Goal: Task Accomplishment & Management: Manage account settings

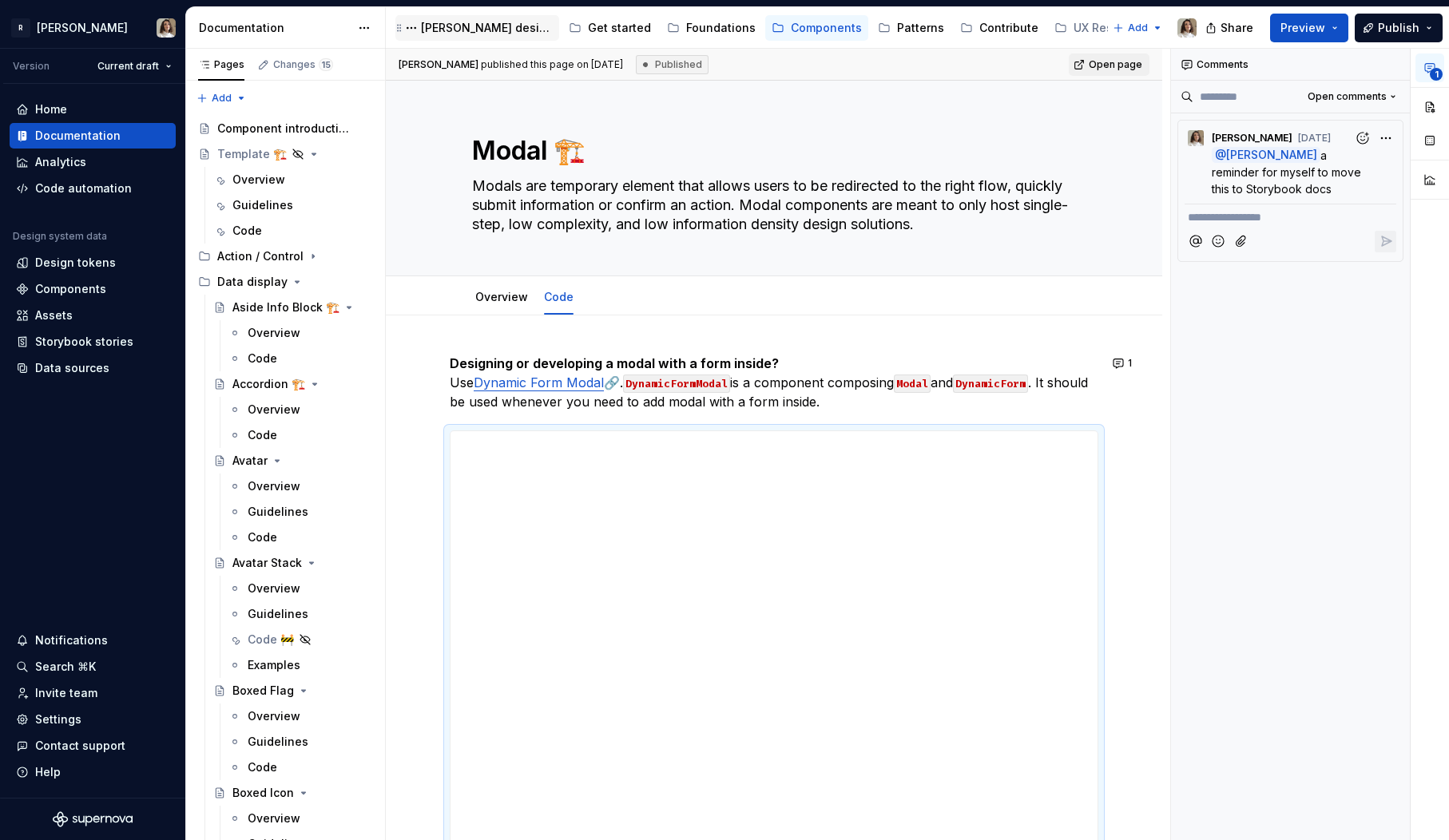
click at [485, 35] on div "[PERSON_NAME] design system" at bounding box center [487, 28] width 132 height 16
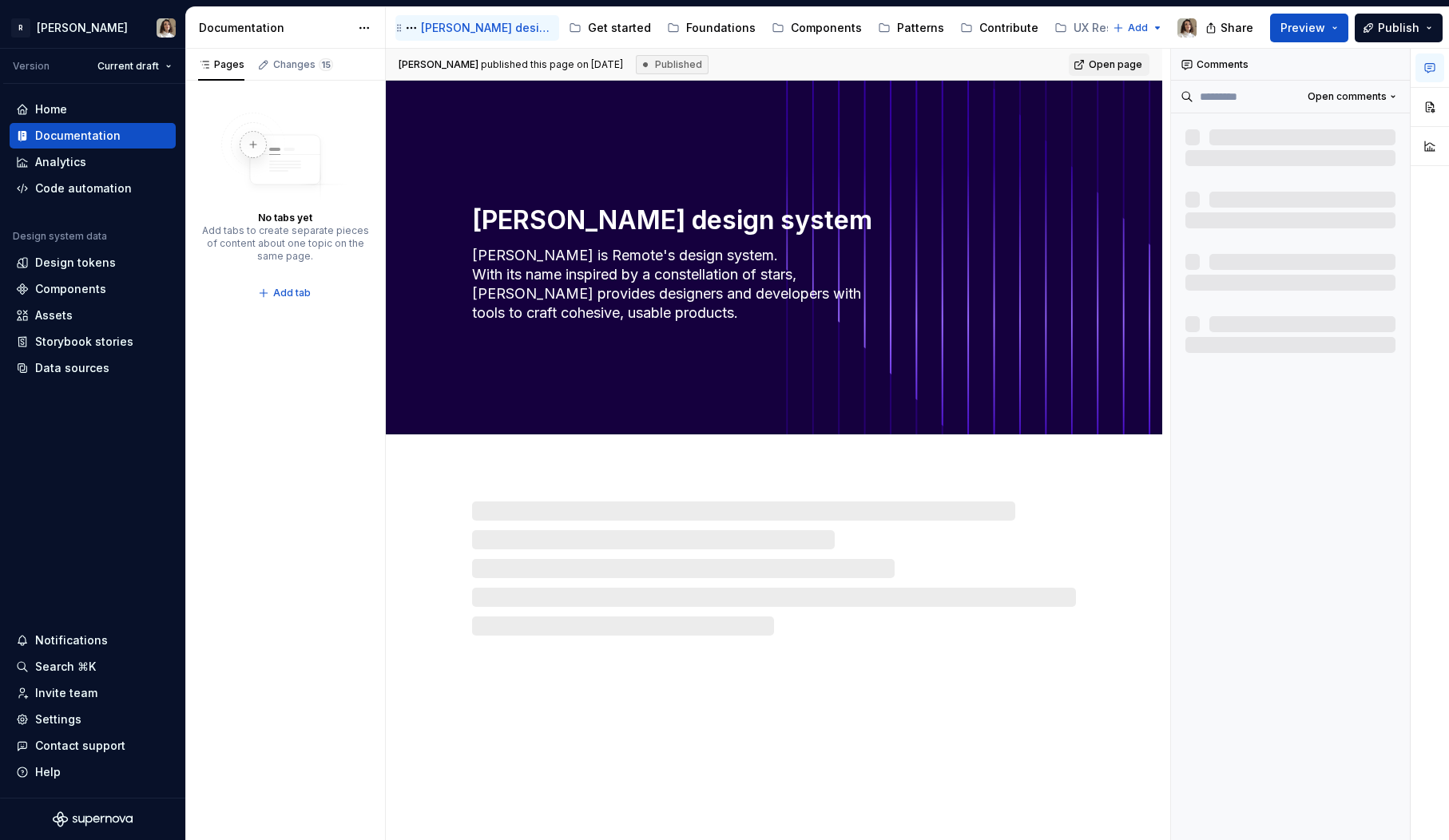
type textarea "*"
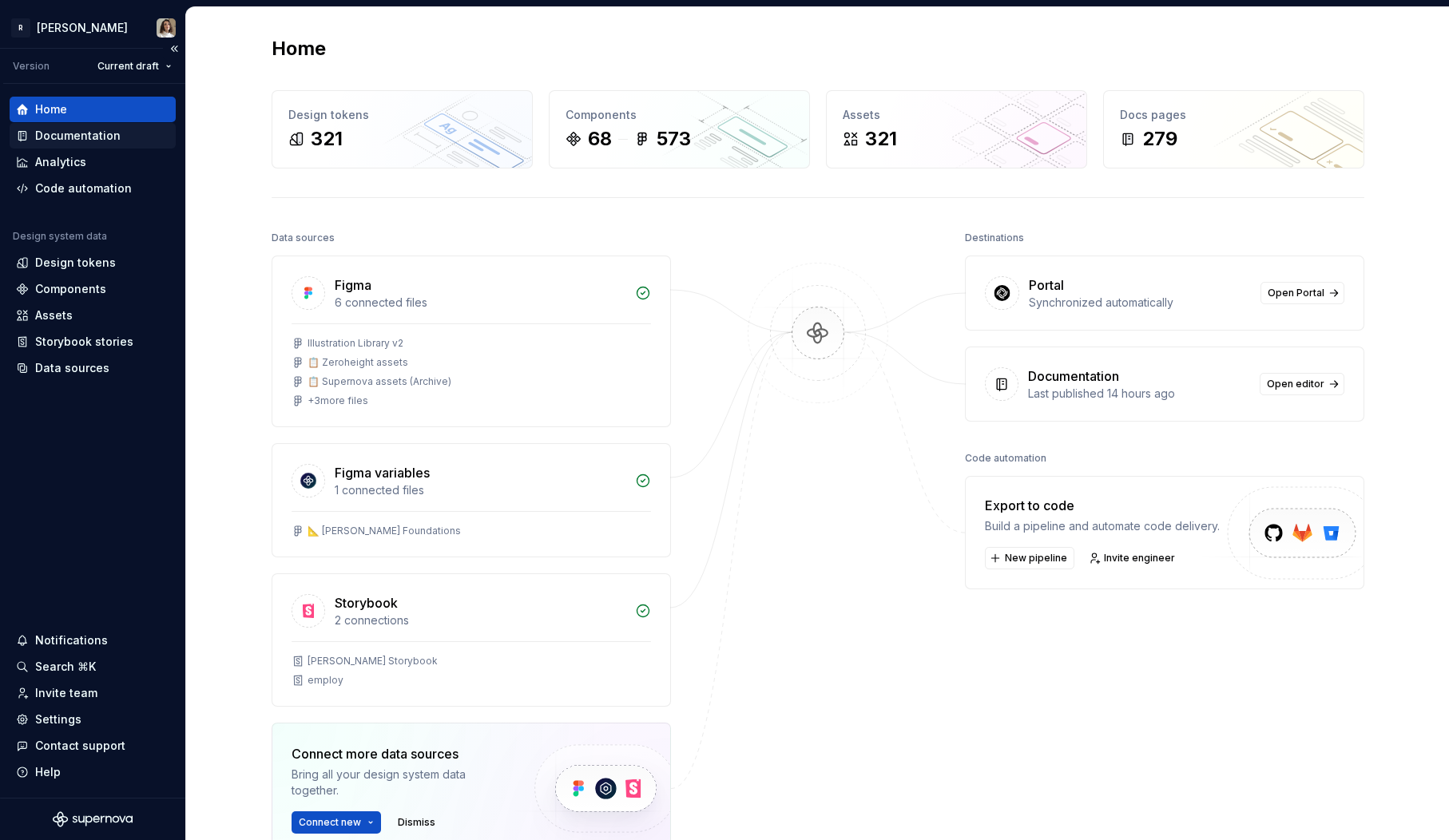
click at [81, 148] on div "Documentation" at bounding box center [93, 136] width 166 height 26
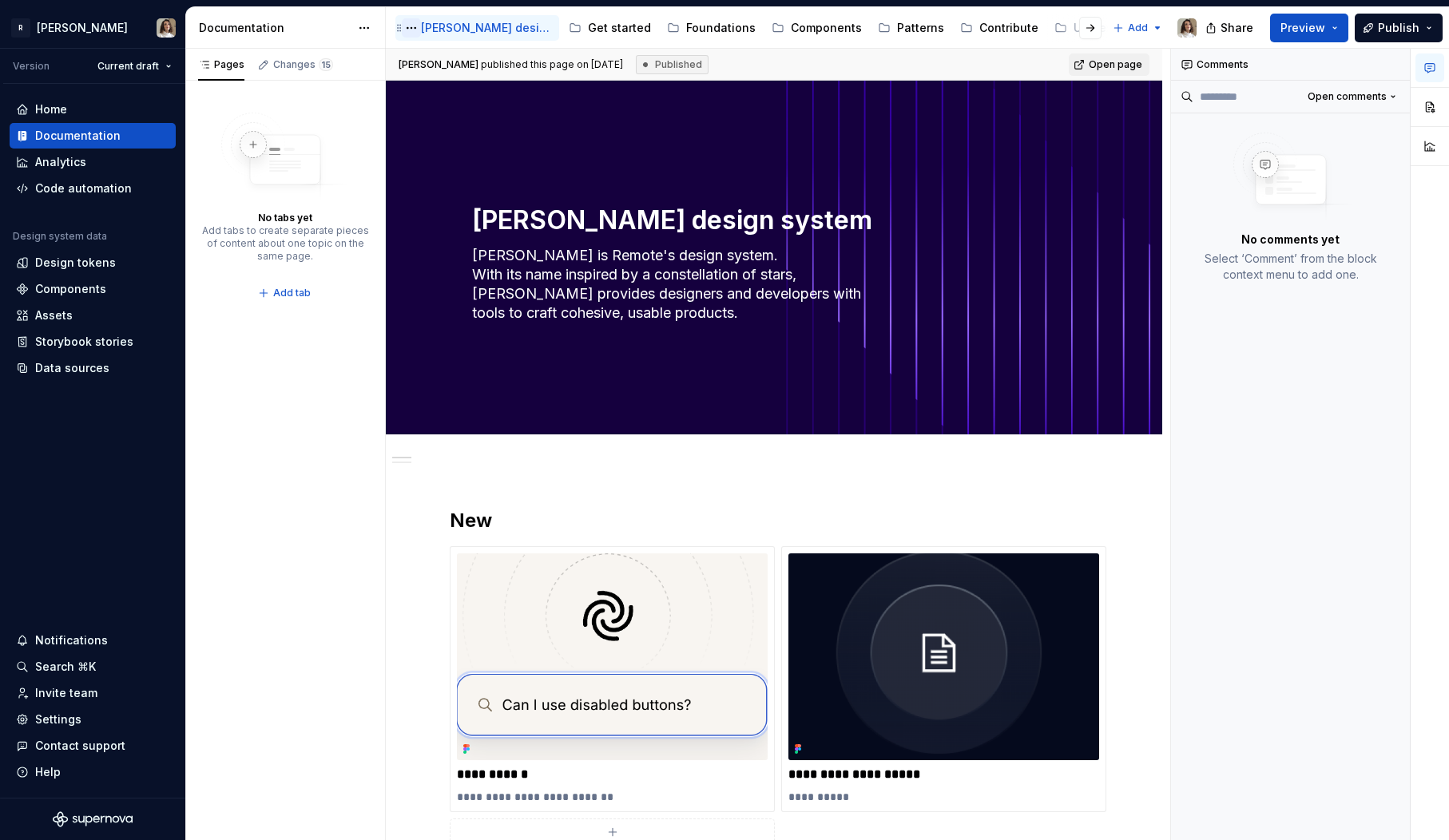
click at [414, 26] on button "Page tree" at bounding box center [411, 28] width 19 height 19
type textarea "*"
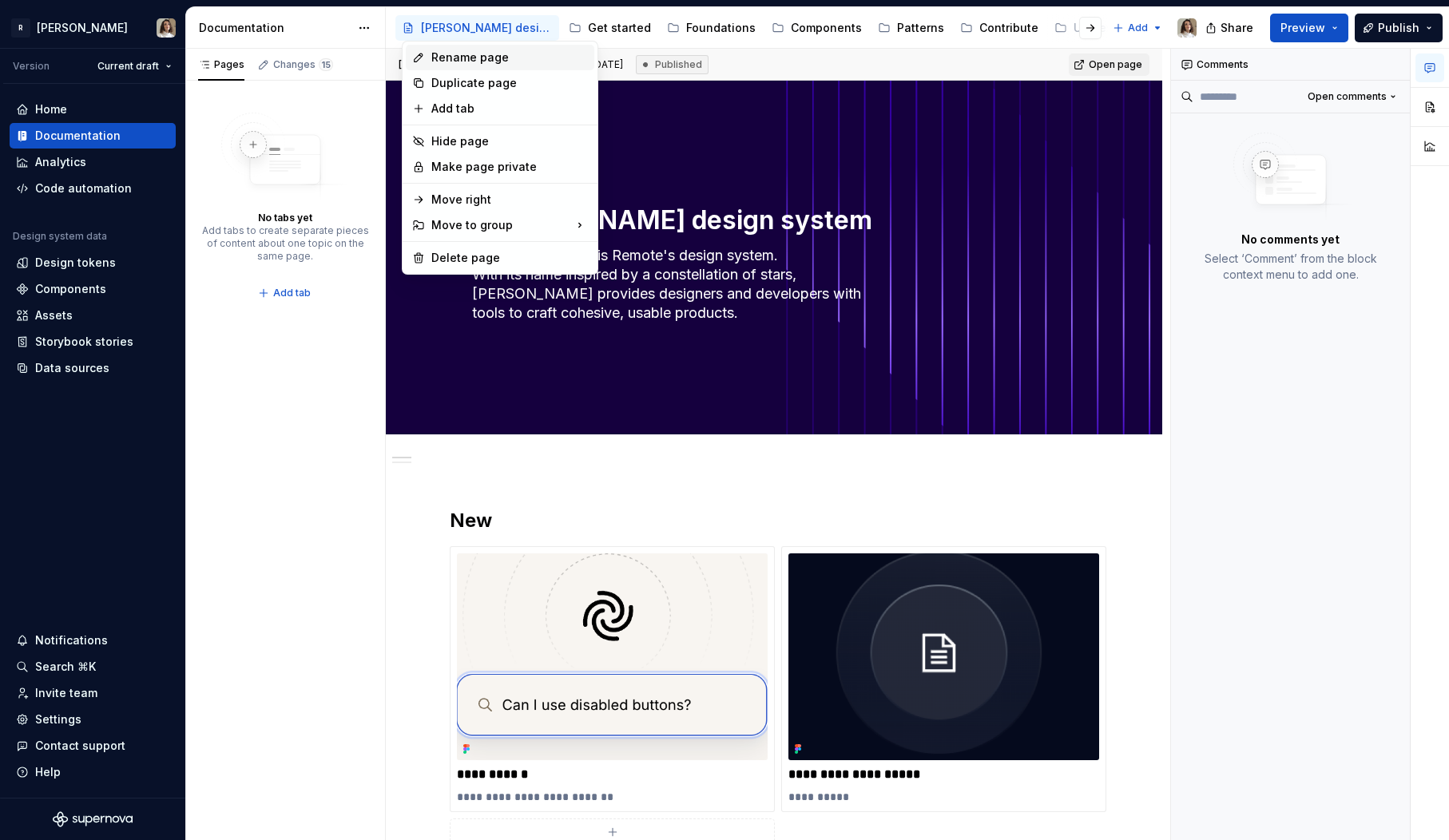
click at [438, 53] on div "Rename page" at bounding box center [509, 57] width 157 height 16
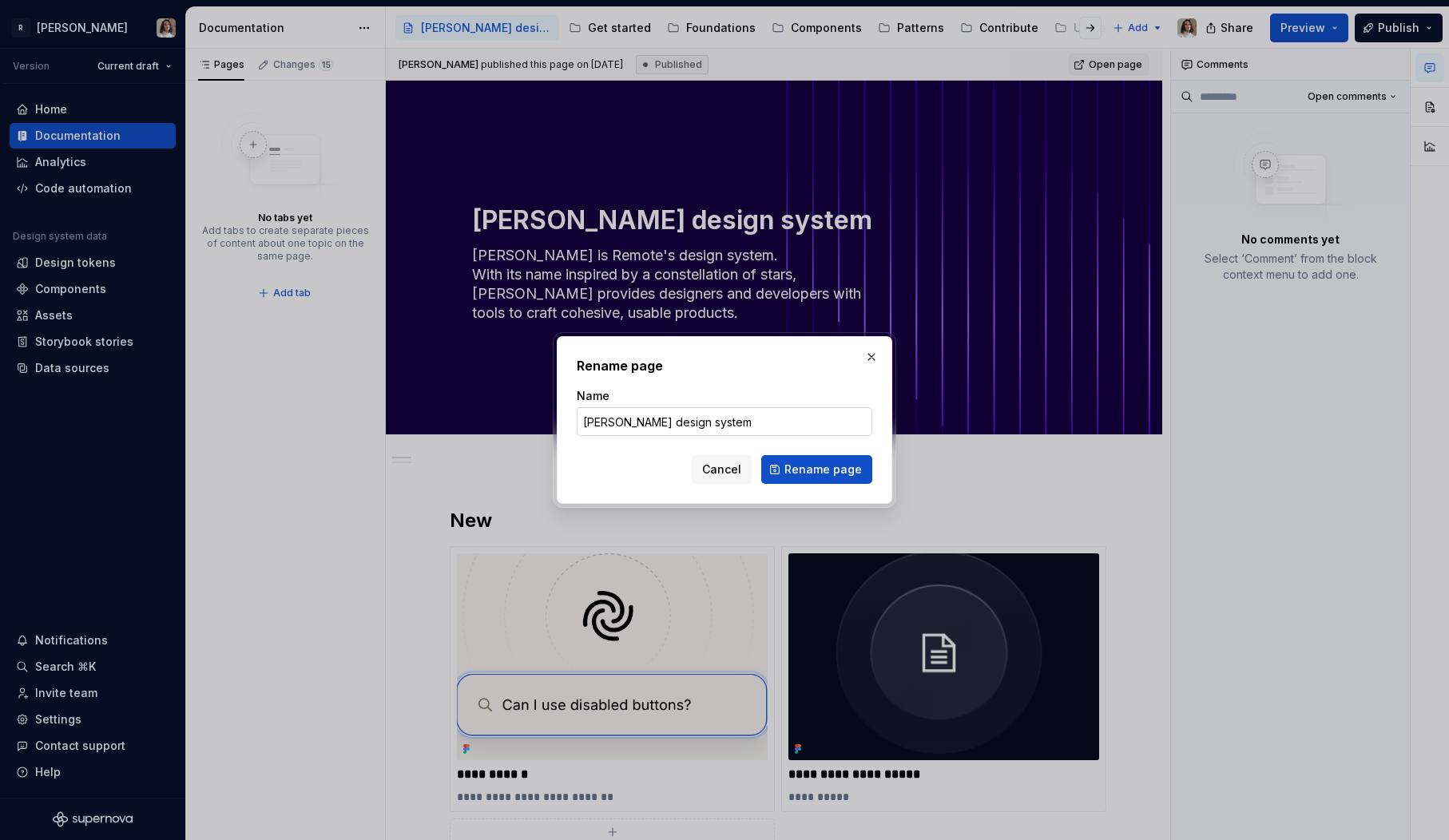
click at [598, 426] on input "[PERSON_NAME] design system" at bounding box center [724, 421] width 295 height 29
type input "Home"
click at [792, 476] on span "Rename page" at bounding box center [823, 469] width 77 height 16
type textarea "*"
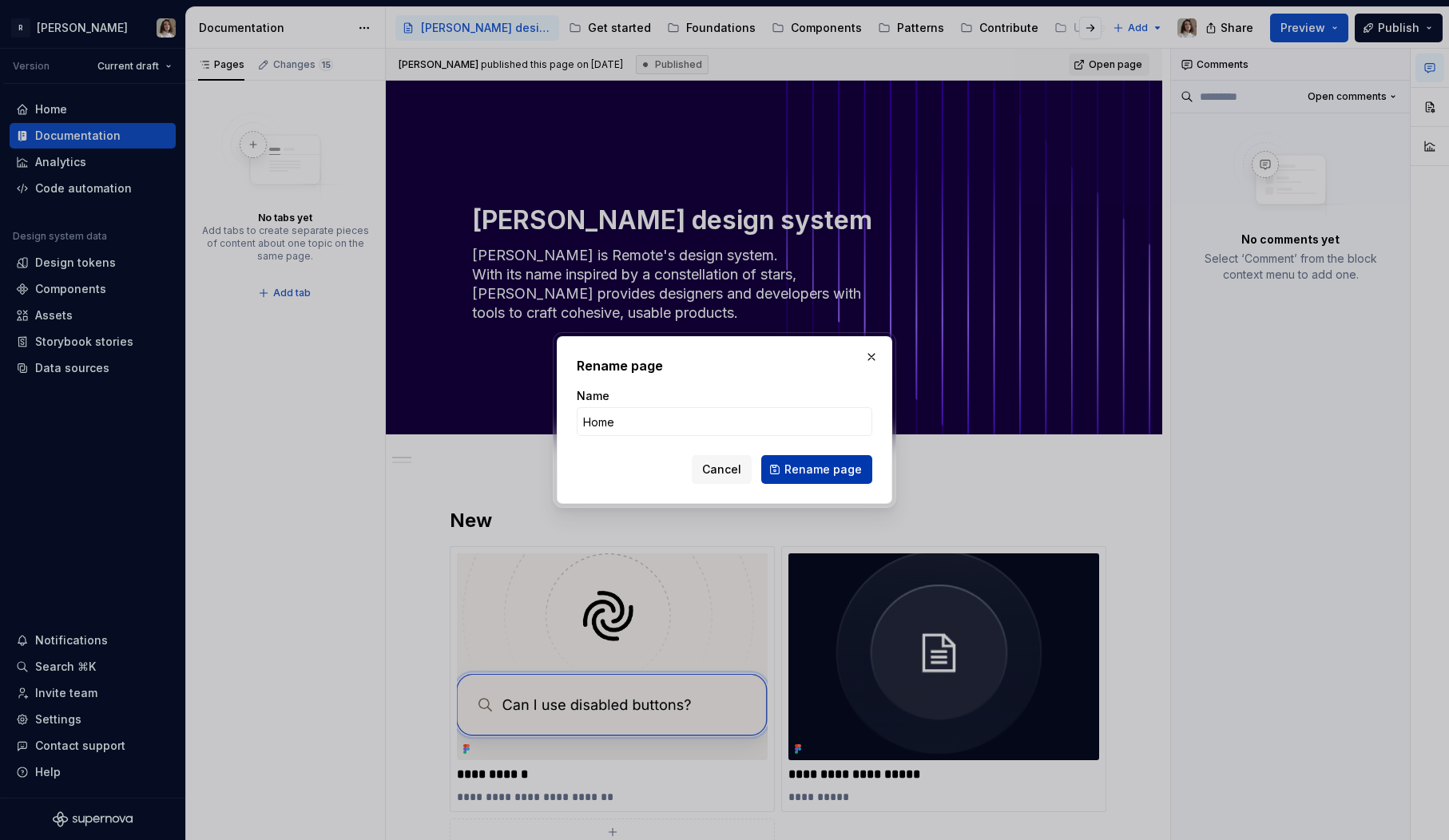
type textarea "Home"
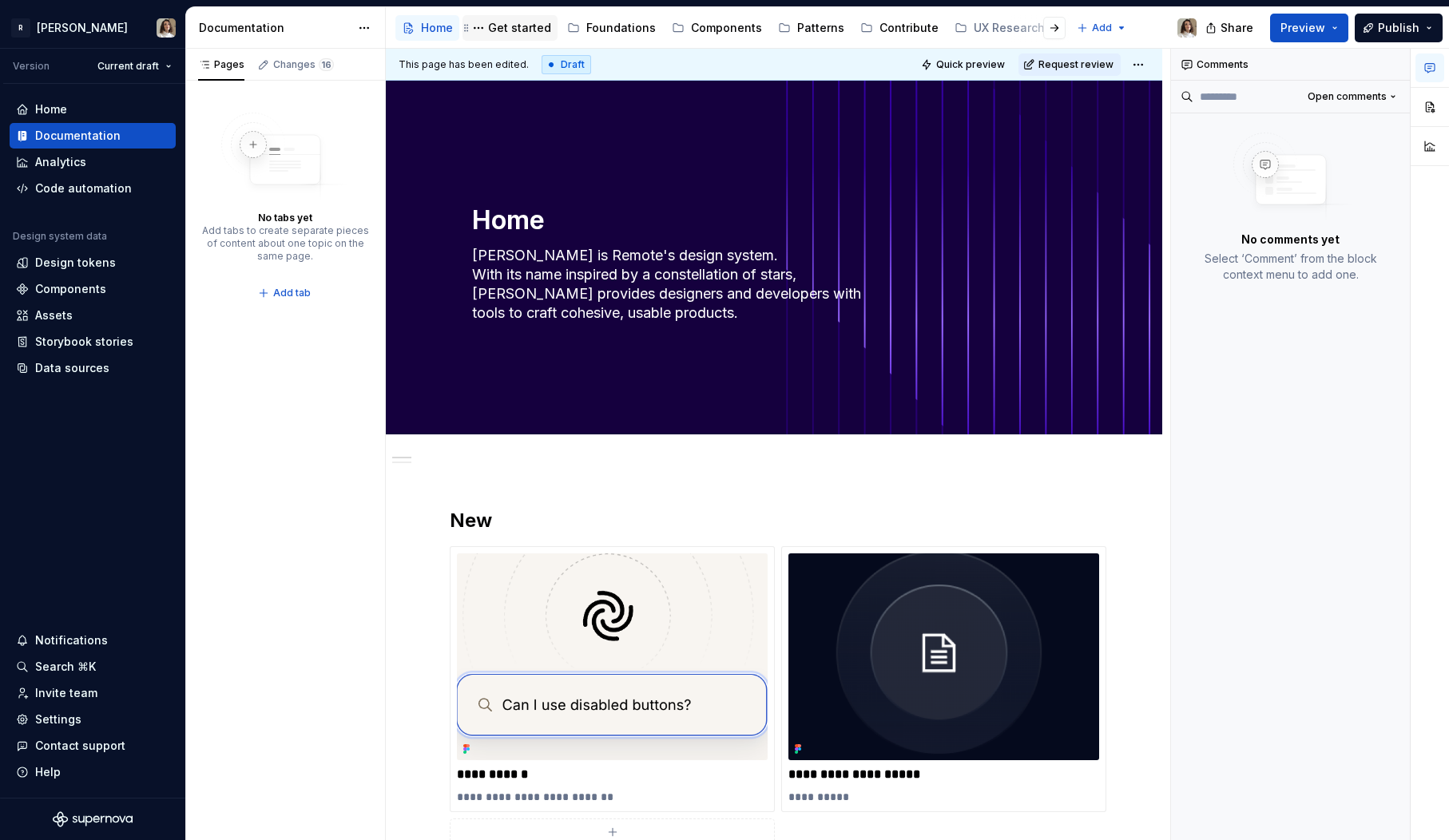
click at [507, 25] on div "Get started" at bounding box center [520, 28] width 63 height 16
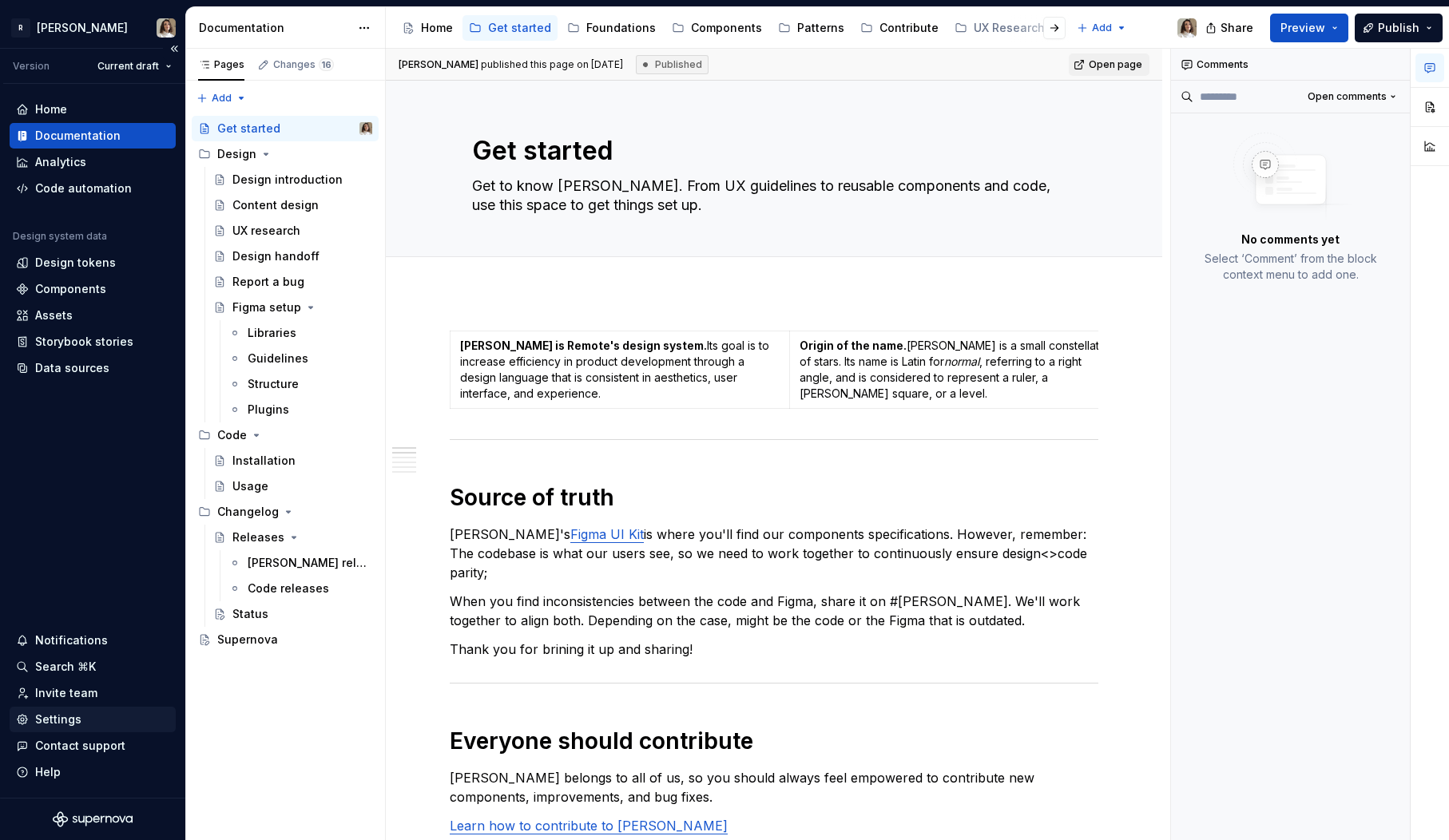
click at [55, 721] on div "Settings" at bounding box center [58, 720] width 46 height 16
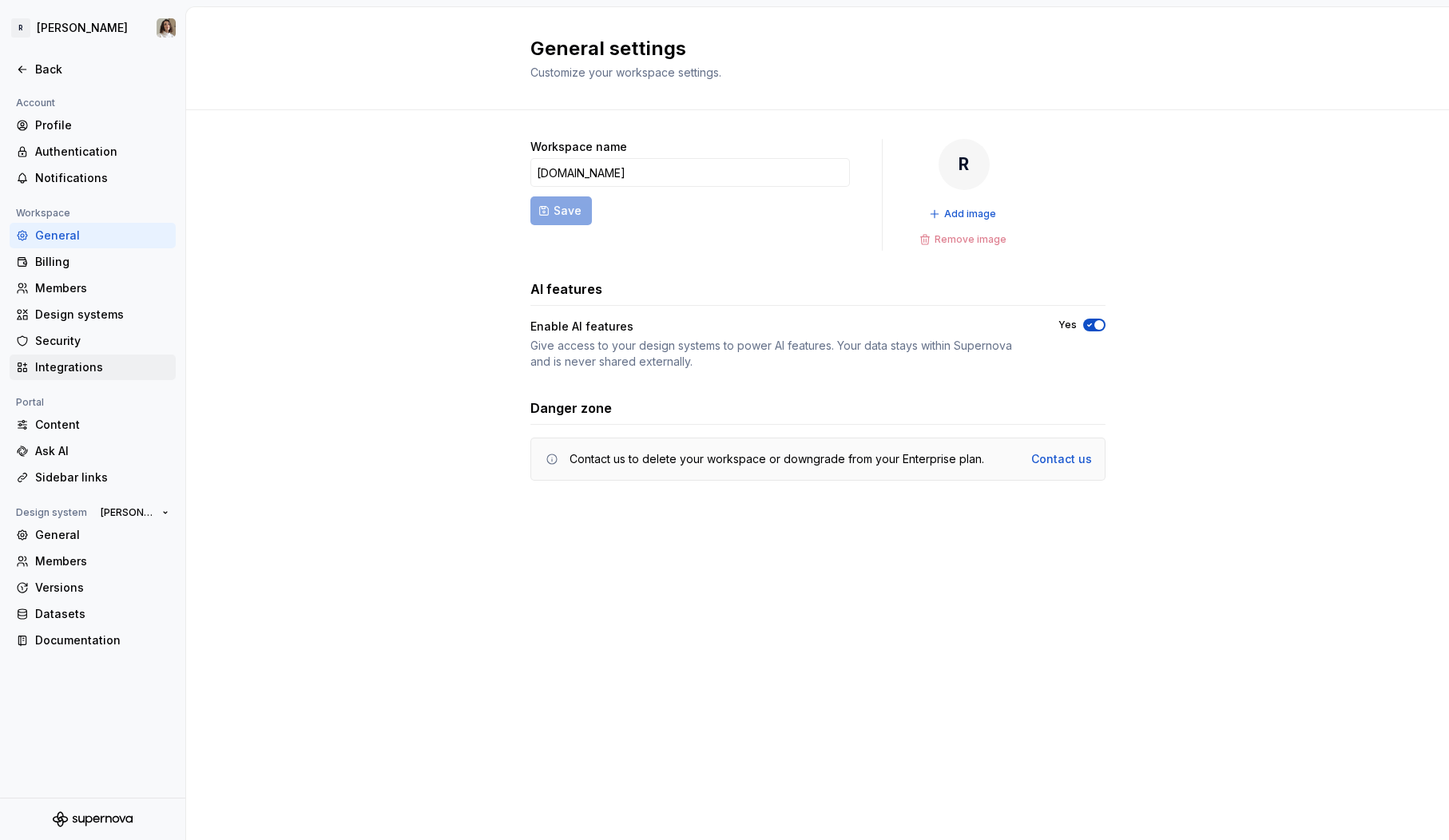
click at [73, 369] on div "Integrations" at bounding box center [102, 367] width 134 height 16
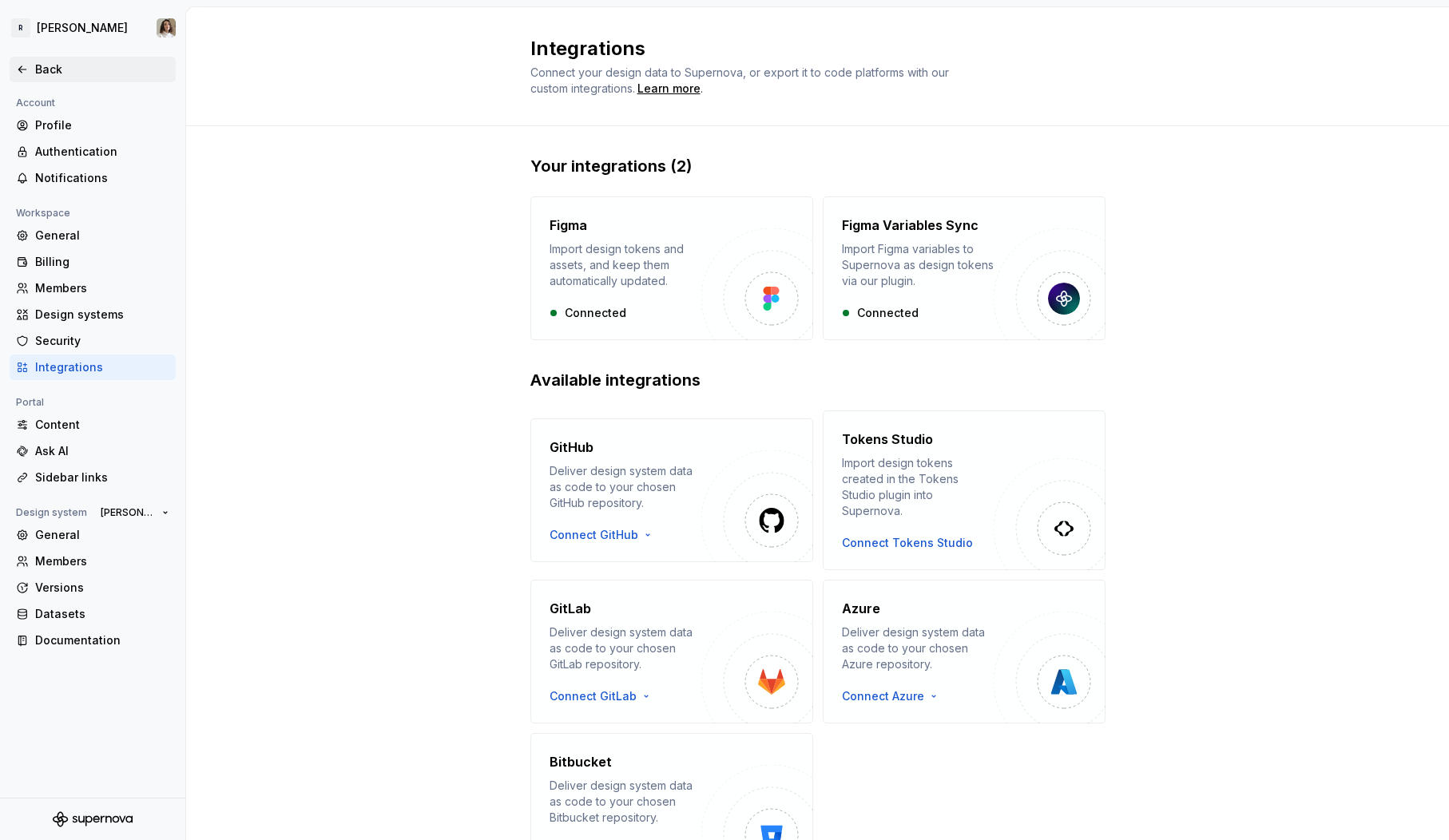
click at [29, 74] on div "Back" at bounding box center [92, 69] width 153 height 16
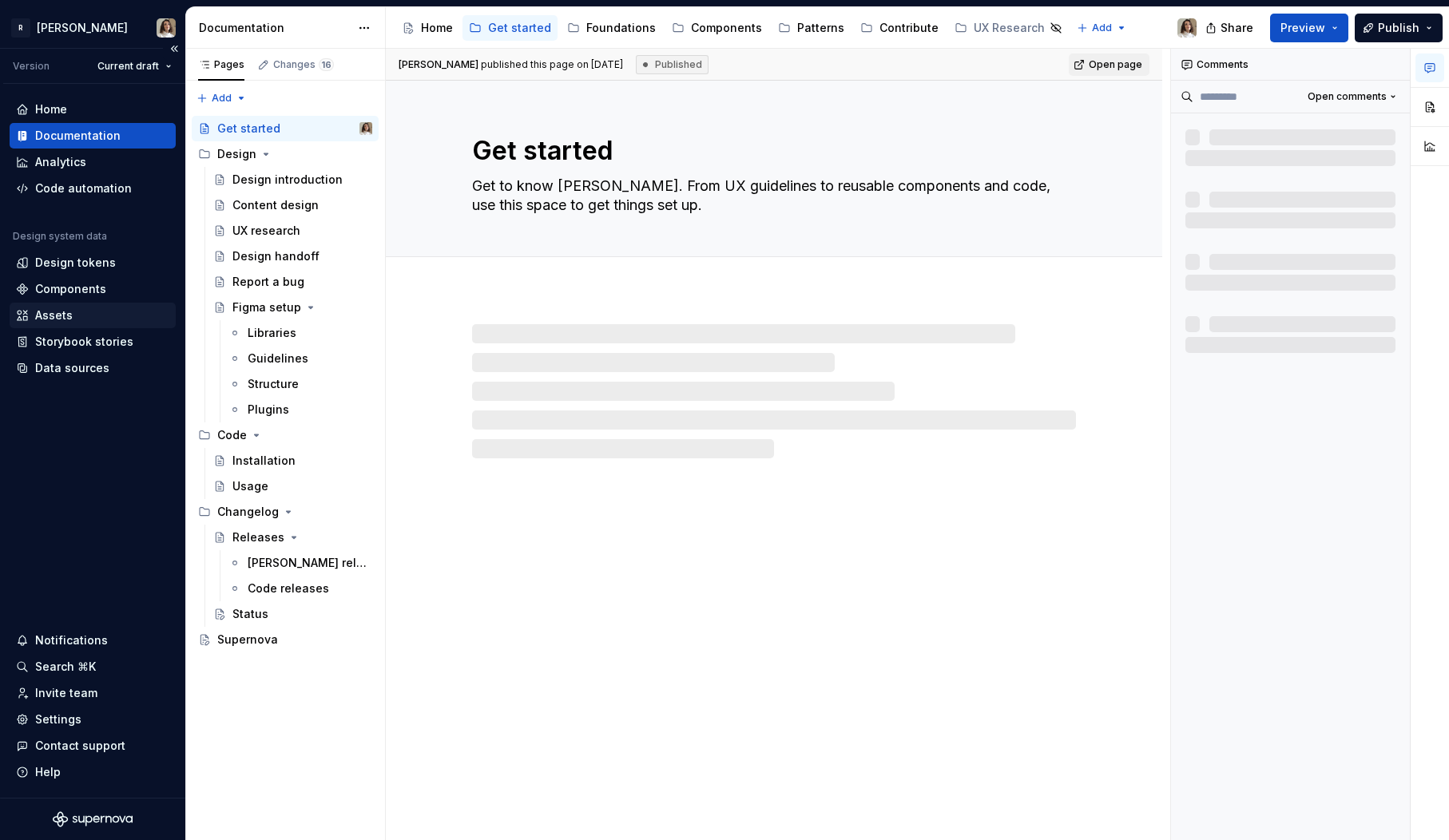
type textarea "*"
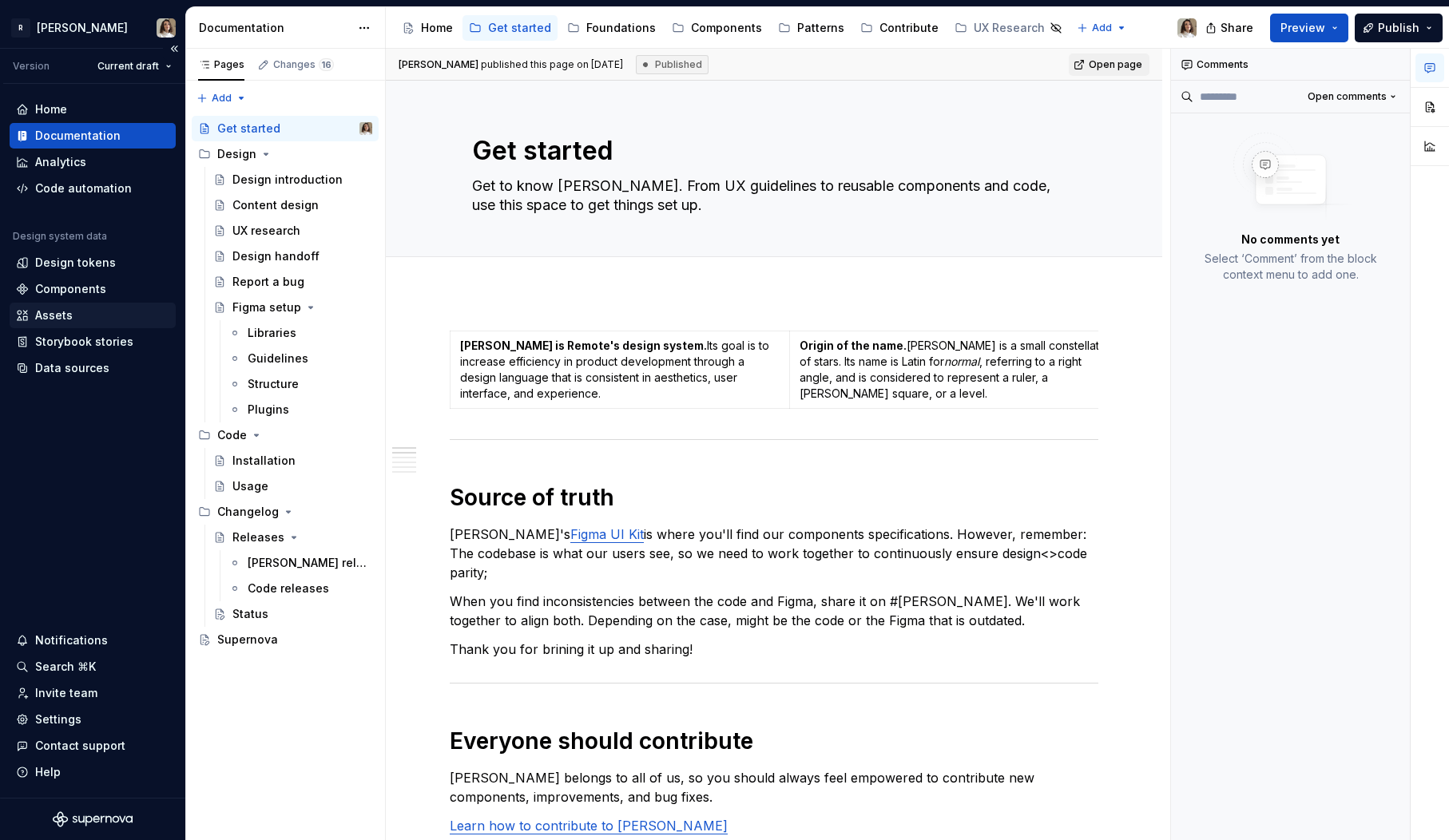
click at [66, 314] on div "Assets" at bounding box center [54, 315] width 37 height 16
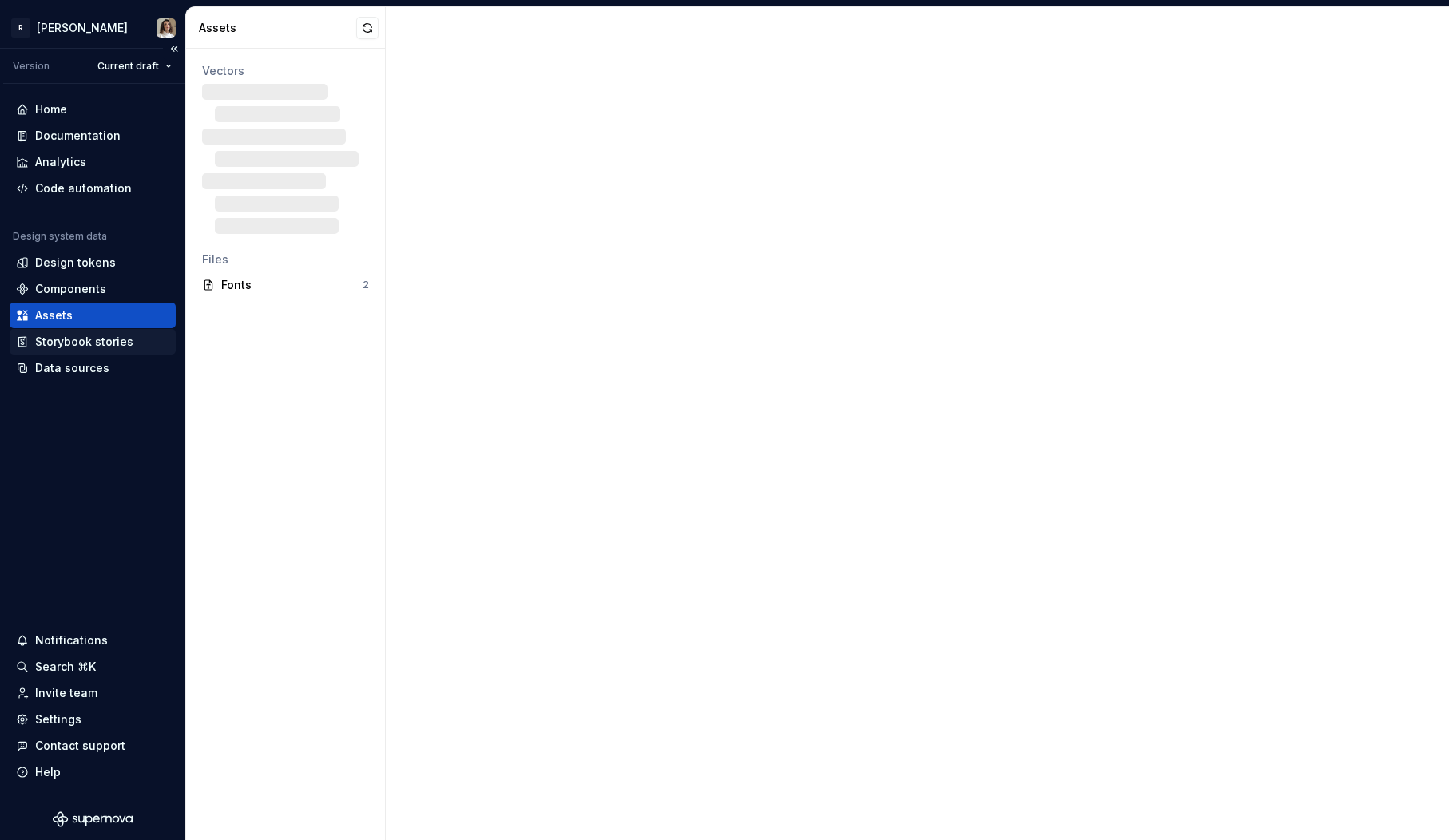
click at [87, 345] on div "Storybook stories" at bounding box center [84, 342] width 98 height 16
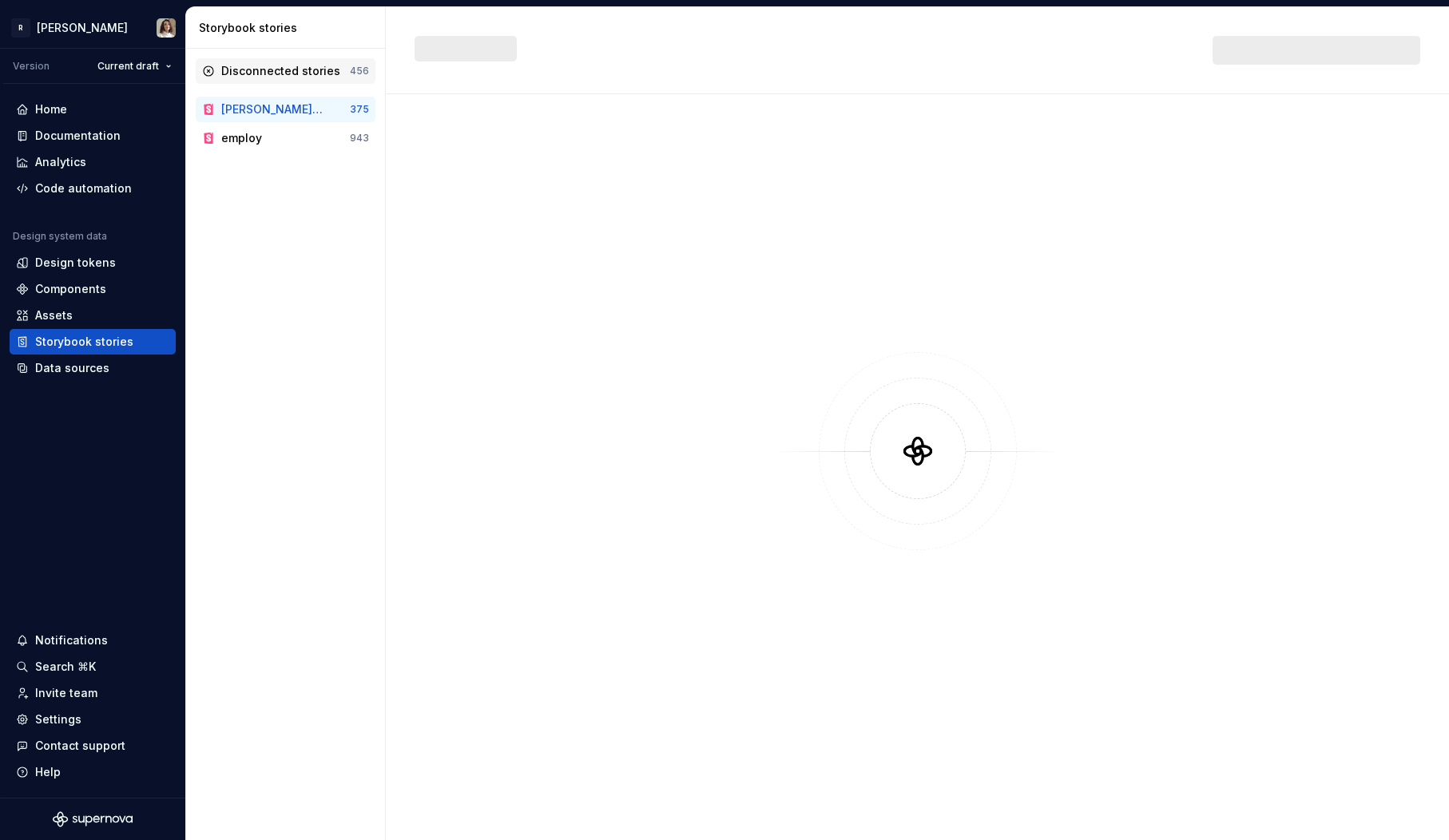
click at [288, 74] on div "Disconnected stories" at bounding box center [281, 71] width 119 height 16
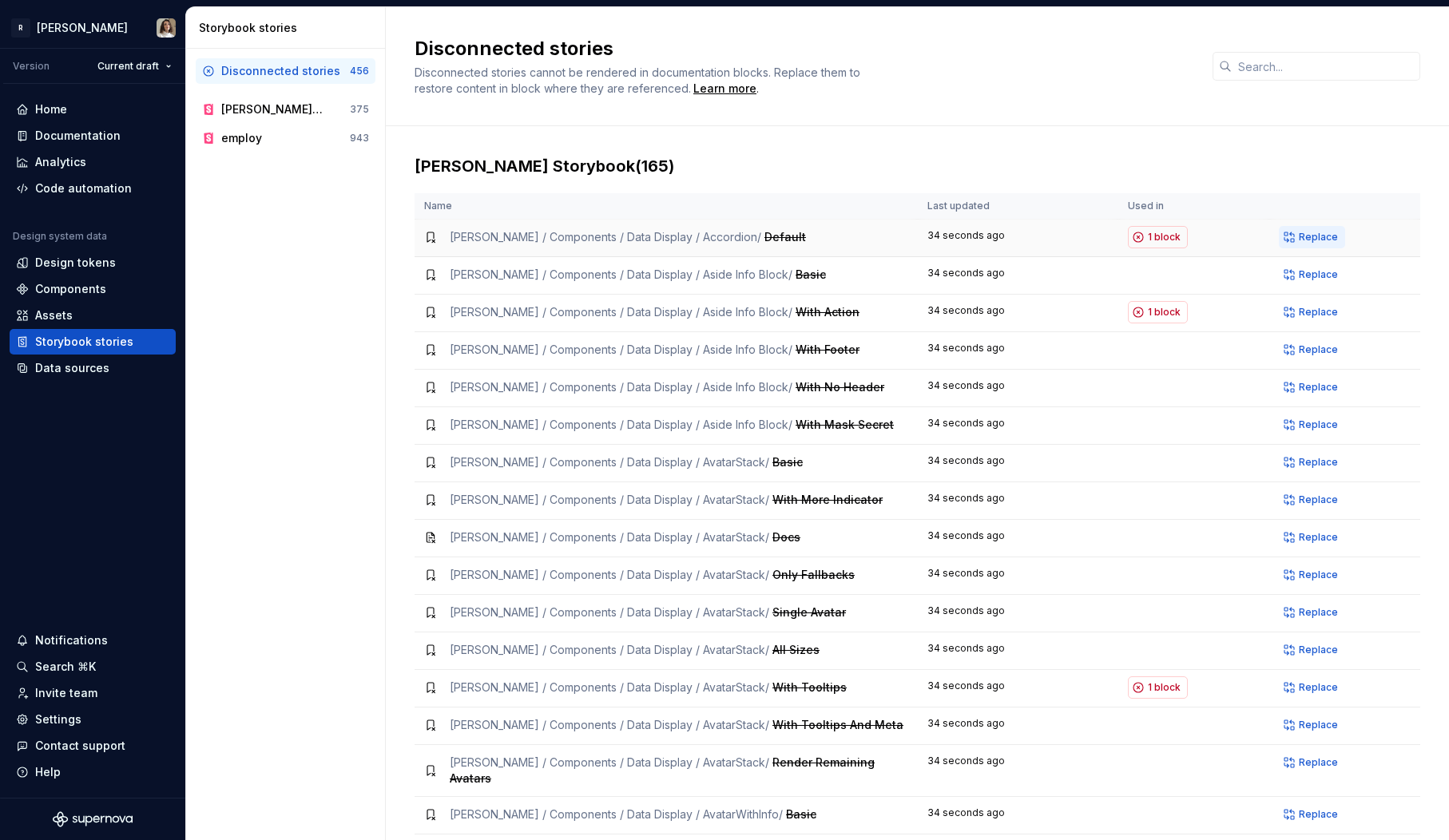
click at [1300, 240] on span "Replace" at bounding box center [1318, 237] width 39 height 13
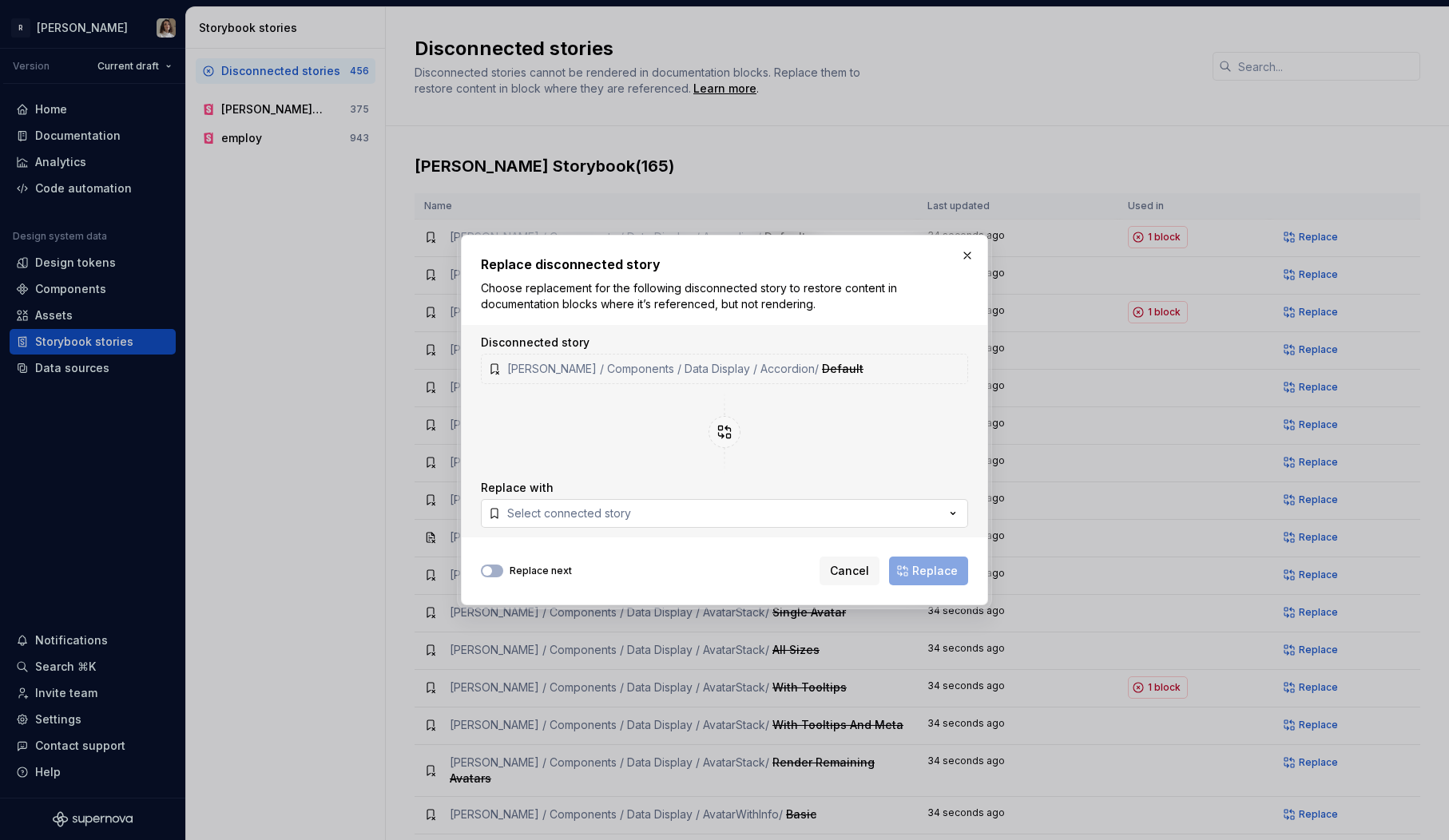
click at [625, 516] on div "Select connected story" at bounding box center [569, 514] width 124 height 16
click at [651, 513] on button "Select connected story" at bounding box center [724, 513] width 488 height 29
click at [618, 525] on button "Select connected story" at bounding box center [724, 513] width 488 height 29
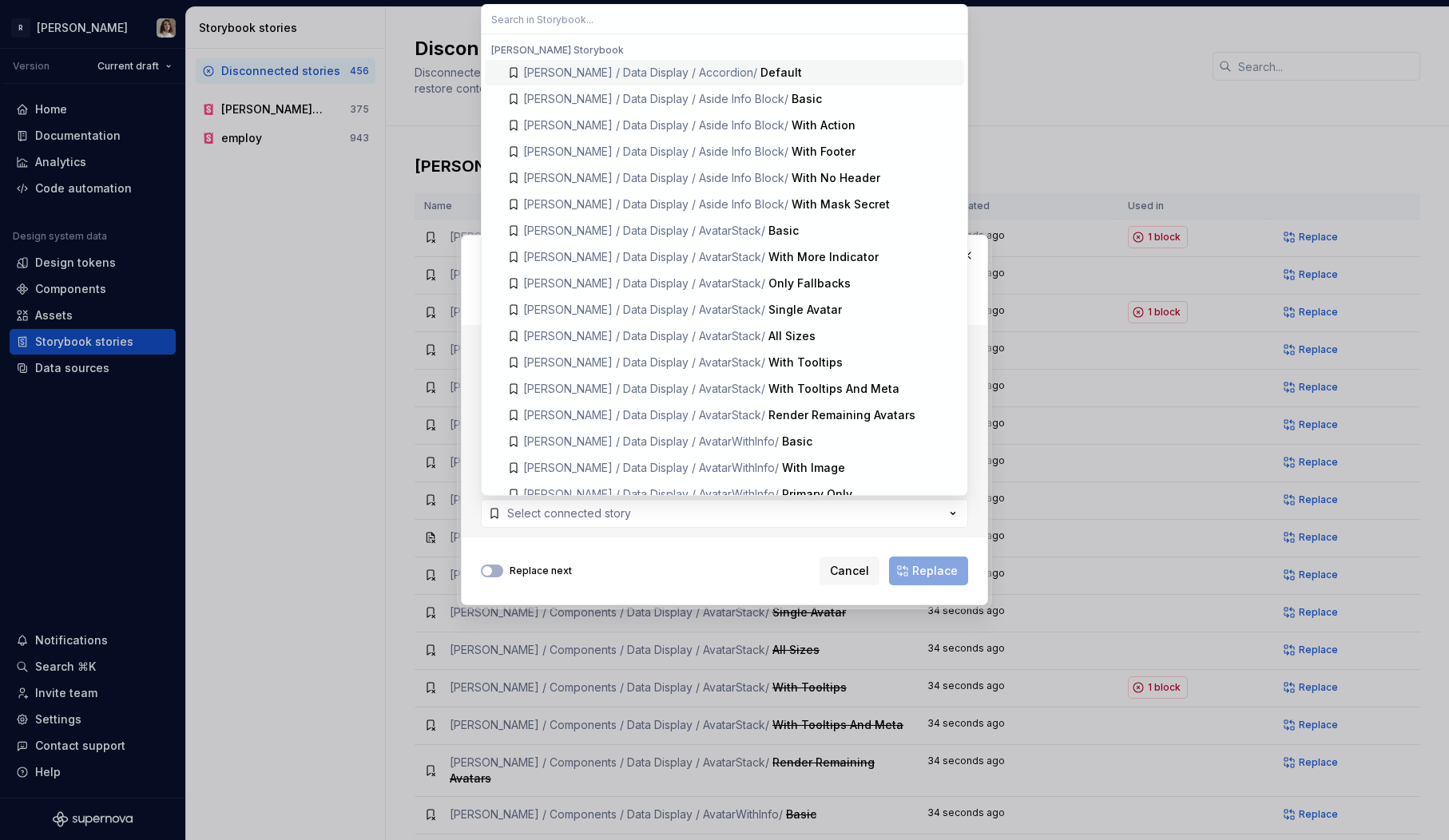
click at [690, 71] on span "Norma / Data Display / Accordion /" at bounding box center [640, 73] width 234 height 14
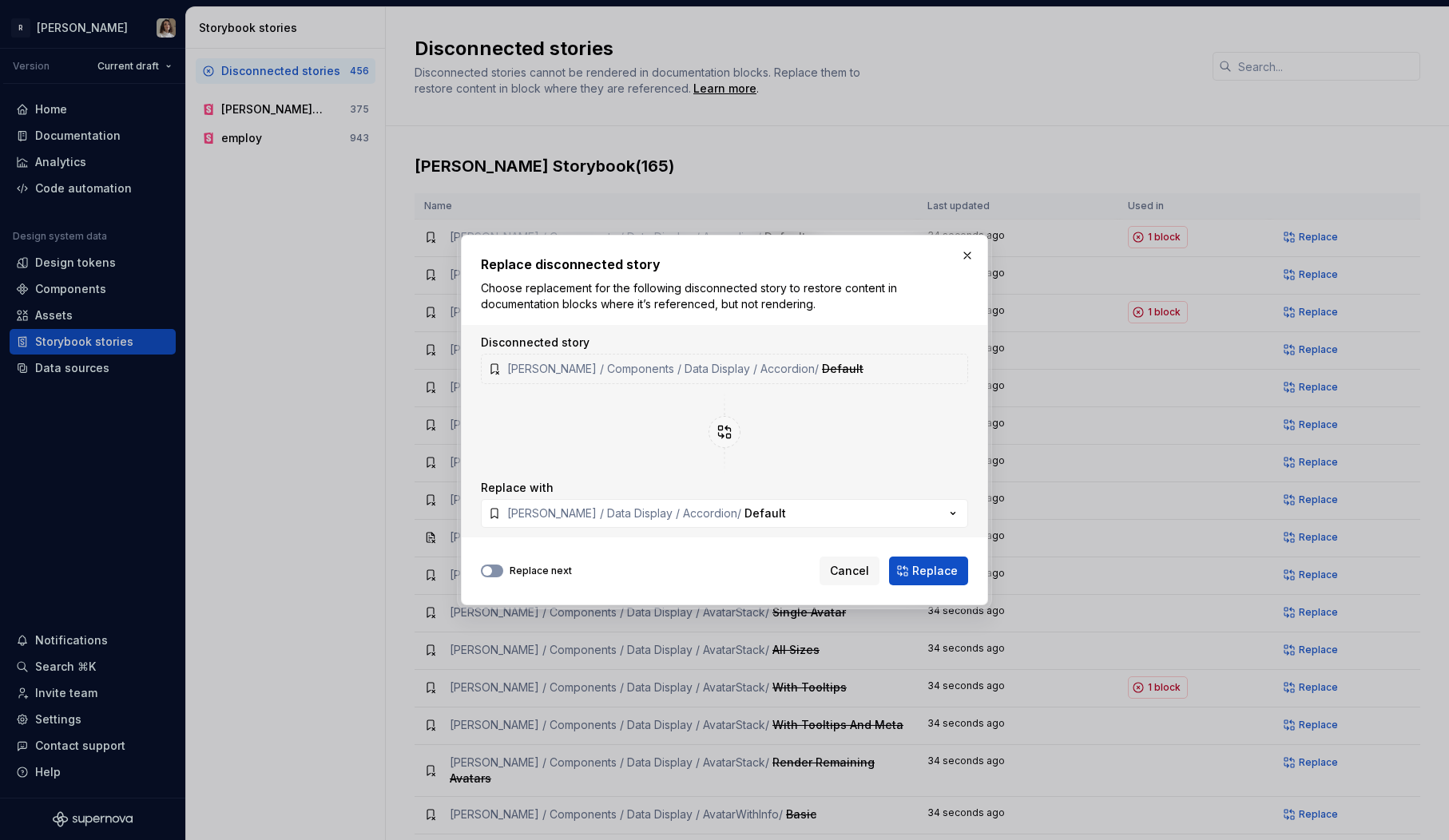
click at [486, 569] on span "button" at bounding box center [487, 571] width 10 height 10
click at [896, 572] on span "Replace and continue" at bounding box center [896, 571] width 123 height 16
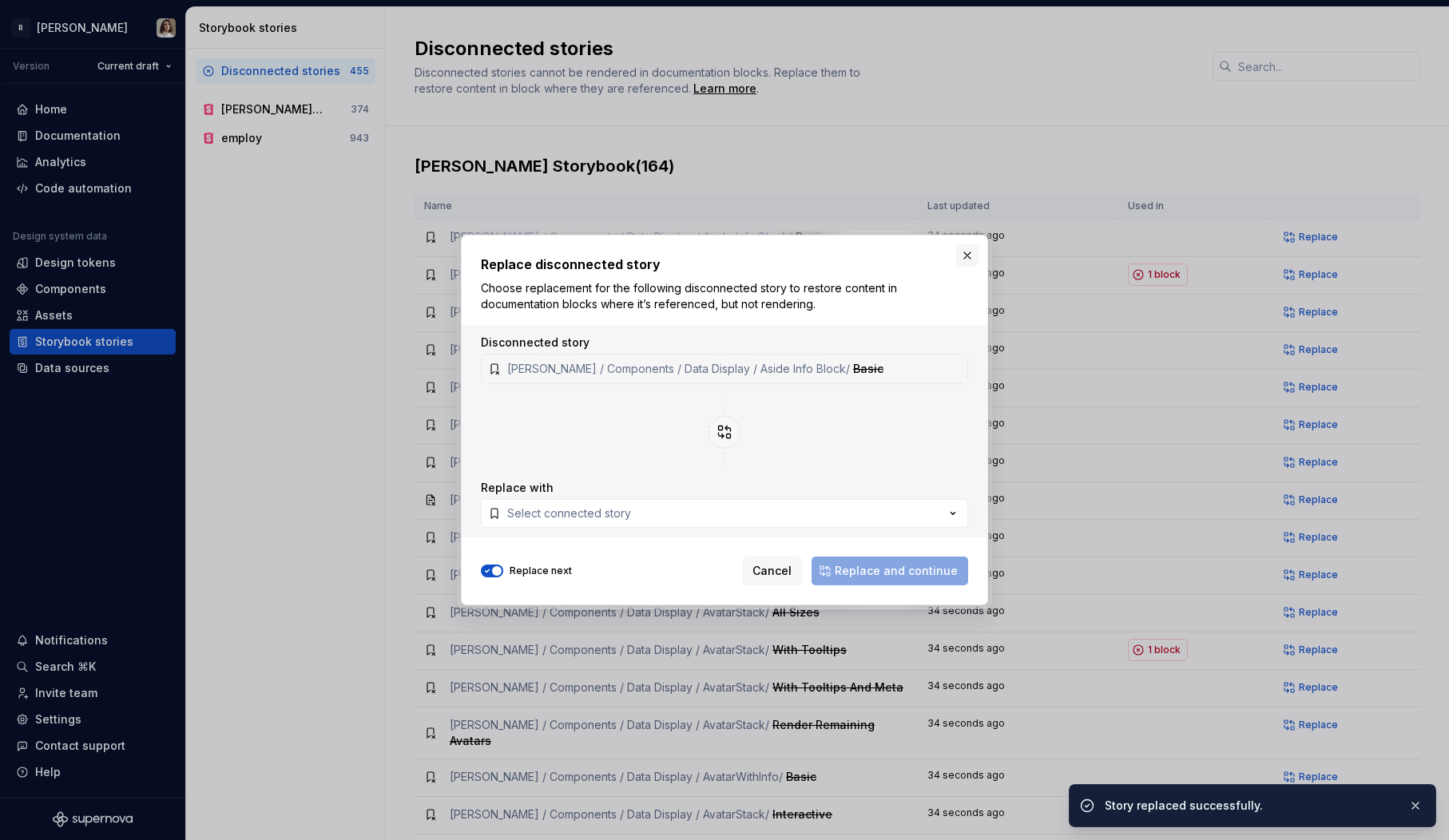
click at [966, 254] on button "button" at bounding box center [967, 255] width 23 height 23
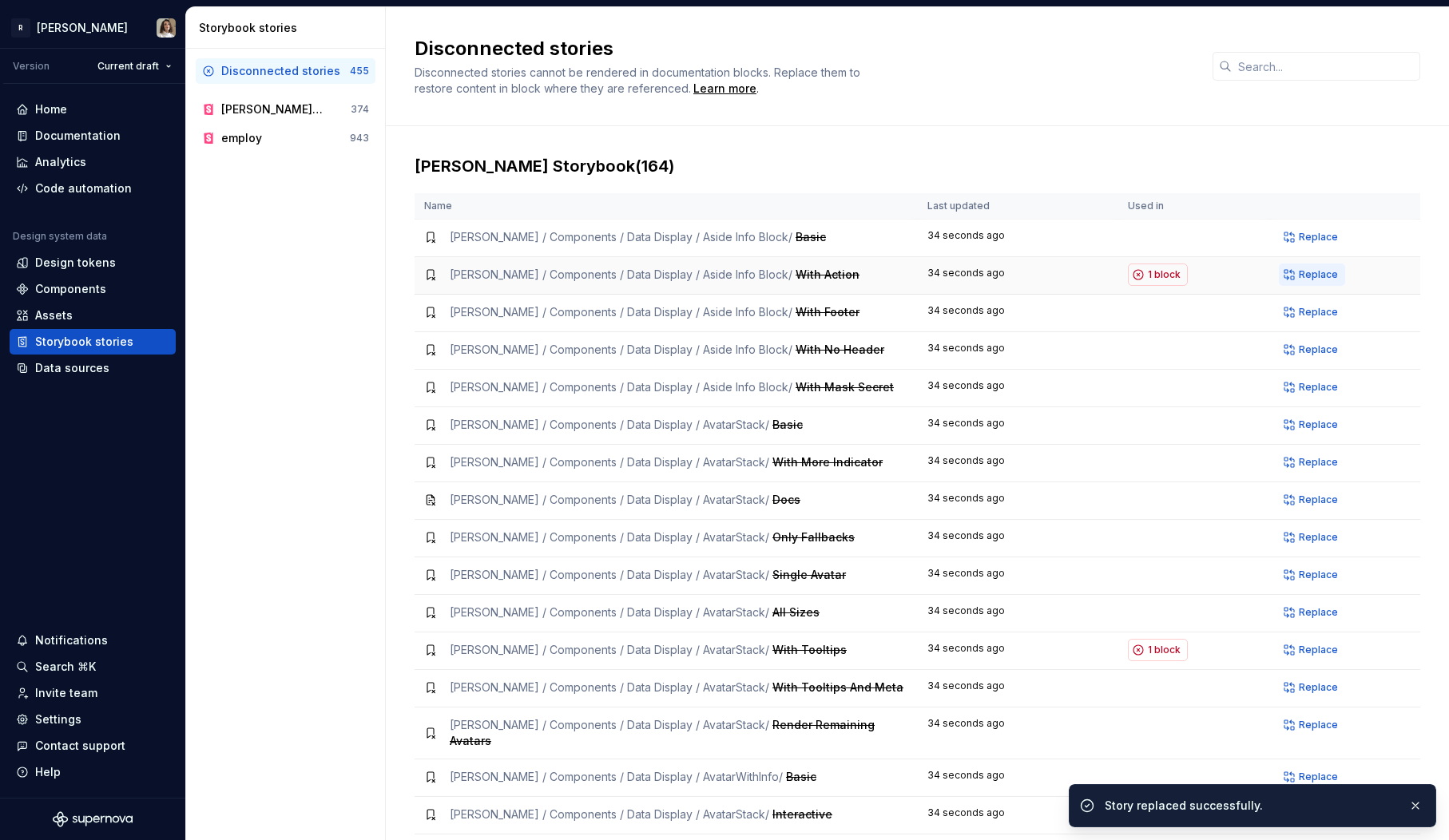
click at [1303, 273] on span "Replace" at bounding box center [1318, 275] width 39 height 13
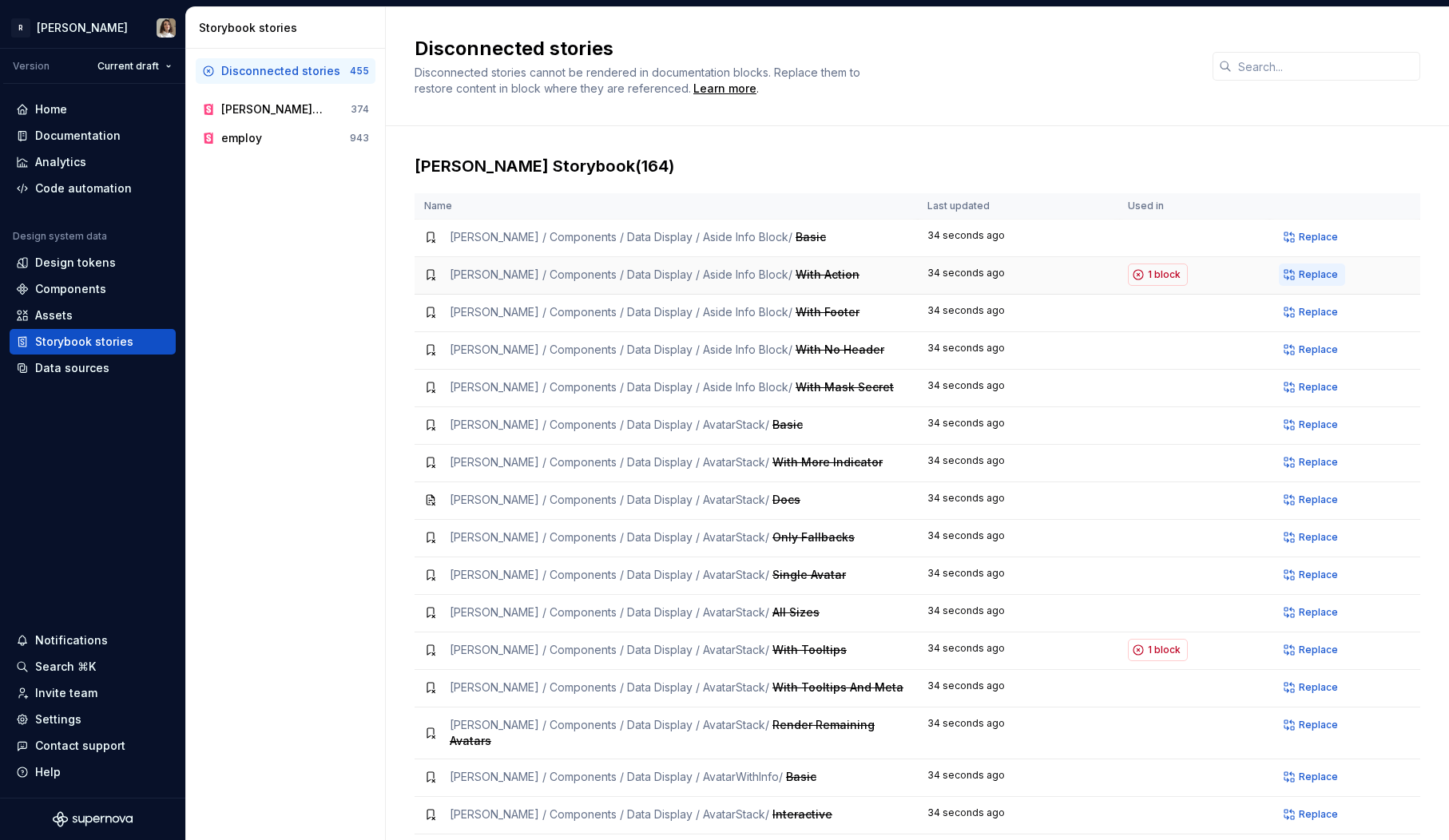
click at [1323, 268] on button "Replace" at bounding box center [1312, 275] width 67 height 23
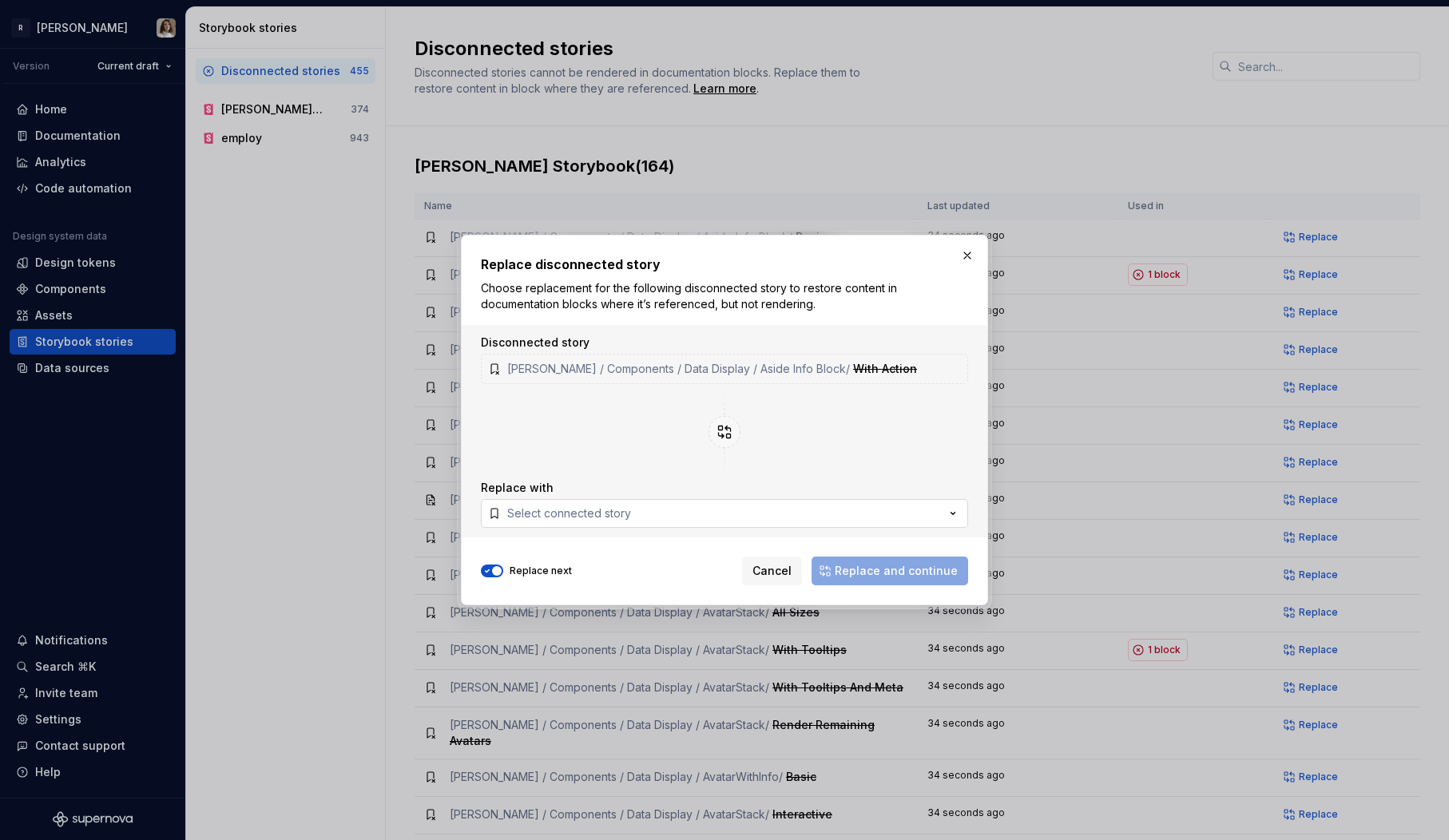
click at [620, 515] on div "Select connected story" at bounding box center [569, 514] width 124 height 16
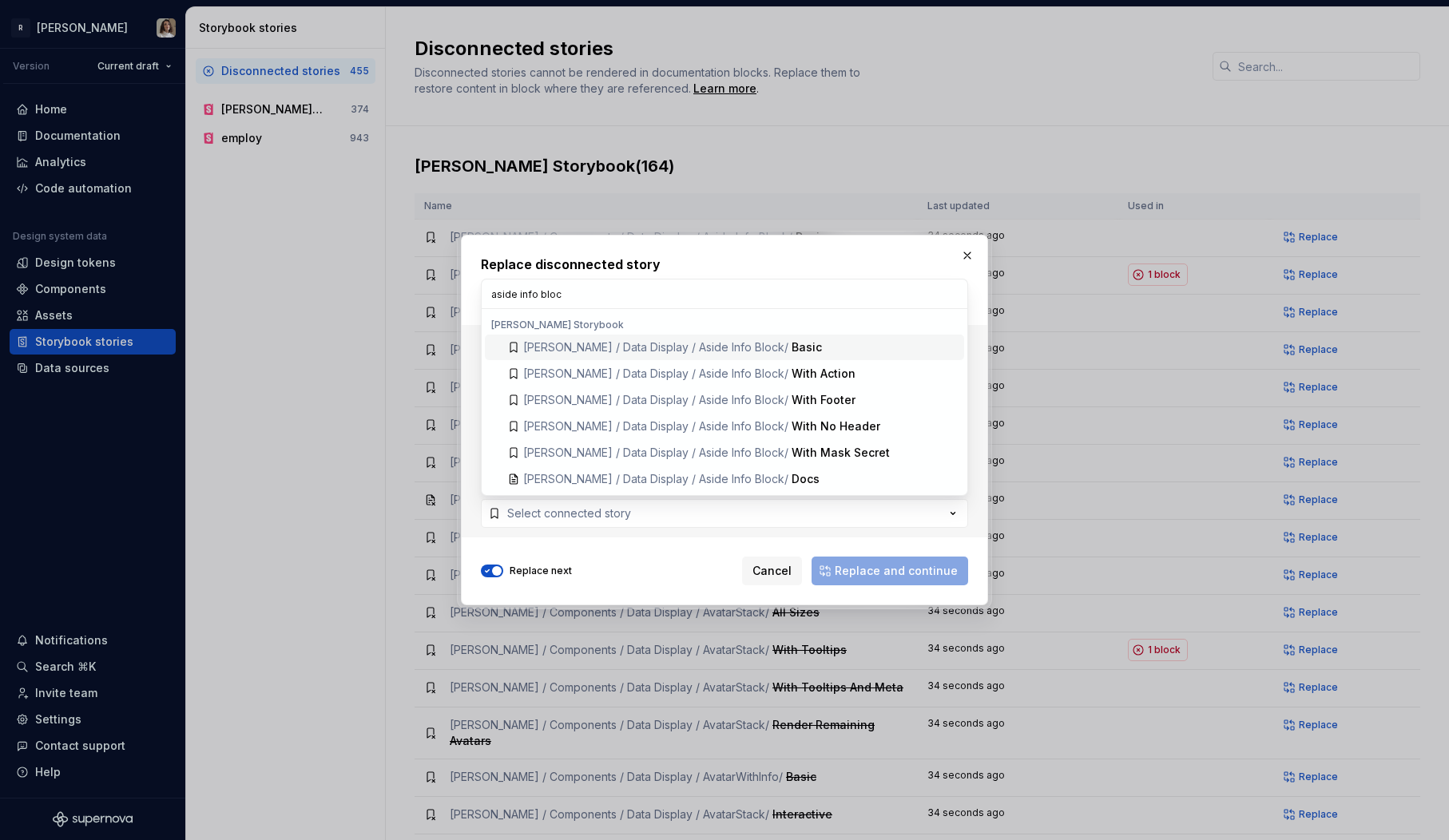
type input "aside info block"
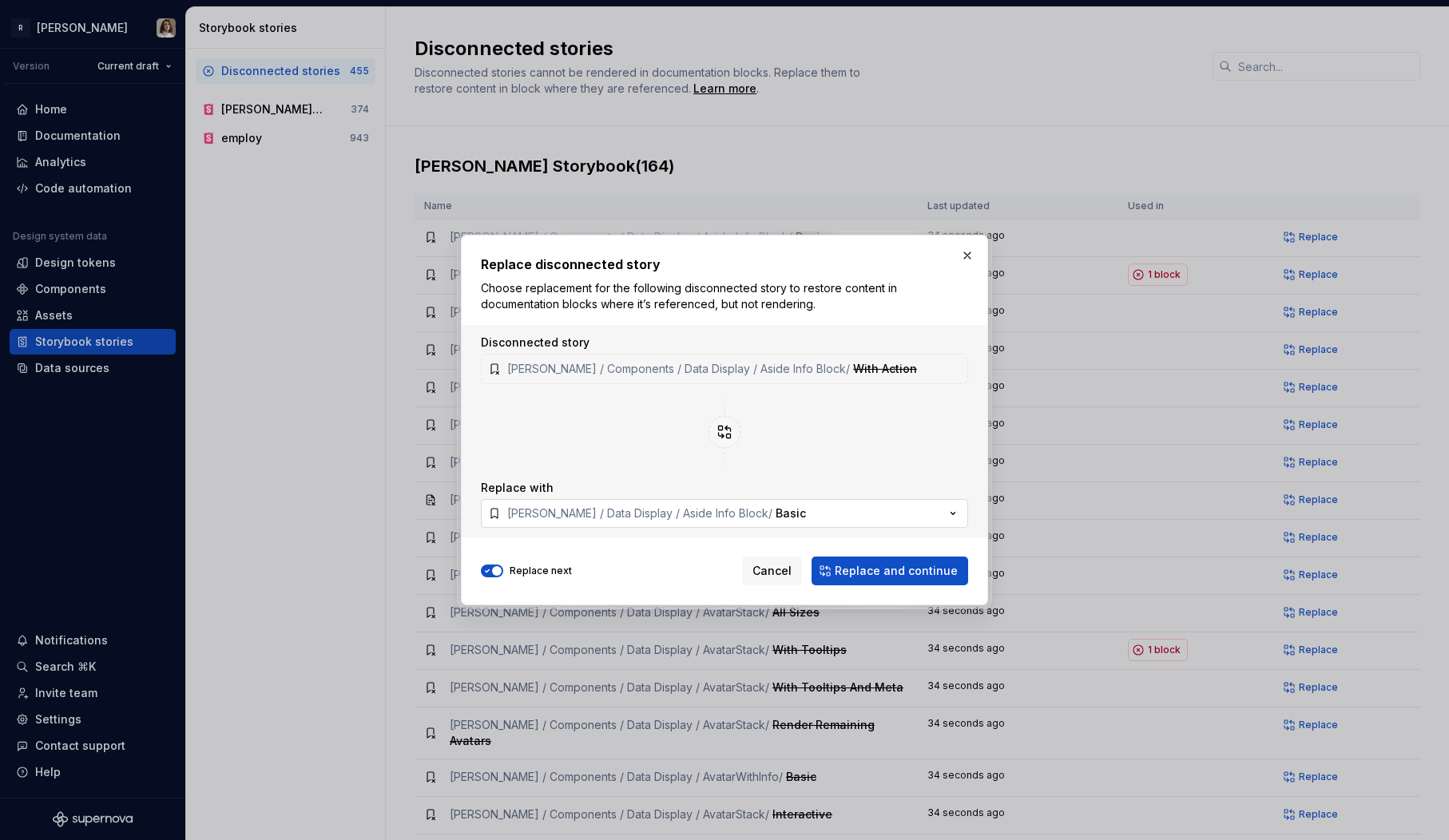
click at [776, 518] on span "Basic" at bounding box center [791, 514] width 30 height 14
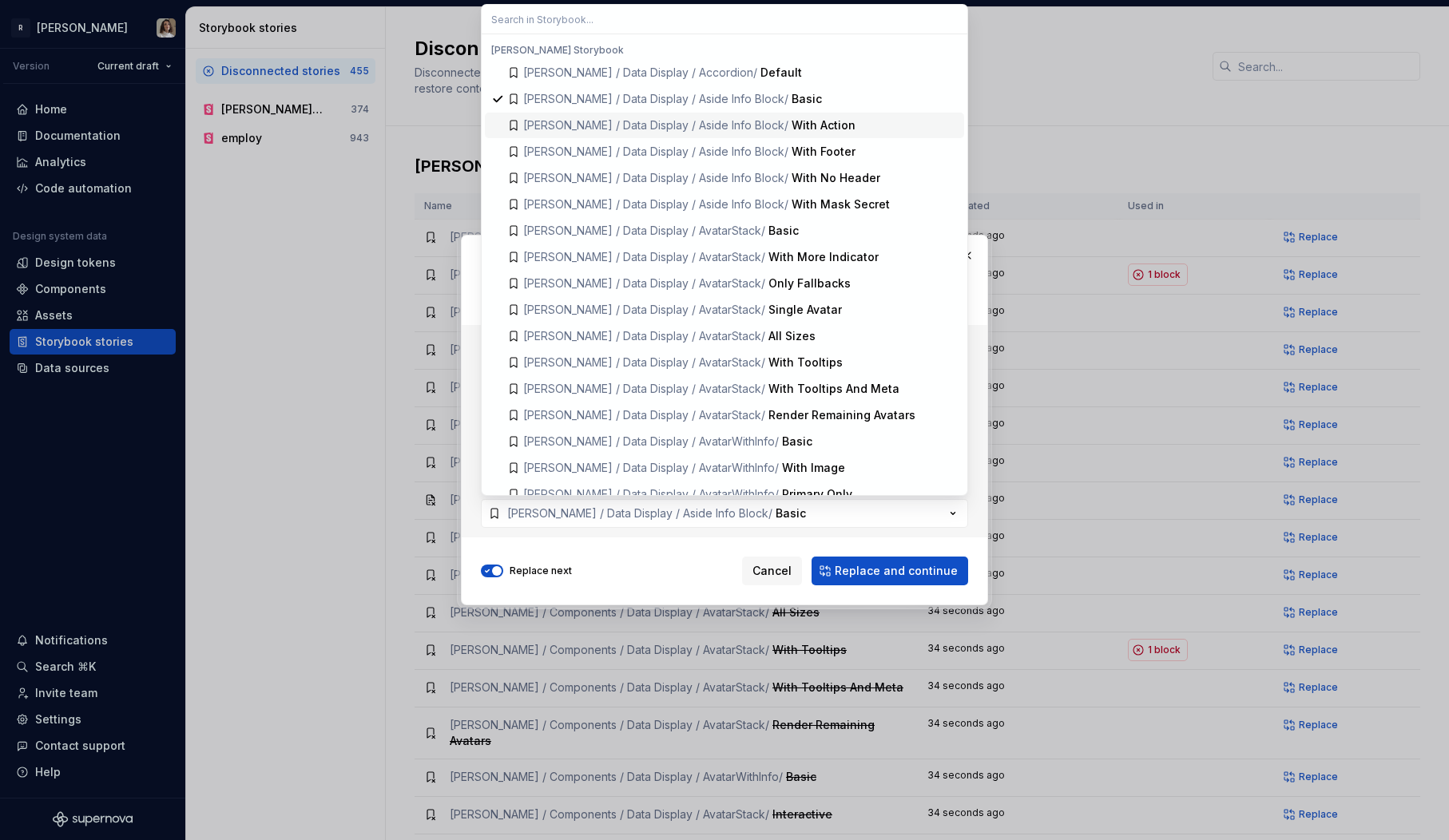
click at [799, 120] on div "With Action" at bounding box center [824, 126] width 64 height 16
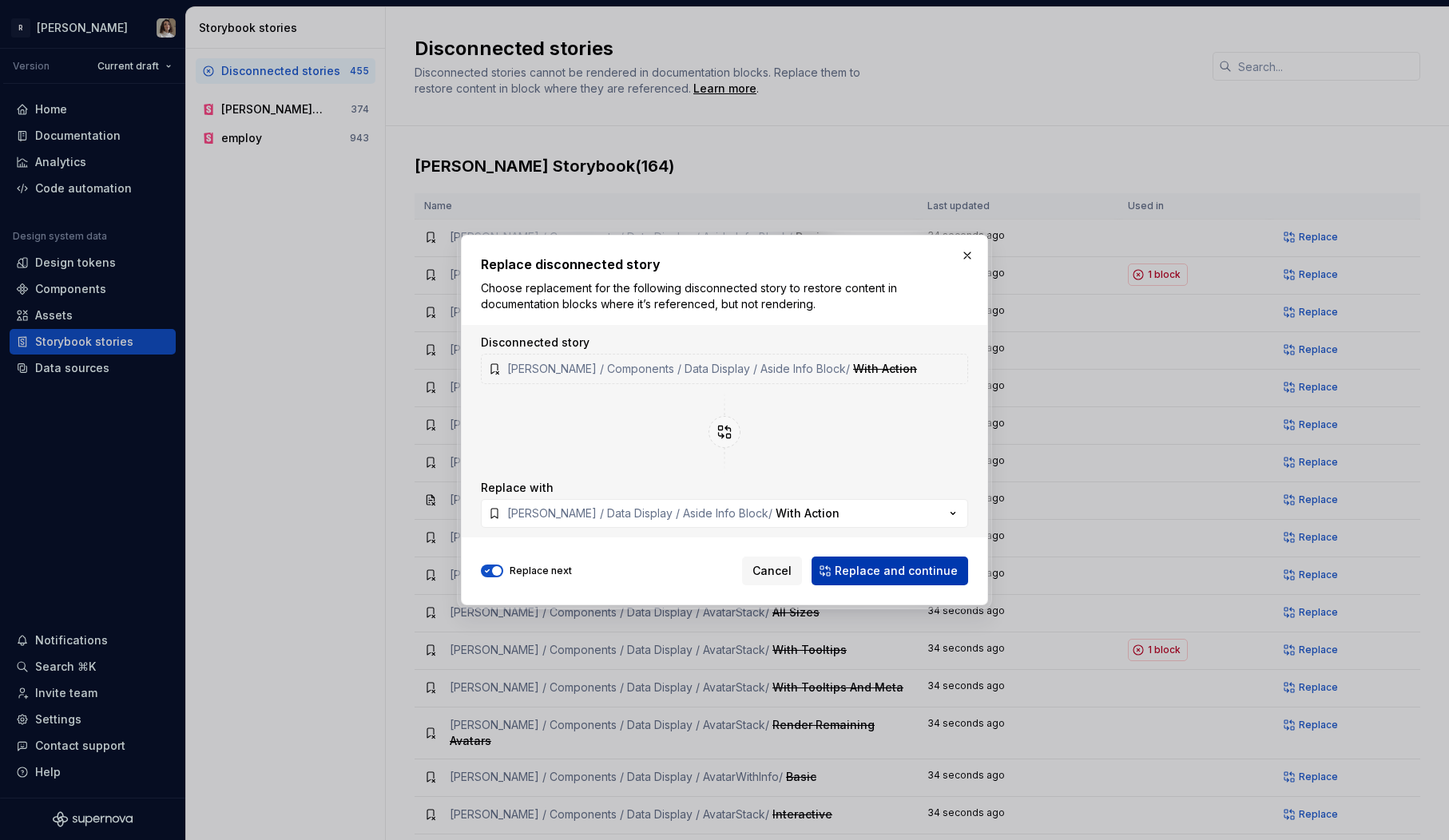
click at [869, 574] on span "Replace and continue" at bounding box center [896, 571] width 123 height 16
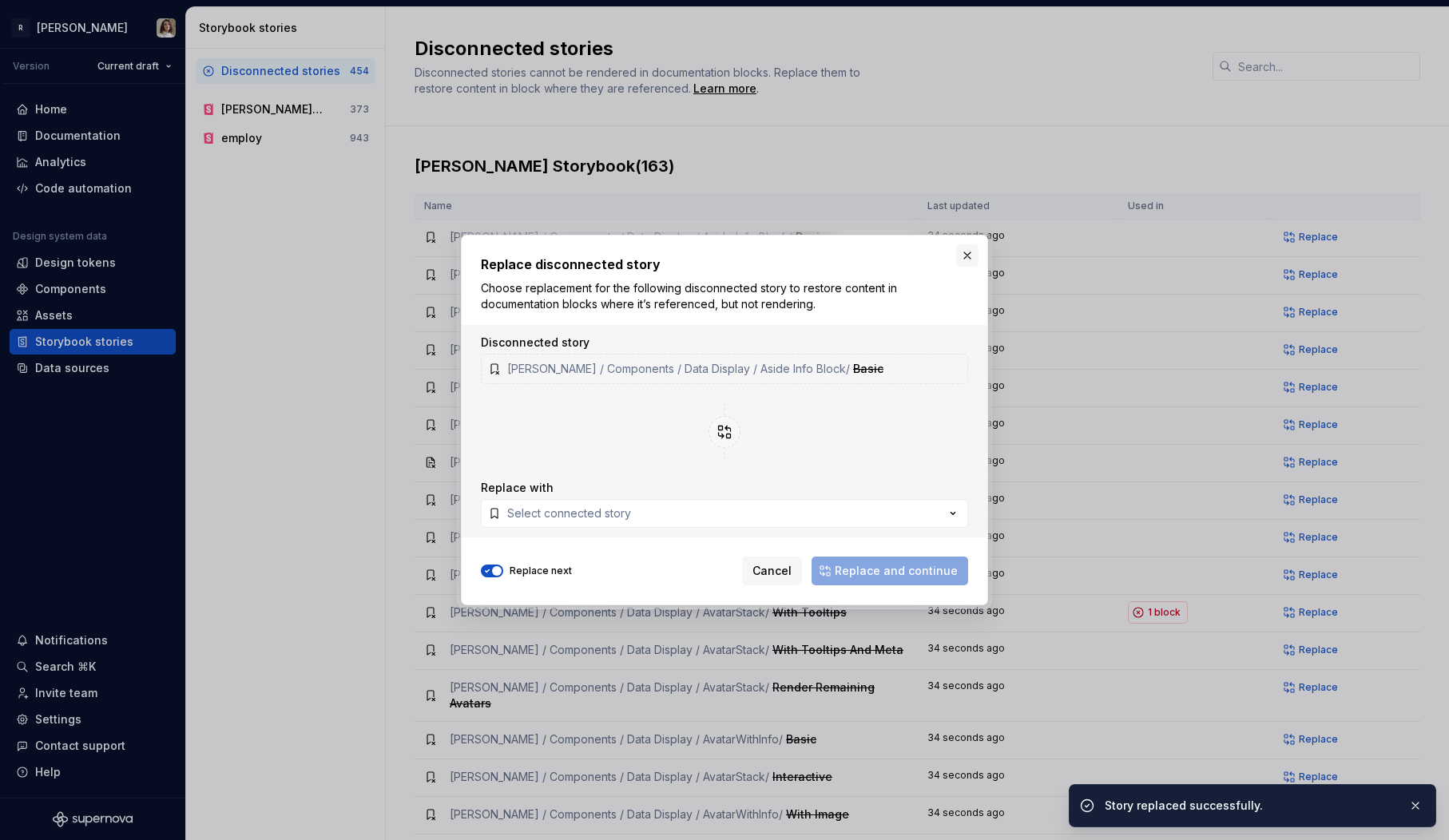
click at [963, 259] on button "button" at bounding box center [967, 255] width 23 height 23
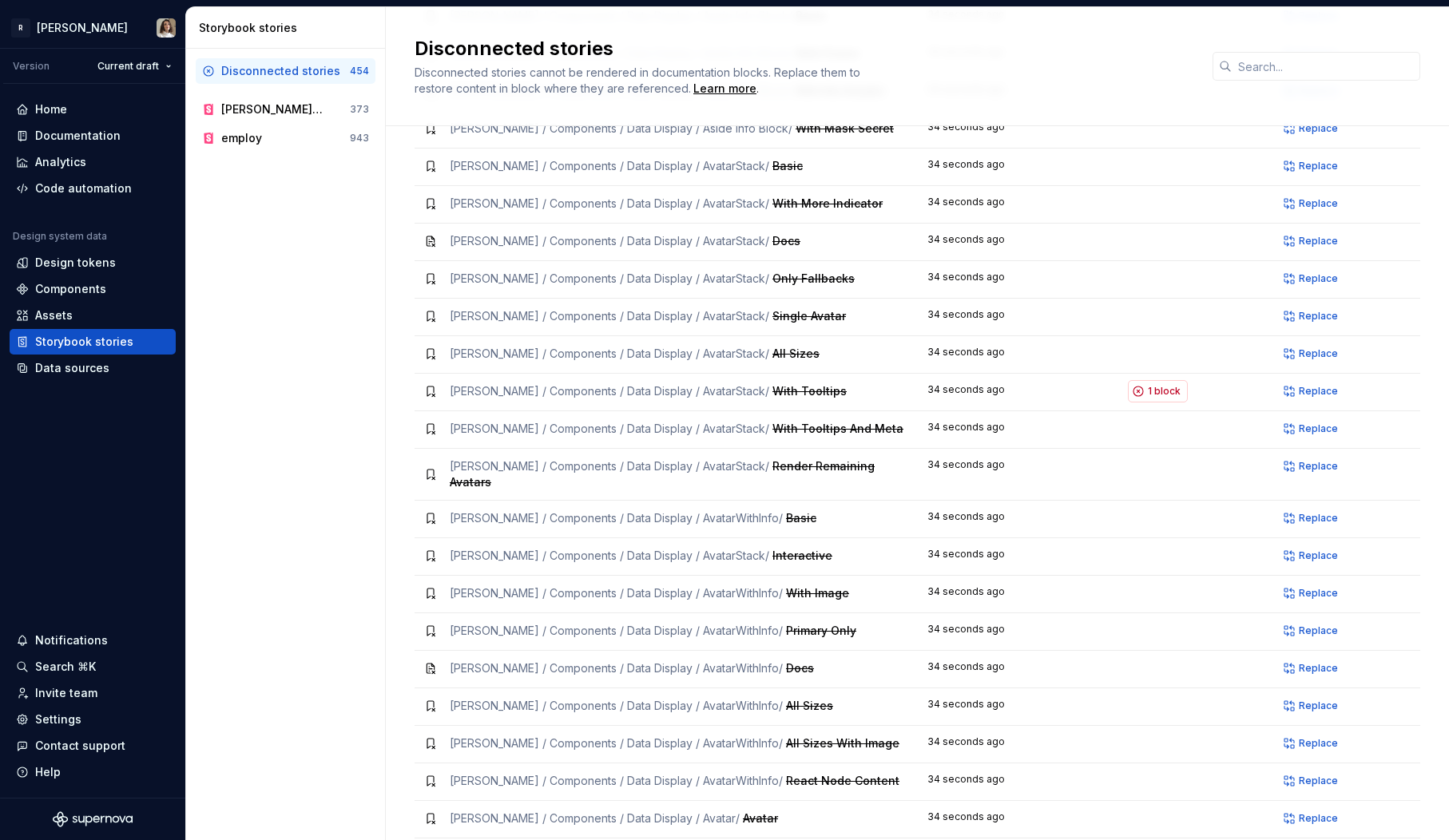
scroll to position [230, 0]
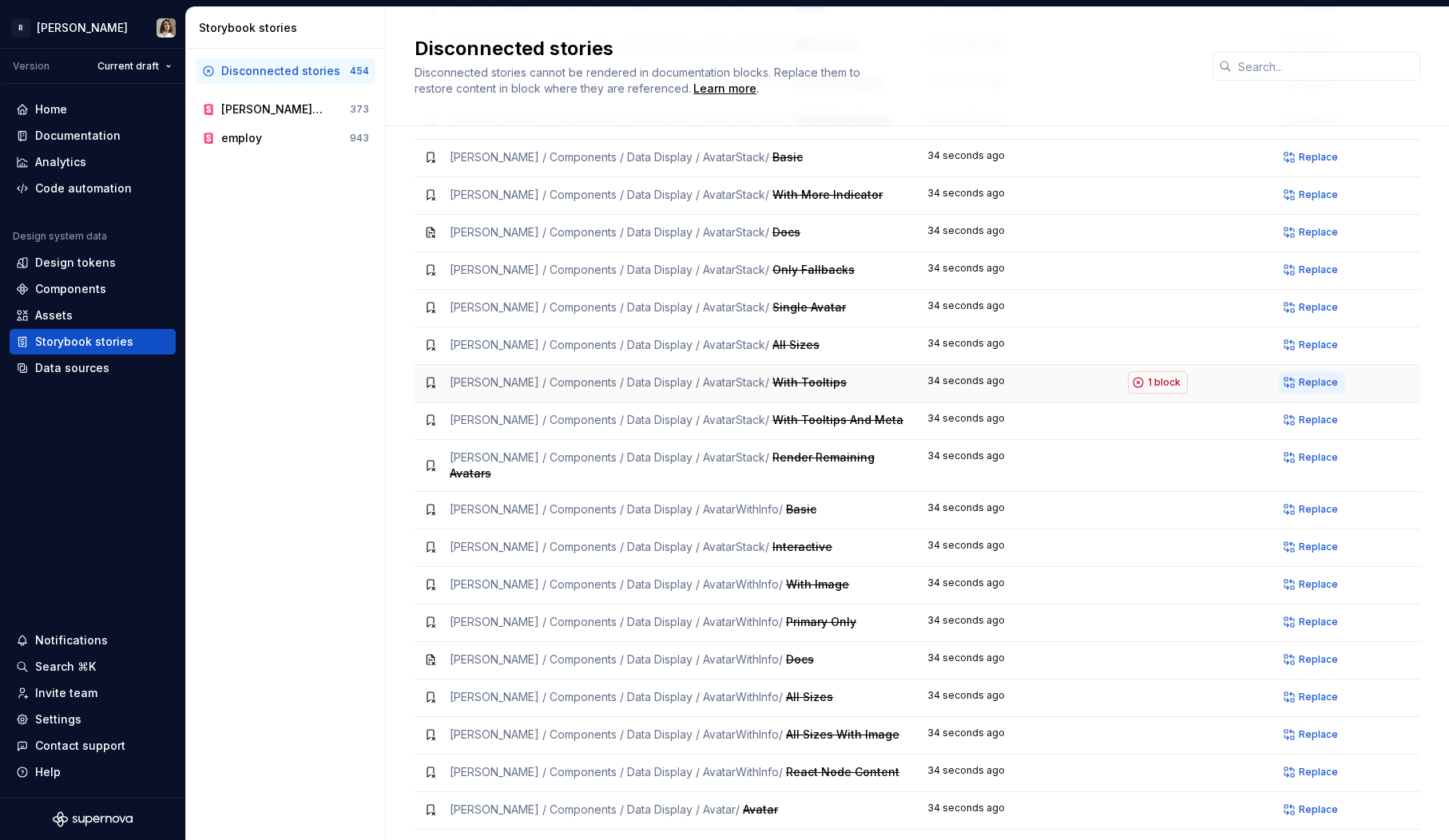
click at [1310, 386] on span "Replace" at bounding box center [1318, 382] width 39 height 13
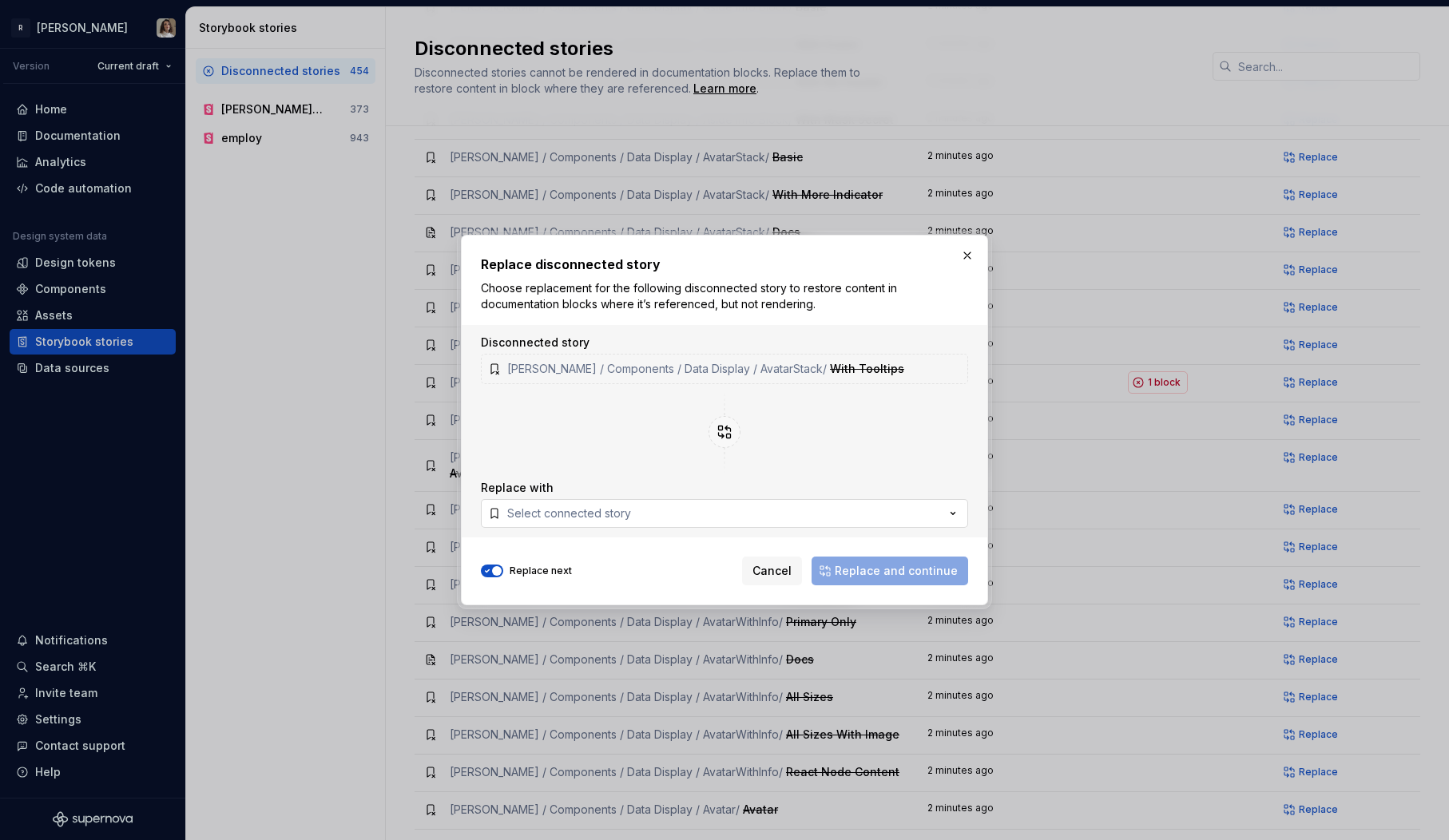
click at [595, 516] on div "Select connected story" at bounding box center [569, 514] width 124 height 16
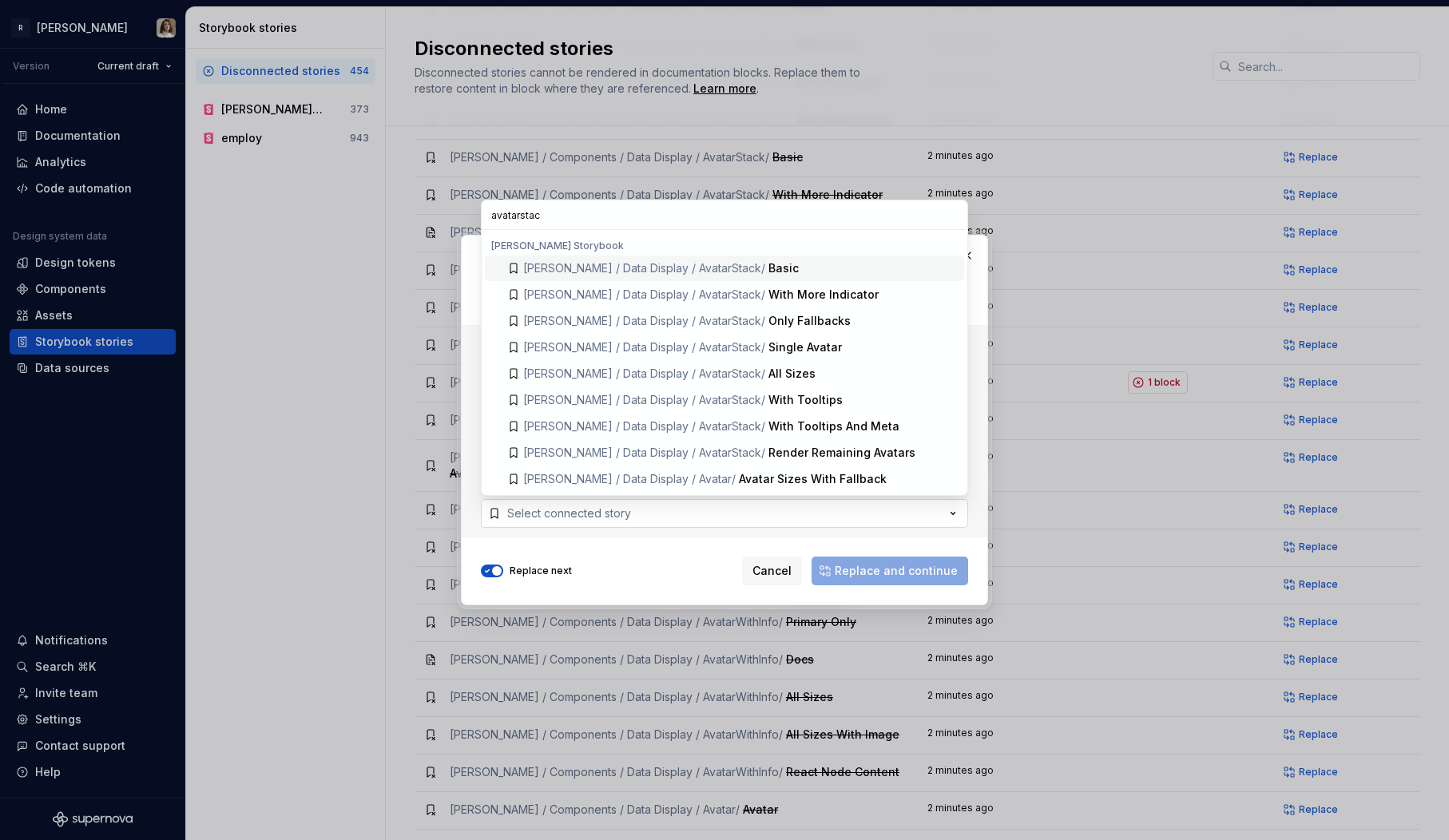
type input "avatarstack"
click at [768, 397] on div "With Tooltips" at bounding box center [805, 400] width 74 height 16
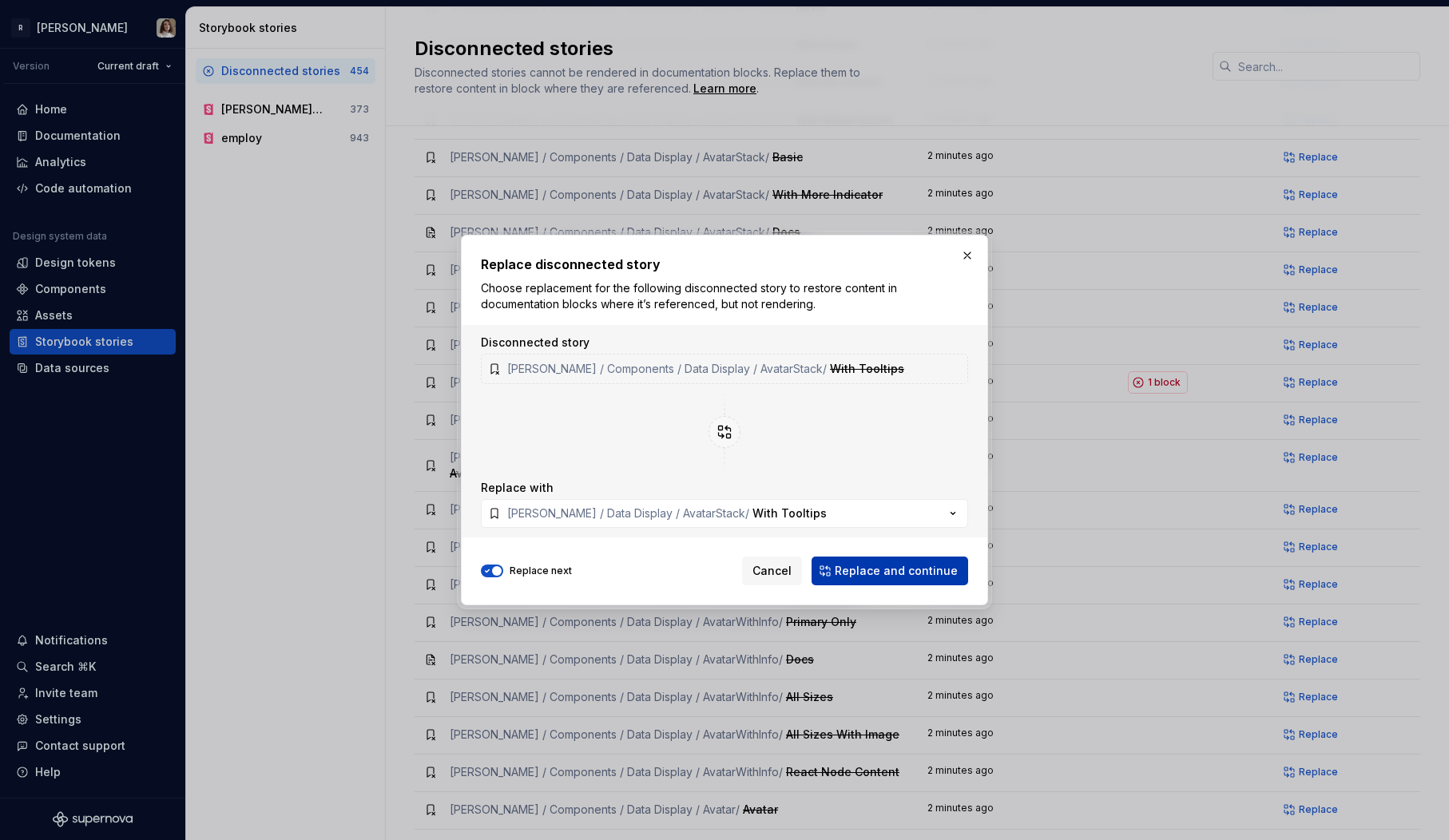
click at [917, 572] on span "Replace and continue" at bounding box center [896, 571] width 123 height 16
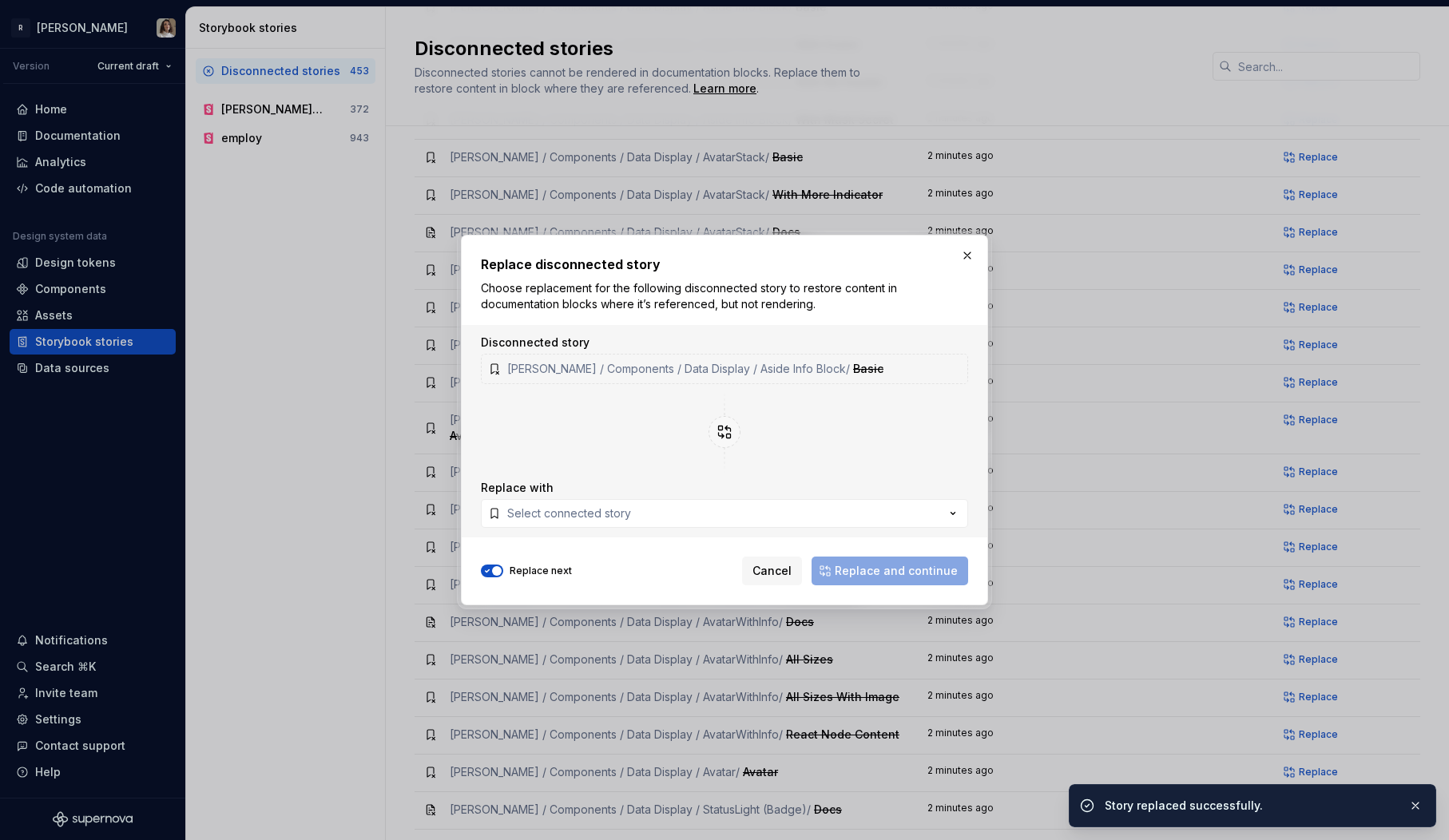
click at [967, 260] on button "button" at bounding box center [967, 255] width 23 height 23
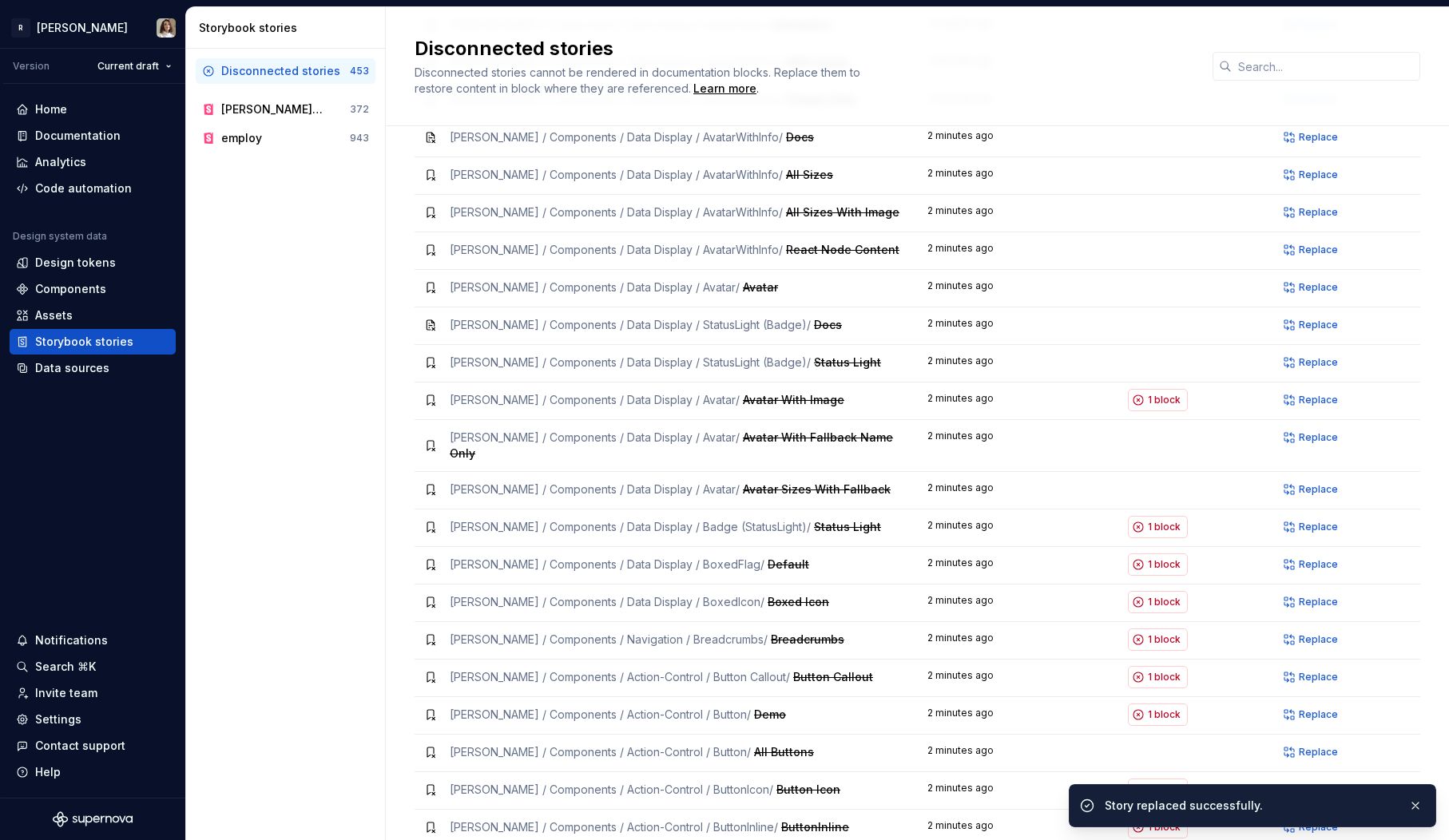
scroll to position [723, 0]
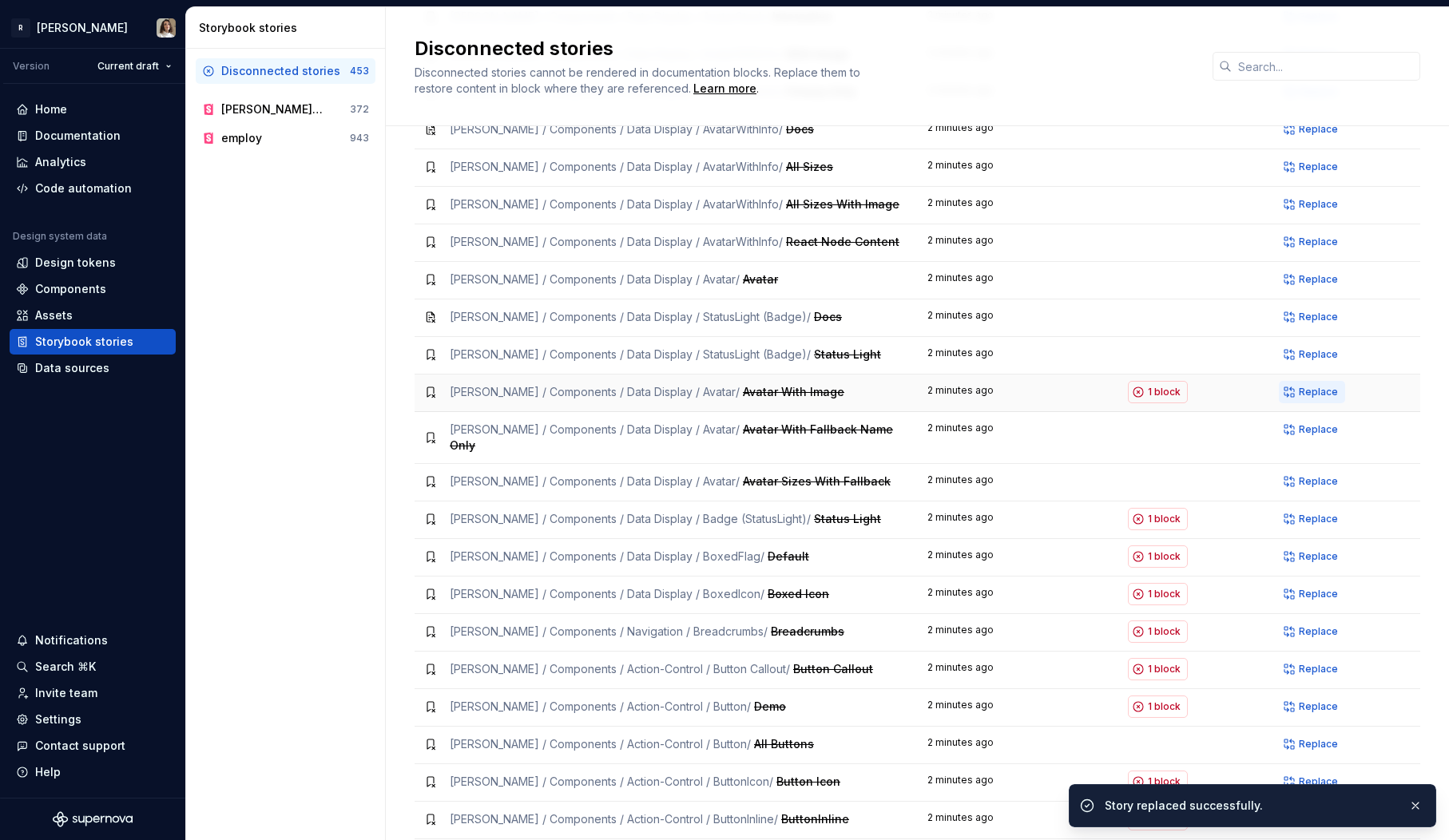
click at [1306, 386] on span "Replace" at bounding box center [1318, 392] width 39 height 13
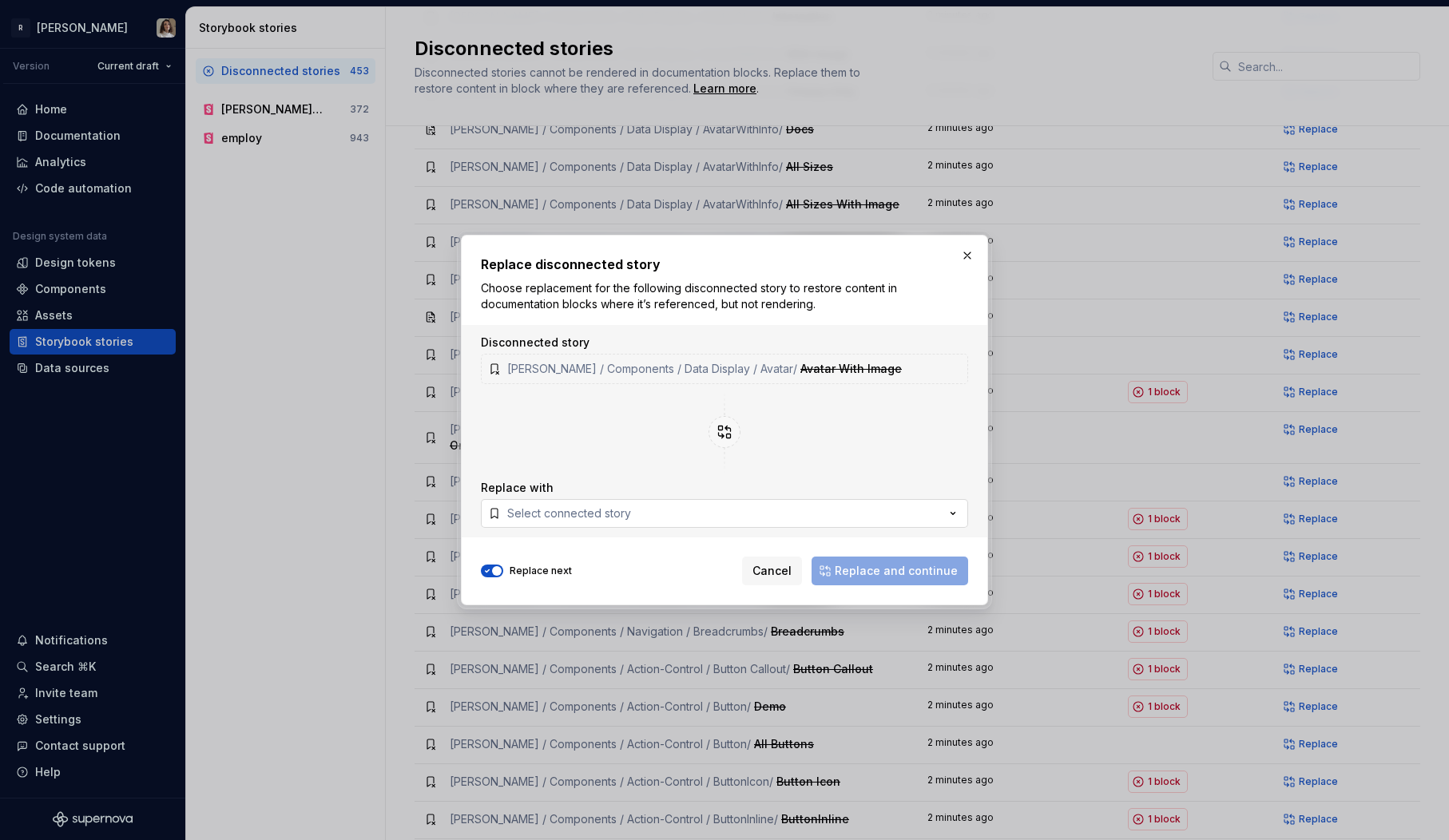
click at [660, 514] on button "Select connected story" at bounding box center [724, 513] width 488 height 29
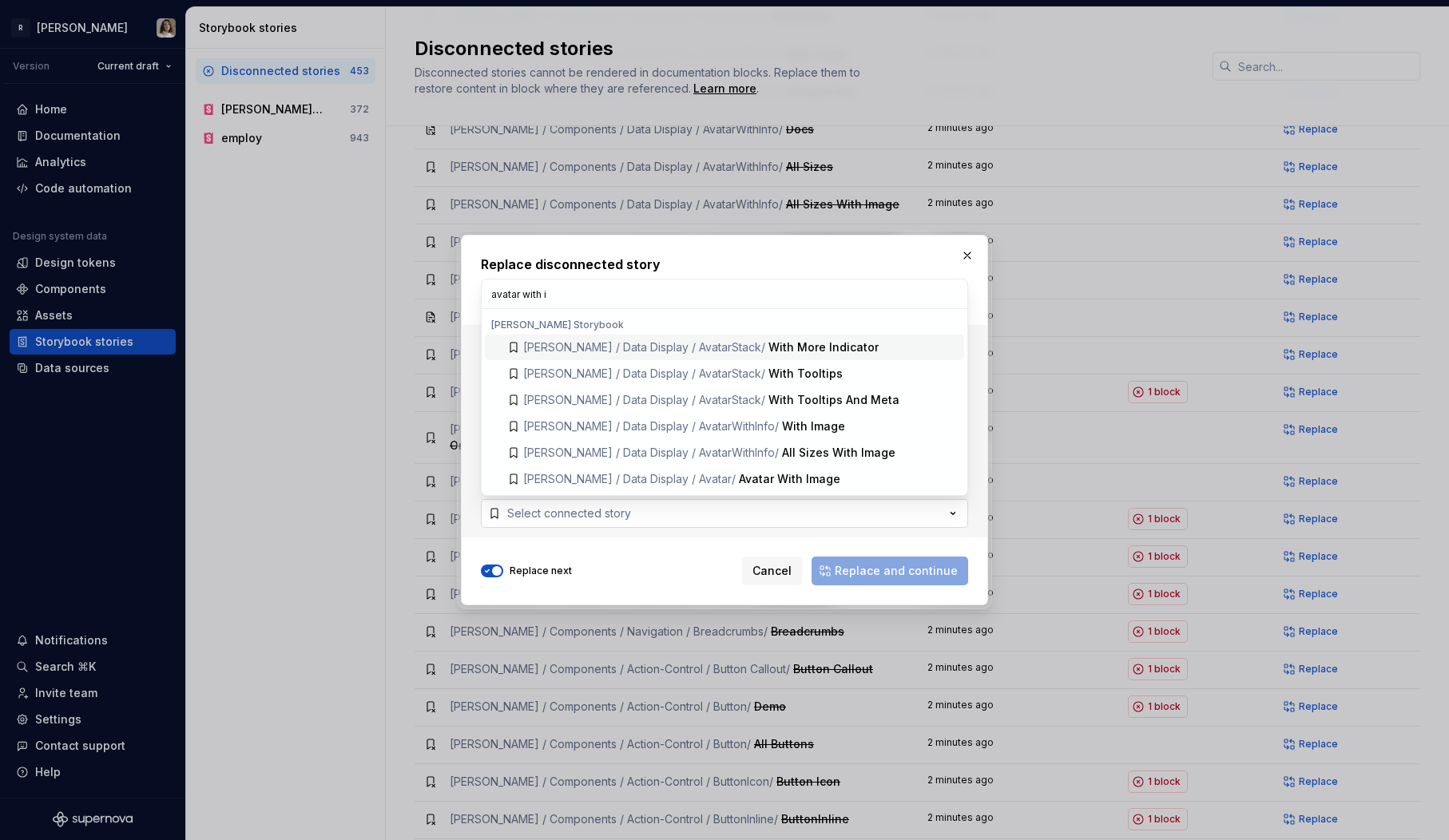
type input "avatar with im"
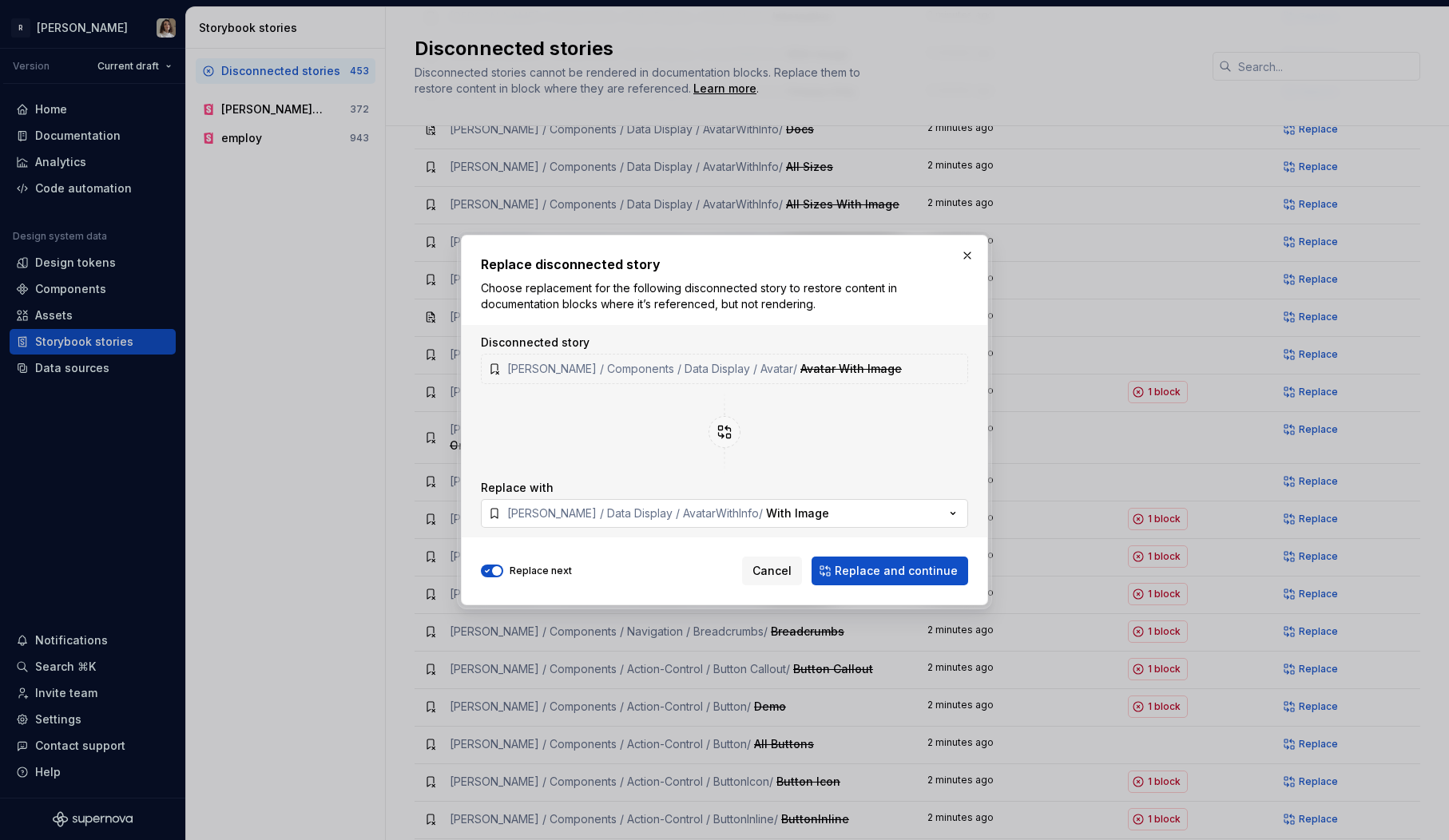
click at [699, 511] on span "Norma / Data Display / AvatarWithInfo /" at bounding box center [635, 514] width 256 height 14
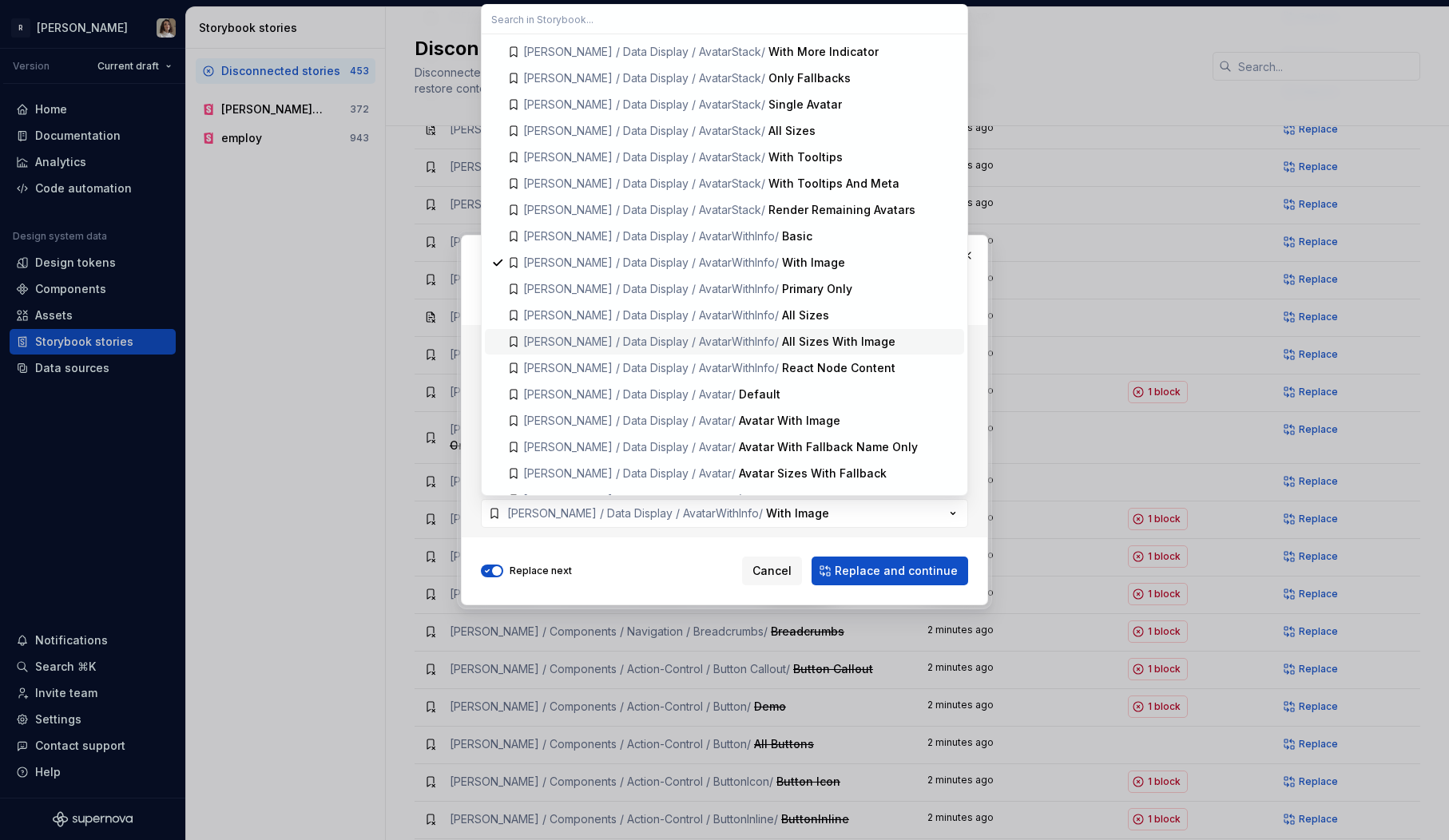
scroll to position [219, 0]
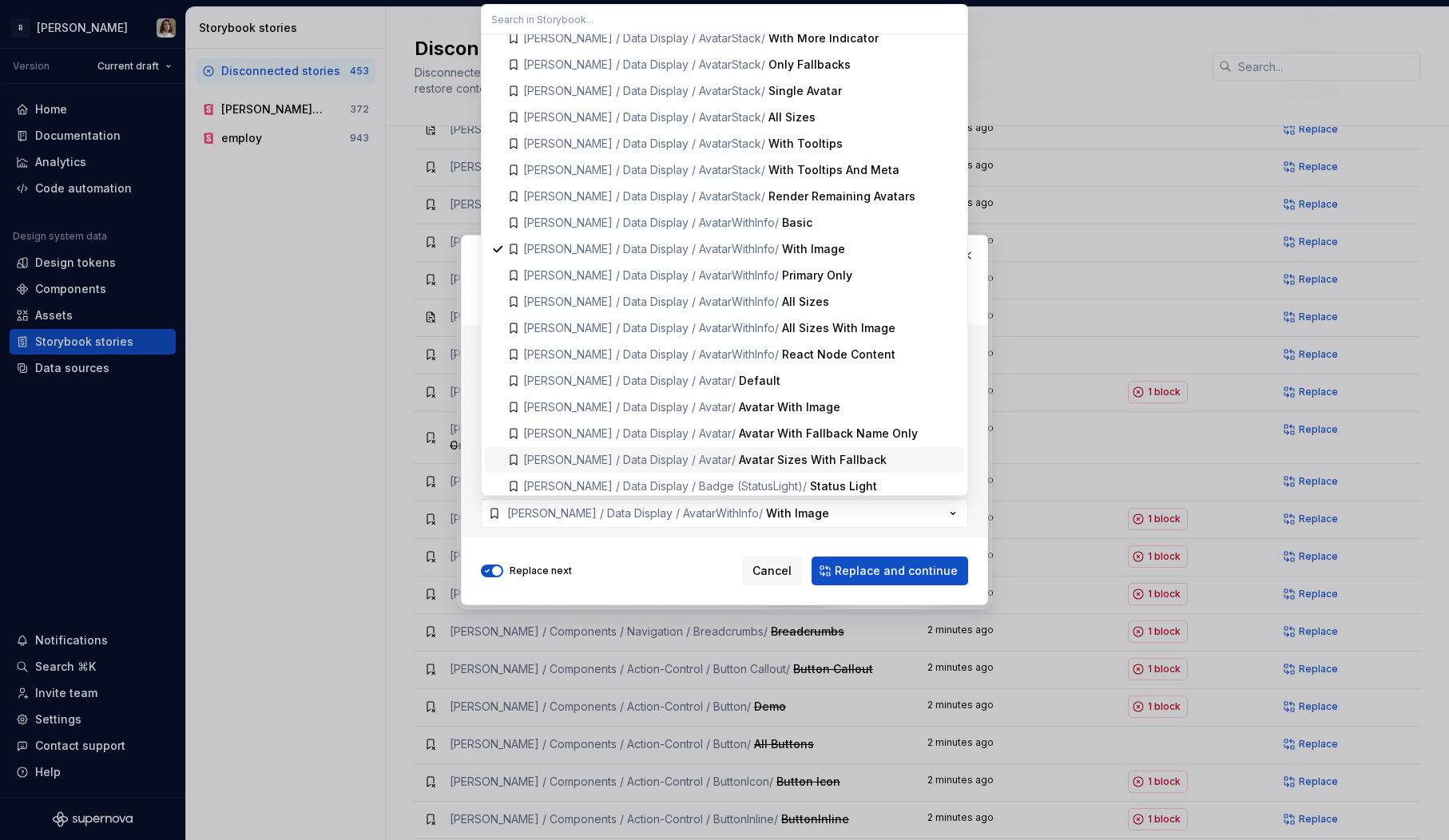
click at [691, 576] on div "Replace next Cancel Replace and continue" at bounding box center [724, 568] width 488 height 36
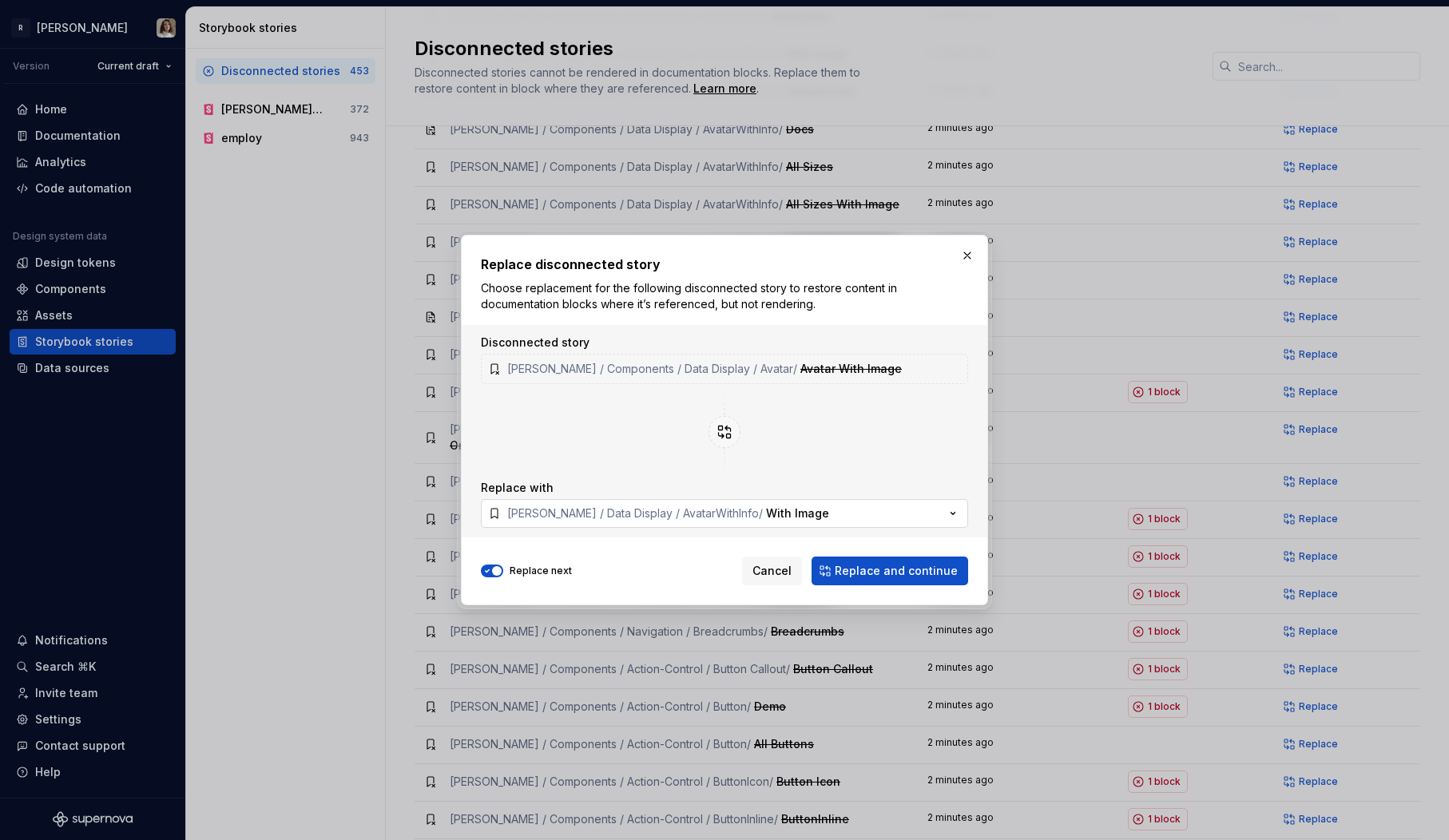
click at [767, 513] on span "With Image" at bounding box center [798, 514] width 63 height 14
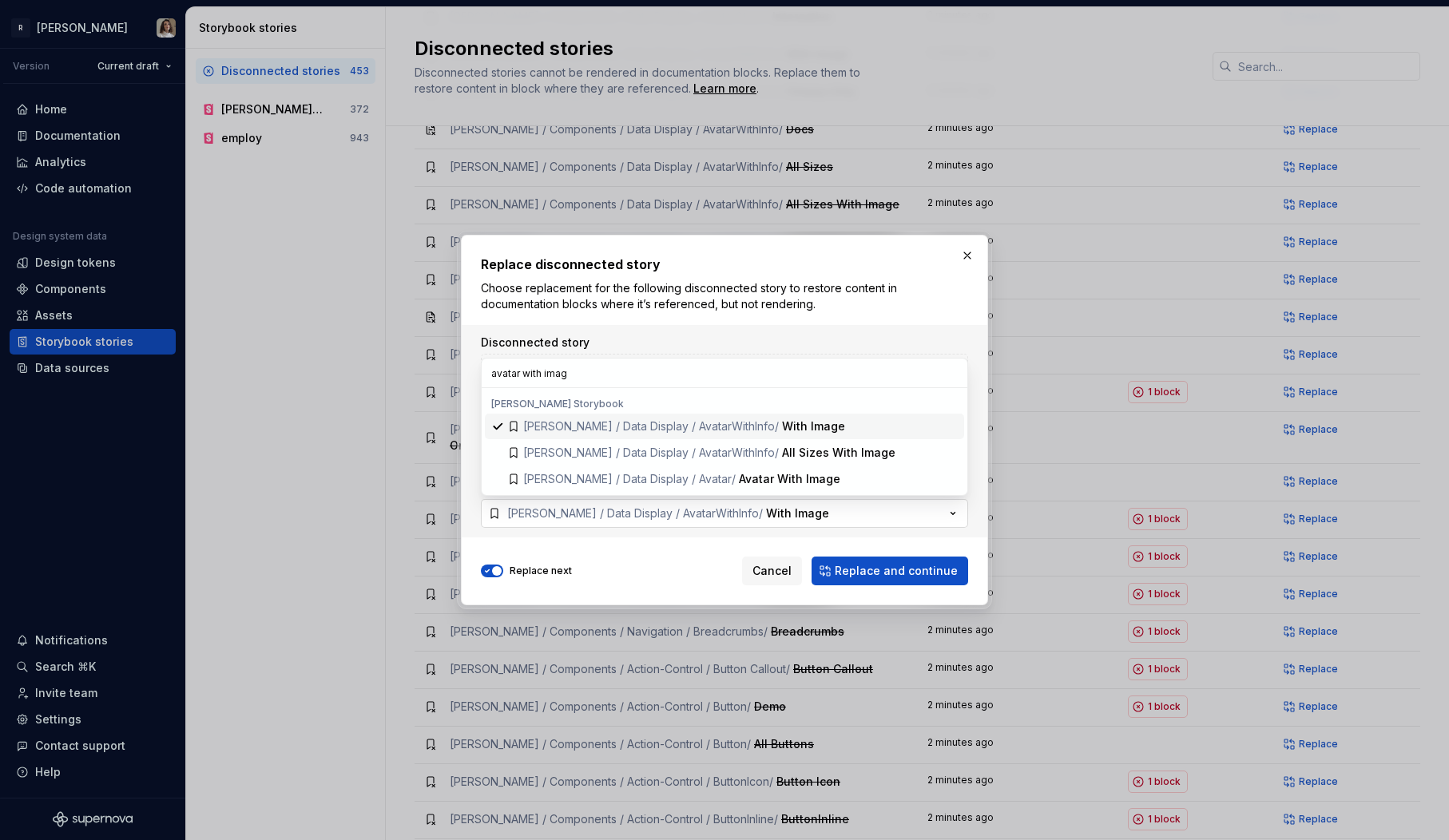
type input "avatar with image"
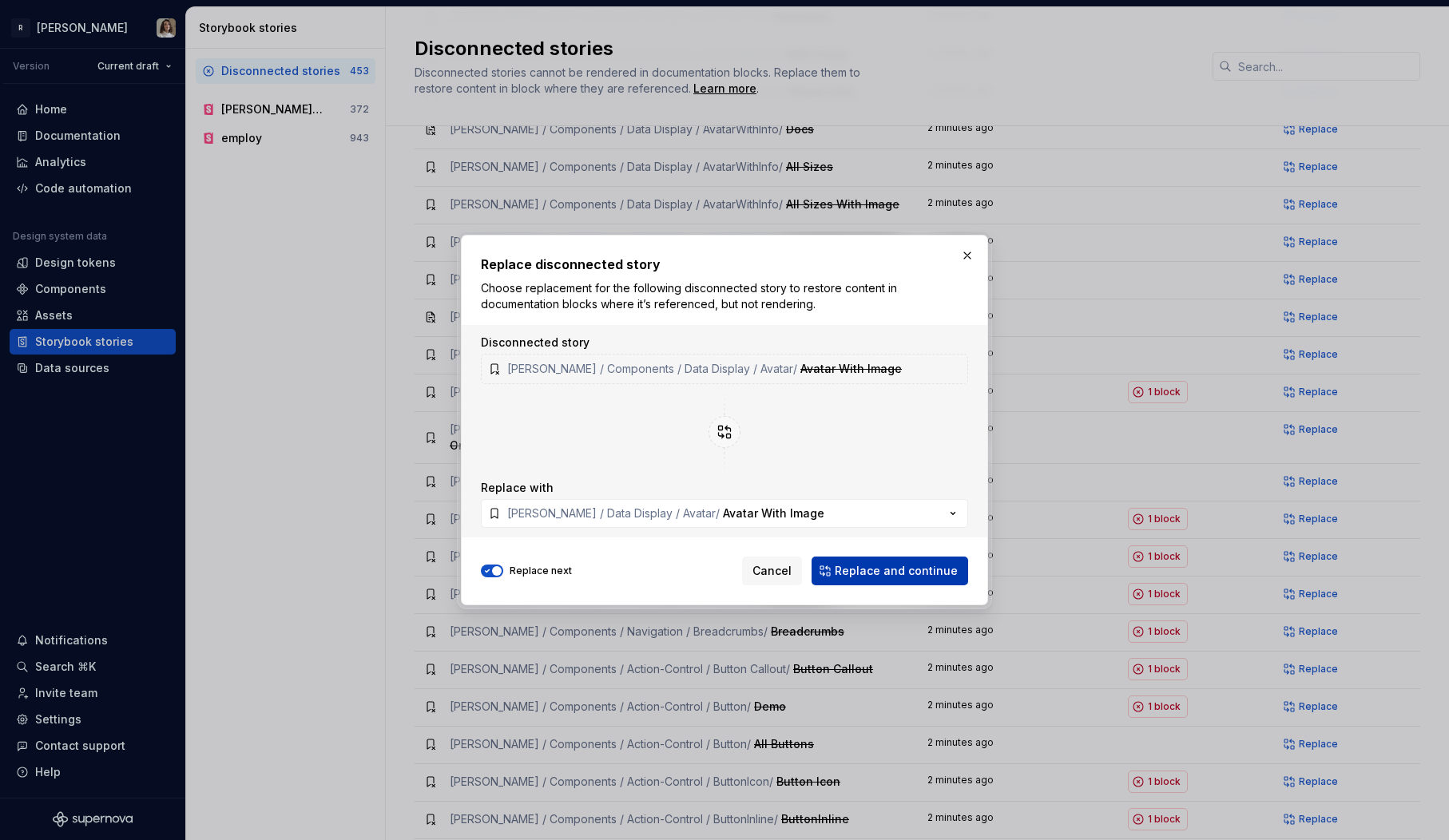
click at [868, 572] on span "Replace and continue" at bounding box center [896, 571] width 123 height 16
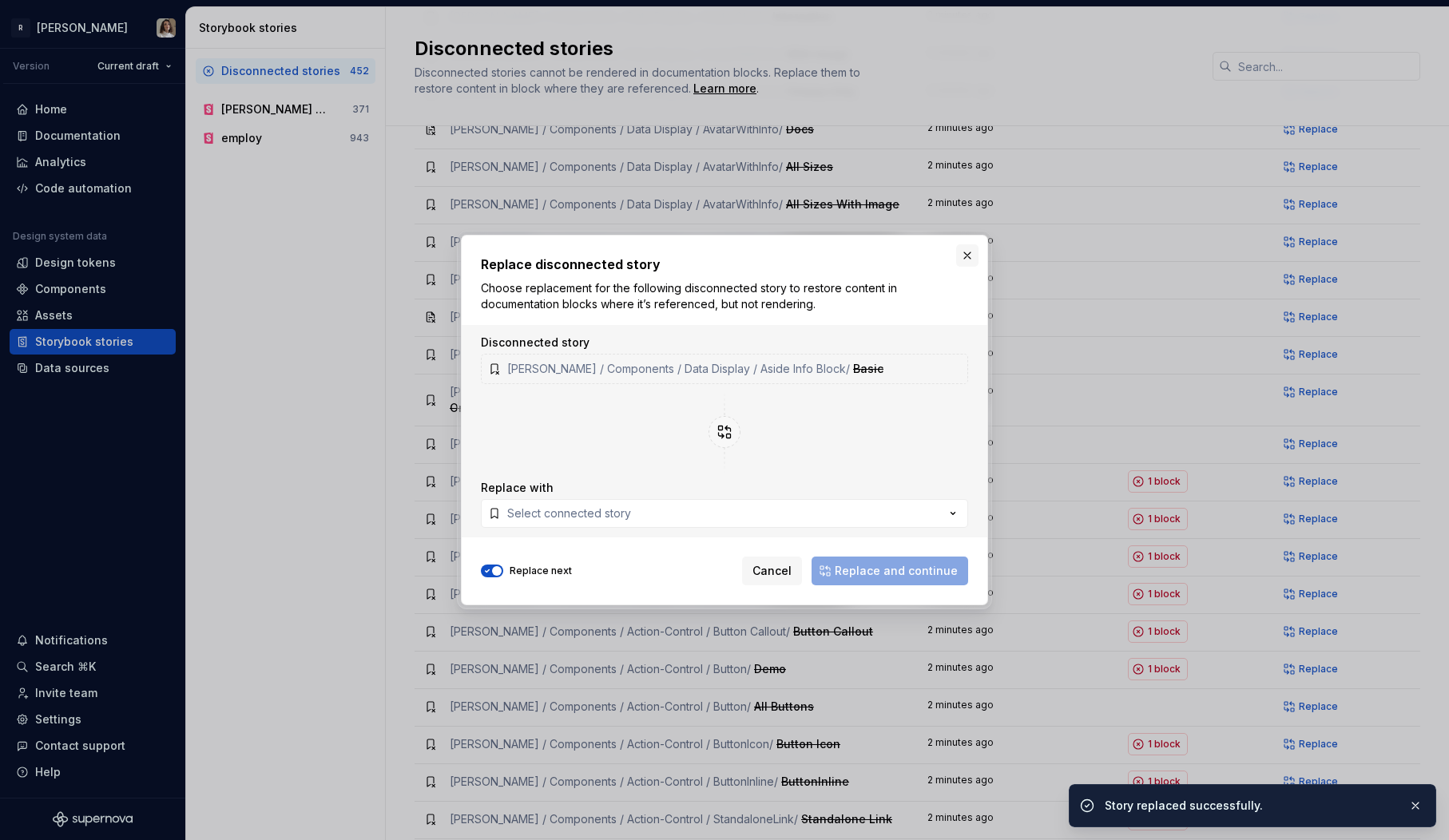
click at [967, 259] on button "button" at bounding box center [967, 255] width 23 height 23
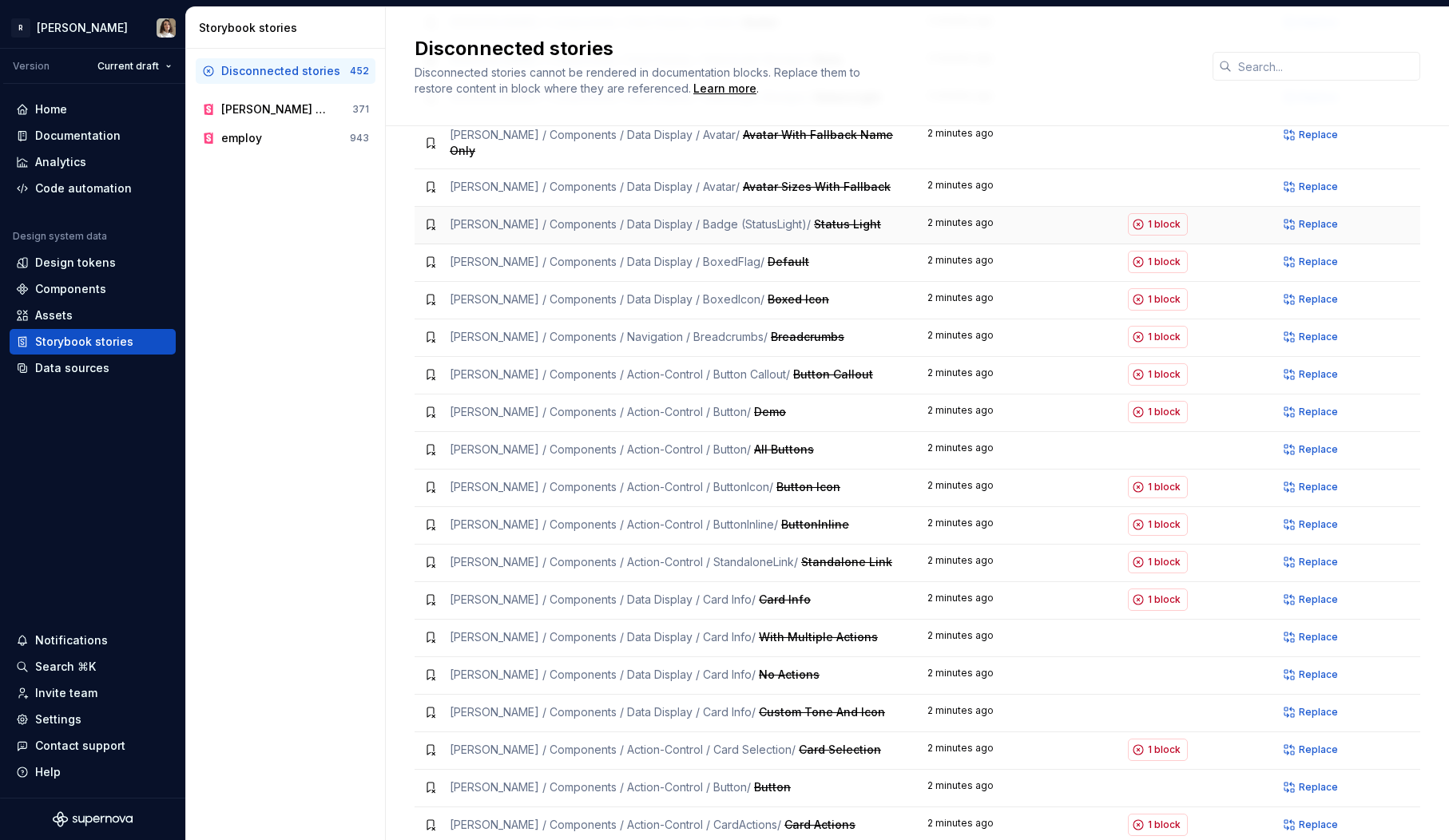
scroll to position [969, 0]
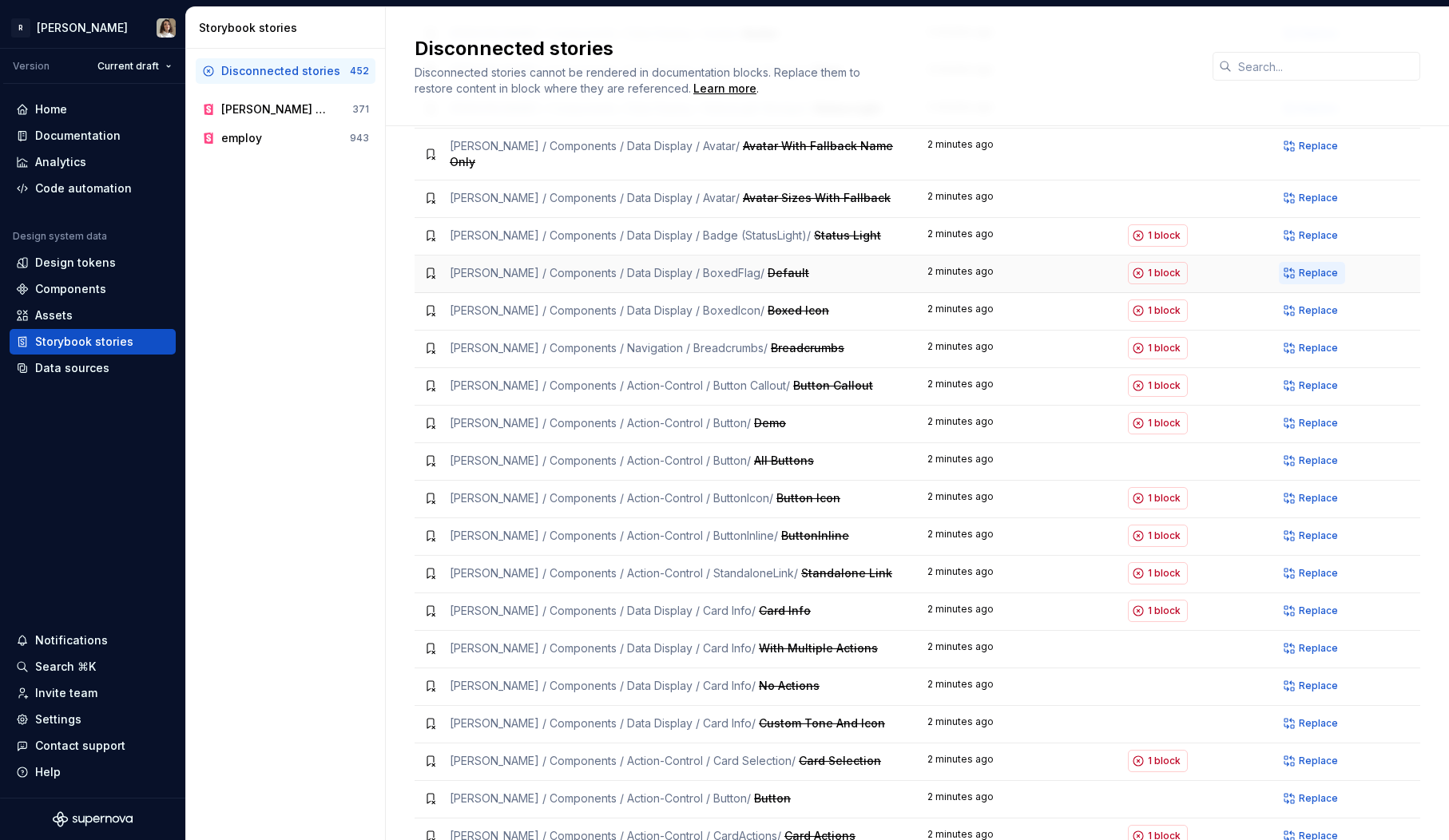
click at [1309, 267] on span "Replace" at bounding box center [1318, 273] width 39 height 13
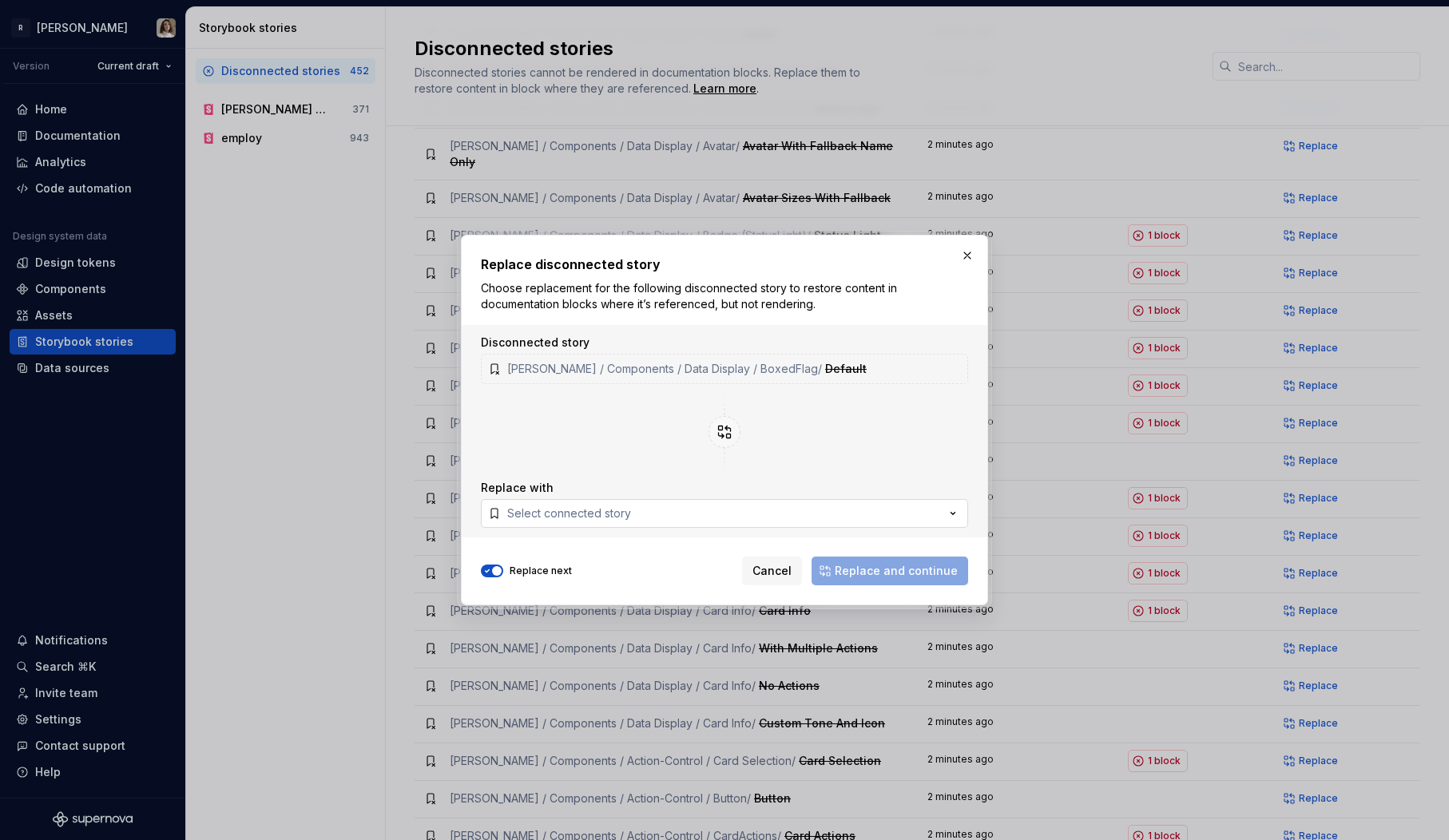
click at [564, 509] on div "Select connected story" at bounding box center [569, 514] width 124 height 16
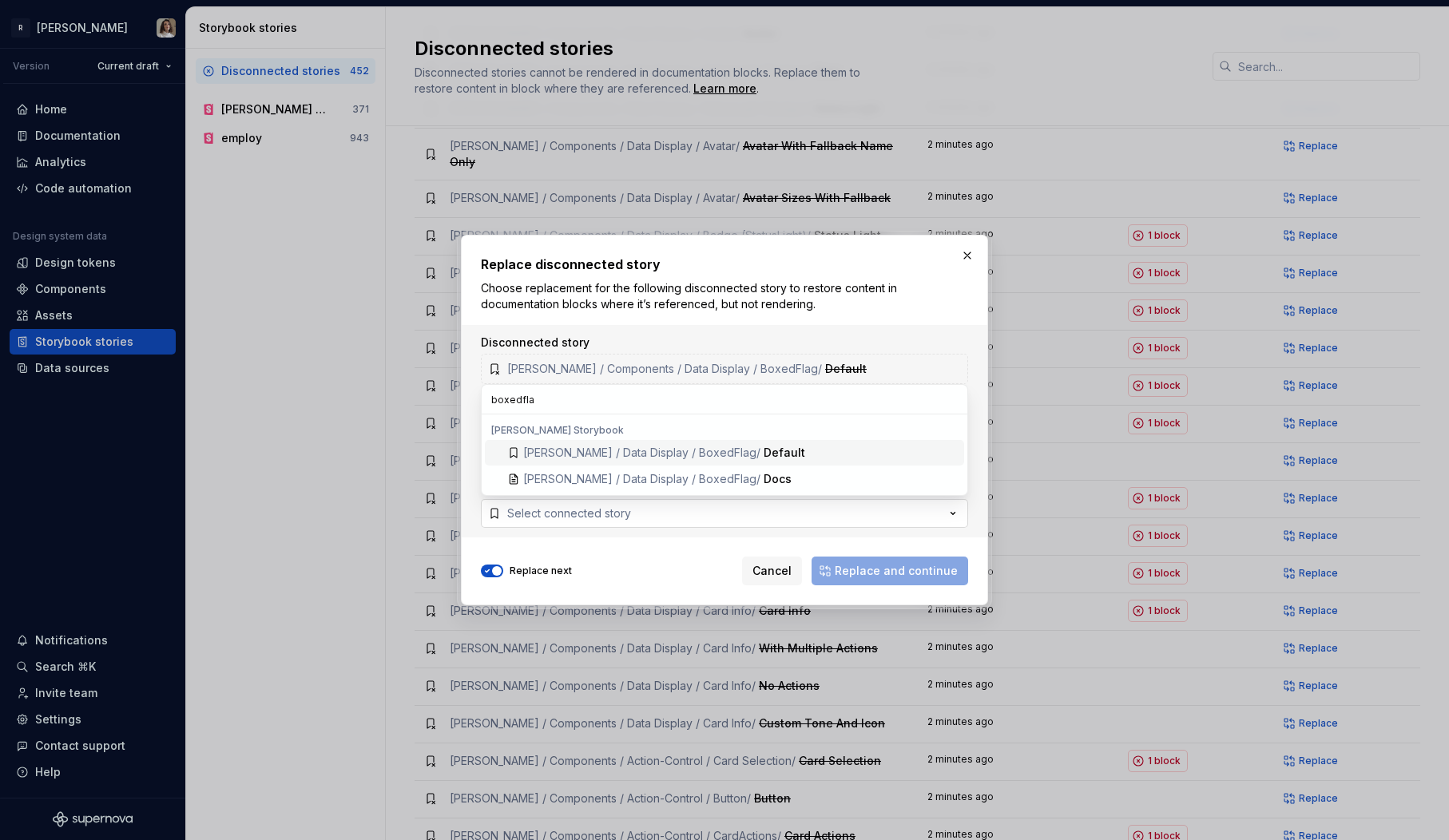
type input "boxedflag"
click at [764, 455] on div "Default" at bounding box center [785, 453] width 42 height 16
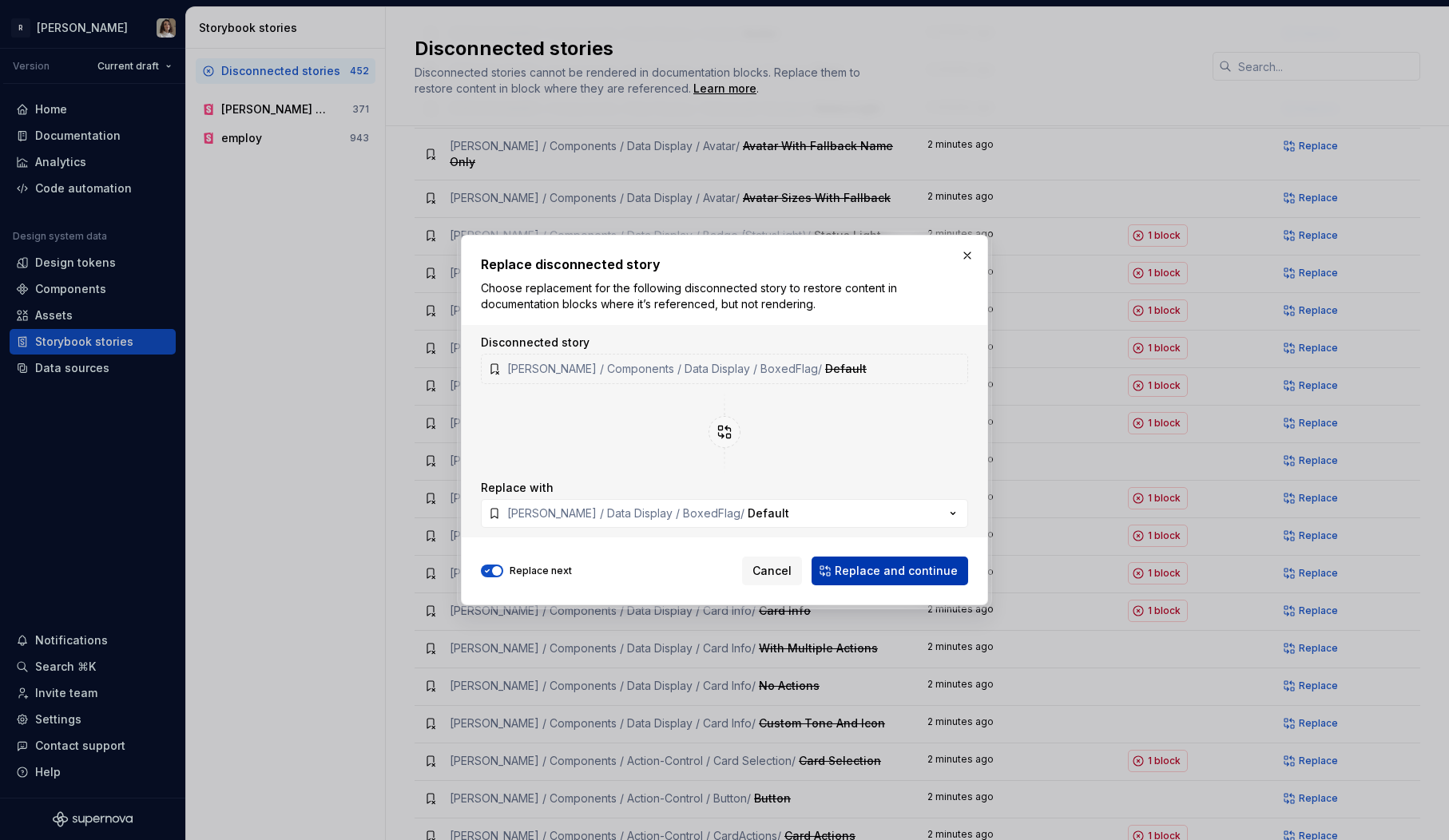
click at [841, 559] on button "Replace and continue" at bounding box center [889, 571] width 157 height 29
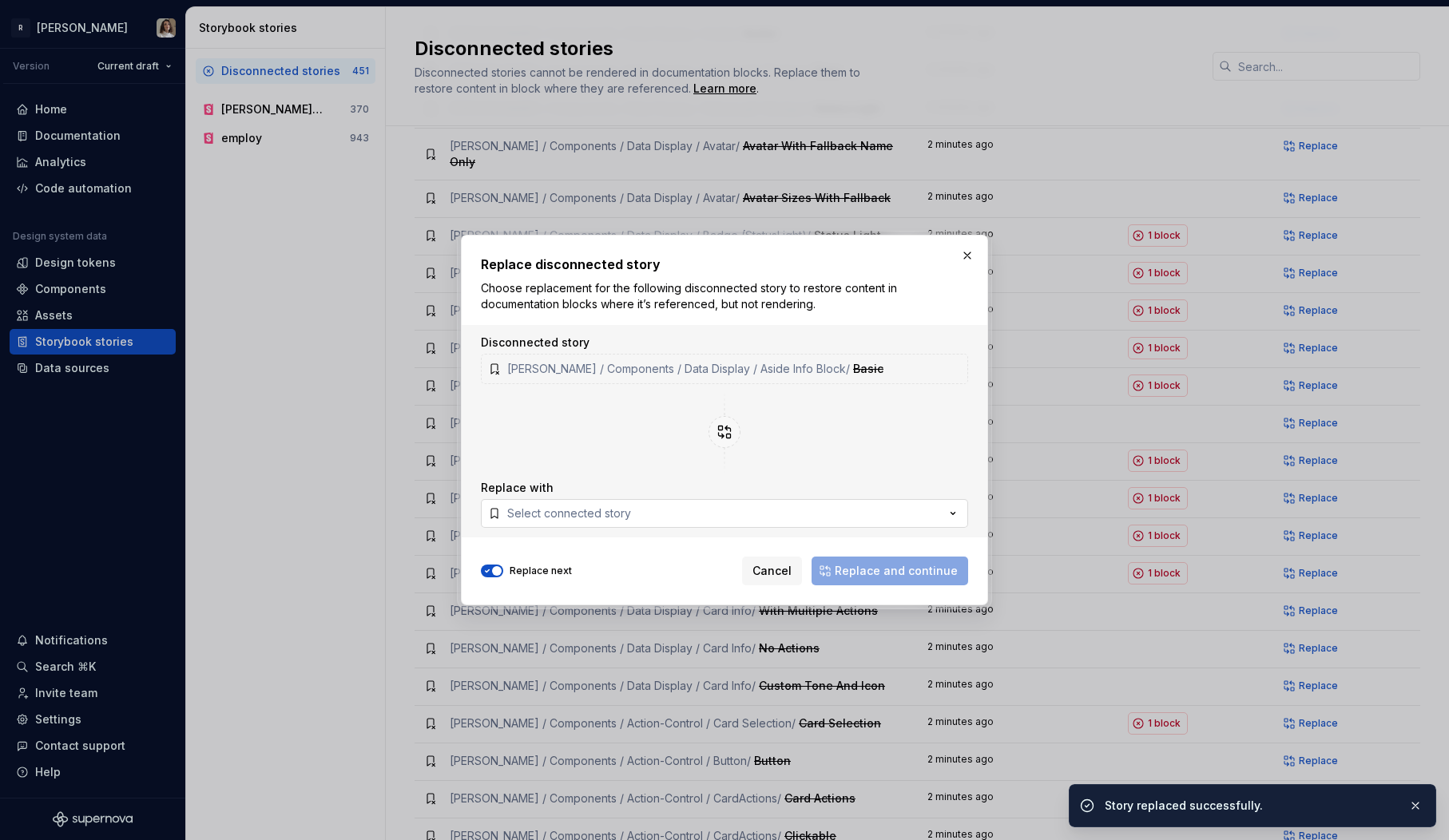
click at [710, 520] on button "Select connected story" at bounding box center [724, 513] width 488 height 29
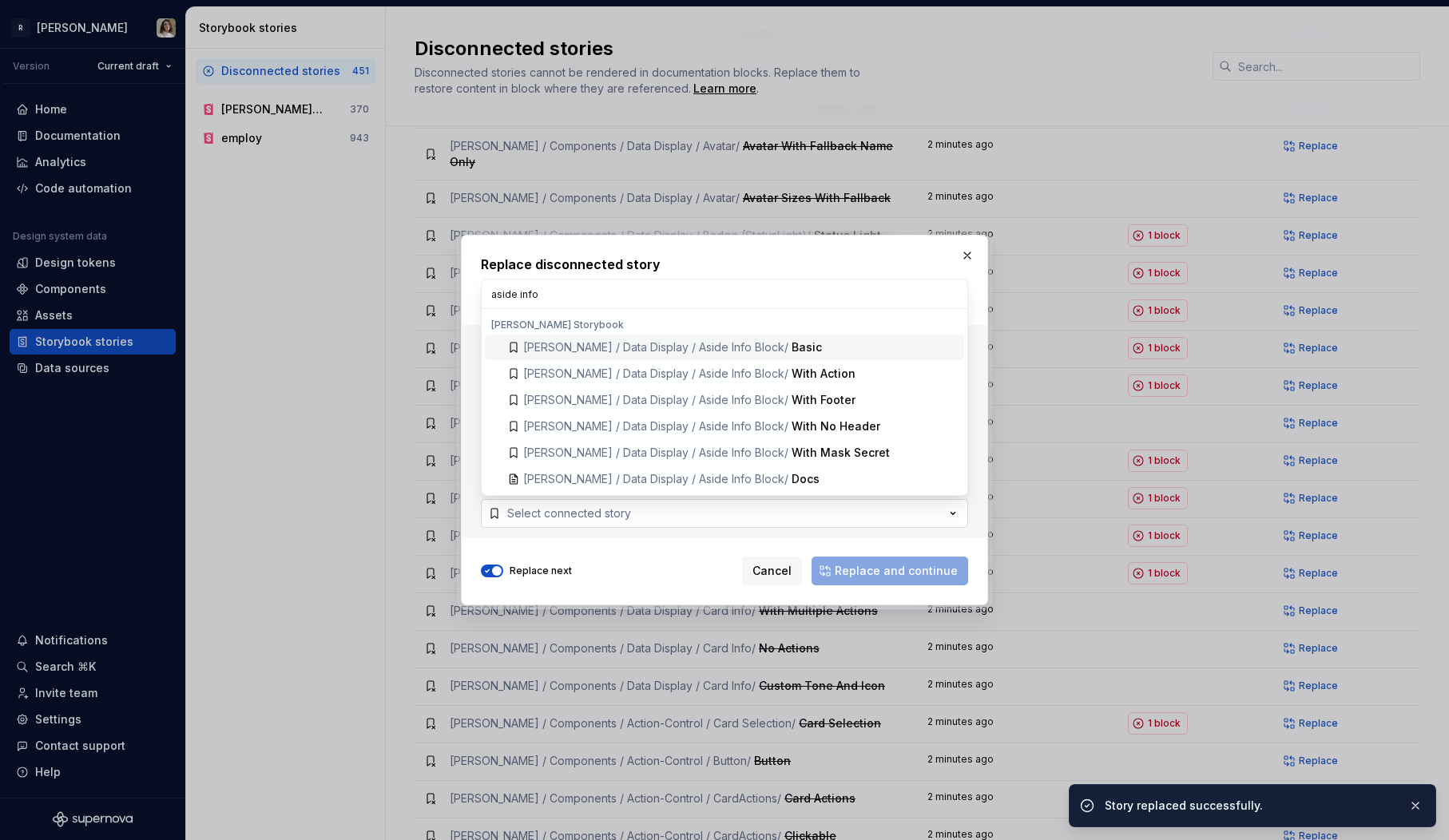
type input "aside info"
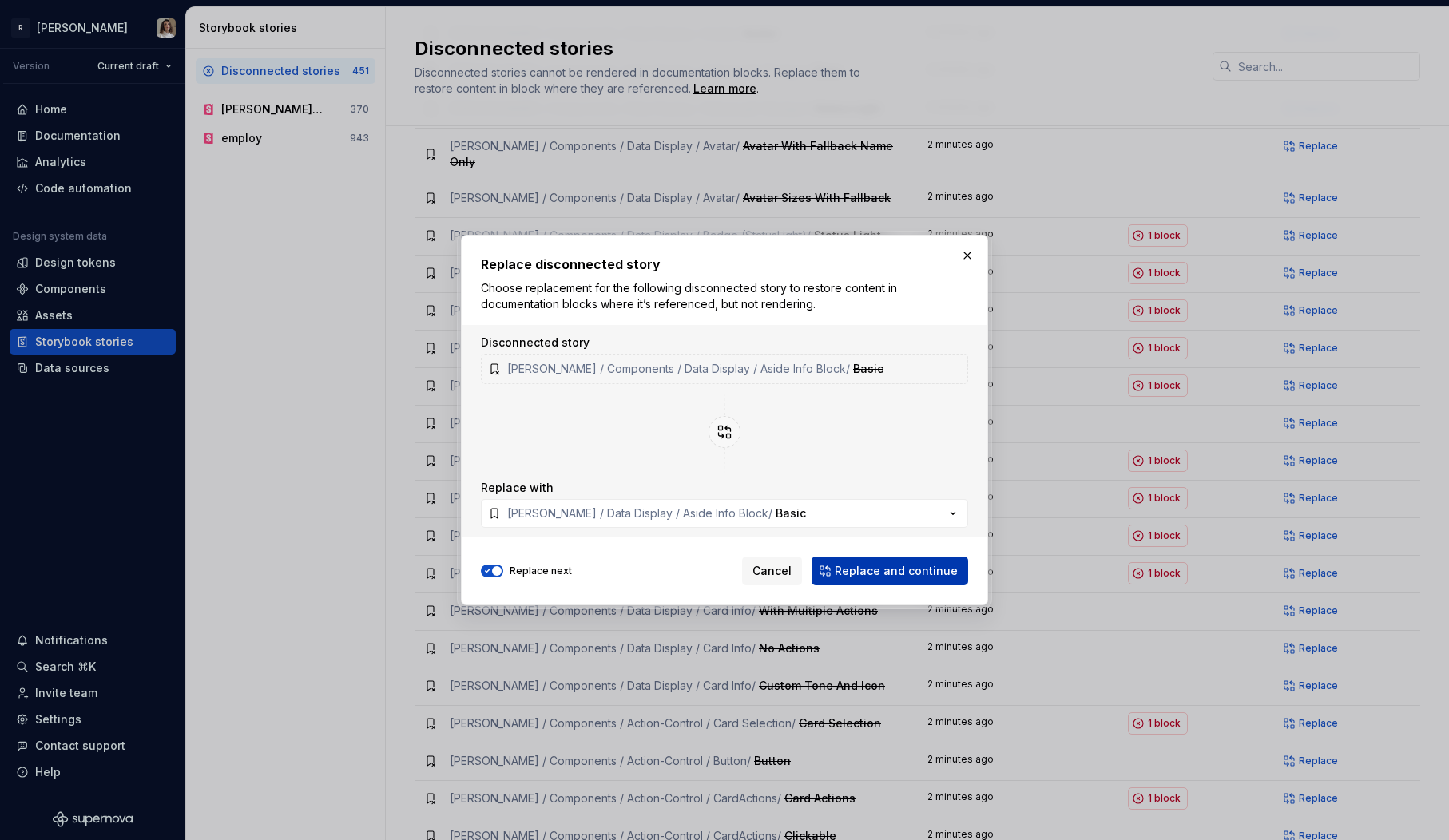
click at [896, 563] on span "Replace and continue" at bounding box center [896, 571] width 123 height 16
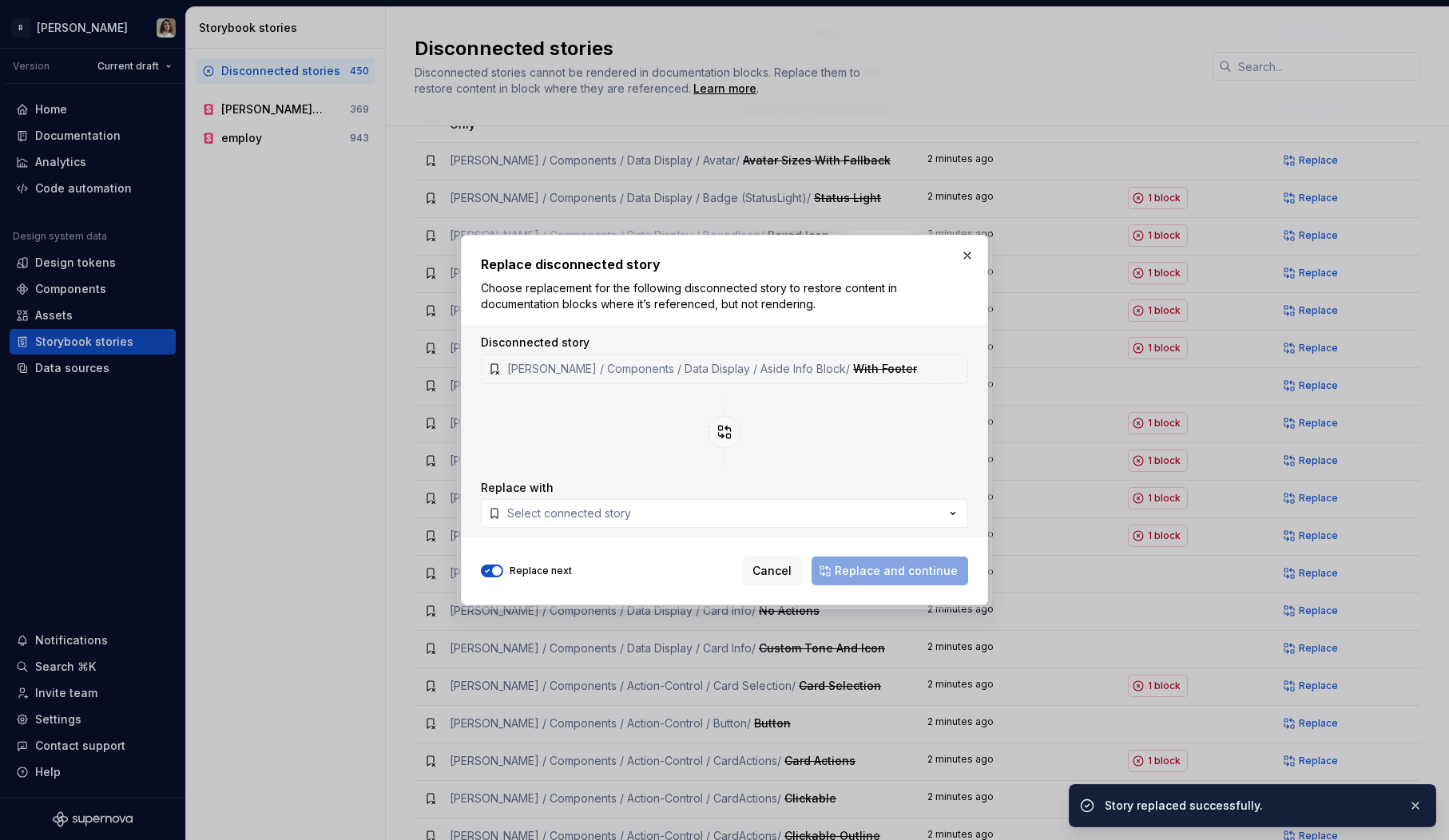
scroll to position [932, 0]
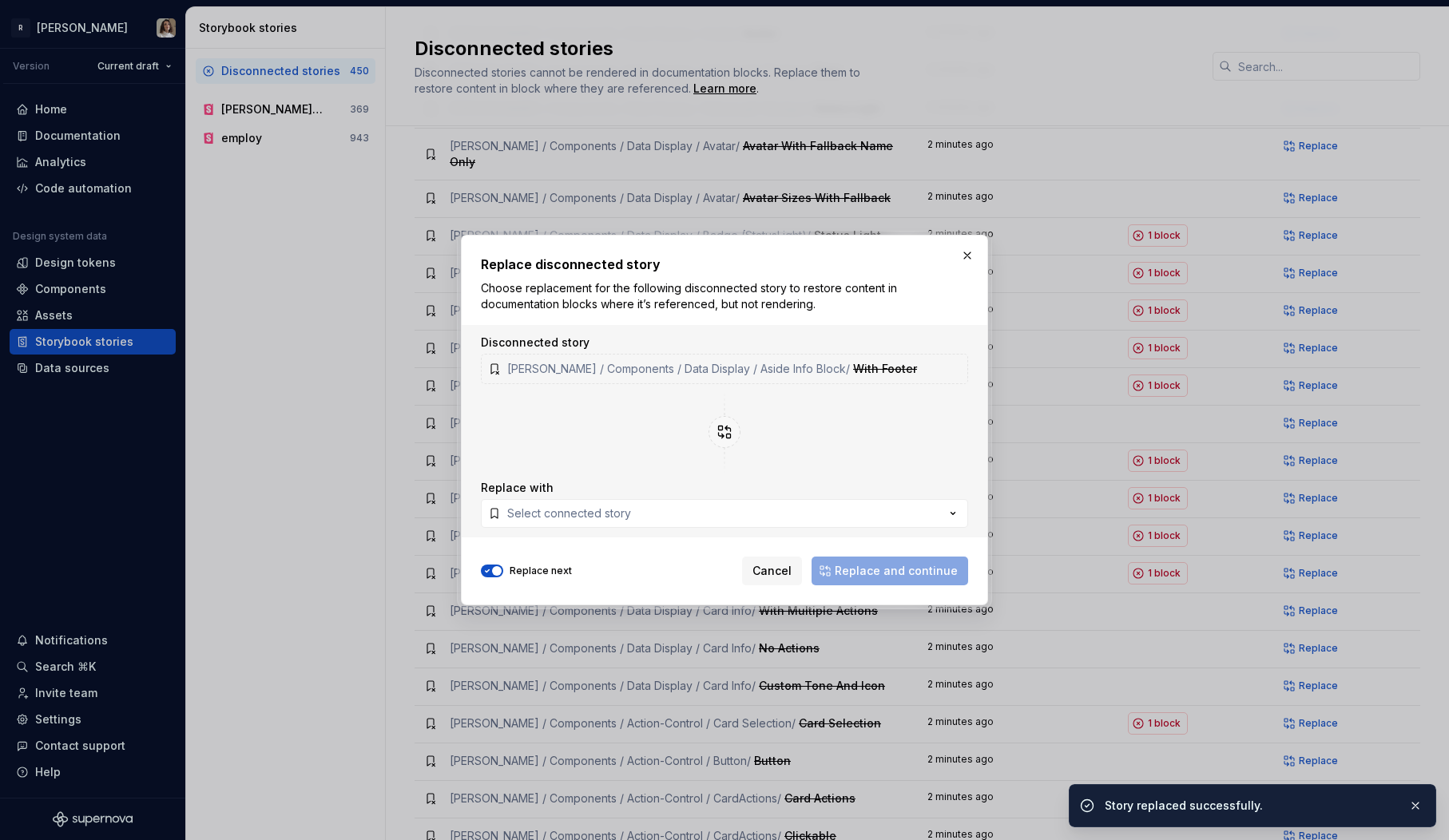
click at [767, 533] on div "Disconnected story Norma / Components / Data Display / Aside Info Block / With …" at bounding box center [724, 430] width 526 height 212
click at [786, 517] on button "Select connected story" at bounding box center [724, 513] width 488 height 29
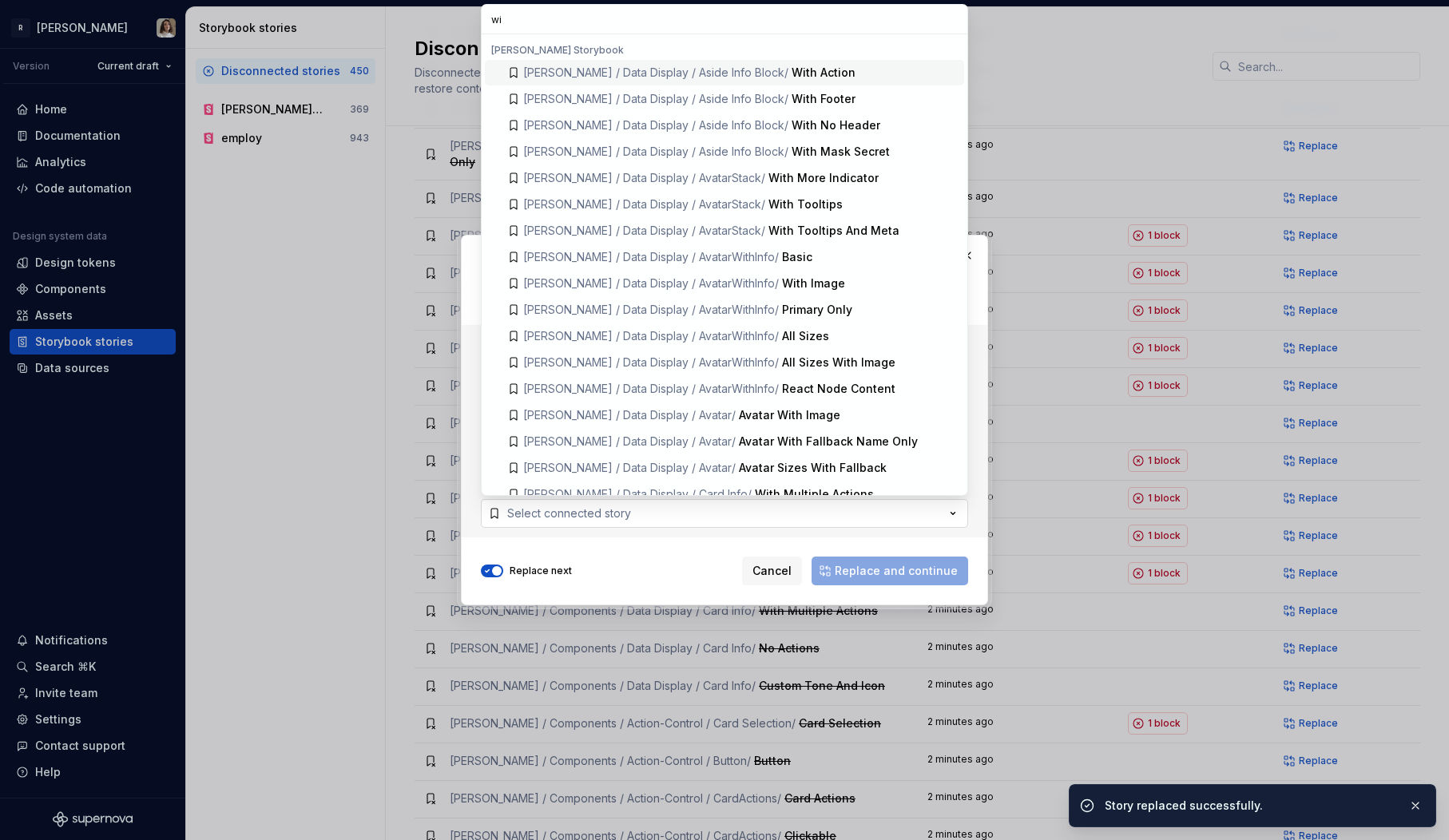
type input "wit"
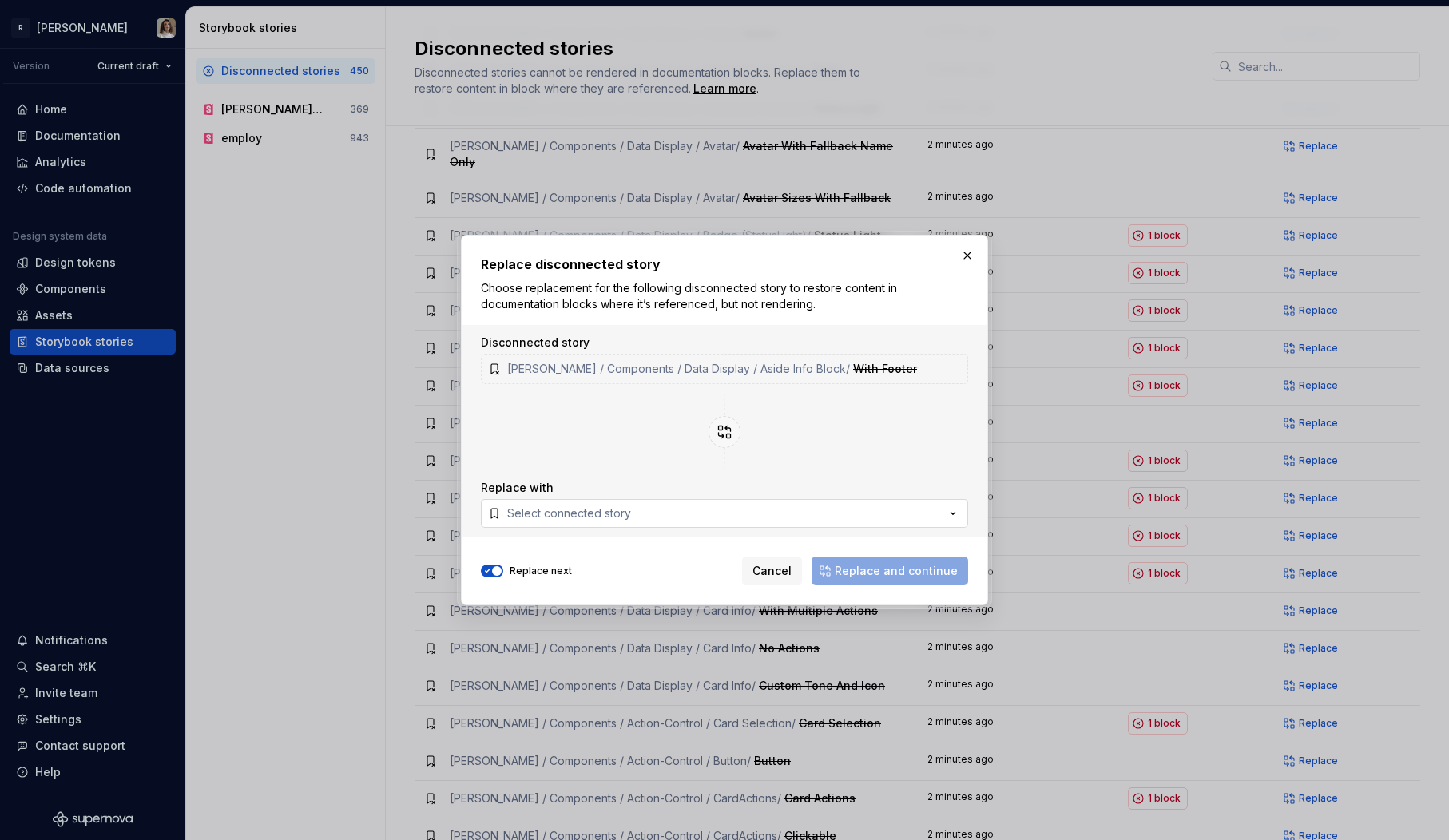
click at [727, 509] on button "Select connected story" at bounding box center [724, 513] width 488 height 29
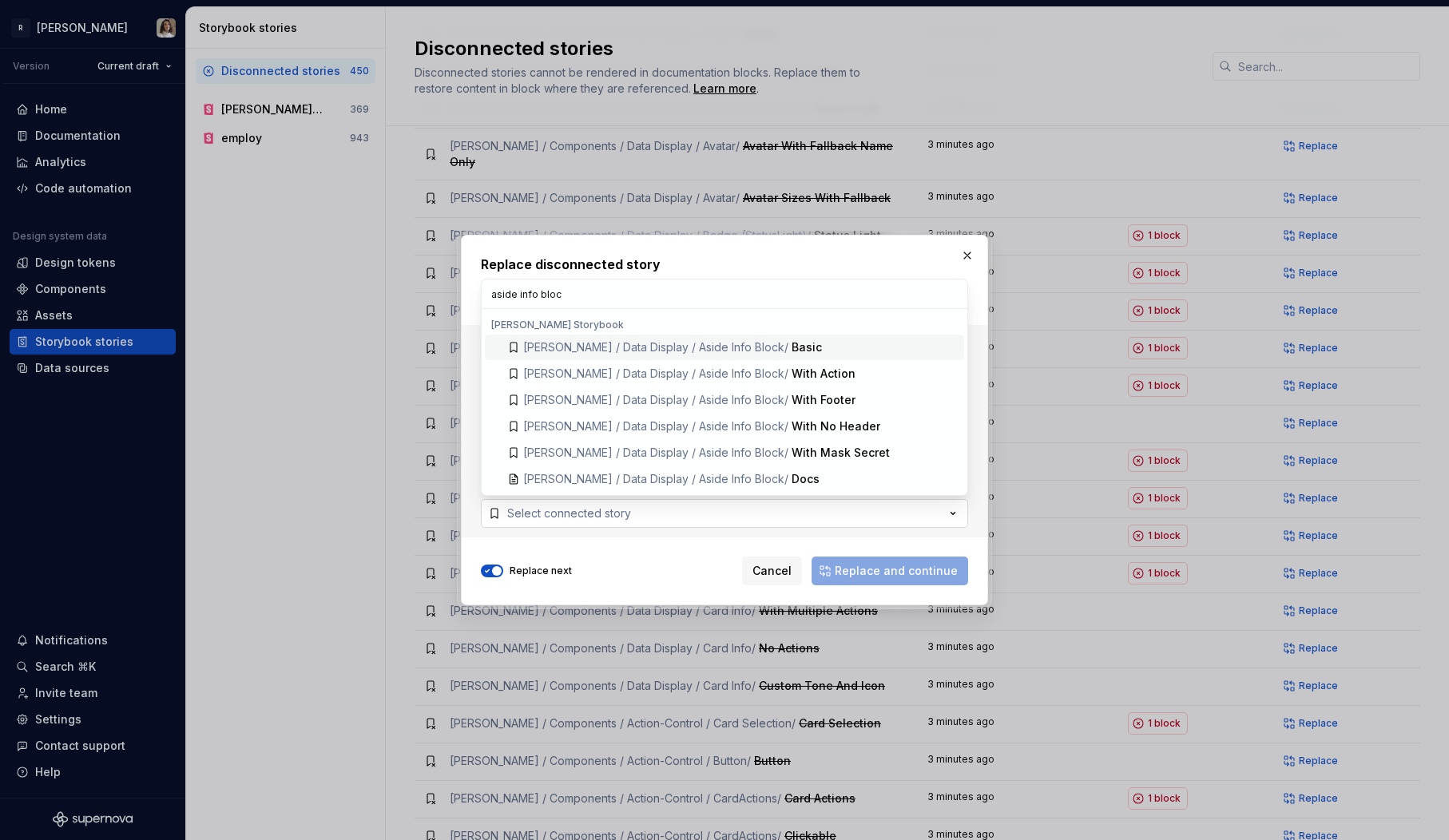
type input "aside info block"
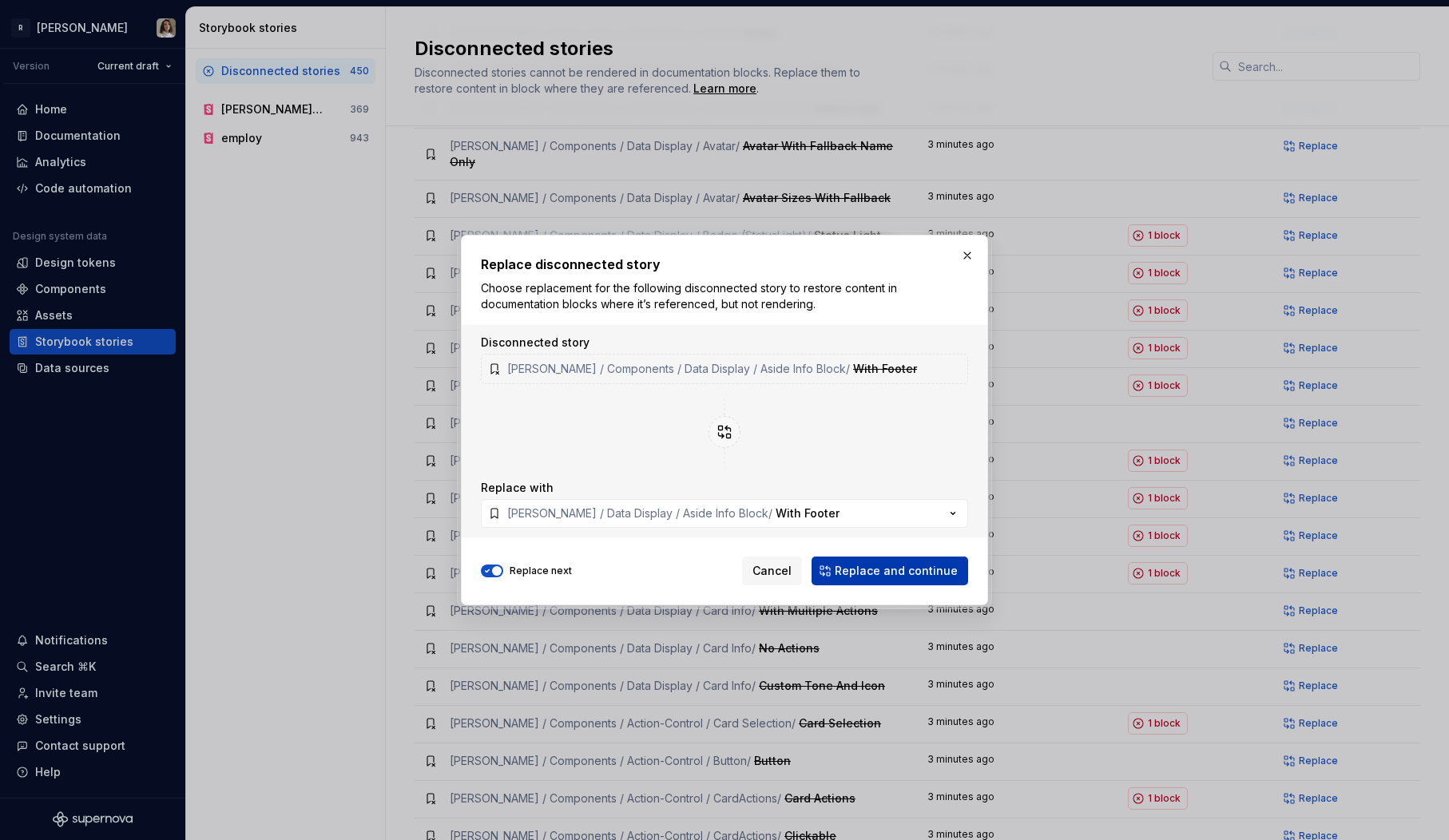
click at [865, 570] on span "Replace and continue" at bounding box center [896, 571] width 123 height 16
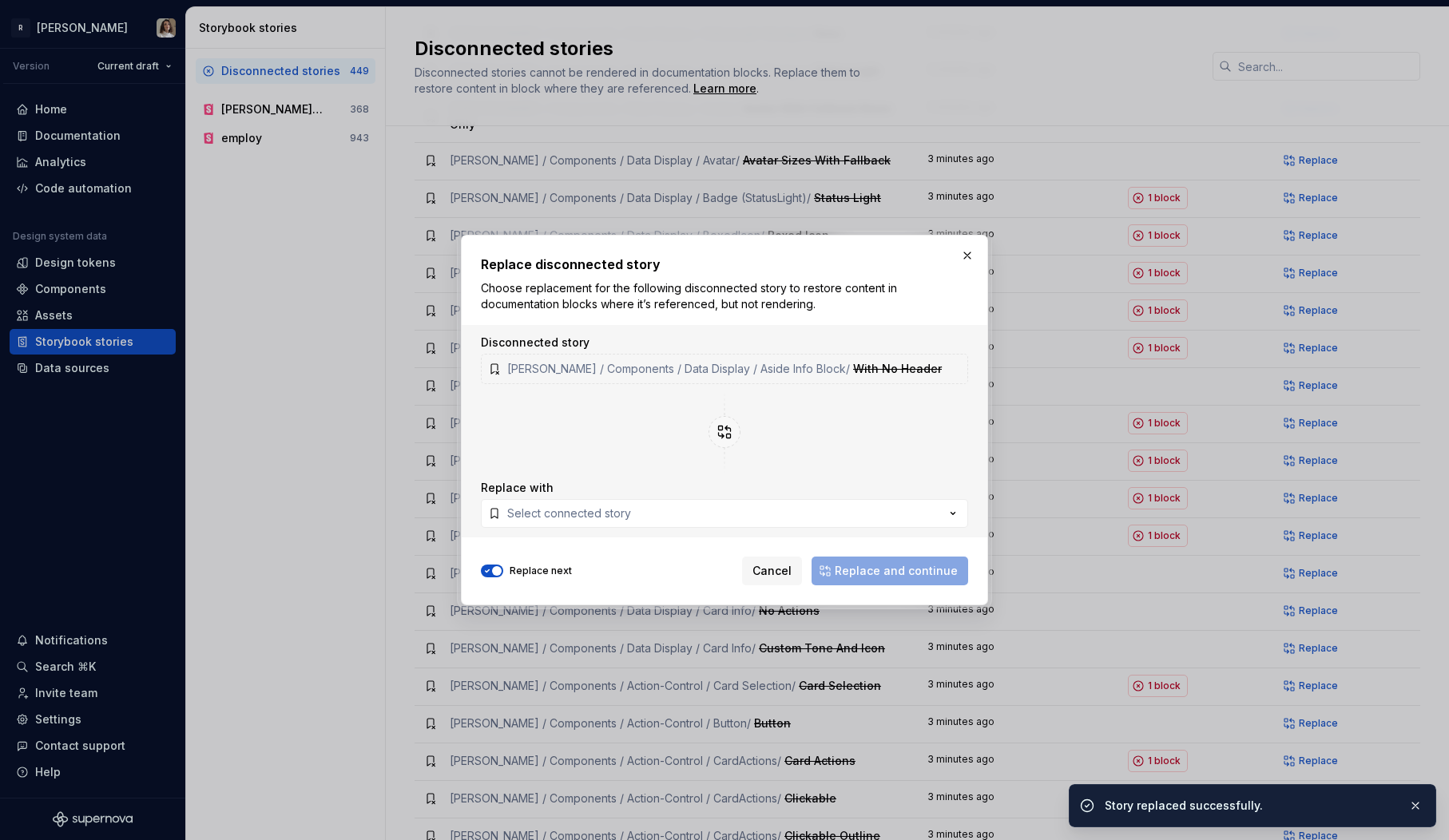
scroll to position [894, 0]
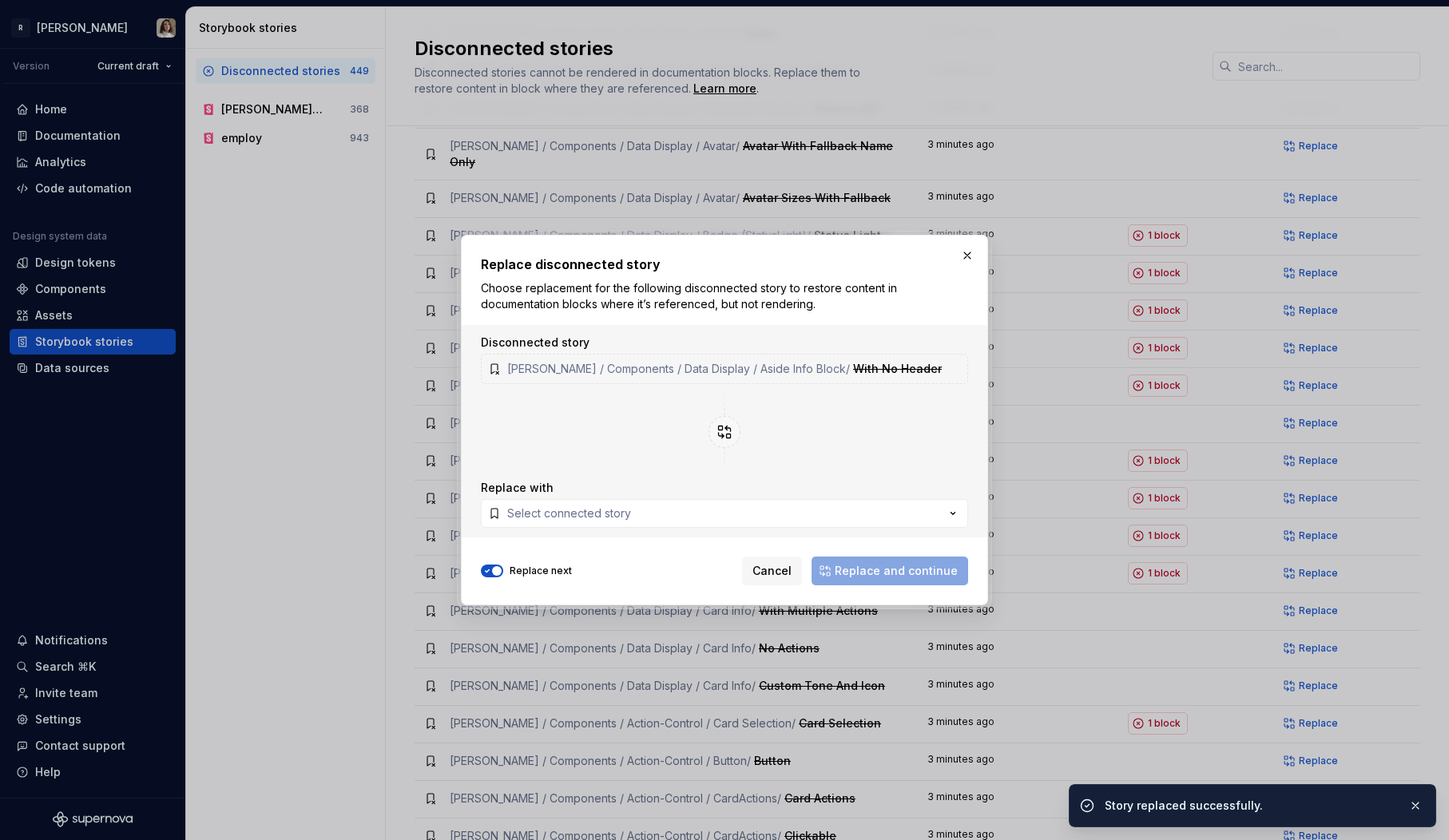
click at [955, 277] on div "Replace disconnected story Choose replacement for the following disconnected st…" at bounding box center [724, 283] width 488 height 57
click at [971, 249] on button "button" at bounding box center [967, 255] width 23 height 23
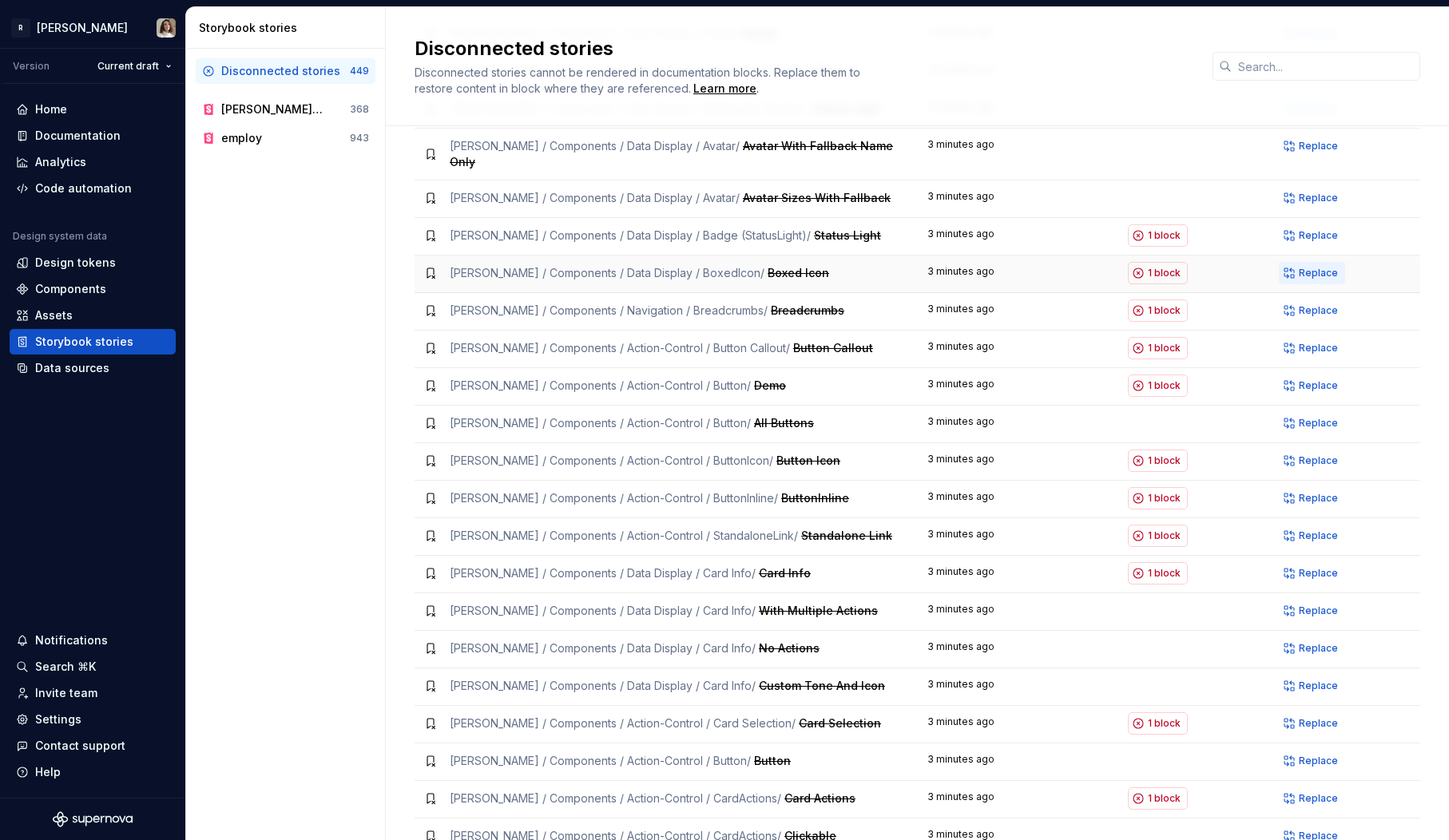
click at [1316, 267] on span "Replace" at bounding box center [1318, 273] width 39 height 13
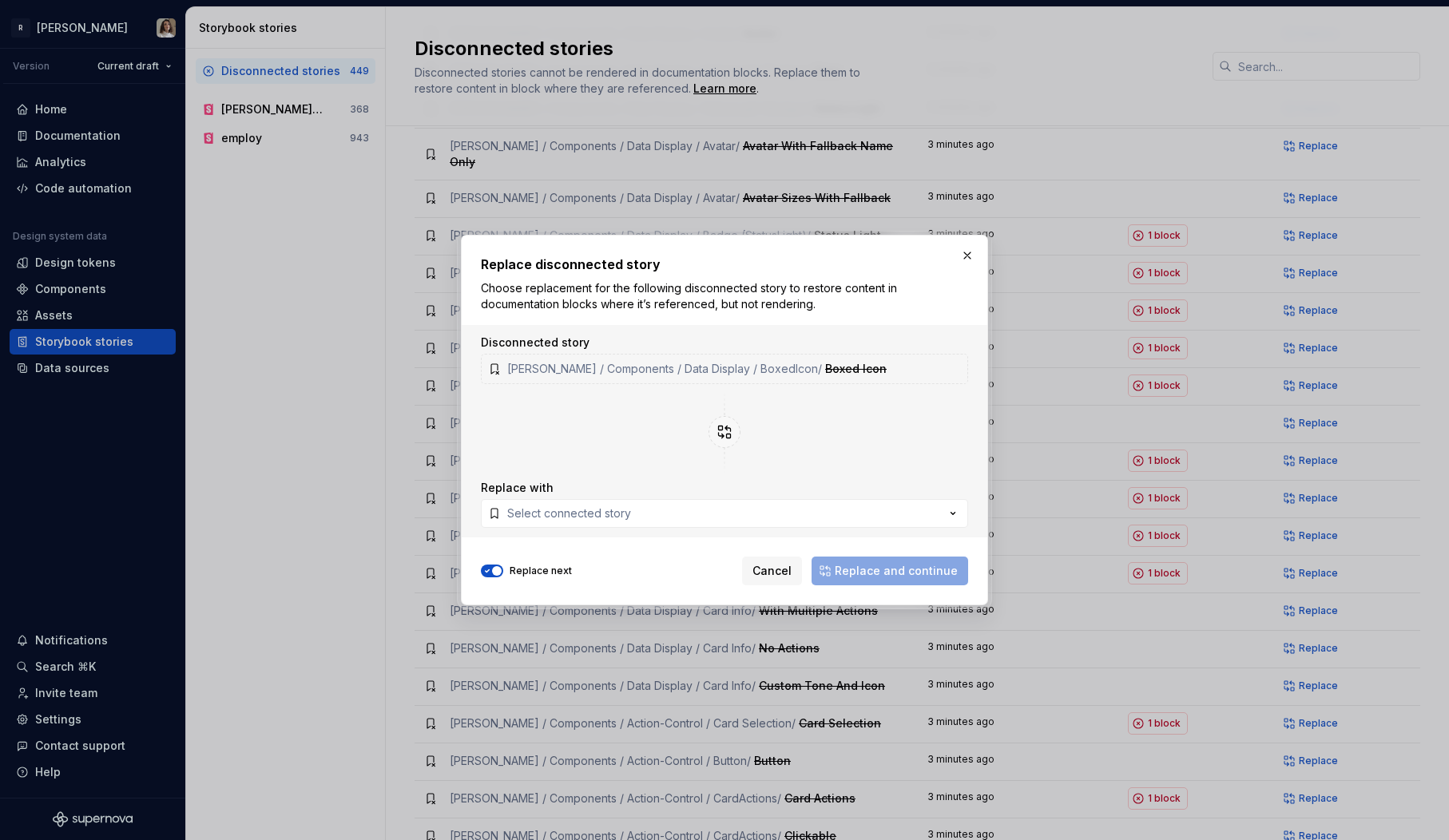
click at [648, 528] on div "Disconnected story Norma / Components / Data Display / BoxedIcon / Boxed Icon R…" at bounding box center [724, 430] width 526 height 212
click at [690, 507] on button "Select connected story" at bounding box center [724, 513] width 488 height 29
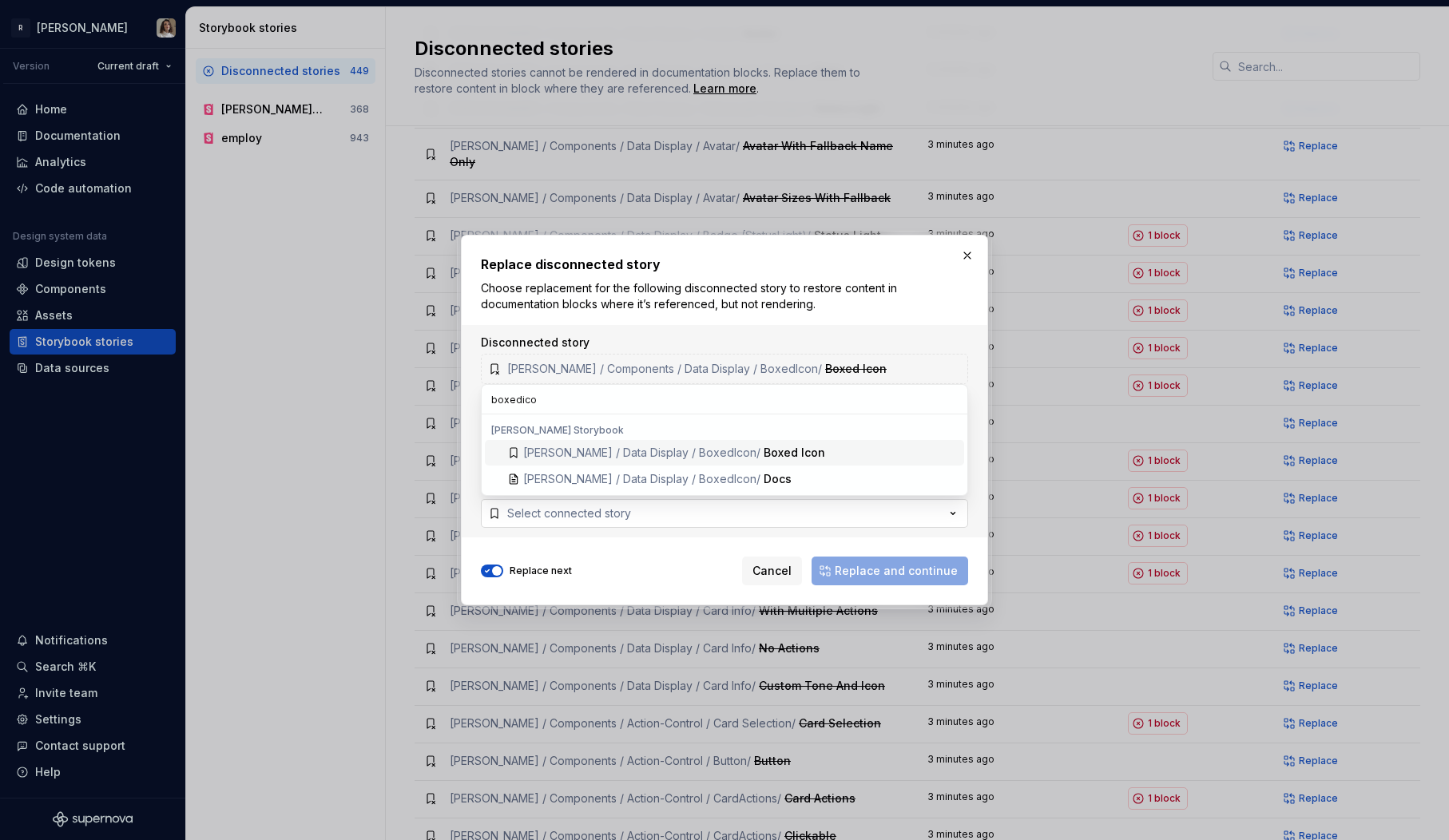
type input "boxedicon"
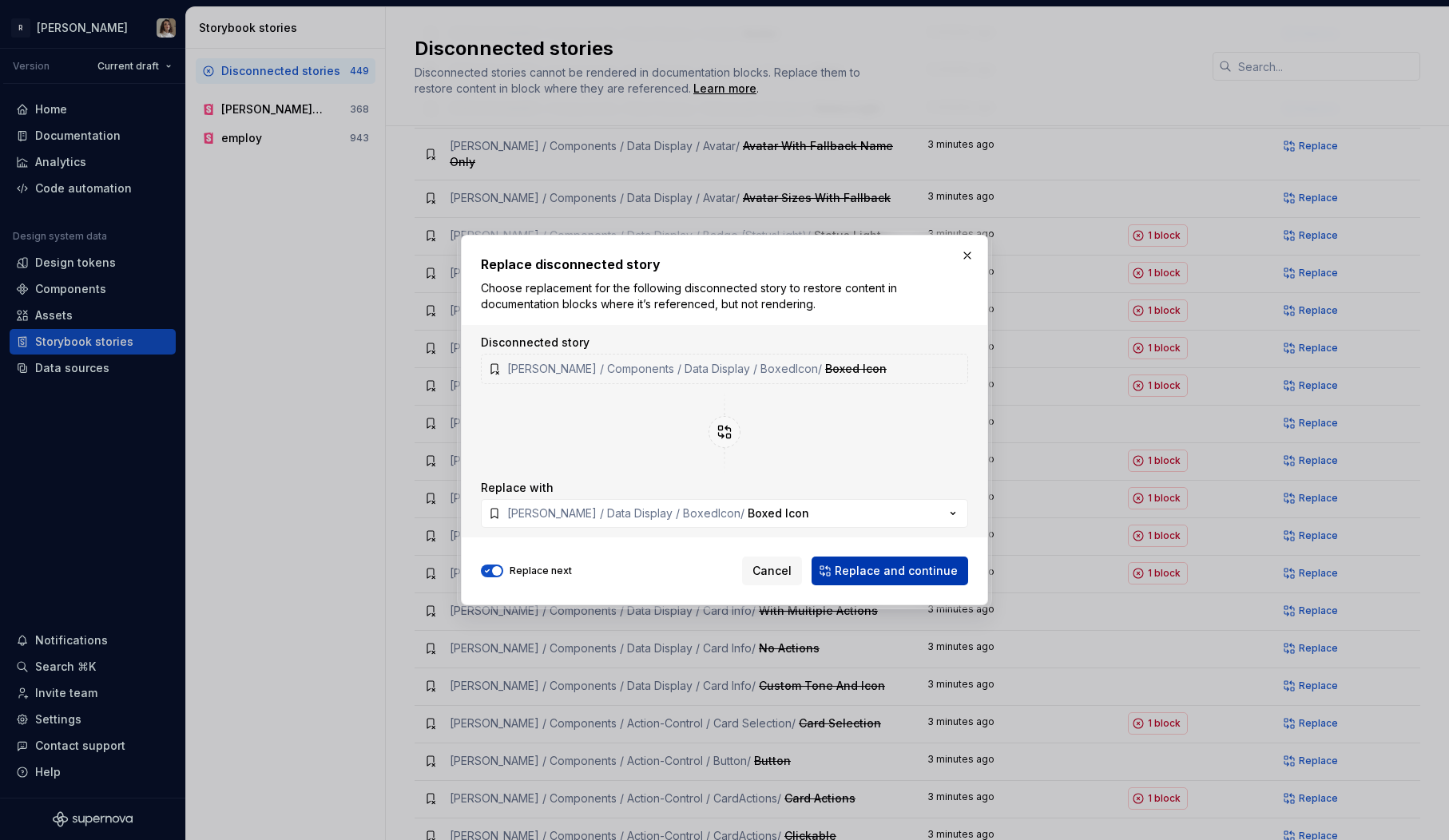
click at [889, 572] on span "Replace and continue" at bounding box center [896, 571] width 123 height 16
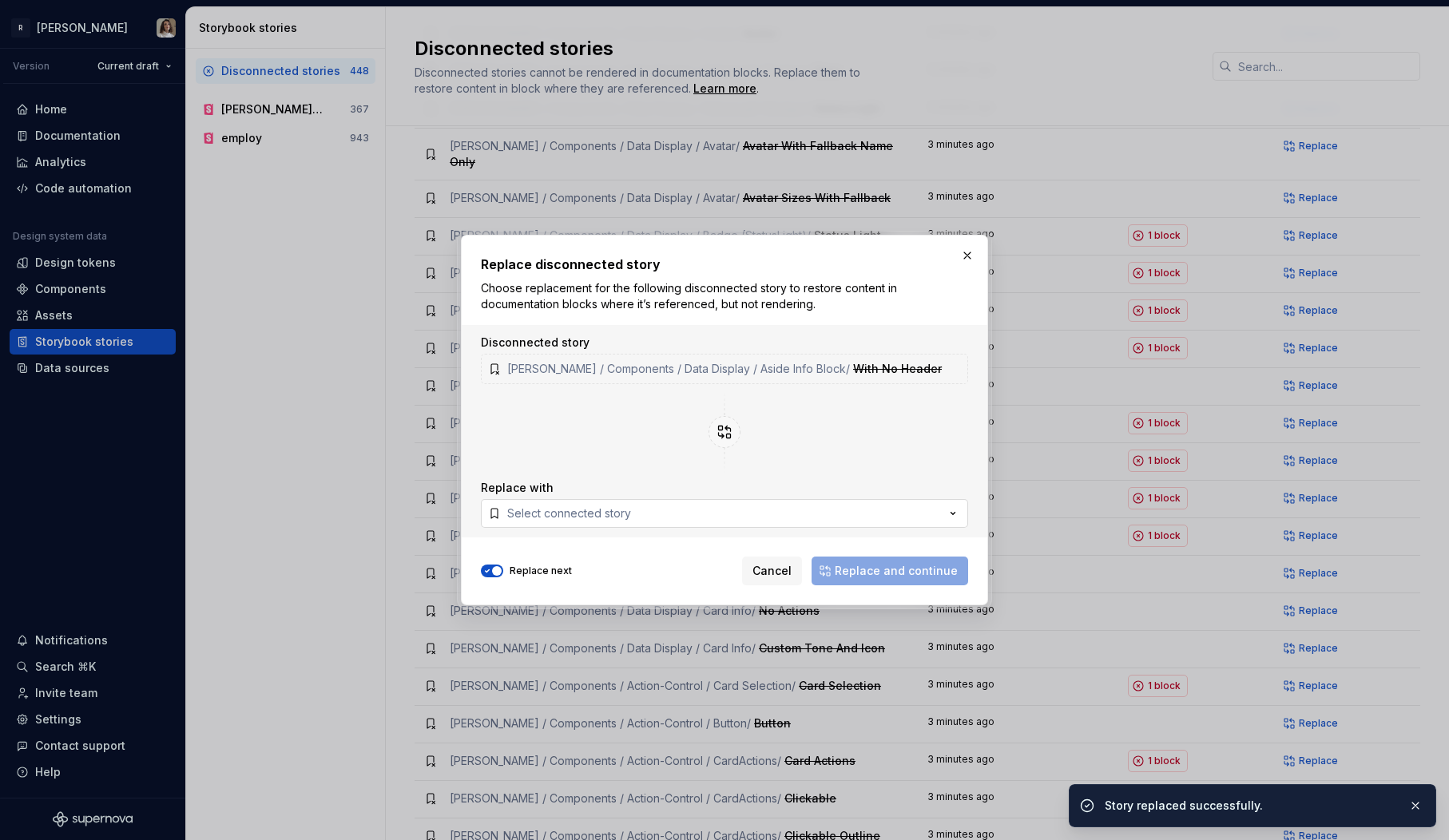
click at [747, 526] on button "Select connected story" at bounding box center [724, 513] width 488 height 29
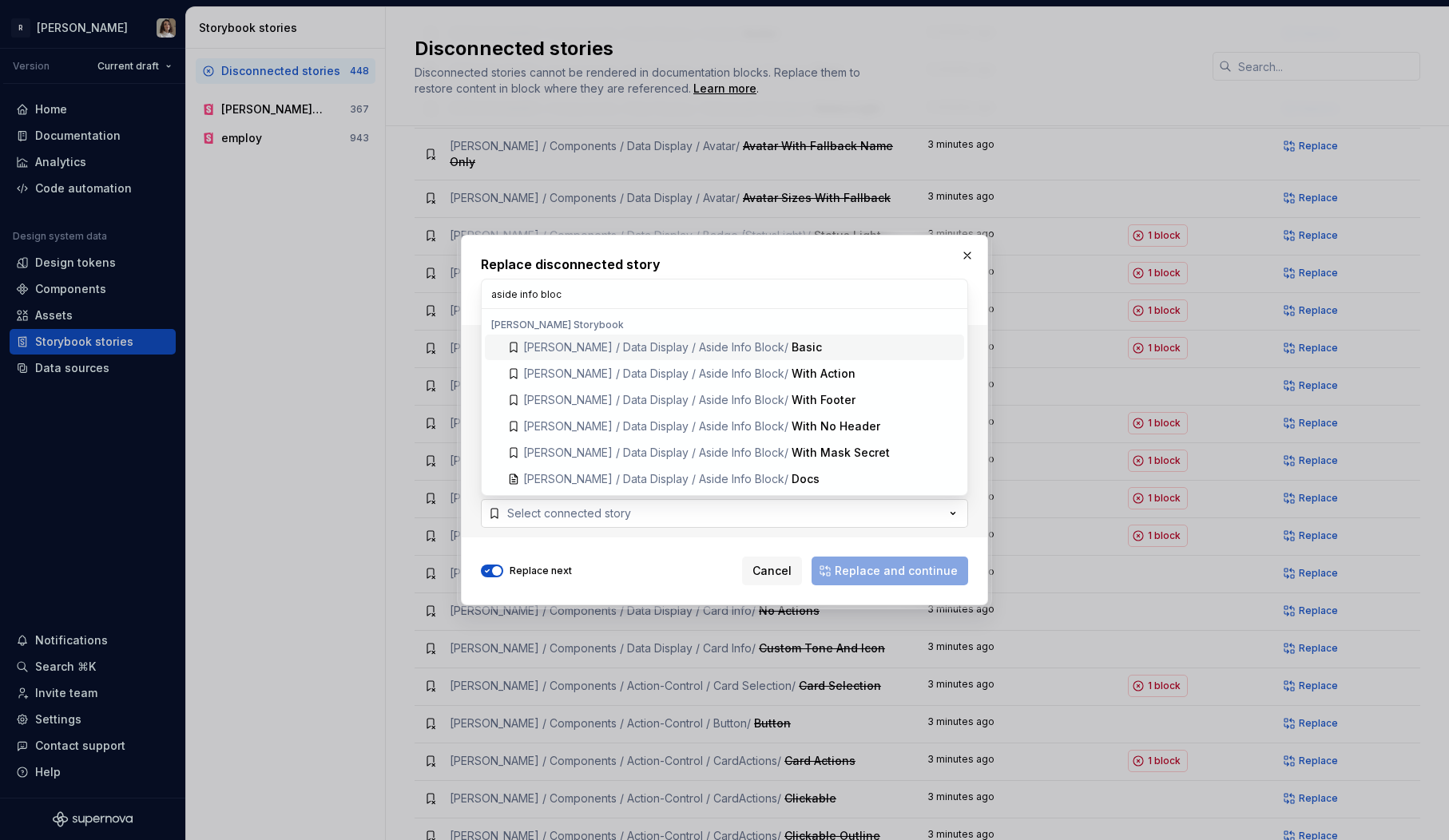
type input "aside info block"
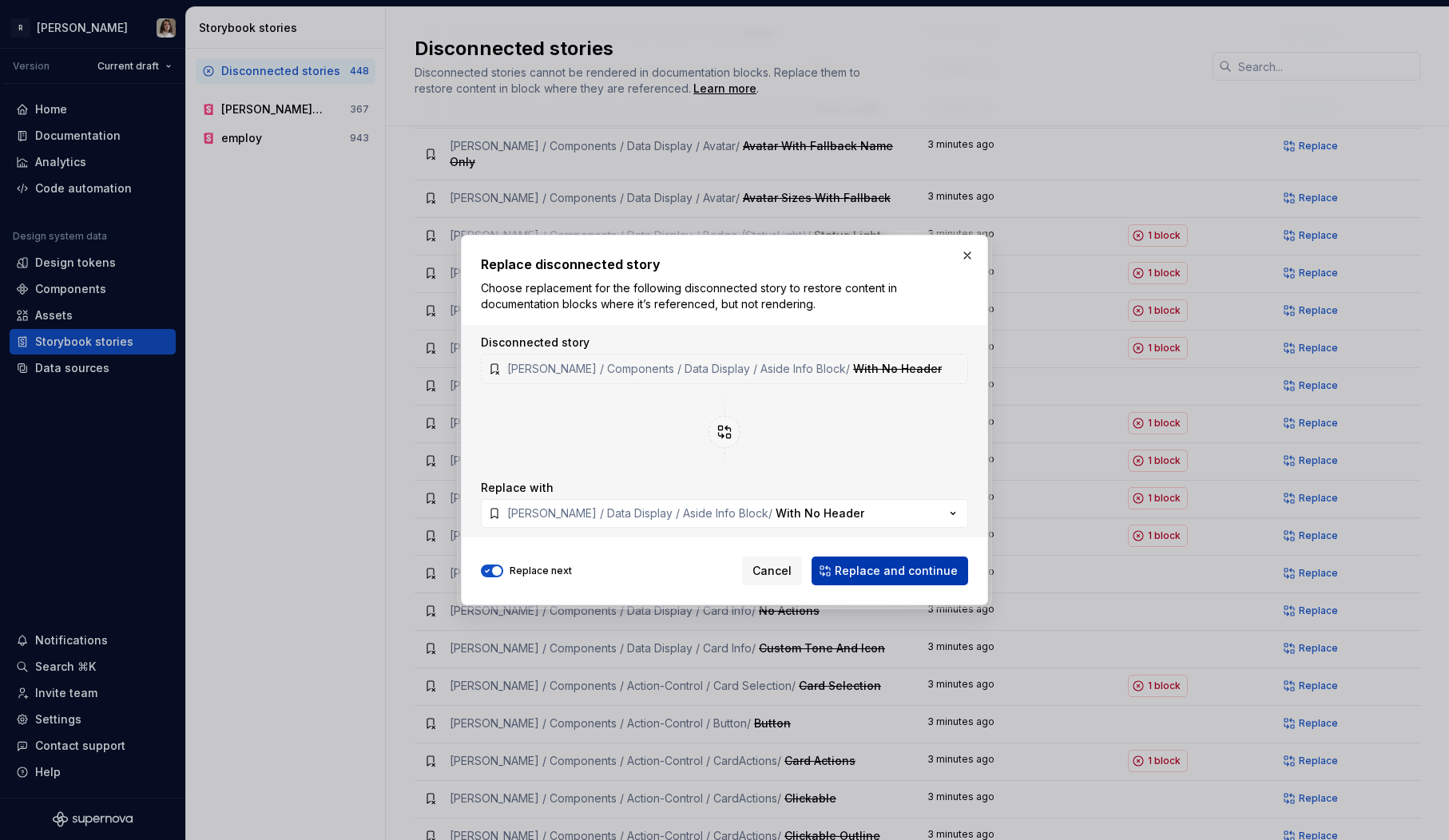
click at [879, 569] on span "Replace and continue" at bounding box center [896, 571] width 123 height 16
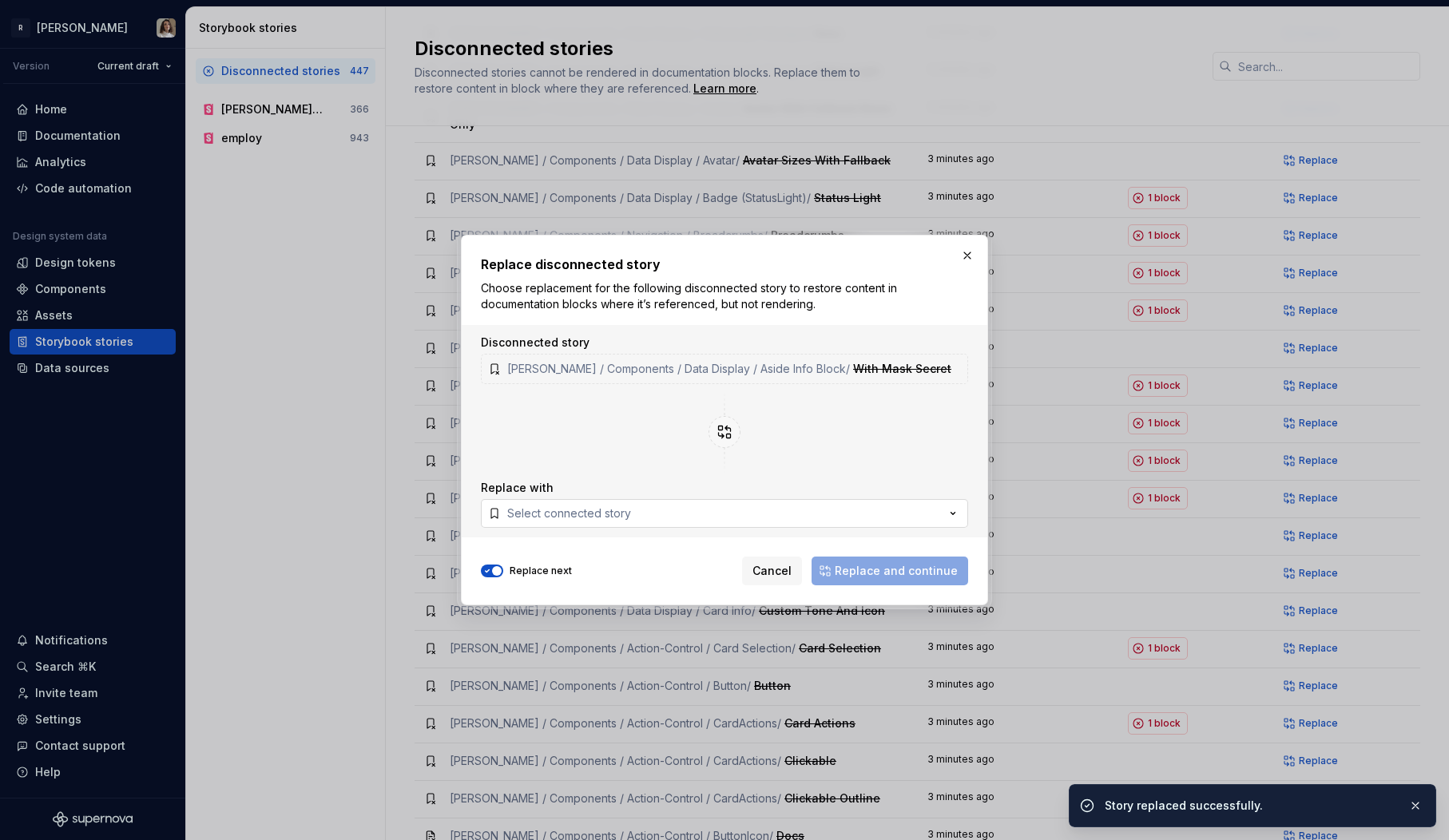
scroll to position [856, 0]
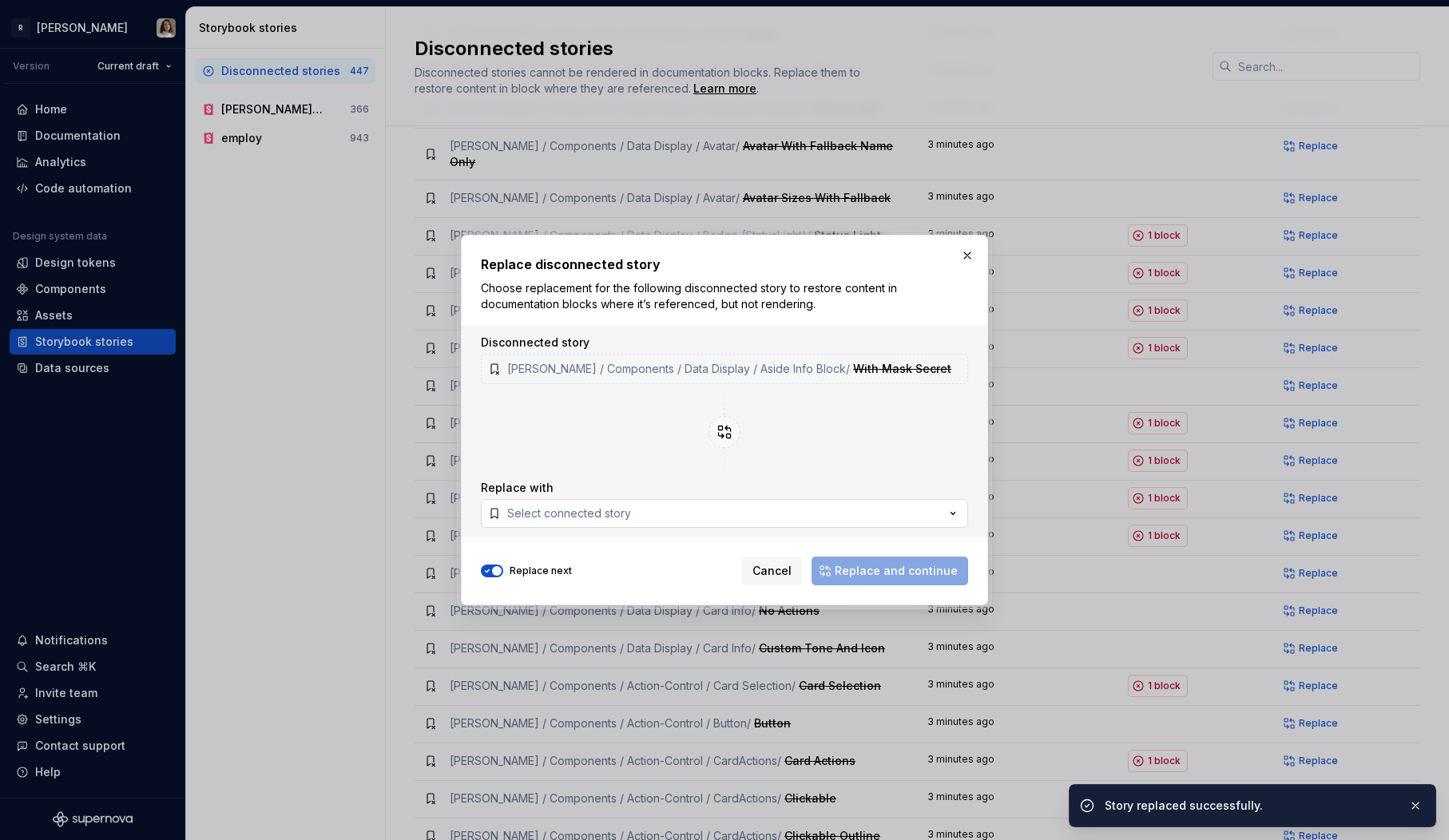
click at [853, 514] on button "Select connected story" at bounding box center [724, 513] width 488 height 29
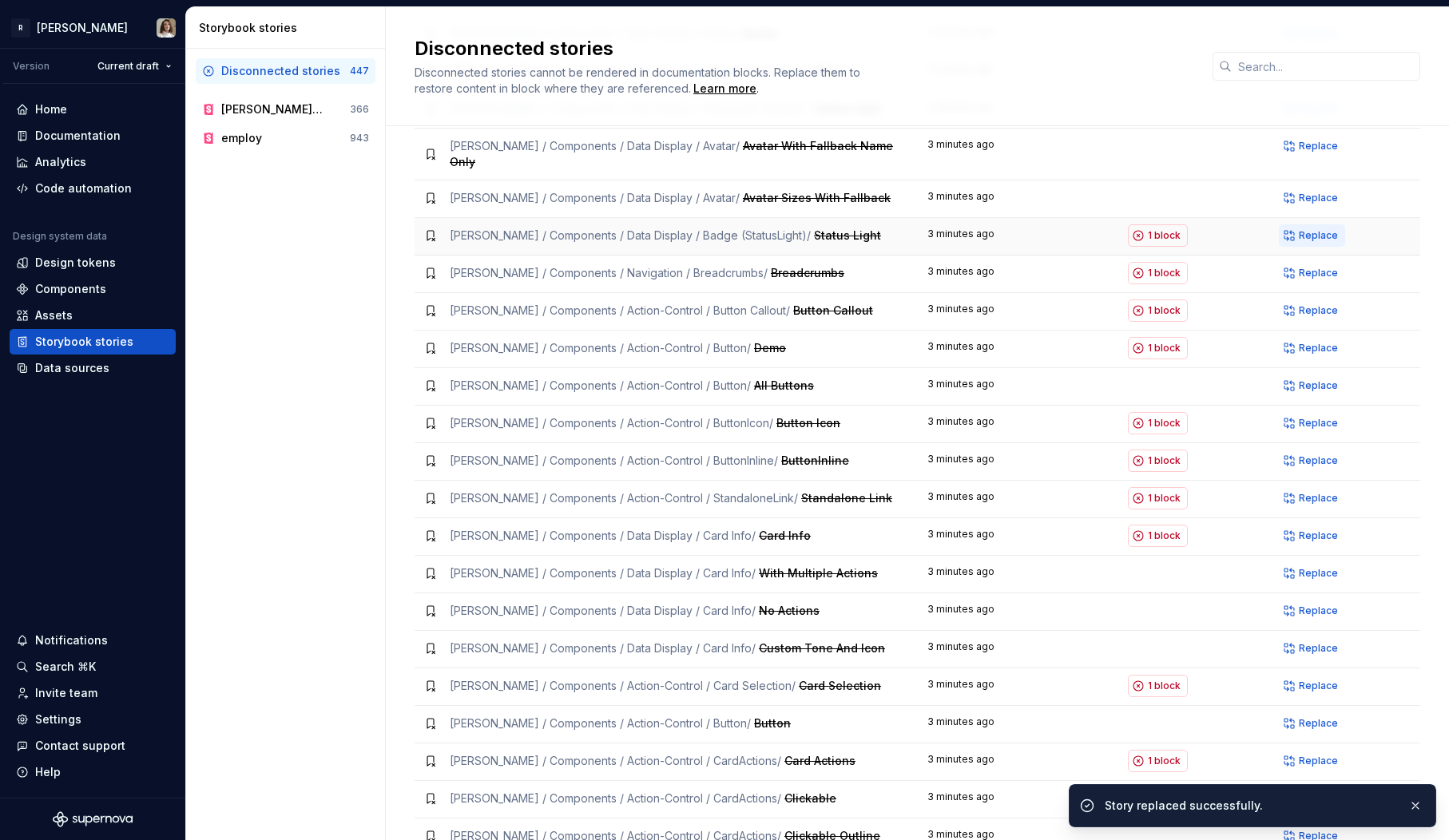
click at [1314, 224] on button "Replace" at bounding box center [1312, 236] width 67 height 23
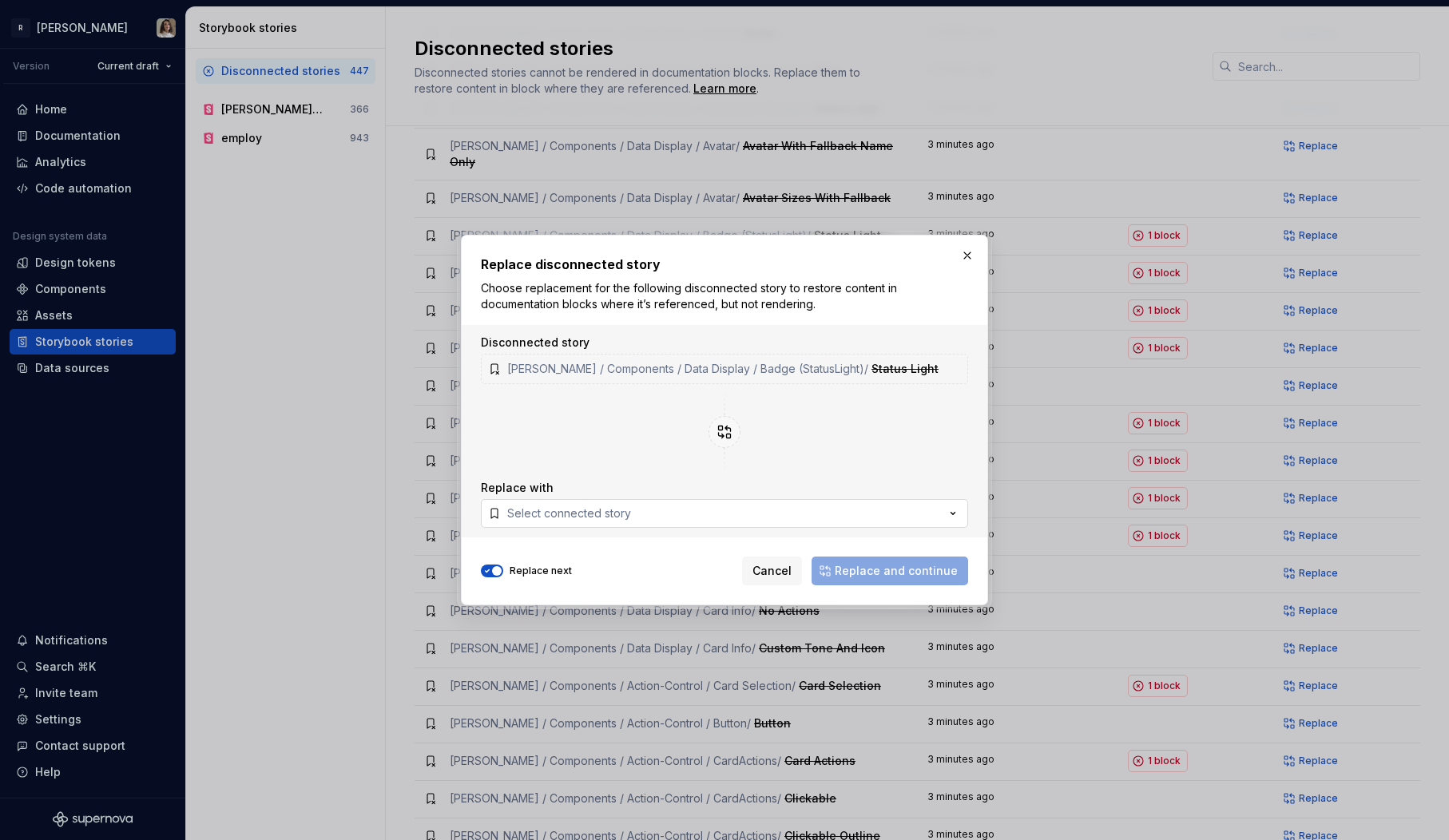
click at [586, 515] on div "Select connected story" at bounding box center [569, 514] width 124 height 16
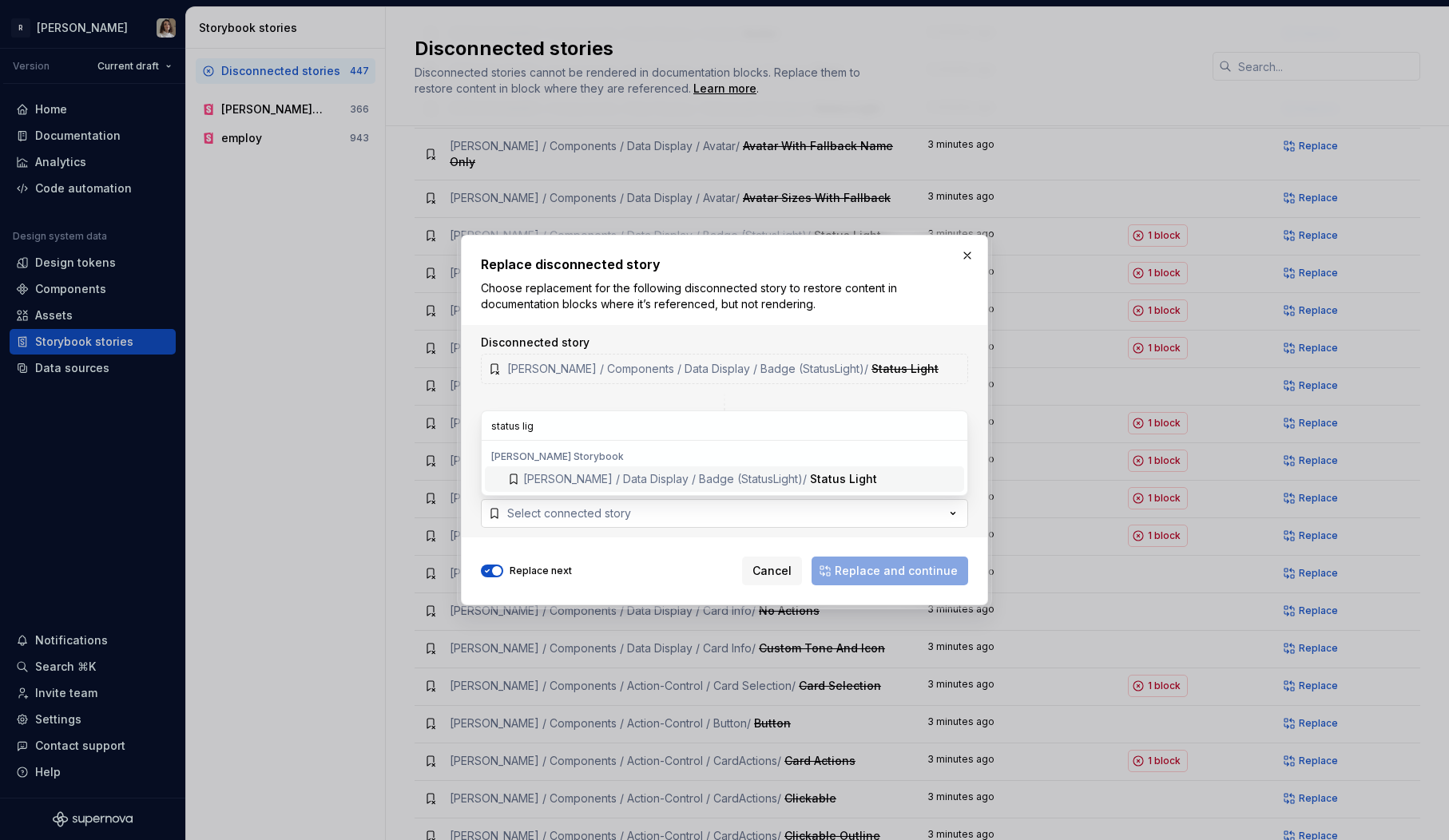
type input "status ligh"
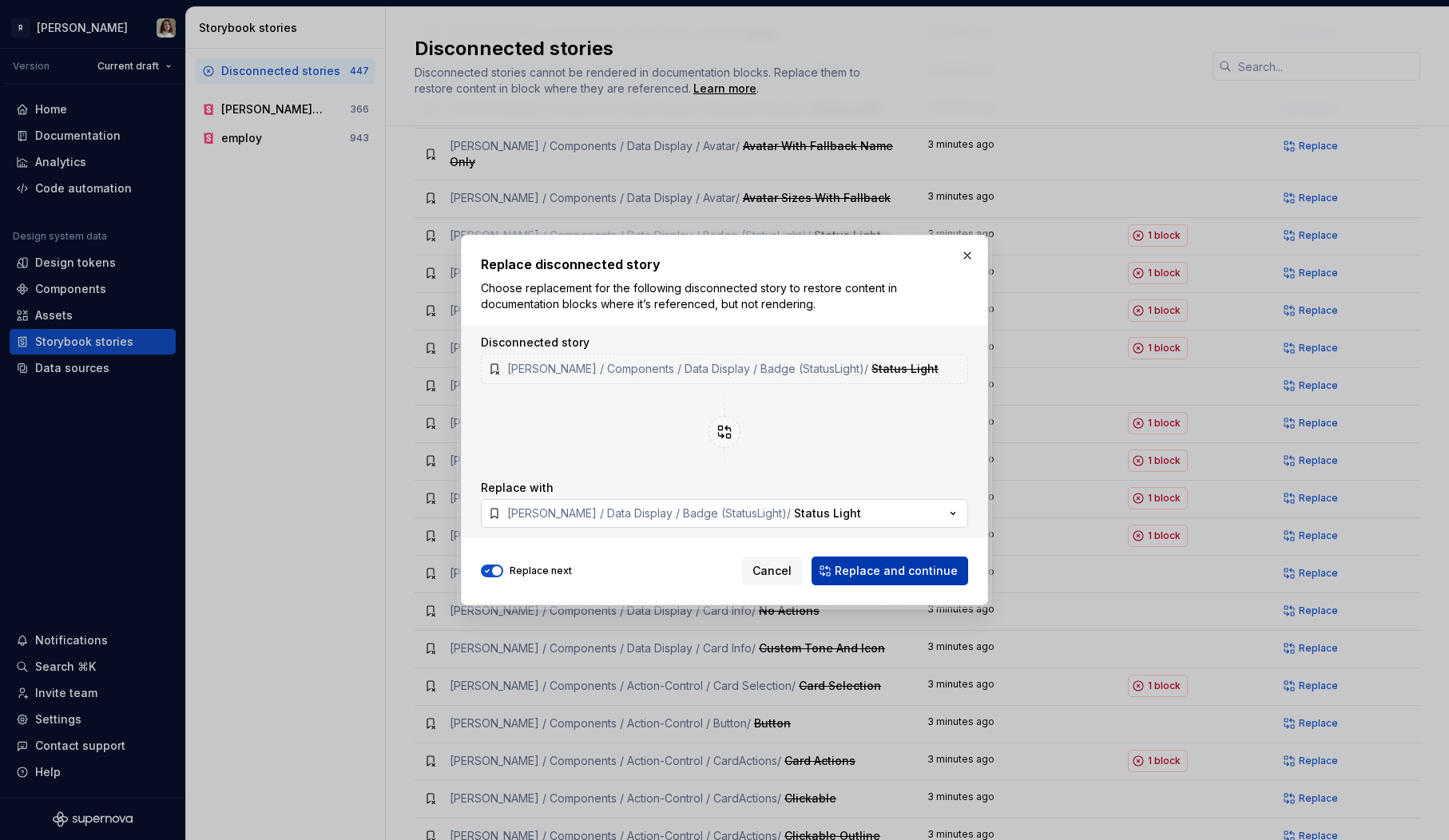
click at [909, 580] on button "Replace and continue" at bounding box center [889, 571] width 157 height 29
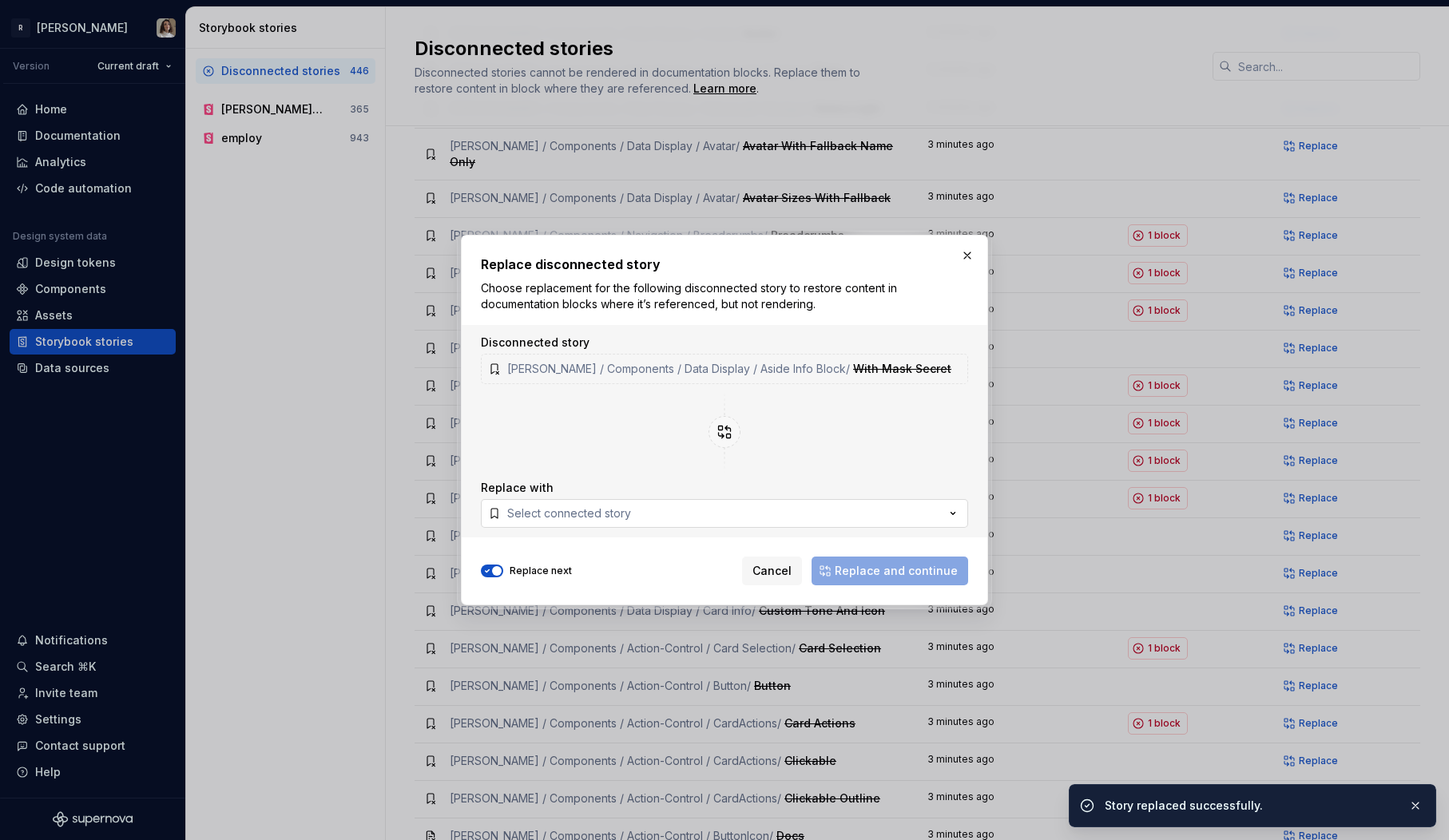
click at [762, 518] on button "Select connected story" at bounding box center [724, 513] width 488 height 29
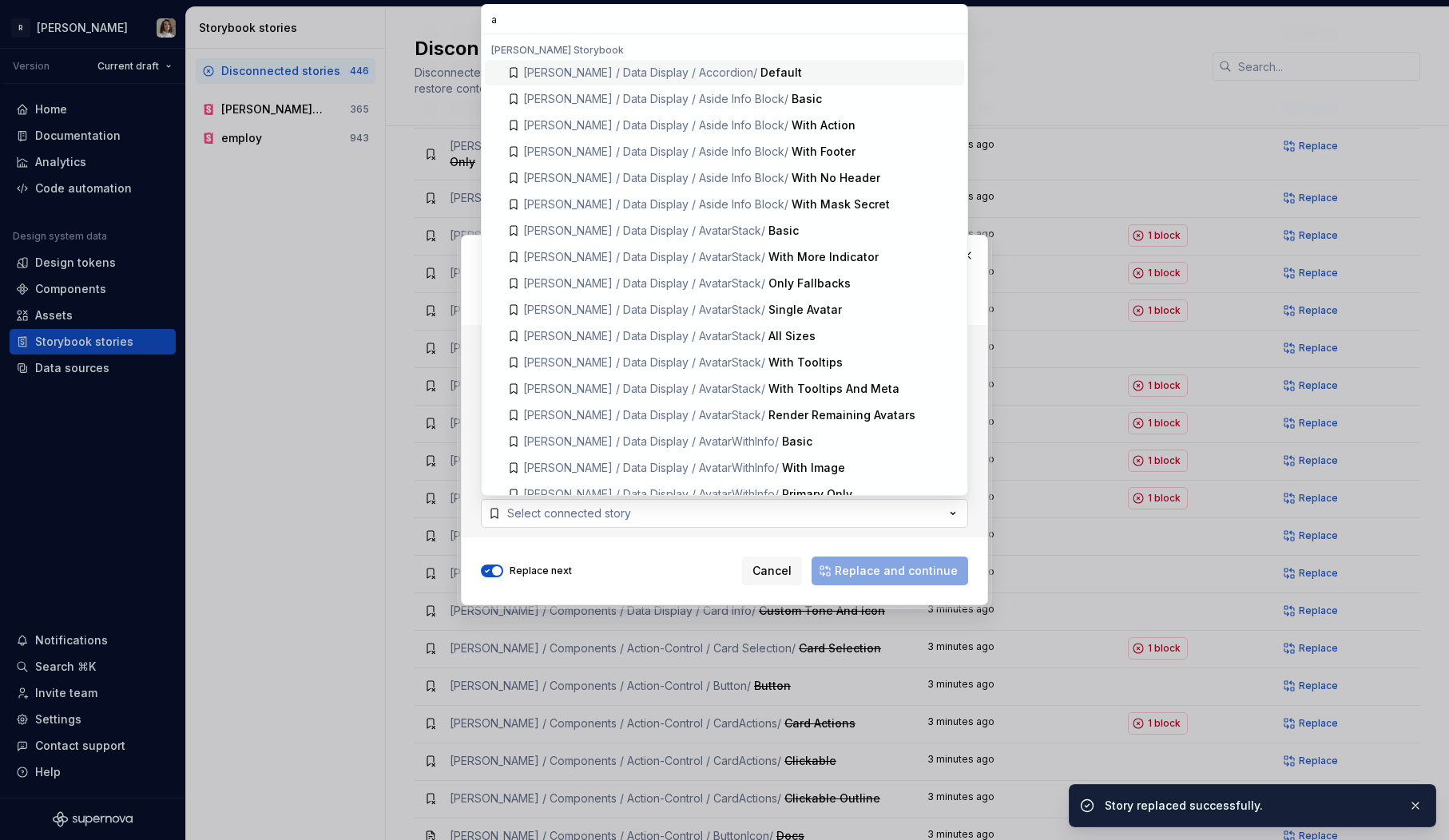
type input "ai"
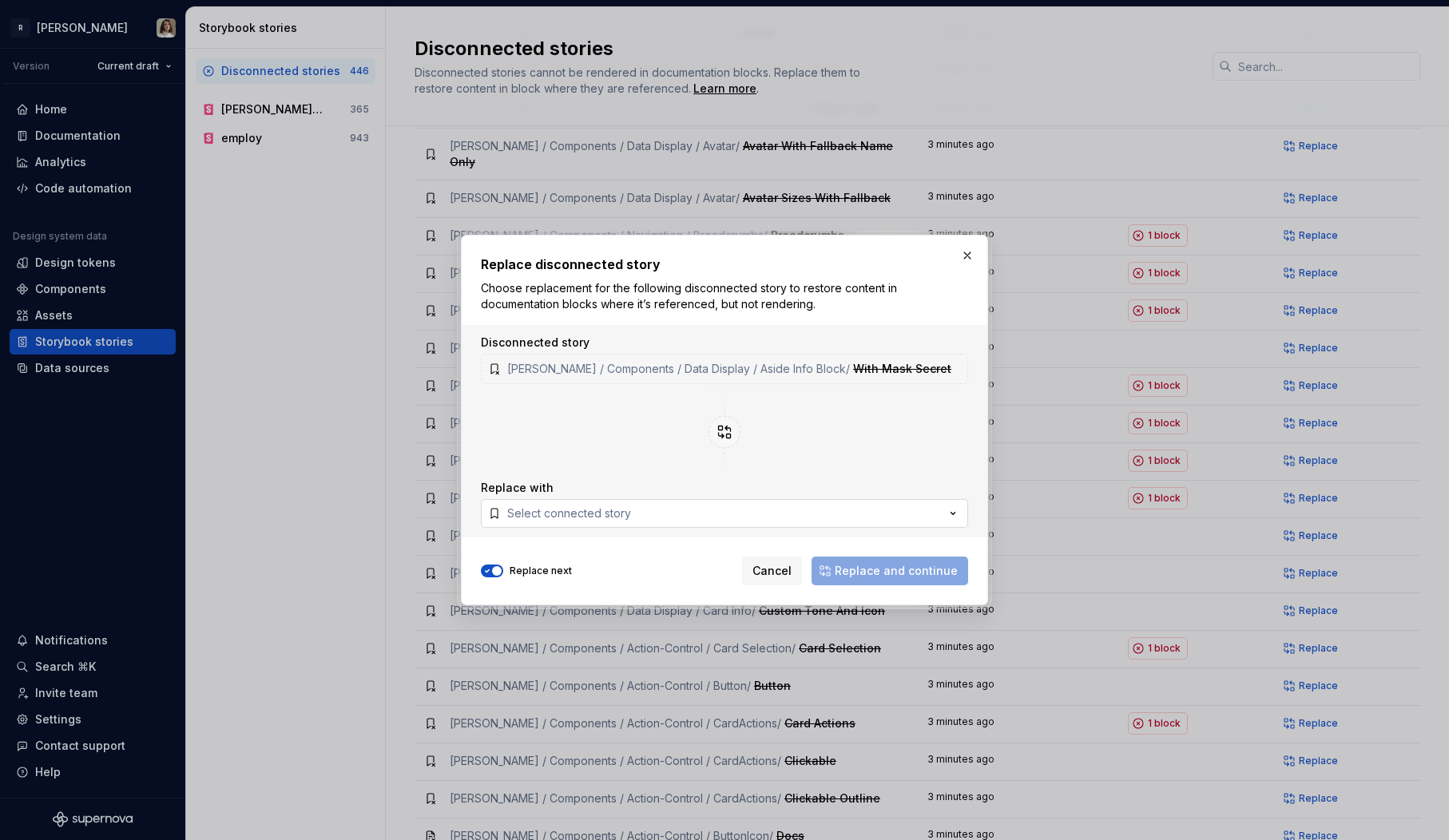
click at [762, 518] on button "Select connected story" at bounding box center [724, 513] width 488 height 29
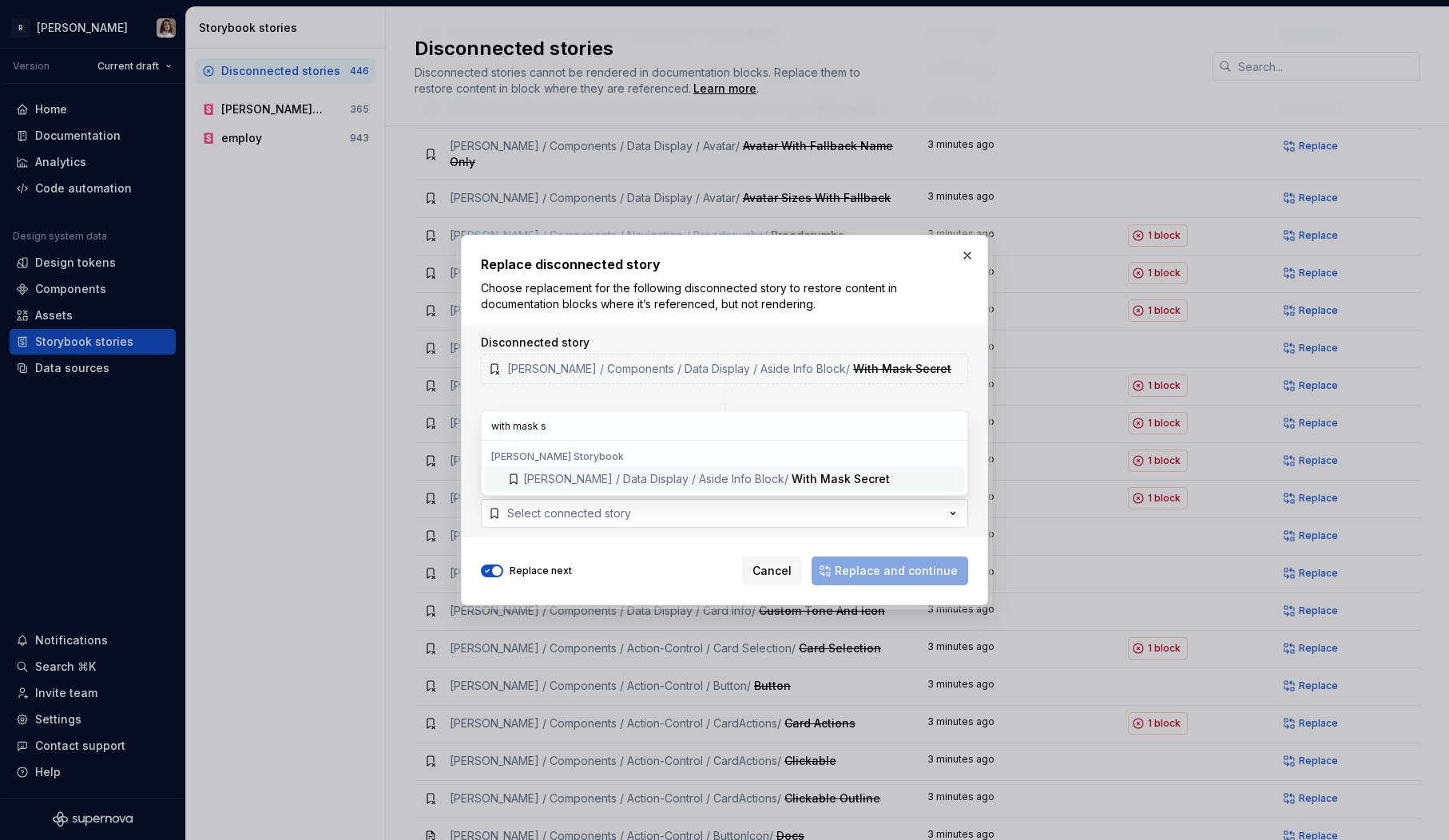
type input "with mask se"
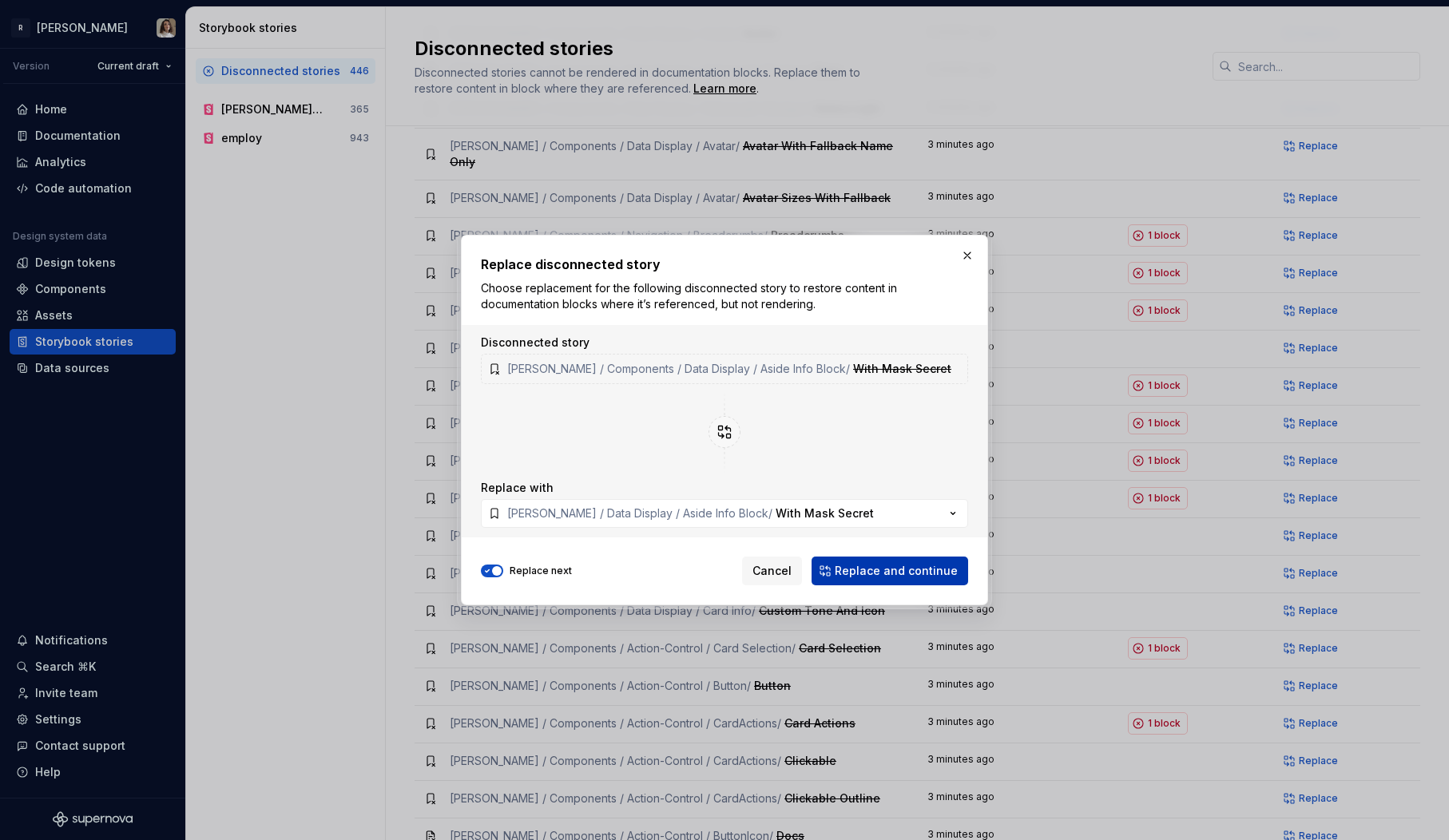
click at [857, 571] on span "Replace and continue" at bounding box center [896, 571] width 123 height 16
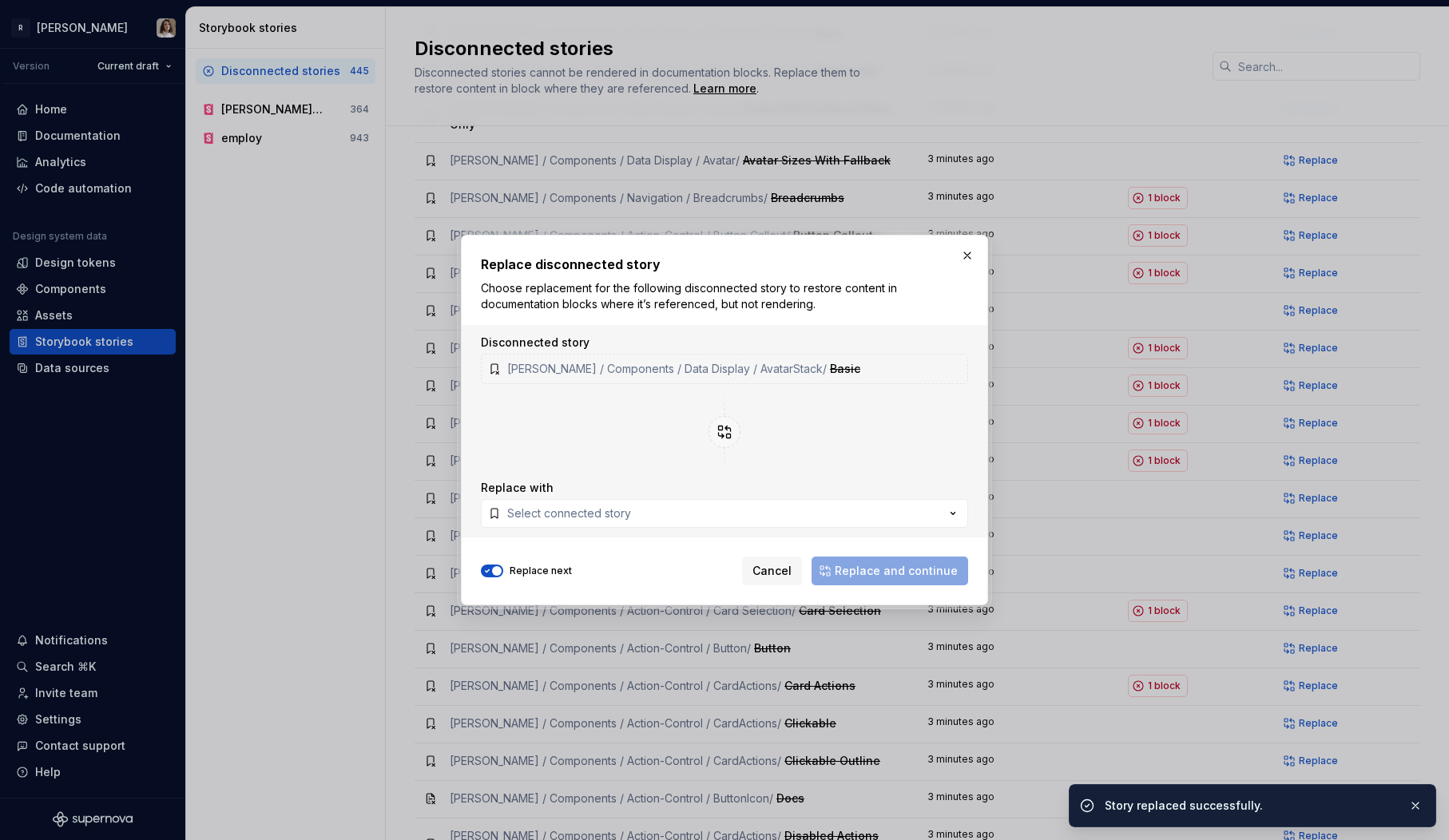
scroll to position [818, 0]
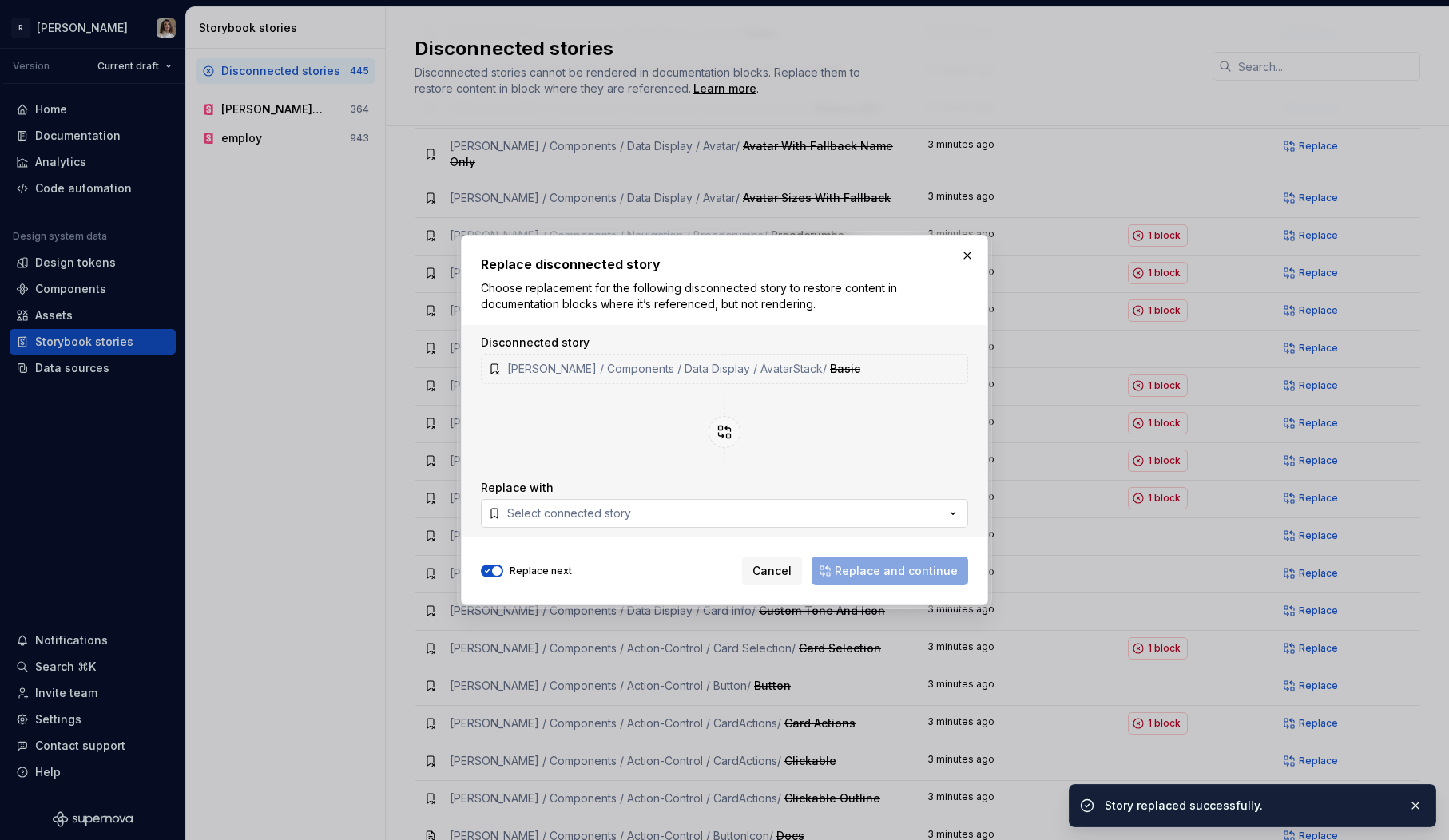
click at [830, 514] on button "Select connected story" at bounding box center [724, 513] width 488 height 29
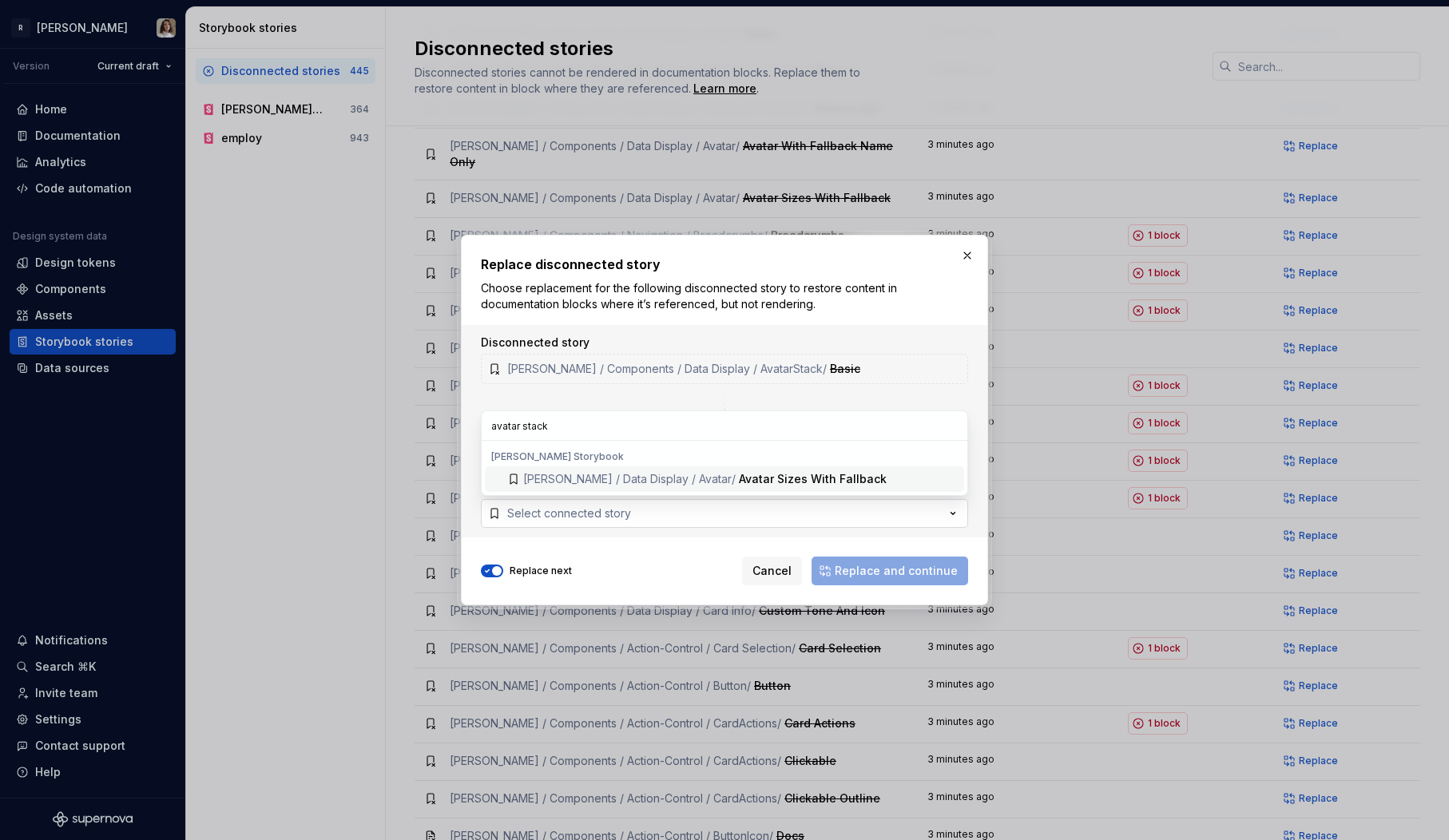
type input "avatarstack"
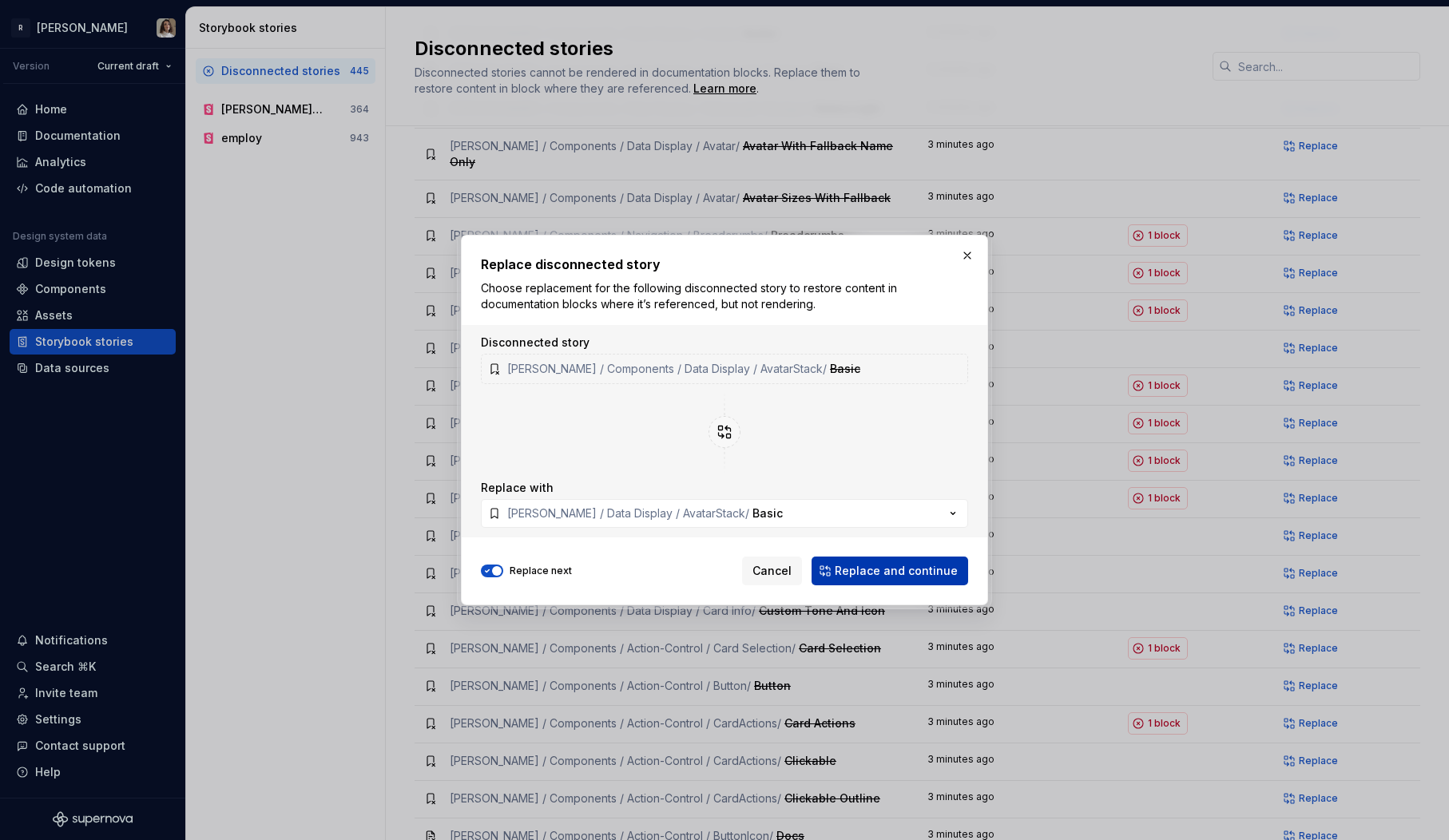
click at [889, 574] on span "Replace and continue" at bounding box center [896, 571] width 123 height 16
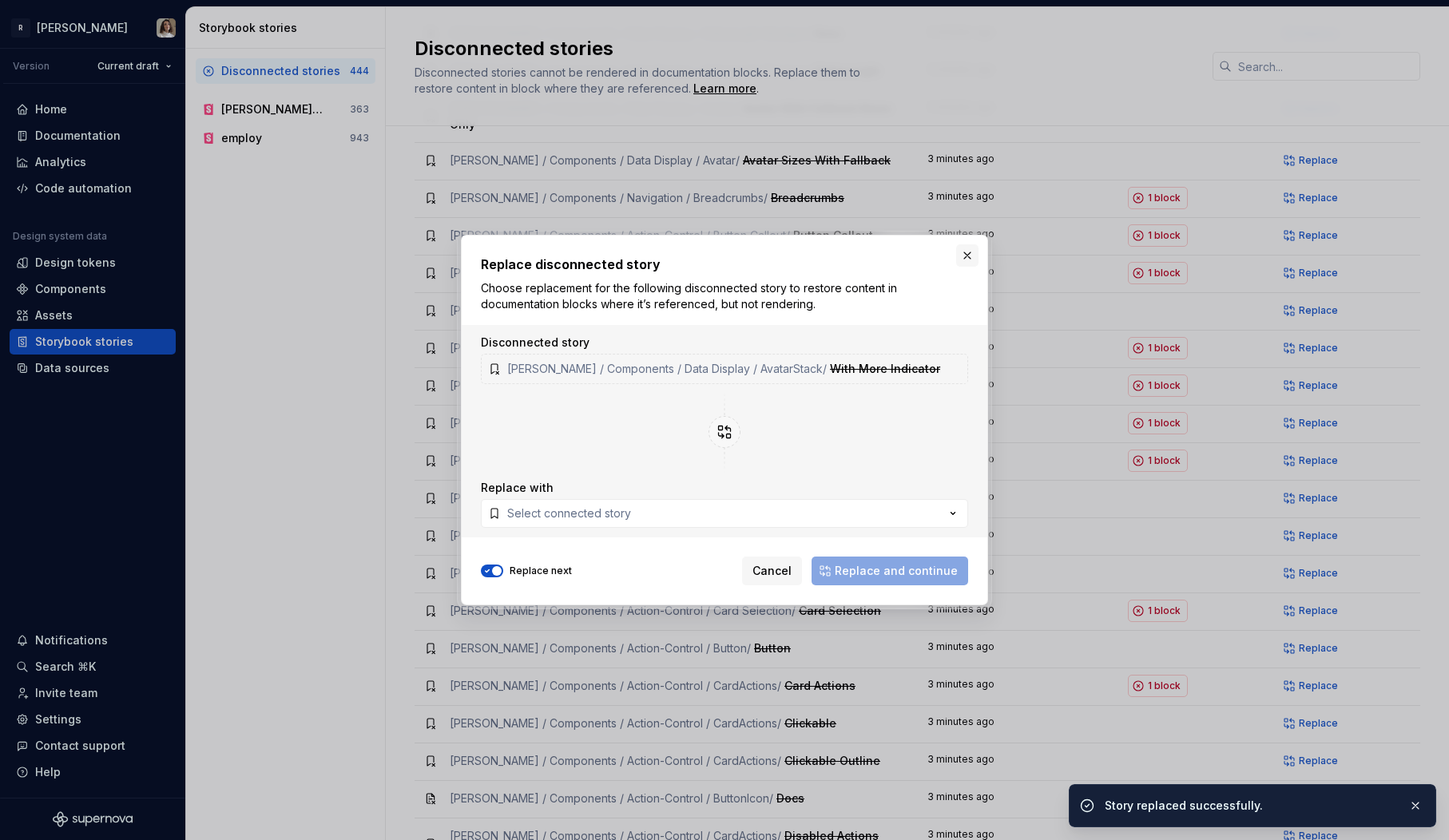
scroll to position [781, 0]
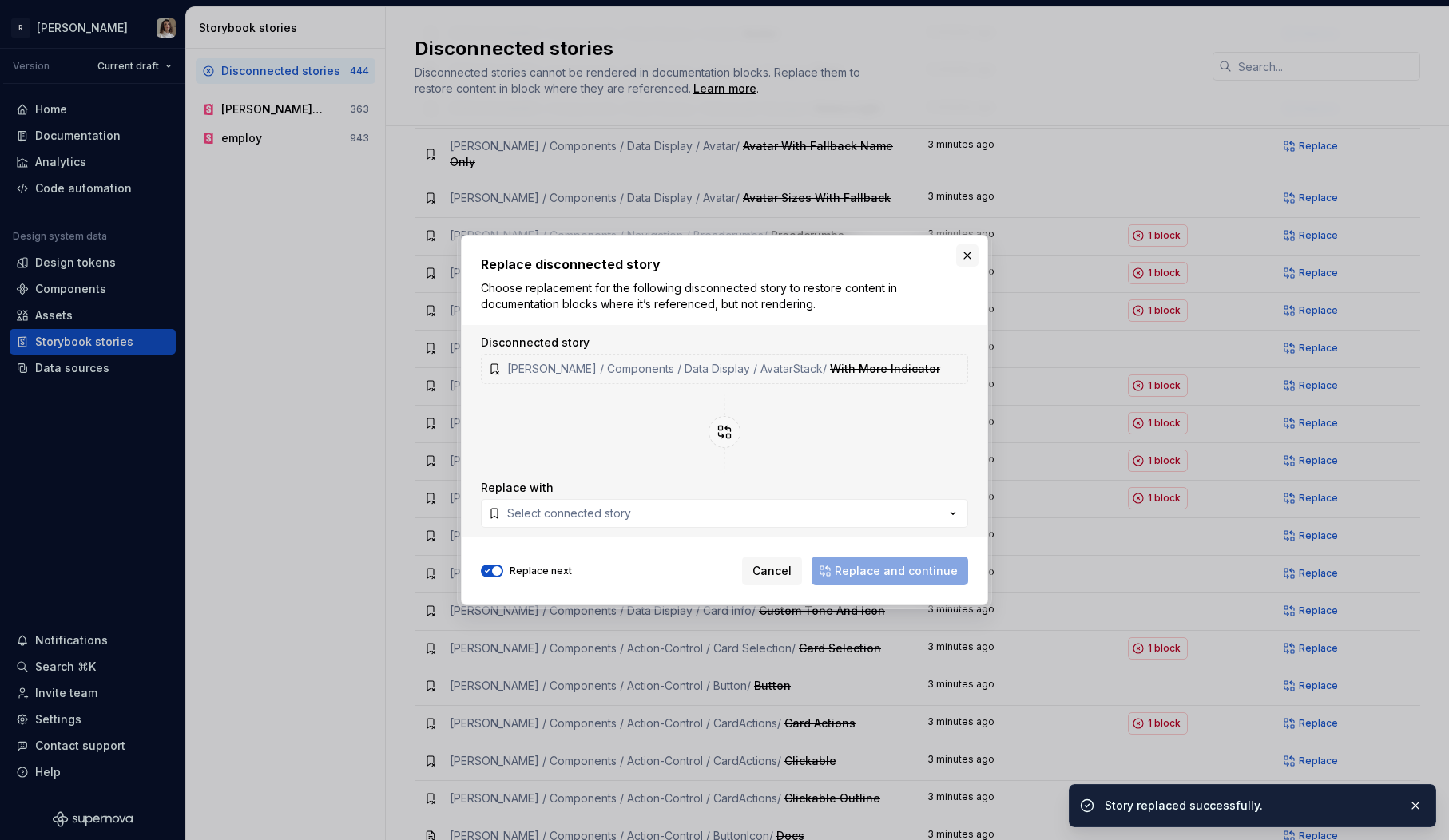
click at [964, 254] on button "button" at bounding box center [967, 255] width 23 height 23
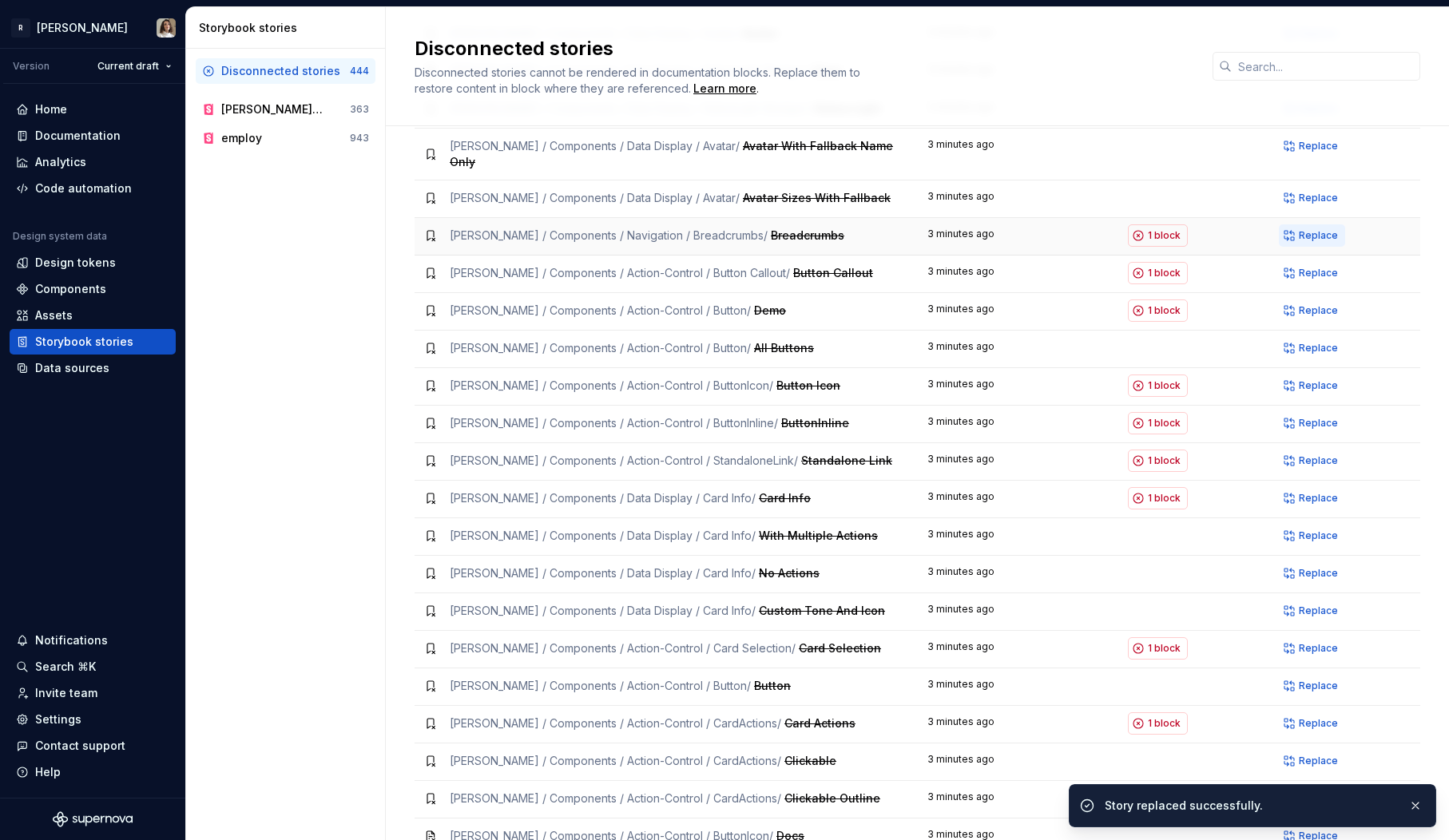
click at [1320, 229] on span "Replace" at bounding box center [1318, 236] width 39 height 13
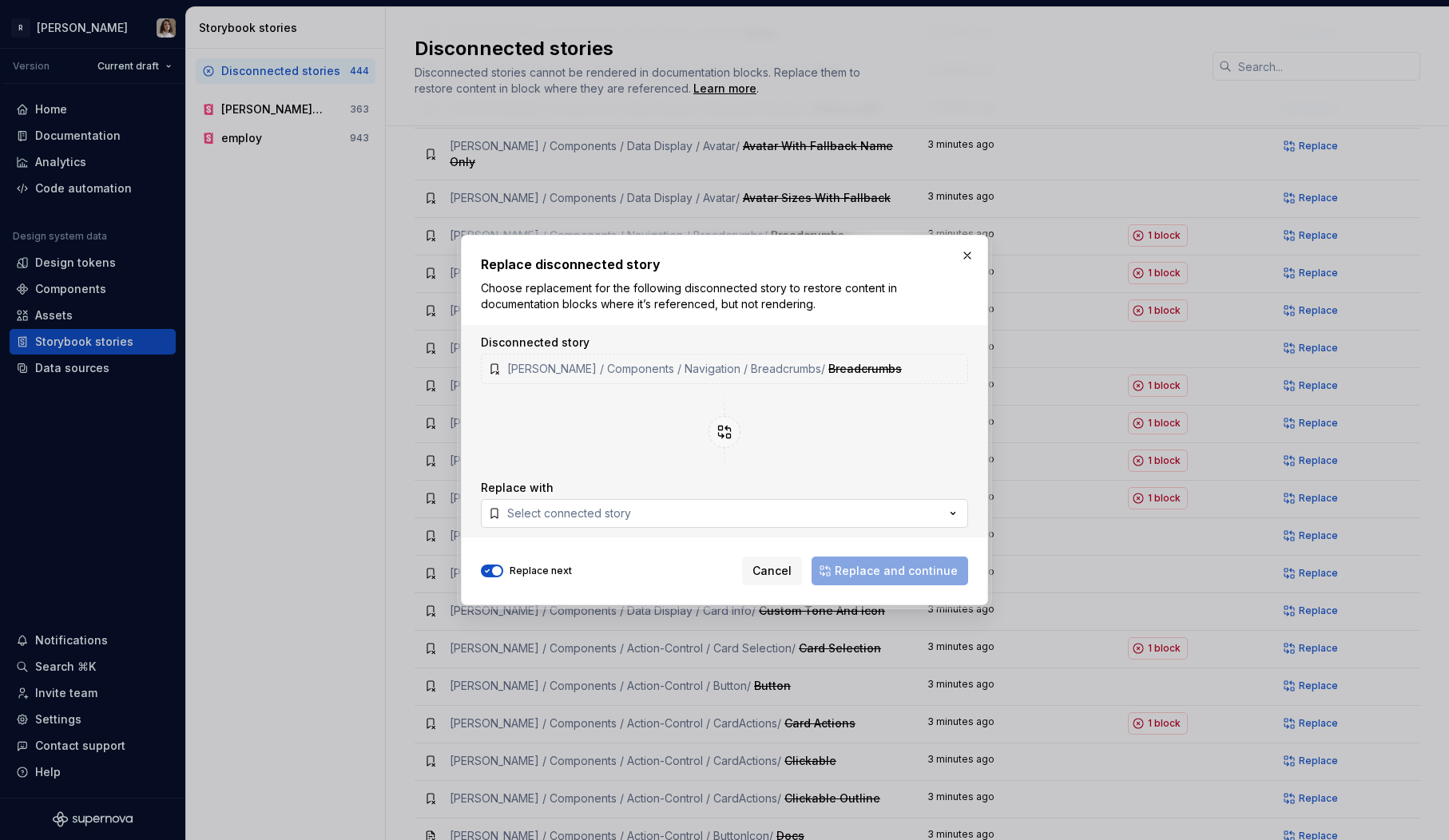
click at [641, 512] on button "Select connected story" at bounding box center [724, 513] width 488 height 29
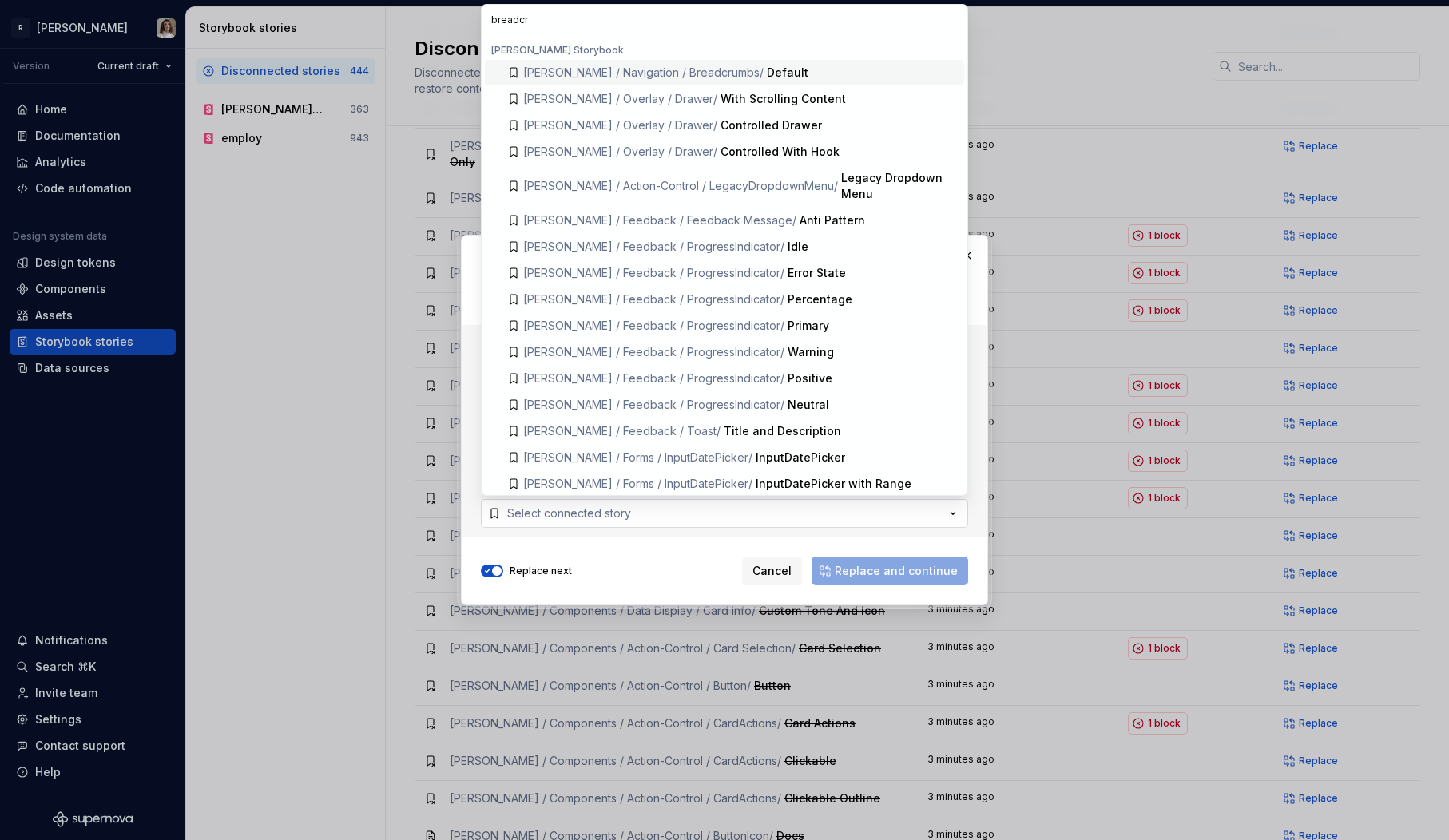
type input "breadcru"
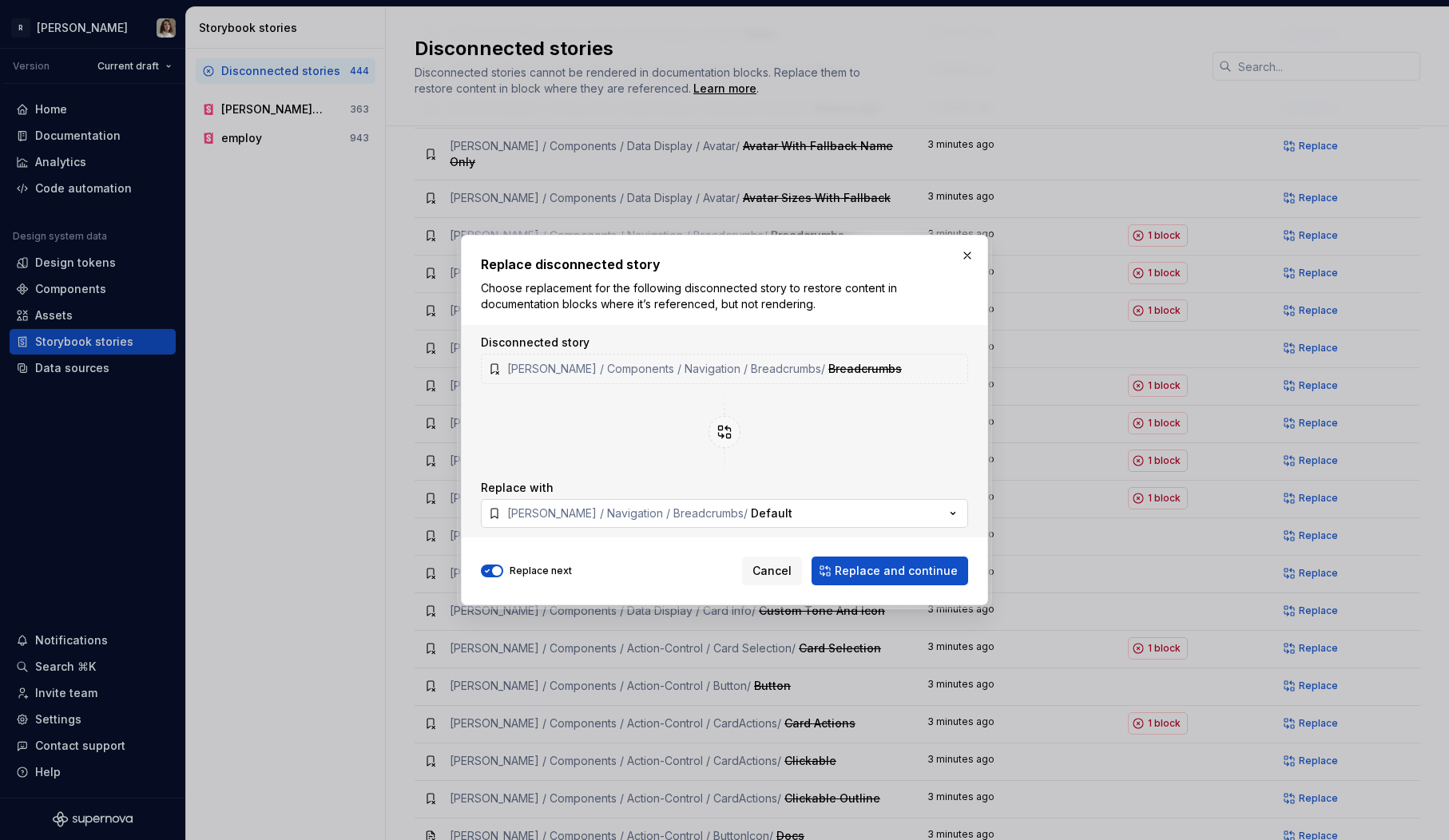
click at [675, 514] on span "Norma / Navigation / Breadcrumbs /" at bounding box center [628, 514] width 241 height 14
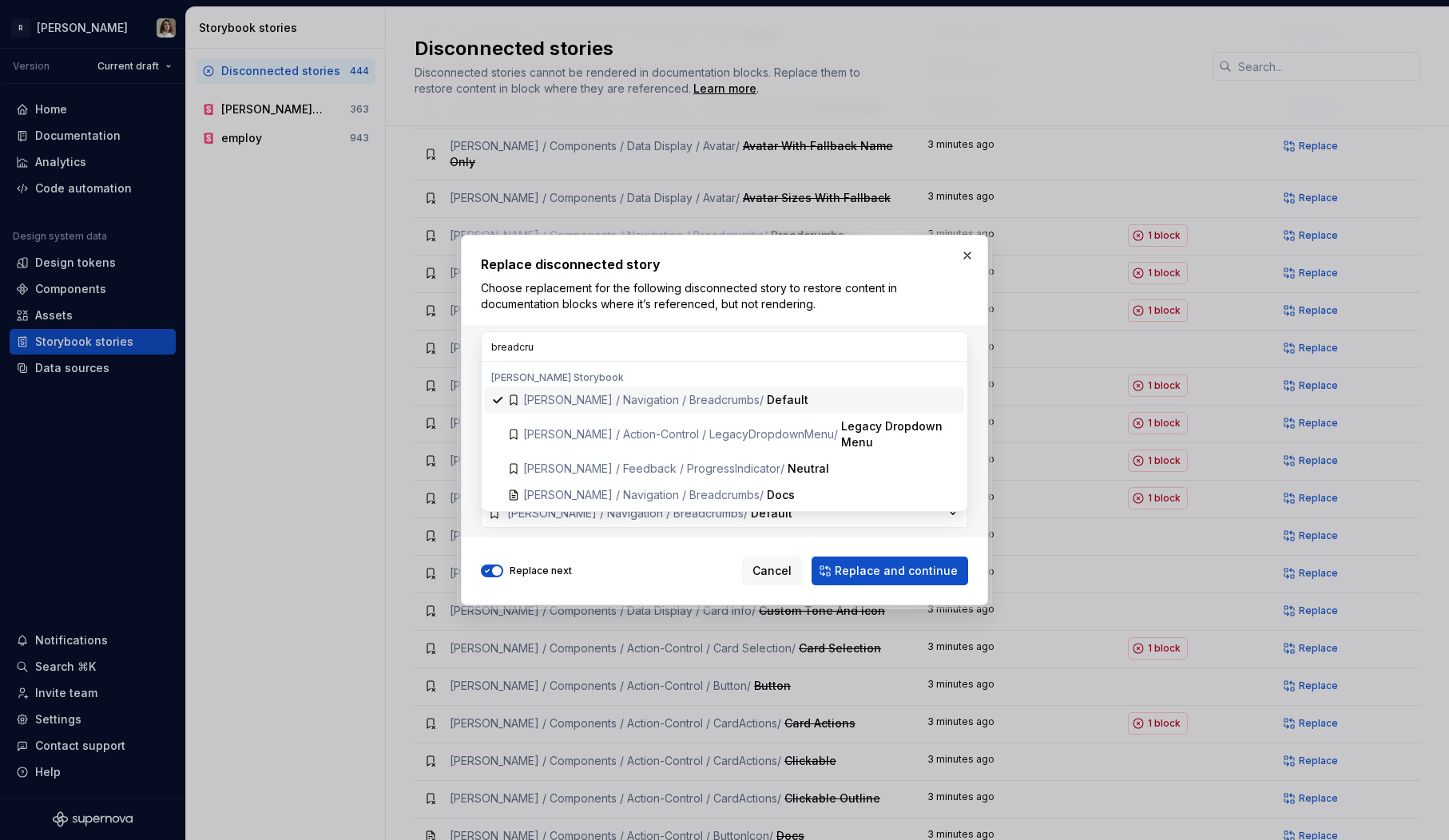
type input "breadcrum"
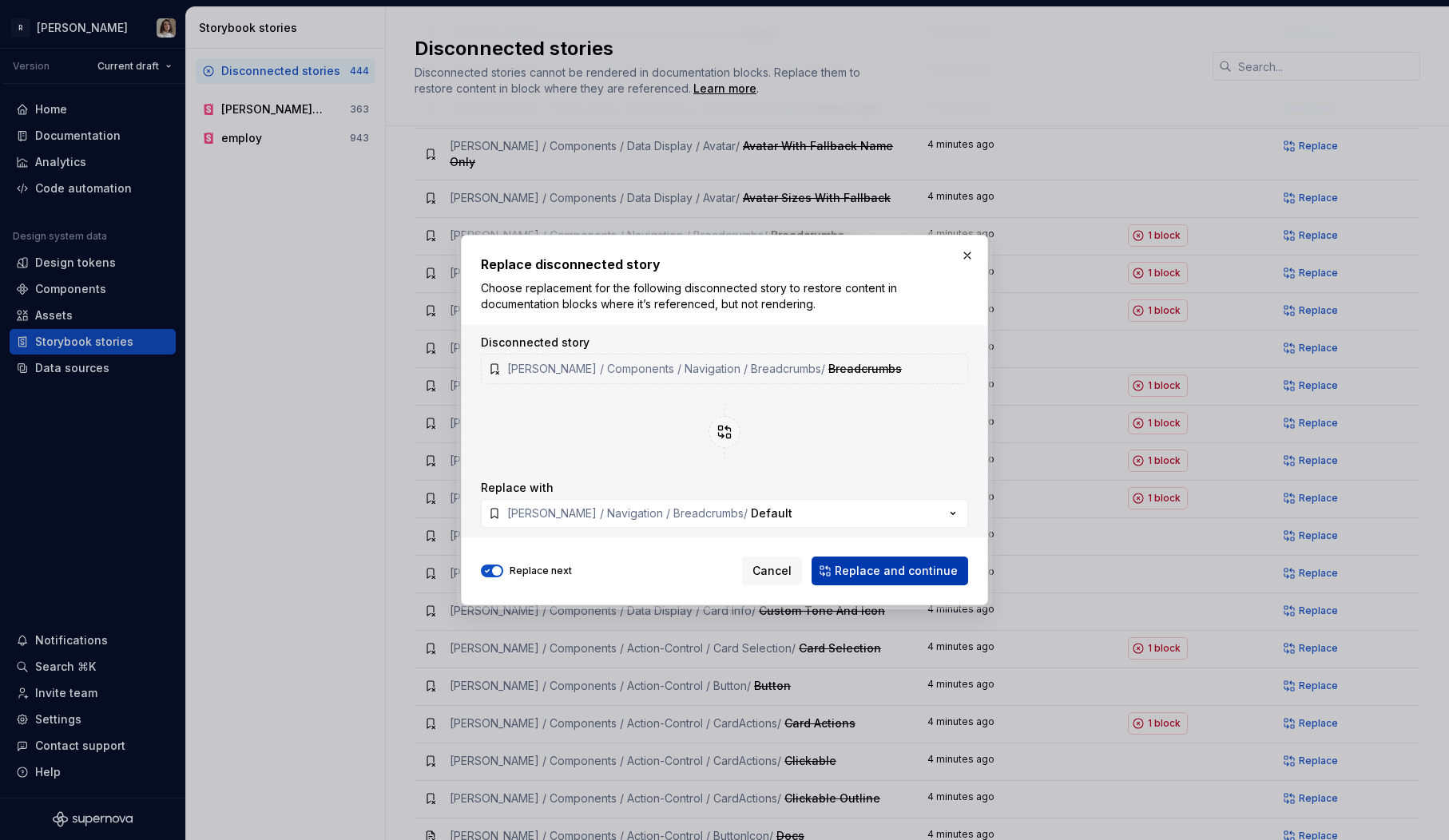
click at [880, 572] on span "Replace and continue" at bounding box center [896, 571] width 123 height 16
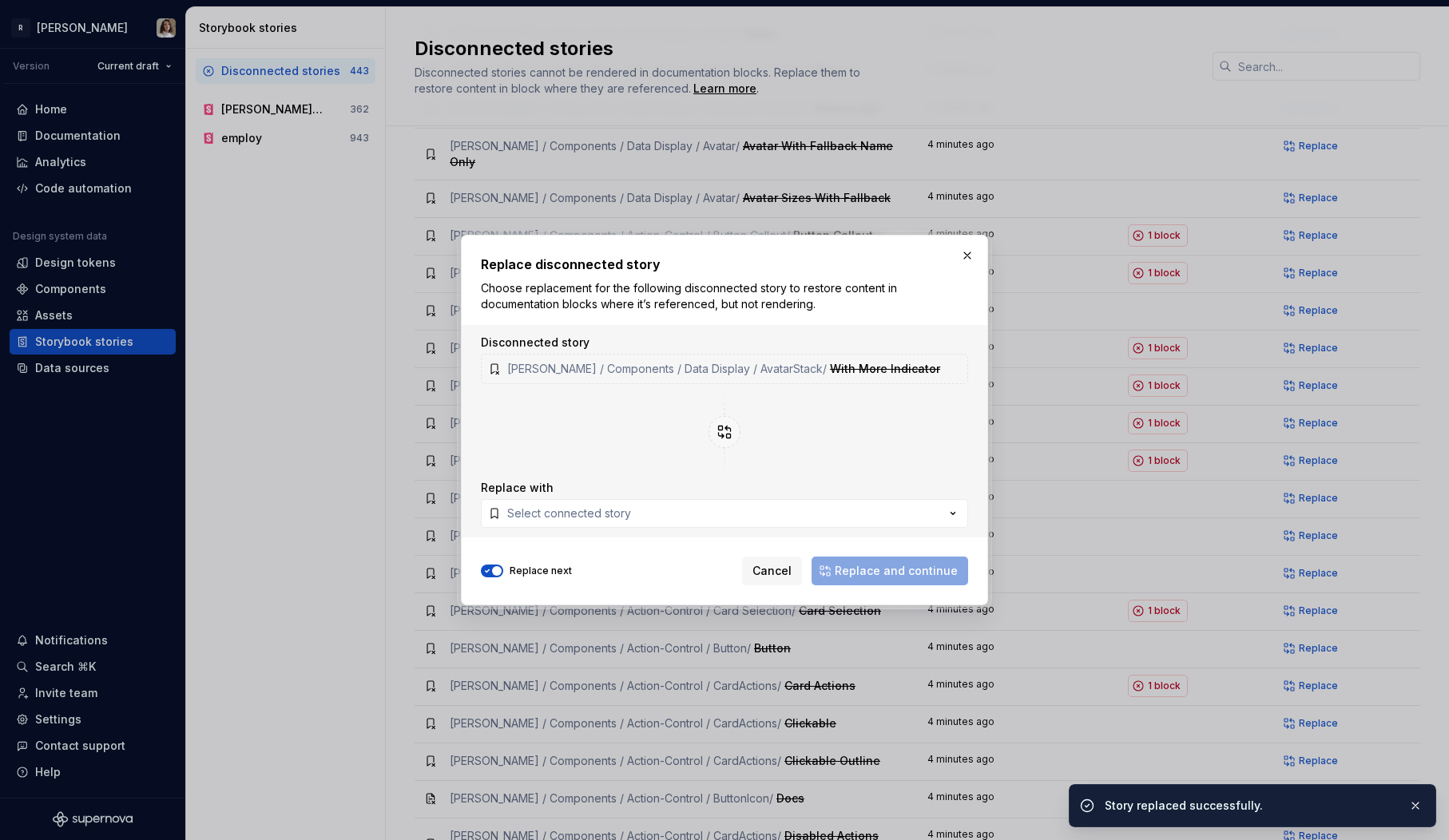
click at [979, 270] on div "Replace disconnected story Choose replacement for the following disconnected st…" at bounding box center [724, 420] width 527 height 371
click at [967, 251] on button "button" at bounding box center [967, 255] width 23 height 23
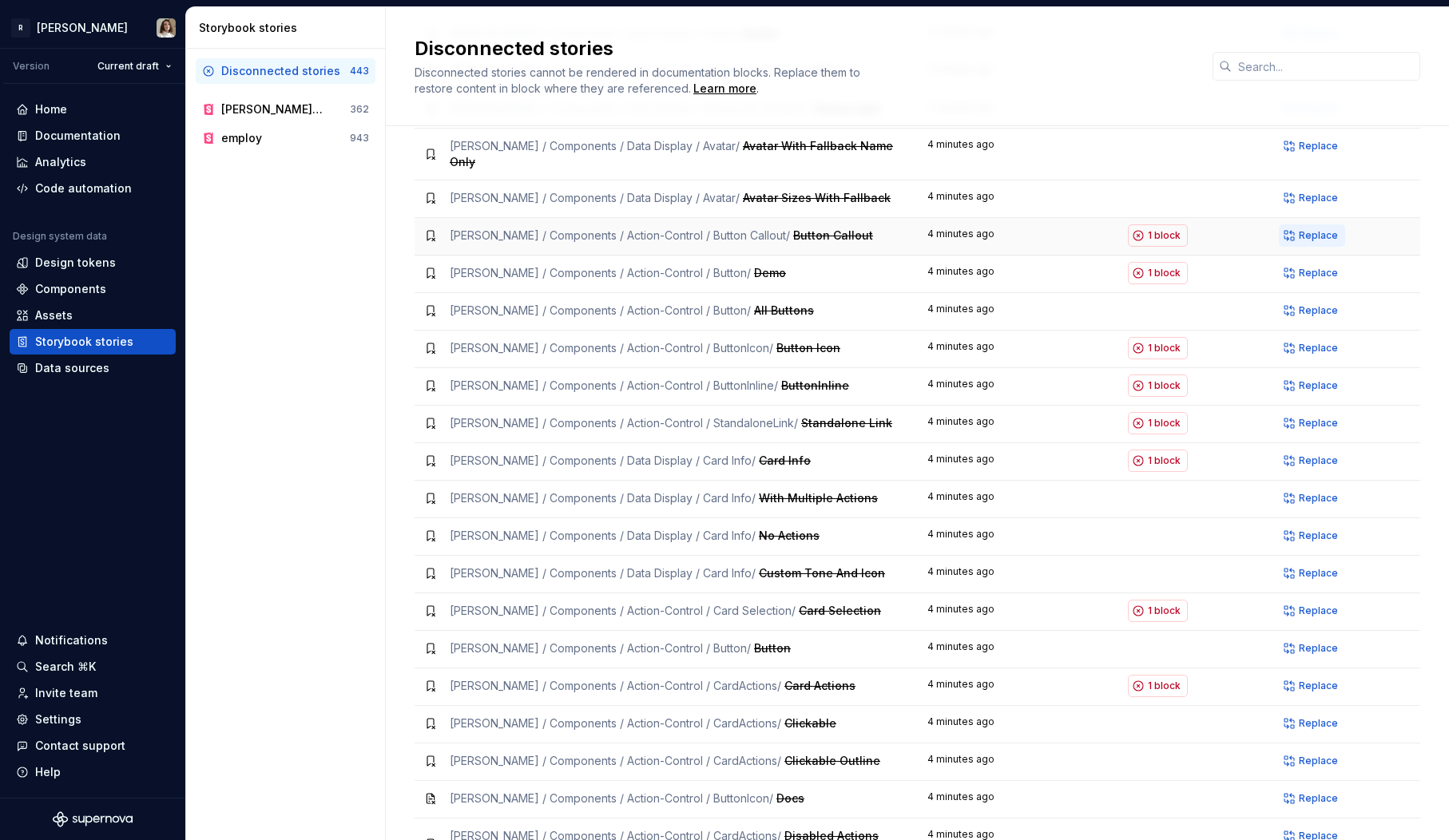
click at [1314, 229] on span "Replace" at bounding box center [1318, 236] width 39 height 13
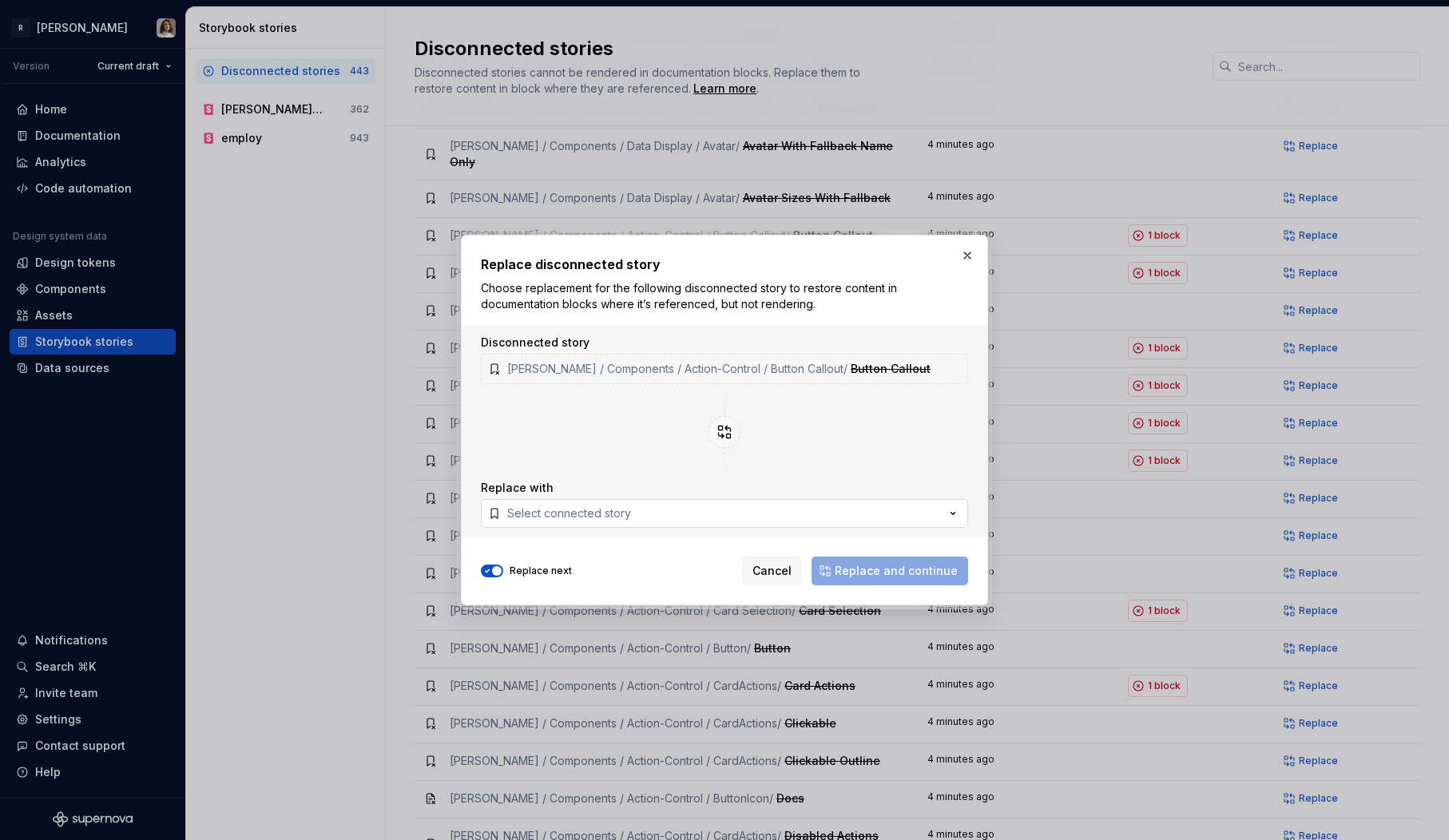
click at [634, 519] on button "Select connected story" at bounding box center [724, 513] width 488 height 29
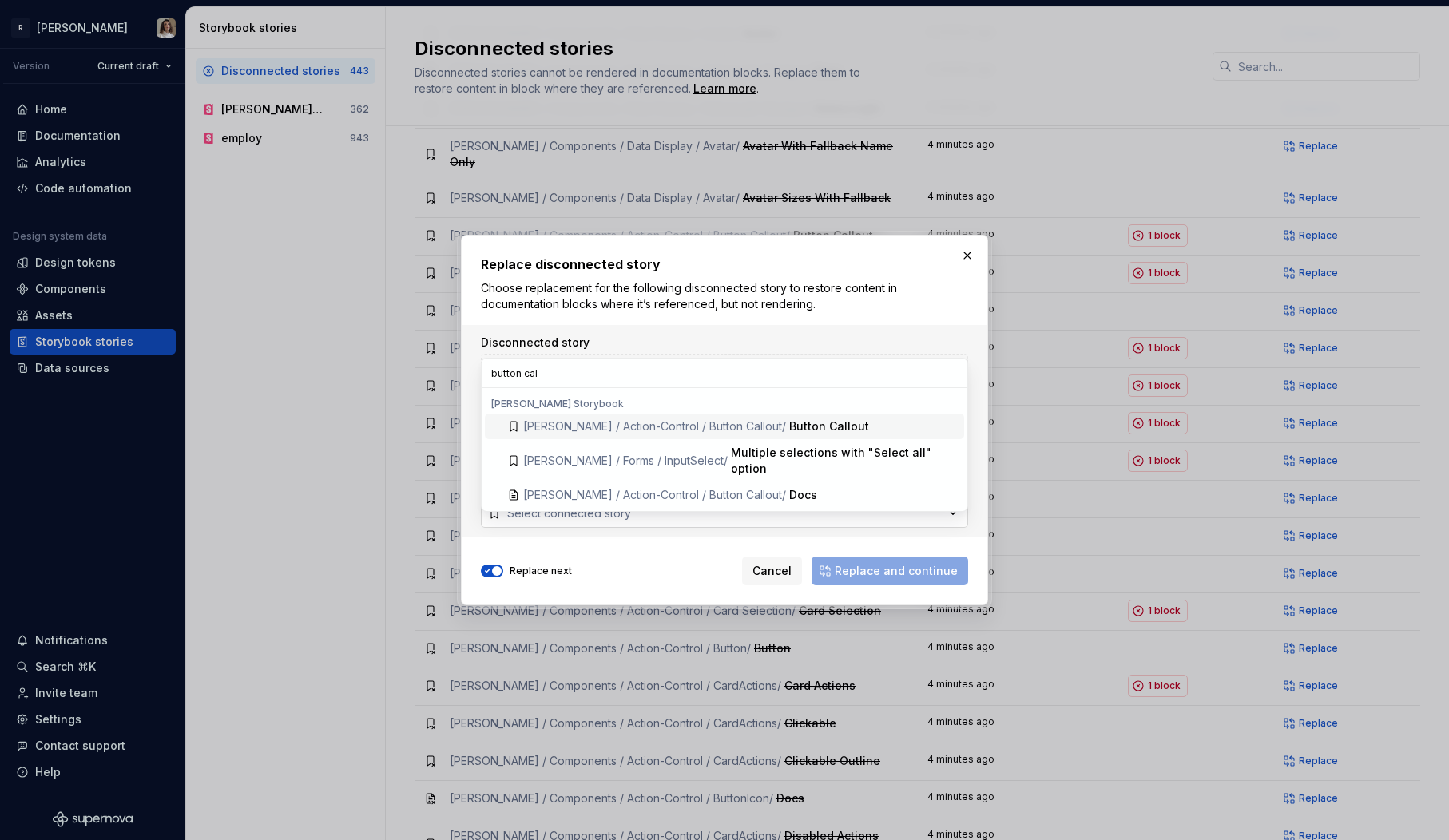
type input "button call"
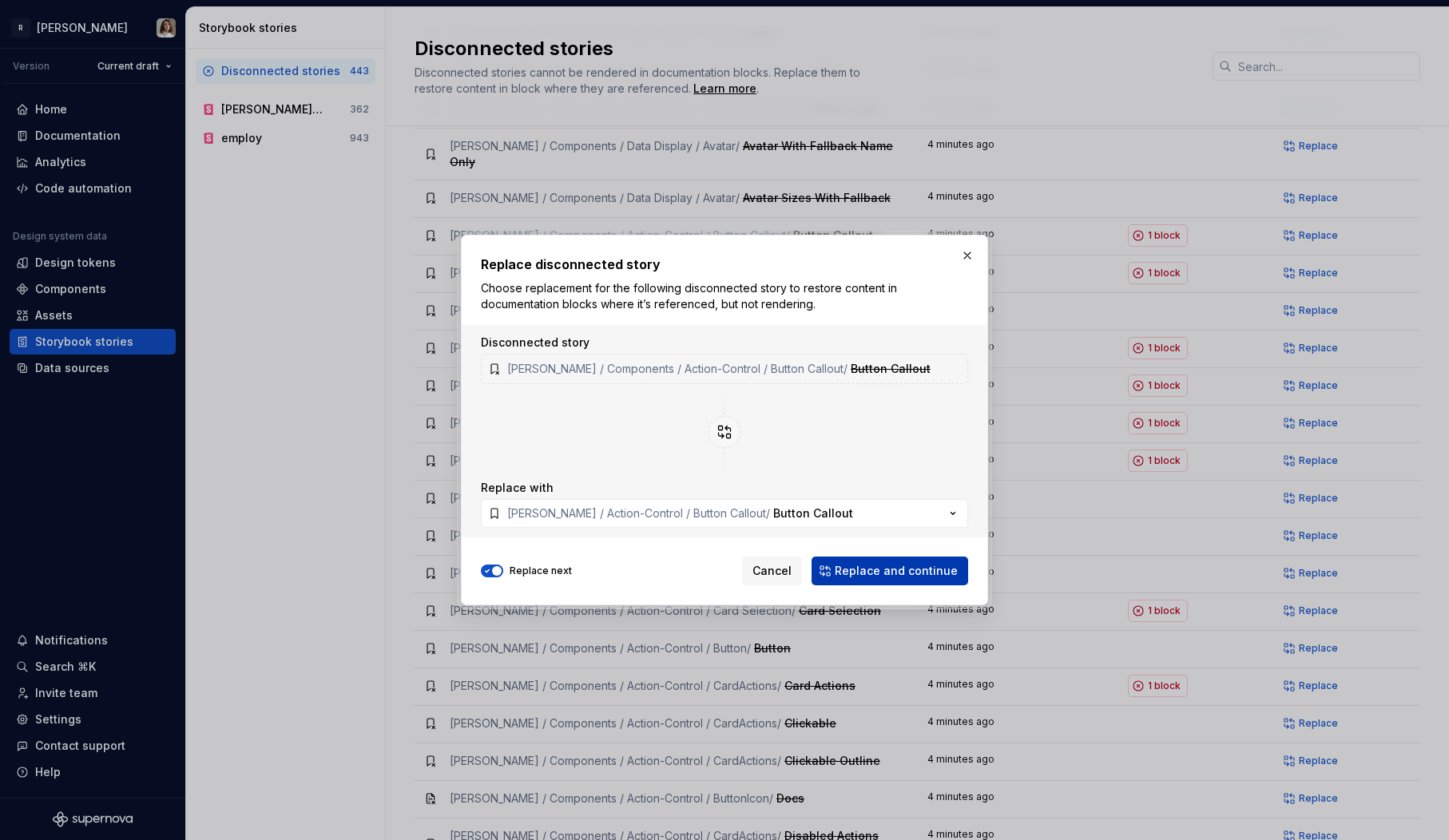
click at [853, 571] on span "Replace and continue" at bounding box center [896, 571] width 123 height 16
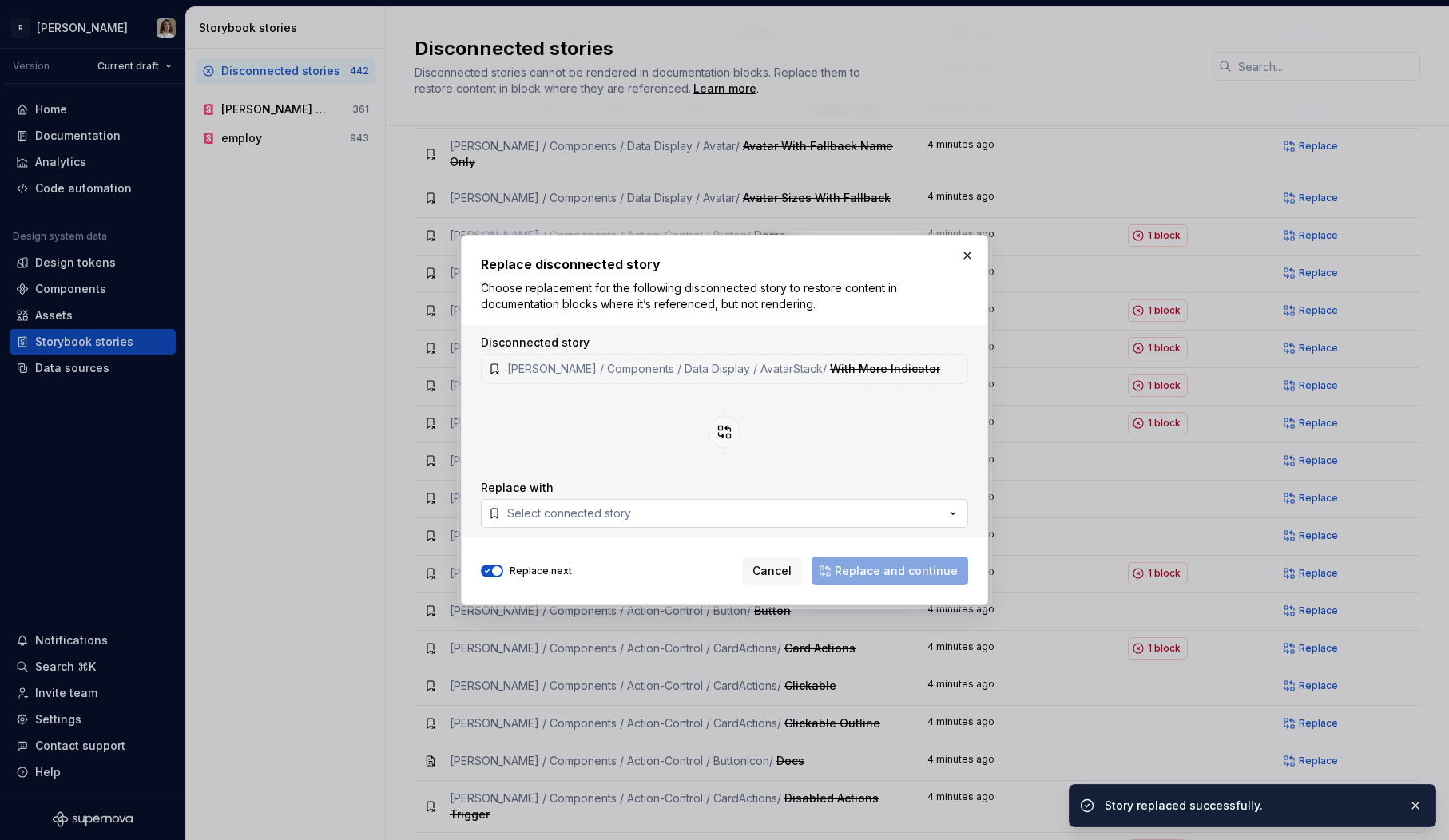
click at [705, 511] on button "Select connected story" at bounding box center [724, 513] width 488 height 29
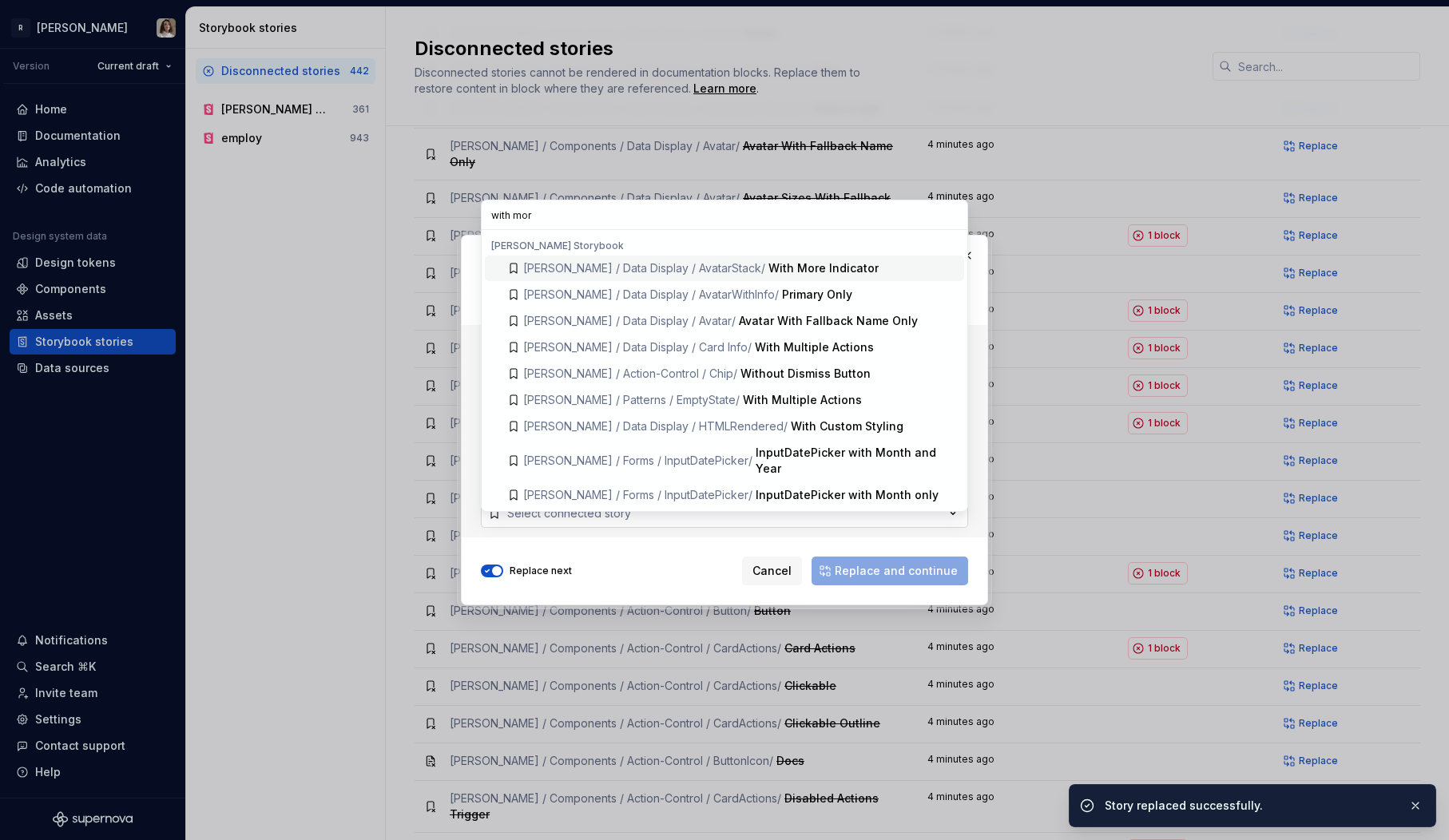
type input "with more"
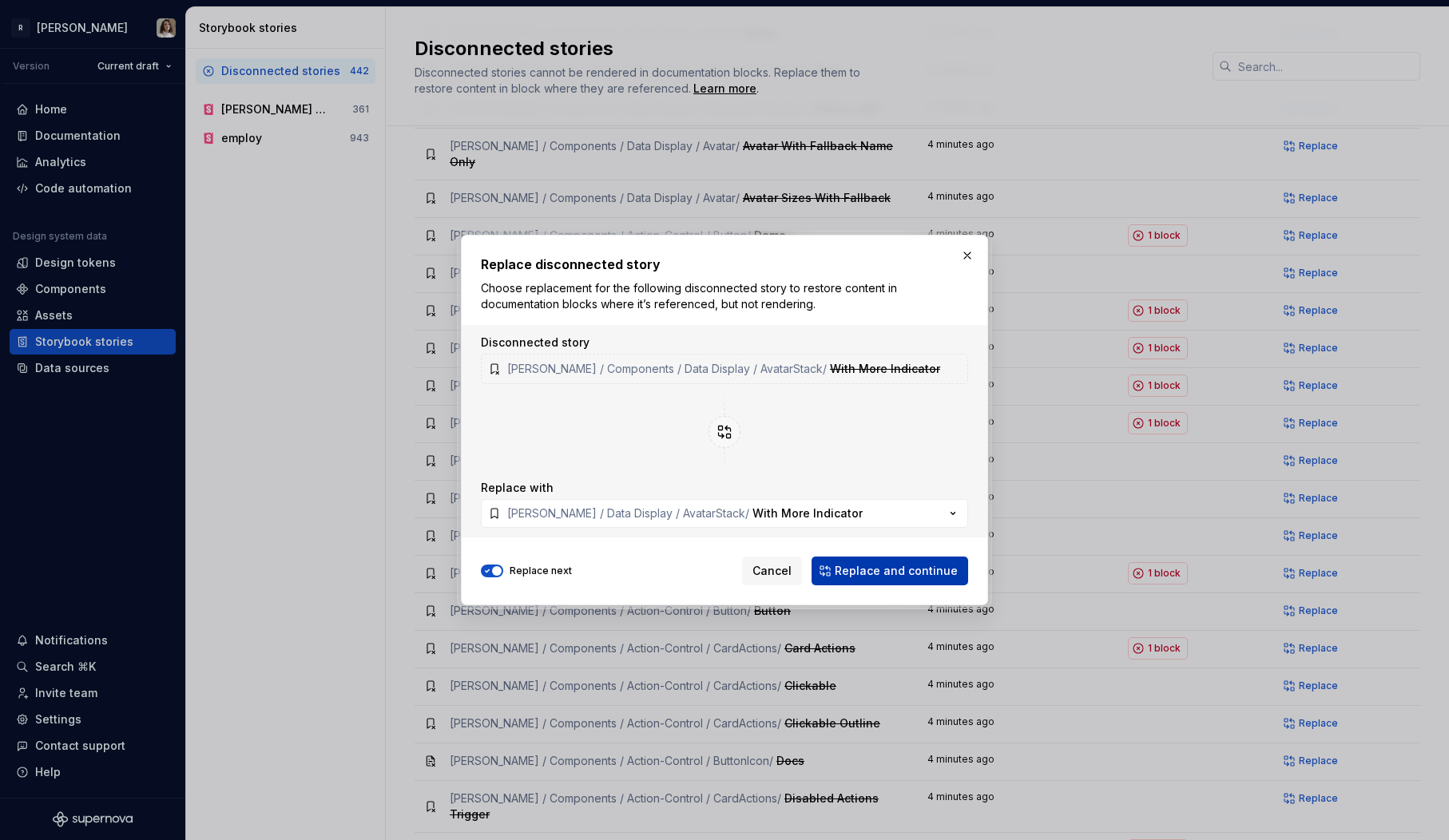
click at [907, 565] on span "Replace and continue" at bounding box center [896, 571] width 123 height 16
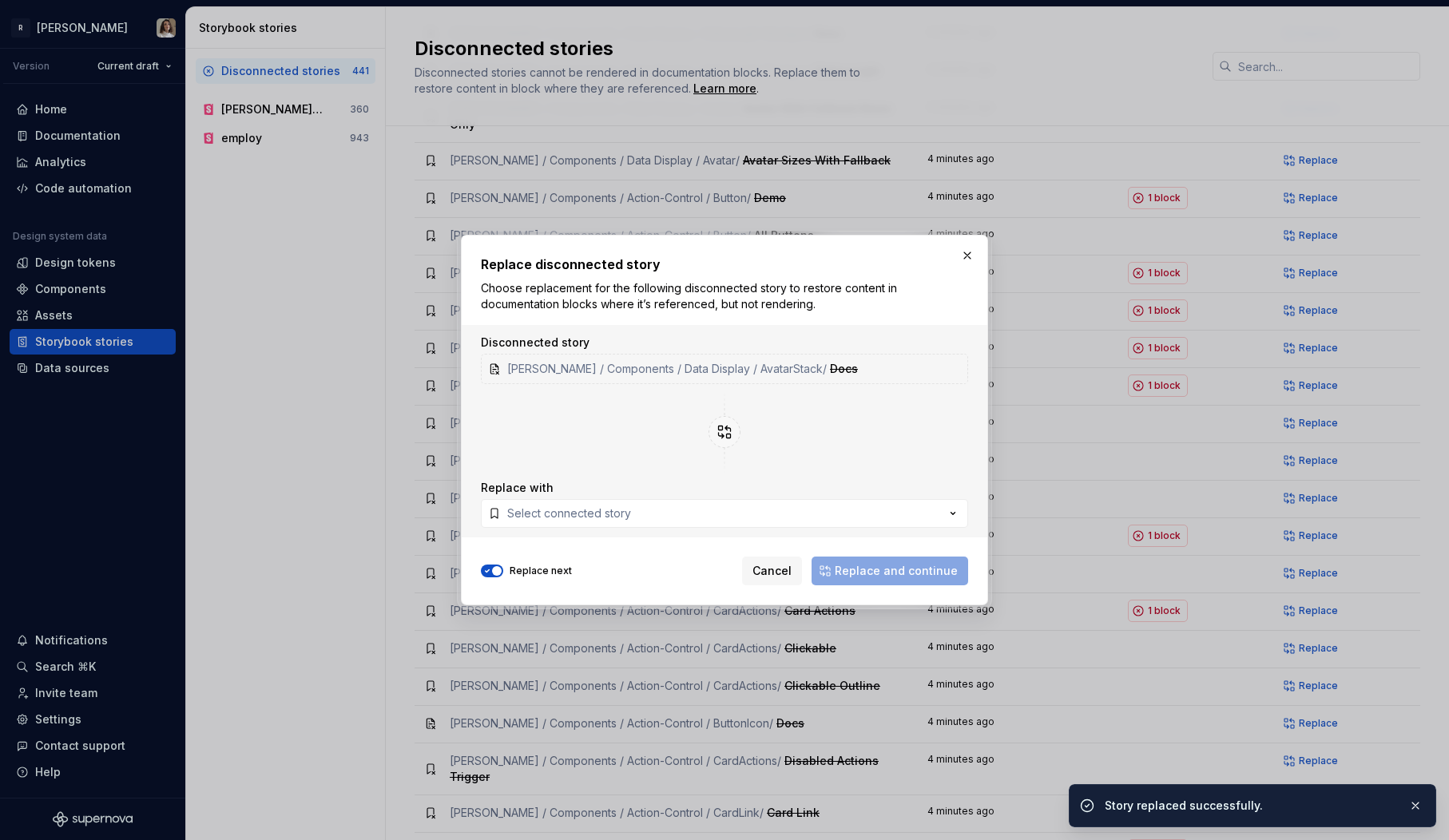
scroll to position [744, 0]
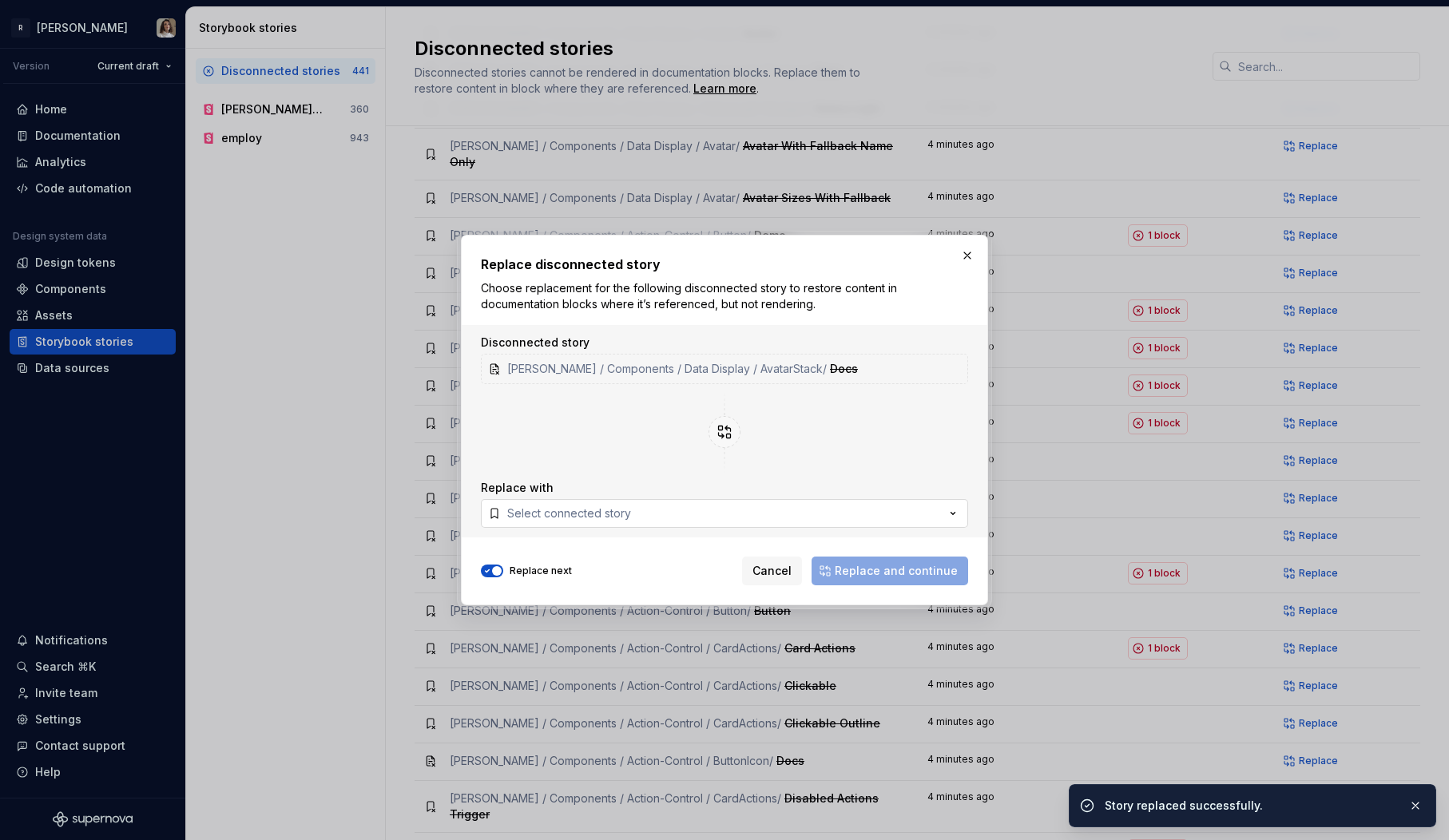
click at [628, 512] on div "Select connected story" at bounding box center [569, 514] width 124 height 16
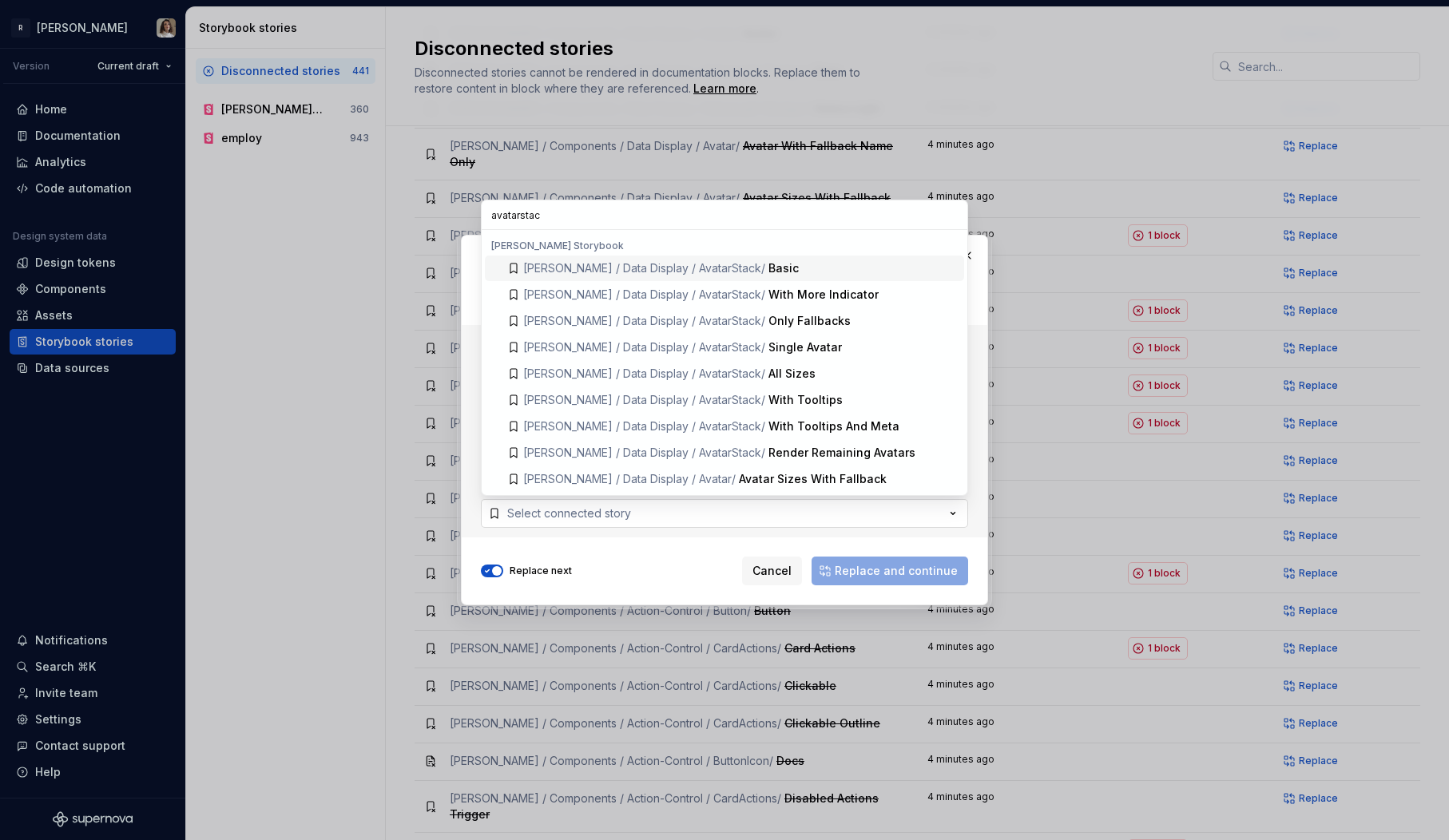
type input "avatarstack"
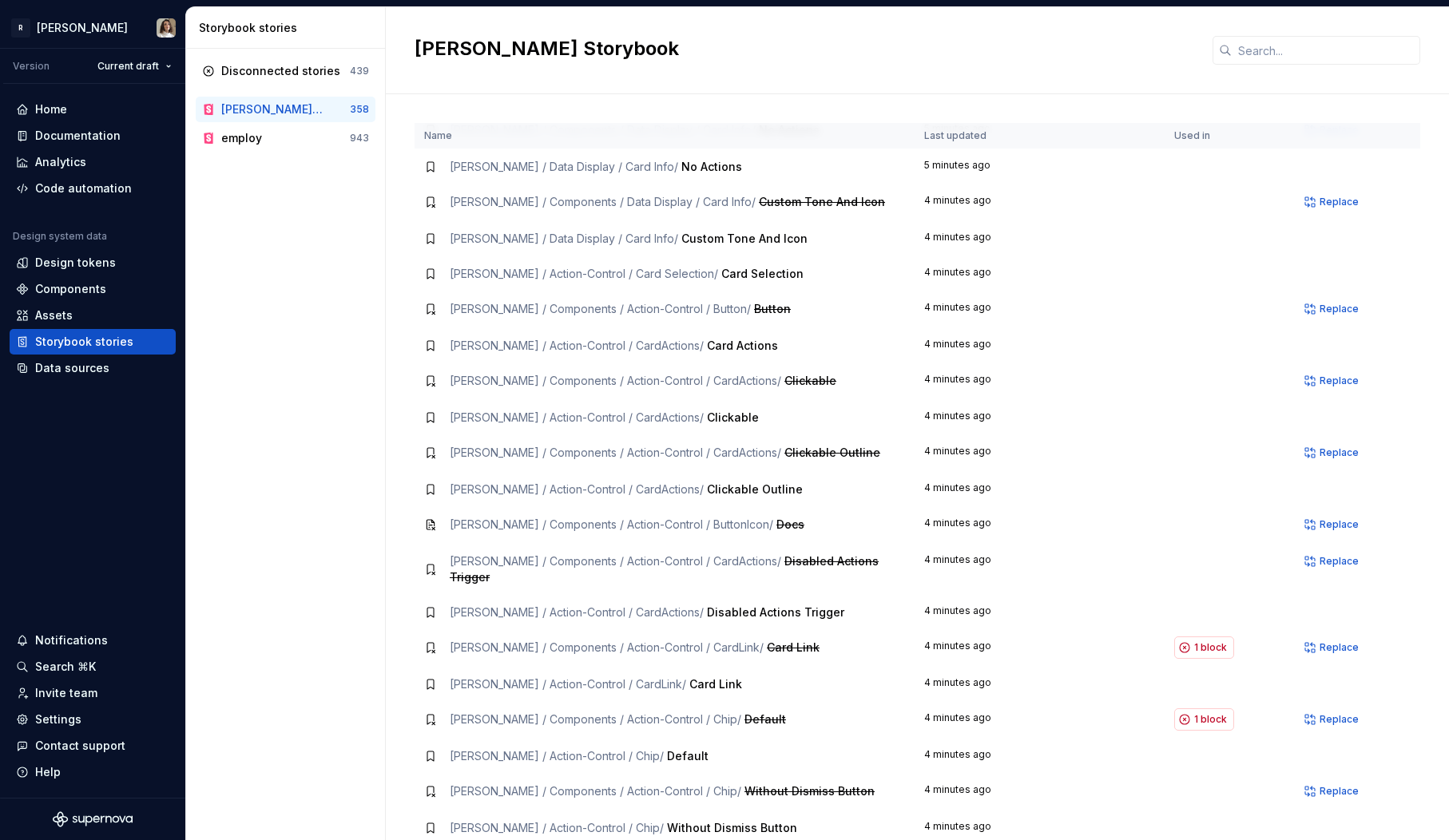
scroll to position [2256, 0]
click at [283, 76] on div "Disconnected stories" at bounding box center [281, 71] width 119 height 16
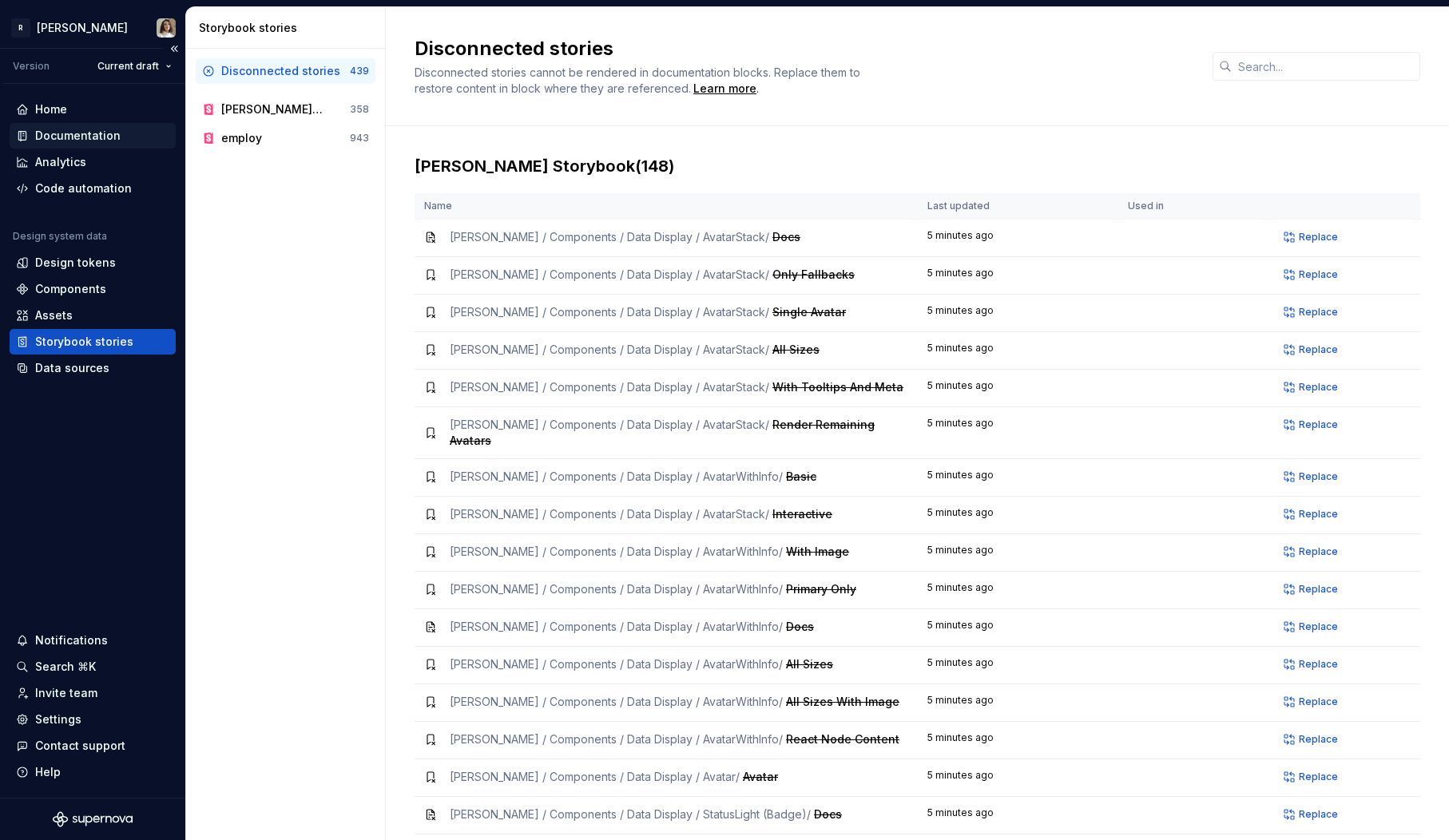
click at [69, 136] on div "Documentation" at bounding box center [78, 136] width 86 height 16
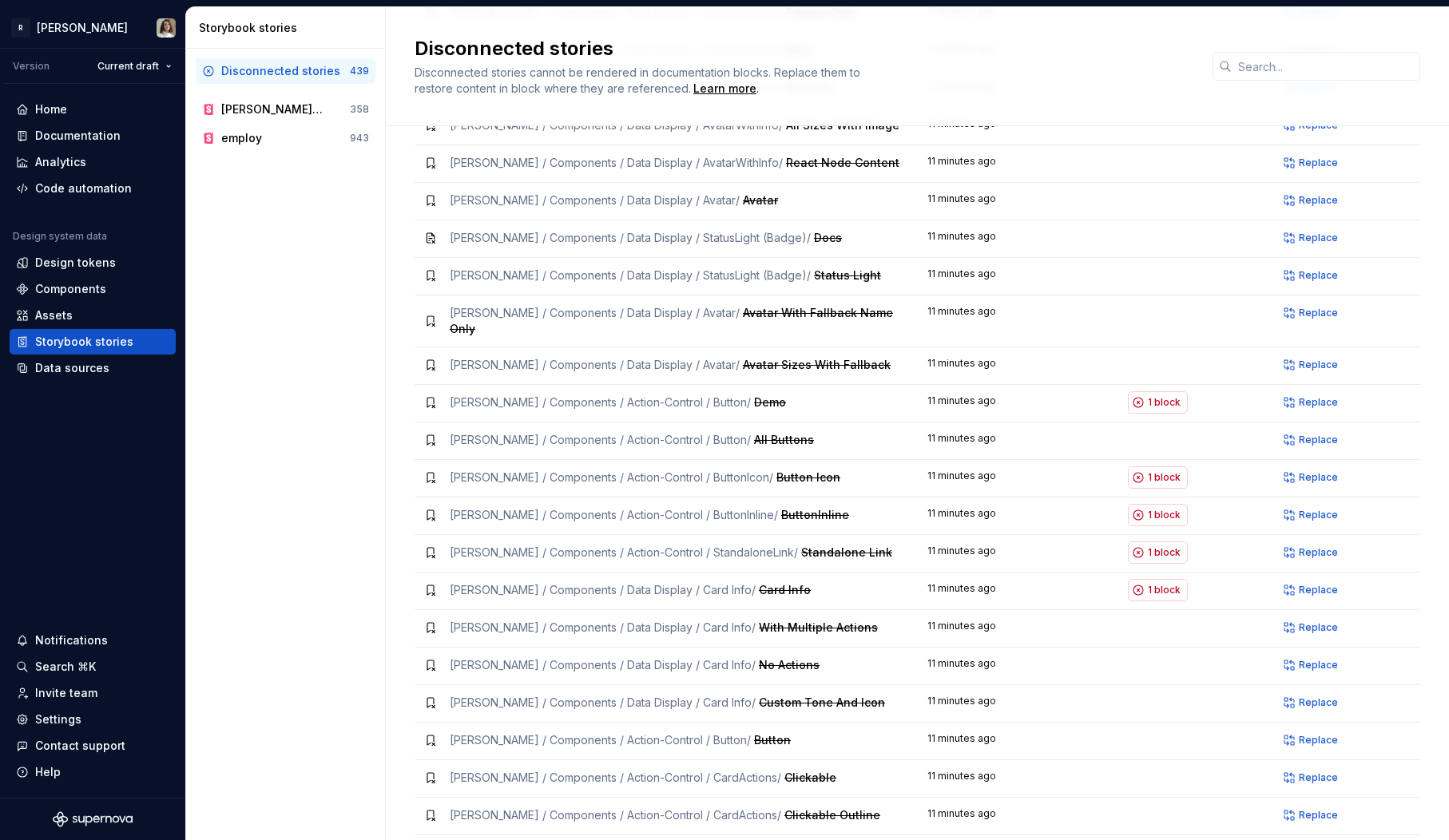
scroll to position [578, 0]
click at [1142, 390] on button "1 block" at bounding box center [1157, 401] width 60 height 23
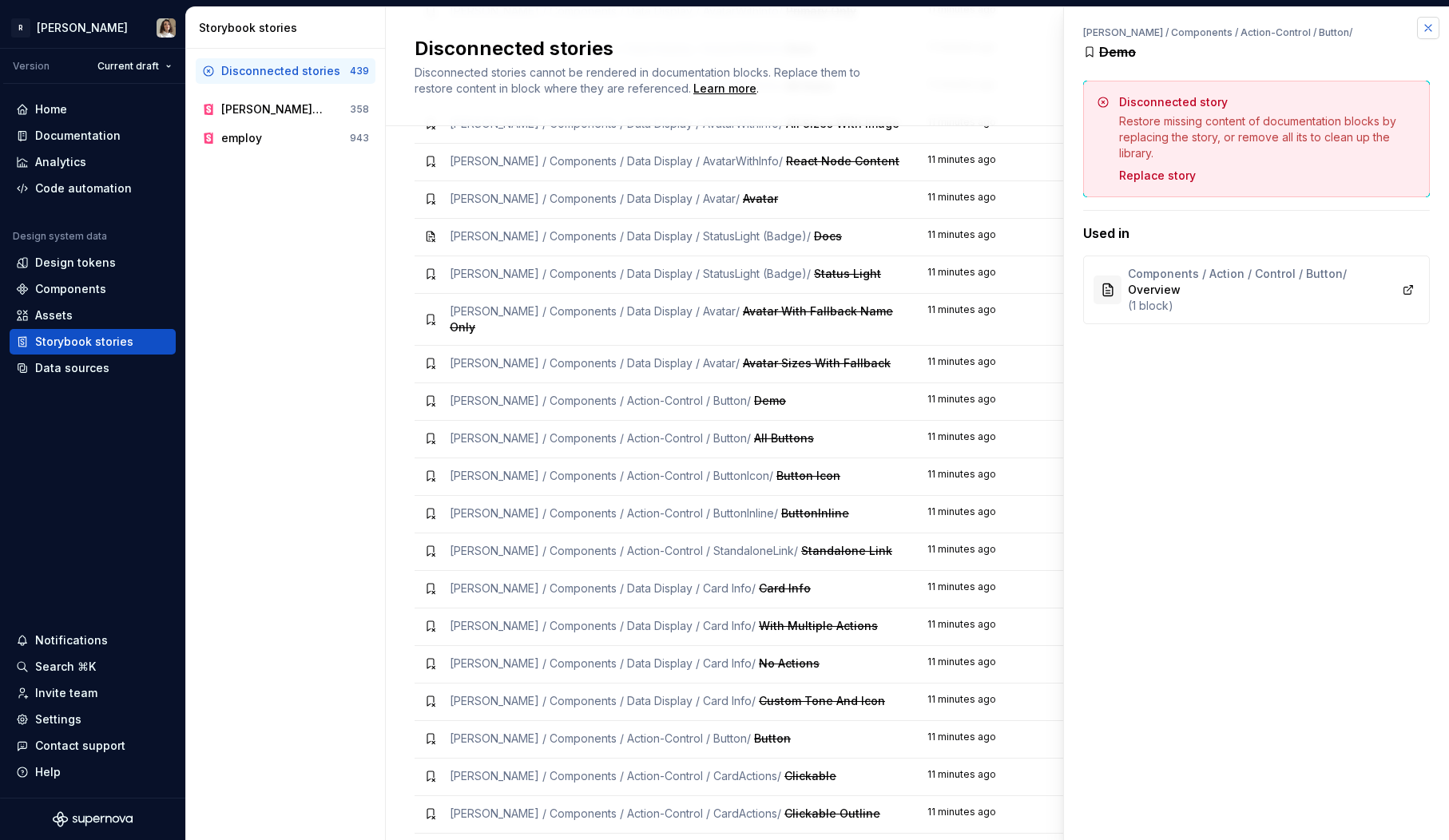
click at [1432, 27] on button "button" at bounding box center [1428, 28] width 23 height 23
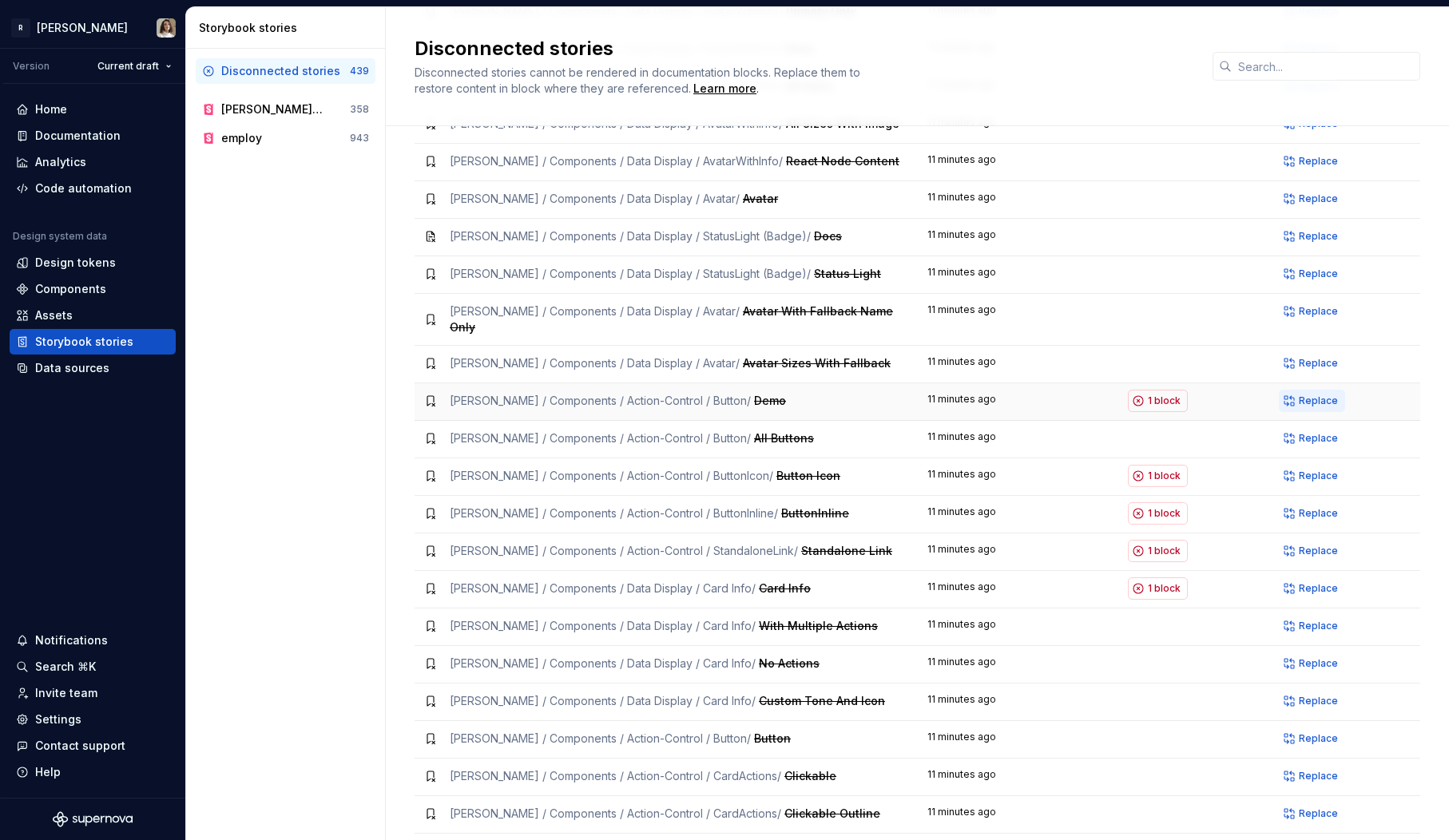
click at [1310, 395] on span "Replace" at bounding box center [1318, 401] width 39 height 13
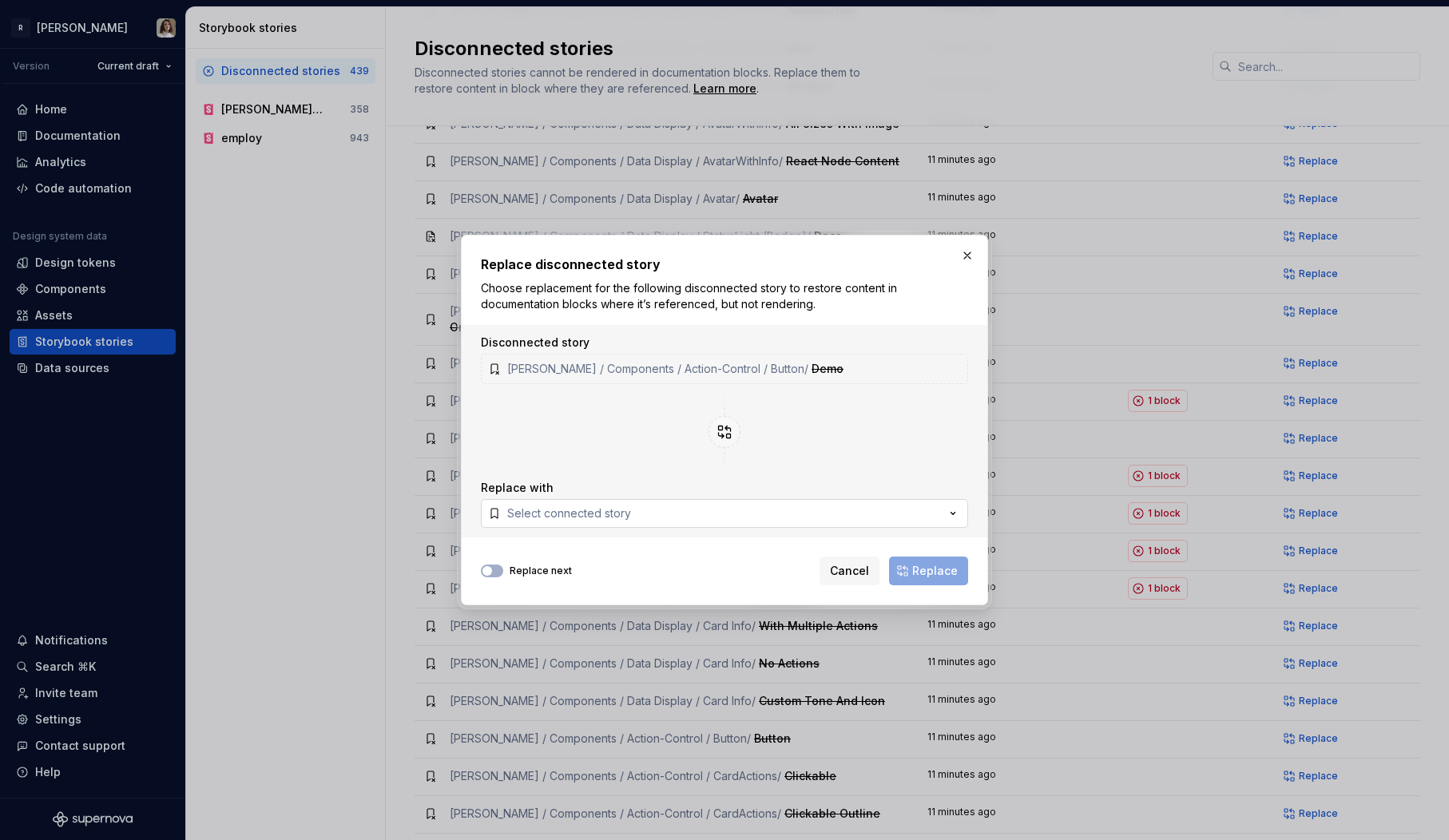
click at [556, 512] on div "Select connected story" at bounding box center [569, 514] width 124 height 16
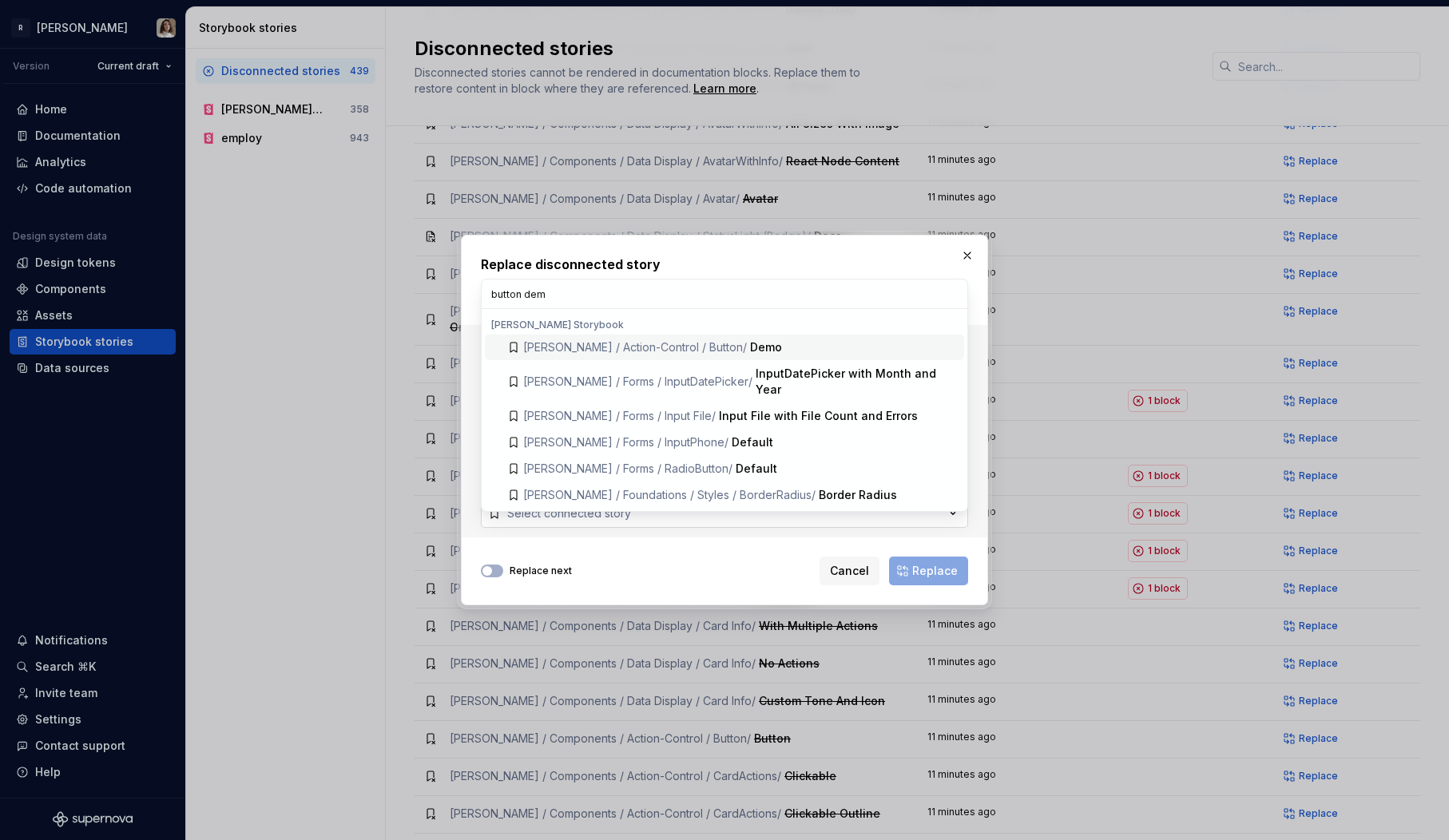
type input "button demo"
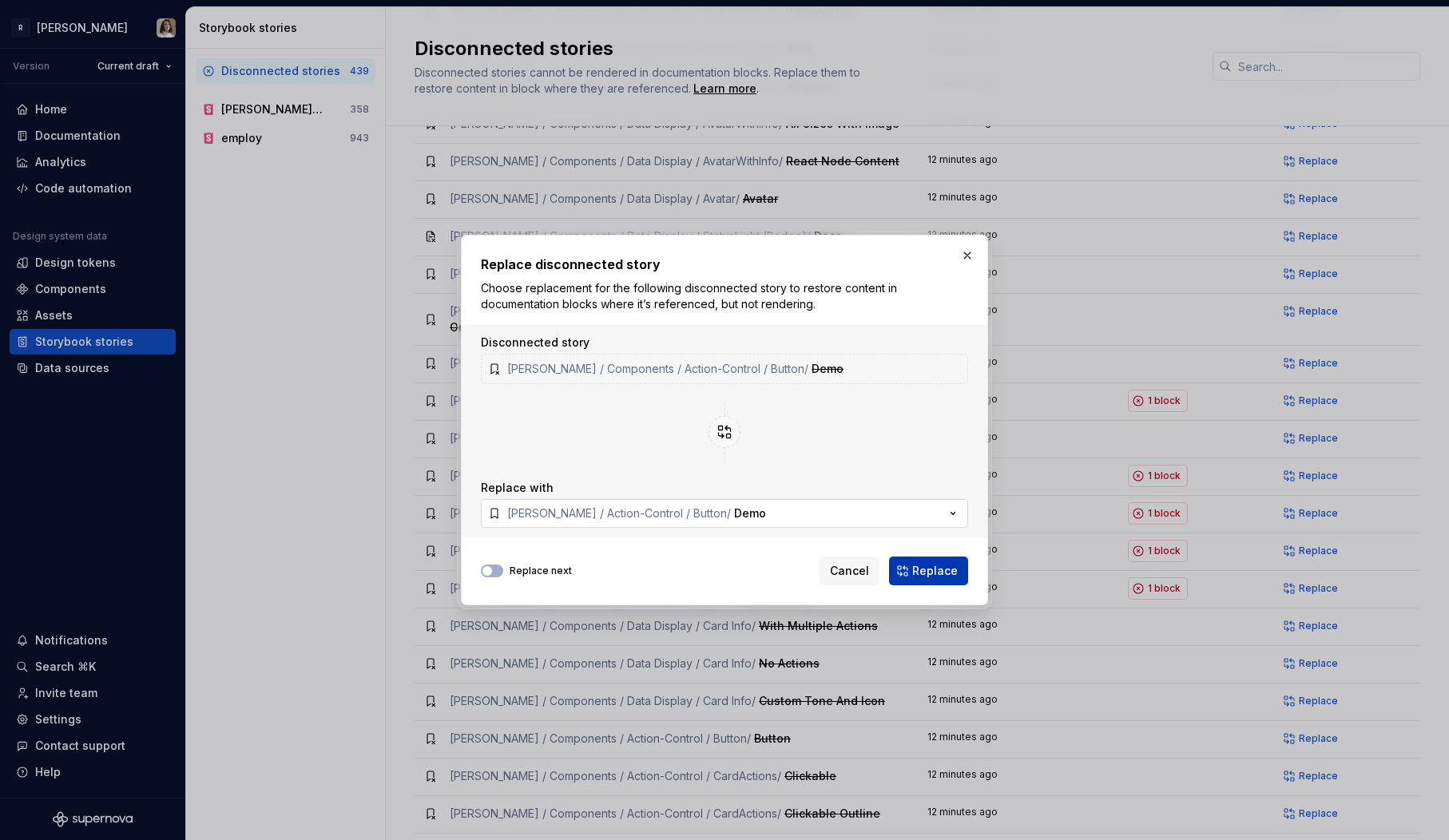
click at [935, 578] on span "Replace" at bounding box center [935, 571] width 46 height 16
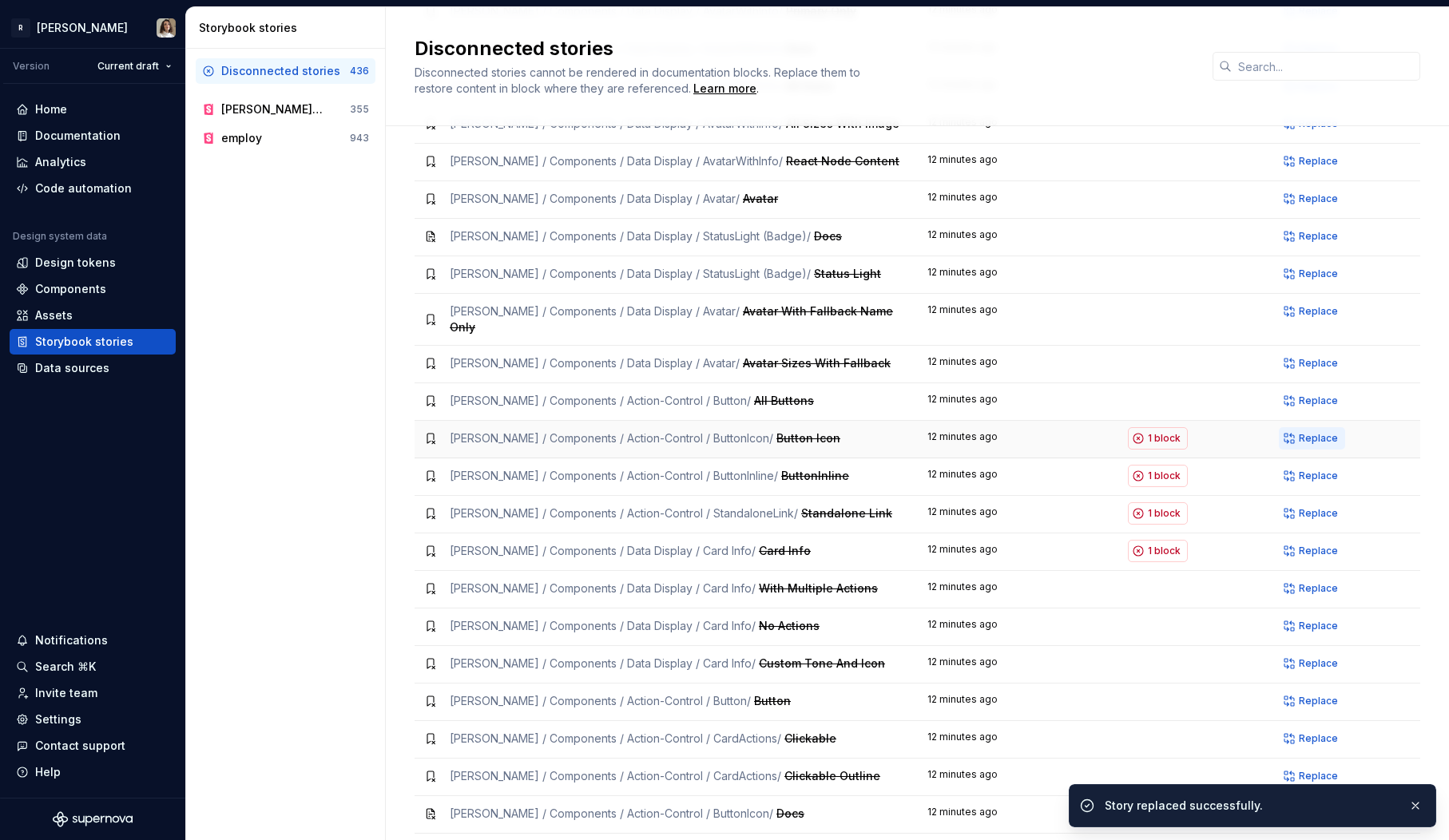
click at [1306, 432] on span "Replace" at bounding box center [1318, 438] width 39 height 13
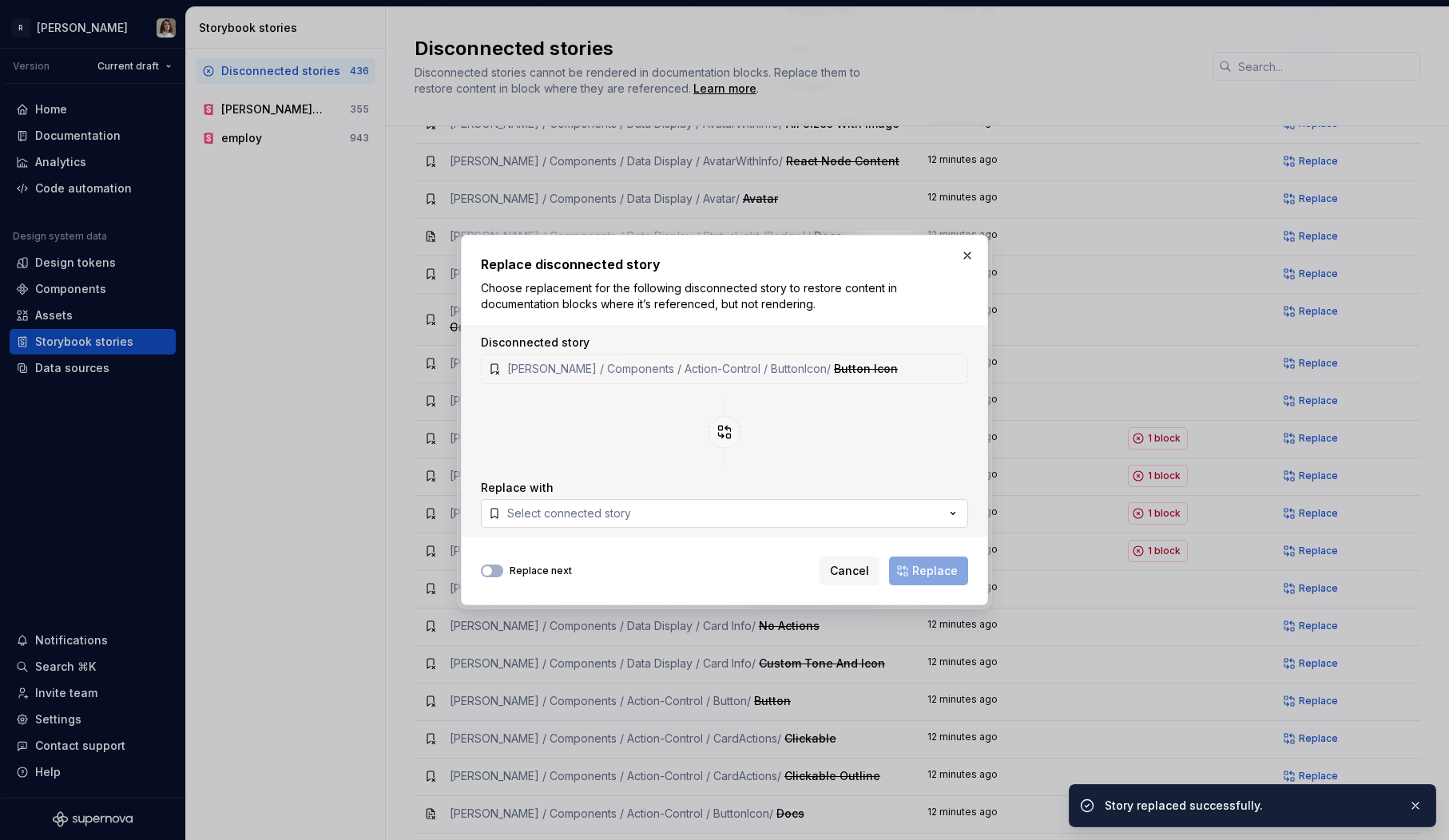
click at [592, 519] on div "Select connected story" at bounding box center [569, 514] width 124 height 16
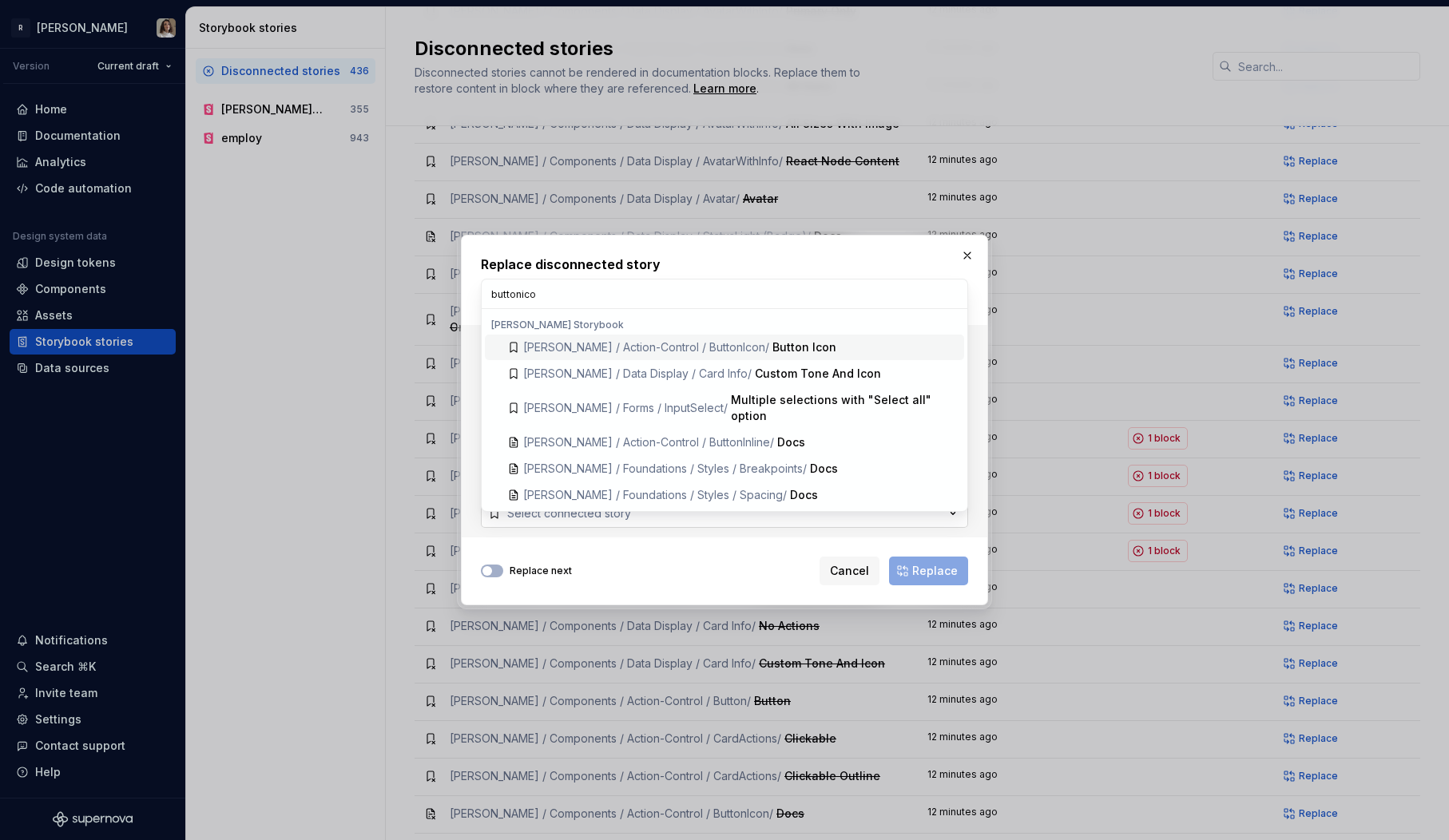
type input "buttonicon"
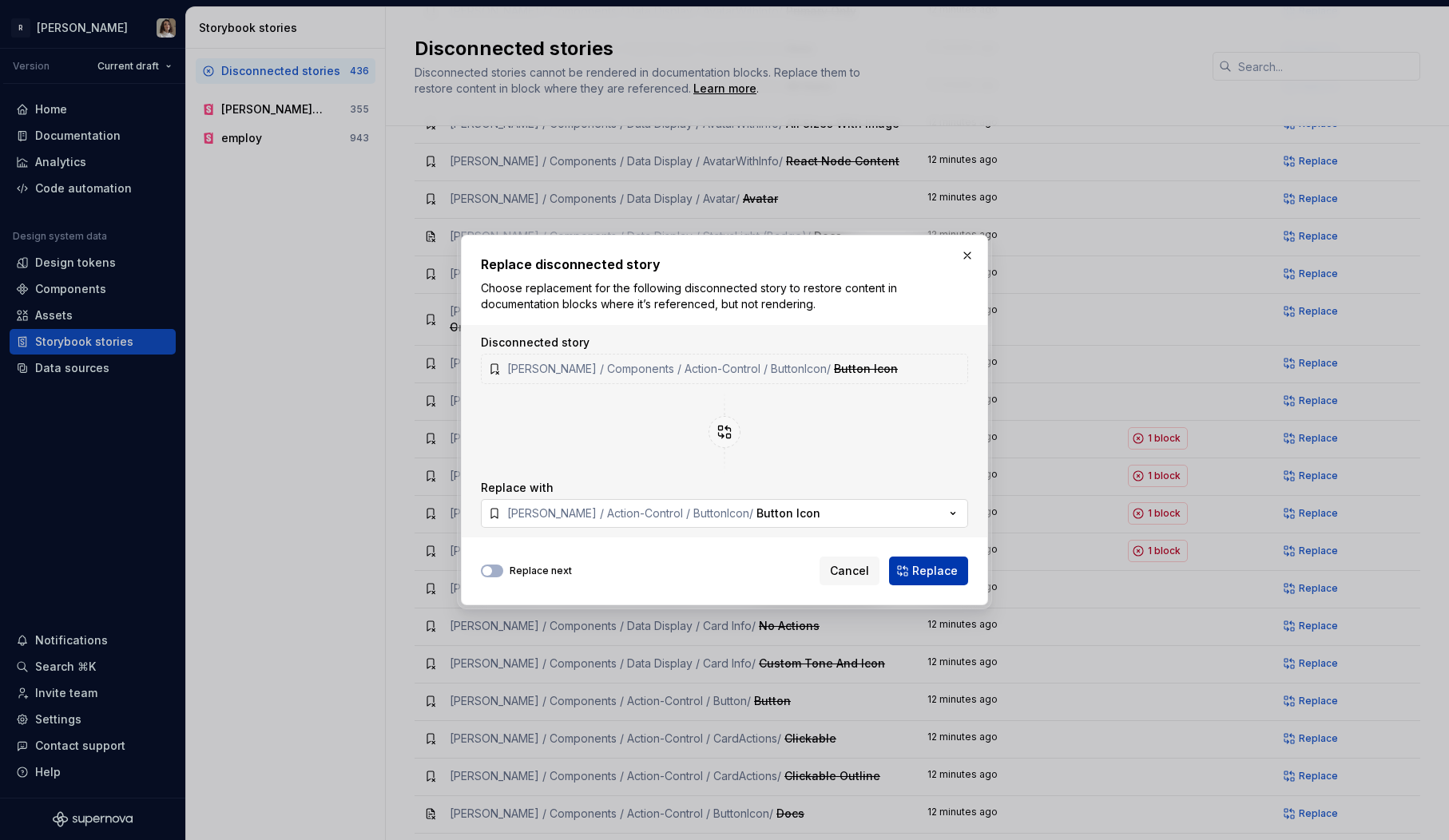
click at [932, 571] on span "Replace" at bounding box center [935, 571] width 46 height 16
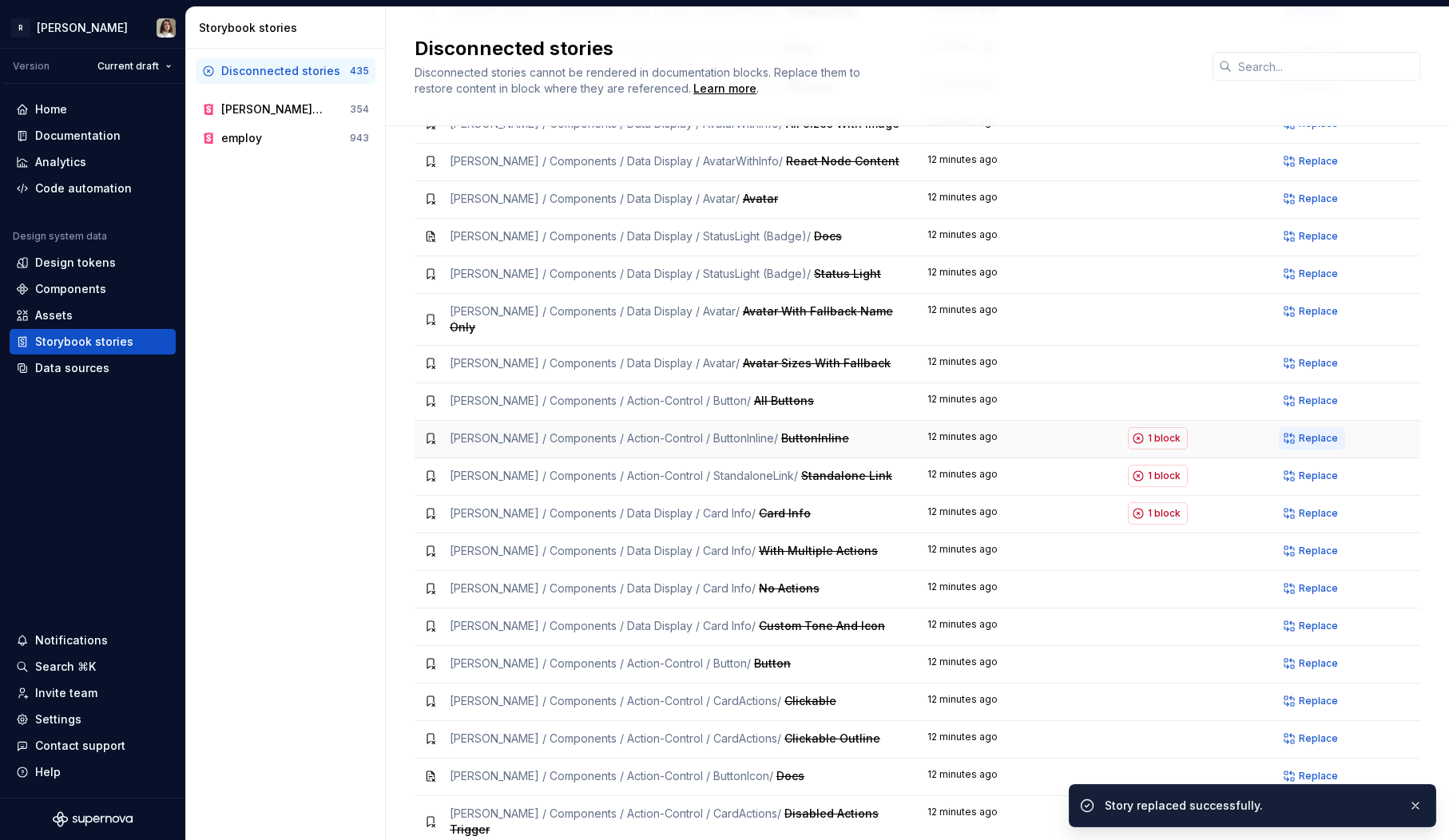
click at [1311, 432] on span "Replace" at bounding box center [1318, 438] width 39 height 13
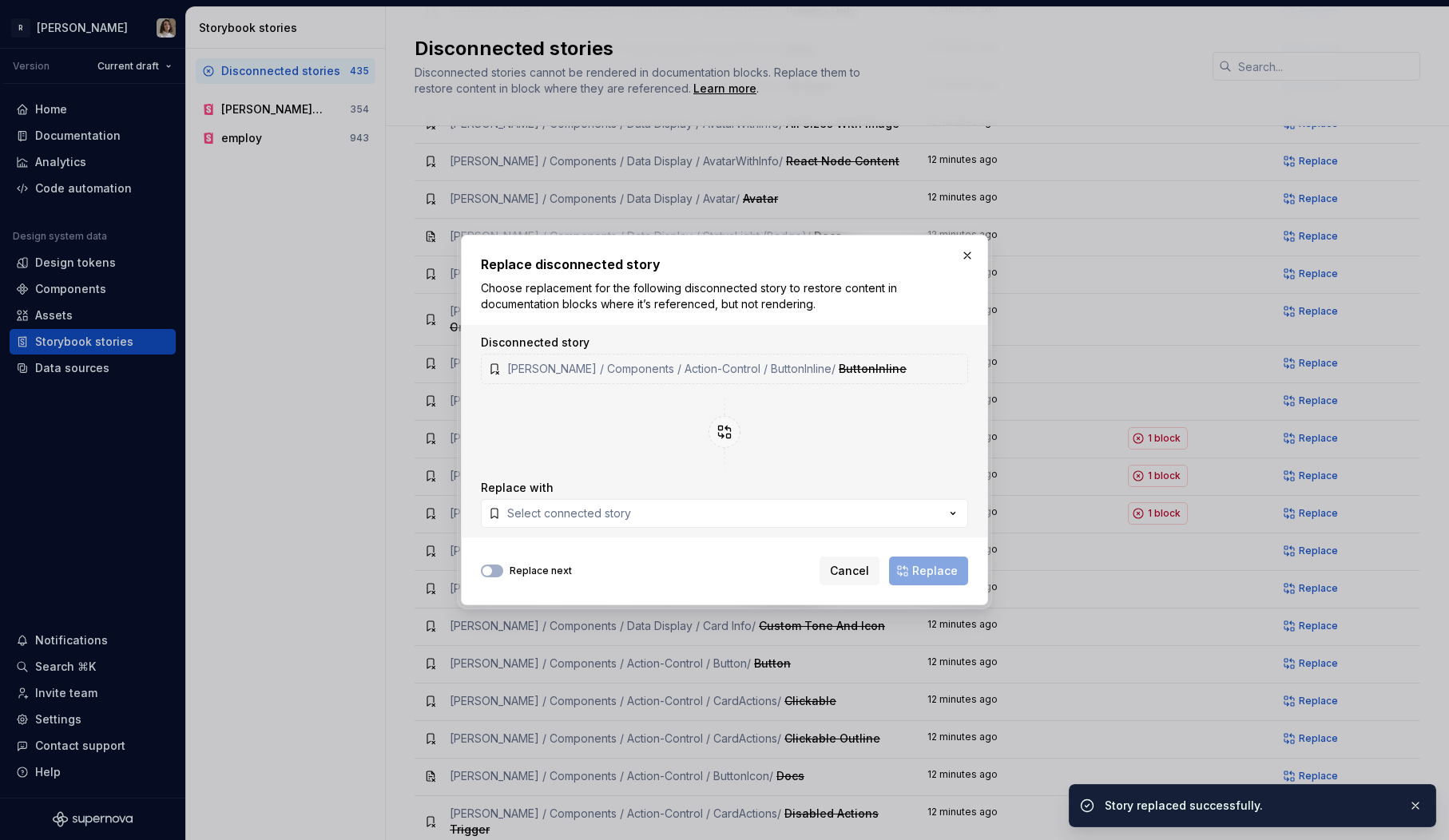
click at [487, 579] on div "Replace next Cancel Replace" at bounding box center [724, 568] width 488 height 36
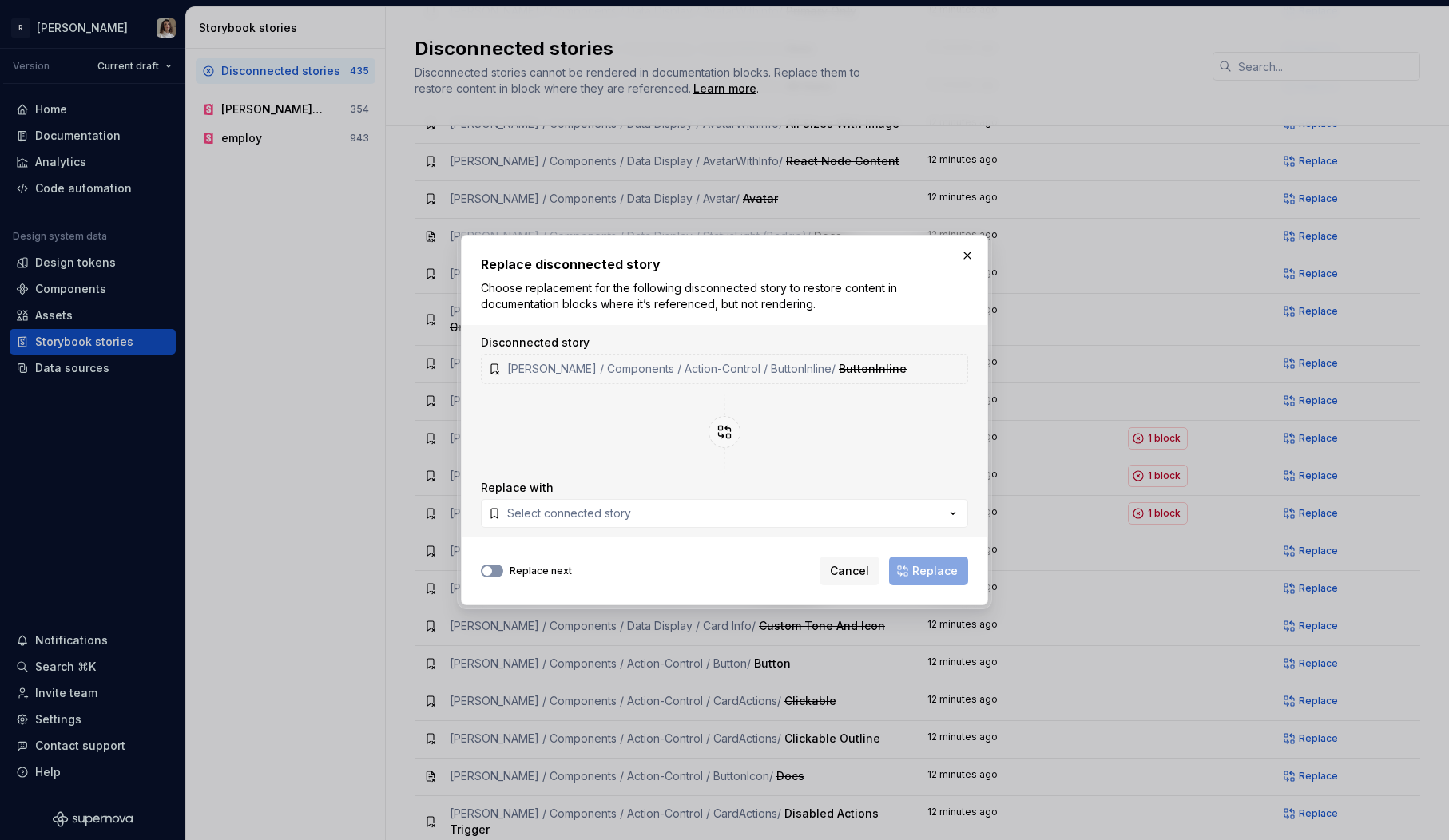
click at [492, 567] on icon "button" at bounding box center [487, 571] width 13 height 10
click at [551, 510] on div "Select connected story" at bounding box center [569, 514] width 124 height 16
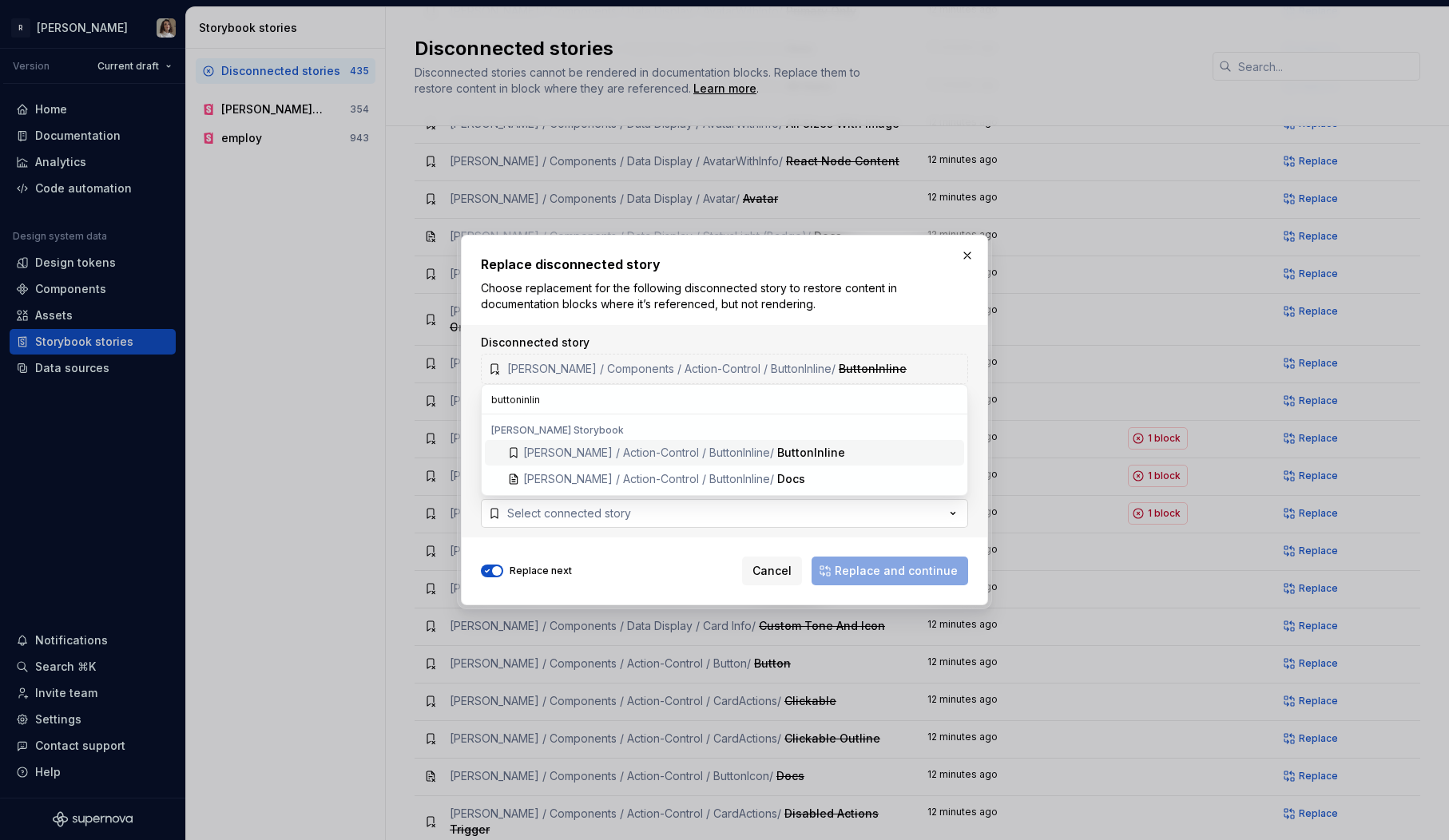
type input "buttoninline"
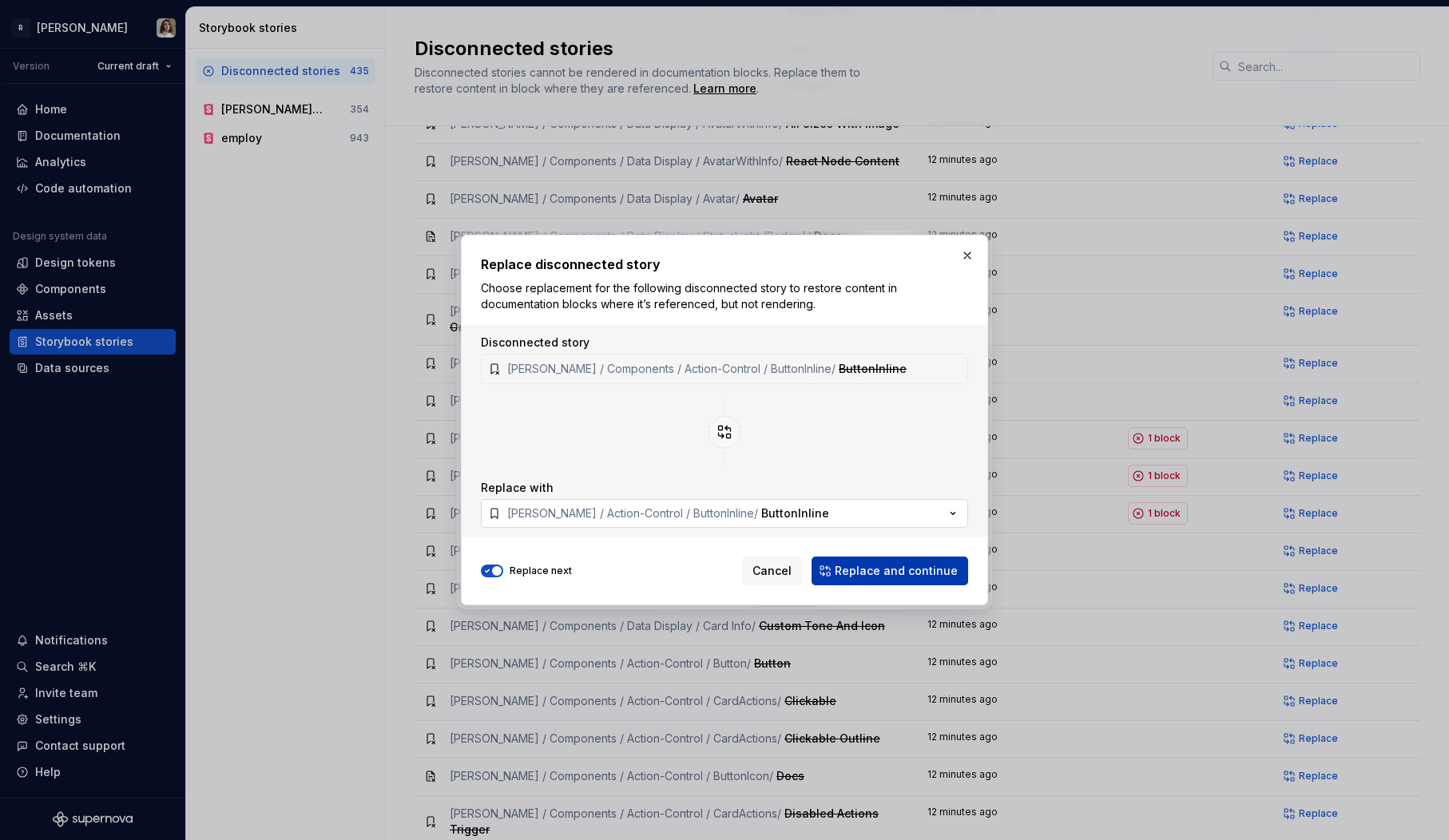
click at [889, 564] on span "Replace and continue" at bounding box center [896, 571] width 123 height 16
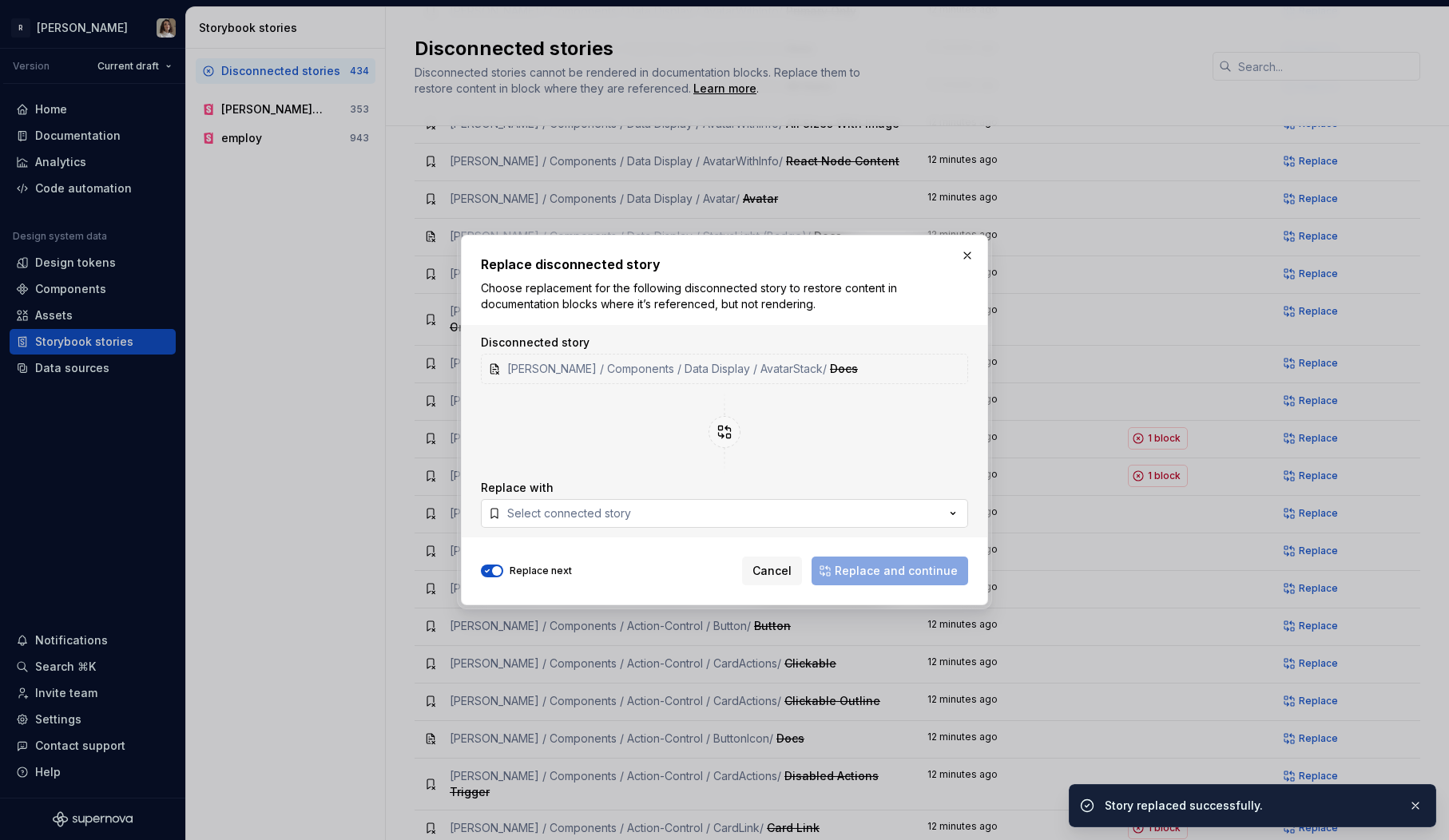
click at [684, 527] on button "Select connected story" at bounding box center [724, 513] width 488 height 29
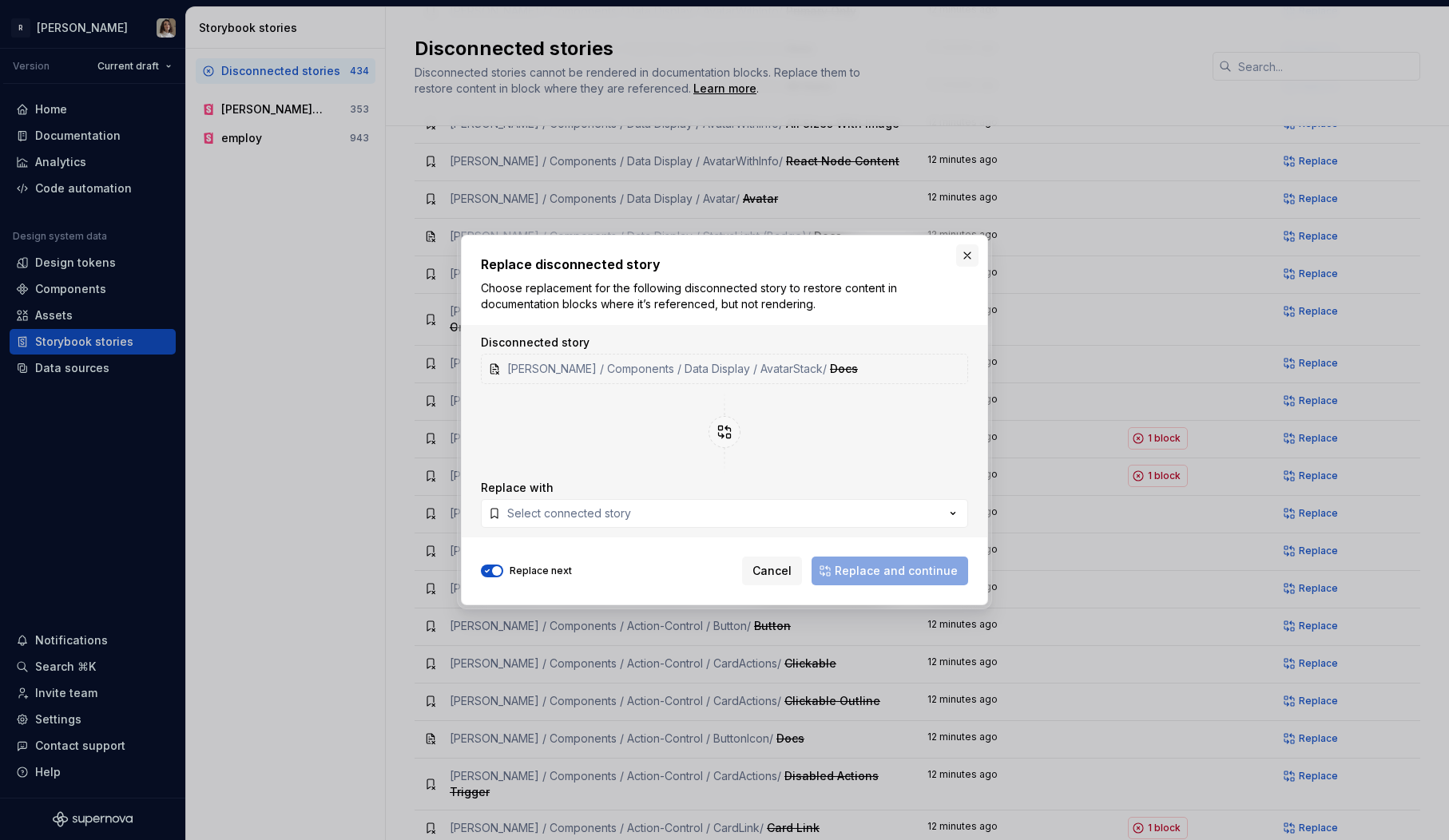
click at [973, 258] on button "button" at bounding box center [967, 255] width 23 height 23
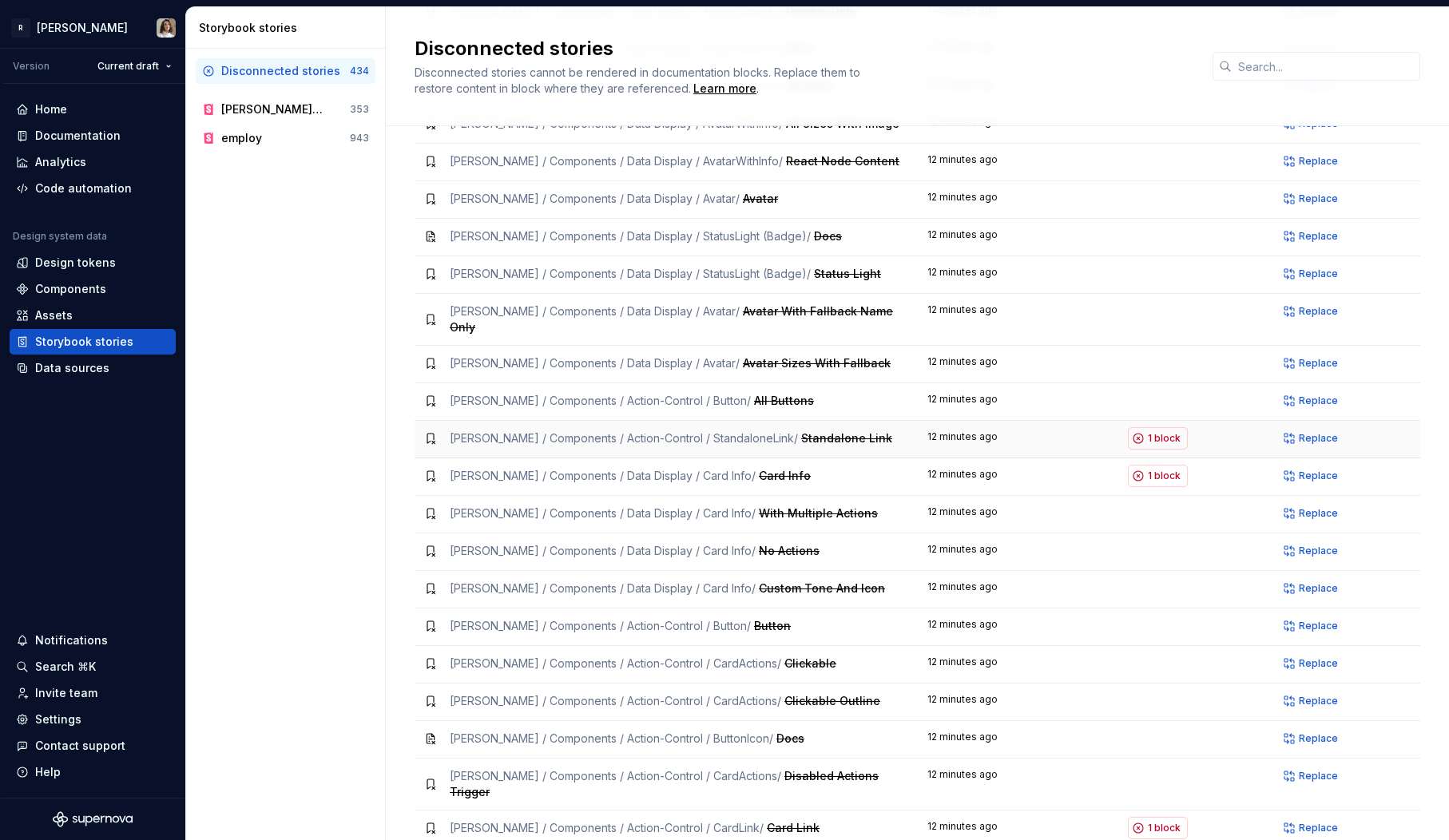
click at [1305, 425] on td "Replace" at bounding box center [1345, 439] width 151 height 37
click at [1297, 427] on button "Replace" at bounding box center [1312, 438] width 67 height 23
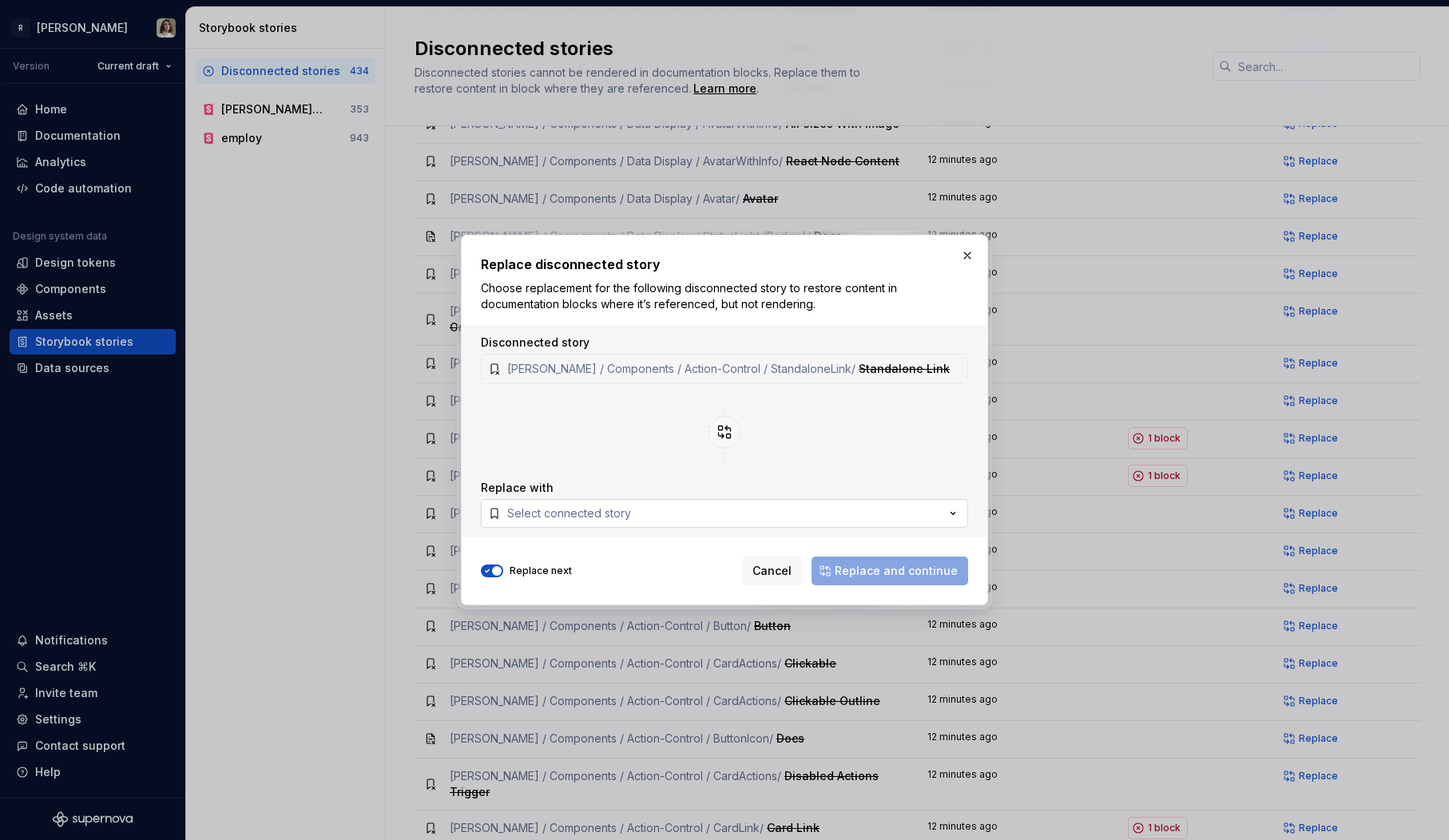
click at [629, 514] on div "Select connected story" at bounding box center [569, 514] width 124 height 16
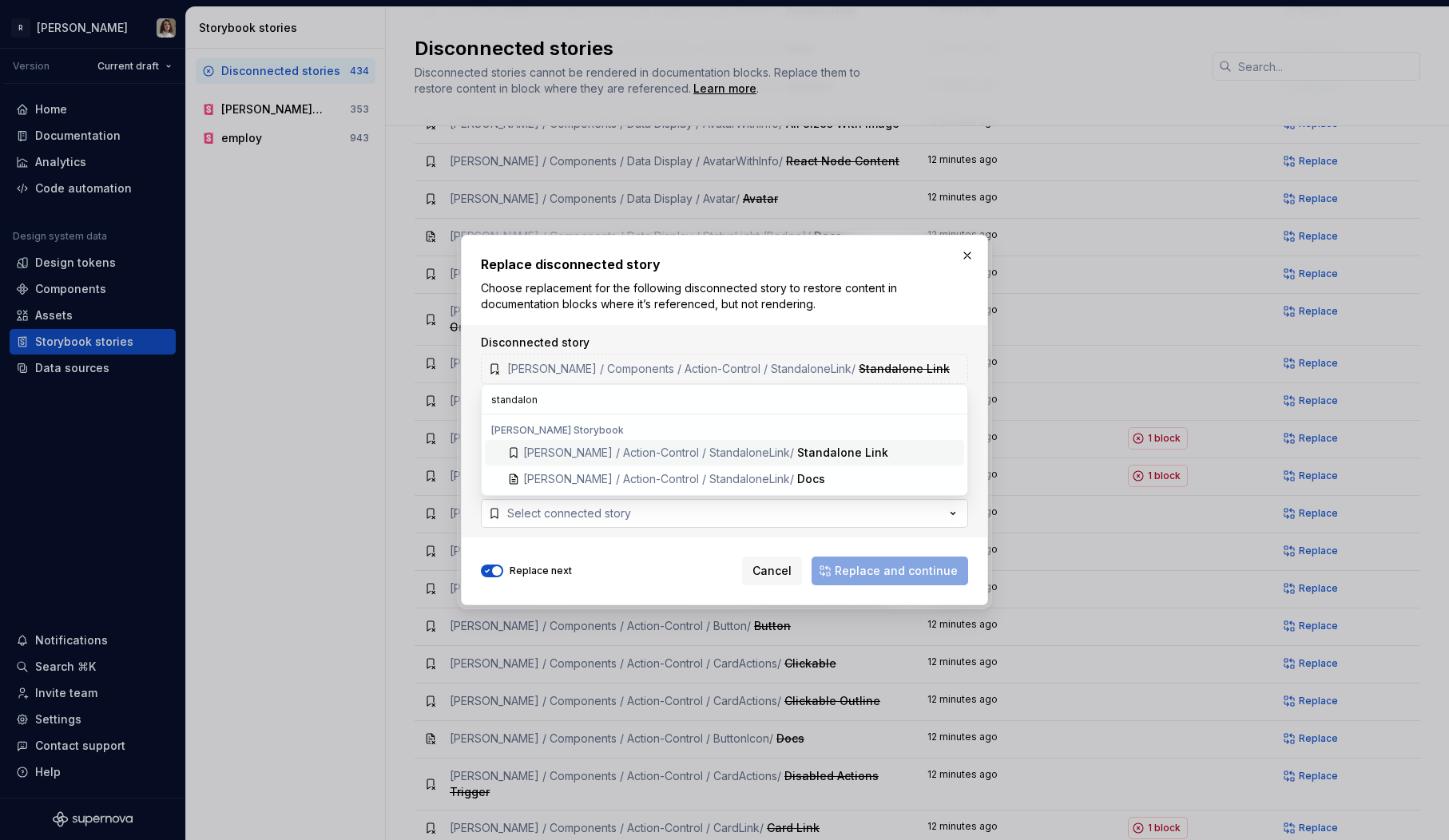
type input "standalone"
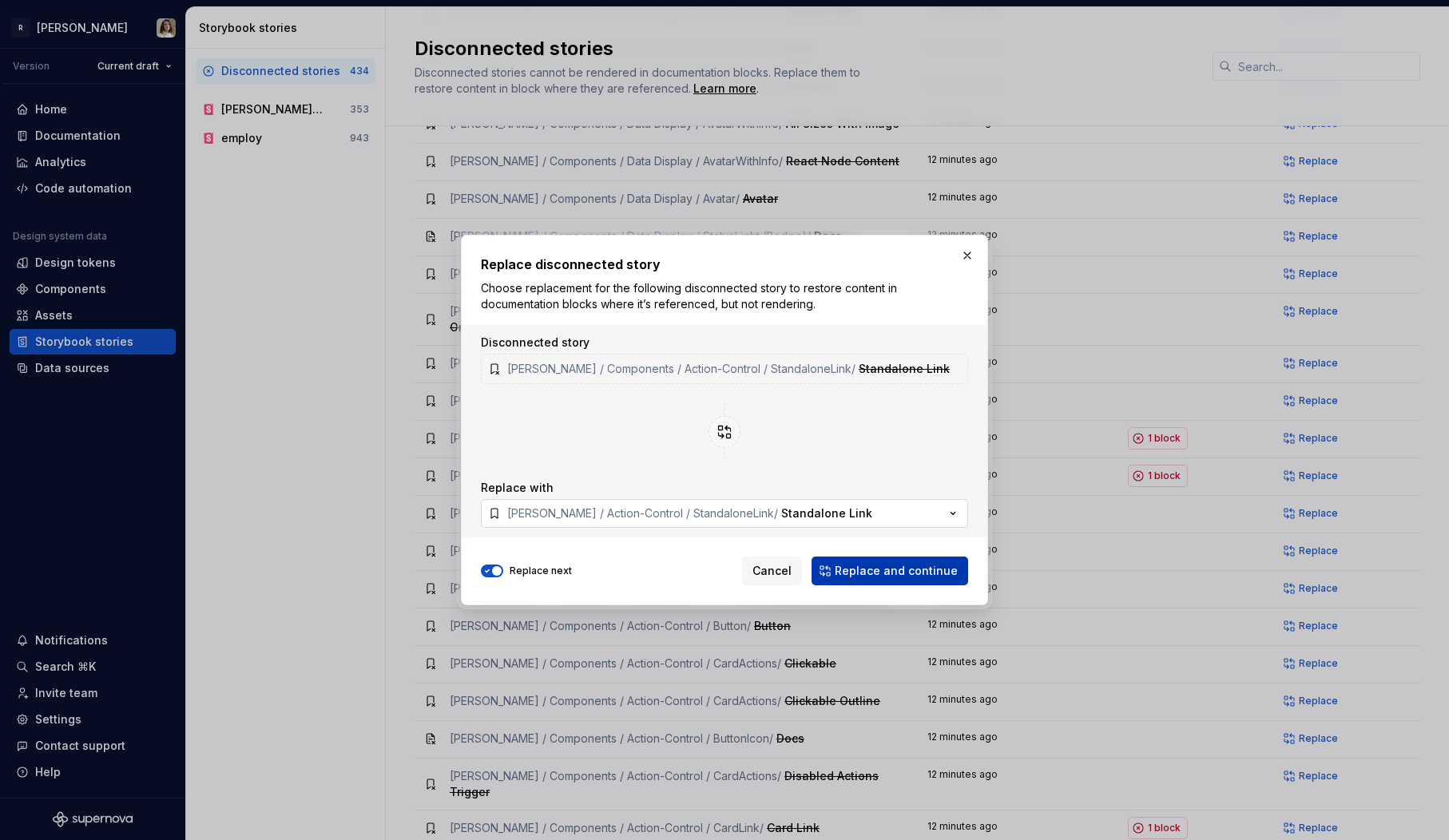
click at [888, 584] on button "Replace and continue" at bounding box center [889, 571] width 157 height 29
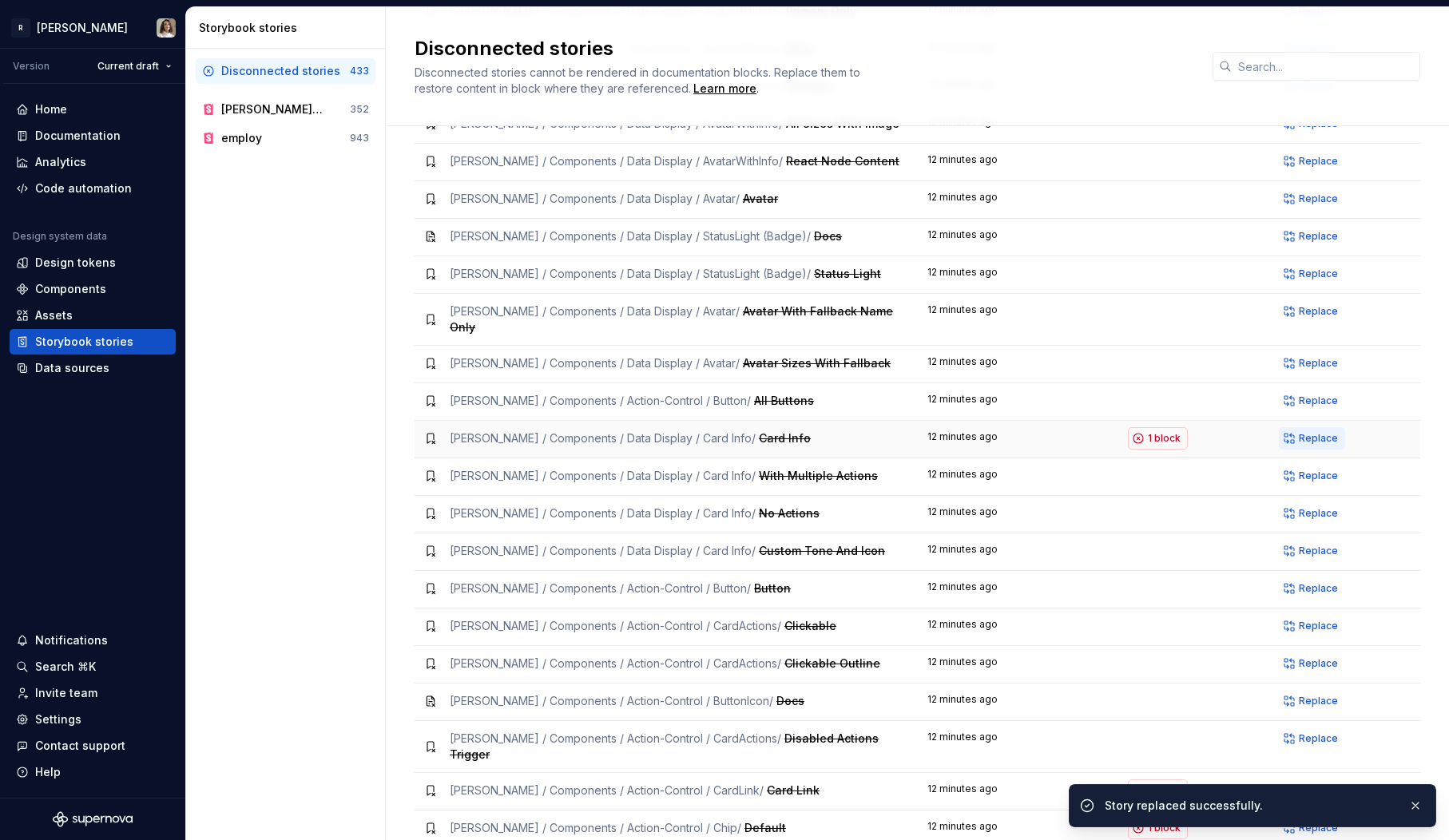
click at [1302, 427] on button "Replace" at bounding box center [1312, 438] width 67 height 23
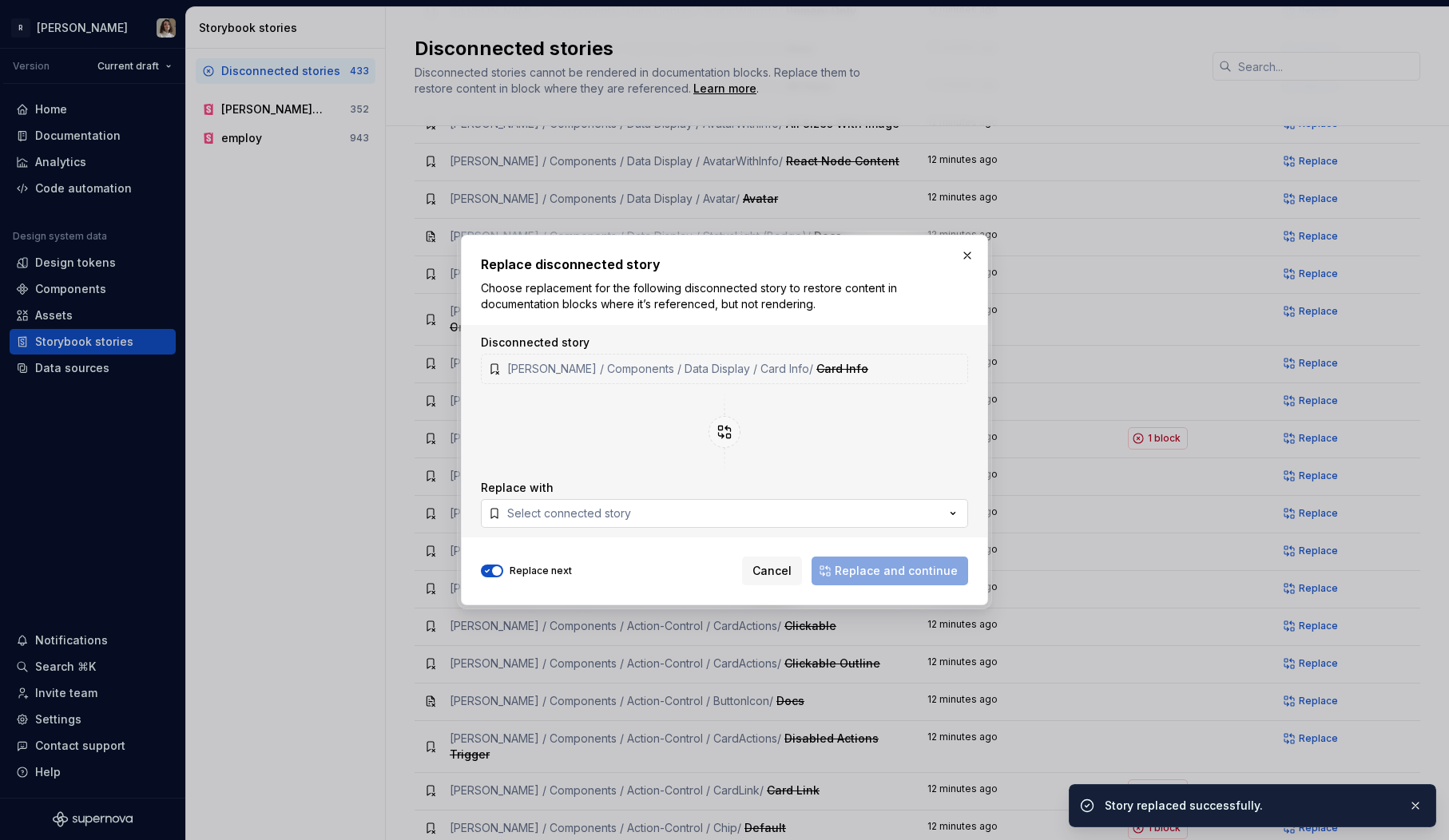
click at [645, 517] on button "Select connected story" at bounding box center [724, 513] width 488 height 29
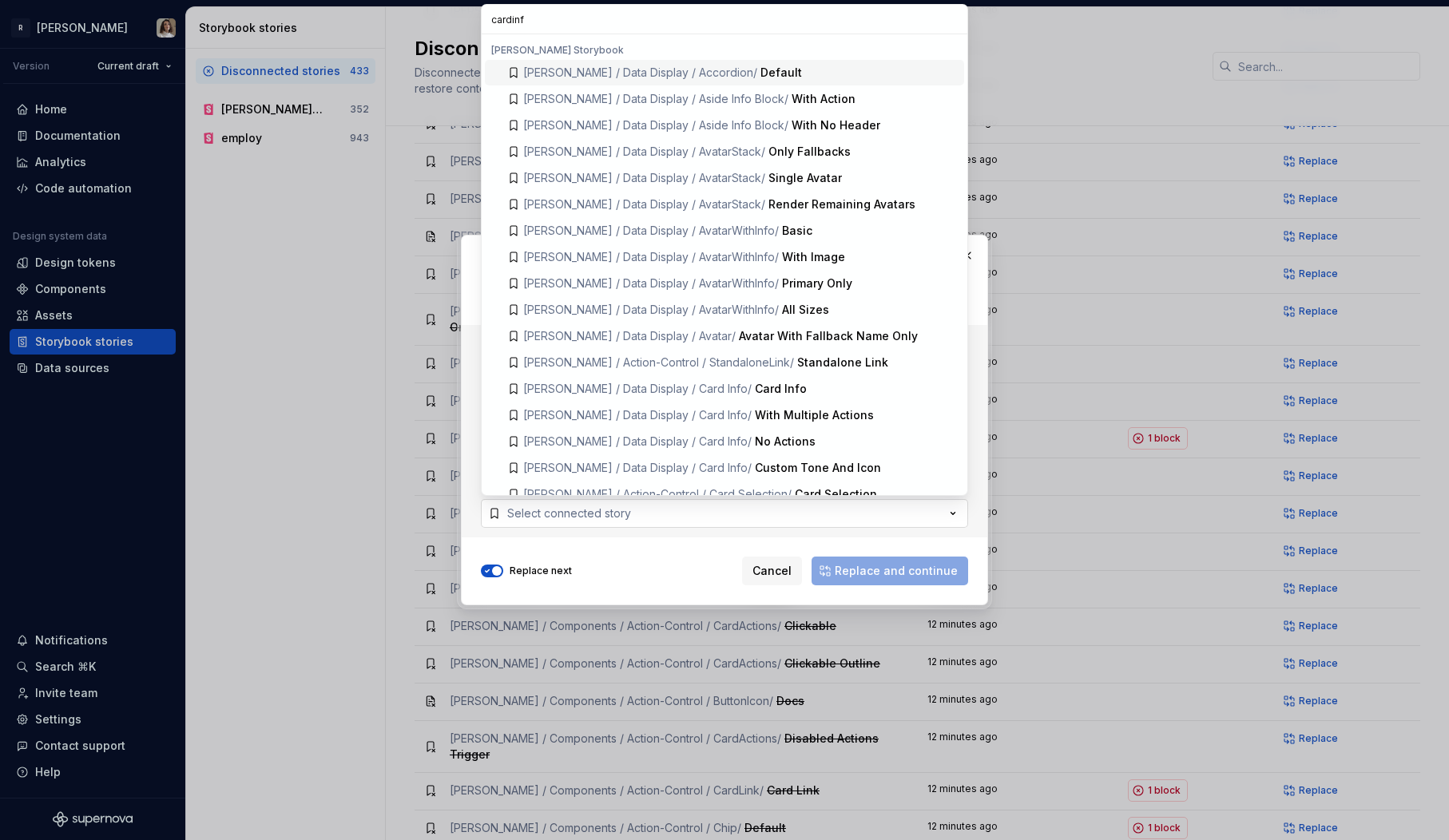
type input "cardinfo"
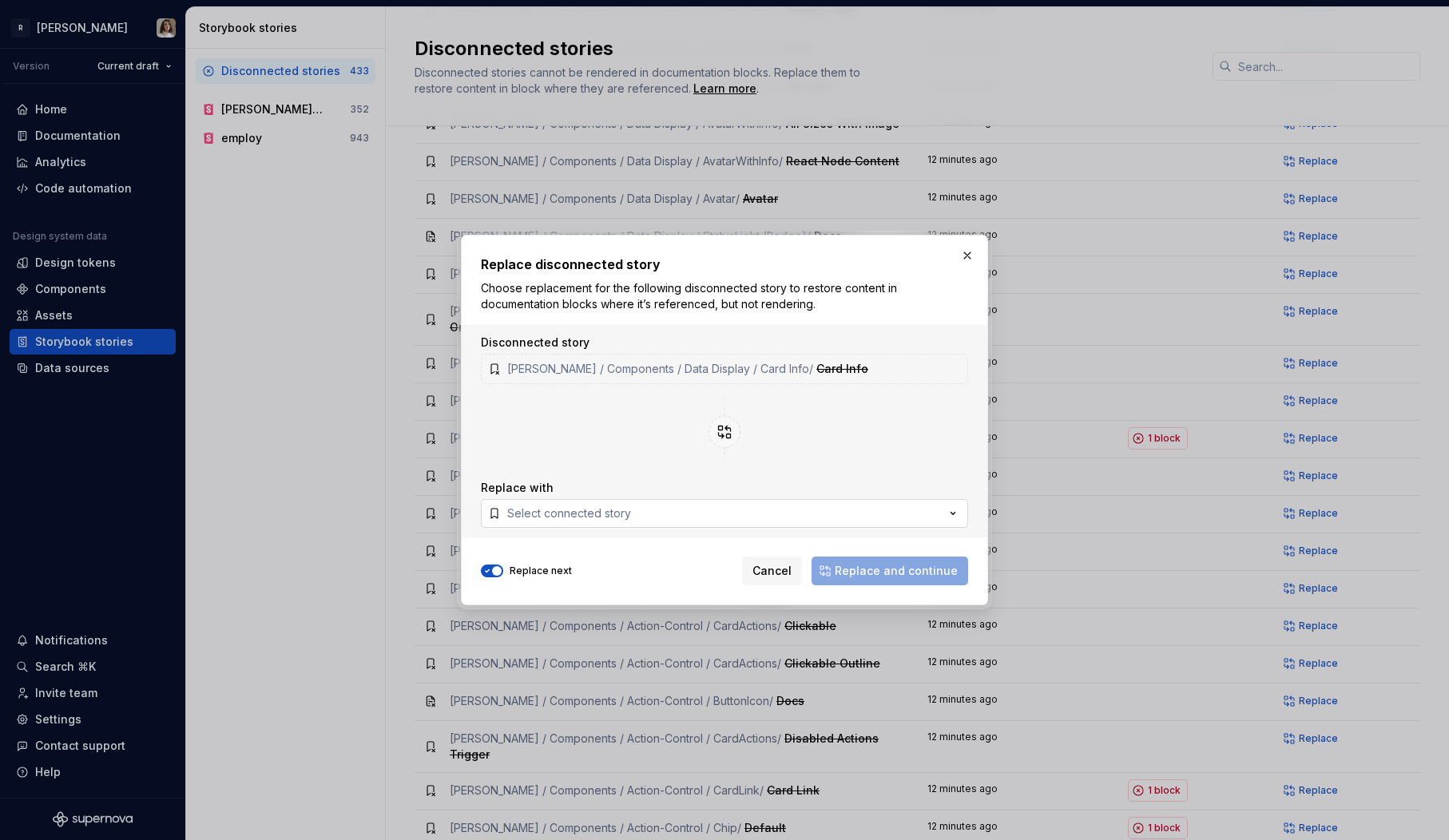
click at [676, 499] on button "Select connected story" at bounding box center [724, 513] width 488 height 29
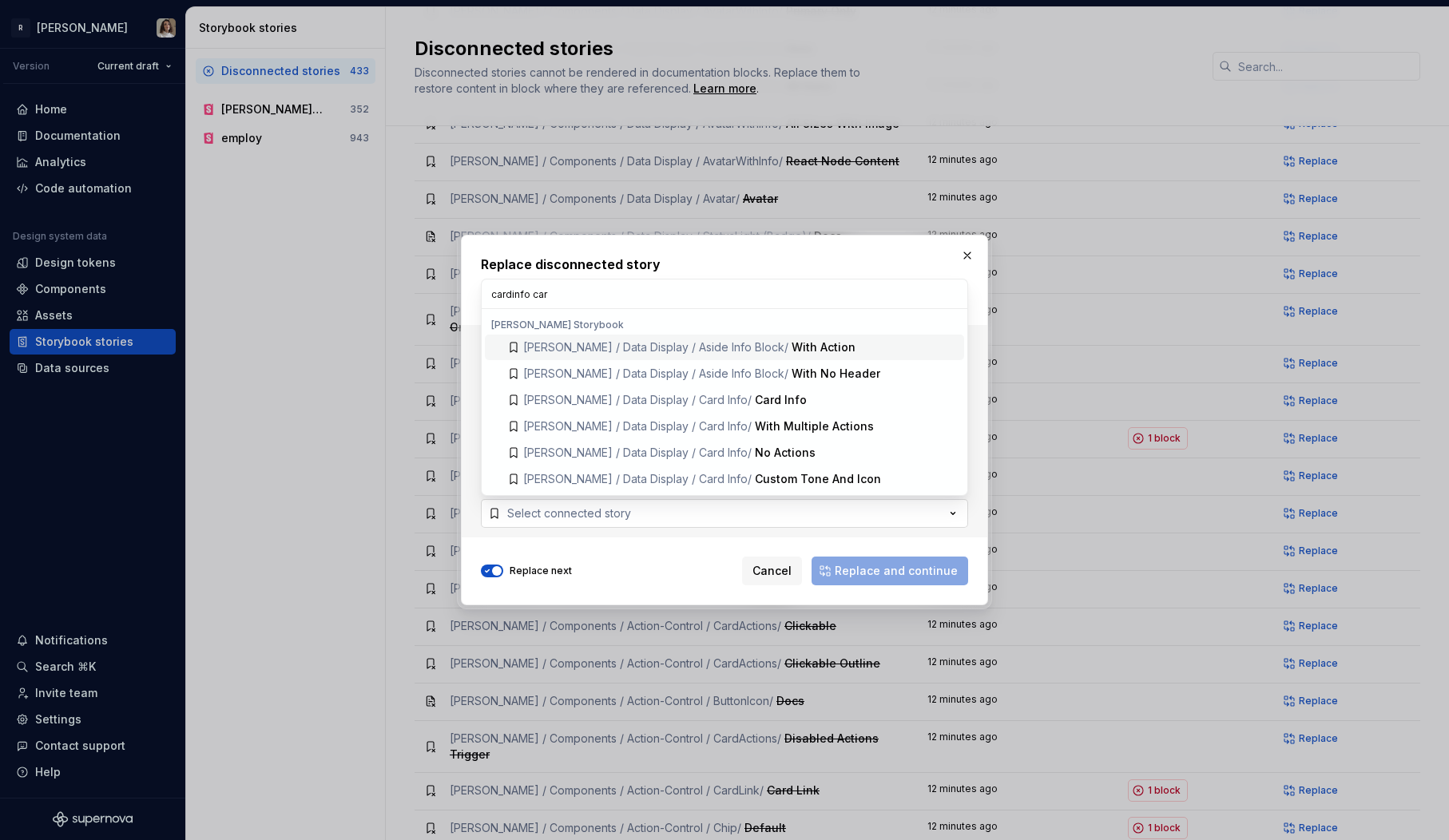
type input "cardinfo card"
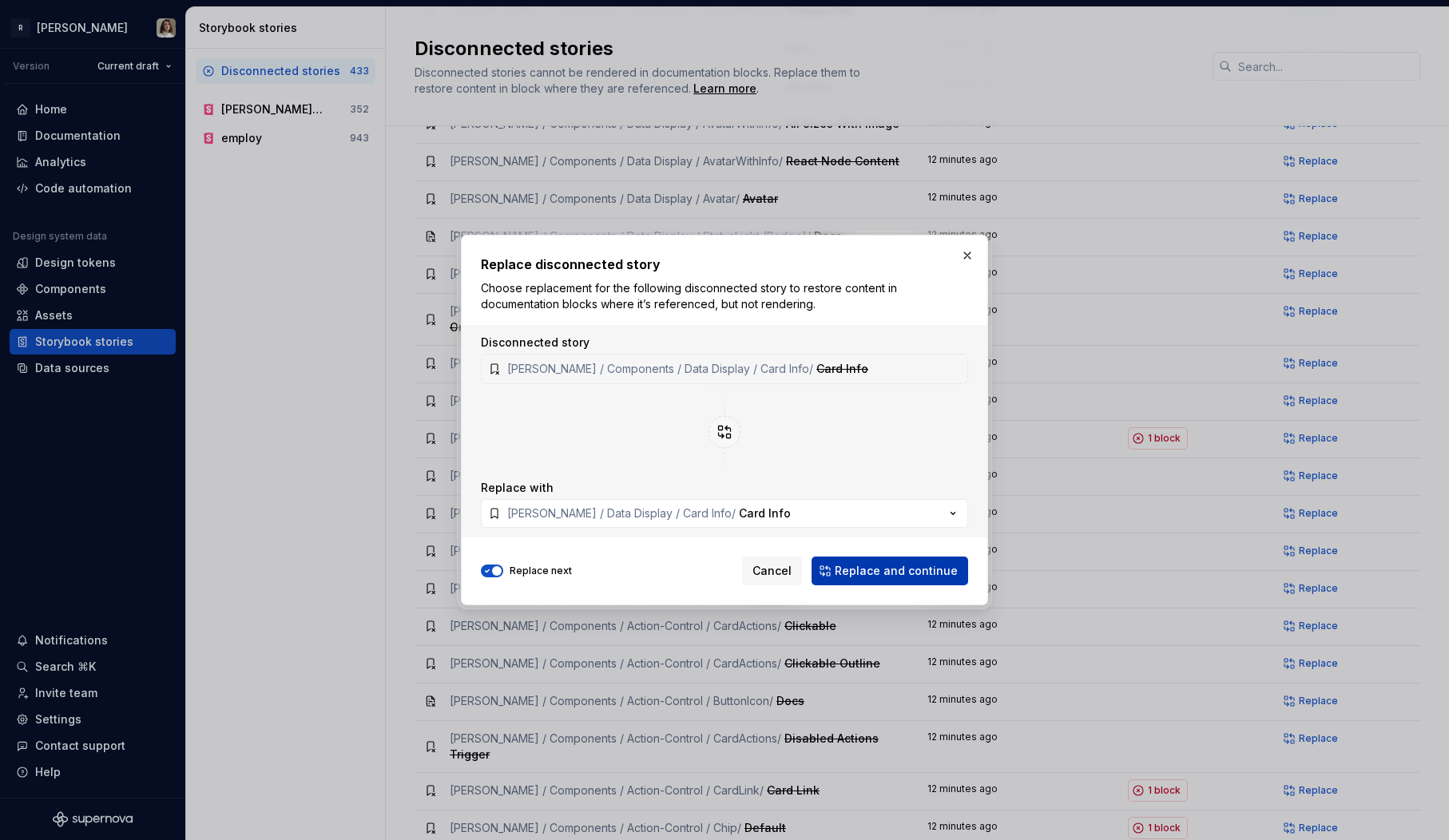
click at [883, 572] on span "Replace and continue" at bounding box center [896, 571] width 123 height 16
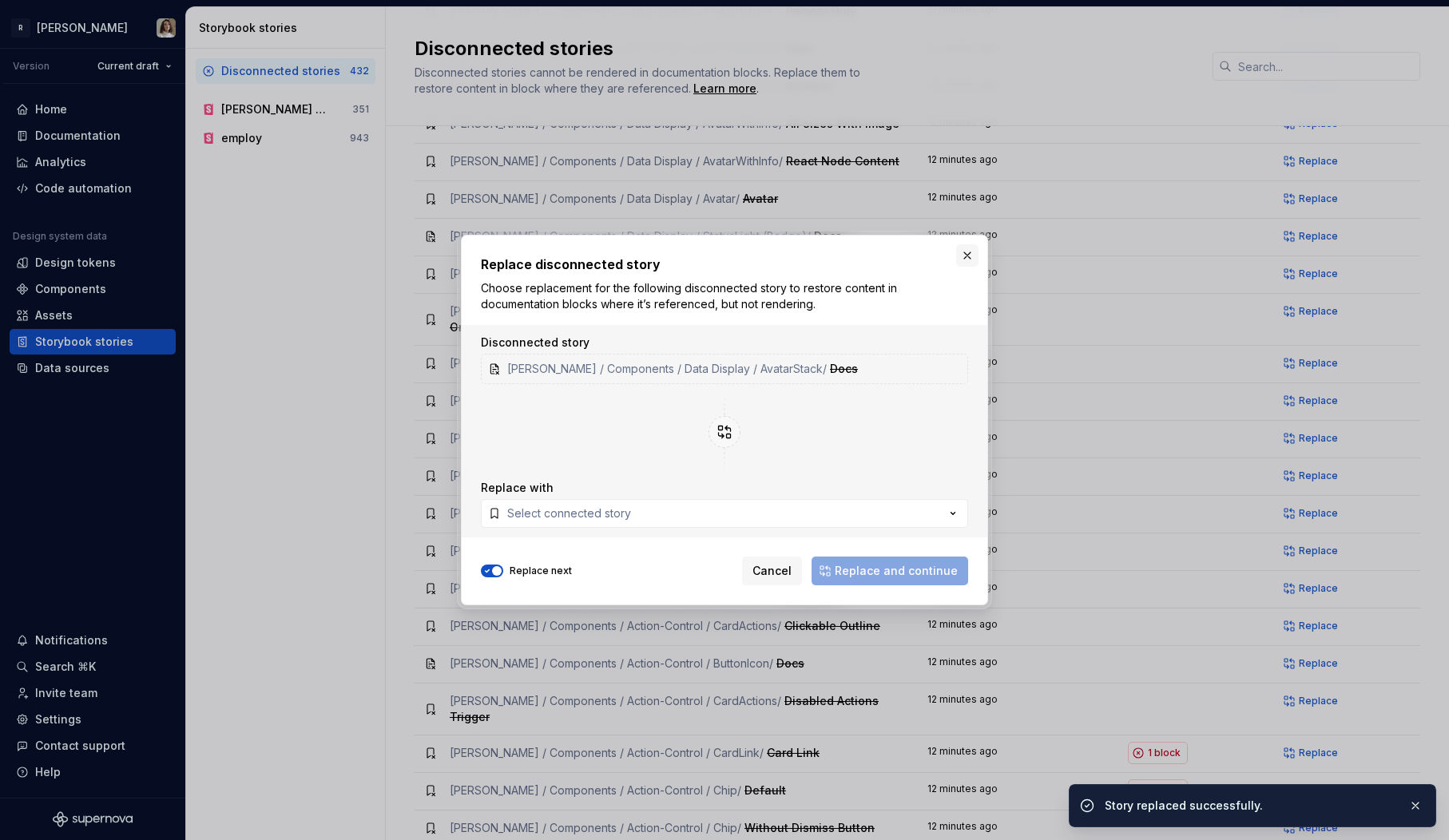
click at [961, 252] on button "button" at bounding box center [967, 255] width 23 height 23
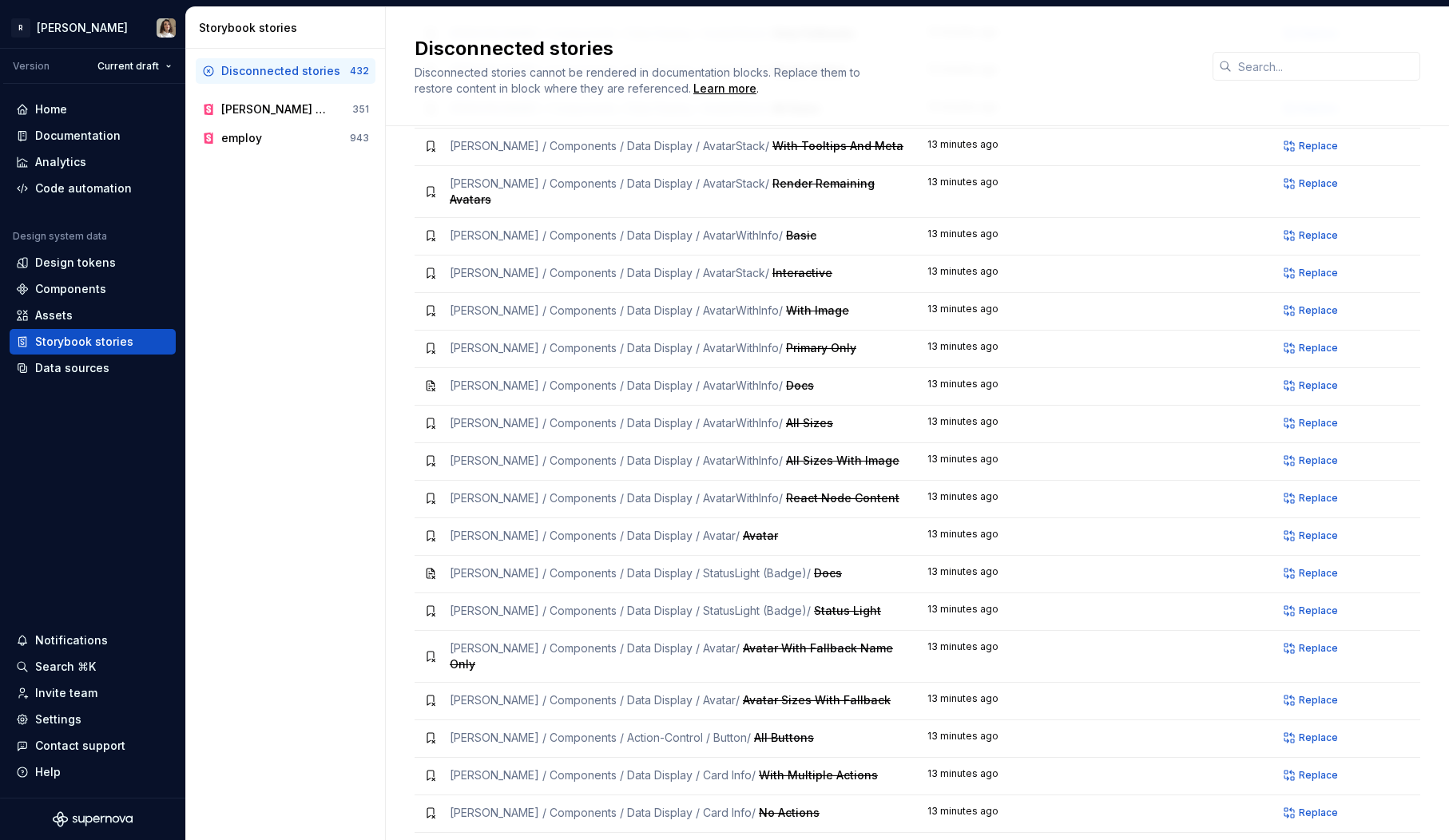
scroll to position [0, 0]
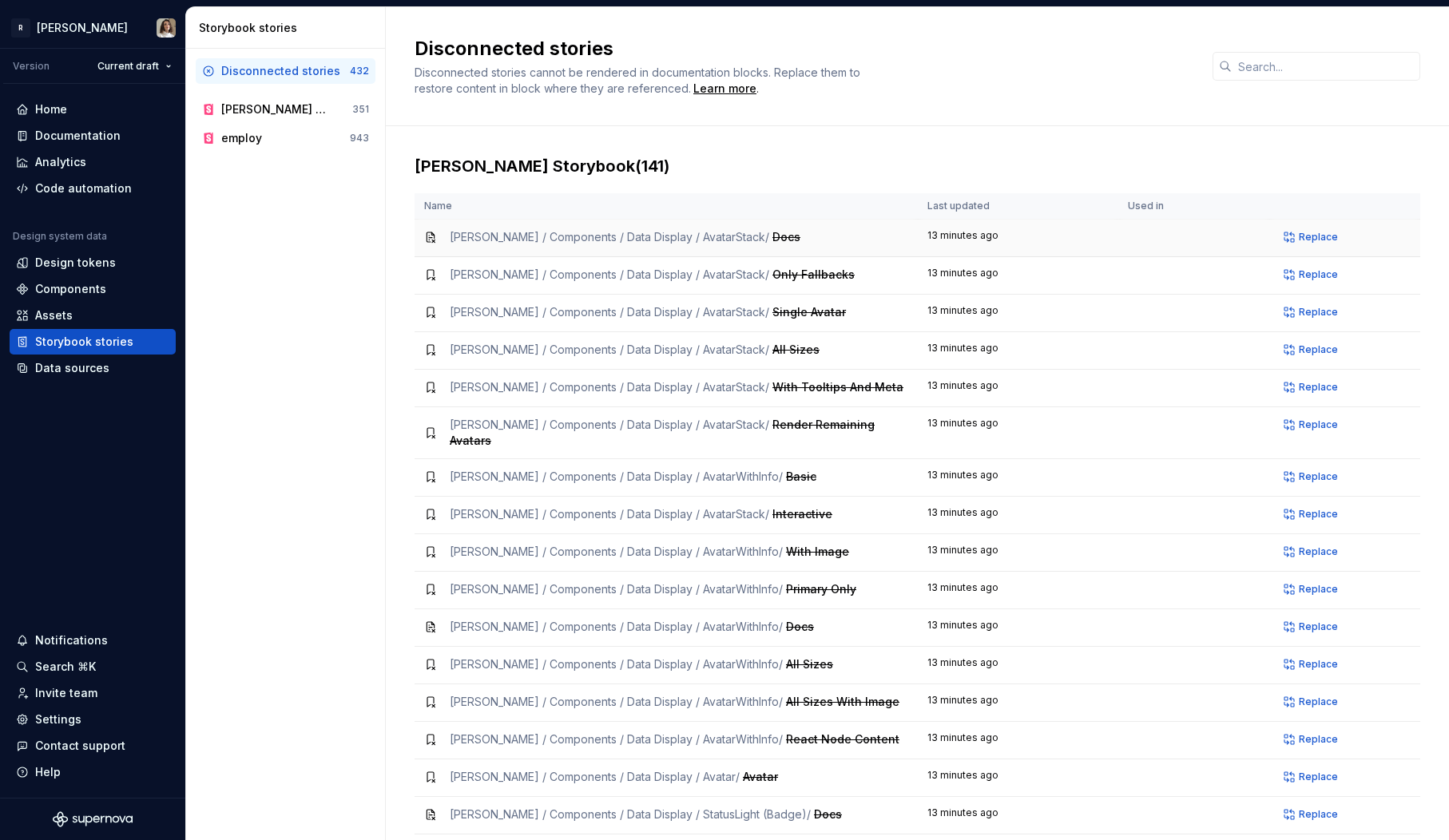
click at [642, 232] on span "Norma / Components / Data Display / AvatarStack /" at bounding box center [609, 237] width 320 height 14
click at [719, 197] on th "Name" at bounding box center [666, 206] width 503 height 26
click at [536, 42] on h2 "Disconnected stories" at bounding box center [804, 49] width 779 height 26
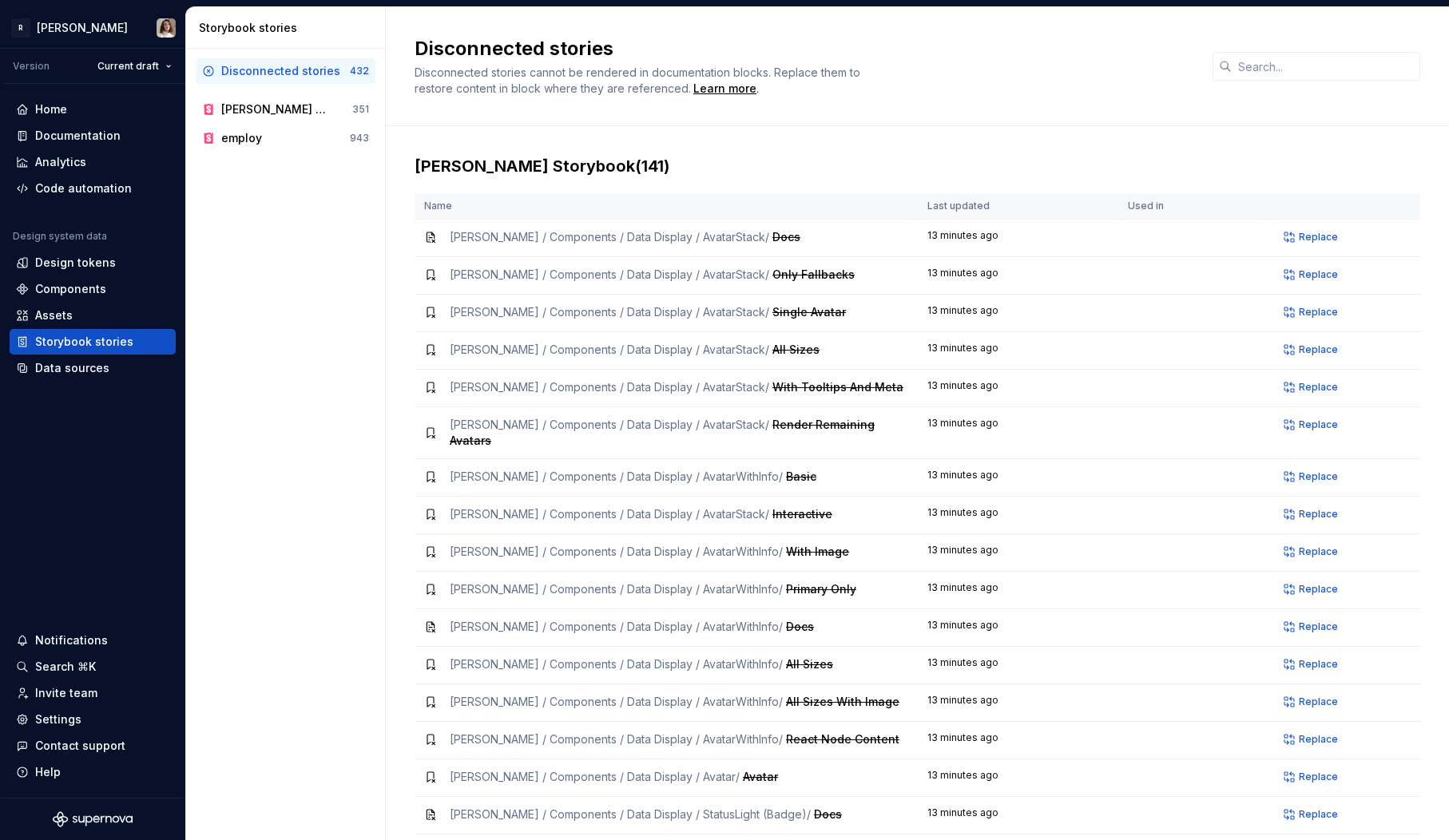
click at [536, 42] on h2 "Disconnected stories" at bounding box center [804, 49] width 779 height 26
copy h2 "Disconnected stories"
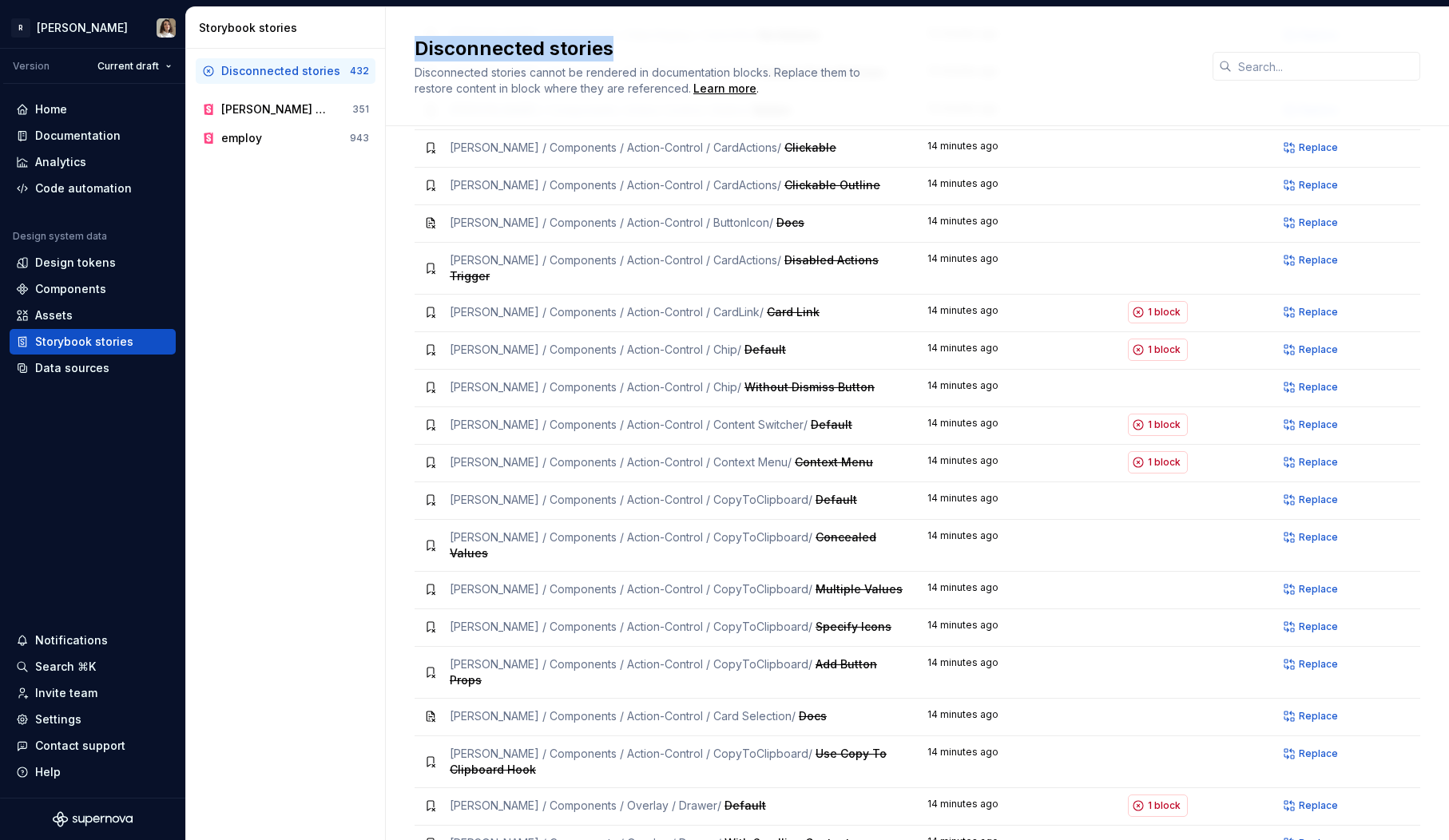
scroll to position [1011, 0]
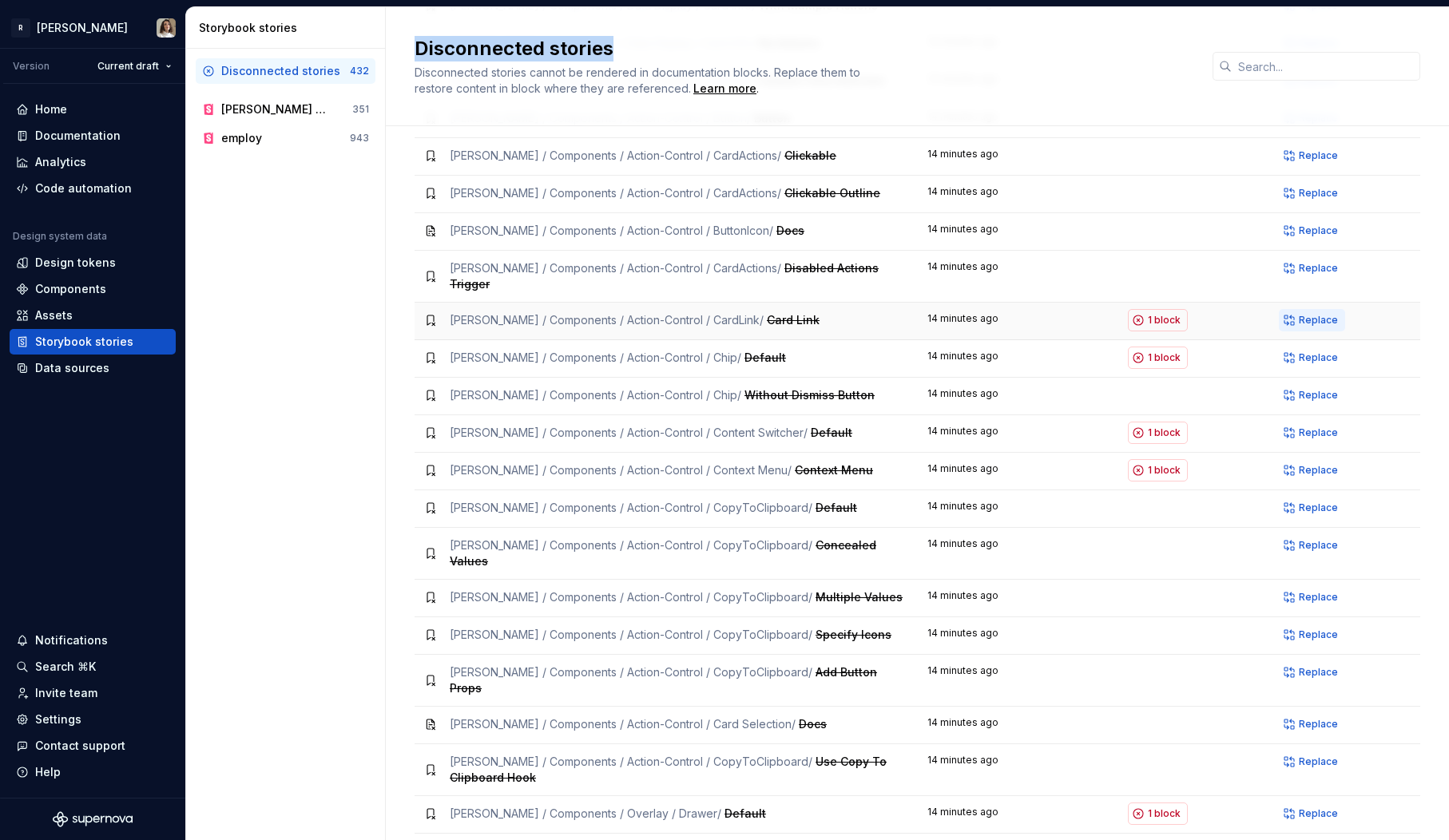
click at [1316, 313] on span "Replace" at bounding box center [1318, 320] width 39 height 13
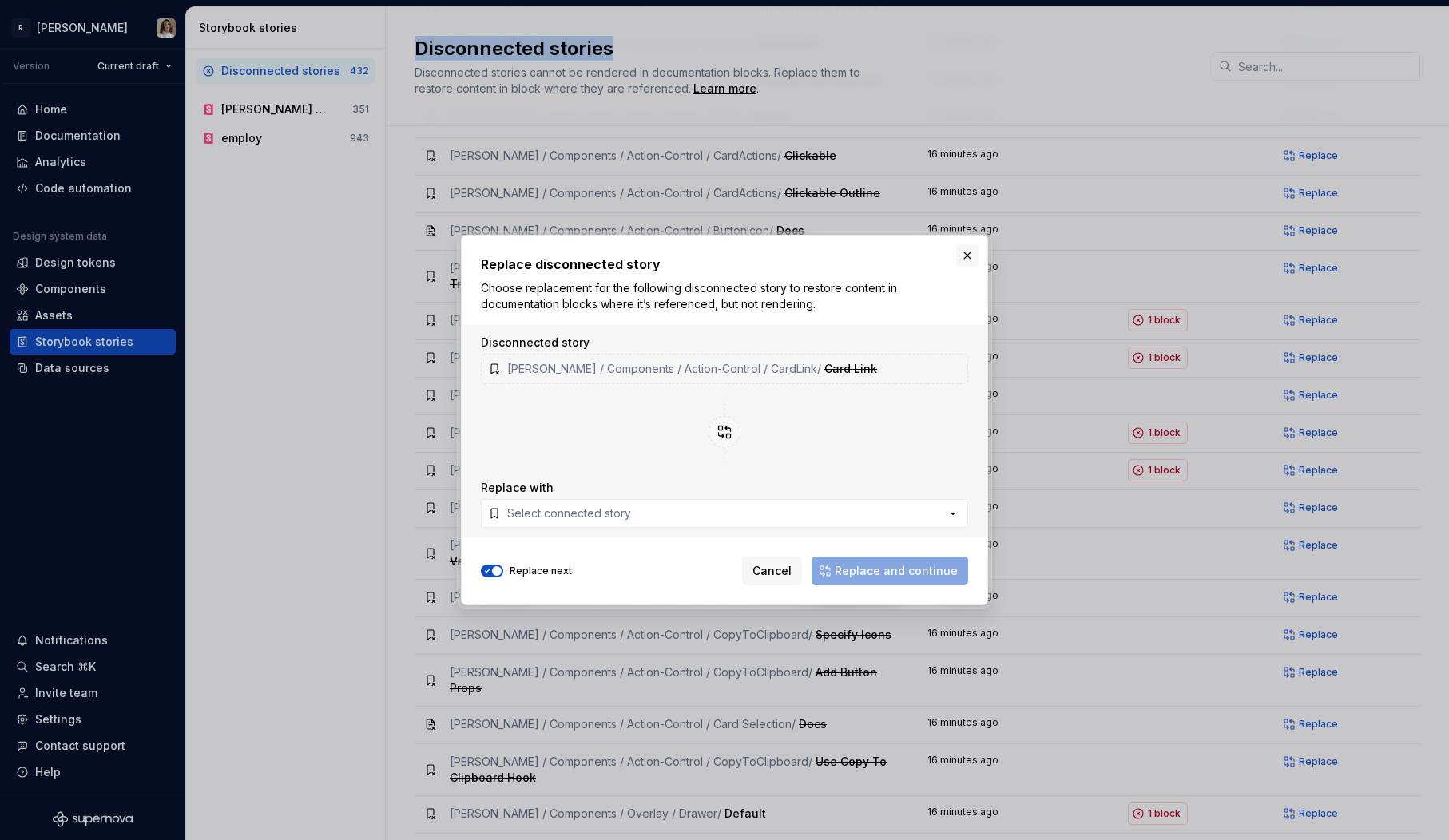
click at [972, 254] on button "button" at bounding box center [967, 255] width 23 height 23
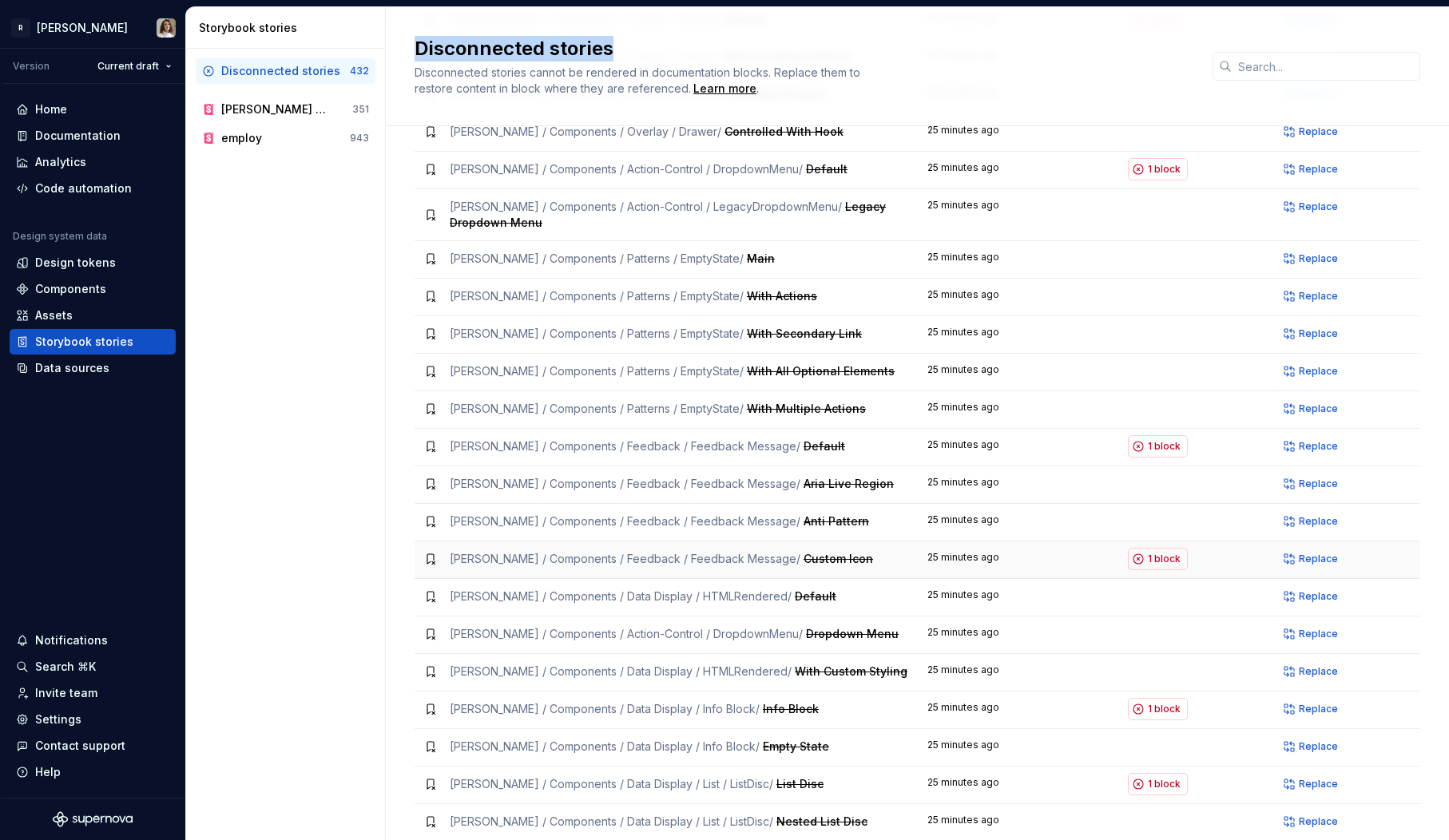
scroll to position [1848, 0]
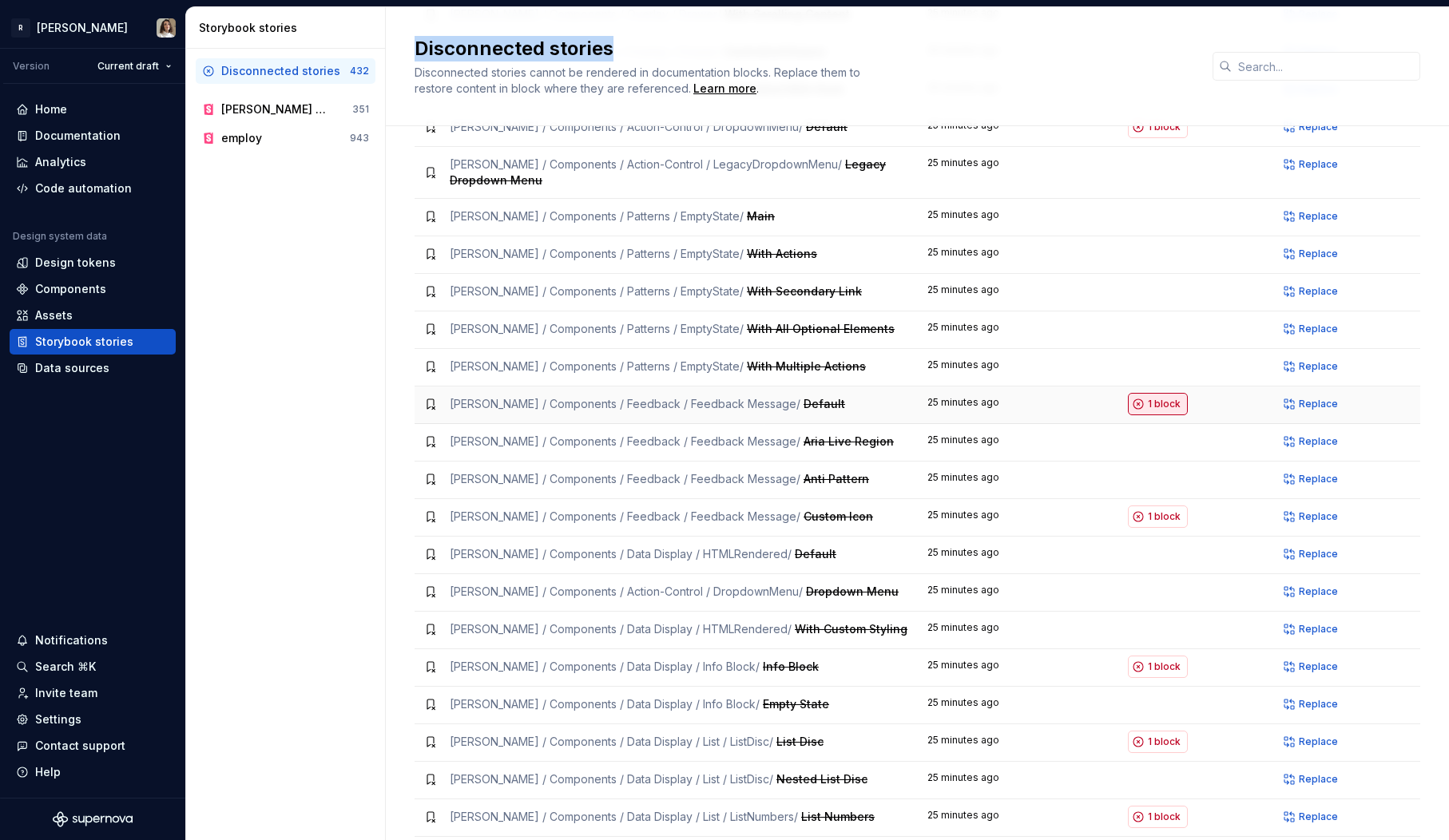
click at [1154, 397] on span "1 block" at bounding box center [1164, 404] width 33 height 13
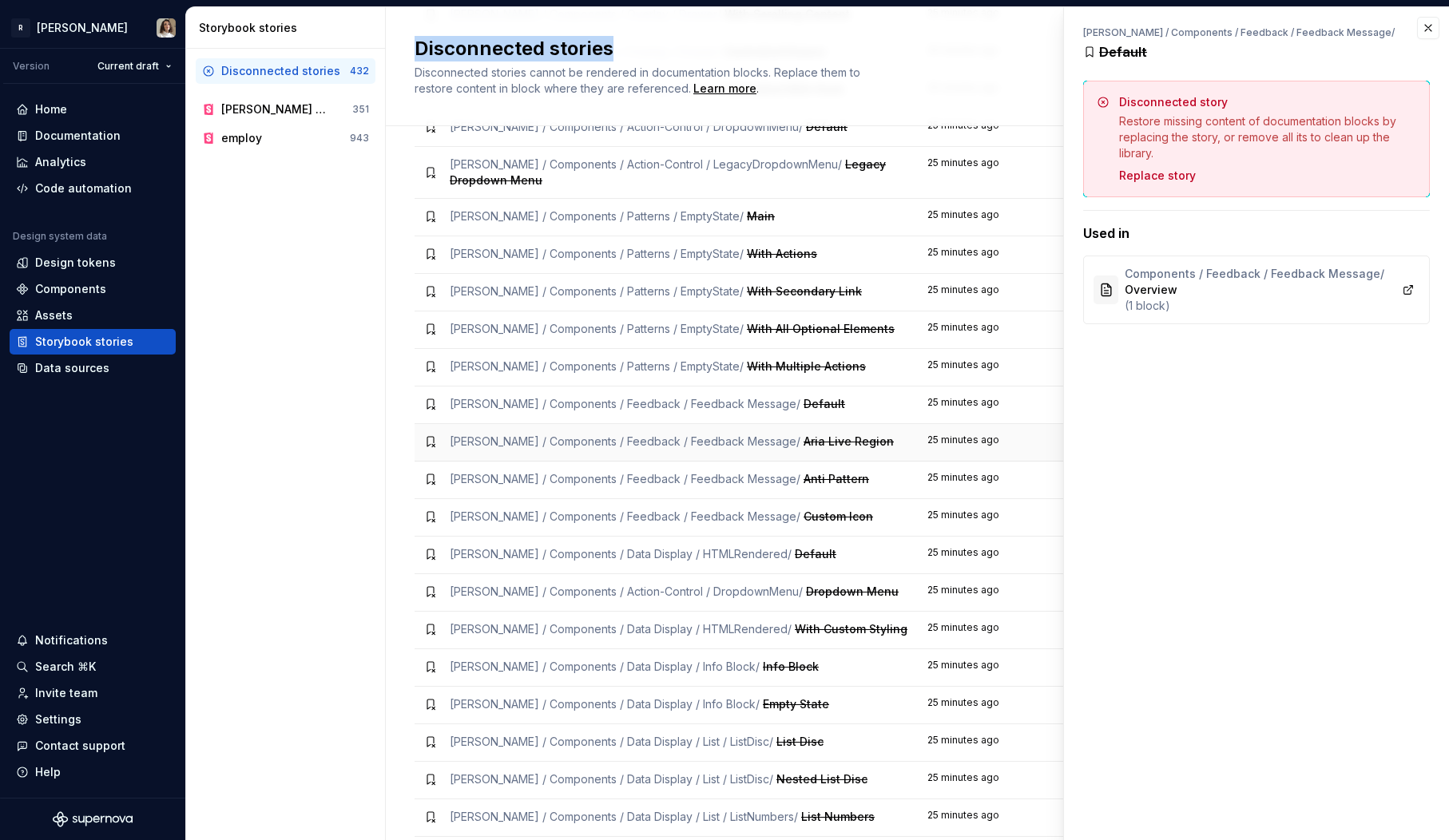
click at [974, 424] on td "25 minutes ago" at bounding box center [1019, 443] width 201 height 37
click at [1429, 23] on button "button" at bounding box center [1428, 28] width 23 height 23
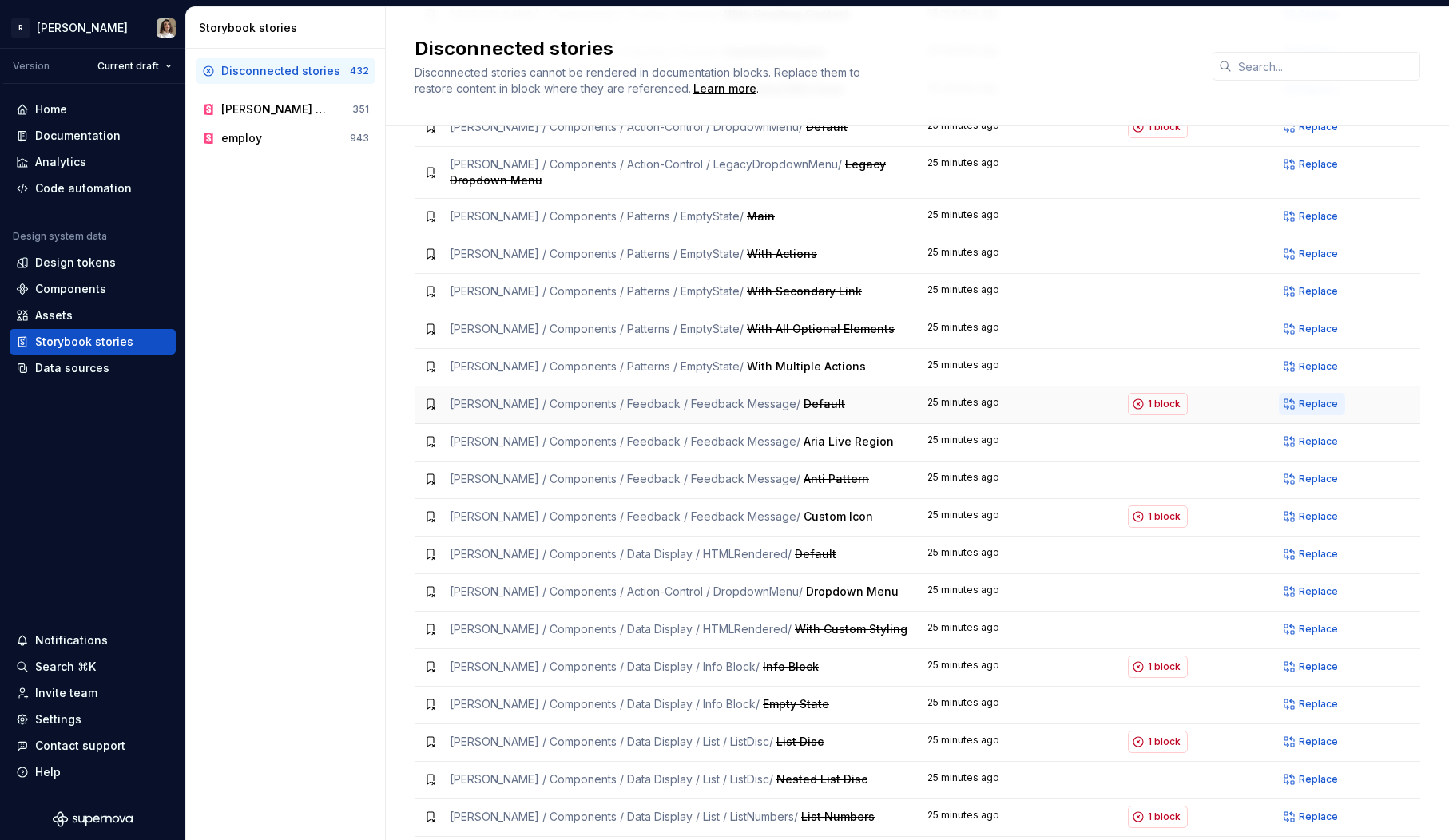
click at [1299, 397] on span "Replace" at bounding box center [1318, 404] width 39 height 13
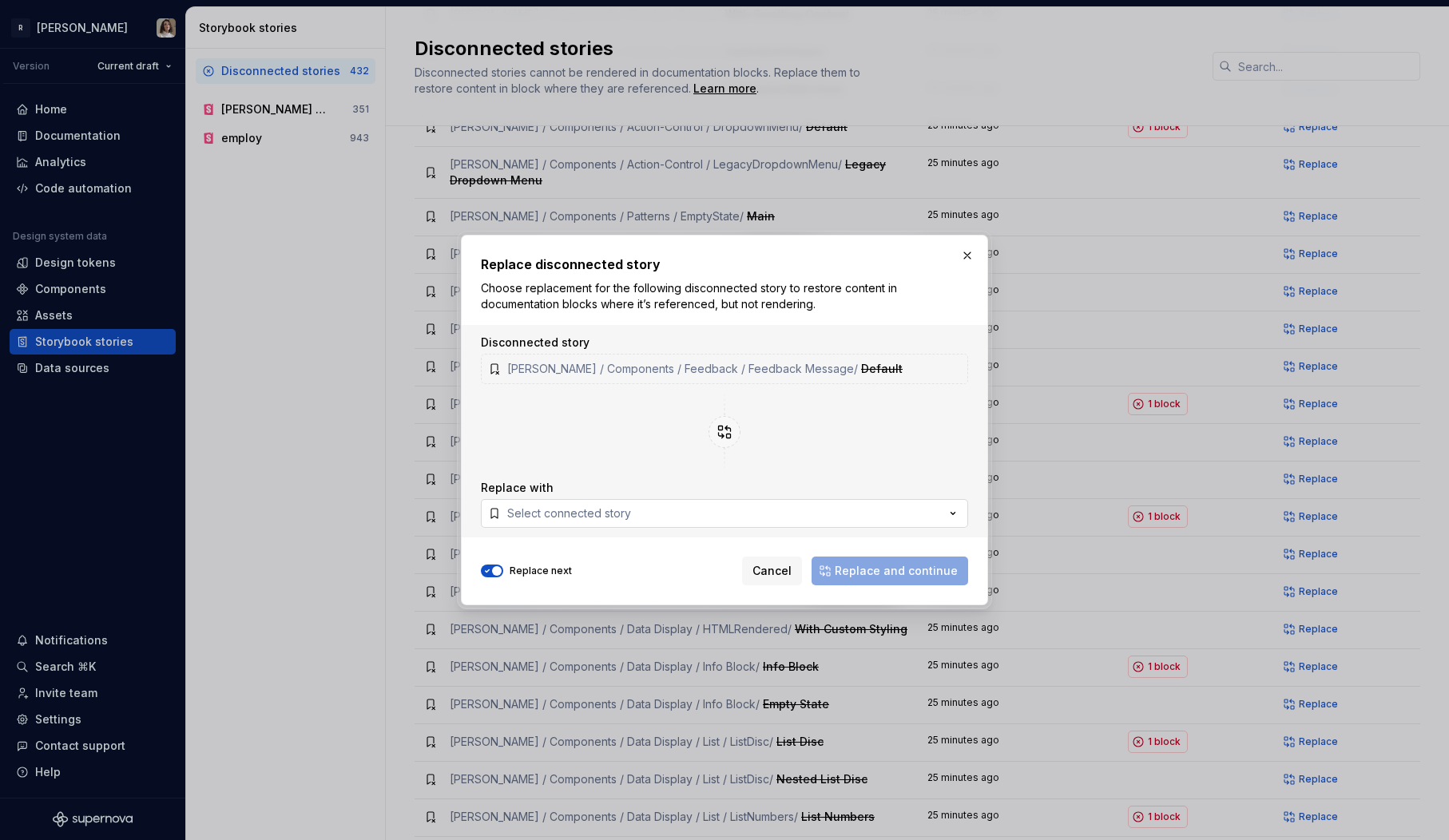
click at [611, 509] on div "Select connected story" at bounding box center [569, 514] width 124 height 16
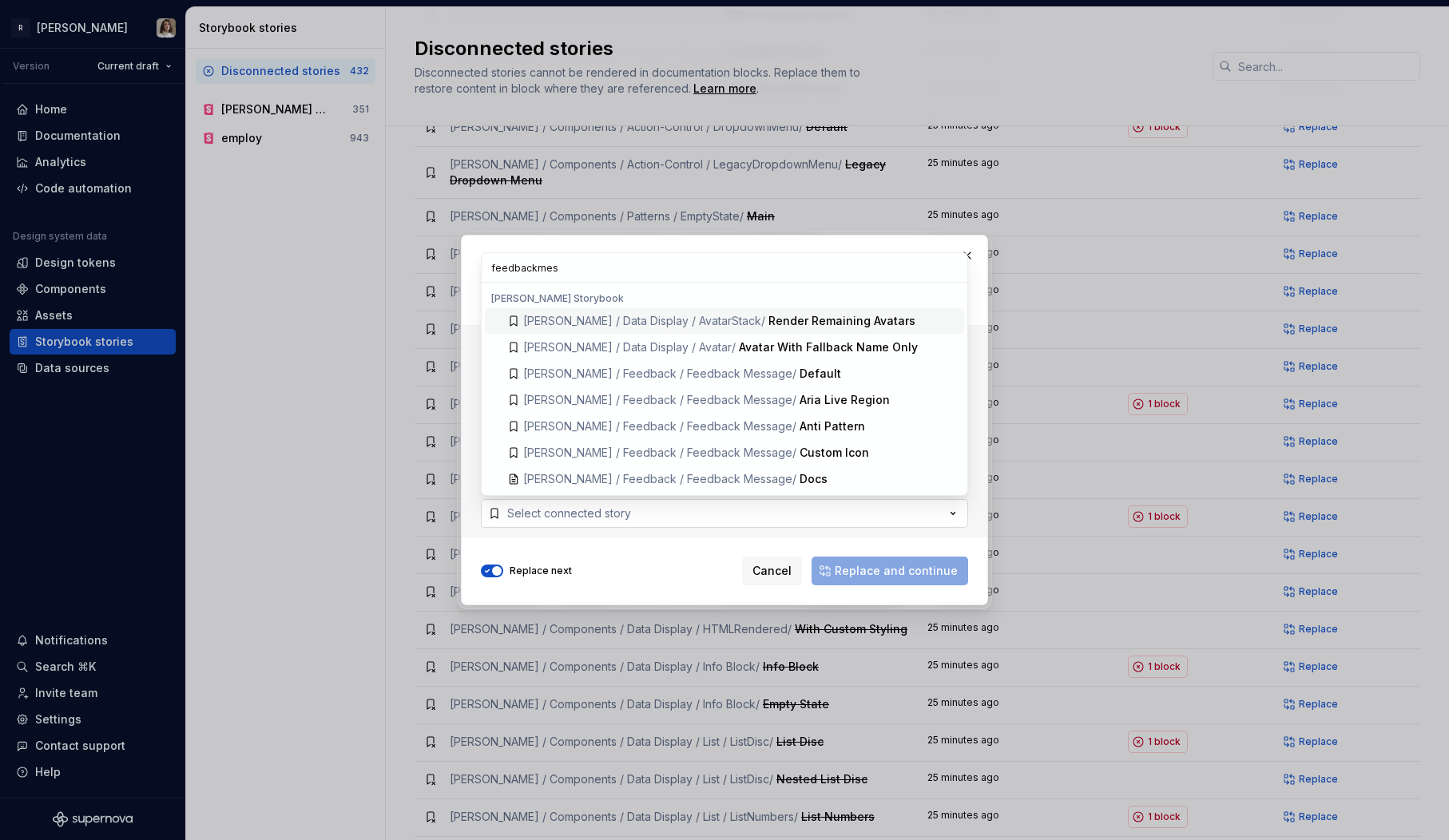
type input "feedbackmess"
click at [776, 382] on span "Norma / Feedback / Feedback Message / Default" at bounding box center [724, 374] width 479 height 26
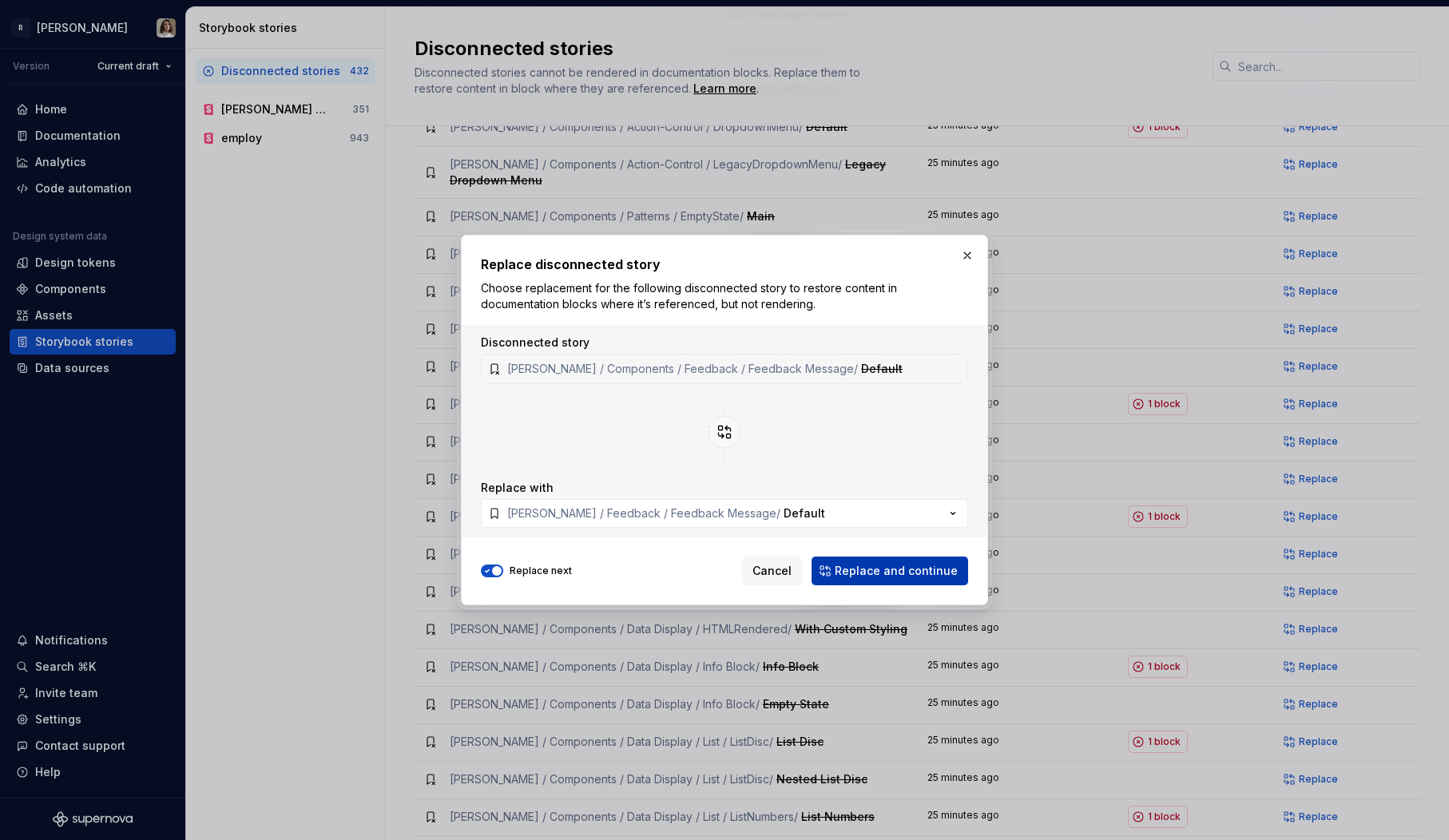
click at [883, 564] on span "Replace and continue" at bounding box center [896, 571] width 123 height 16
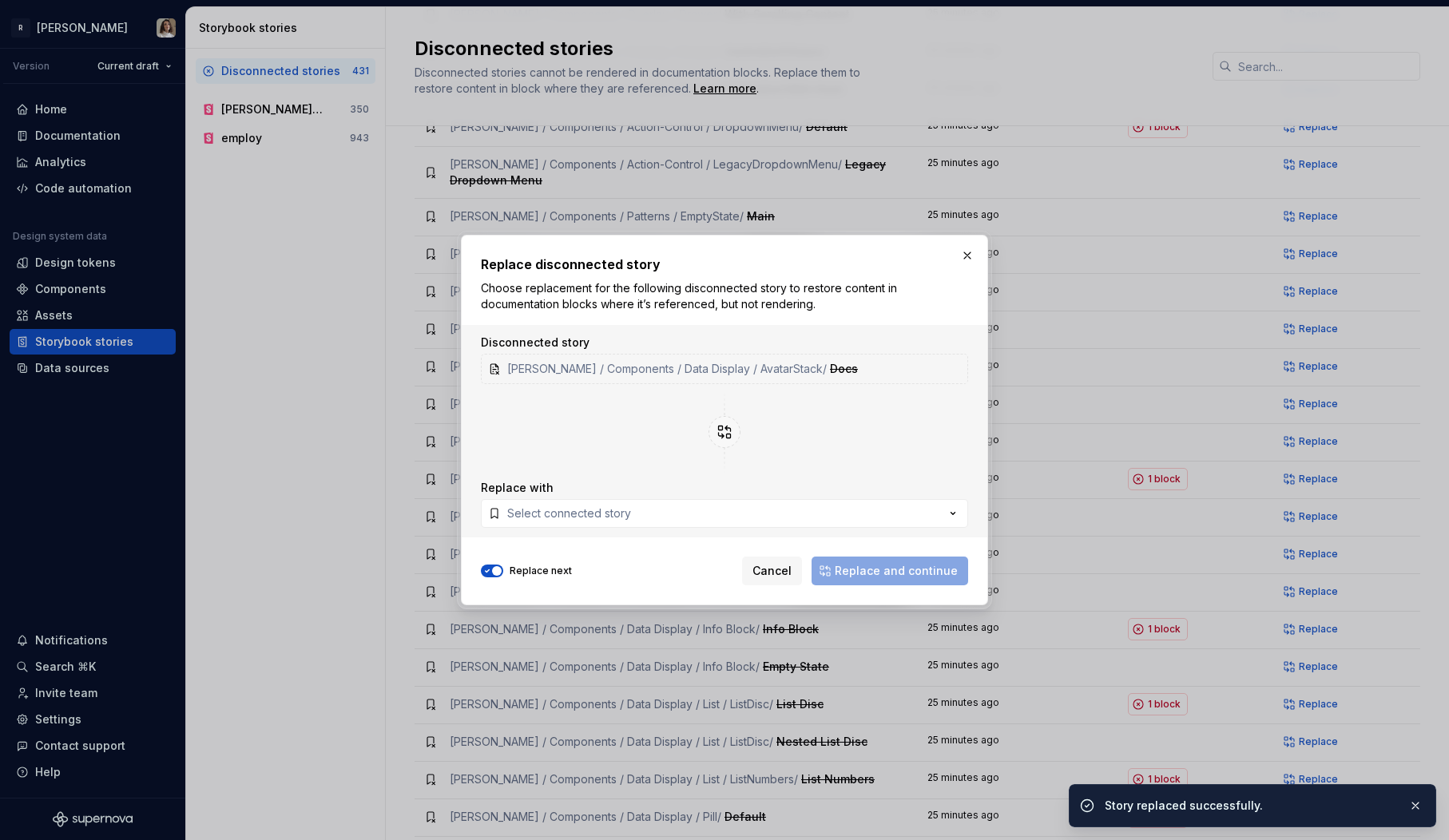
click at [967, 255] on button "button" at bounding box center [967, 255] width 23 height 23
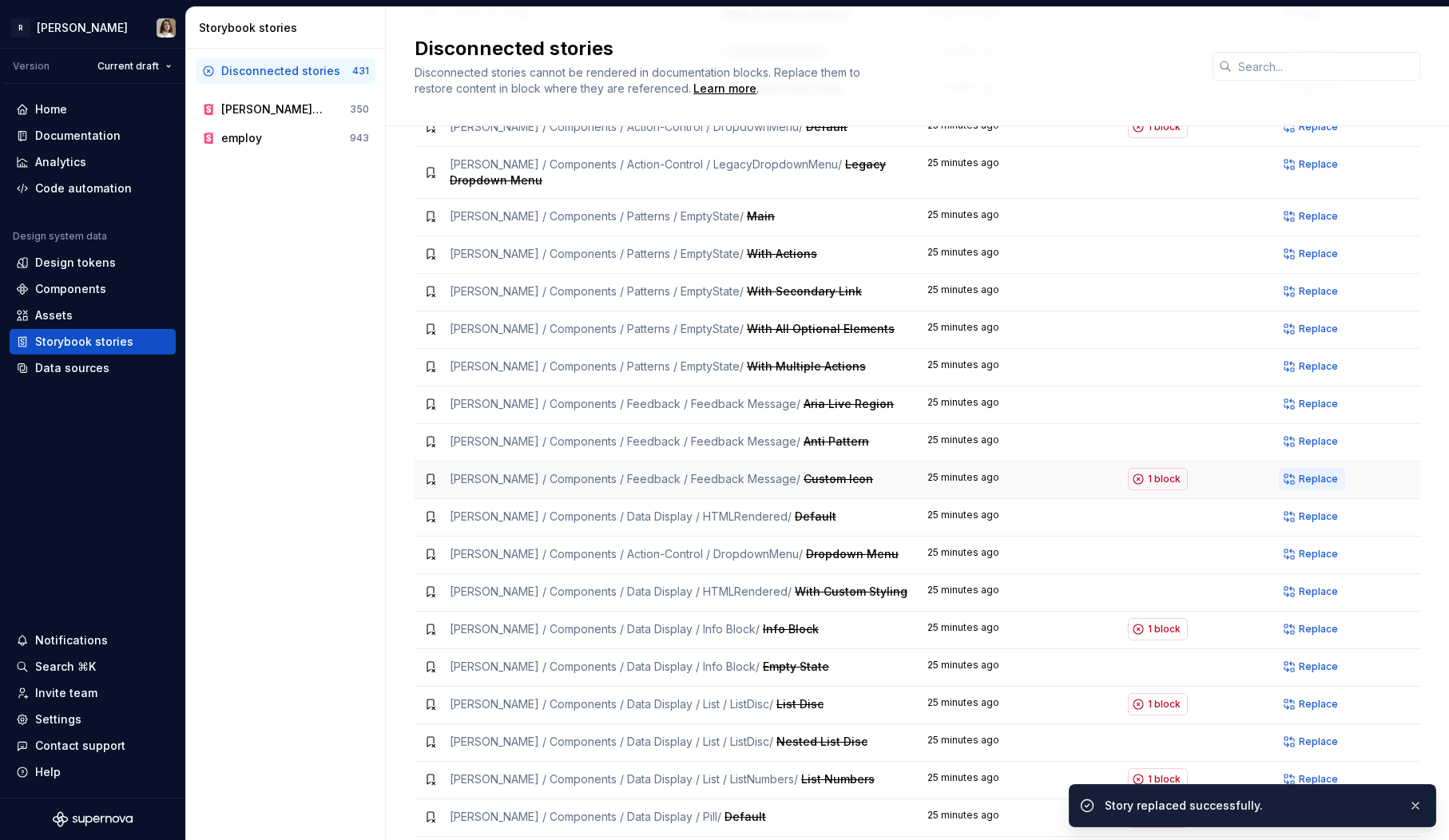
click at [1308, 473] on span "Replace" at bounding box center [1318, 479] width 39 height 13
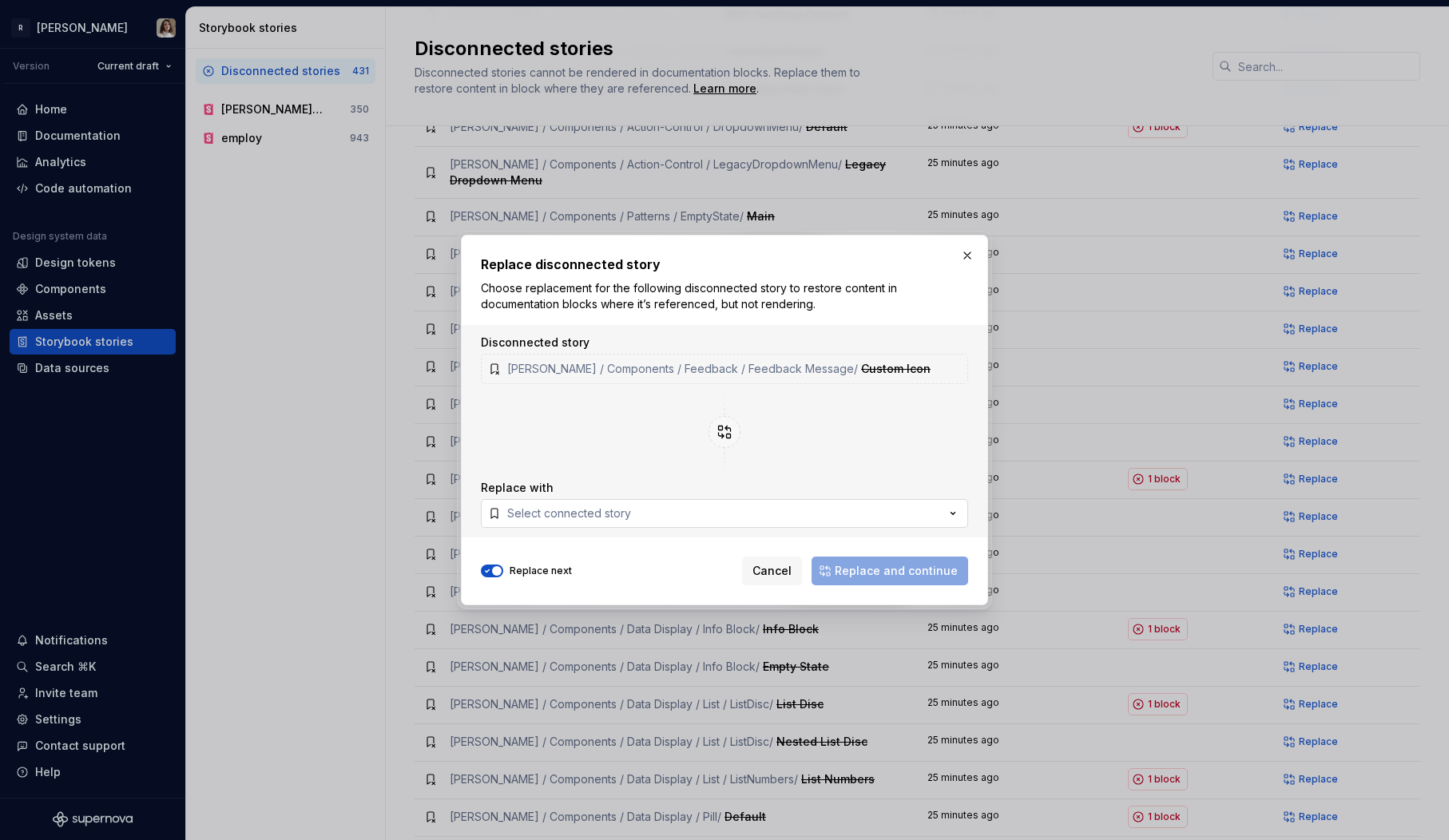
click at [673, 518] on button "Select connected story" at bounding box center [724, 513] width 488 height 29
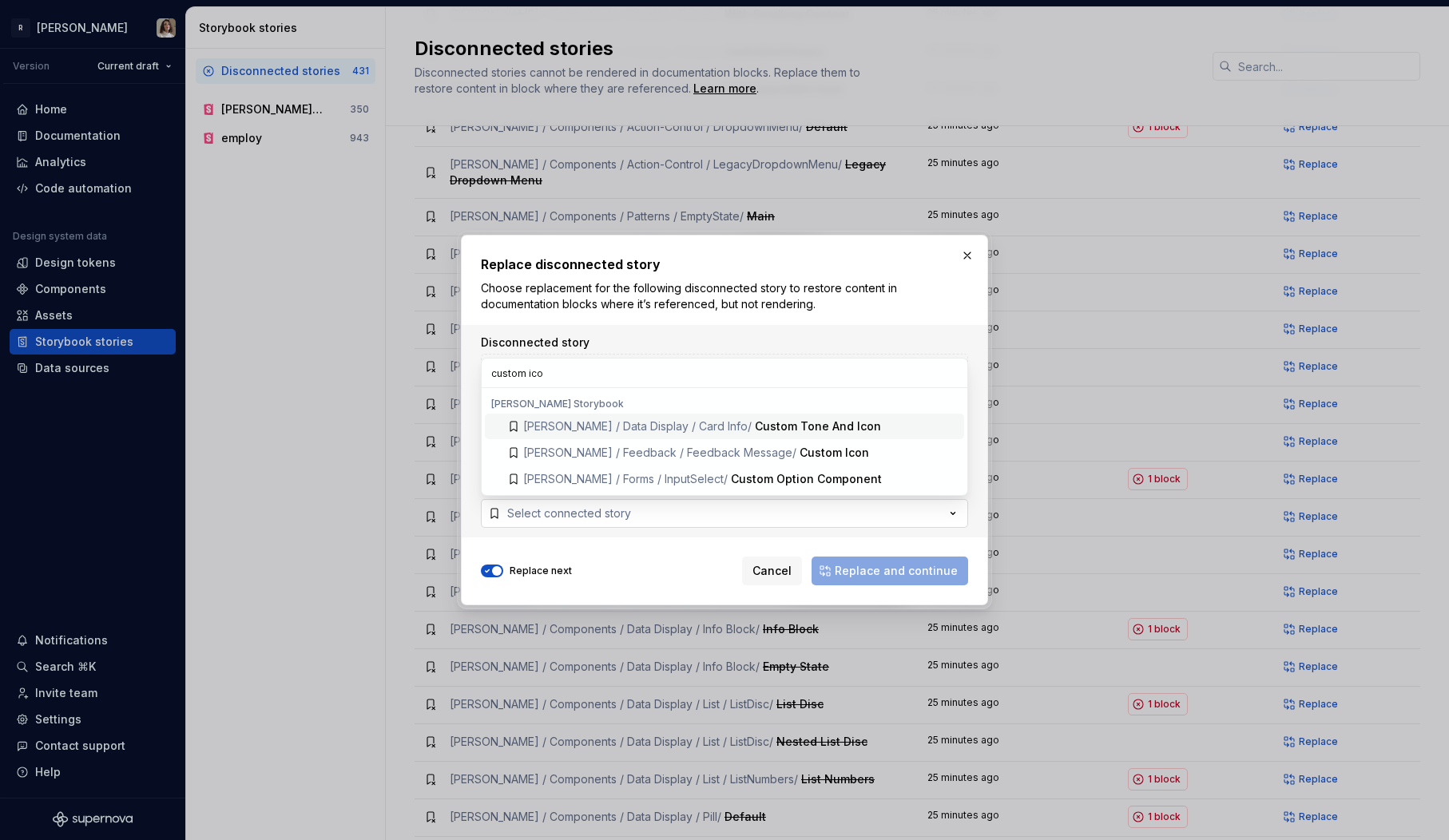
type input "custom icon"
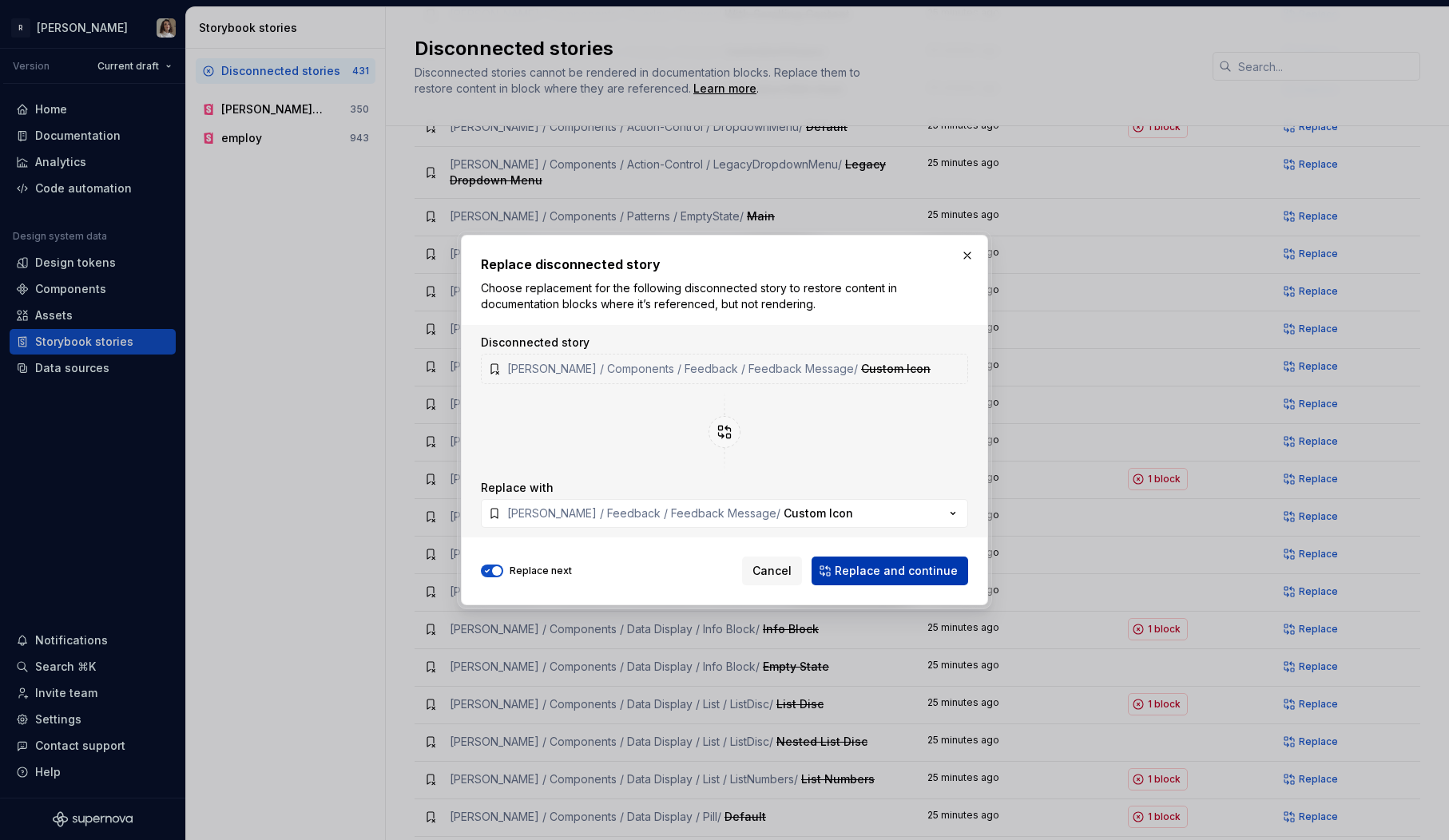
click at [864, 579] on button "Replace and continue" at bounding box center [889, 571] width 157 height 29
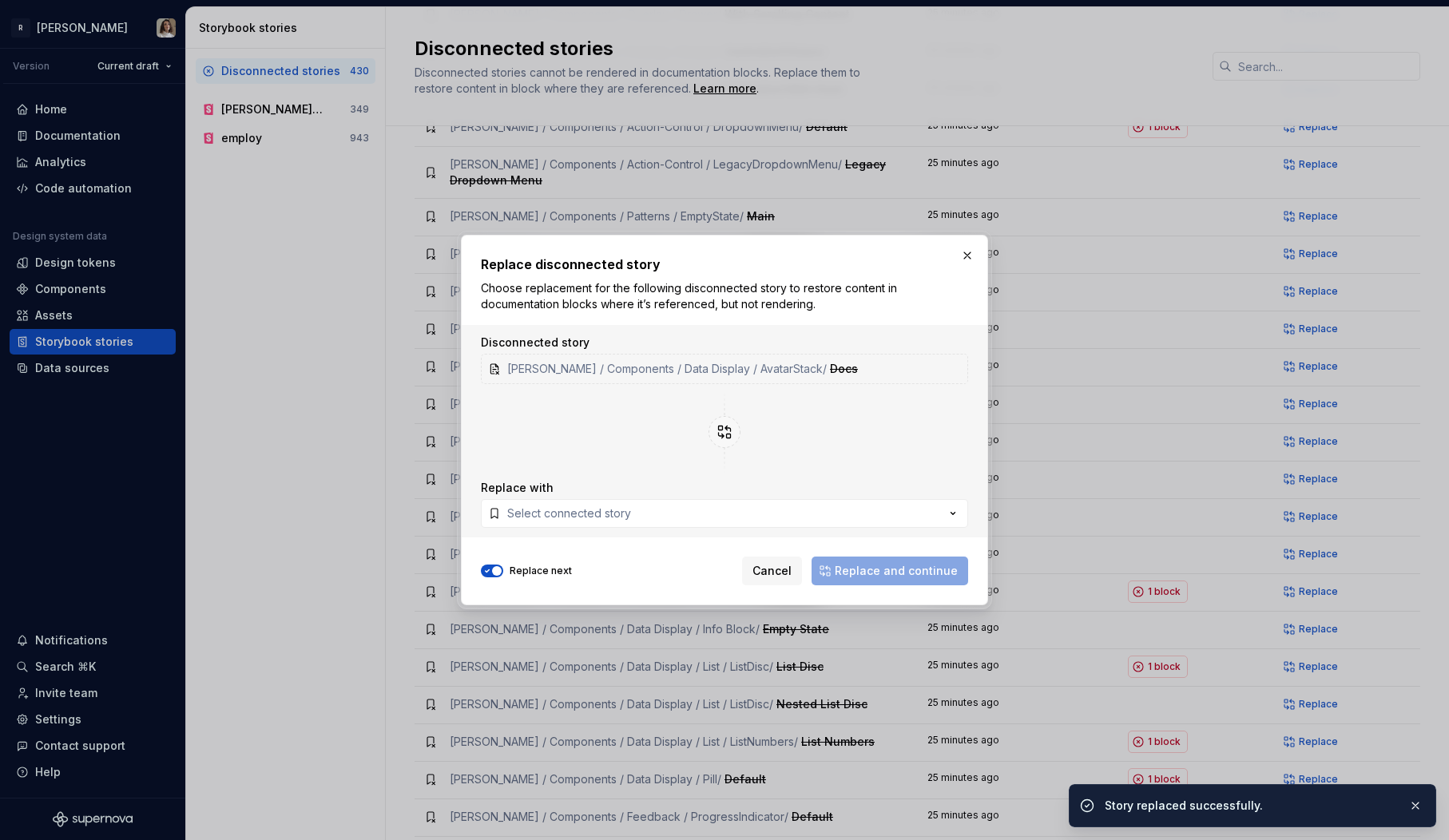
click at [494, 572] on span "button" at bounding box center [496, 571] width 10 height 10
click at [966, 255] on button "button" at bounding box center [967, 255] width 23 height 23
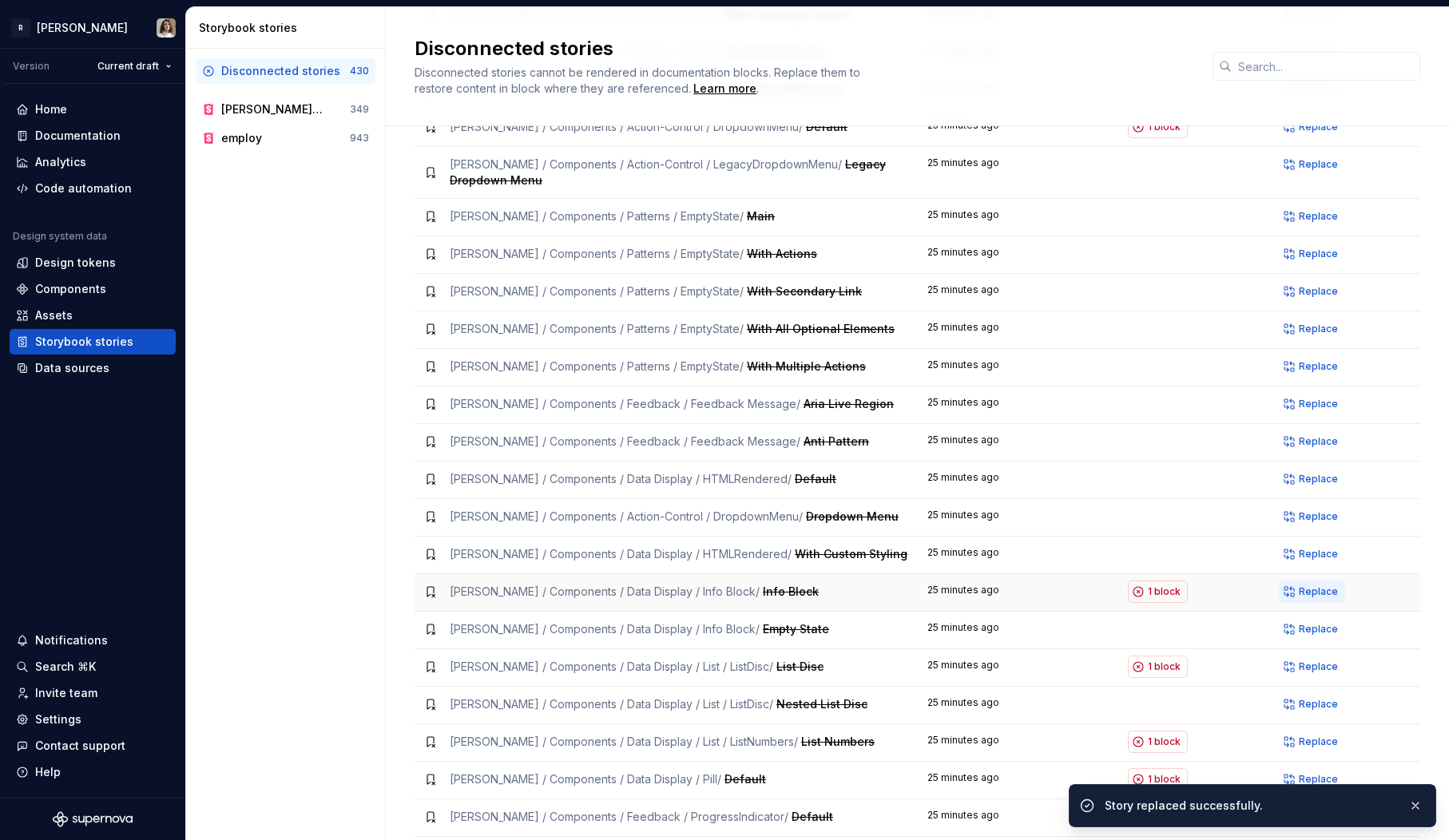
click at [1314, 585] on span "Replace" at bounding box center [1318, 591] width 39 height 13
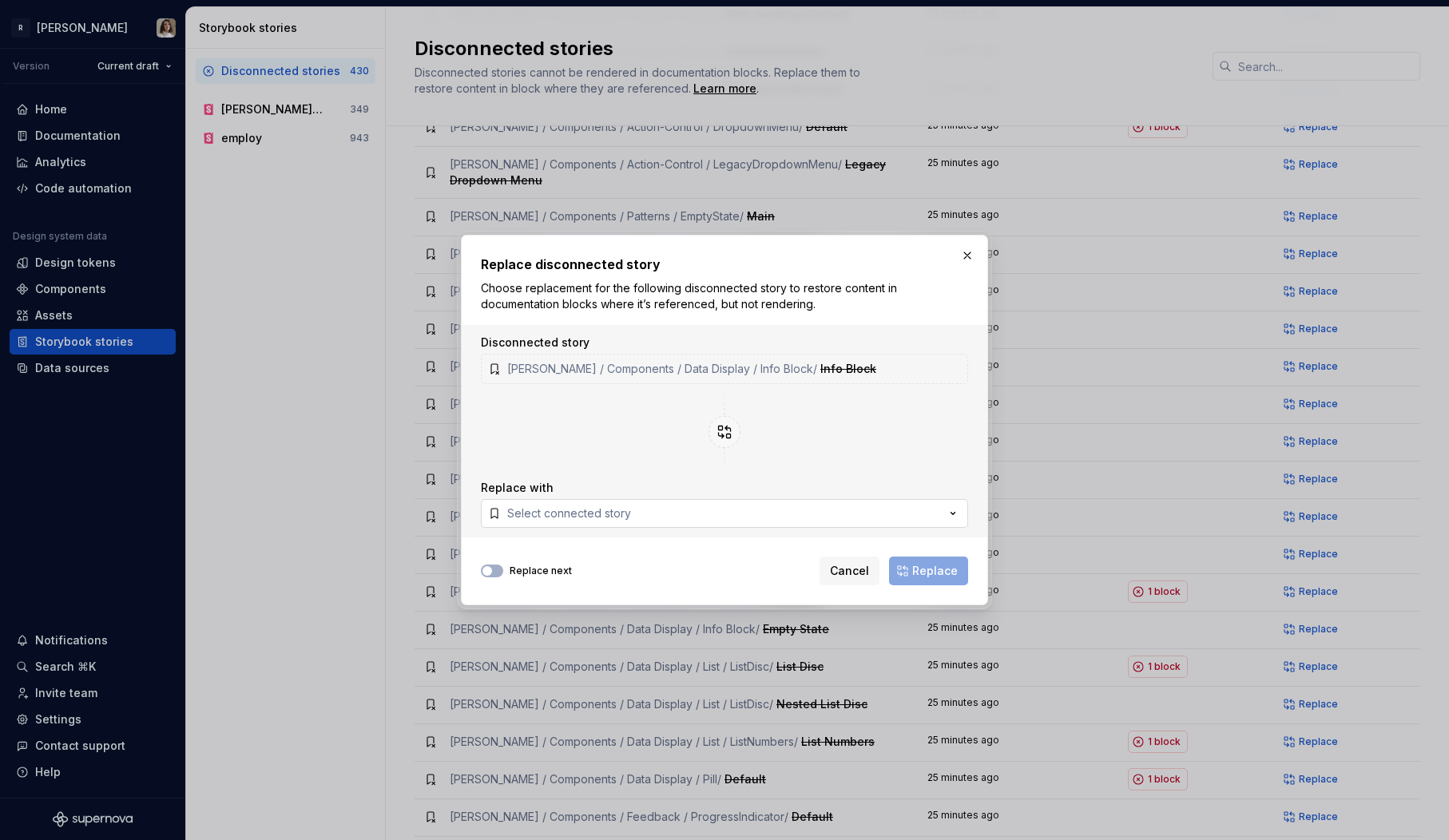
click at [671, 514] on button "Select connected story" at bounding box center [724, 513] width 488 height 29
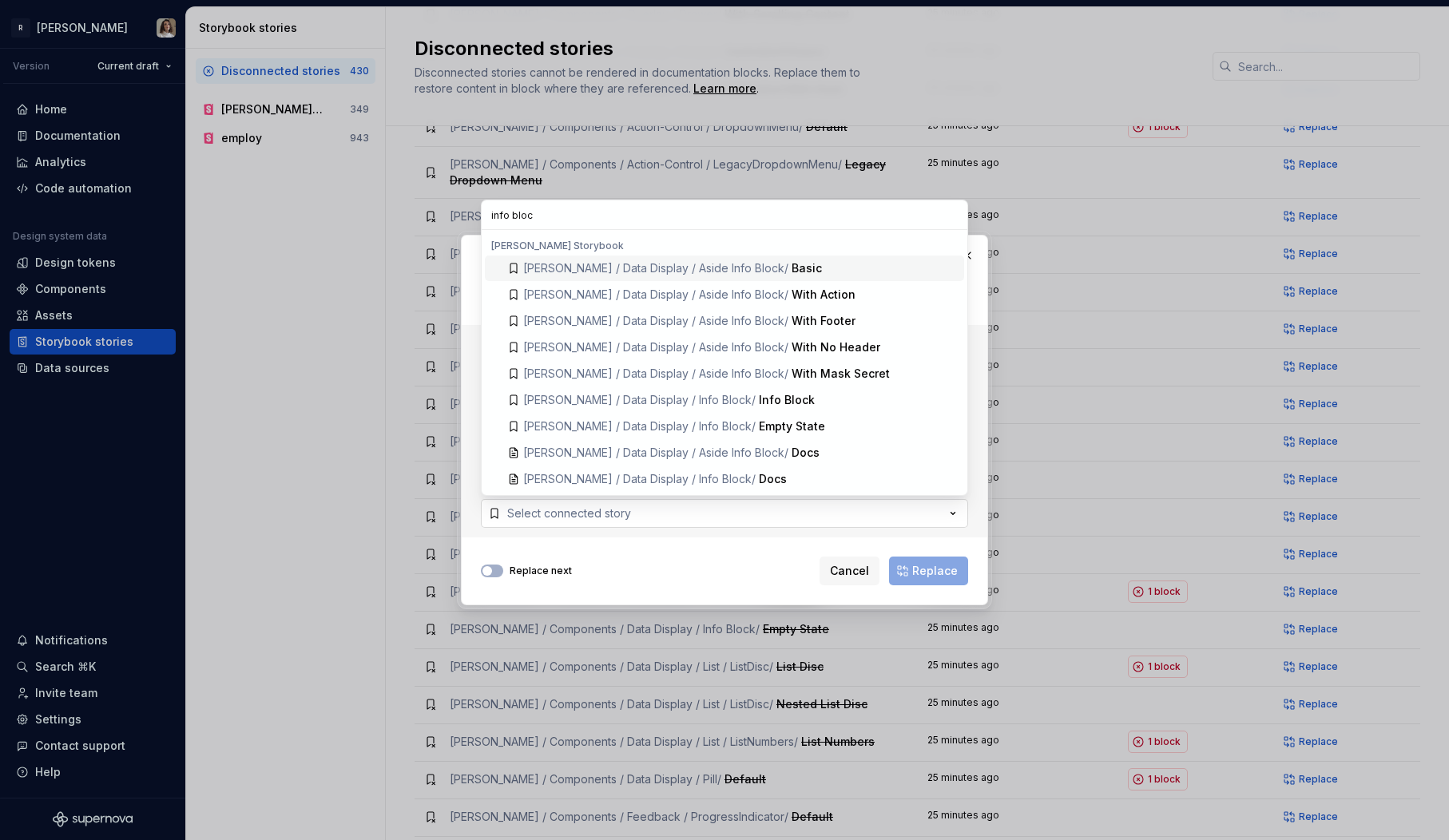
type input "info block"
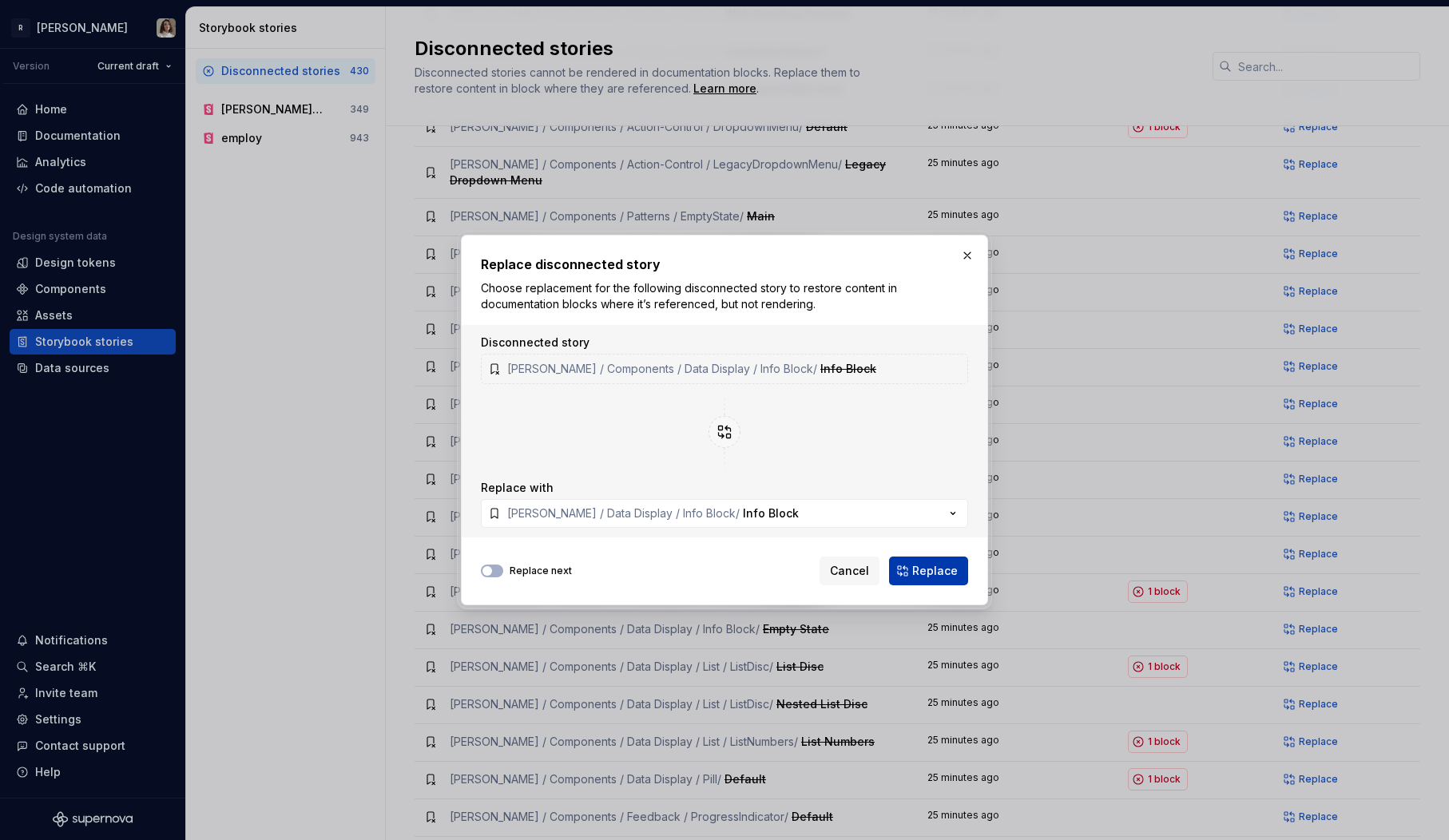
click at [956, 572] on span "Replace" at bounding box center [935, 571] width 46 height 16
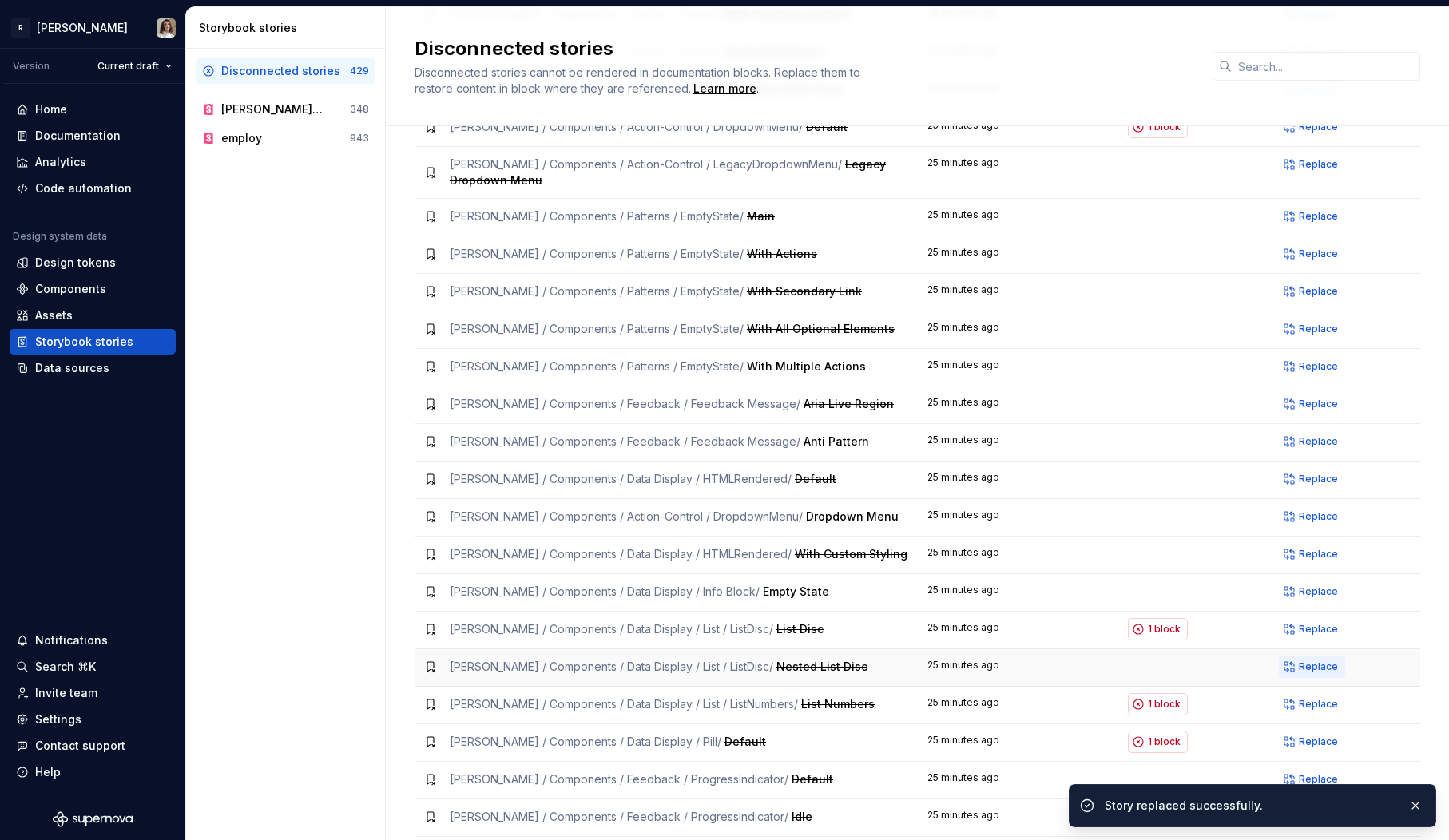
click at [1308, 661] on span "Replace" at bounding box center [1318, 667] width 39 height 13
click at [1307, 623] on span "Replace" at bounding box center [1318, 629] width 39 height 13
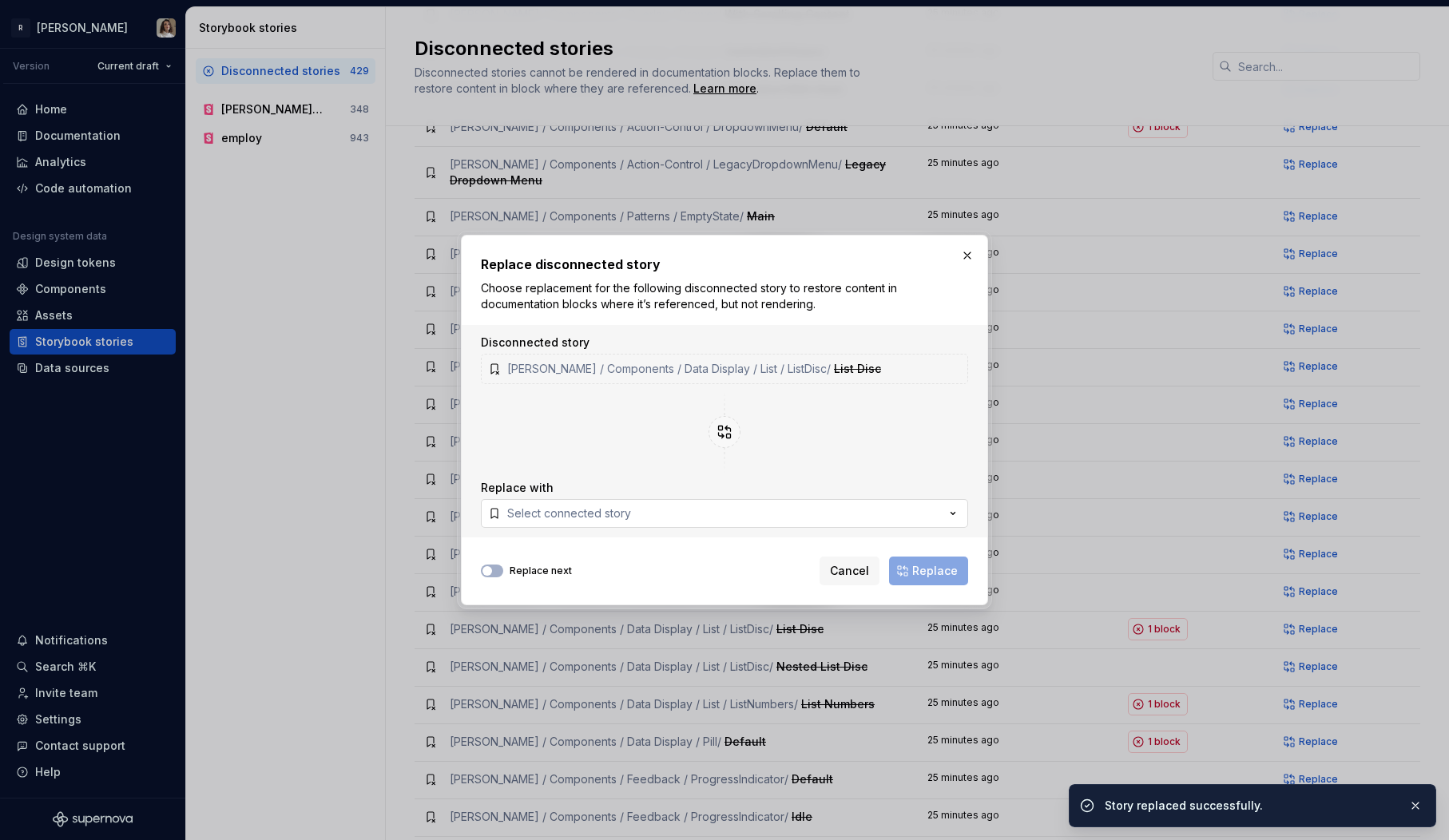
click at [684, 520] on button "Select connected story" at bounding box center [724, 513] width 488 height 29
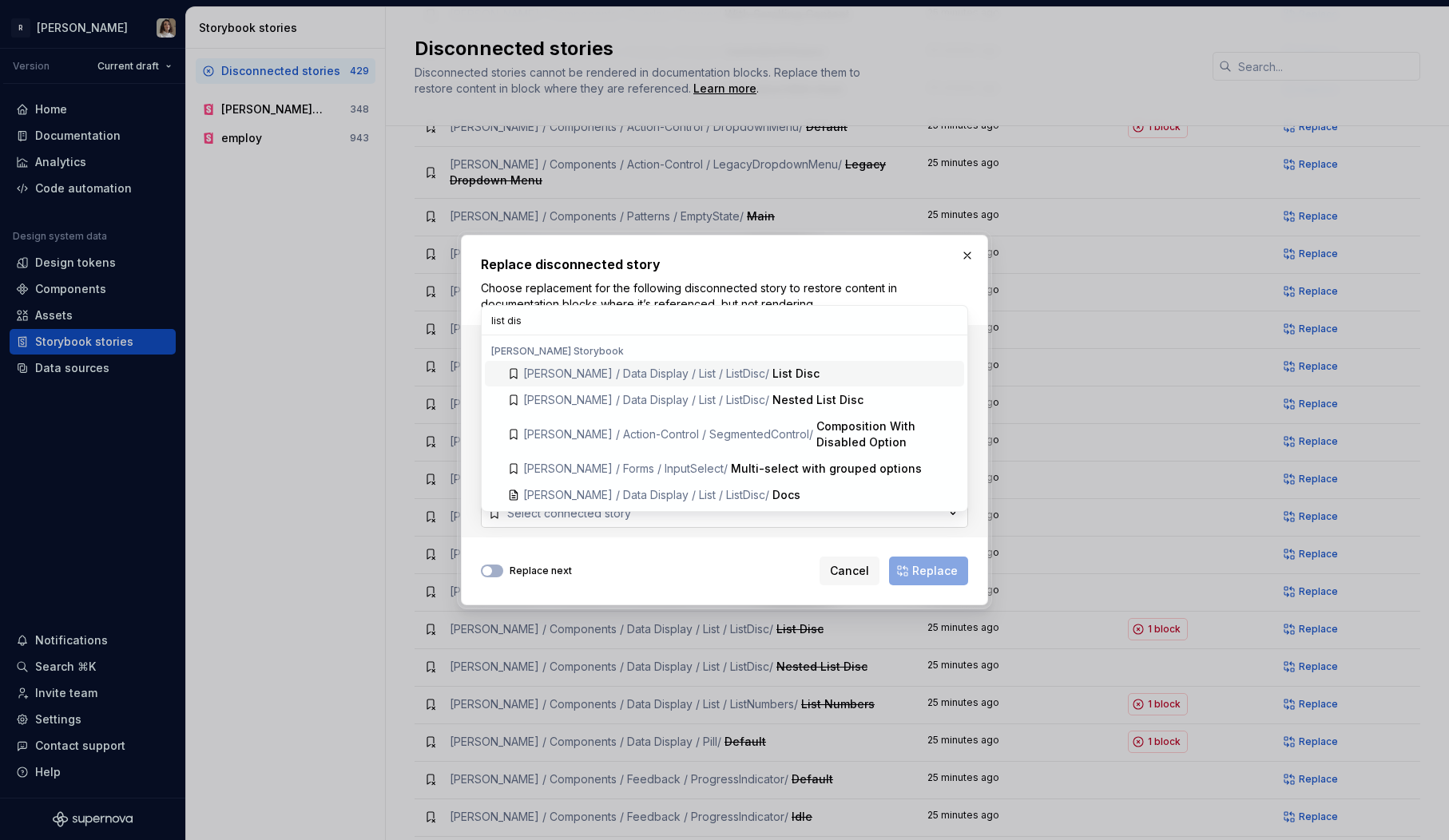
type input "list disc"
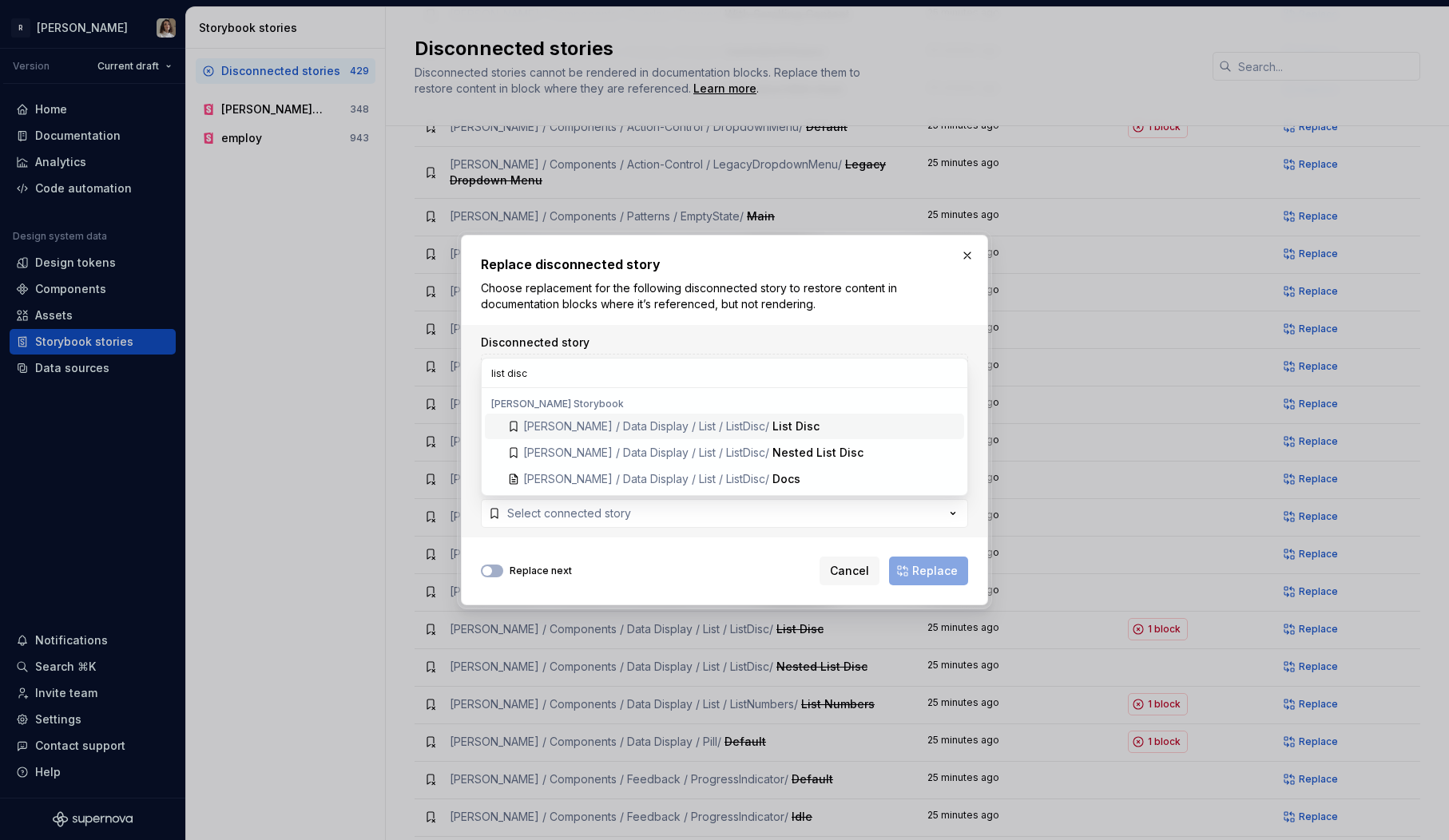
click at [796, 423] on div "List Disc" at bounding box center [865, 426] width 185 height 16
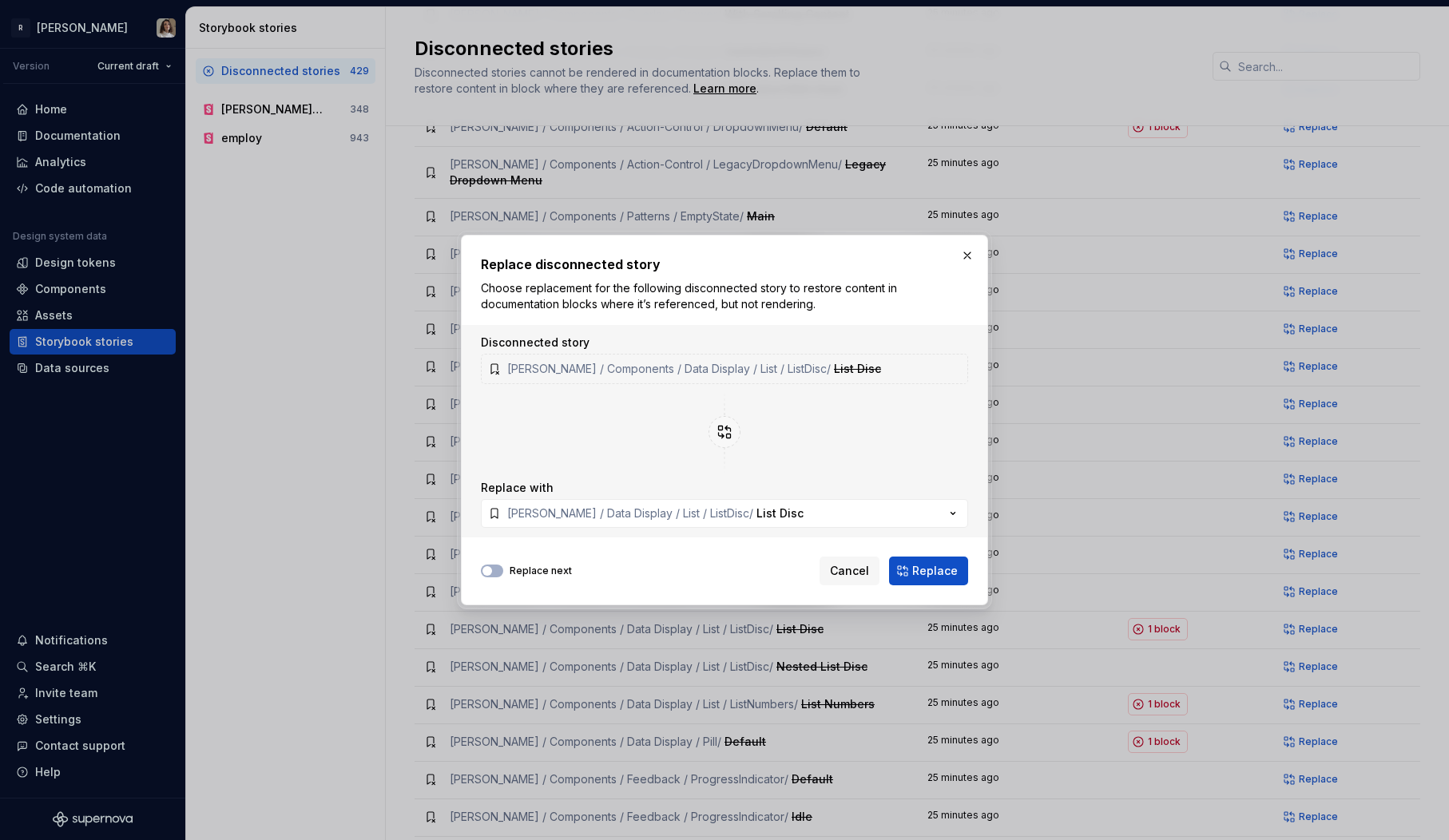
click at [914, 556] on div "Replace next Cancel Replace" at bounding box center [724, 568] width 488 height 36
click at [940, 569] on span "Replace" at bounding box center [935, 571] width 46 height 16
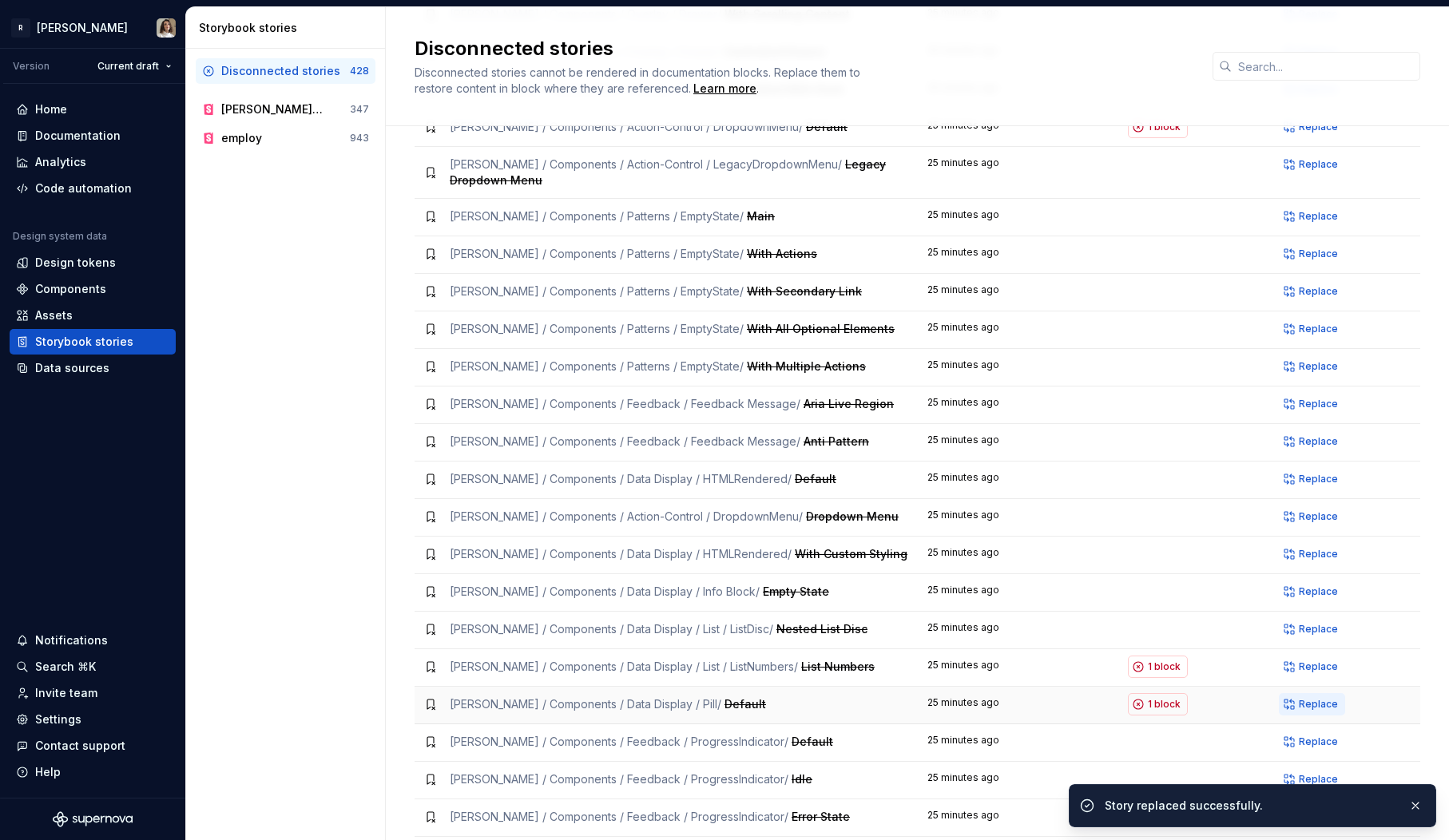
click at [1313, 698] on span "Replace" at bounding box center [1318, 704] width 39 height 13
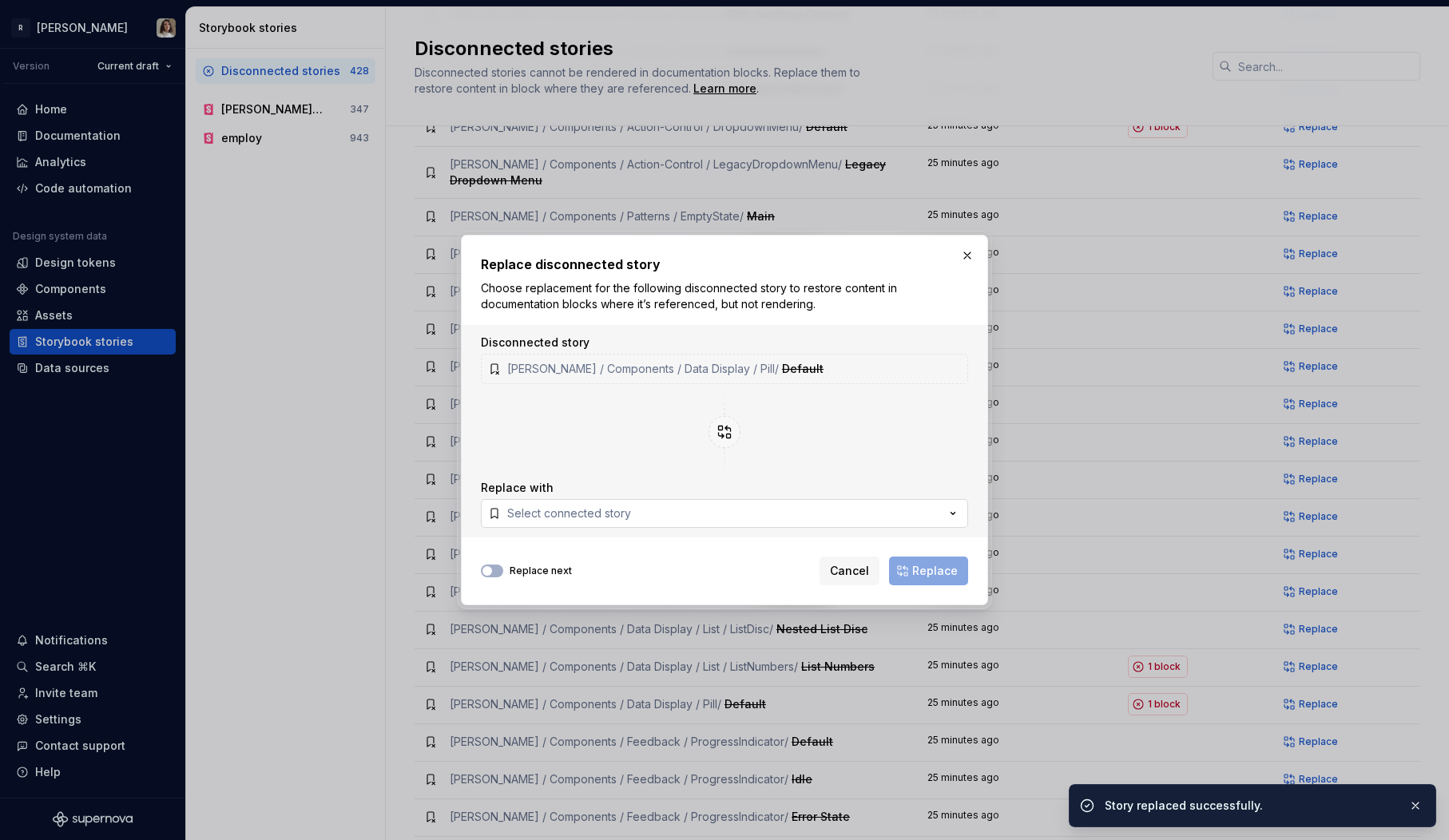
click at [671, 517] on button "Select connected story" at bounding box center [724, 513] width 488 height 29
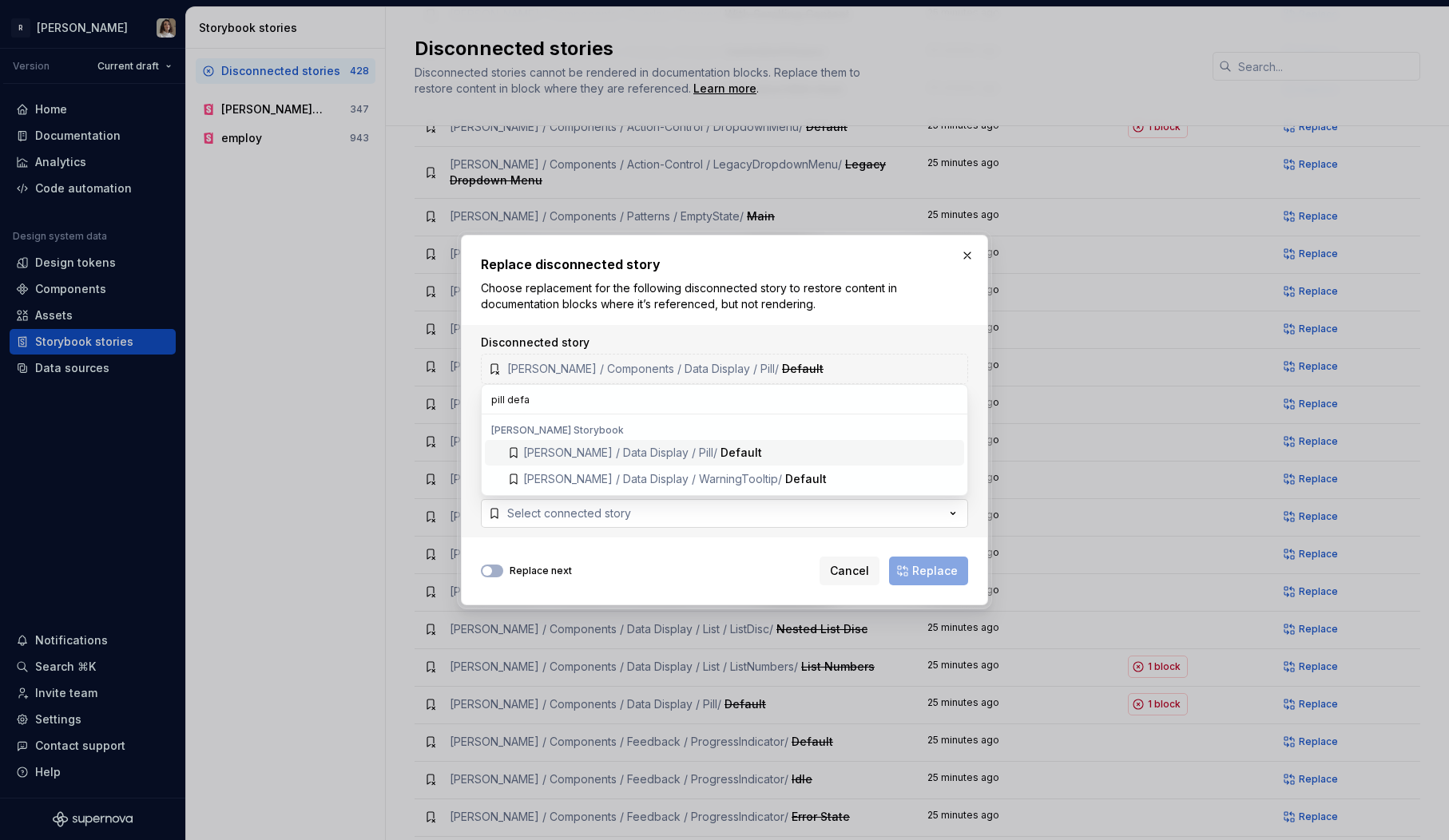
type input "pill defau"
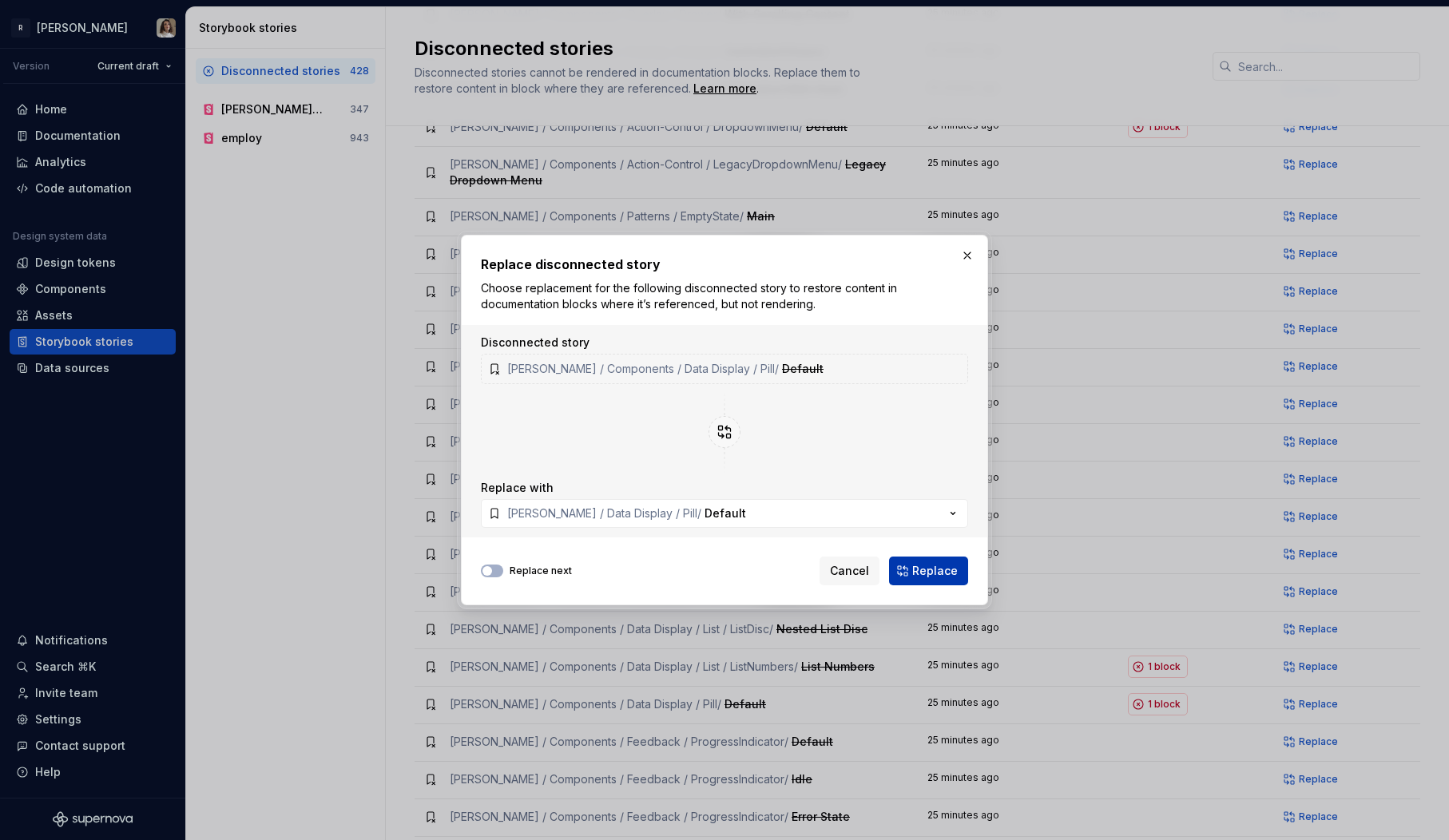
click at [942, 568] on span "Replace" at bounding box center [935, 571] width 46 height 16
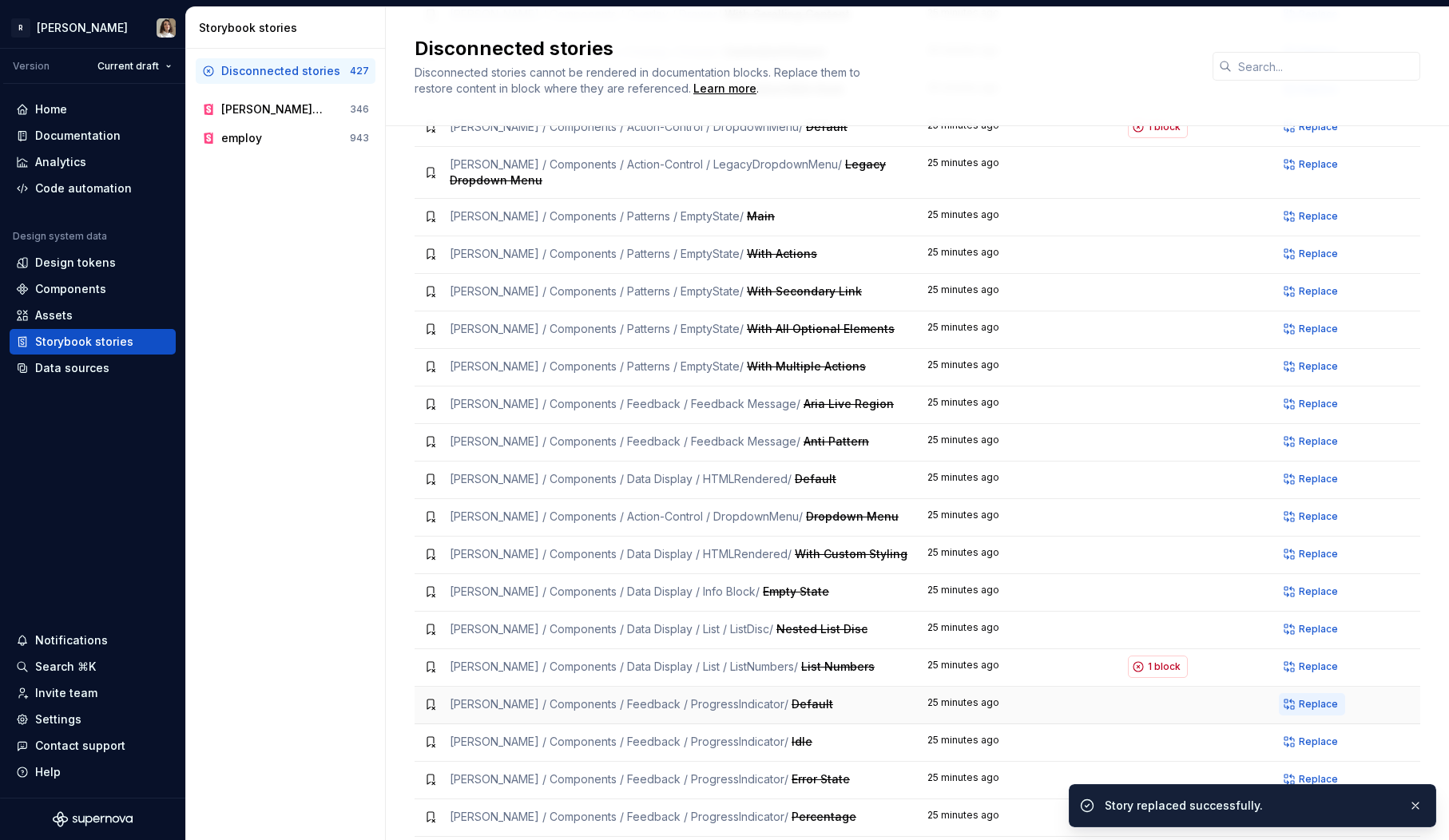
click at [1321, 698] on span "Replace" at bounding box center [1318, 704] width 39 height 13
click at [1314, 661] on span "Replace" at bounding box center [1318, 667] width 39 height 13
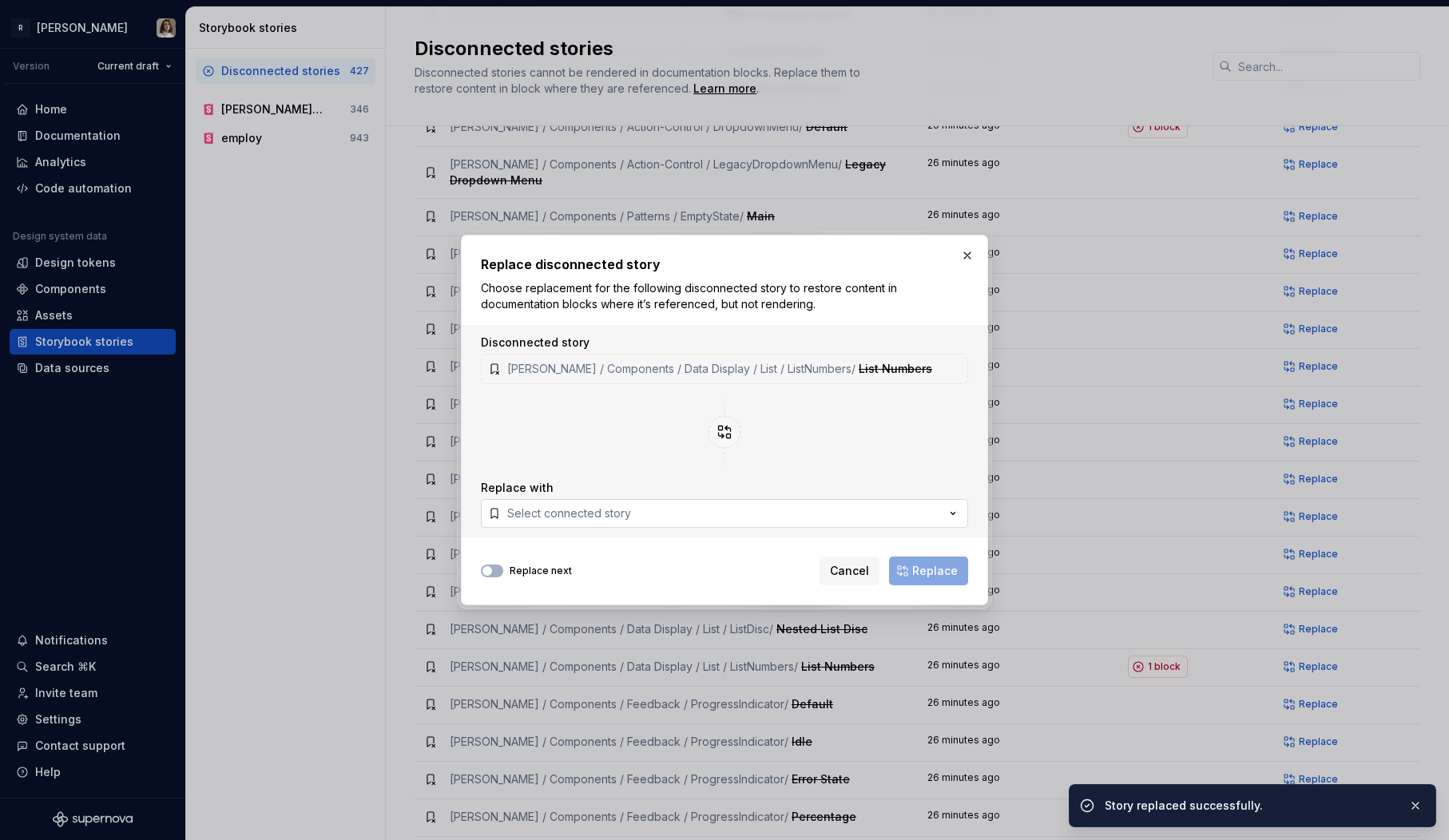
click at [683, 515] on button "Select connected story" at bounding box center [724, 513] width 488 height 29
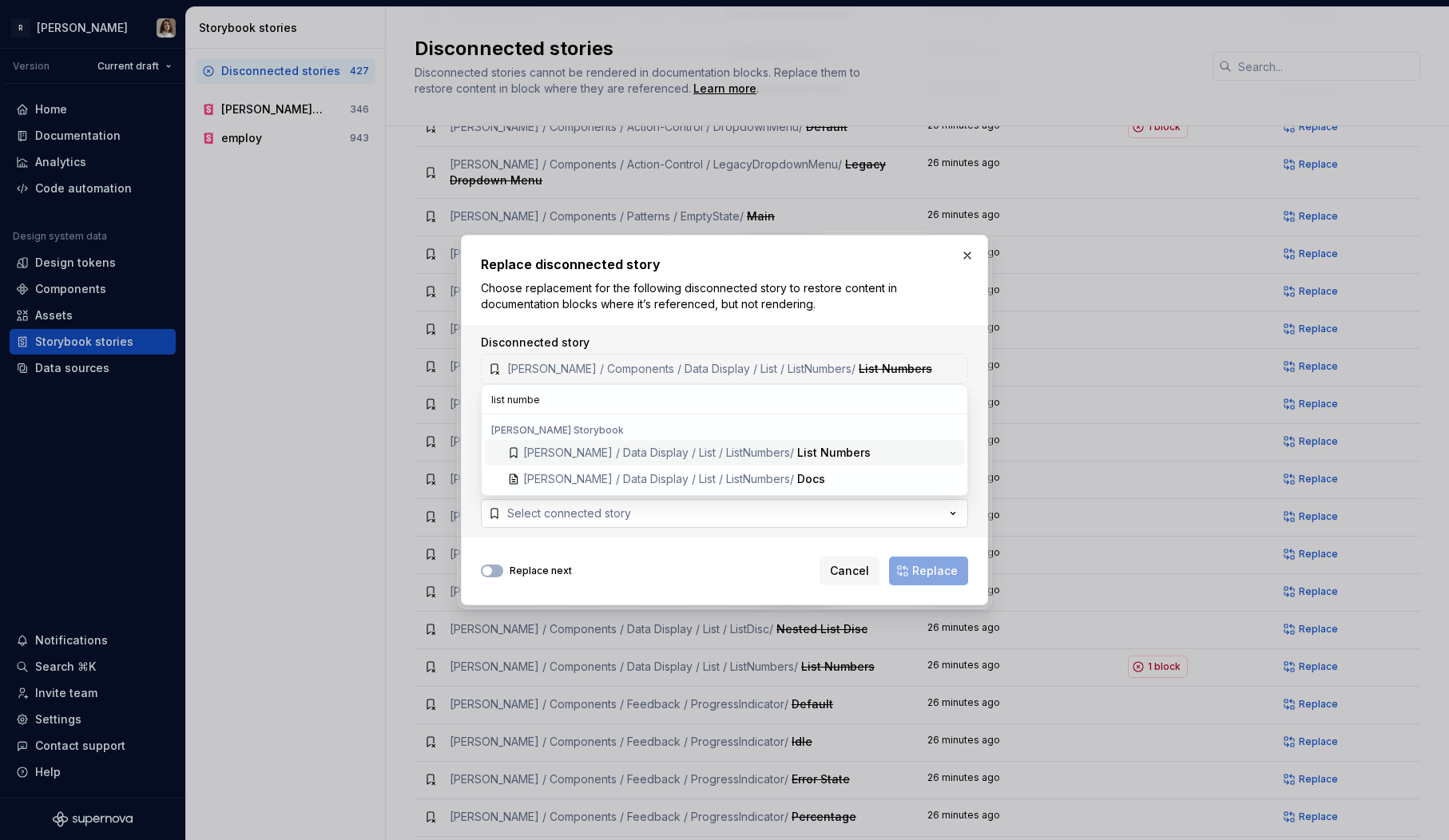
type input "list number"
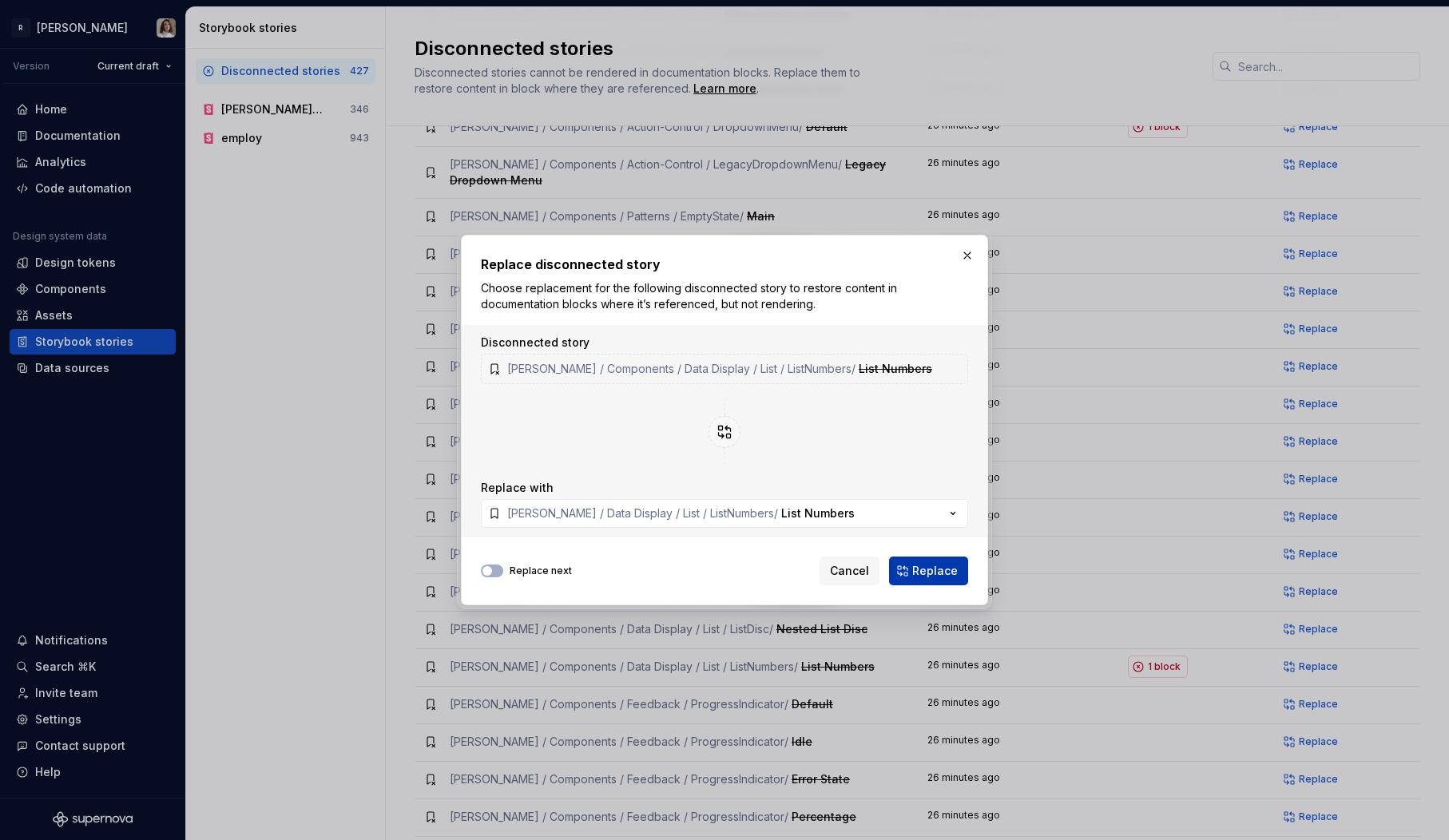
click at [948, 572] on span "Replace" at bounding box center [935, 571] width 46 height 16
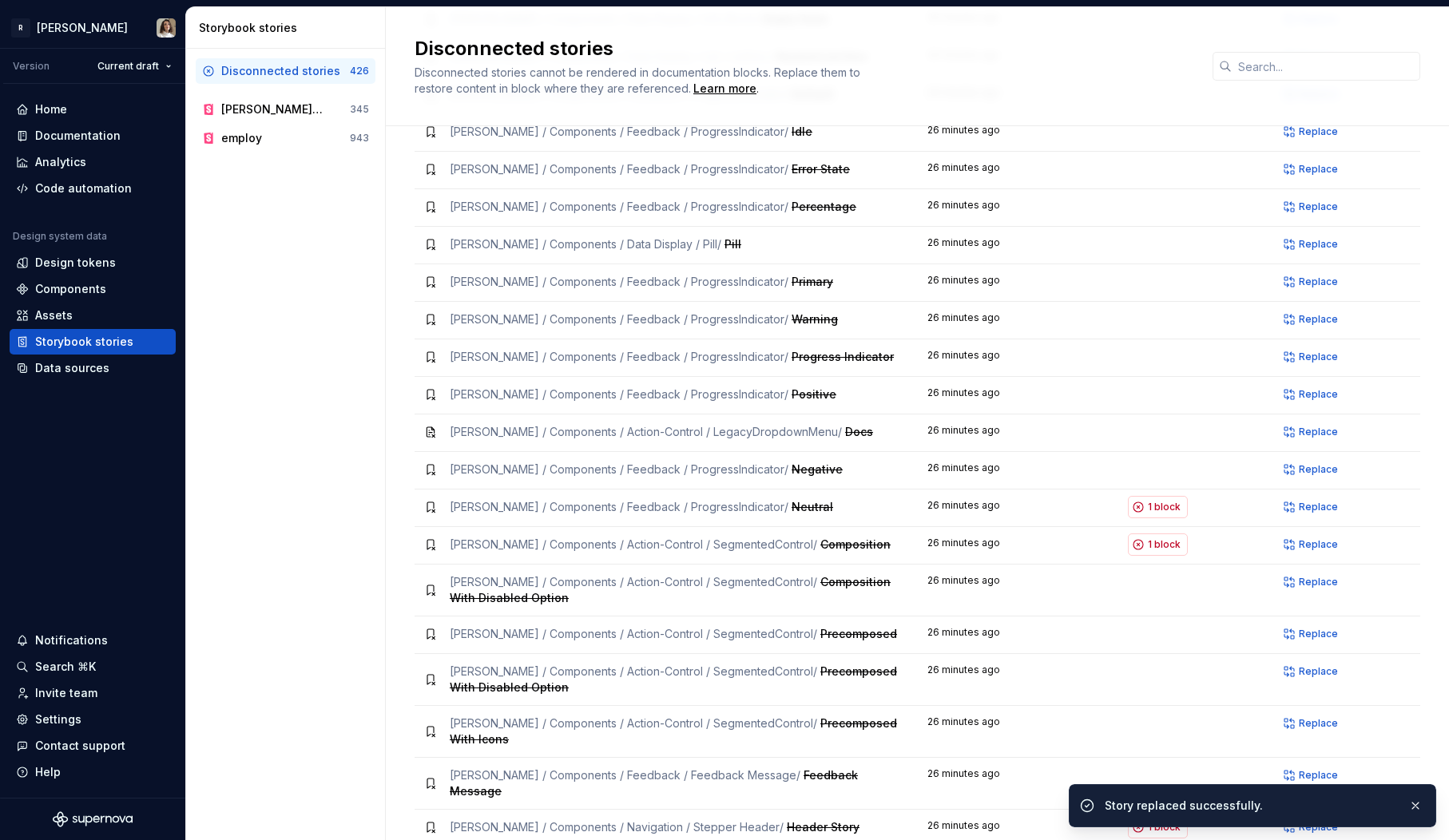
scroll to position [2424, 0]
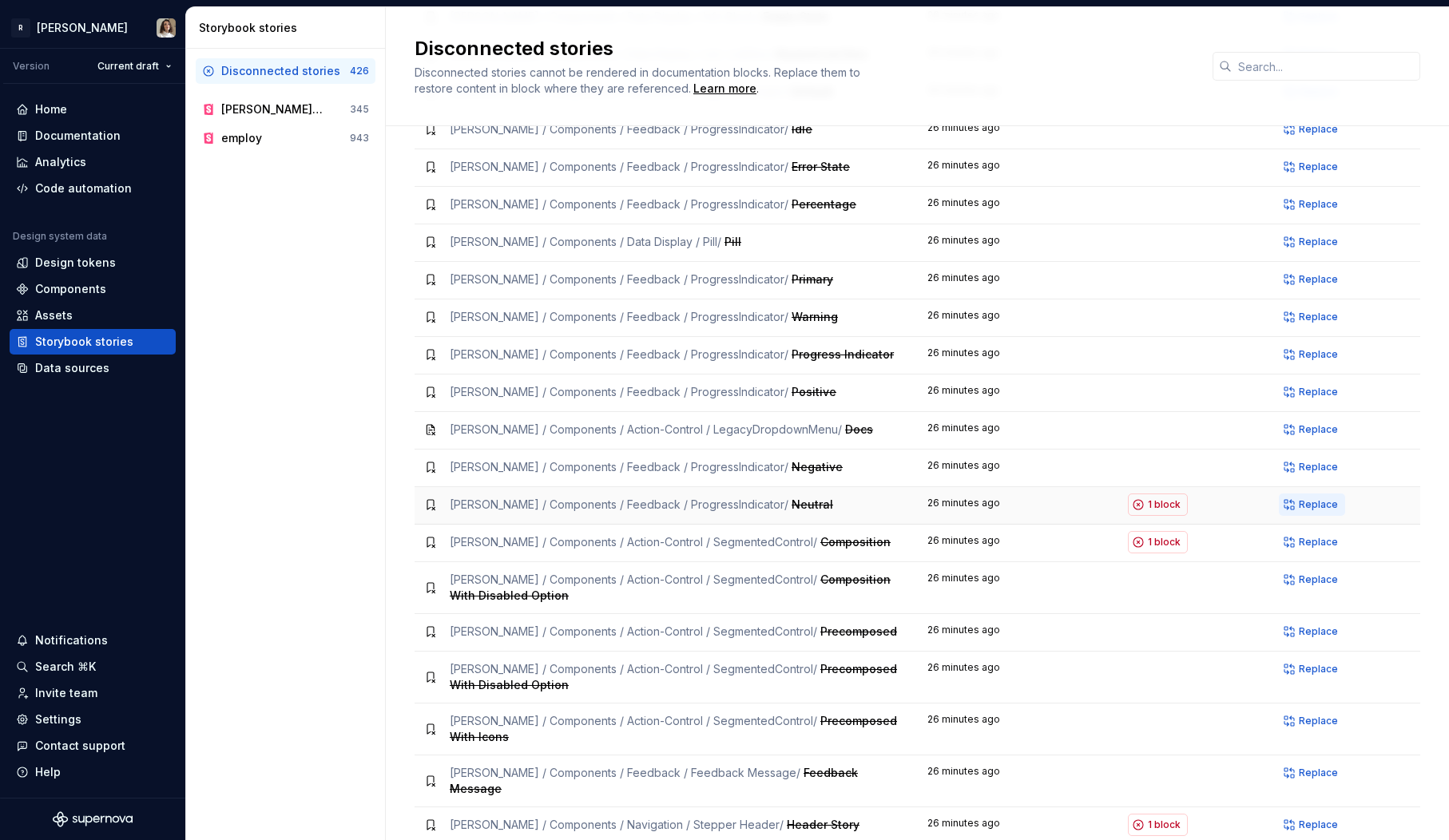
click at [1310, 499] on span "Replace" at bounding box center [1318, 505] width 39 height 13
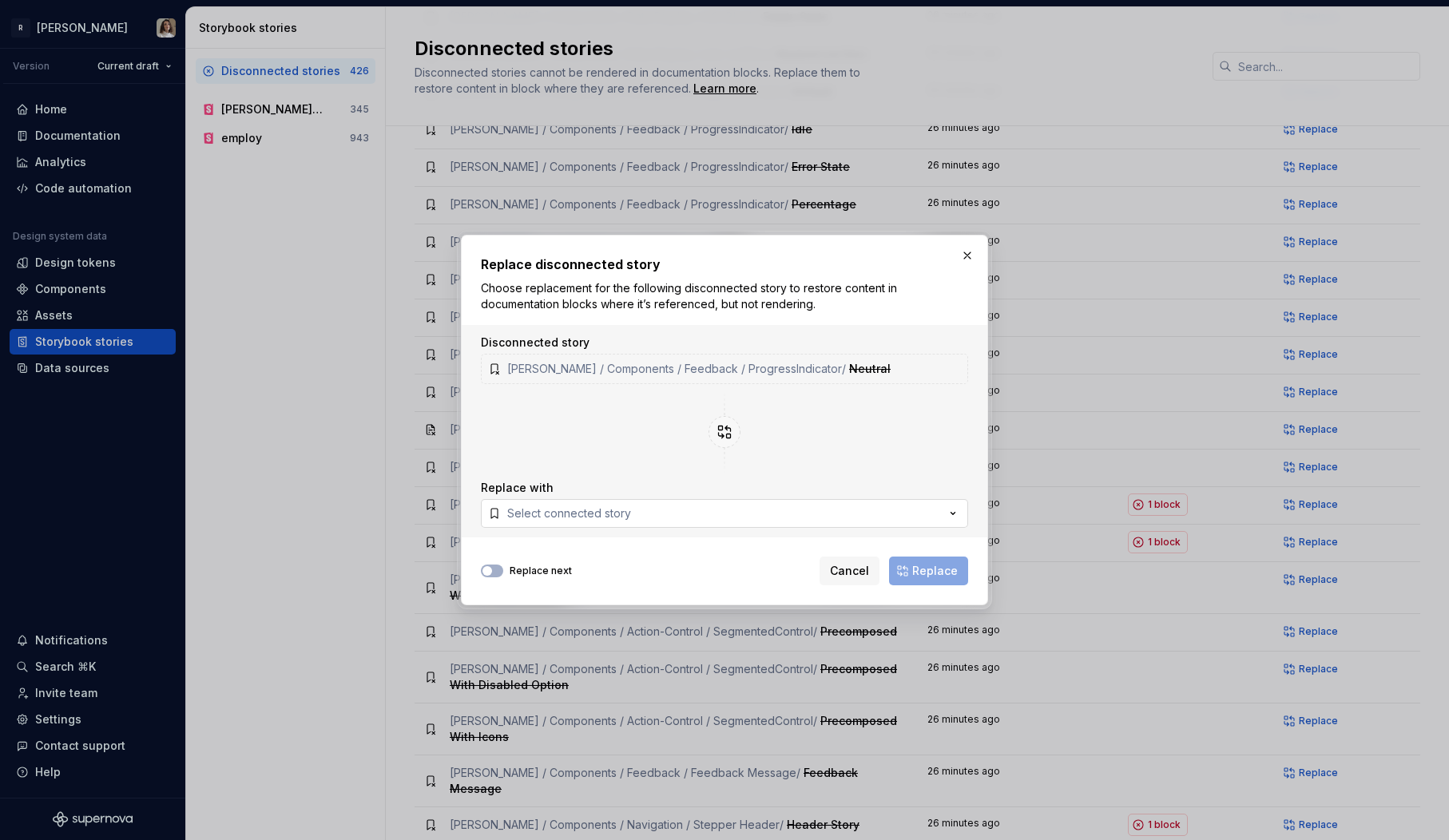
click at [660, 518] on button "Select connected story" at bounding box center [724, 513] width 488 height 29
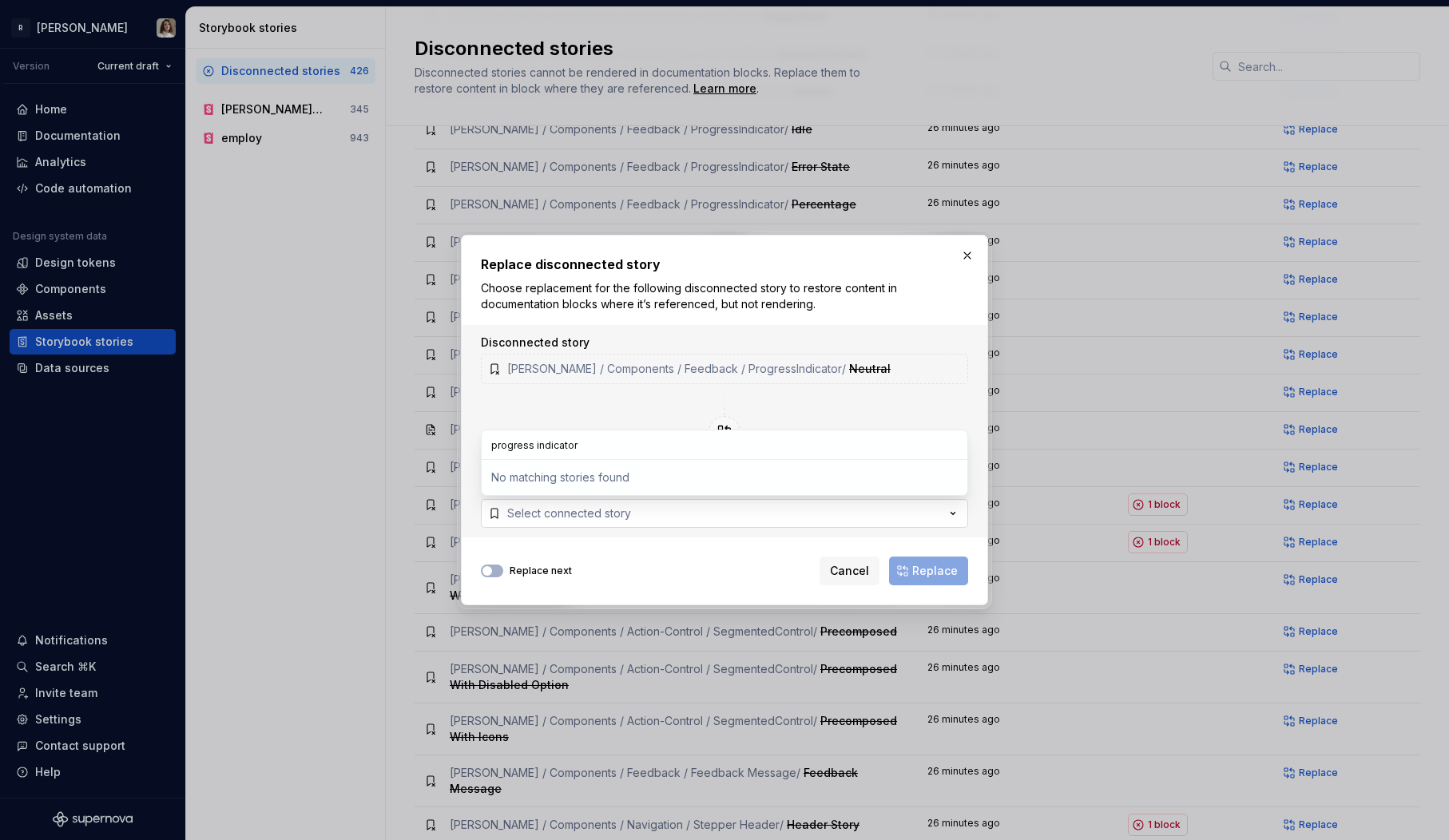
type input "progressindicator"
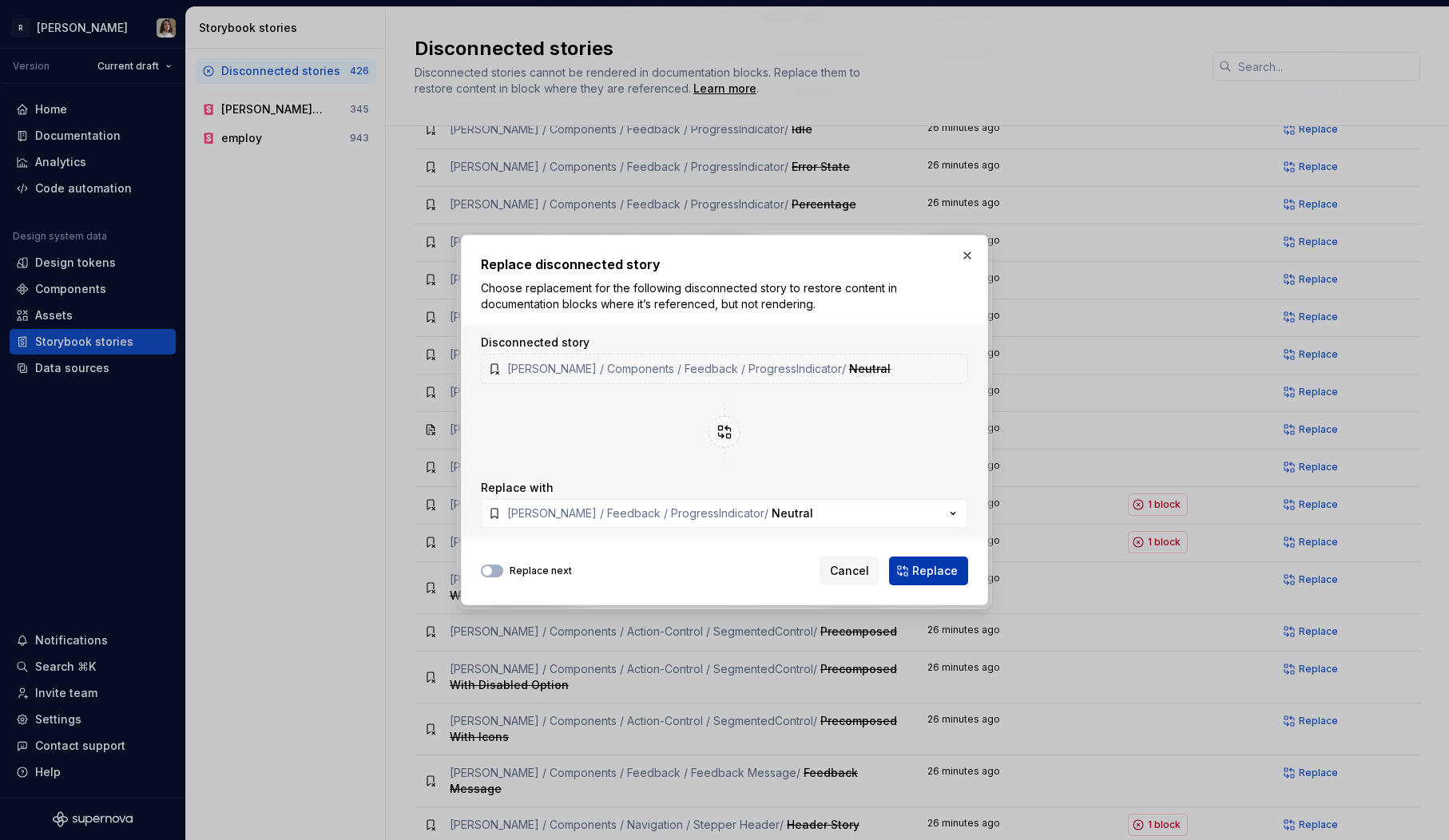
click at [940, 572] on span "Replace" at bounding box center [935, 571] width 46 height 16
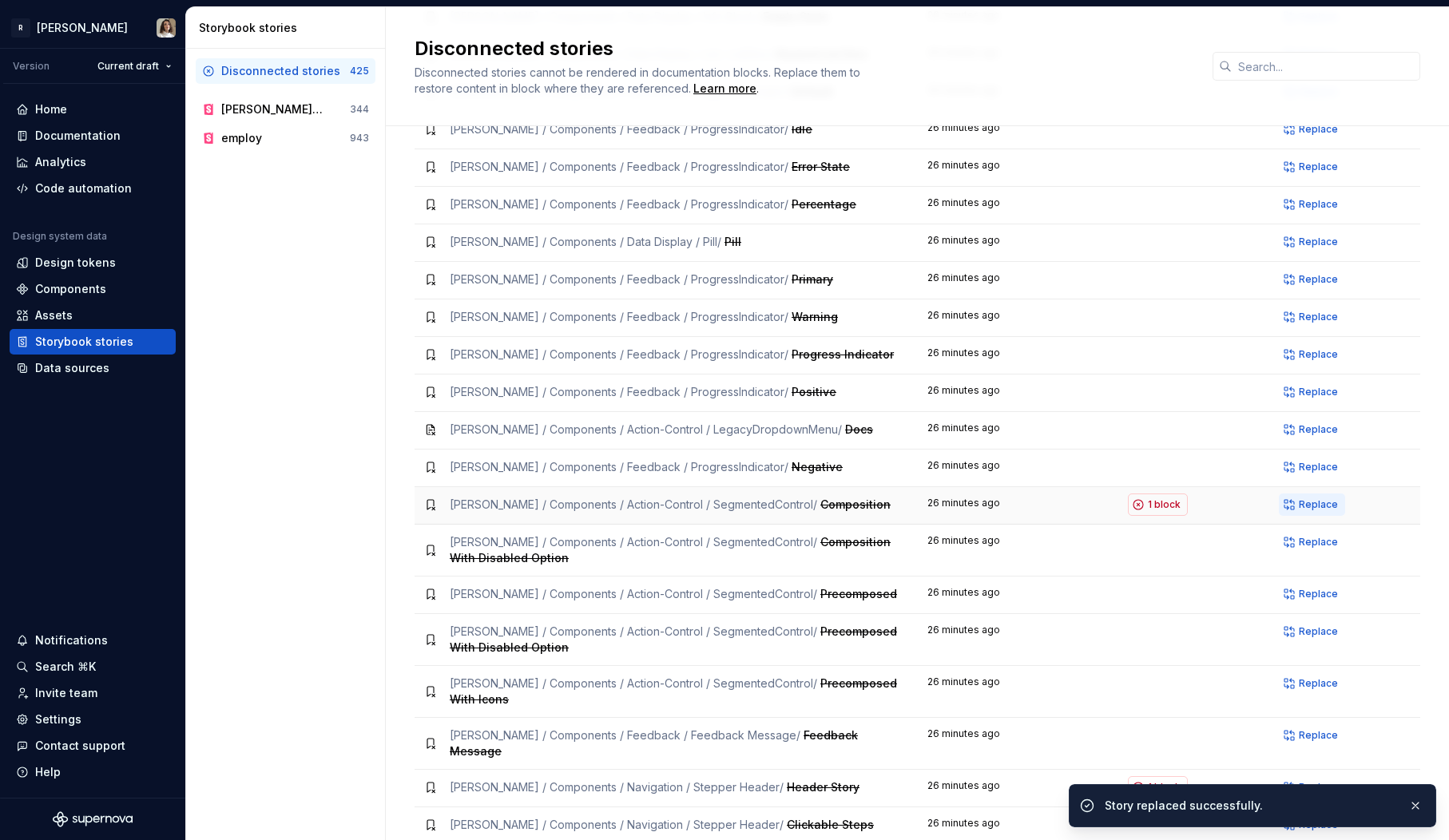
click at [1287, 494] on button "Replace" at bounding box center [1312, 505] width 67 height 23
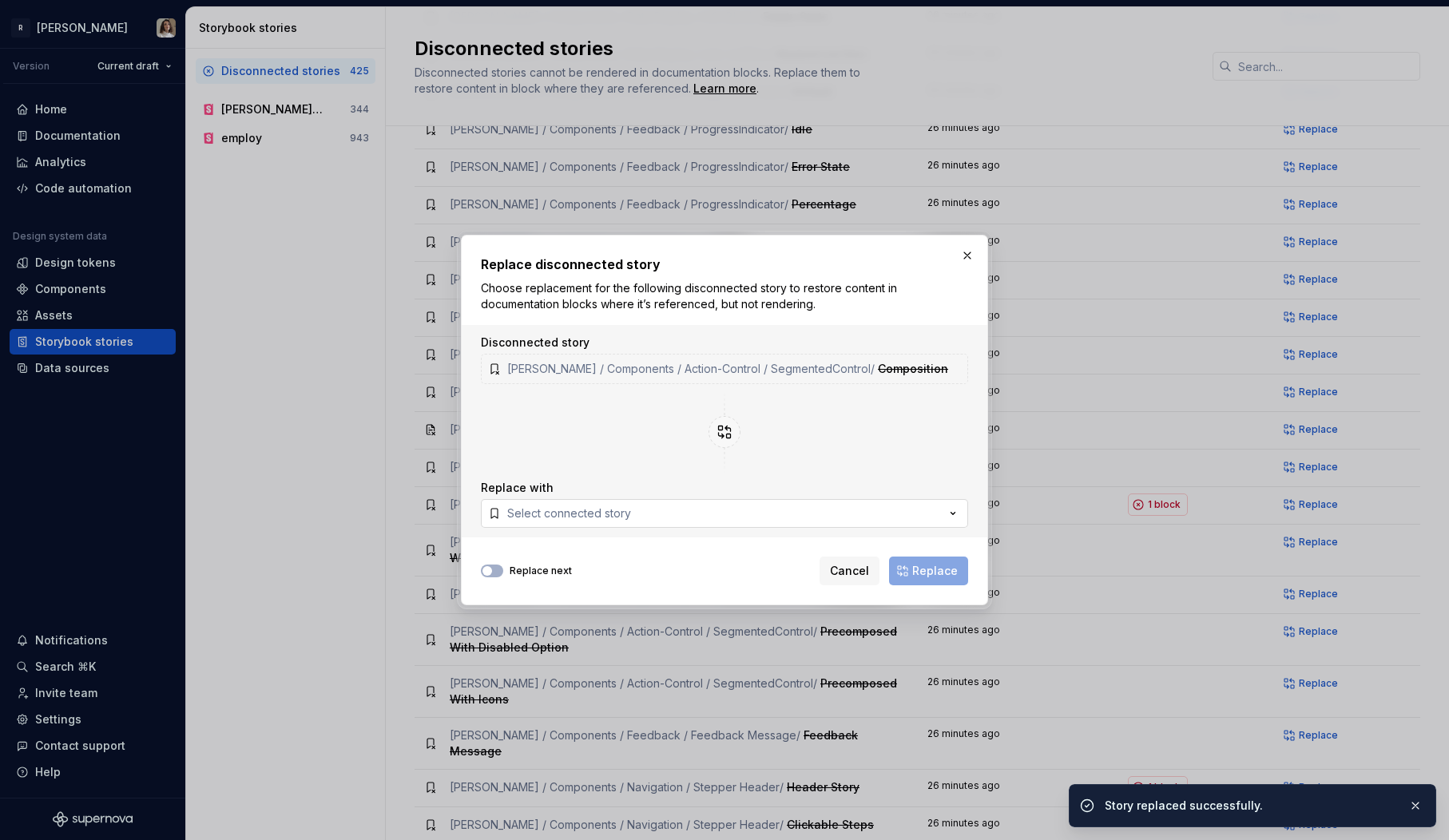
click at [651, 521] on button "Select connected story" at bounding box center [724, 513] width 488 height 29
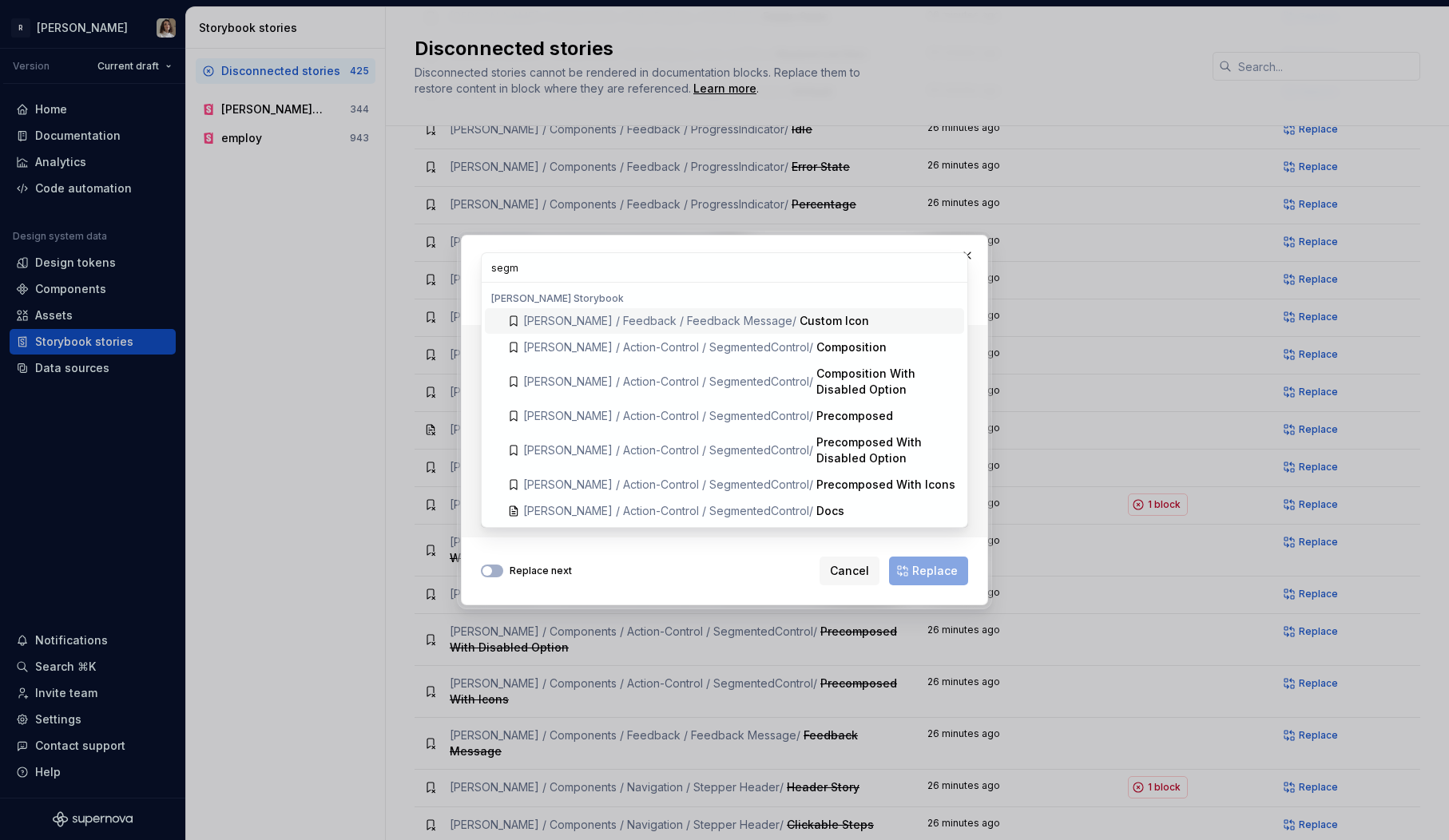
type input "segme"
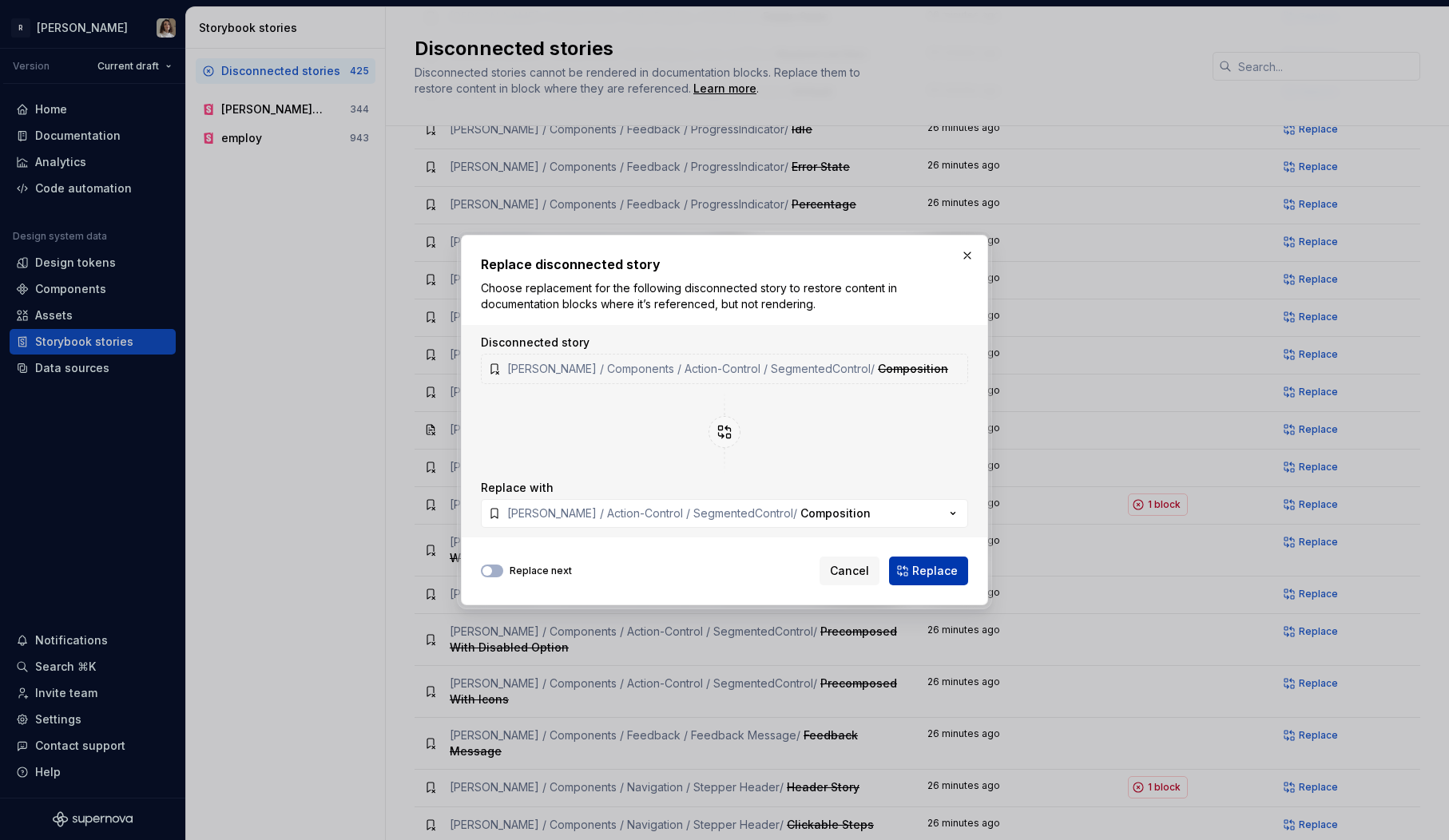
click at [929, 576] on span "Replace" at bounding box center [935, 571] width 46 height 16
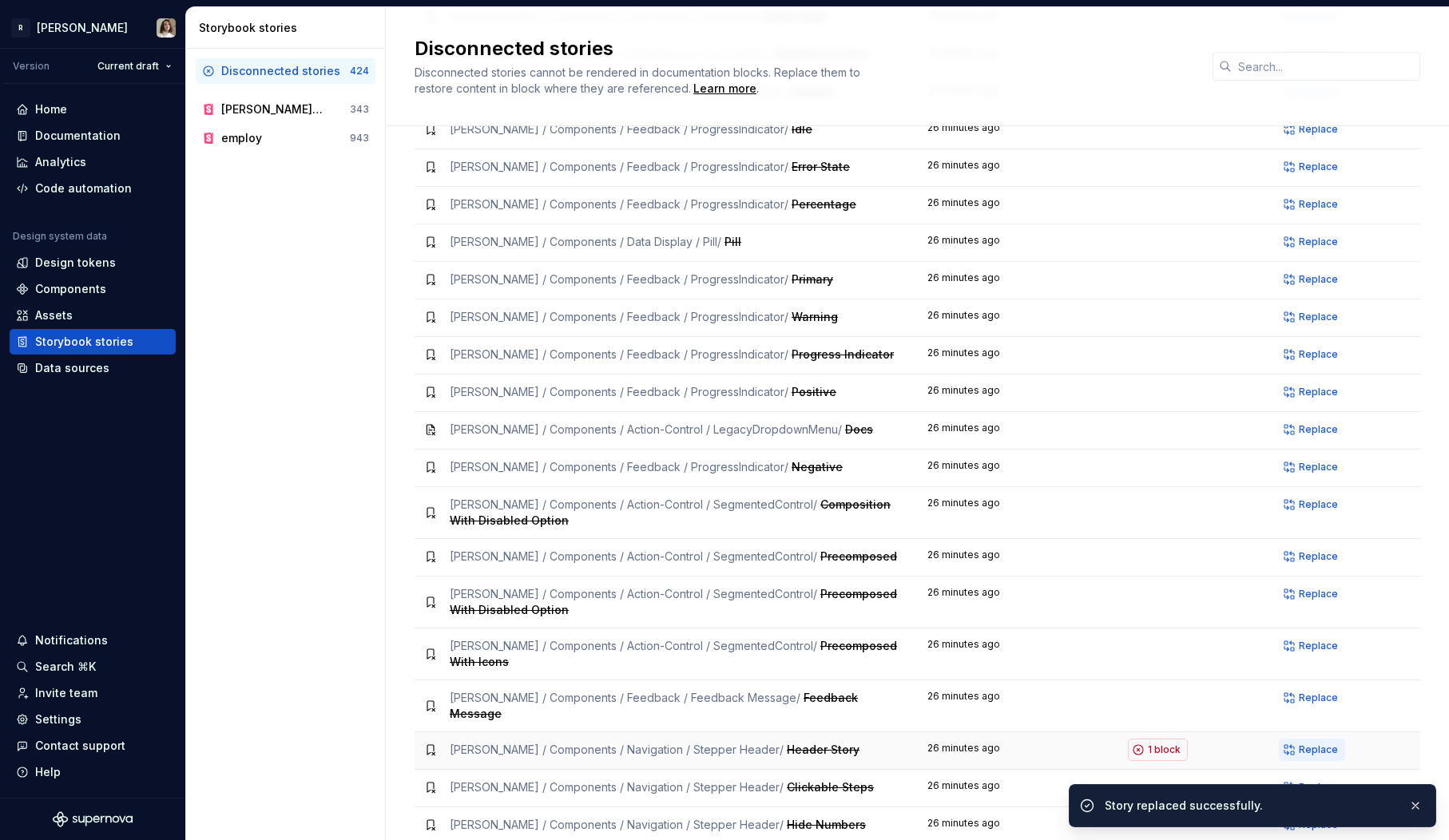
click at [1312, 744] on span "Replace" at bounding box center [1318, 750] width 39 height 13
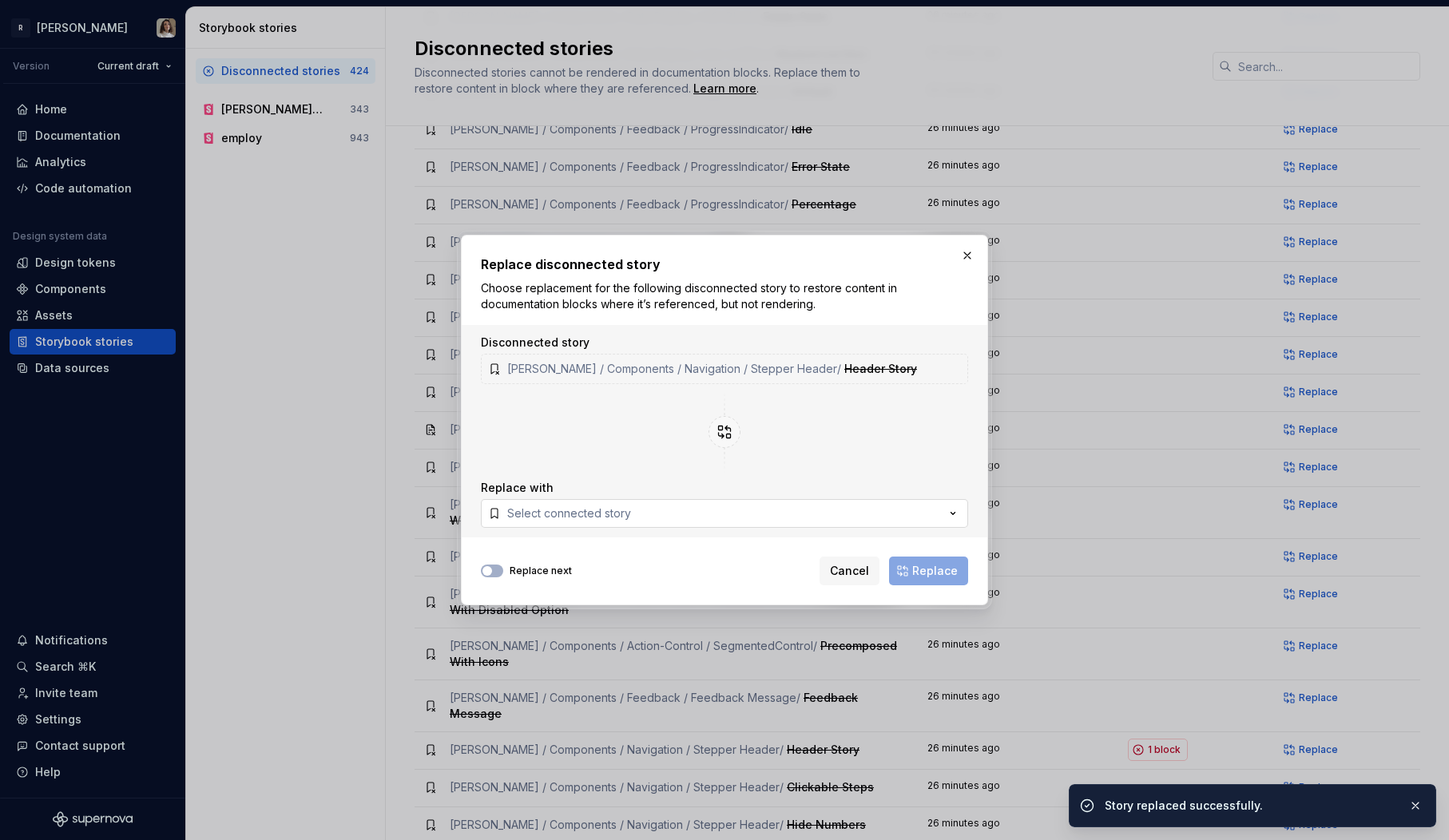
click at [679, 514] on button "Select connected story" at bounding box center [724, 513] width 488 height 29
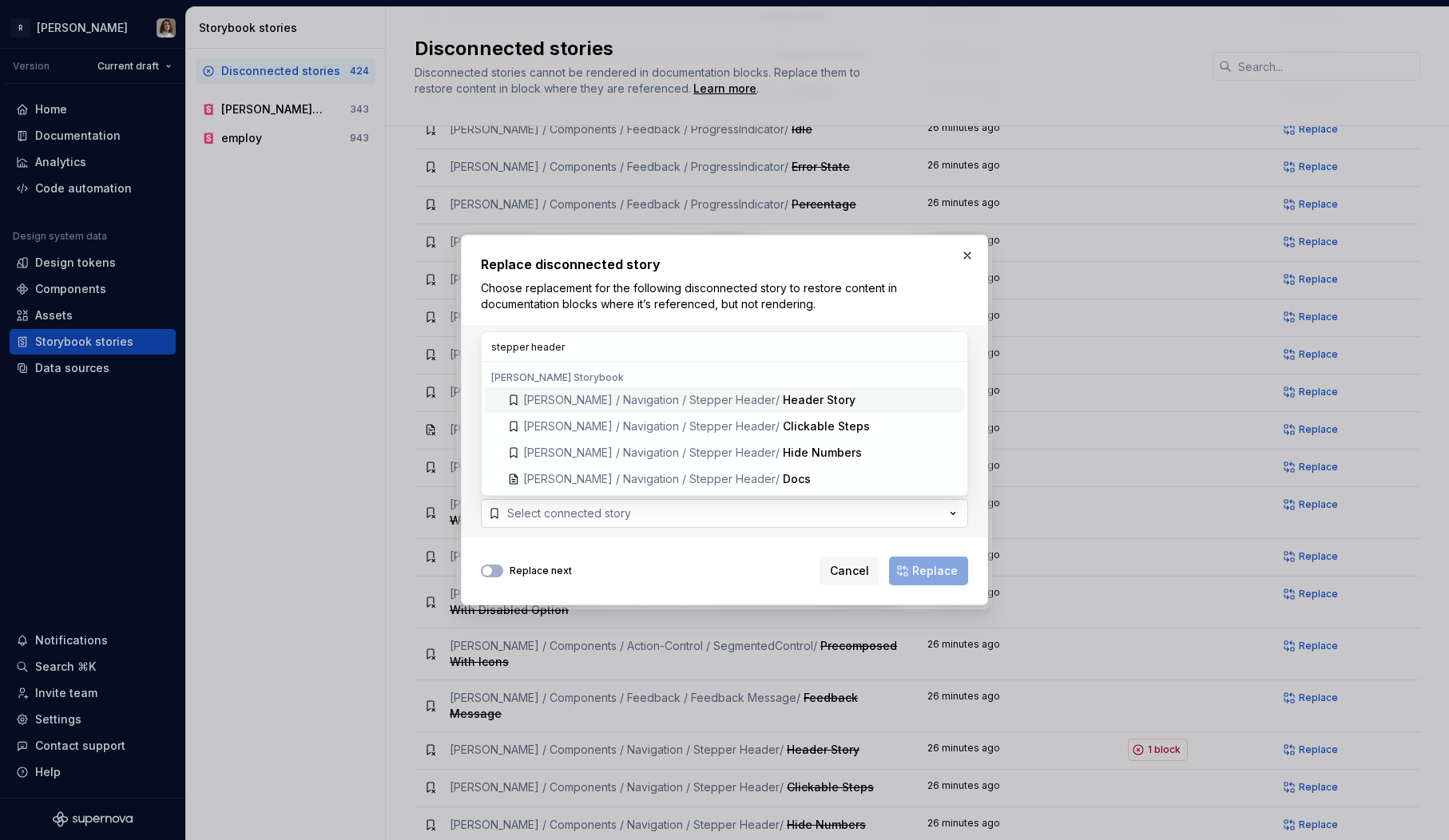
type input "stepper header"
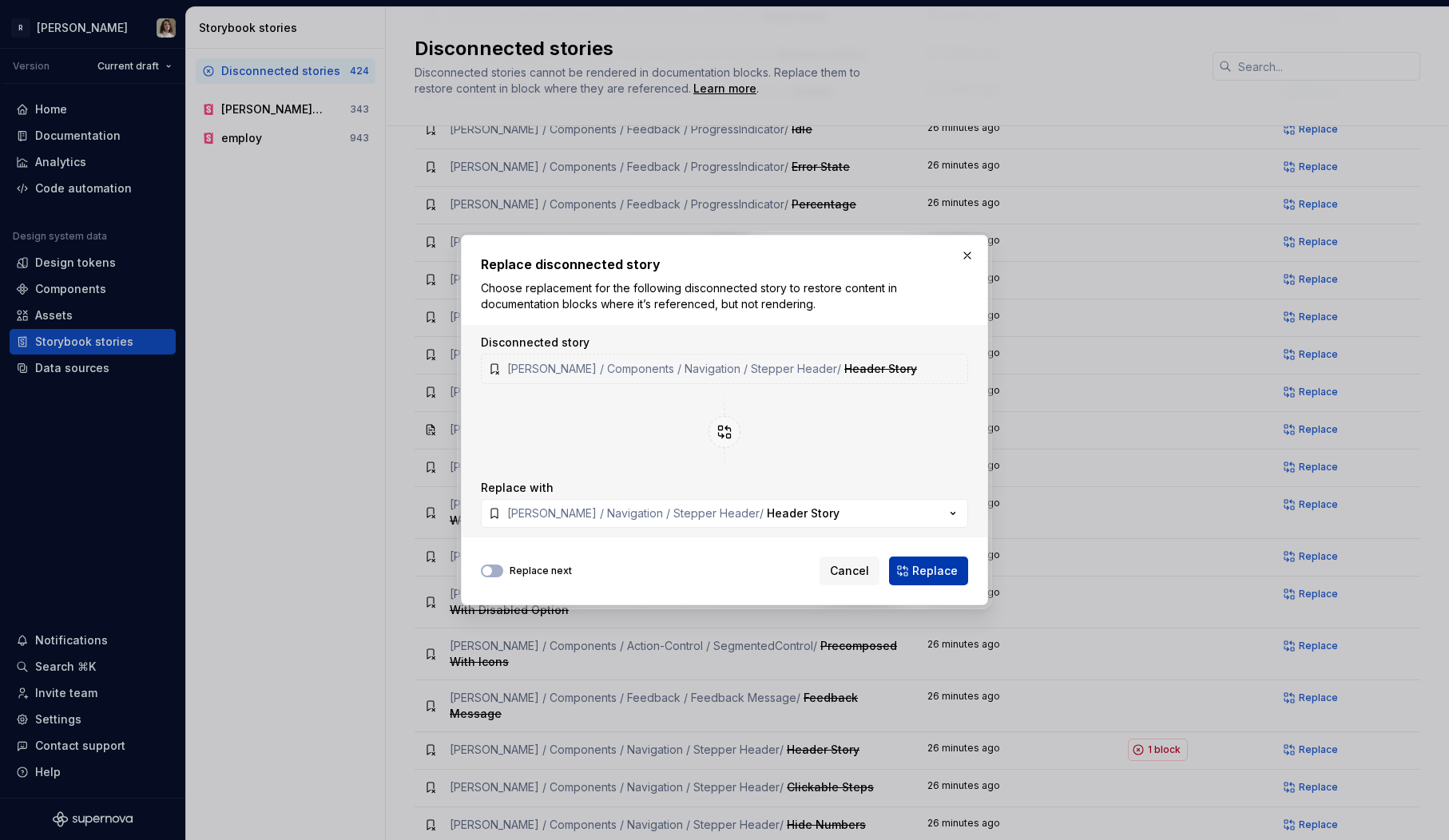
click at [916, 557] on button "Replace" at bounding box center [928, 571] width 79 height 29
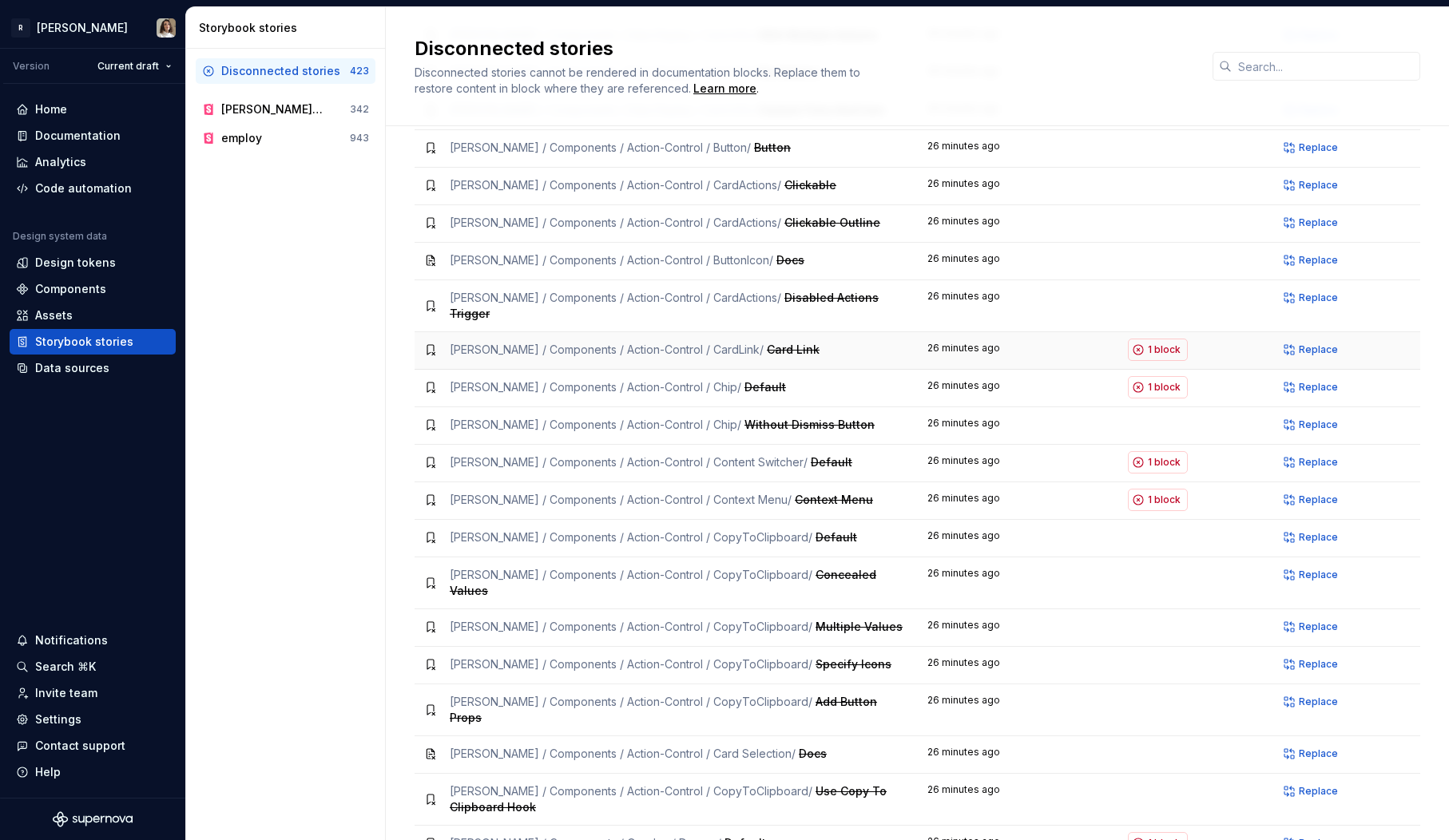
scroll to position [907, 0]
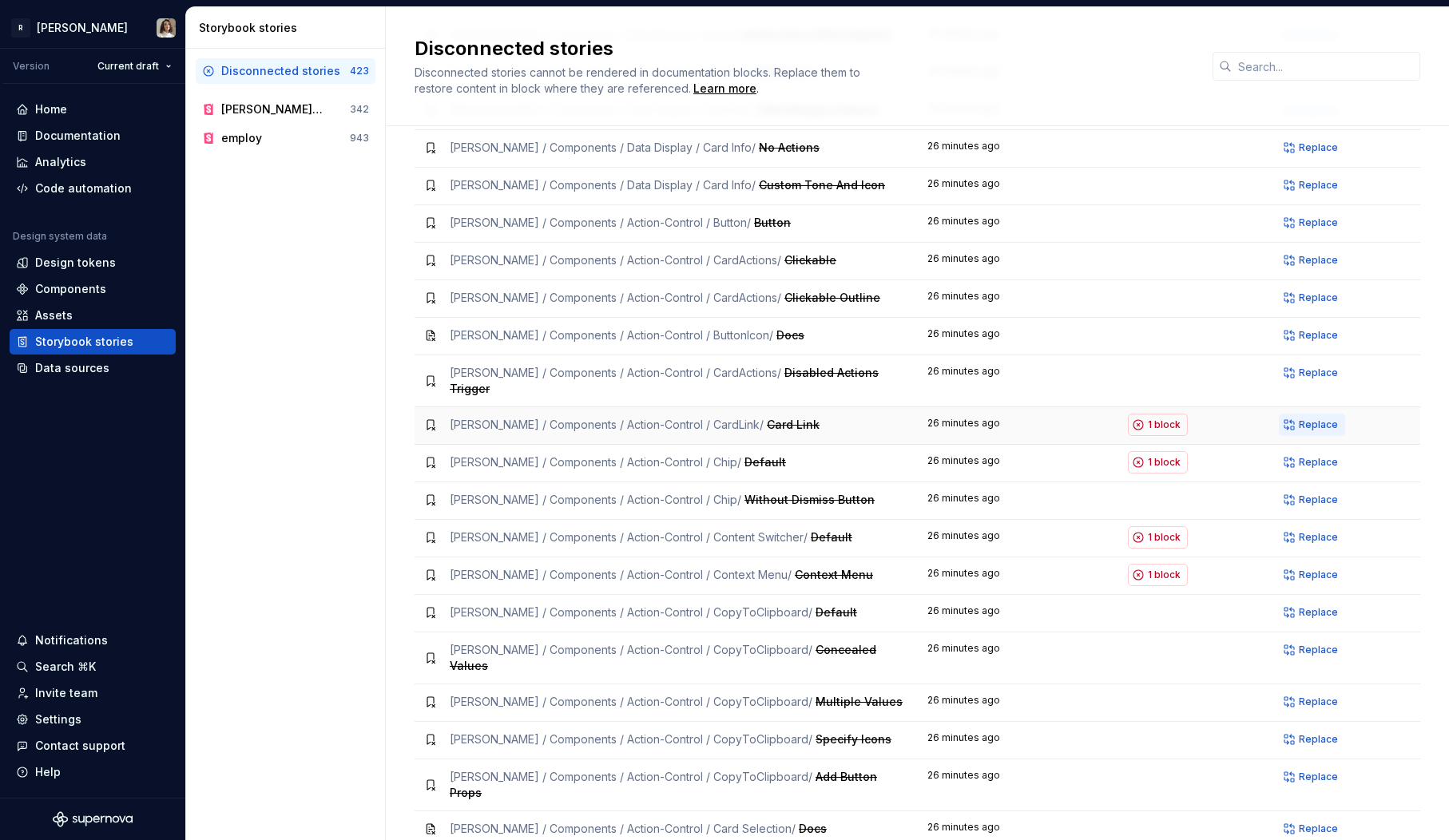
click at [1305, 418] on span "Replace" at bounding box center [1318, 424] width 39 height 13
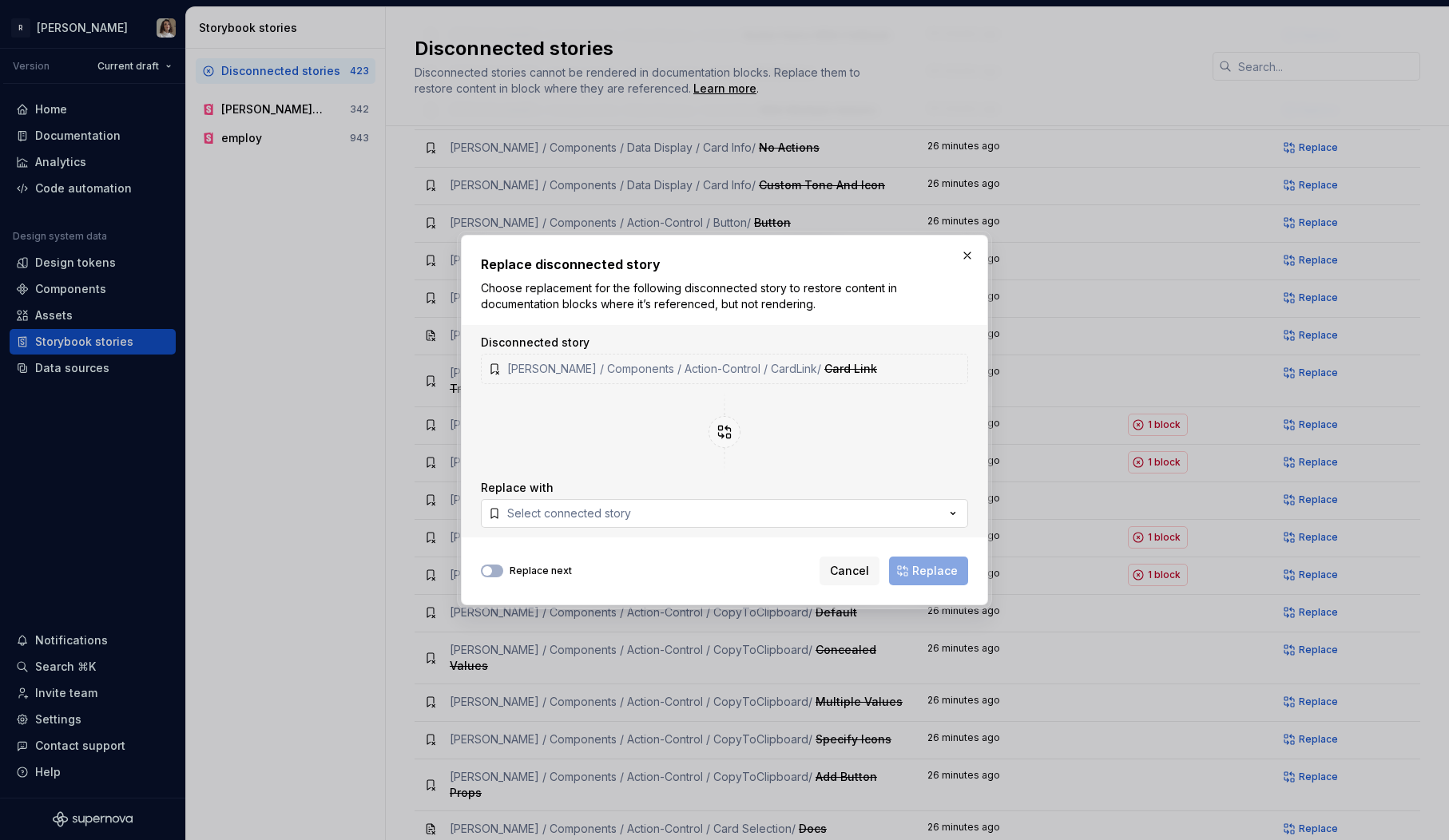
click at [689, 514] on button "Select connected story" at bounding box center [724, 513] width 488 height 29
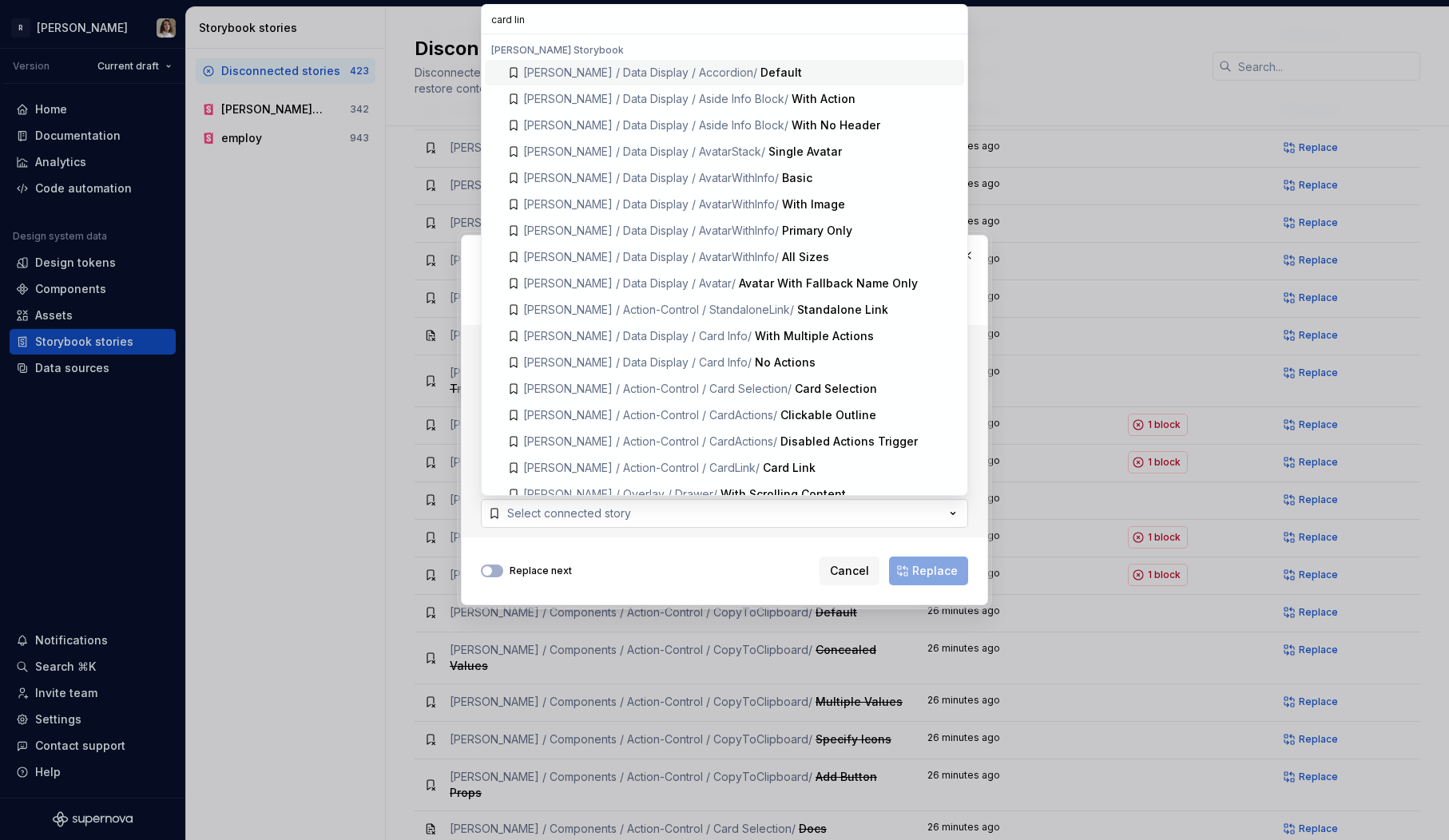
type input "card link"
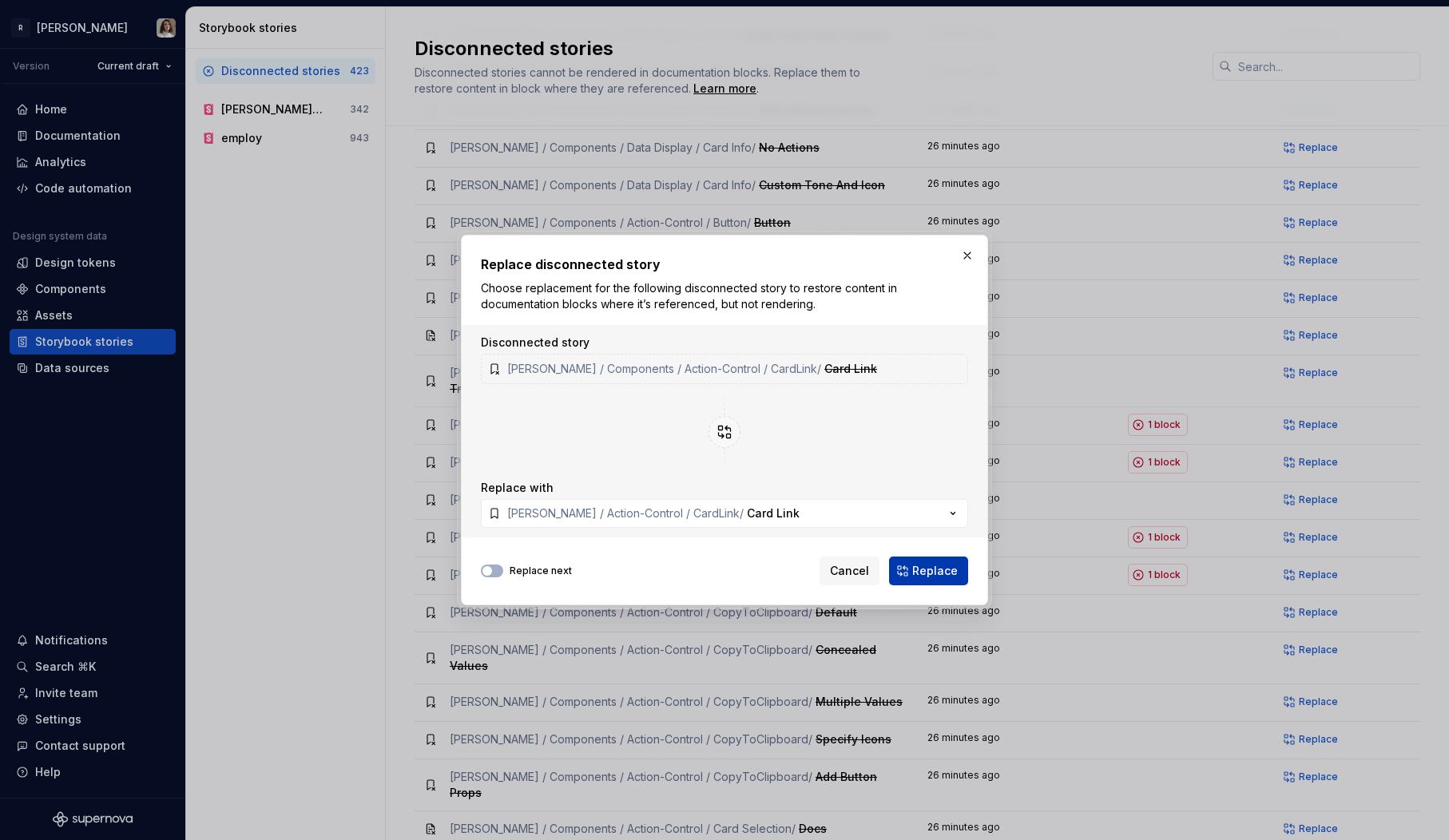
click at [941, 579] on button "Replace" at bounding box center [928, 571] width 79 height 29
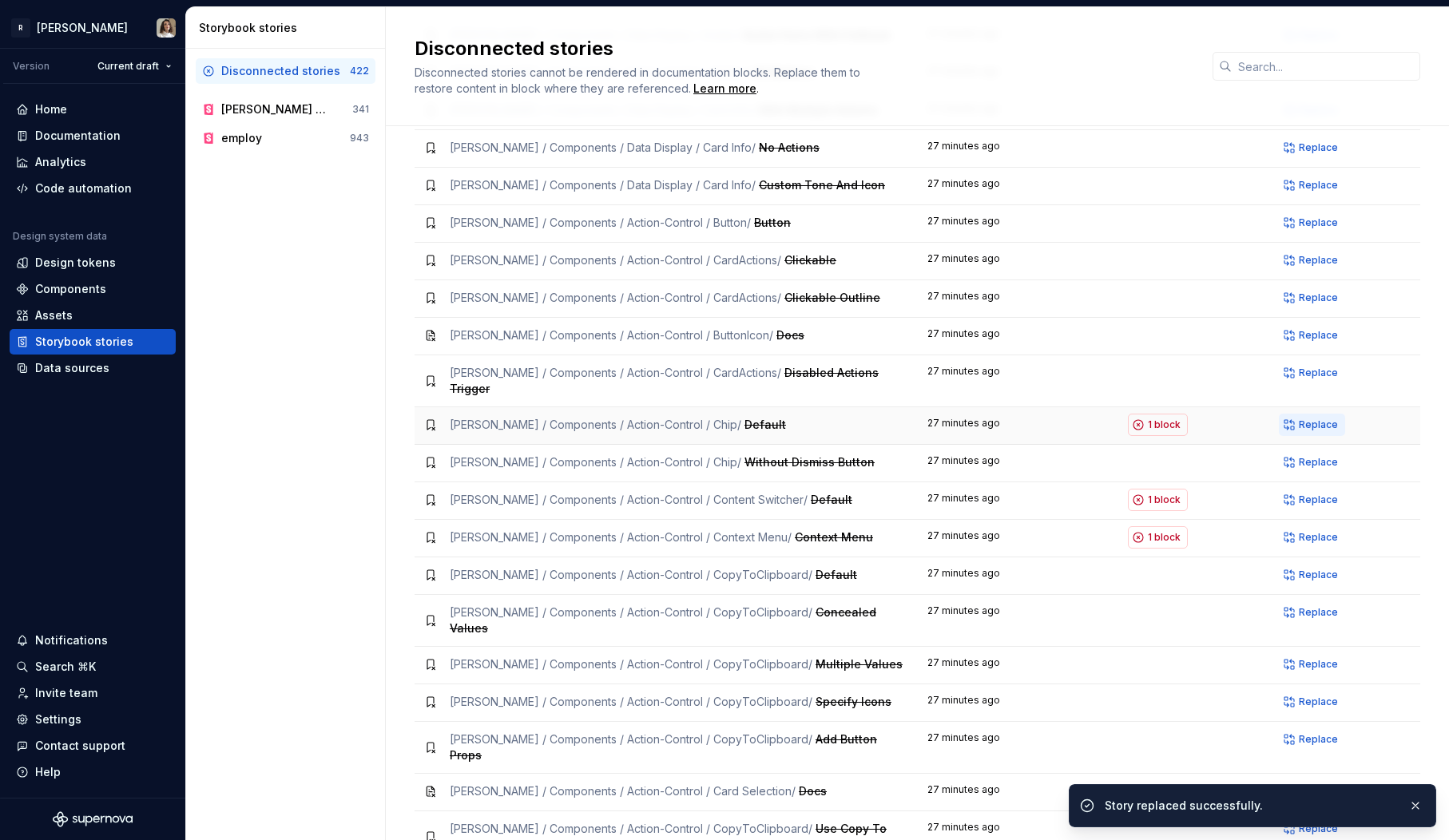
click at [1295, 414] on button "Replace" at bounding box center [1312, 425] width 67 height 23
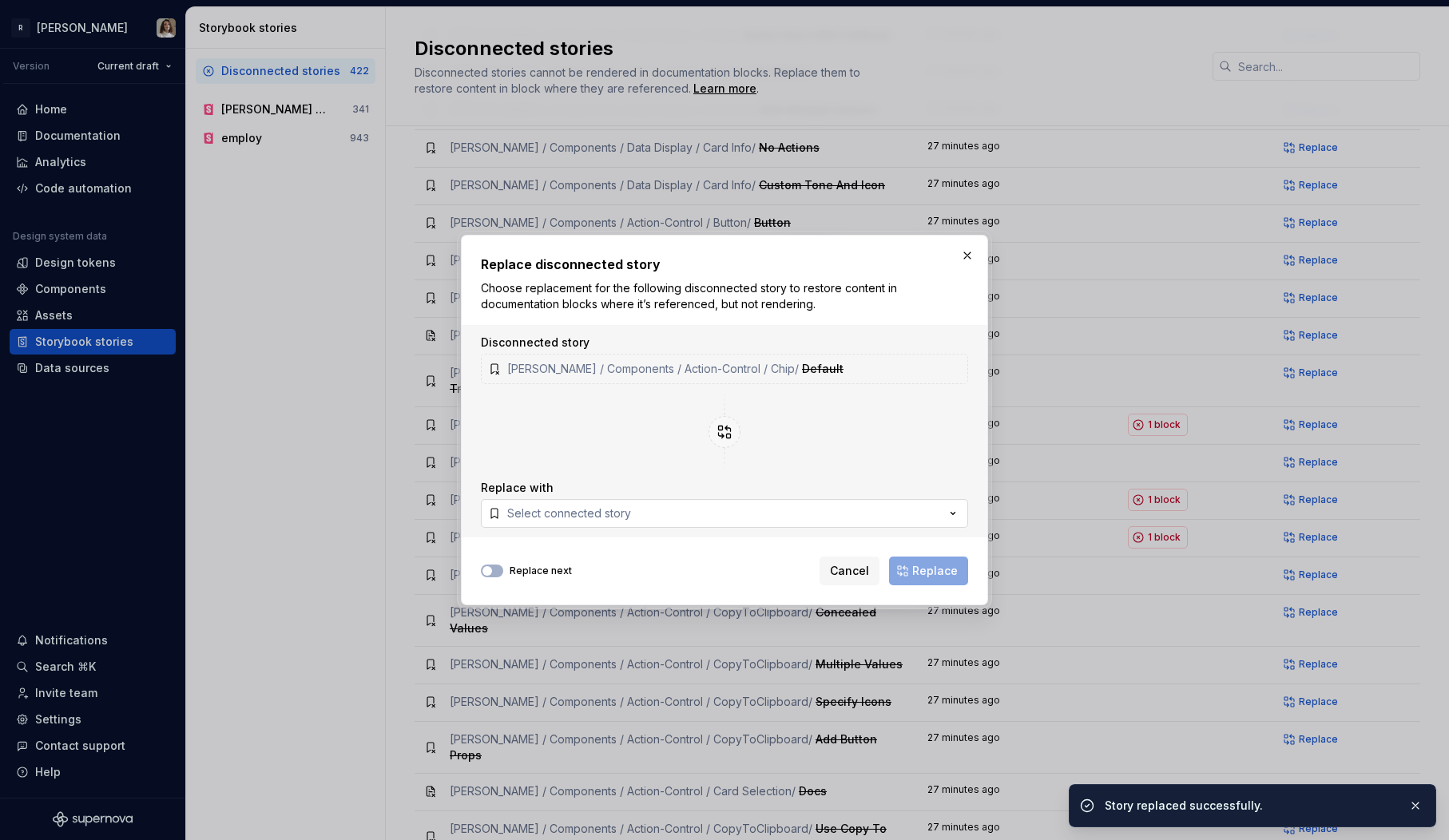
click at [663, 511] on button "Select connected story" at bounding box center [724, 513] width 488 height 29
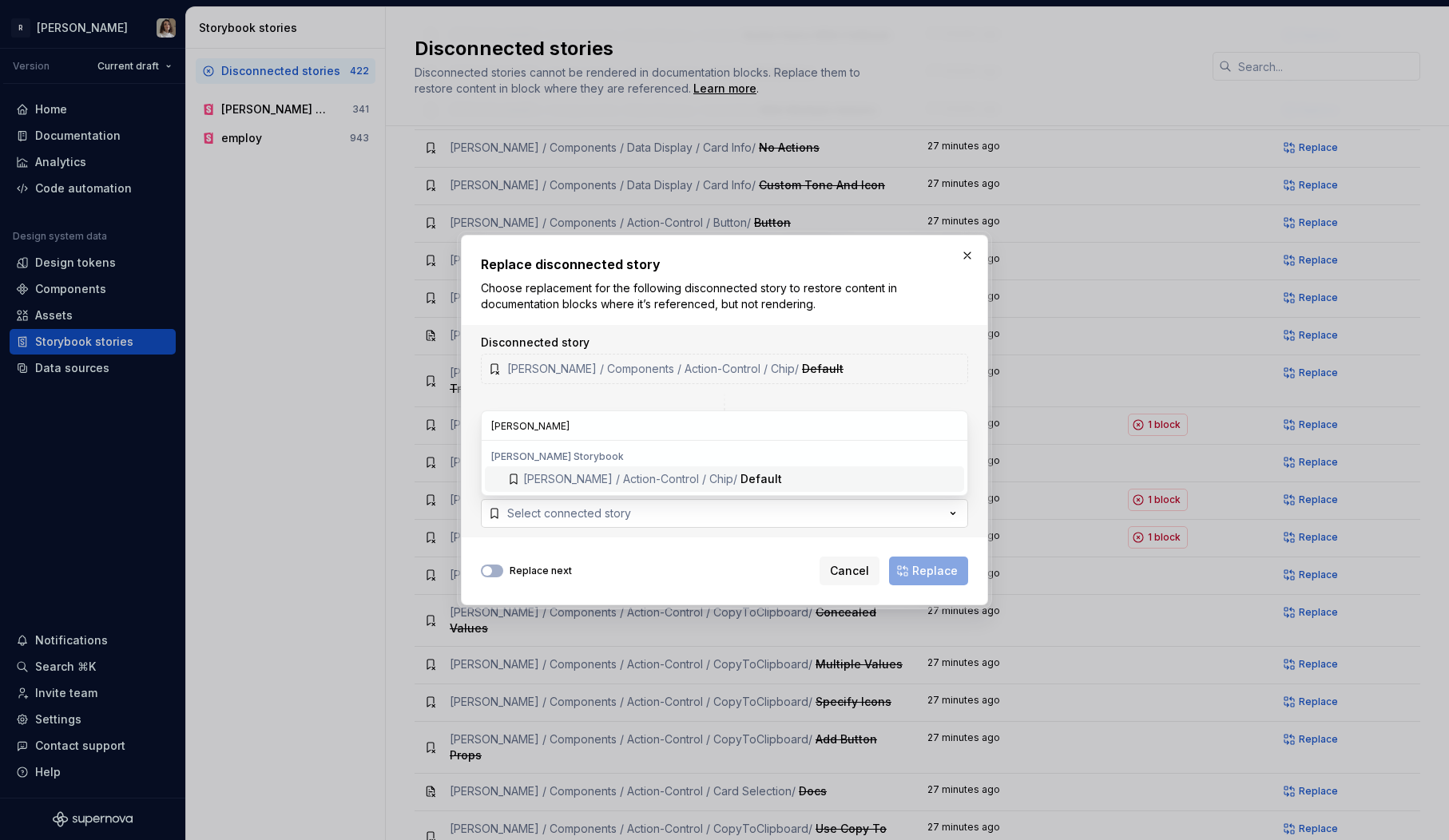
type input "chip defau"
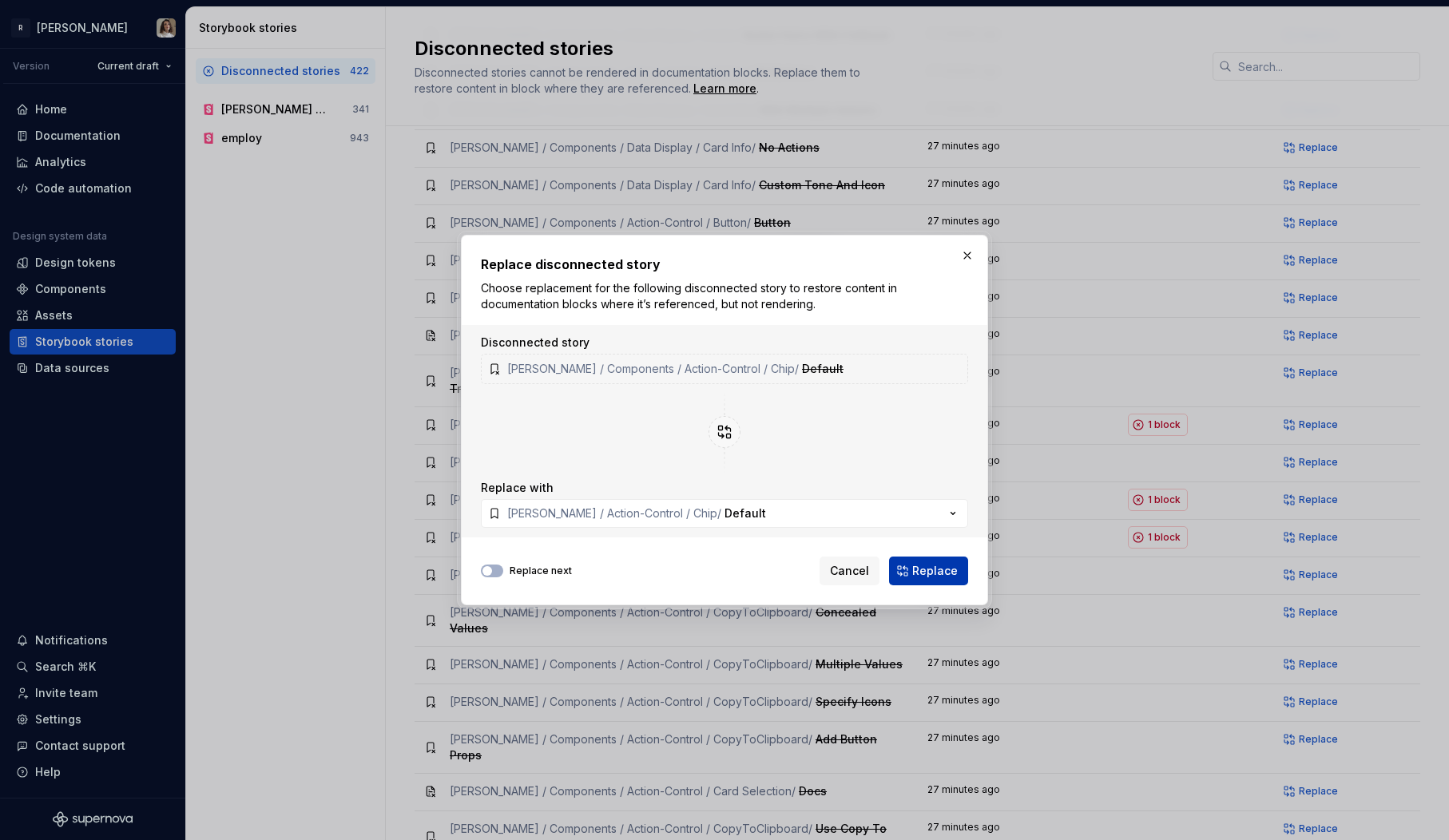
click at [941, 567] on span "Replace" at bounding box center [935, 571] width 46 height 16
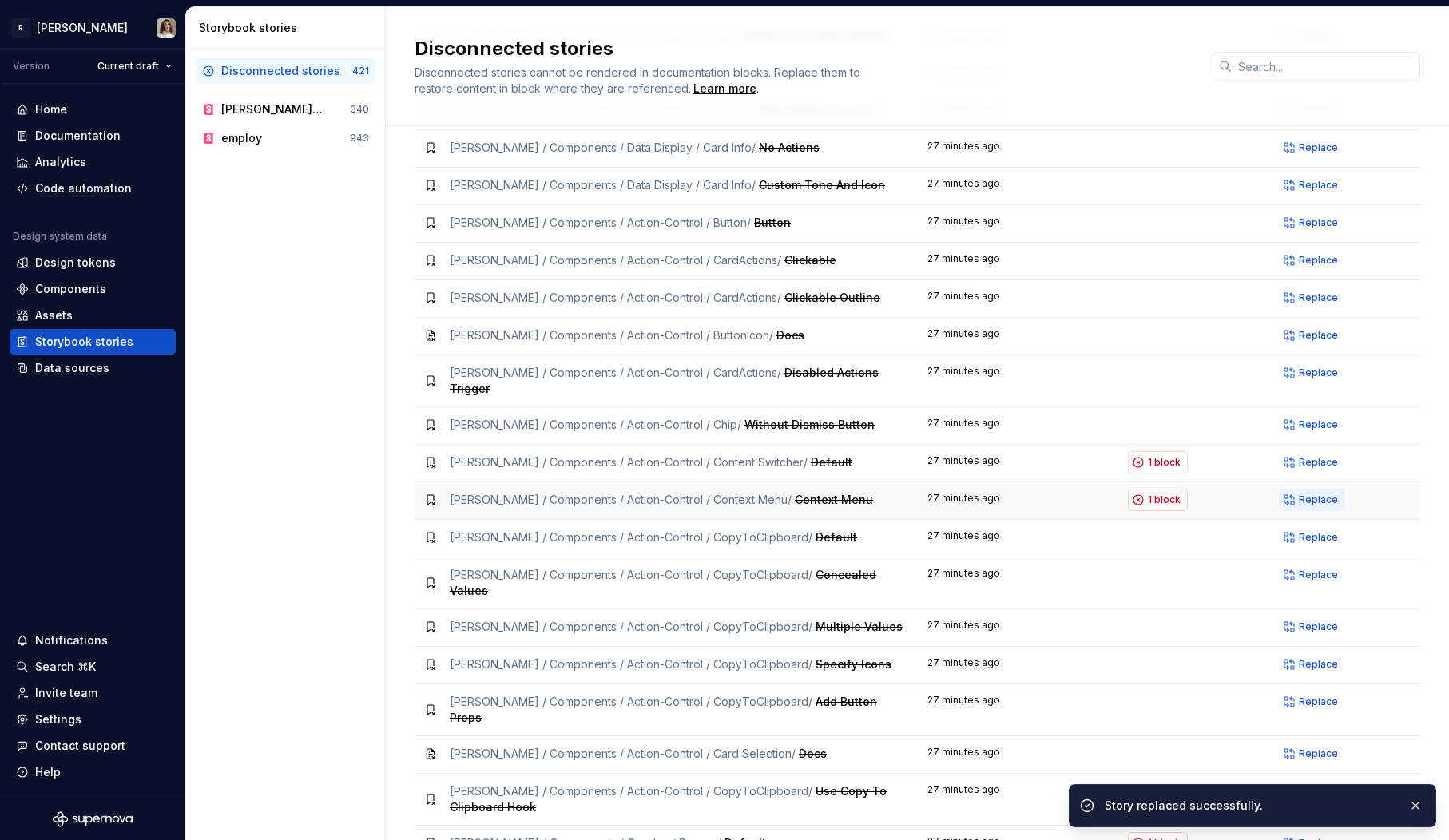
click at [1323, 494] on span "Replace" at bounding box center [1318, 500] width 39 height 13
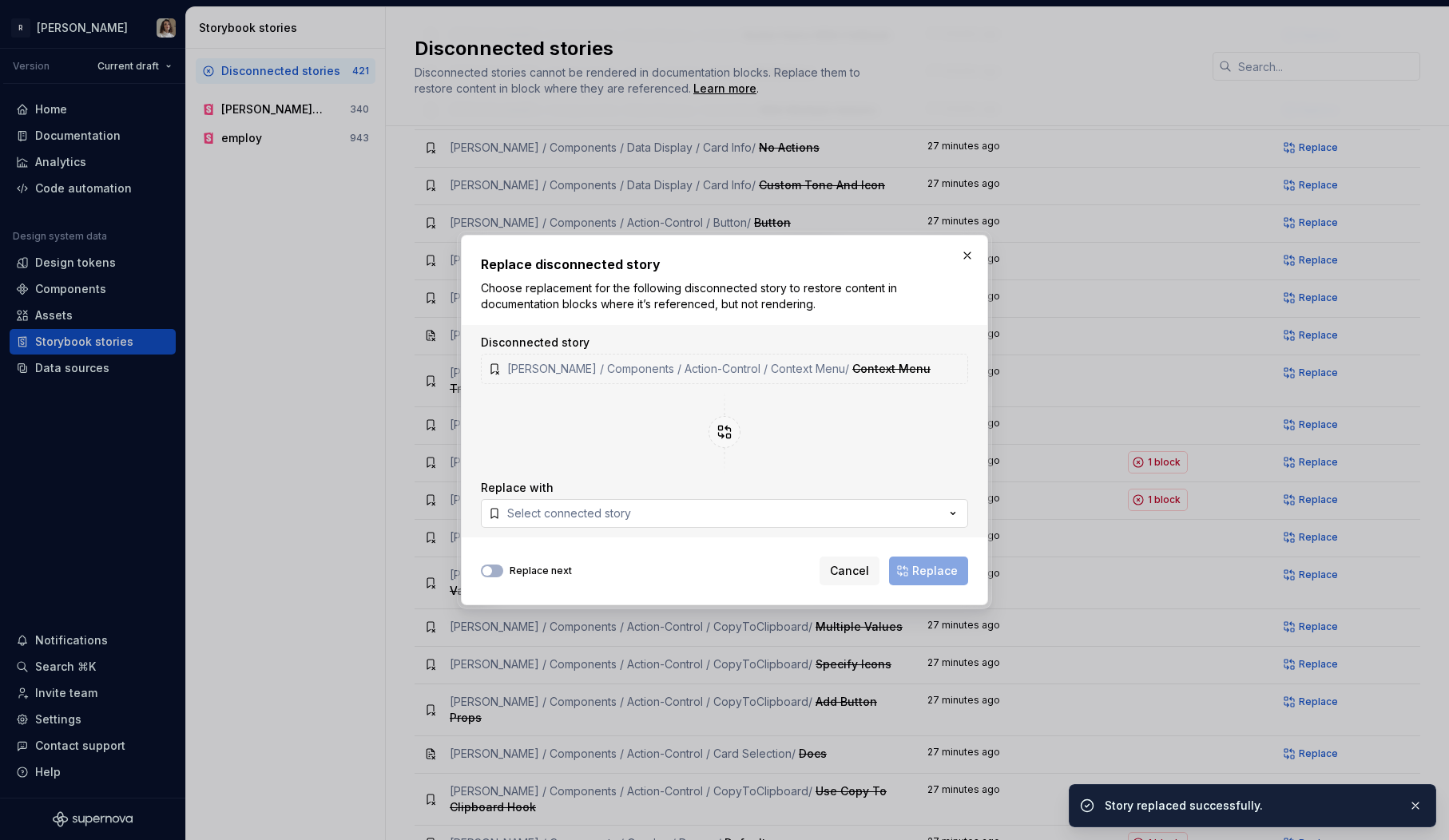
click at [736, 516] on button "Select connected story" at bounding box center [724, 513] width 488 height 29
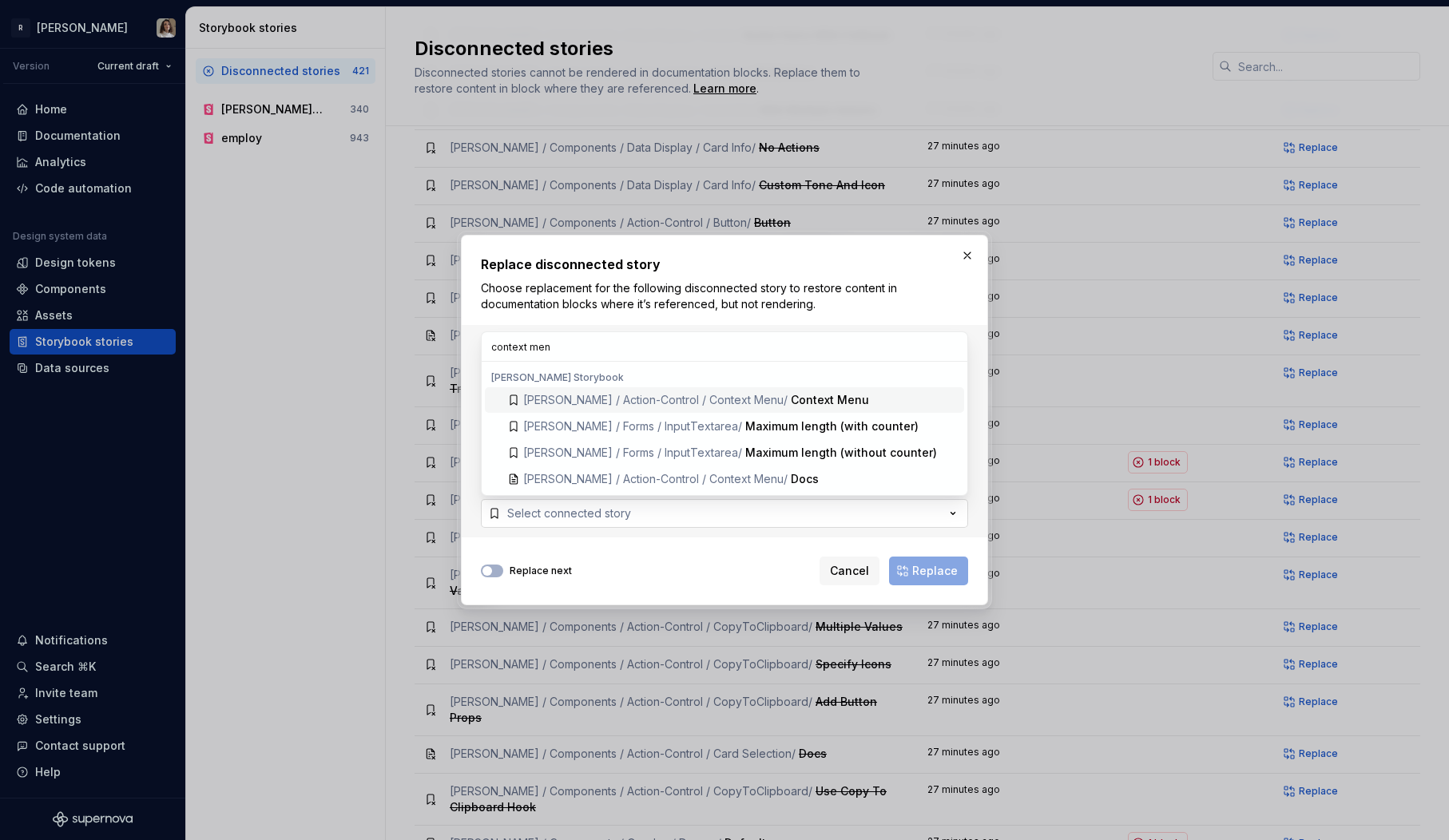
type input "context menu"
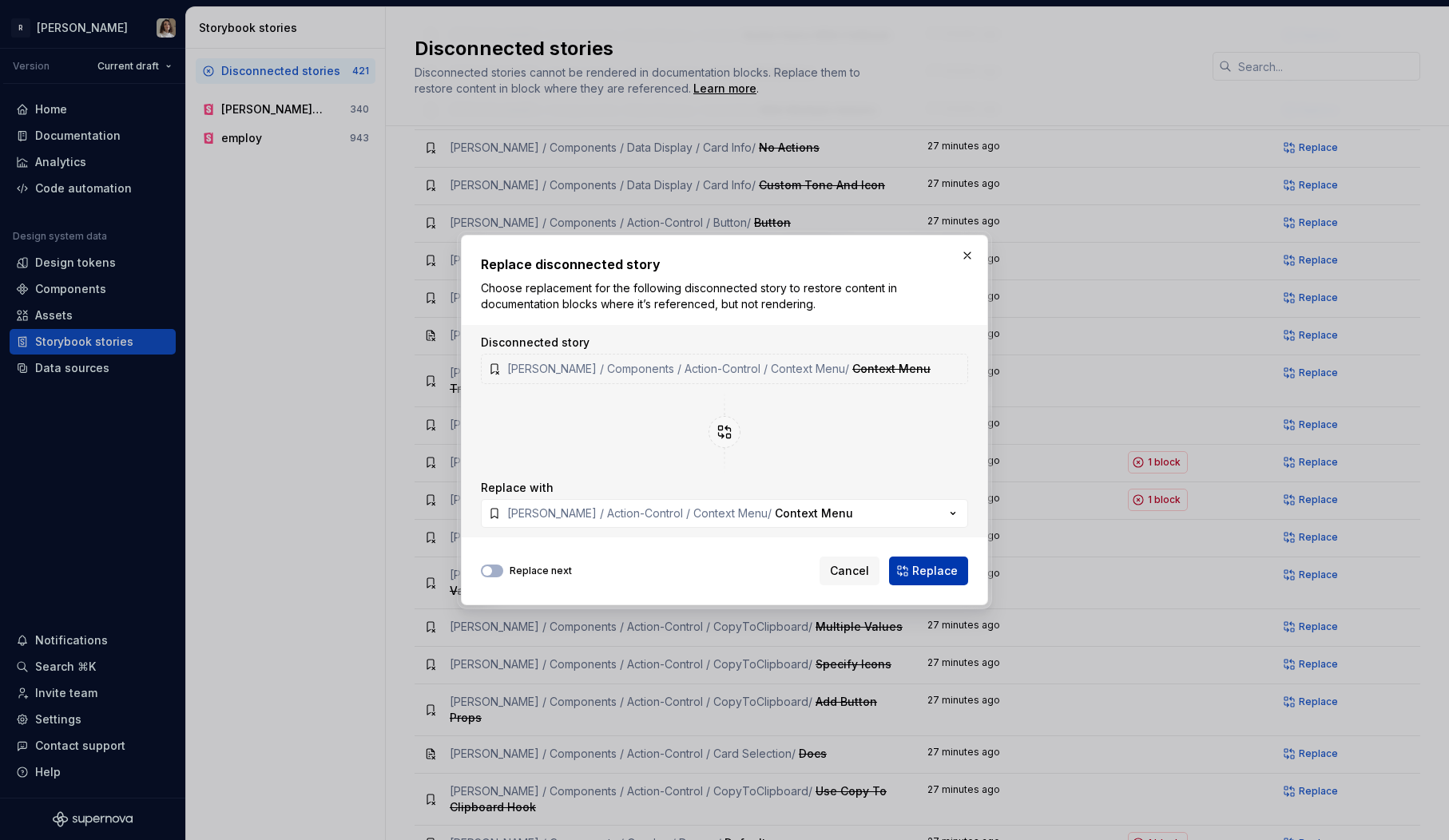
click at [953, 567] on span "Replace" at bounding box center [935, 571] width 46 height 16
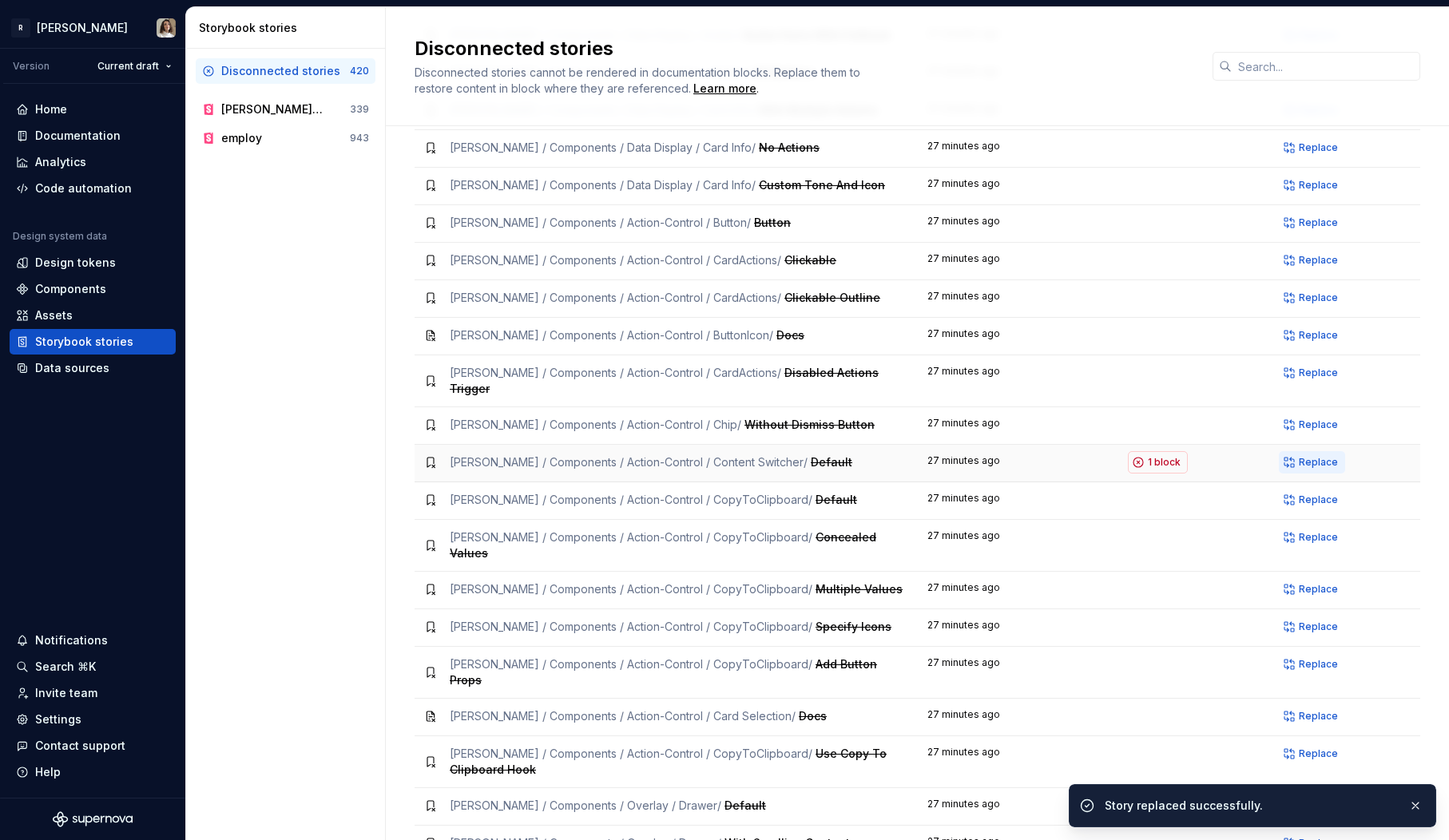
click at [1315, 456] on span "Replace" at bounding box center [1318, 462] width 39 height 13
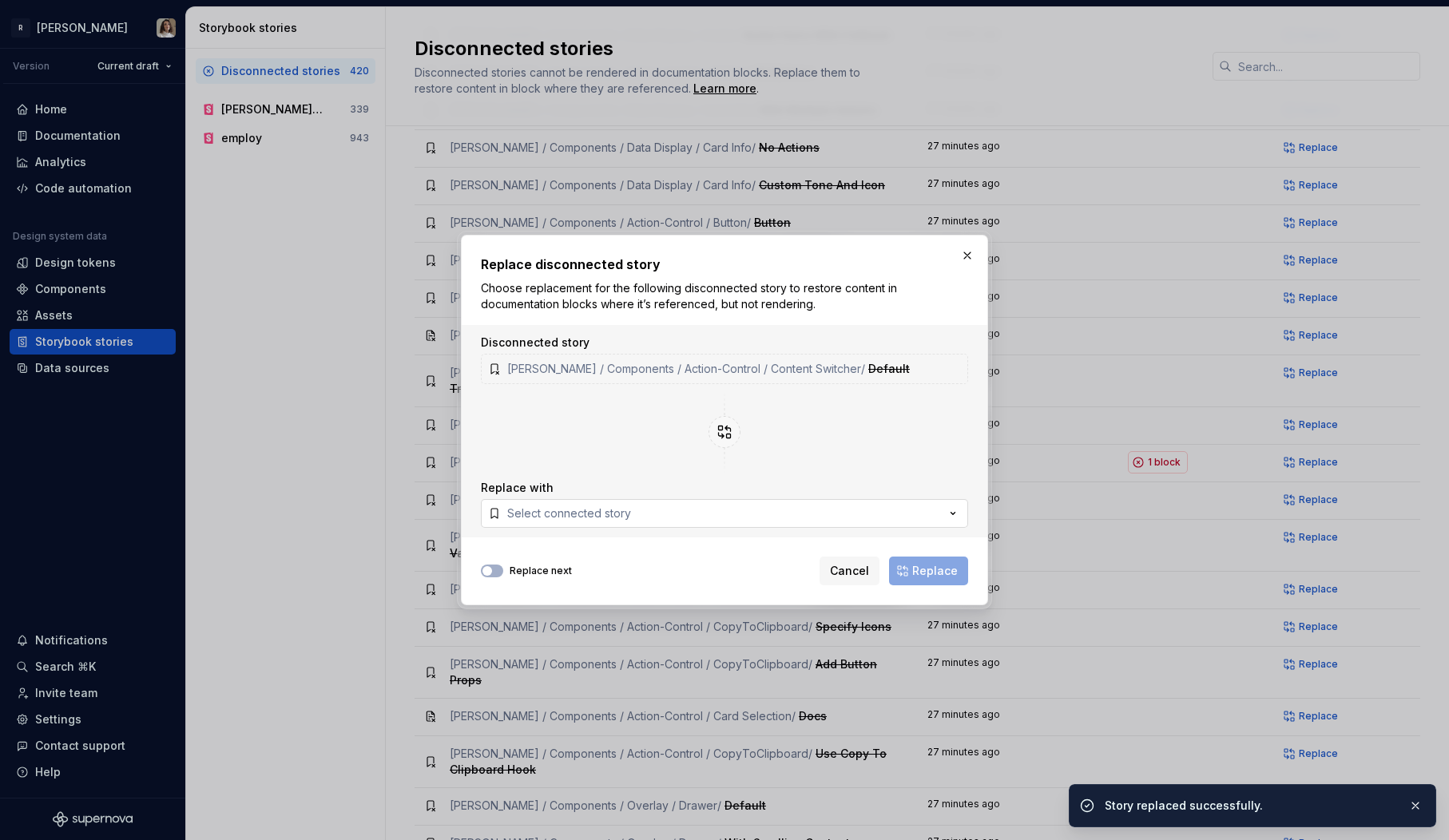
click at [708, 509] on button "Select connected story" at bounding box center [724, 513] width 488 height 29
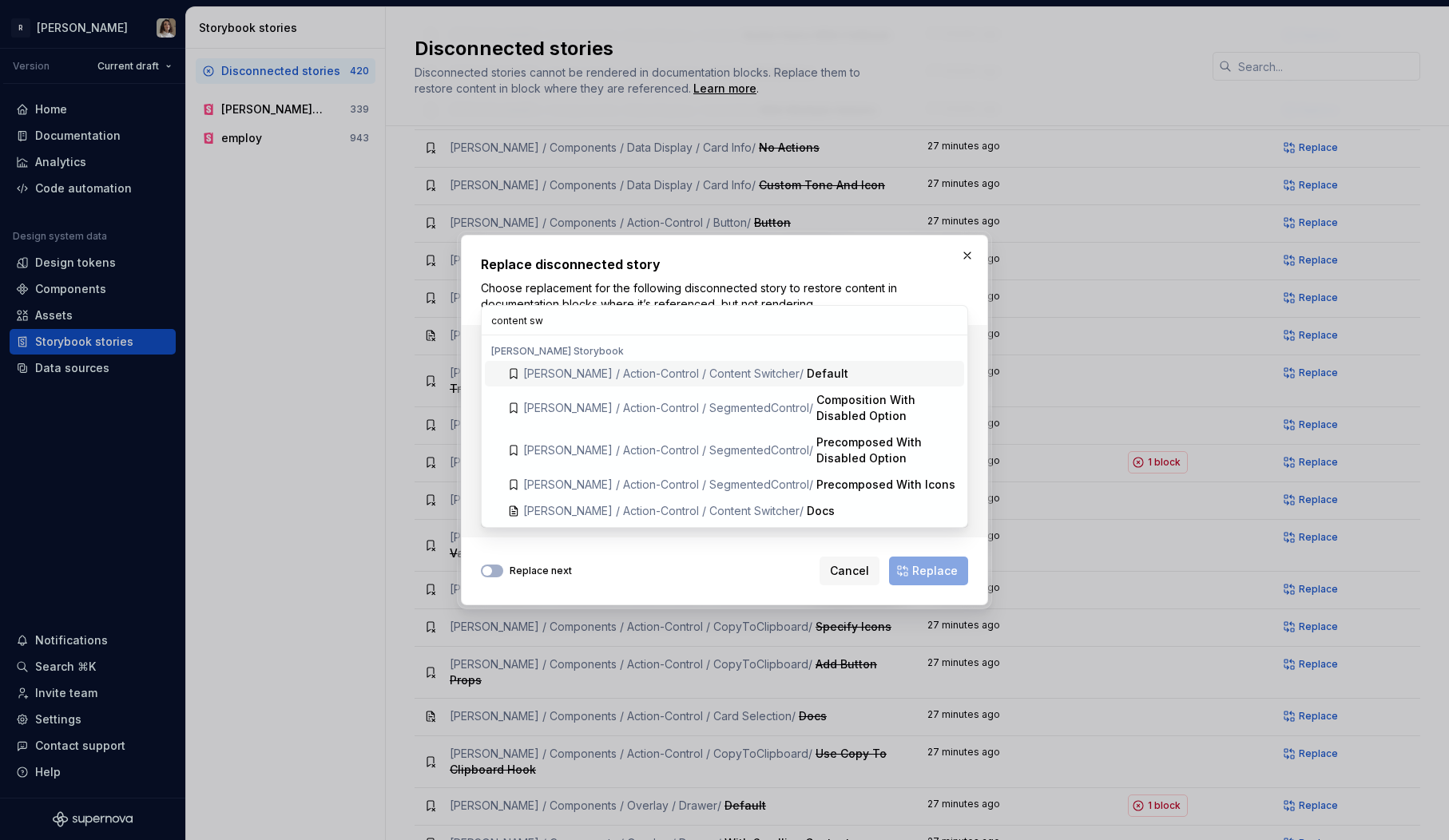
type input "content swi"
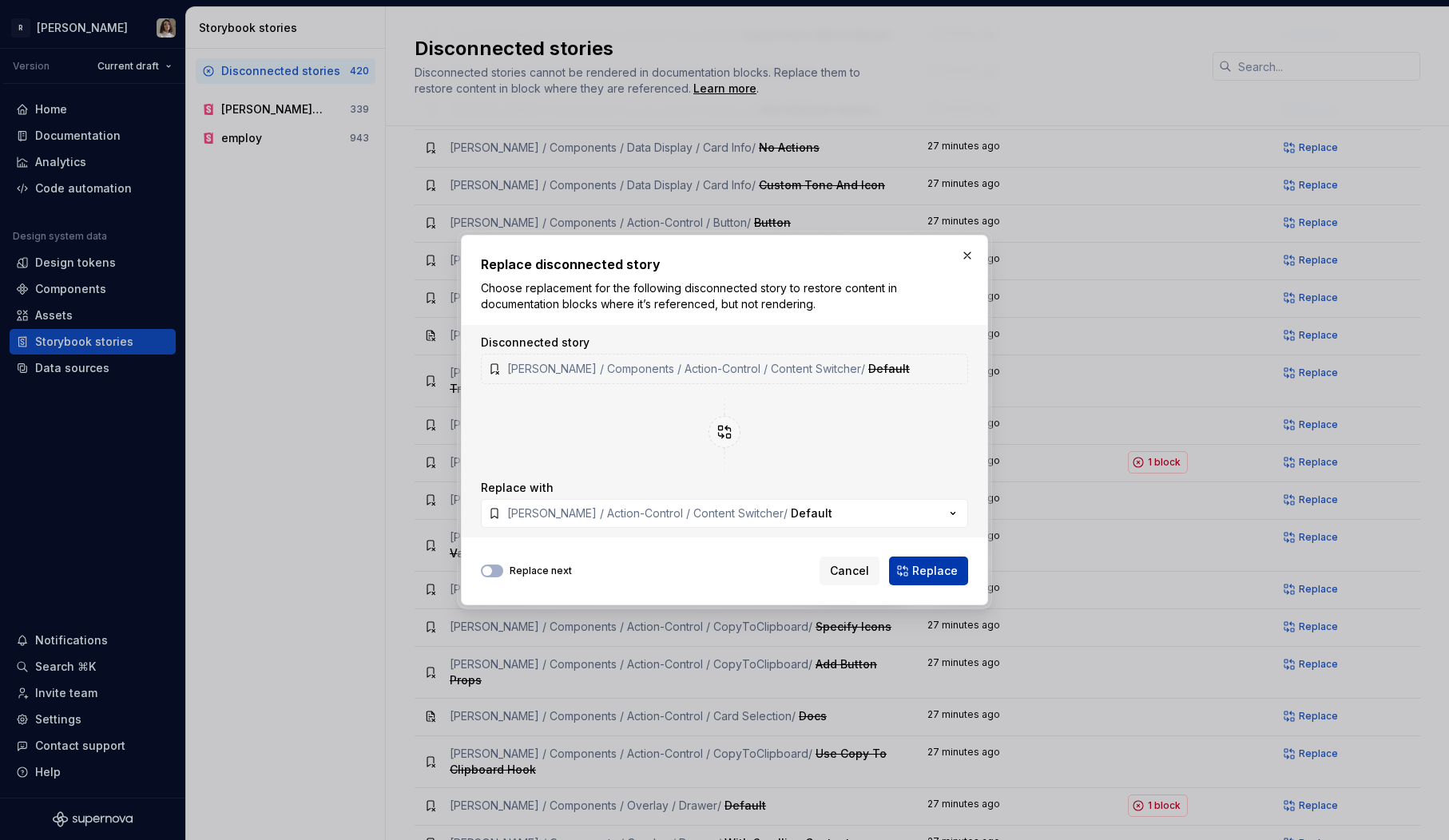
click at [937, 572] on span "Replace" at bounding box center [935, 571] width 46 height 16
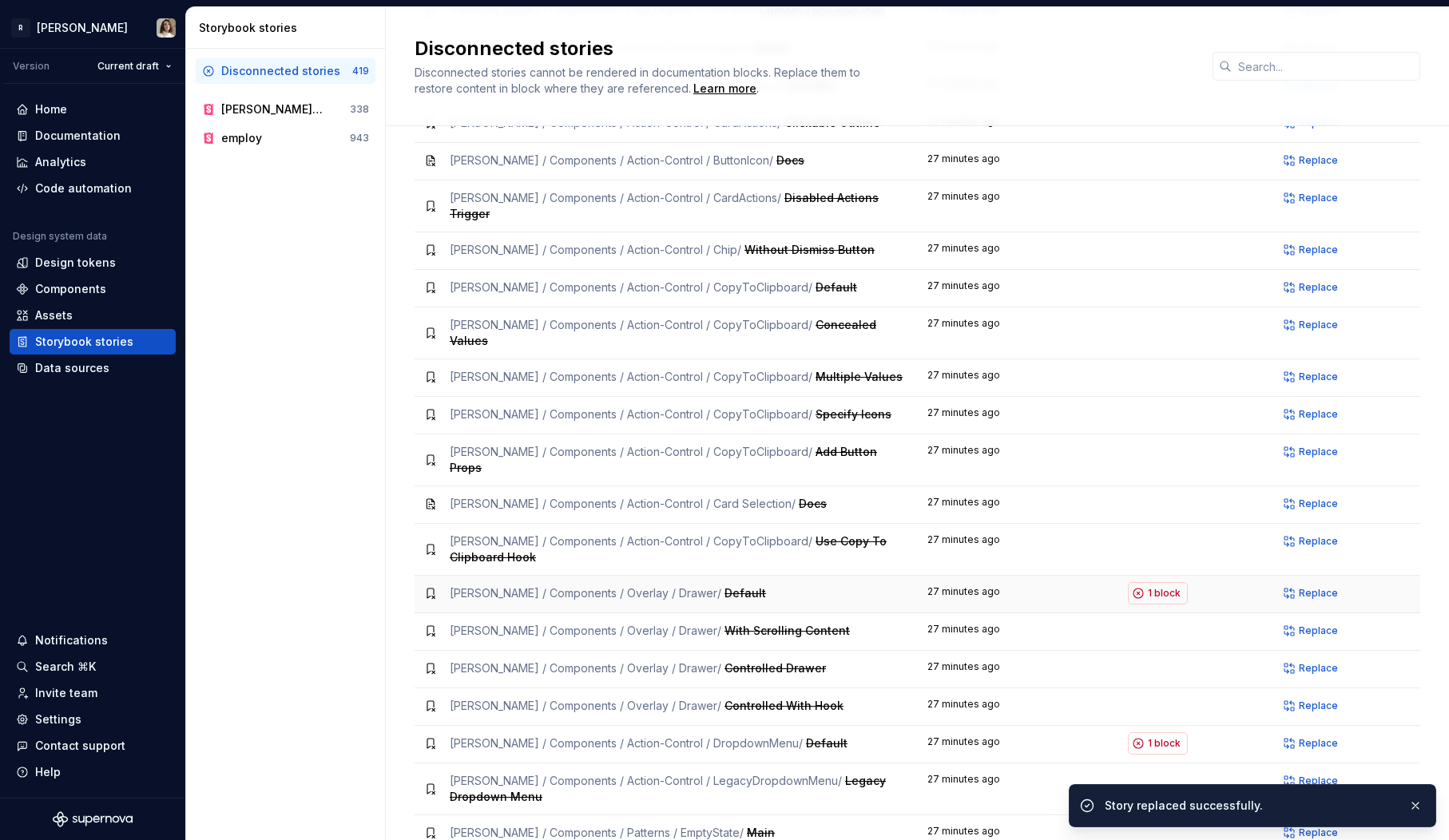
scroll to position [1086, 0]
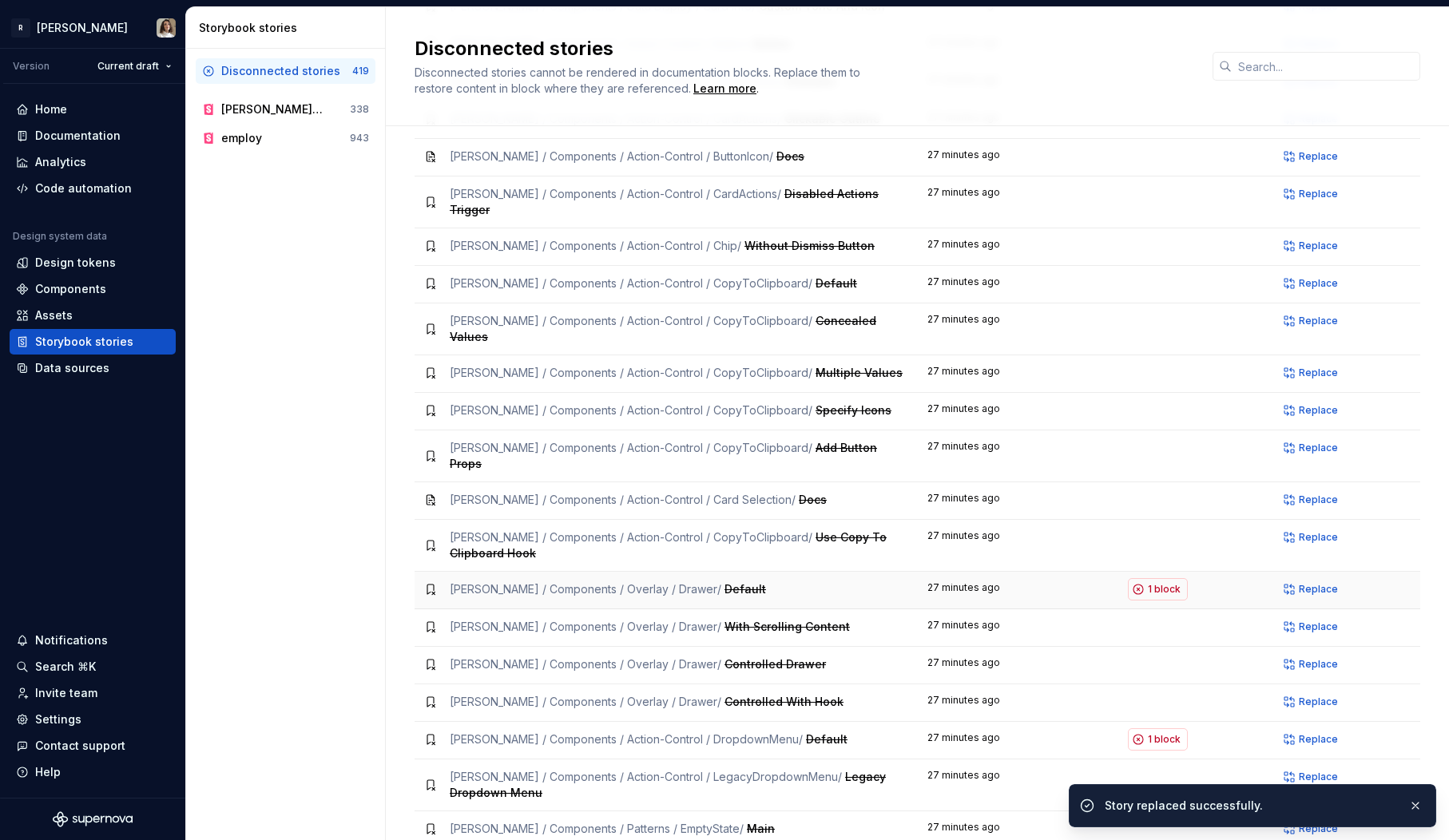
click at [1315, 572] on td "Replace" at bounding box center [1345, 590] width 151 height 37
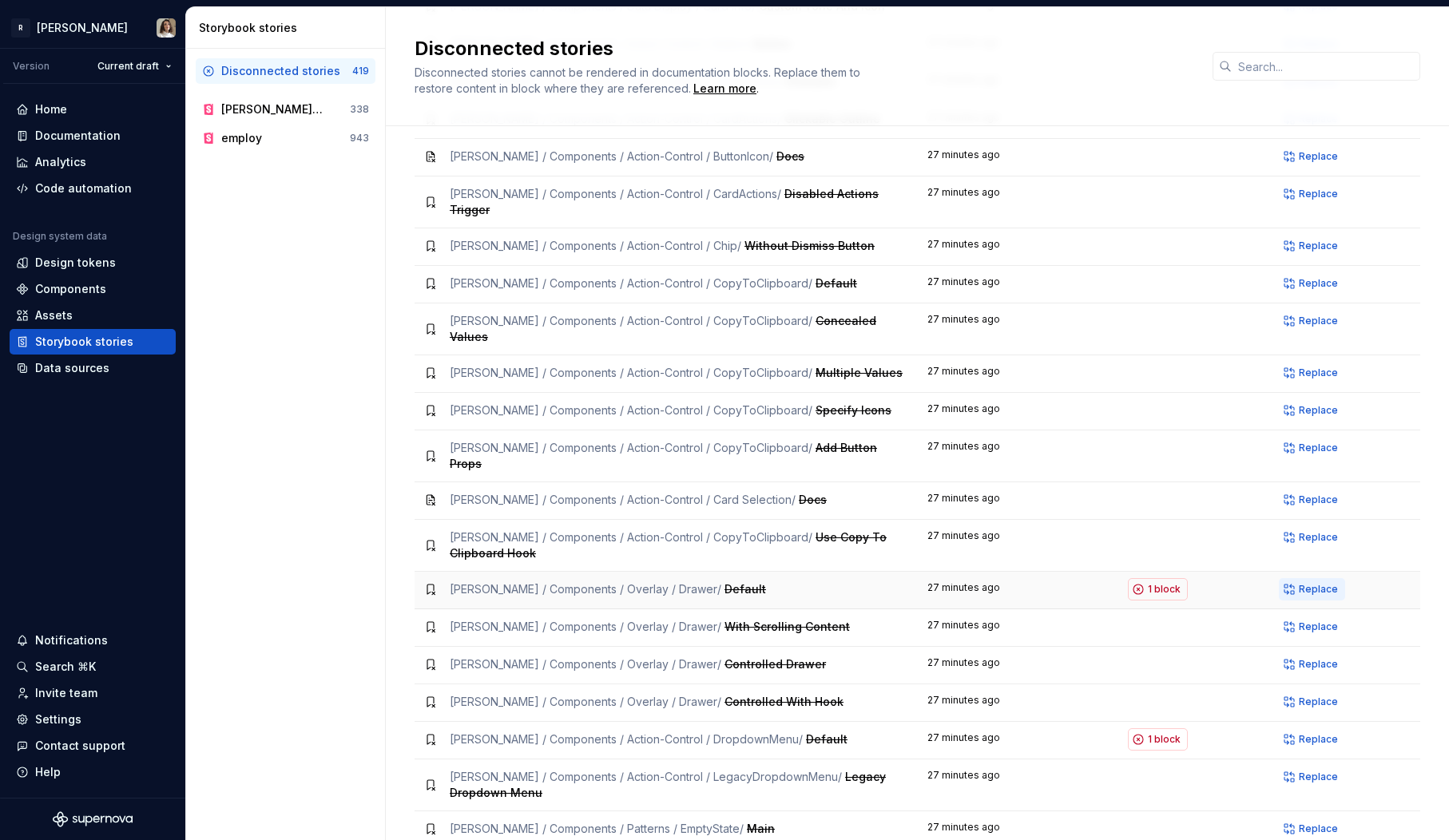
click at [1315, 583] on span "Replace" at bounding box center [1318, 589] width 39 height 13
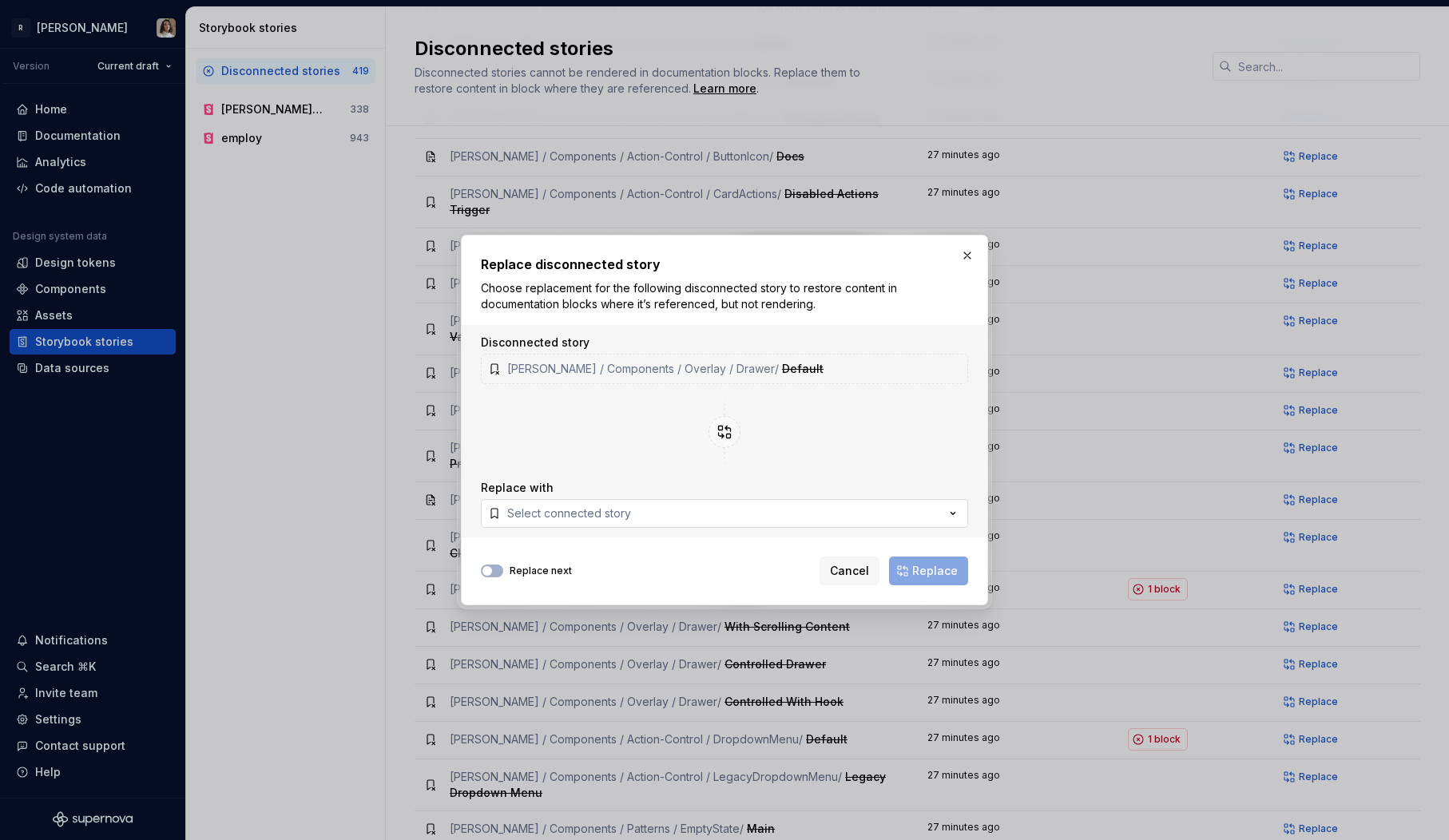
click at [808, 518] on button "Select connected story" at bounding box center [724, 513] width 488 height 29
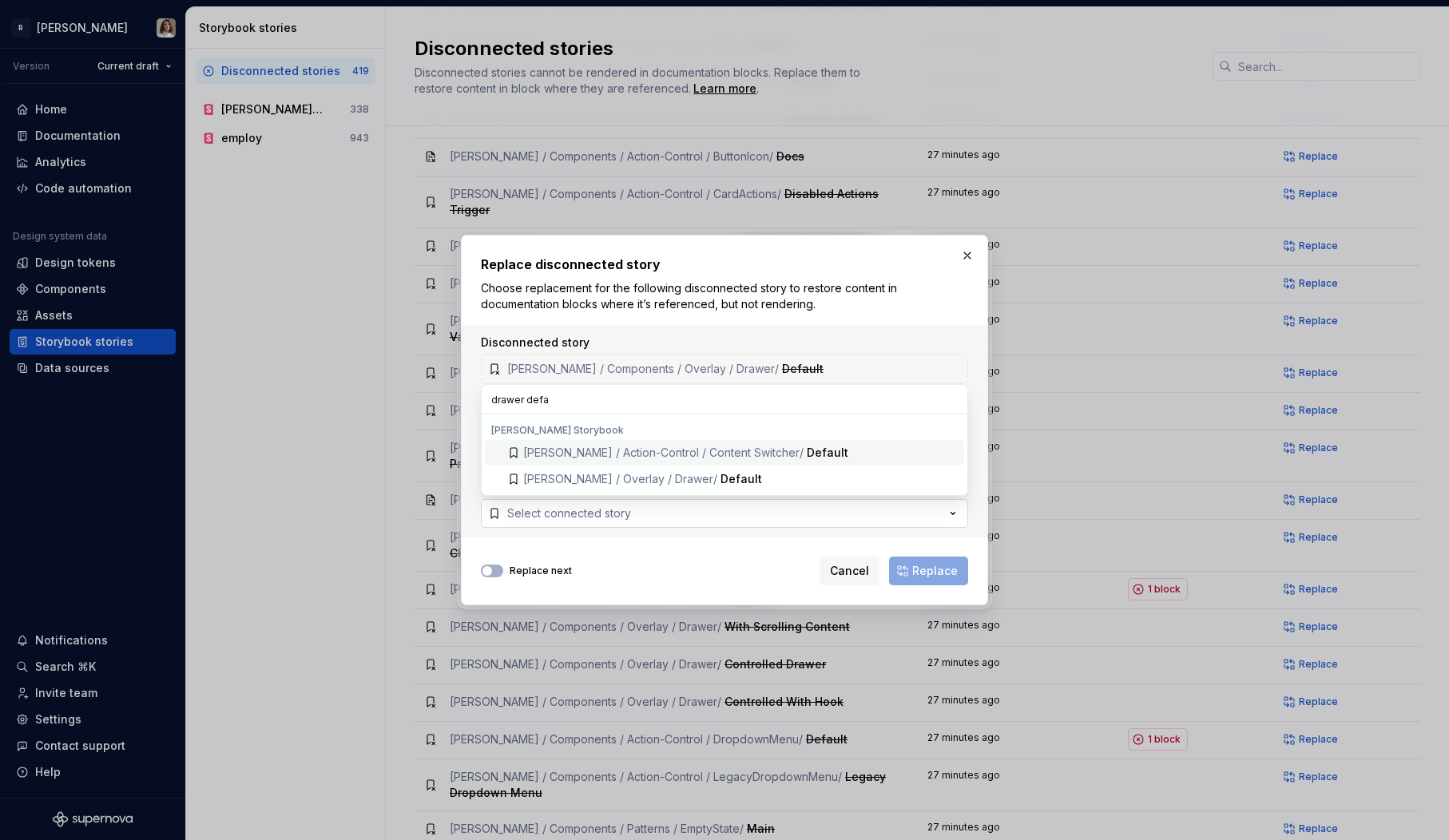
type input "drawer defau"
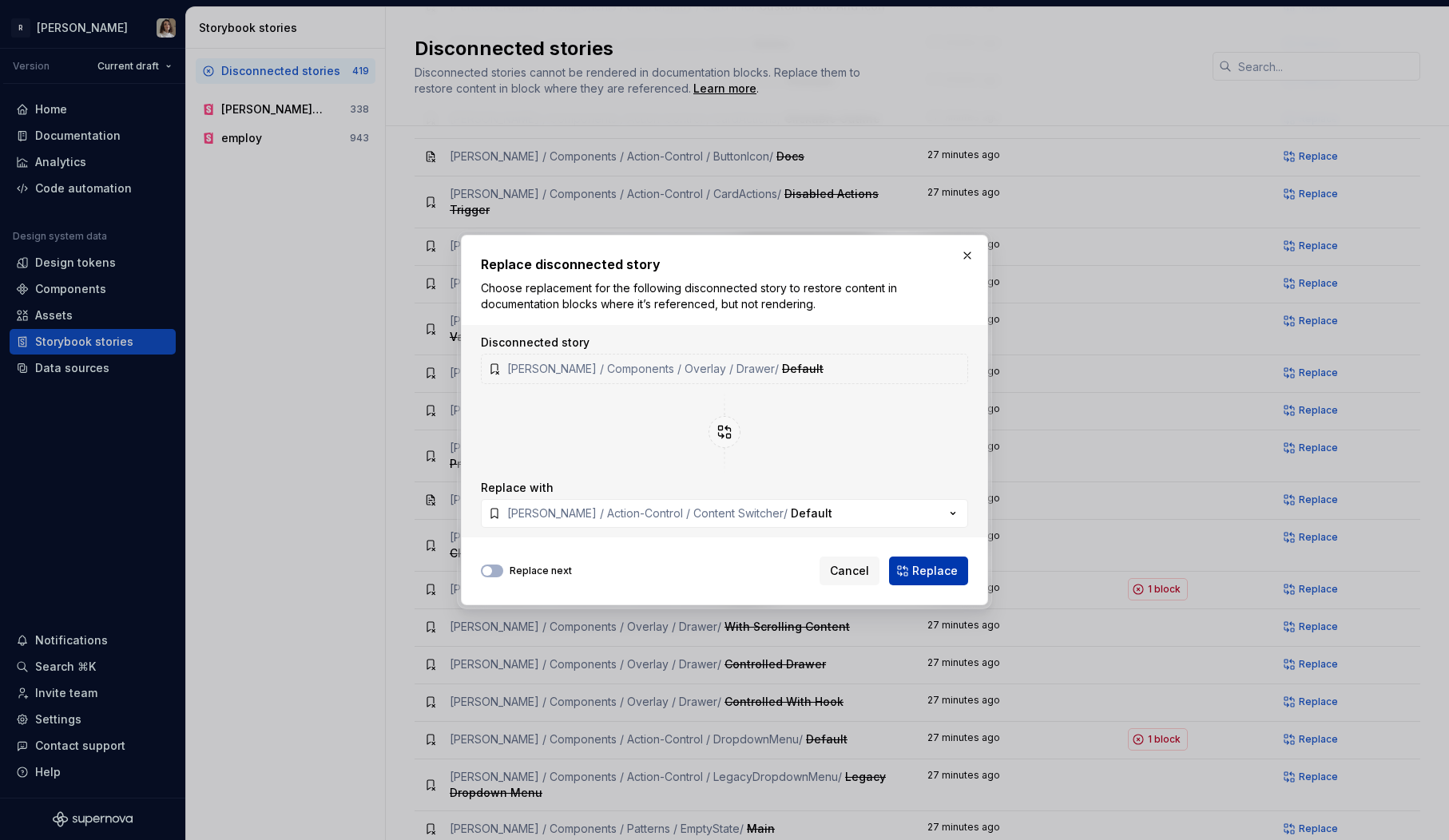
click at [952, 578] on span "Replace" at bounding box center [935, 571] width 46 height 16
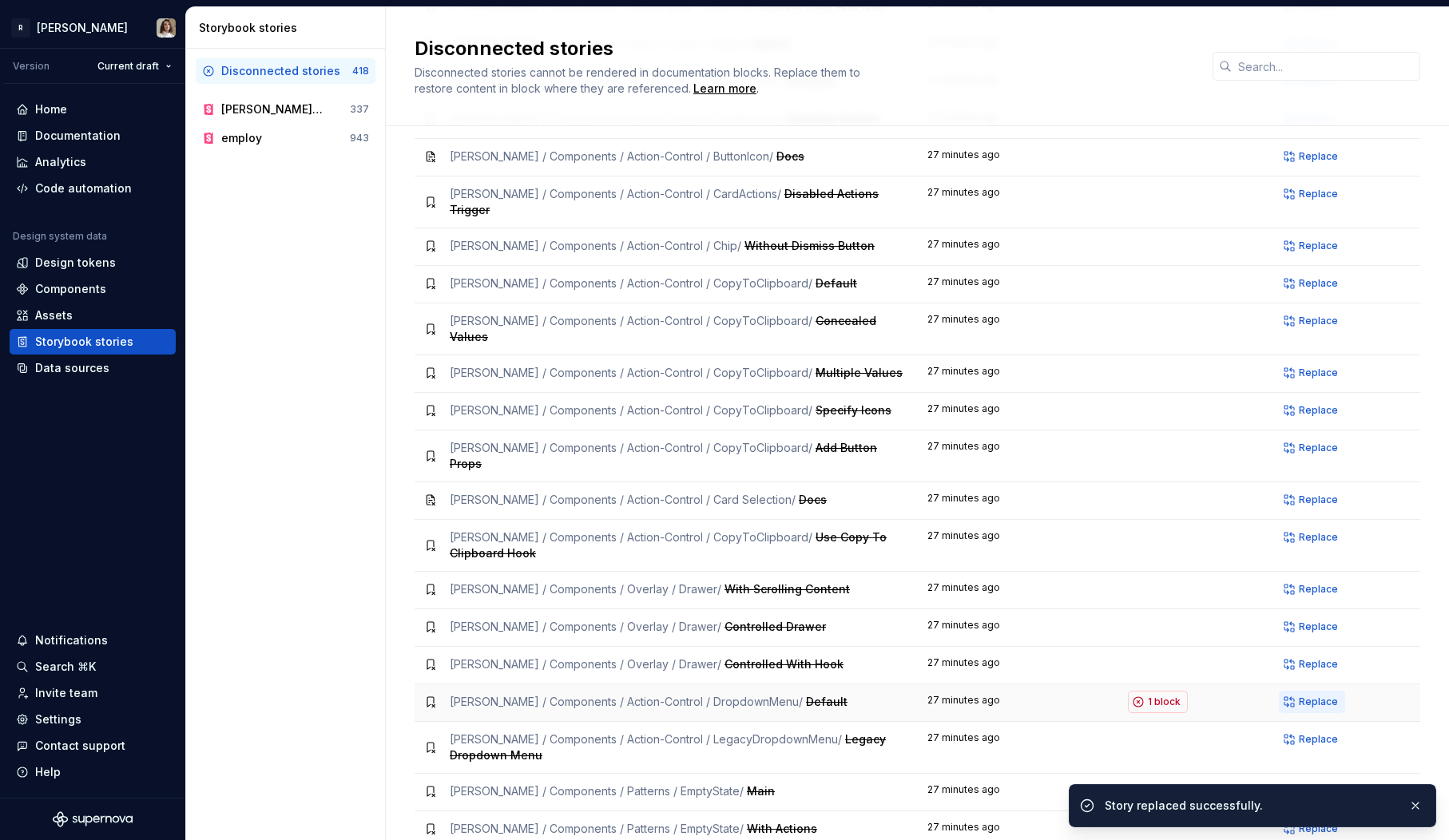
click at [1313, 695] on span "Replace" at bounding box center [1318, 701] width 39 height 13
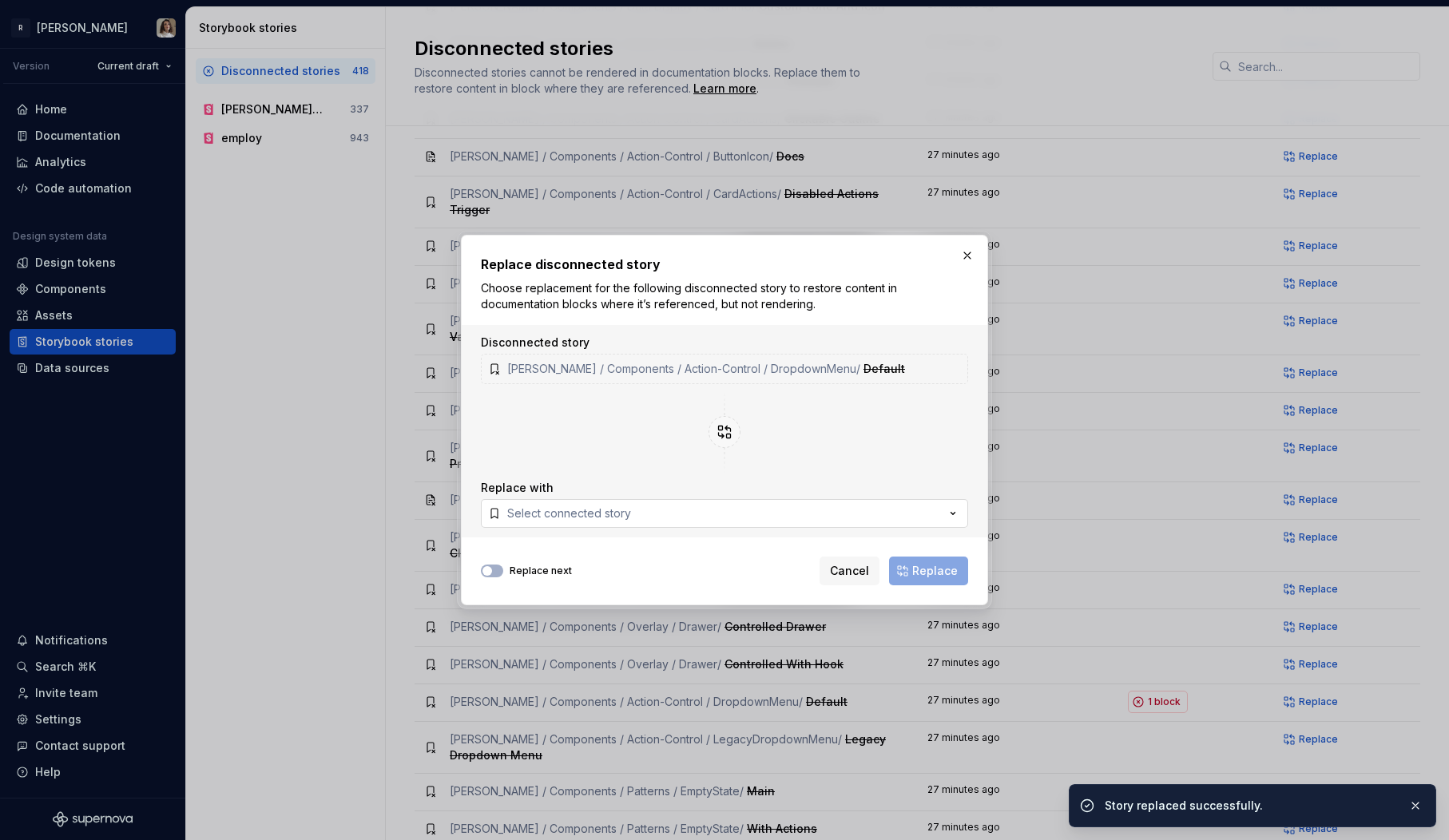
click at [721, 512] on button "Select connected story" at bounding box center [724, 513] width 488 height 29
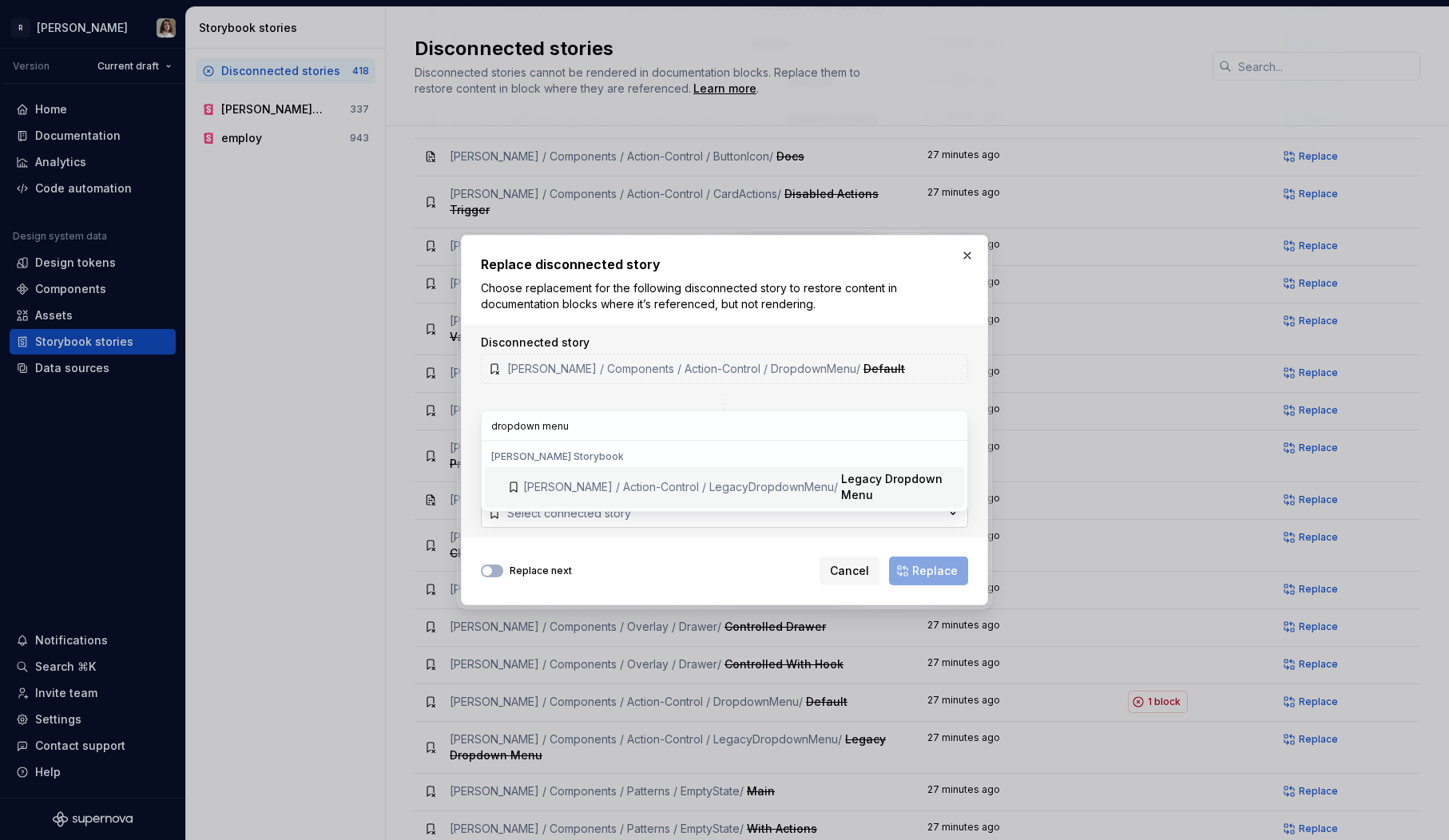
type input "dropdown"
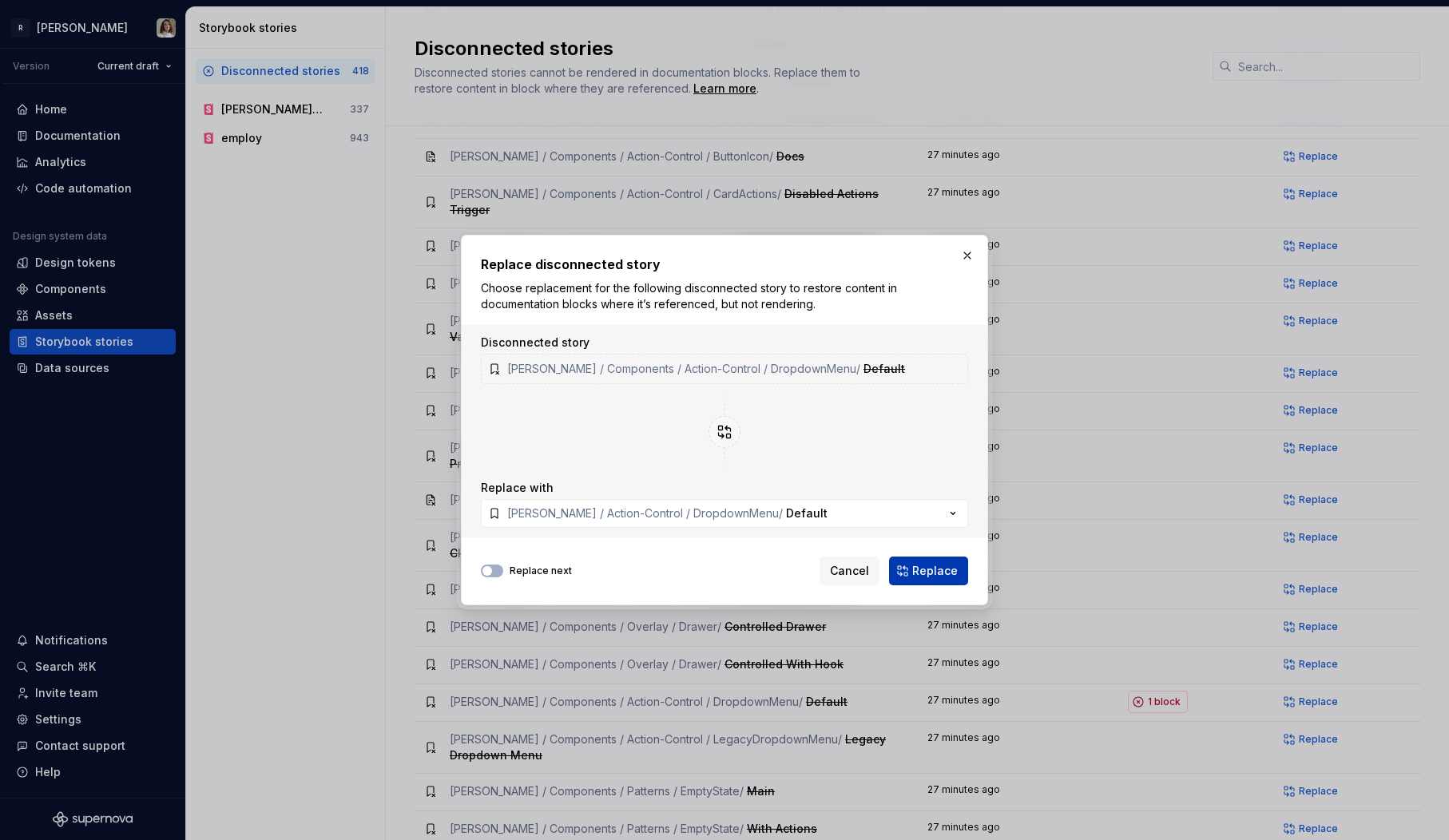
click at [922, 565] on span "Replace" at bounding box center [935, 571] width 46 height 16
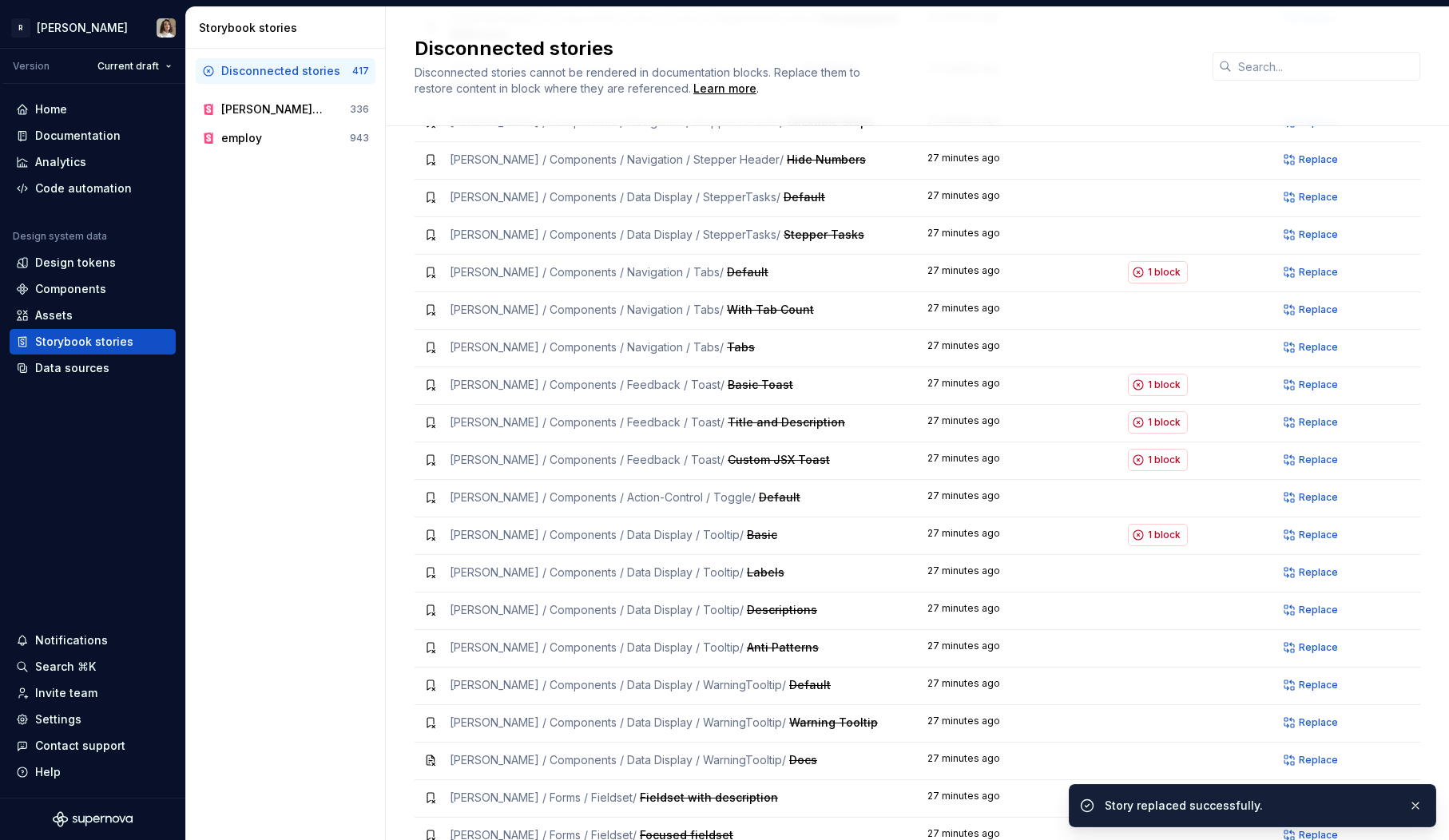
scroll to position [2801, 0]
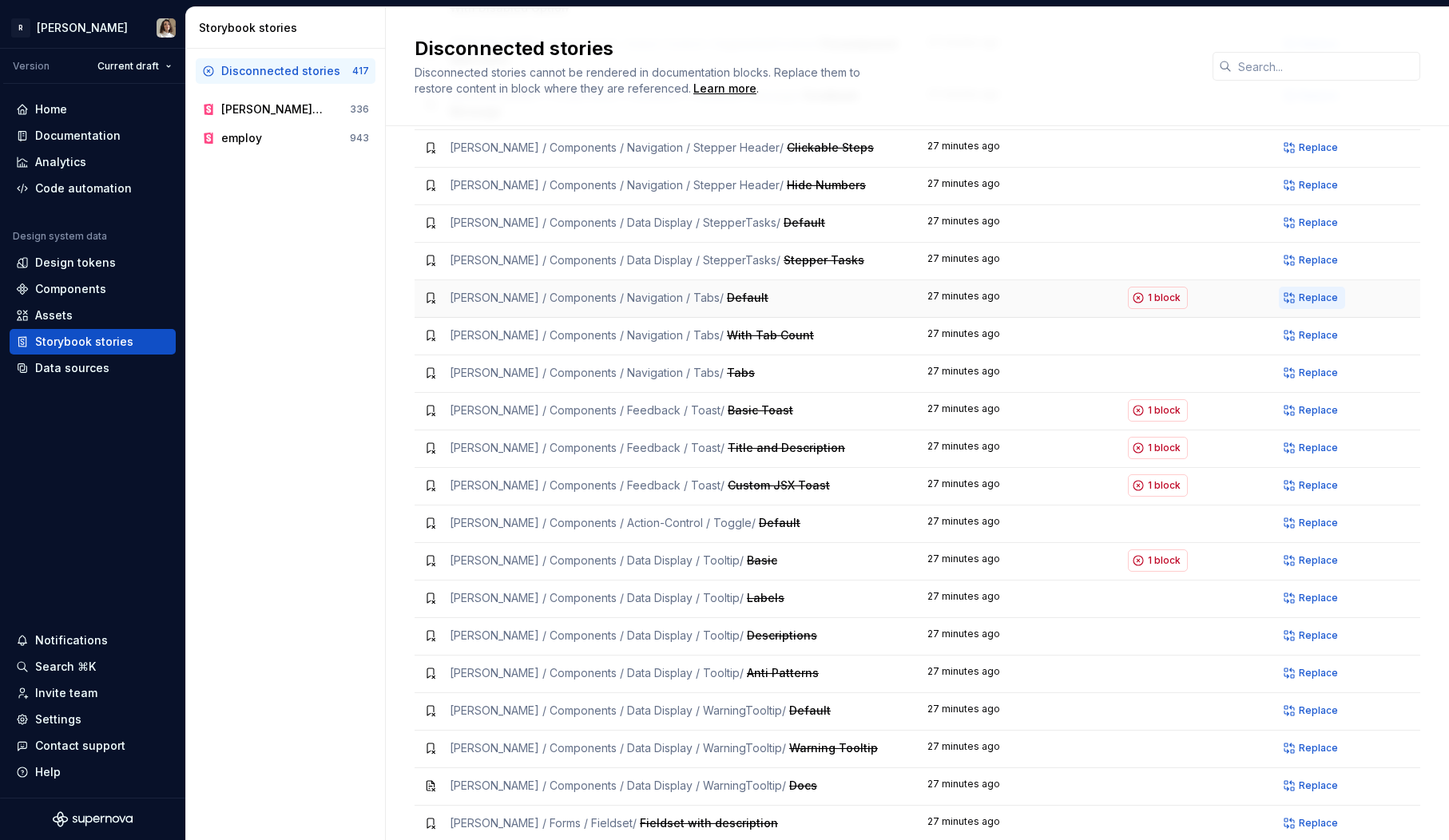
click at [1306, 292] on span "Replace" at bounding box center [1318, 298] width 39 height 13
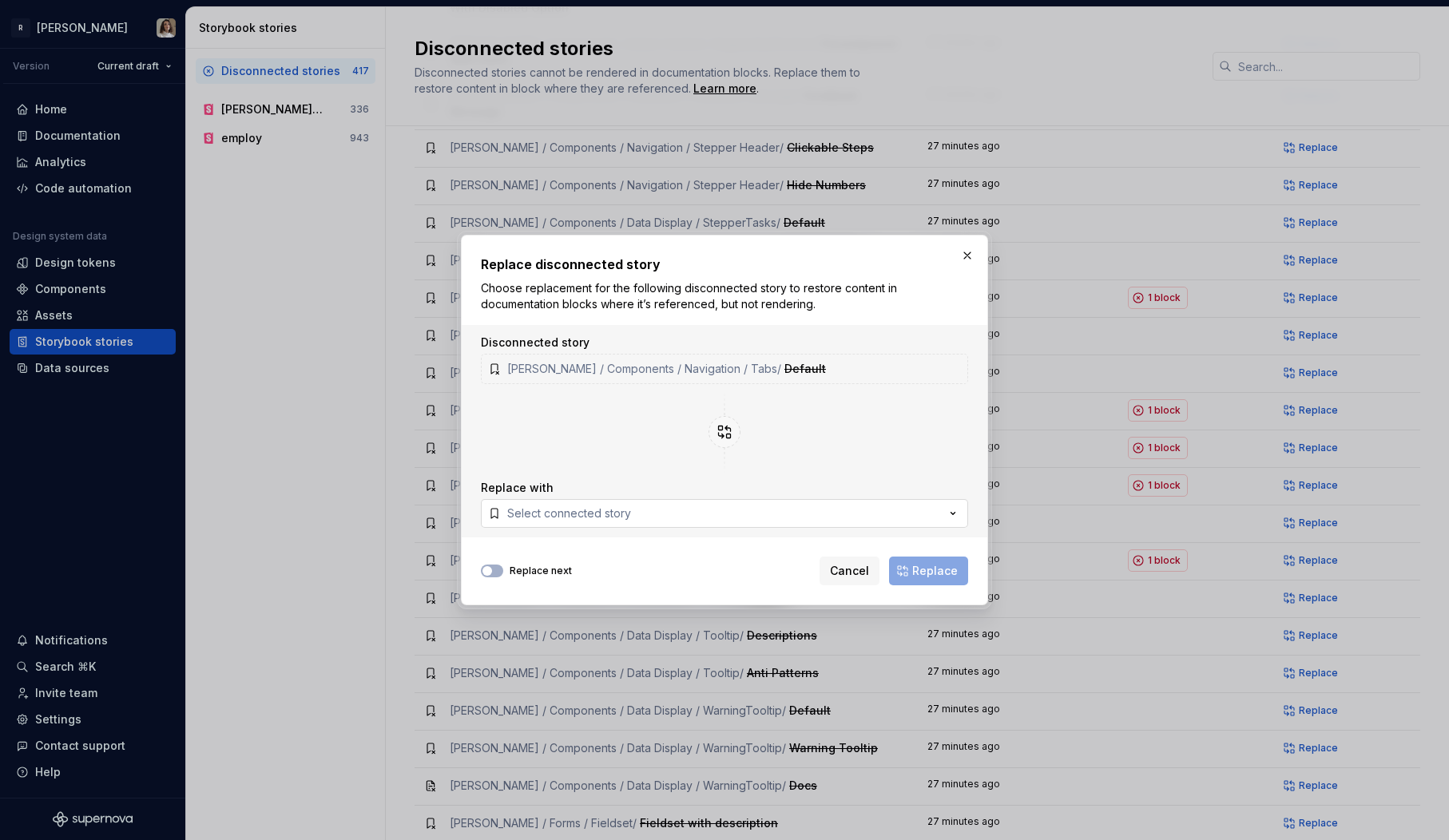
click at [546, 505] on button "Select connected story" at bounding box center [724, 513] width 488 height 29
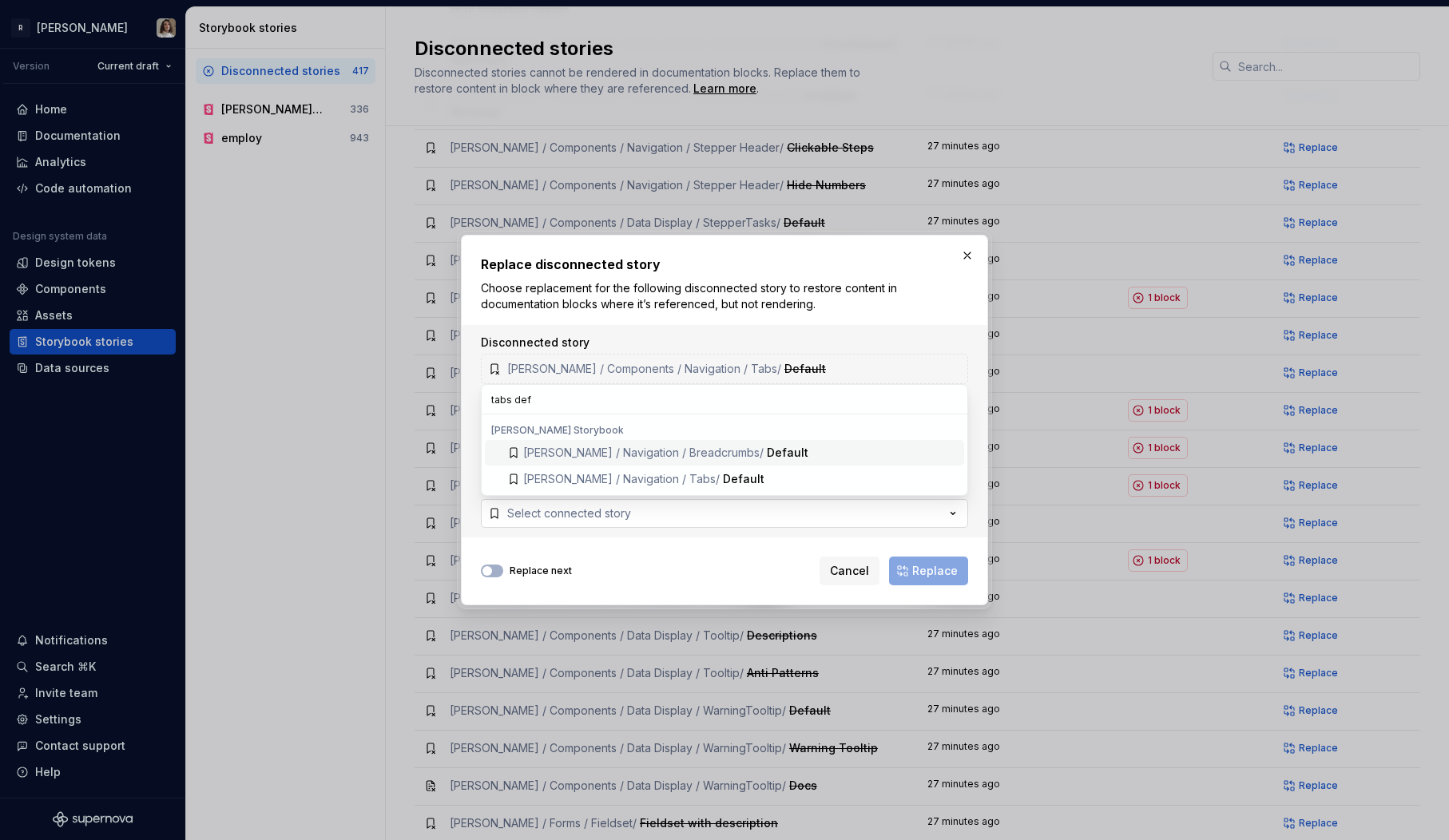
type input "tabs defa"
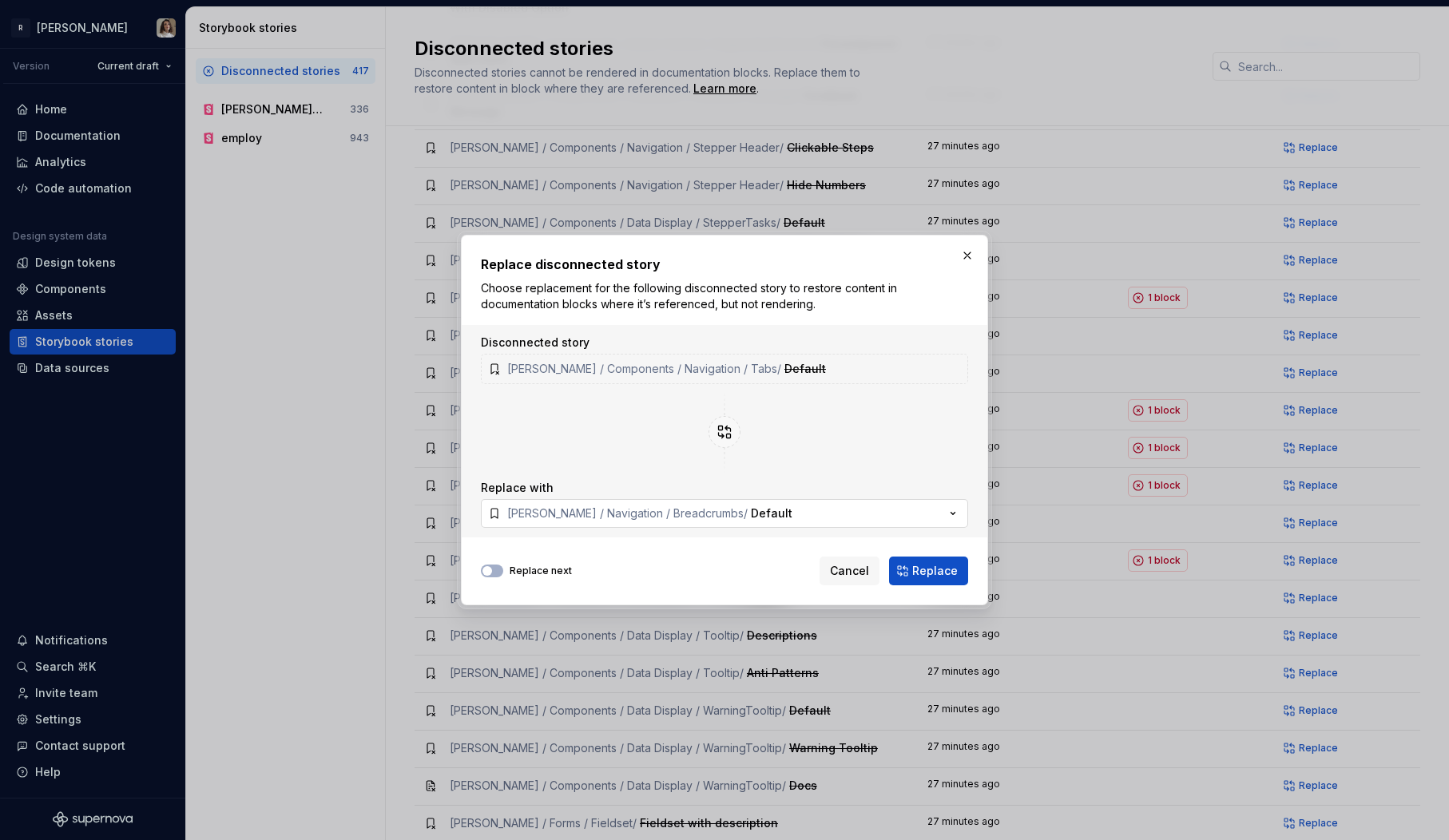
click at [700, 514] on div "Norma / Navigation / Breadcrumbs / Default" at bounding box center [650, 514] width 285 height 16
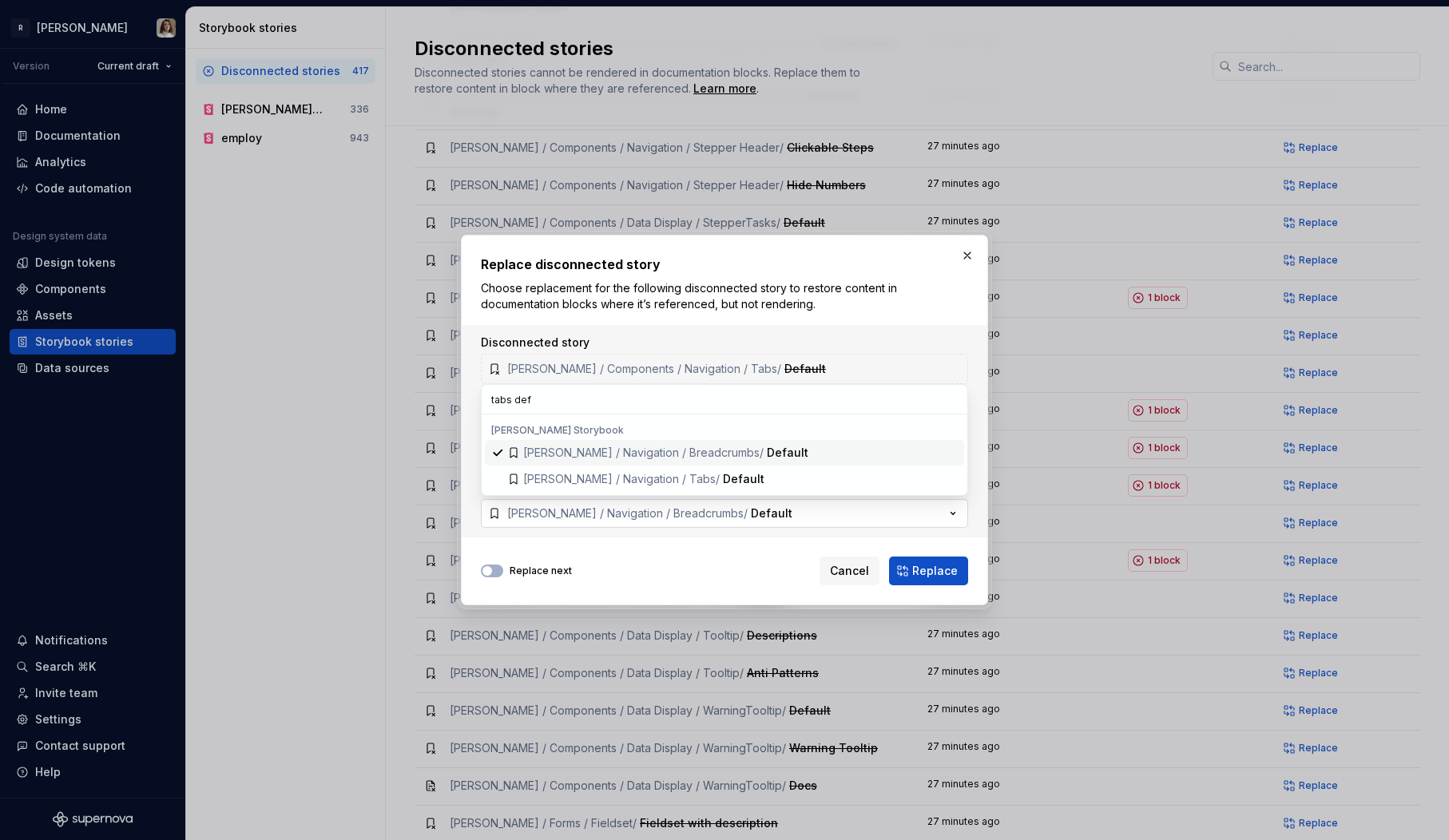
type input "tabs defa"
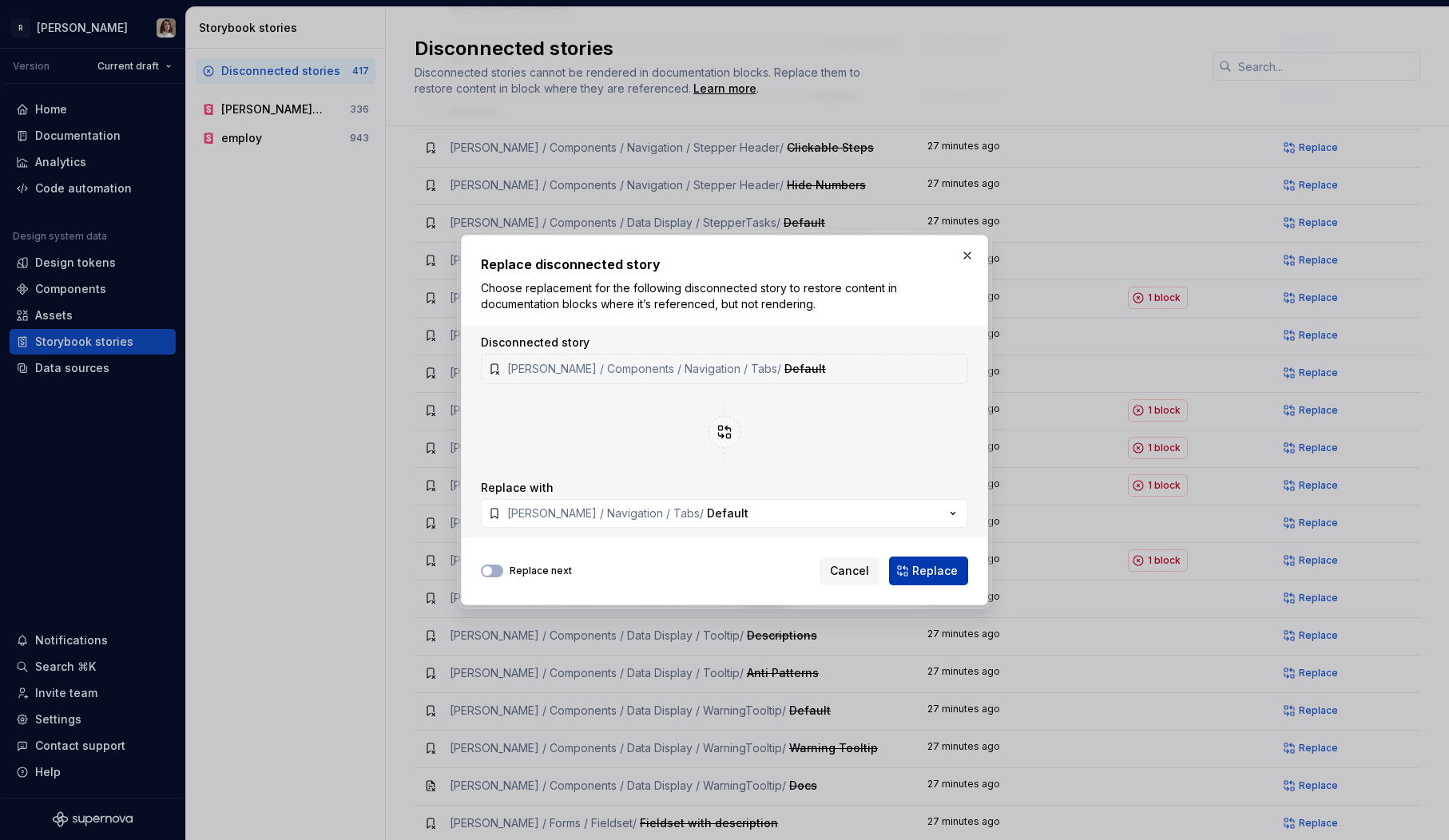
click at [921, 572] on span "Replace" at bounding box center [935, 571] width 46 height 16
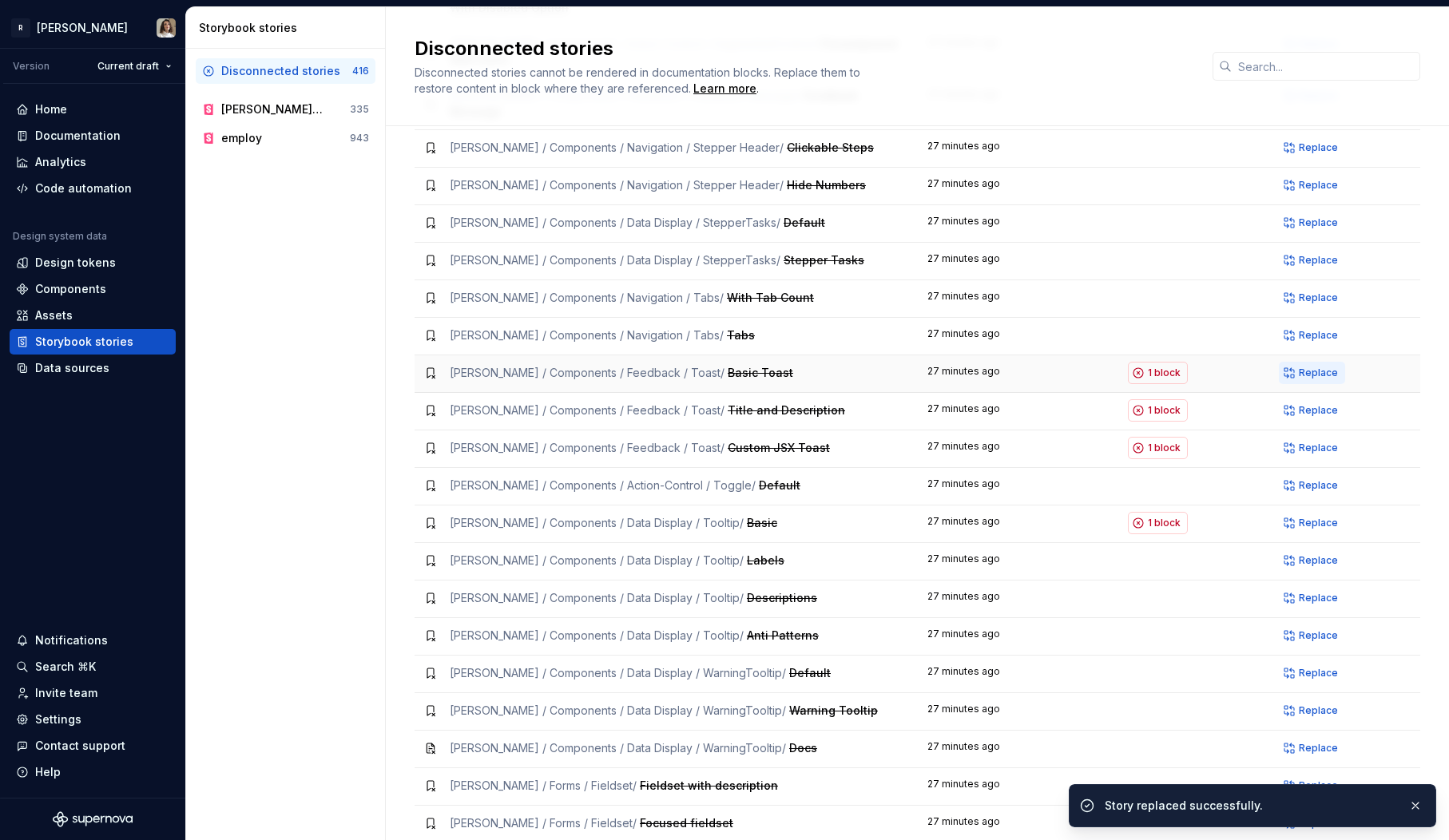
click at [1302, 366] on span "Replace" at bounding box center [1318, 372] width 39 height 13
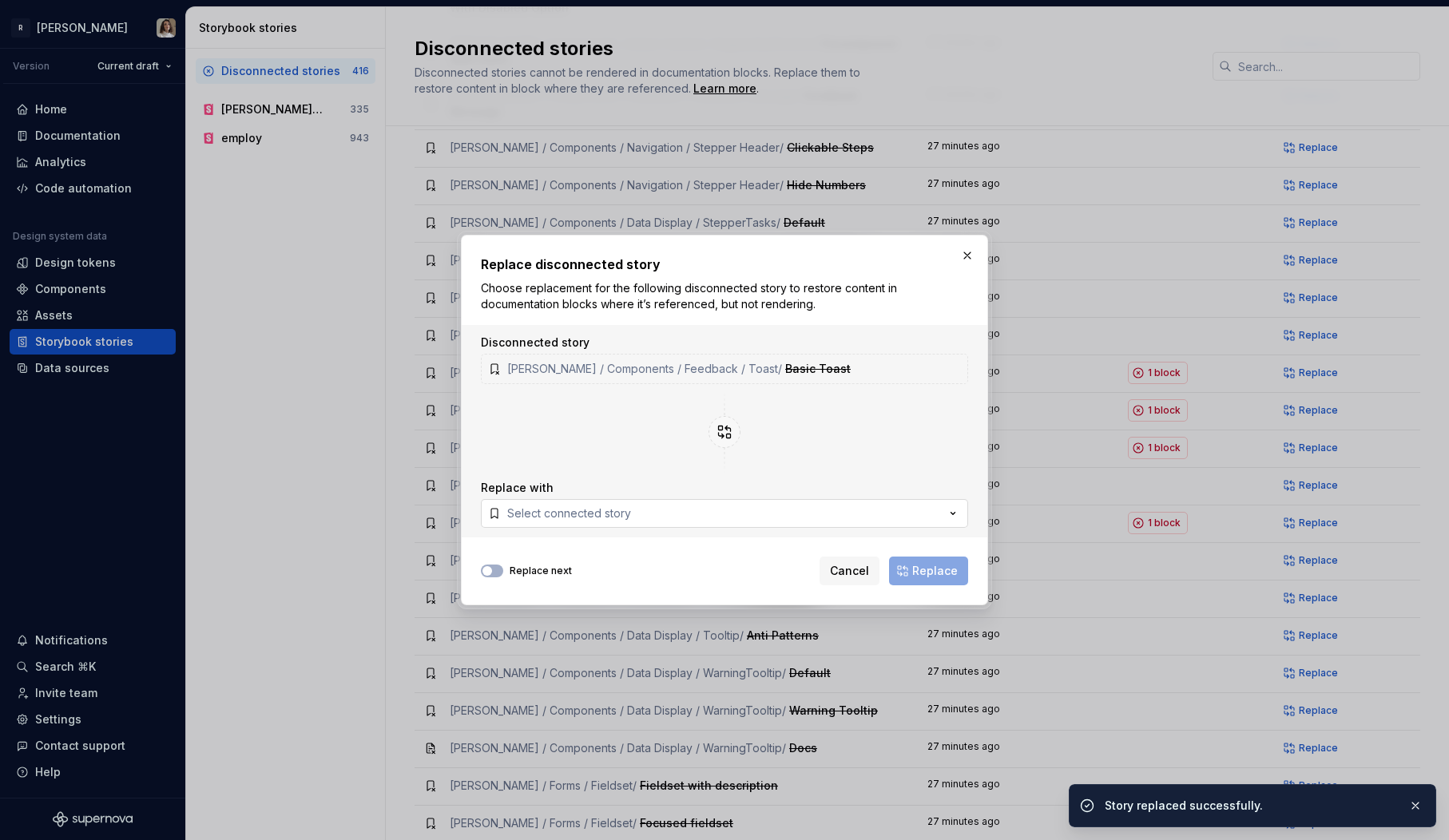
click at [663, 509] on button "Select connected story" at bounding box center [724, 513] width 488 height 29
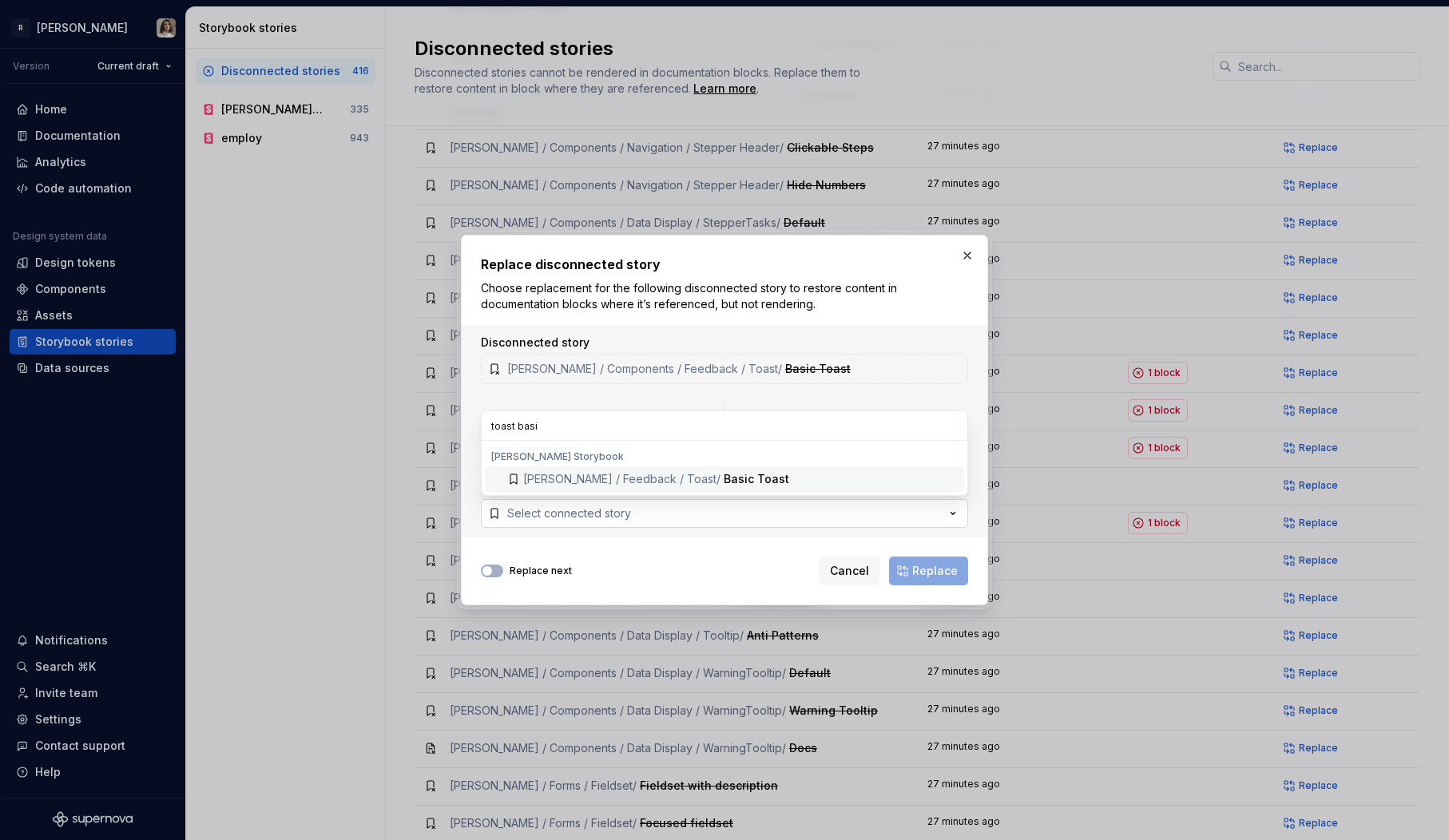
type input "toast basic"
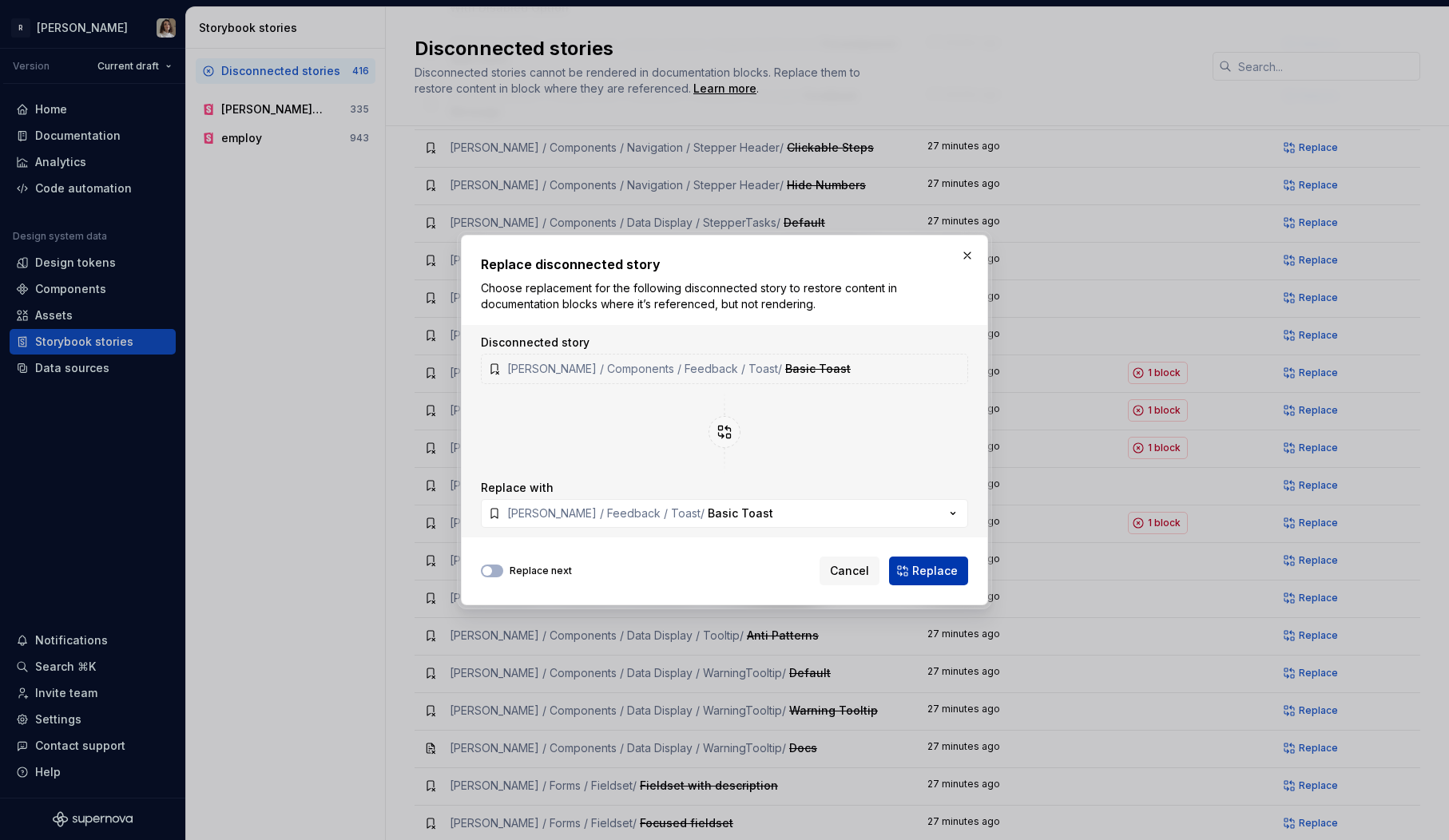
click at [935, 578] on span "Replace" at bounding box center [935, 571] width 46 height 16
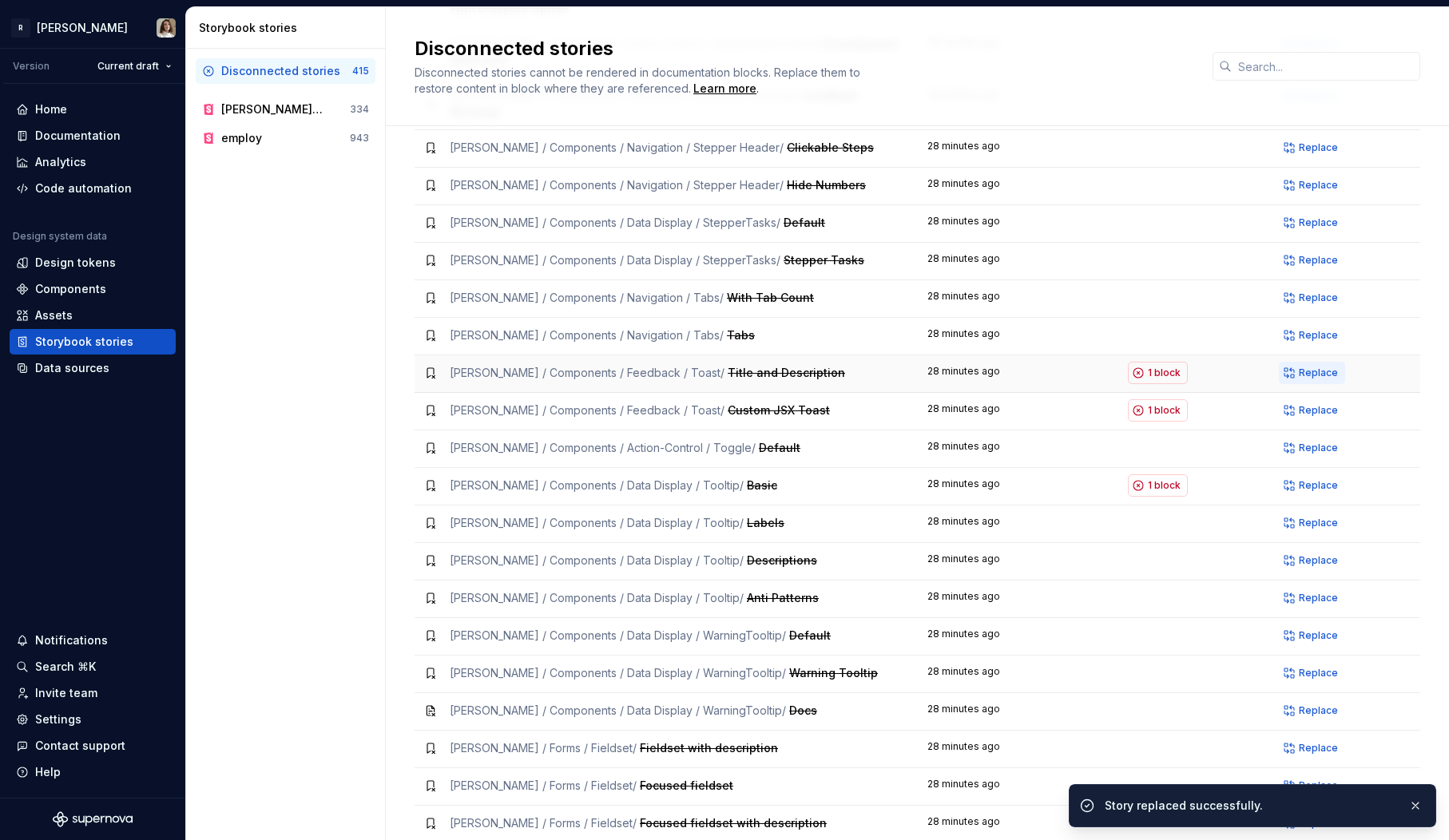
click at [1308, 366] on span "Replace" at bounding box center [1318, 372] width 39 height 13
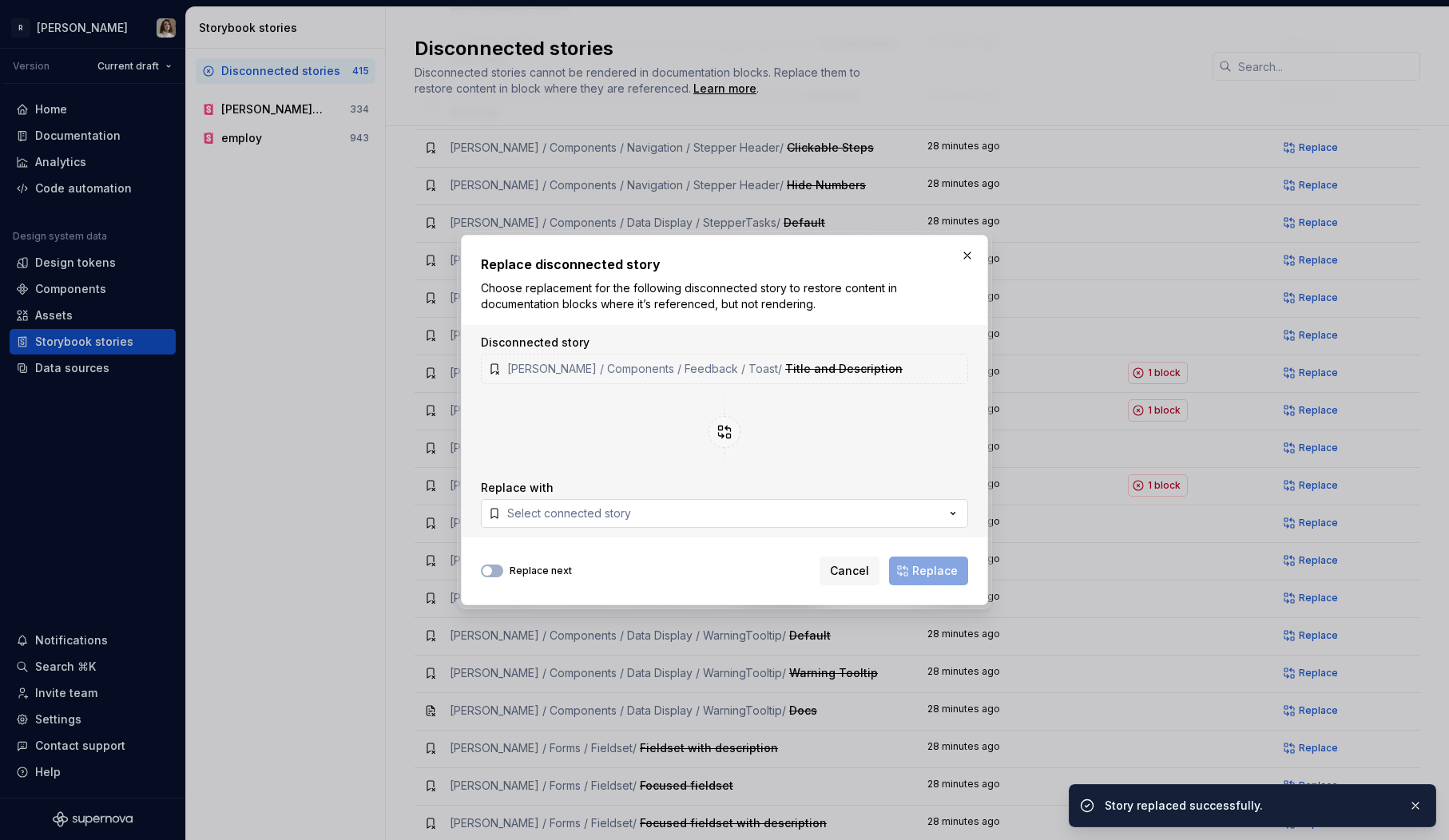
click at [724, 509] on button "Select connected story" at bounding box center [724, 513] width 488 height 29
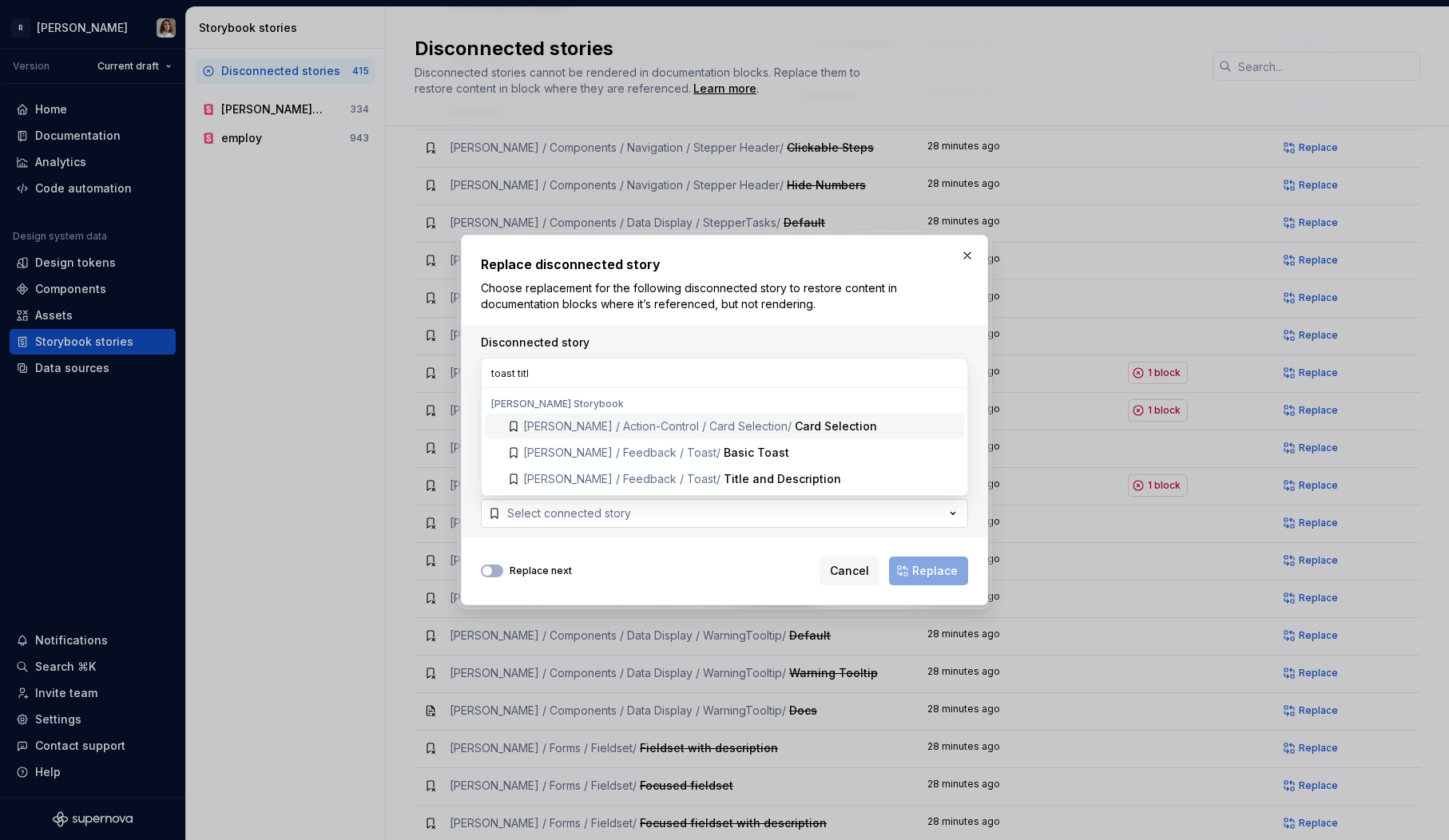
type input "toast title"
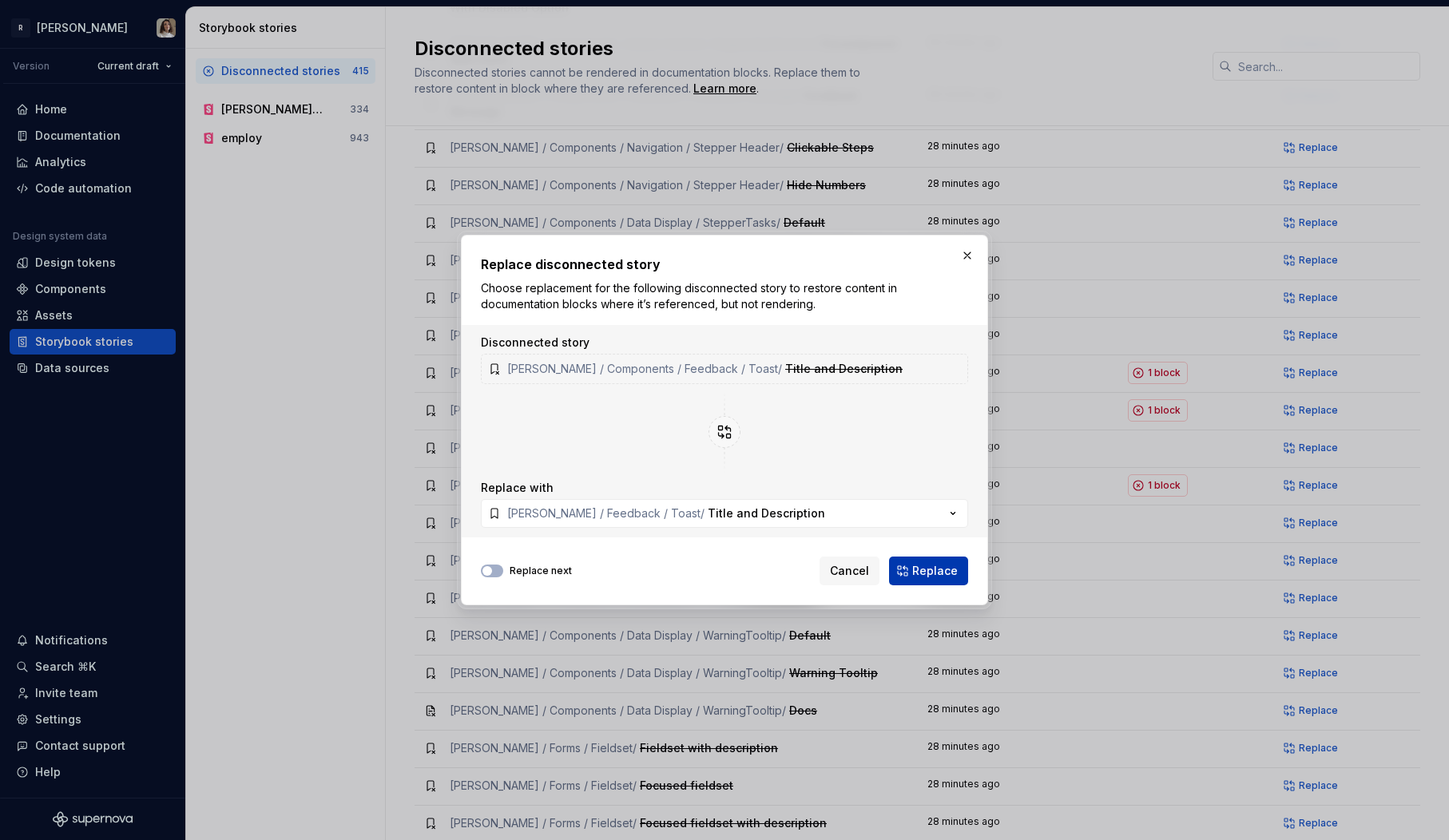
click at [949, 564] on span "Replace" at bounding box center [935, 571] width 46 height 16
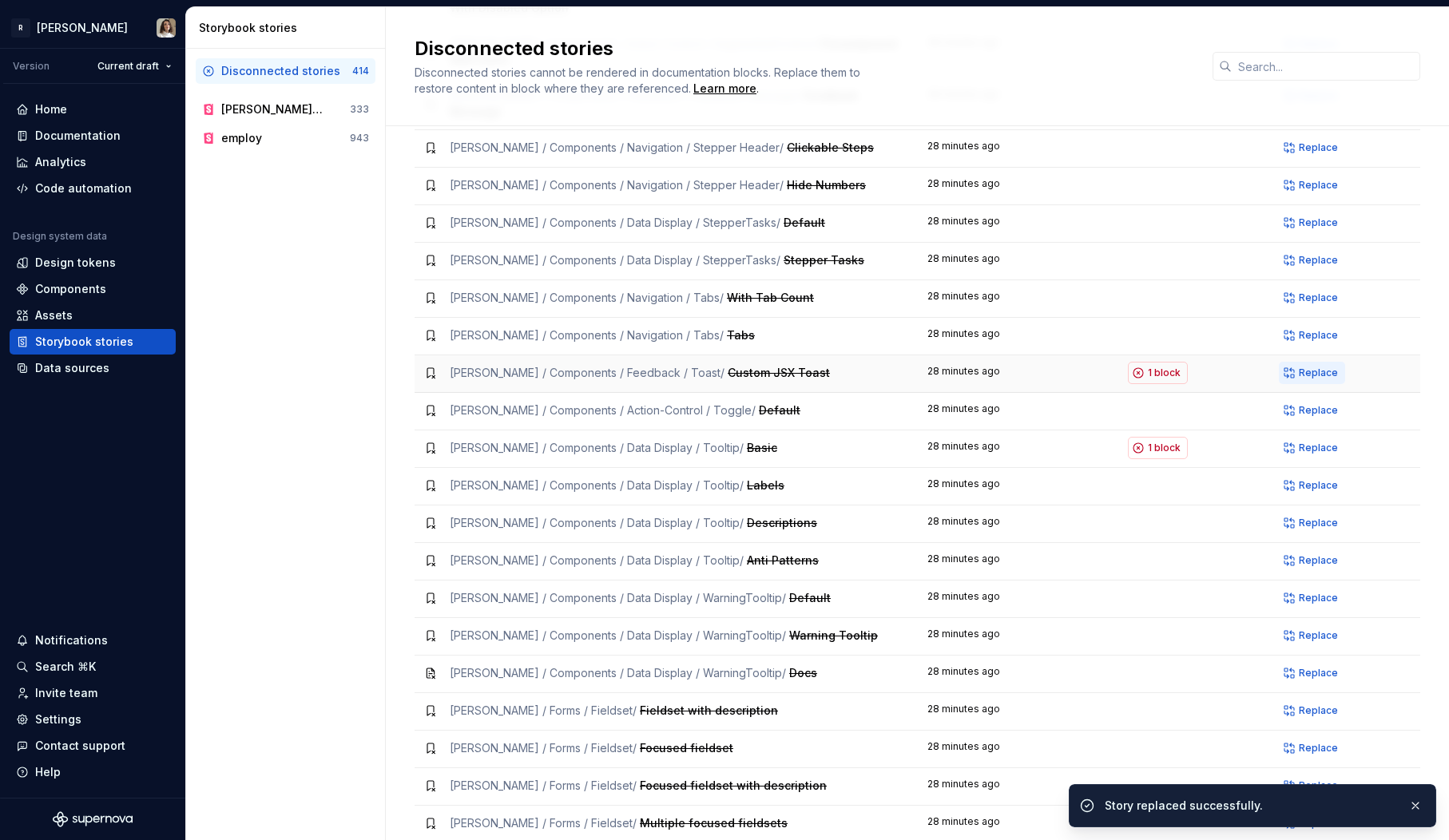
click at [1317, 366] on span "Replace" at bounding box center [1318, 372] width 39 height 13
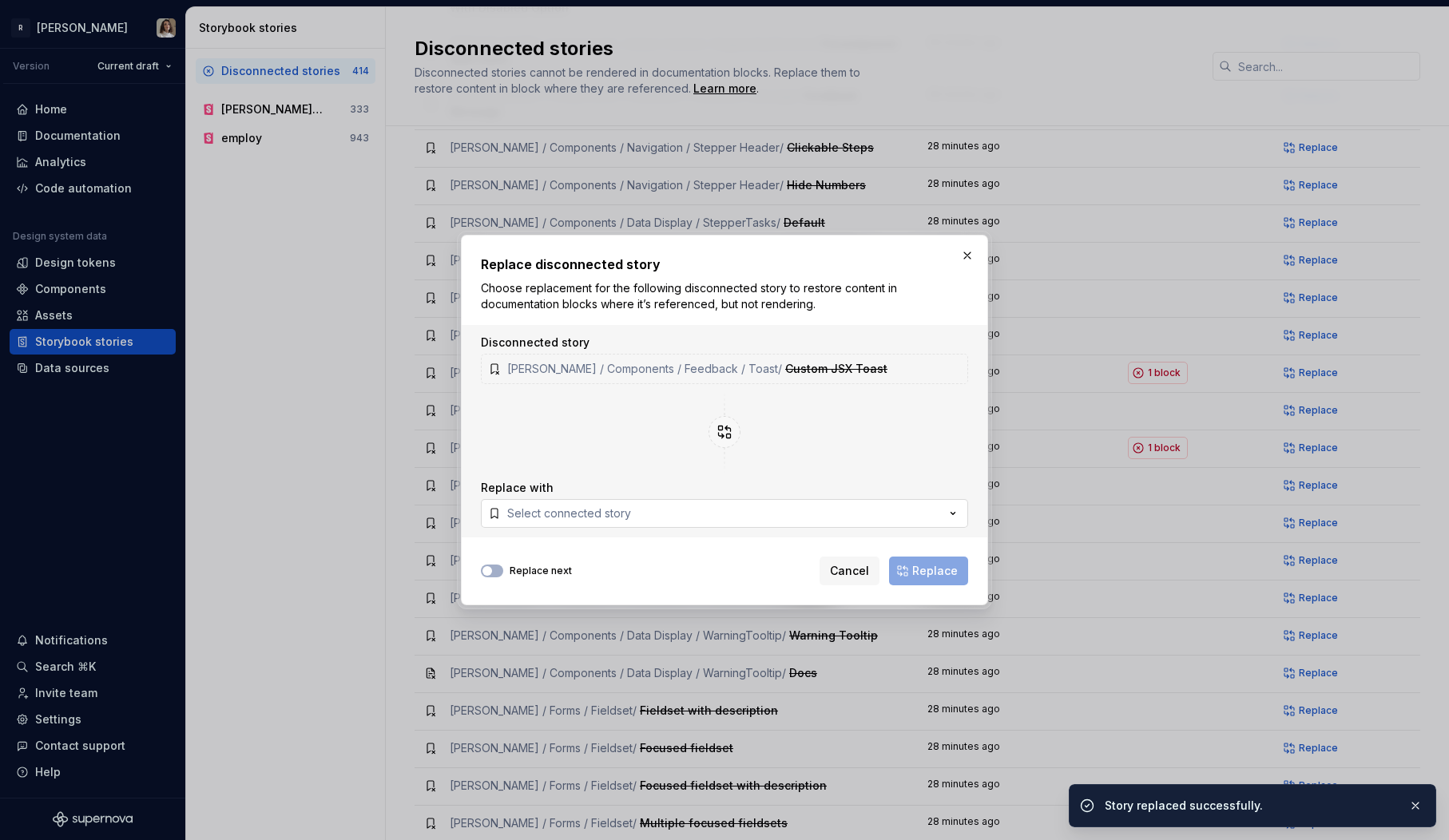
click at [636, 512] on button "Select connected story" at bounding box center [724, 513] width 488 height 29
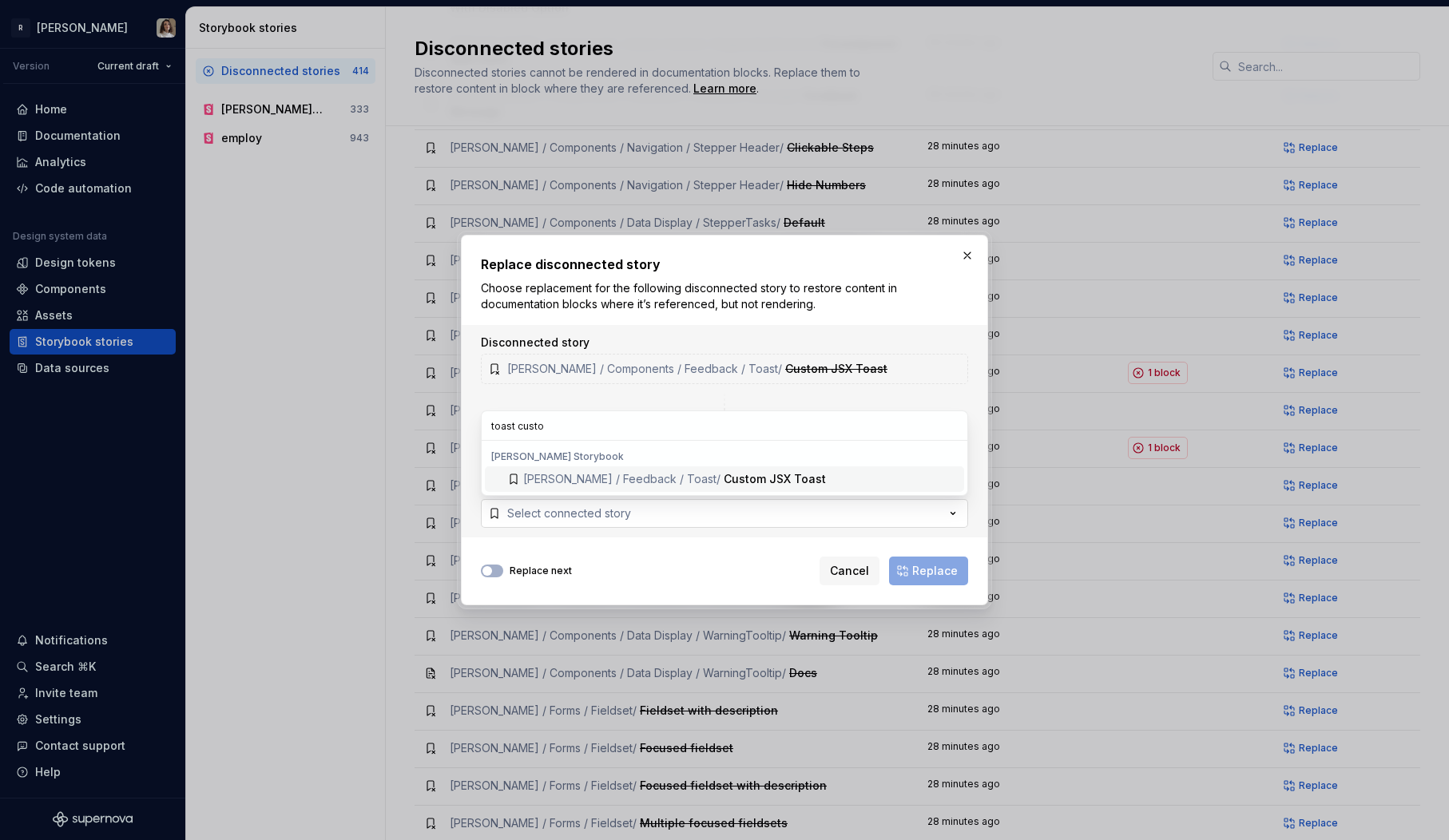
type input "toast custom"
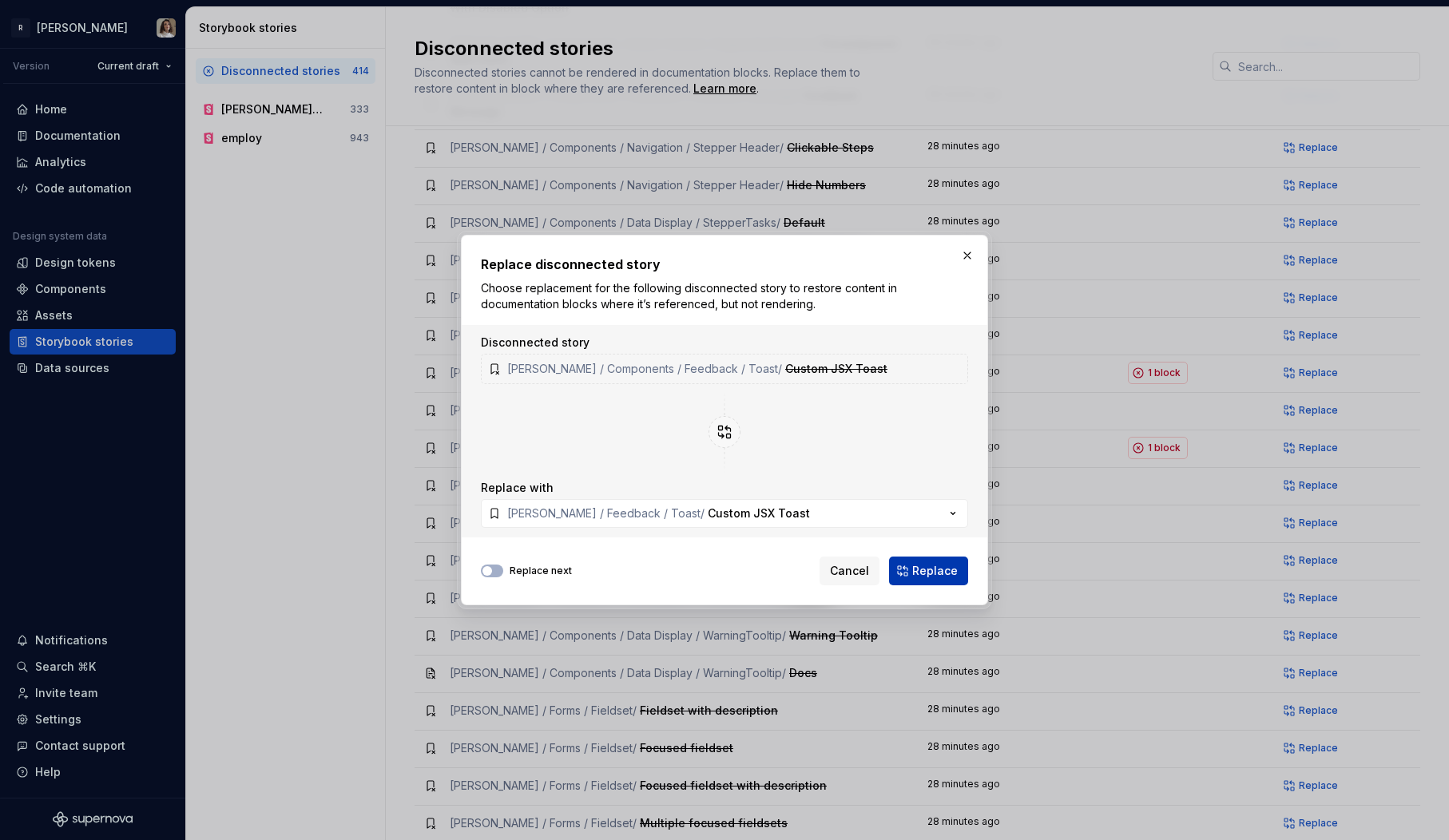
click at [919, 581] on button "Replace" at bounding box center [928, 571] width 79 height 29
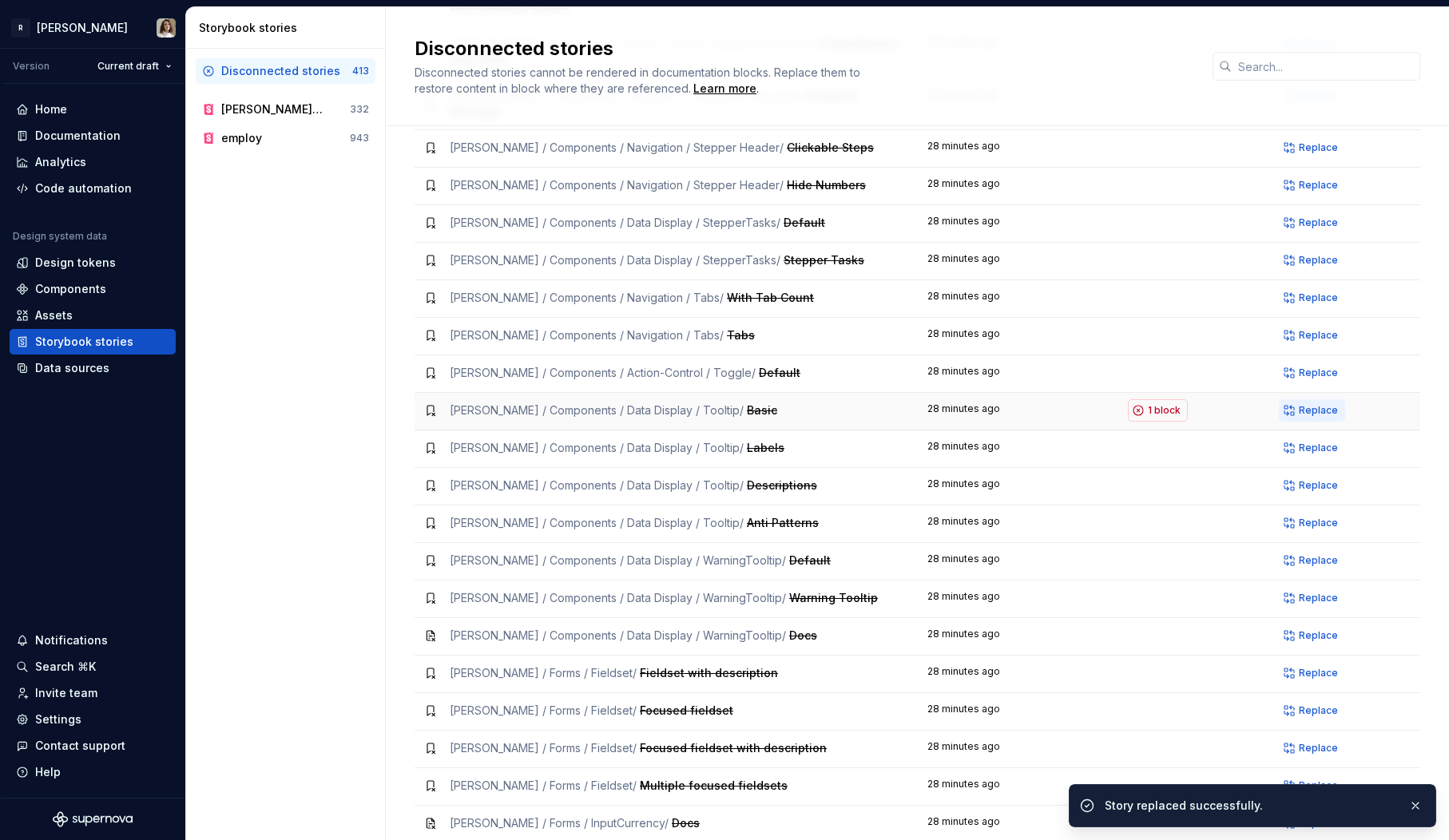
click at [1302, 404] on span "Replace" at bounding box center [1318, 410] width 39 height 13
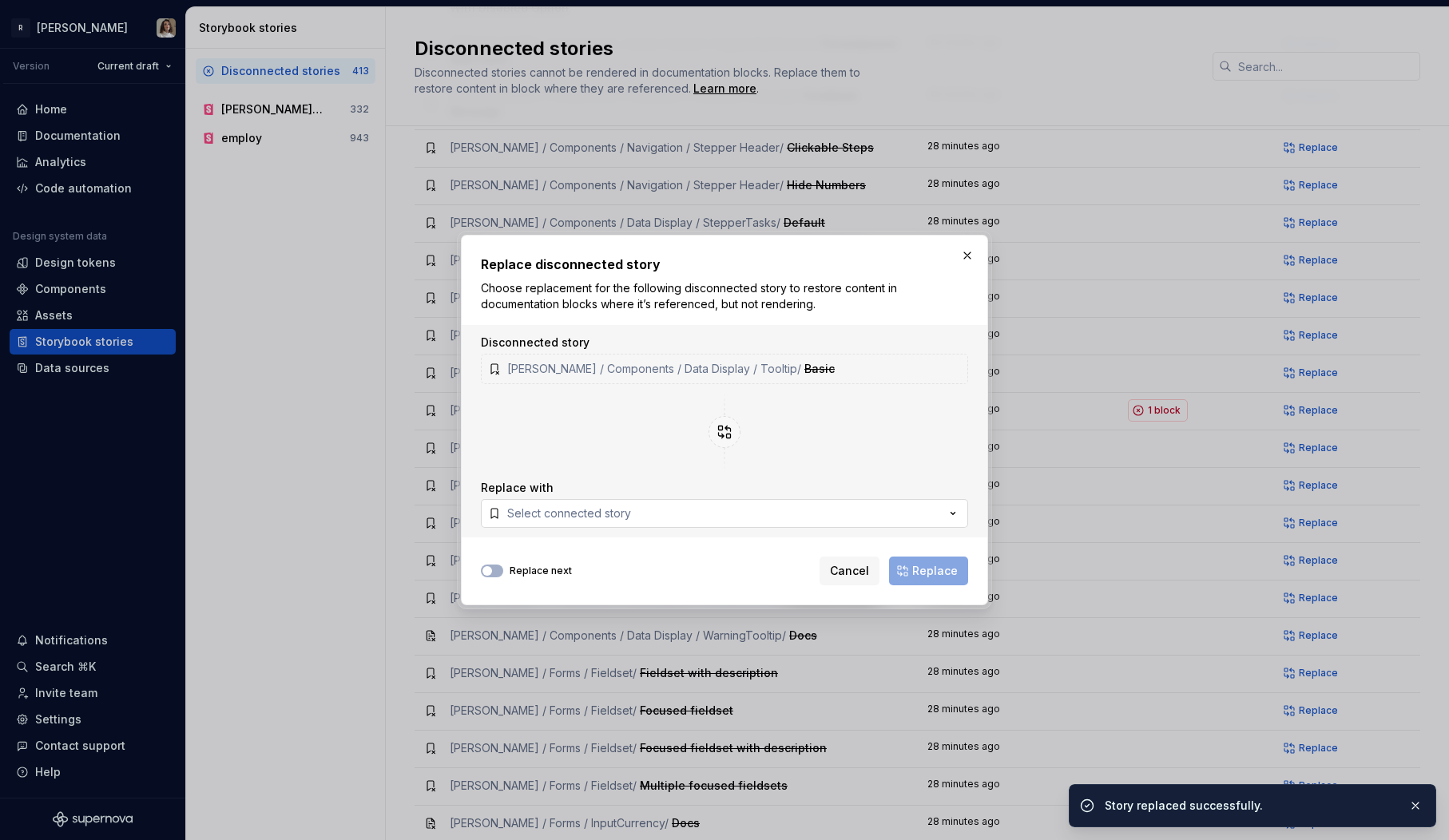
click at [712, 518] on button "Select connected story" at bounding box center [724, 513] width 488 height 29
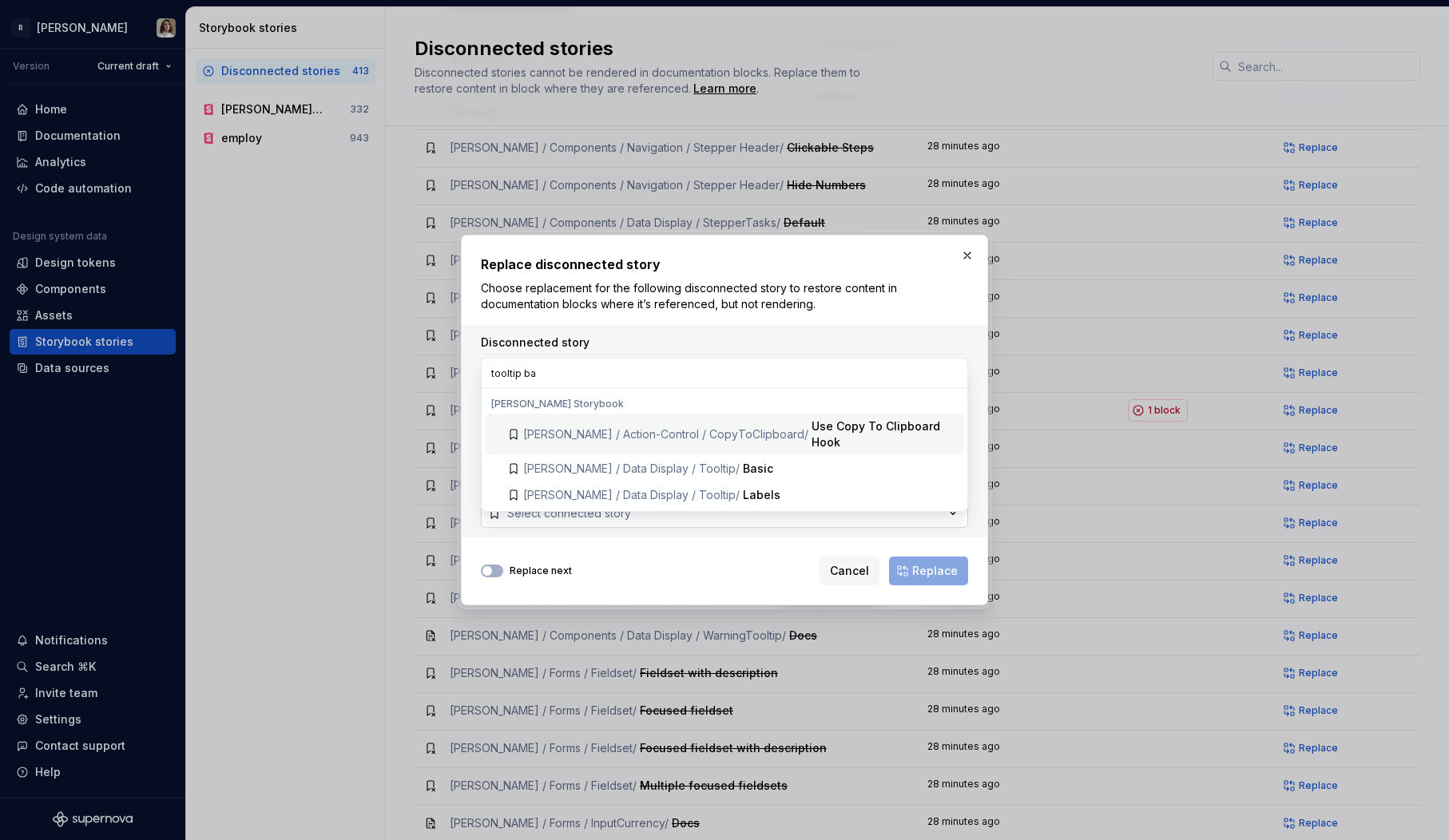
type input "tooltip bas"
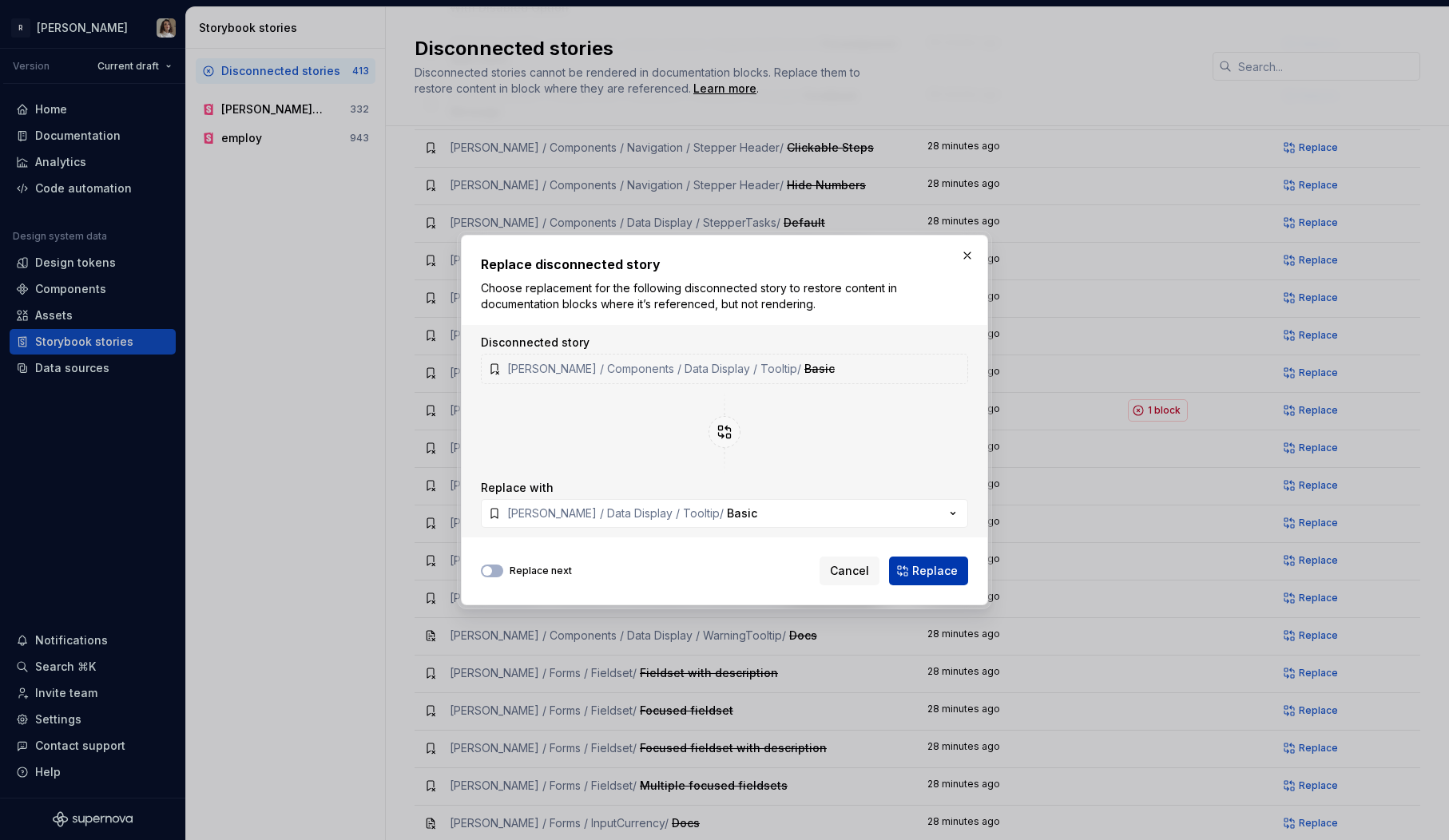
click at [929, 570] on span "Replace" at bounding box center [935, 571] width 46 height 16
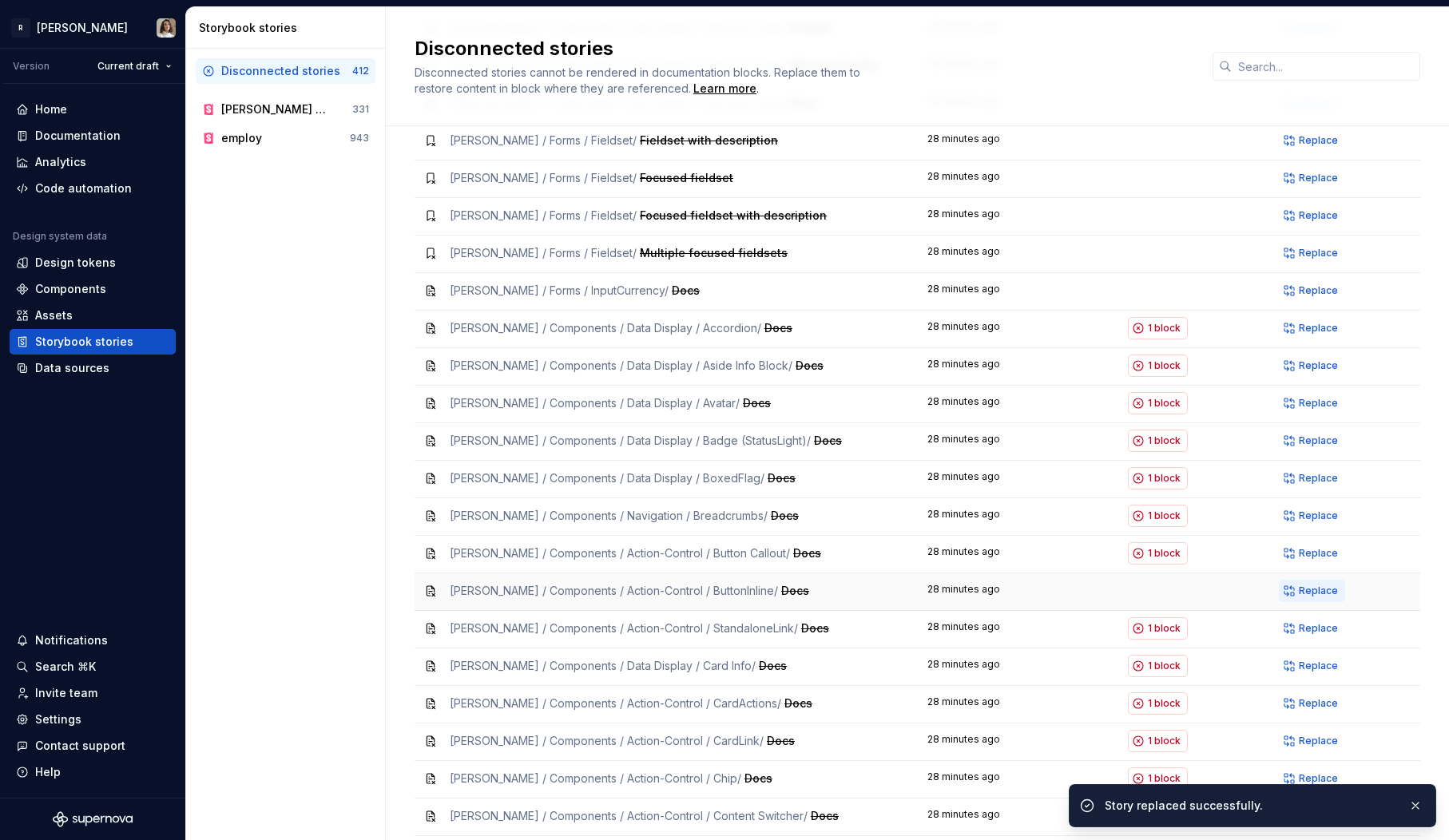
scroll to position [3300, 0]
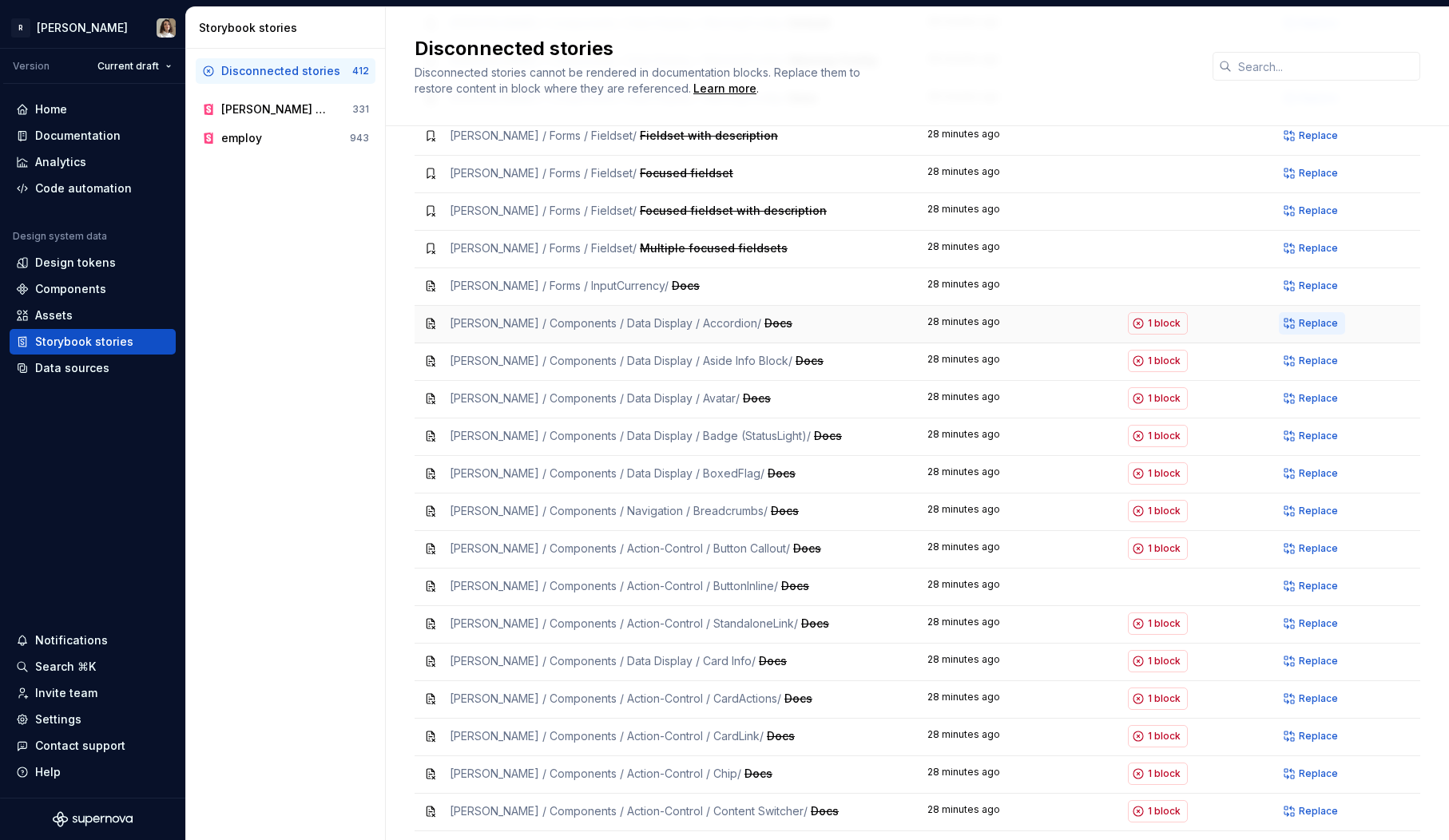
click at [1304, 317] on span "Replace" at bounding box center [1318, 323] width 39 height 13
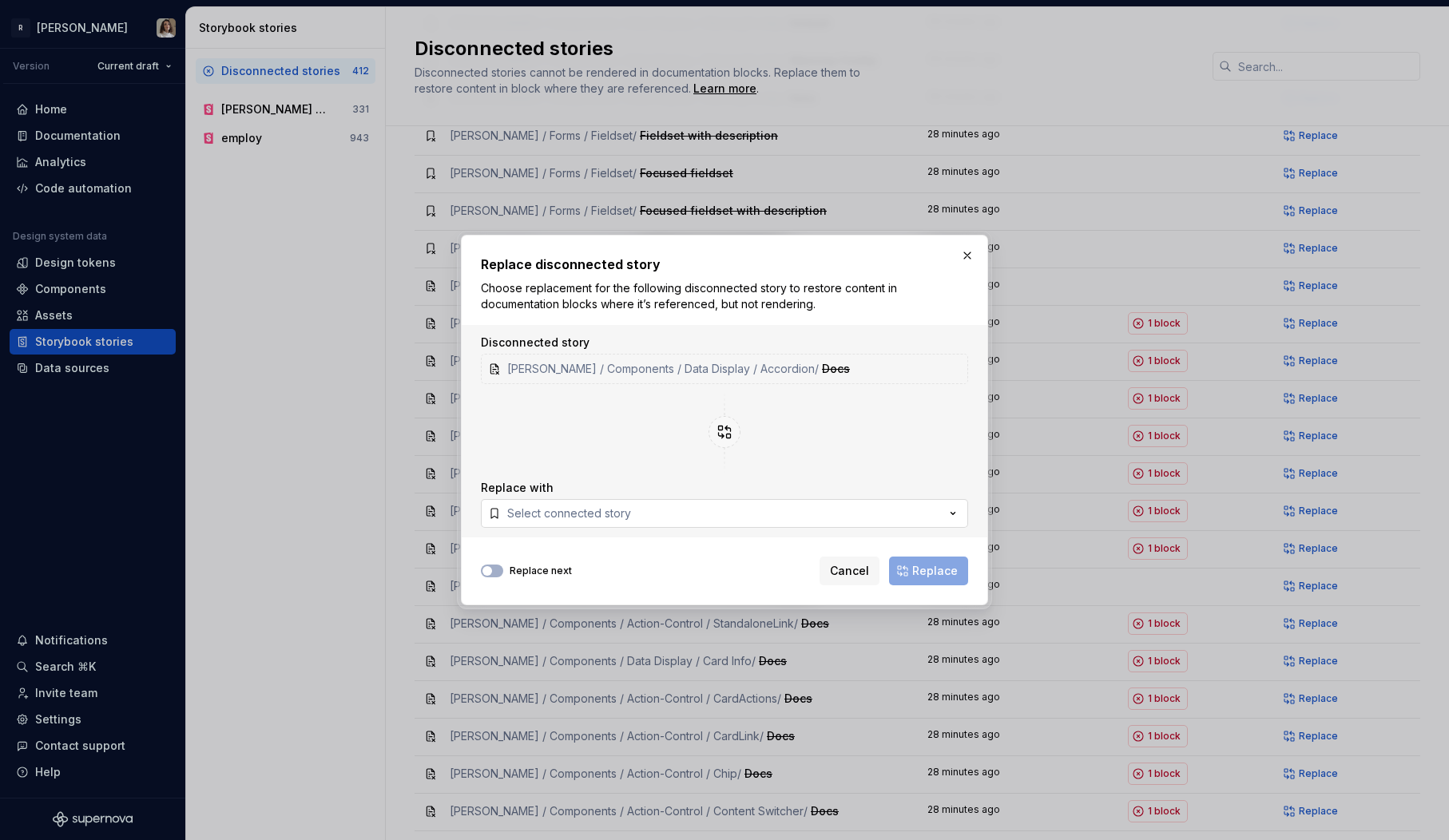
click at [564, 506] on div "Select connected story" at bounding box center [569, 514] width 124 height 16
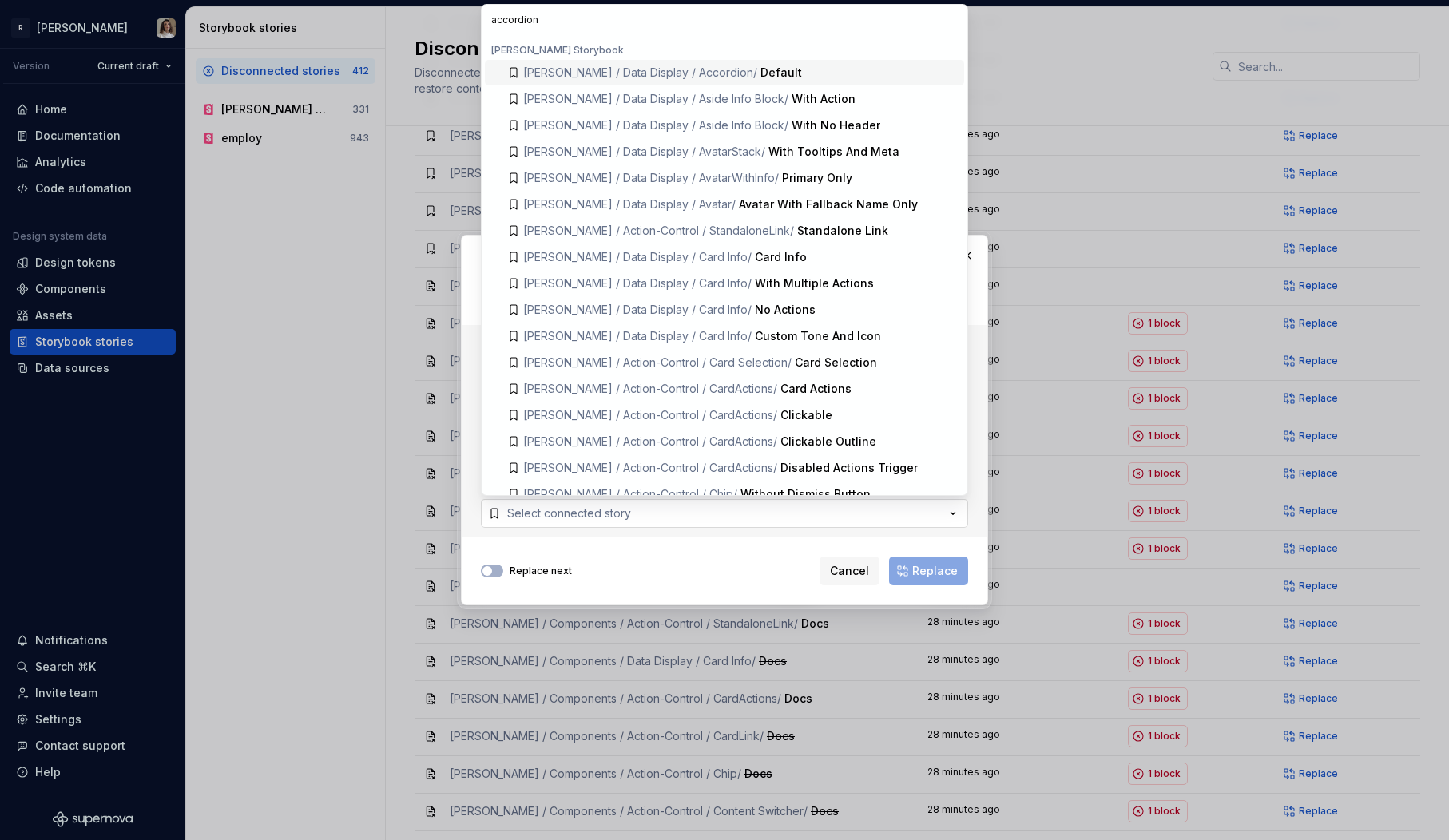
type input "accordion"
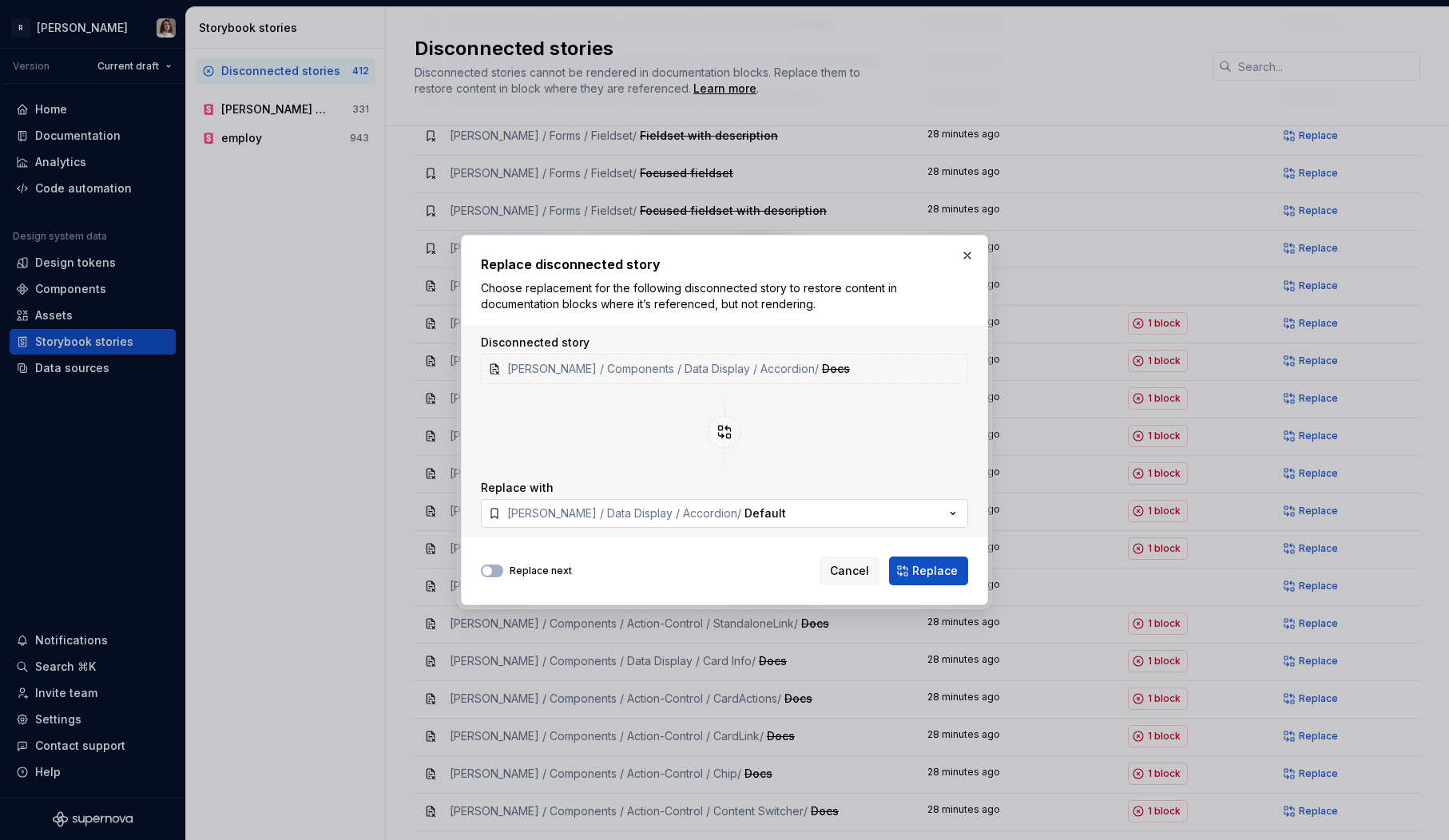
click at [706, 522] on button "Norma / Data Display / Accordion / Default" at bounding box center [724, 513] width 488 height 29
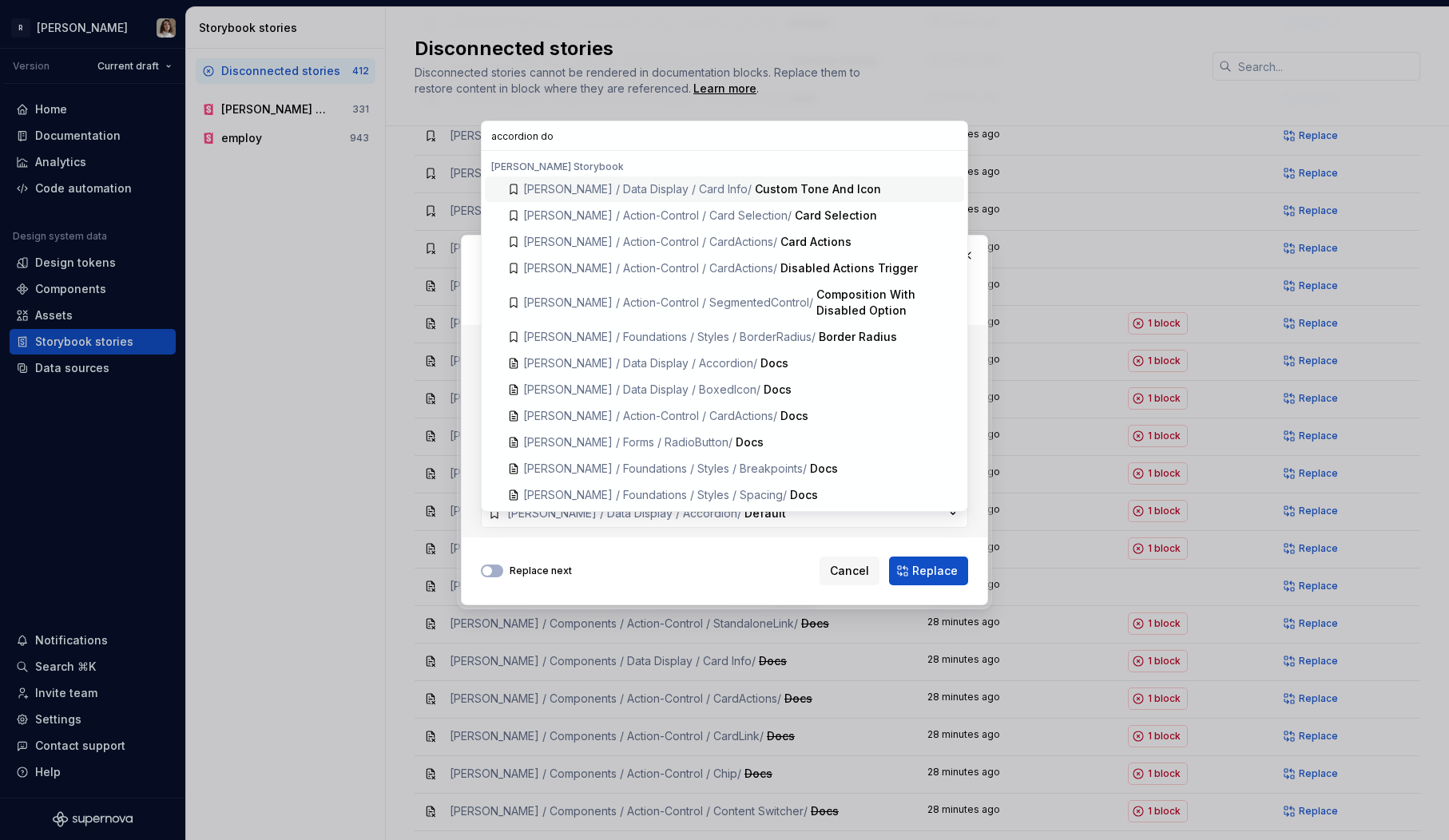
scroll to position [0, 0]
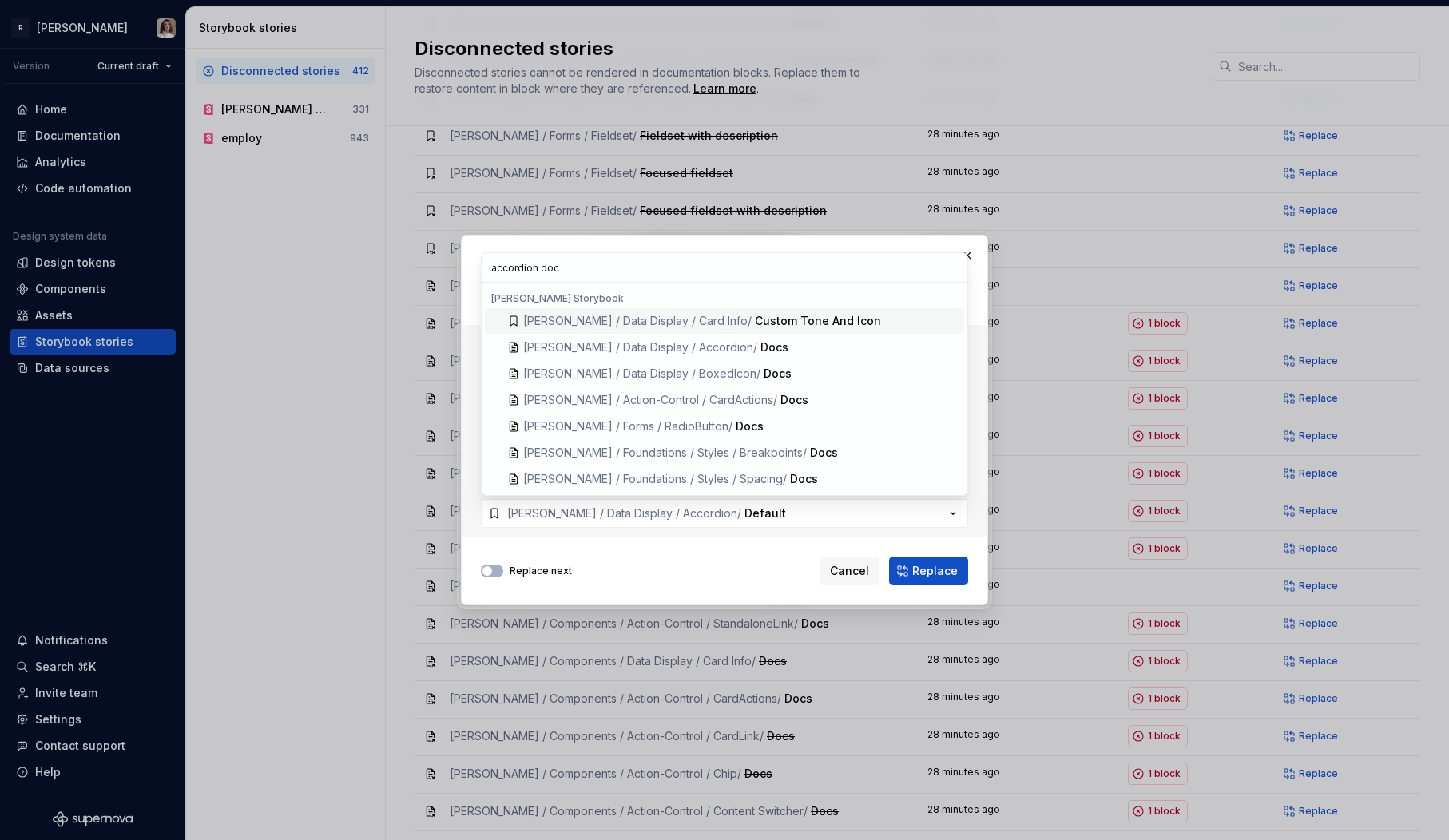
type input "accordion docs"
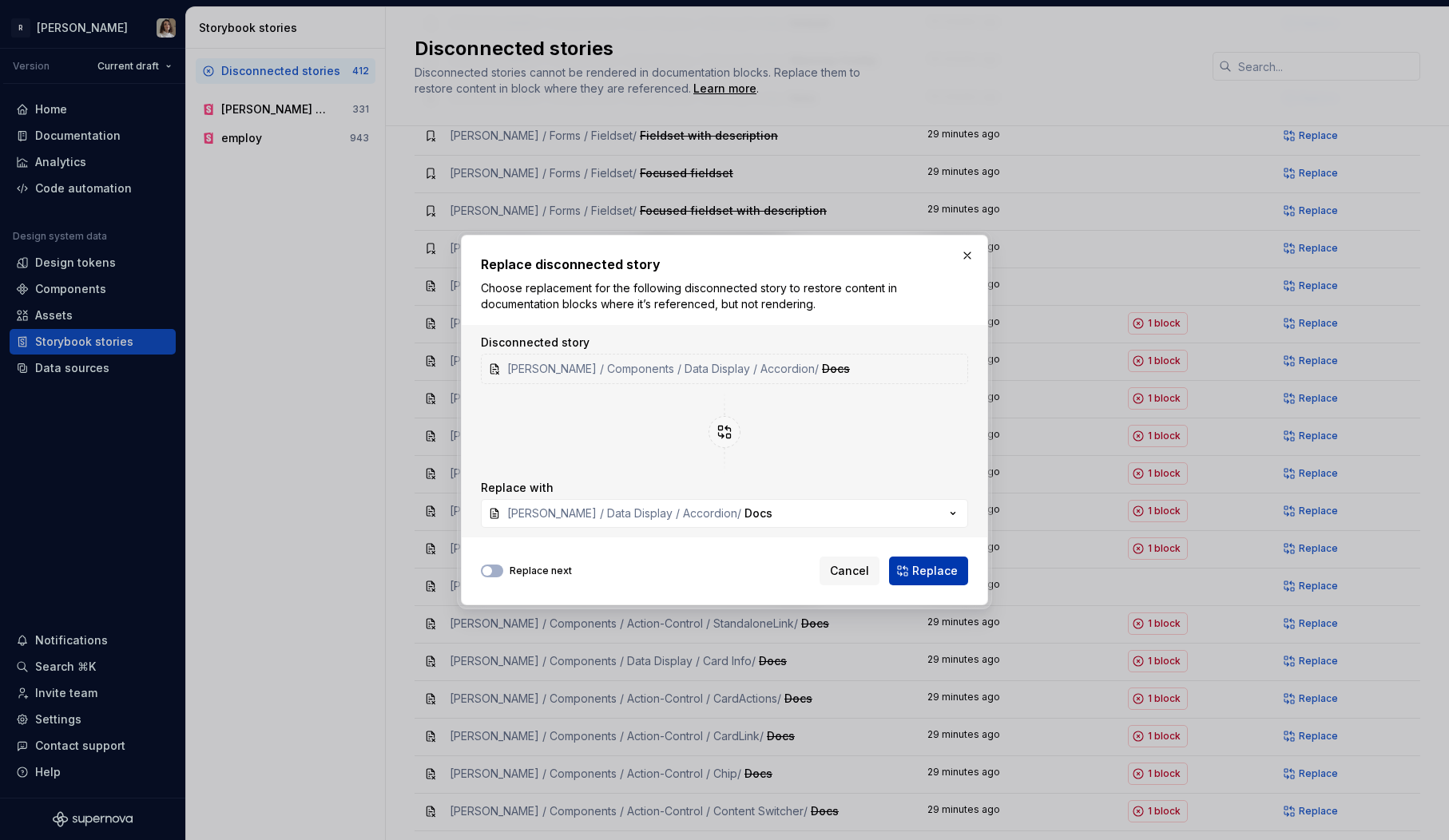
click at [927, 572] on span "Replace" at bounding box center [935, 571] width 46 height 16
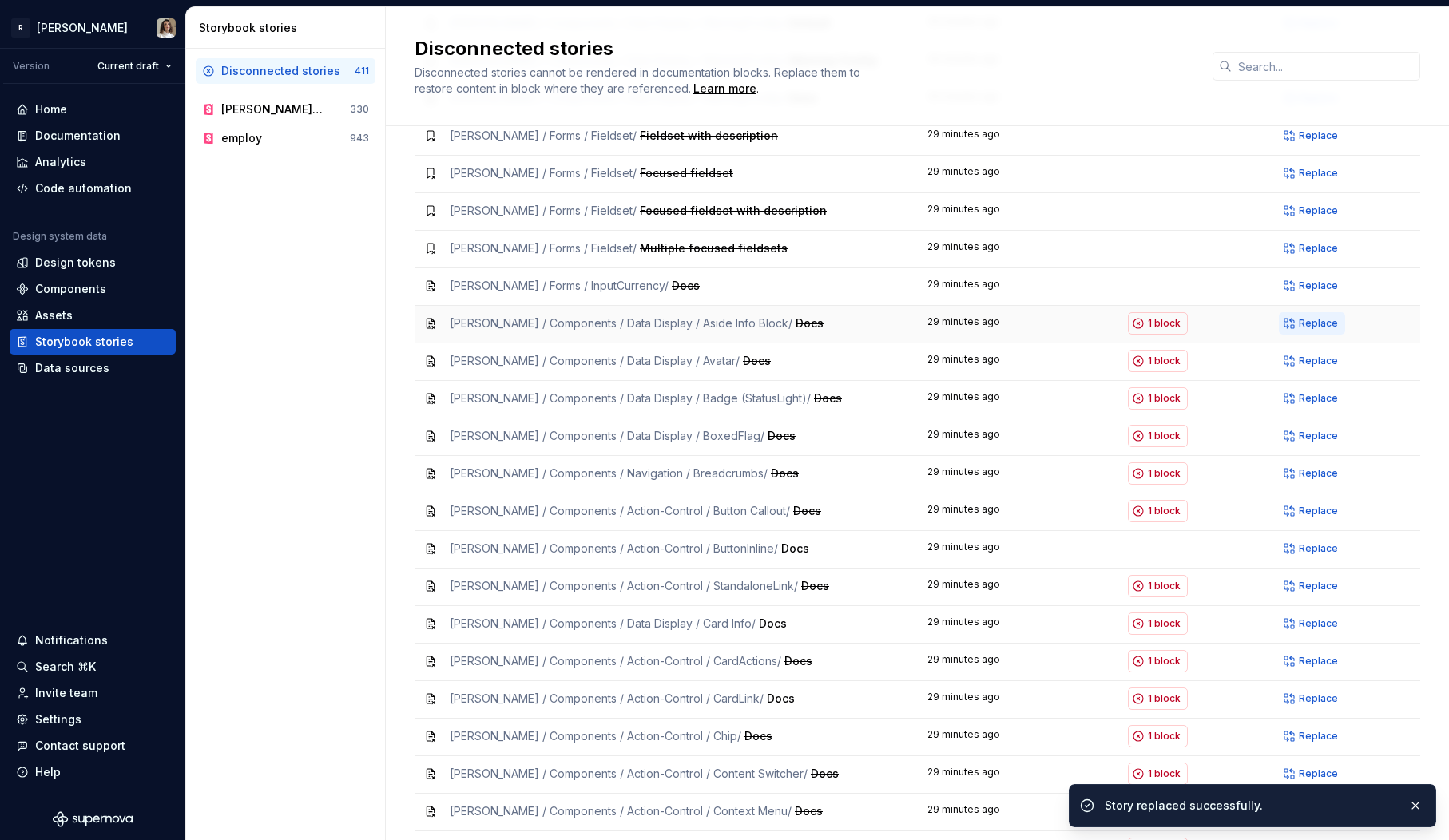
click at [1311, 317] on span "Replace" at bounding box center [1318, 323] width 39 height 13
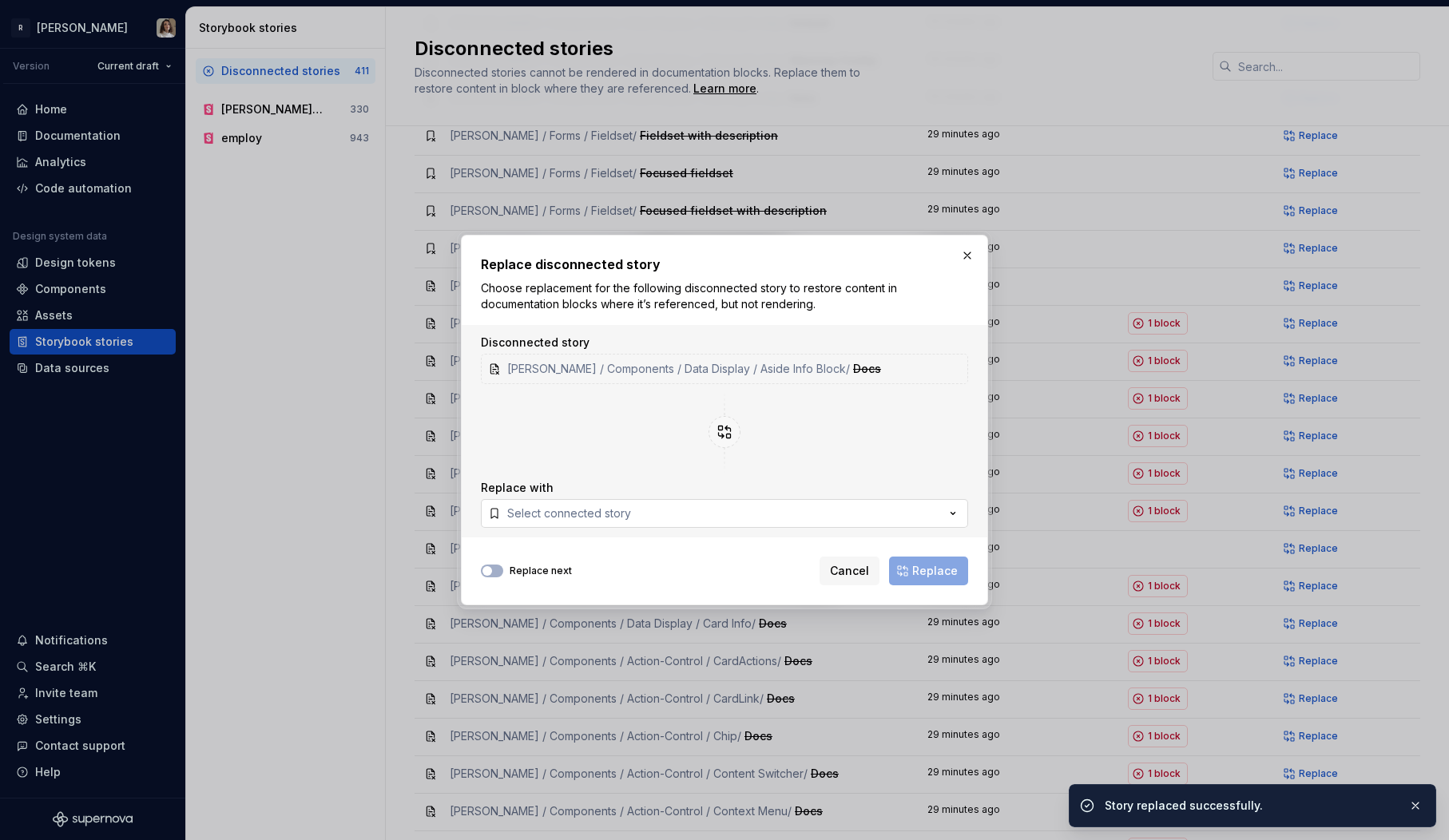
click at [644, 518] on button "Select connected story" at bounding box center [724, 513] width 488 height 29
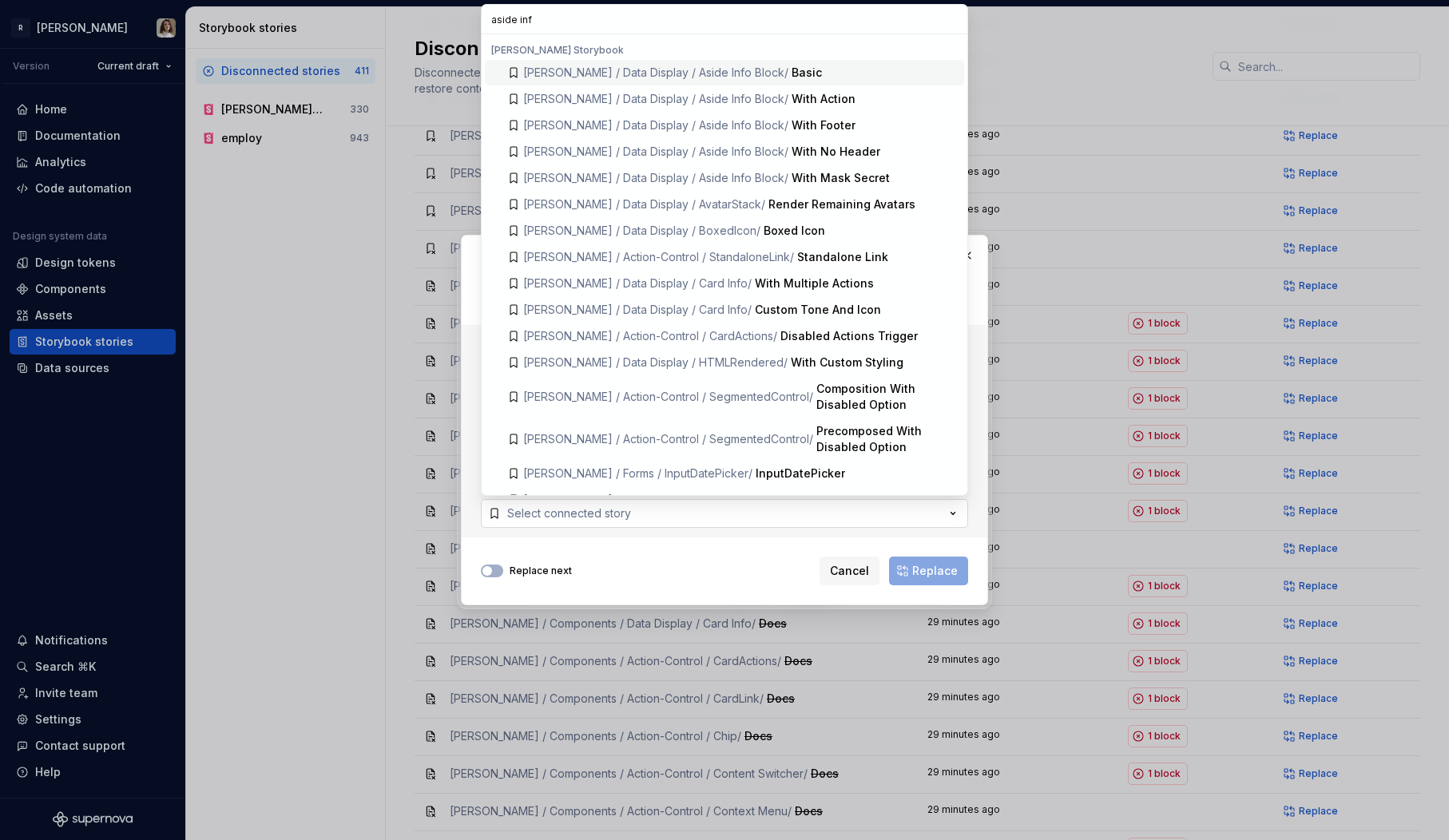
type input "aside info"
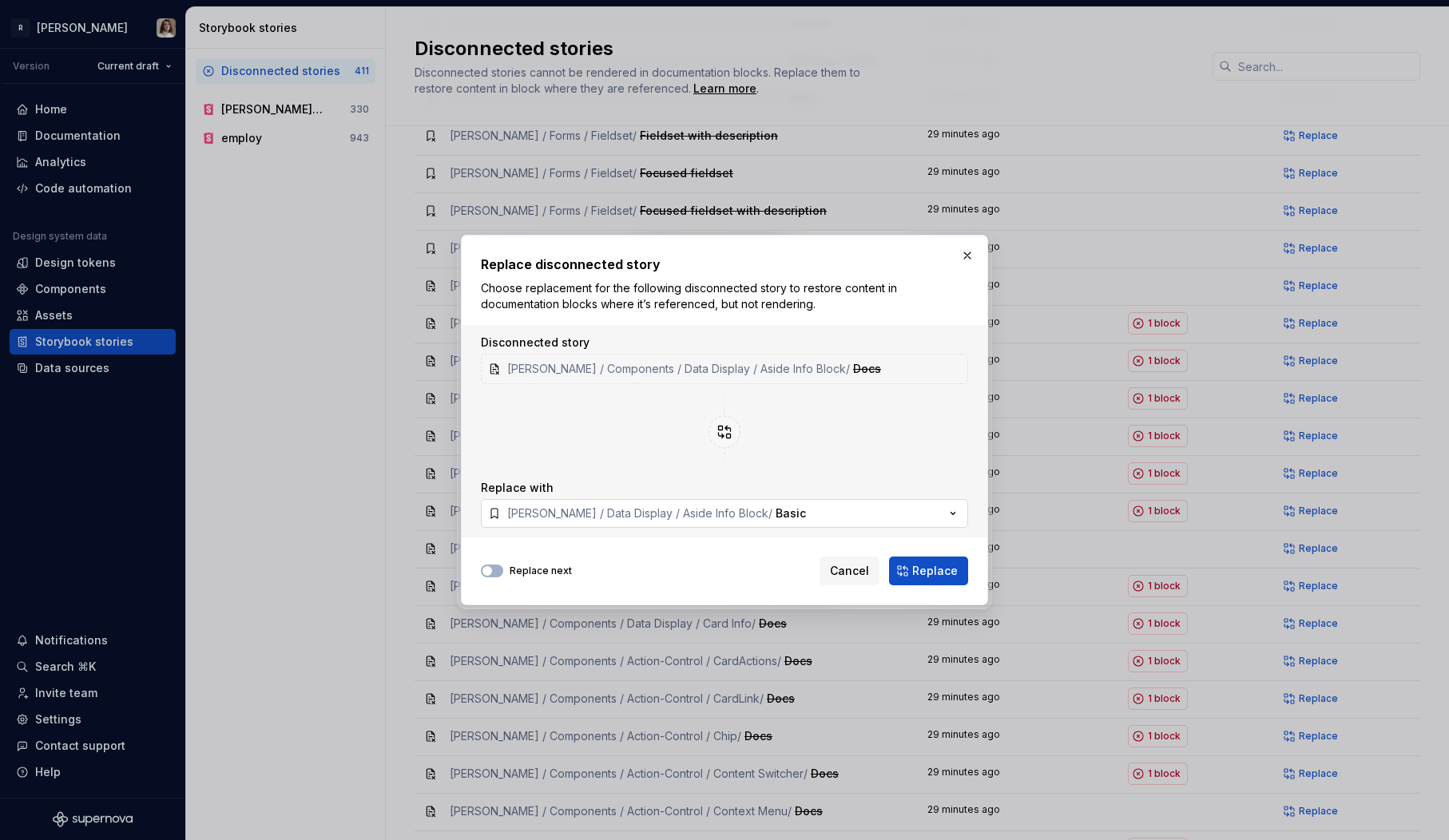
click at [841, 521] on button "Norma / Data Display / Aside Info Block / Basic" at bounding box center [724, 513] width 488 height 29
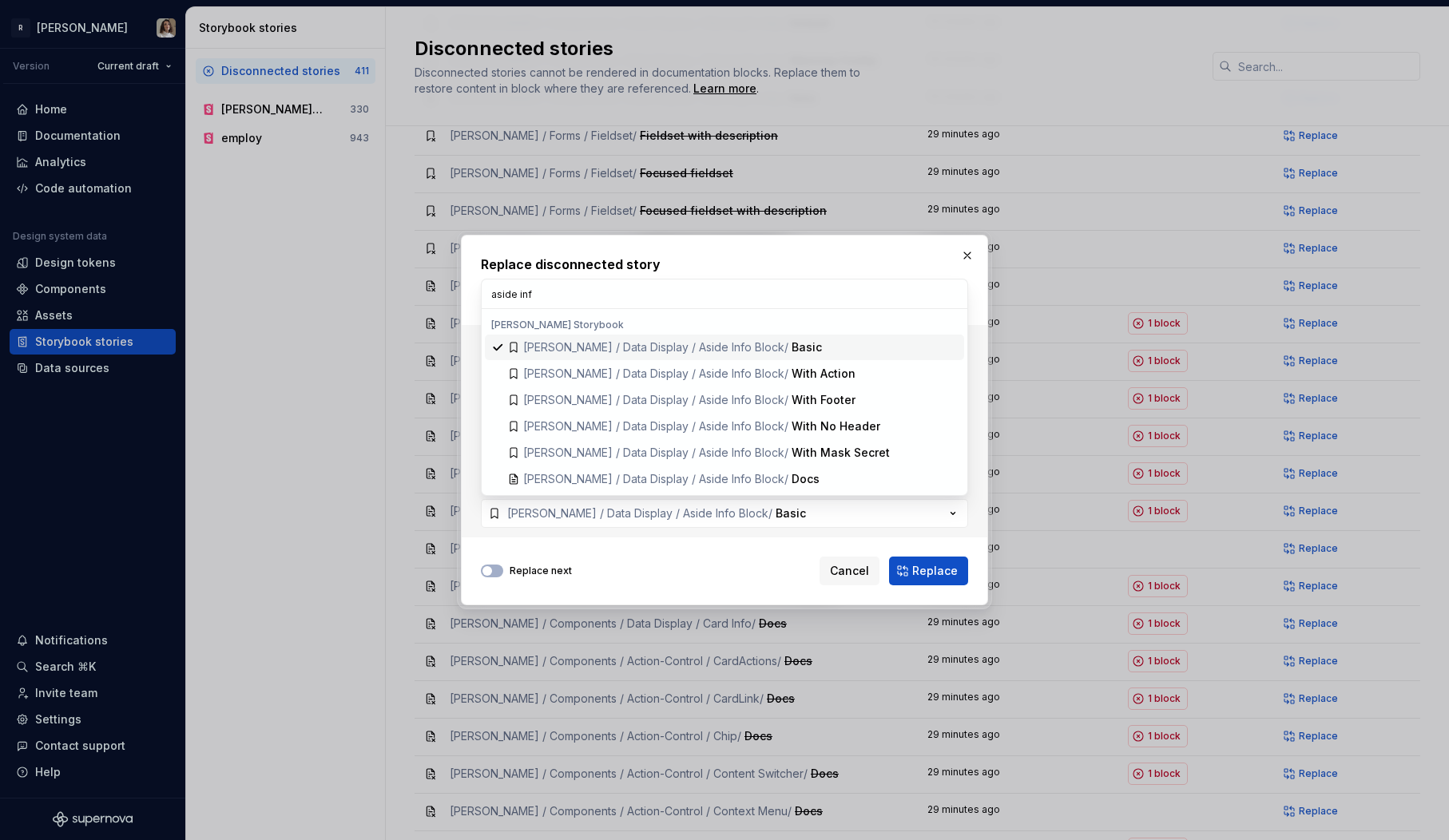
type input "aside info"
click at [721, 469] on span "Norma / Data Display / Aside Info Block / Docs" at bounding box center [724, 480] width 479 height 26
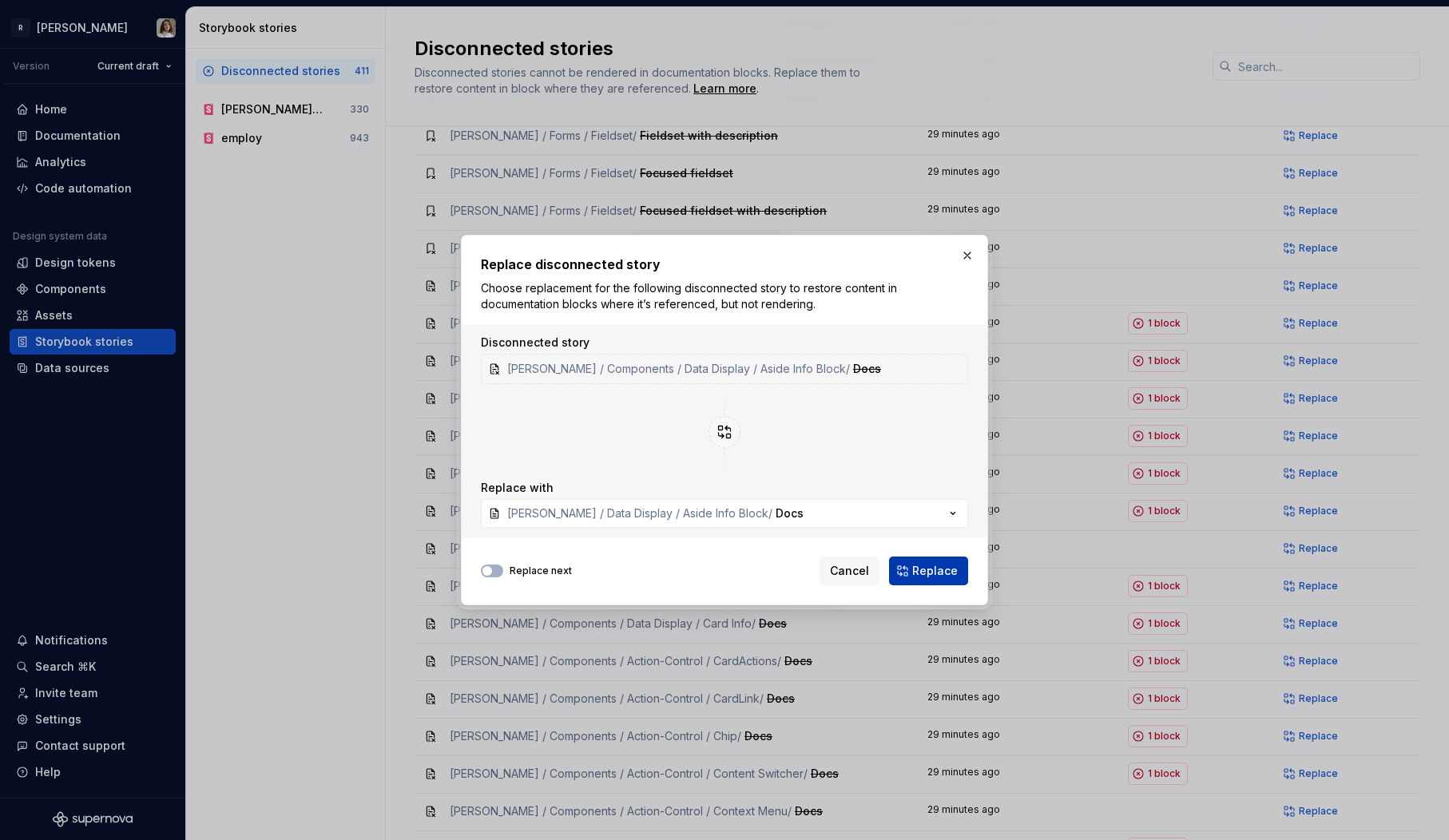
click at [945, 573] on span "Replace" at bounding box center [935, 571] width 46 height 16
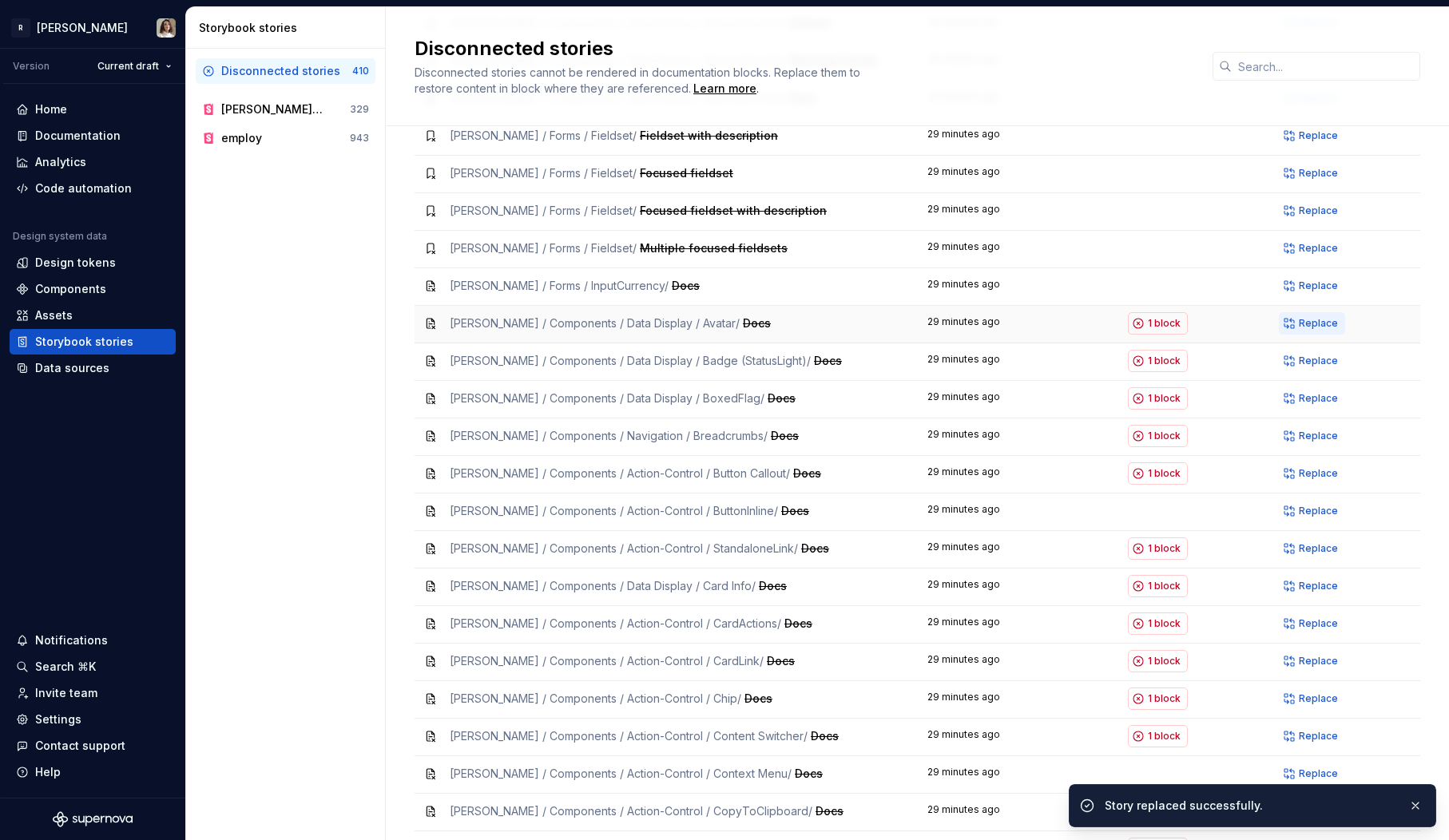
click at [1318, 313] on button "Replace" at bounding box center [1312, 324] width 67 height 23
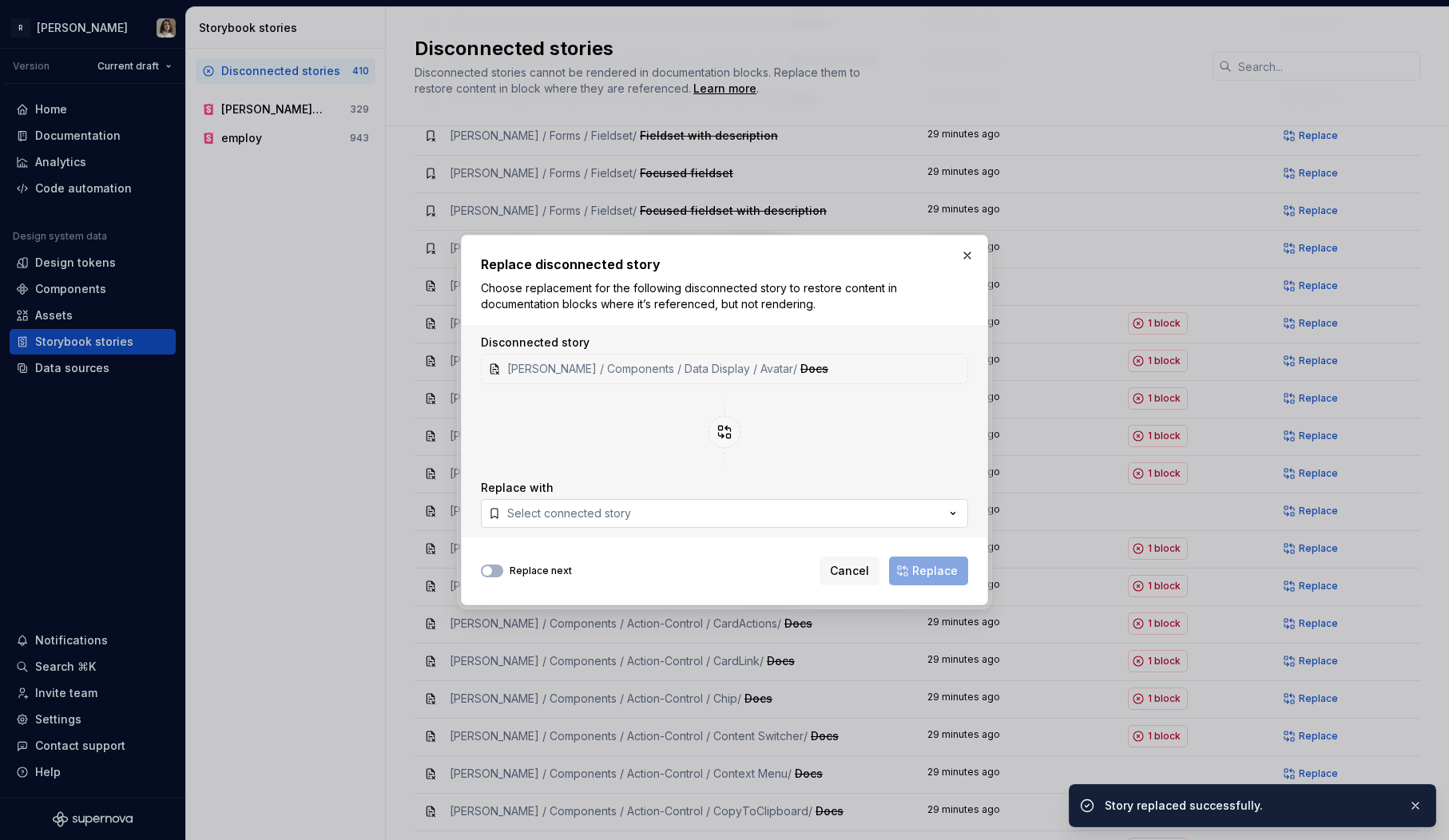
click at [657, 522] on button "Select connected story" at bounding box center [724, 513] width 488 height 29
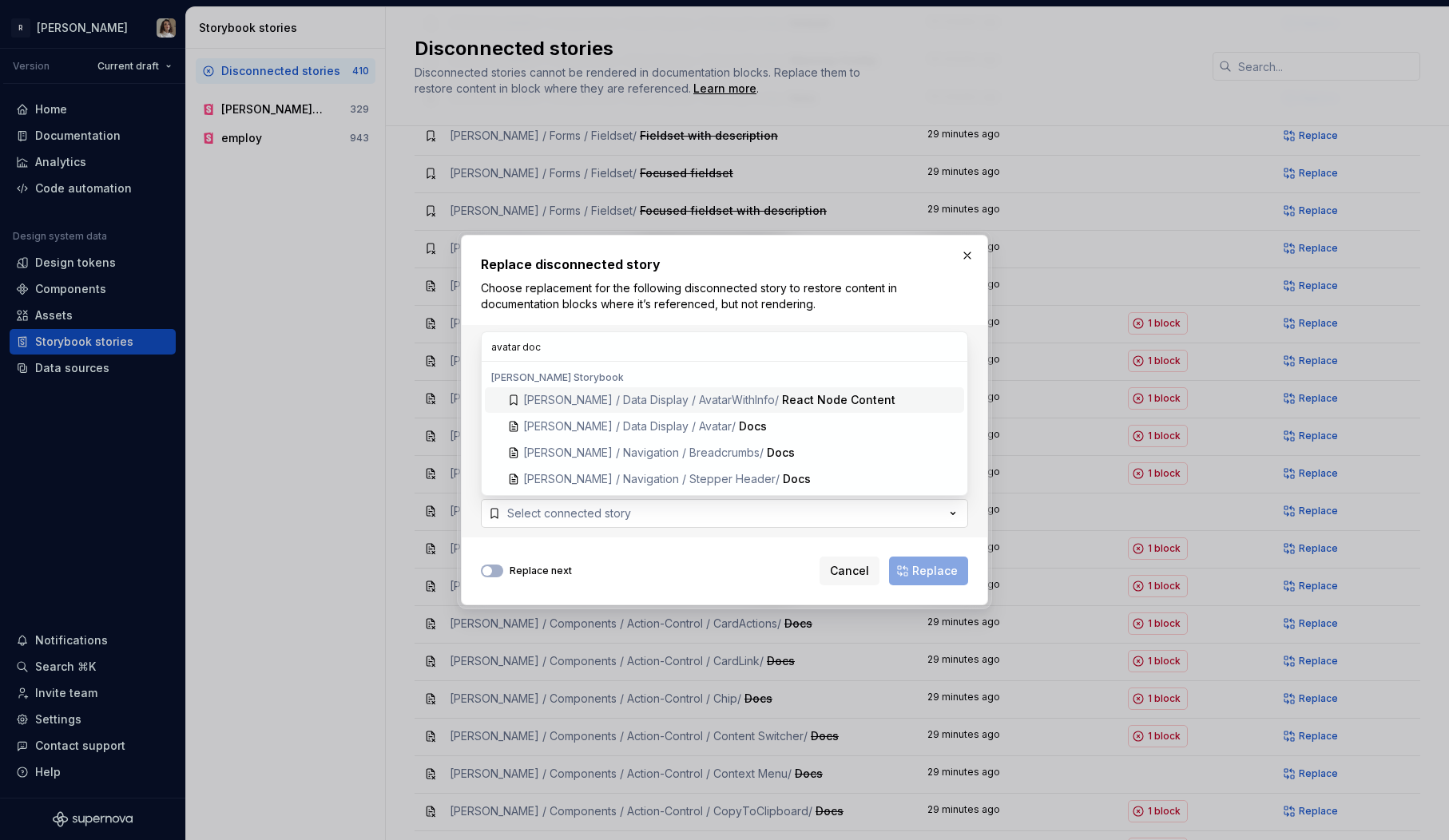
type input "avatar docs"
click at [741, 440] on span "Norma / Navigation / Breadcrumbs / Docs" at bounding box center [724, 453] width 479 height 26
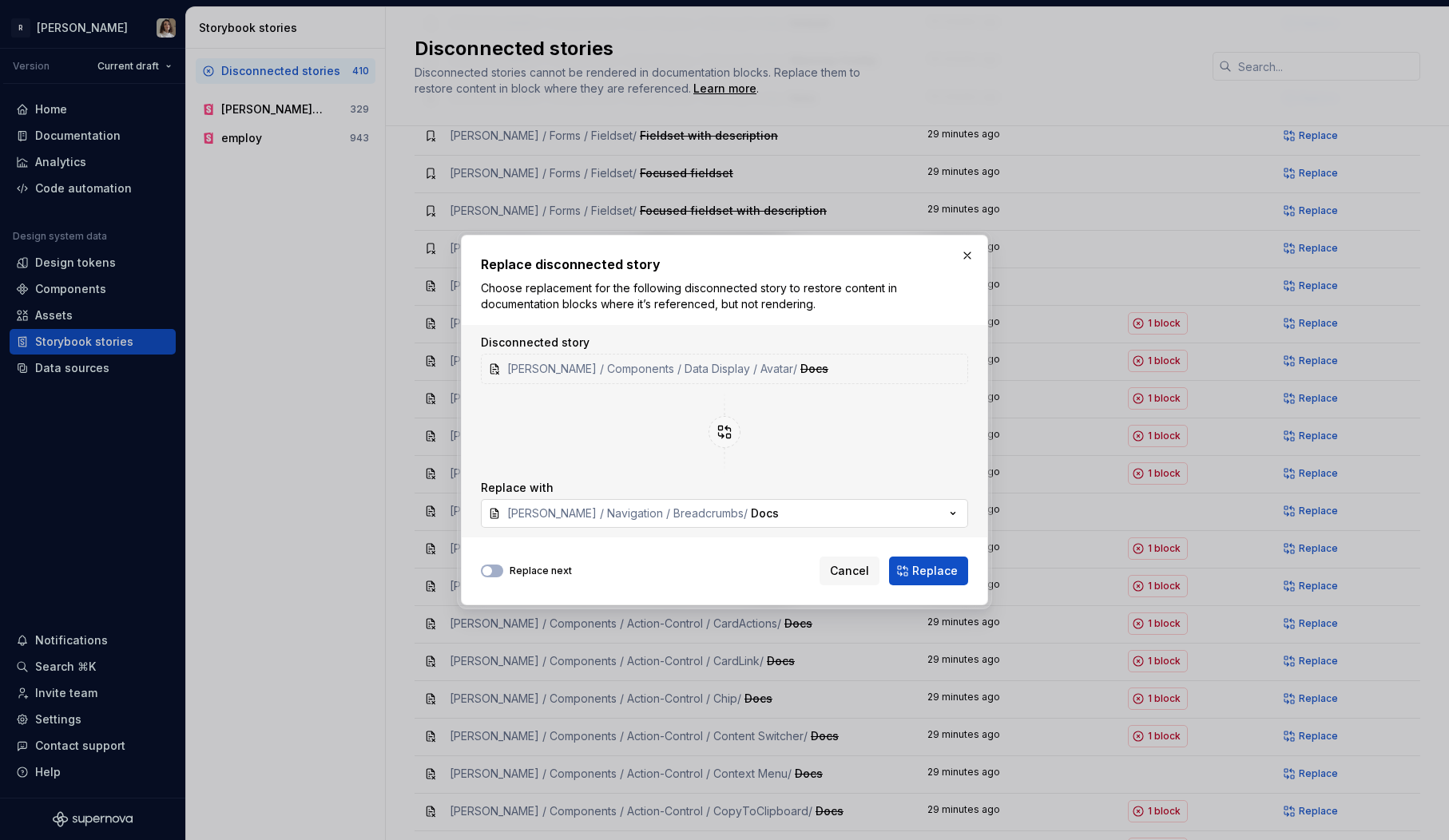
click at [751, 516] on span "Docs" at bounding box center [765, 514] width 28 height 14
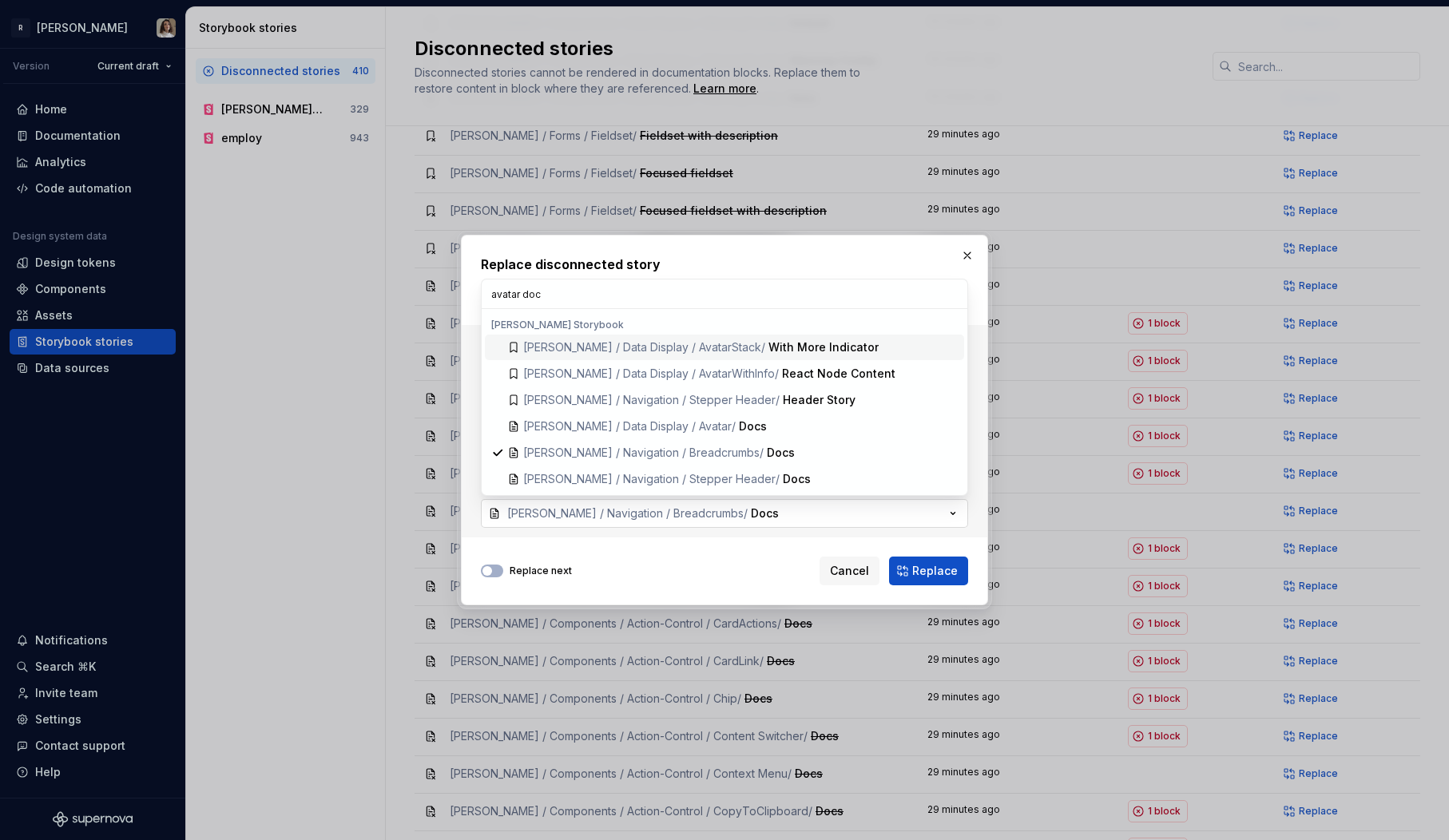
type input "avatar docs"
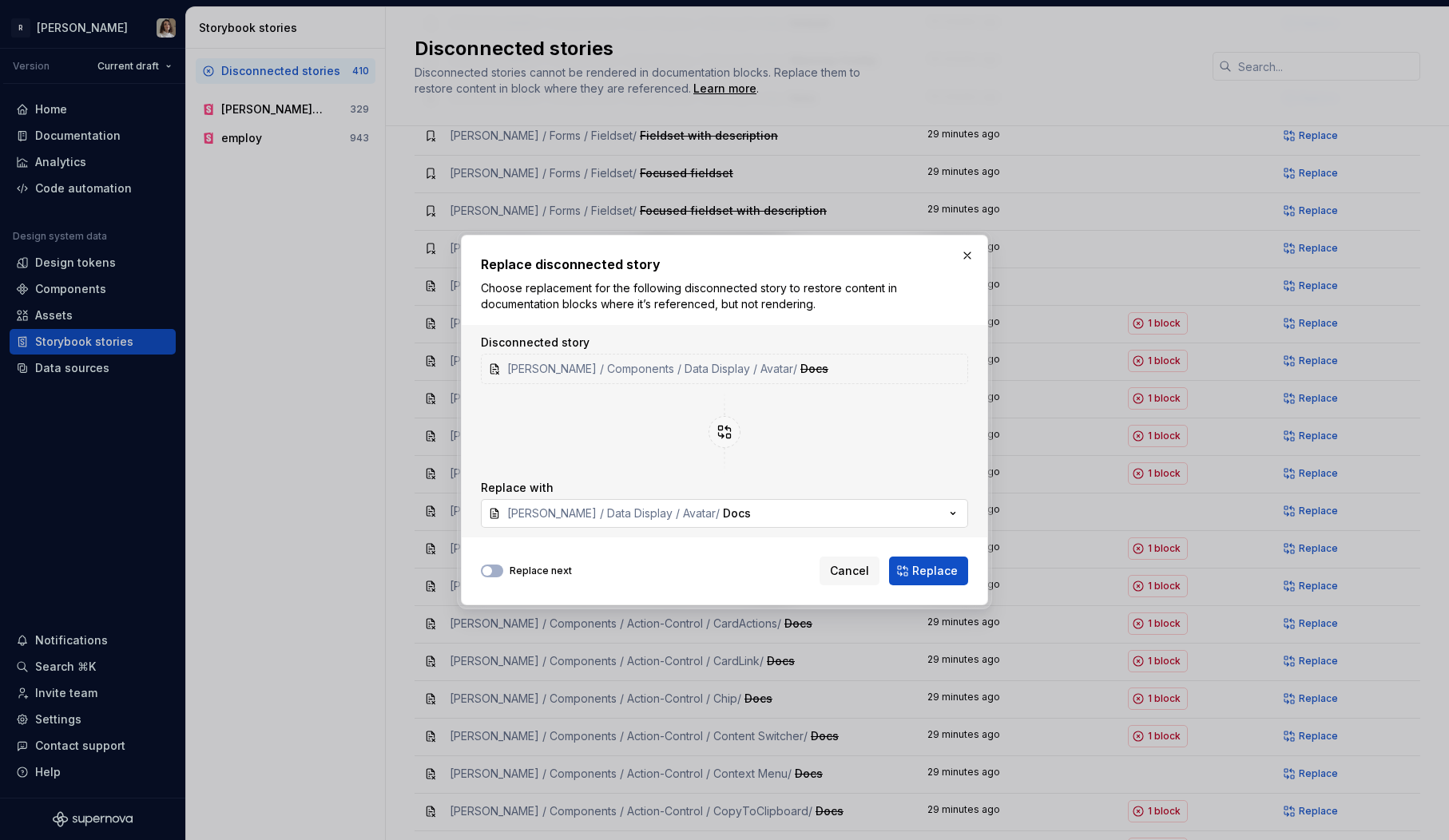
click at [481, 499] on button "Norma / Data Display / Avatar / Docs" at bounding box center [724, 513] width 488 height 29
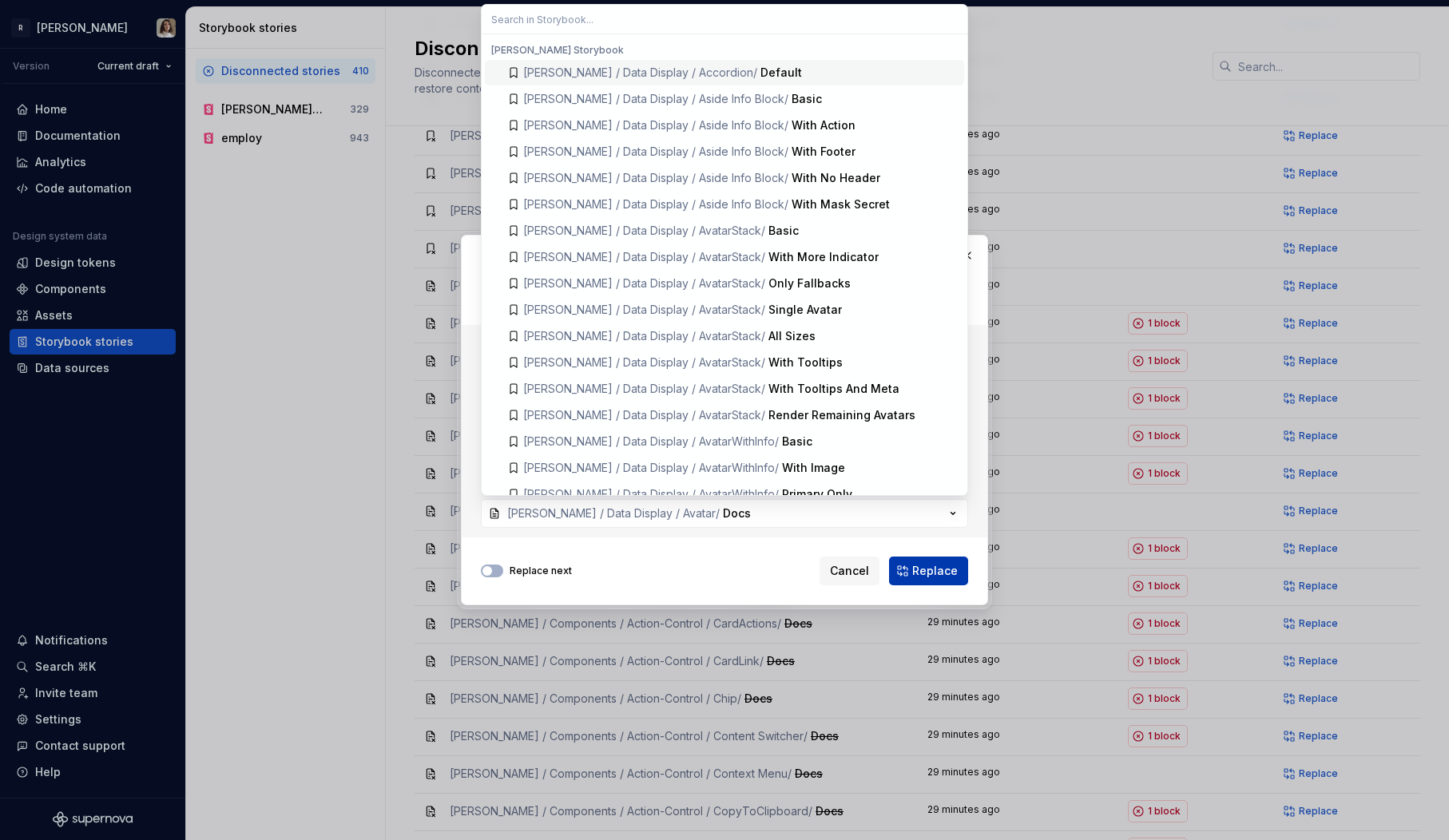
click at [949, 572] on span "Replace" at bounding box center [935, 571] width 46 height 16
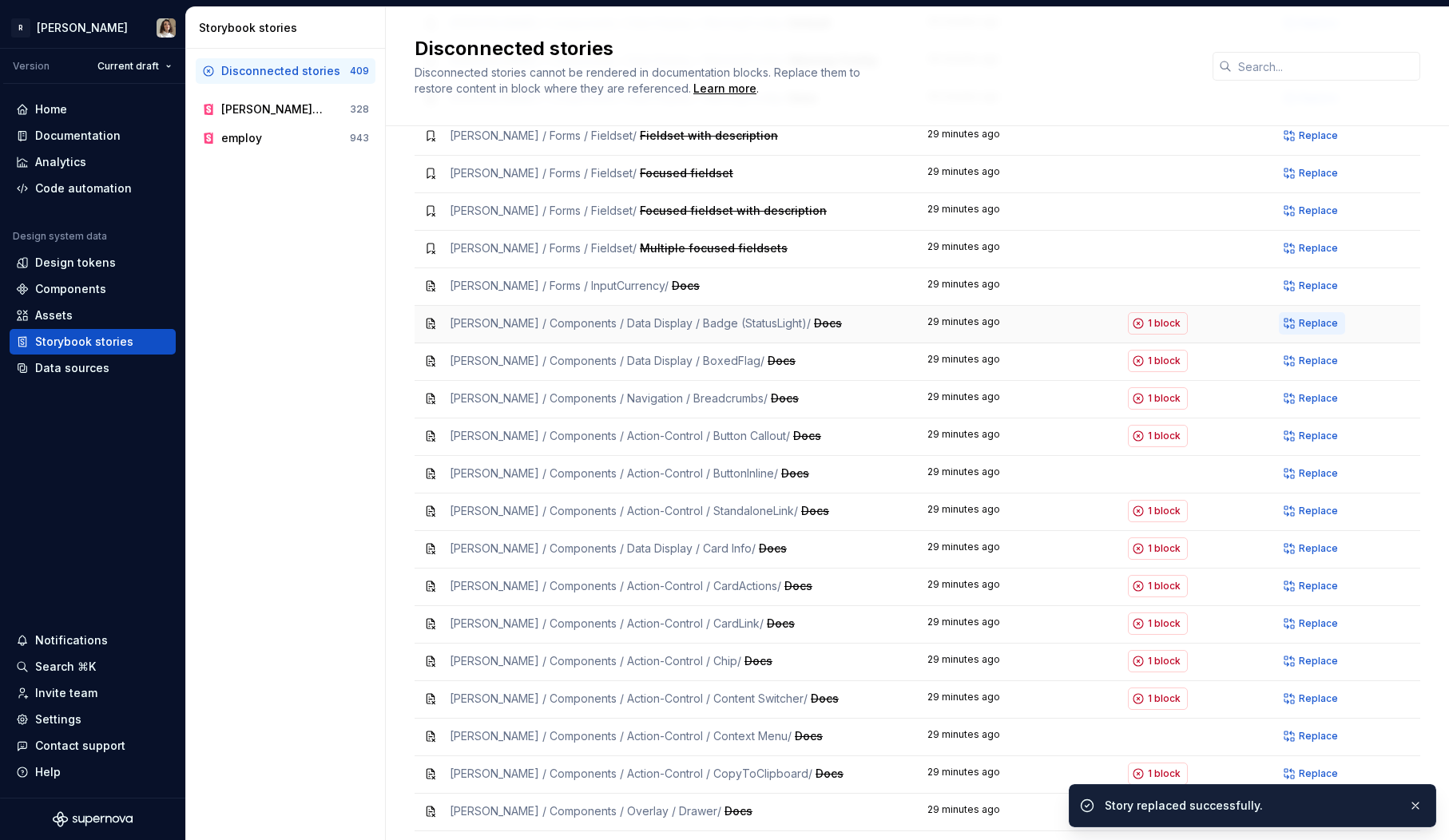
click at [1329, 317] on span "Replace" at bounding box center [1318, 323] width 39 height 13
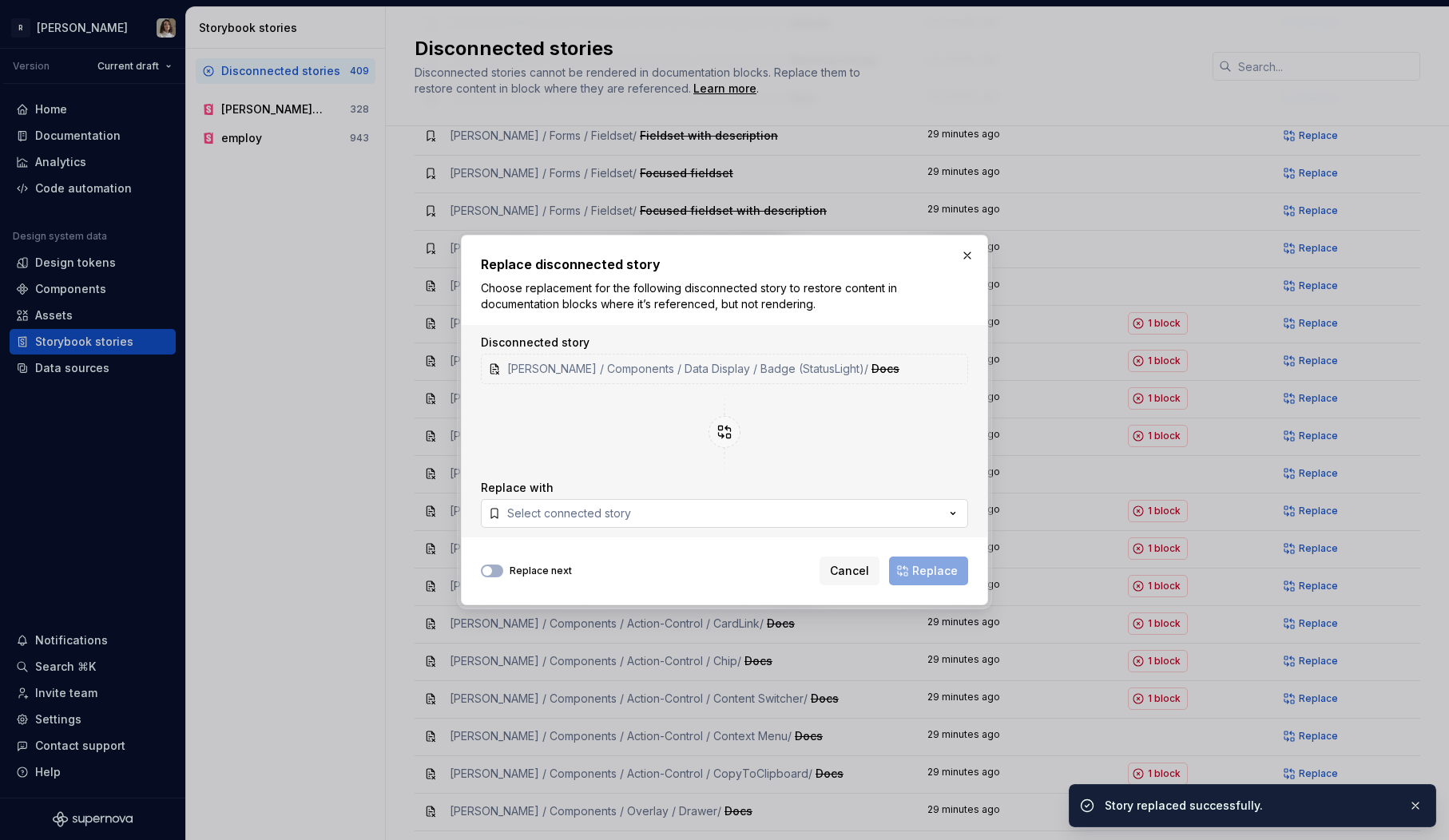
click at [652, 508] on button "Select connected story" at bounding box center [724, 513] width 488 height 29
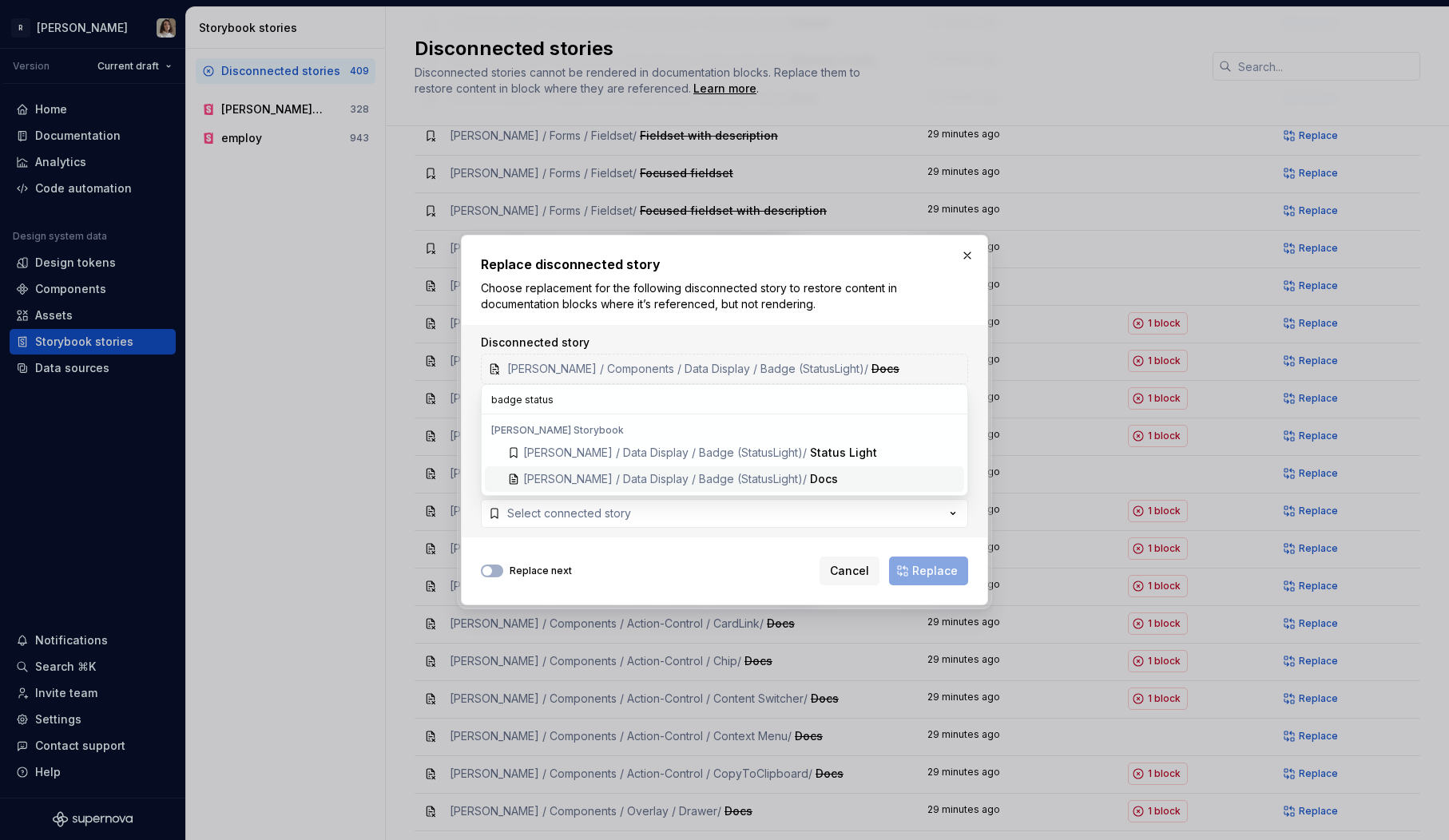
type input "badge status"
click at [810, 479] on div "Docs" at bounding box center [883, 479] width 148 height 16
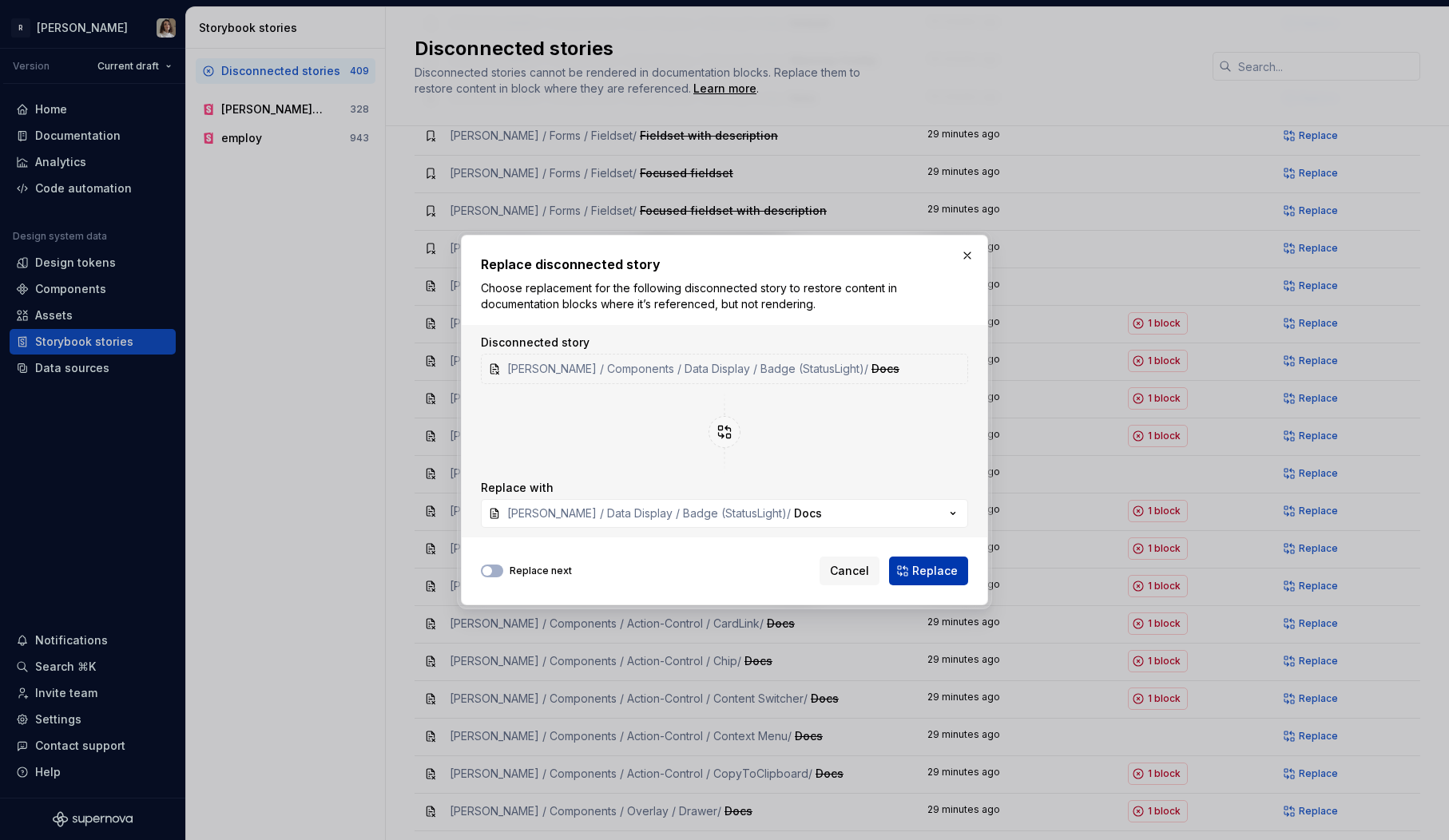
click at [930, 572] on span "Replace" at bounding box center [935, 571] width 46 height 16
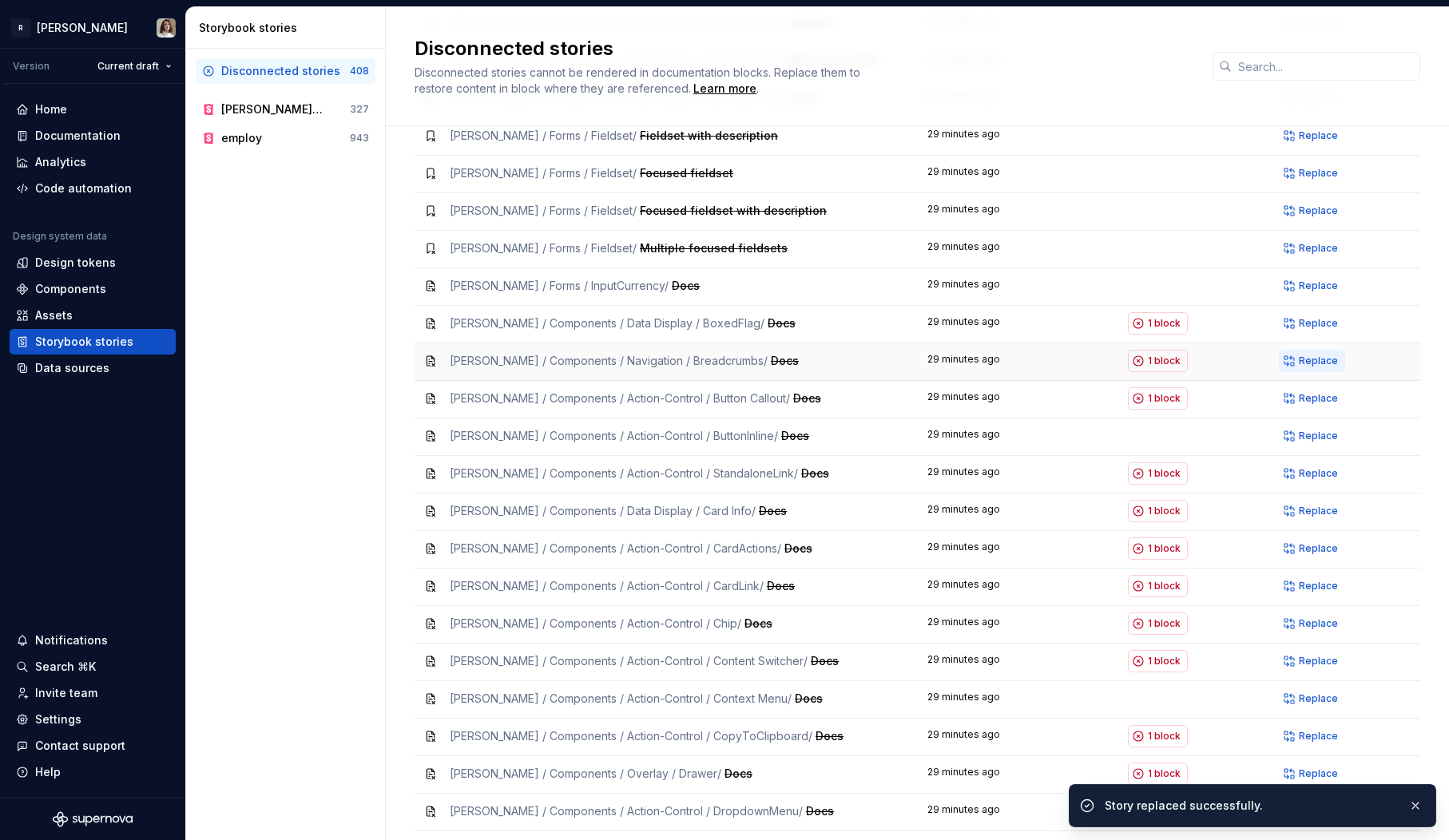
click at [1311, 355] on span "Replace" at bounding box center [1318, 361] width 39 height 13
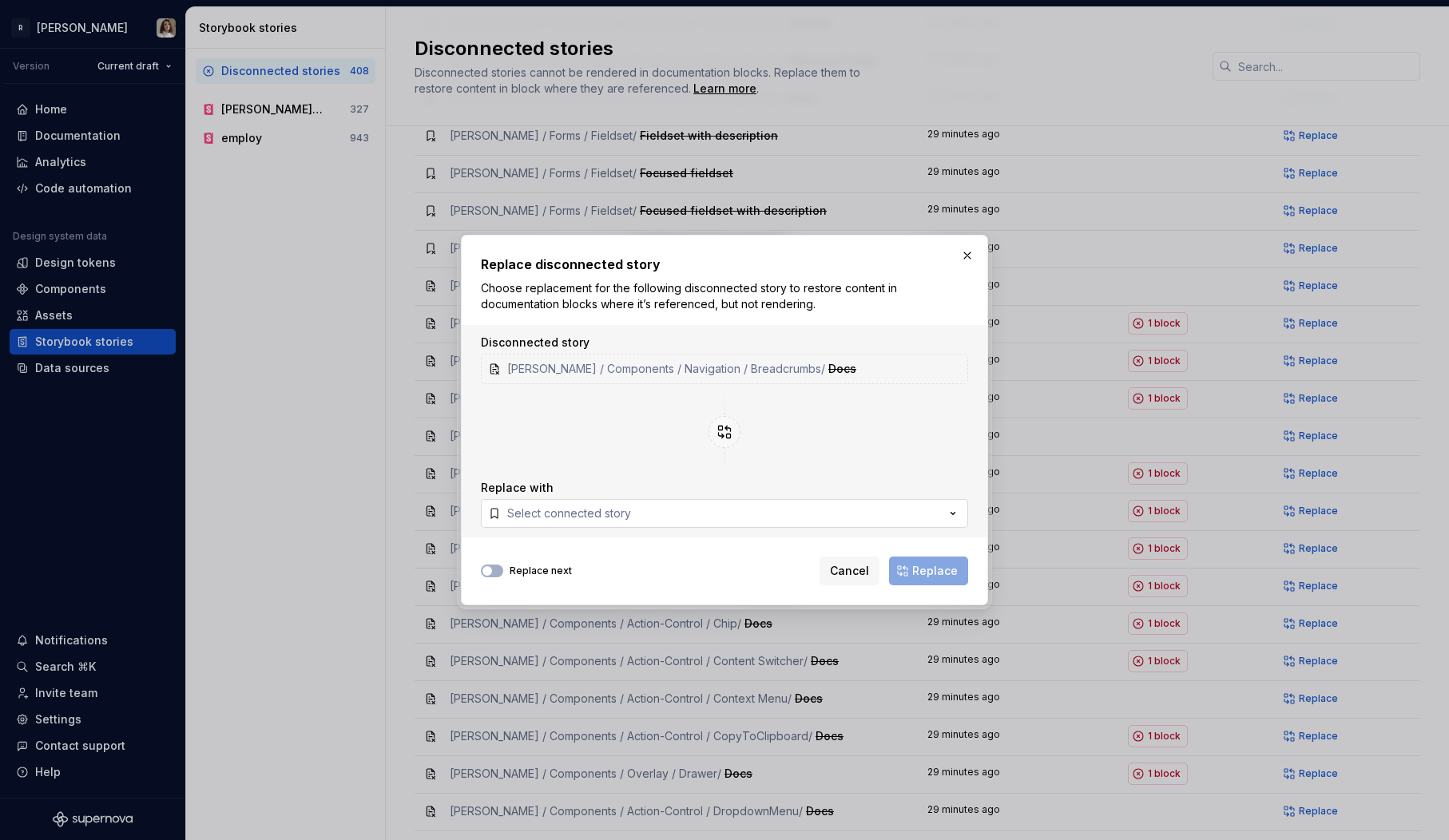
click at [670, 507] on button "Select connected story" at bounding box center [724, 513] width 488 height 29
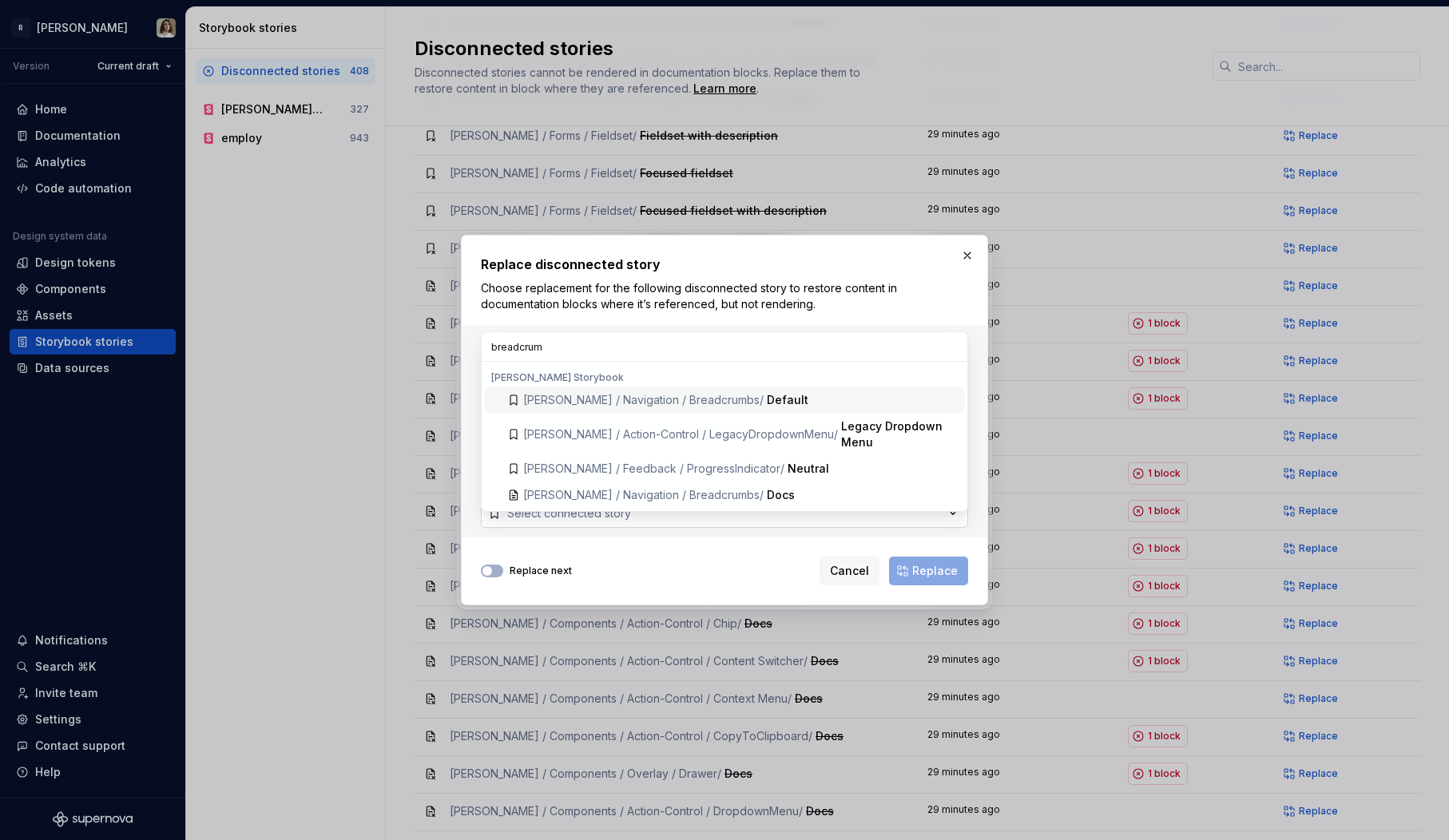
type input "breadcrumb"
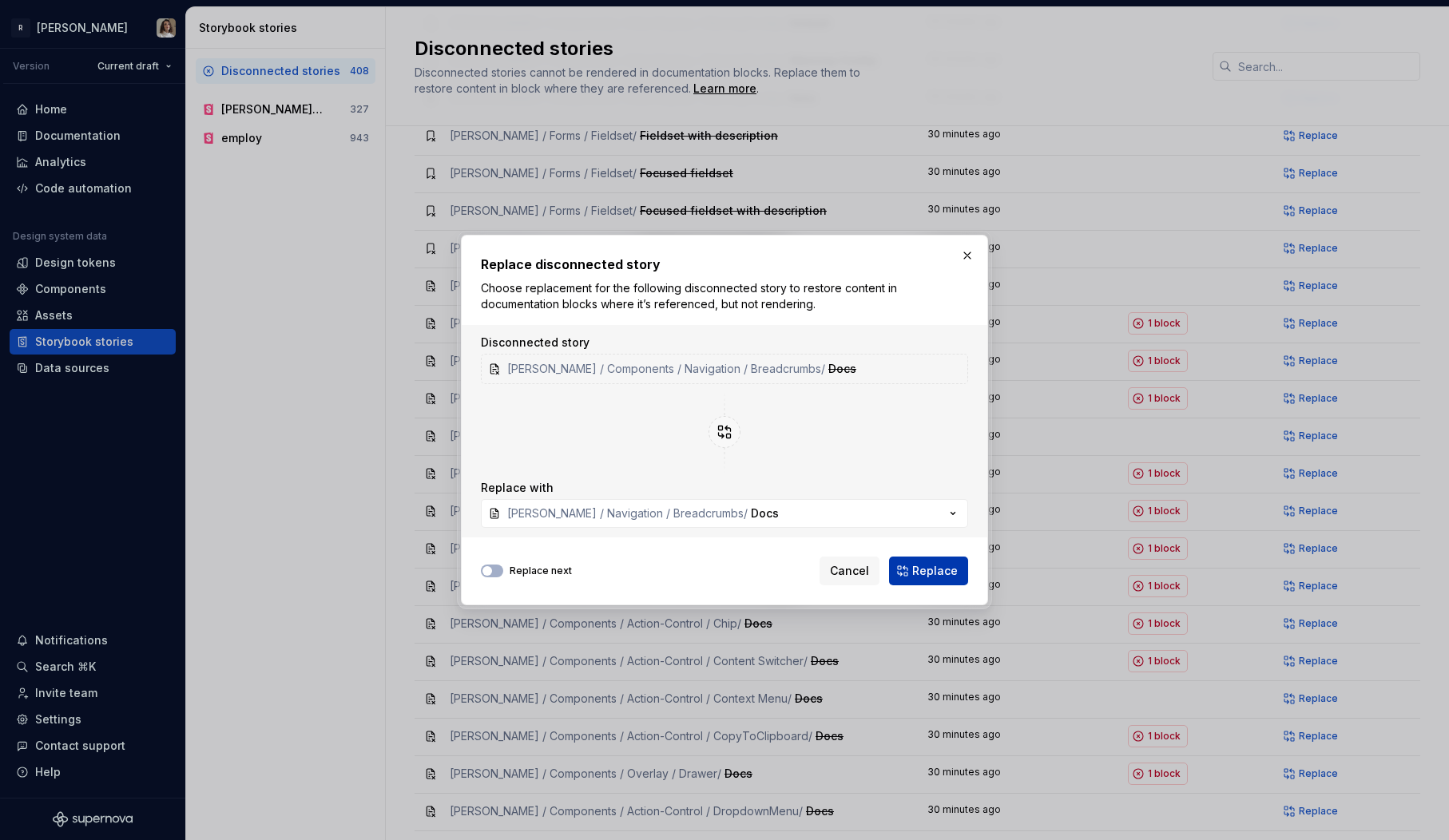
click at [945, 569] on span "Replace" at bounding box center [935, 571] width 46 height 16
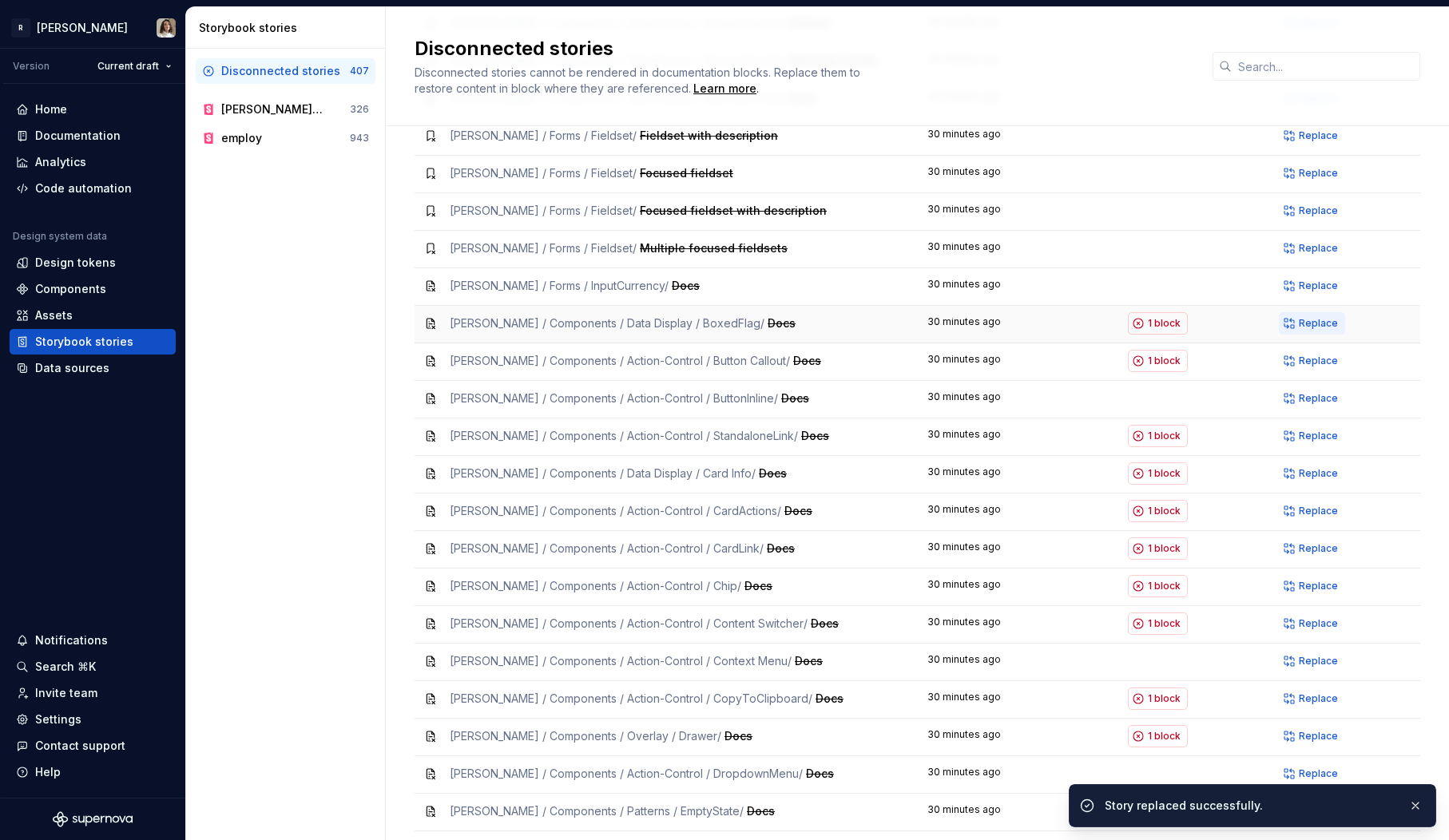
click at [1321, 317] on span "Replace" at bounding box center [1318, 323] width 39 height 13
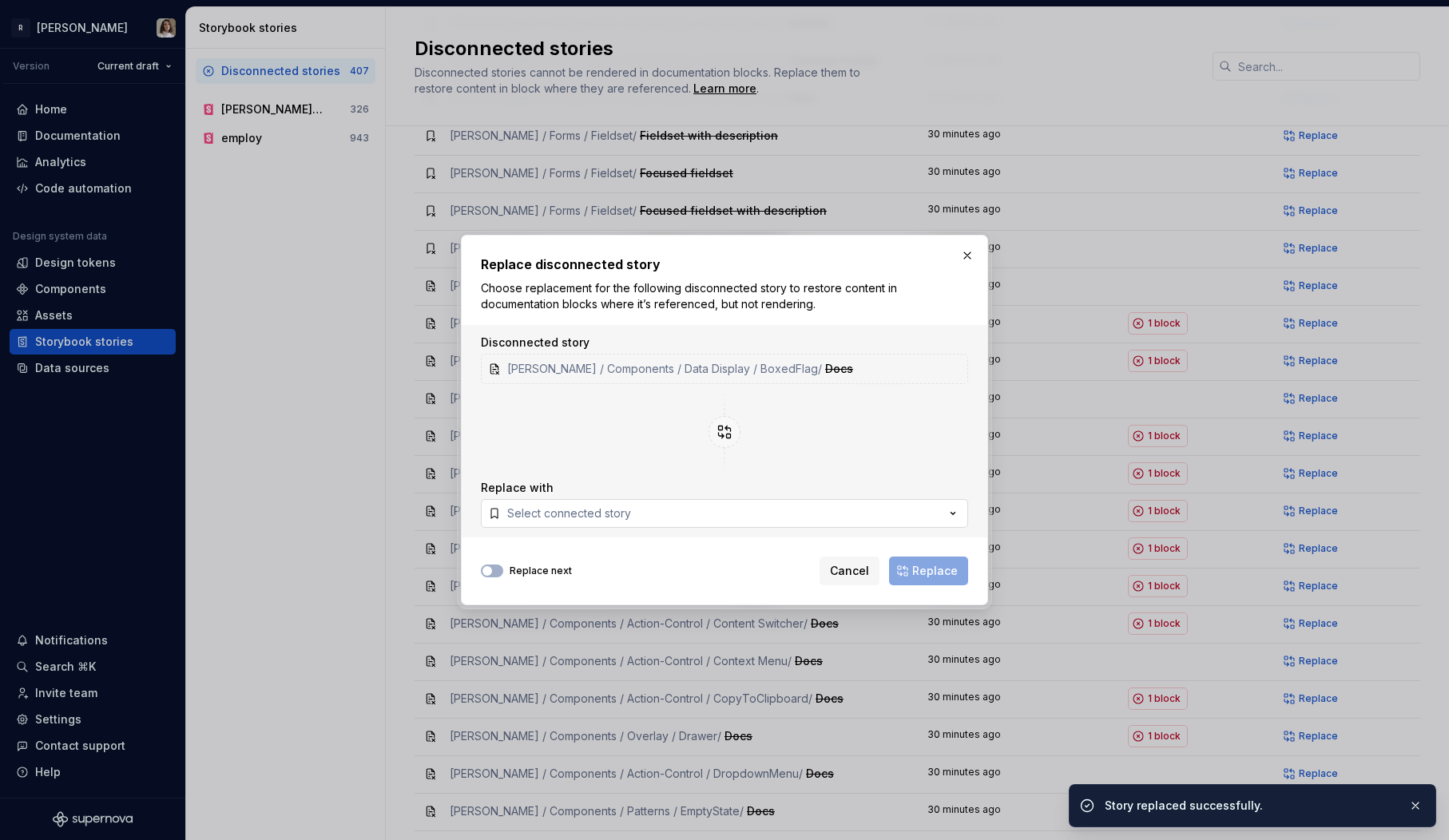
click at [614, 509] on div "Select connected story" at bounding box center [569, 514] width 124 height 16
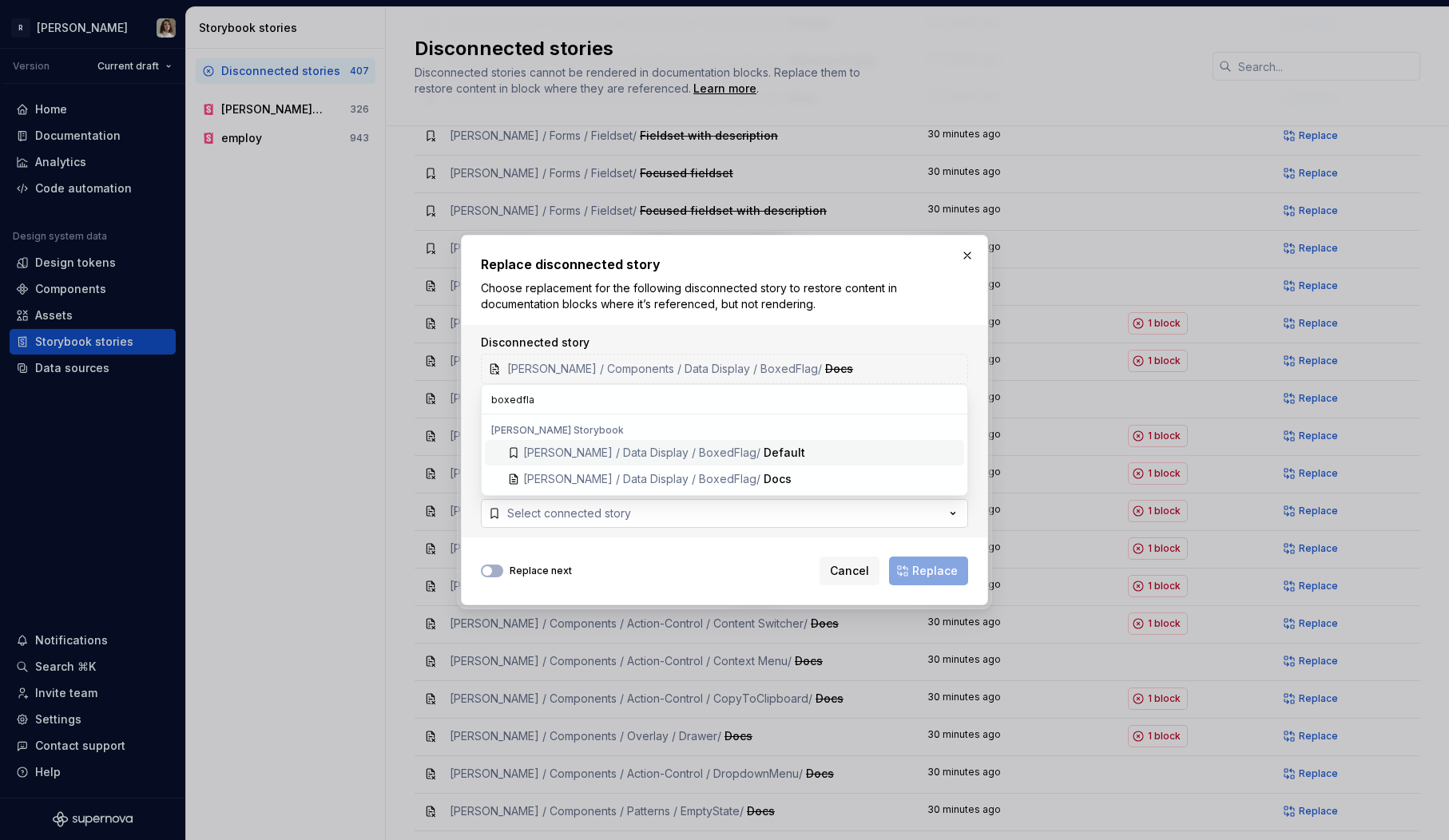
type input "boxedflag"
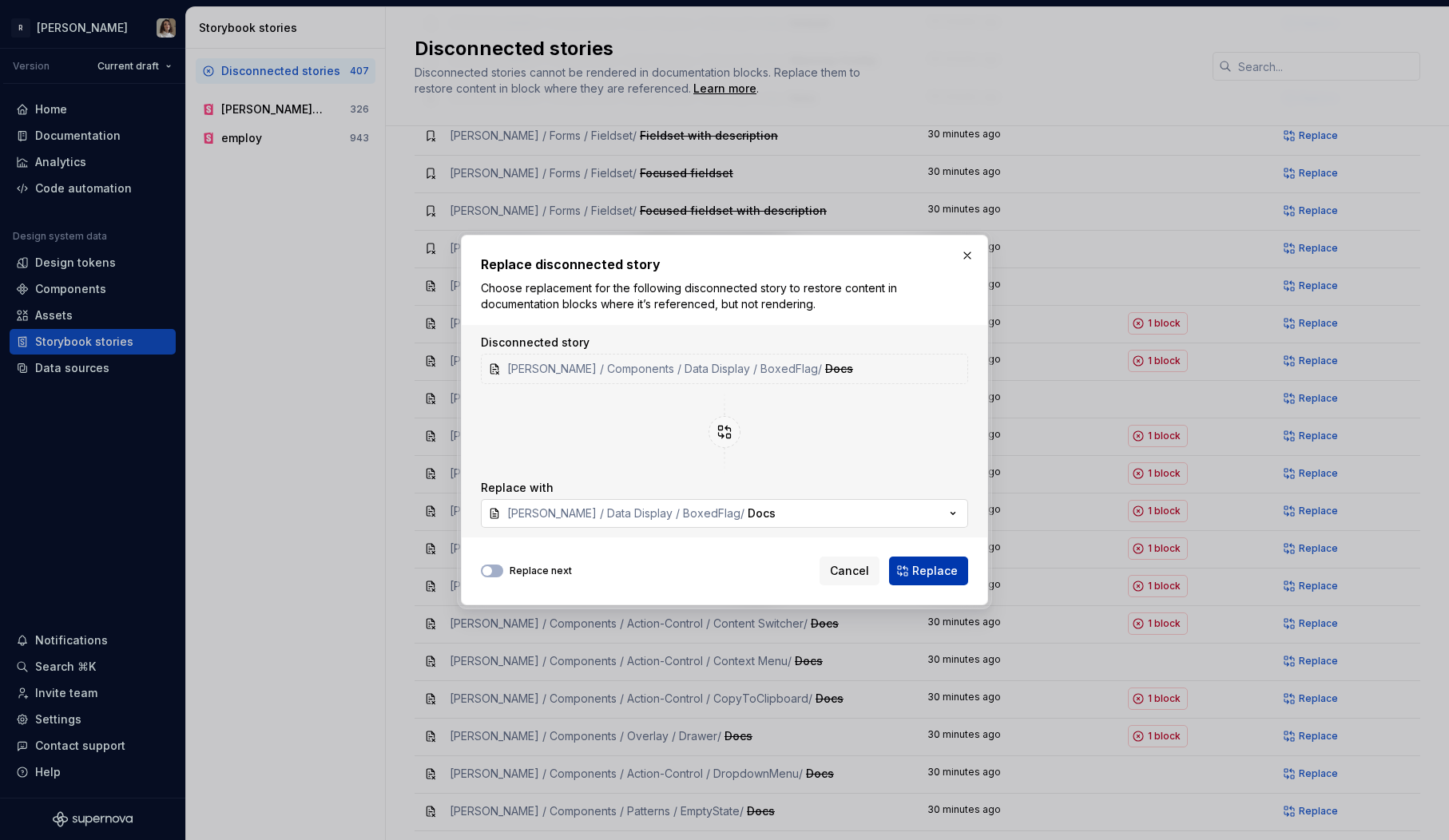
click at [952, 573] on span "Replace" at bounding box center [935, 571] width 46 height 16
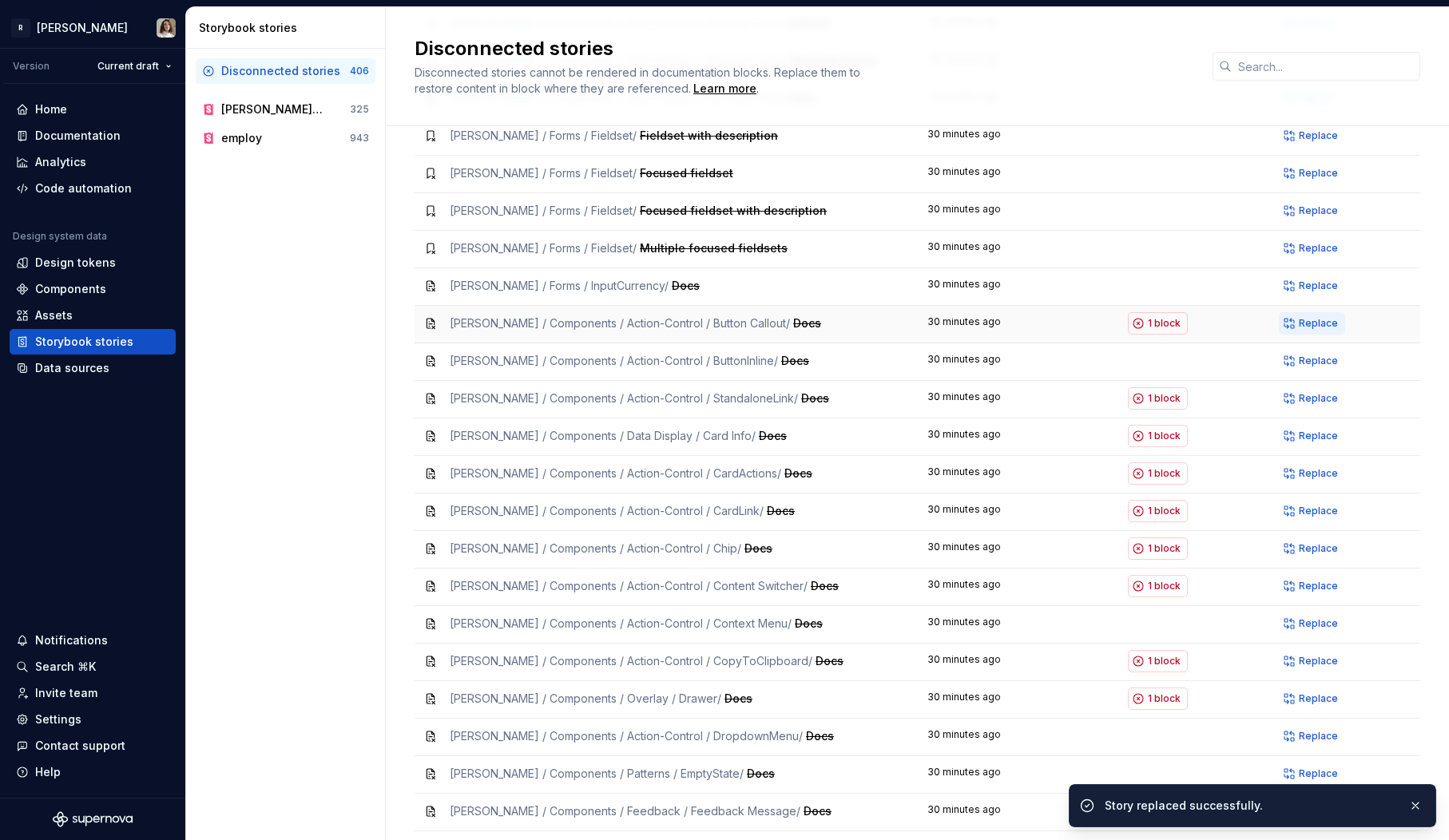
click at [1312, 317] on span "Replace" at bounding box center [1318, 323] width 39 height 13
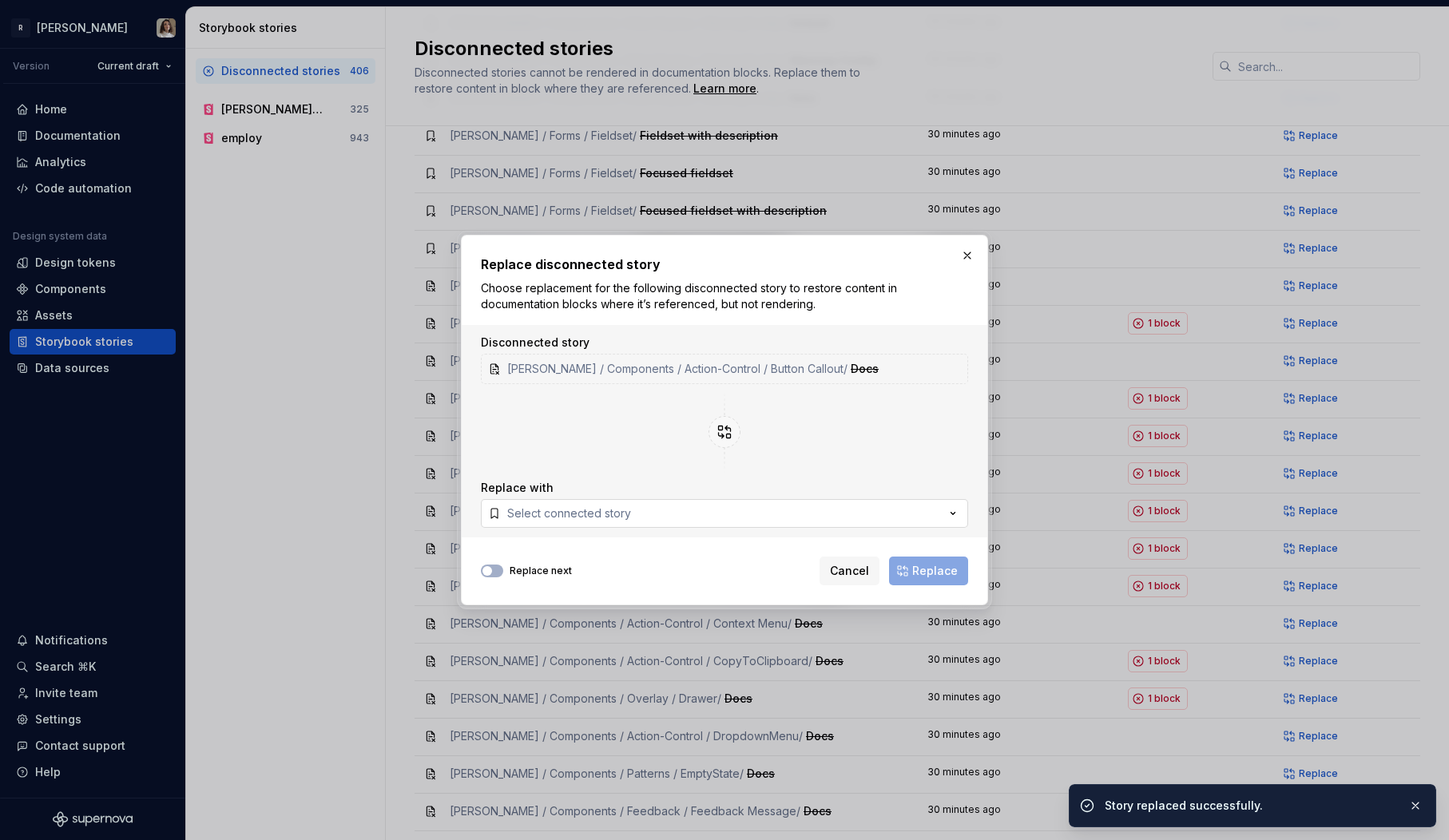
click at [592, 517] on div "Select connected story" at bounding box center [569, 514] width 124 height 16
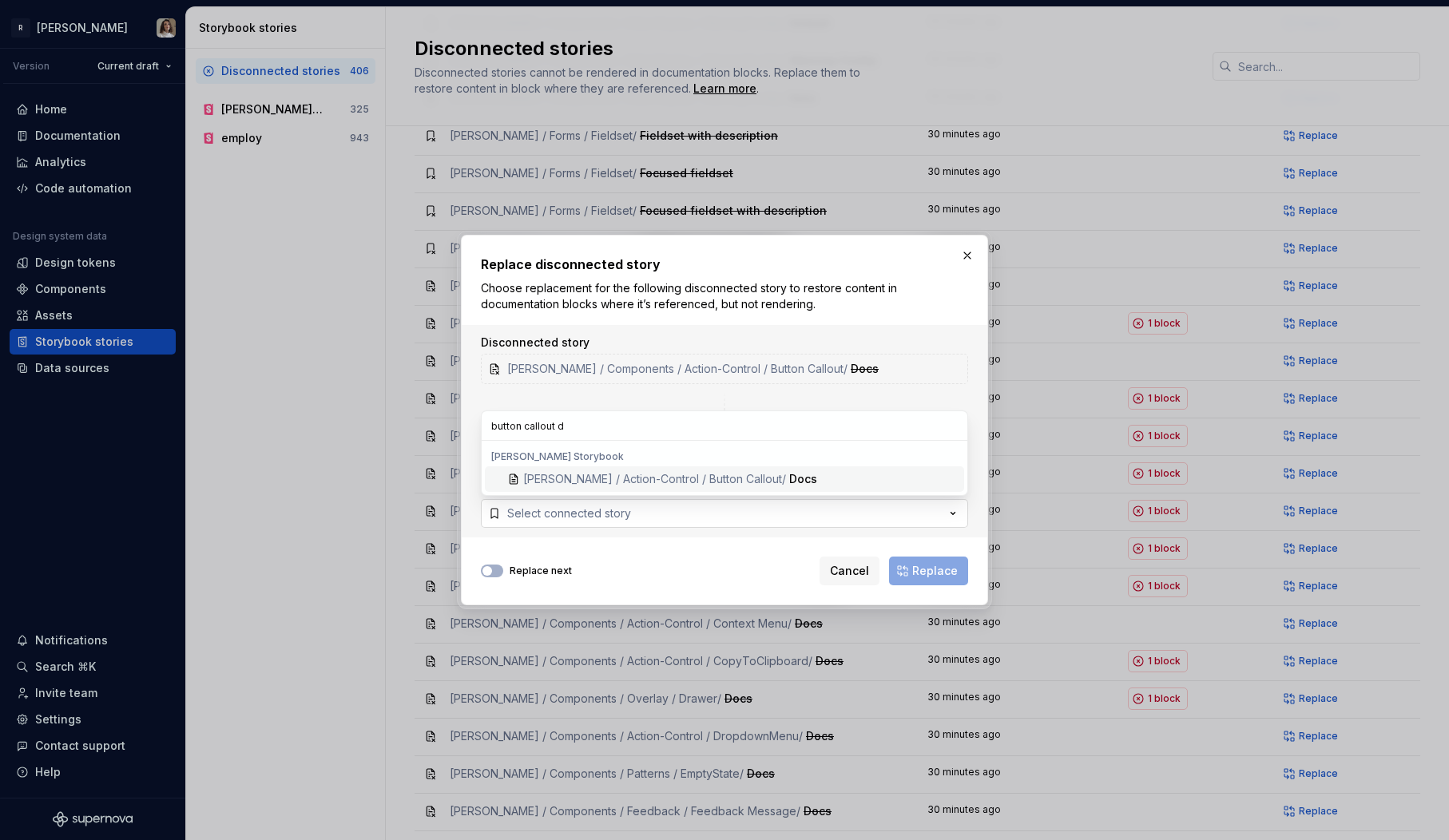
type input "button callout do"
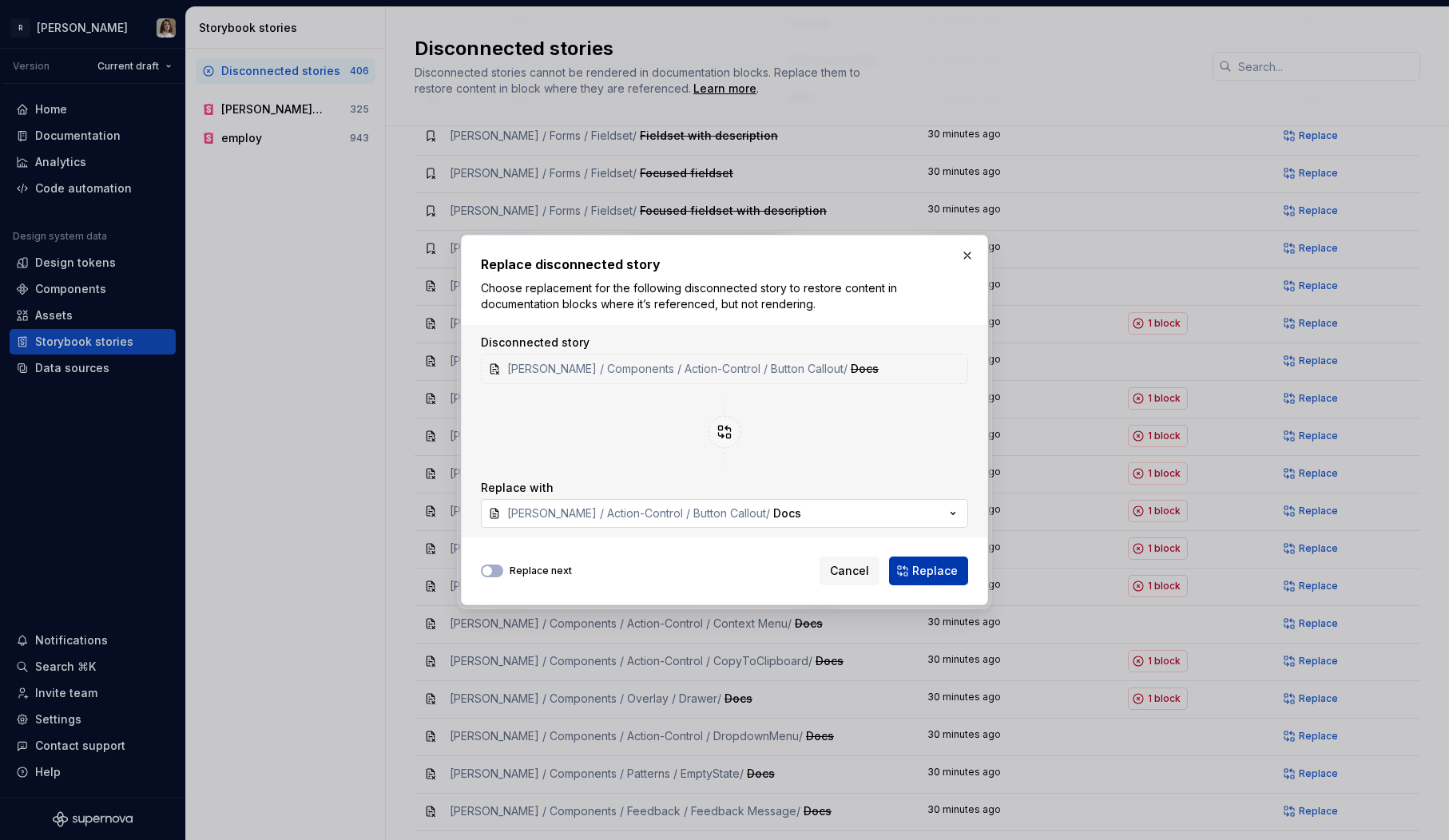
click at [941, 576] on span "Replace" at bounding box center [935, 571] width 46 height 16
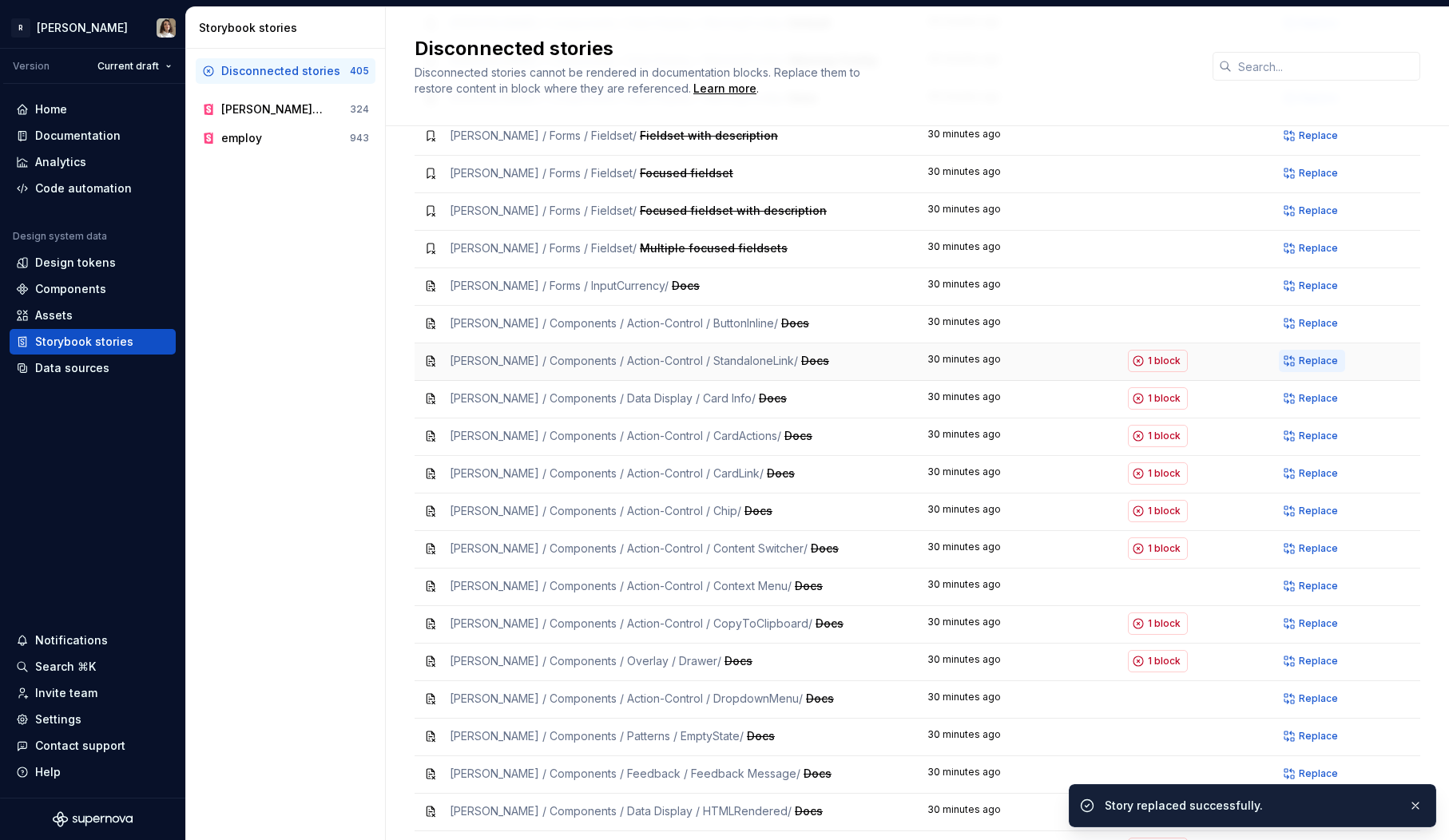
click at [1307, 355] on span "Replace" at bounding box center [1318, 361] width 39 height 13
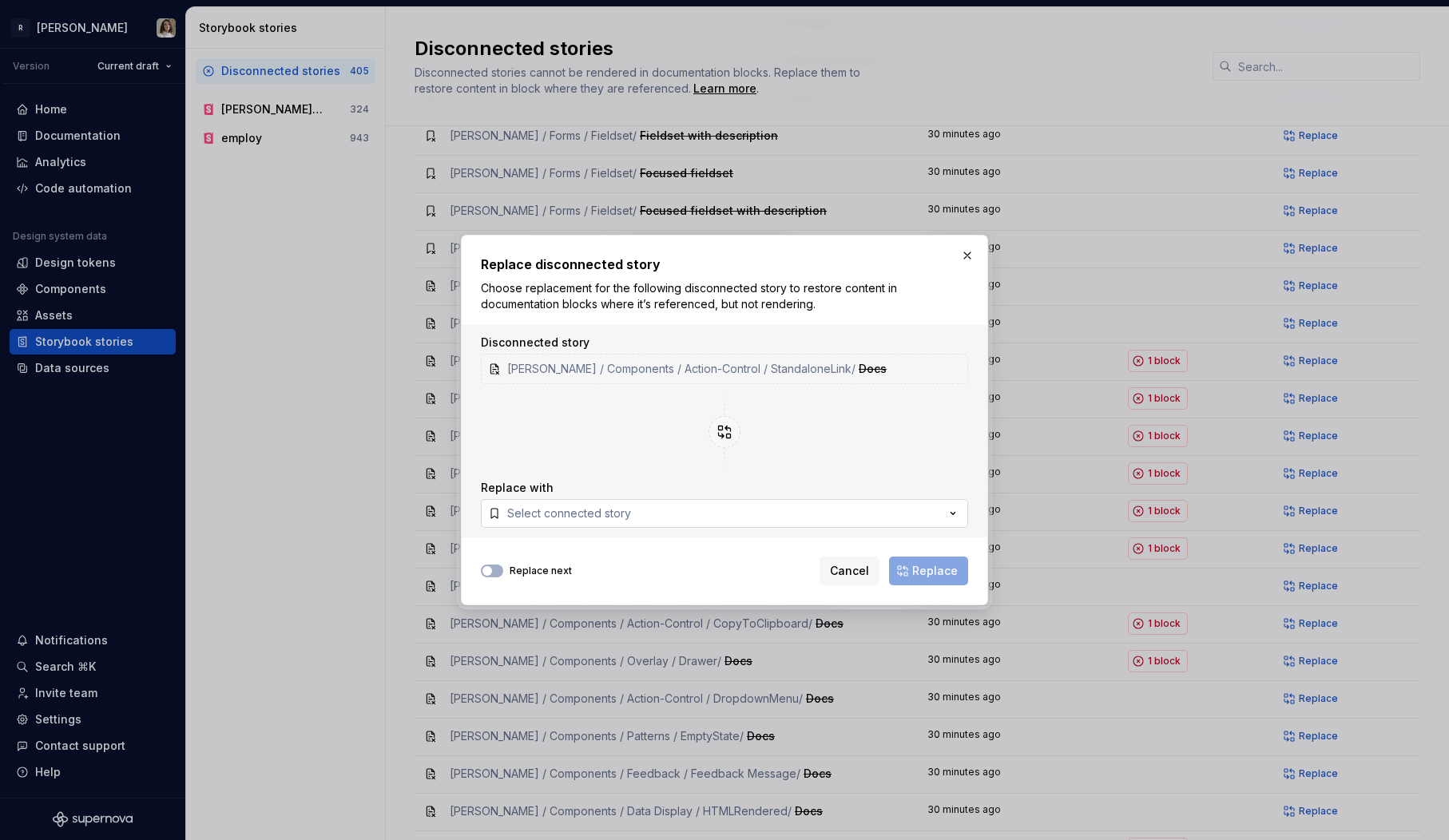
click at [635, 507] on button "Select connected story" at bounding box center [724, 513] width 488 height 29
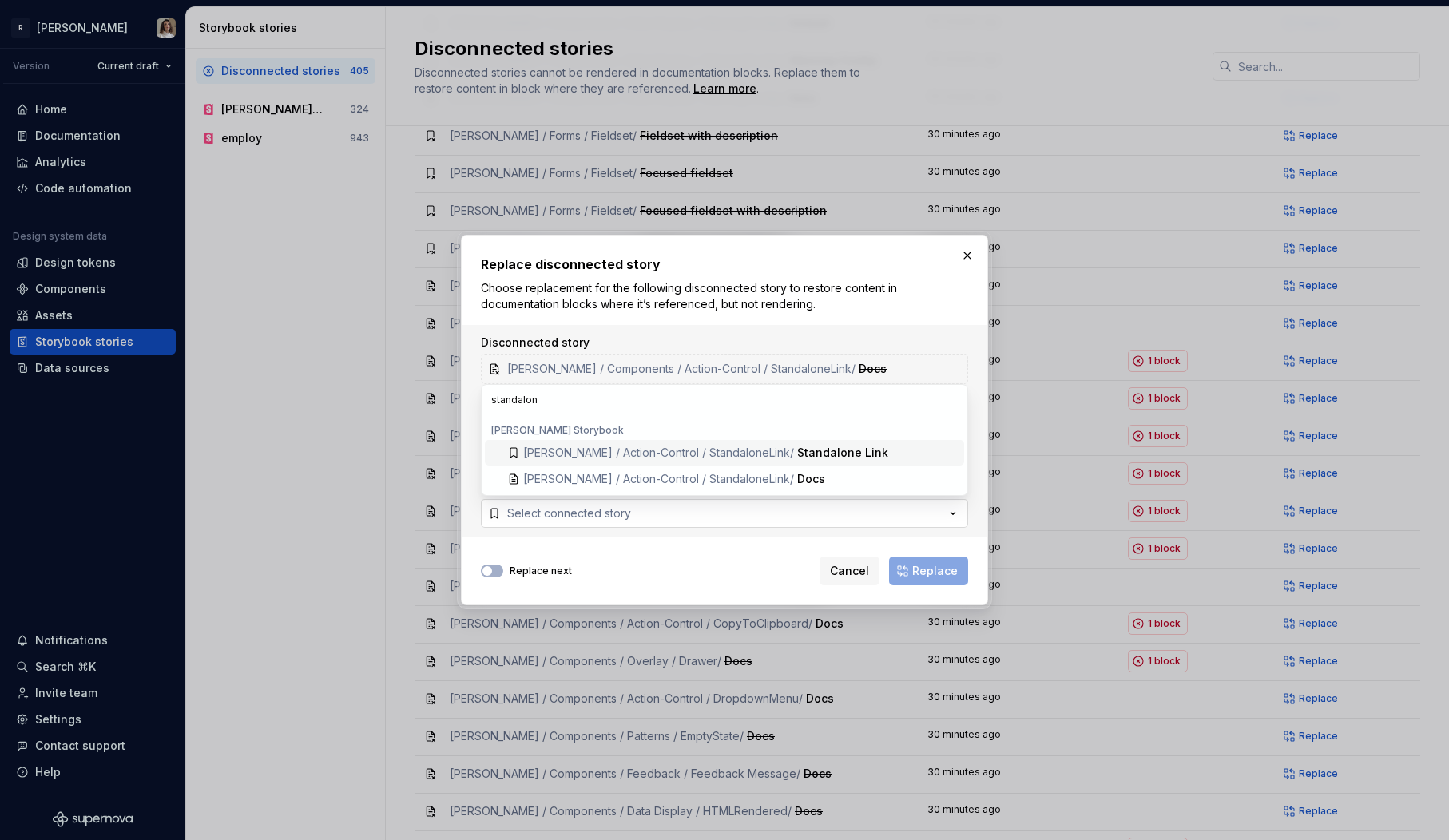
type input "standalone"
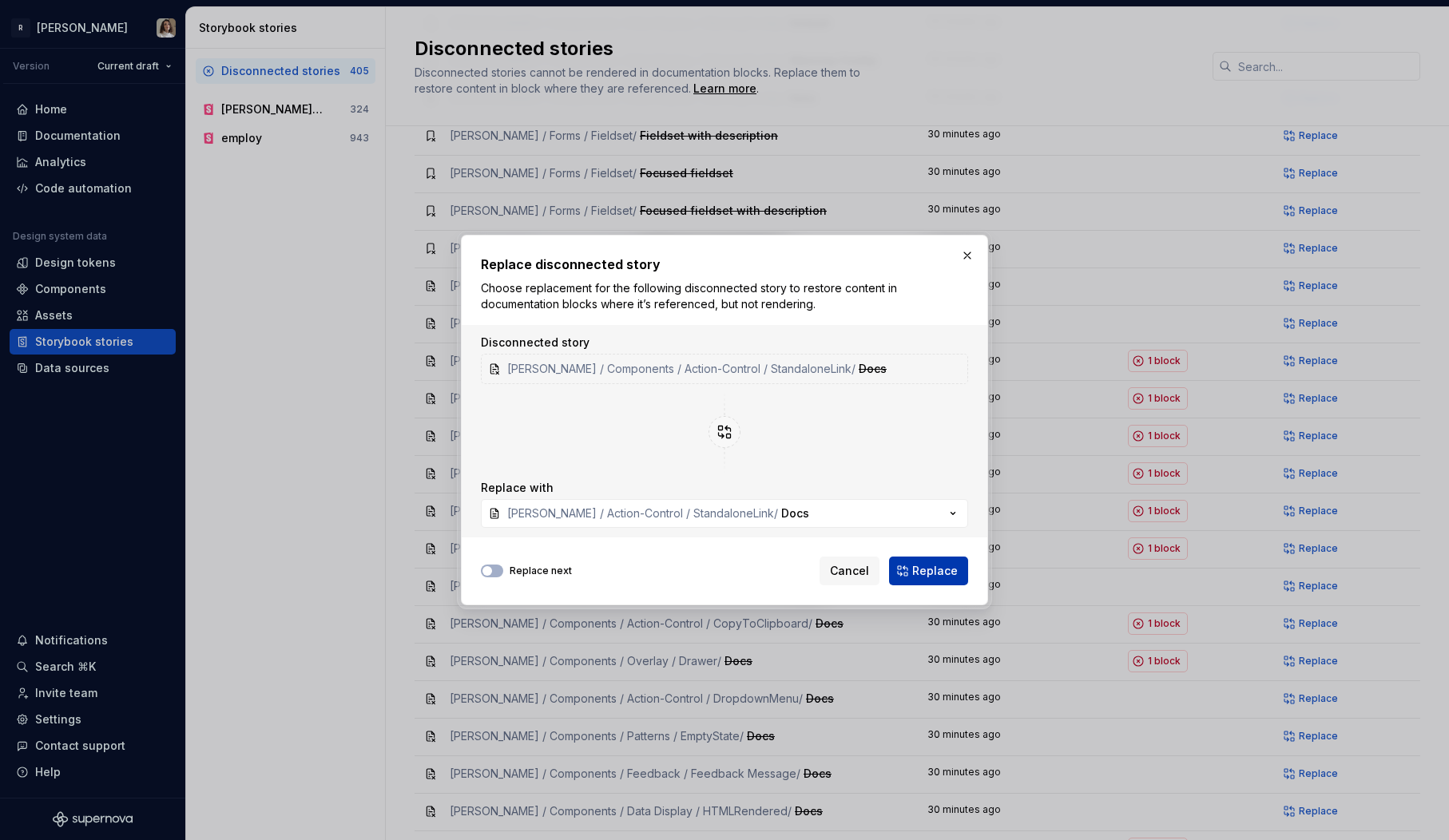
click at [941, 577] on span "Replace" at bounding box center [935, 571] width 46 height 16
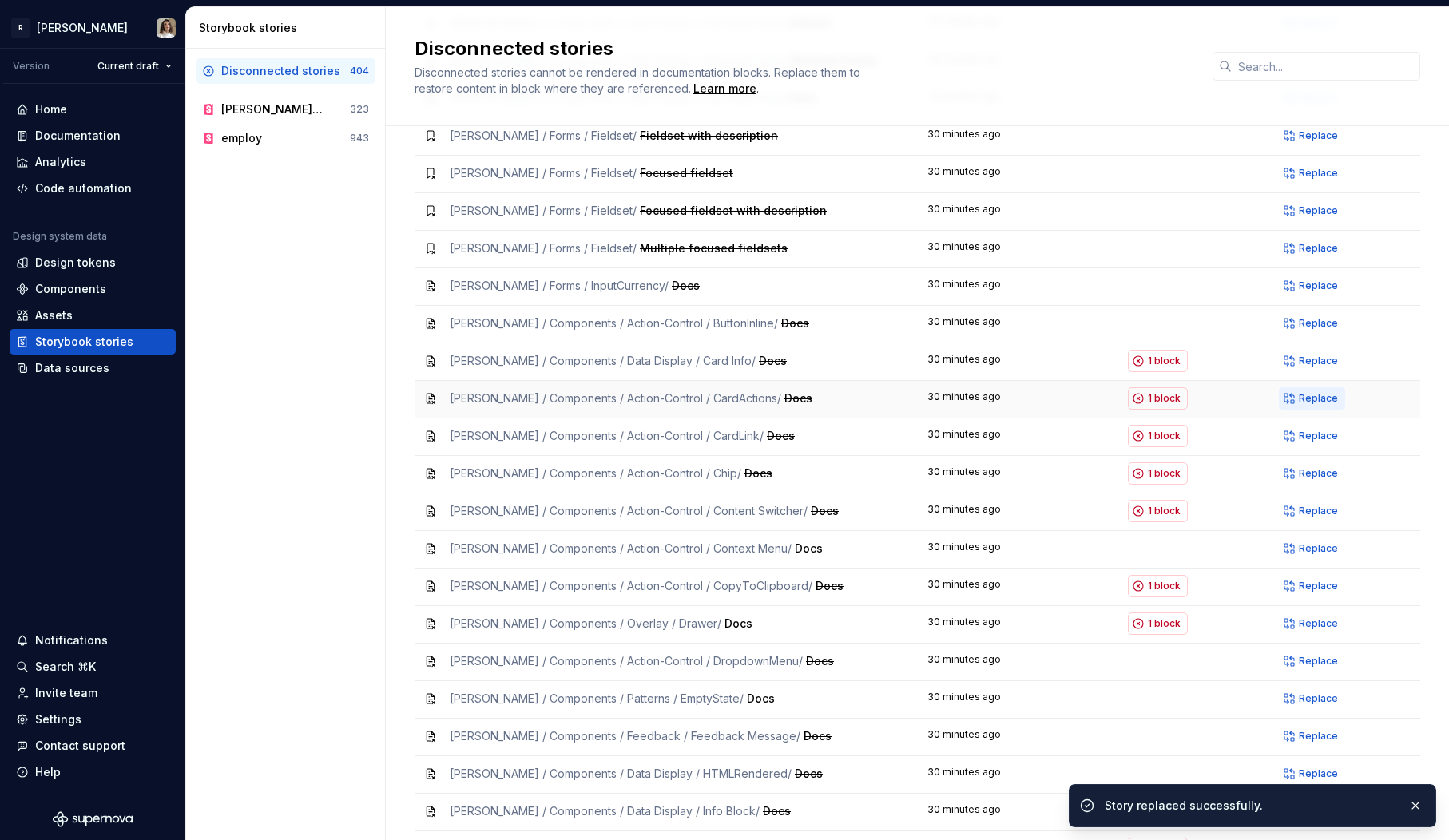
click at [1312, 392] on span "Replace" at bounding box center [1318, 398] width 39 height 13
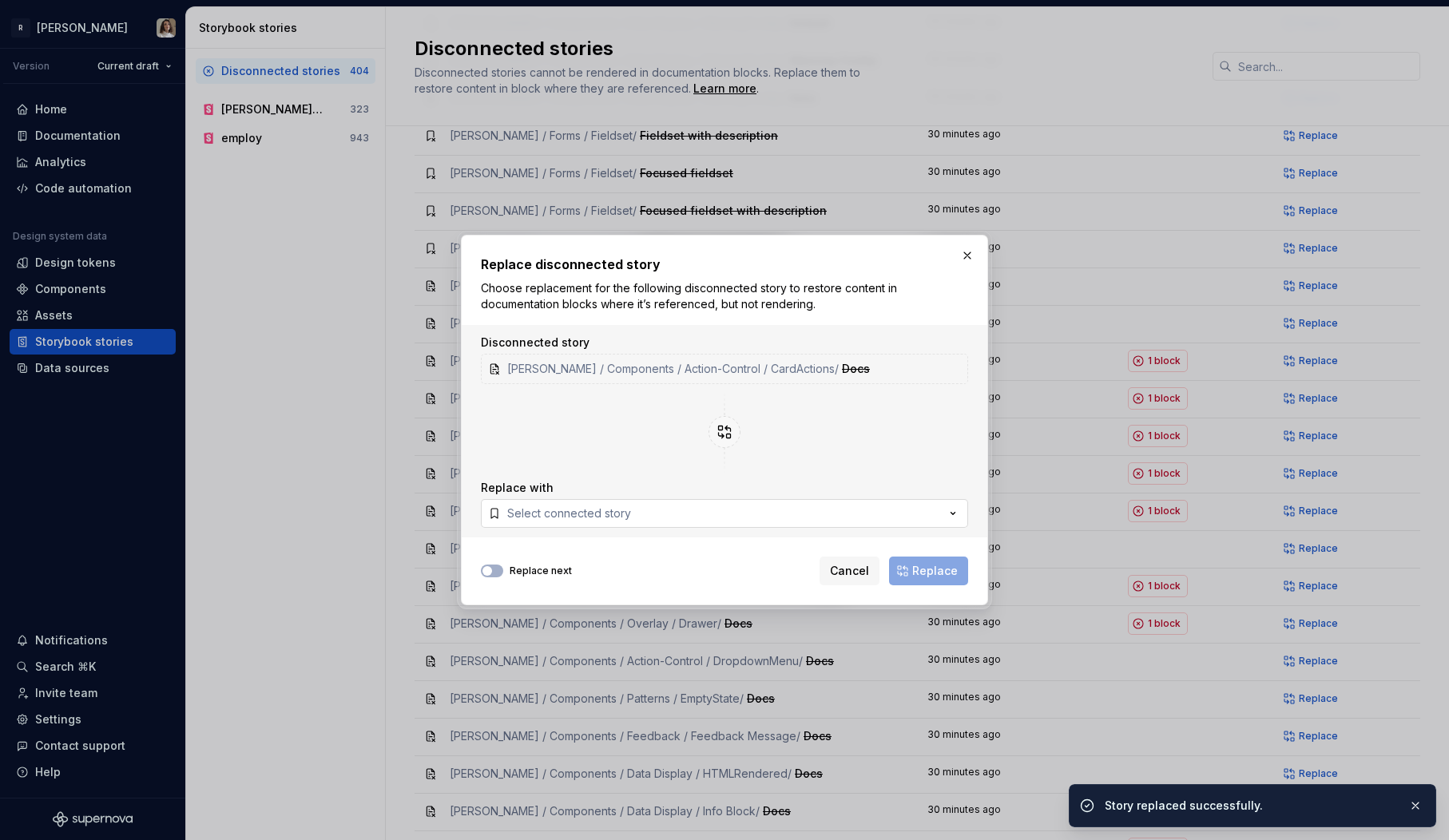
click at [631, 516] on button "Select connected story" at bounding box center [724, 513] width 488 height 29
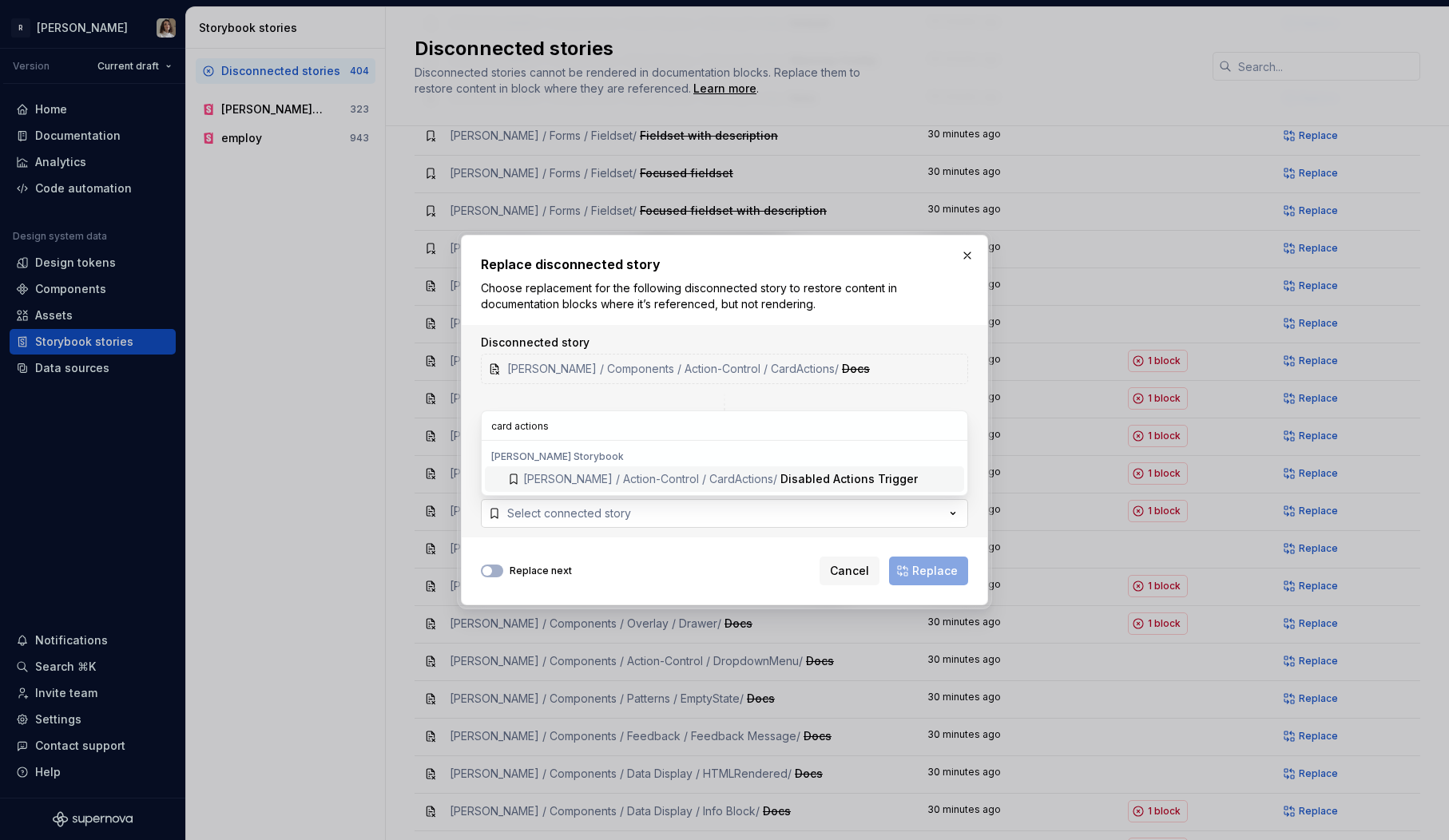
type input "cardactions"
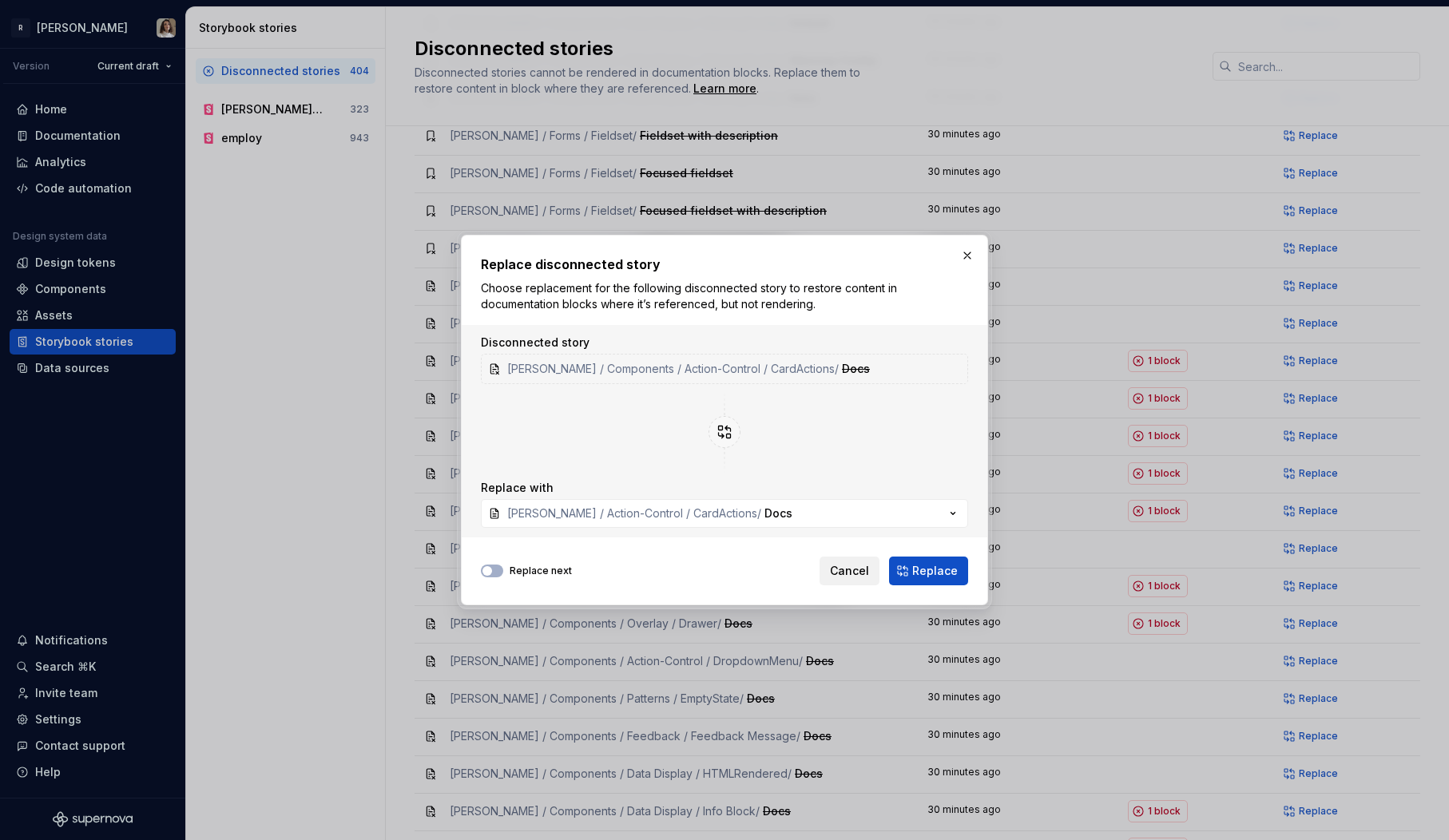
type button "on"
click at [928, 576] on span "Replace" at bounding box center [935, 571] width 46 height 16
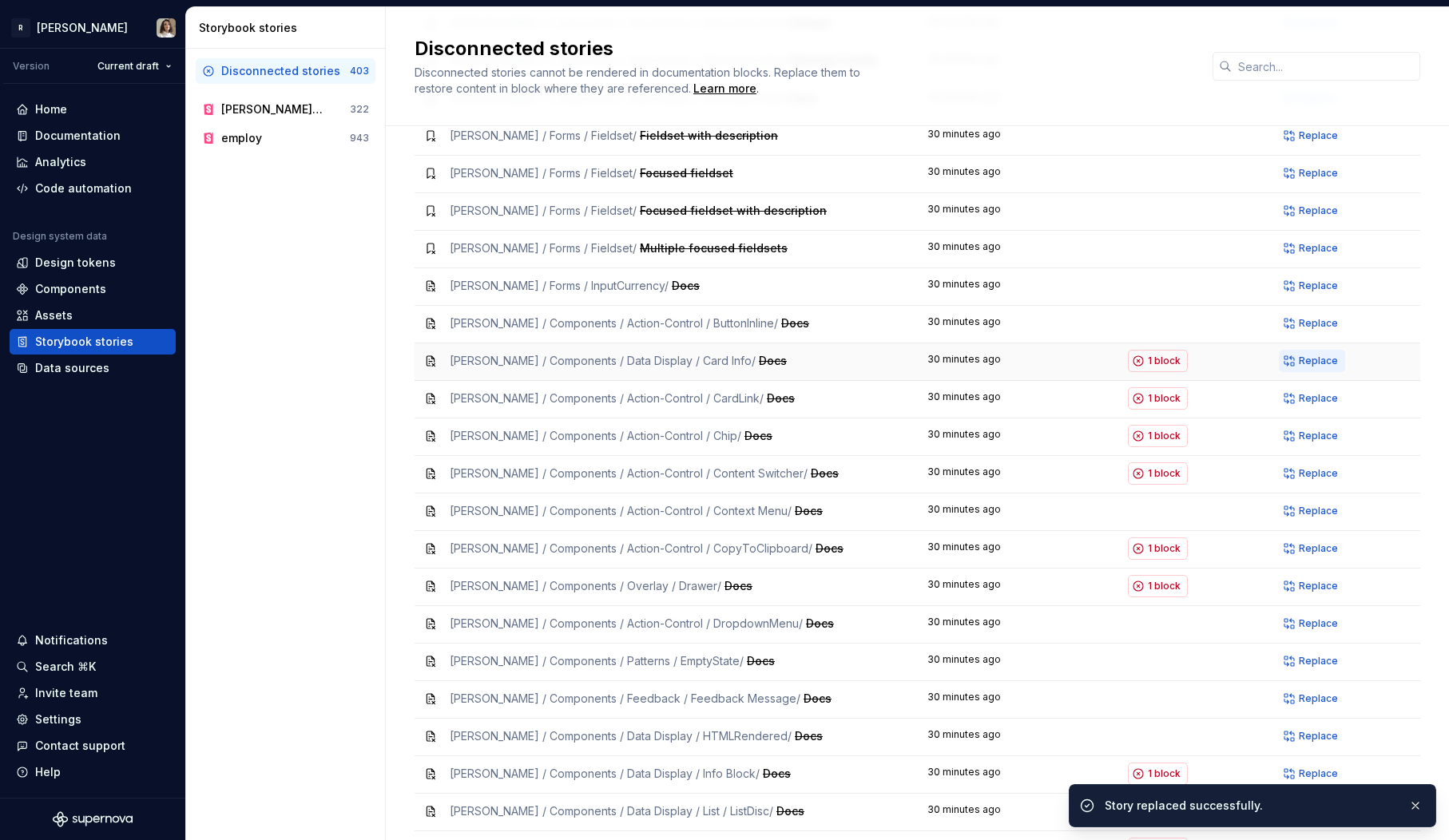
click at [1310, 355] on span "Replace" at bounding box center [1318, 361] width 39 height 13
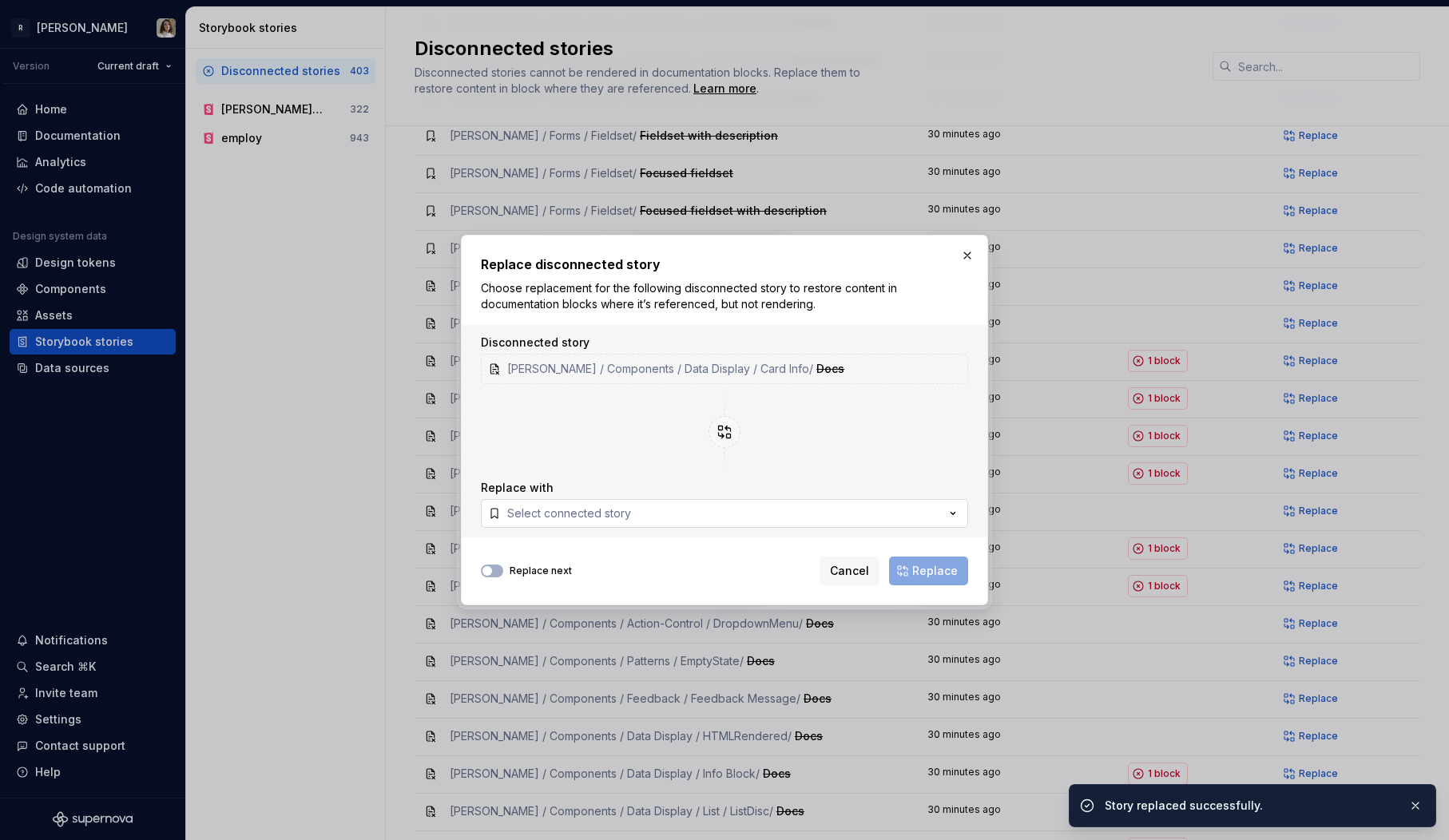
click at [695, 513] on button "Select connected story" at bounding box center [724, 513] width 488 height 29
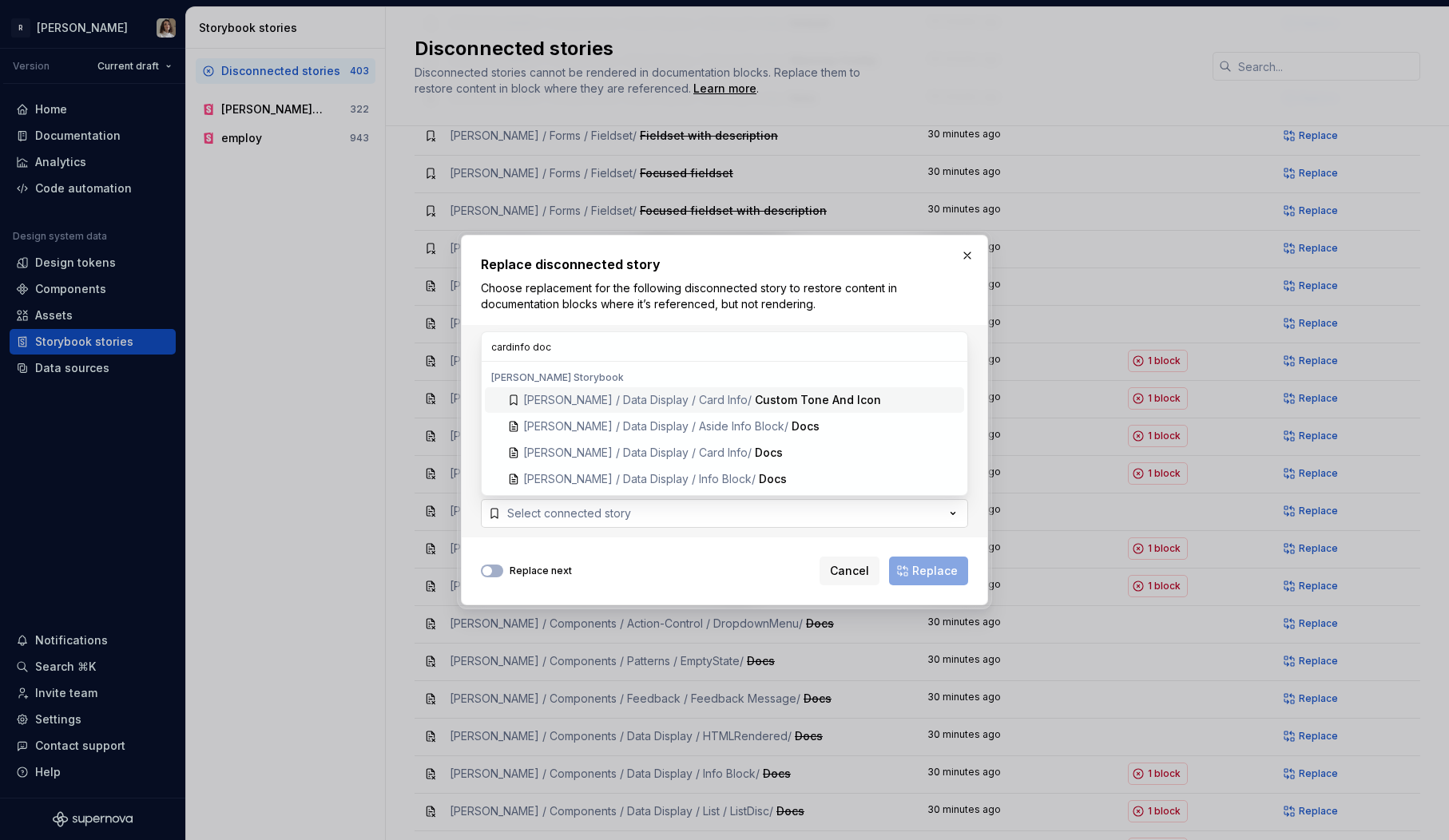
type input "cardinfo docs"
click at [780, 458] on div "Docs" at bounding box center [857, 453] width 203 height 16
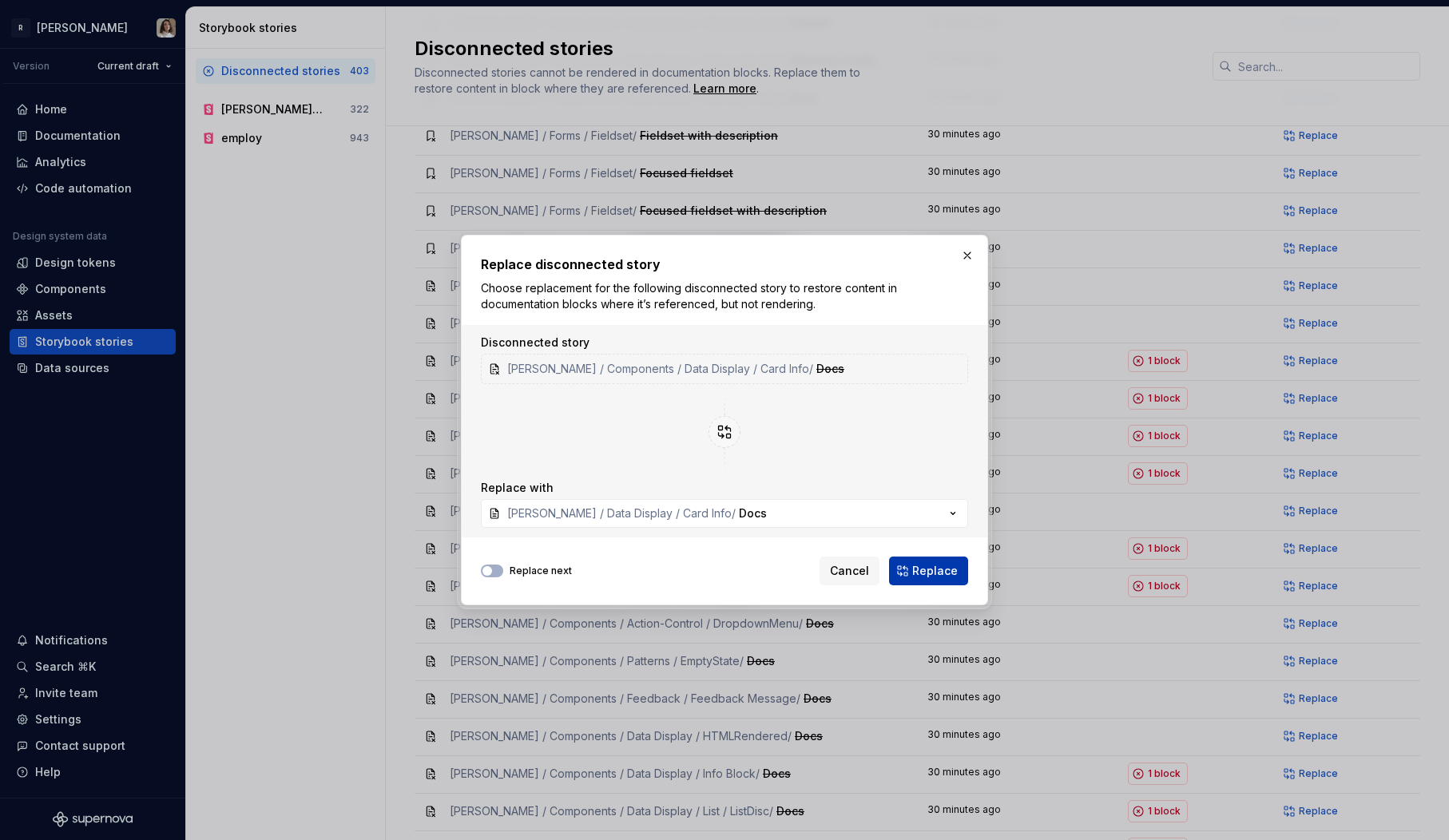
click at [923, 557] on button "Replace" at bounding box center [928, 571] width 79 height 29
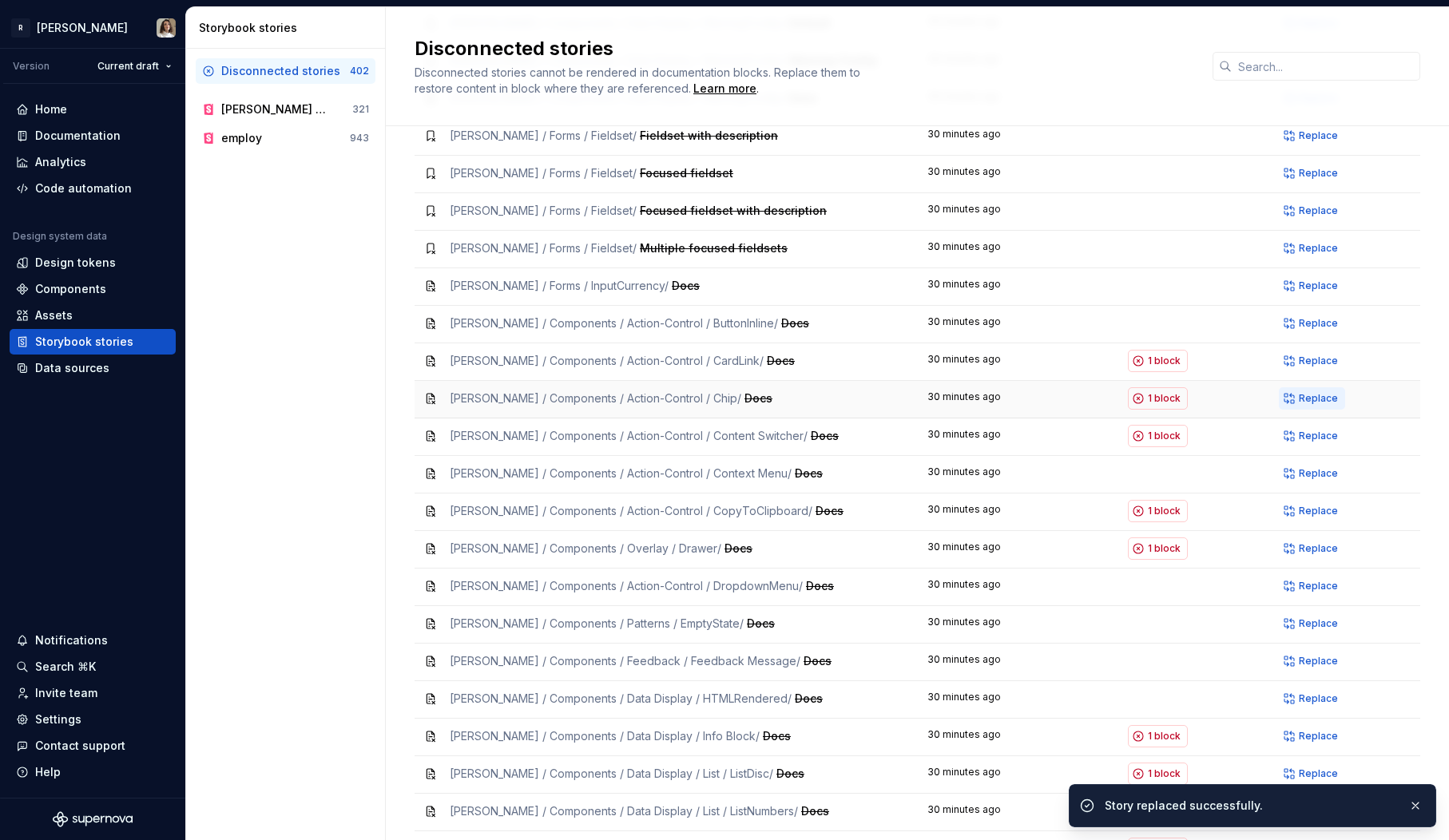
click at [1314, 392] on span "Replace" at bounding box center [1318, 398] width 39 height 13
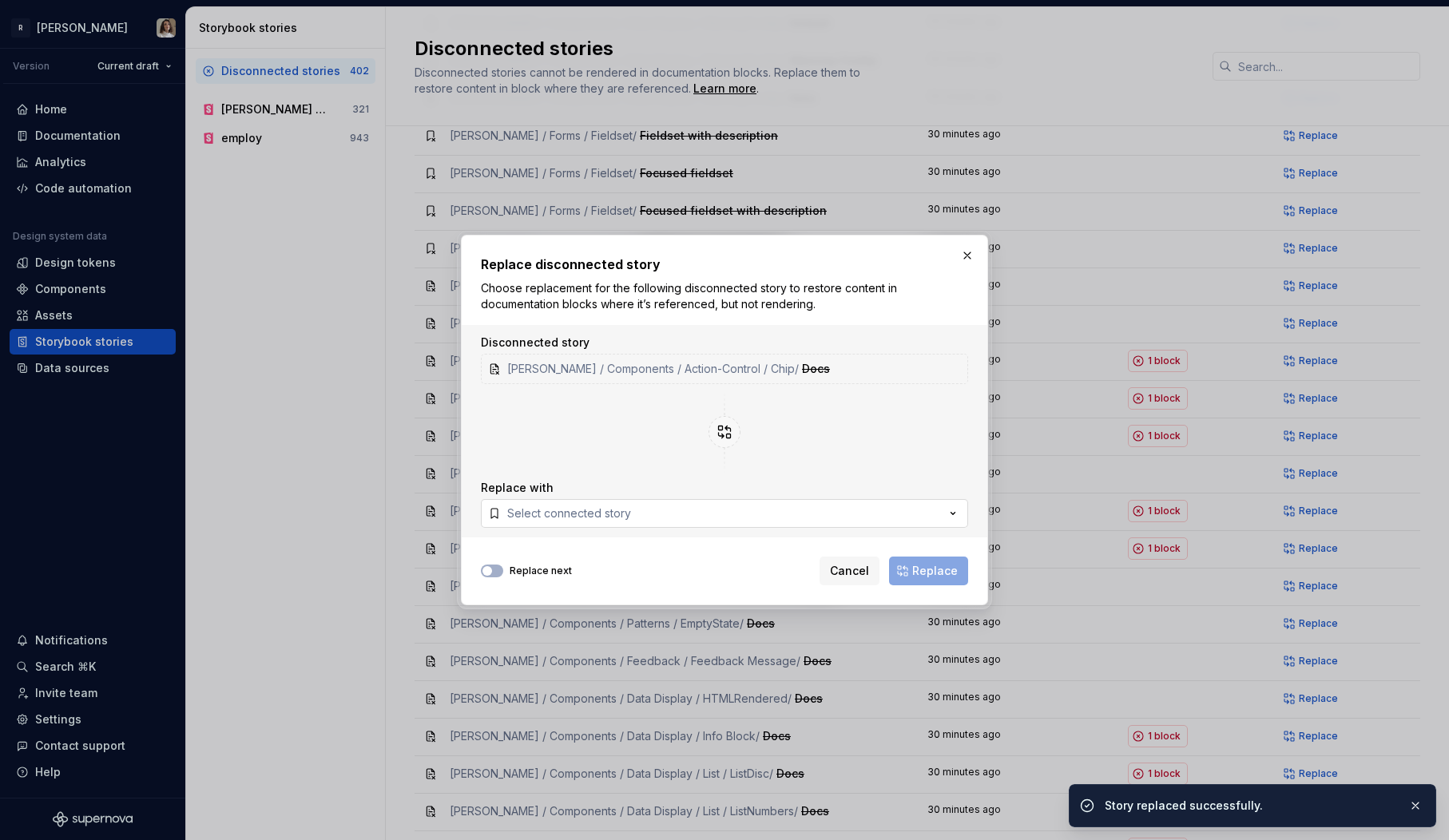
click at [674, 519] on button "Select connected story" at bounding box center [724, 513] width 488 height 29
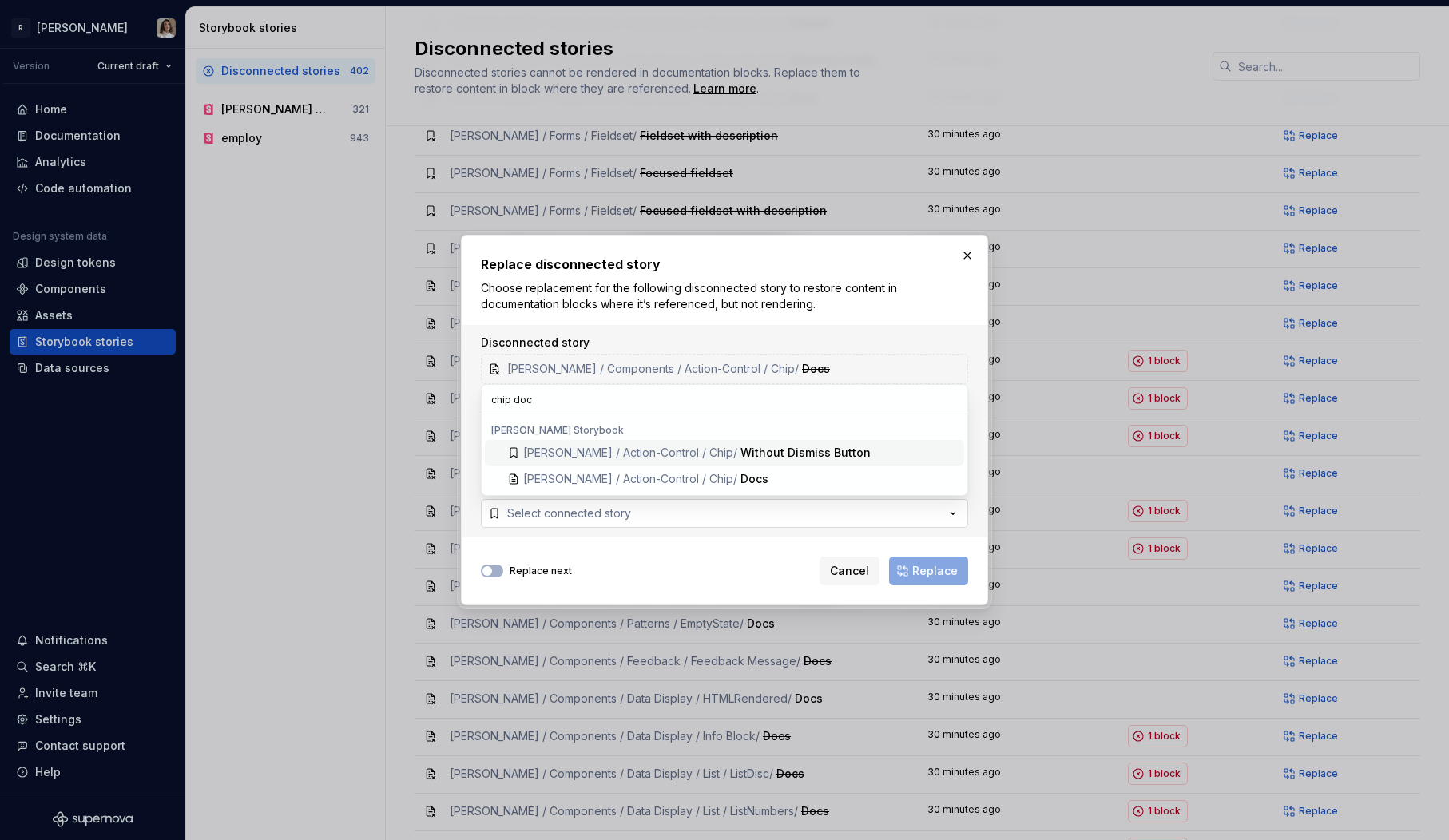
type input "chip docs"
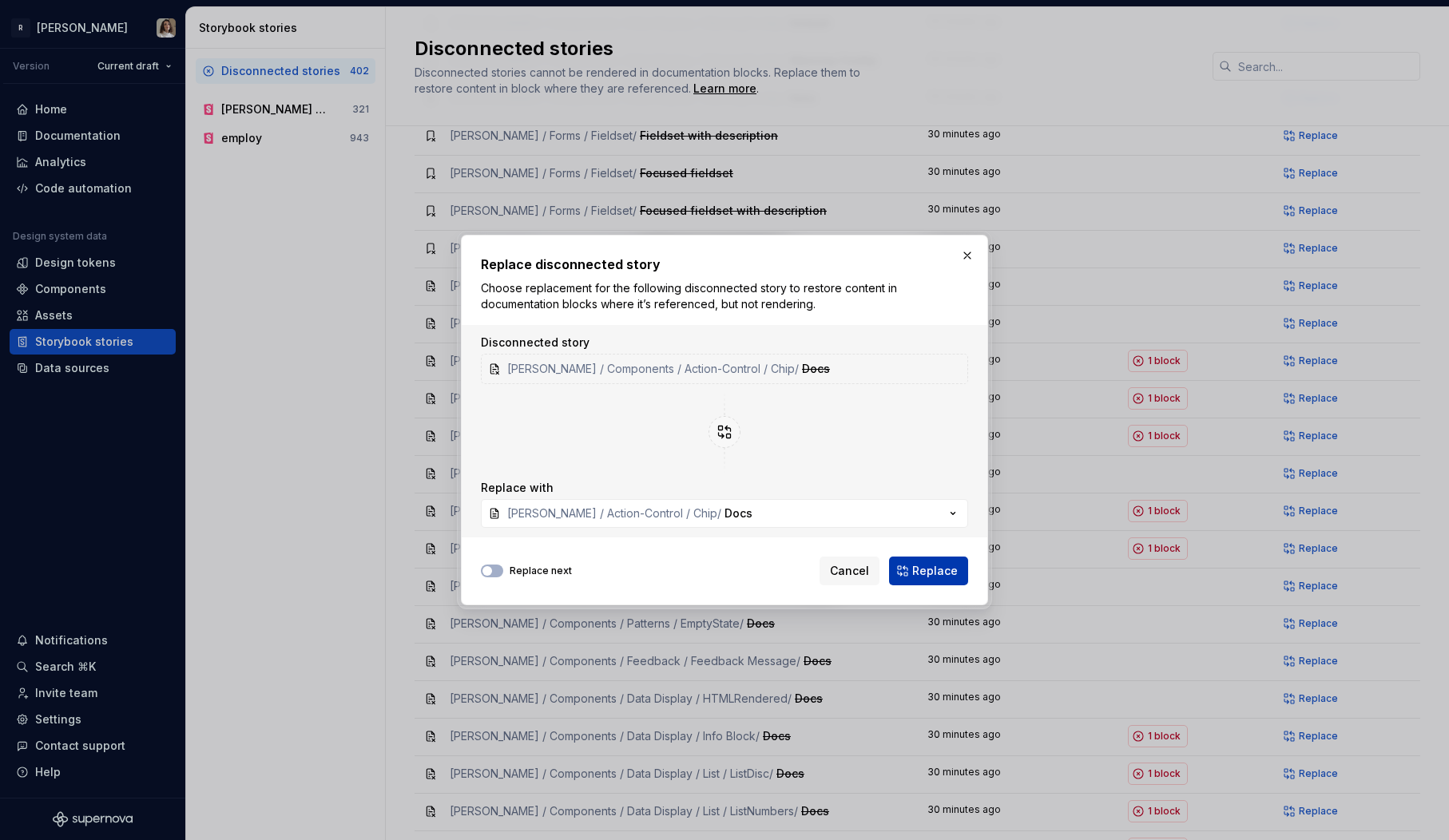
click at [923, 574] on span "Replace" at bounding box center [935, 571] width 46 height 16
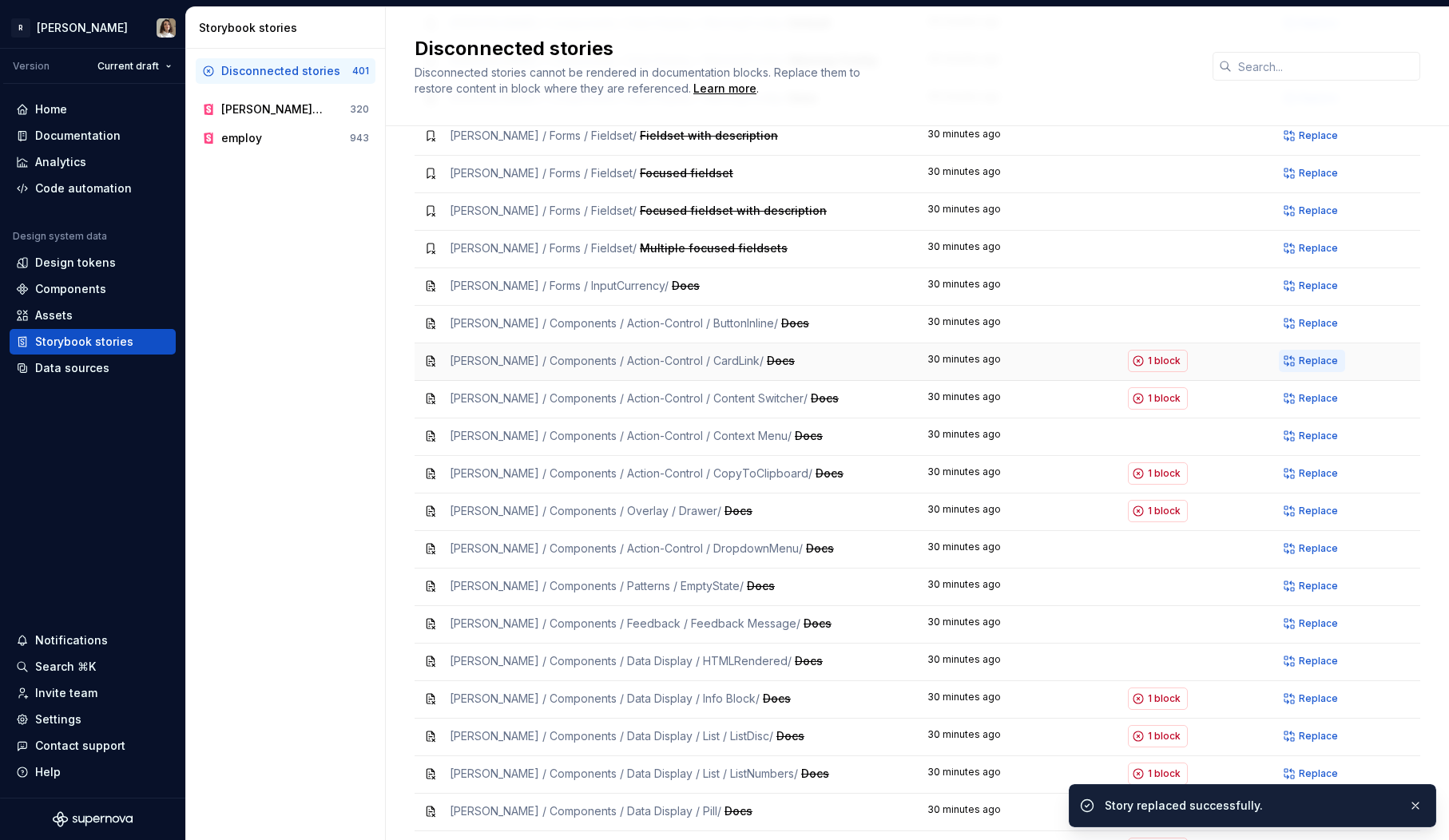
click at [1316, 355] on span "Replace" at bounding box center [1318, 361] width 39 height 13
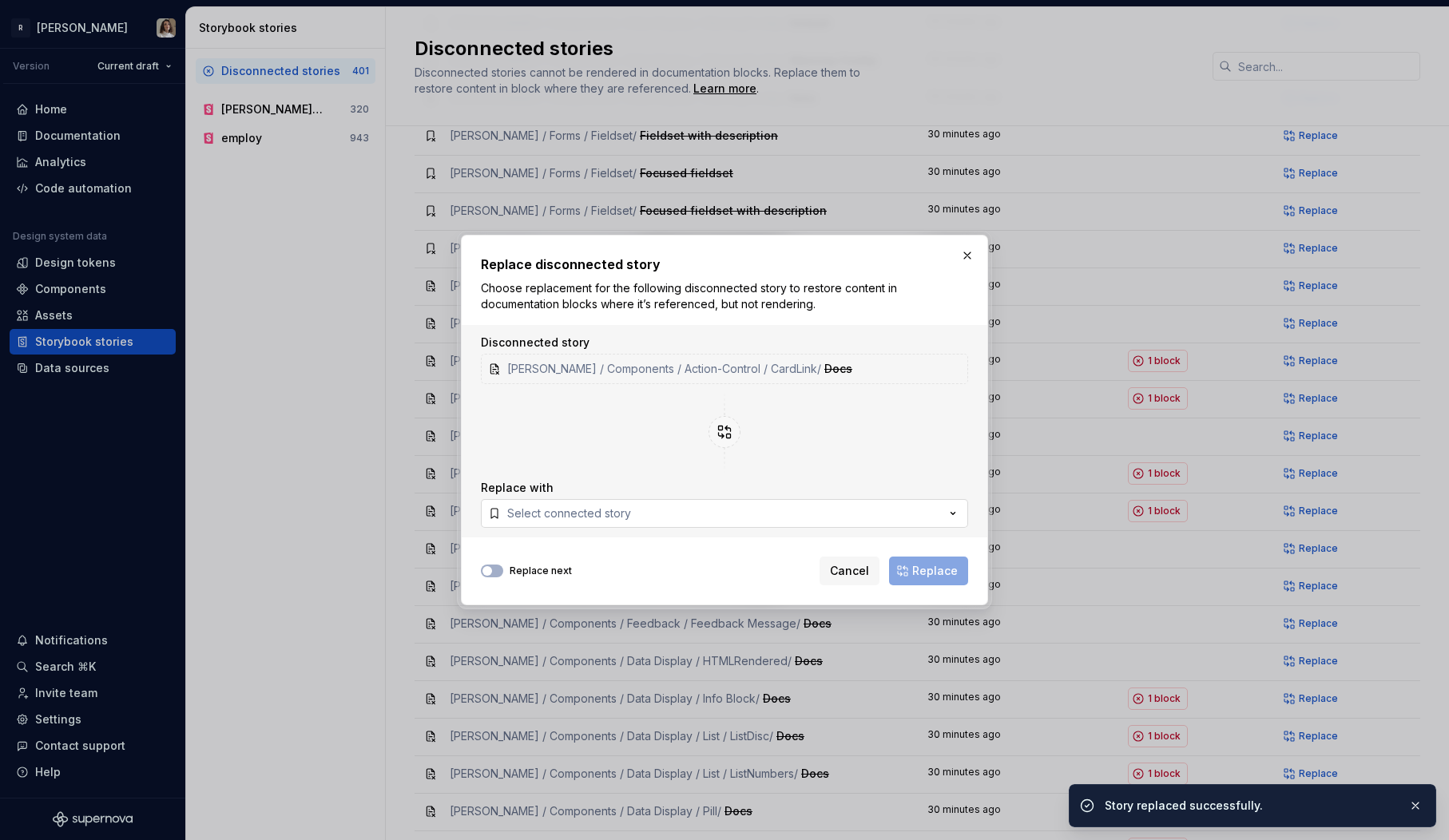
click at [672, 514] on button "Select connected story" at bounding box center [724, 513] width 488 height 29
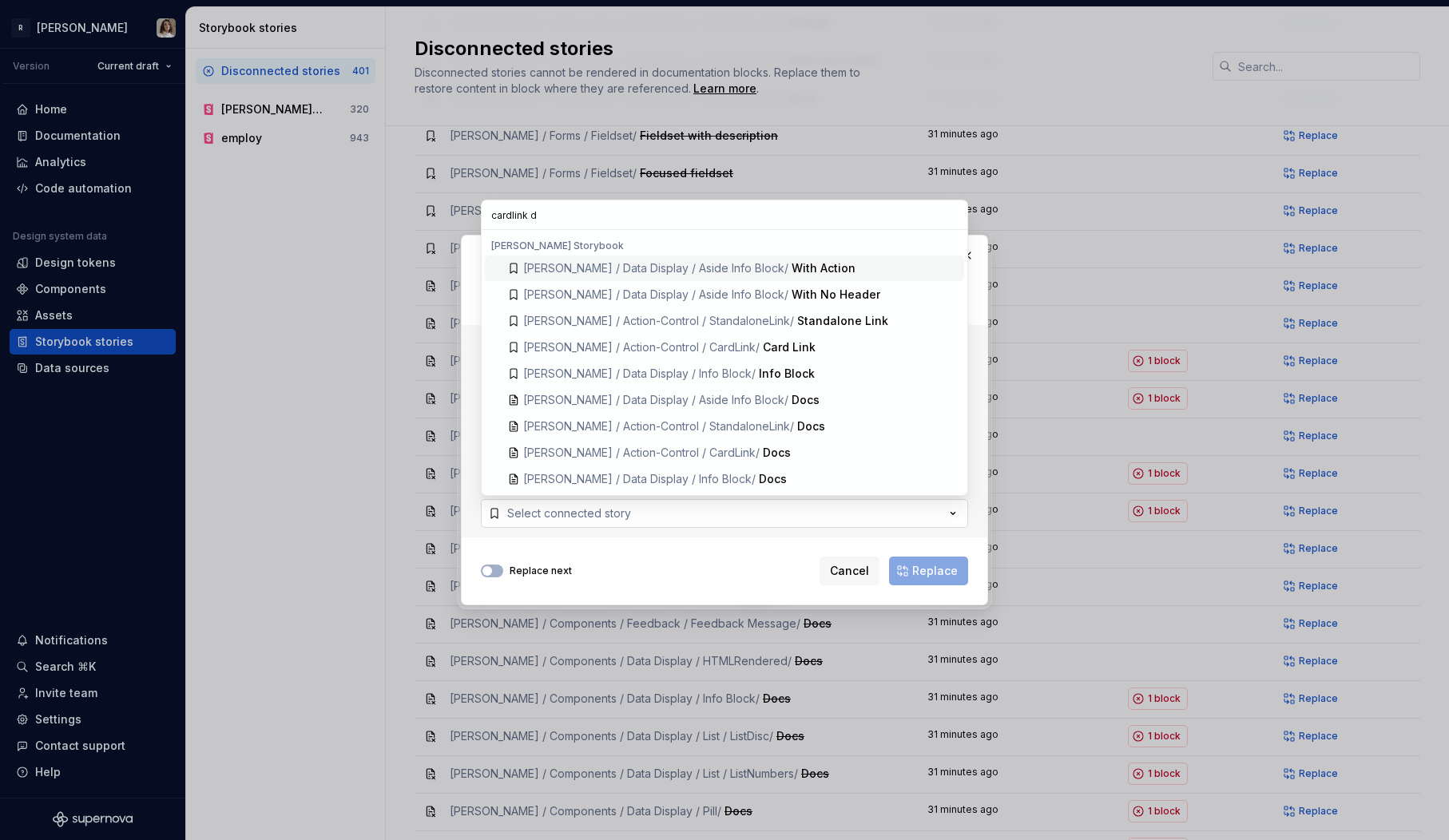
type input "cardlink de"
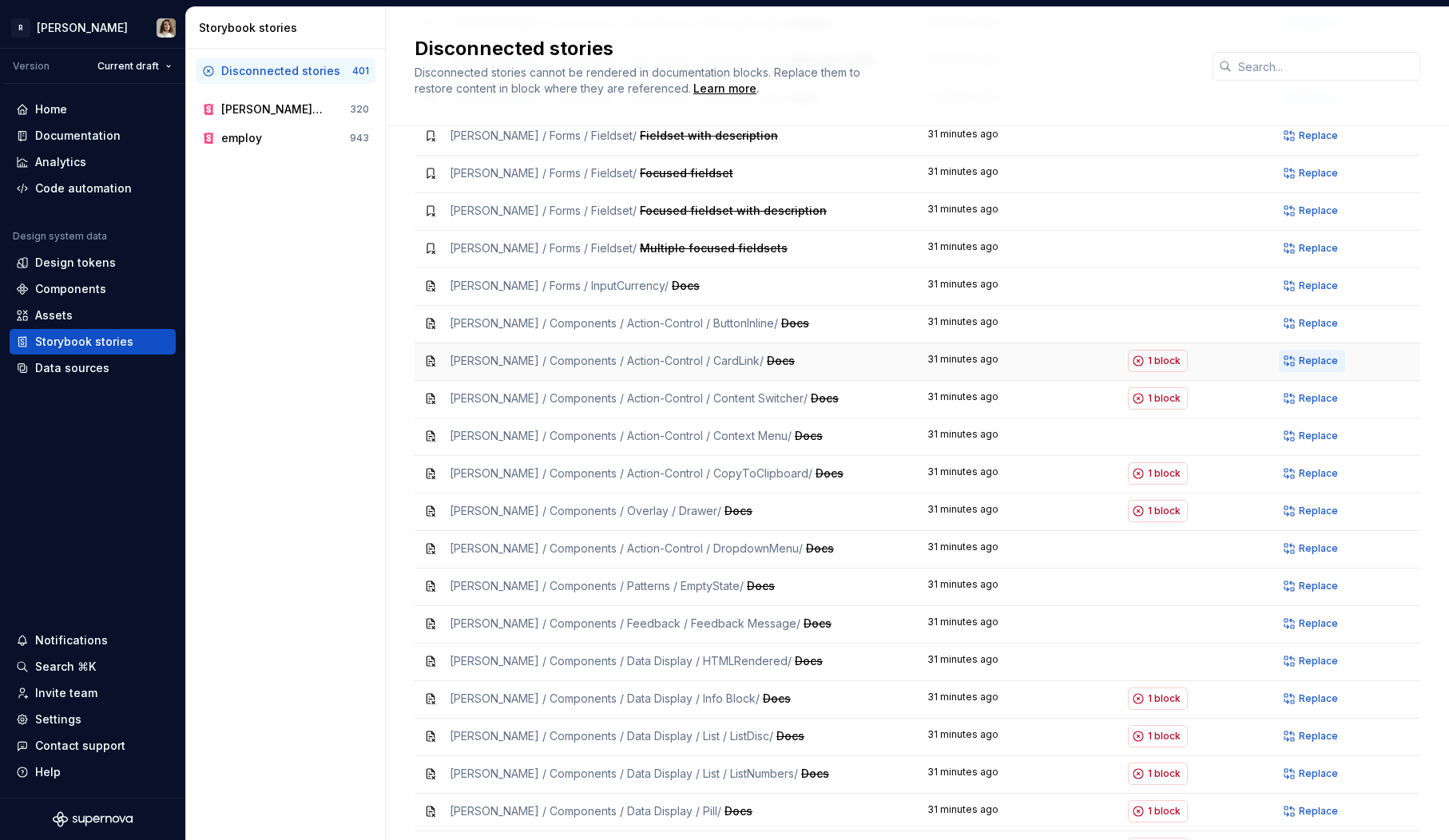
click at [1311, 350] on button "Replace" at bounding box center [1312, 361] width 67 height 23
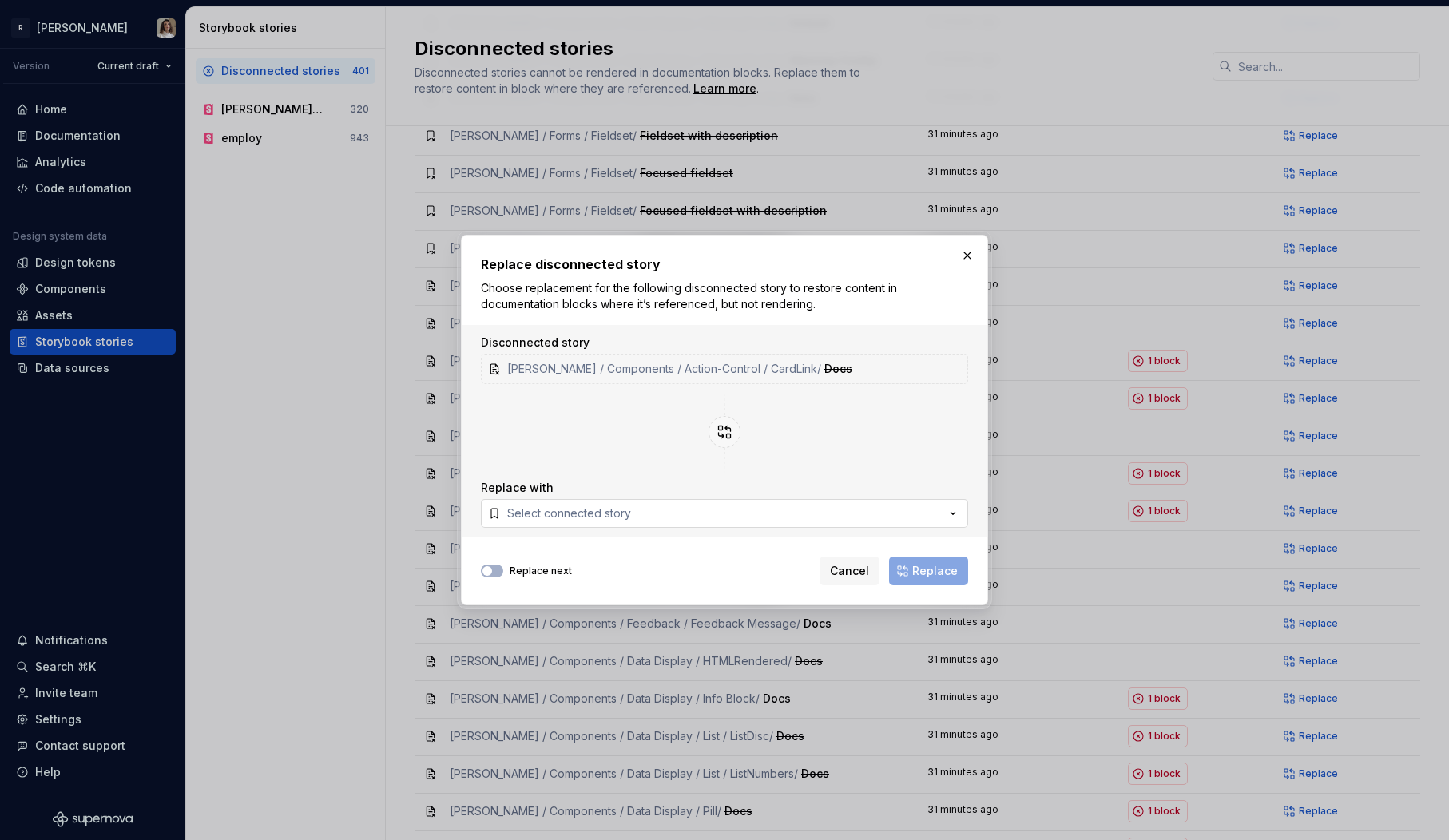
click at [608, 512] on div "Select connected story" at bounding box center [569, 514] width 124 height 16
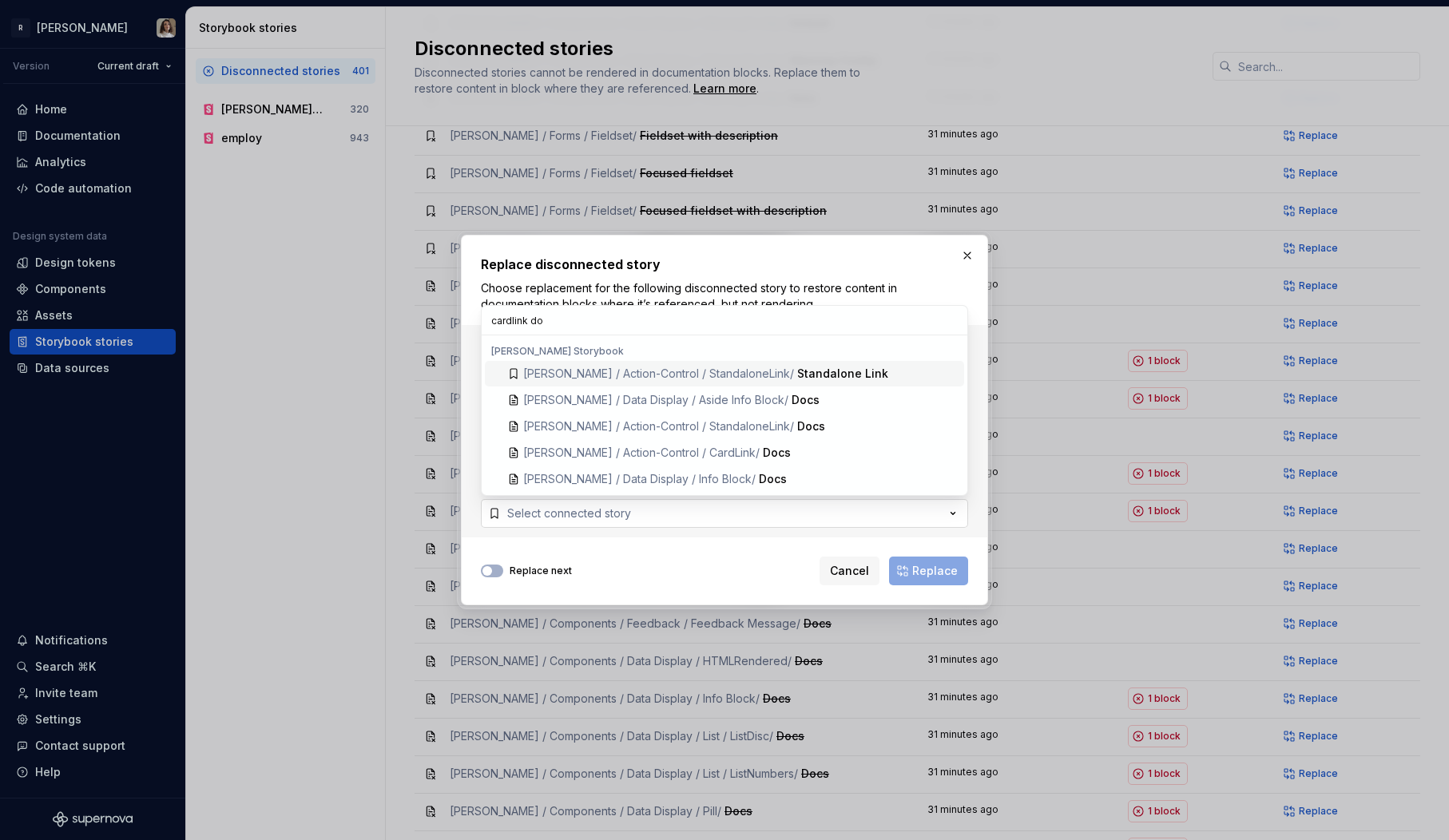
type input "cardlink doc"
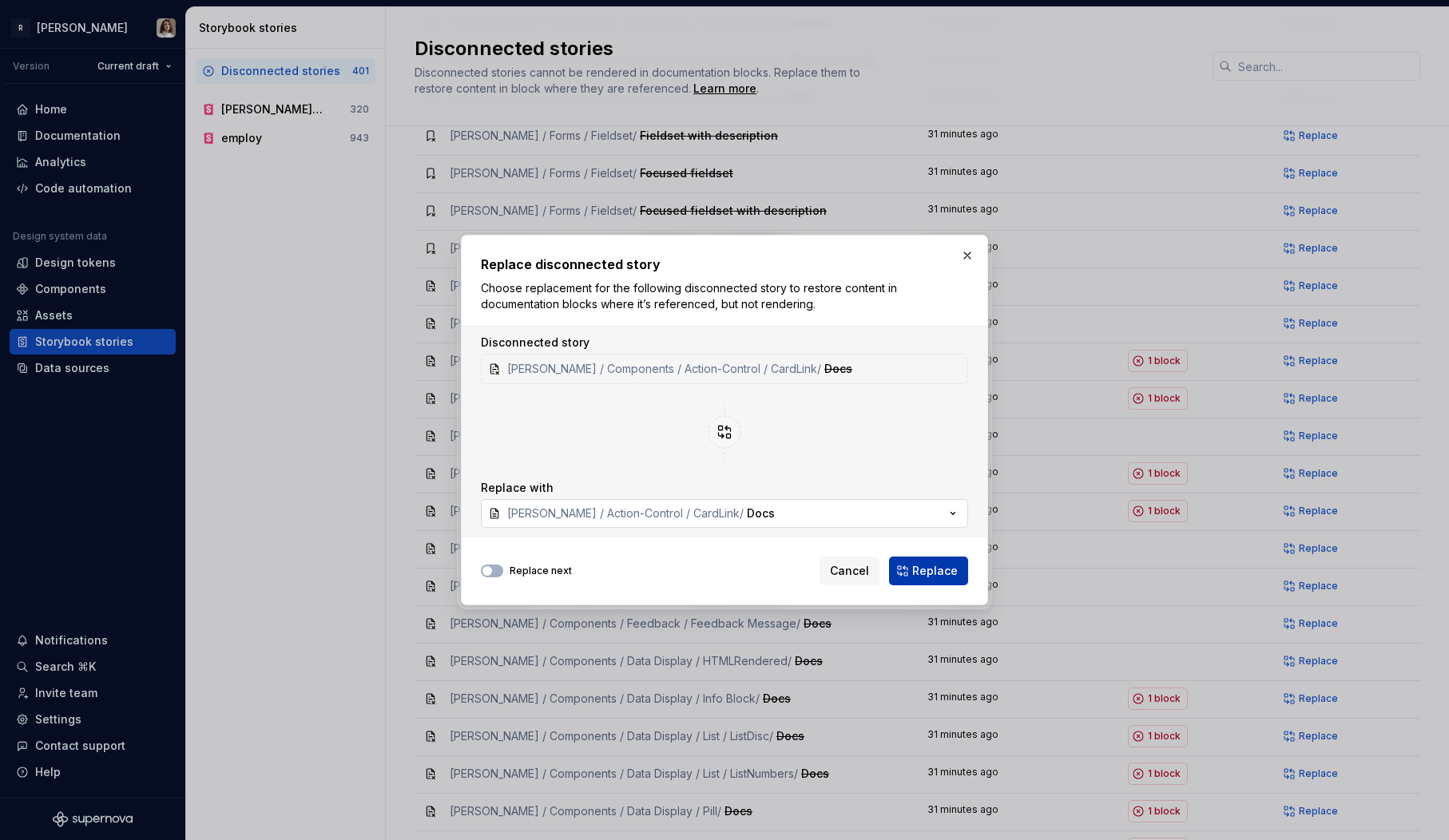
click at [924, 570] on span "Replace" at bounding box center [935, 571] width 46 height 16
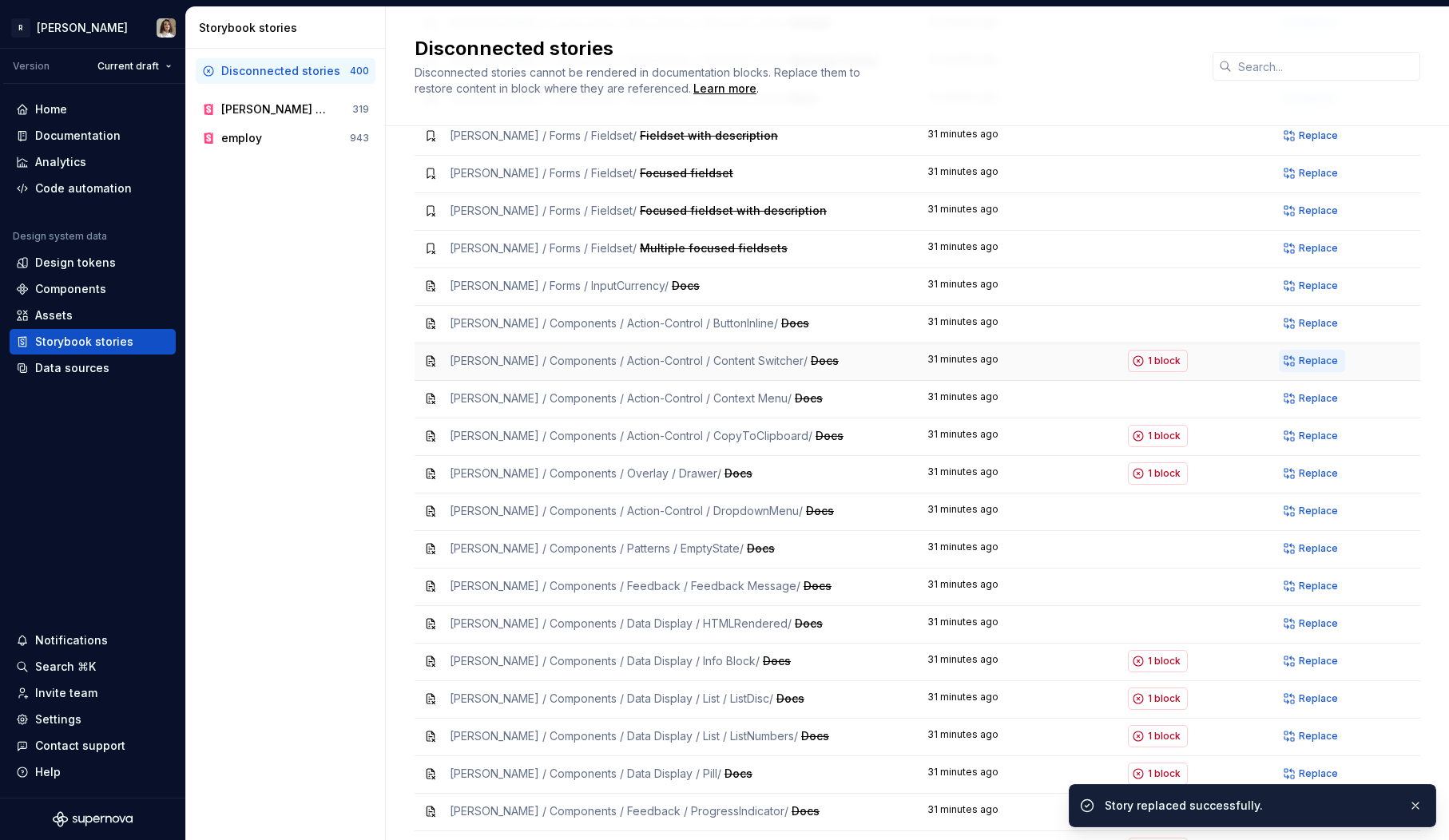
click at [1316, 355] on span "Replace" at bounding box center [1318, 361] width 39 height 13
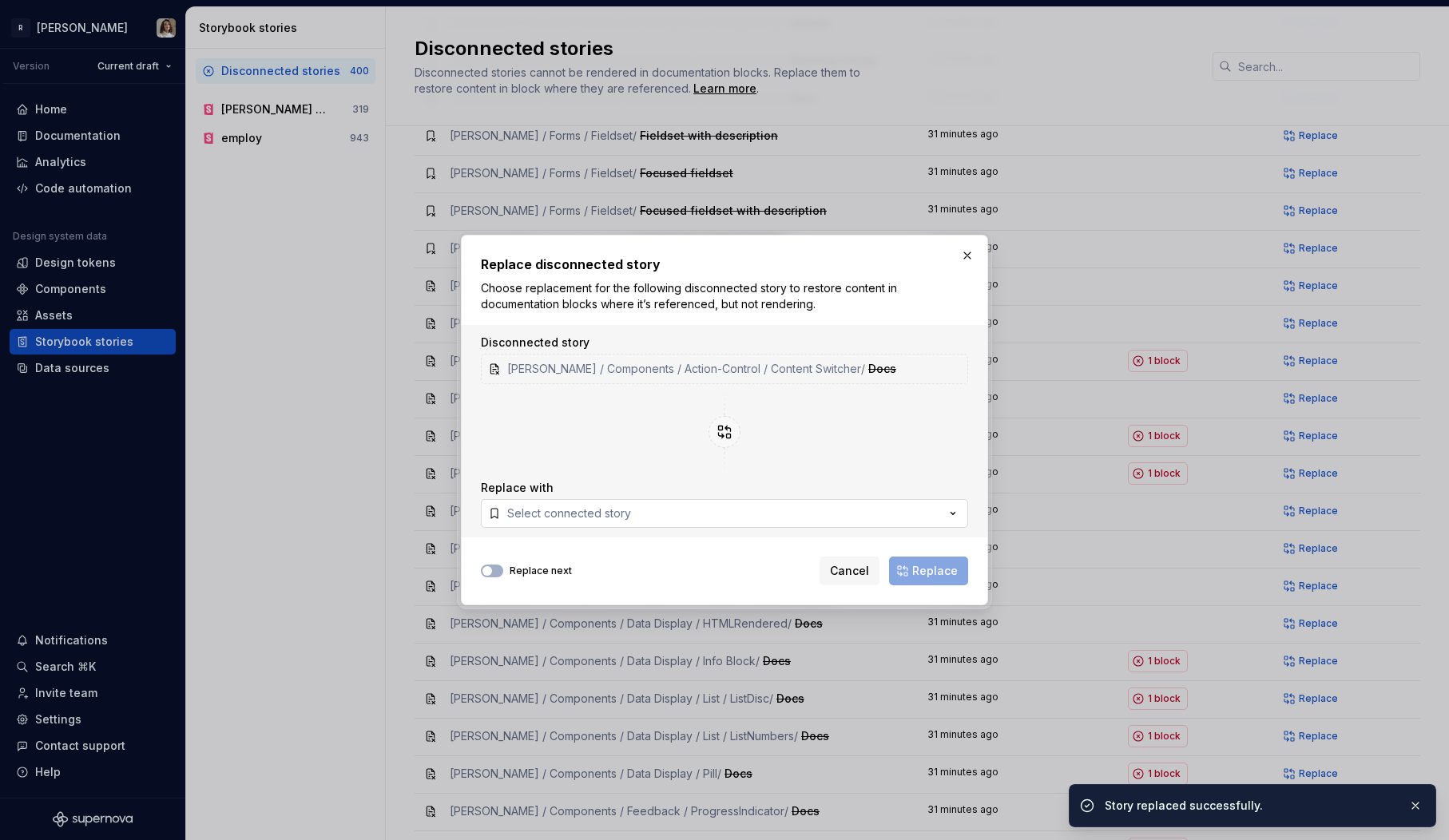
click at [644, 513] on button "Select connected story" at bounding box center [724, 513] width 488 height 29
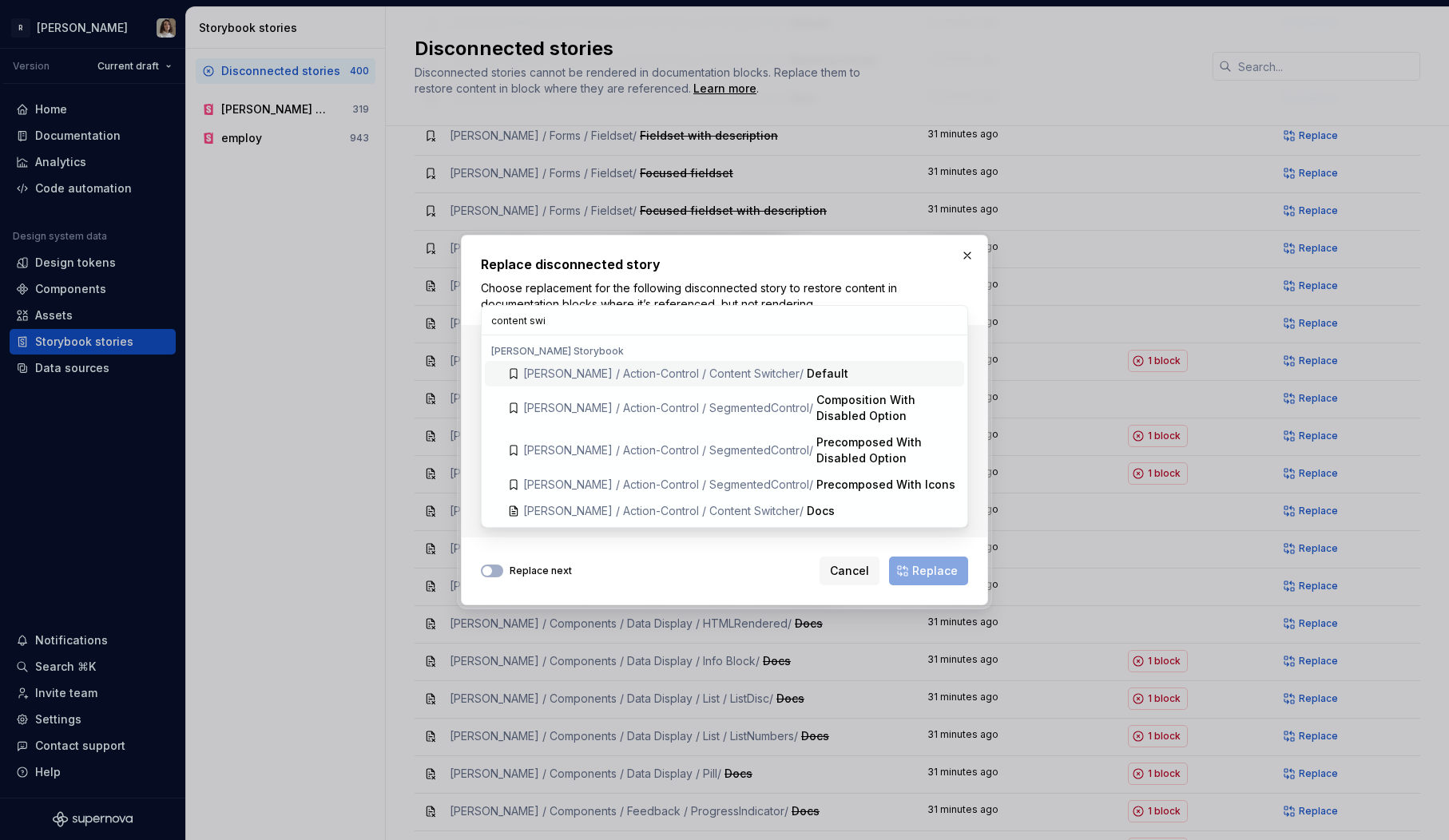
type input "content swit"
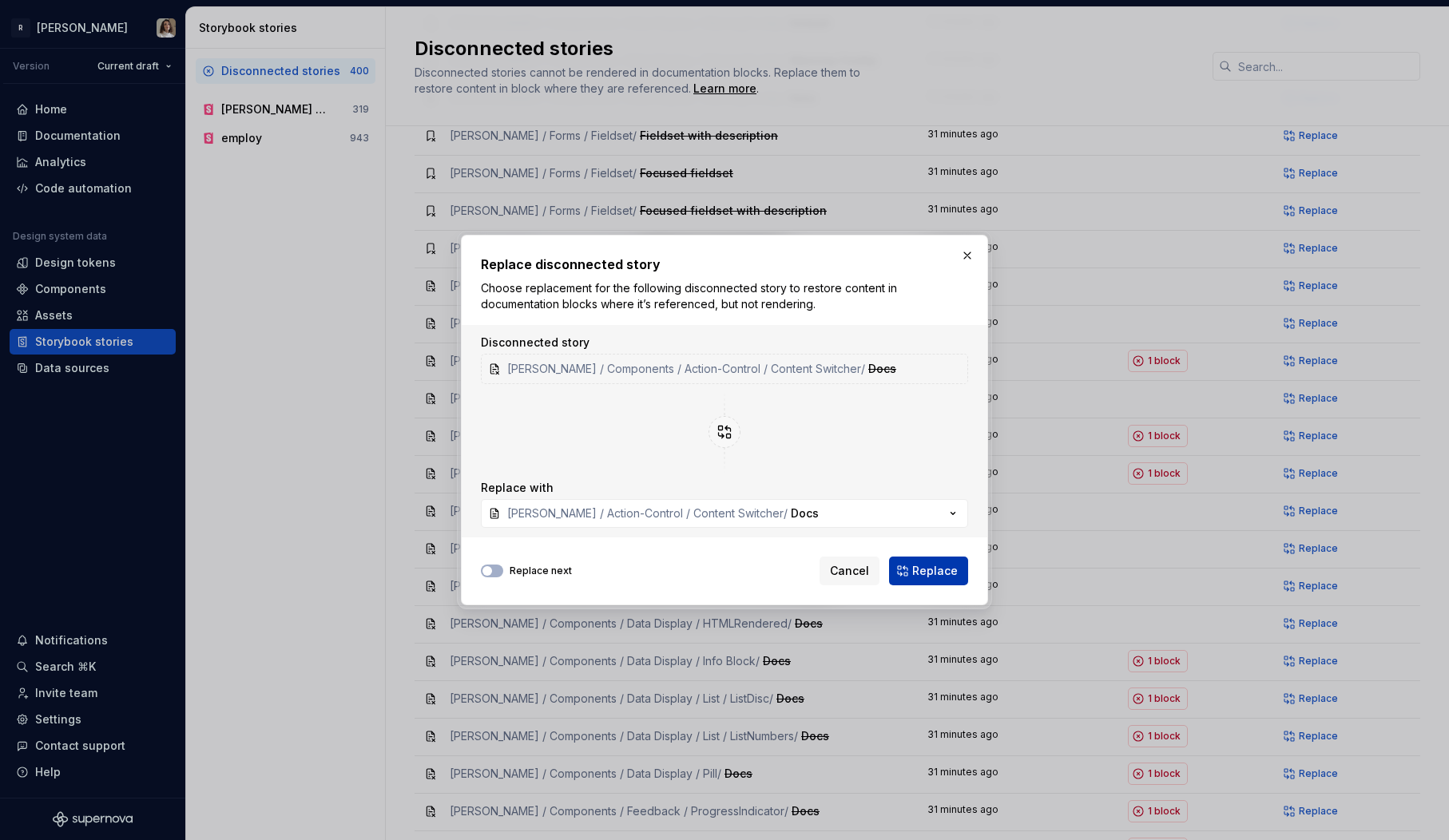
click at [929, 563] on span "Replace" at bounding box center [935, 571] width 46 height 16
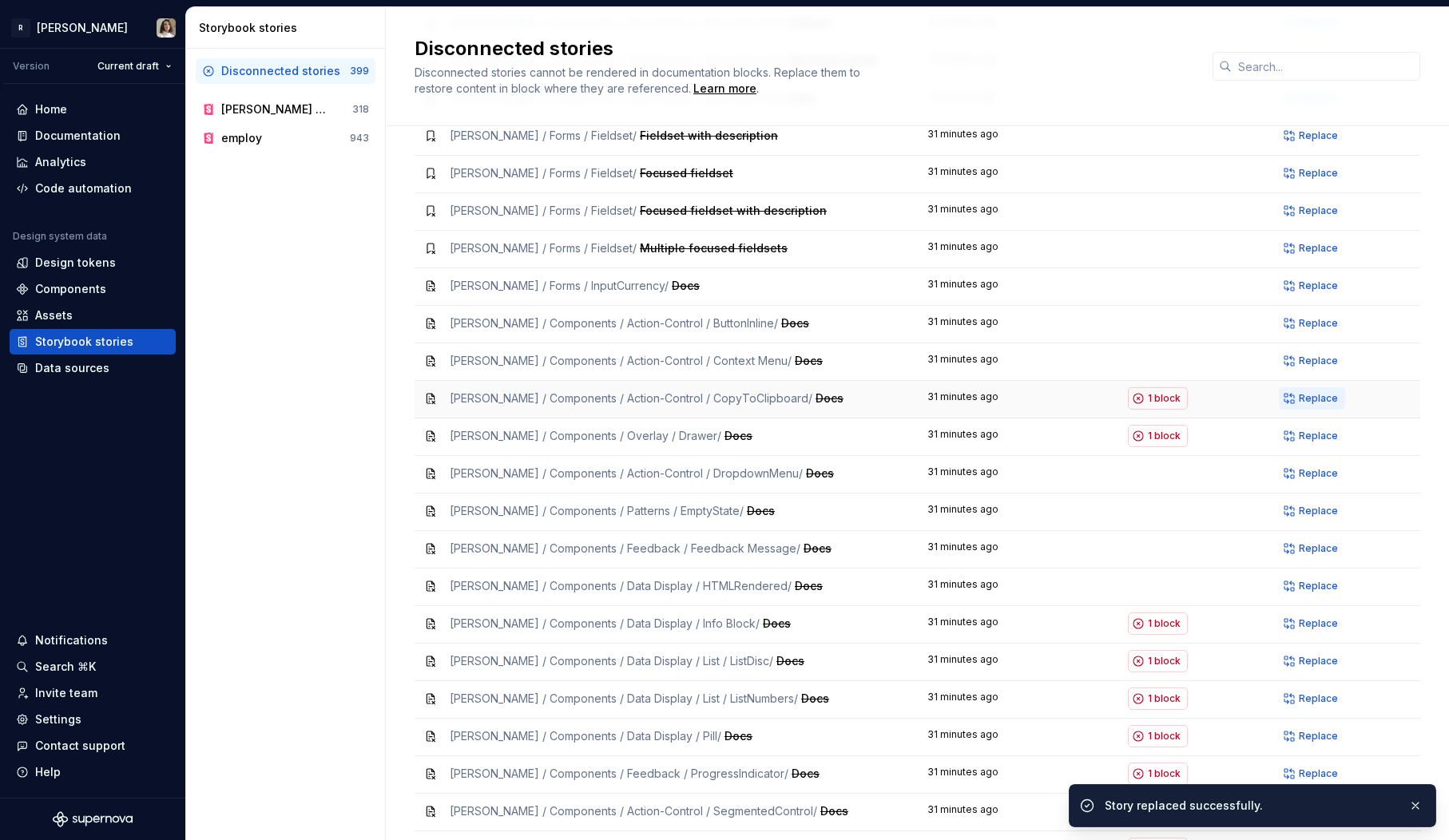
click at [1310, 392] on span "Replace" at bounding box center [1318, 398] width 39 height 13
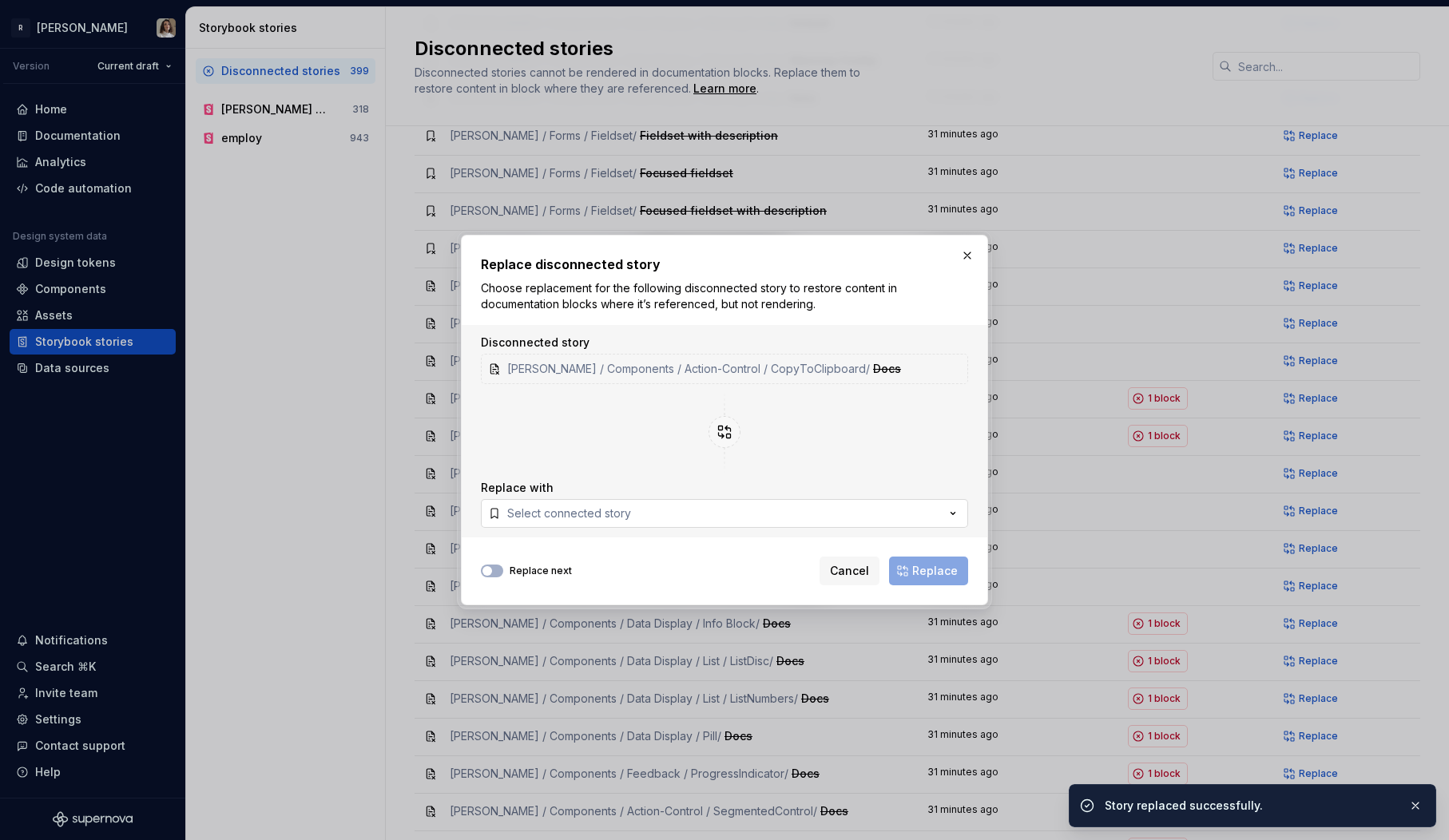
click at [730, 518] on button "Select connected story" at bounding box center [724, 513] width 488 height 29
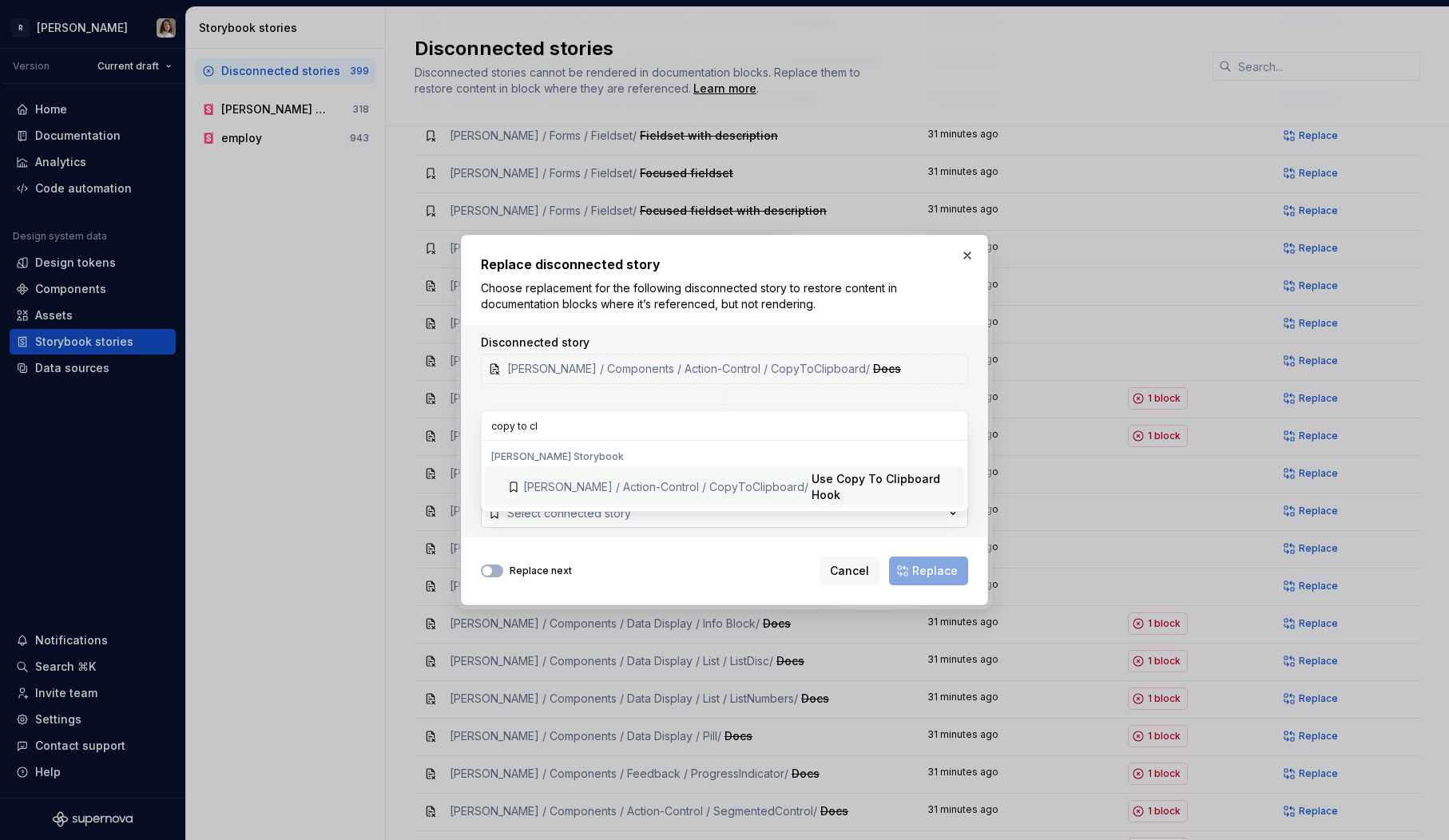
type input "copy to cli"
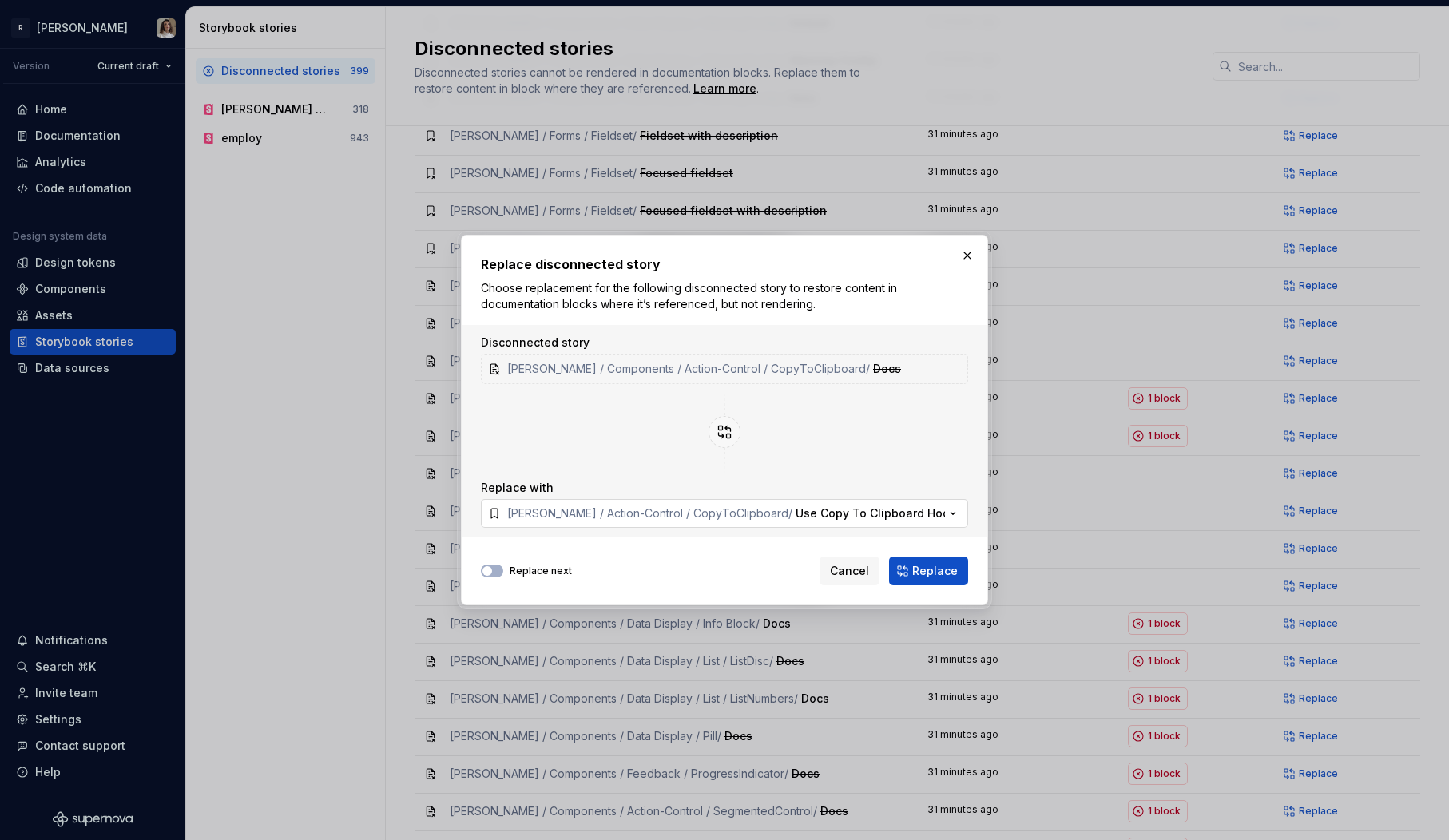
click at [808, 515] on span "Use Copy To Clipboard Hook" at bounding box center [876, 514] width 160 height 14
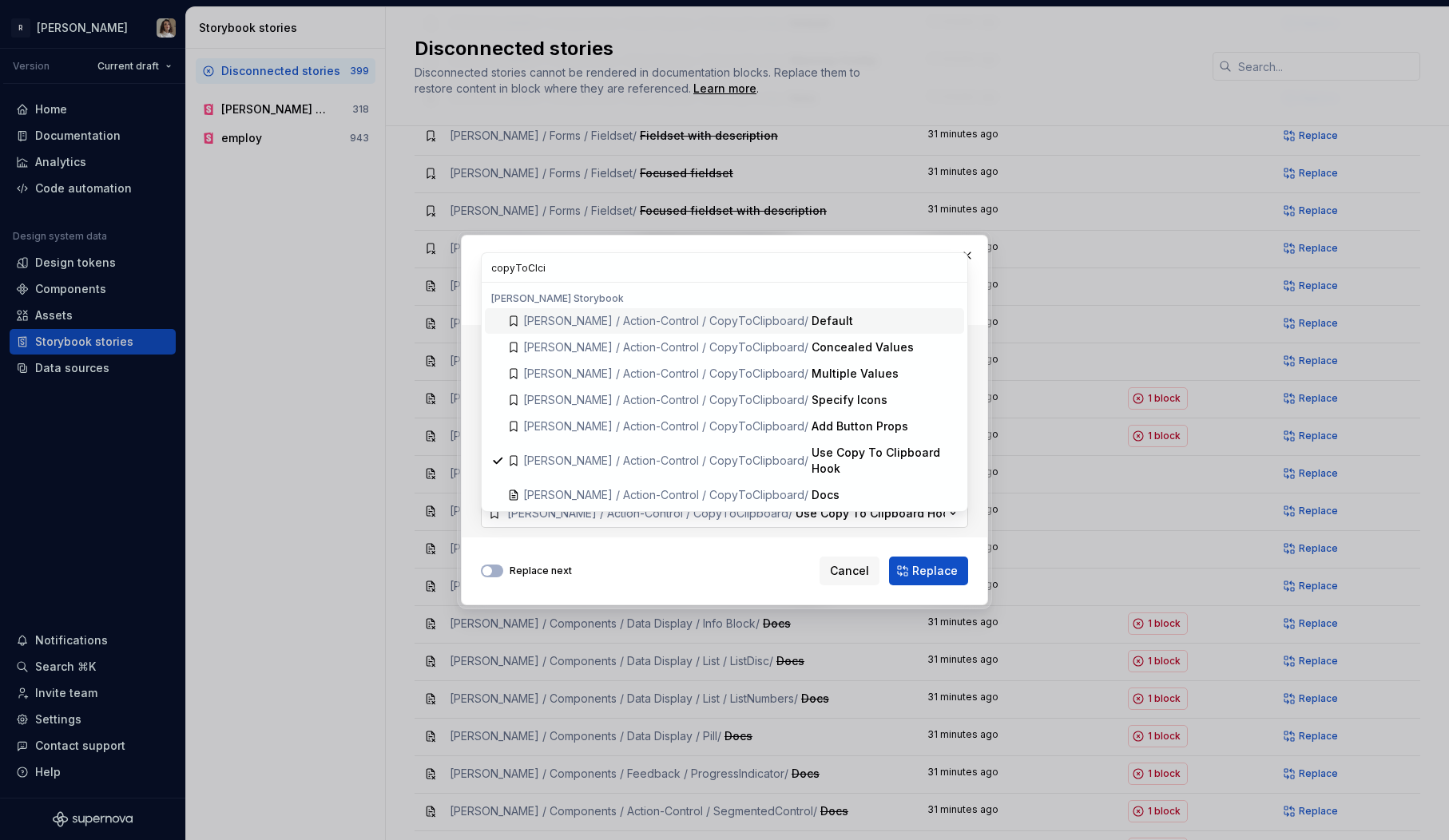
type input "copyToClcip"
click at [822, 482] on span "Norma / Action-Control / CopyToClipboard / Docs" at bounding box center [724, 495] width 479 height 26
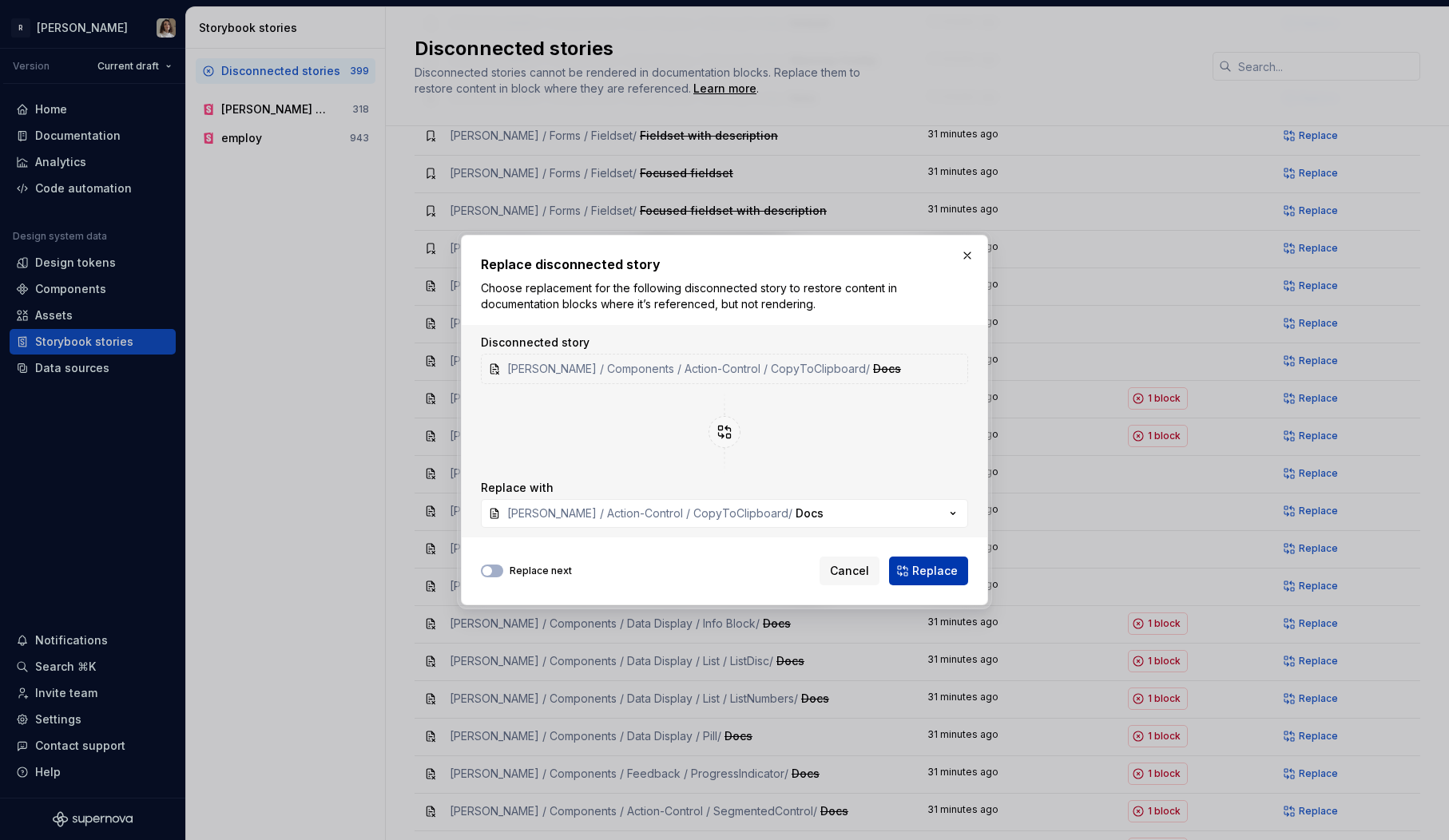
click at [932, 571] on span "Replace" at bounding box center [935, 571] width 46 height 16
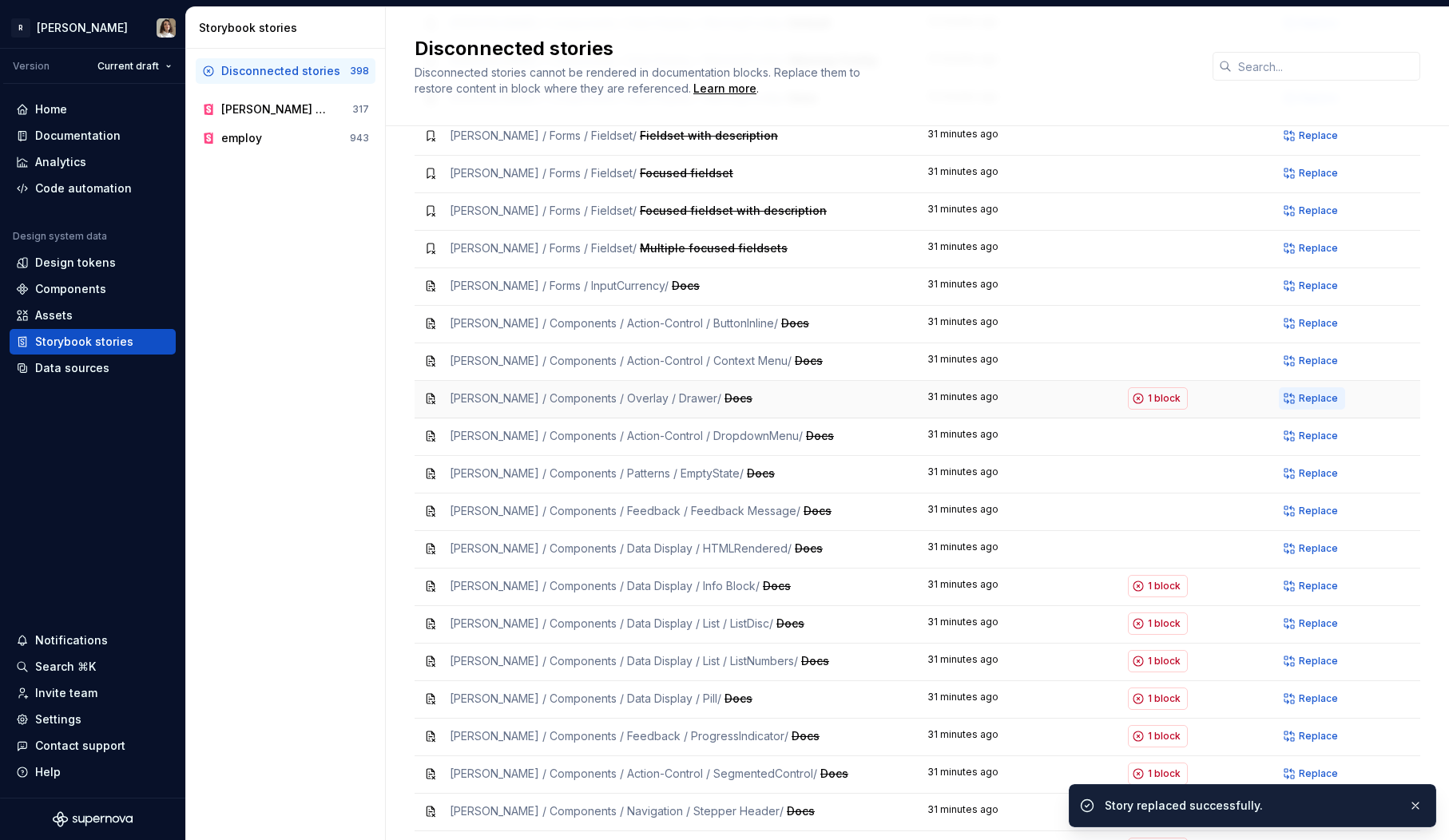
click at [1312, 392] on span "Replace" at bounding box center [1318, 398] width 39 height 13
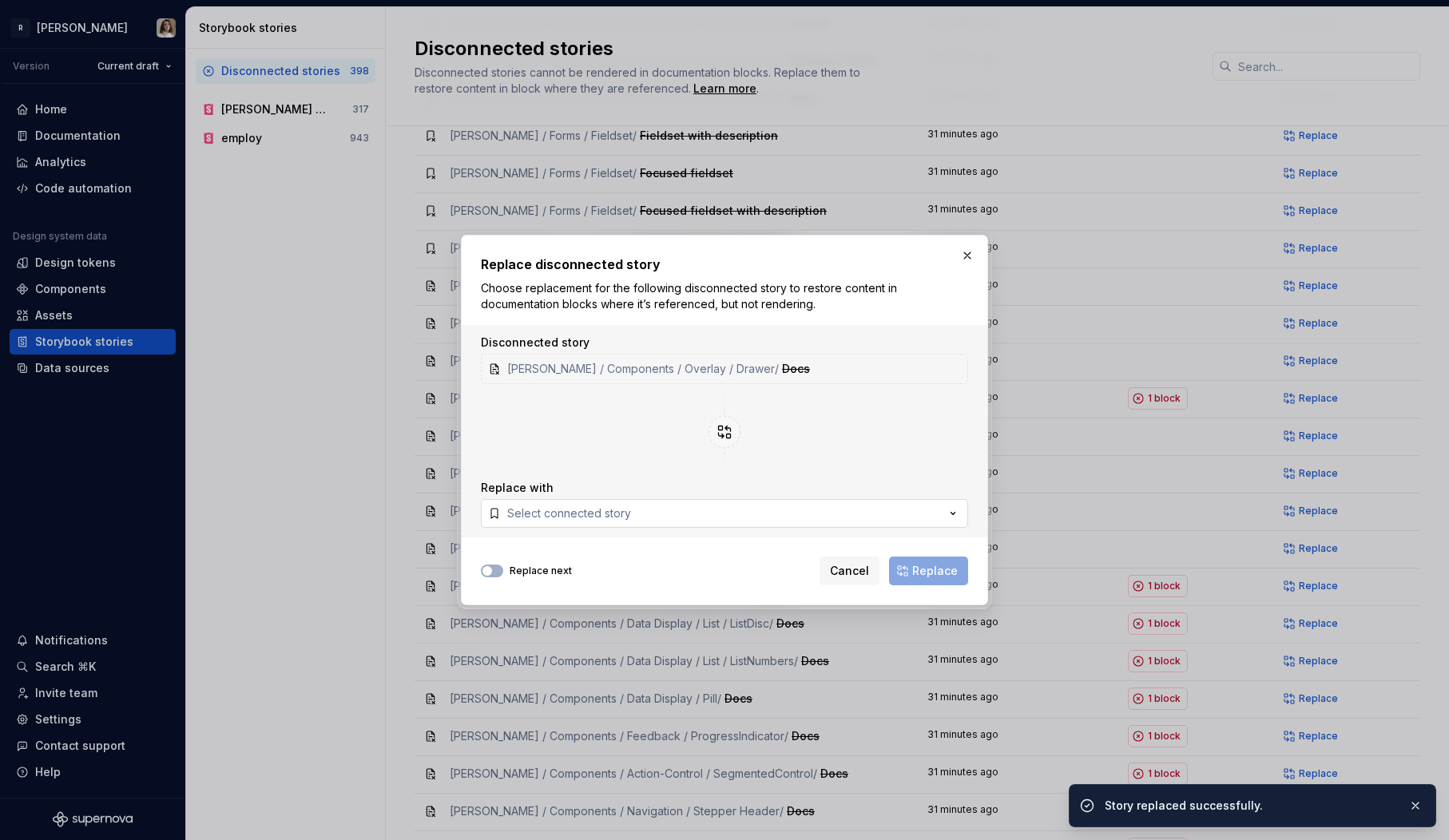
click at [573, 519] on div "Select connected story" at bounding box center [569, 514] width 124 height 16
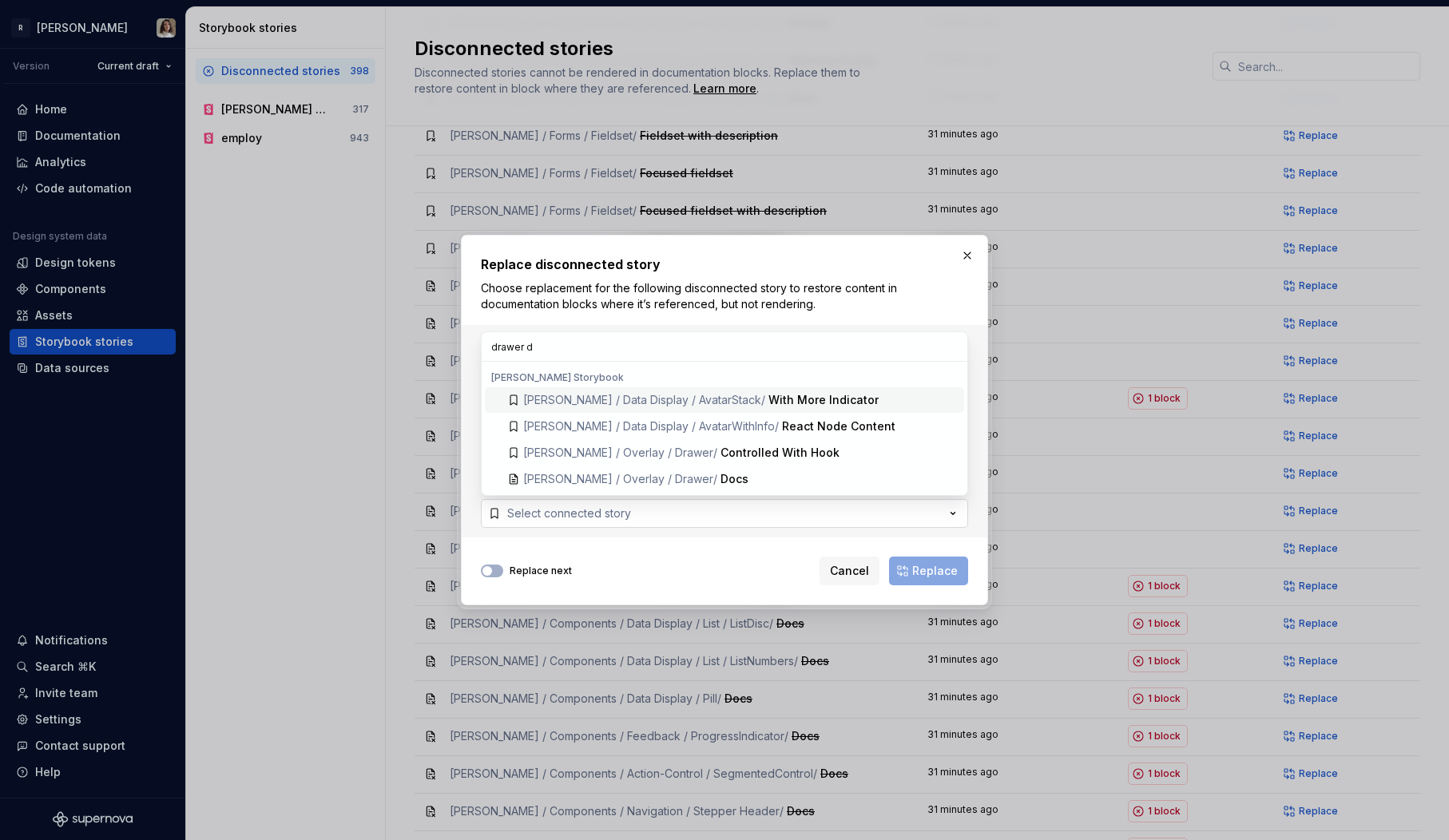
type input "drawer do"
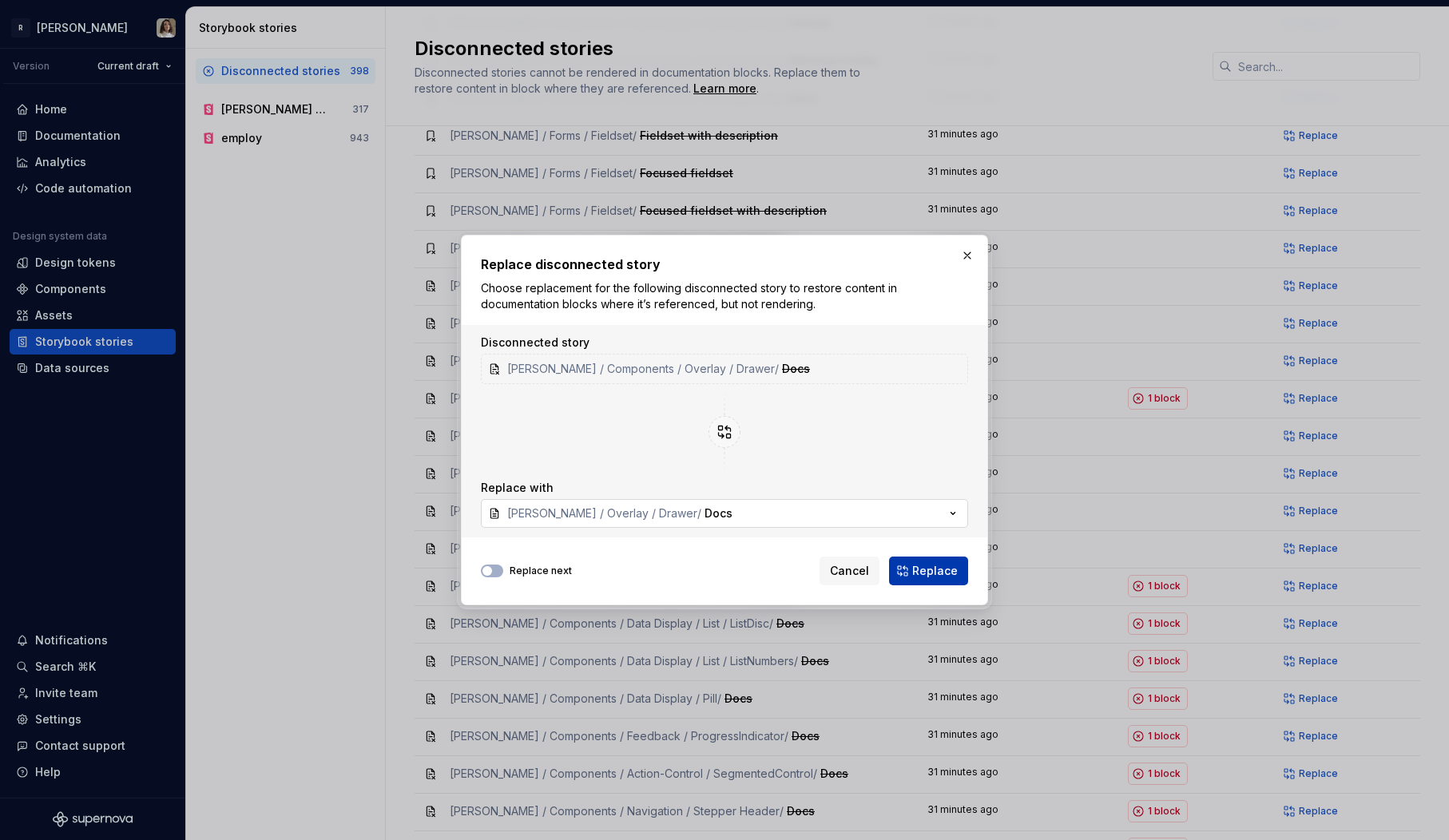
click at [909, 584] on button "Replace" at bounding box center [928, 571] width 79 height 29
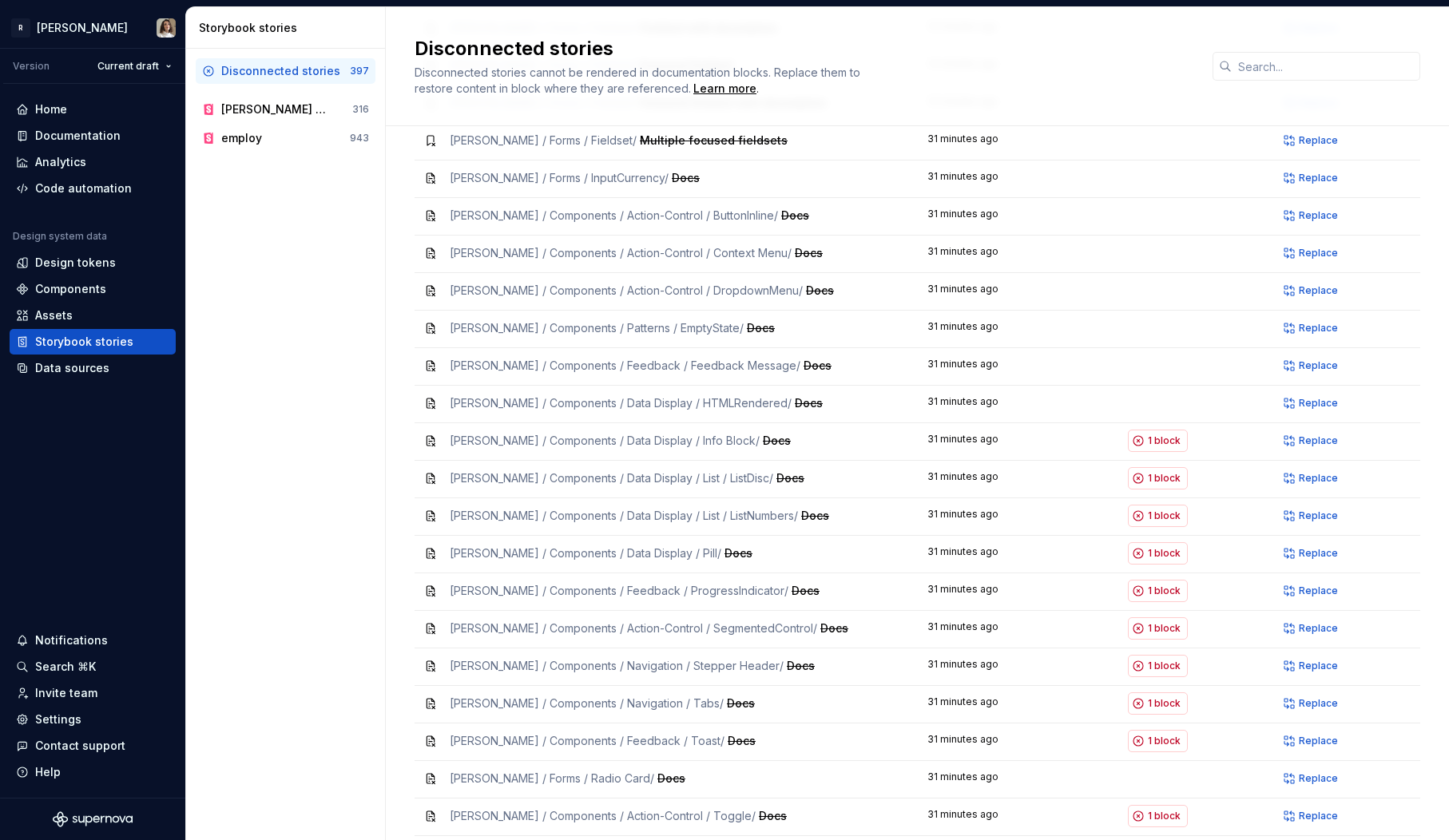
scroll to position [3410, 0]
click at [1304, 433] on span "Replace" at bounding box center [1318, 439] width 39 height 13
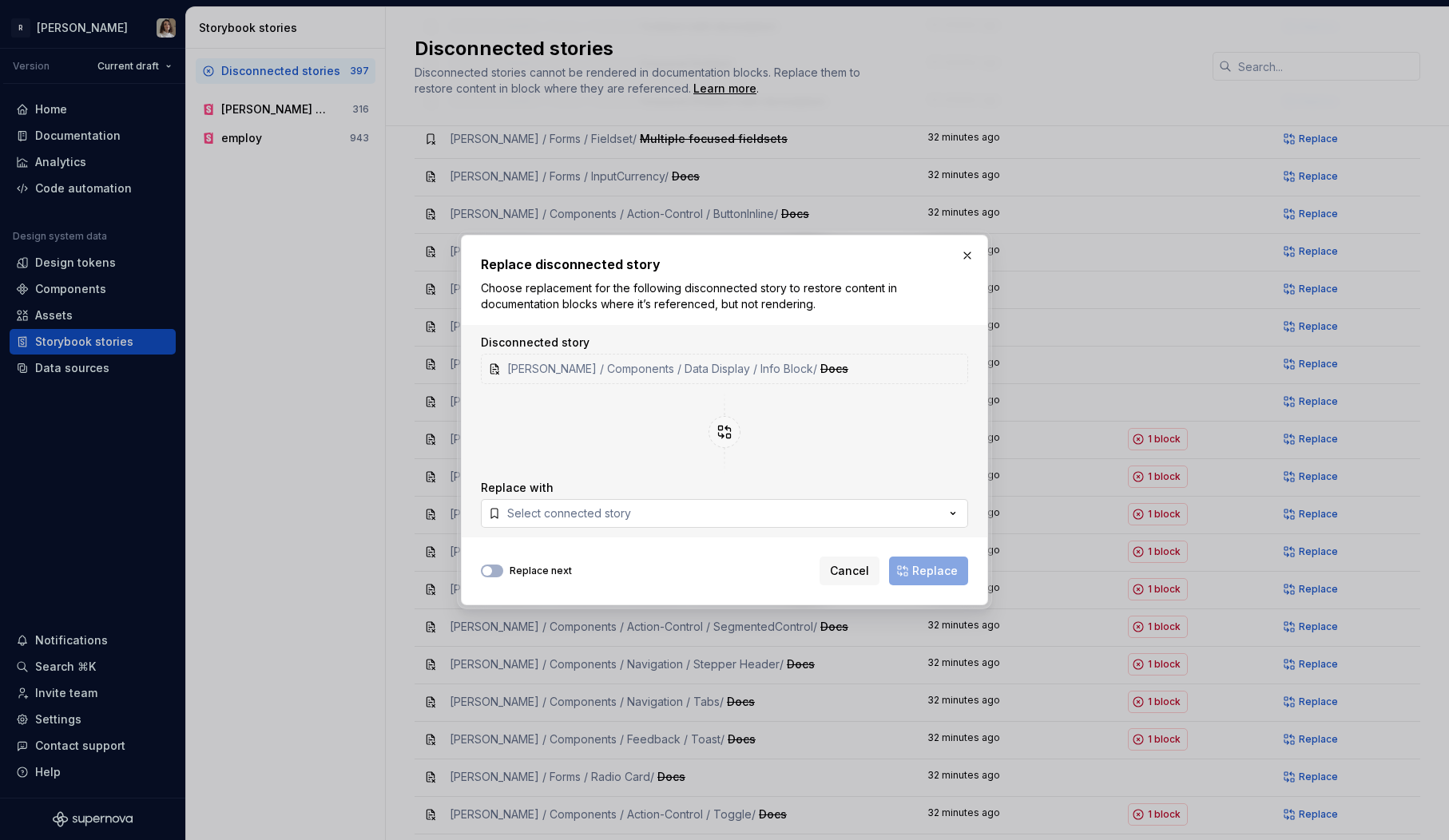
click at [688, 511] on button "Select connected story" at bounding box center [724, 513] width 488 height 29
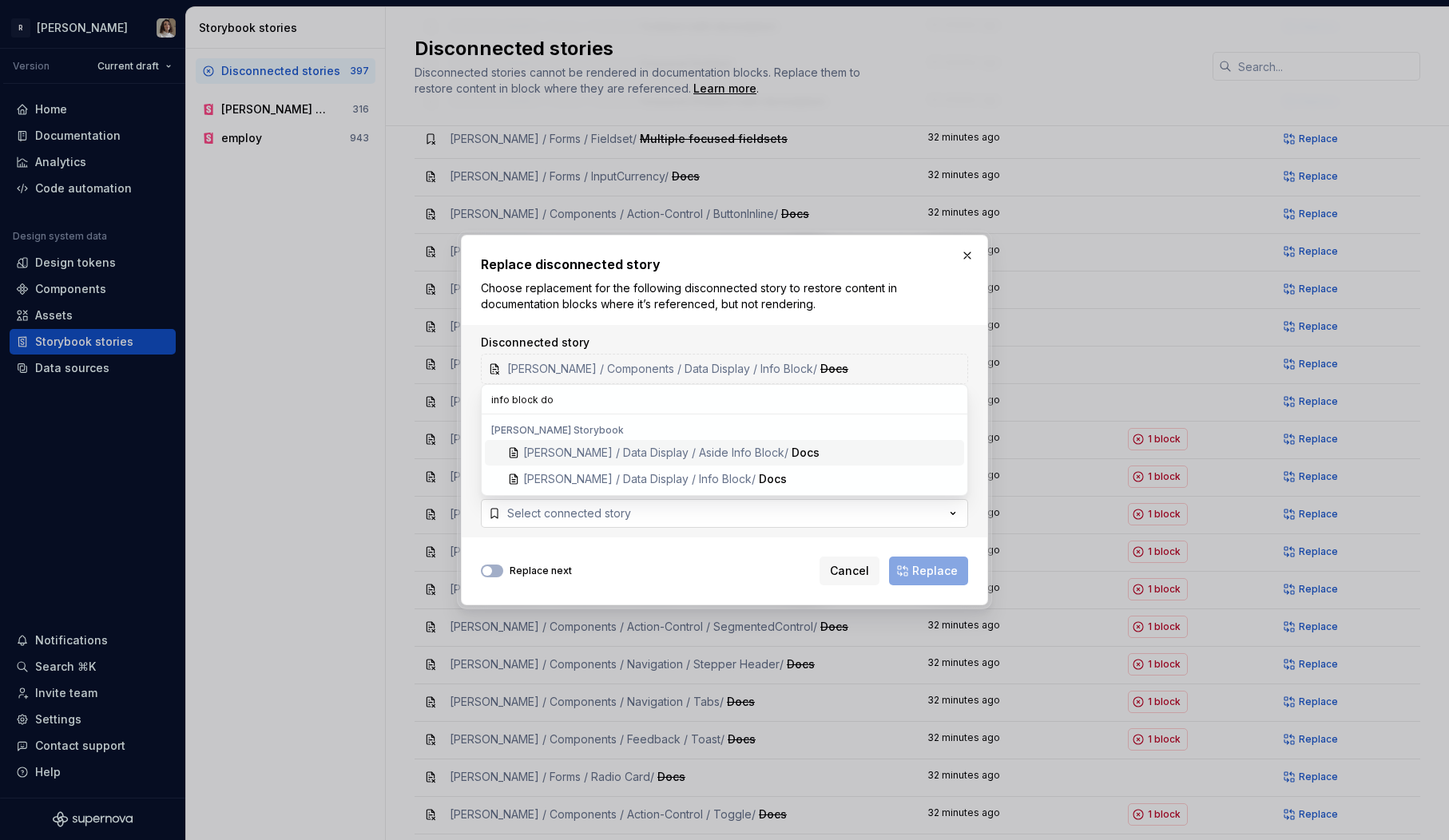
type input "info block doc"
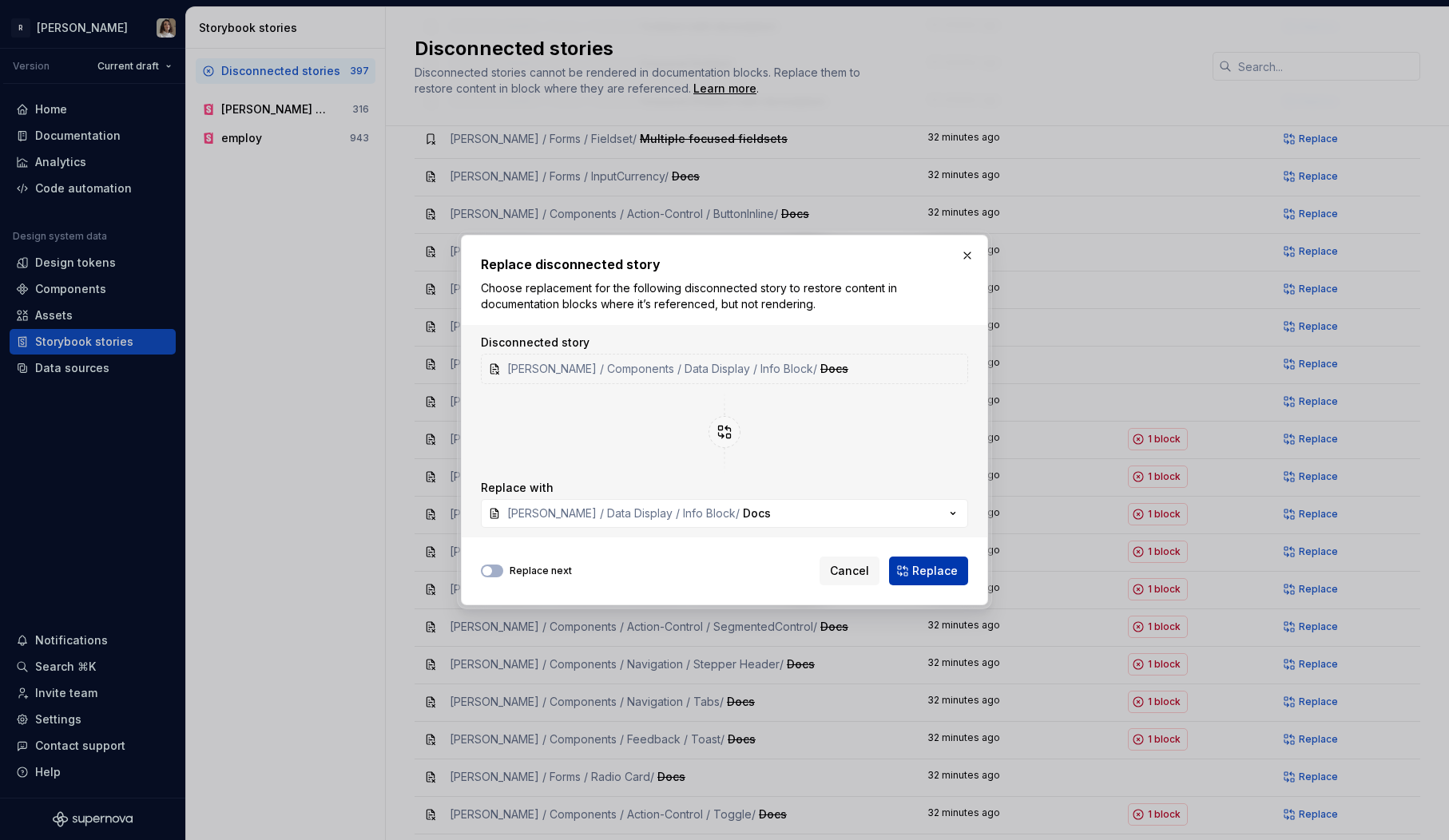
click at [937, 572] on span "Replace" at bounding box center [935, 571] width 46 height 16
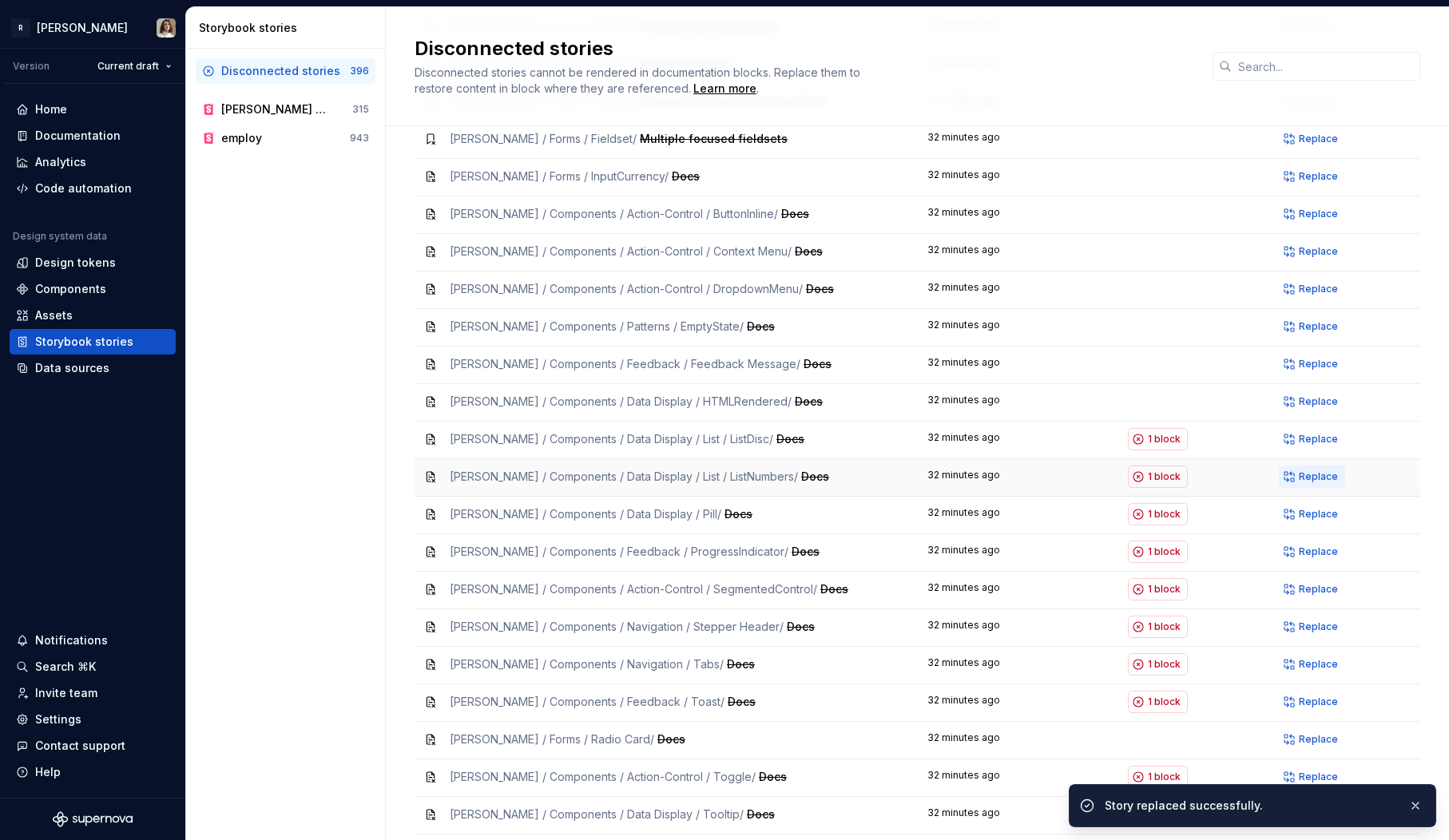
click at [1312, 470] on span "Replace" at bounding box center [1318, 476] width 39 height 13
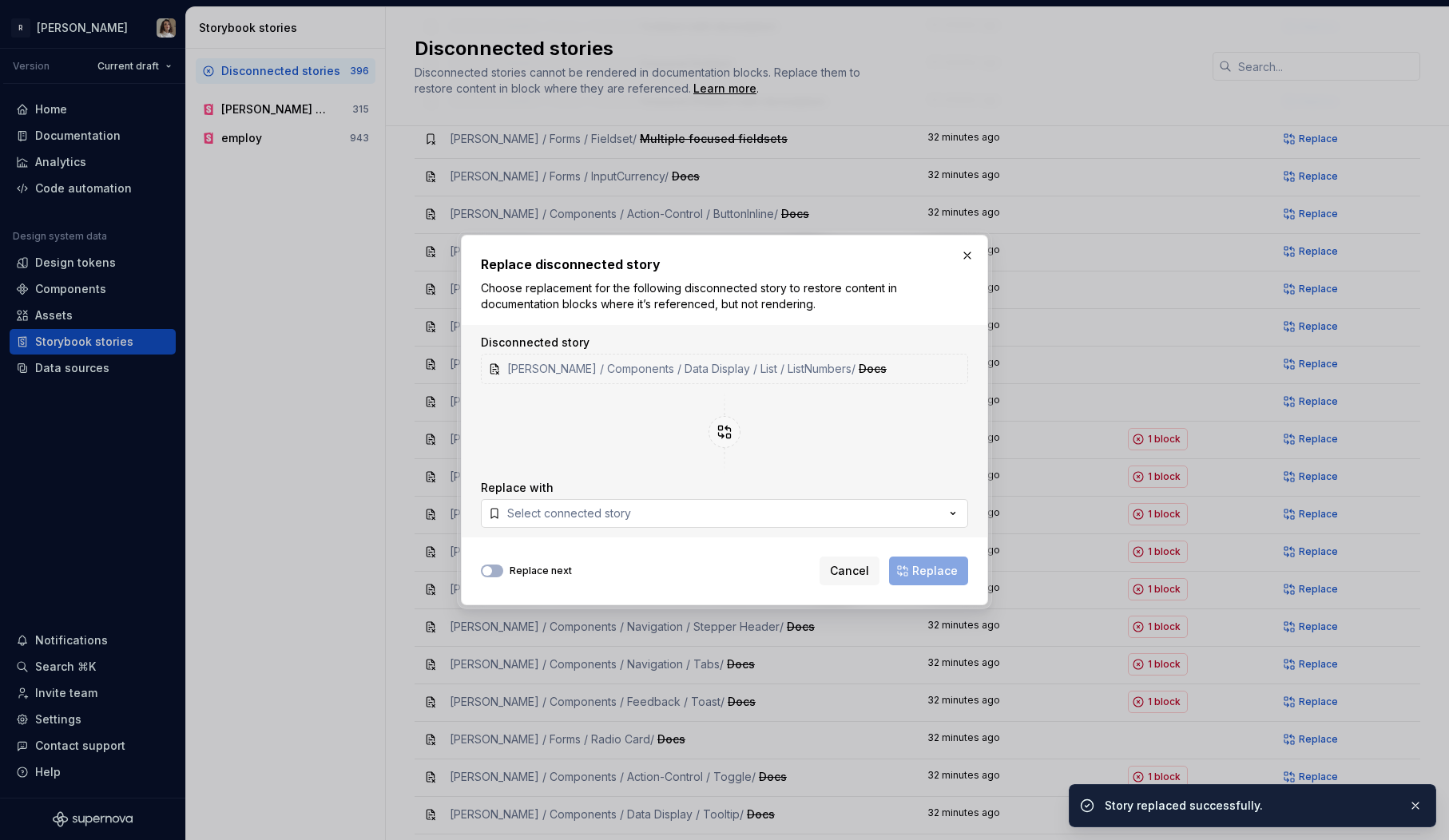
click at [714, 511] on button "Select connected story" at bounding box center [724, 513] width 488 height 29
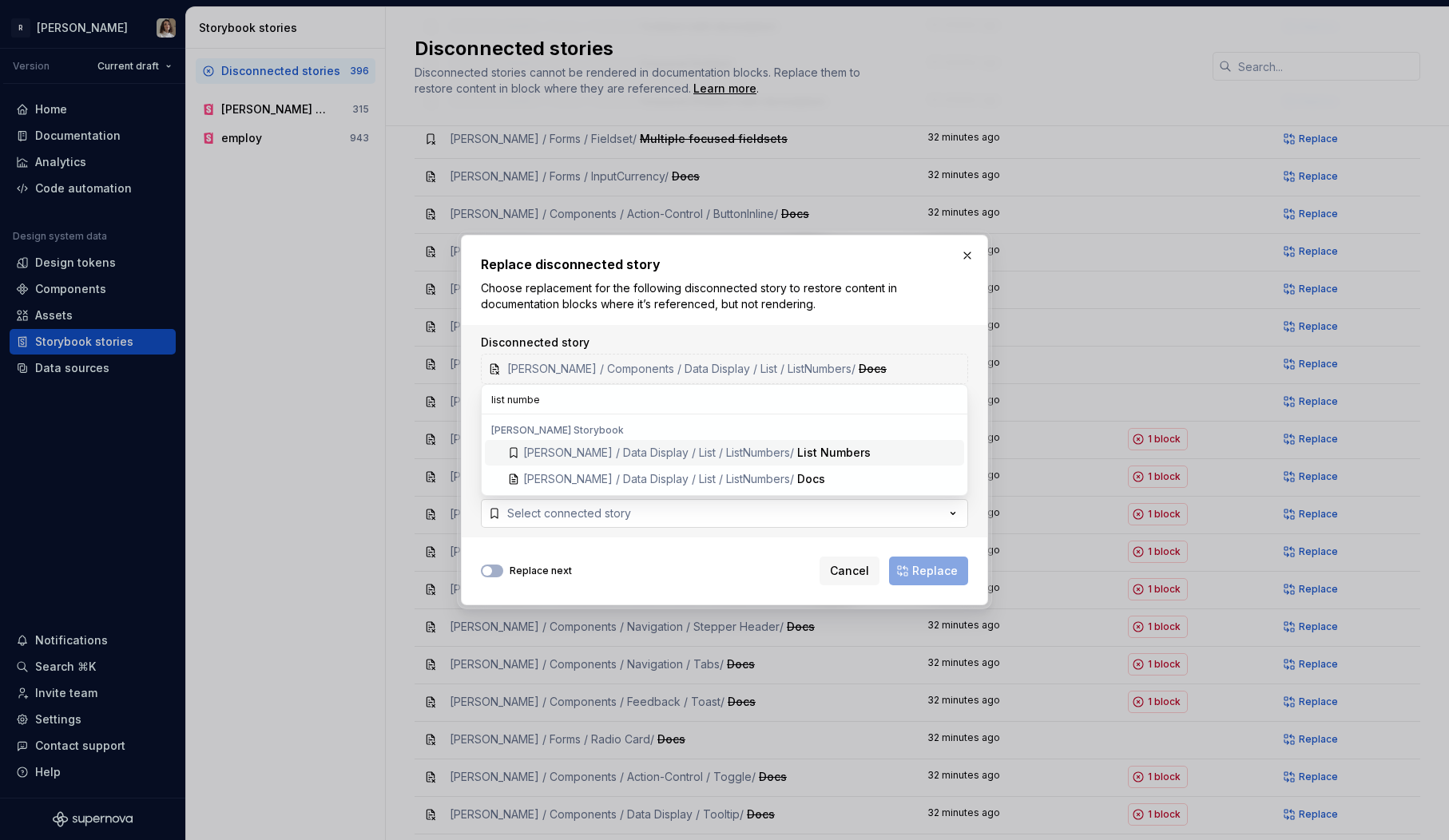
type input "list number"
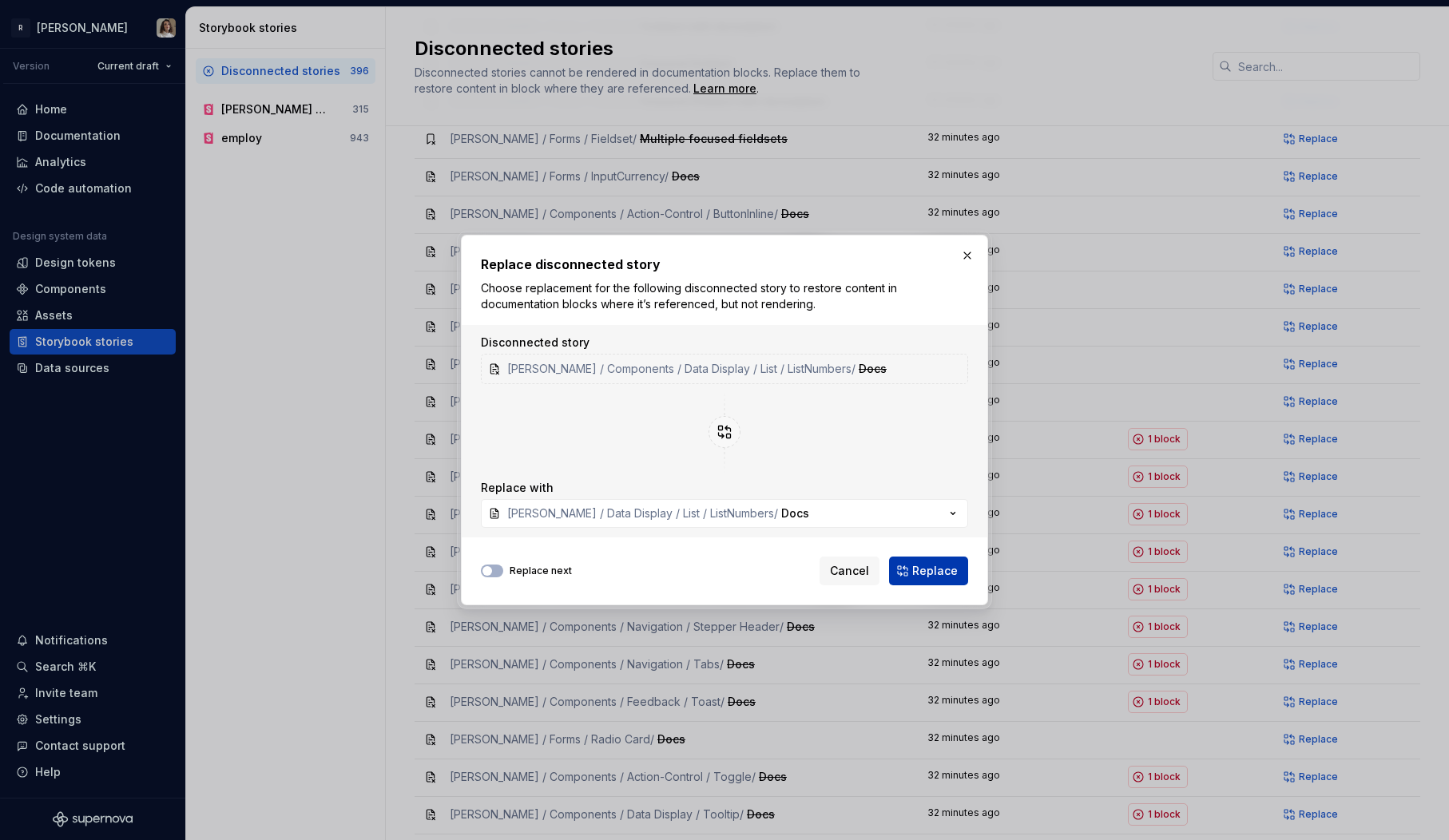
click at [933, 570] on span "Replace" at bounding box center [935, 571] width 46 height 16
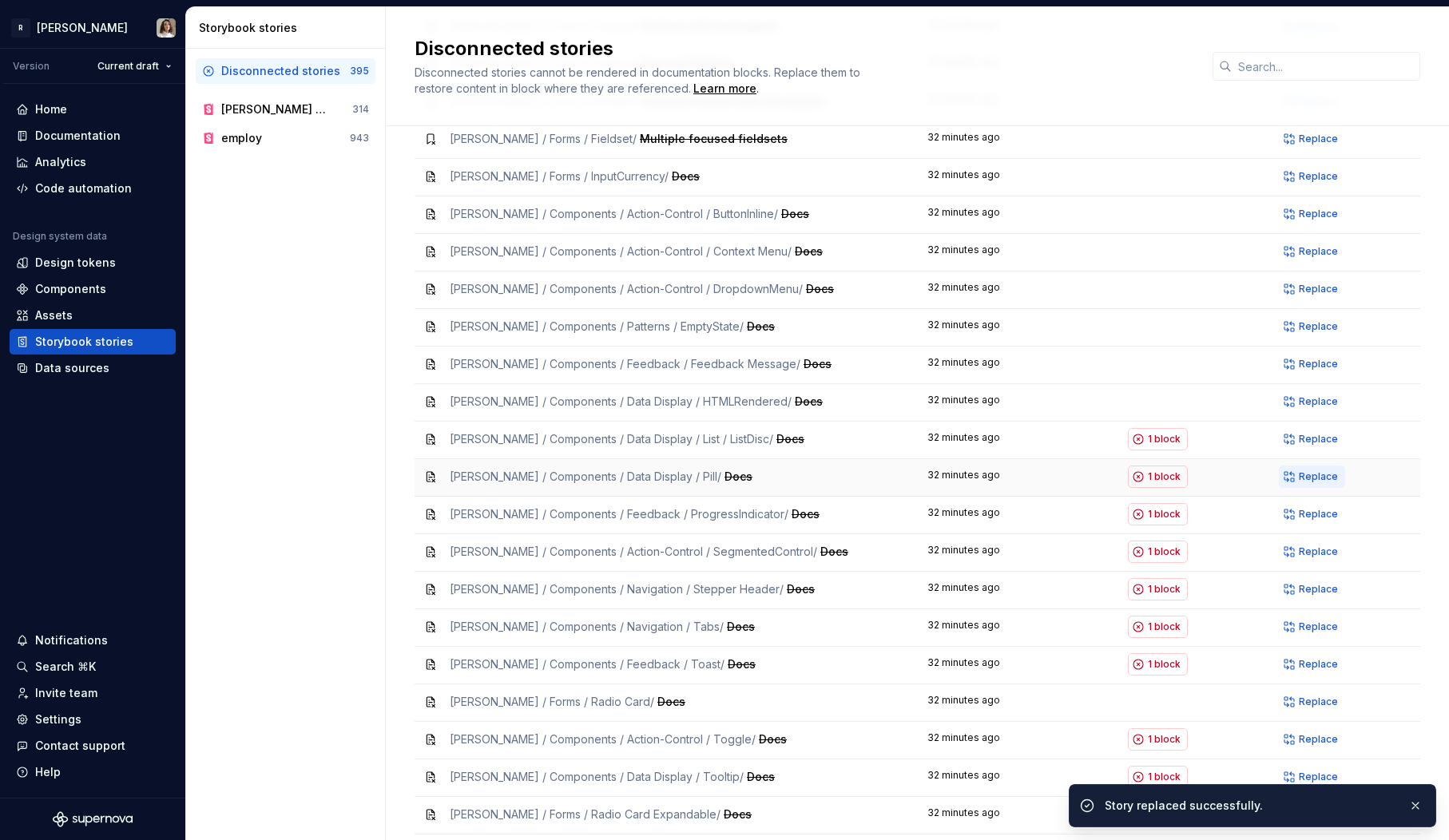
click at [1307, 470] on span "Replace" at bounding box center [1318, 476] width 39 height 13
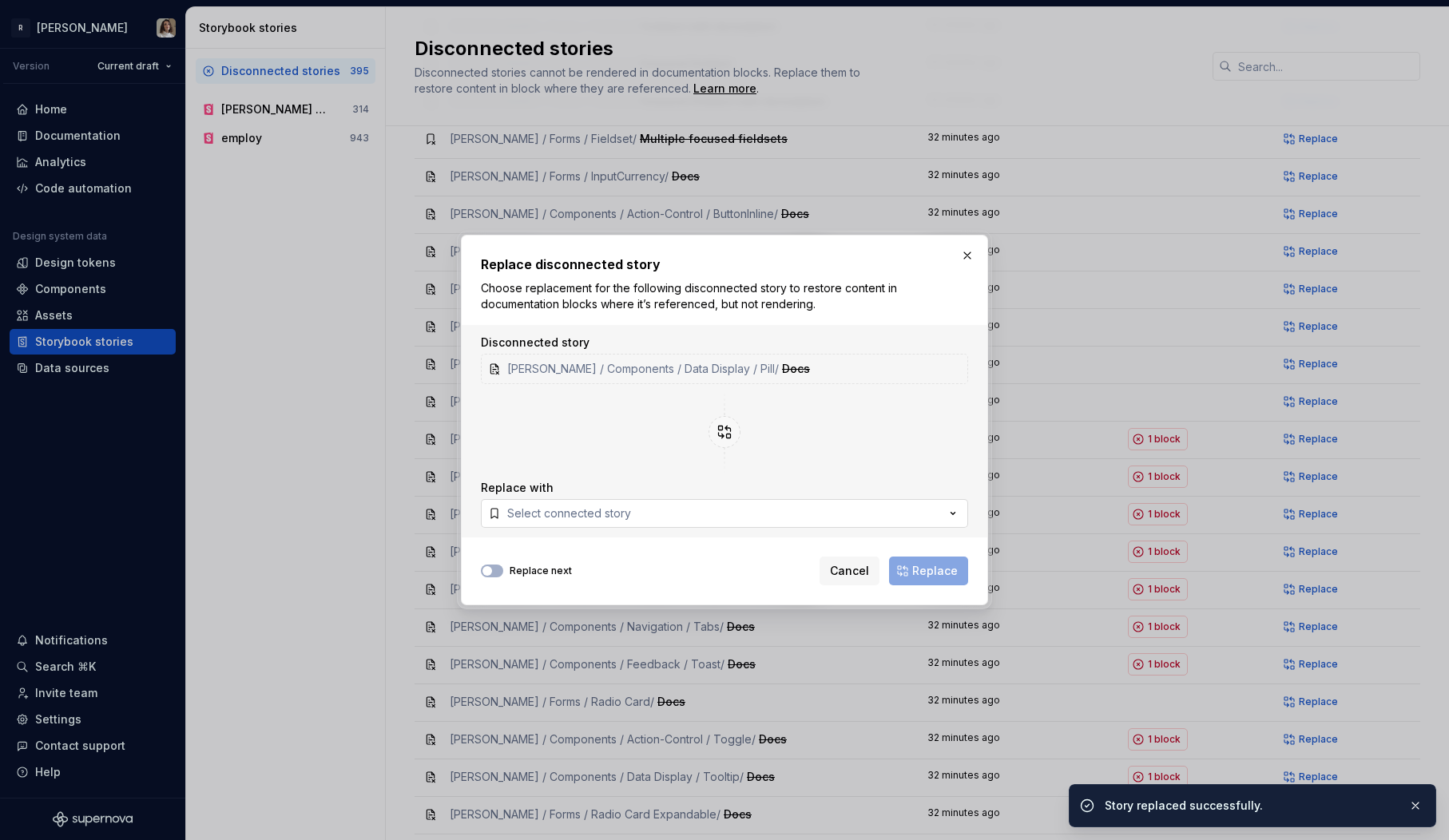
click at [826, 514] on button "Select connected story" at bounding box center [724, 513] width 488 height 29
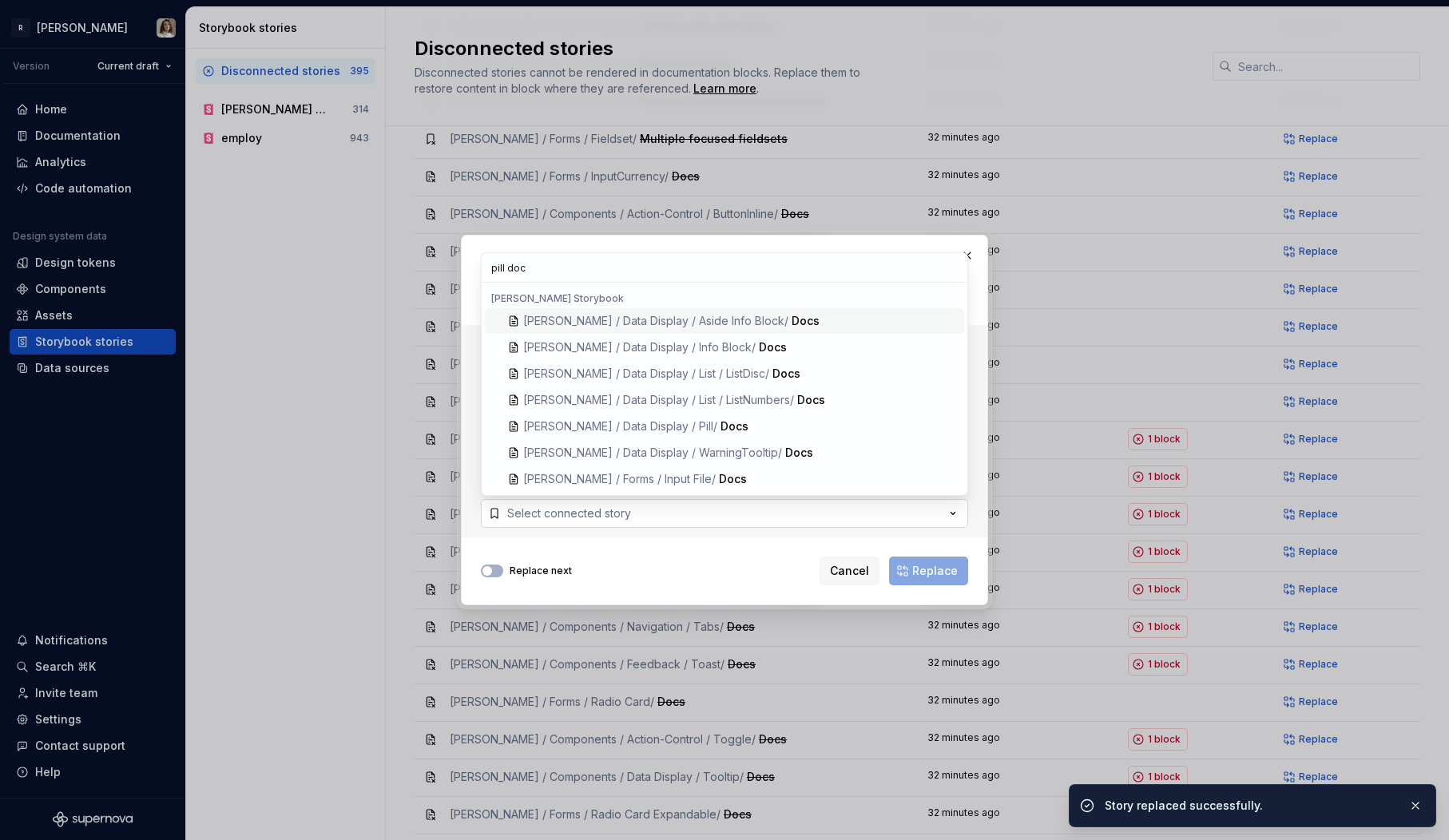
type input "pill docs"
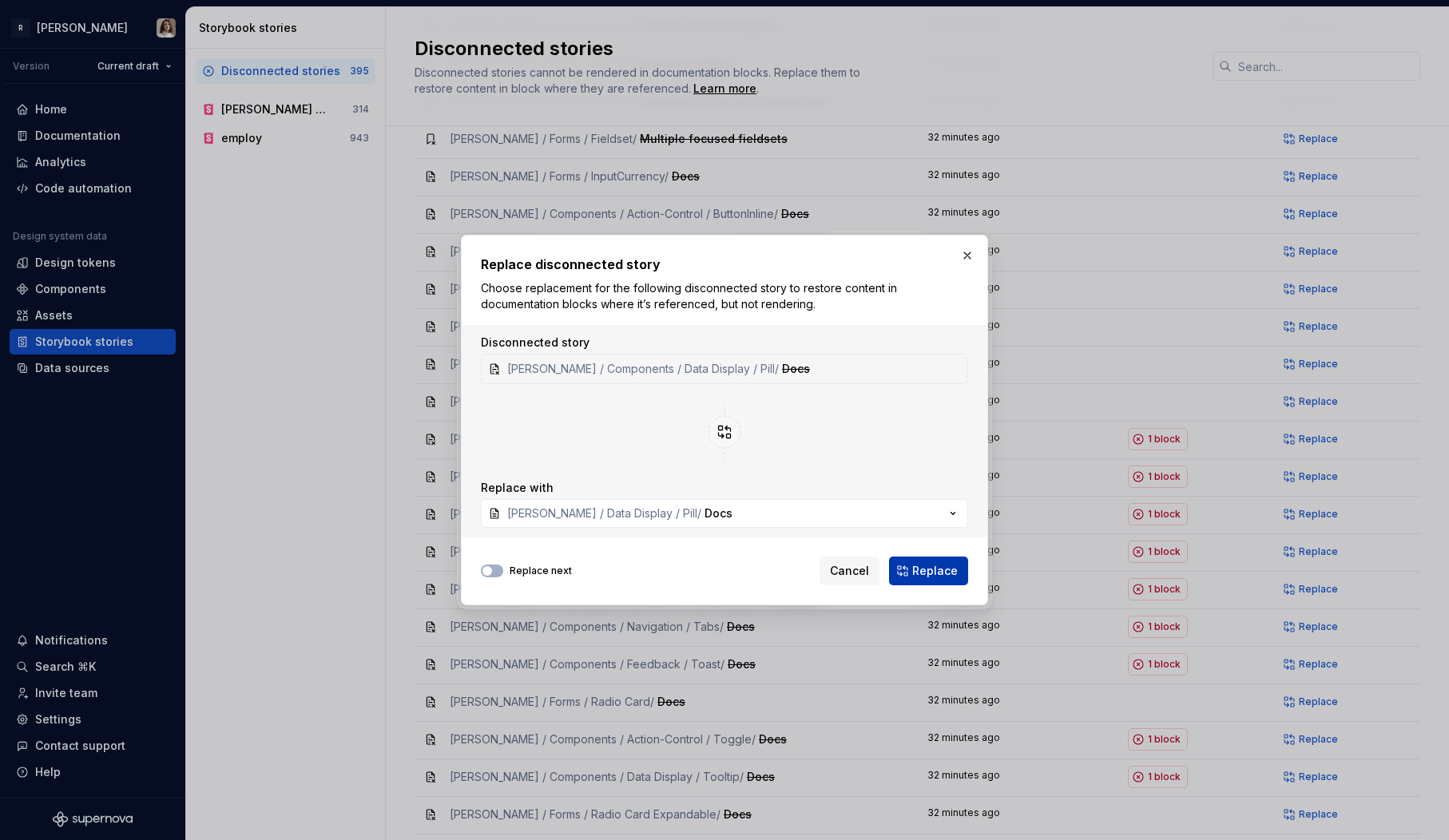
click at [943, 568] on span "Replace" at bounding box center [935, 571] width 46 height 16
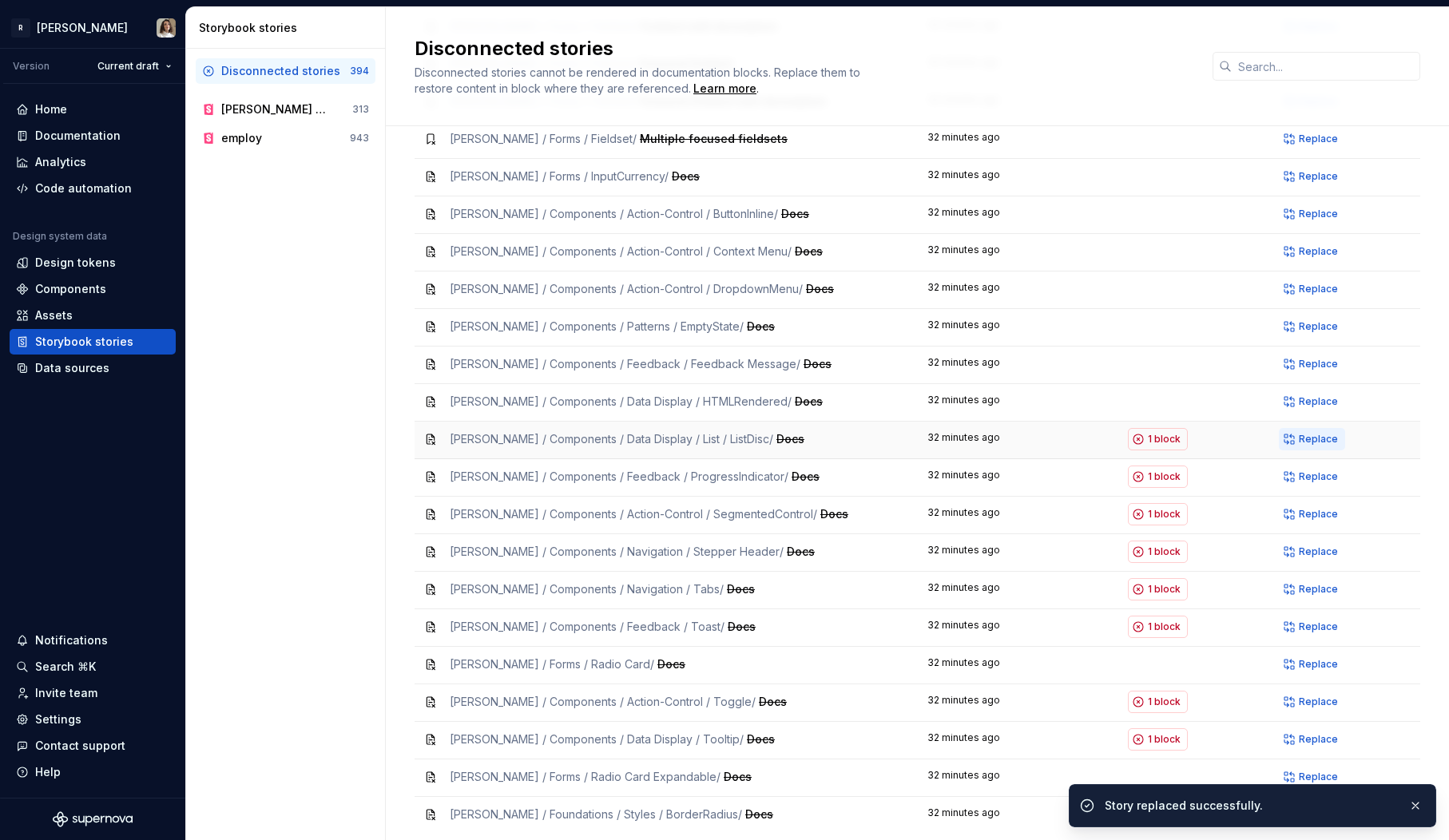
click at [1311, 433] on span "Replace" at bounding box center [1318, 439] width 39 height 13
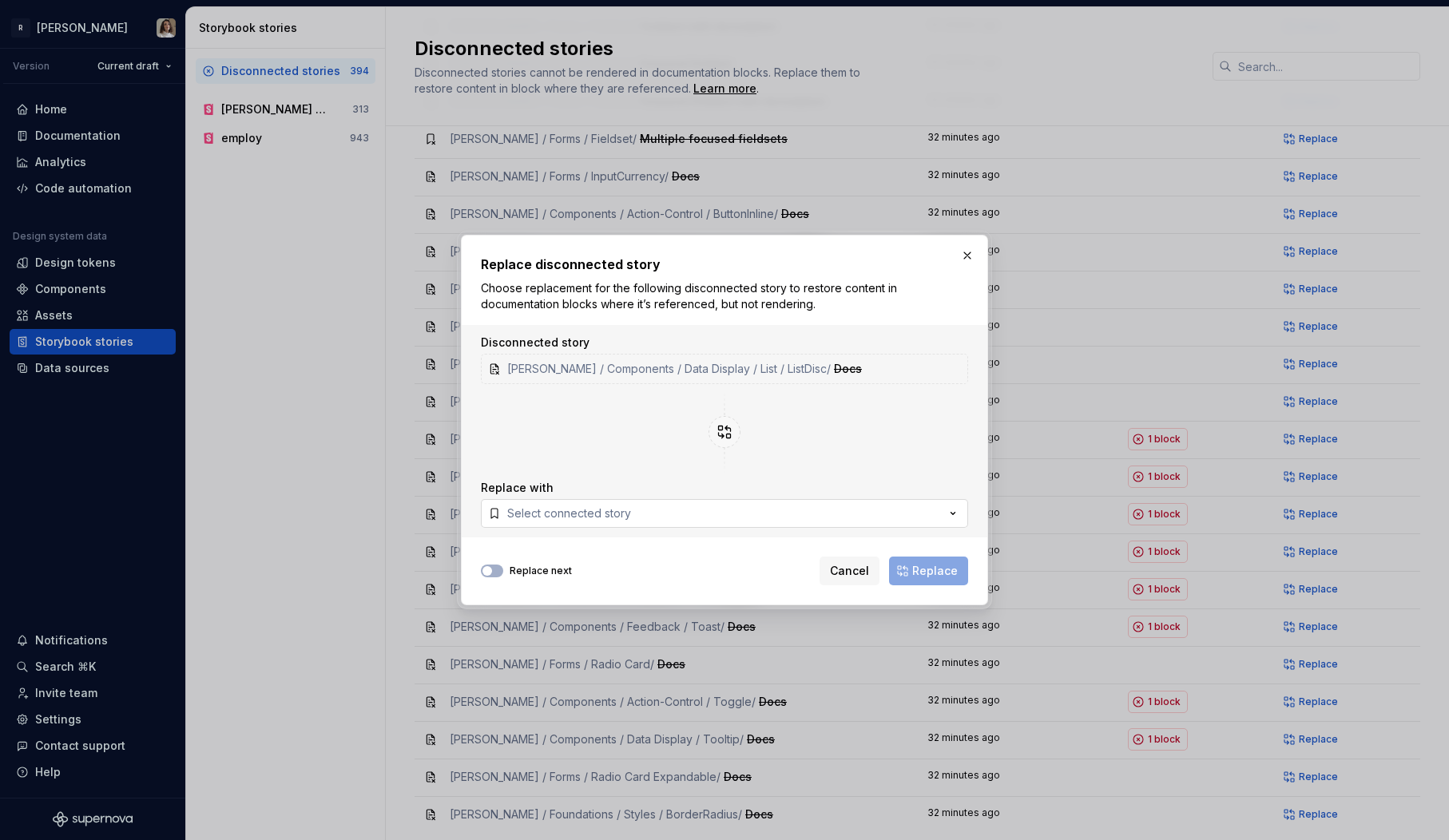
click at [574, 506] on div "Select connected story" at bounding box center [569, 514] width 124 height 16
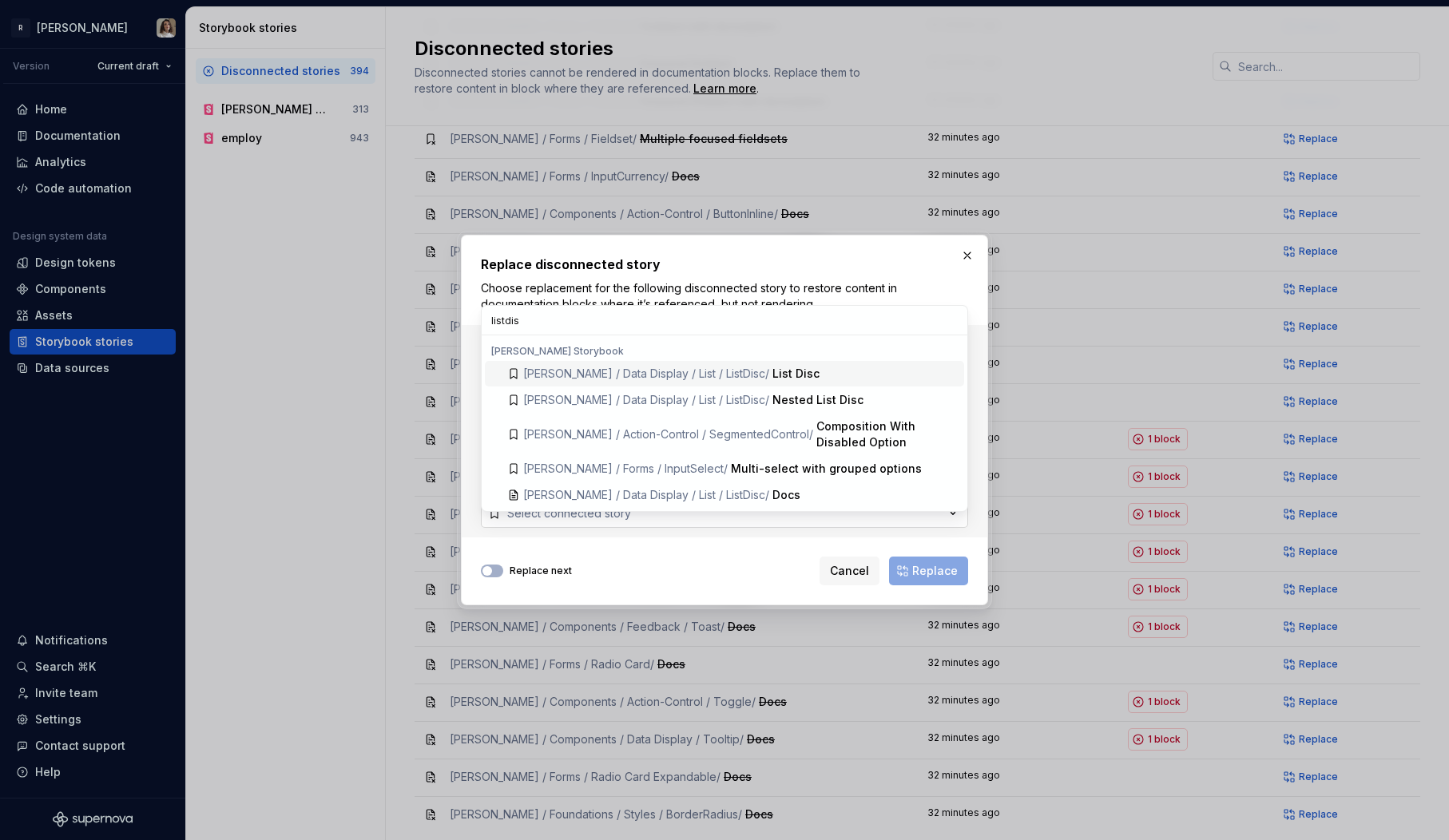
type input "listdisc"
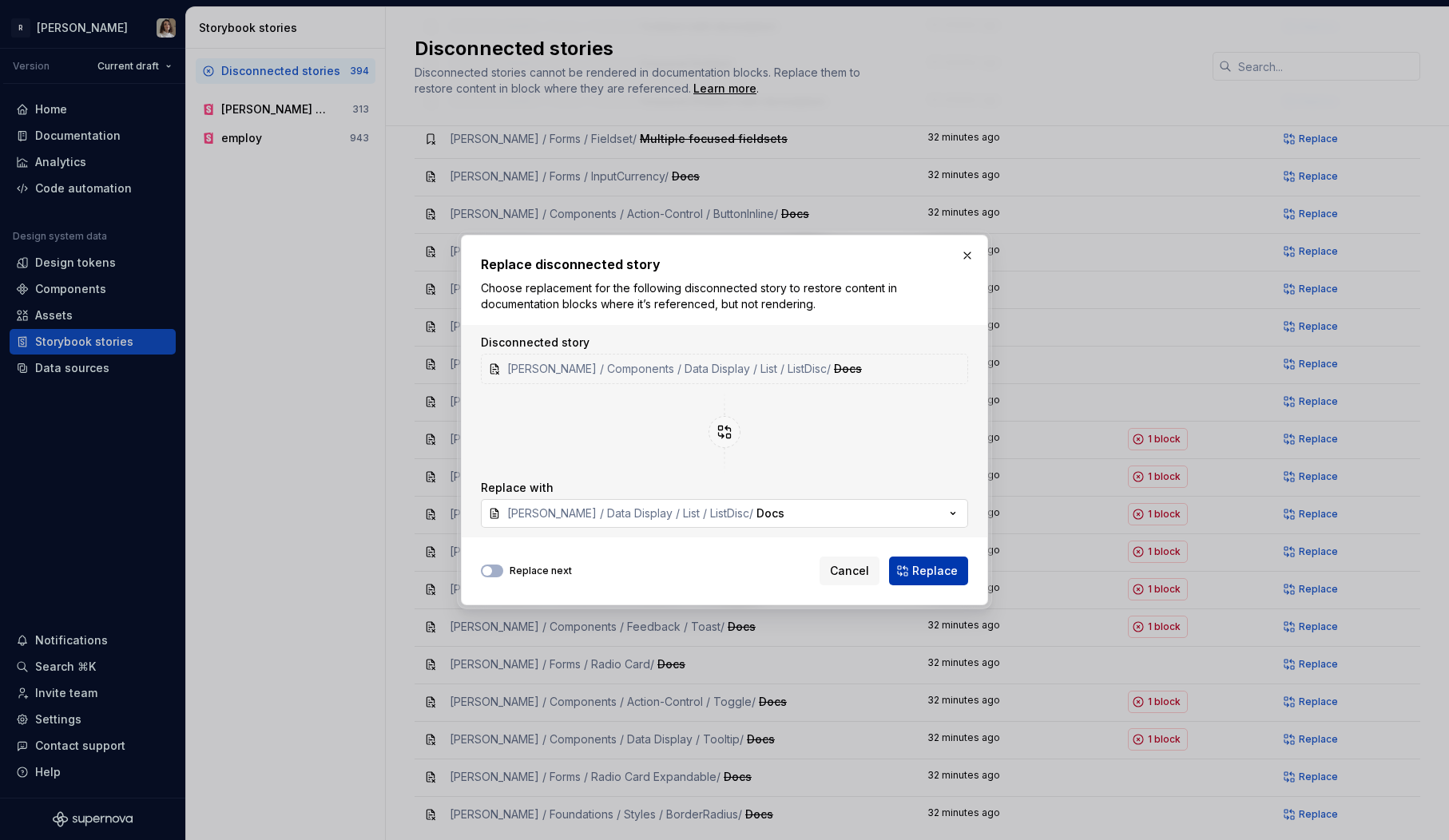
click at [937, 570] on span "Replace" at bounding box center [935, 571] width 46 height 16
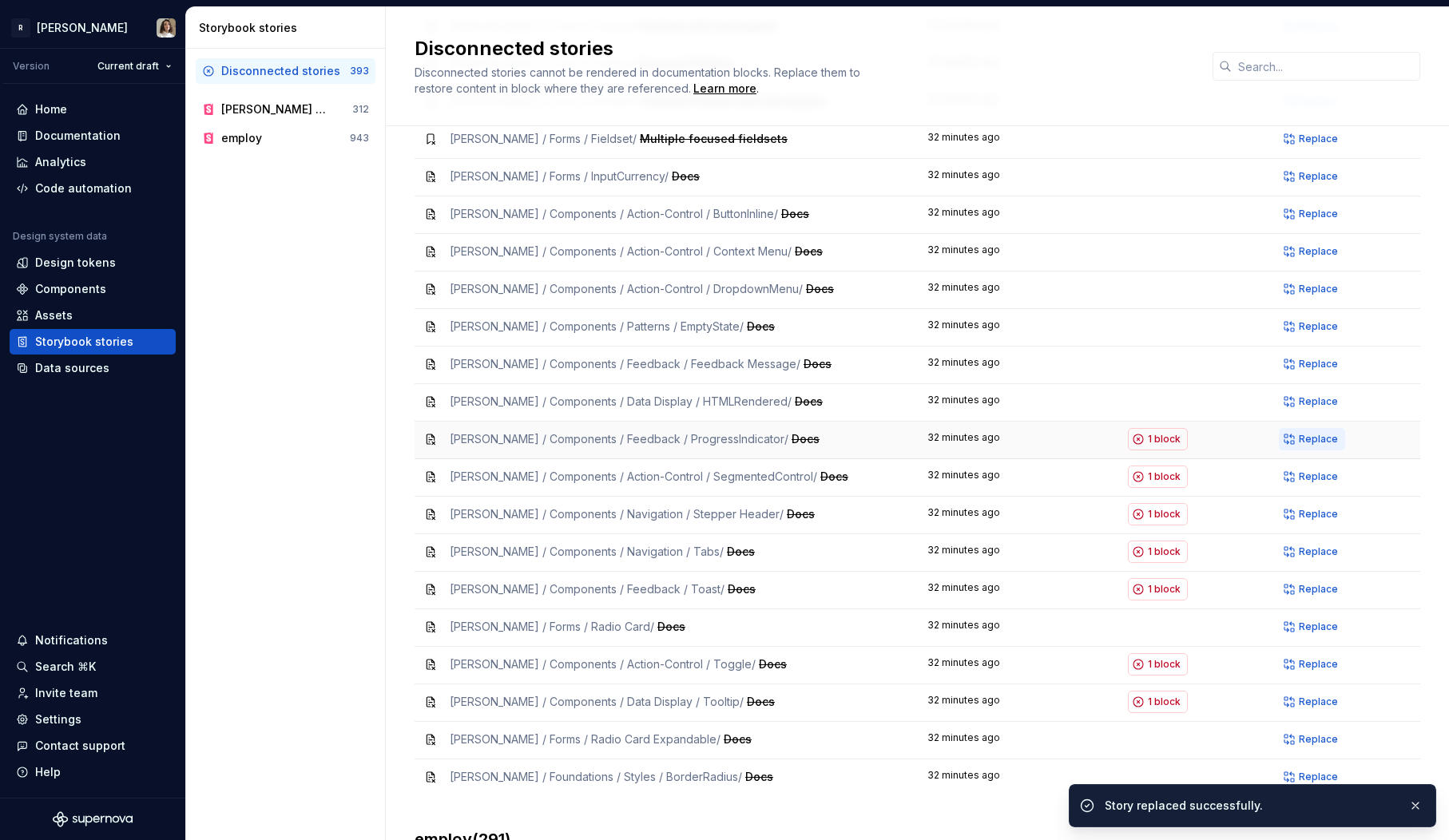
click at [1312, 433] on span "Replace" at bounding box center [1318, 439] width 39 height 13
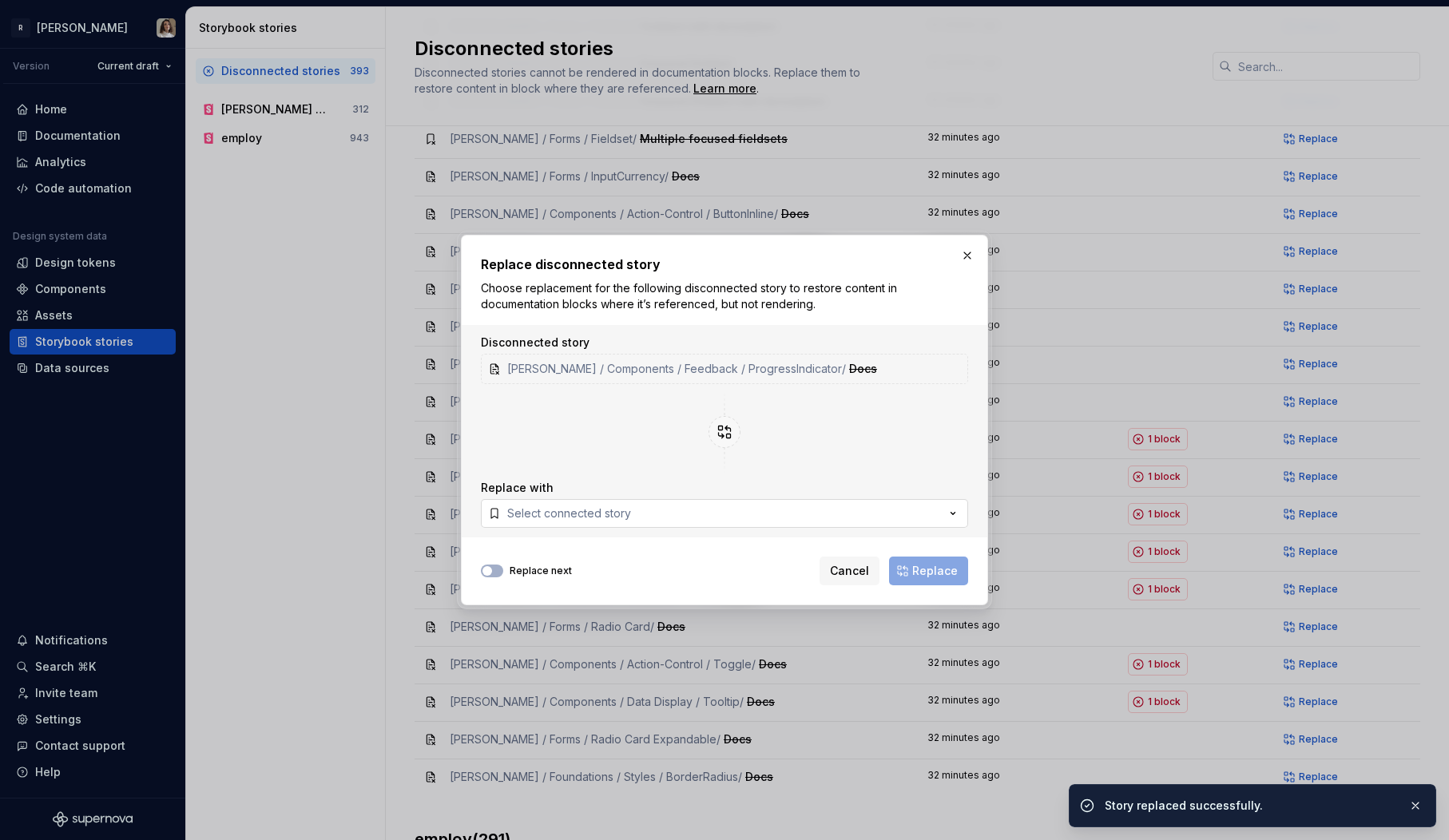
click at [601, 516] on div "Select connected story" at bounding box center [569, 514] width 124 height 16
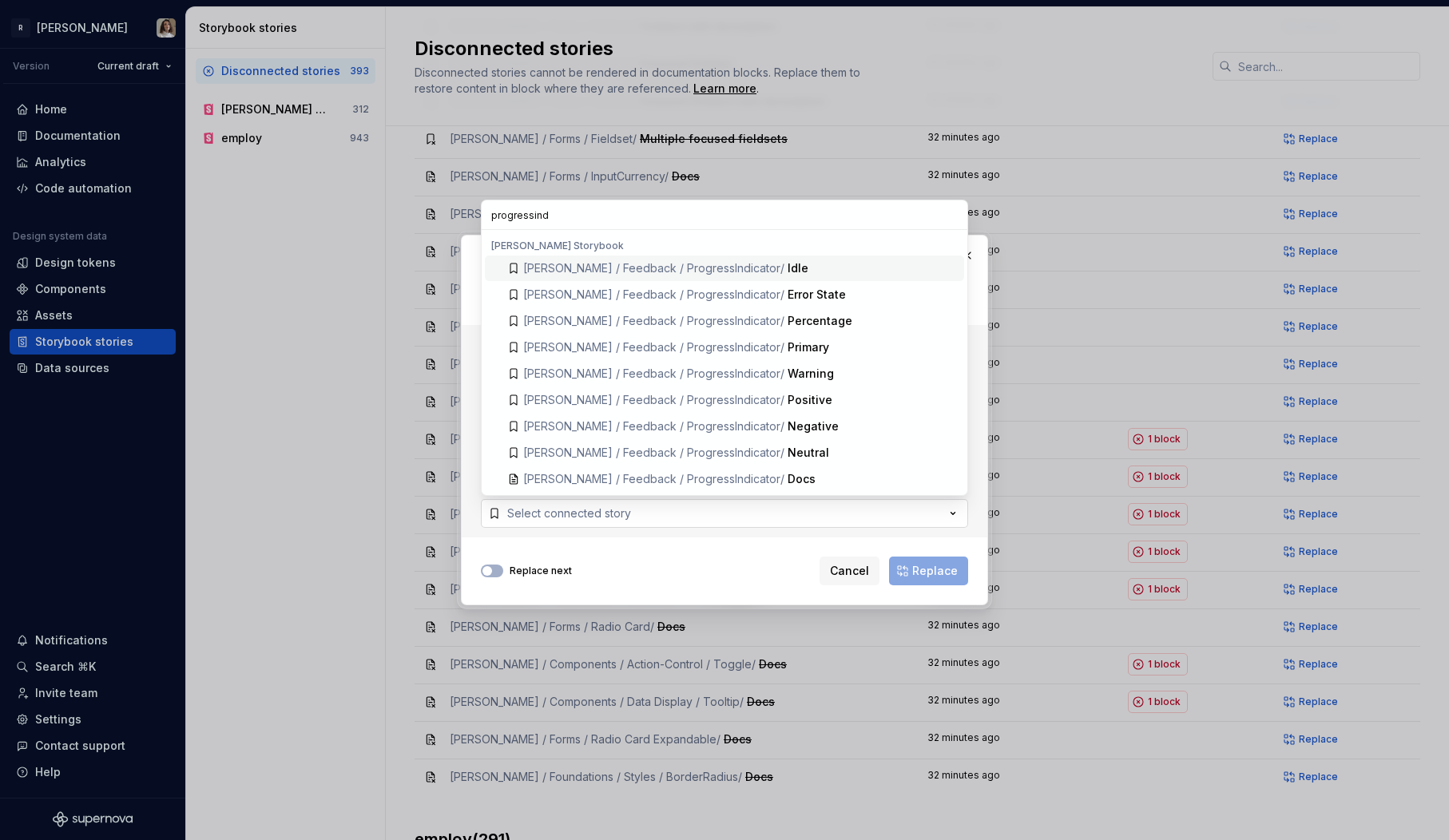
type input "progressindo"
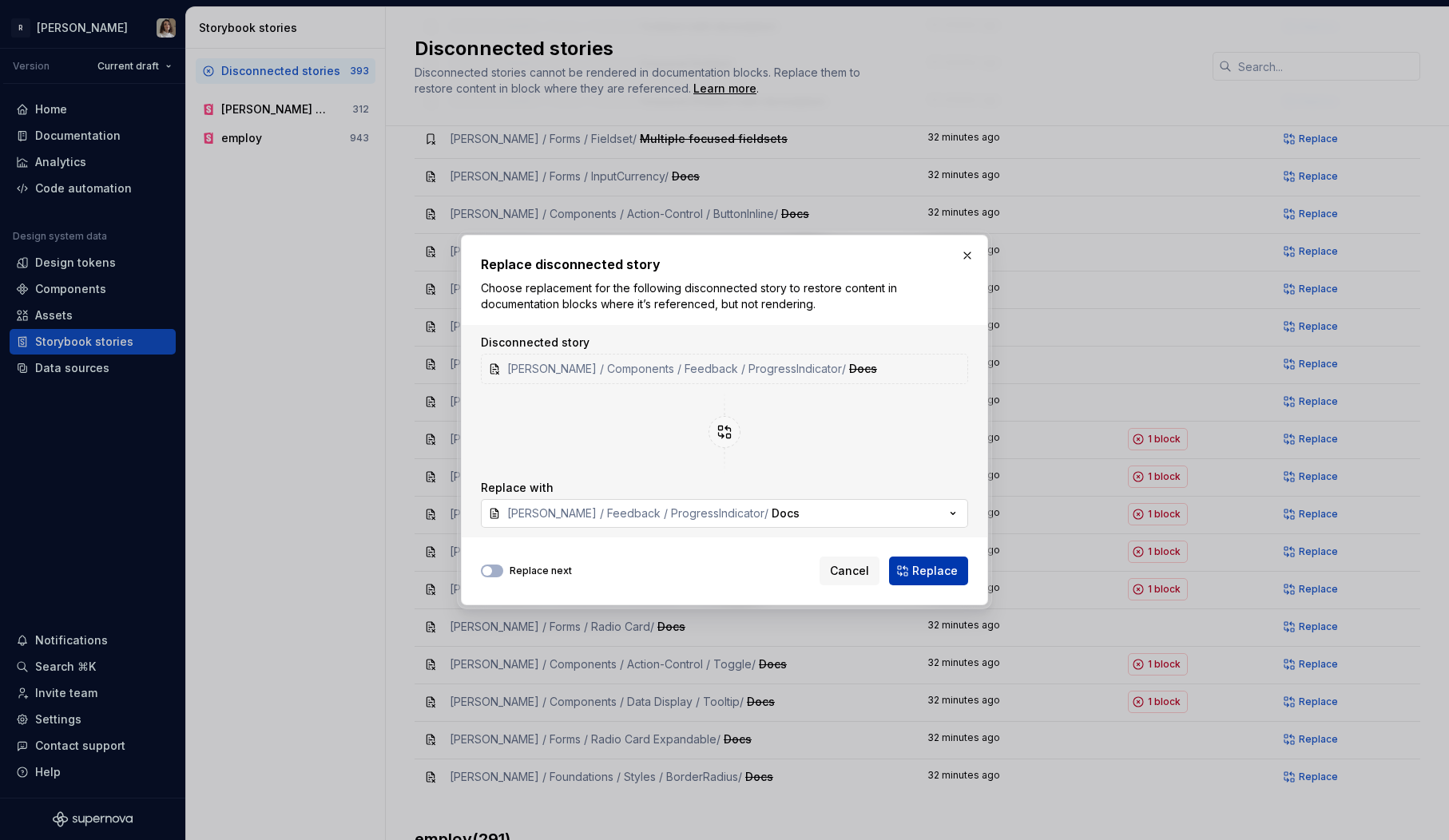
click at [944, 565] on span "Replace" at bounding box center [935, 571] width 46 height 16
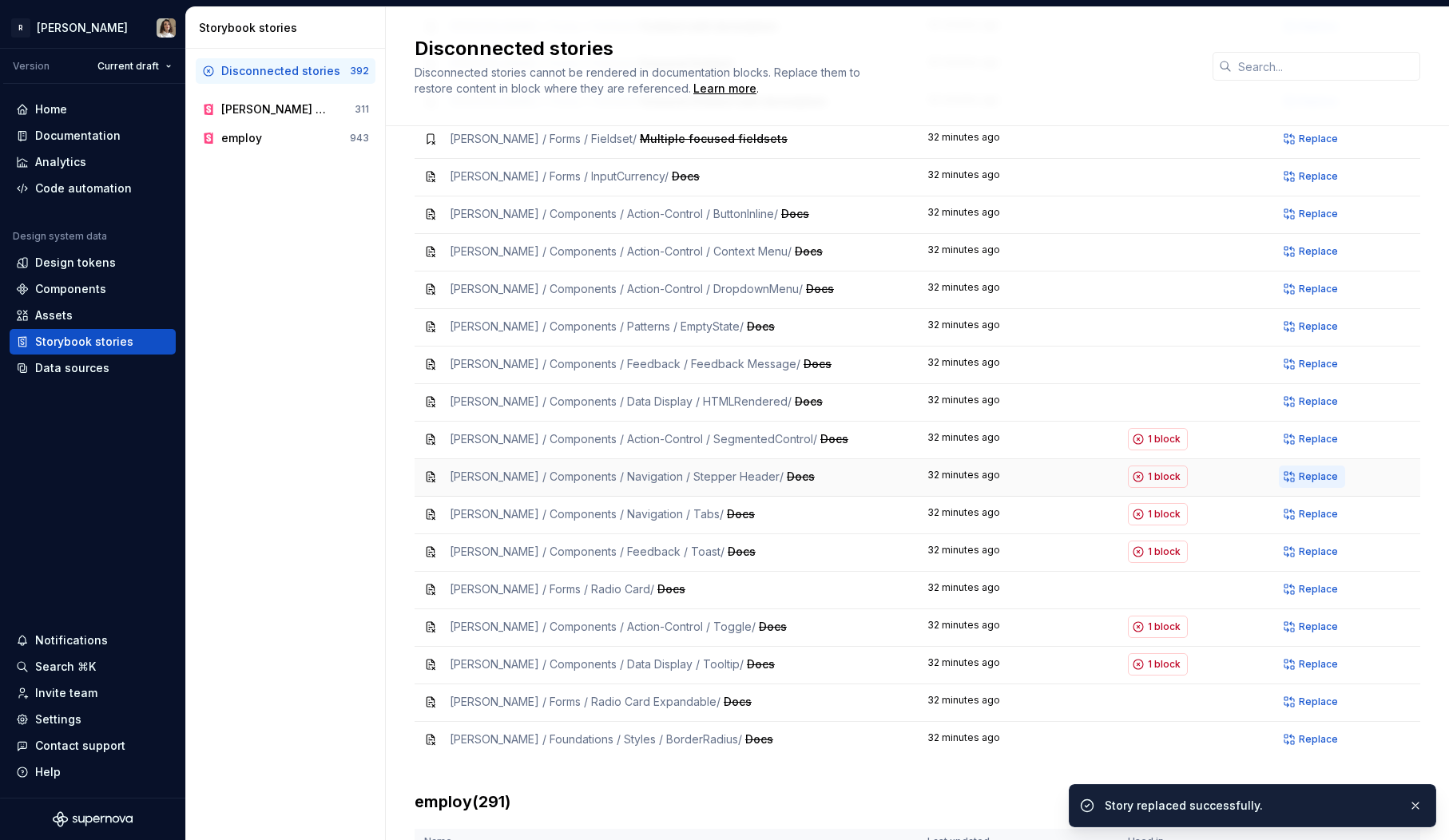
click at [1311, 470] on span "Replace" at bounding box center [1318, 476] width 39 height 13
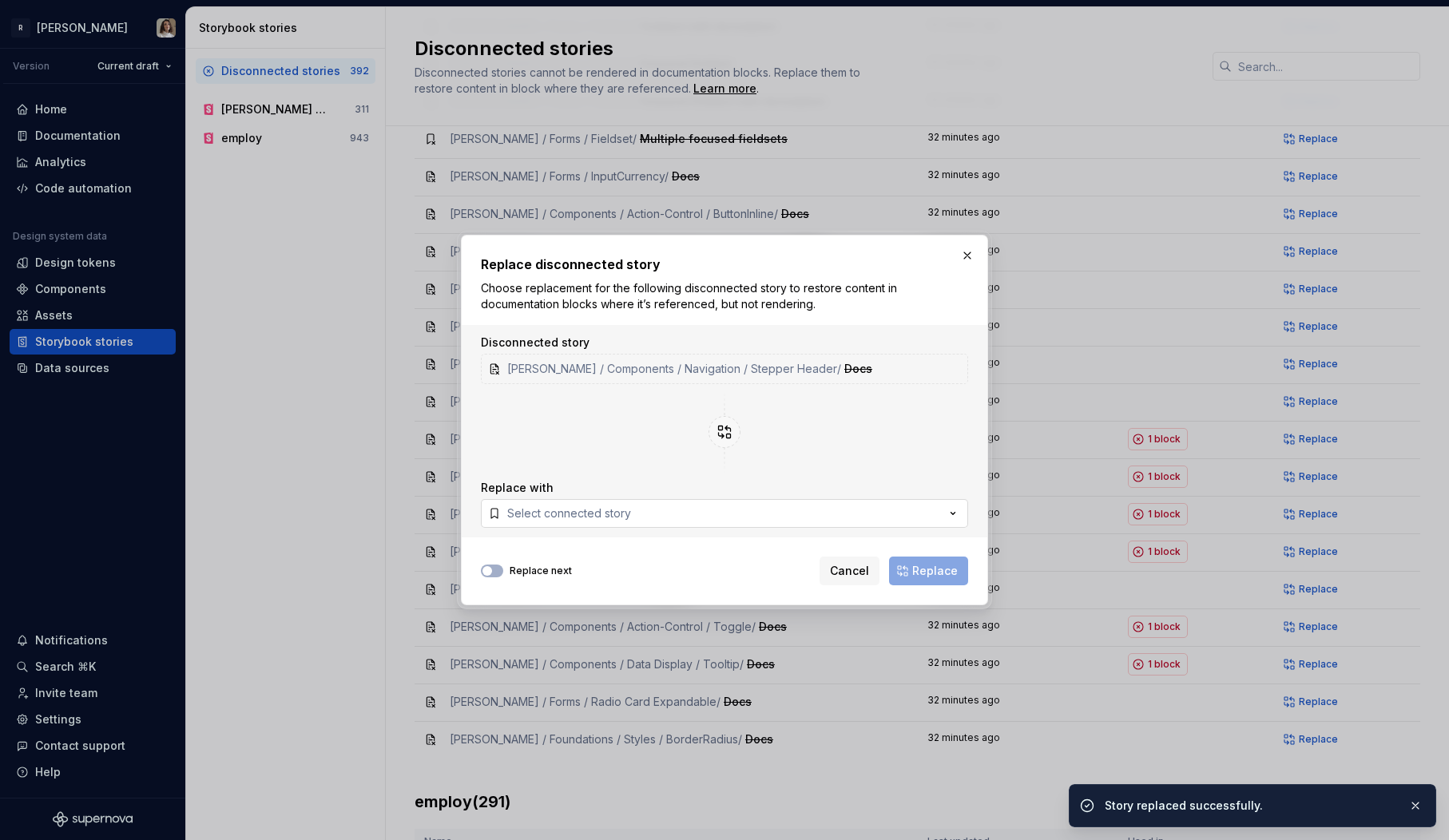
click at [711, 513] on button "Select connected story" at bounding box center [724, 513] width 488 height 29
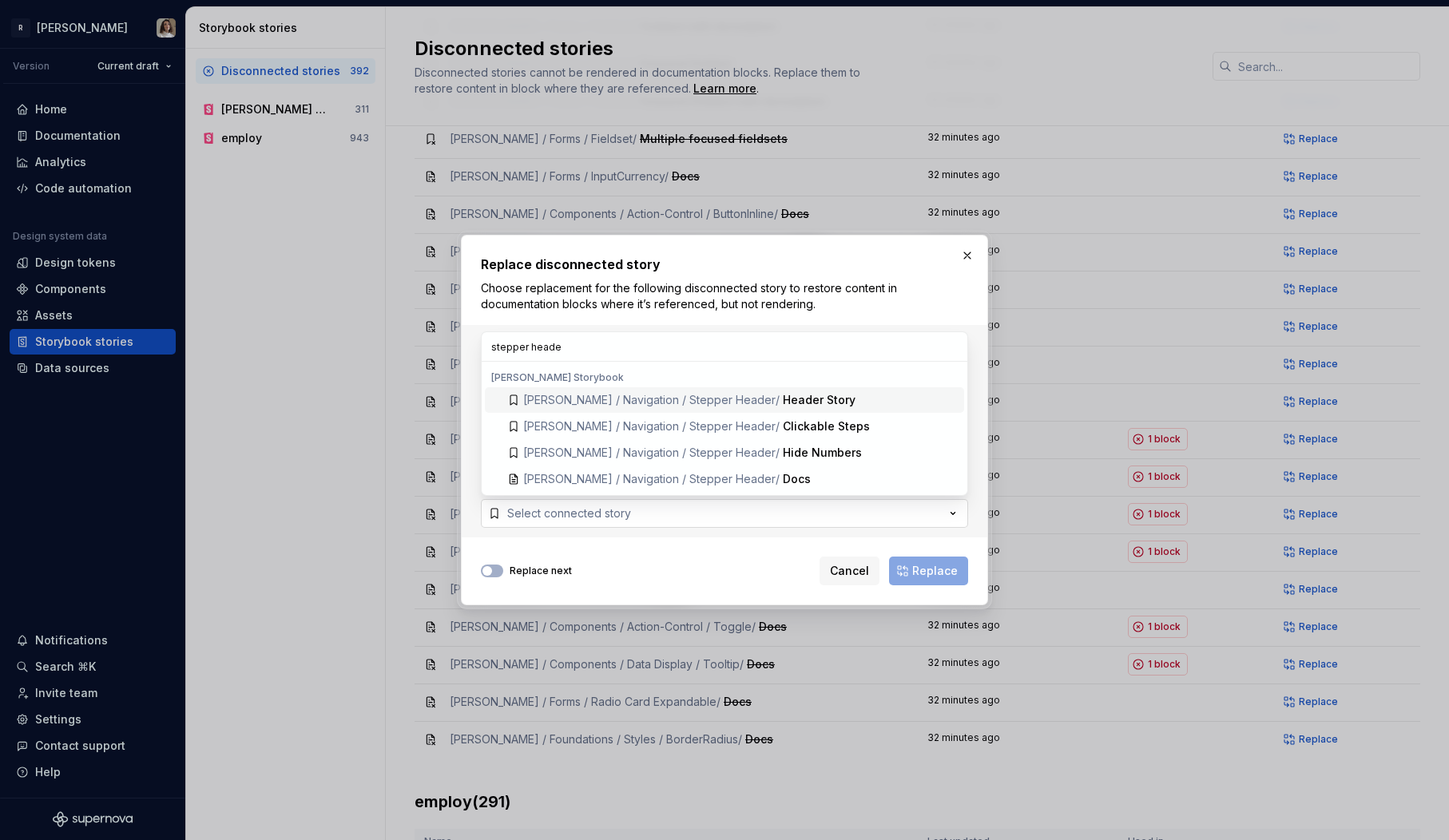
type input "stepper header"
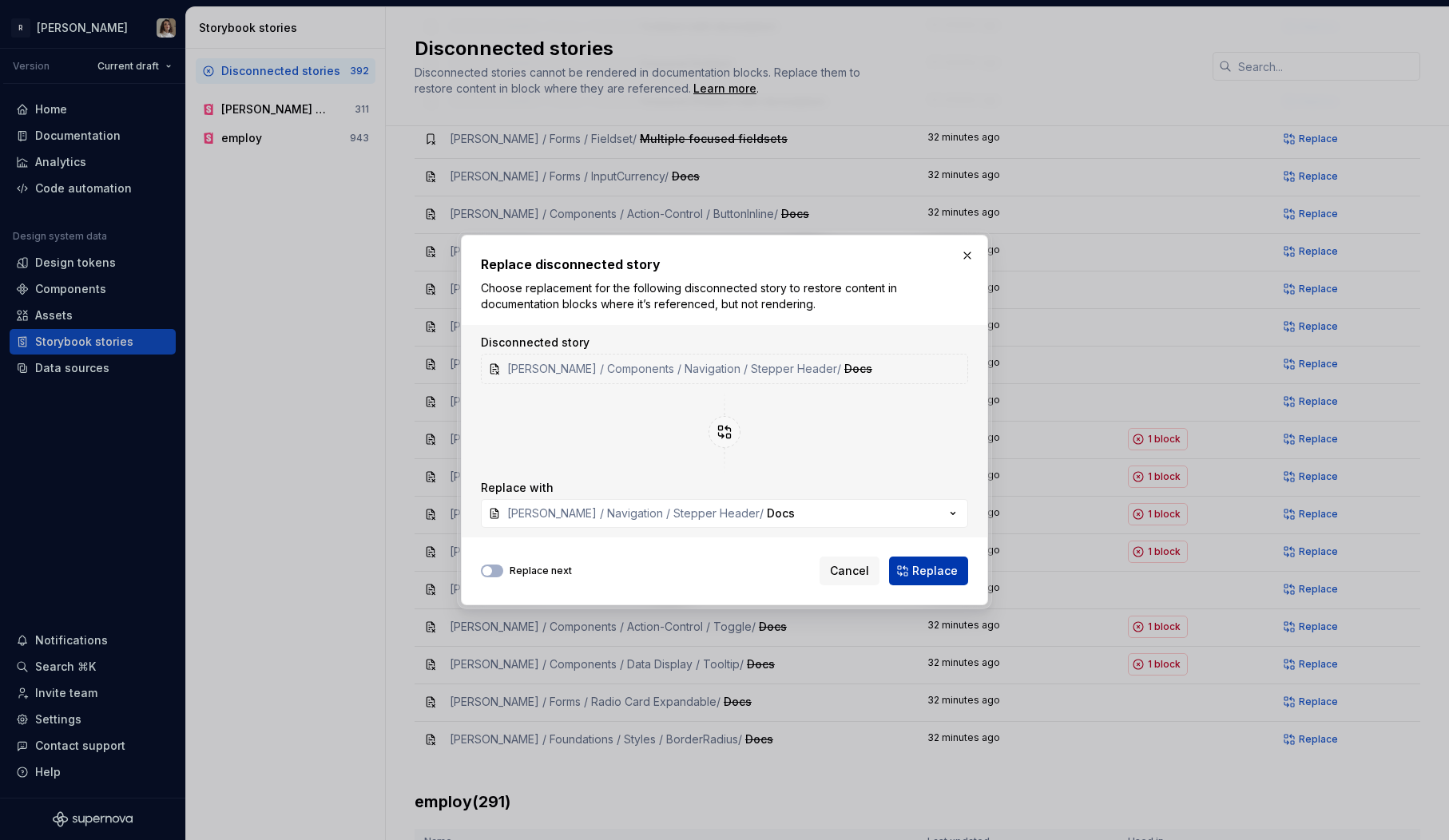
click at [920, 578] on span "Replace" at bounding box center [935, 571] width 46 height 16
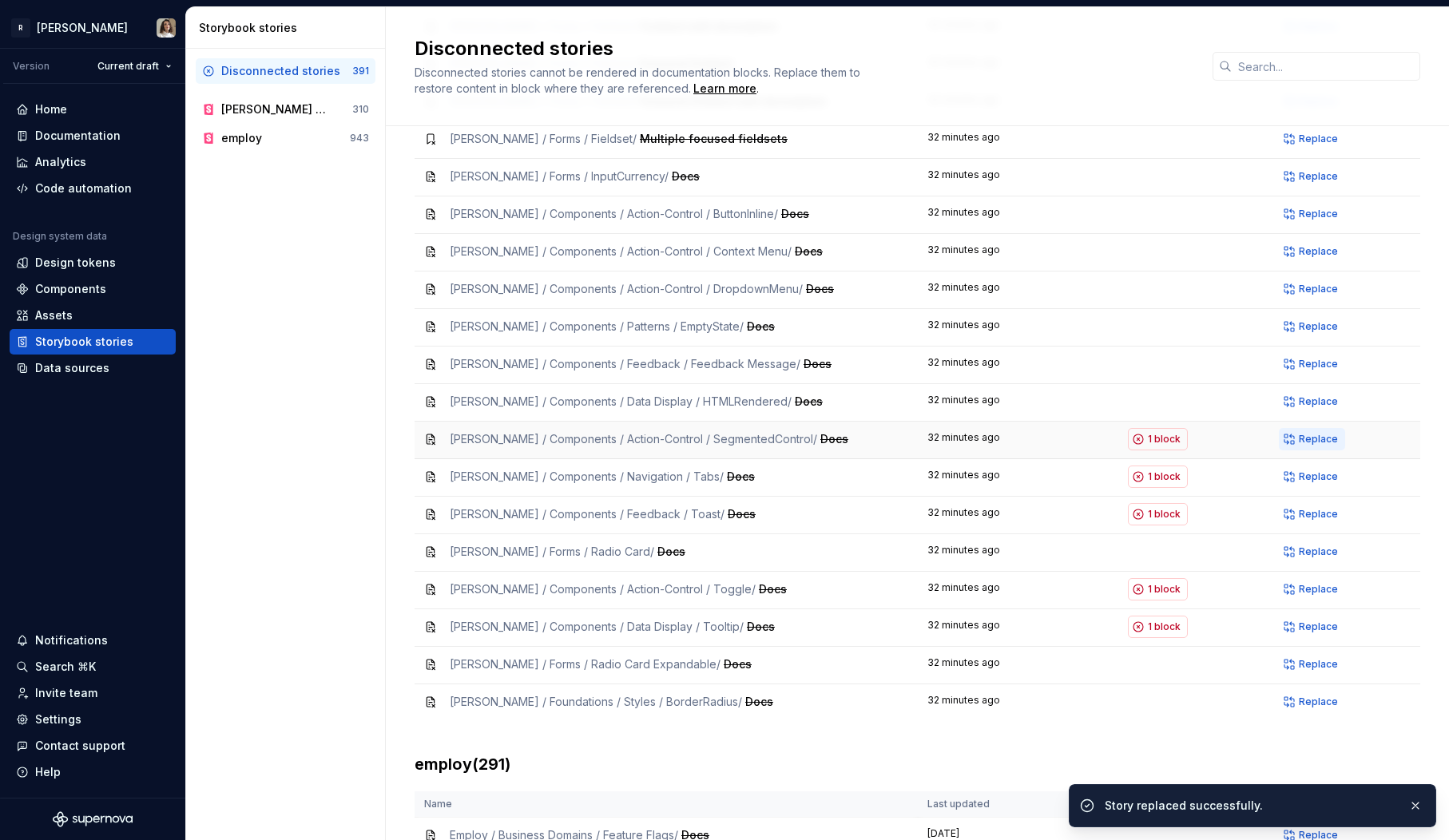
click at [1312, 433] on span "Replace" at bounding box center [1318, 439] width 39 height 13
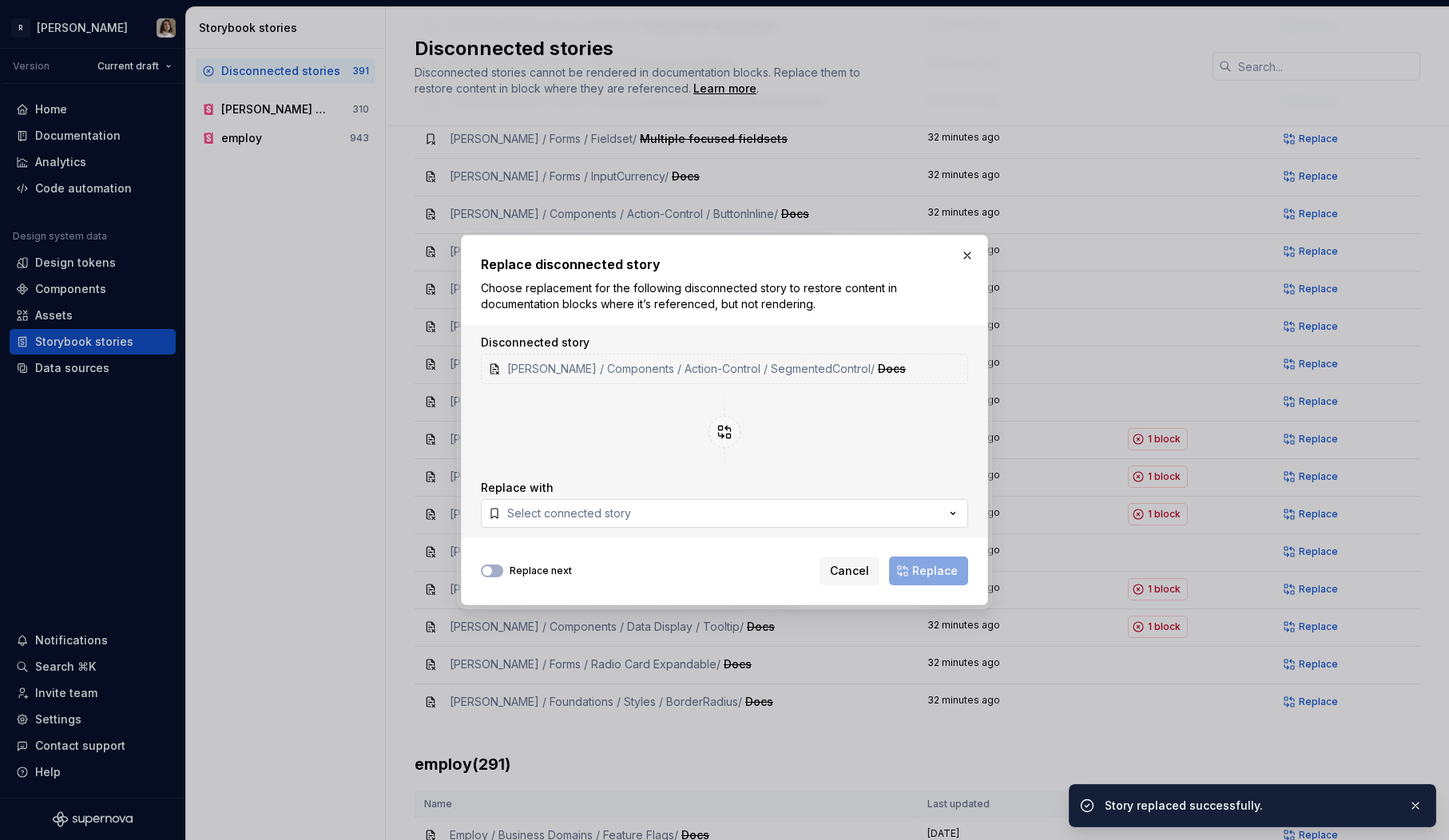
click at [675, 518] on button "Select connected story" at bounding box center [724, 513] width 488 height 29
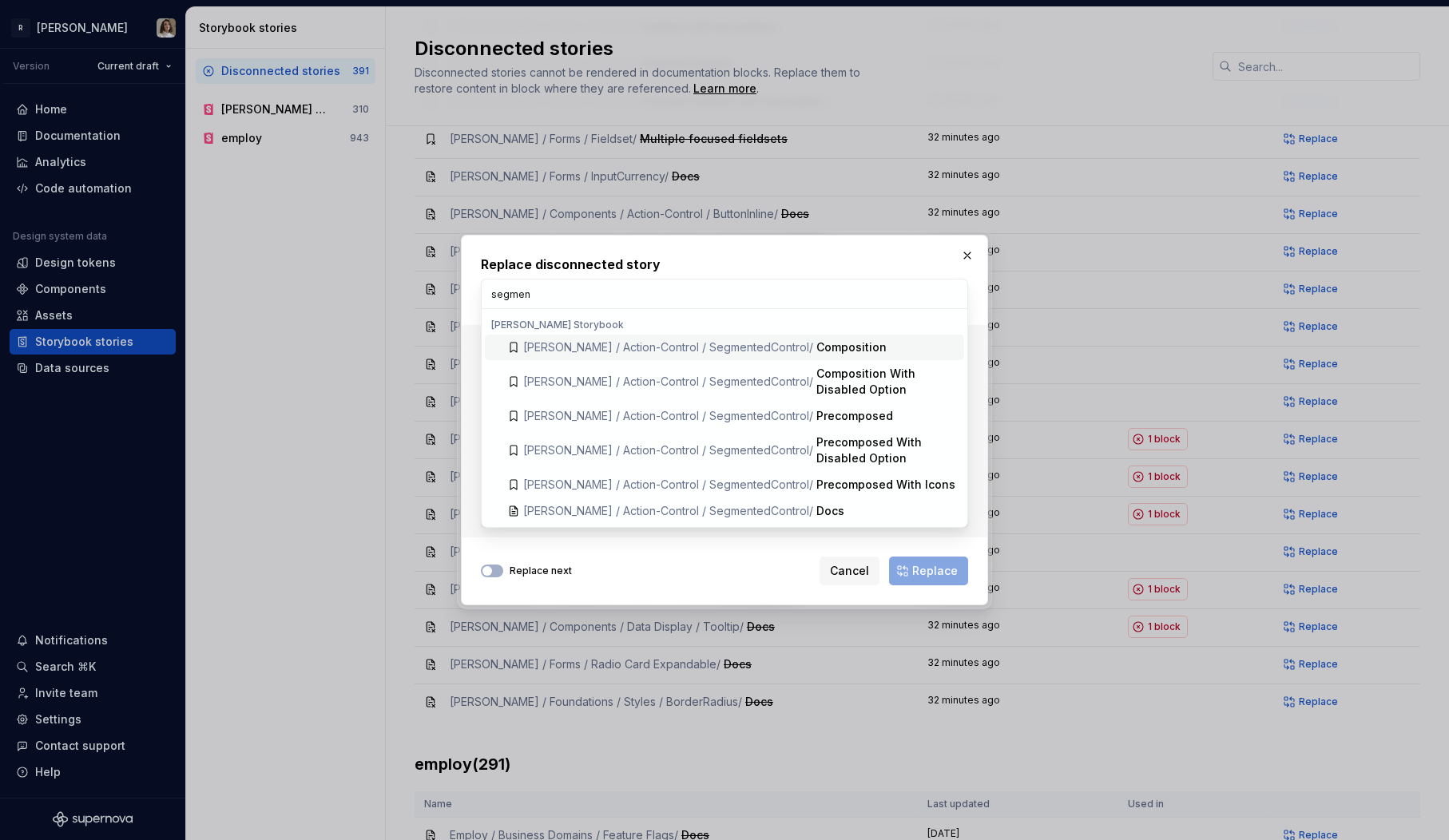
type input "segment"
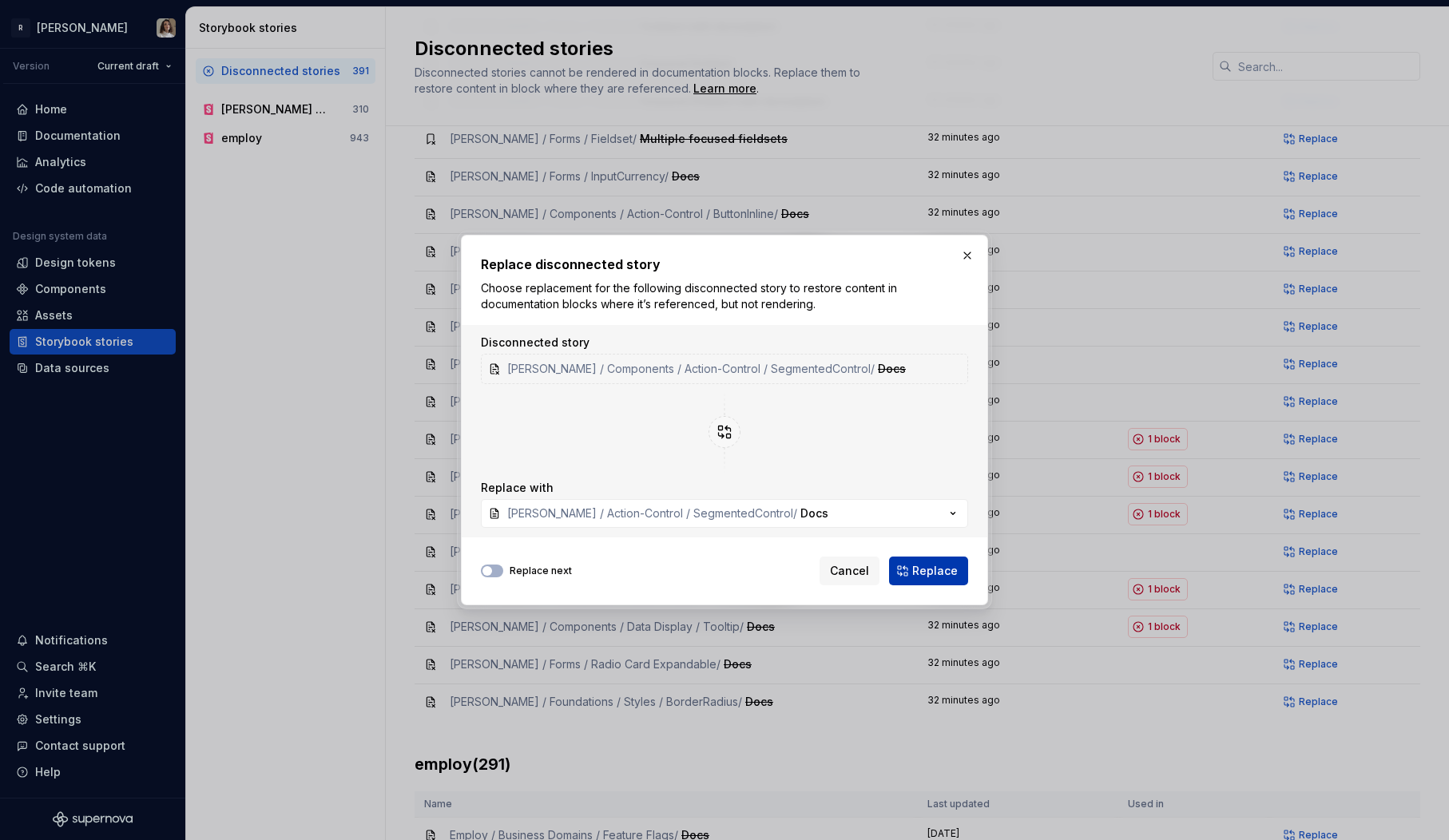
click at [911, 559] on button "Replace" at bounding box center [928, 571] width 79 height 29
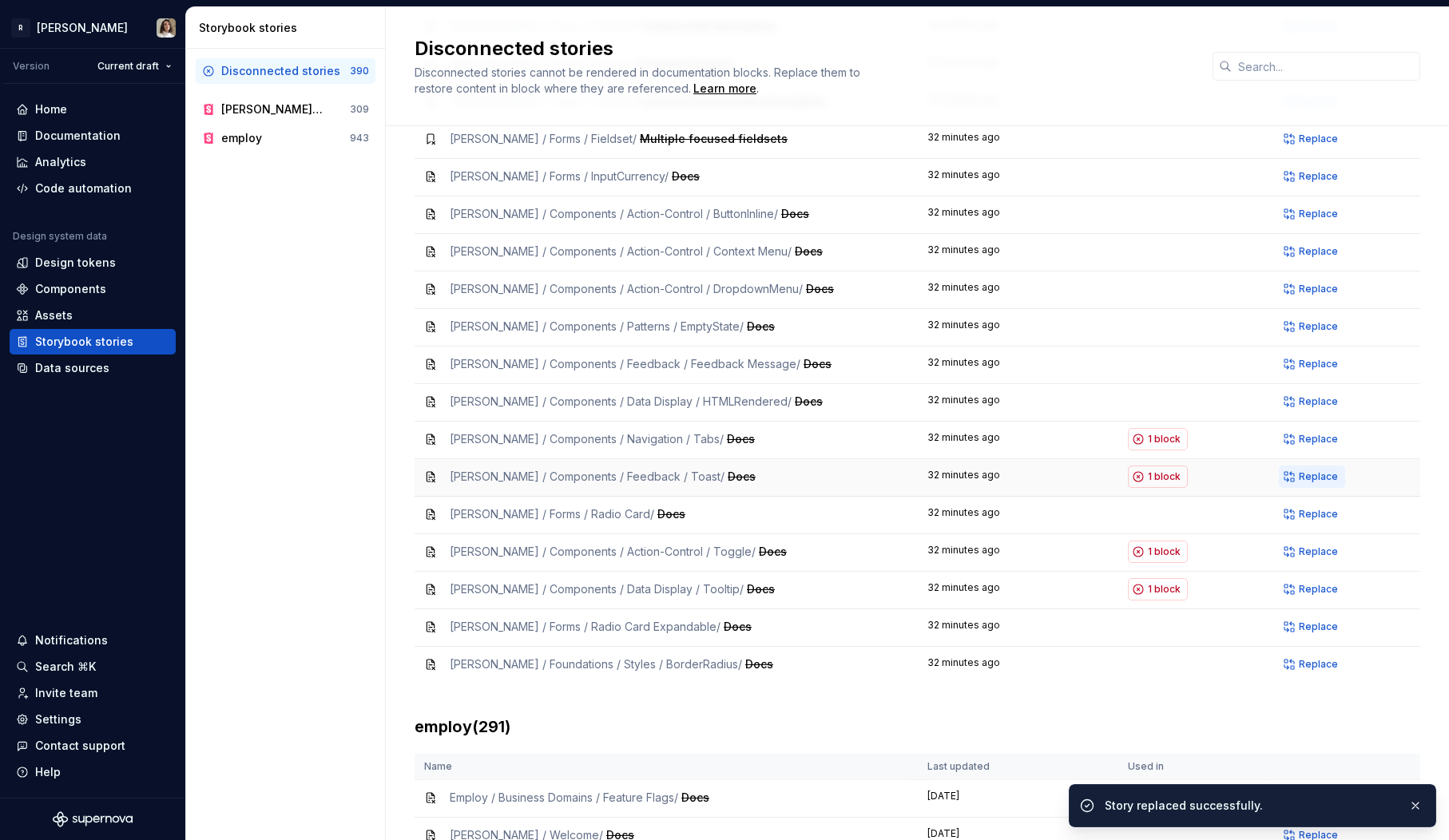
click at [1321, 470] on span "Replace" at bounding box center [1318, 476] width 39 height 13
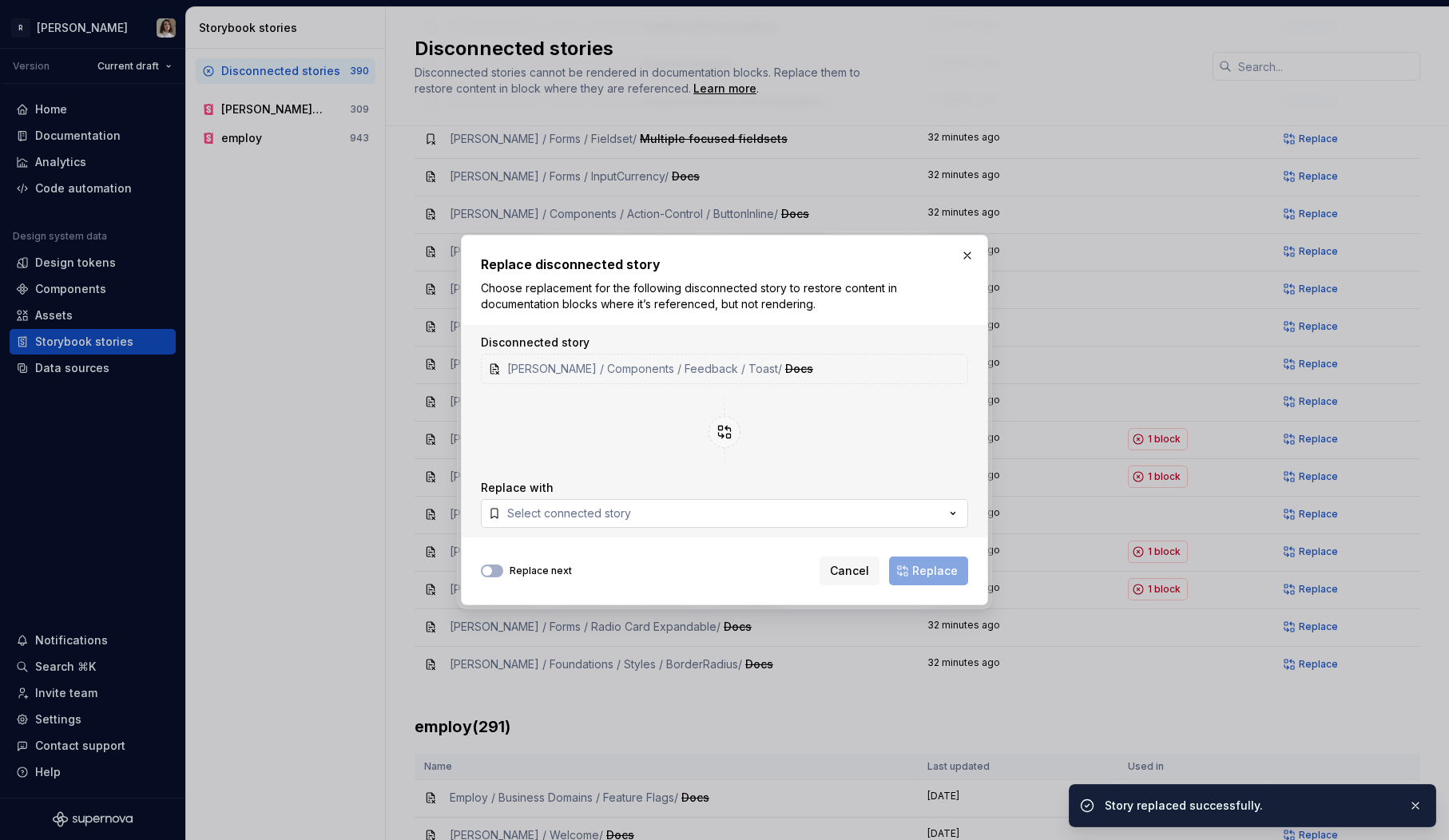
click at [705, 508] on button "Select connected story" at bounding box center [724, 513] width 488 height 29
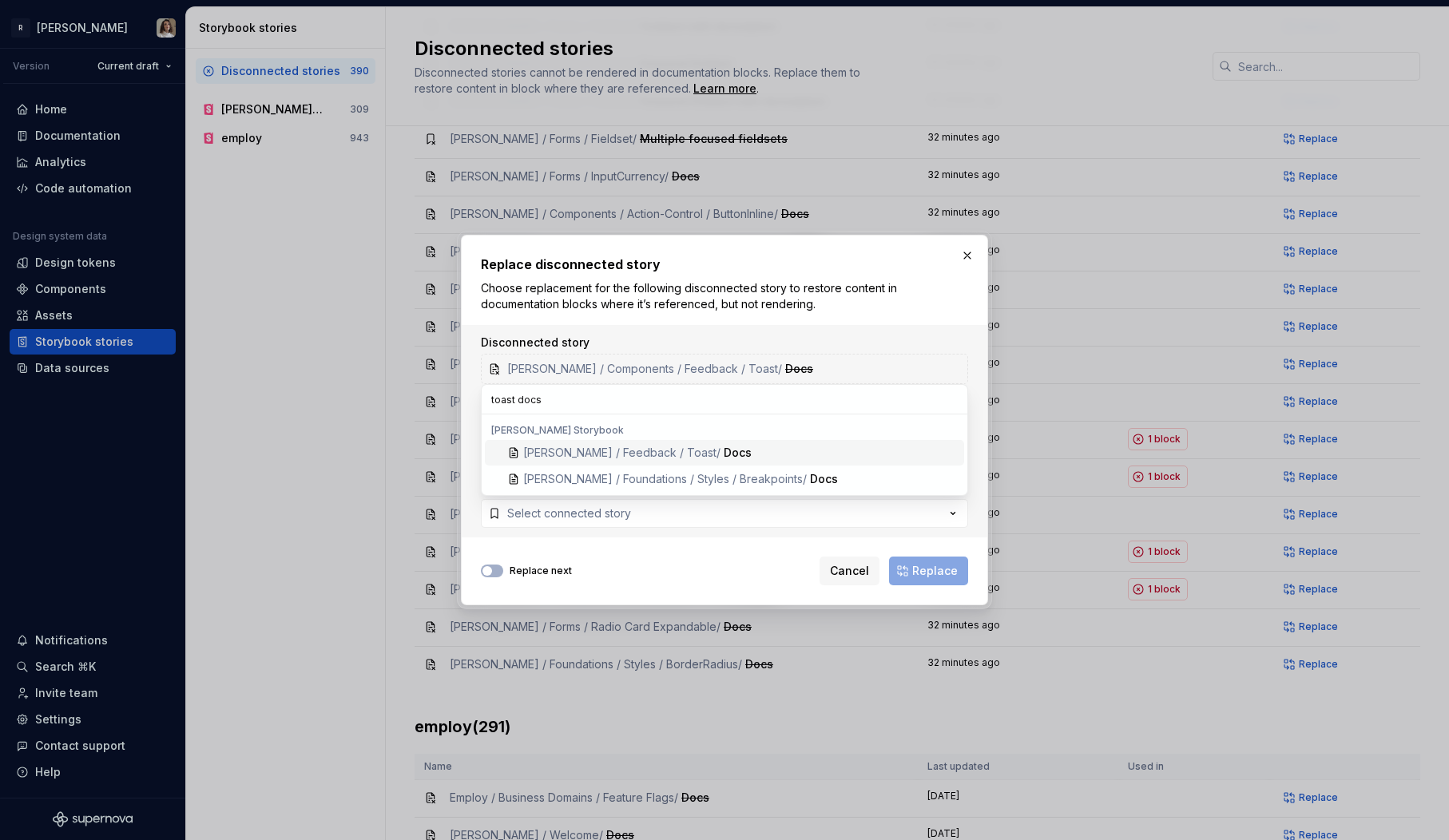
type input "toast docs"
click at [737, 452] on div "Docs" at bounding box center [841, 453] width 234 height 16
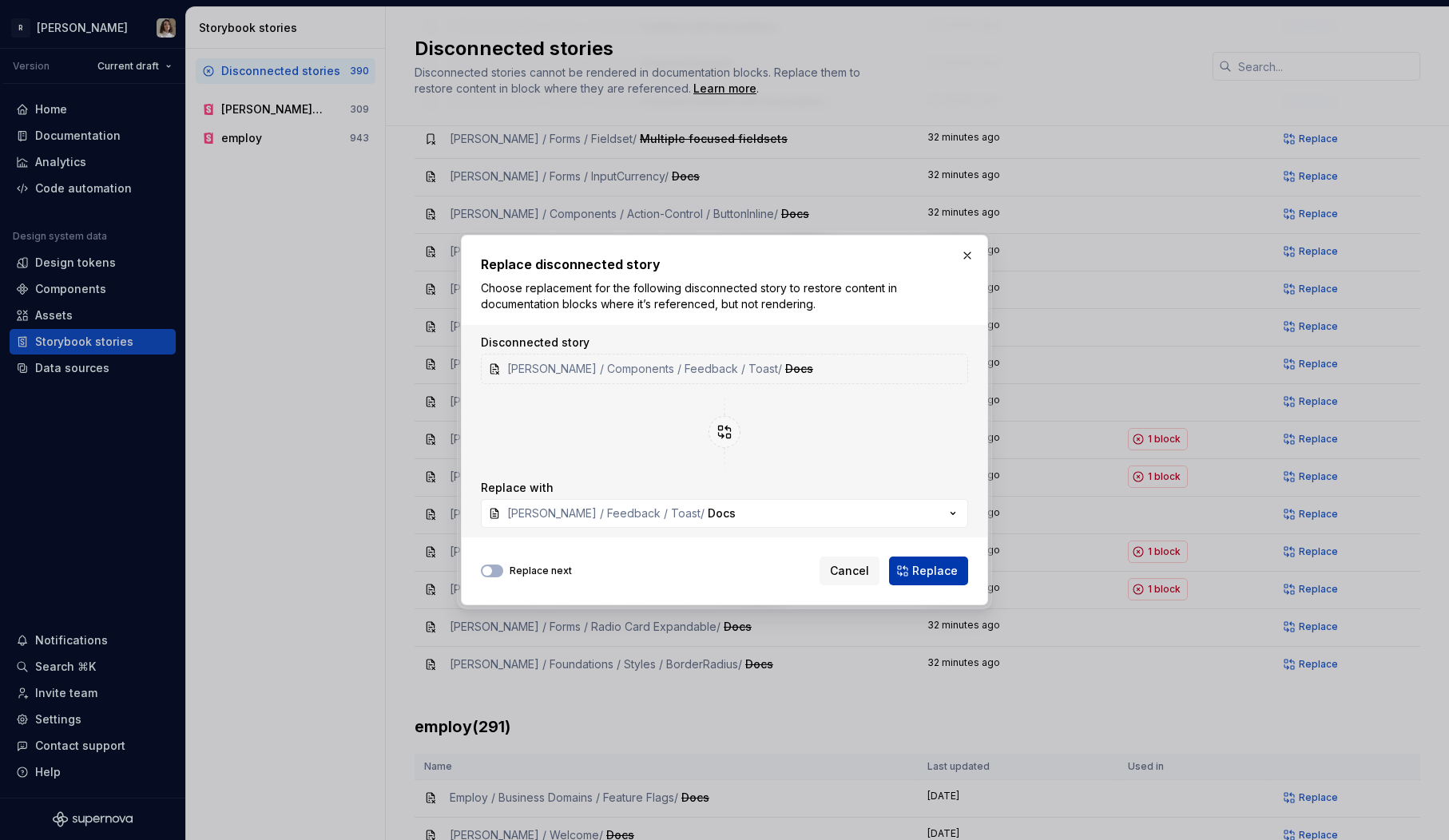
click at [935, 576] on span "Replace" at bounding box center [935, 571] width 46 height 16
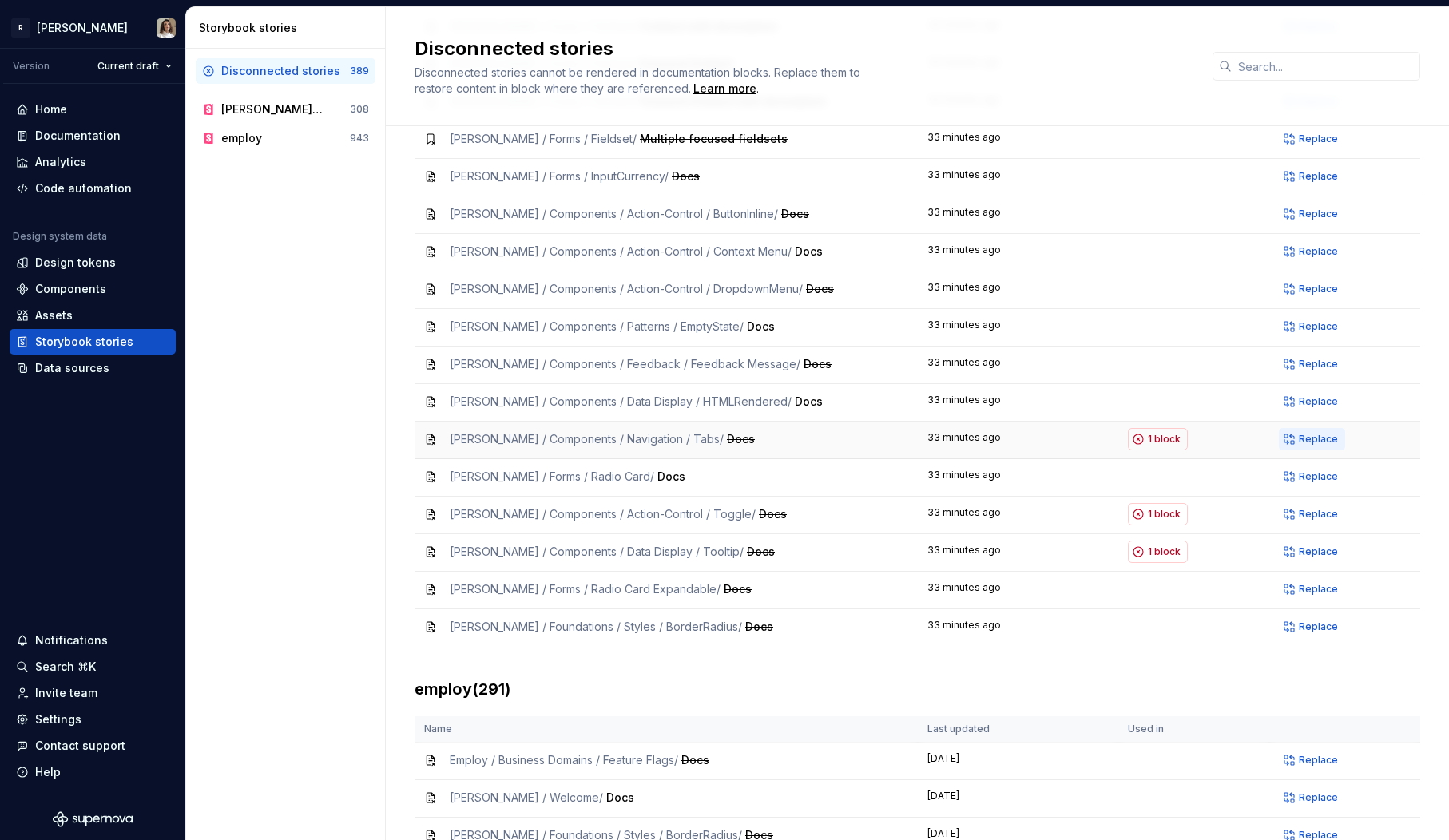
click at [1322, 433] on span "Replace" at bounding box center [1318, 439] width 39 height 13
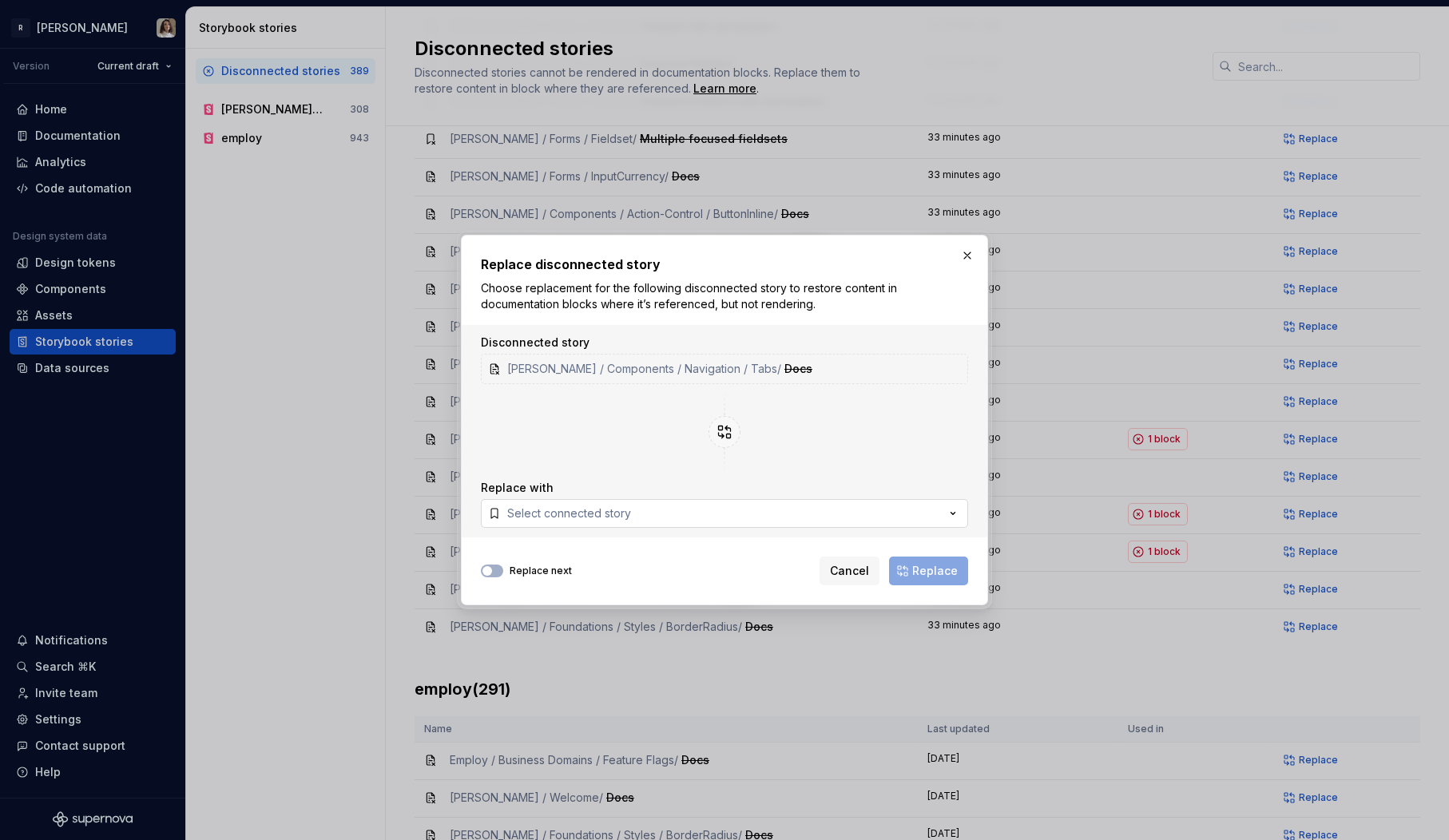
click at [631, 502] on button "Select connected story" at bounding box center [724, 513] width 488 height 29
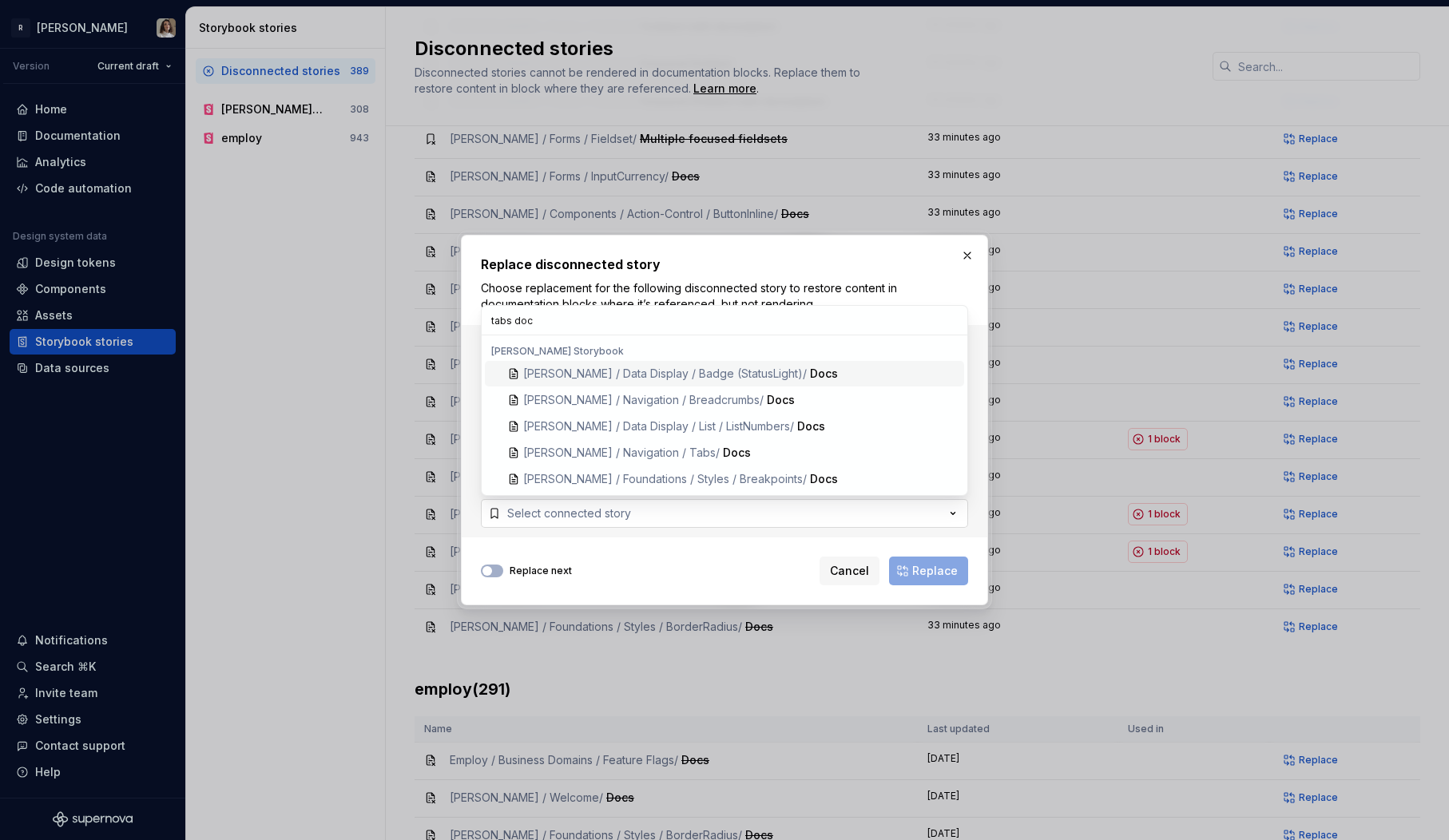
type input "tabs docs"
click at [698, 463] on span "Norma / Navigation / Tabs / Docs" at bounding box center [724, 453] width 479 height 26
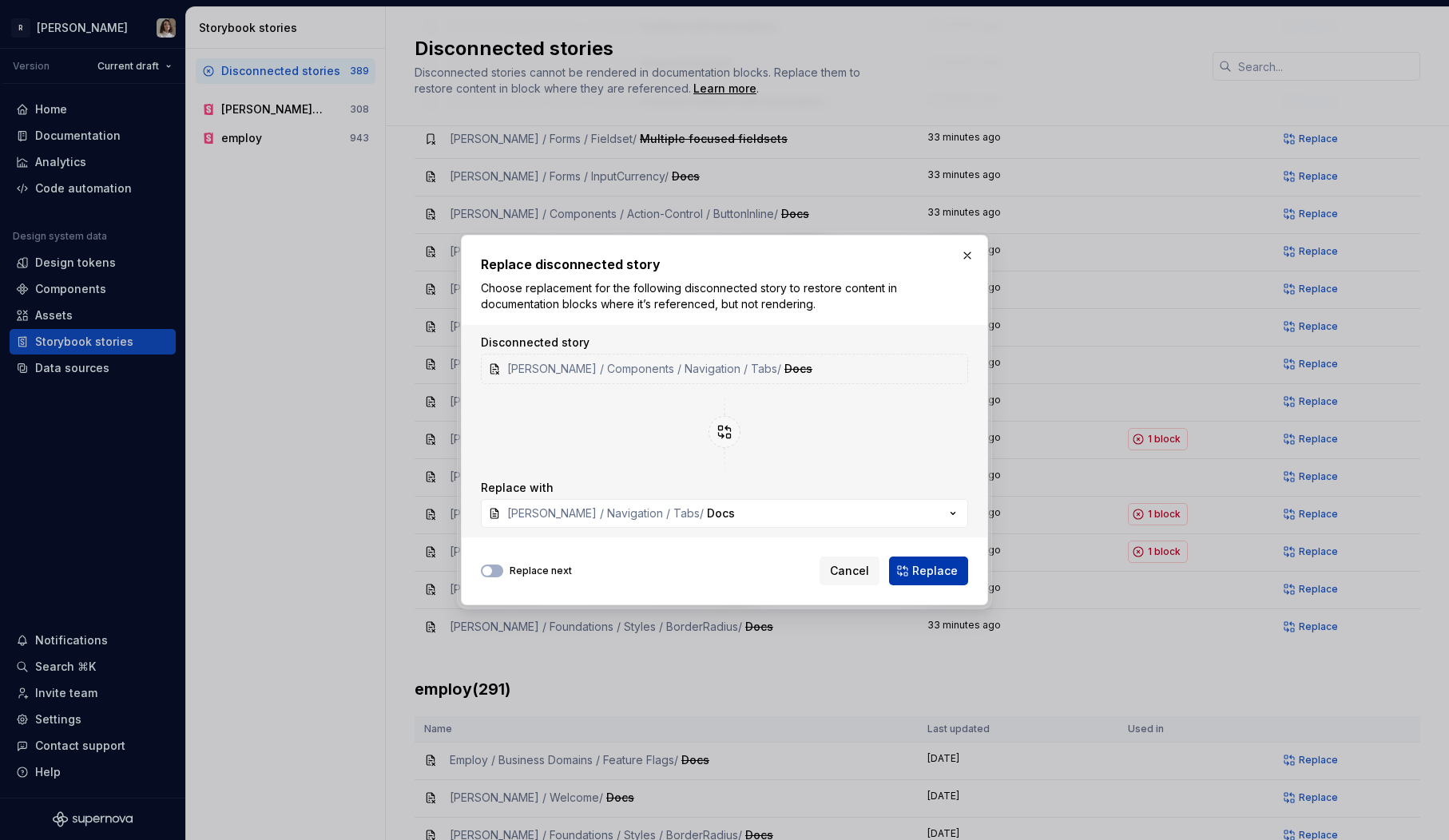
click at [922, 572] on span "Replace" at bounding box center [935, 571] width 46 height 16
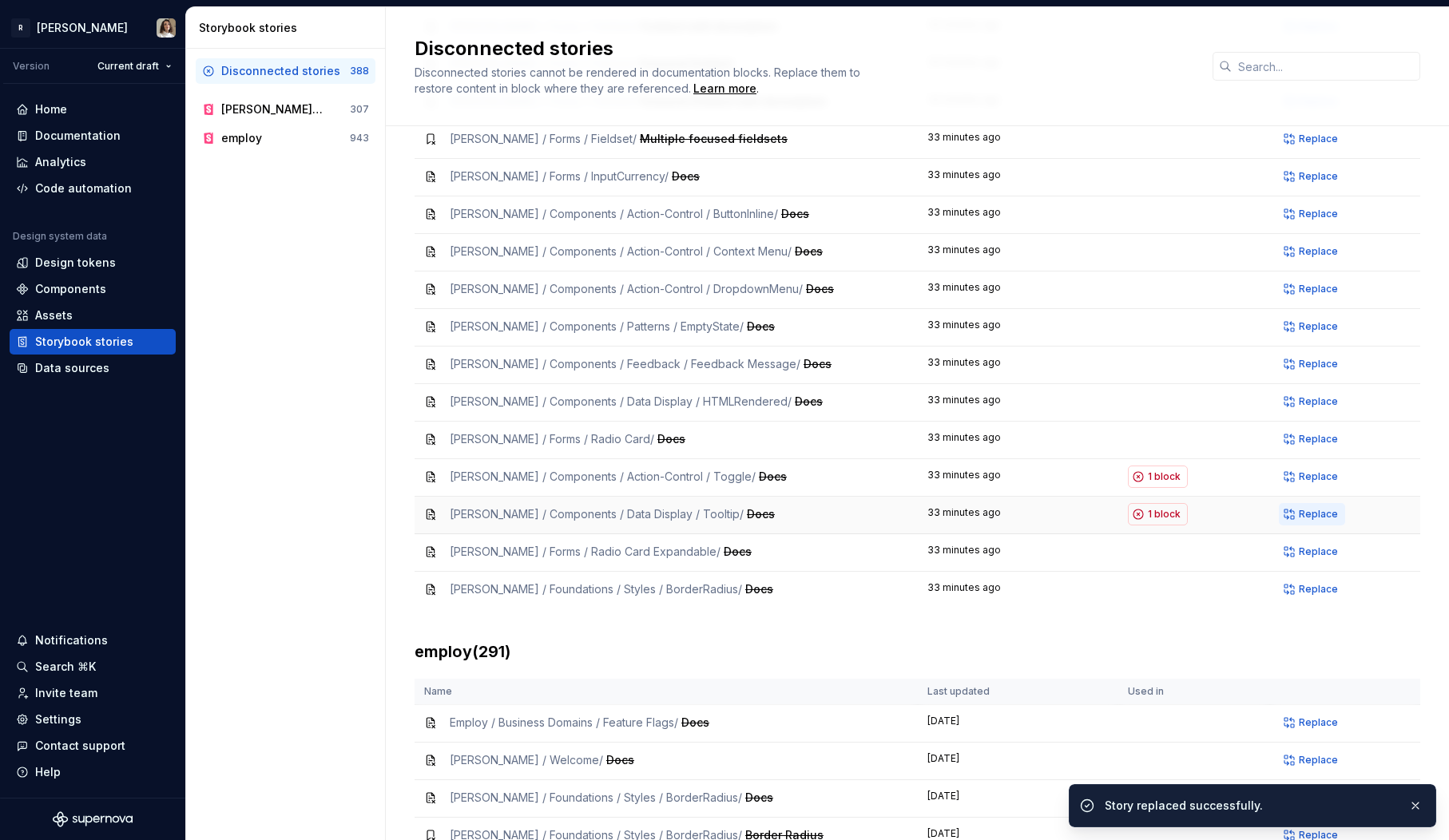
click at [1298, 503] on button "Replace" at bounding box center [1312, 514] width 67 height 23
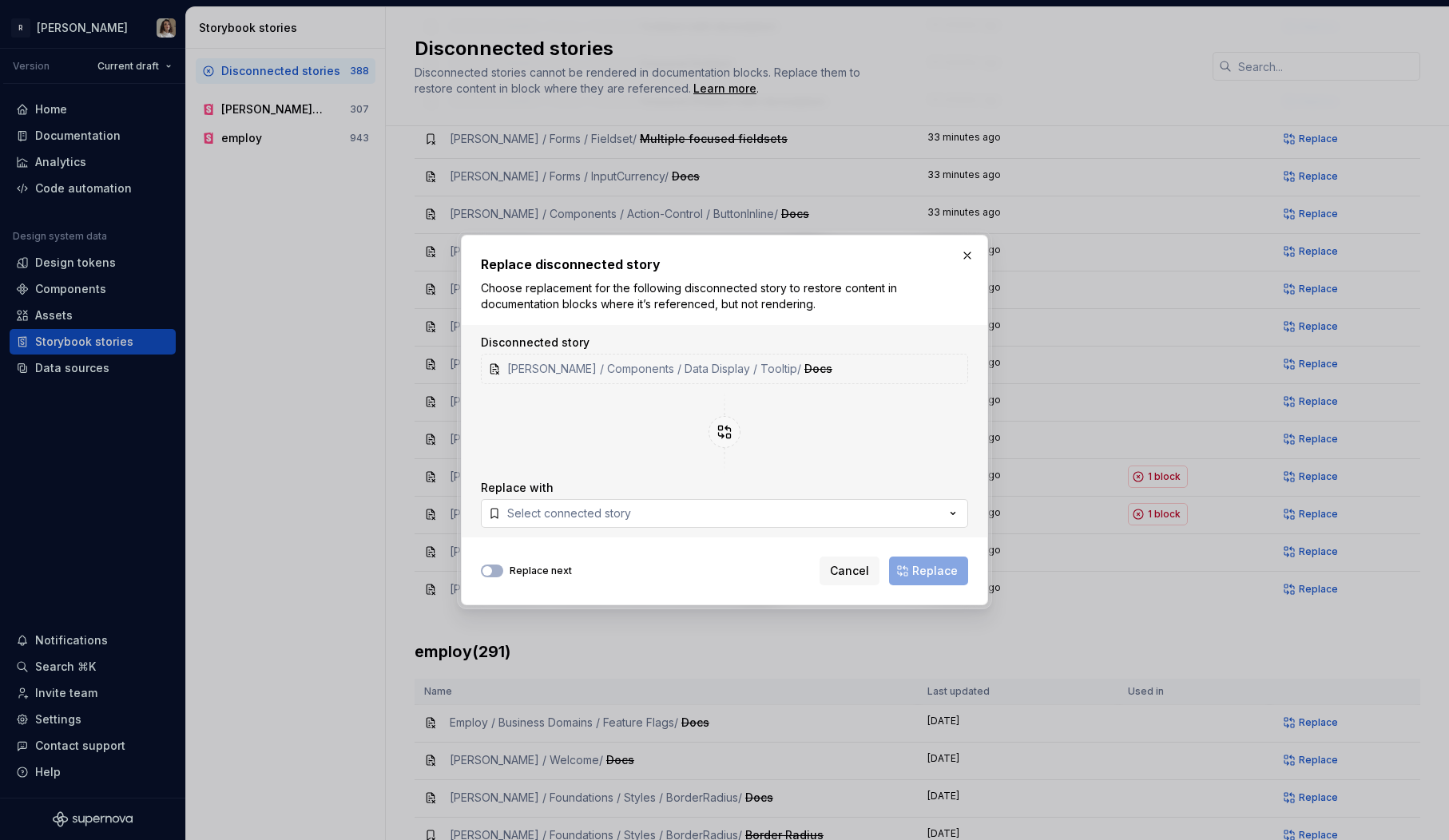
click at [750, 502] on button "Select connected story" at bounding box center [724, 513] width 488 height 29
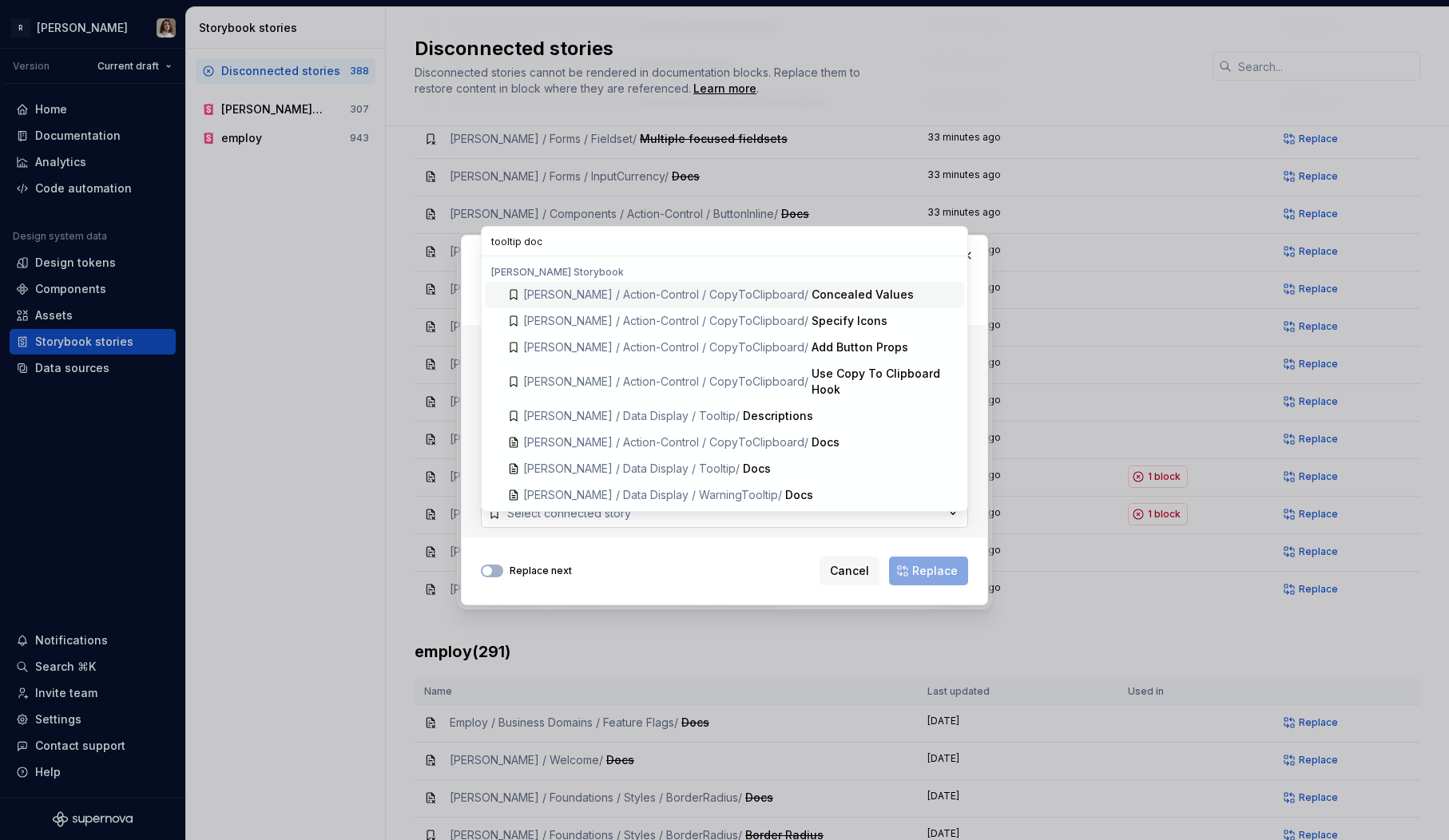
type input "tooltip docs"
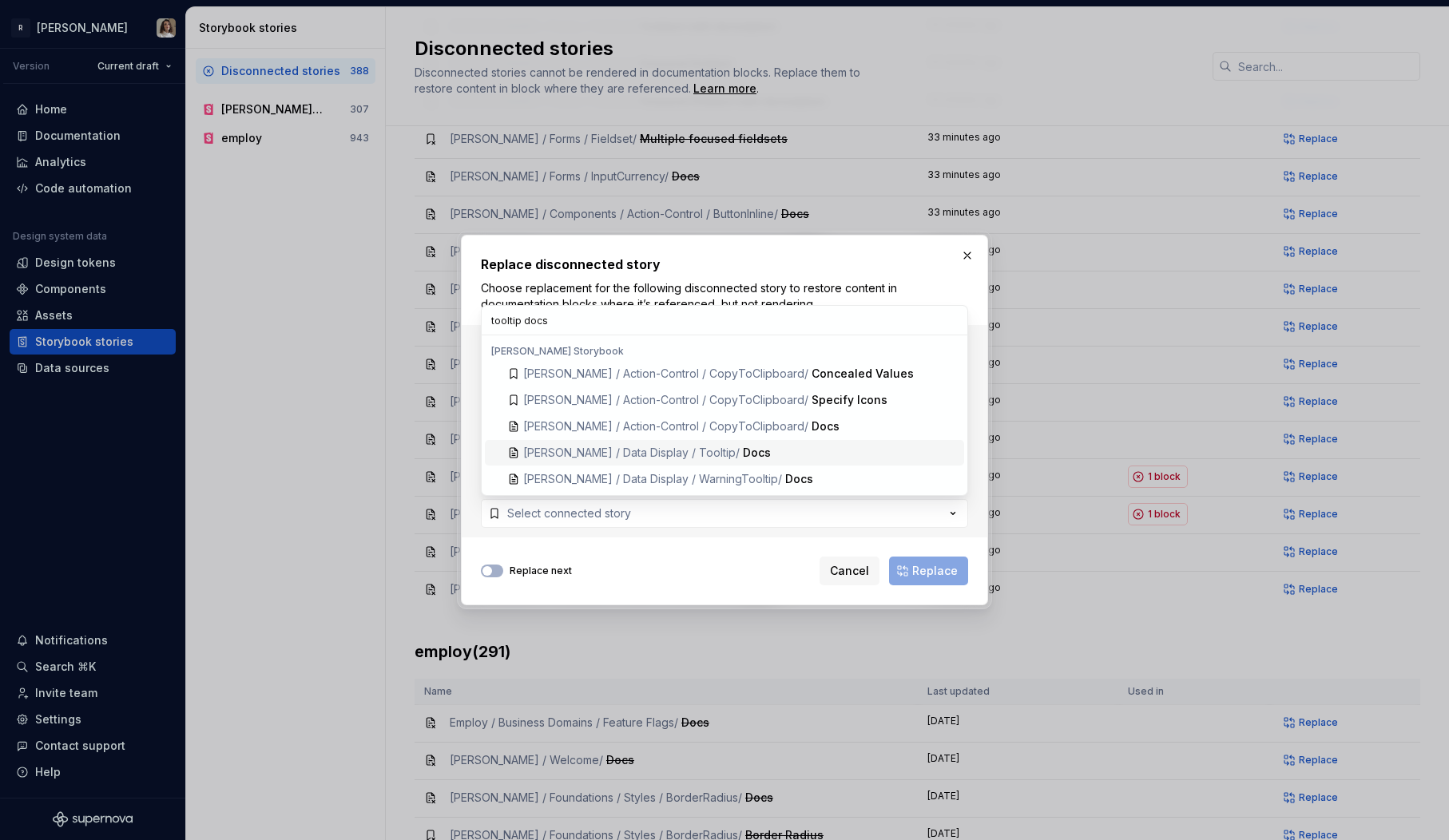
click at [743, 450] on div "Docs" at bounding box center [757, 453] width 28 height 16
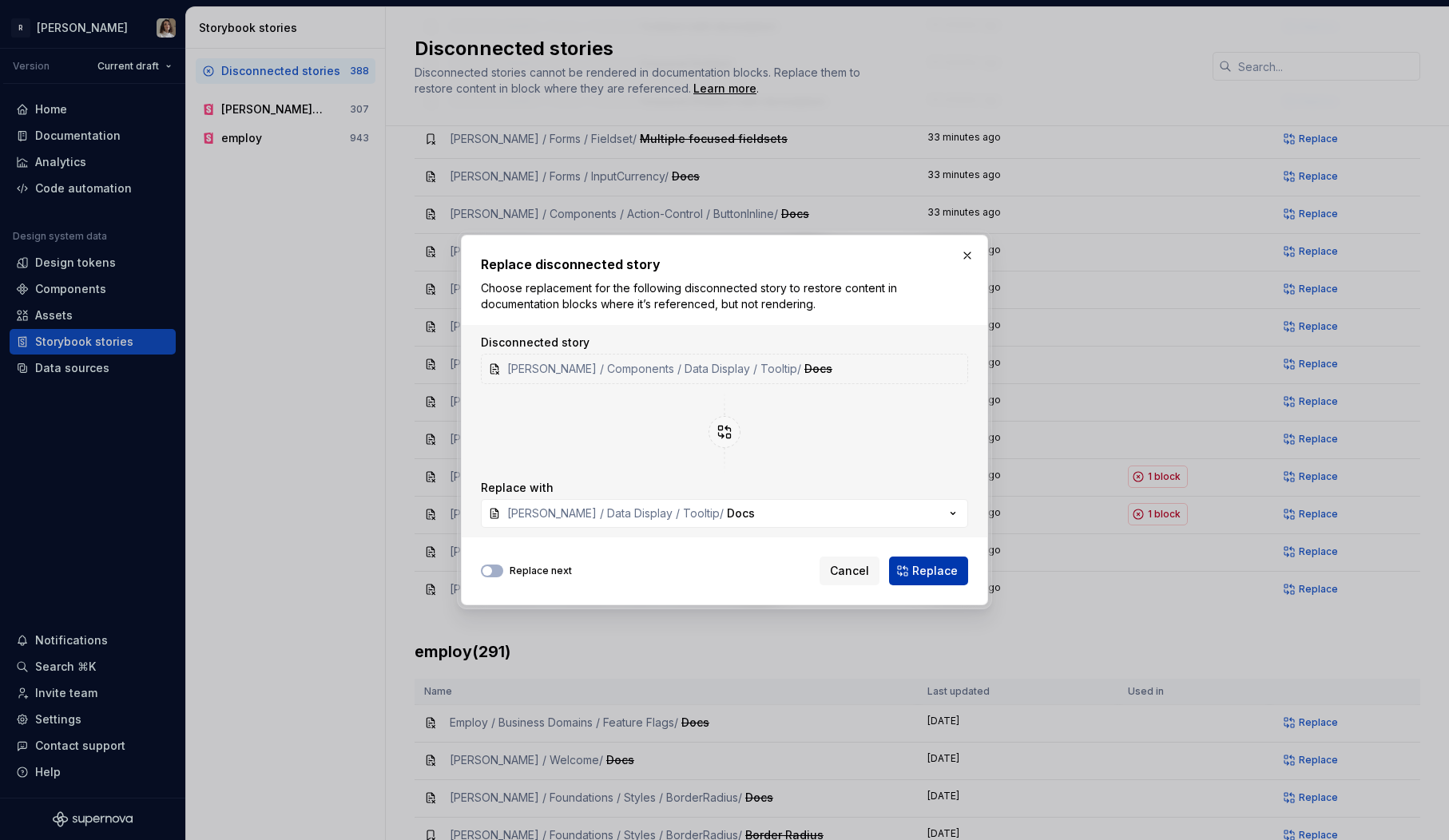
click at [915, 570] on span "Replace" at bounding box center [935, 571] width 46 height 16
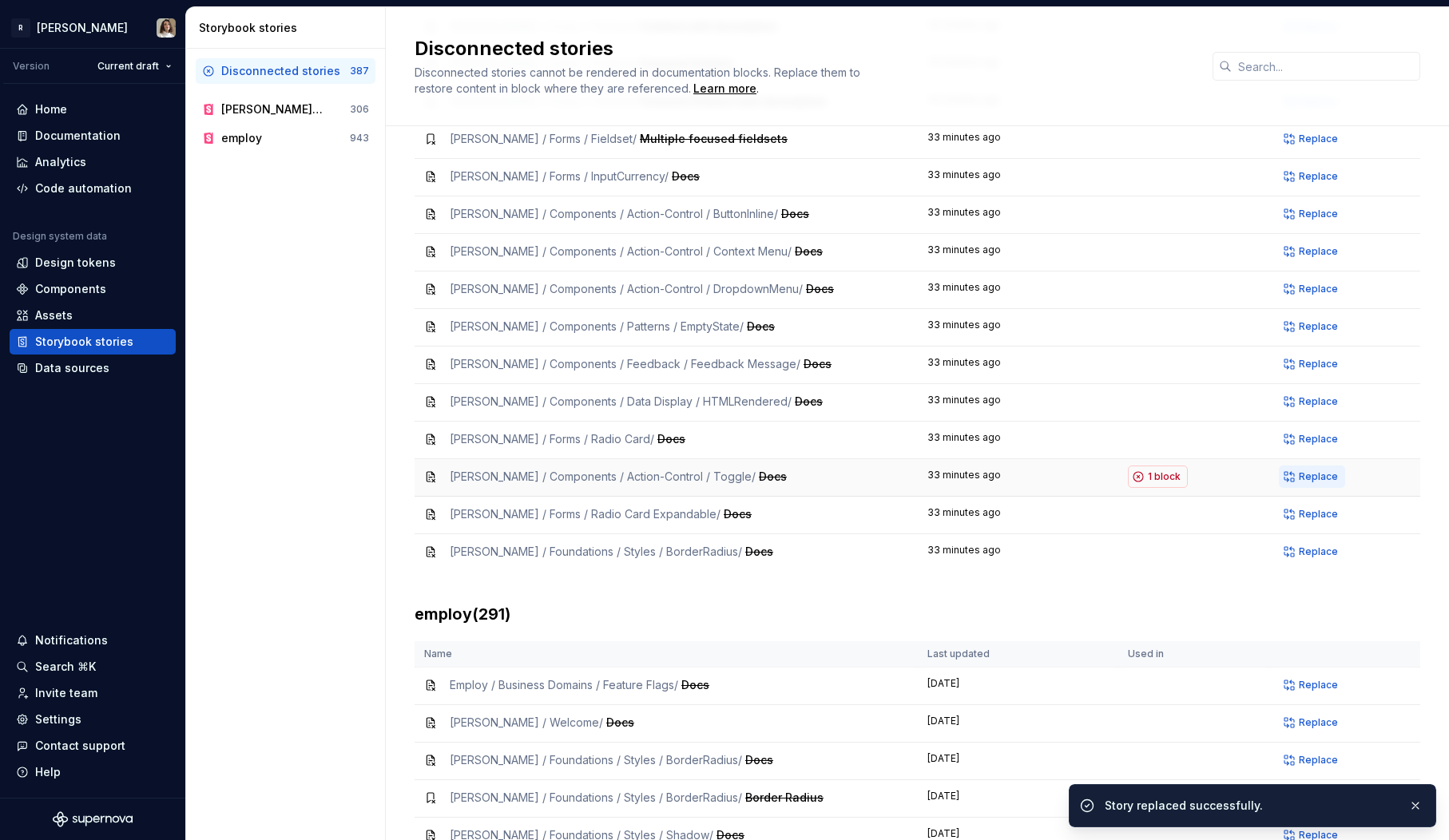
click at [1306, 470] on span "Replace" at bounding box center [1318, 476] width 39 height 13
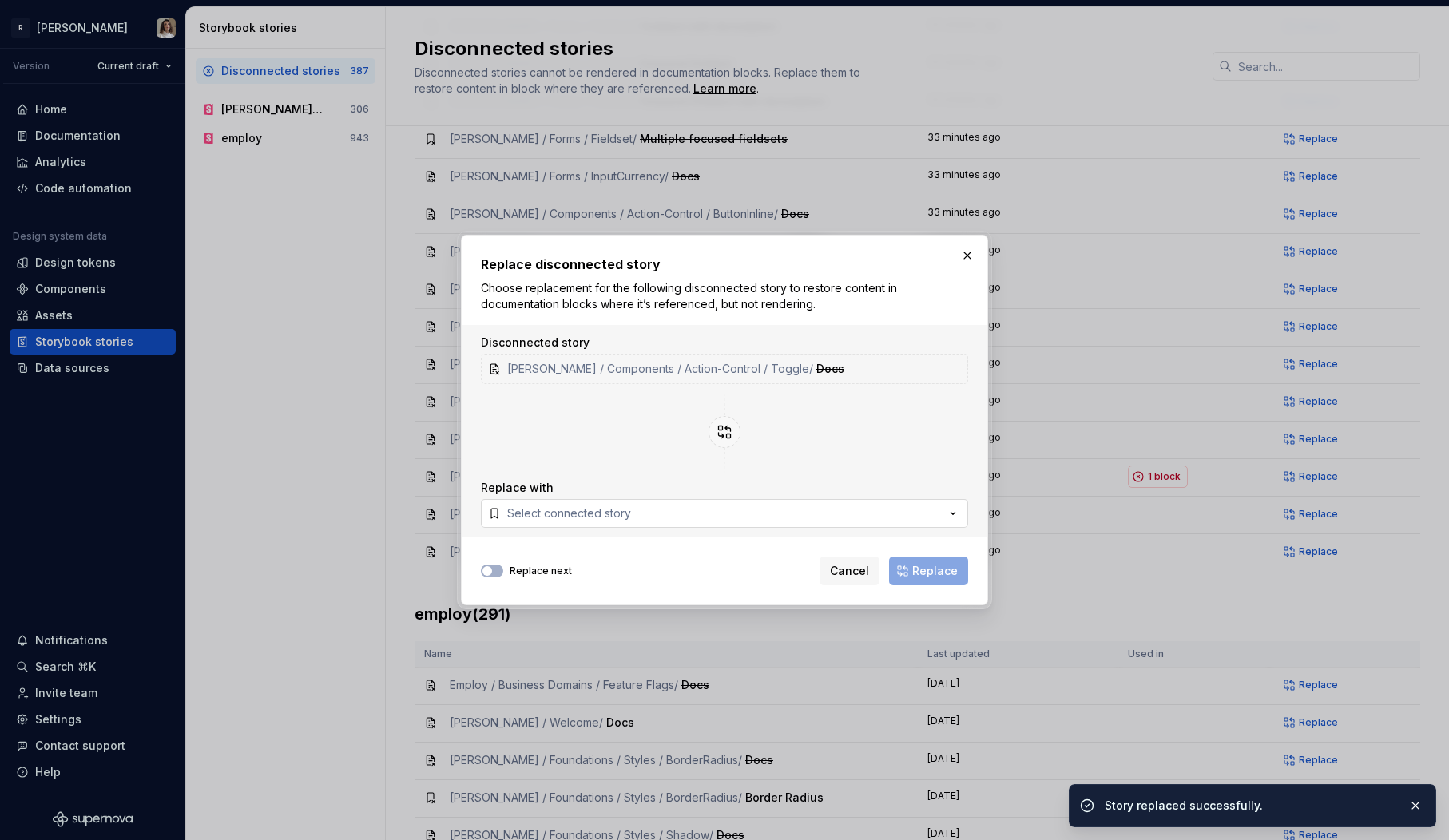
click at [661, 500] on button "Select connected story" at bounding box center [724, 513] width 488 height 29
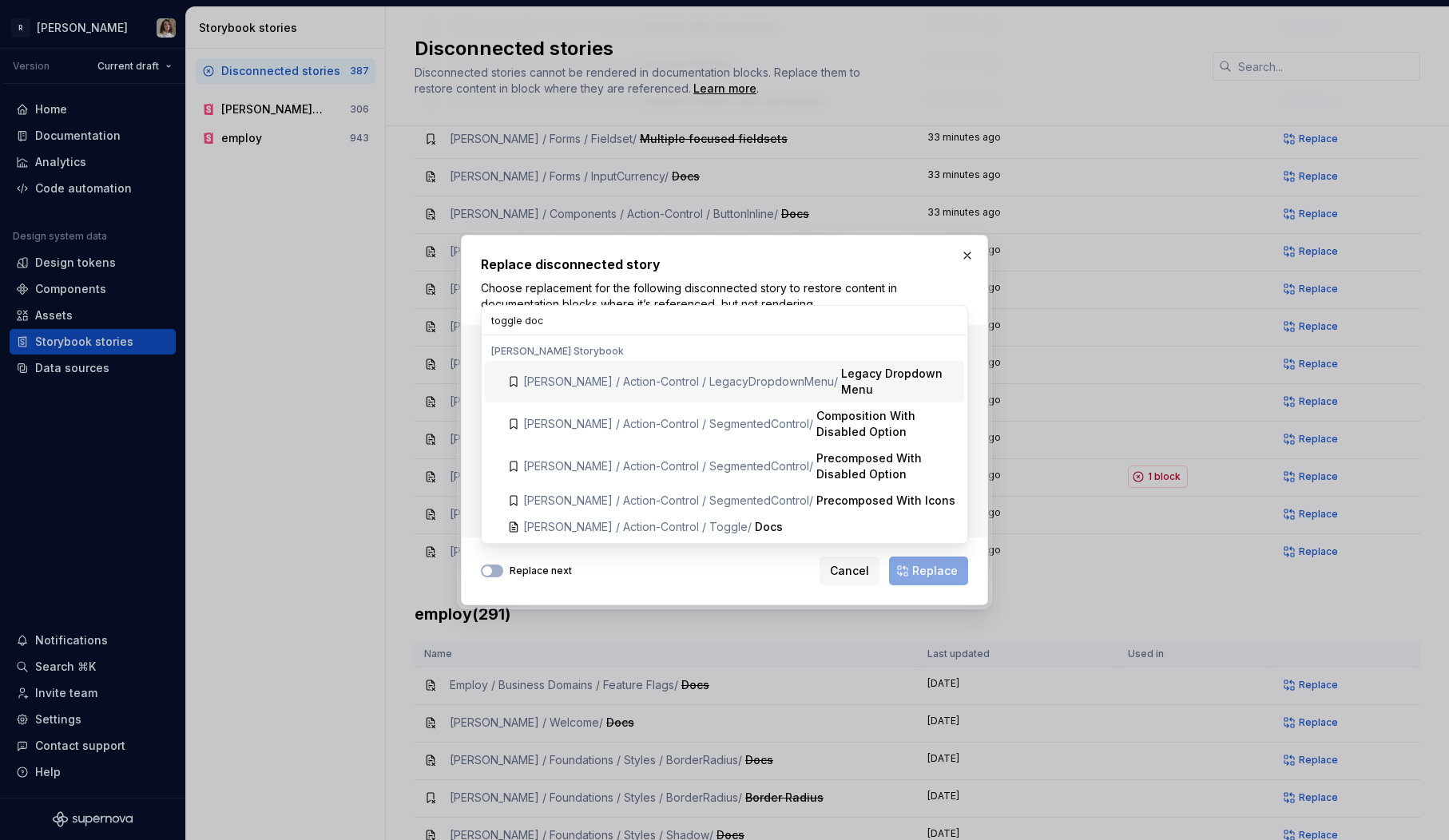
type input "toggle docs"
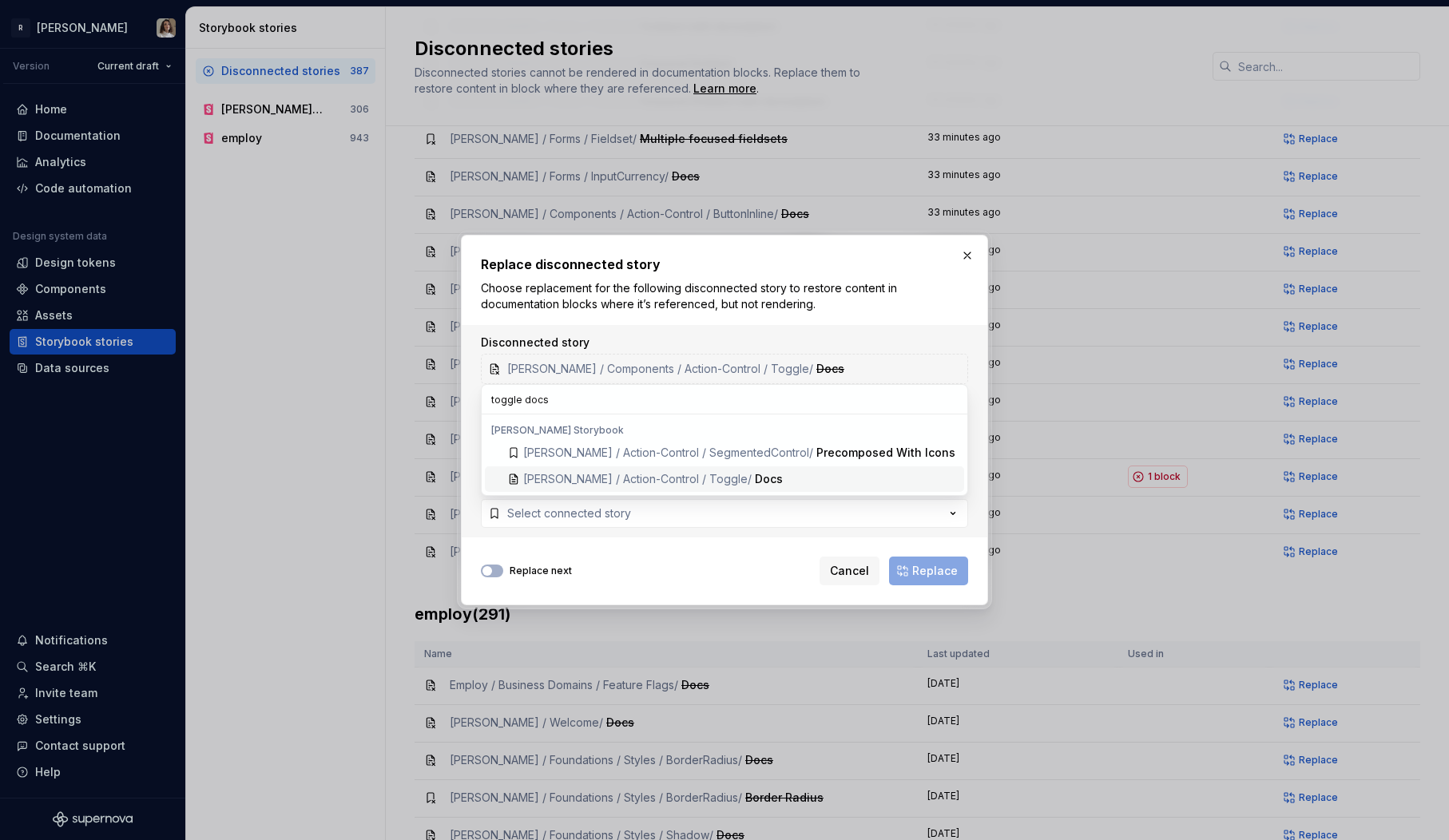
click at [755, 474] on div "Docs" at bounding box center [857, 479] width 203 height 16
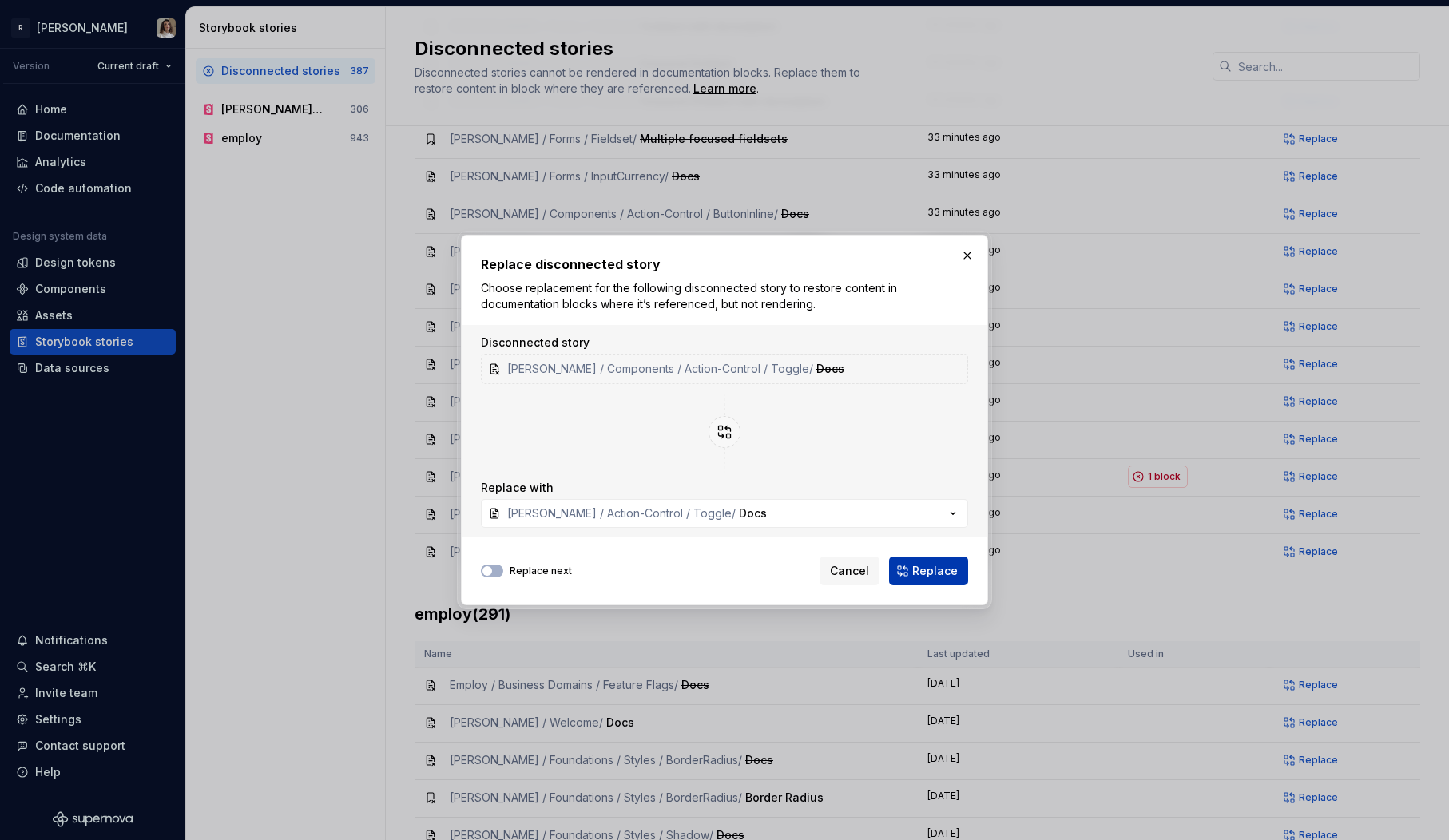
click at [915, 573] on span "Replace" at bounding box center [935, 571] width 46 height 16
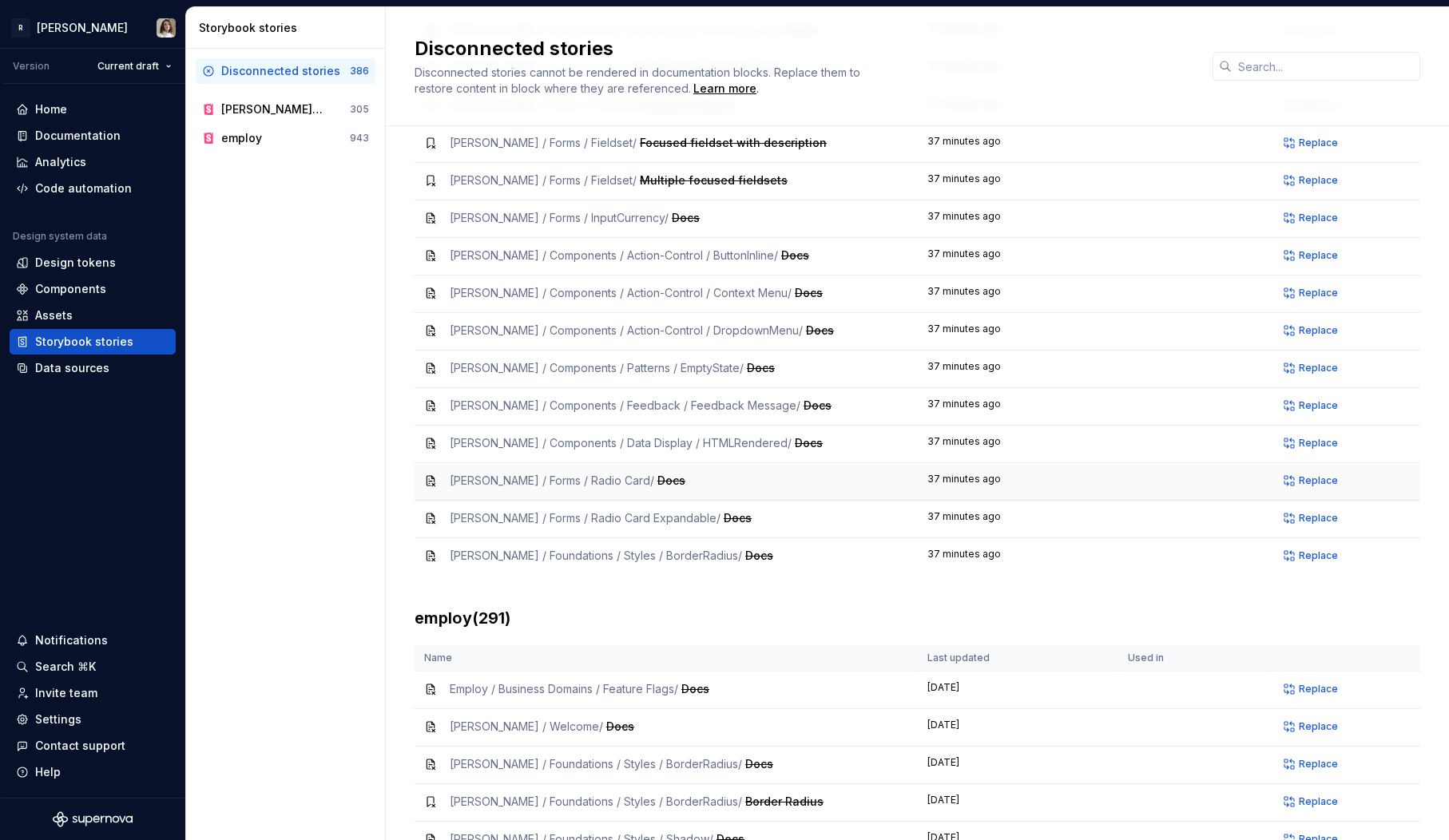
scroll to position [3357, 0]
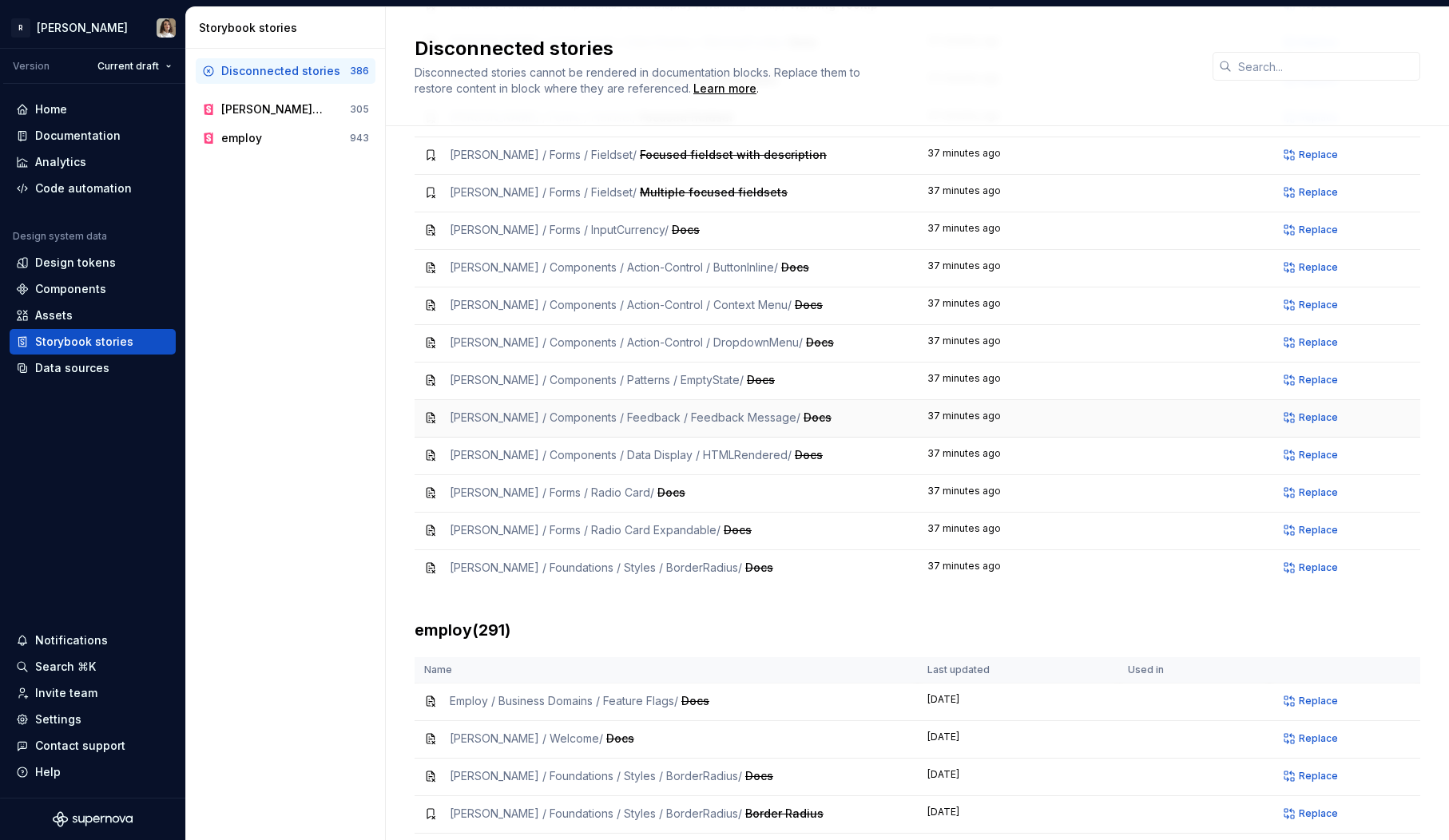
click at [860, 410] on div "Norma / Components / Feedback / Feedback Message / Docs" at bounding box center [666, 417] width 484 height 16
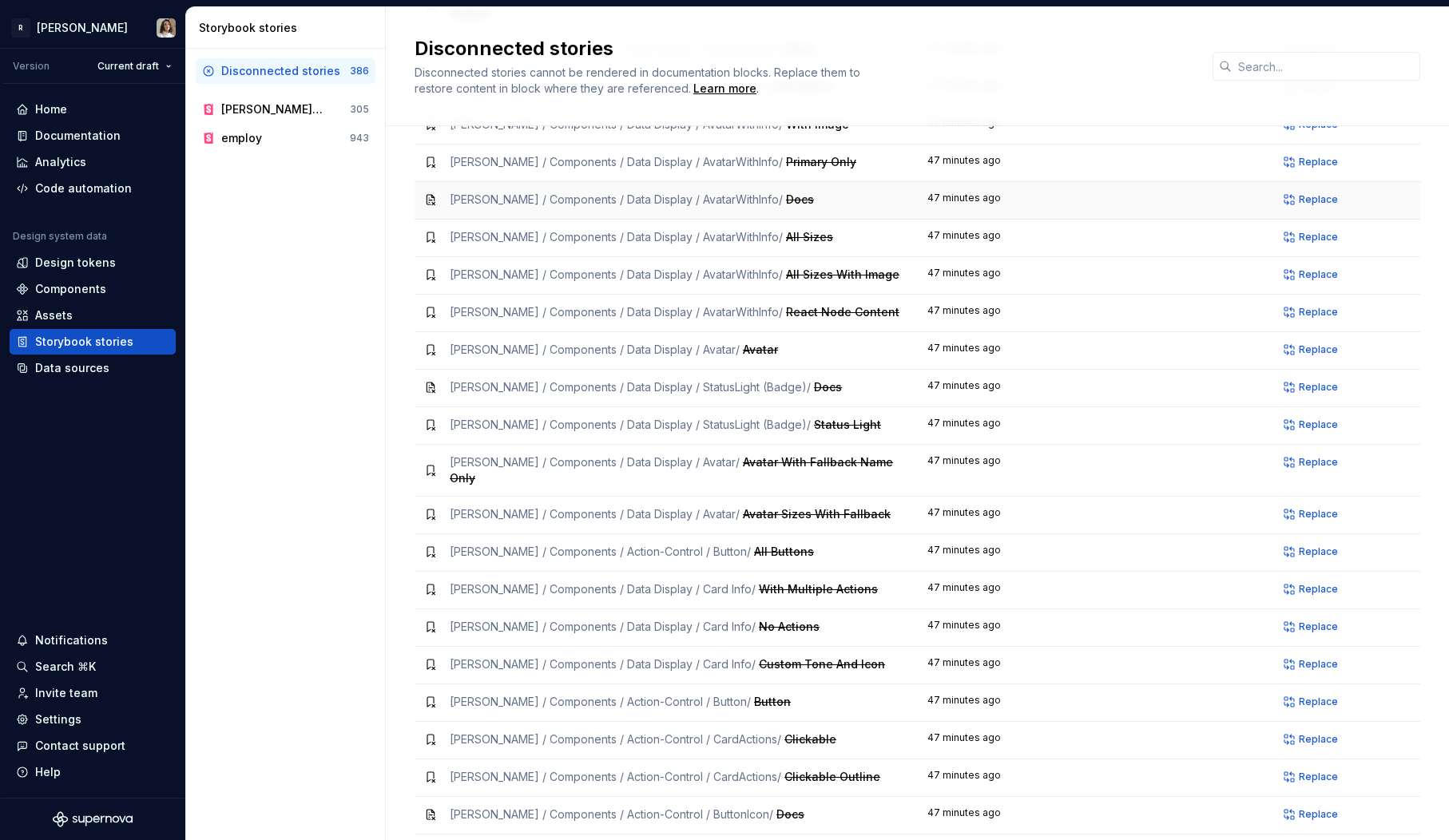
scroll to position [379, 0]
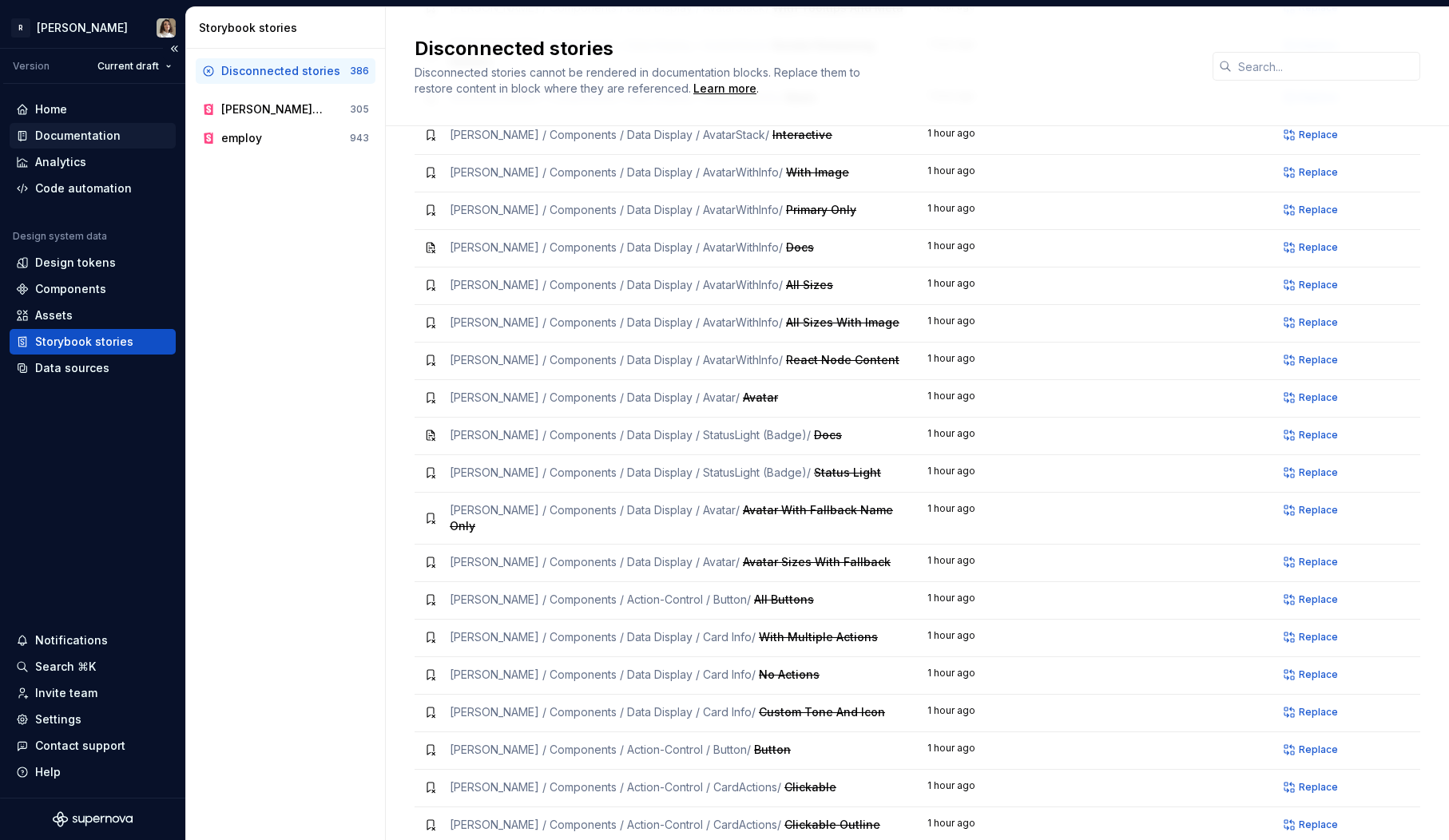
click at [67, 137] on div "Documentation" at bounding box center [78, 136] width 86 height 16
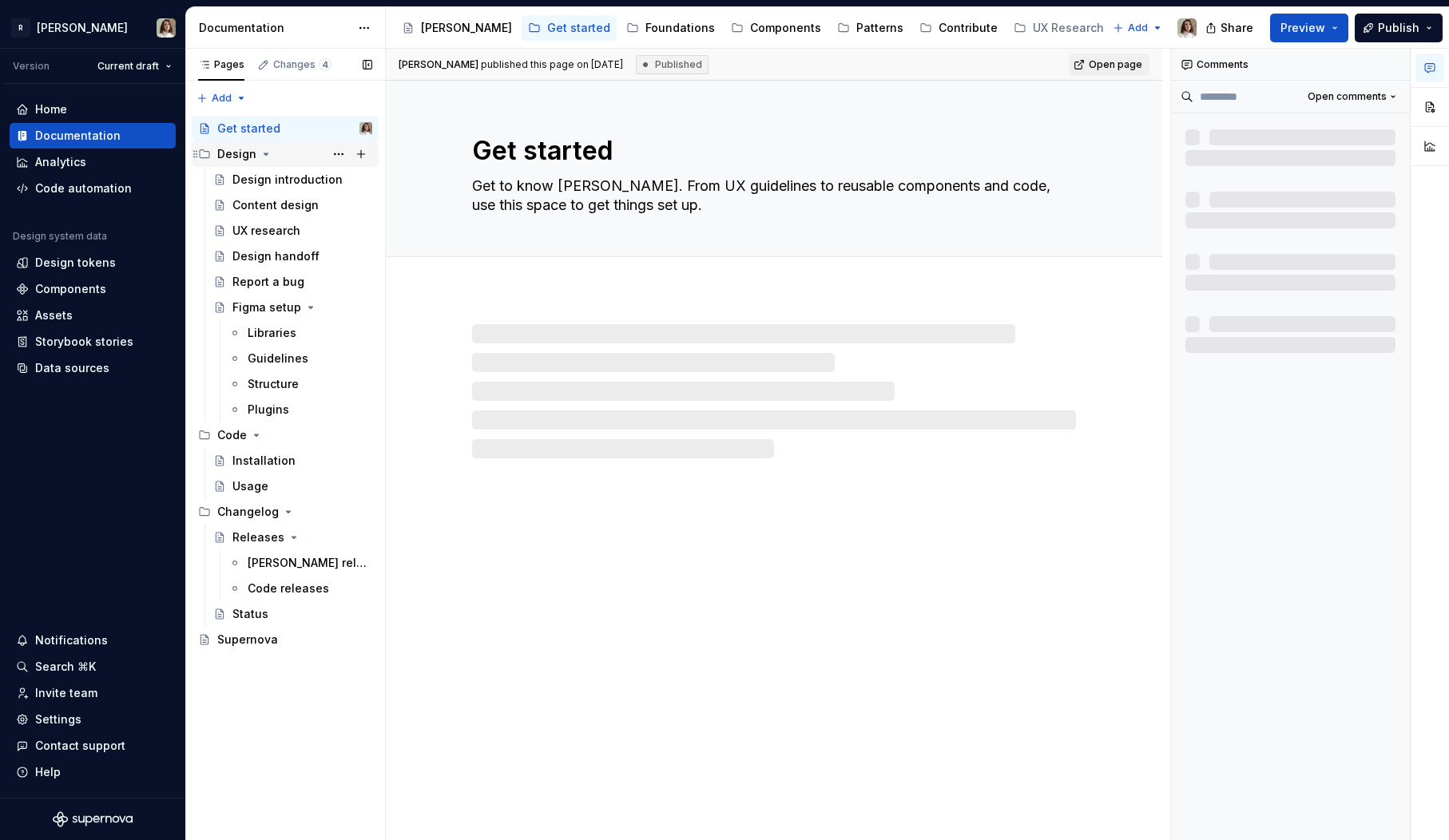
click at [262, 156] on icon "Page tree" at bounding box center [266, 154] width 13 height 13
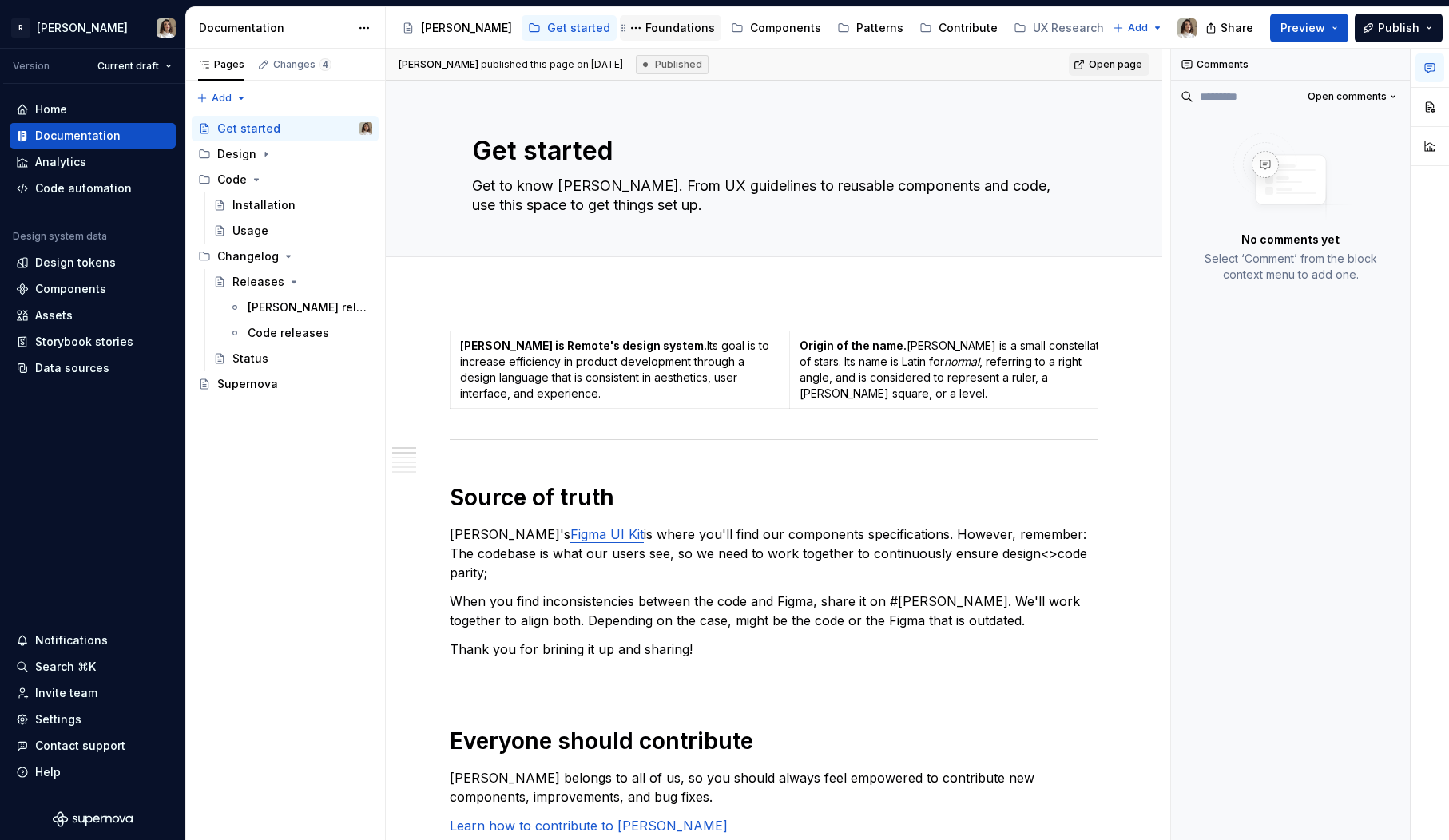
click at [626, 19] on div "Foundations" at bounding box center [670, 28] width 88 height 19
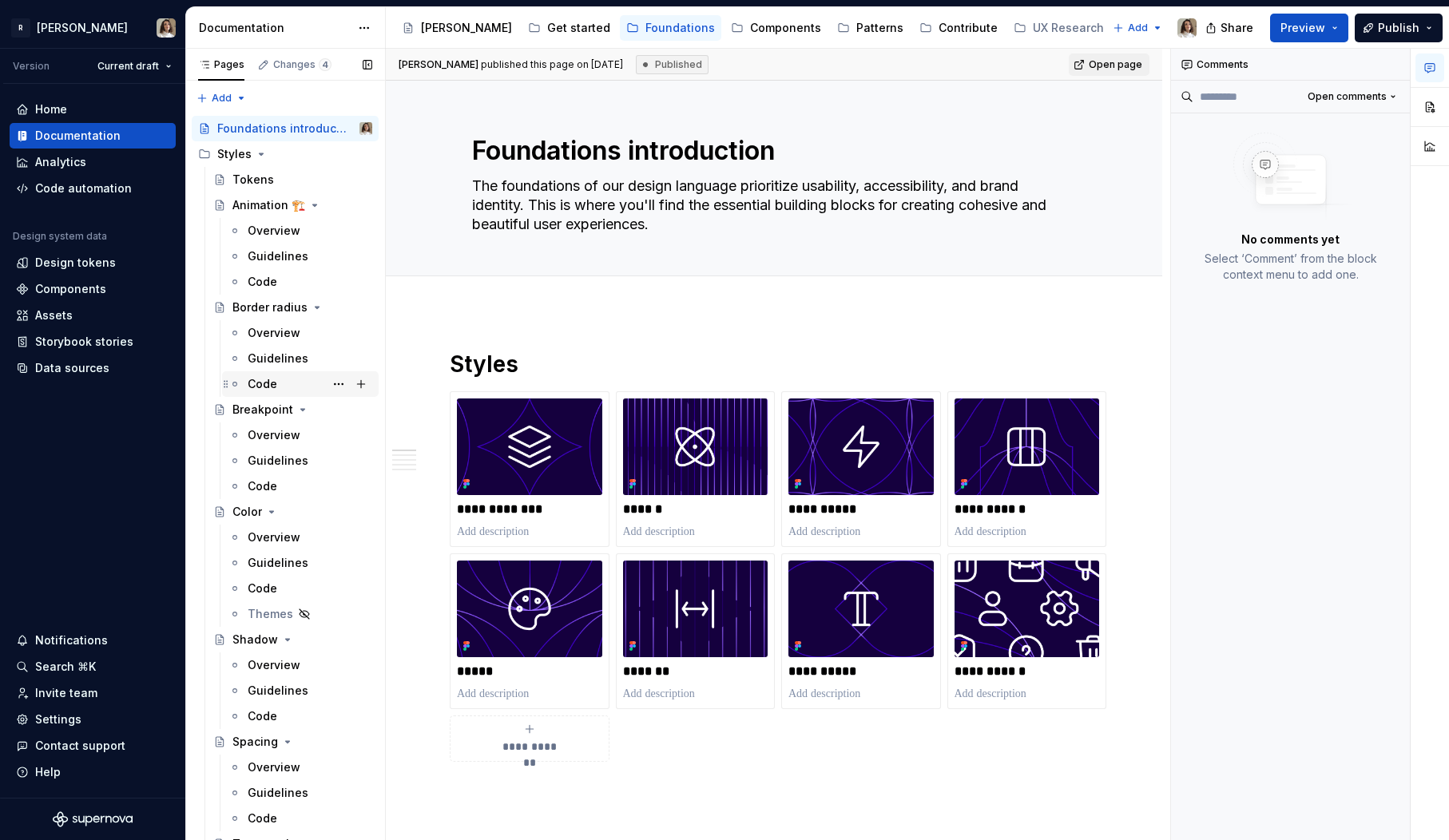
click at [262, 396] on div "Code" at bounding box center [300, 384] width 157 height 26
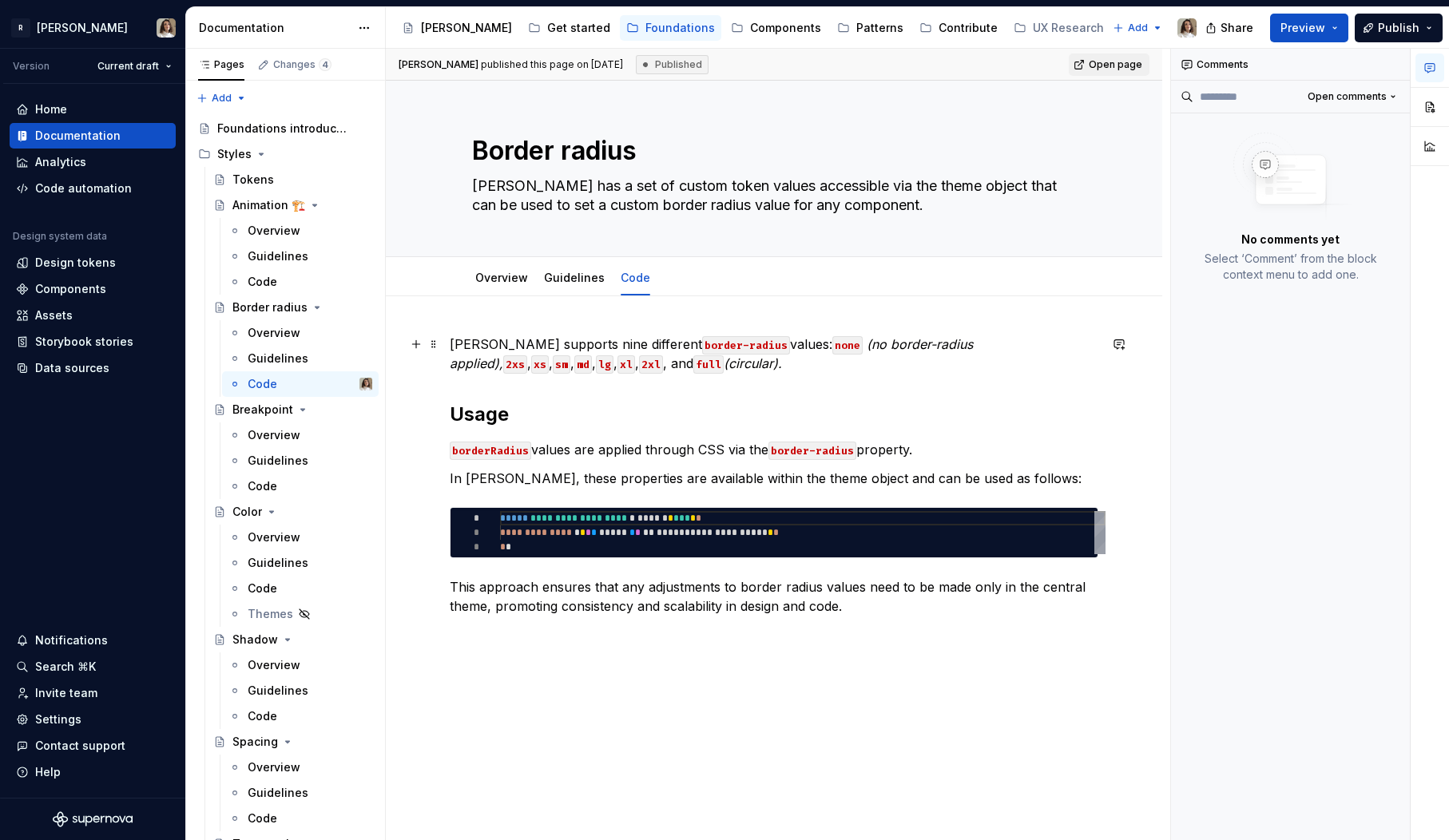
click at [522, 350] on p "Norma supports nine different border-radius values: none (no border-radius appl…" at bounding box center [773, 353] width 649 height 38
type textarea "*"
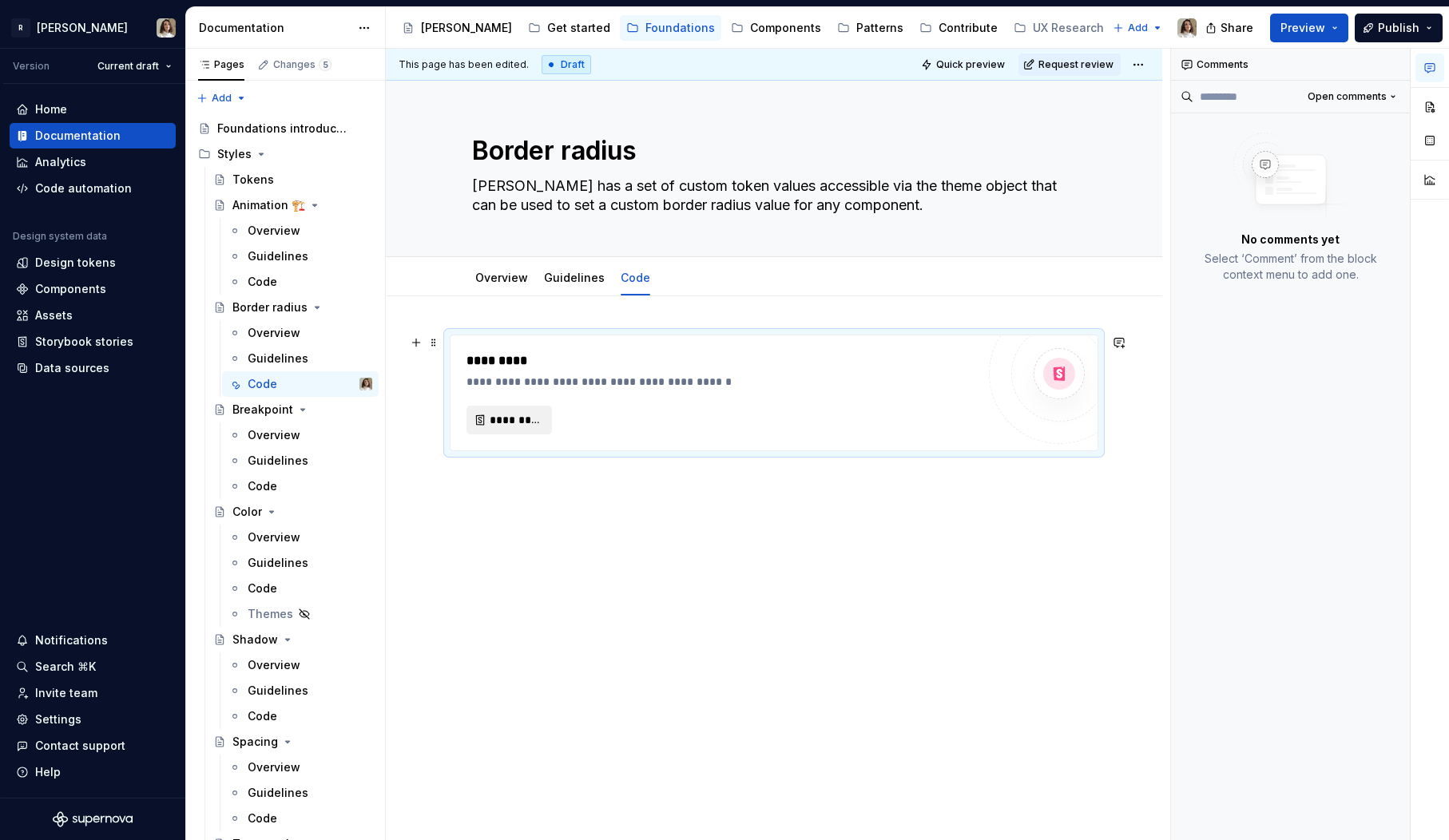
click at [514, 428] on button "*********" at bounding box center [509, 420] width 86 height 29
type textarea "*"
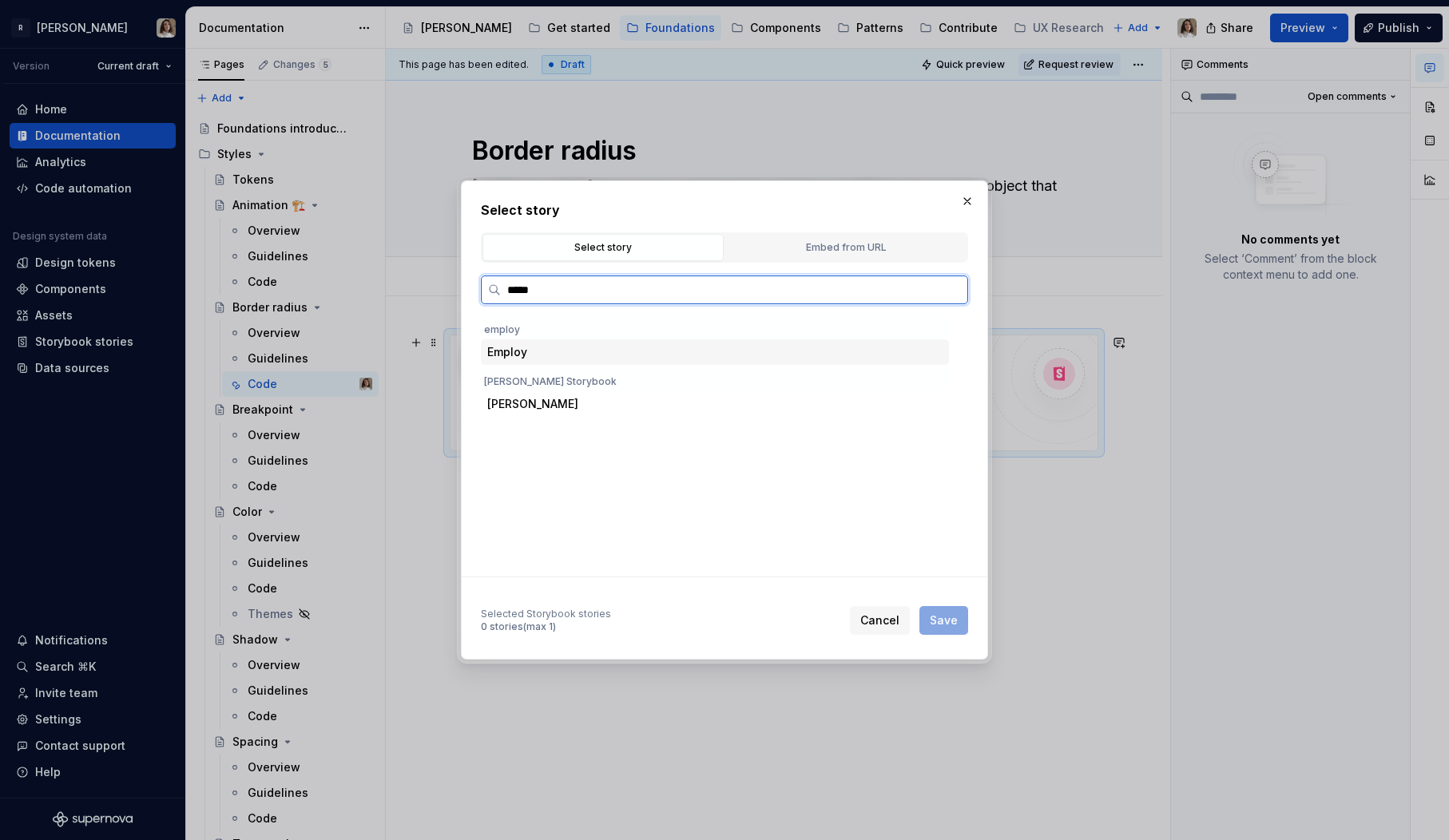
type input "******"
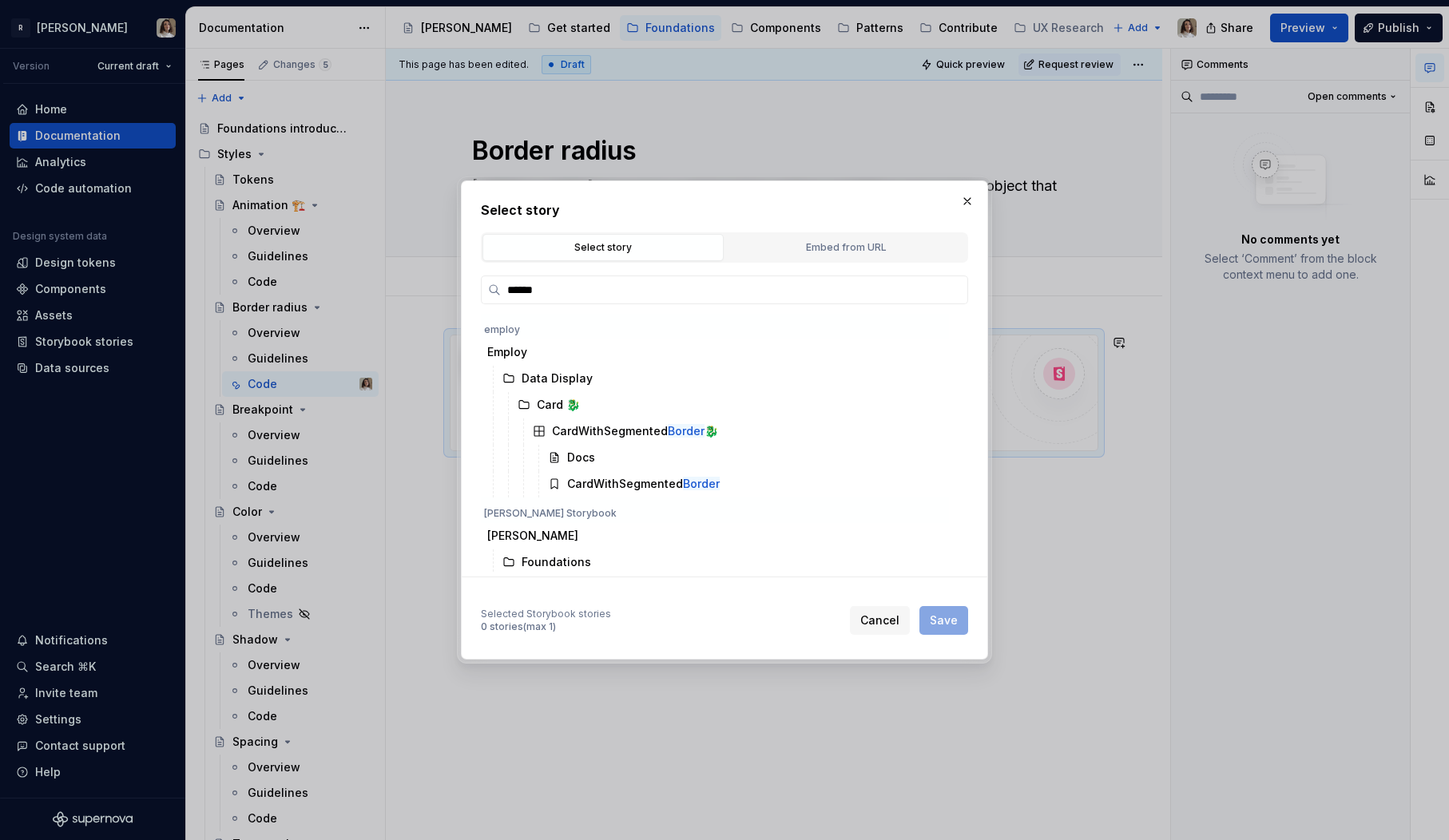
scroll to position [81, 0]
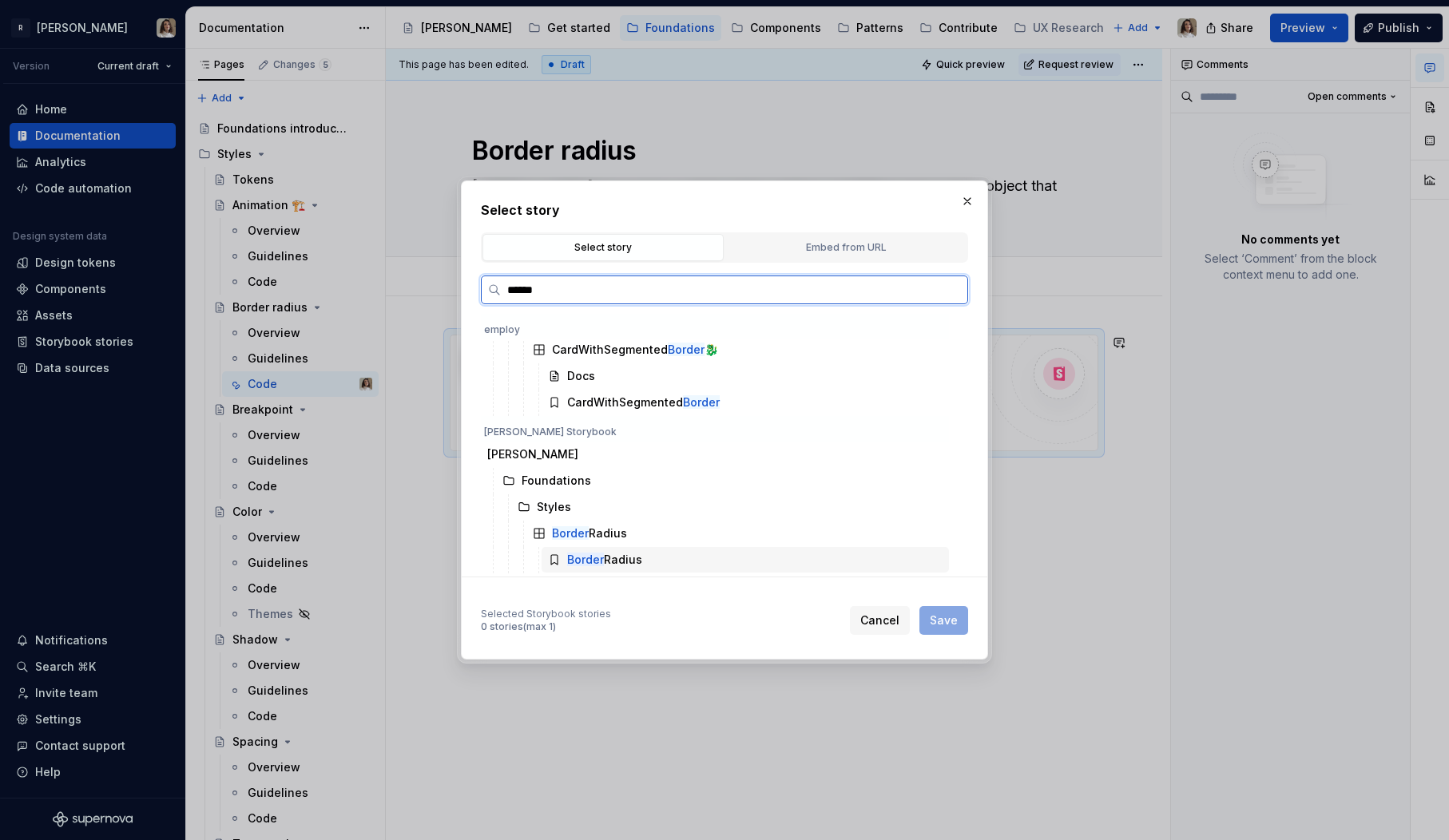
click at [600, 561] on mark "Border" at bounding box center [585, 559] width 36 height 14
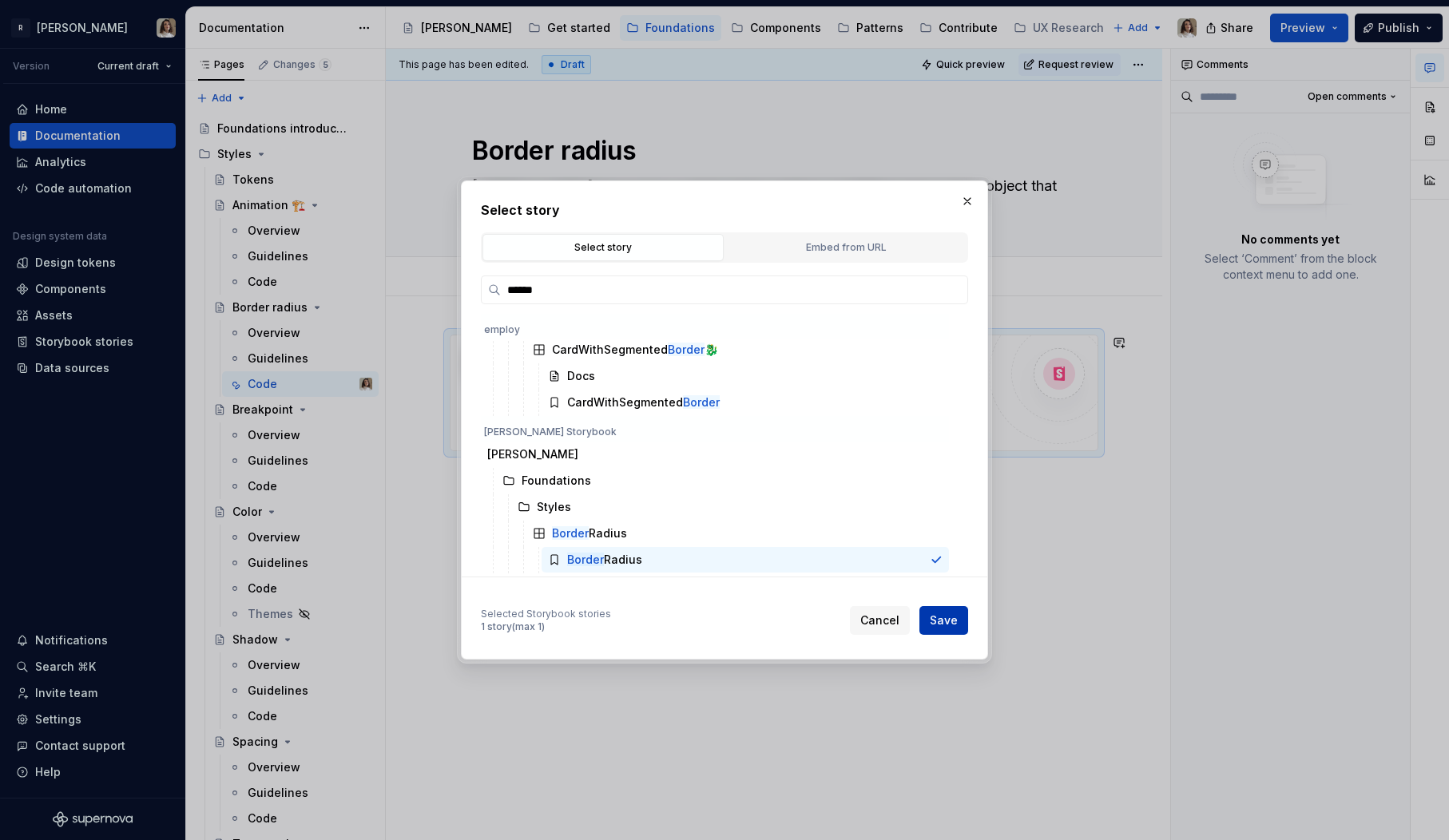
click at [955, 621] on span "Save" at bounding box center [944, 620] width 28 height 16
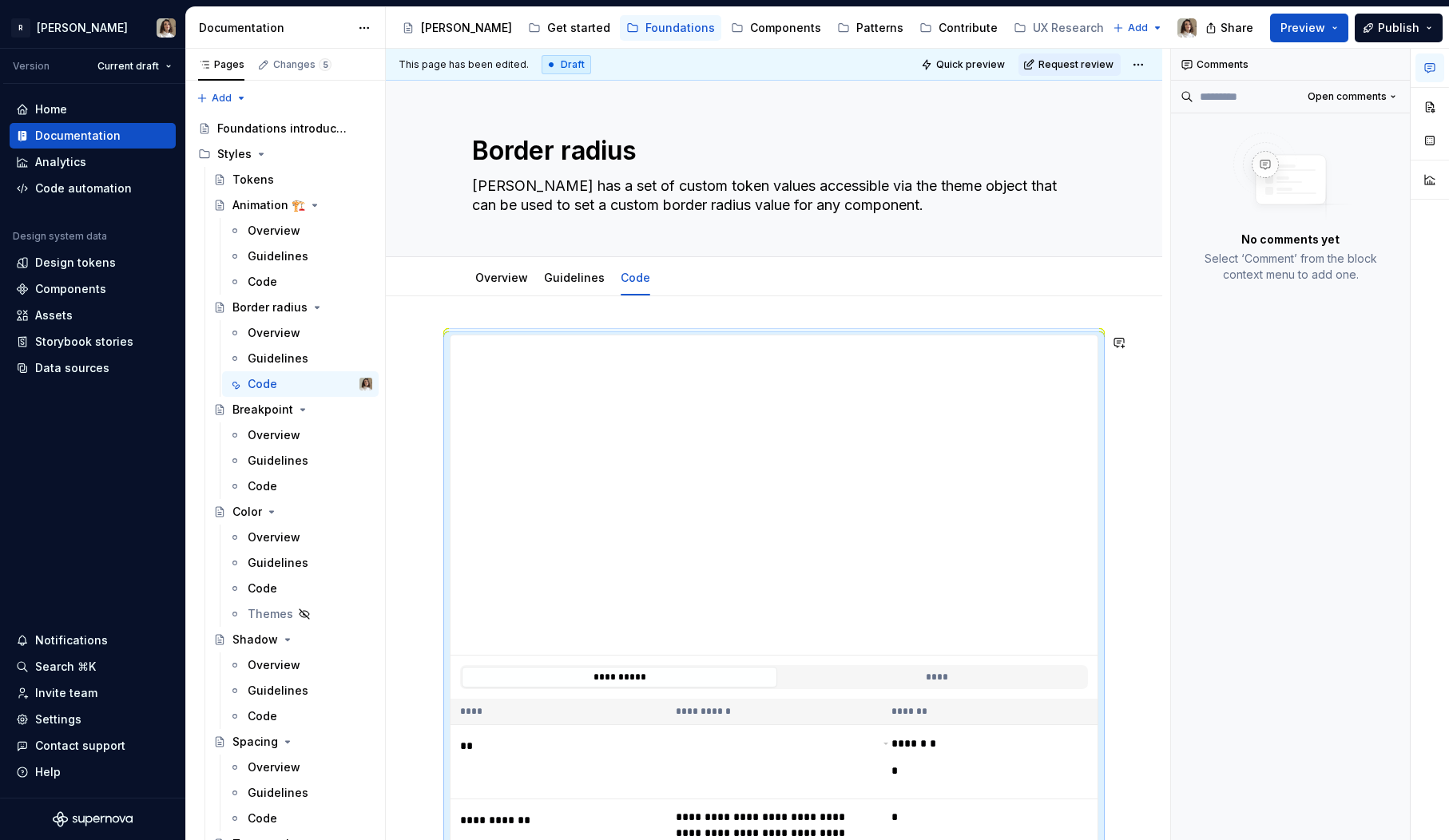
type textarea "*"
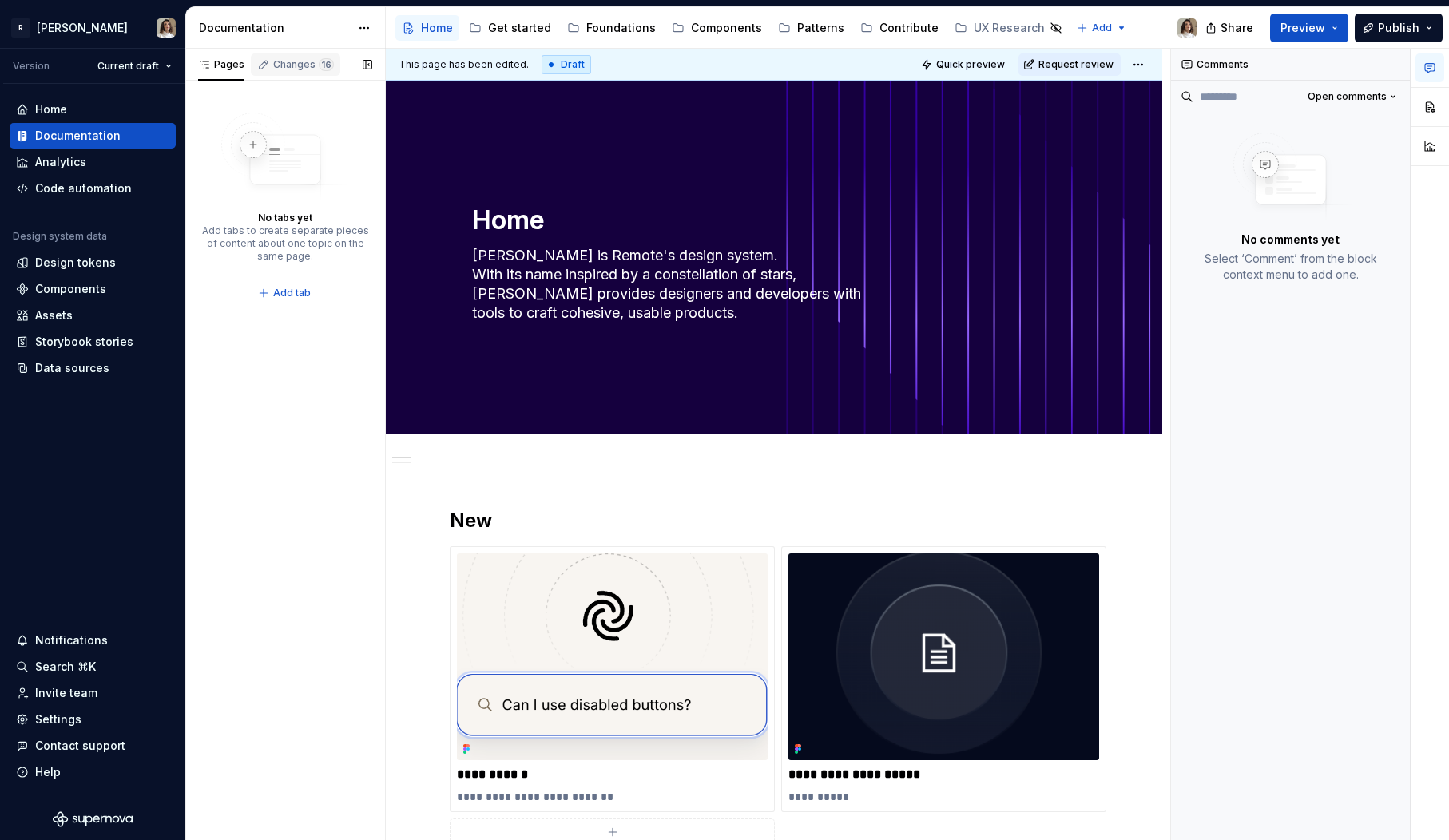
click at [294, 66] on div "Changes 16" at bounding box center [303, 64] width 61 height 13
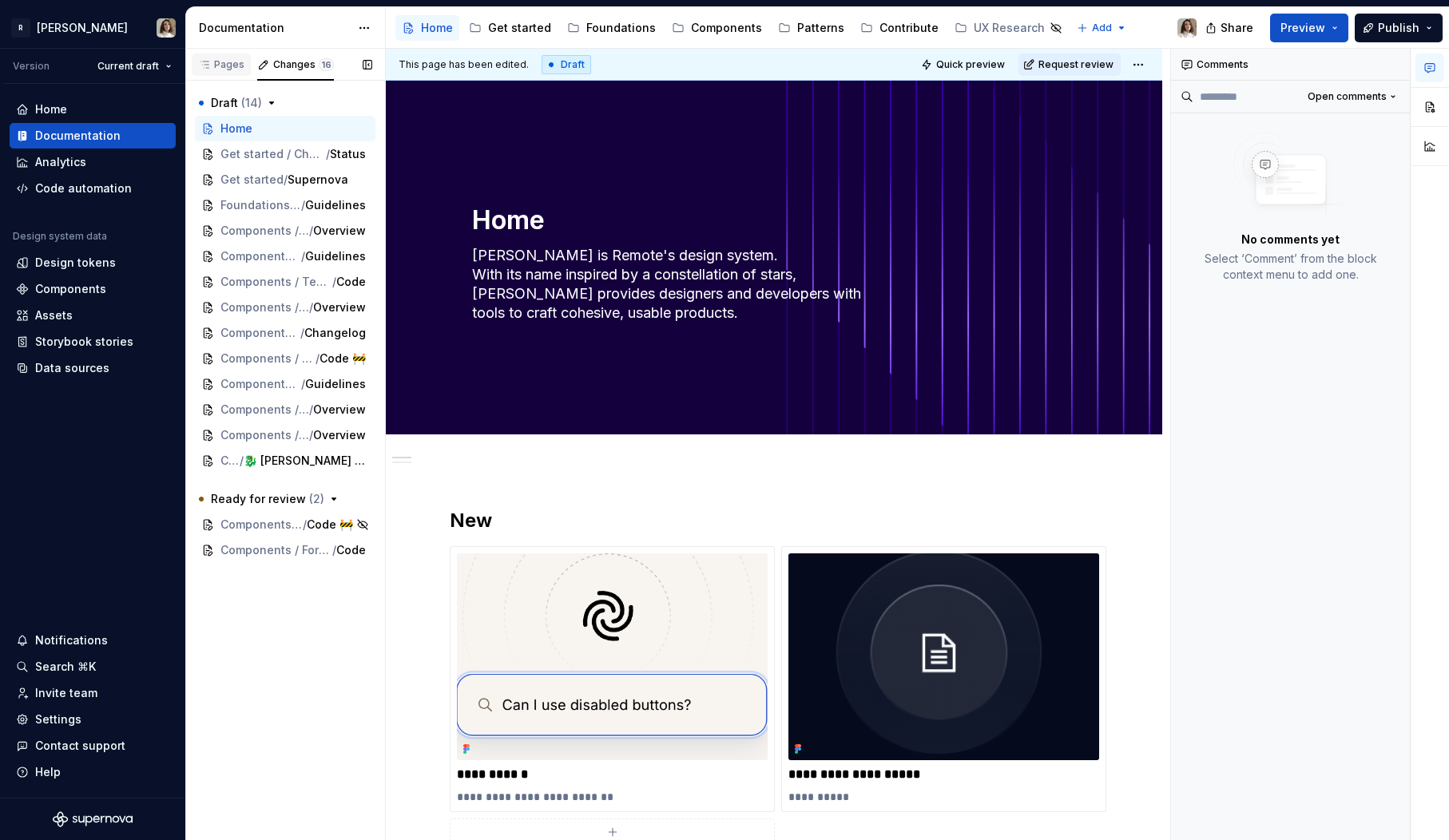
click at [209, 67] on icon "button" at bounding box center [204, 64] width 13 height 13
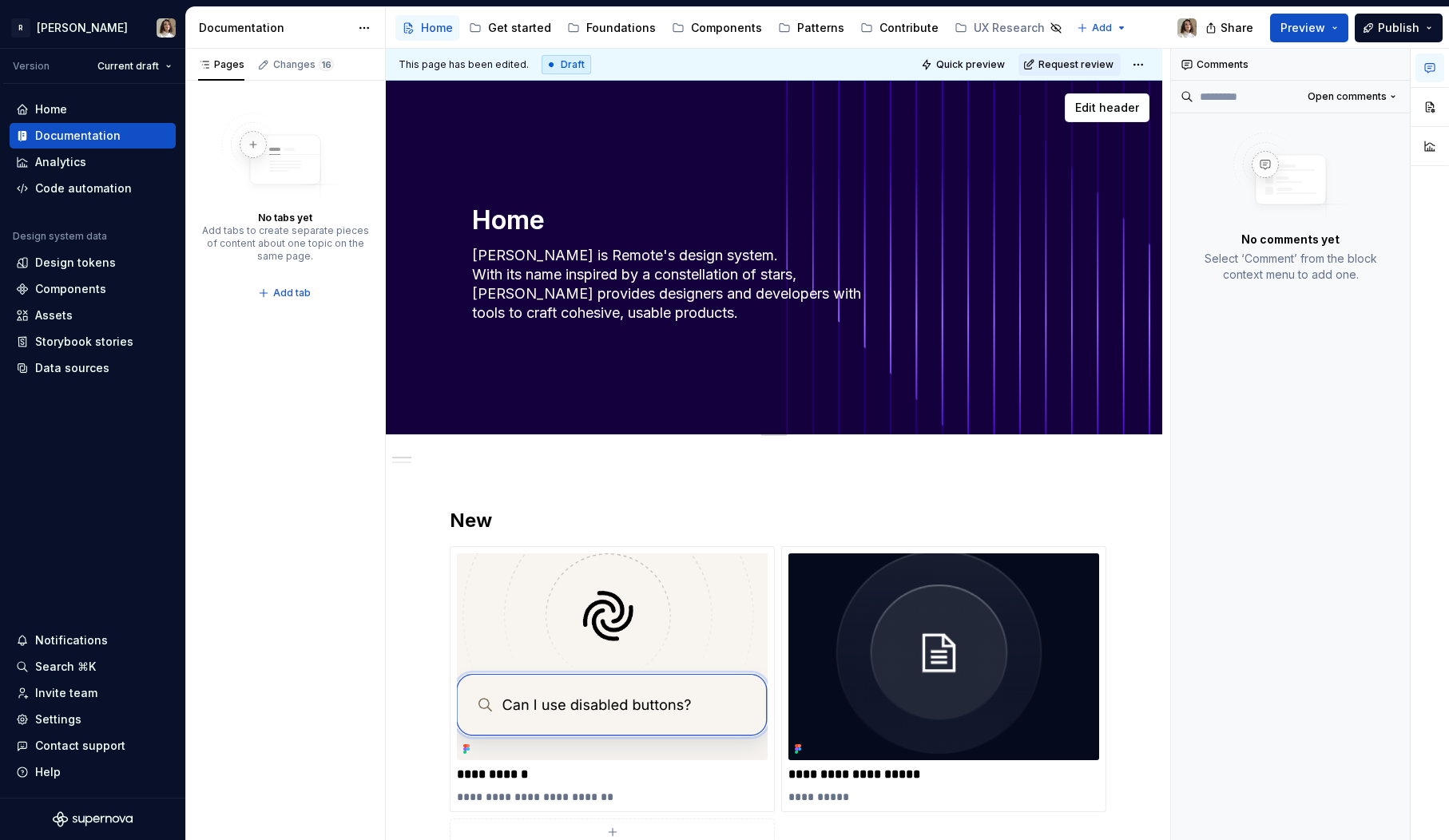
type textarea "*"
click at [707, 28] on div "Components" at bounding box center [727, 28] width 71 height 16
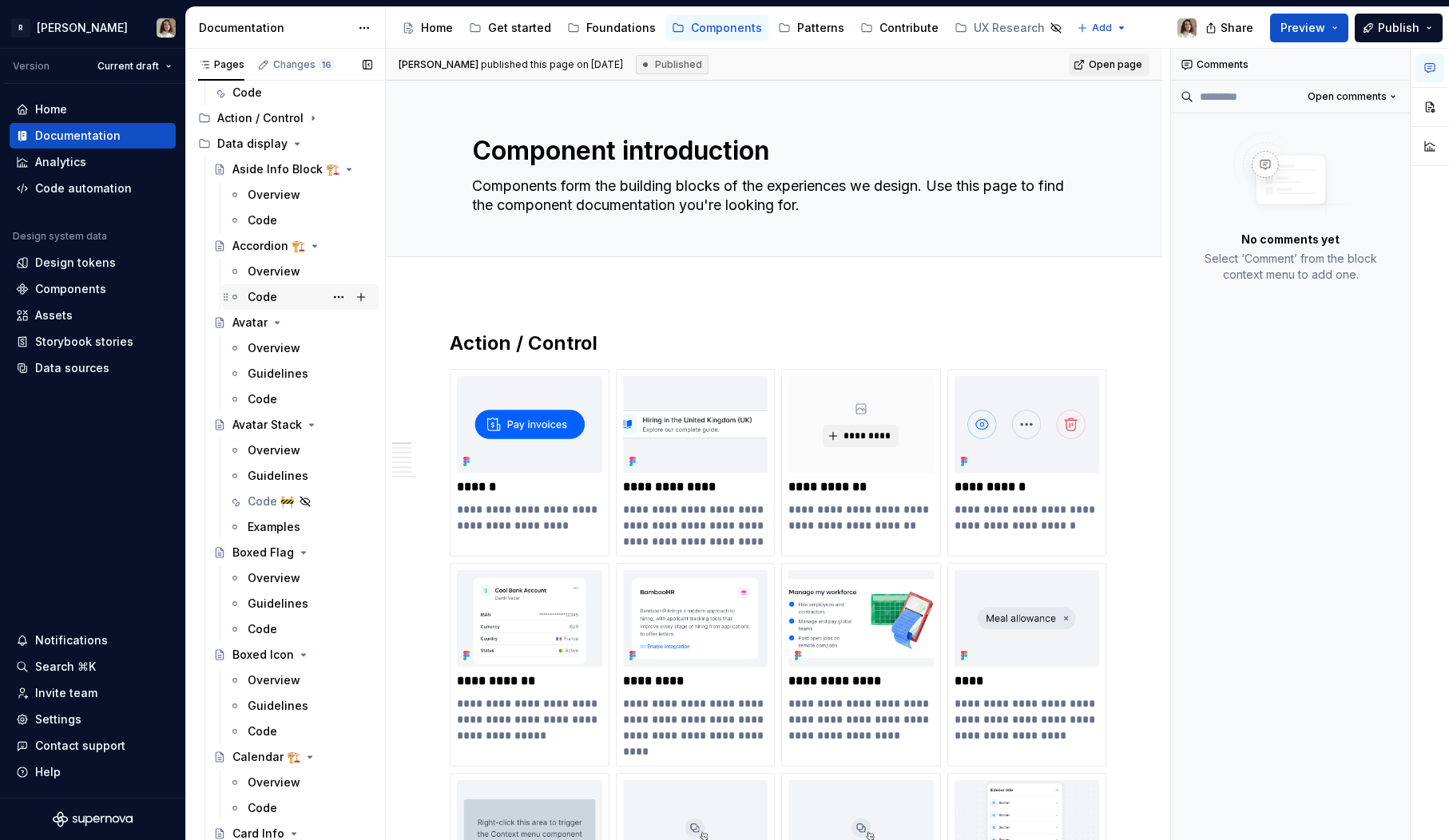
scroll to position [161, 0]
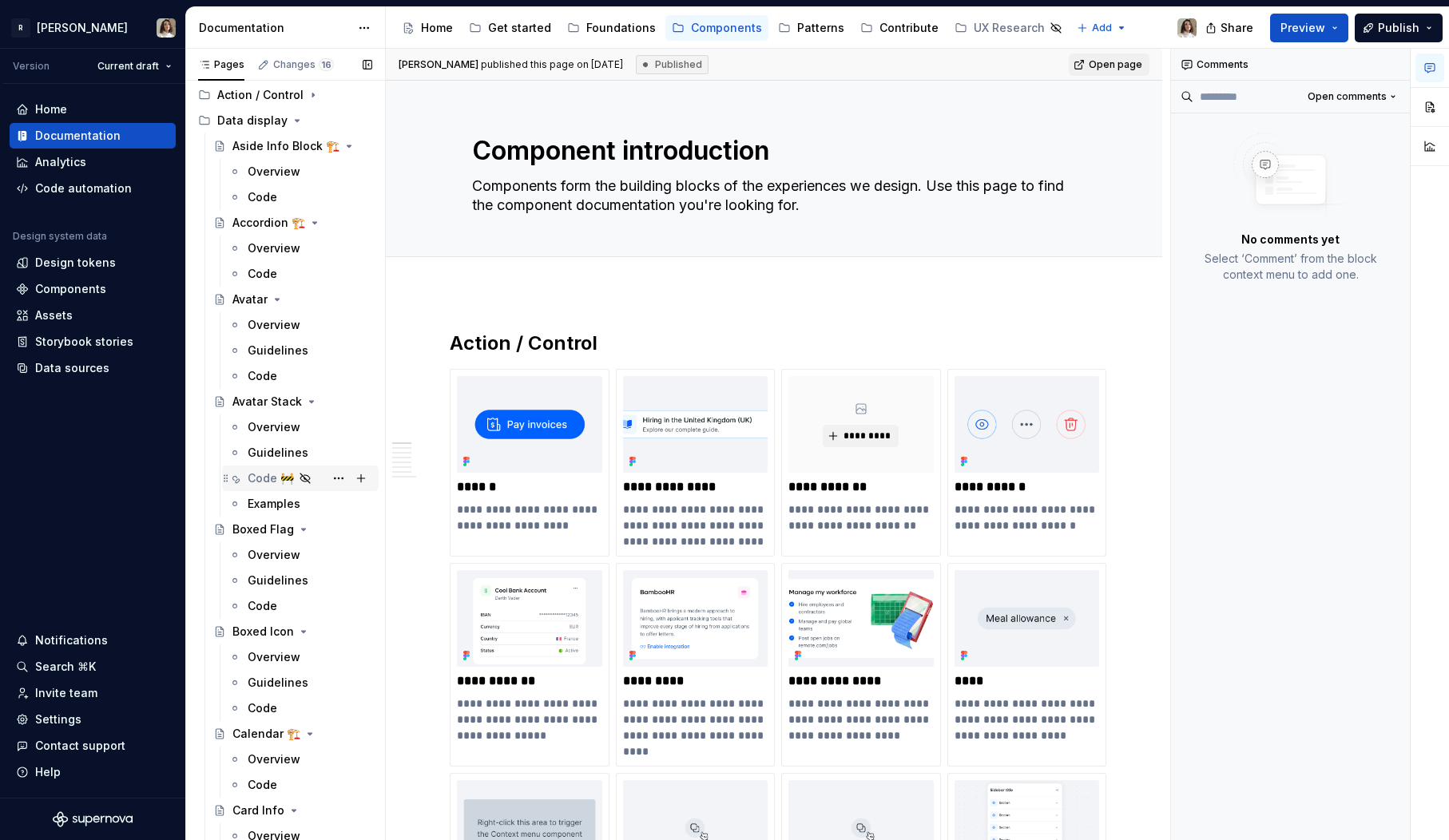
click at [262, 481] on div "Code 🚧" at bounding box center [270, 478] width 46 height 16
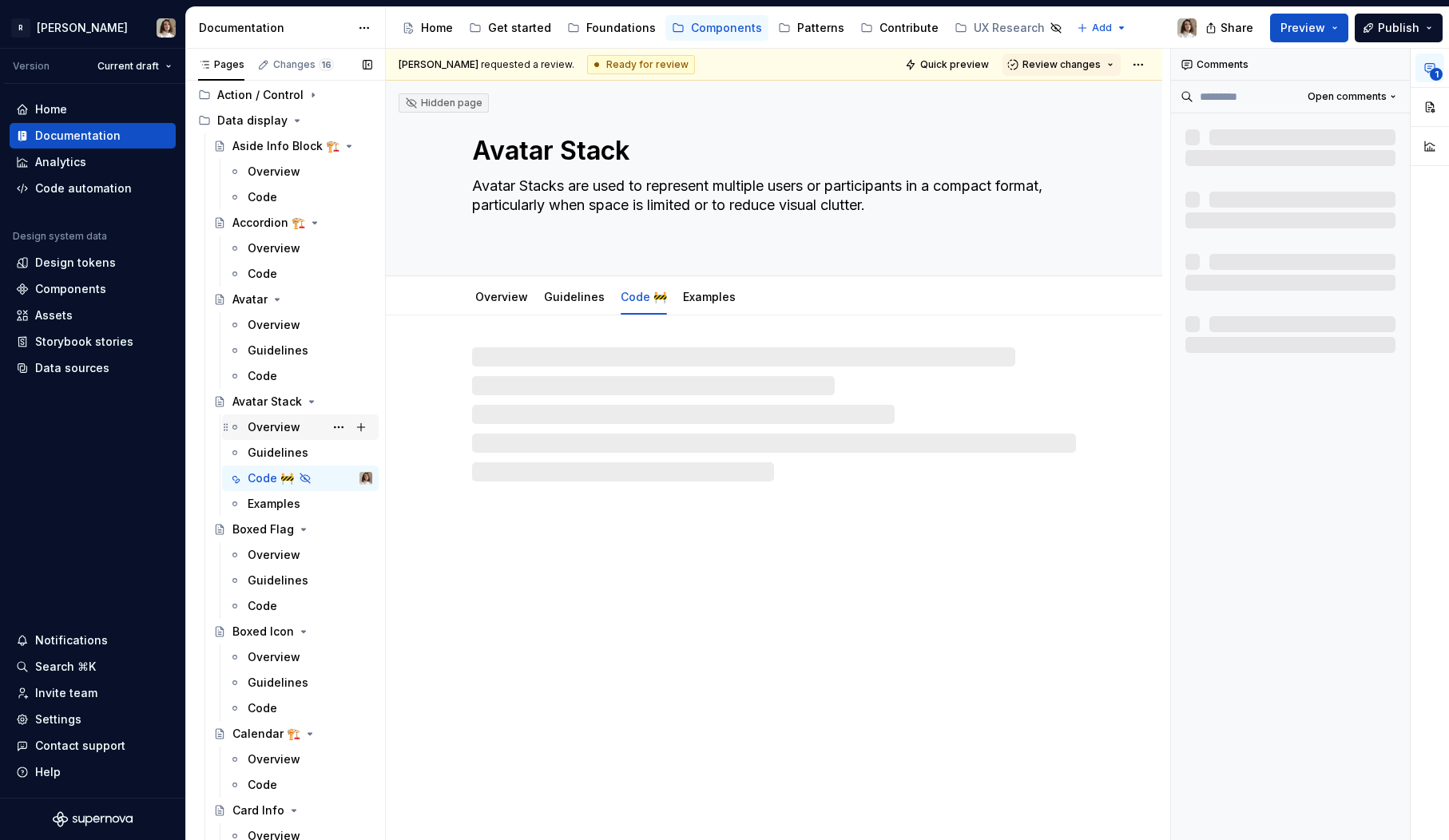
click at [278, 422] on div "Overview" at bounding box center [274, 427] width 53 height 16
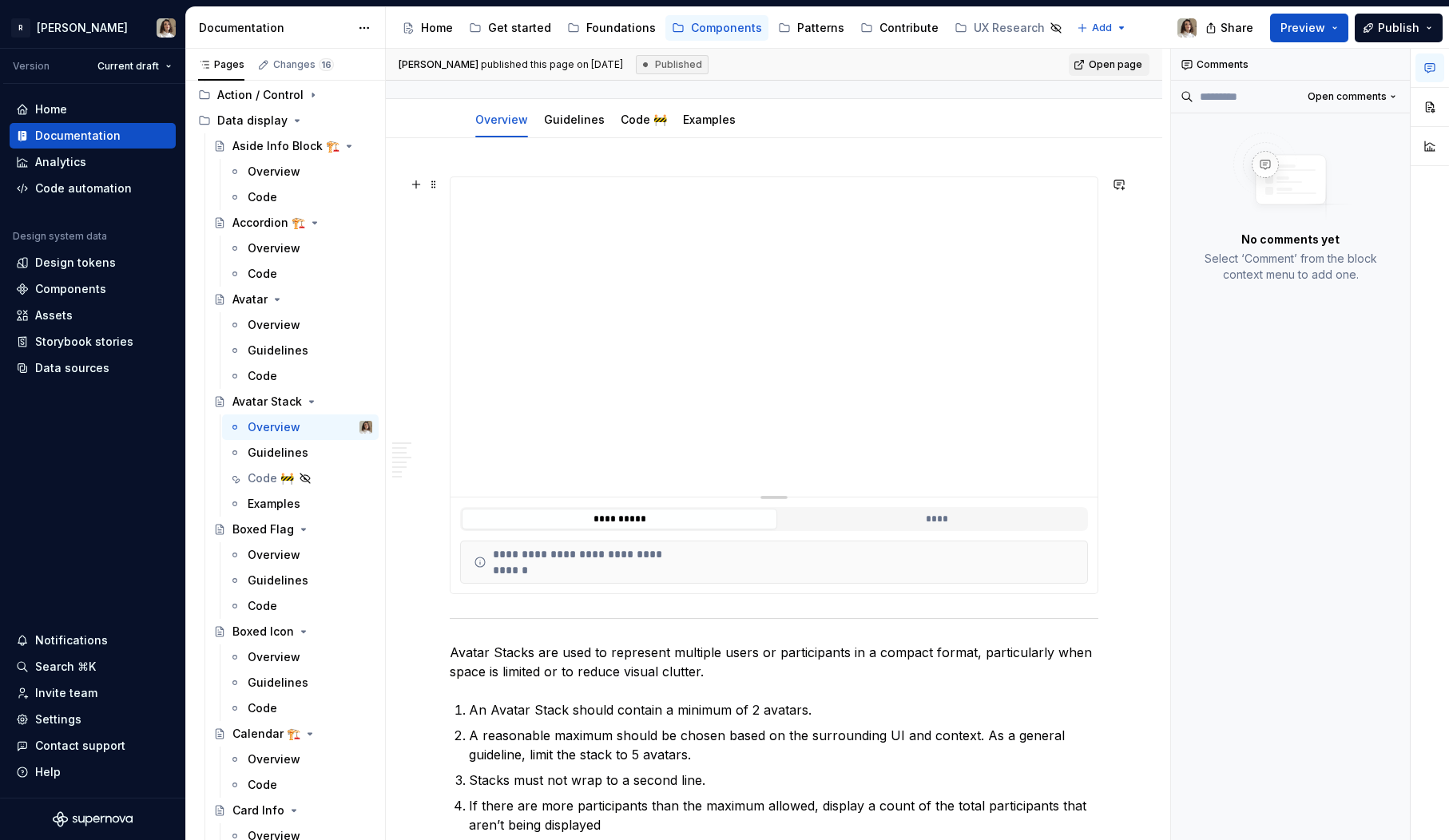
scroll to position [178, 0]
click at [1428, 108] on button "button" at bounding box center [1429, 107] width 29 height 29
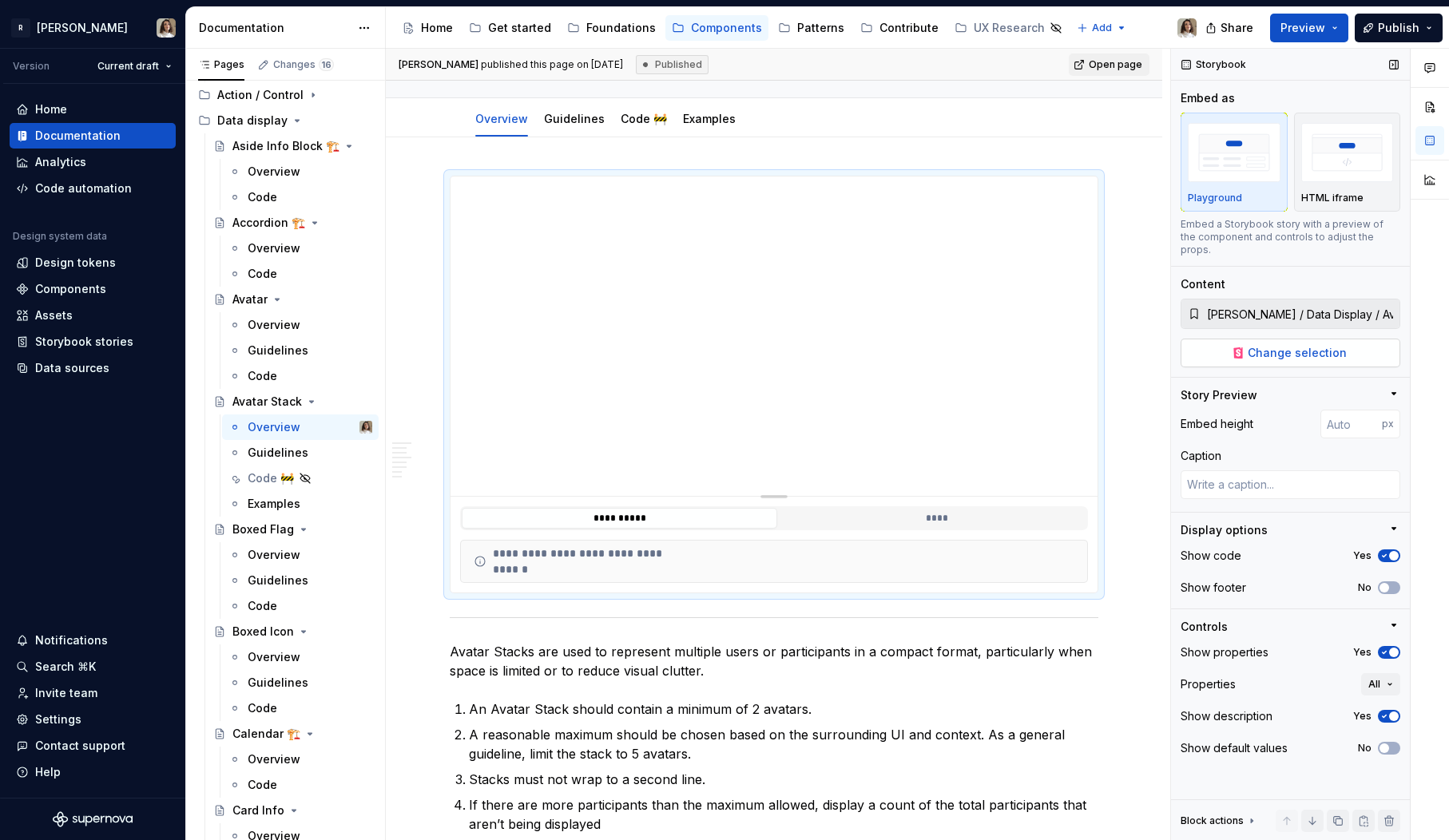
click at [1358, 340] on button "Change selection" at bounding box center [1291, 352] width 220 height 29
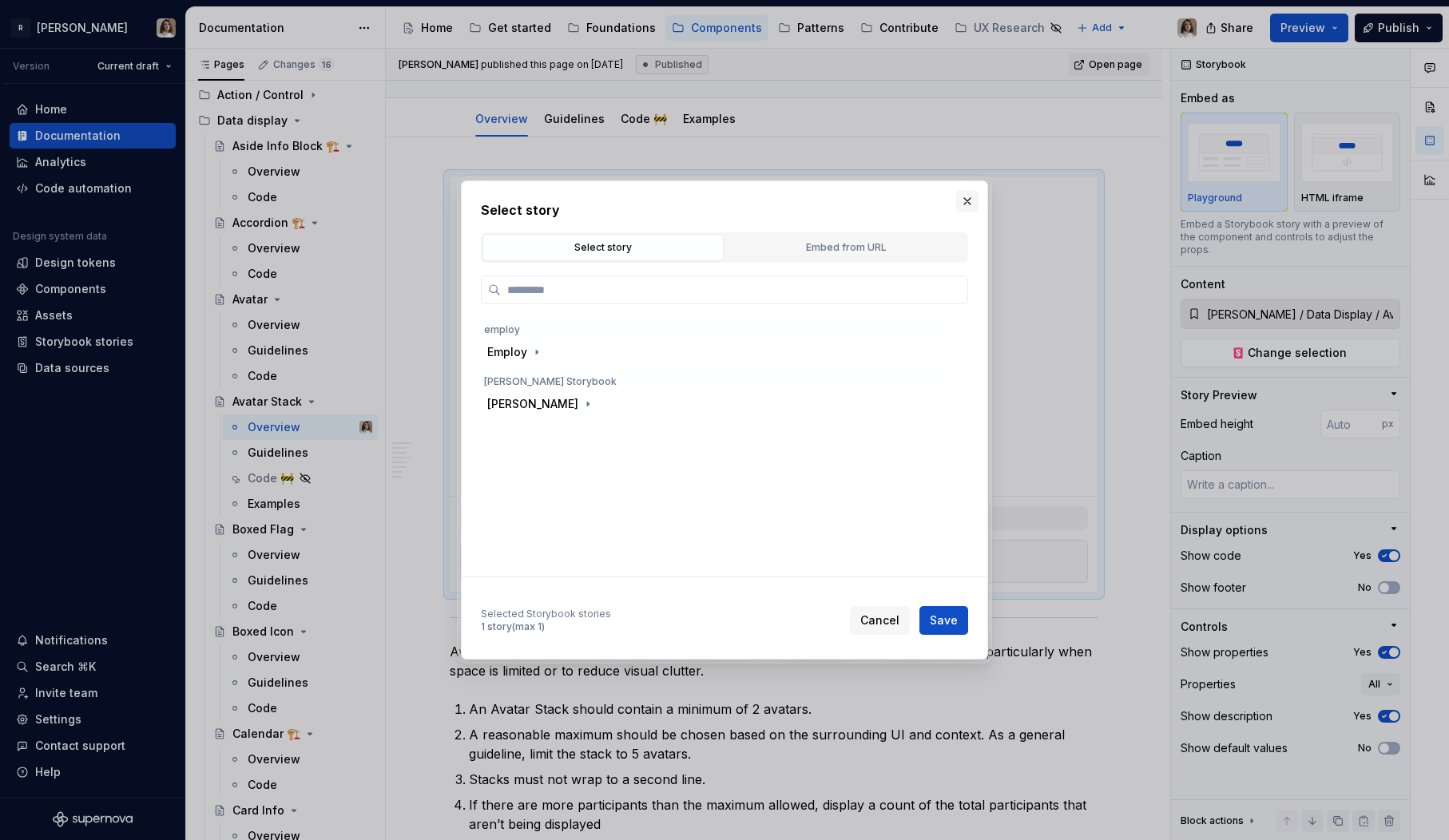
click at [957, 195] on button "button" at bounding box center [967, 202] width 23 height 23
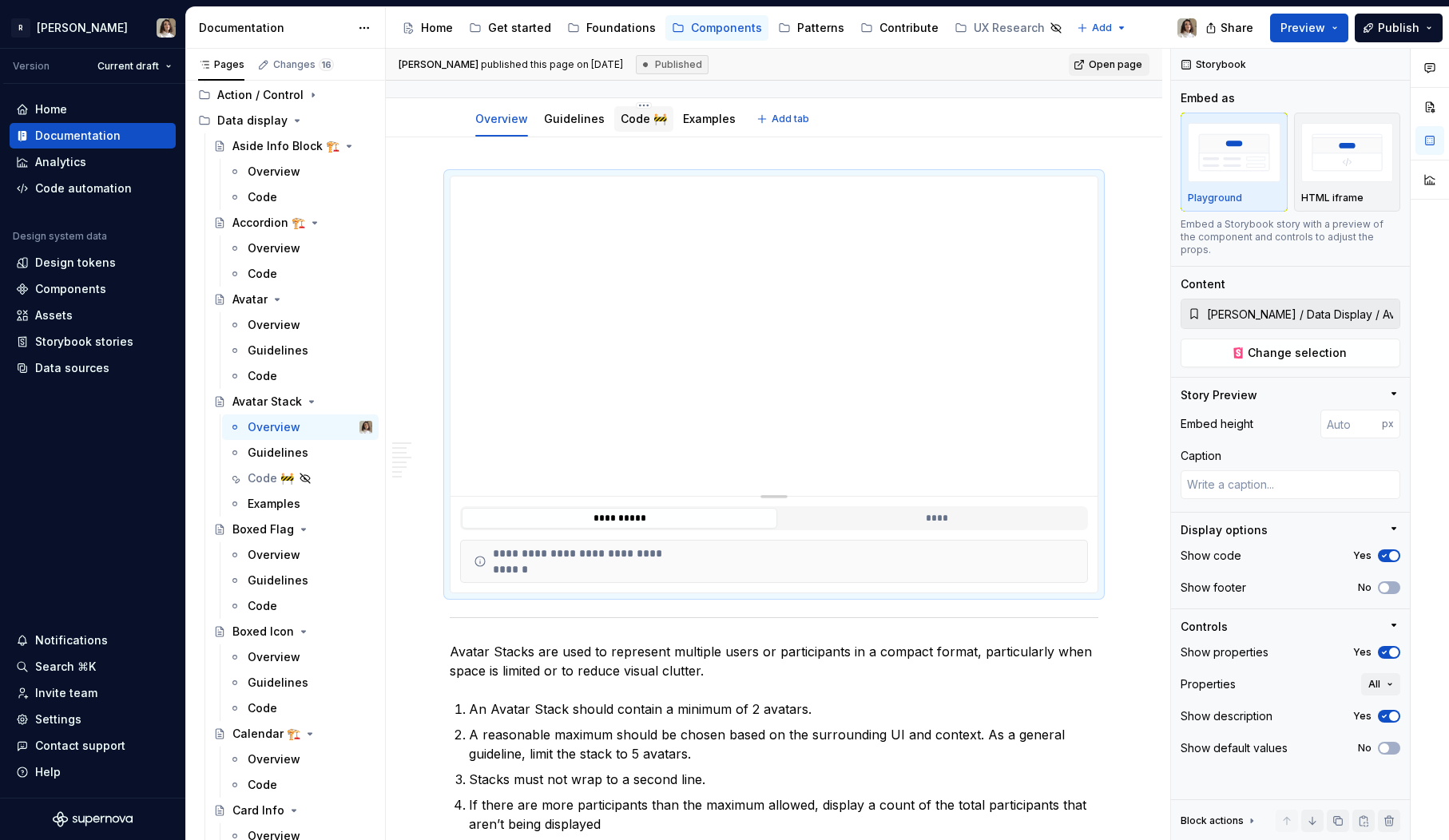
click at [631, 115] on link "Code 🚧" at bounding box center [644, 119] width 46 height 14
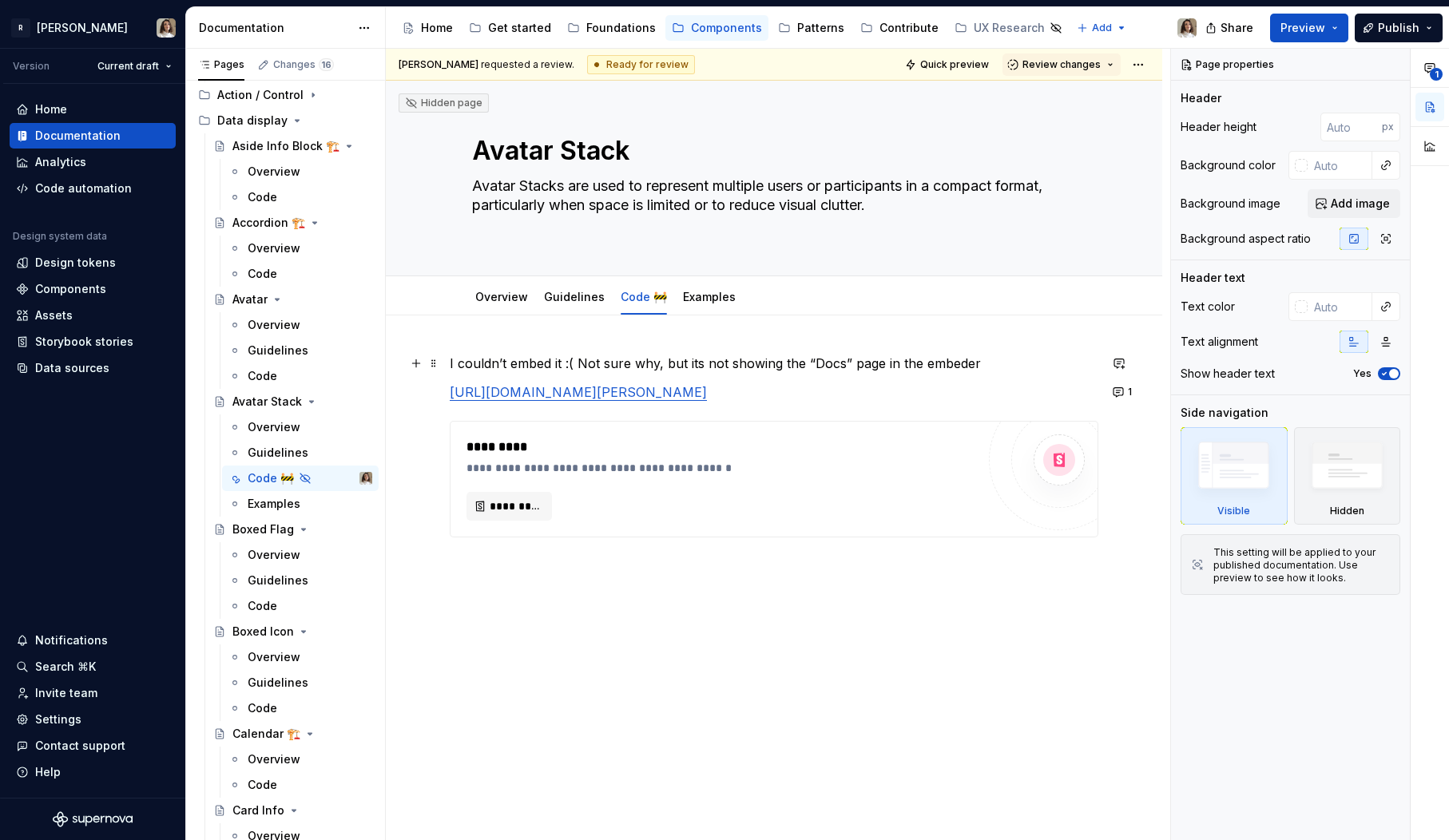
click at [566, 365] on p "I couldn’t embed it :( Not sure why, but its not showing the “Docs” page in the…" at bounding box center [773, 364] width 649 height 19
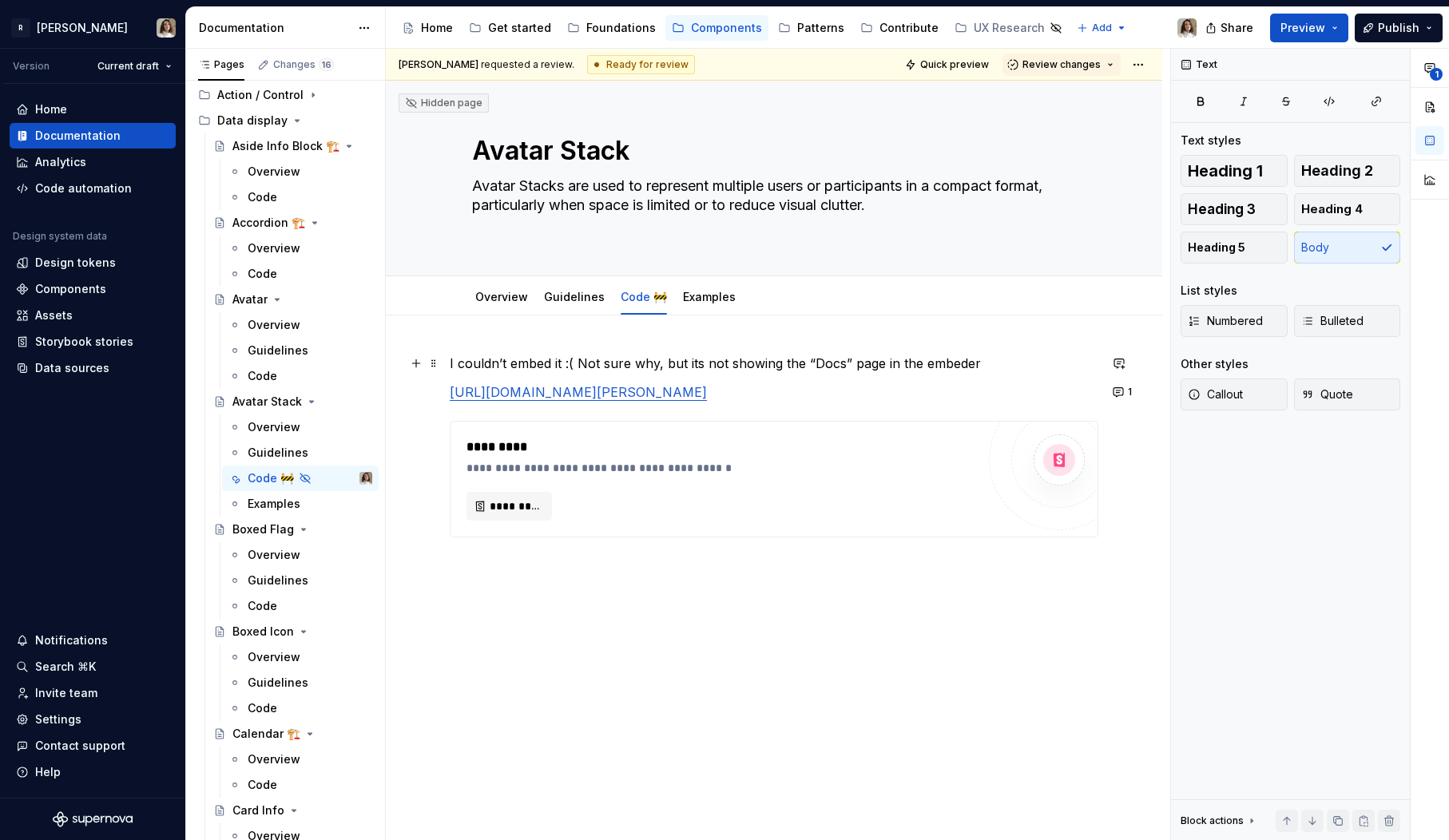
click at [566, 365] on p "I couldn’t embed it :( Not sure why, but its not showing the “Docs” page in the…" at bounding box center [773, 364] width 649 height 19
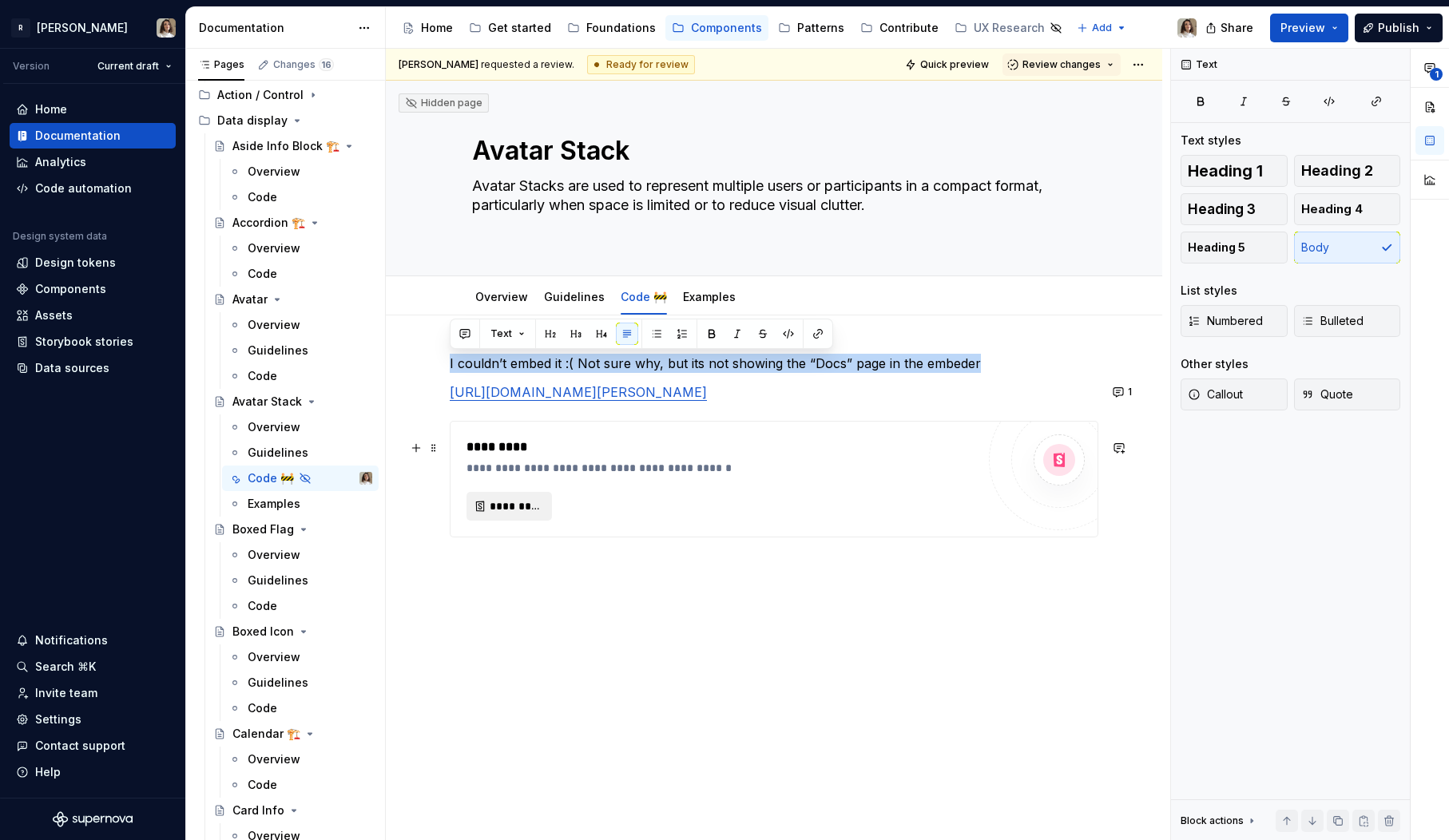
click at [520, 514] on span "*********" at bounding box center [515, 507] width 52 height 16
type textarea "*"
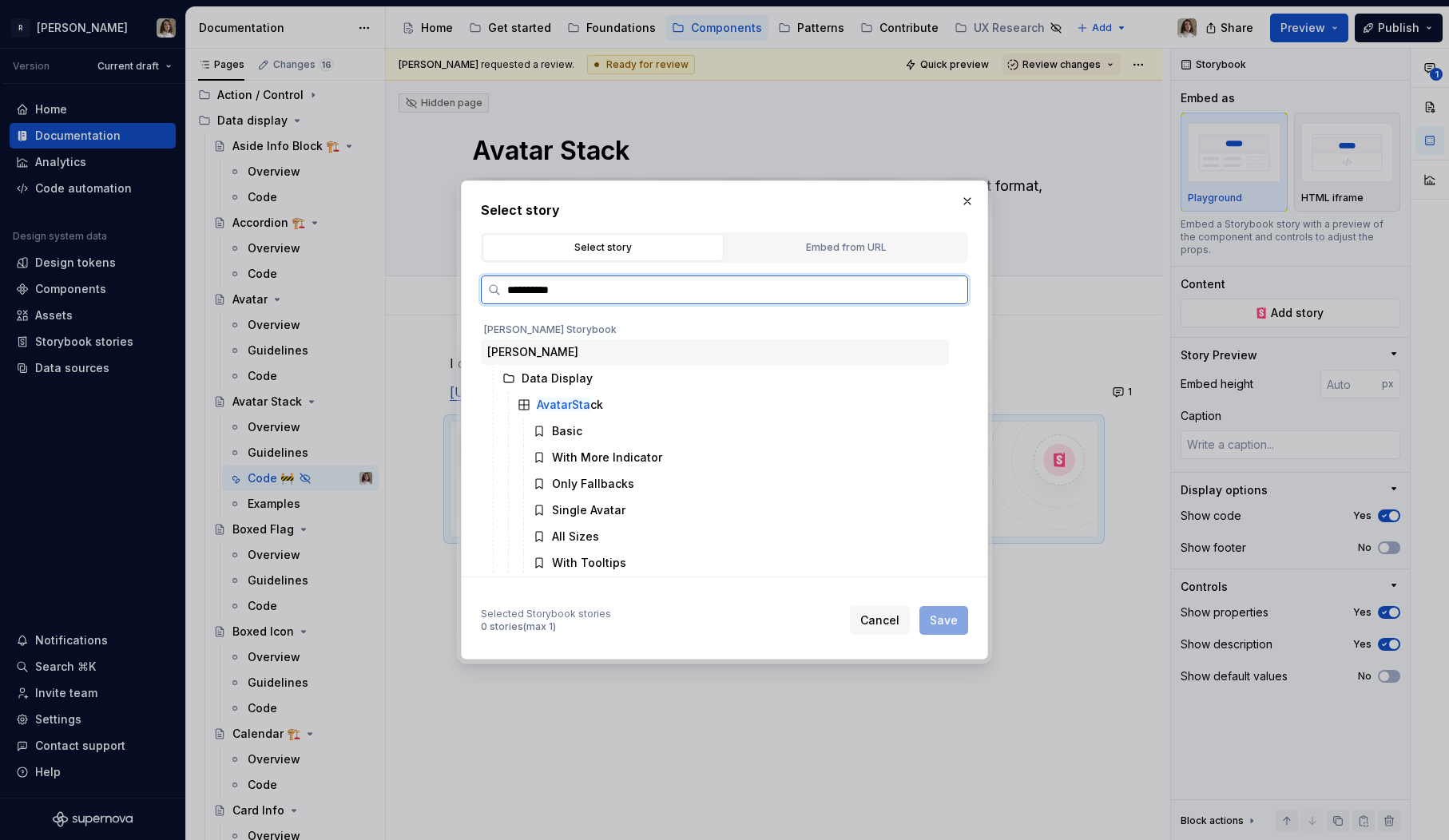
type input "**********"
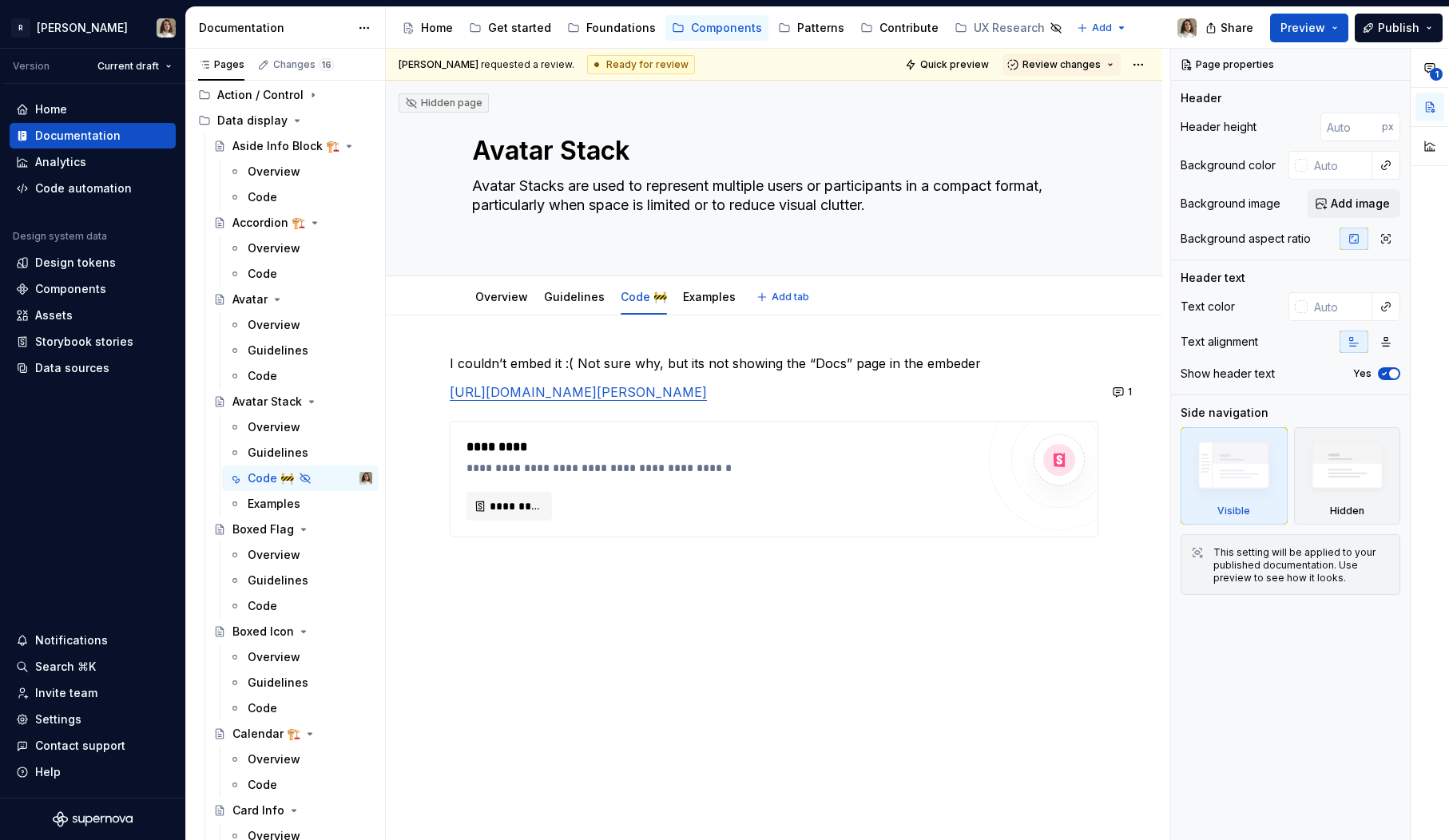
type textarea "*"
click at [571, 365] on p "I couldn’t embed it :( Not sure why, but its not showing the “Docs” page in the…" at bounding box center [773, 364] width 649 height 19
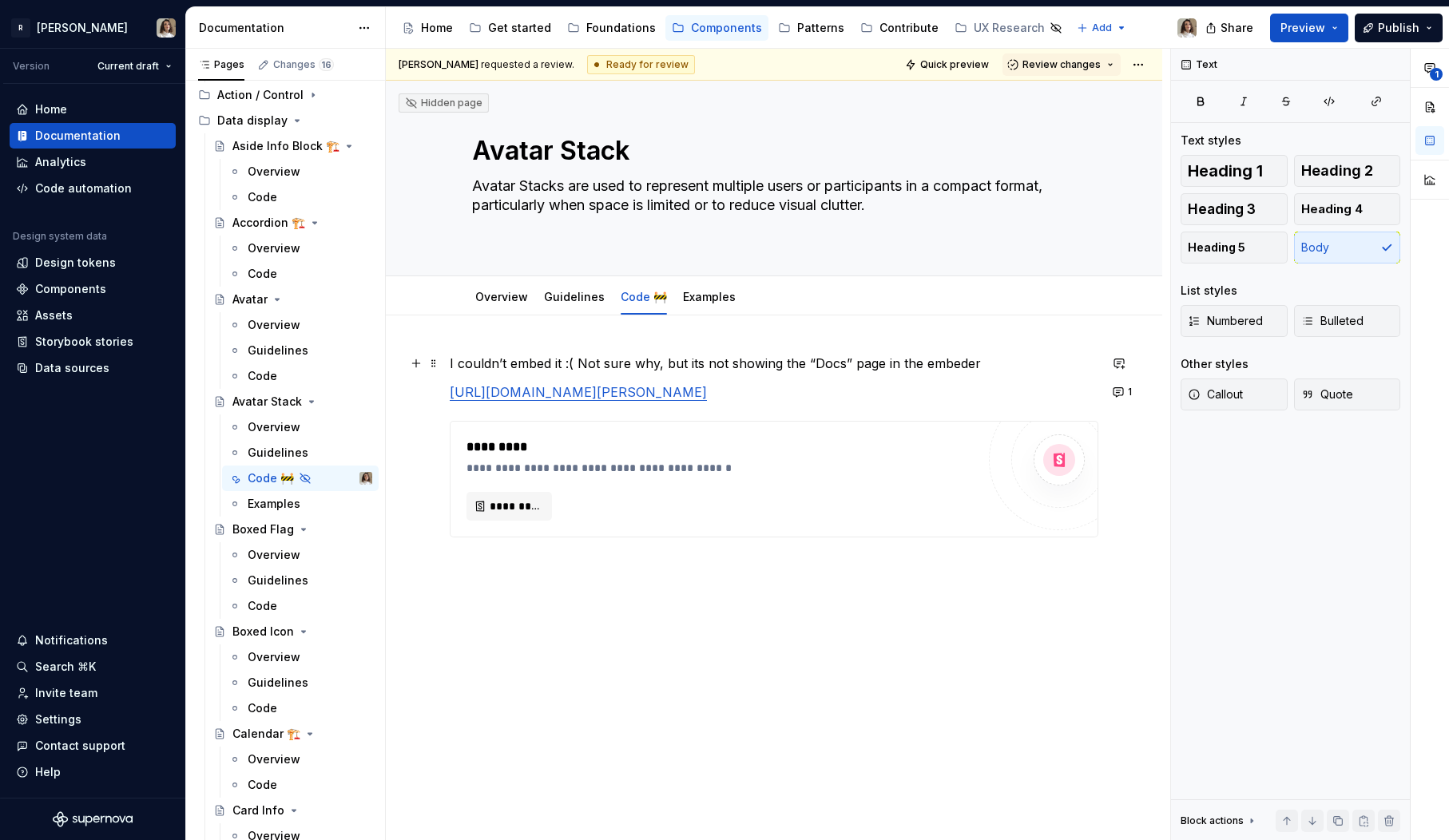
click at [571, 365] on p "I couldn’t embed it :( Not sure why, but its not showing the “Docs” page in the…" at bounding box center [773, 364] width 649 height 19
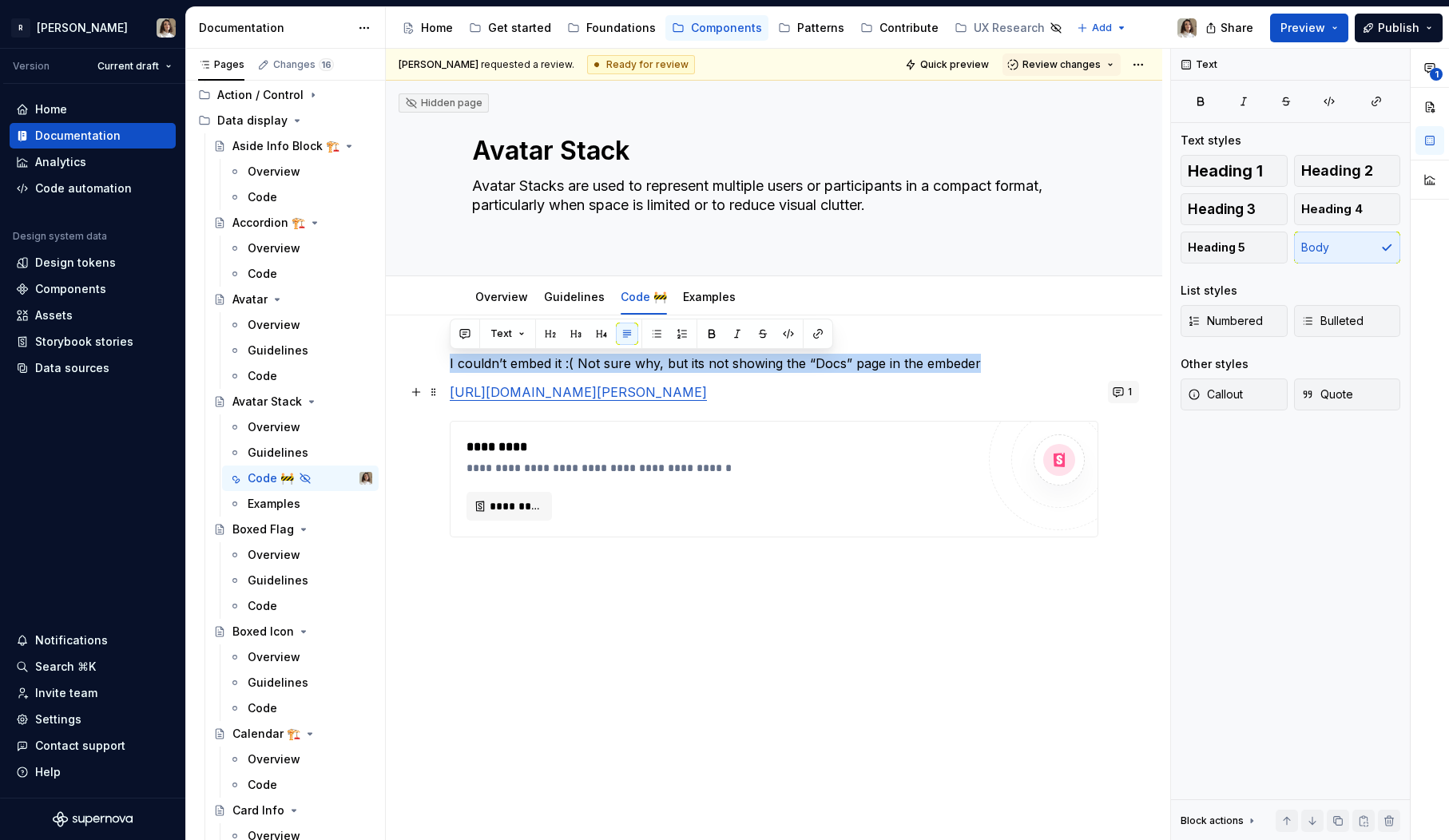
click at [1130, 394] on button "1" at bounding box center [1123, 392] width 31 height 23
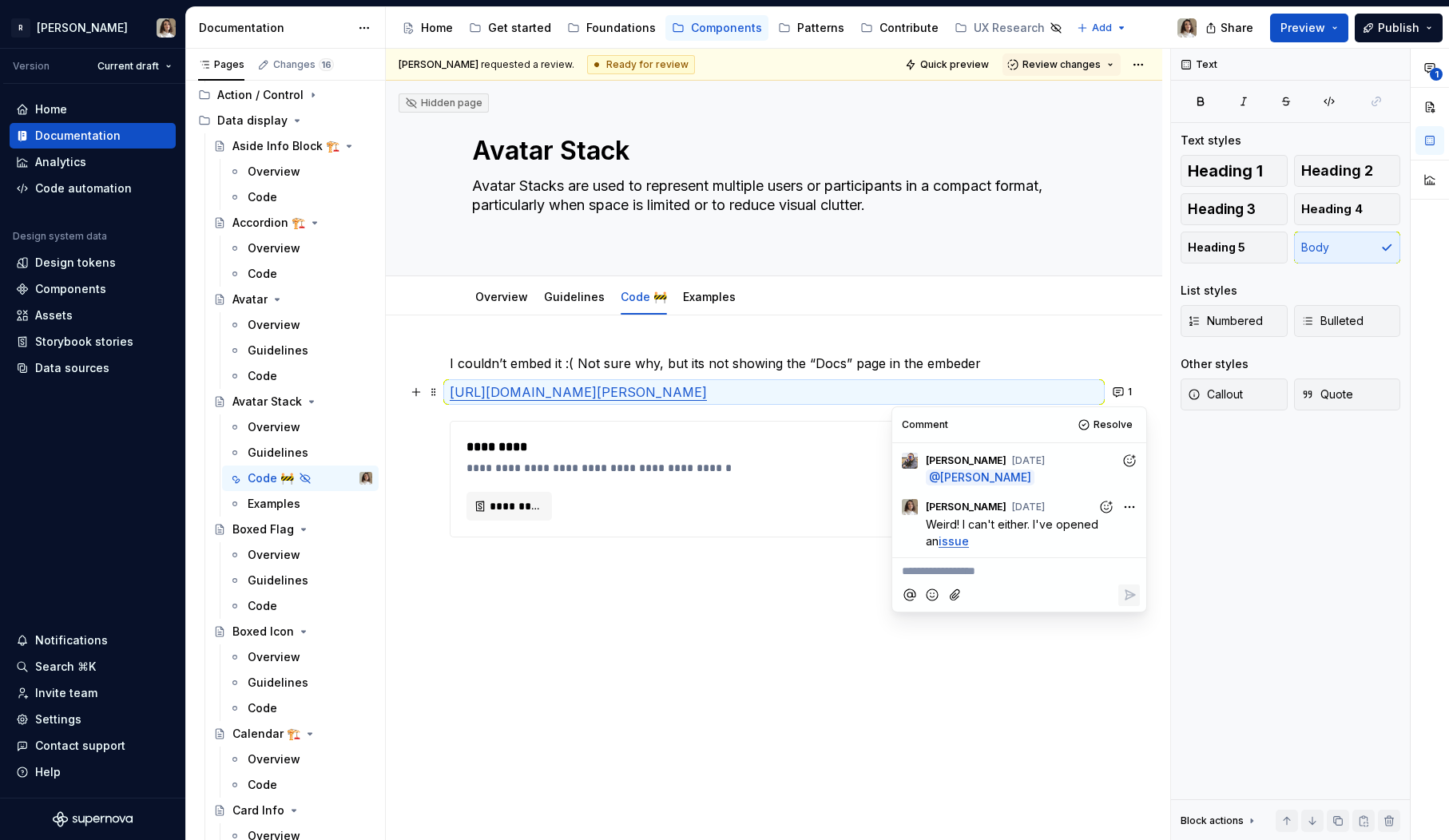
click at [967, 570] on p "**********" at bounding box center [1019, 571] width 235 height 16
click at [939, 541] on link "issue" at bounding box center [954, 541] width 30 height 14
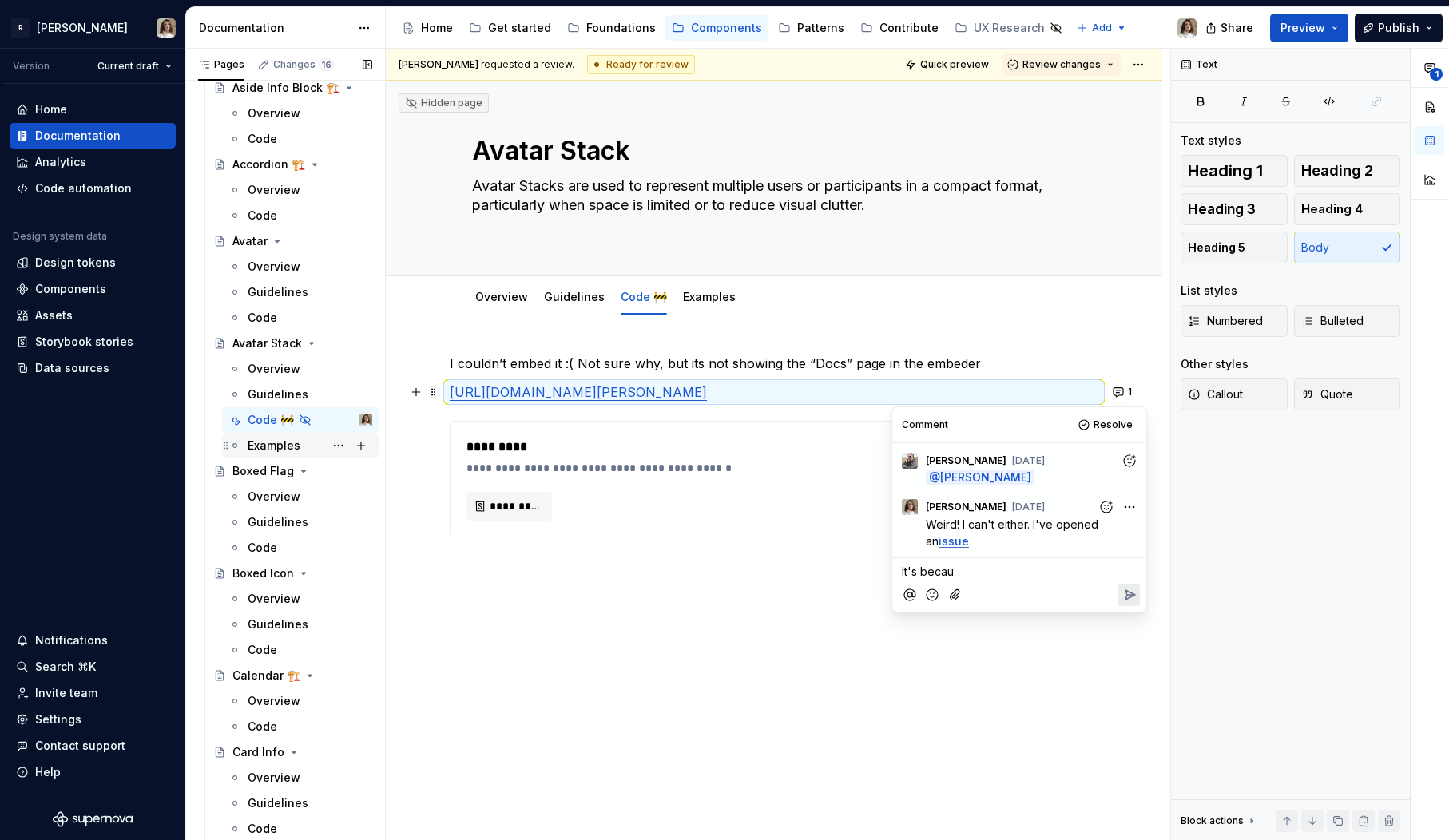
scroll to position [223, 0]
click at [262, 636] on div "Code" at bounding box center [310, 647] width 125 height 23
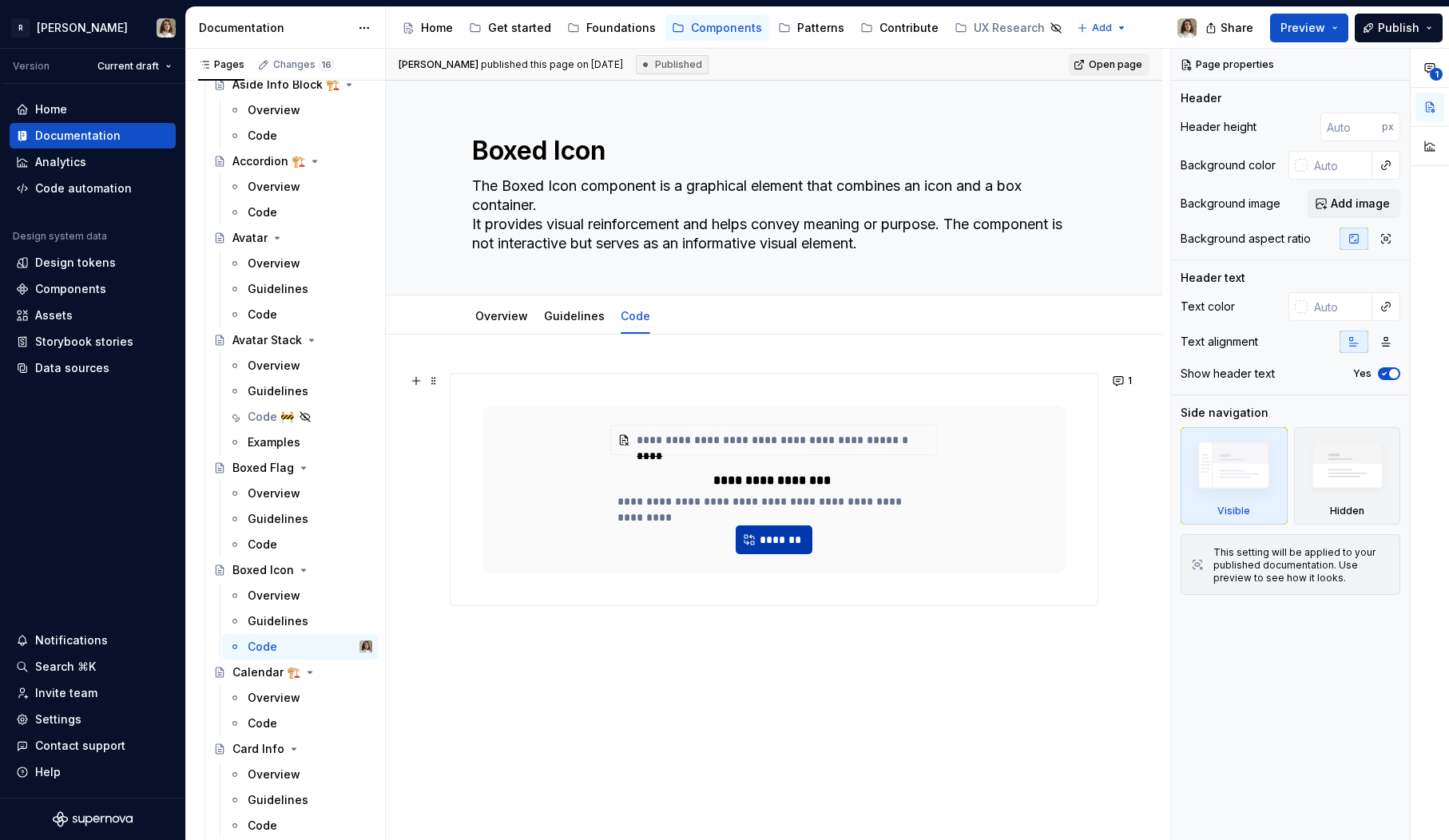
click at [782, 537] on span "*******" at bounding box center [780, 540] width 43 height 16
type textarea "*"
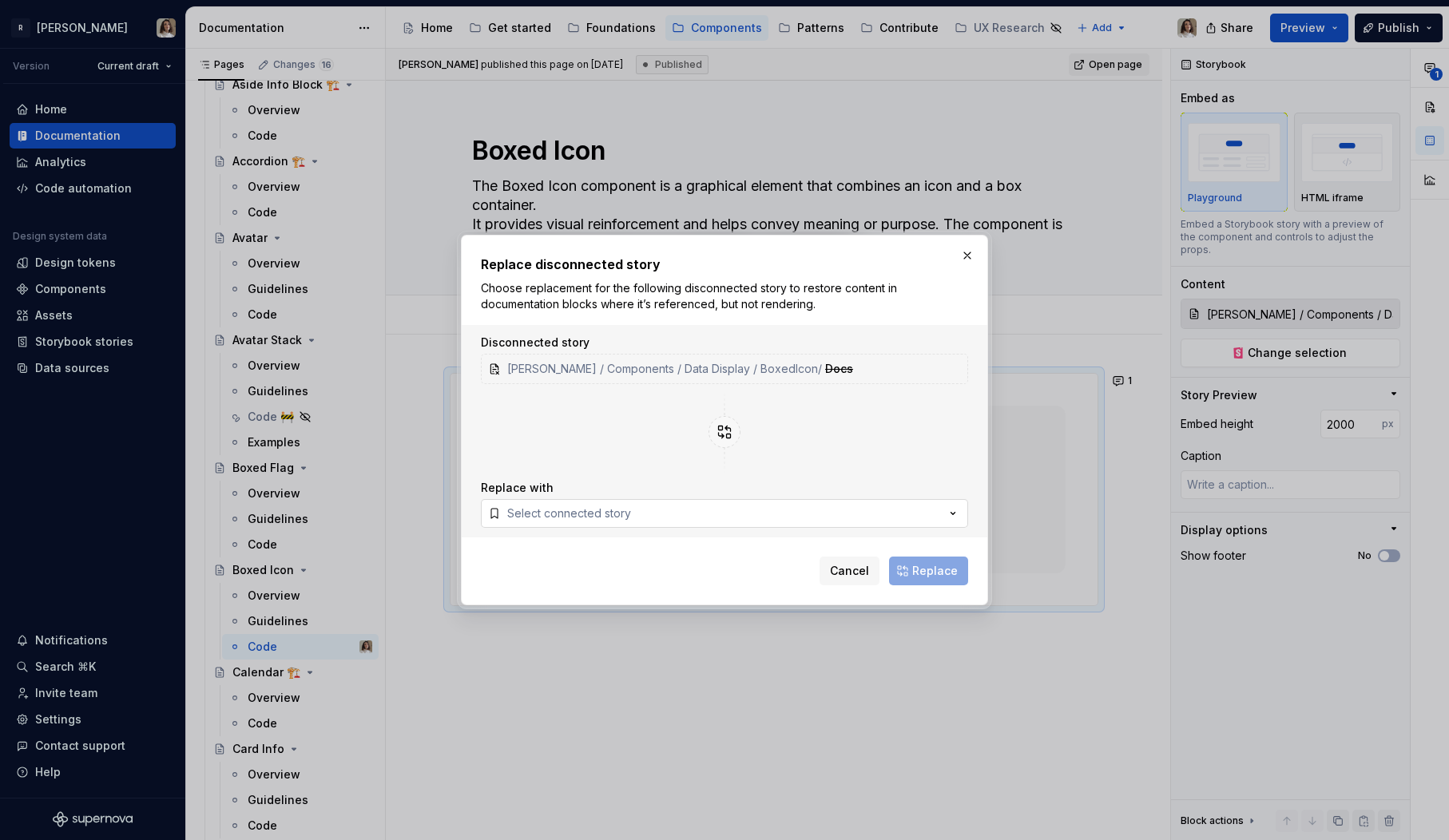
click at [640, 520] on button "Select connected story" at bounding box center [724, 513] width 488 height 29
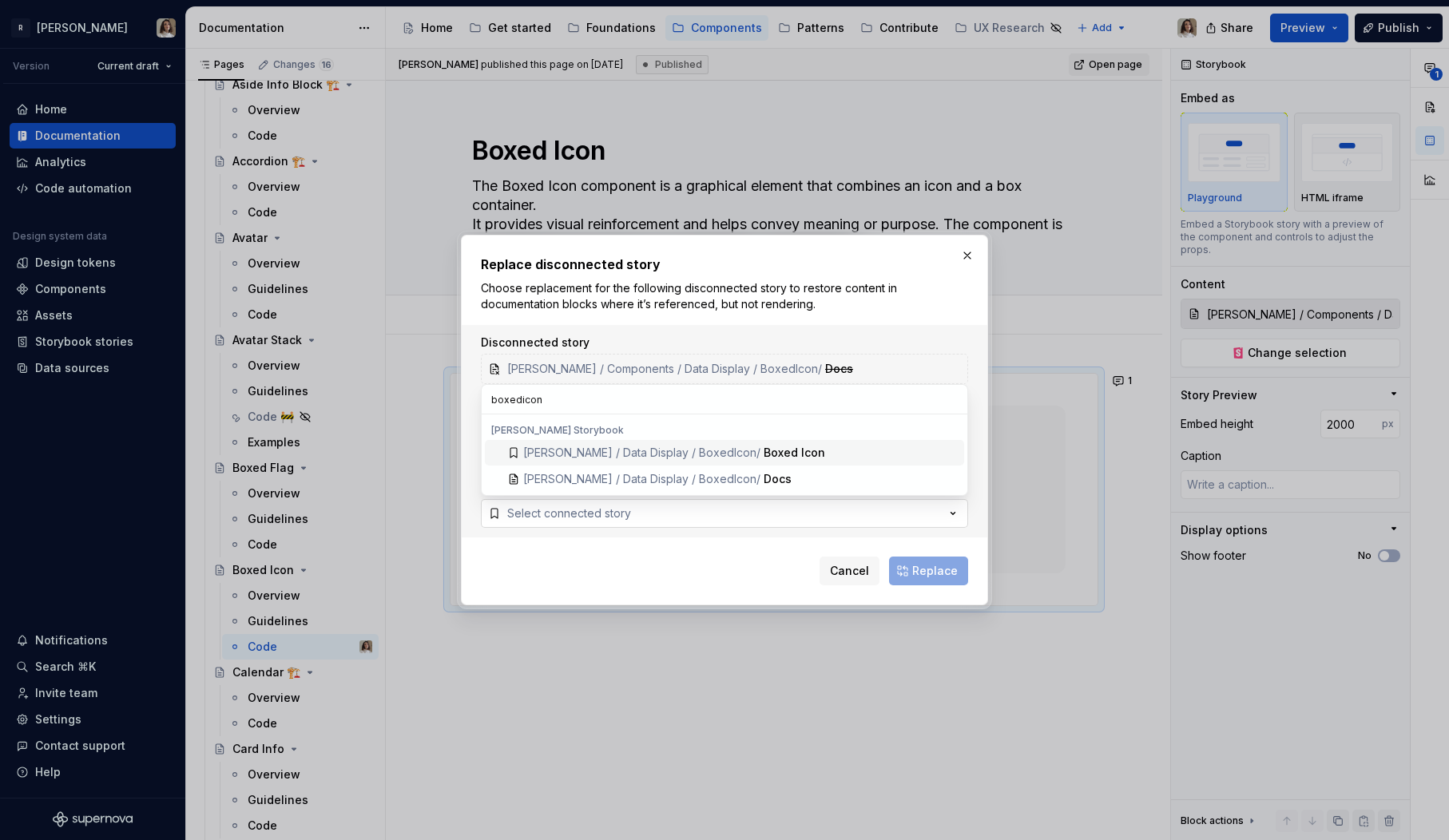
type input "boxedicons"
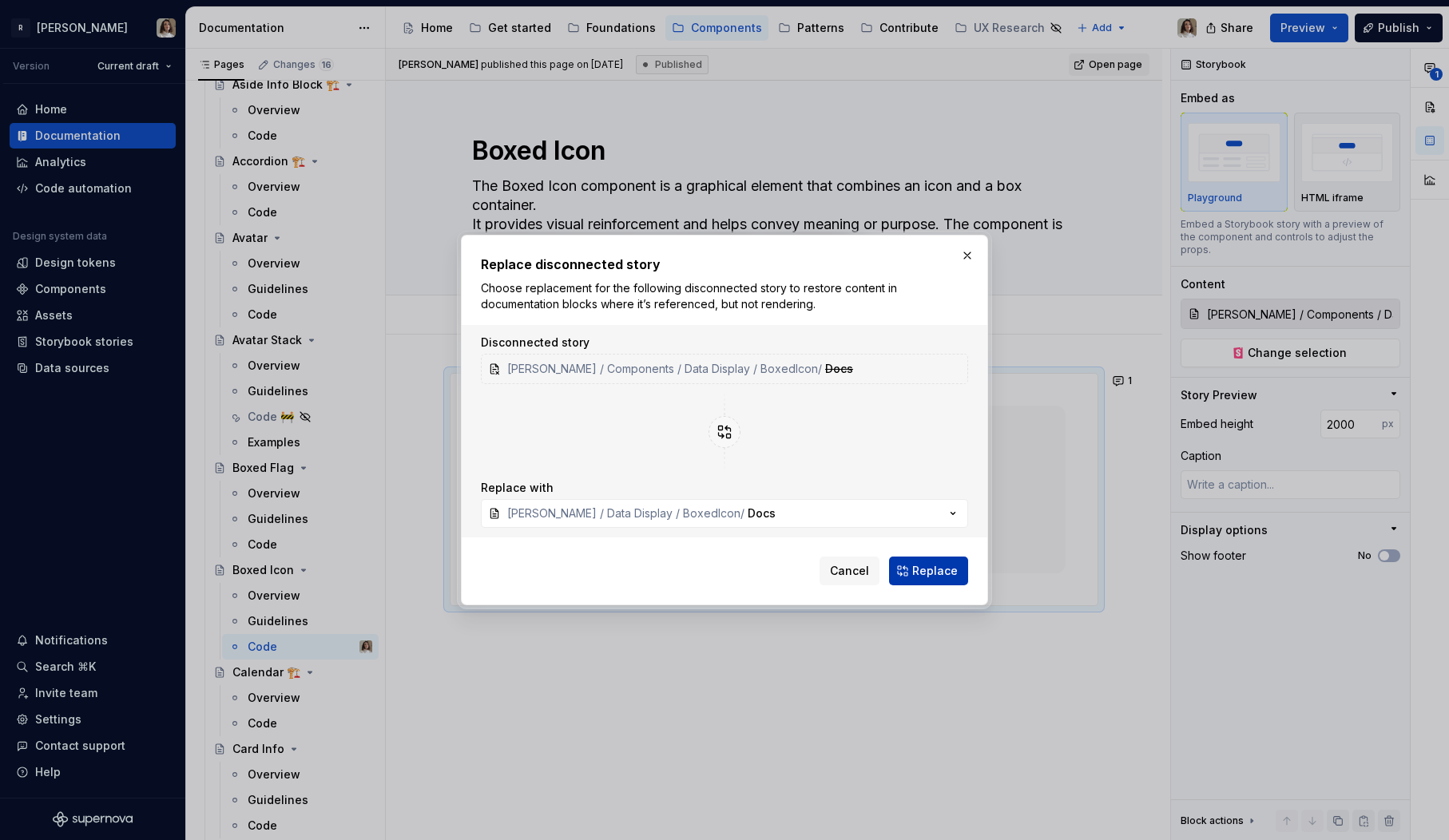
click at [935, 577] on span "Replace" at bounding box center [935, 571] width 46 height 16
type textarea "*"
type input "Norma / Data Display / BoxedIcon / Docs"
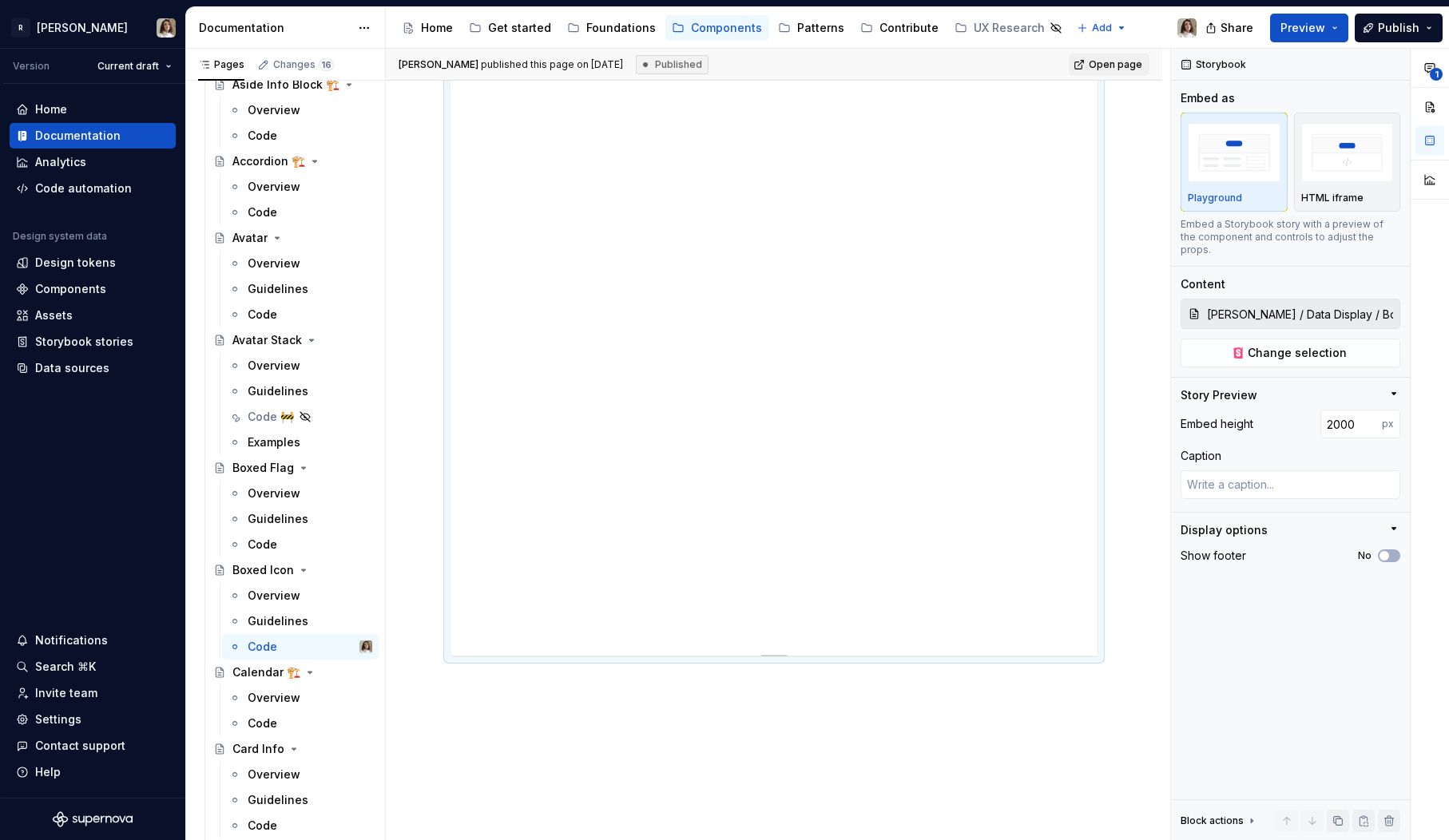
scroll to position [1403, 0]
type textarea "*"
type input "2000"
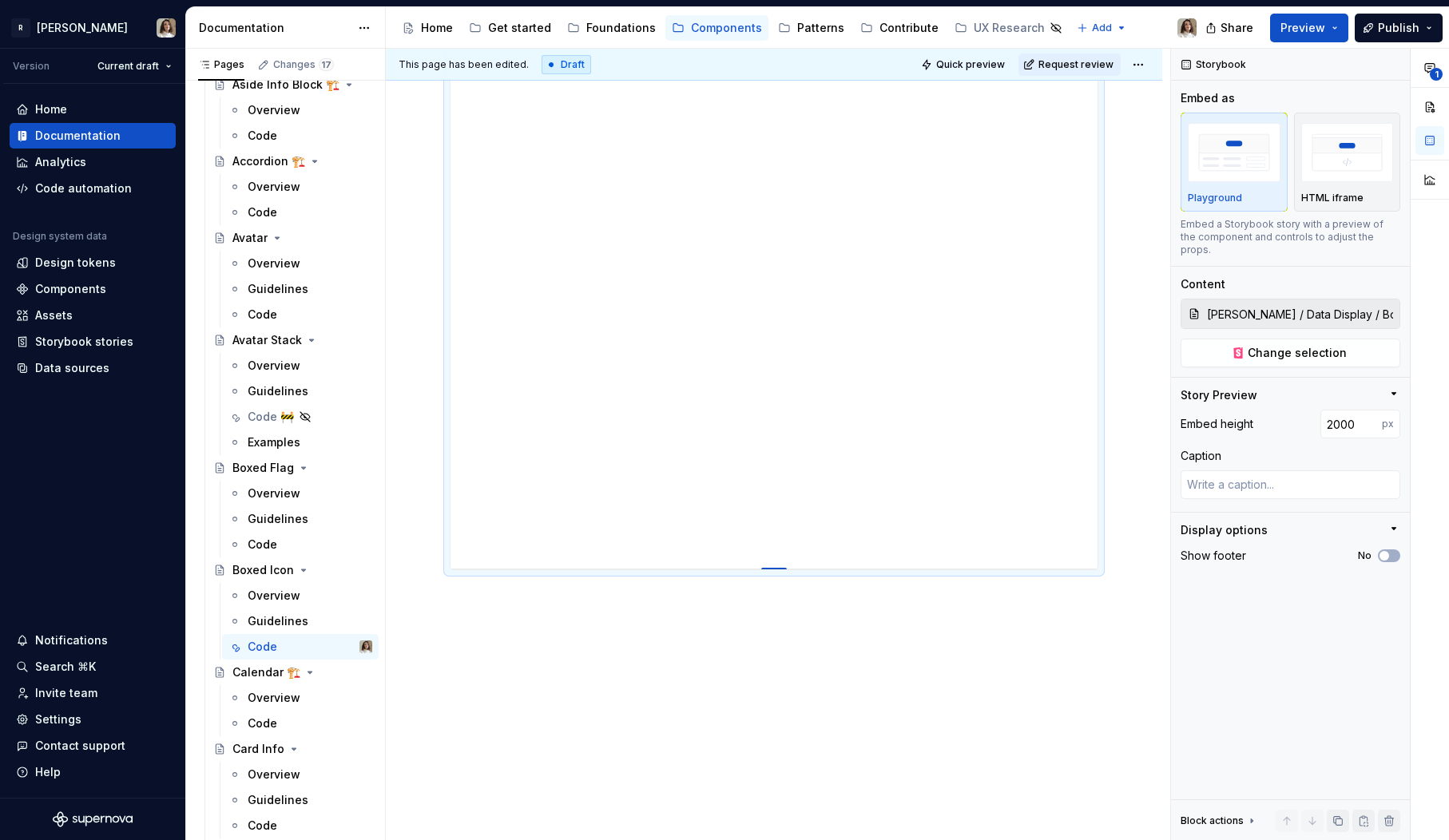
drag, startPoint x: 774, startPoint y: 567, endPoint x: 786, endPoint y: 561, distance: 13.4
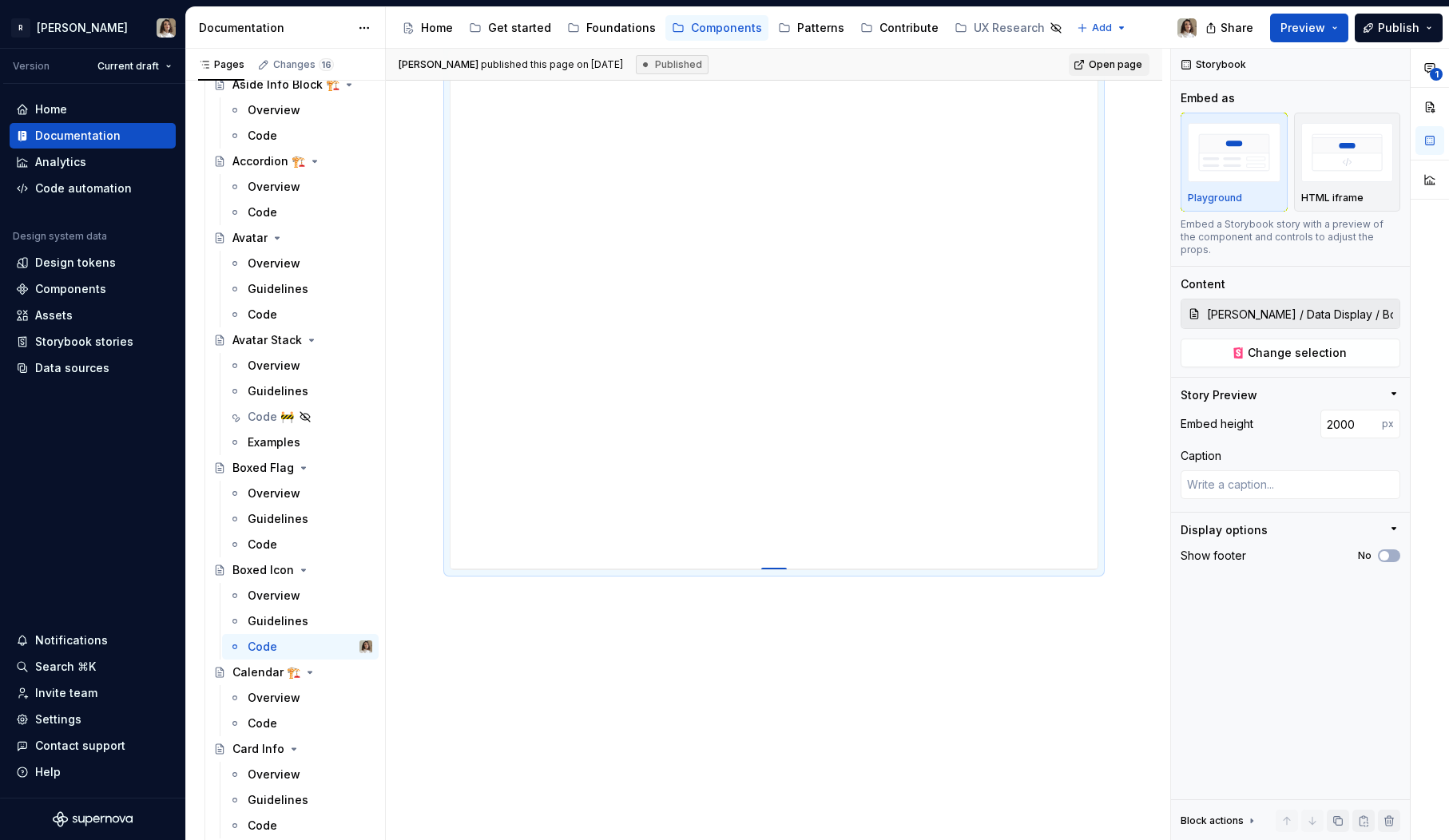
drag, startPoint x: 774, startPoint y: 568, endPoint x: 774, endPoint y: 670, distance: 102.0
type textarea "*"
click at [1343, 410] on input "2000" at bounding box center [1351, 423] width 61 height 29
type input "2000"
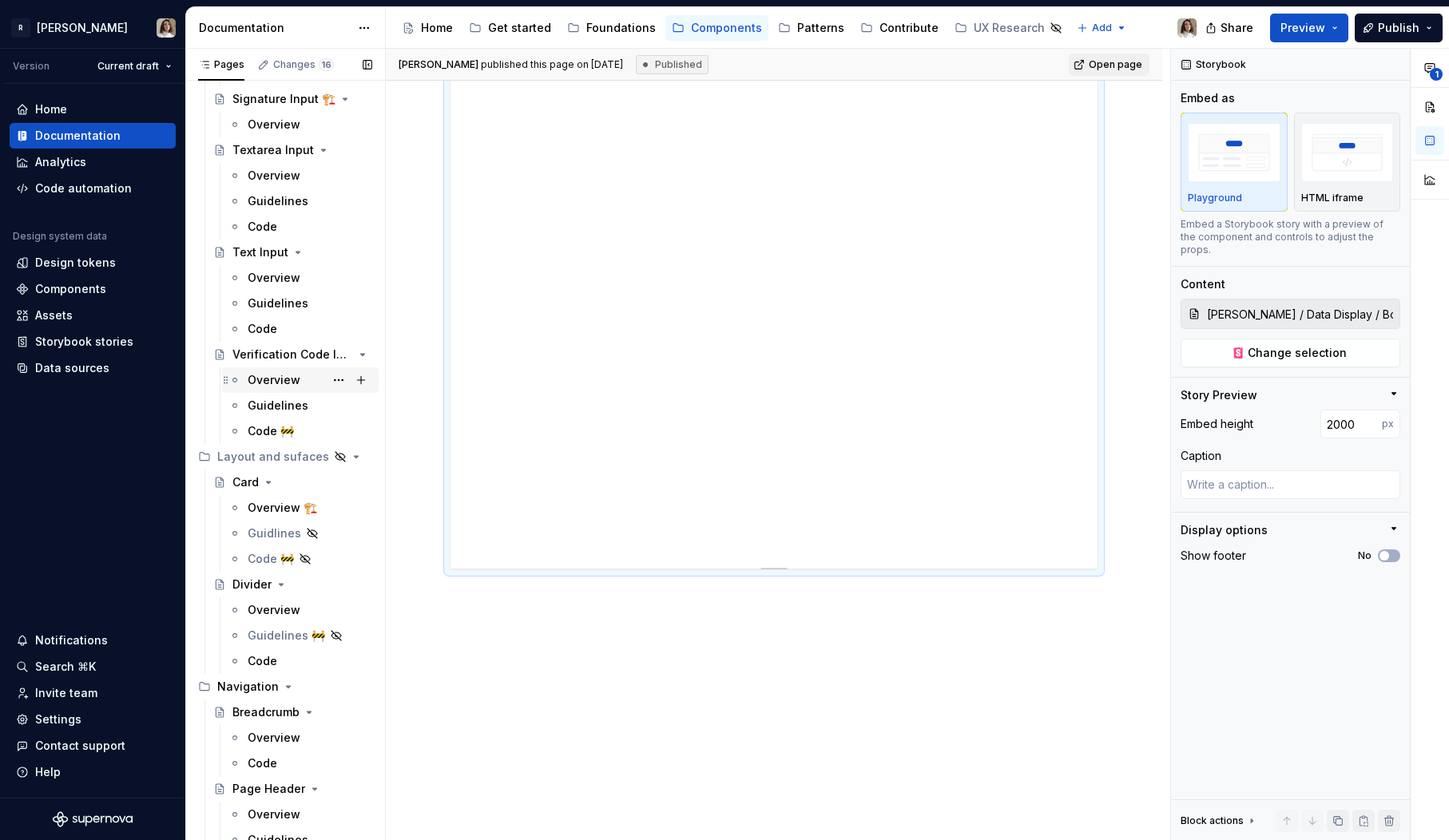
scroll to position [2924, 0]
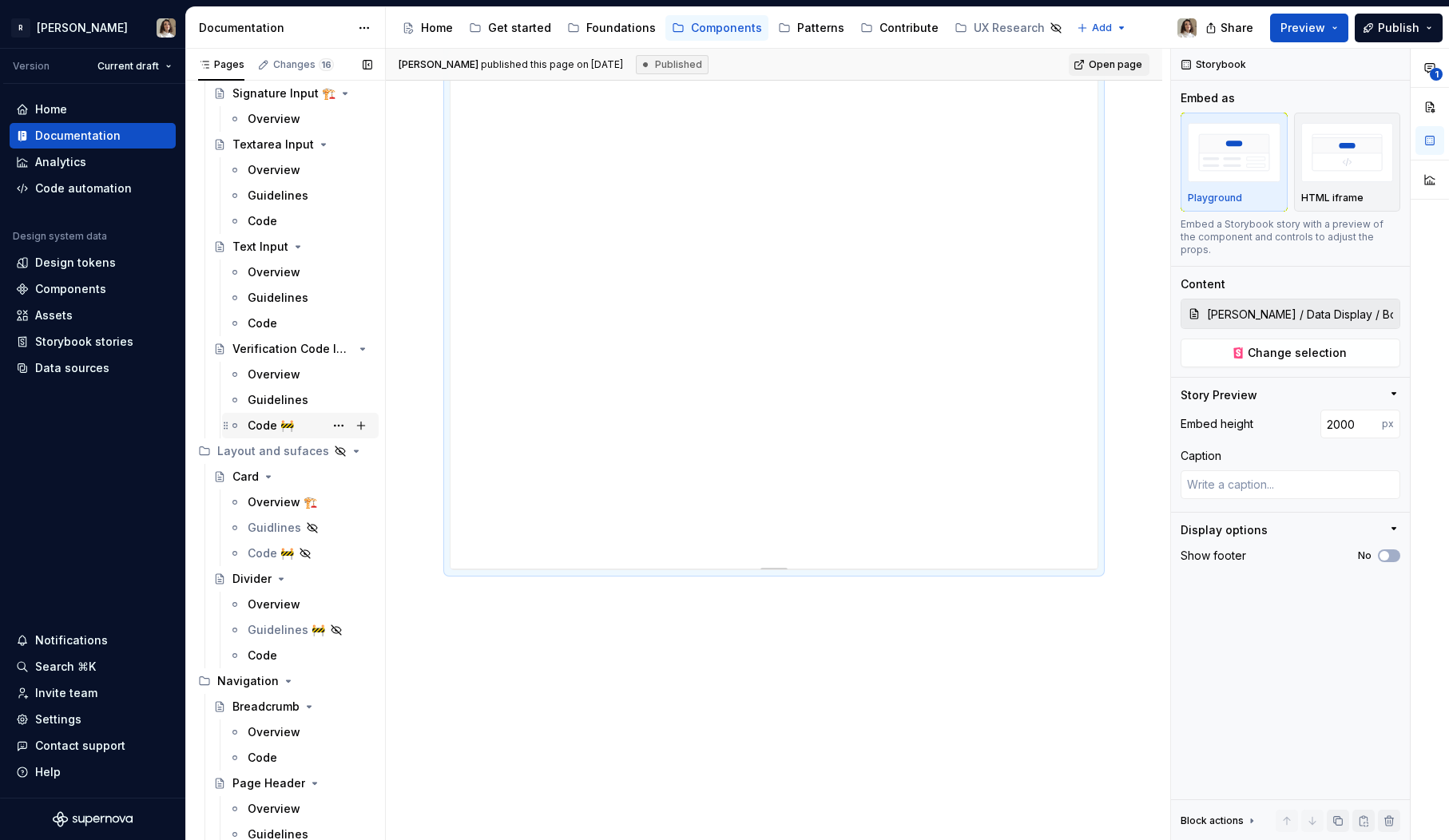
click at [273, 417] on div "Code 🚧" at bounding box center [270, 425] width 46 height 16
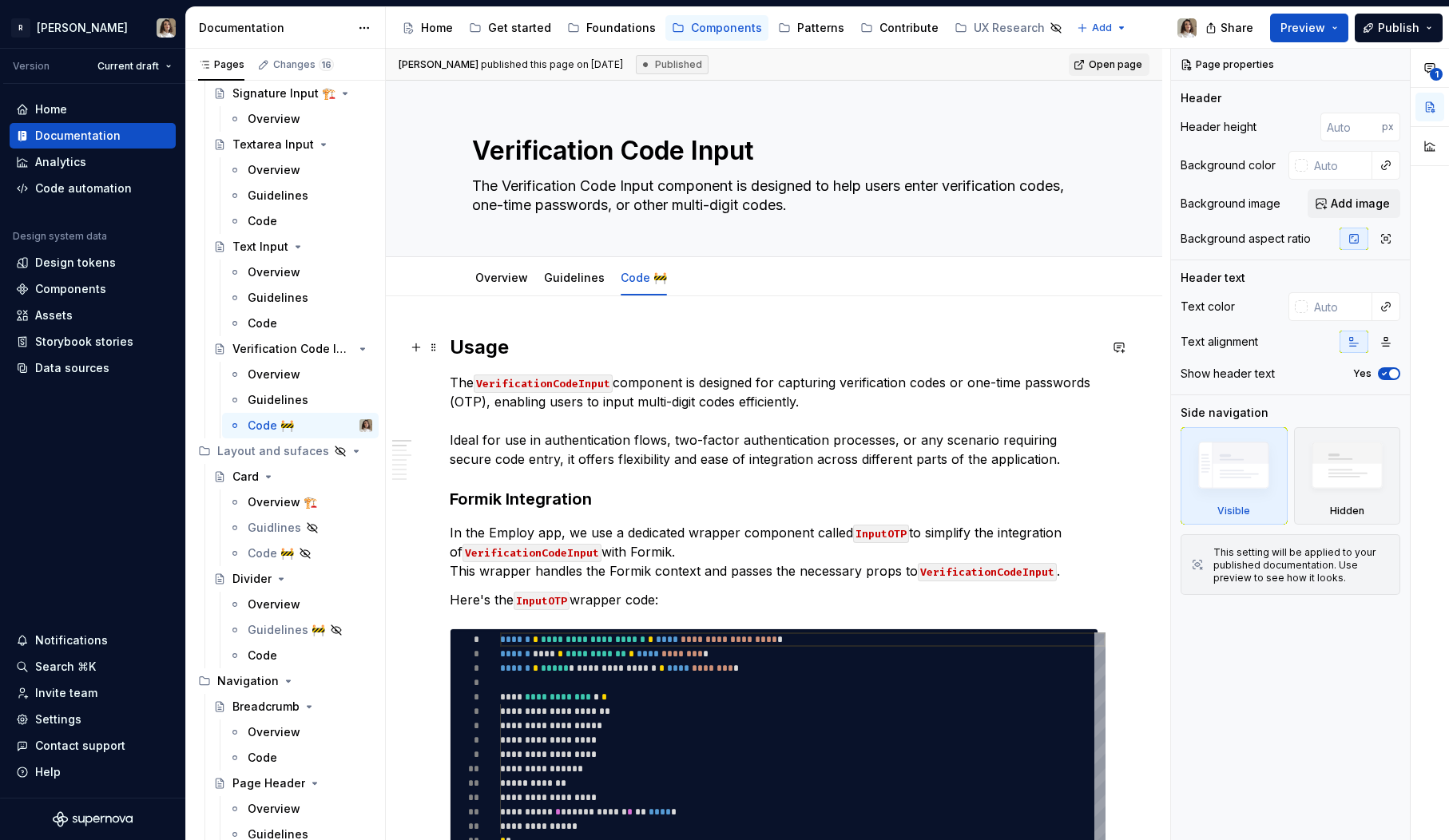
type textarea "*"
click at [459, 348] on h2 "Usage" at bounding box center [773, 347] width 649 height 26
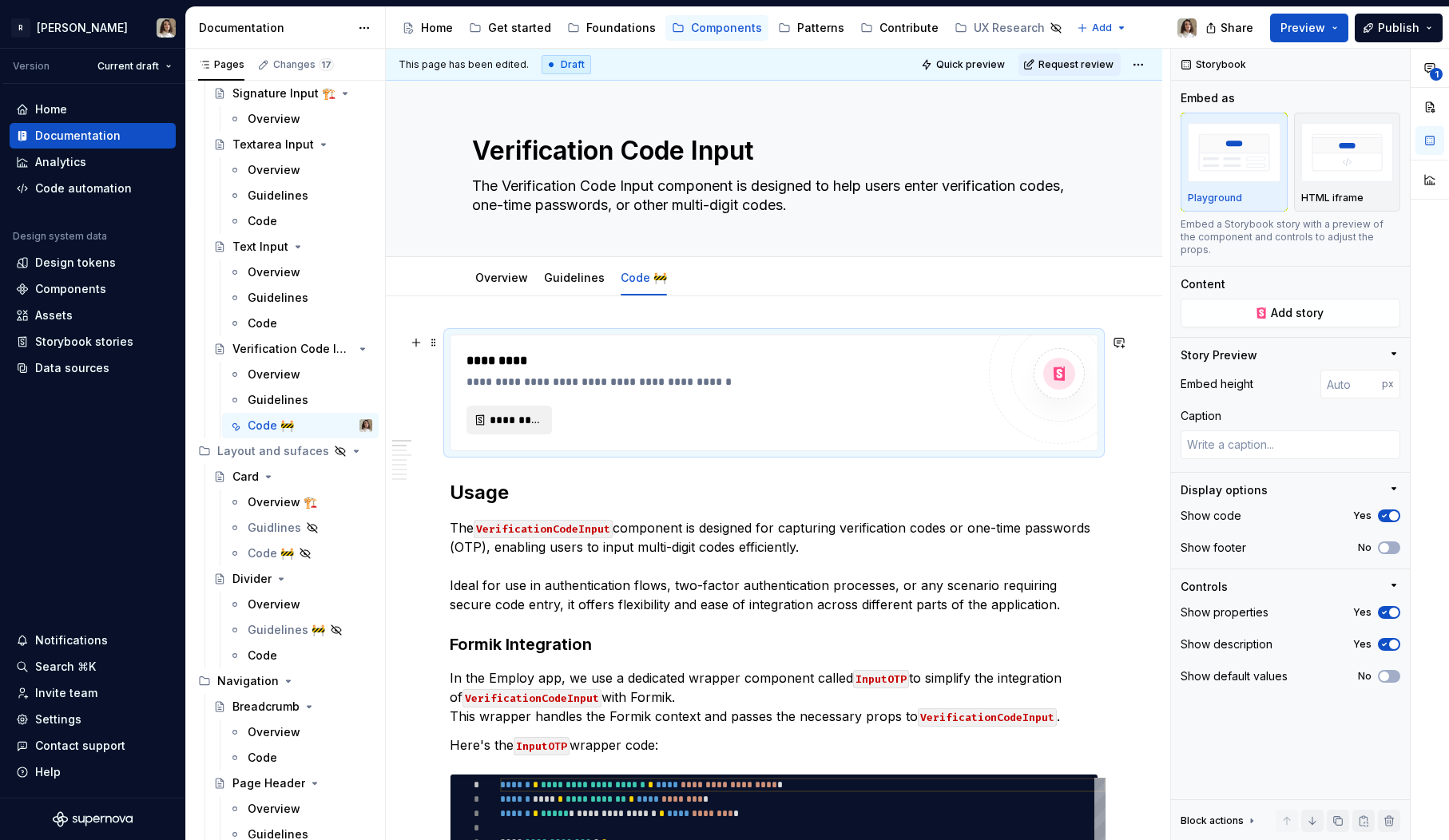
click at [511, 422] on span "*********" at bounding box center [515, 420] width 52 height 16
type textarea "*"
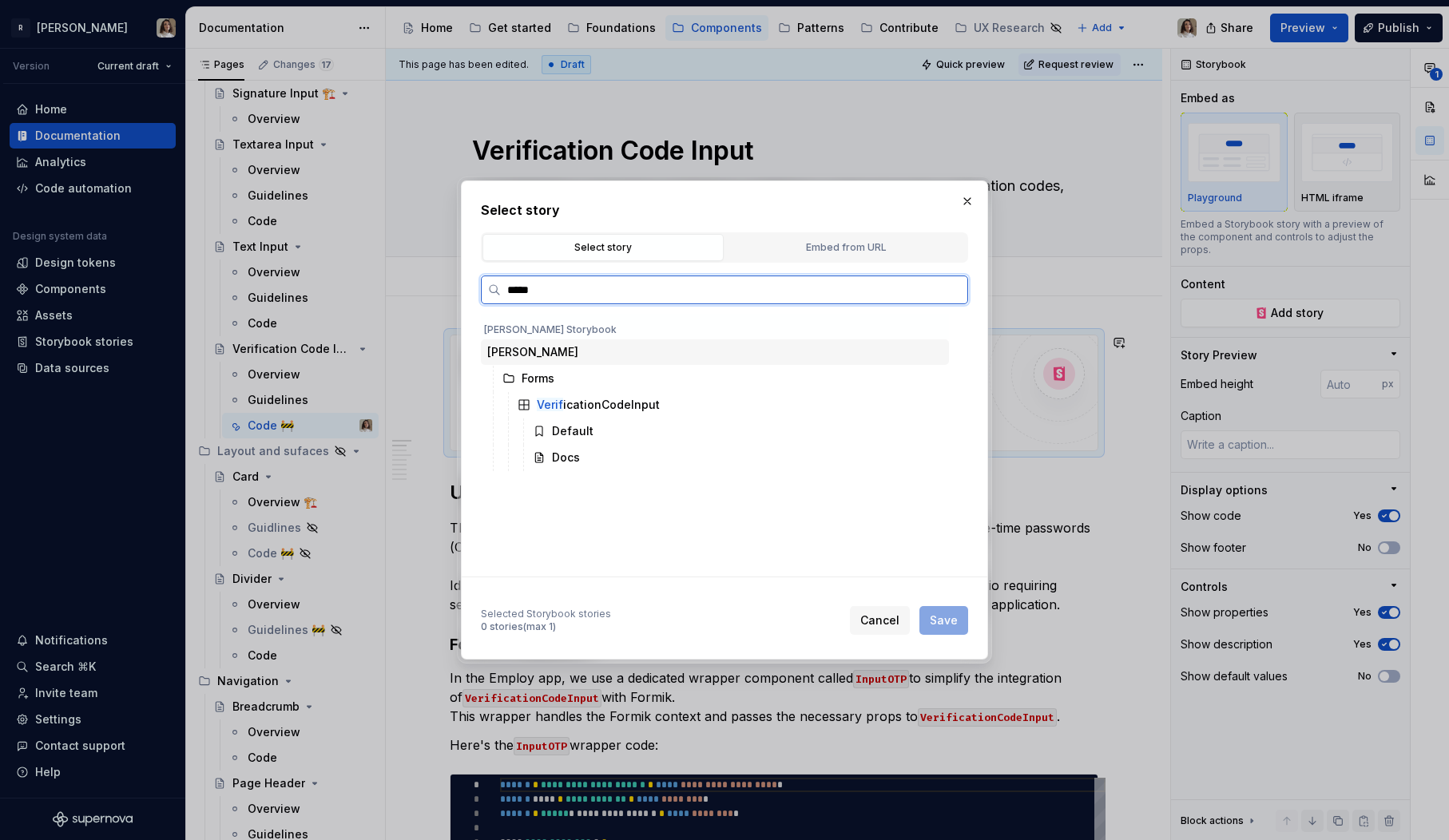
type input "******"
click at [579, 464] on div "Docs" at bounding box center [566, 457] width 28 height 16
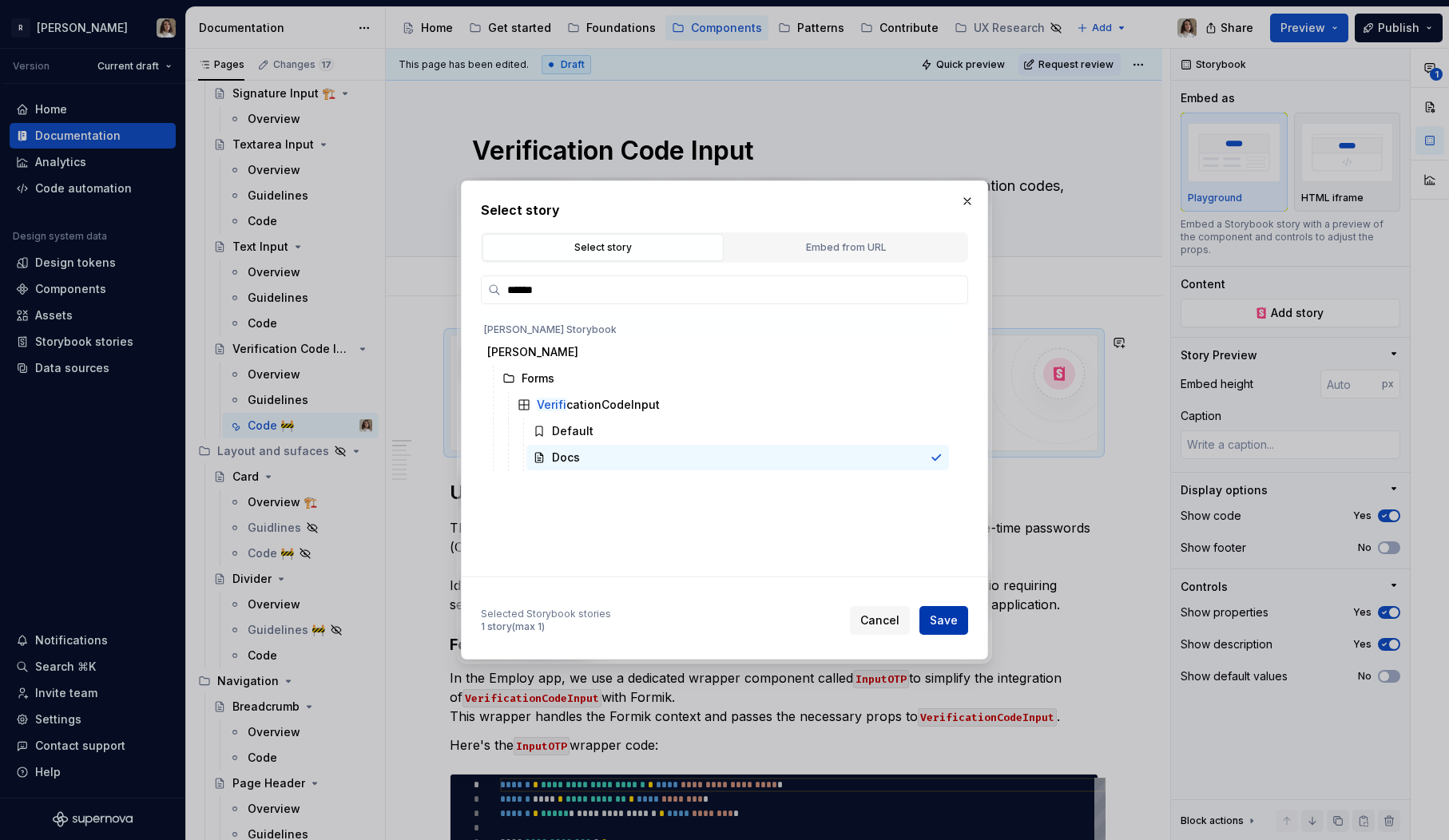
click at [938, 620] on span "Save" at bounding box center [944, 620] width 28 height 16
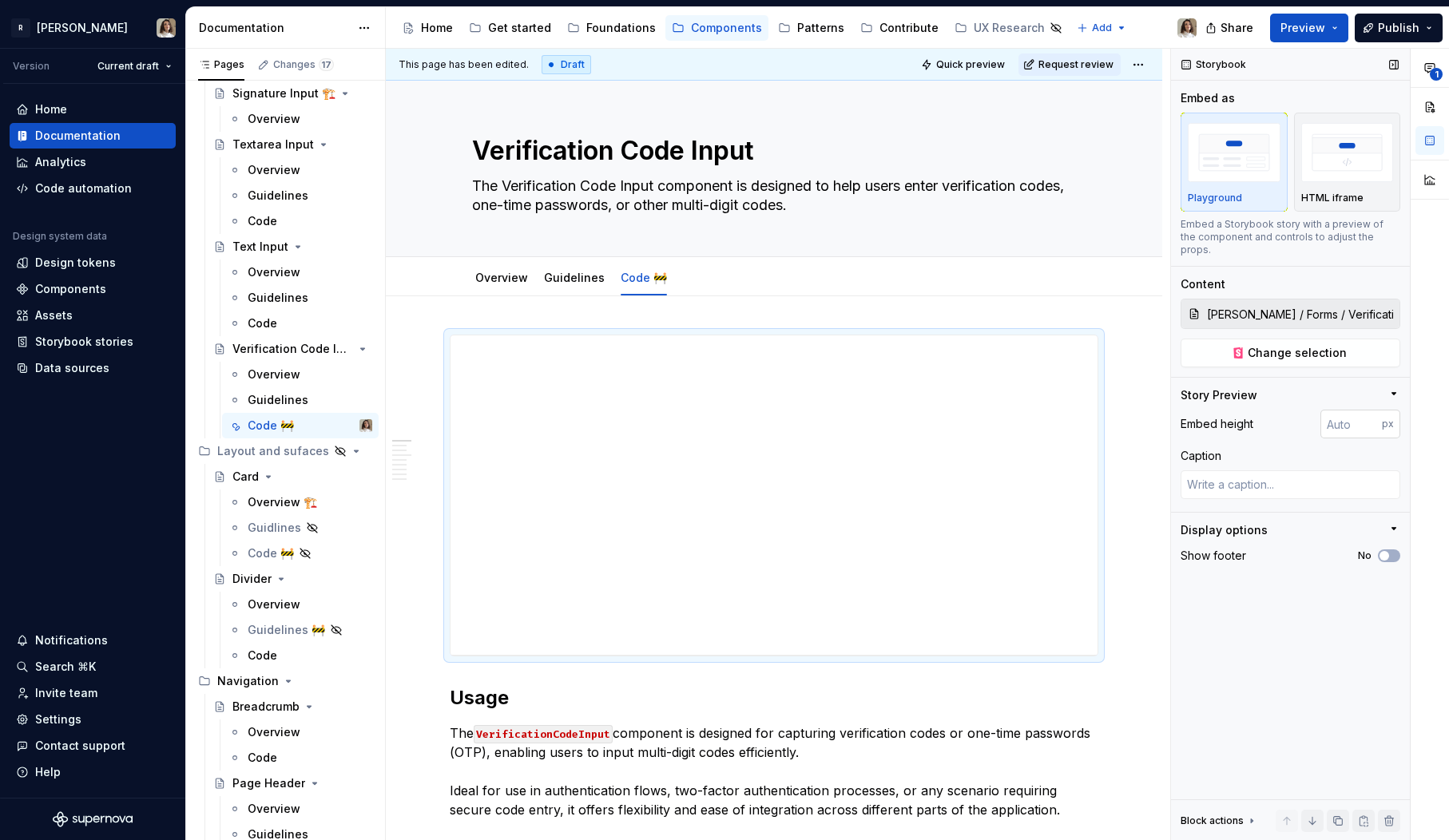
type textarea "*"
click at [1331, 411] on input "number" at bounding box center [1351, 423] width 61 height 29
type input "2000"
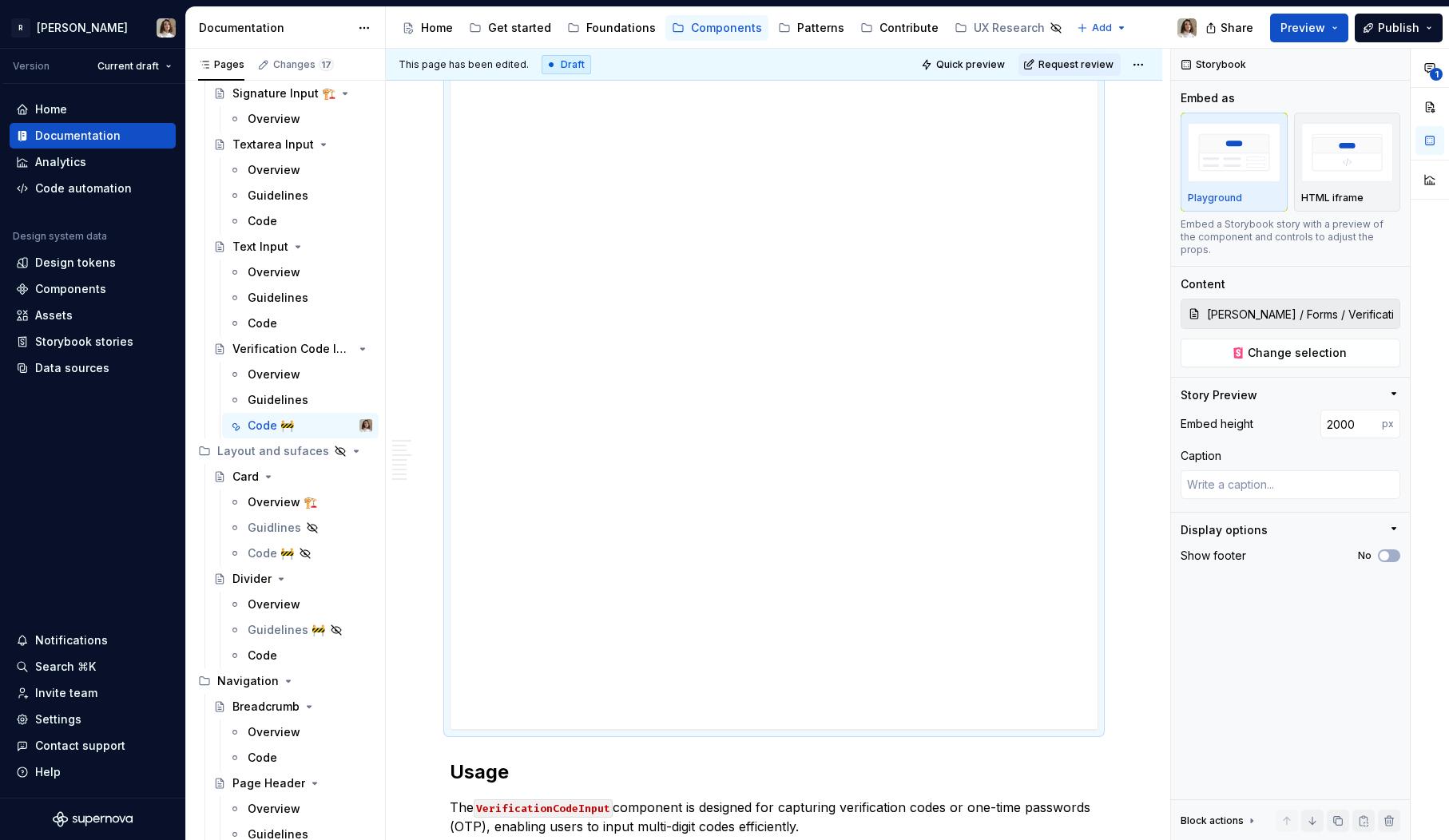
scroll to position [1356, 0]
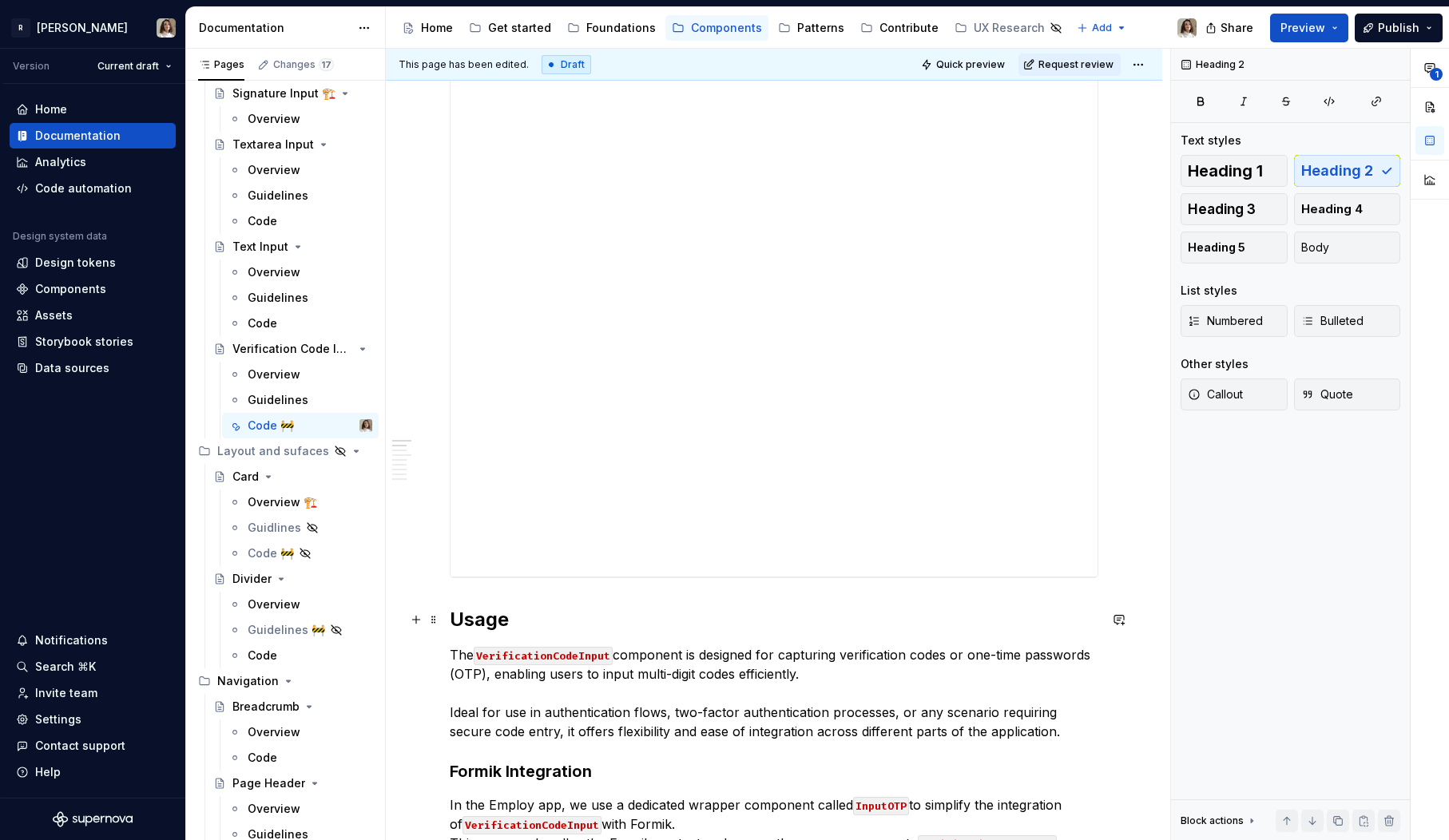
click at [453, 610] on h2 "Usage" at bounding box center [773, 620] width 649 height 26
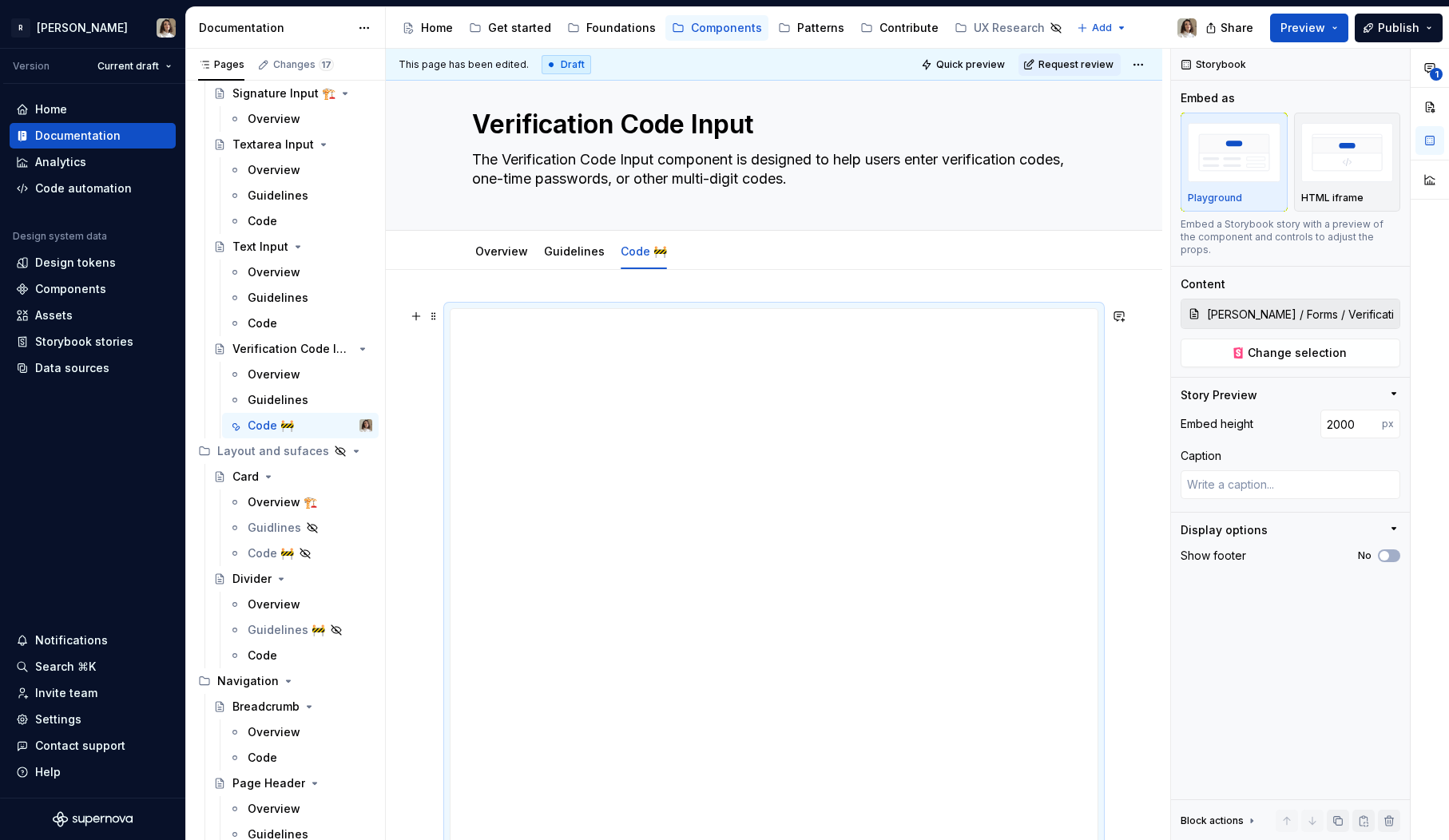
scroll to position [0, 0]
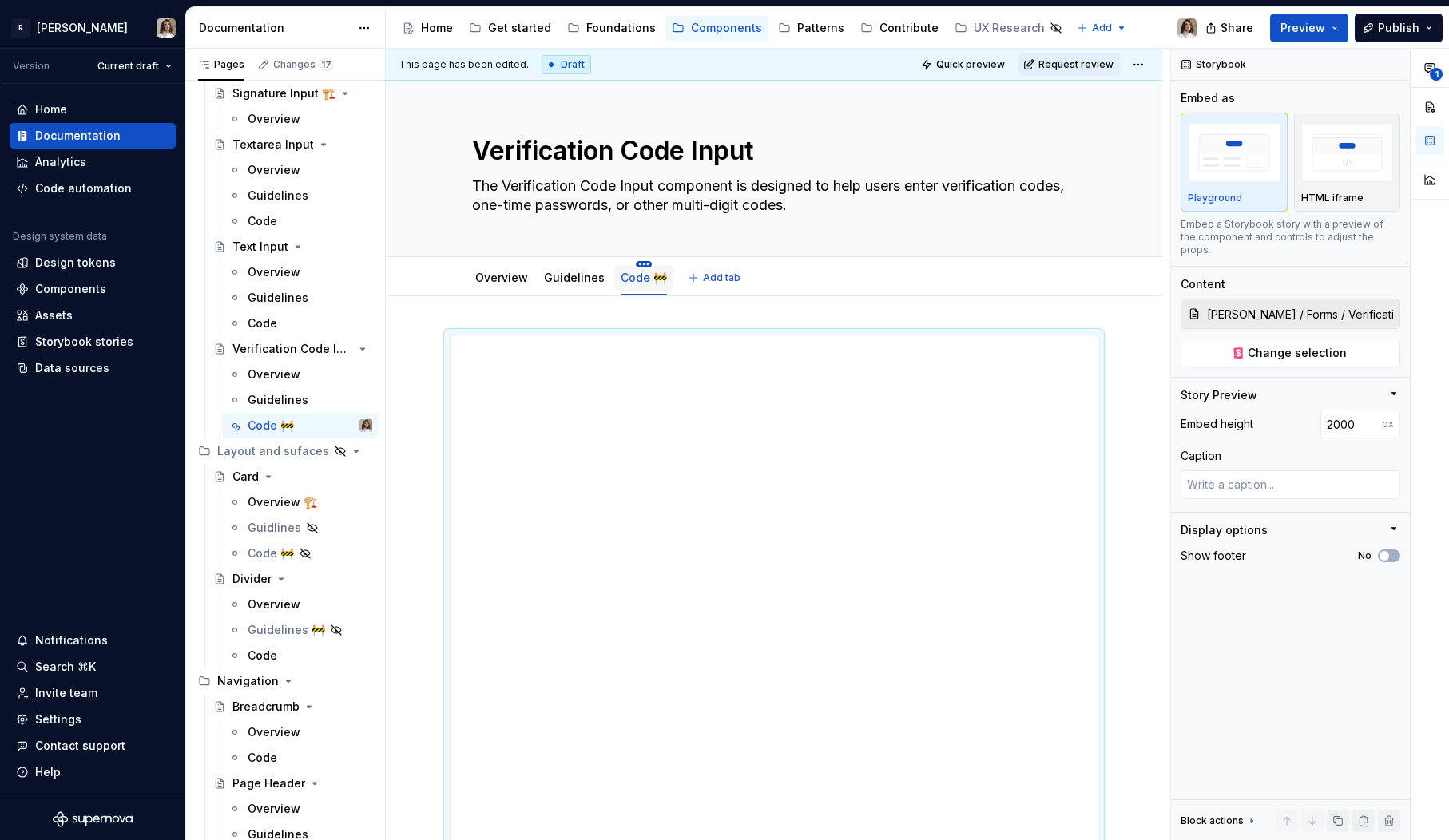
click at [637, 266] on html "R Norma Version Current draft Home Documentation Analytics Code automation Desi…" at bounding box center [724, 420] width 1449 height 840
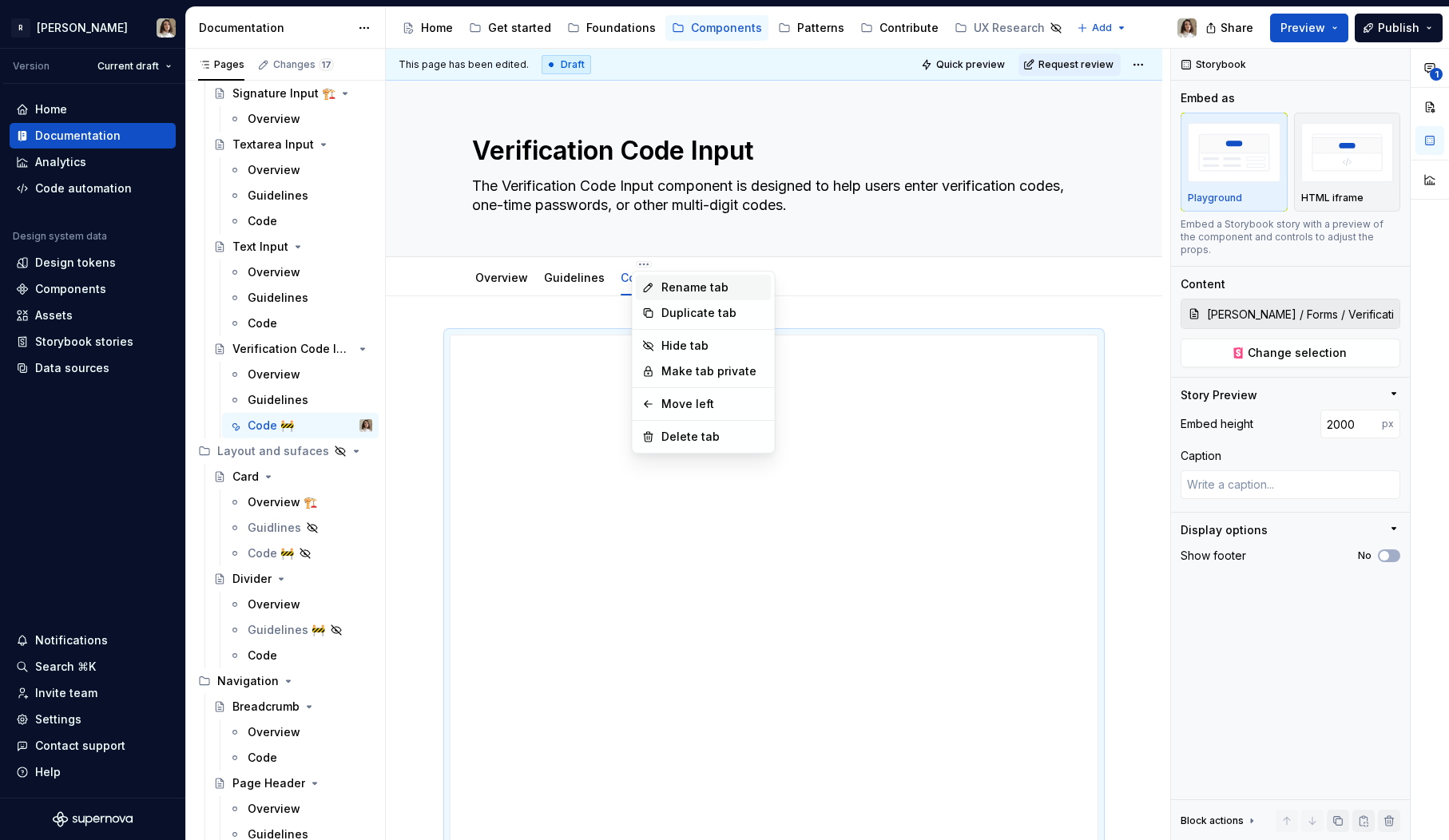
click at [657, 283] on div "Rename tab" at bounding box center [703, 288] width 136 height 26
type textarea "*"
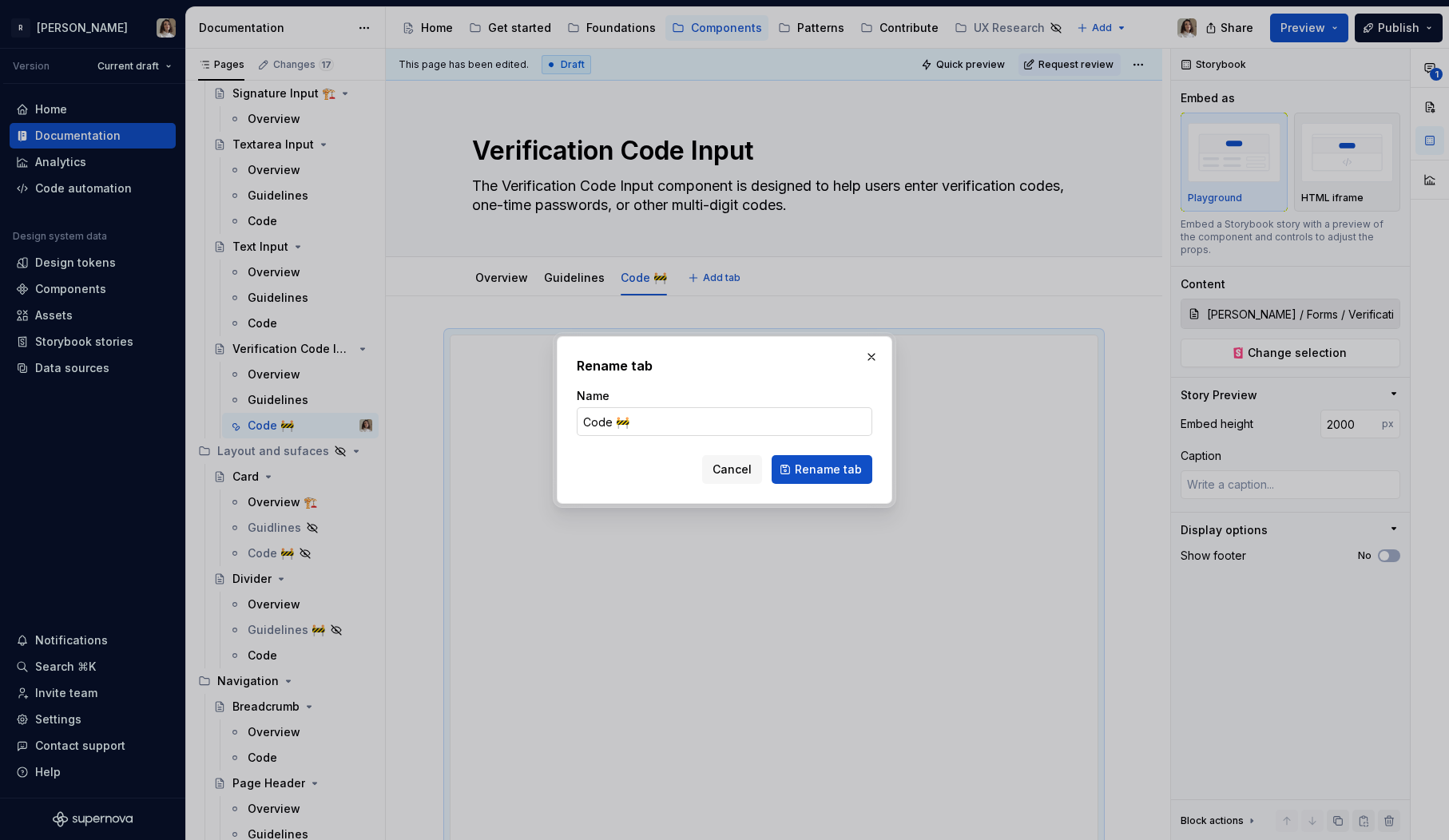
drag, startPoint x: 644, startPoint y: 430, endPoint x: 644, endPoint y: 420, distance: 10.0
click at [644, 429] on input "Code 🚧" at bounding box center [724, 421] width 295 height 29
type input "Code"
click at [819, 468] on span "Rename tab" at bounding box center [828, 469] width 67 height 16
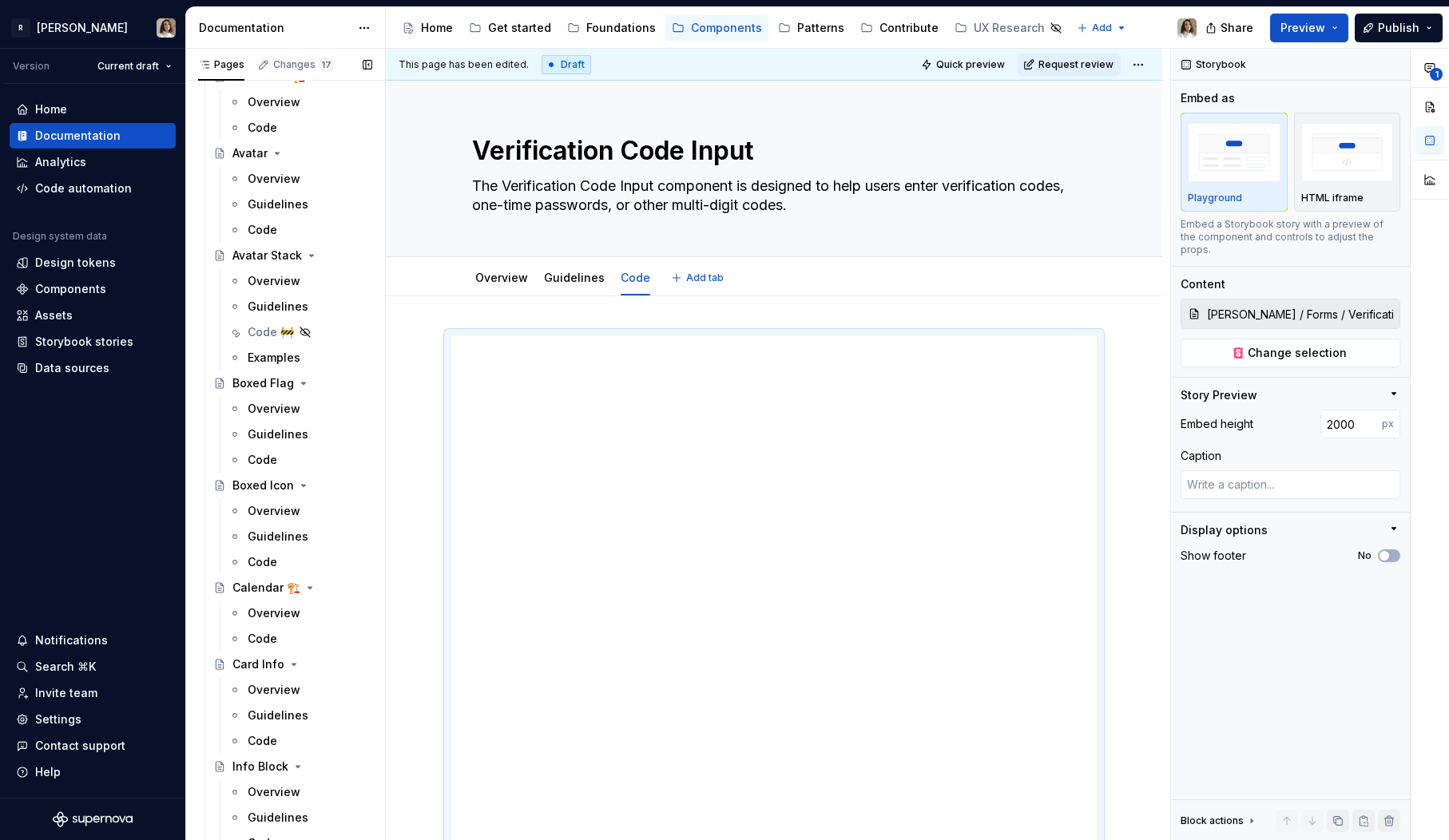
scroll to position [291, 0]
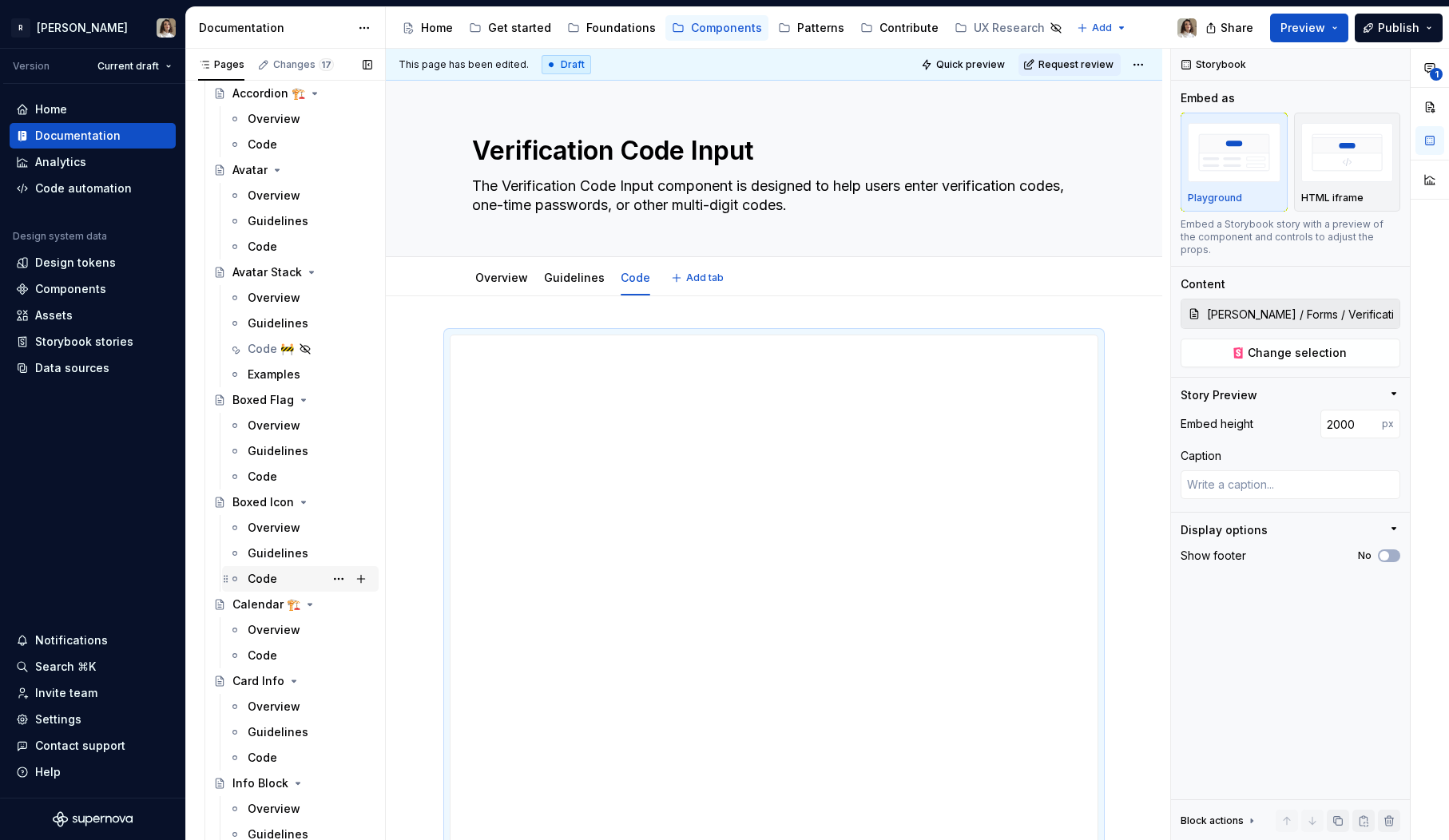
click at [268, 578] on div "Code" at bounding box center [262, 579] width 29 height 16
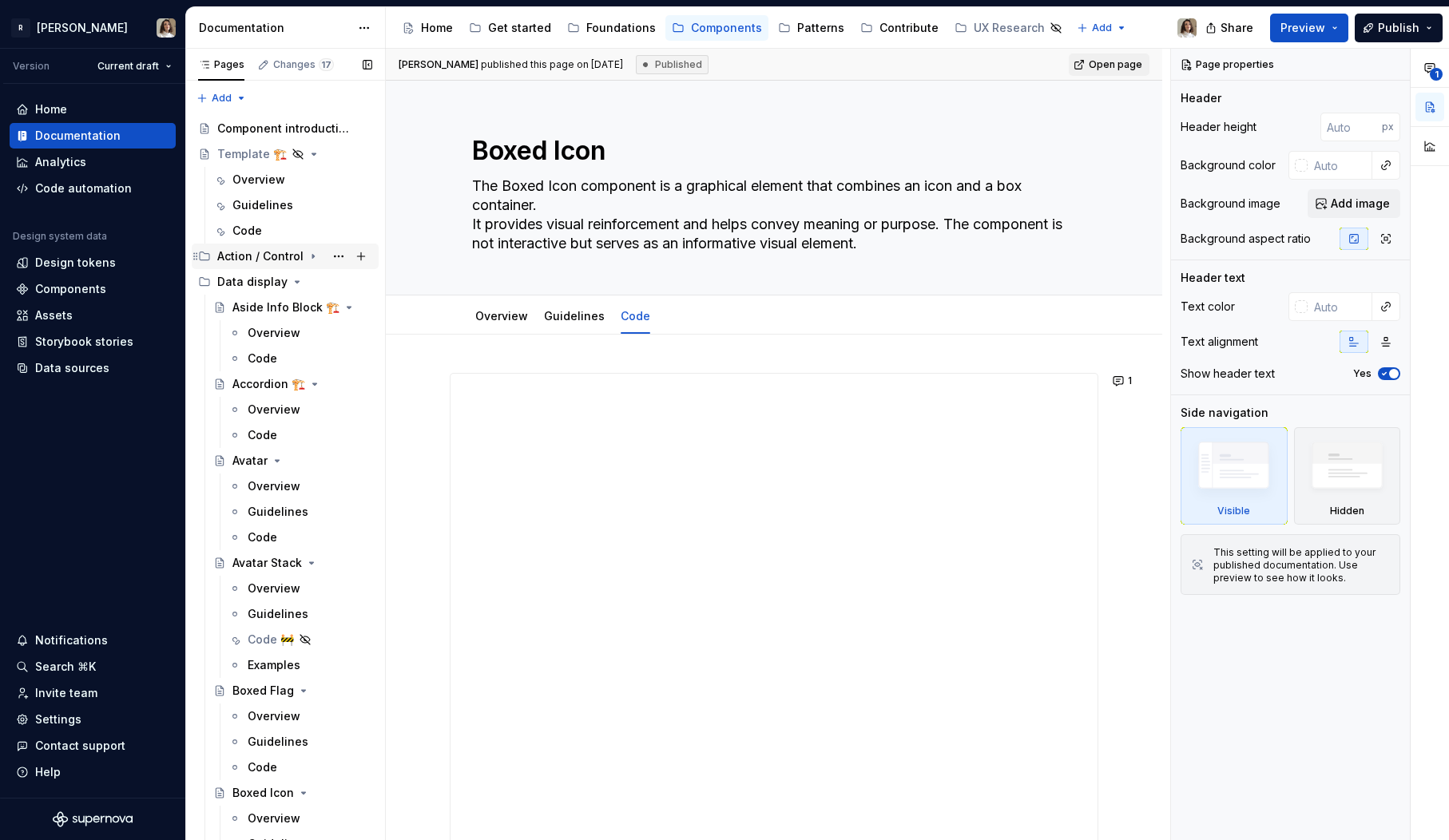
click at [309, 251] on icon "Page tree" at bounding box center [313, 256] width 13 height 13
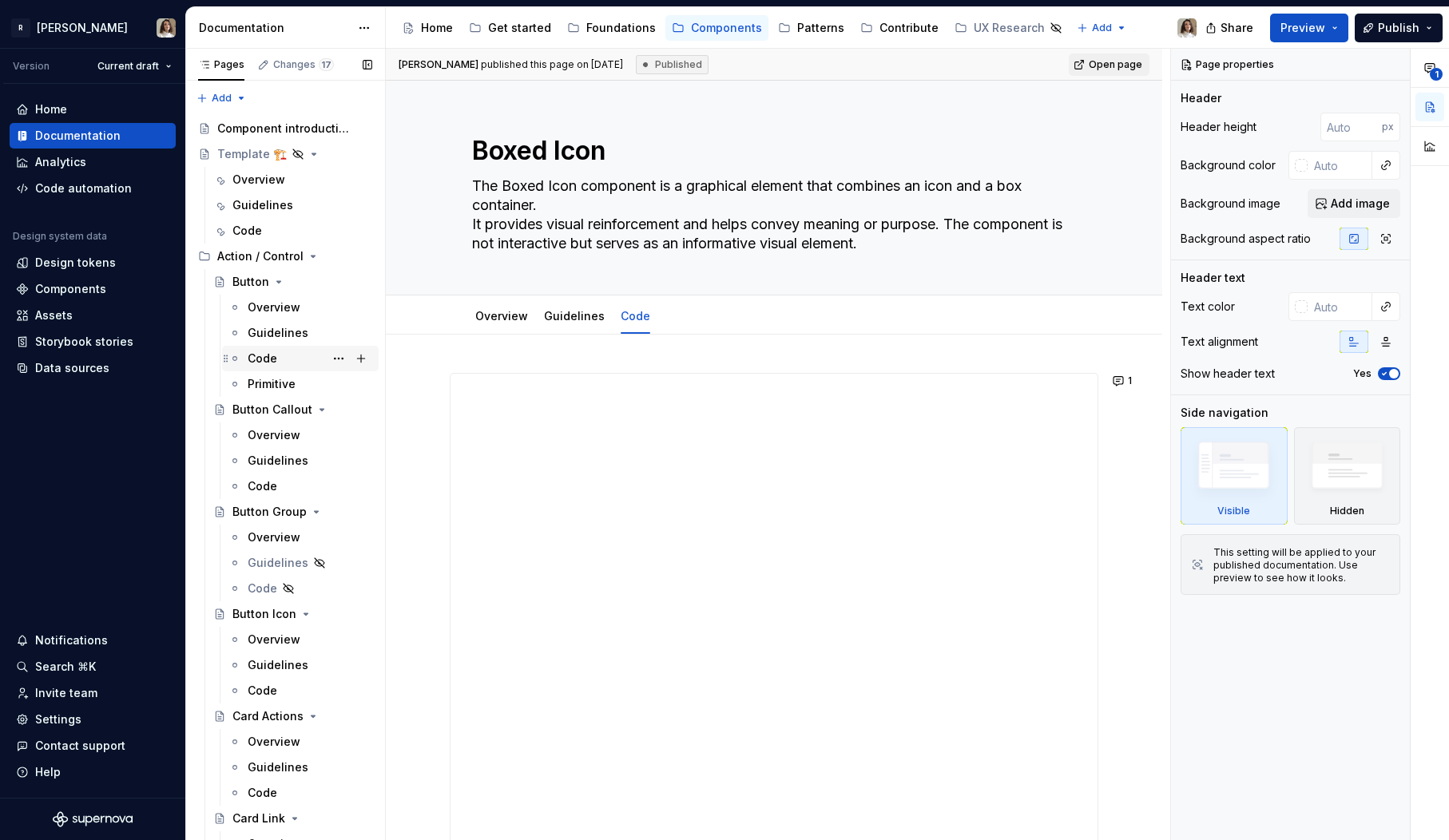
click at [279, 351] on div "Code" at bounding box center [310, 359] width 125 height 23
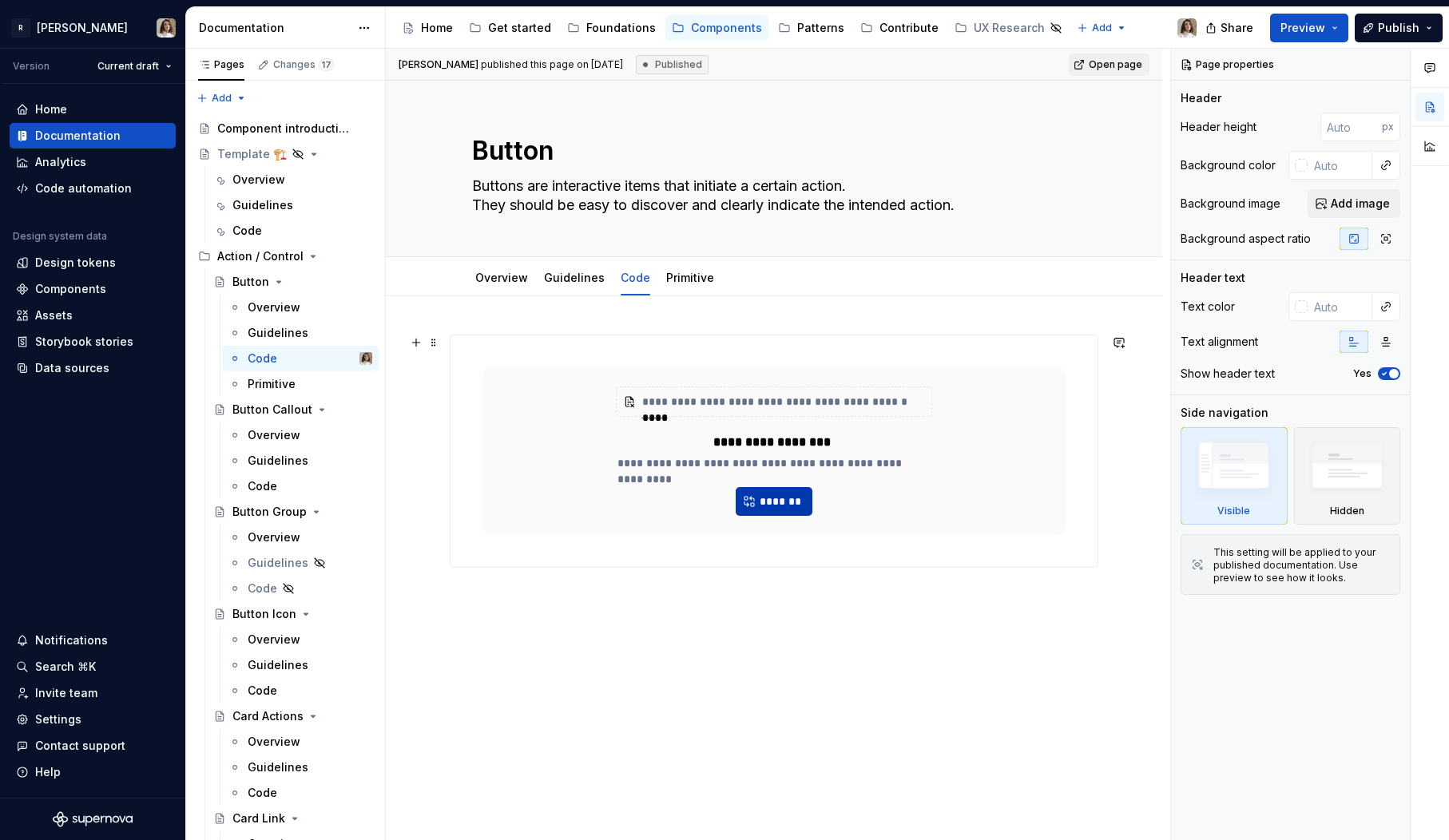
click at [774, 498] on span "*******" at bounding box center [780, 501] width 43 height 16
type textarea "*"
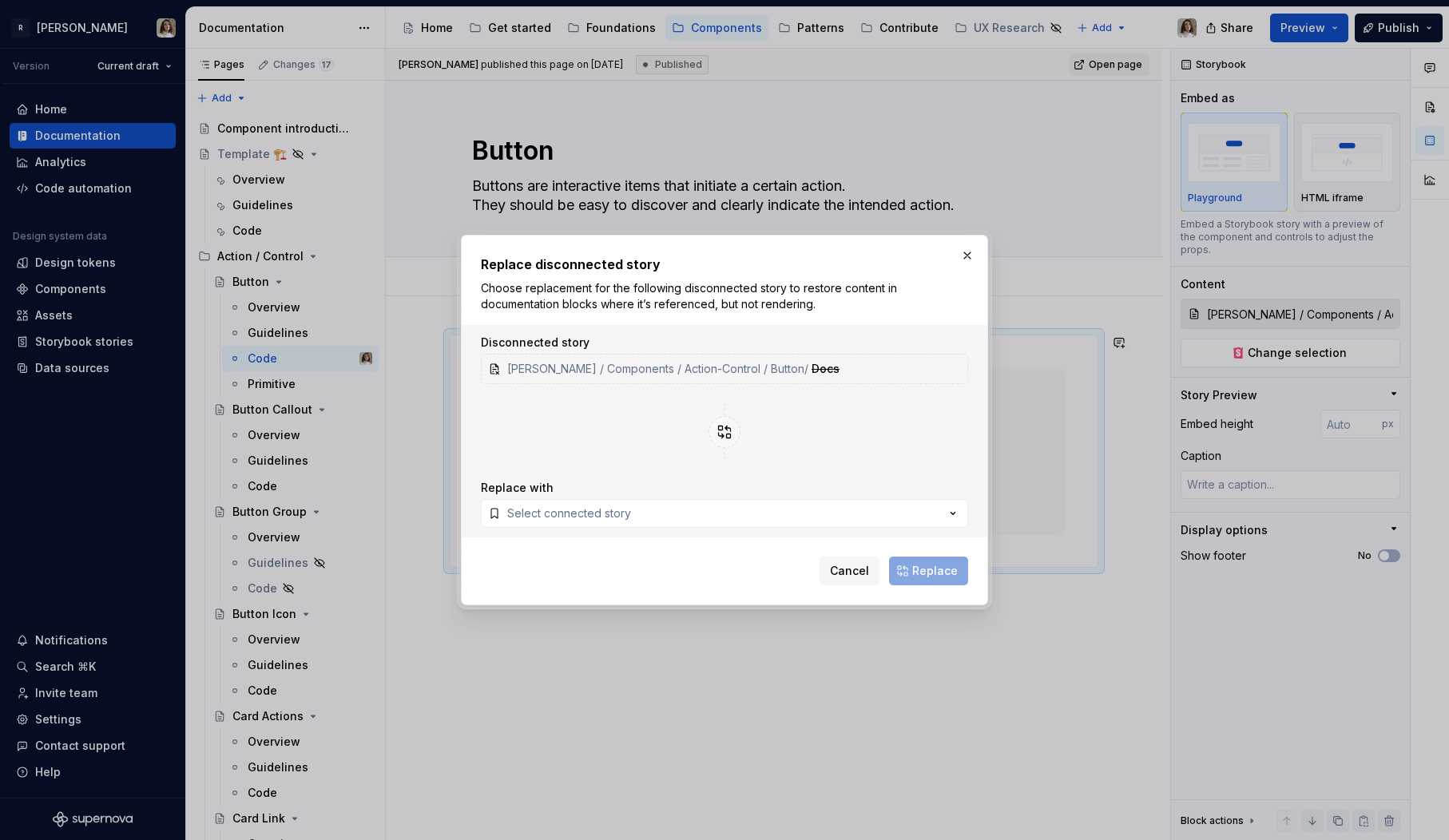
click at [722, 532] on div "Disconnected story Norma / Components / Action-Control / Button / Docs Replace …" at bounding box center [724, 430] width 526 height 212
click at [722, 519] on button "Select connected story" at bounding box center [724, 513] width 488 height 29
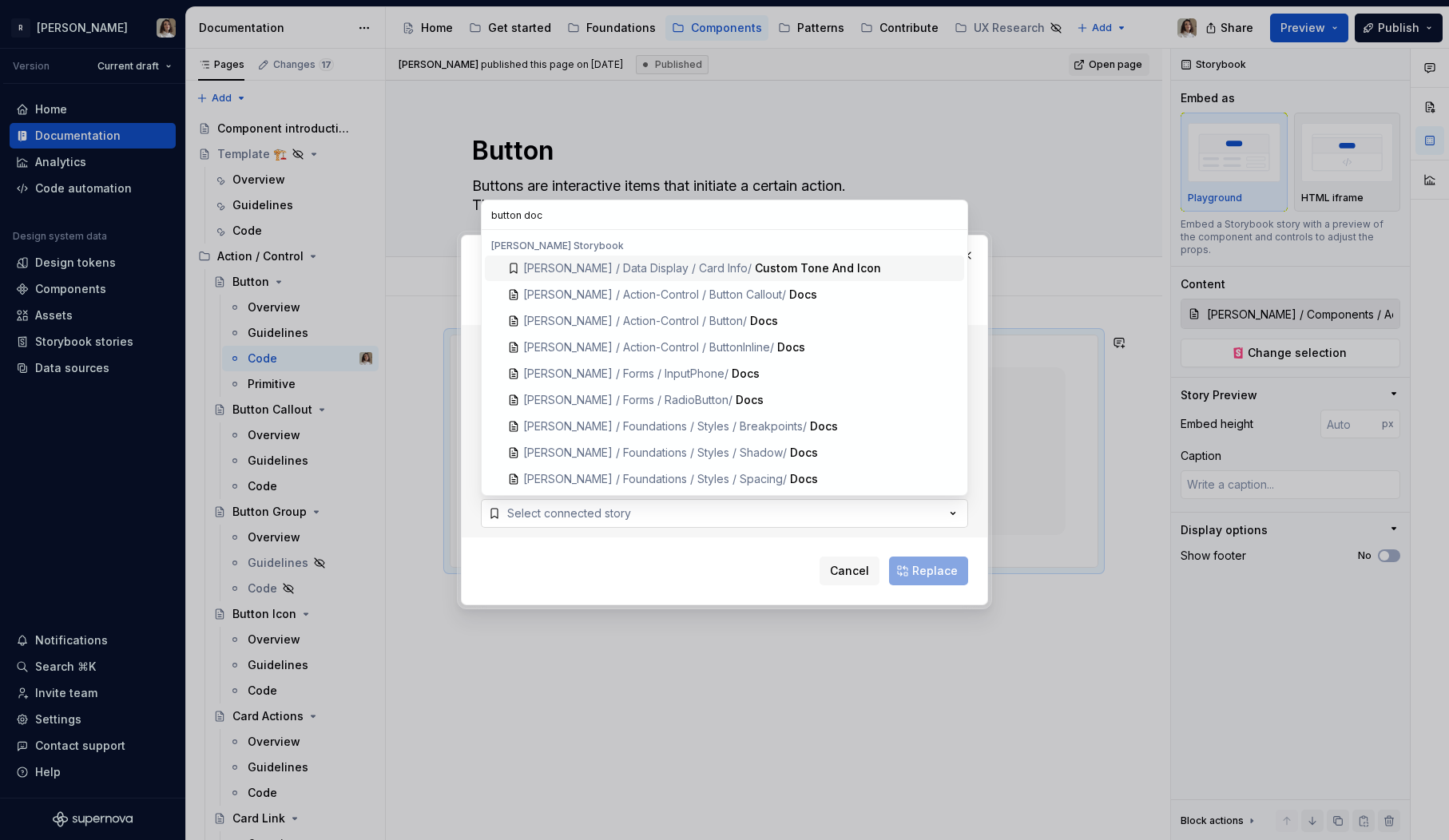
type input "button docs"
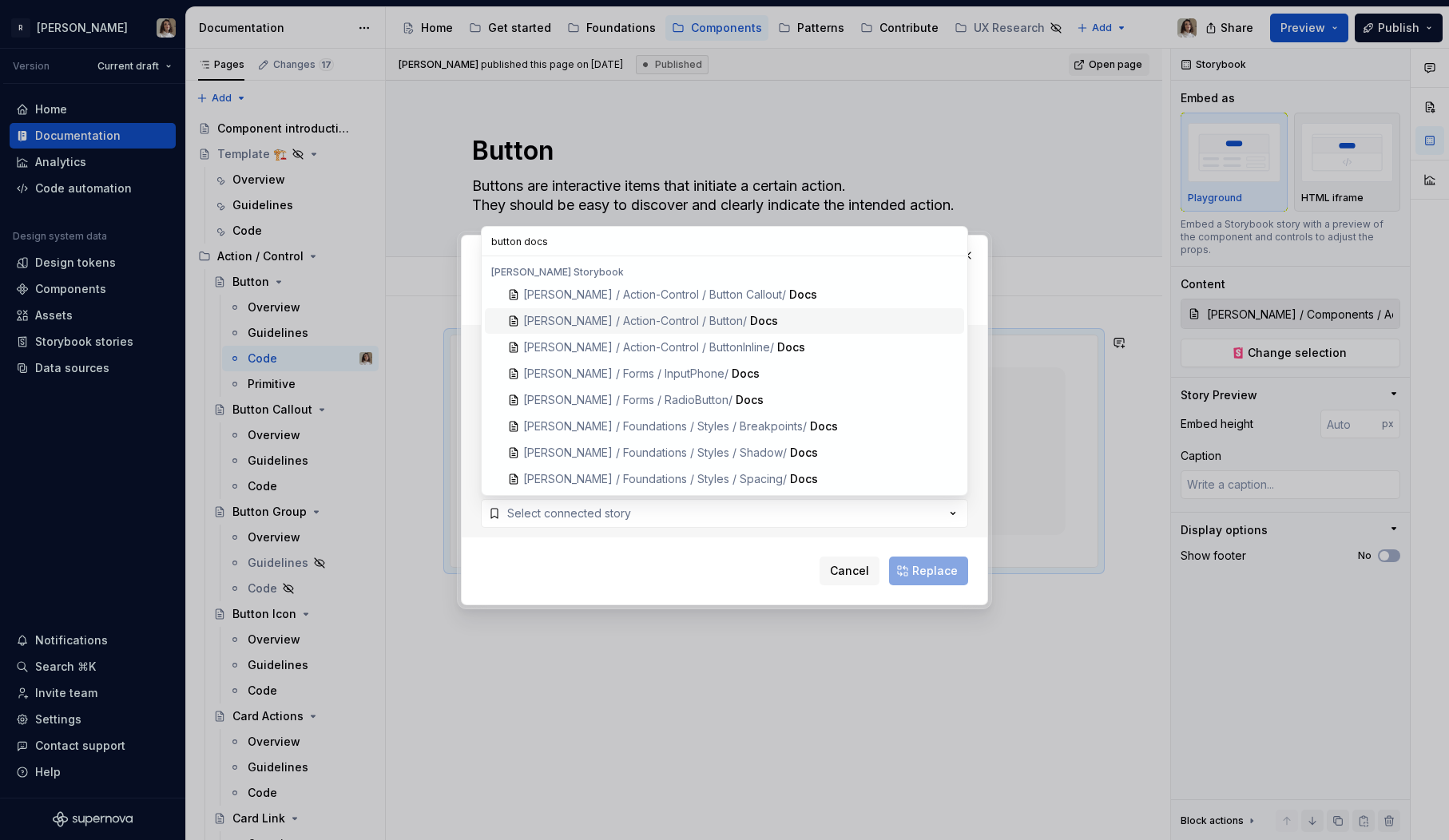
click at [750, 321] on div "Docs" at bounding box center [854, 321] width 208 height 16
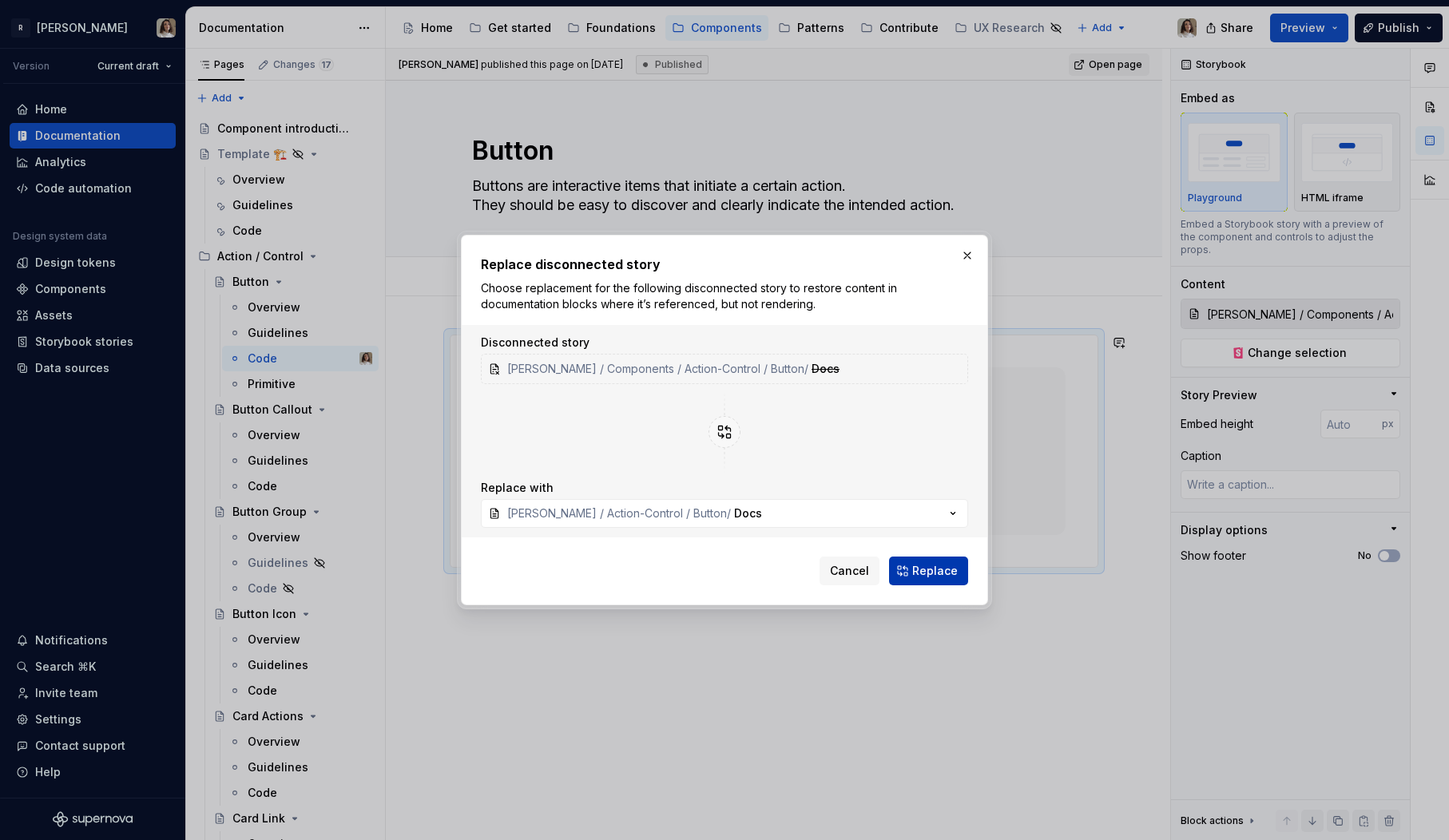
click at [919, 571] on span "Replace" at bounding box center [935, 571] width 46 height 16
type textarea "*"
type input "Norma / Action-Control / Button / Docs"
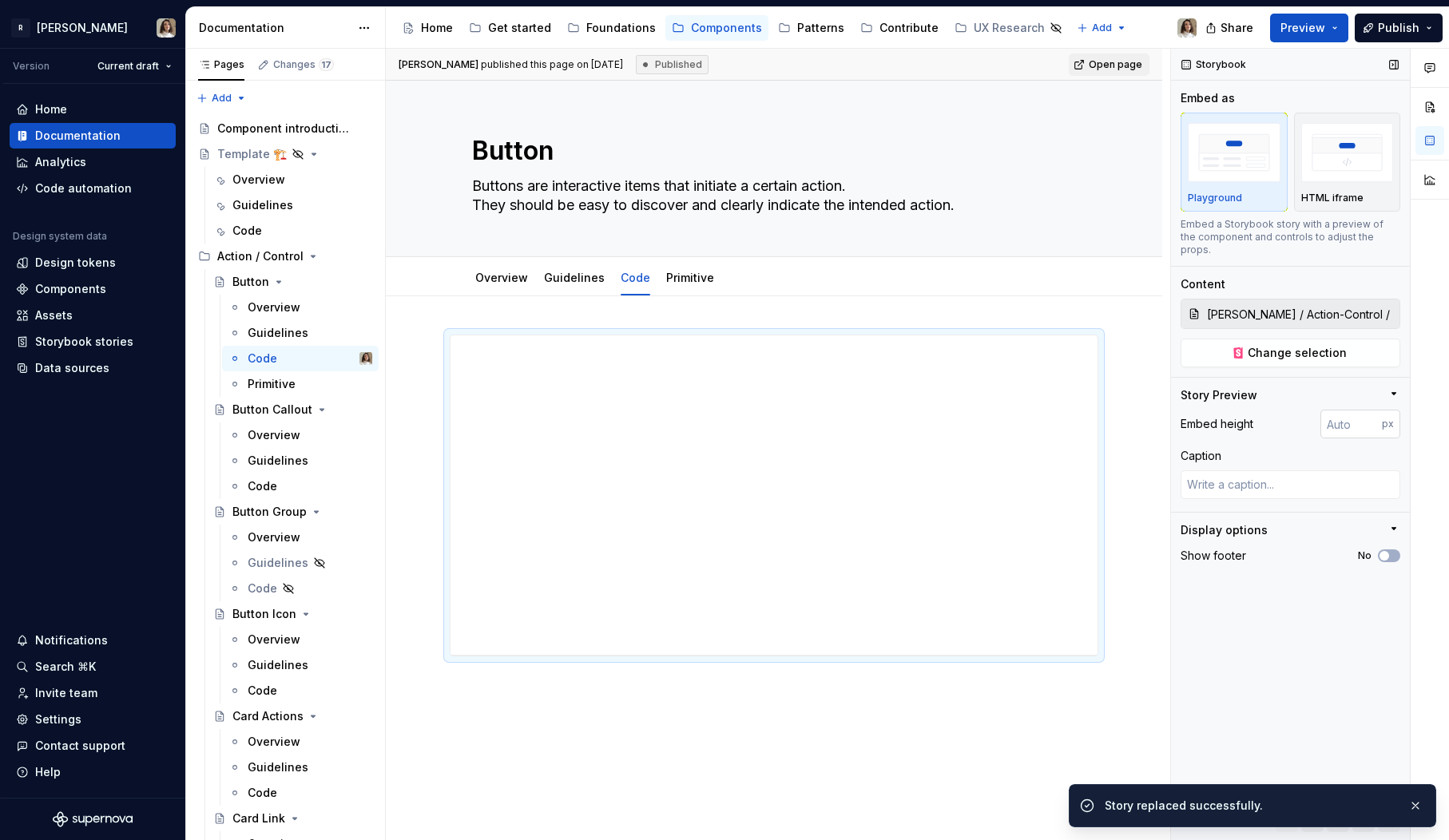
type textarea "*"
click at [1339, 419] on input "number" at bounding box center [1351, 423] width 61 height 29
type input "2000"
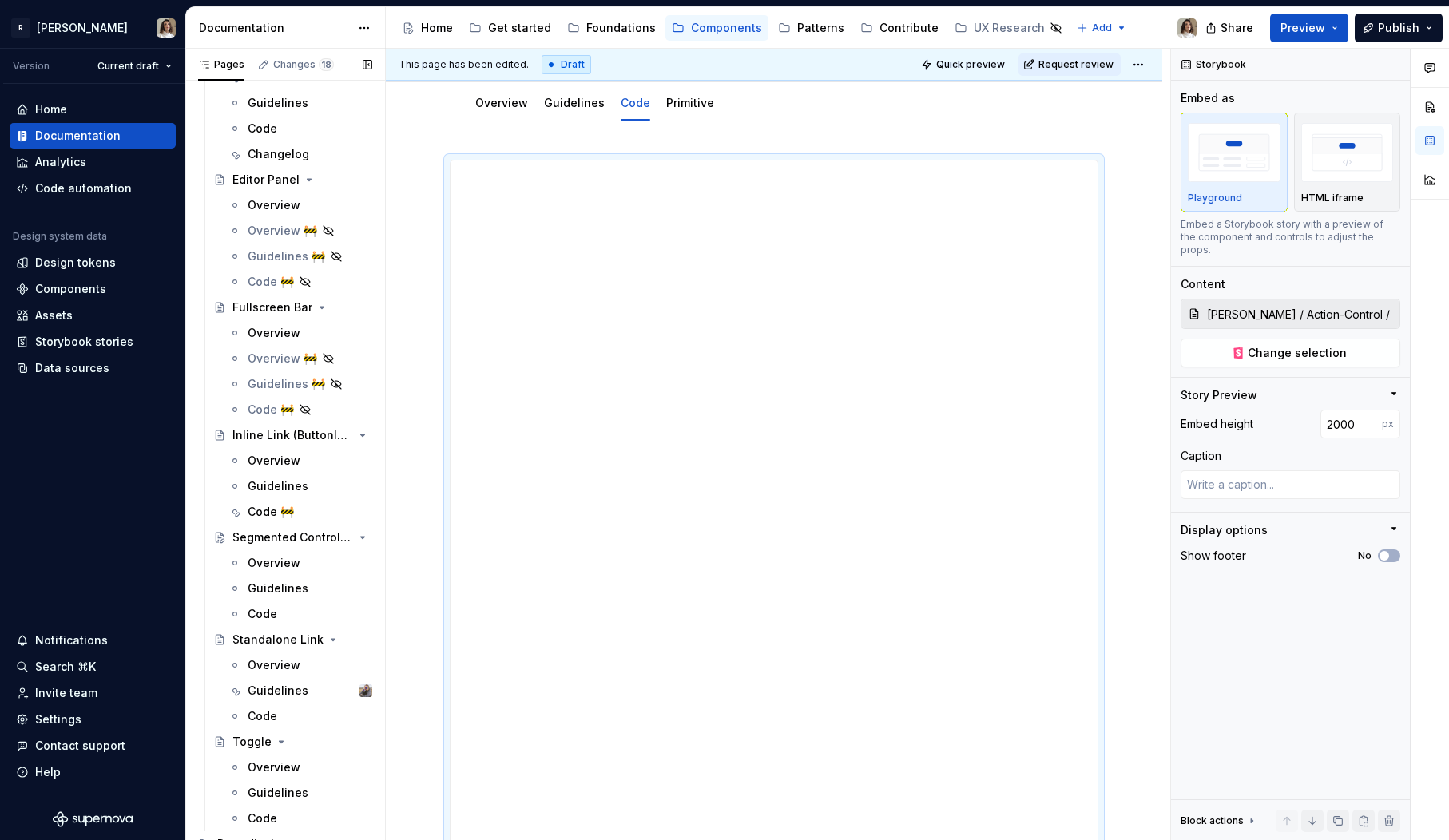
scroll to position [1229, 0]
click at [263, 499] on div "Code 🚧" at bounding box center [310, 510] width 125 height 23
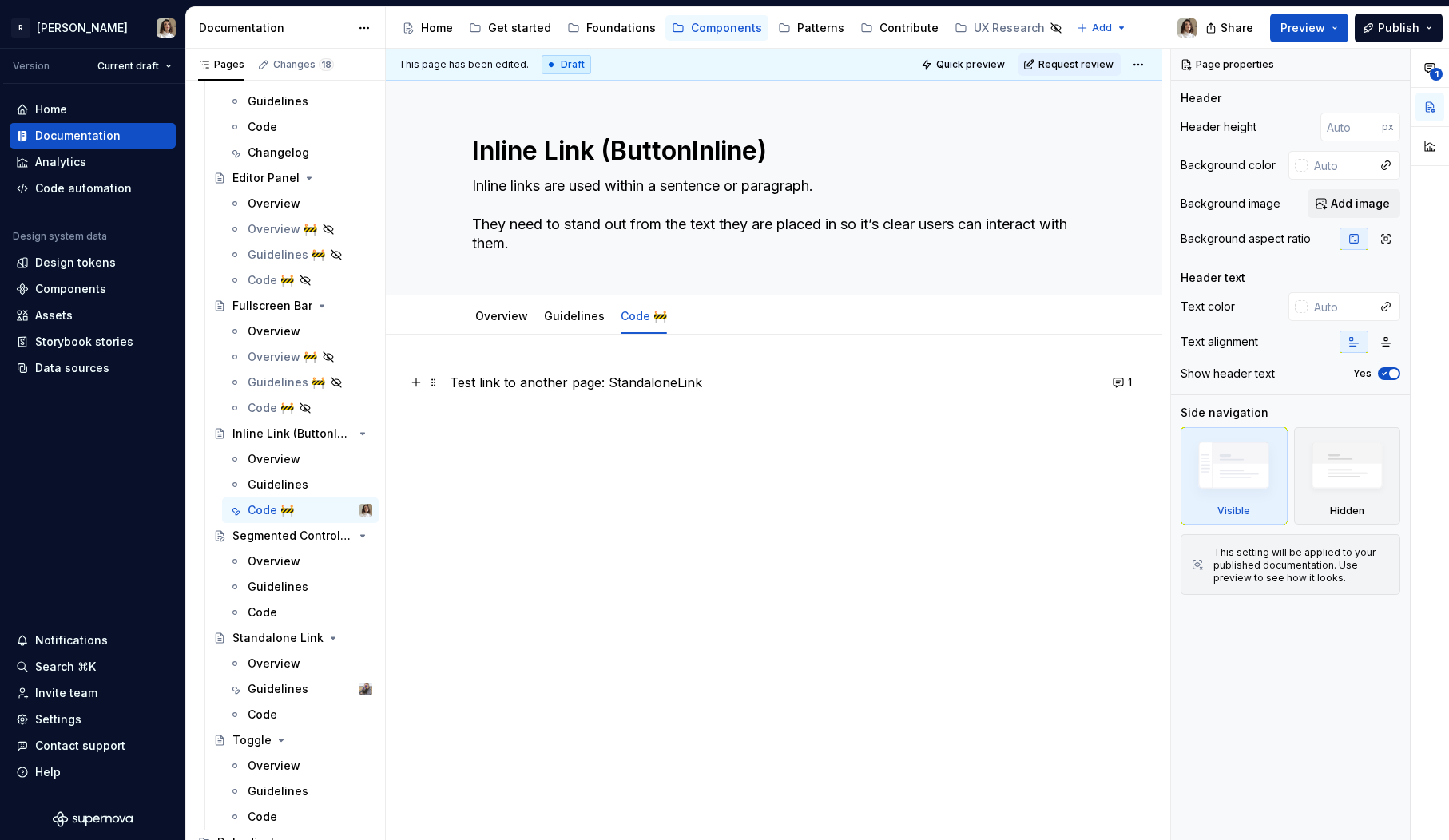
click at [633, 382] on p "Test link to another page: StandaloneLink" at bounding box center [773, 383] width 649 height 19
type textarea "*"
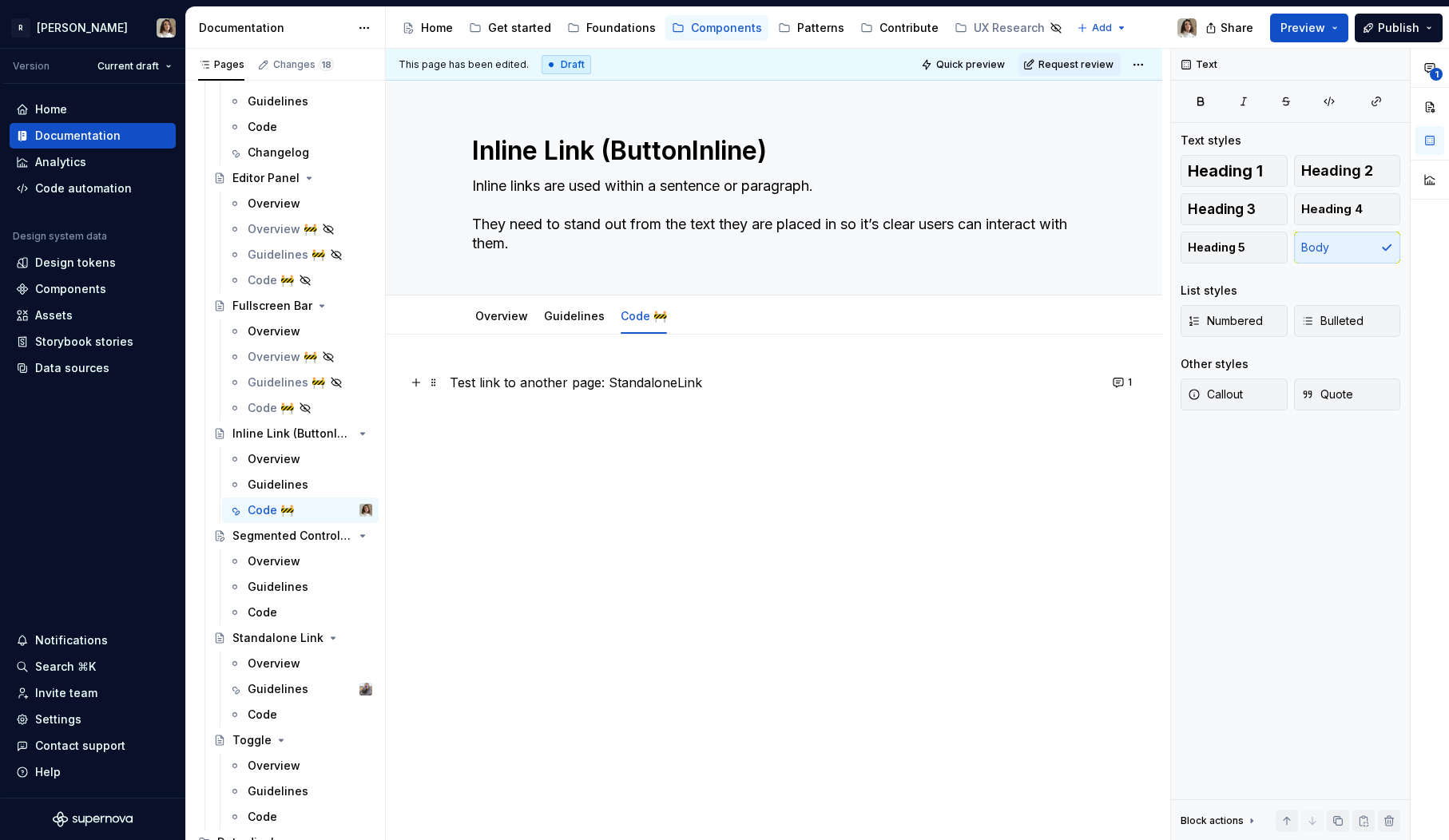
click at [633, 382] on p "Test link to another page: StandaloneLink" at bounding box center [773, 383] width 649 height 19
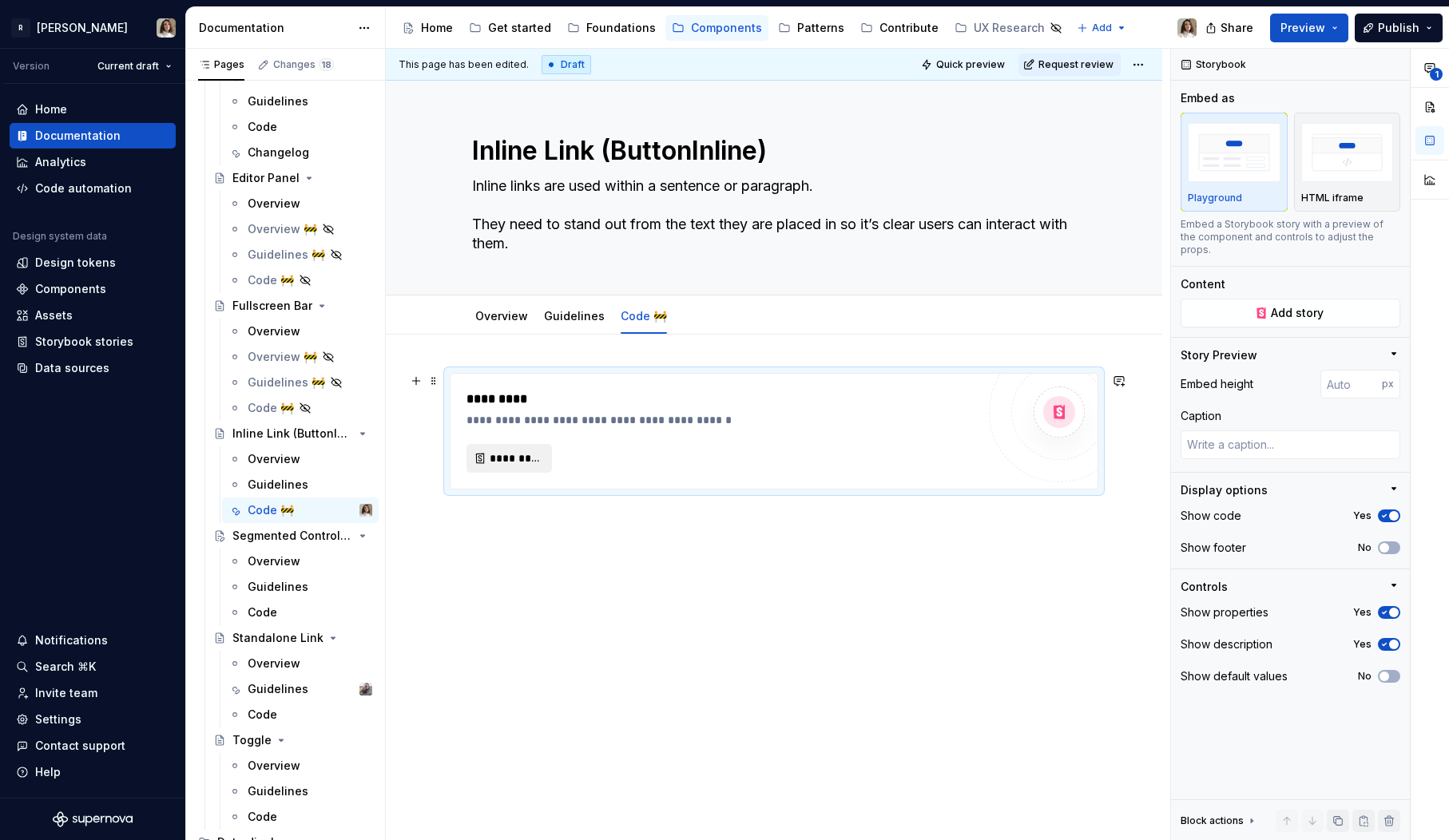
click at [514, 449] on button "*********" at bounding box center [509, 458] width 86 height 29
type textarea "*"
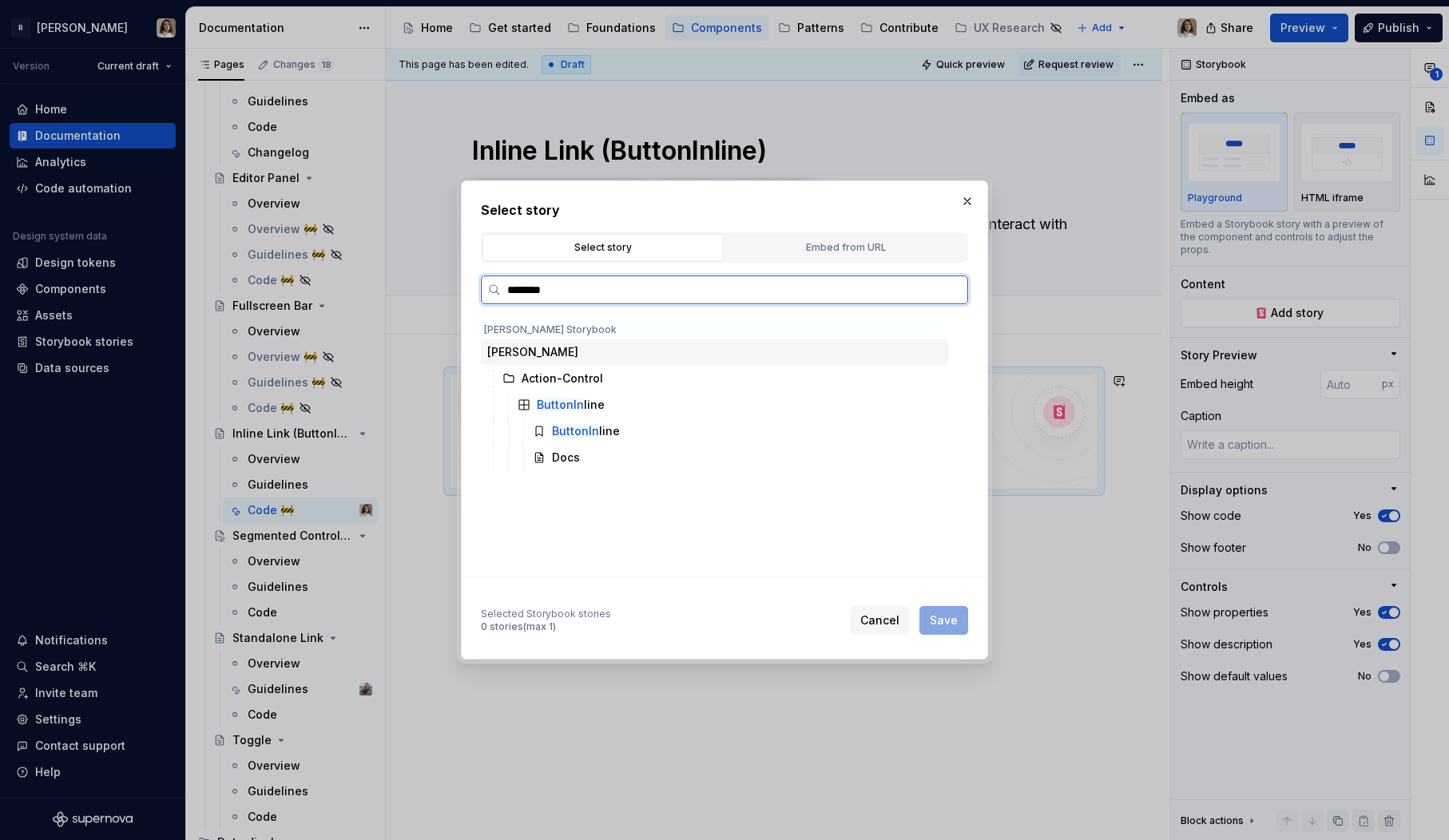
type input "*********"
click at [575, 456] on div "Docs" at bounding box center [566, 457] width 28 height 16
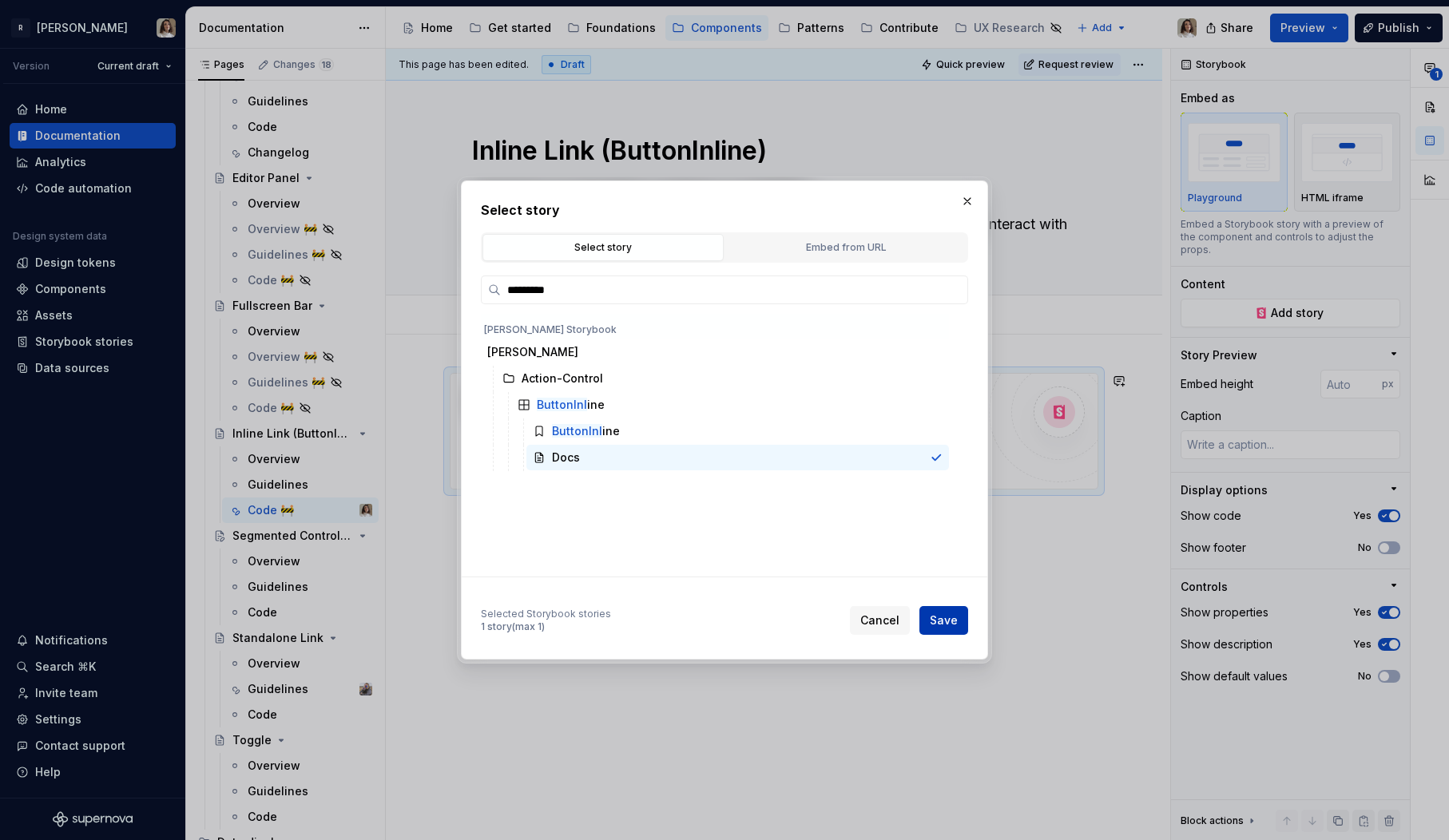
click at [947, 615] on span "Save" at bounding box center [944, 620] width 28 height 16
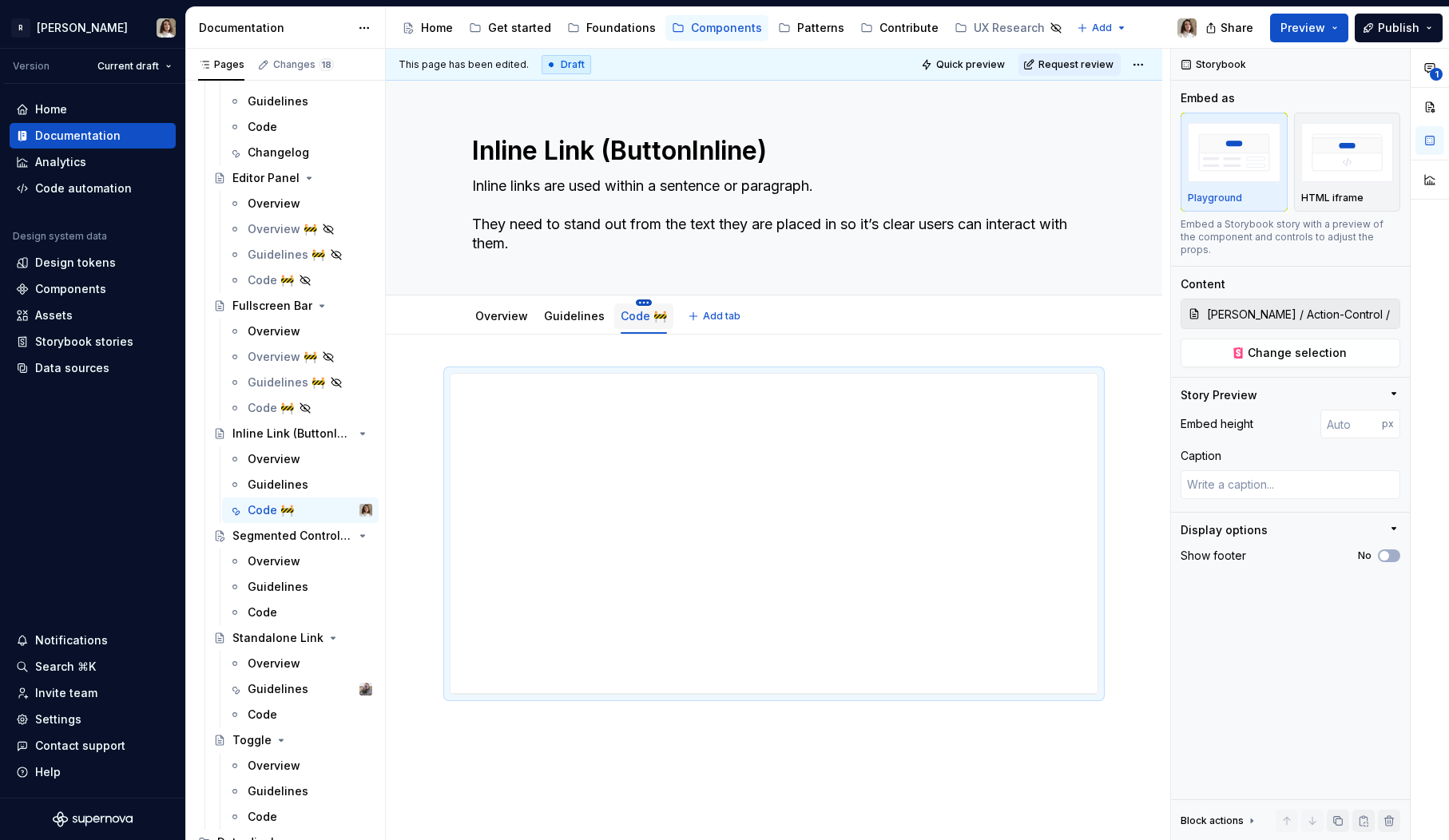
click at [644, 301] on html "R Norma Version Current draft Home Documentation Analytics Code automation Desi…" at bounding box center [724, 420] width 1449 height 840
type textarea "*"
click at [655, 326] on div "Rename tab" at bounding box center [703, 326] width 136 height 26
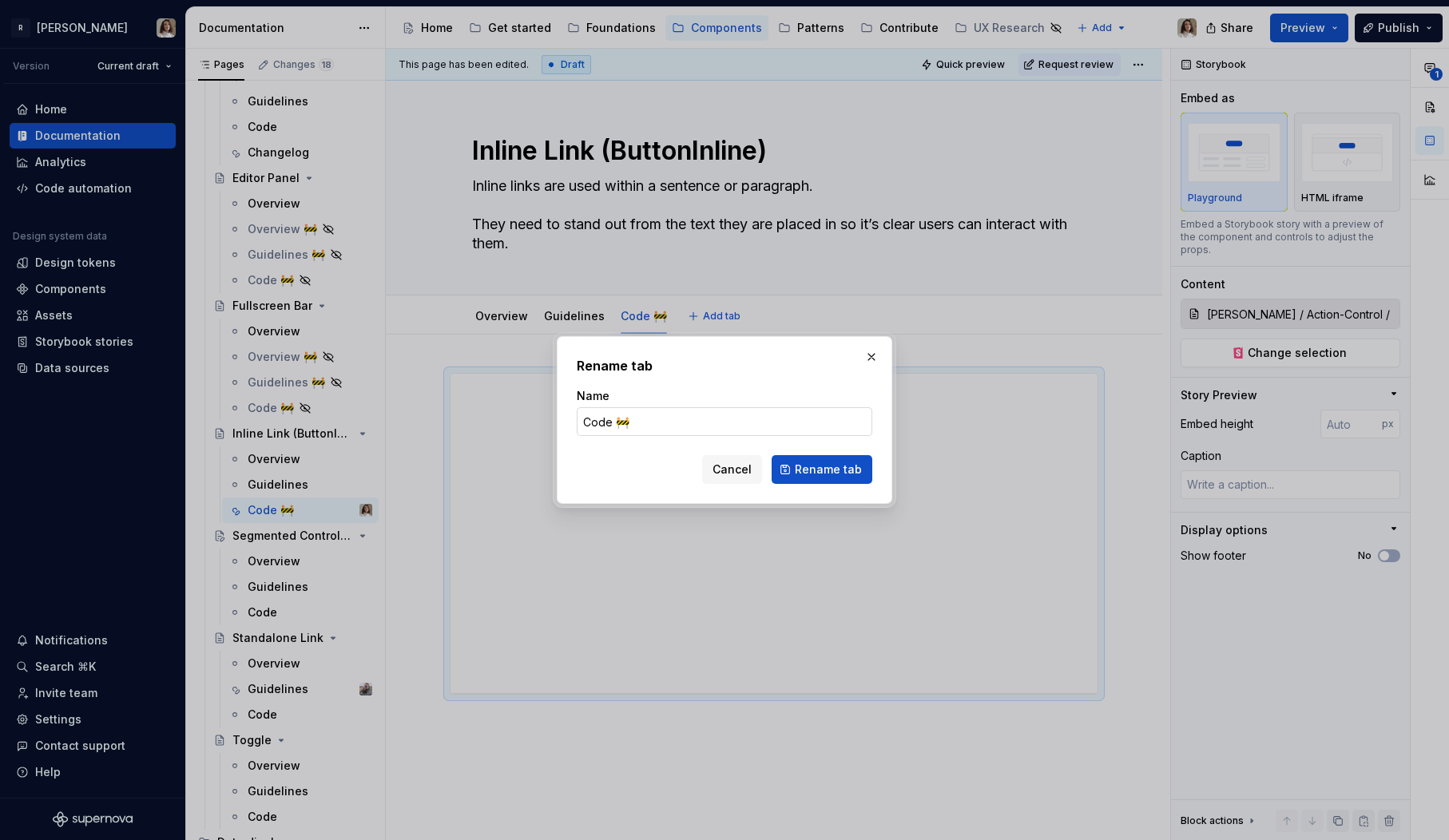
click at [650, 420] on input "Code 🚧" at bounding box center [724, 421] width 295 height 29
type input "Code"
click at [842, 476] on span "Rename tab" at bounding box center [828, 469] width 67 height 16
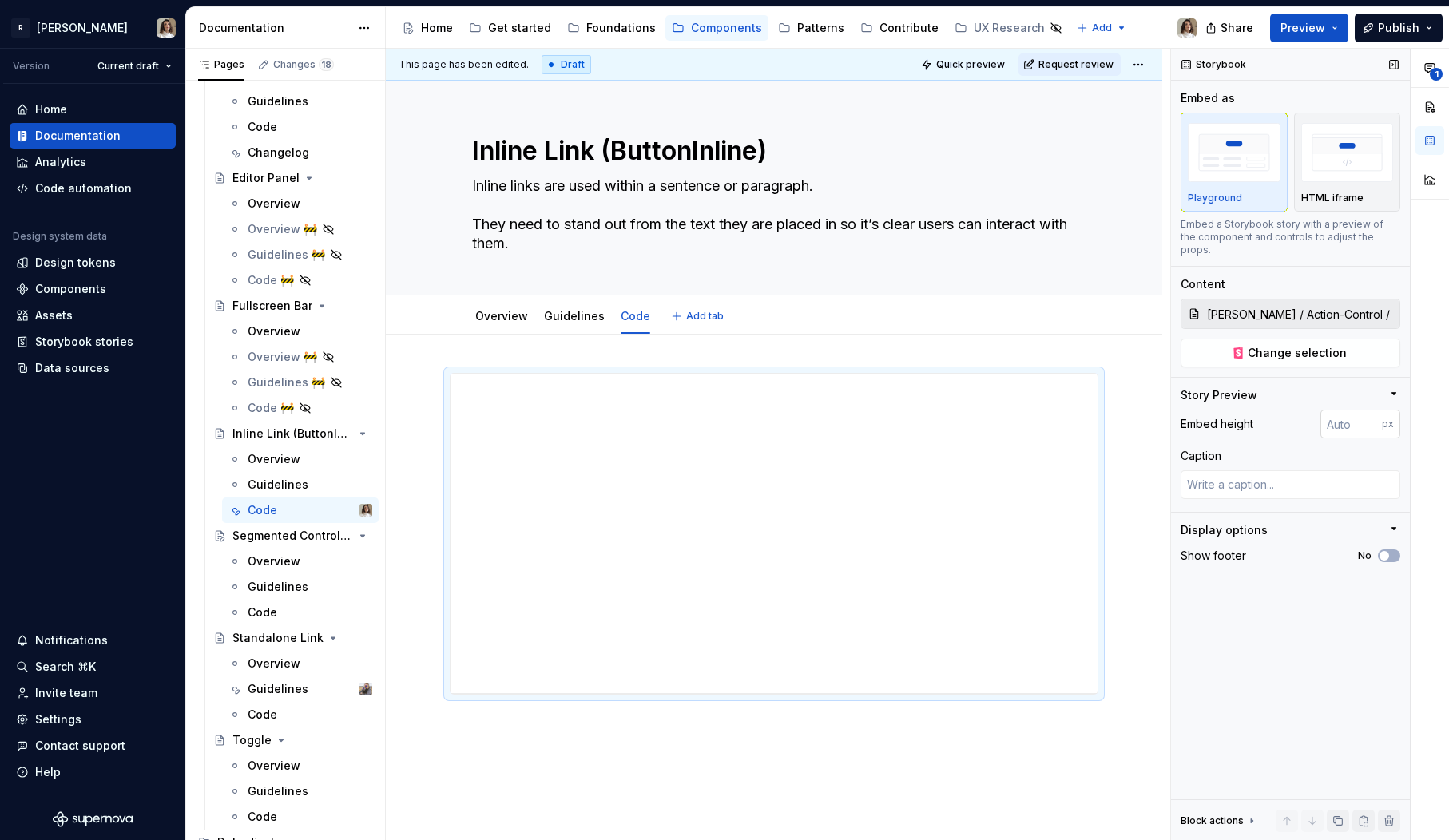
type textarea "*"
click at [1349, 410] on input "number" at bounding box center [1351, 423] width 61 height 29
type input "2000"
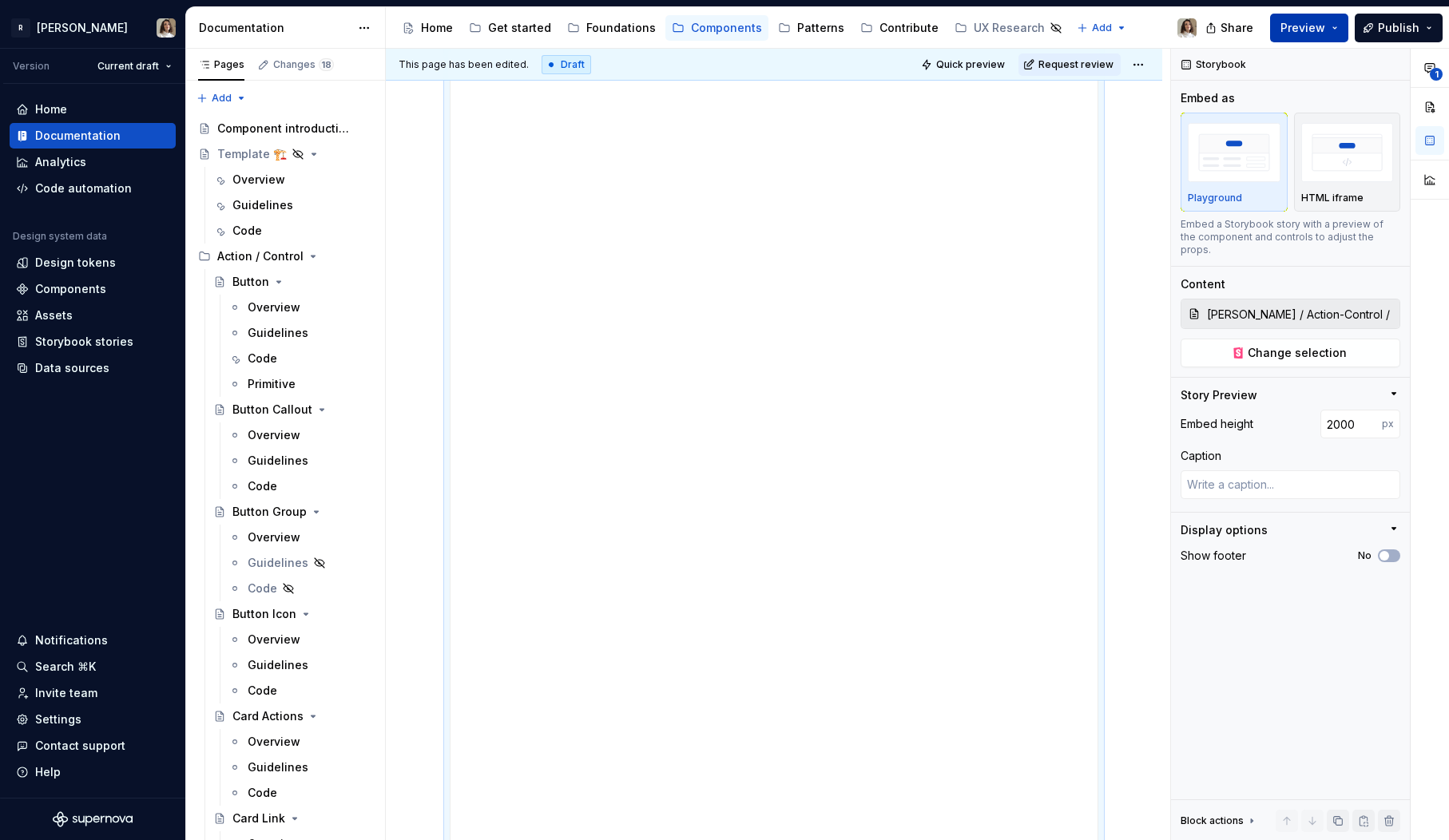
click at [1321, 32] on span "Preview" at bounding box center [1303, 28] width 45 height 16
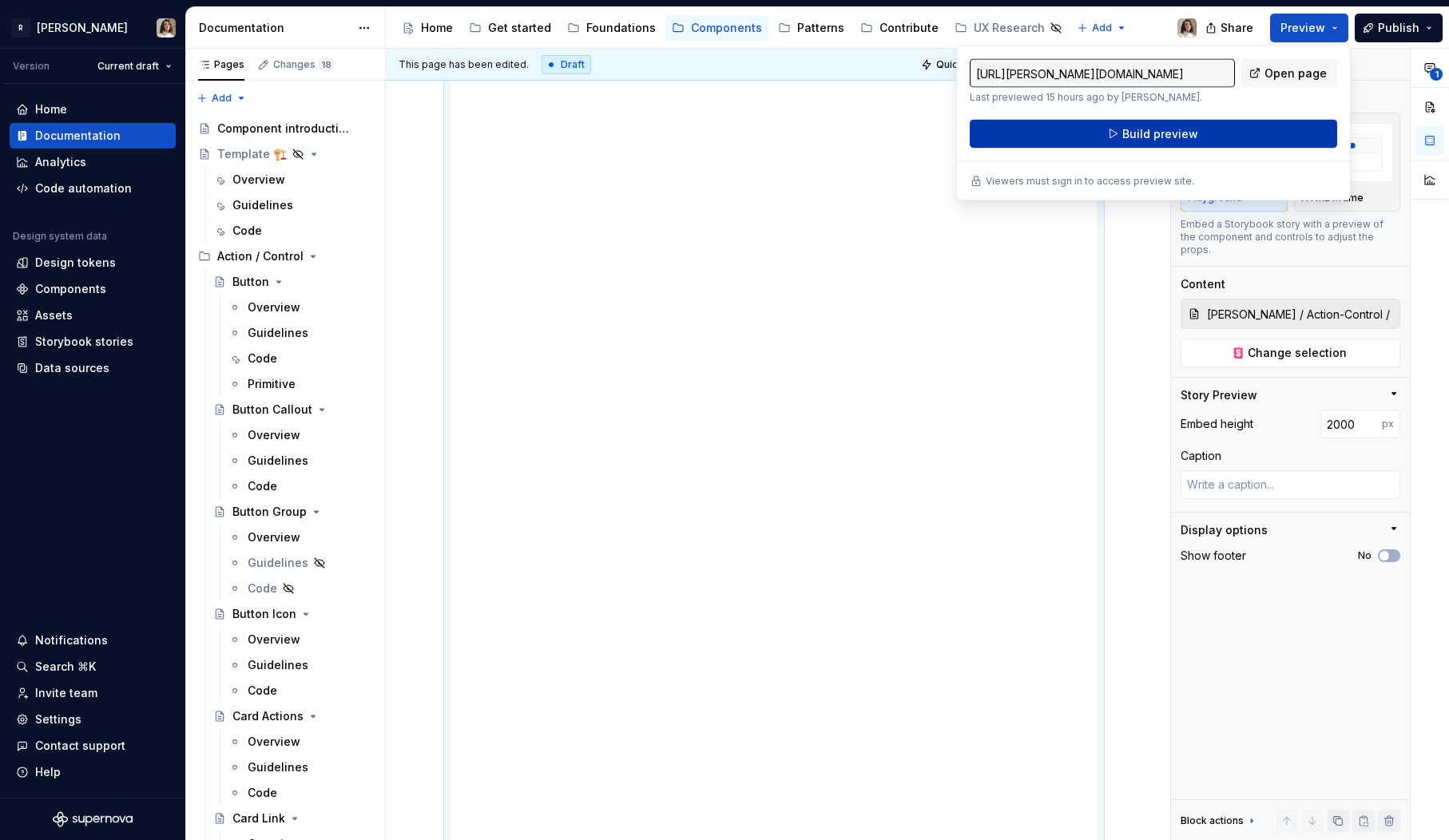
click at [1172, 130] on span "Build preview" at bounding box center [1161, 134] width 76 height 16
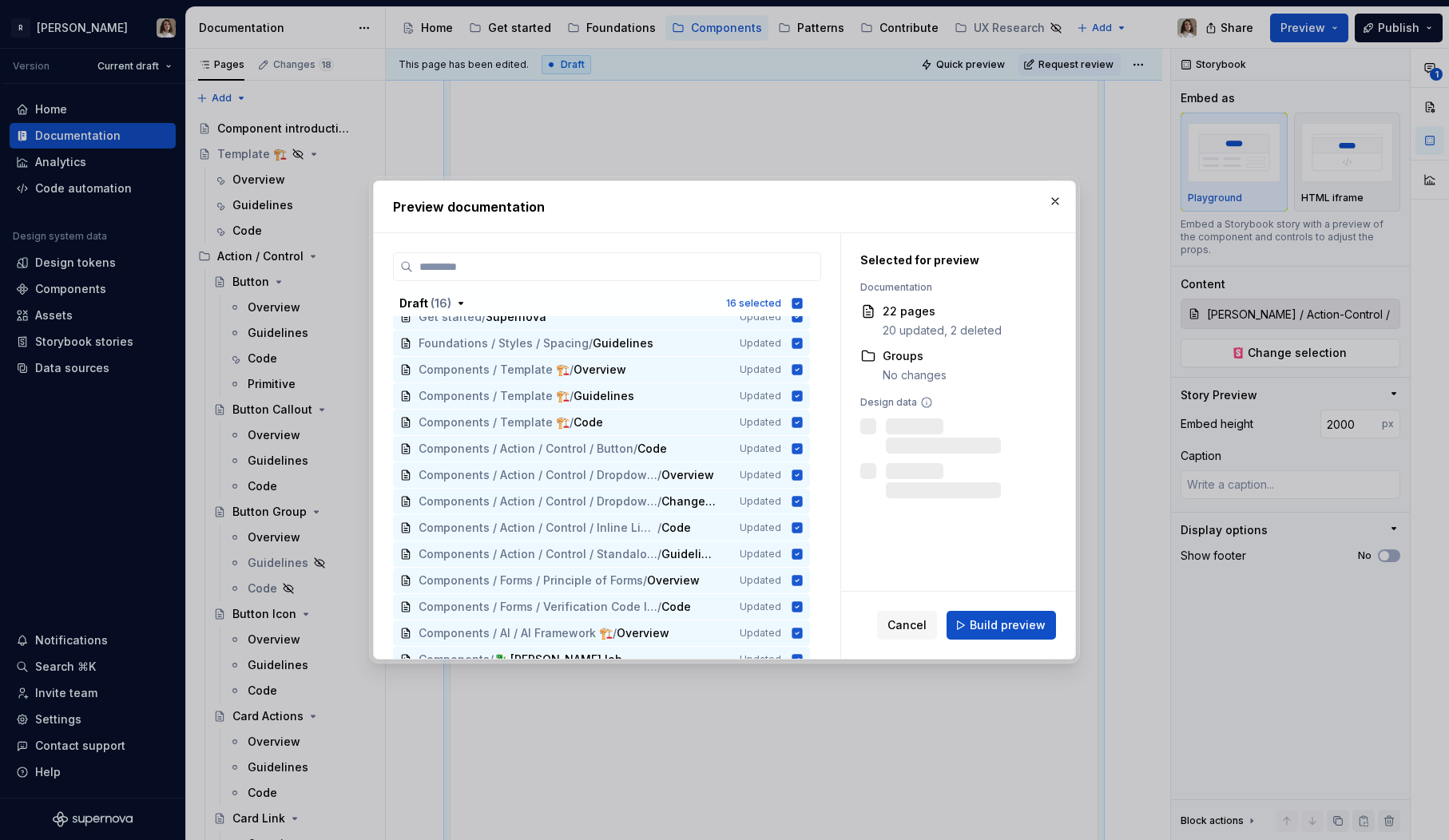
scroll to position [317, 0]
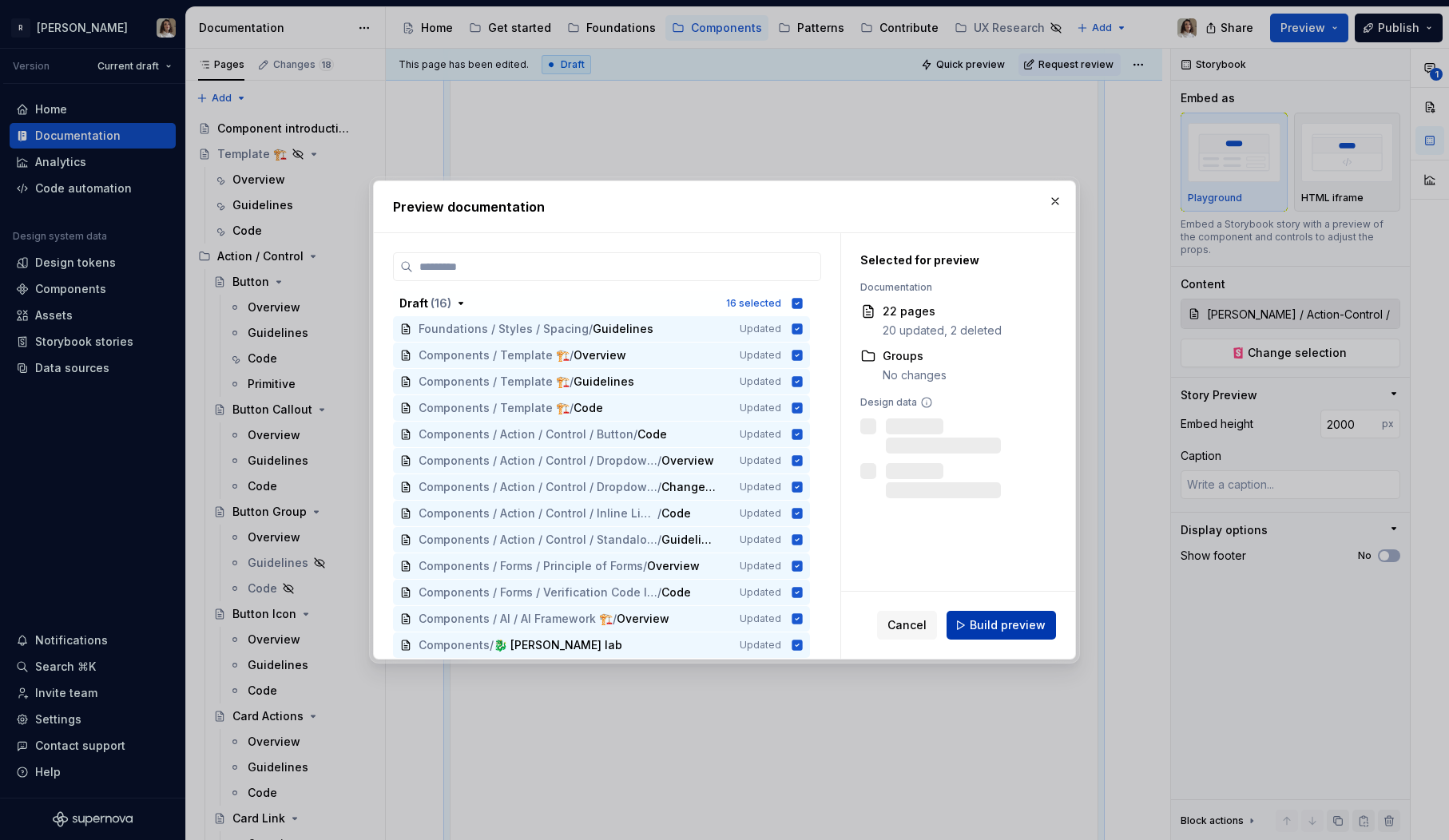
click at [985, 622] on span "Build preview" at bounding box center [1008, 625] width 76 height 16
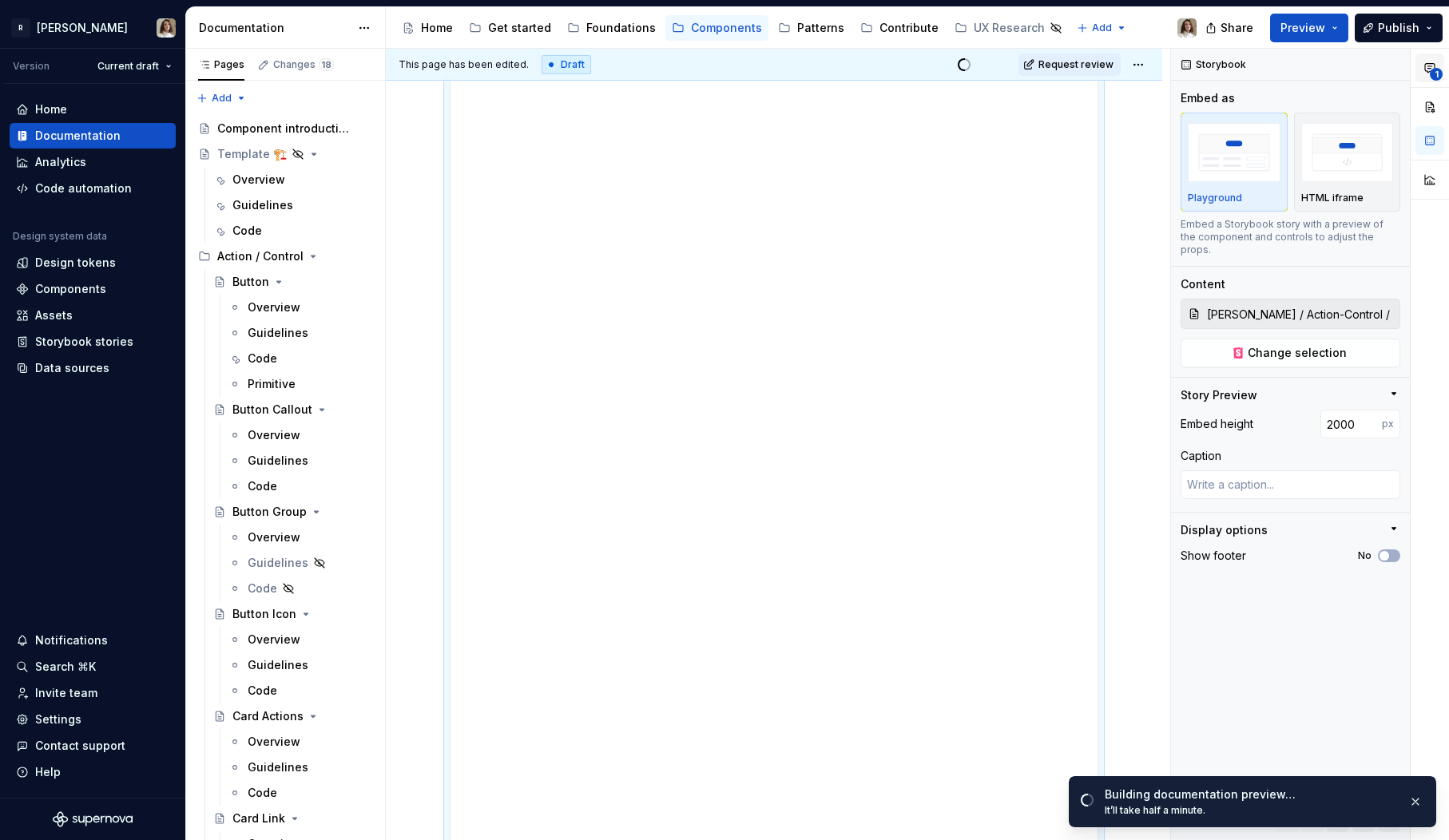
click at [1435, 73] on span "1" at bounding box center [1436, 74] width 13 height 13
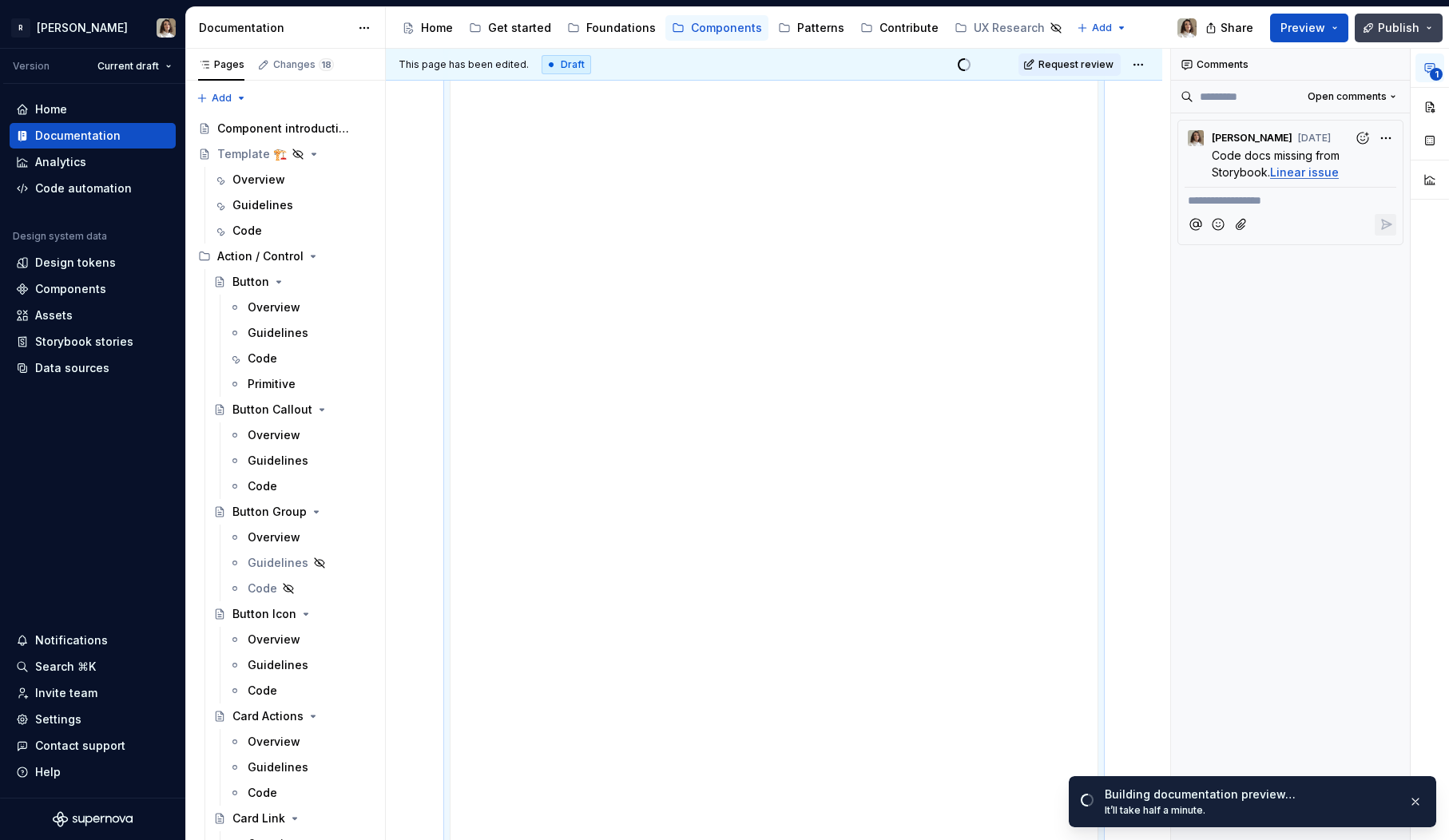
click at [1393, 23] on span "Publish" at bounding box center [1399, 28] width 42 height 16
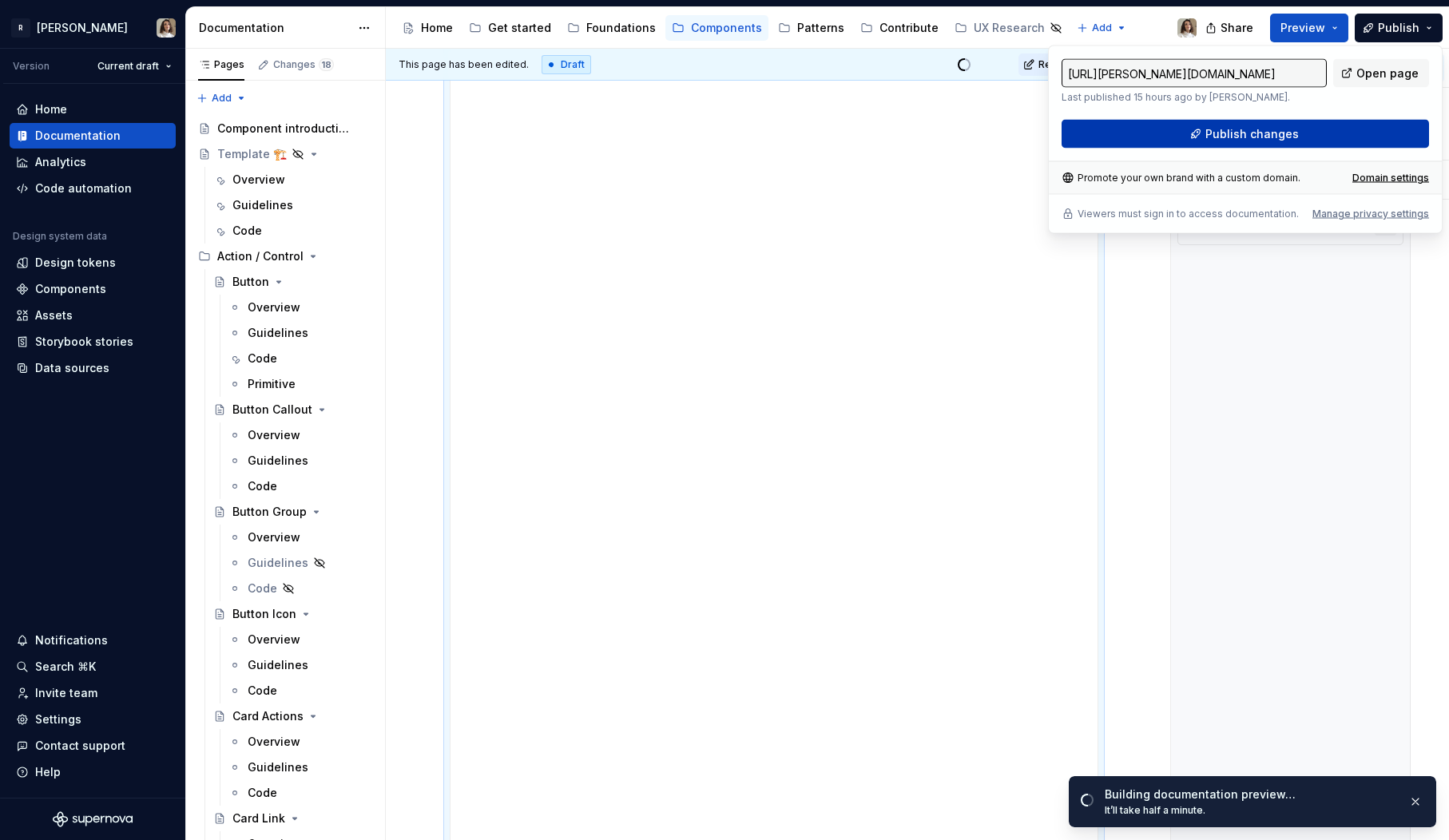
click at [1210, 124] on button "Publish changes" at bounding box center [1245, 133] width 367 height 29
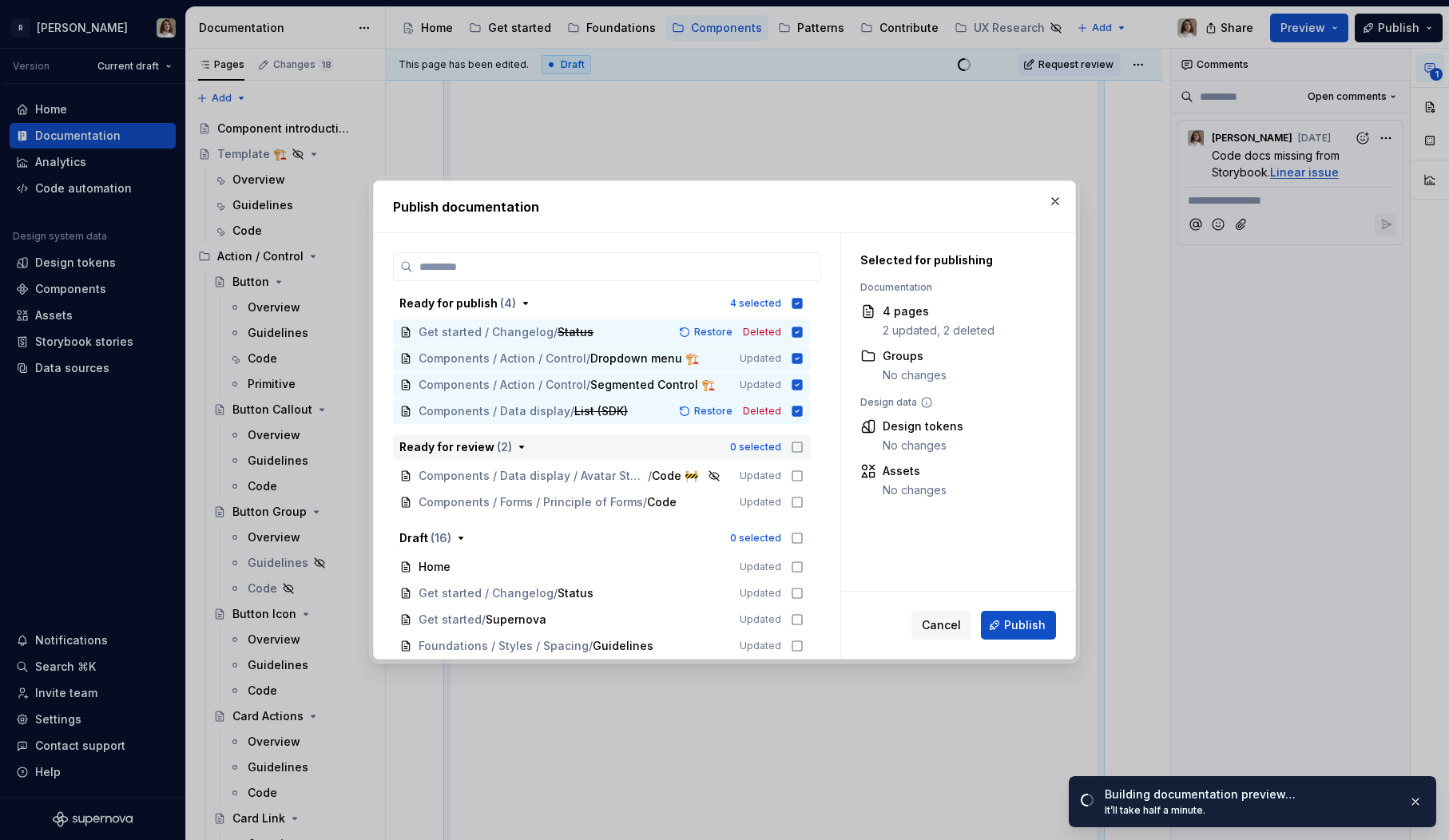
click at [801, 447] on icon "button" at bounding box center [797, 447] width 13 height 13
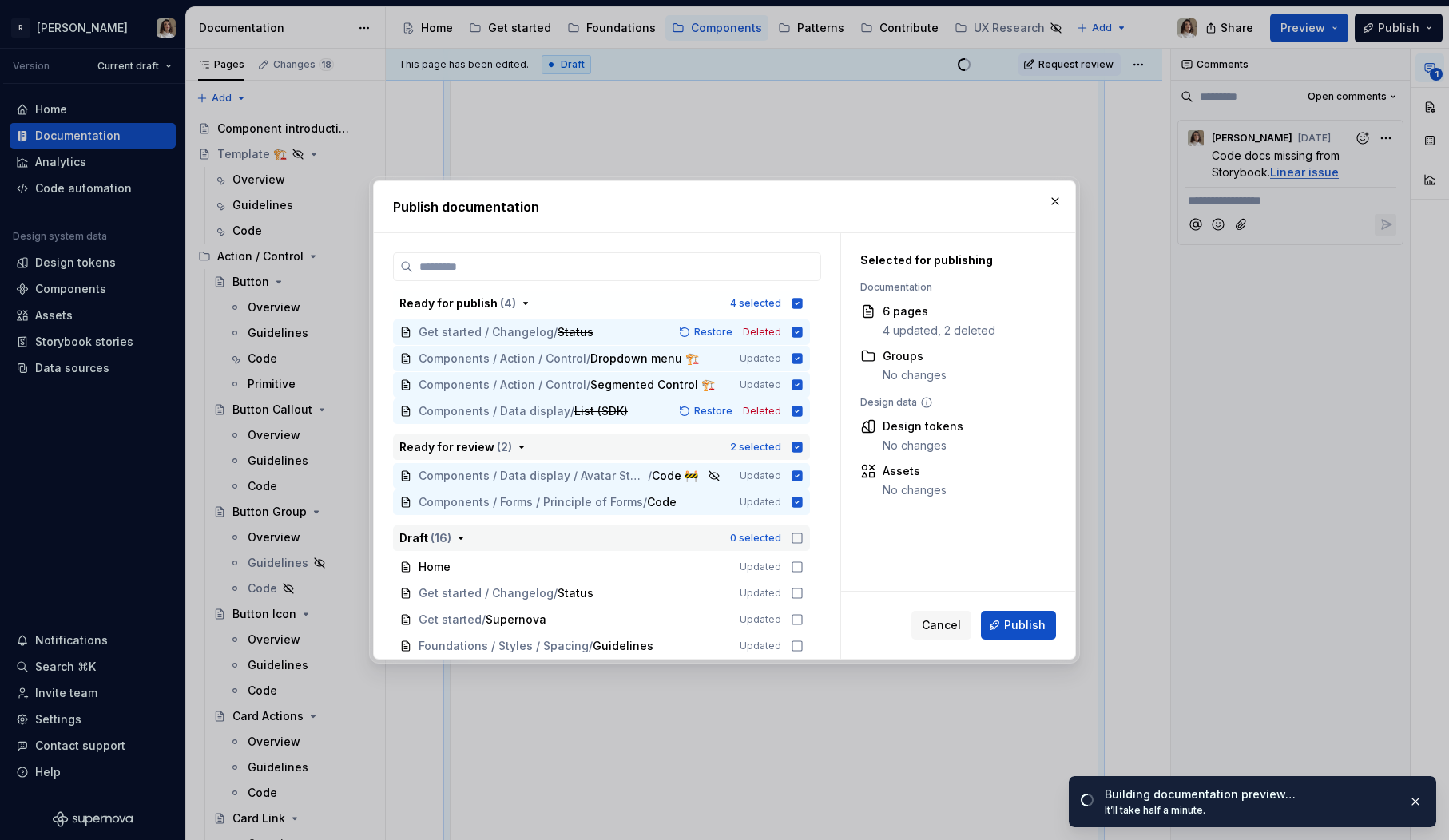
click at [802, 536] on icon "button" at bounding box center [797, 538] width 13 height 13
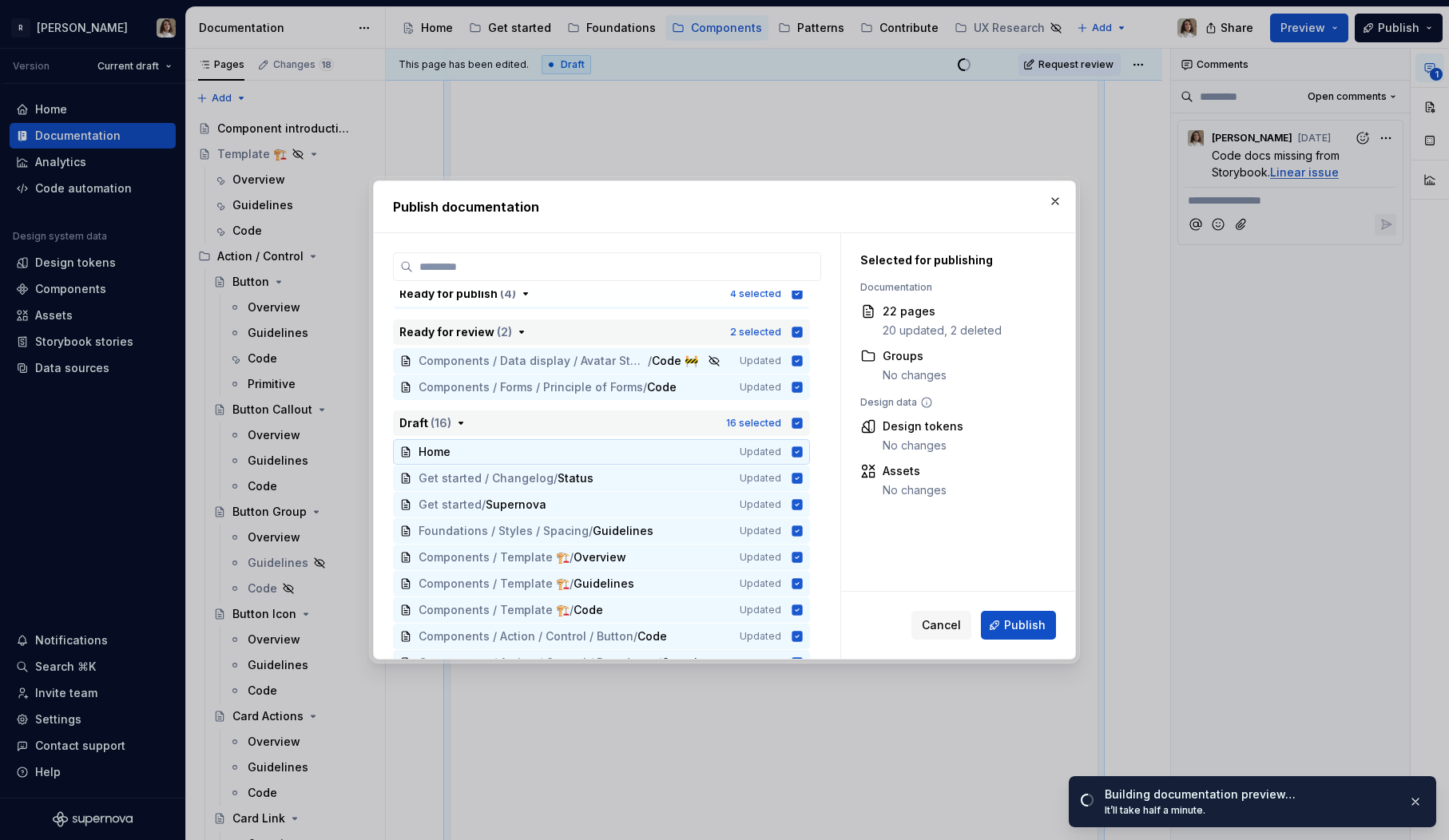
scroll to position [126, 0]
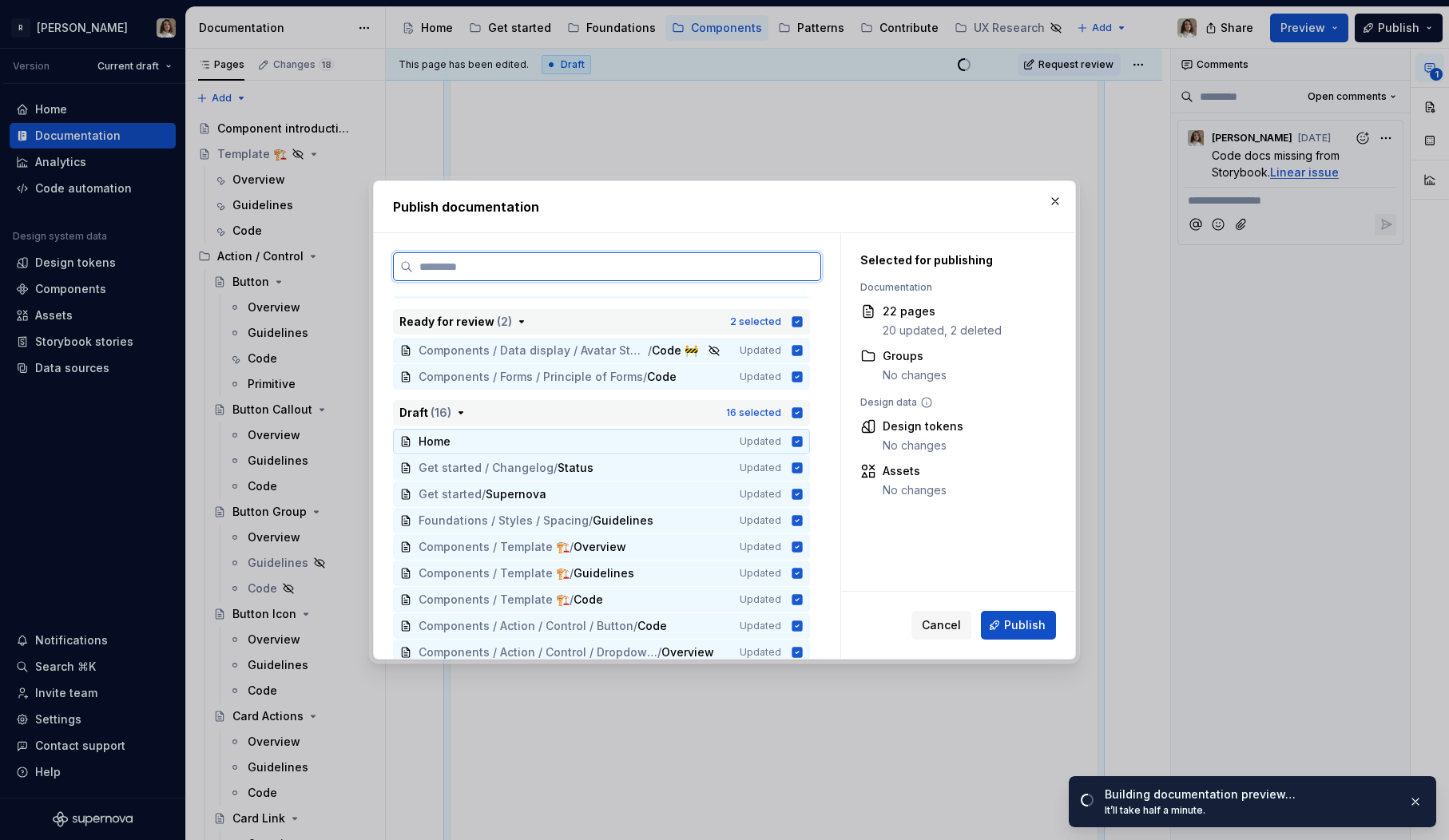
click at [803, 443] on icon at bounding box center [798, 442] width 10 height 10
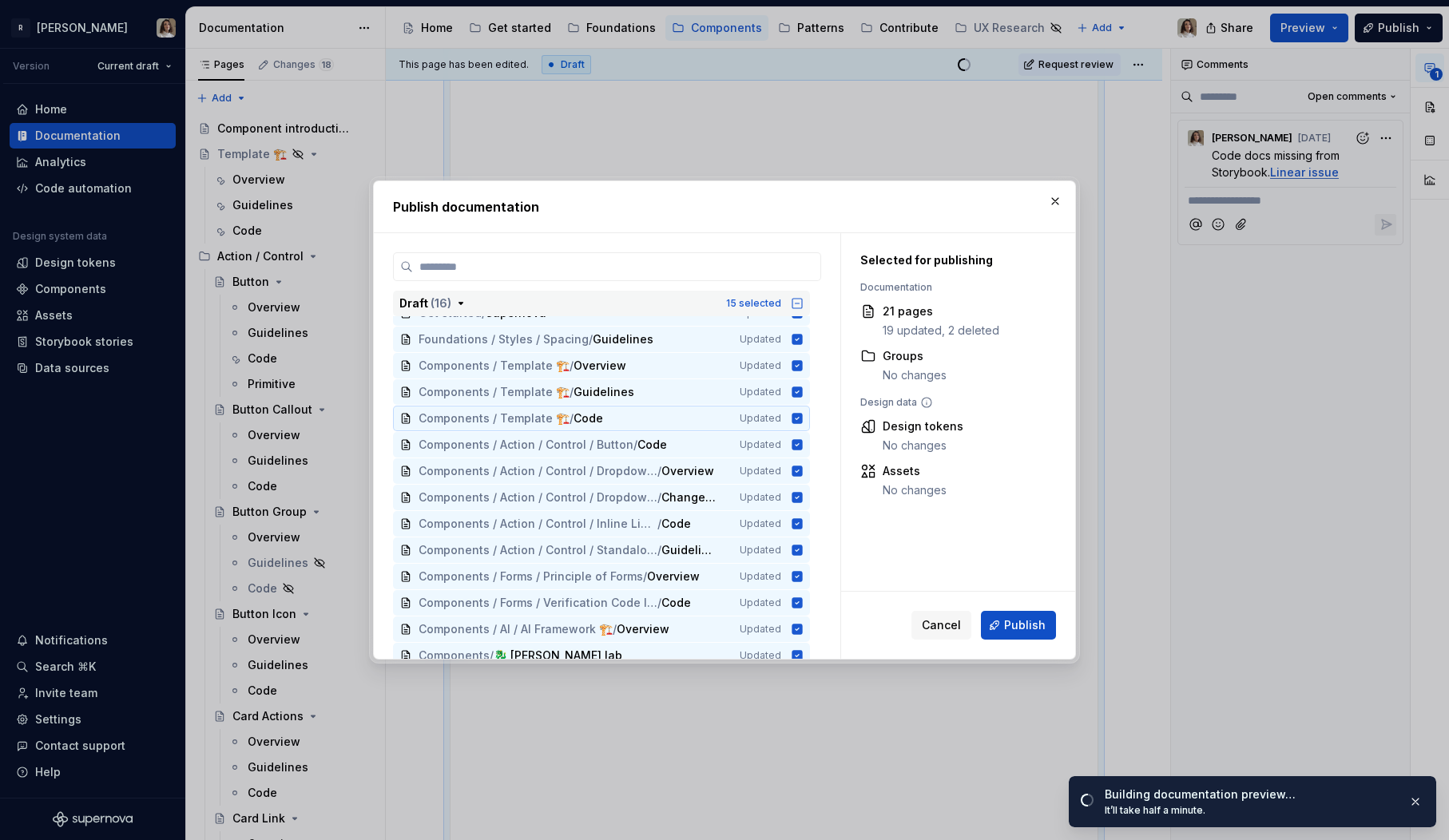
scroll to position [317, 0]
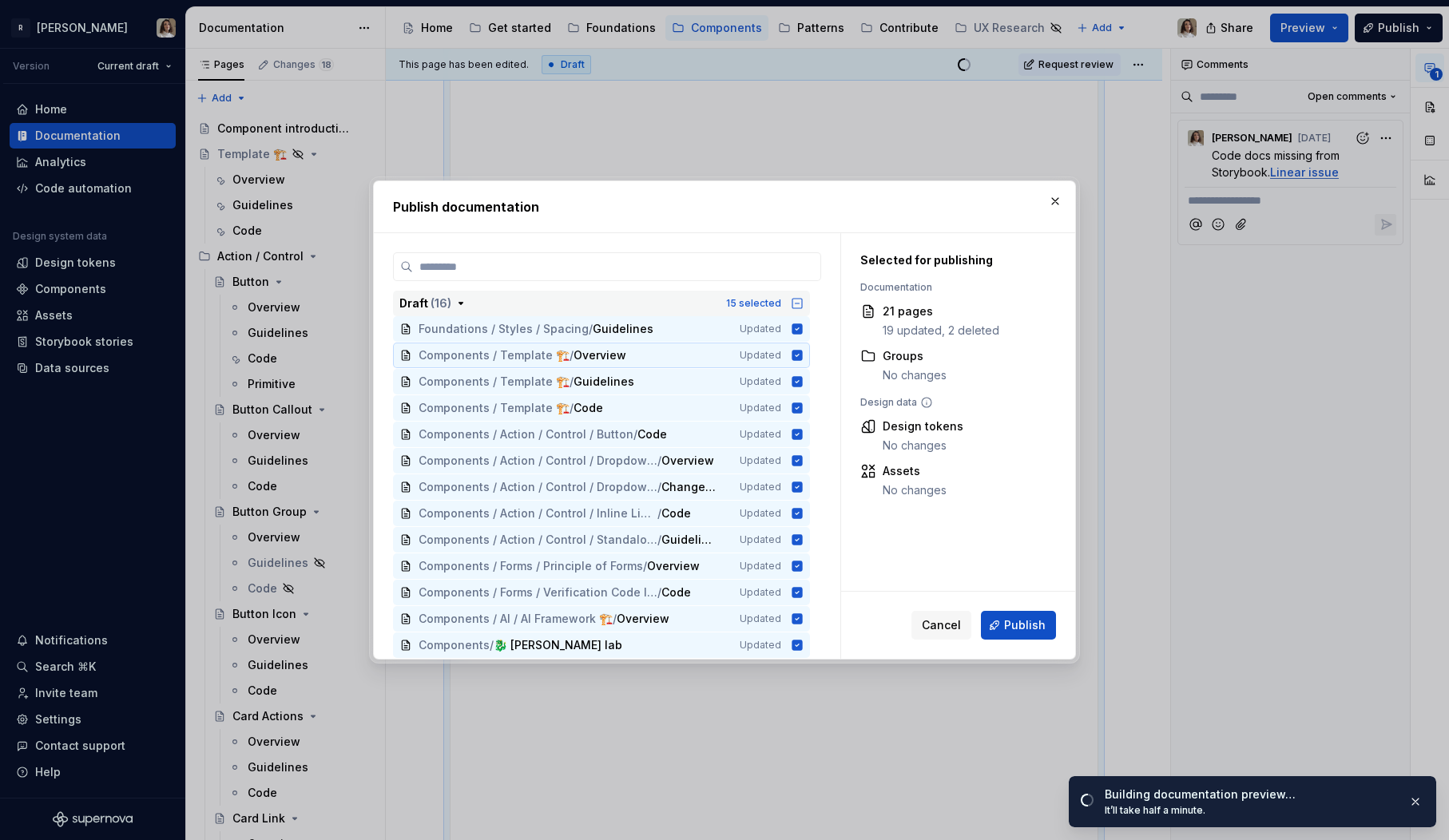
click at [801, 349] on icon at bounding box center [797, 355] width 13 height 13
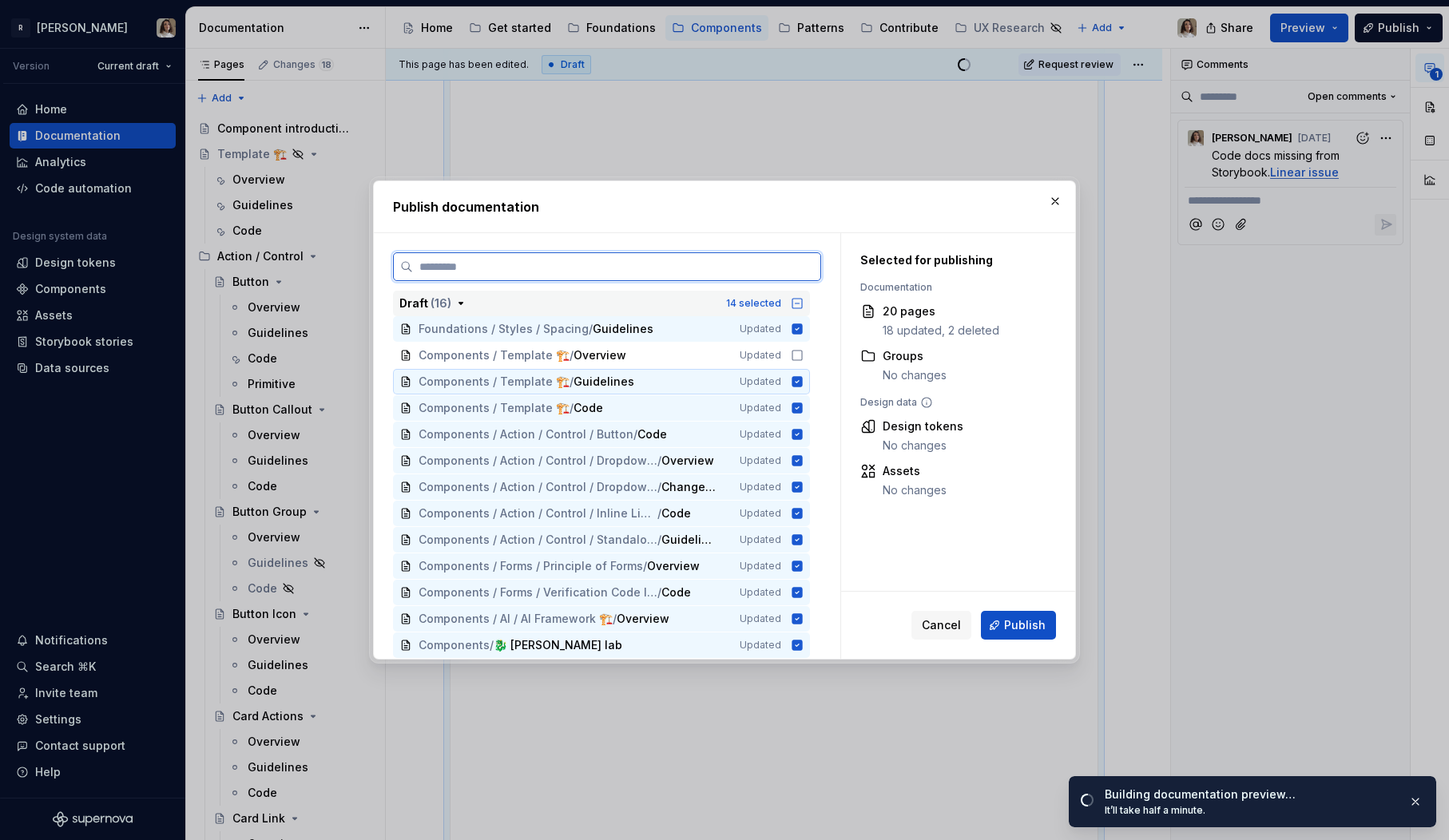
click at [800, 381] on icon at bounding box center [798, 381] width 10 height 10
click at [801, 411] on icon at bounding box center [798, 408] width 10 height 10
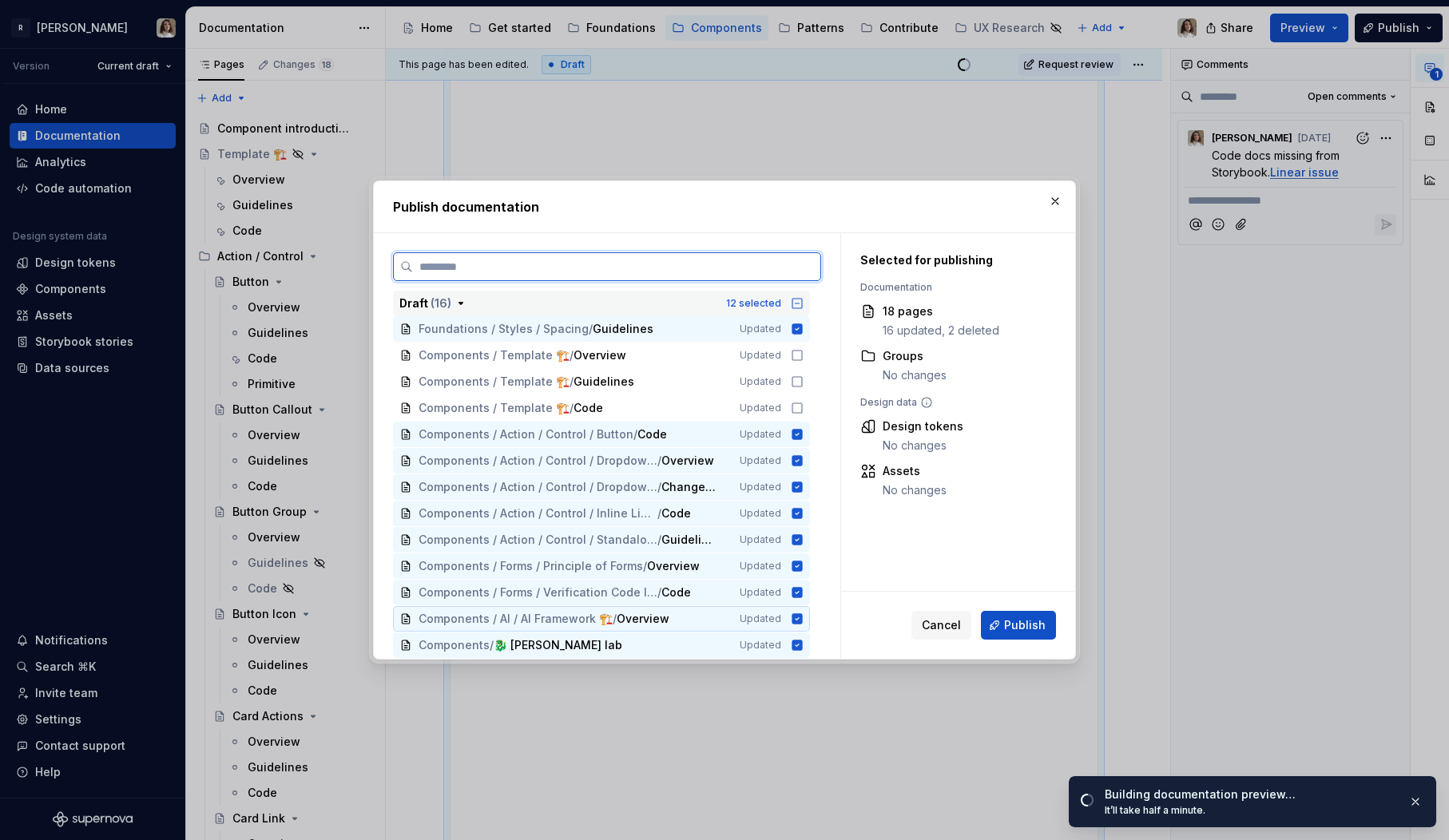
click at [803, 623] on icon at bounding box center [798, 618] width 10 height 10
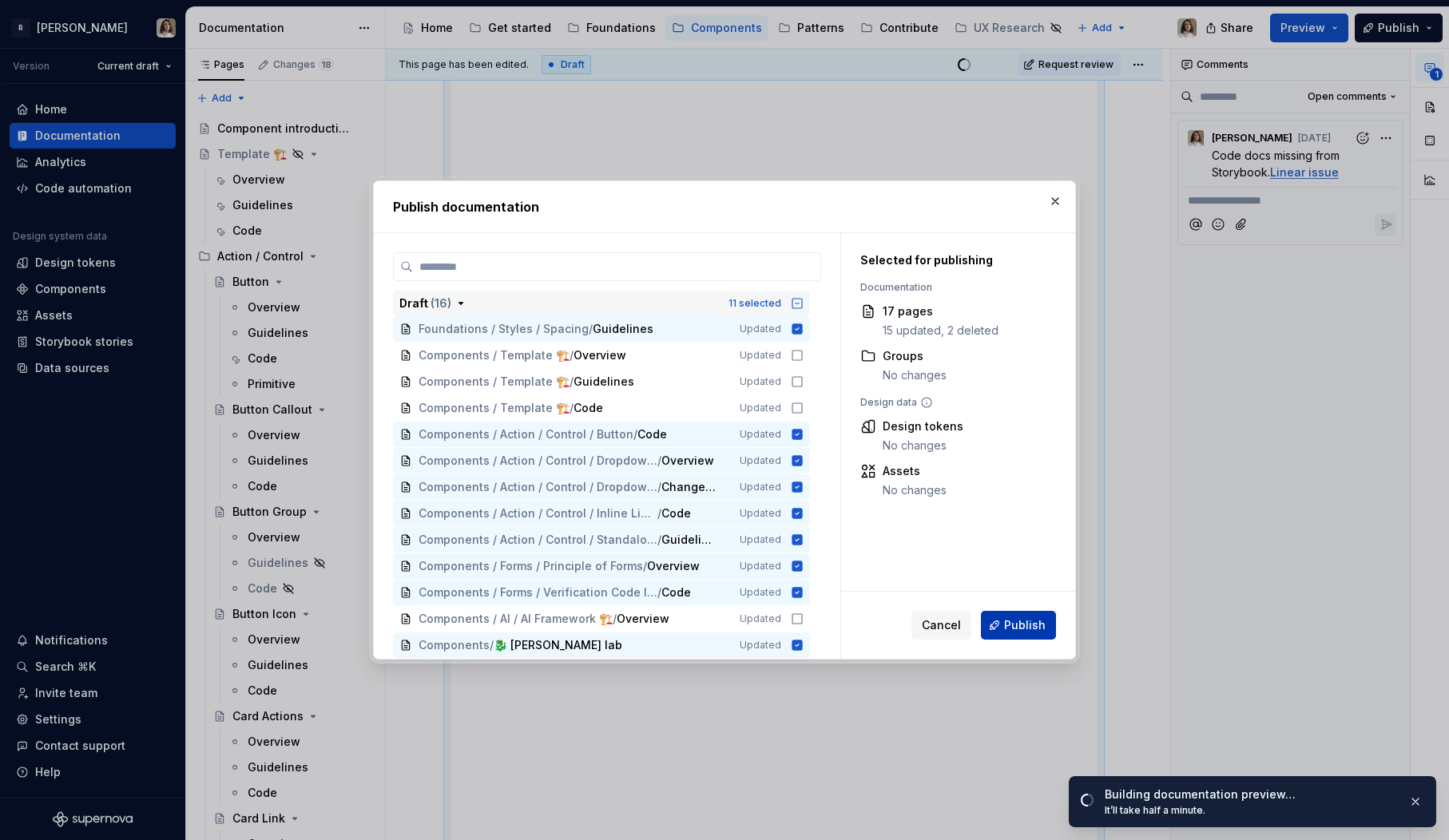
click at [1032, 630] on span "Publish" at bounding box center [1025, 625] width 42 height 16
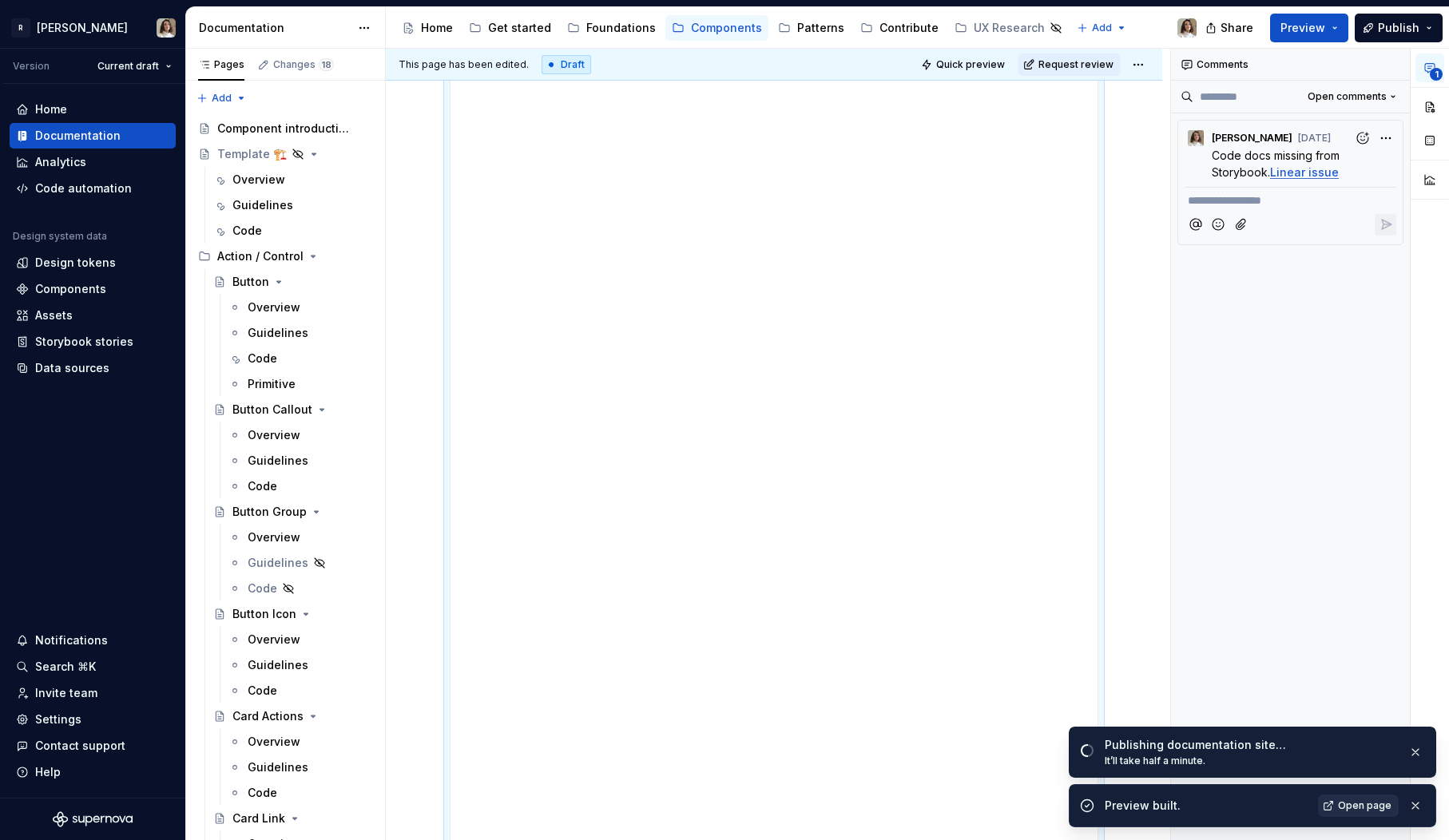
click at [1356, 809] on span "Open page" at bounding box center [1365, 805] width 54 height 13
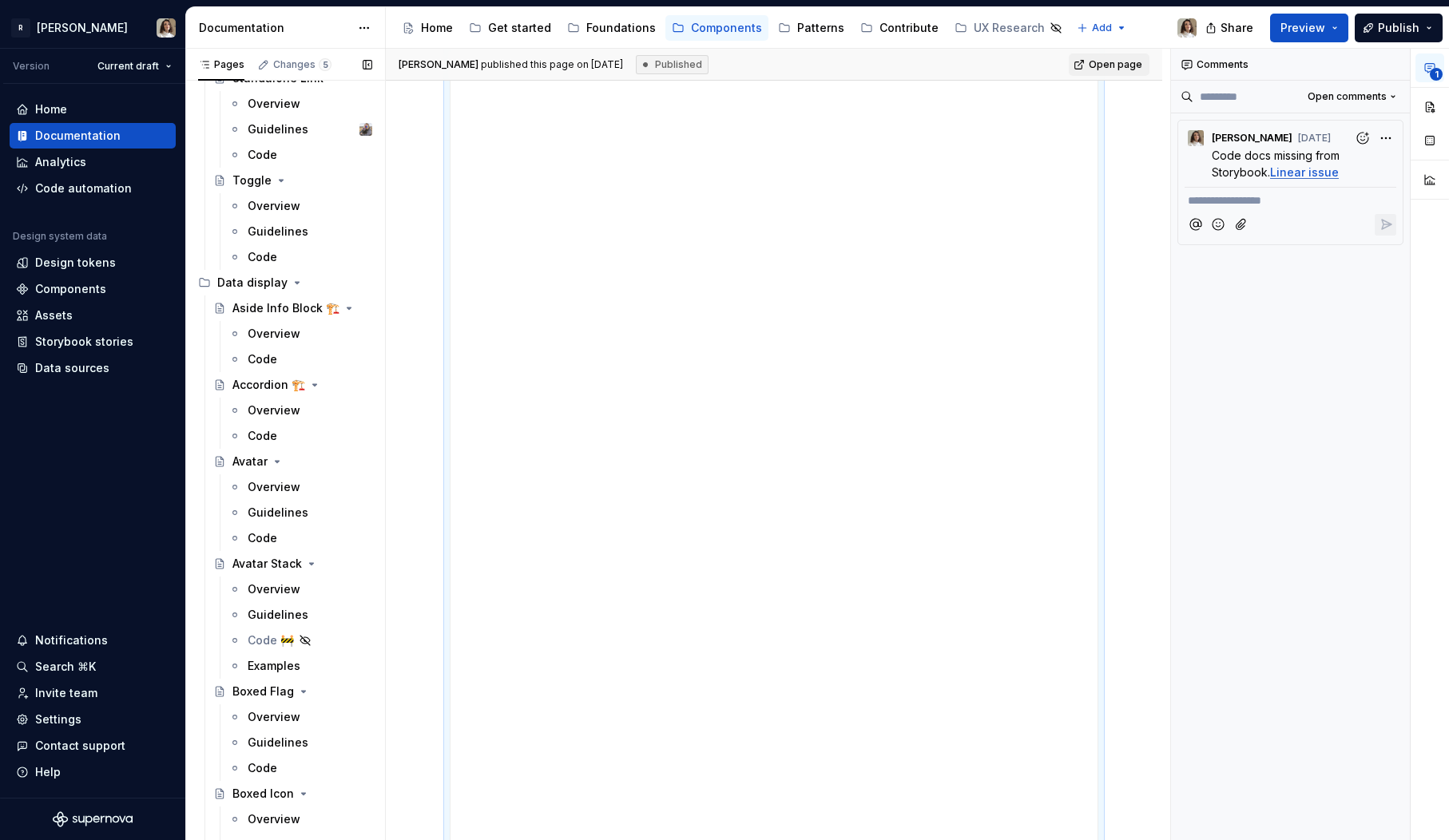
scroll to position [1791, 0]
click at [260, 633] on div "Code 🚧" at bounding box center [270, 638] width 46 height 16
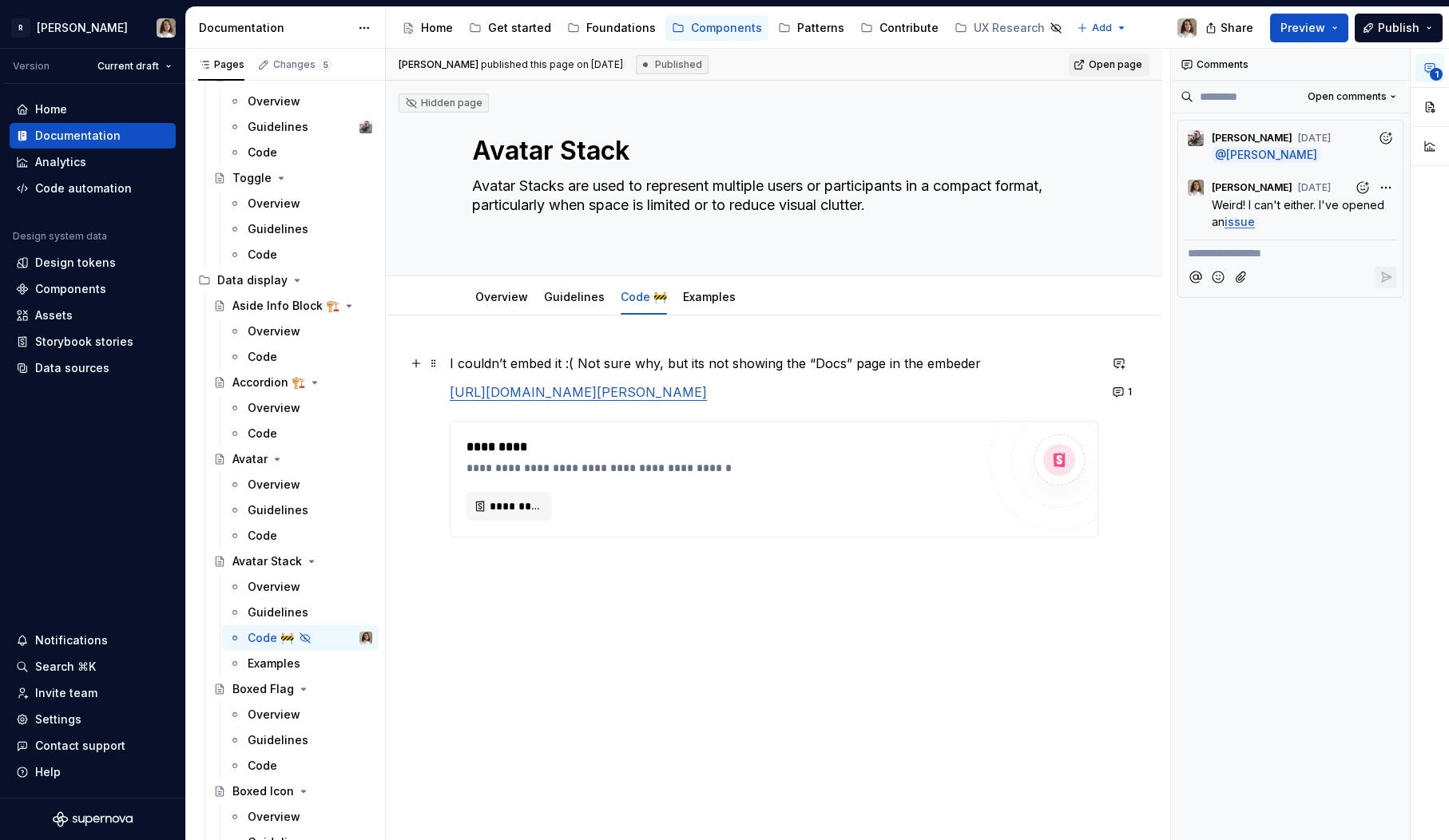
click at [574, 359] on p "I couldn’t embed it :( Not sure why, but its not showing the “Docs” page in the…" at bounding box center [773, 364] width 649 height 19
click at [638, 283] on html "R Norma Version Current draft Home Documentation Analytics Code automation Desi…" at bounding box center [724, 420] width 1449 height 840
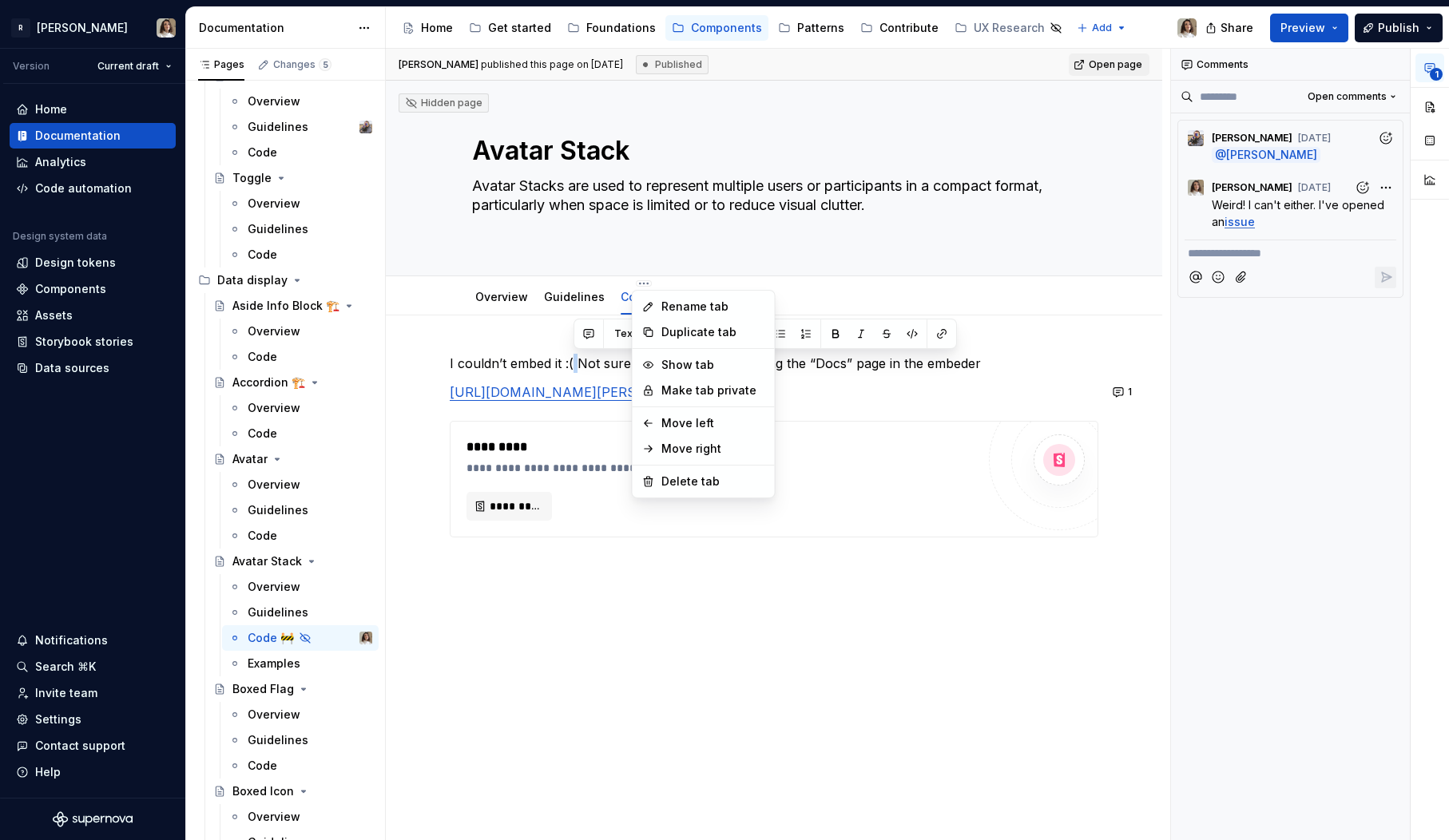
type textarea "*"
click at [662, 307] on div "Rename tab" at bounding box center [714, 307] width 104 height 16
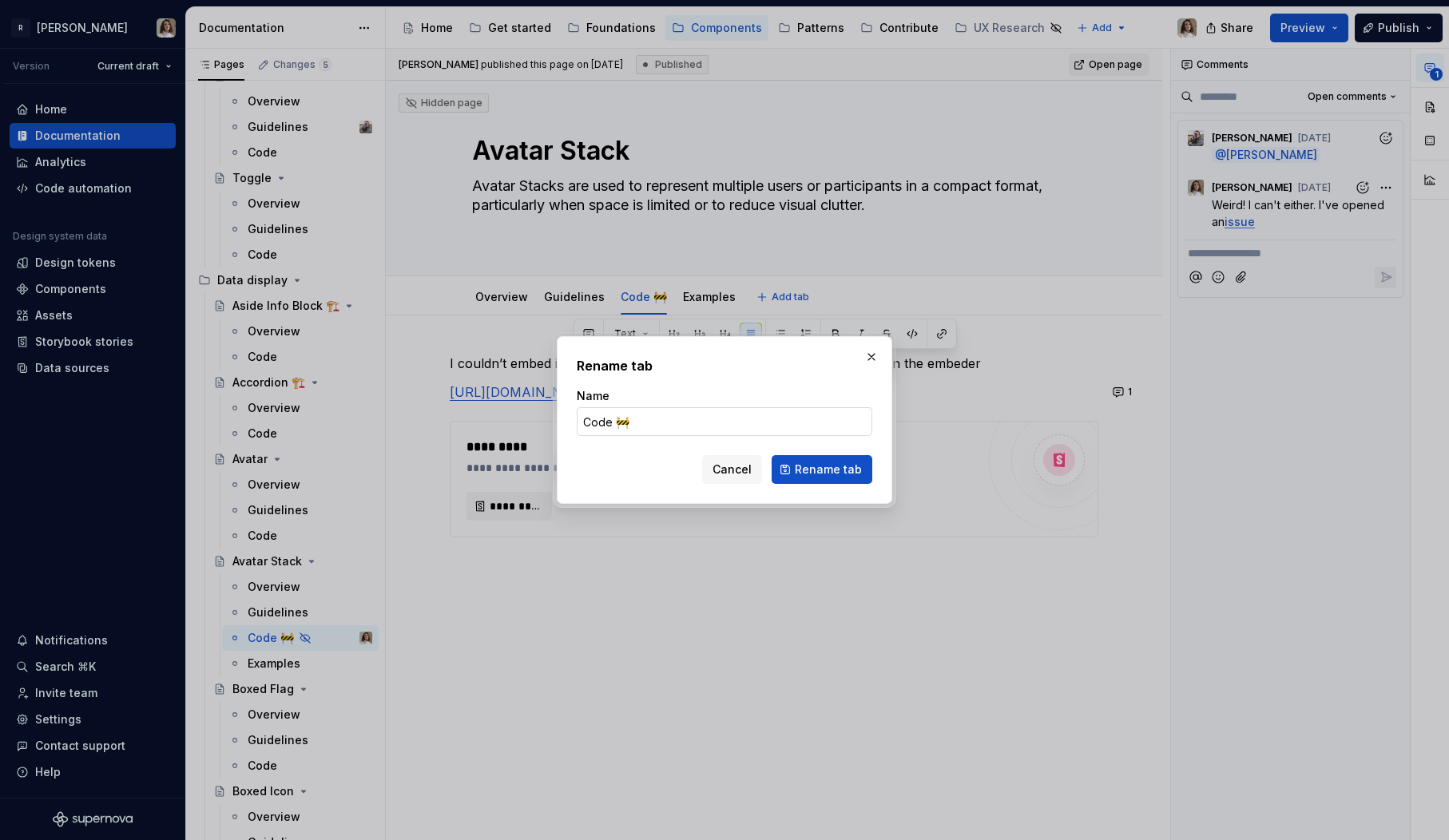
click at [635, 416] on input "Code 🚧" at bounding box center [724, 421] width 295 height 29
type input "Code"
click at [807, 468] on span "Rename tab" at bounding box center [828, 469] width 67 height 16
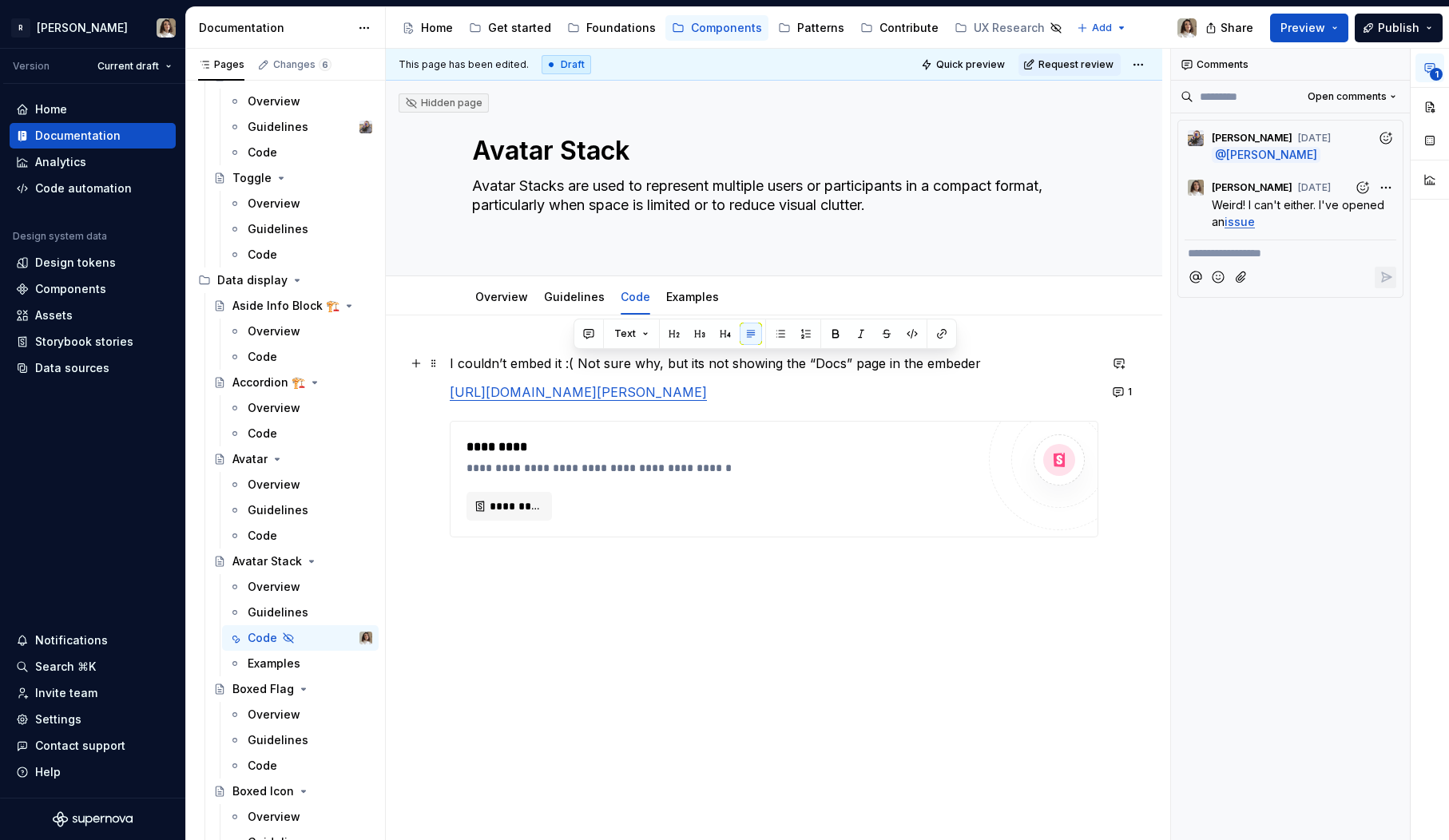
click at [497, 352] on div "**********" at bounding box center [779, 444] width 785 height 792
click at [497, 352] on div "**********" at bounding box center [774, 562] width 777 height 494
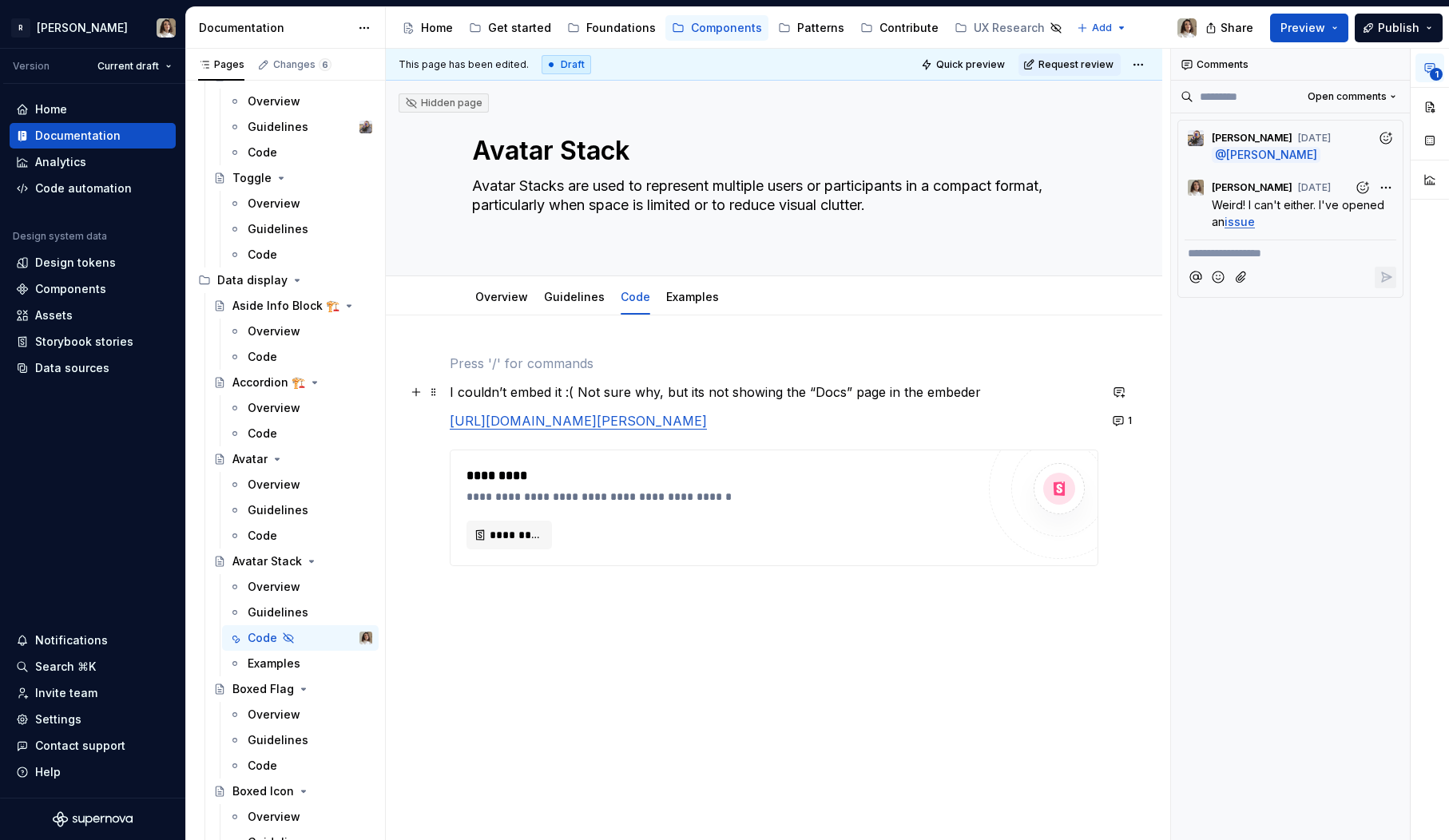
click at [470, 385] on p "I couldn’t embed it :( Not sure why, but its not showing the “Docs” page in the…" at bounding box center [773, 392] width 649 height 19
type textarea "*"
click at [538, 427] on p at bounding box center [773, 421] width 649 height 19
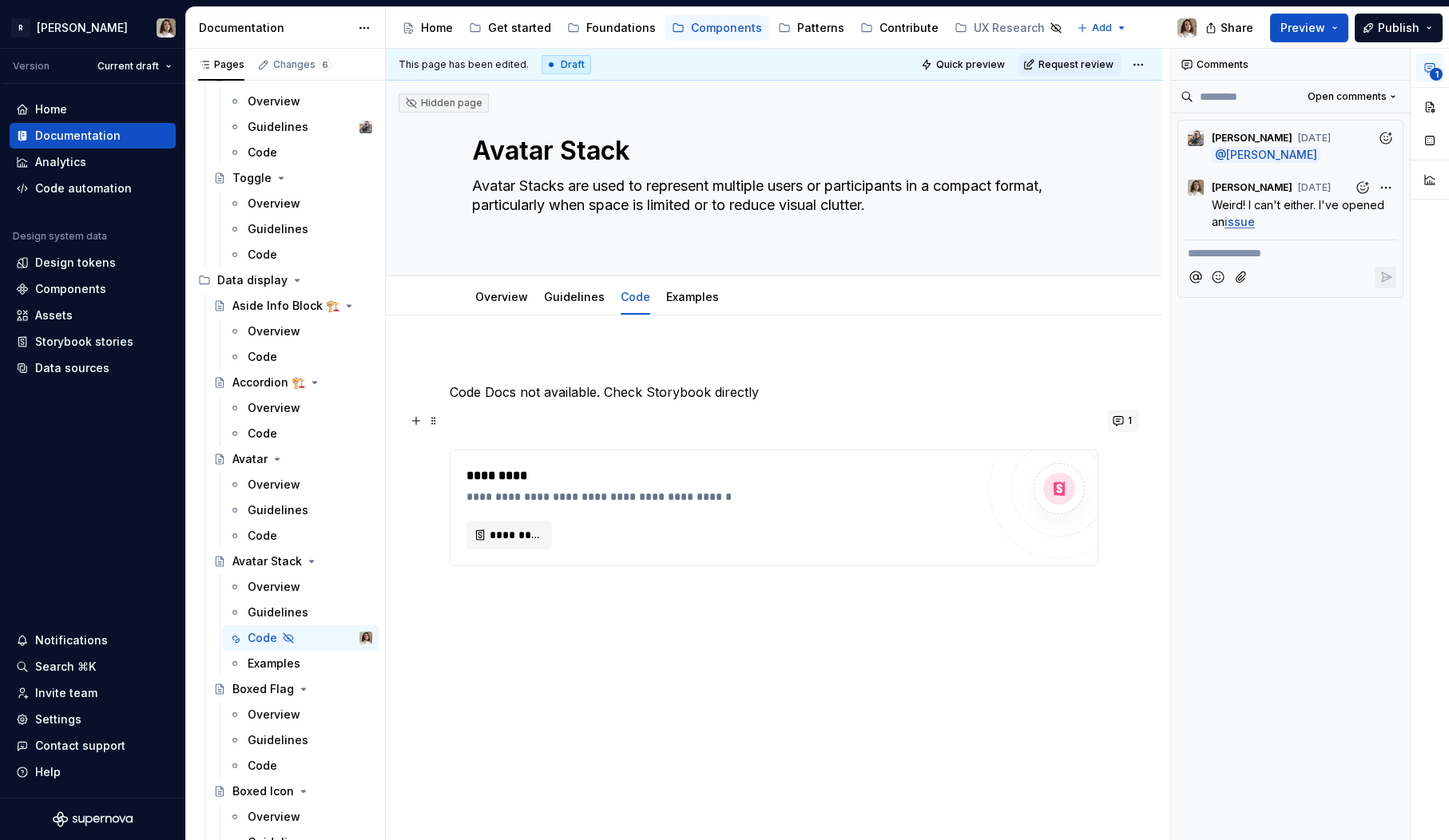
click at [1129, 428] on button "1" at bounding box center [1123, 421] width 31 height 23
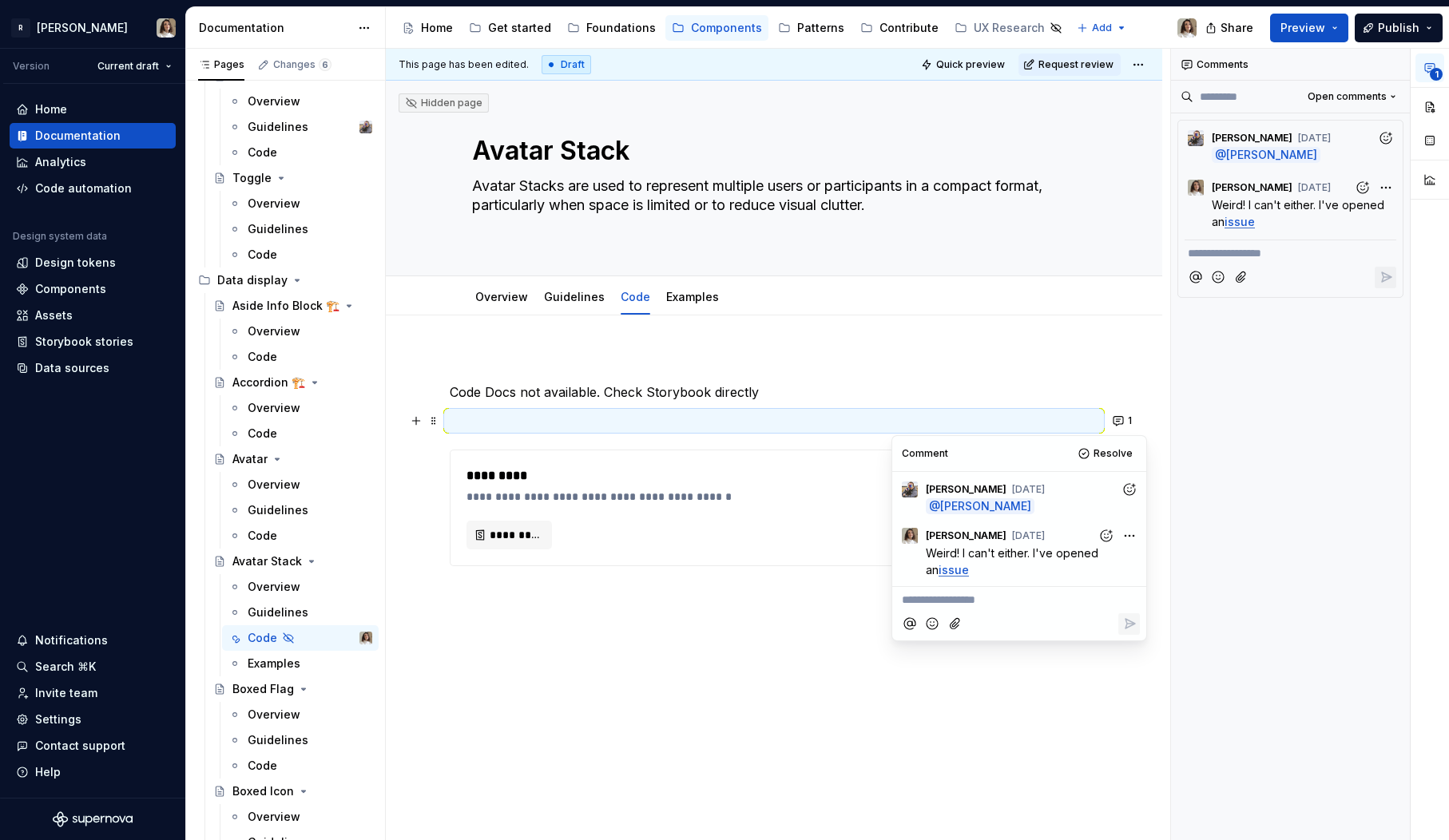
click at [551, 411] on p at bounding box center [773, 421] width 649 height 19
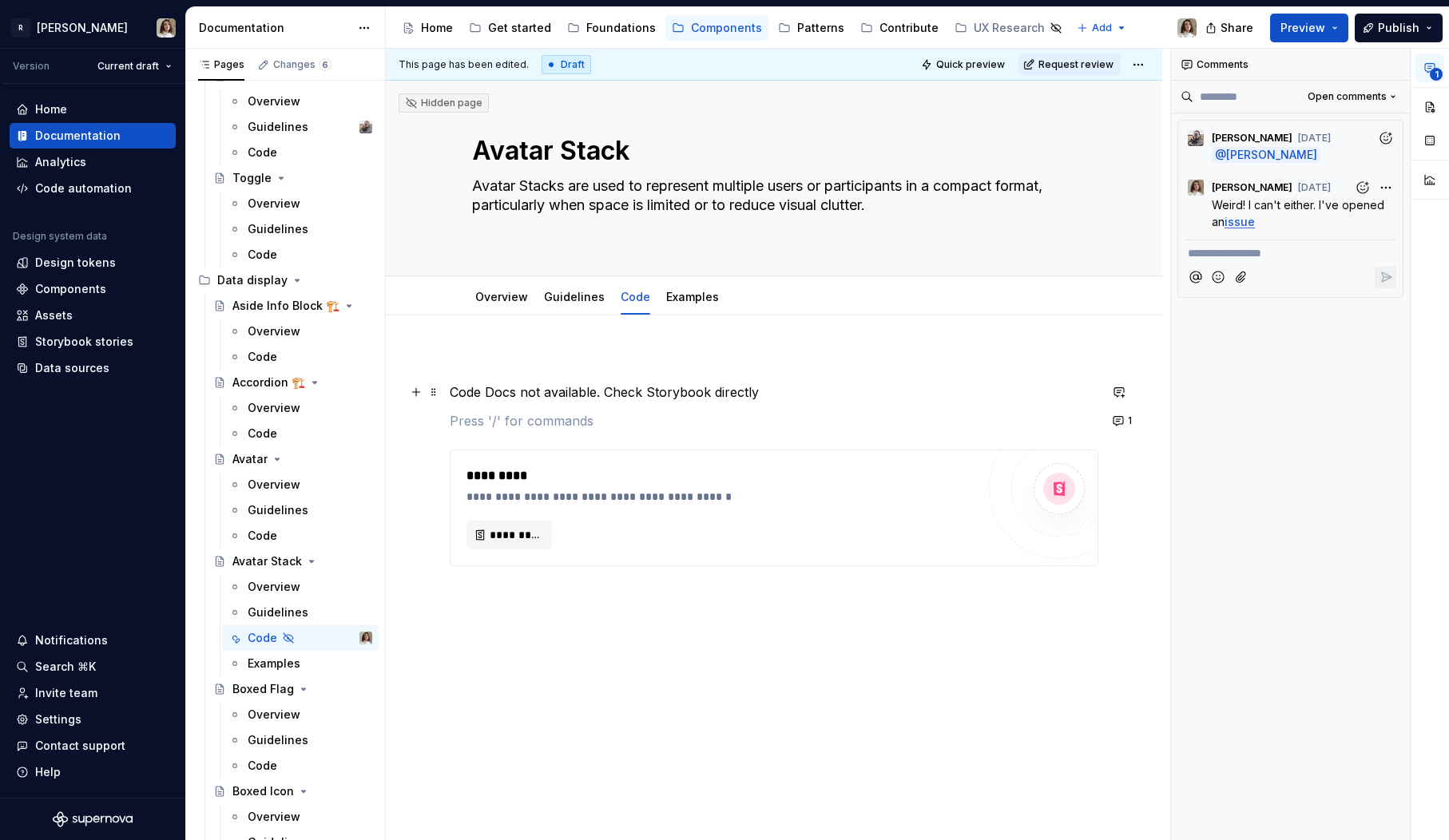
click at [564, 377] on div "**********" at bounding box center [773, 460] width 649 height 212
click at [564, 397] on p "Code Docs not available. Check Storybook directly" at bounding box center [773, 392] width 649 height 19
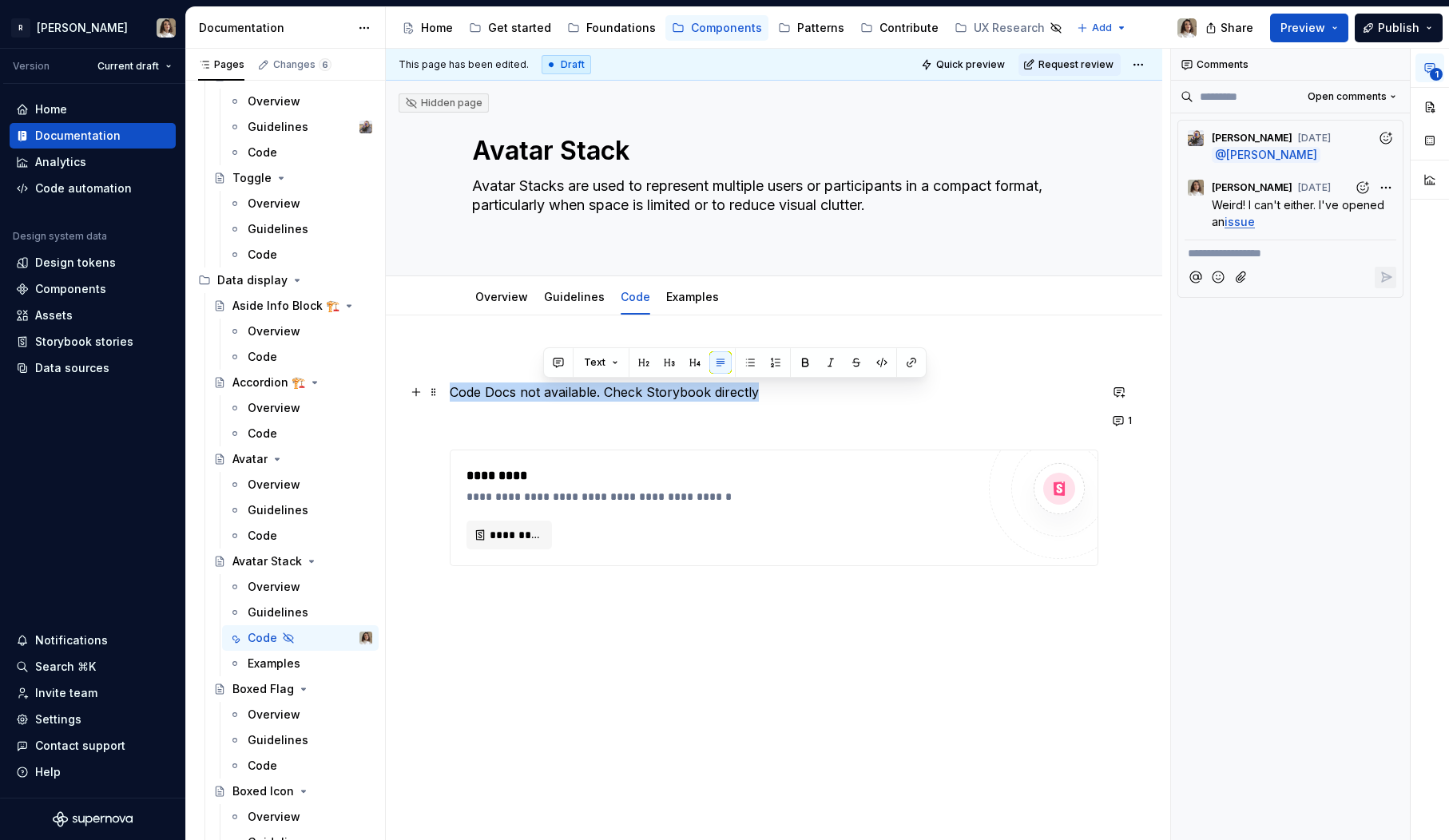
click at [564, 397] on p "Code Docs not available. Check Storybook directly" at bounding box center [773, 392] width 649 height 19
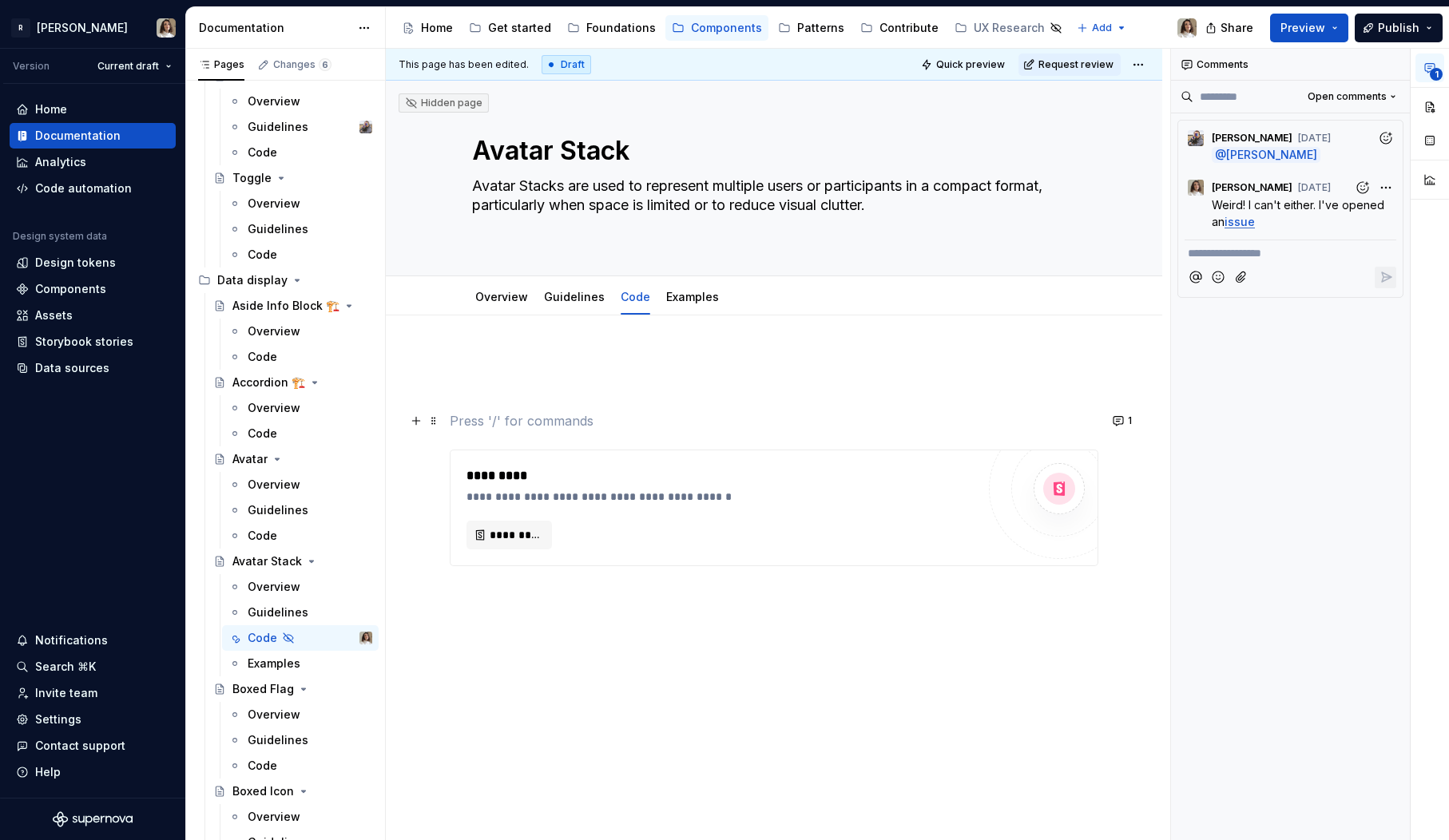
click at [514, 421] on p at bounding box center [773, 421] width 649 height 19
click at [528, 402] on div "**********" at bounding box center [773, 460] width 649 height 212
click at [631, 283] on html "R Norma Version Current draft Home Documentation Analytics Code automation Desi…" at bounding box center [724, 420] width 1449 height 840
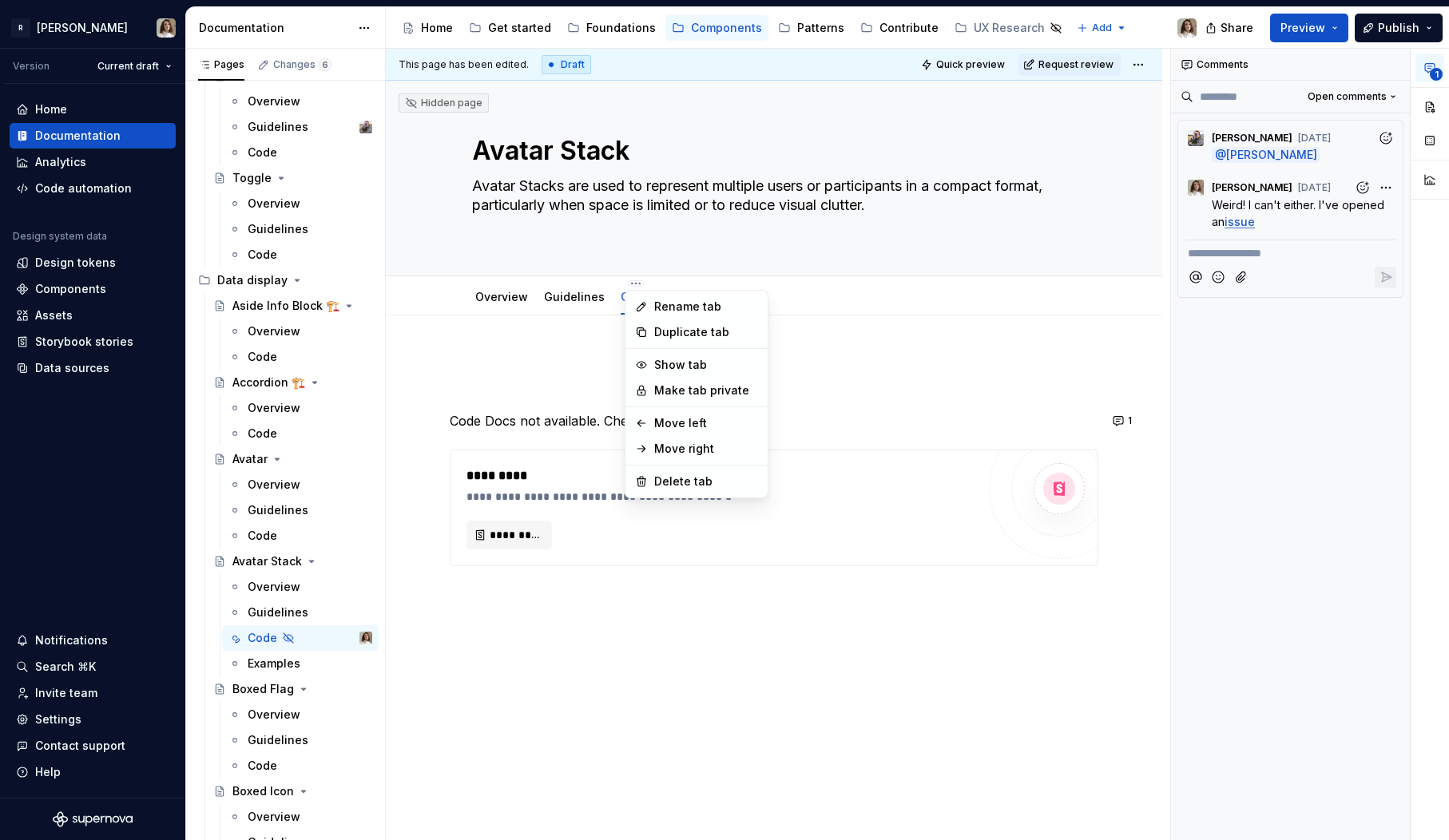
type textarea "*"
click at [650, 308] on div "Rename tab" at bounding box center [696, 307] width 136 height 26
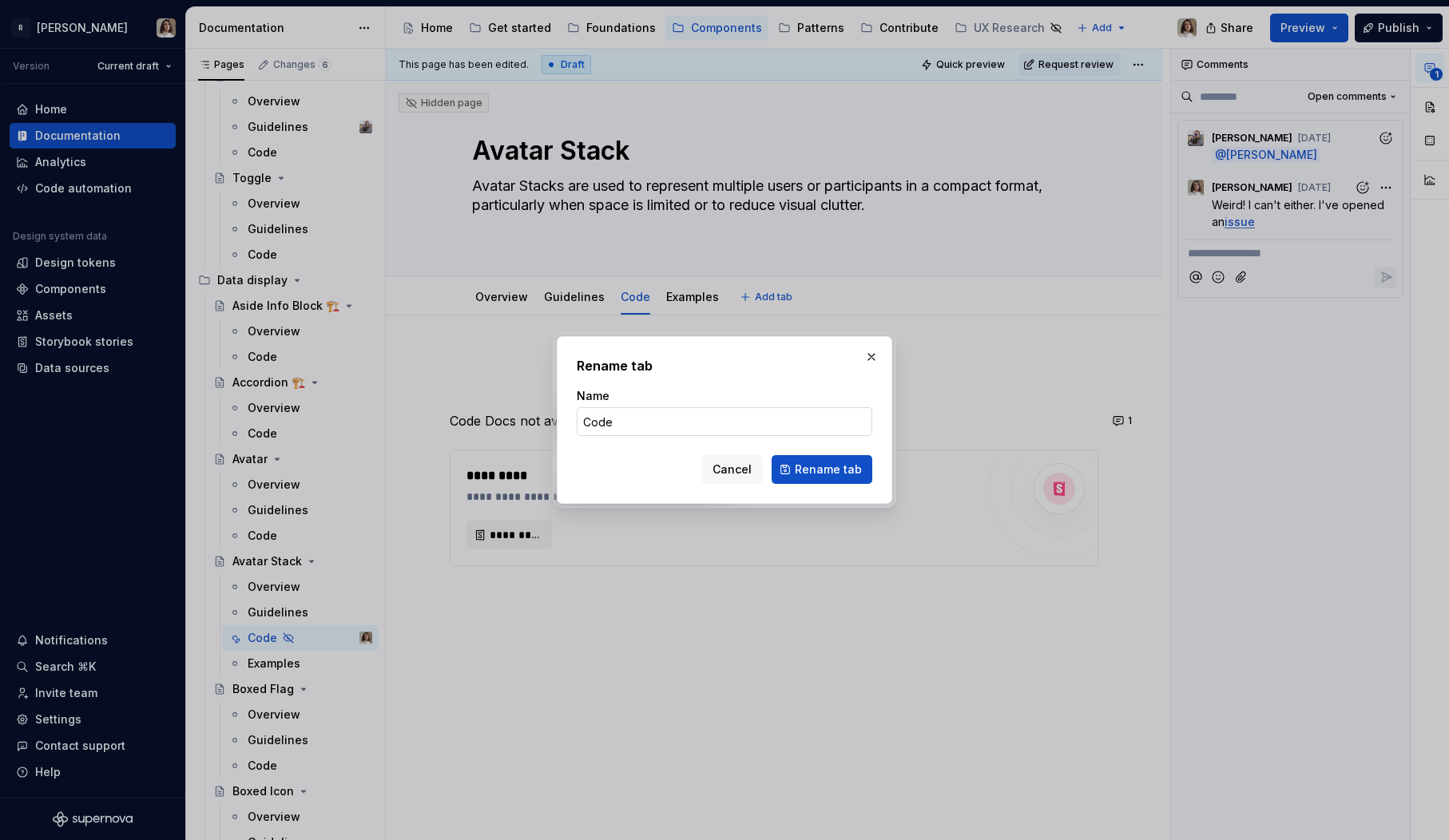
click at [634, 409] on input "Code" at bounding box center [724, 421] width 295 height 29
click at [638, 426] on input "Code" at bounding box center [724, 421] width 295 height 29
paste input "🚧"
type input "Code 🚧"
click at [826, 473] on span "Rename tab" at bounding box center [828, 469] width 67 height 16
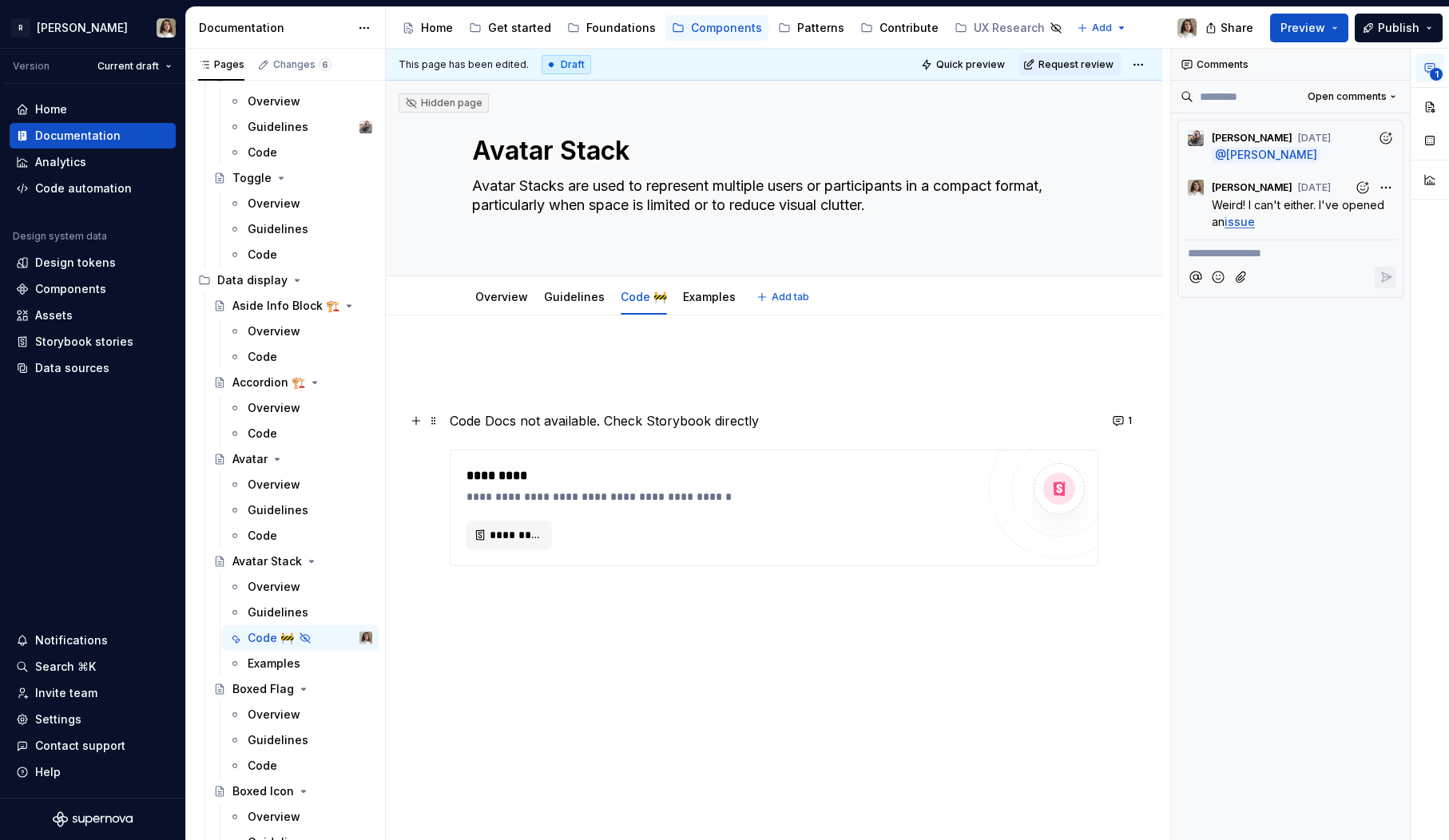
click at [769, 424] on p "Code Docs not available. Check Storybook directly" at bounding box center [773, 421] width 649 height 19
click at [691, 419] on p "Code Docs not available. Check Storybook directly" at bounding box center [773, 421] width 649 height 19
click at [806, 424] on p "Code Docs not available. Check Storybook directly" at bounding box center [773, 421] width 649 height 19
click at [540, 382] on div "**********" at bounding box center [773, 460] width 649 height 212
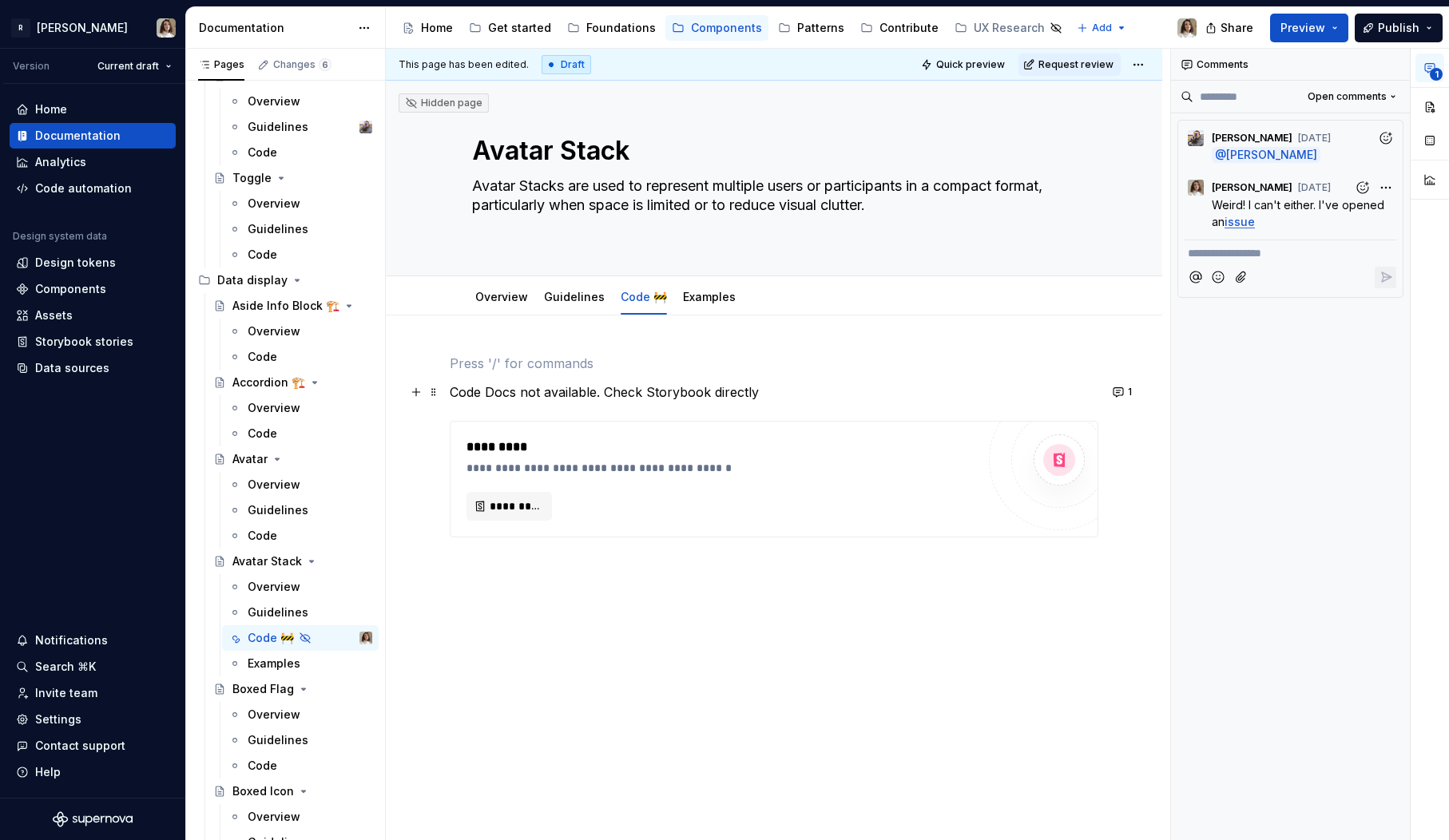
click at [592, 397] on p "Code Docs not available. Check Storybook directly" at bounding box center [773, 392] width 649 height 19
click at [638, 282] on html "R Norma Version Current draft Home Documentation Analytics Code automation Desi…" at bounding box center [724, 420] width 1449 height 840
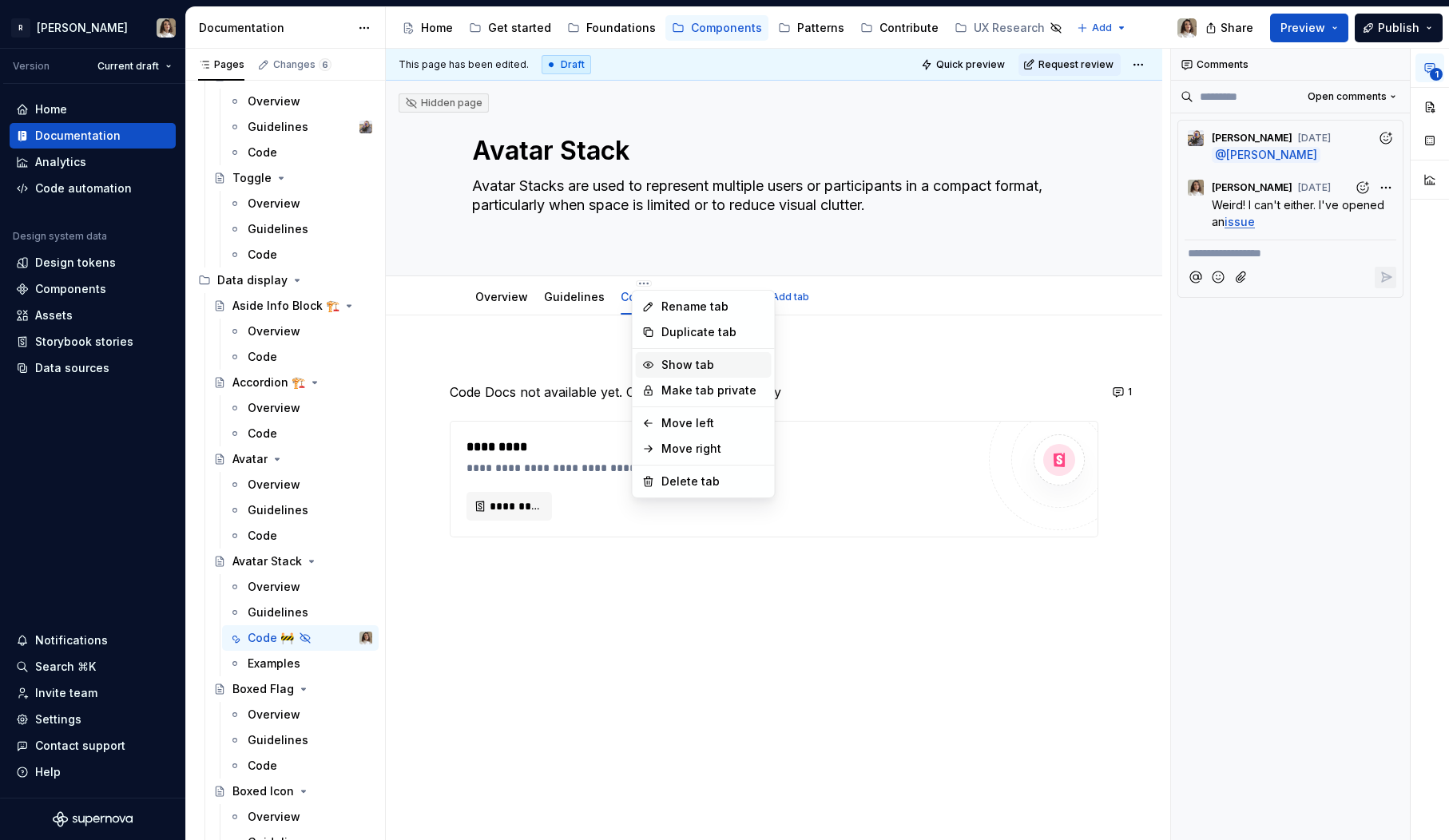
click at [669, 363] on div "Show tab" at bounding box center [714, 365] width 104 height 16
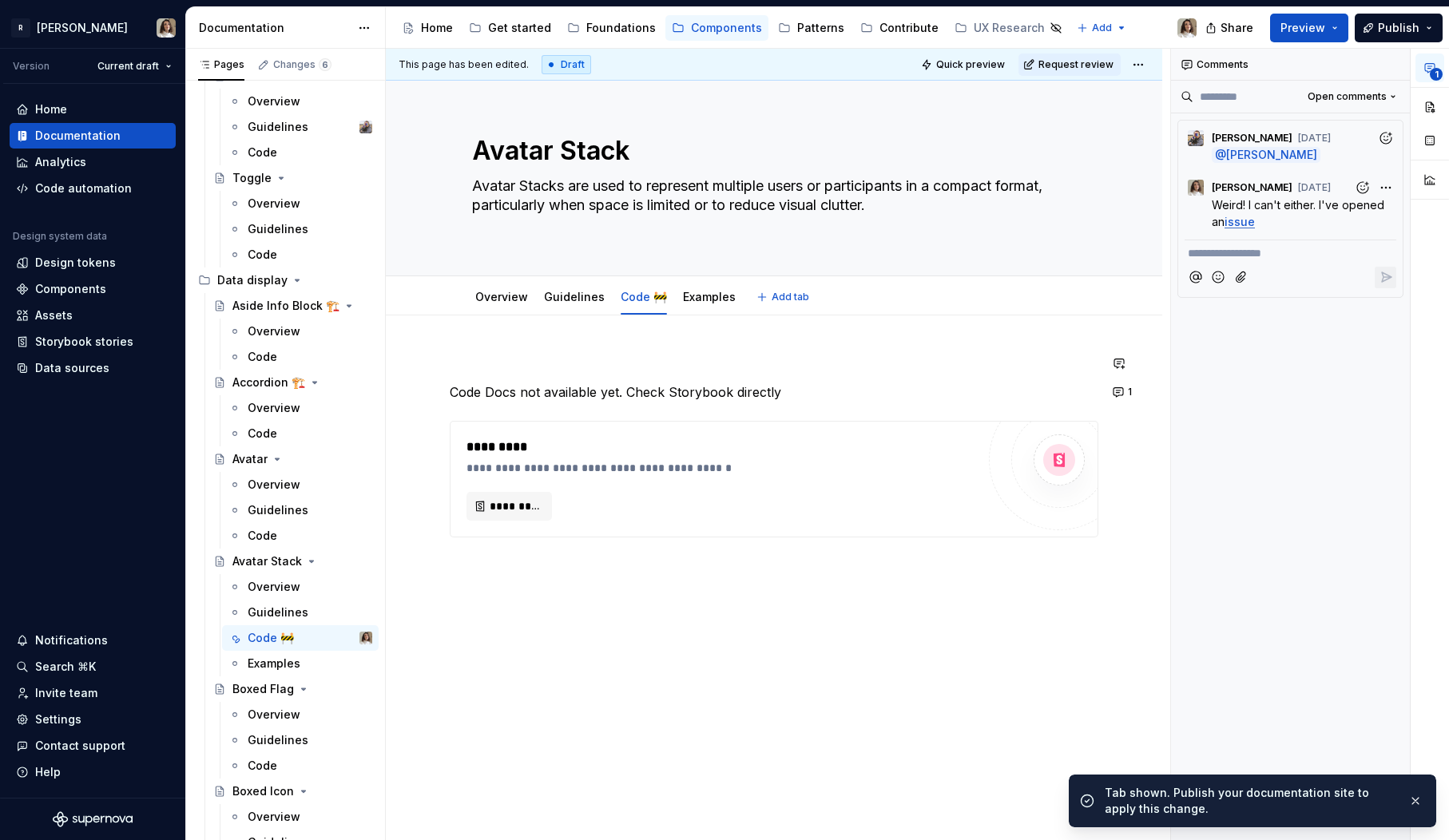
click at [612, 383] on p "Code Docs not available yet. Check Storybook directly" at bounding box center [773, 392] width 649 height 19
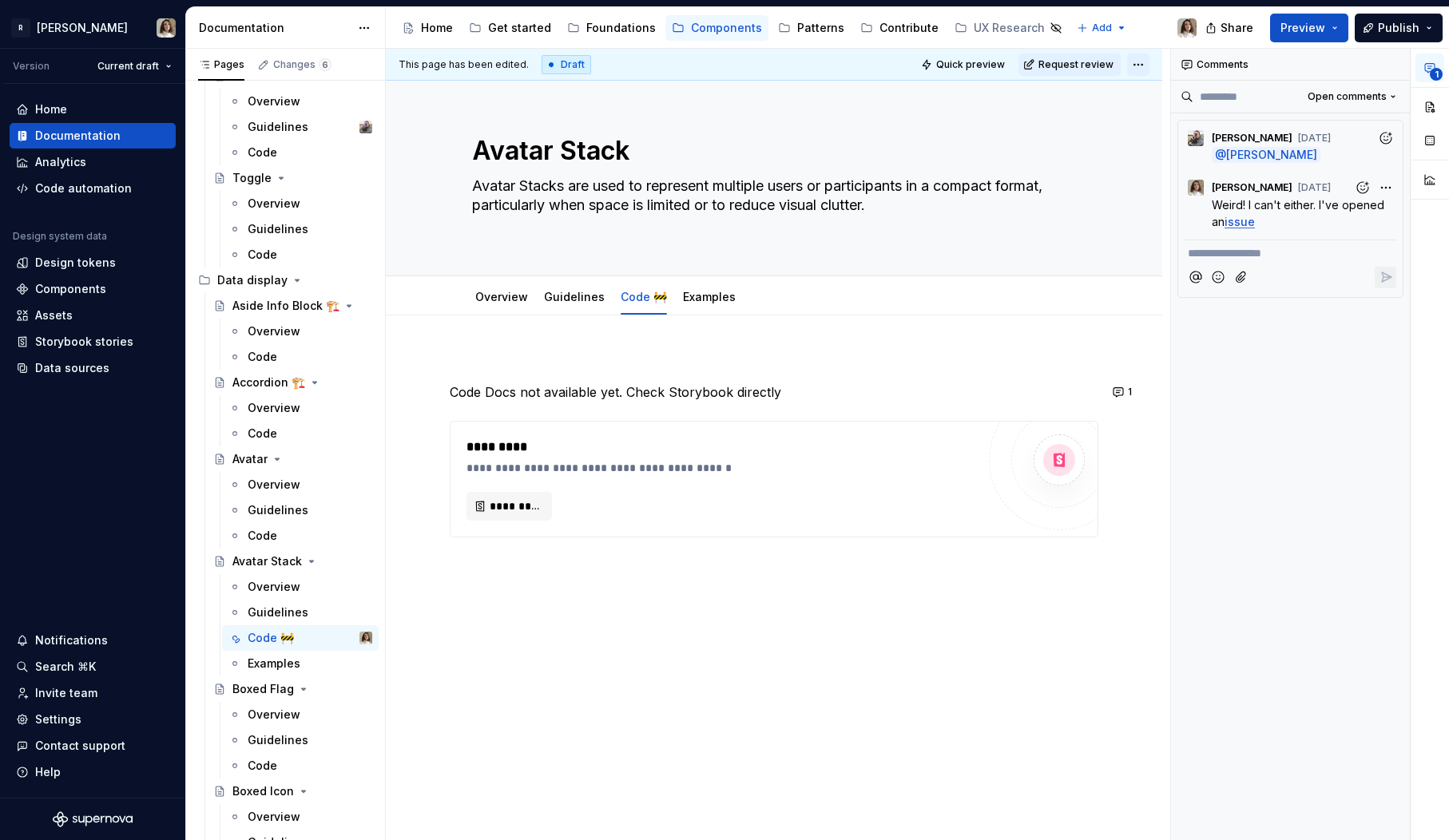
click at [1143, 61] on html "R Norma Version Current draft Home Documentation Analytics Code automation Desi…" at bounding box center [724, 420] width 1449 height 840
click at [1082, 59] on html "R Norma Version Current draft Home Documentation Analytics Code automation Desi…" at bounding box center [724, 420] width 1449 height 840
click at [1065, 59] on span "Request review" at bounding box center [1076, 64] width 75 height 13
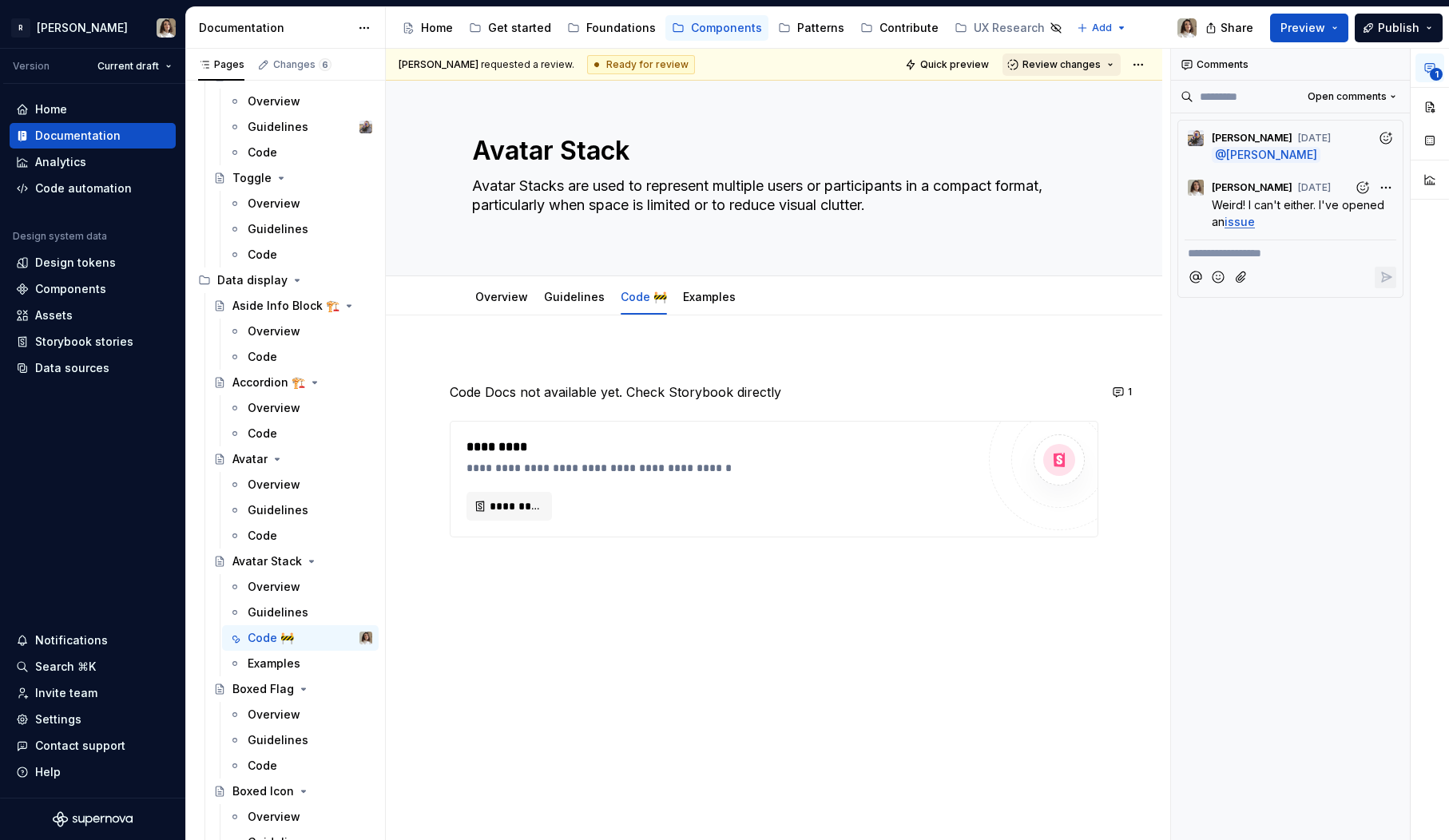
click at [1076, 68] on span "Review changes" at bounding box center [1062, 64] width 78 height 13
click at [1074, 99] on div "Approve" at bounding box center [1114, 95] width 139 height 16
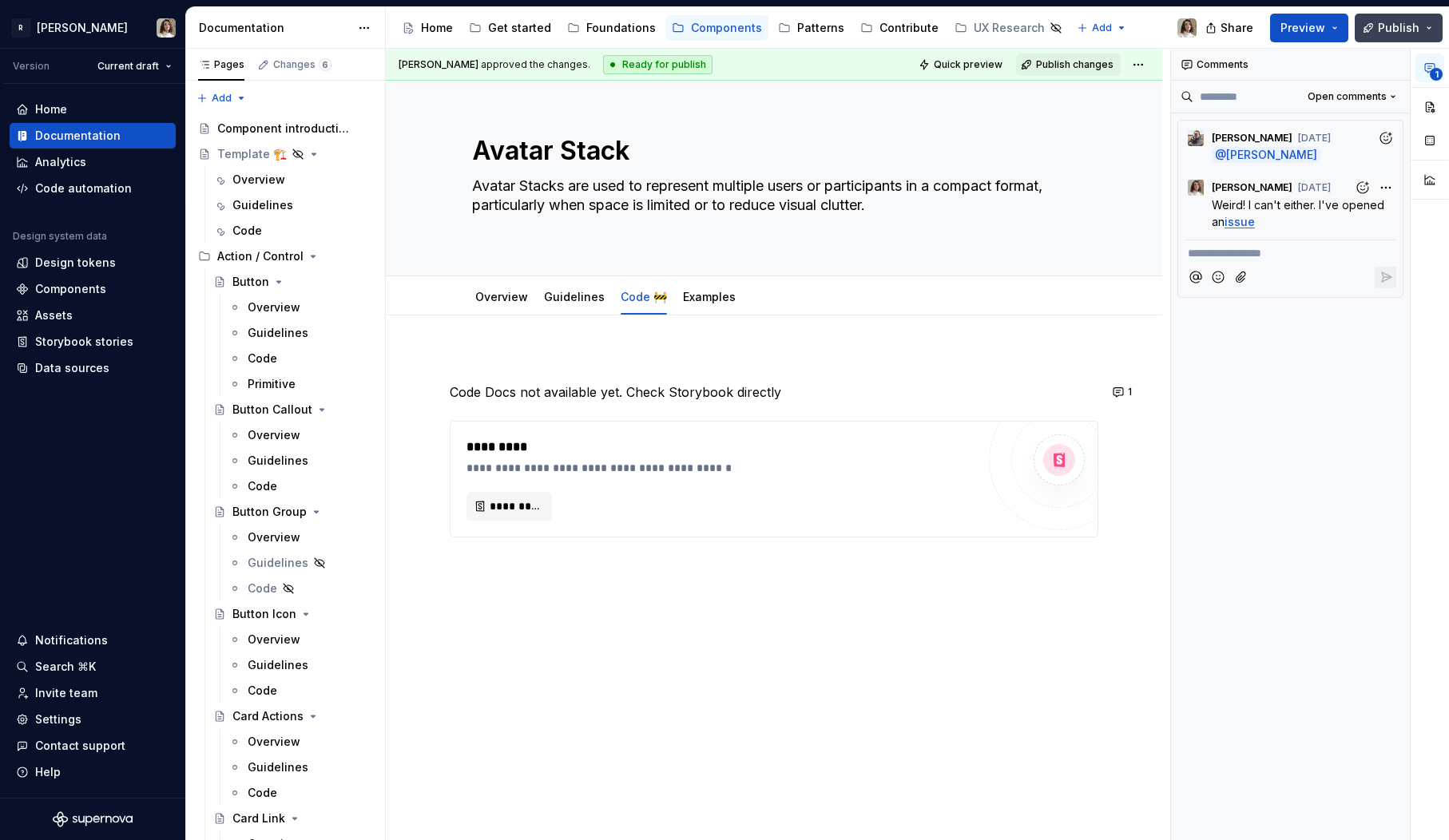
click at [1385, 24] on span "Publish" at bounding box center [1399, 28] width 42 height 16
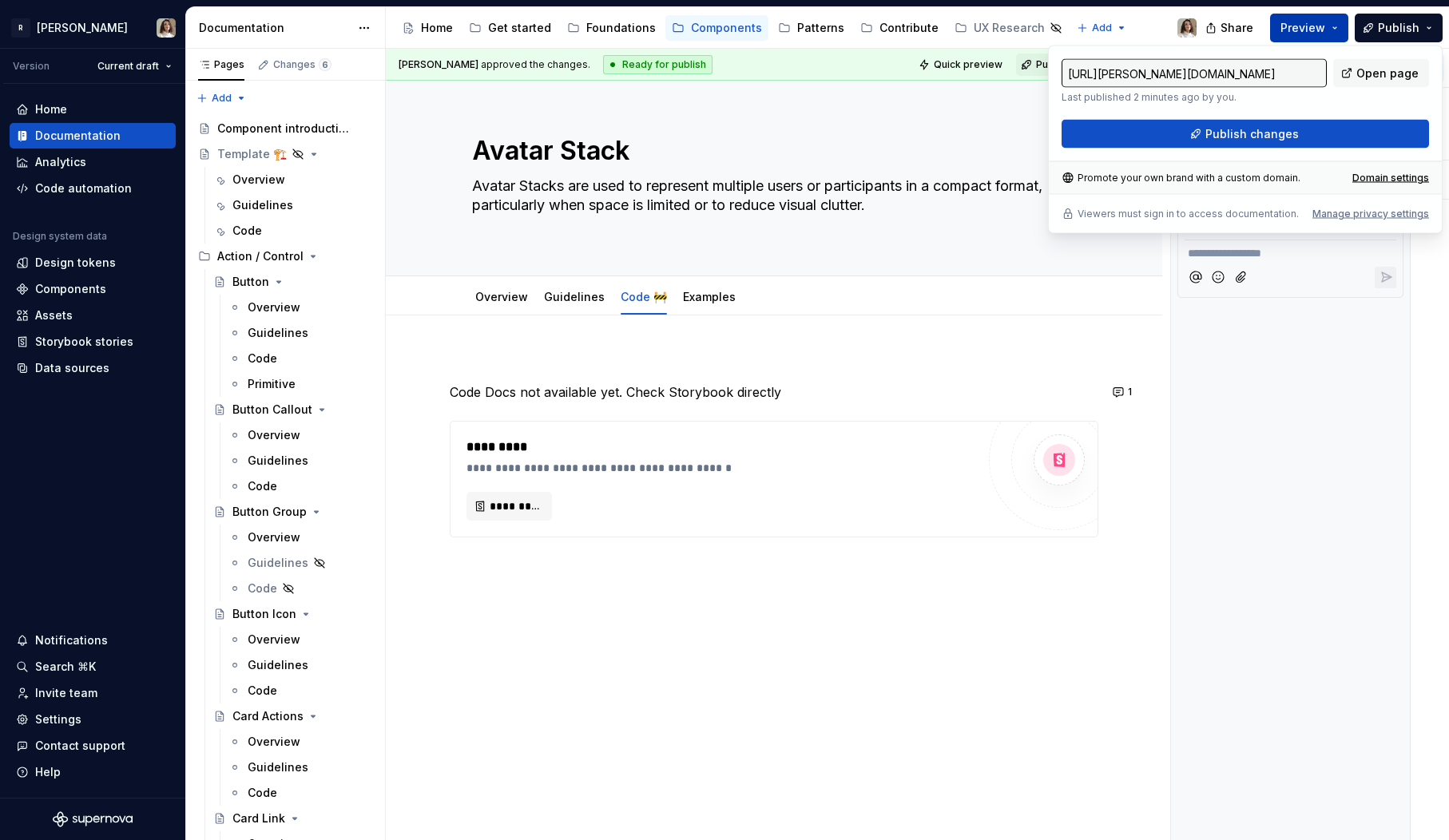
click at [1332, 23] on button "Preview" at bounding box center [1310, 28] width 78 height 29
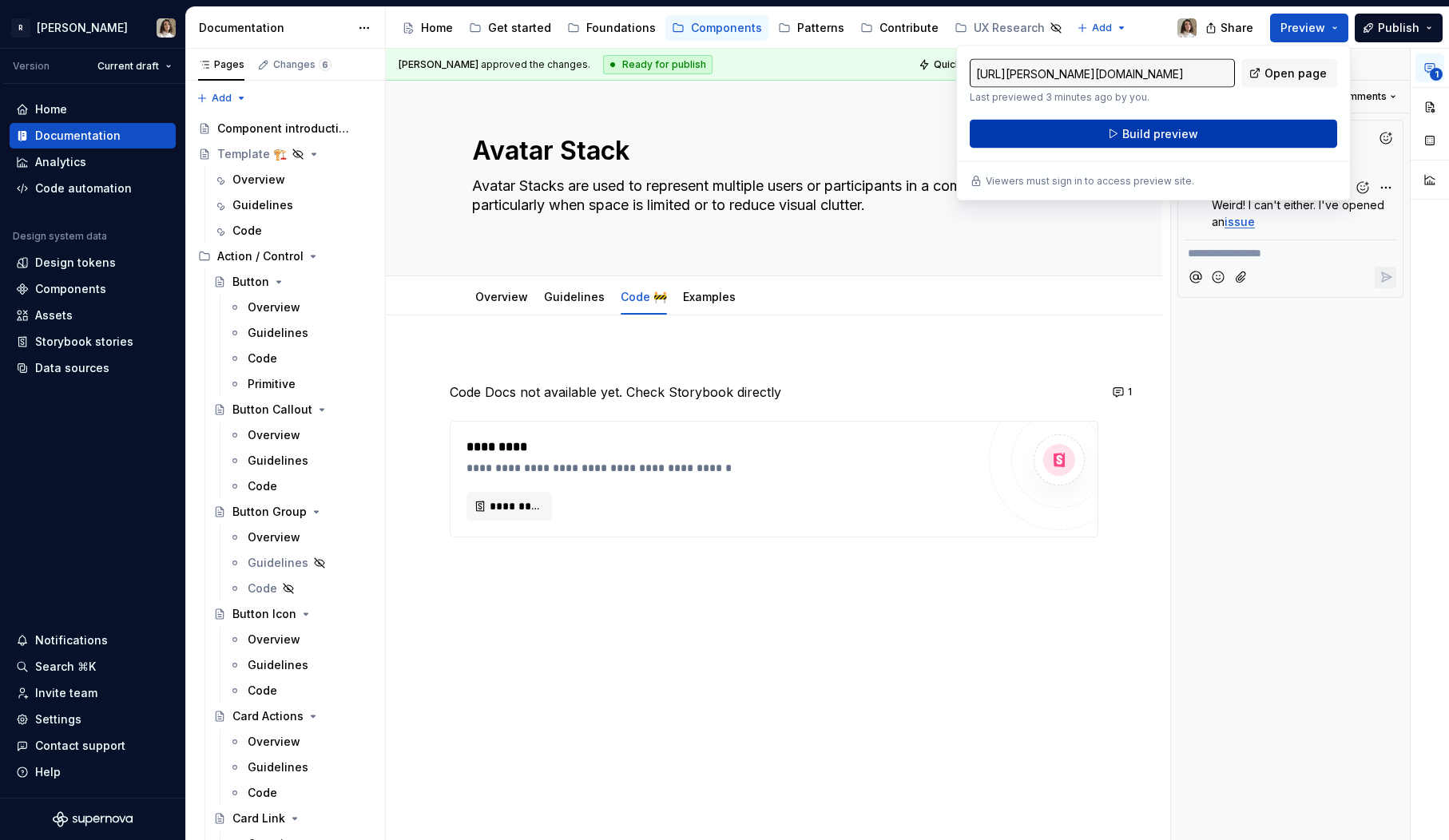
click at [1185, 129] on span "Build preview" at bounding box center [1161, 134] width 76 height 16
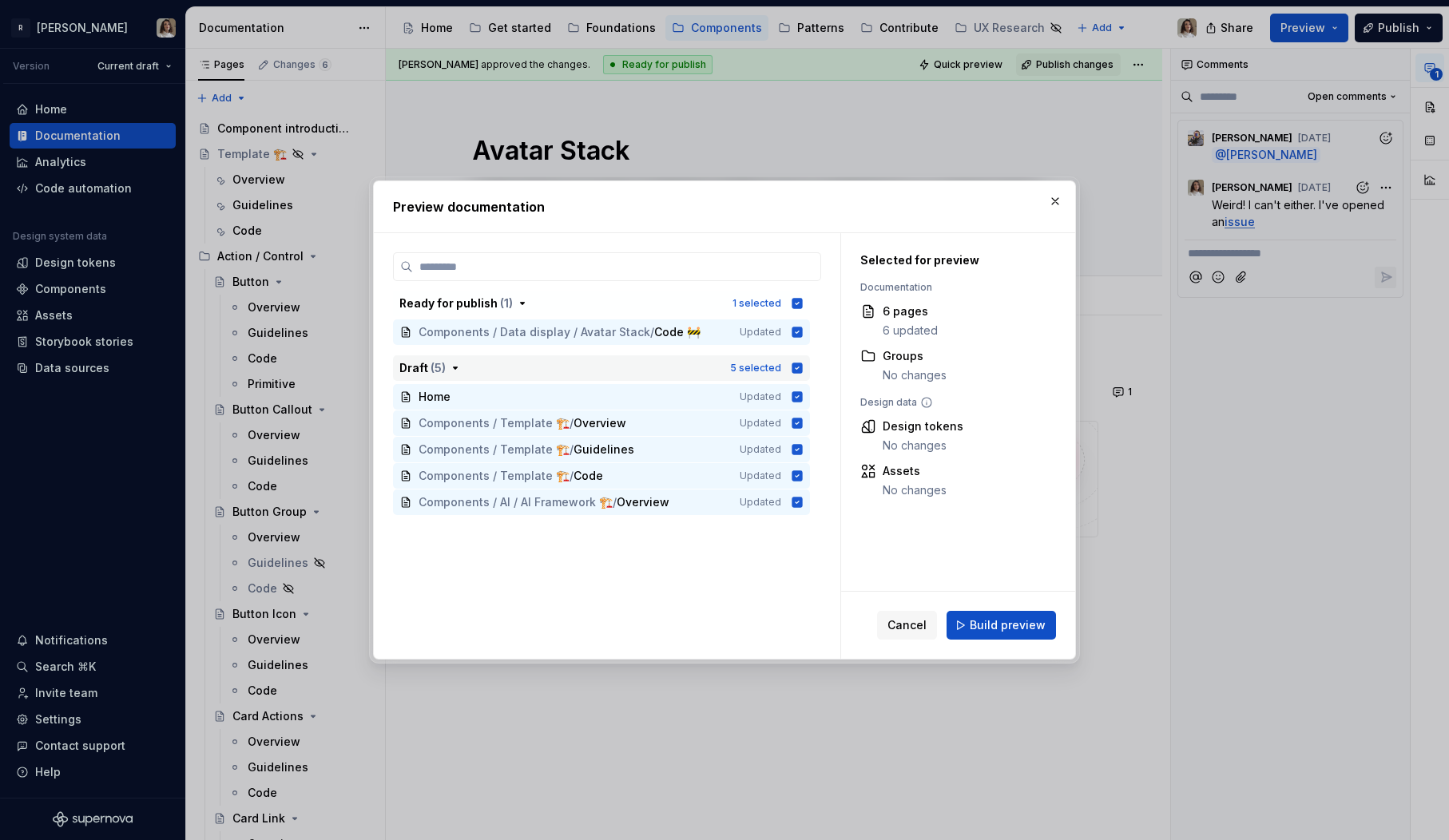
click at [803, 372] on icon "button" at bounding box center [798, 368] width 10 height 10
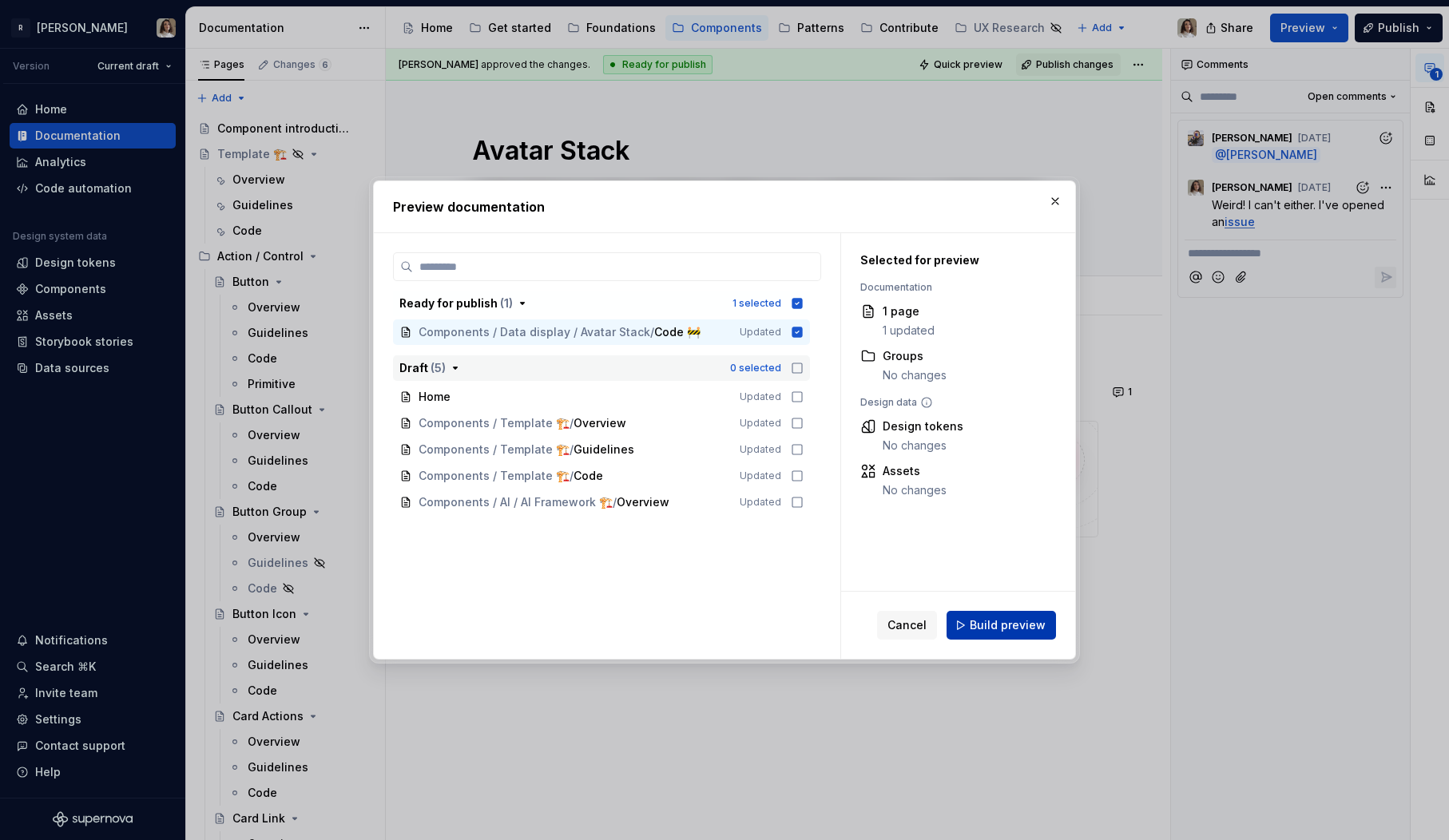
click at [1012, 626] on span "Build preview" at bounding box center [1008, 625] width 76 height 16
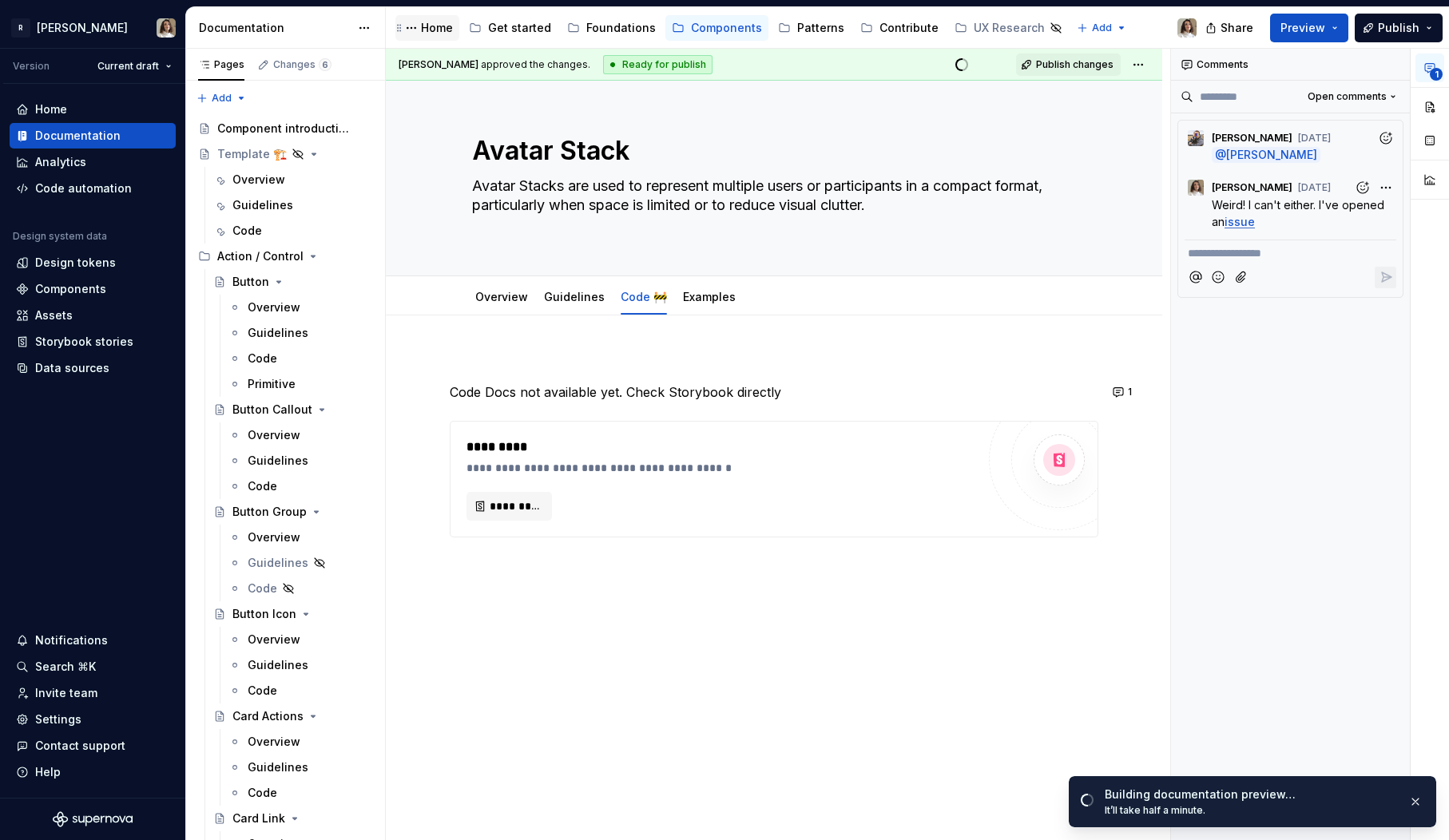
click at [443, 24] on div "Home" at bounding box center [437, 28] width 32 height 16
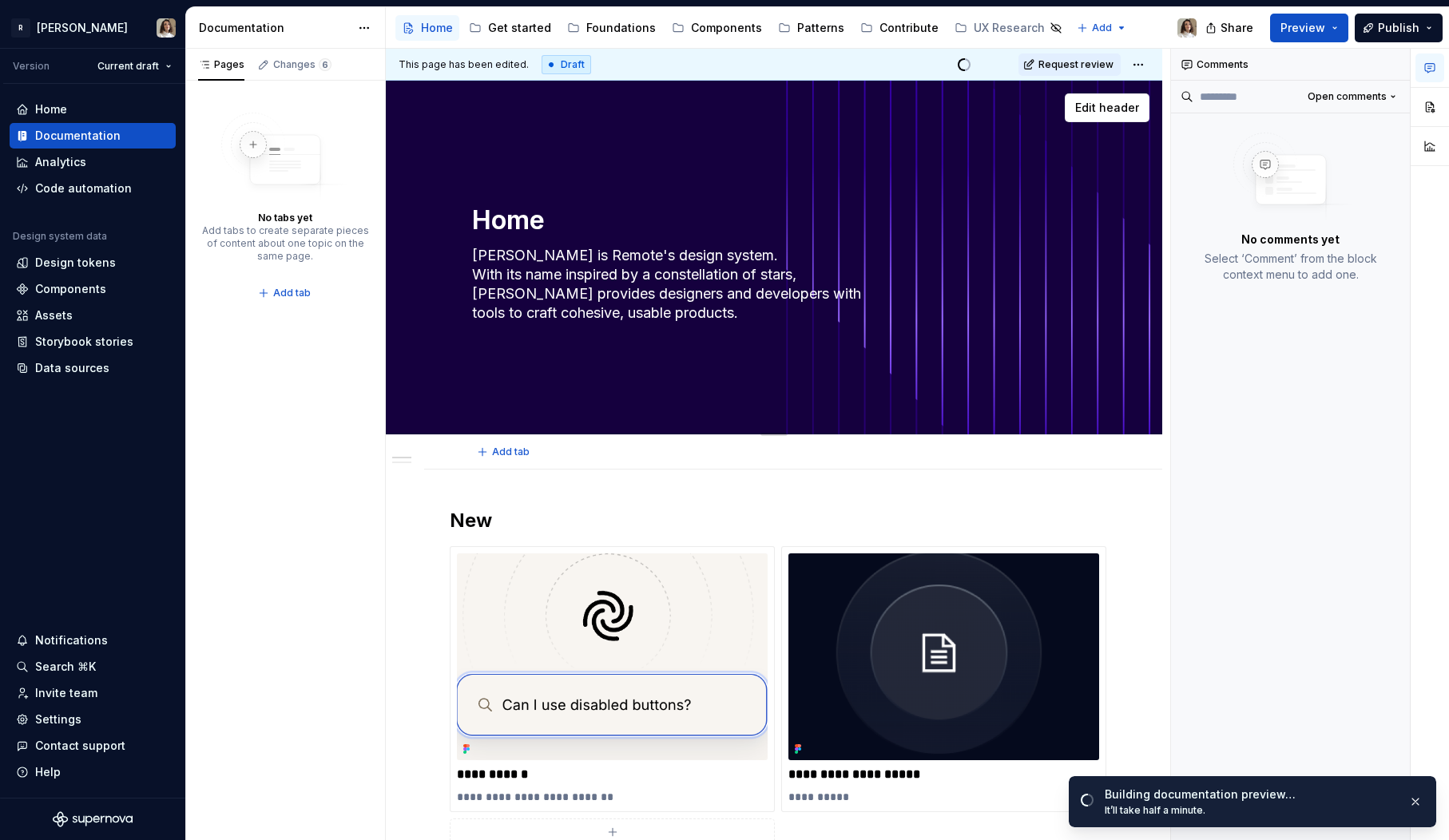
click at [509, 216] on textarea "Home" at bounding box center [770, 220] width 604 height 38
type textarea "*"
type textarea "D"
type textarea "*"
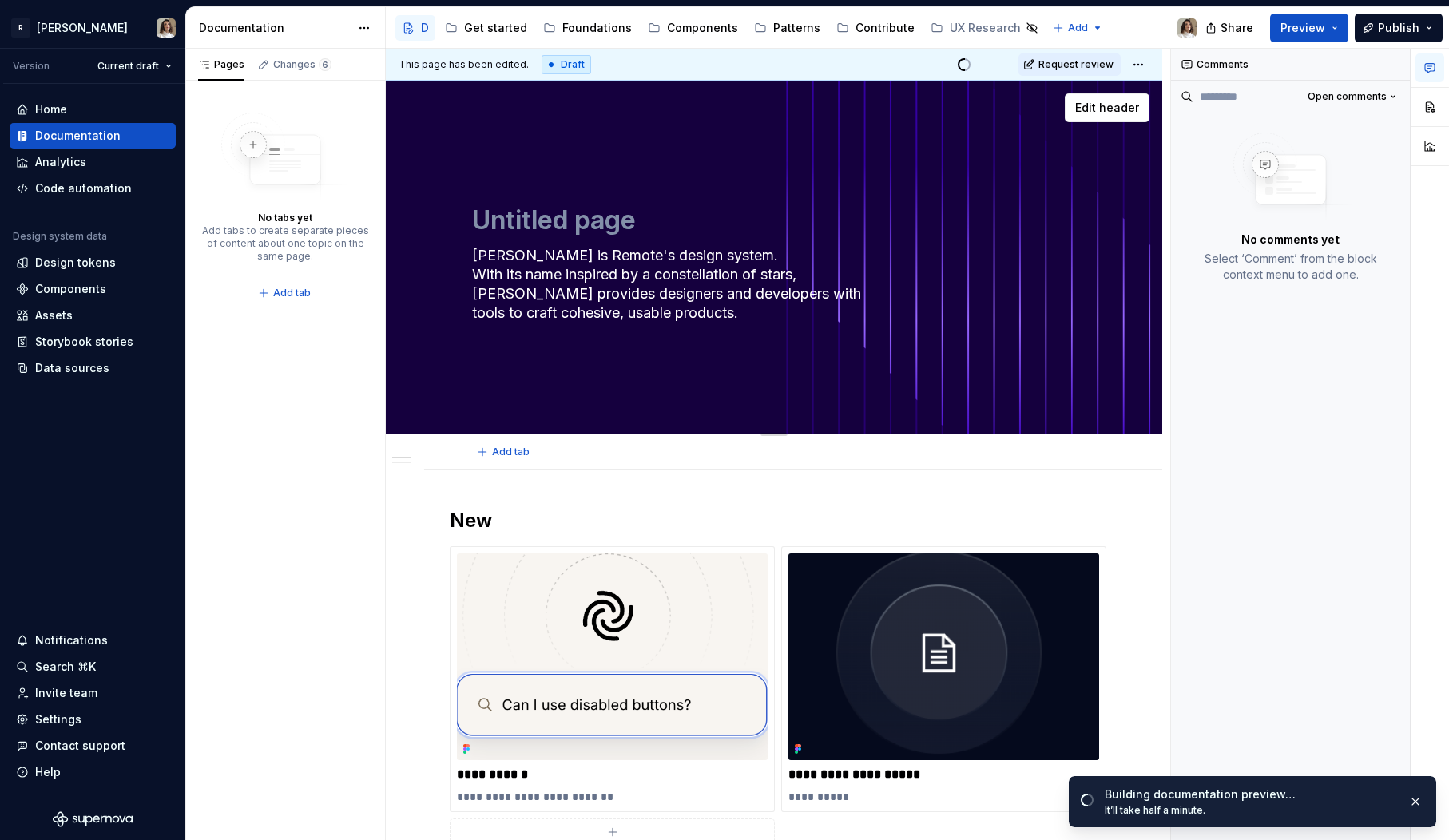
type textarea "*"
type textarea "Untitled page"
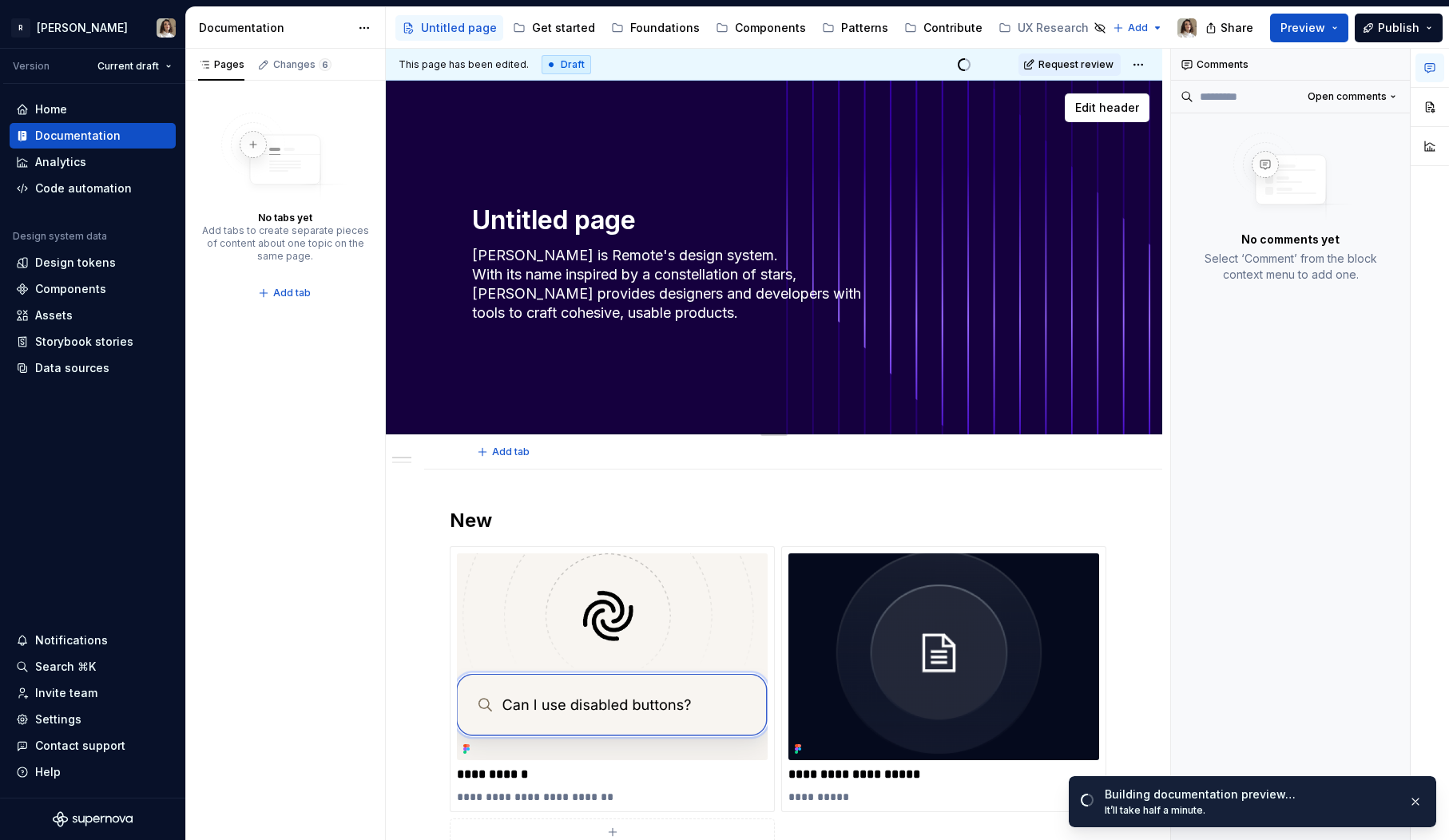
type textarea "*"
type textarea "Untitled pageN"
type textarea "*"
type textarea "Untitled page"
type textarea "*"
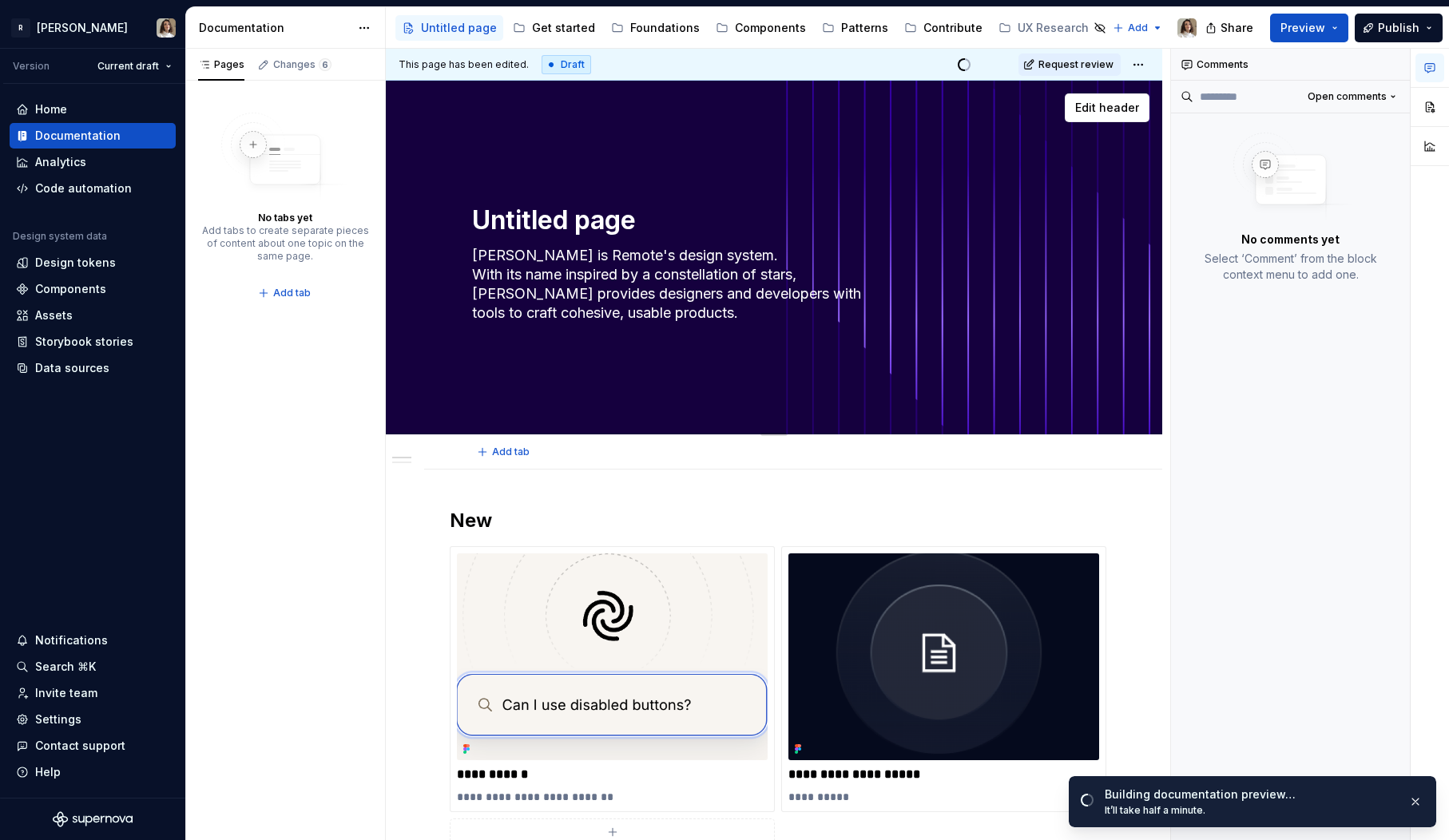
type textarea "N"
type textarea "*"
type textarea "No"
type textarea "*"
type textarea "Nor"
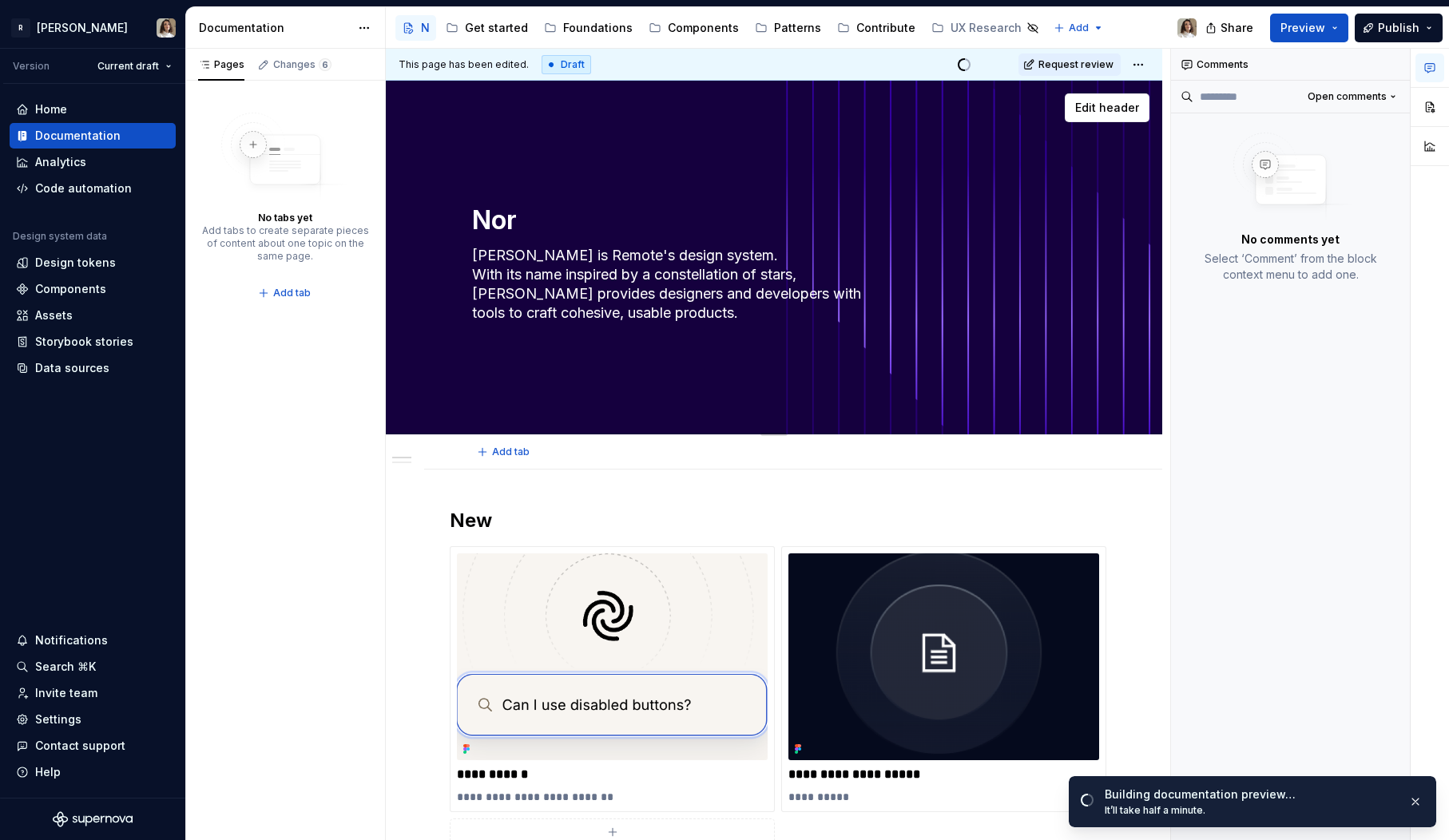
type textarea "*"
type textarea "Norm"
type textarea "*"
type textarea "[PERSON_NAME]"
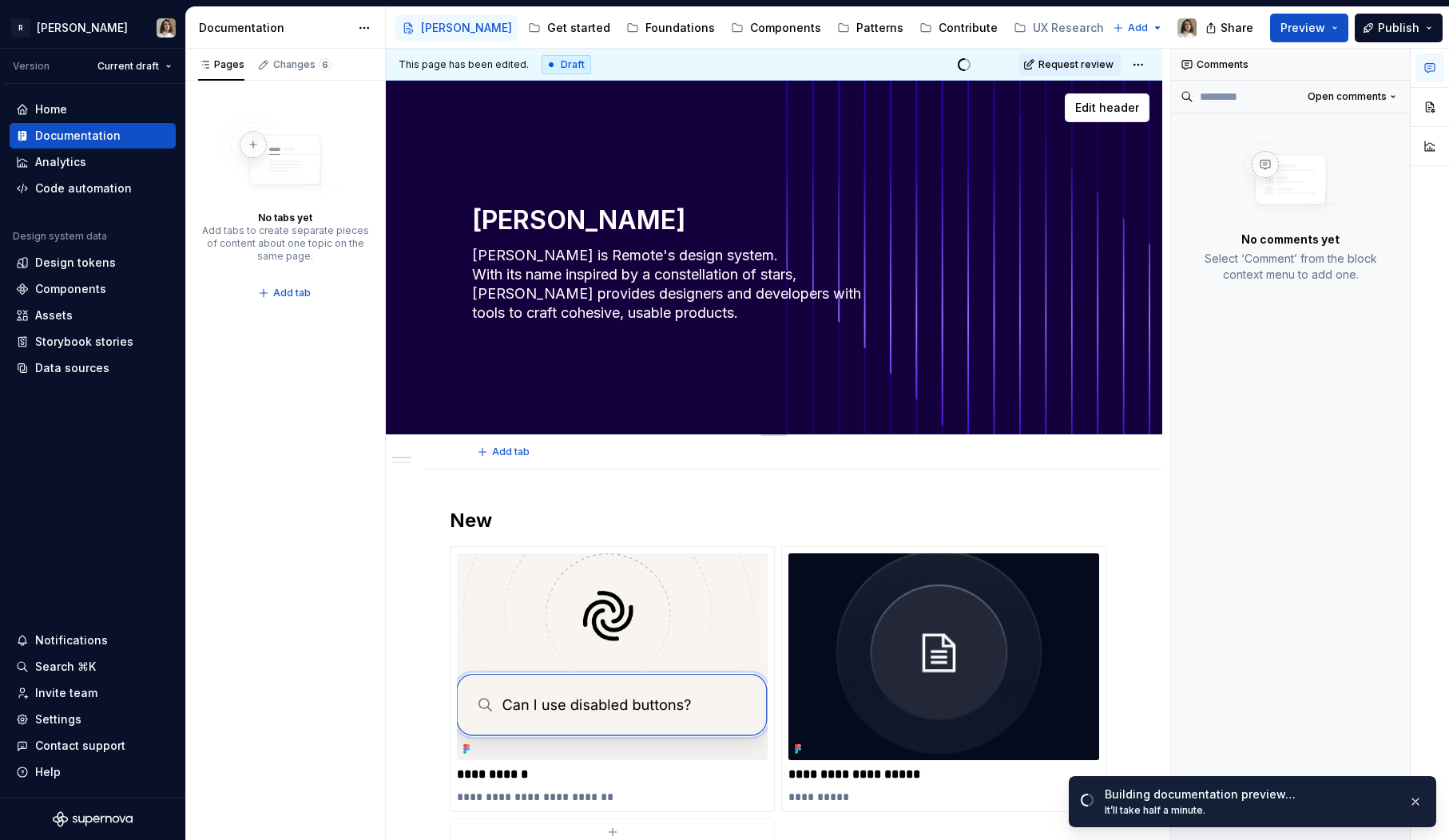
type textarea "*"
type textarea "[PERSON_NAME]"
type textarea "*"
type textarea "Norma D"
type textarea "*"
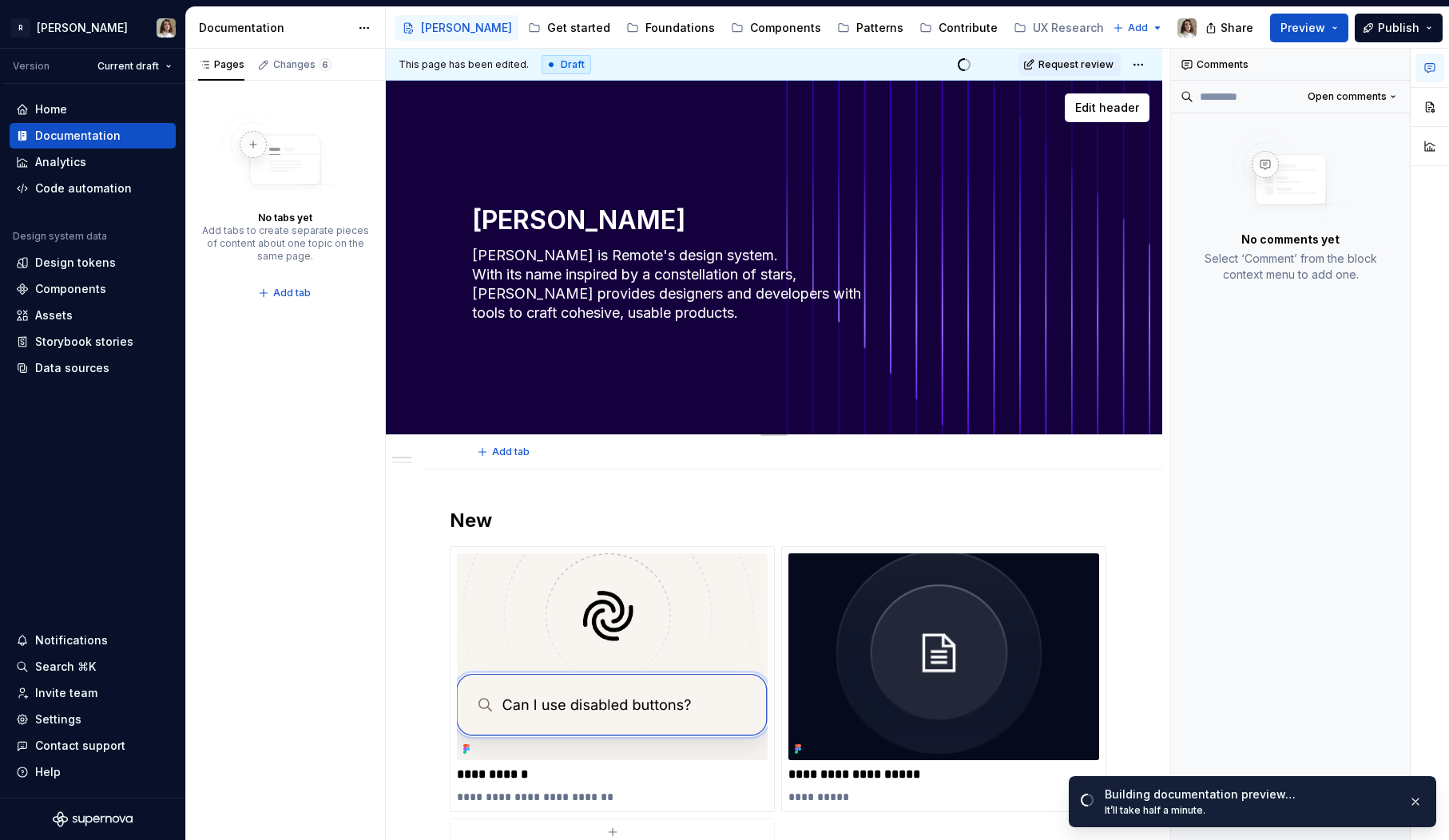
type textarea "Norma De"
type textarea "*"
type textarea "Norma Des"
type textarea "*"
type textarea "Norma Desi"
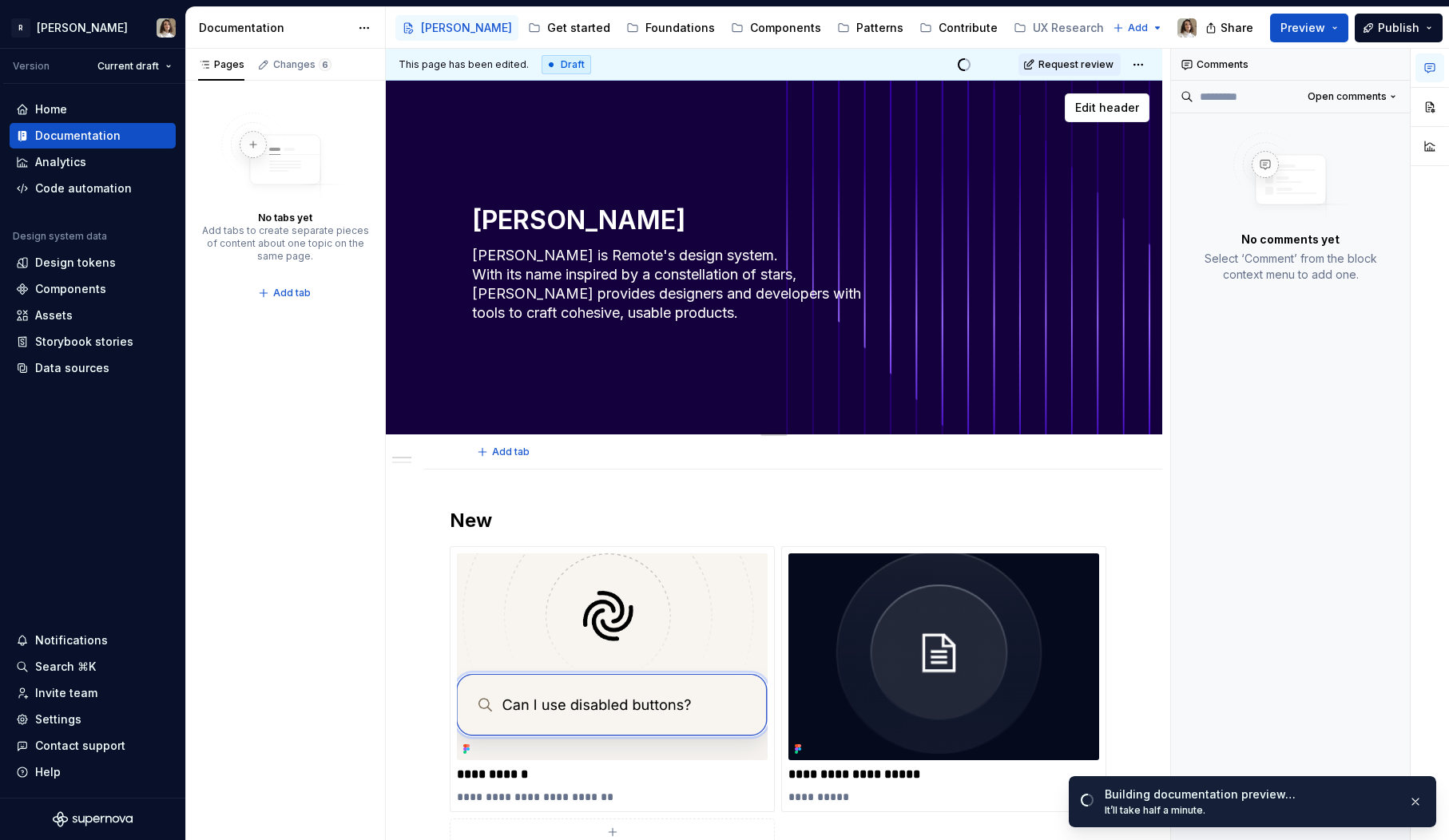
type textarea "*"
type textarea "Norma Desig"
type textarea "*"
type textarea "Norma Design"
type textarea "*"
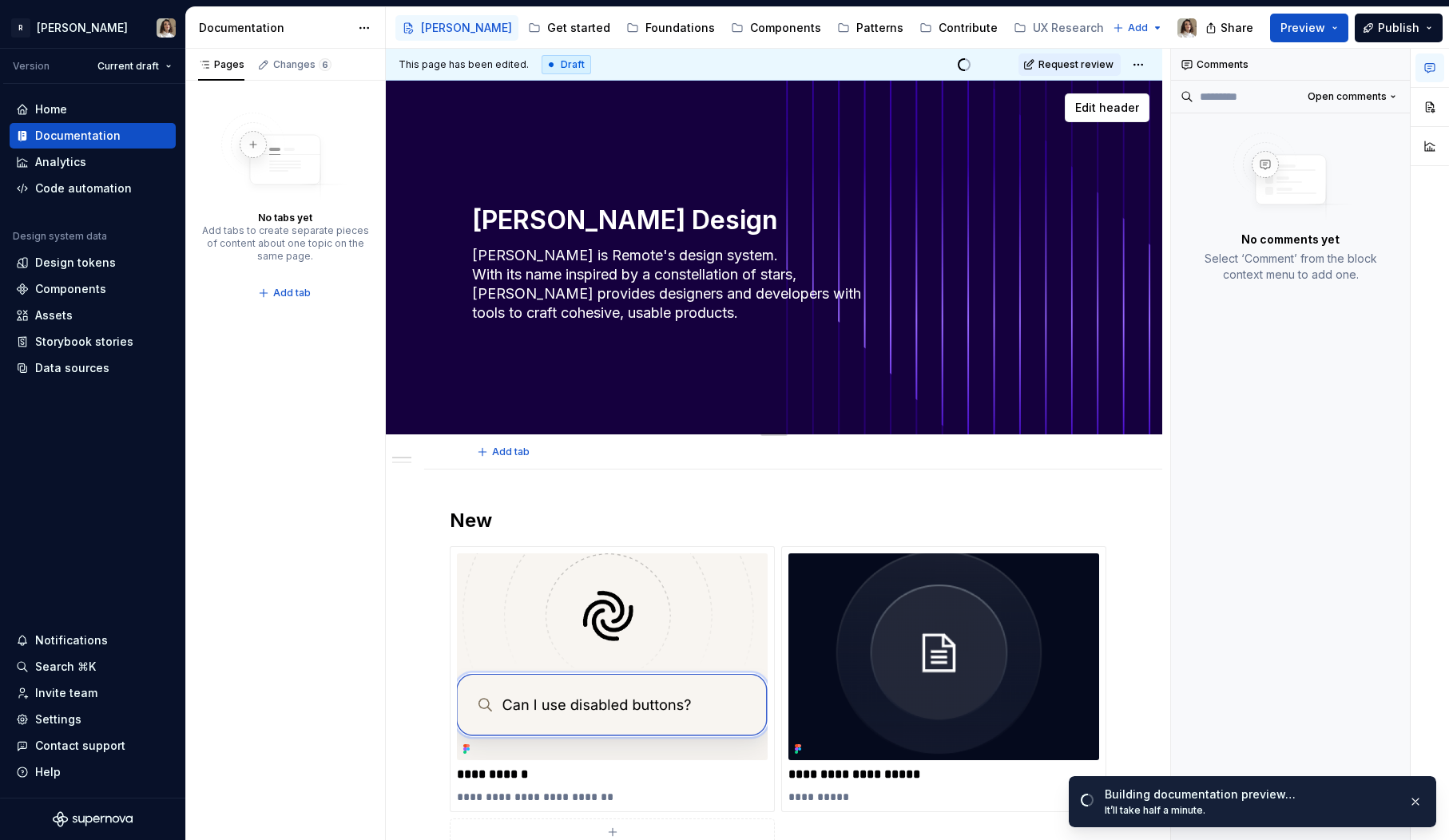
type textarea "Norma Design"
type textarea "*"
type textarea "Norma Design S"
type textarea "*"
type textarea "Norma Design Sy"
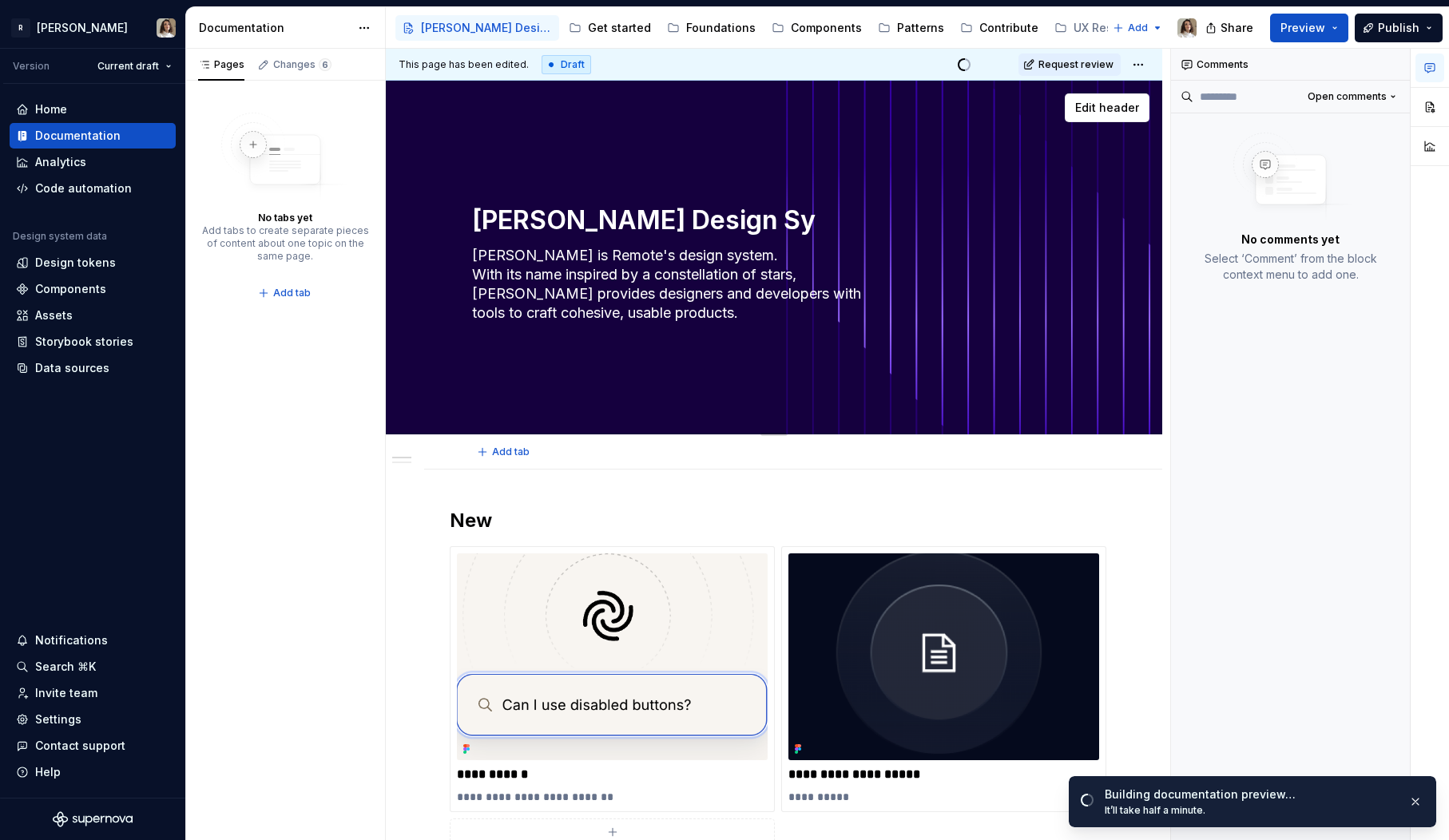
type textarea "*"
type textarea "Norma Design Sys"
type textarea "*"
type textarea "Norma Design Syst"
type textarea "*"
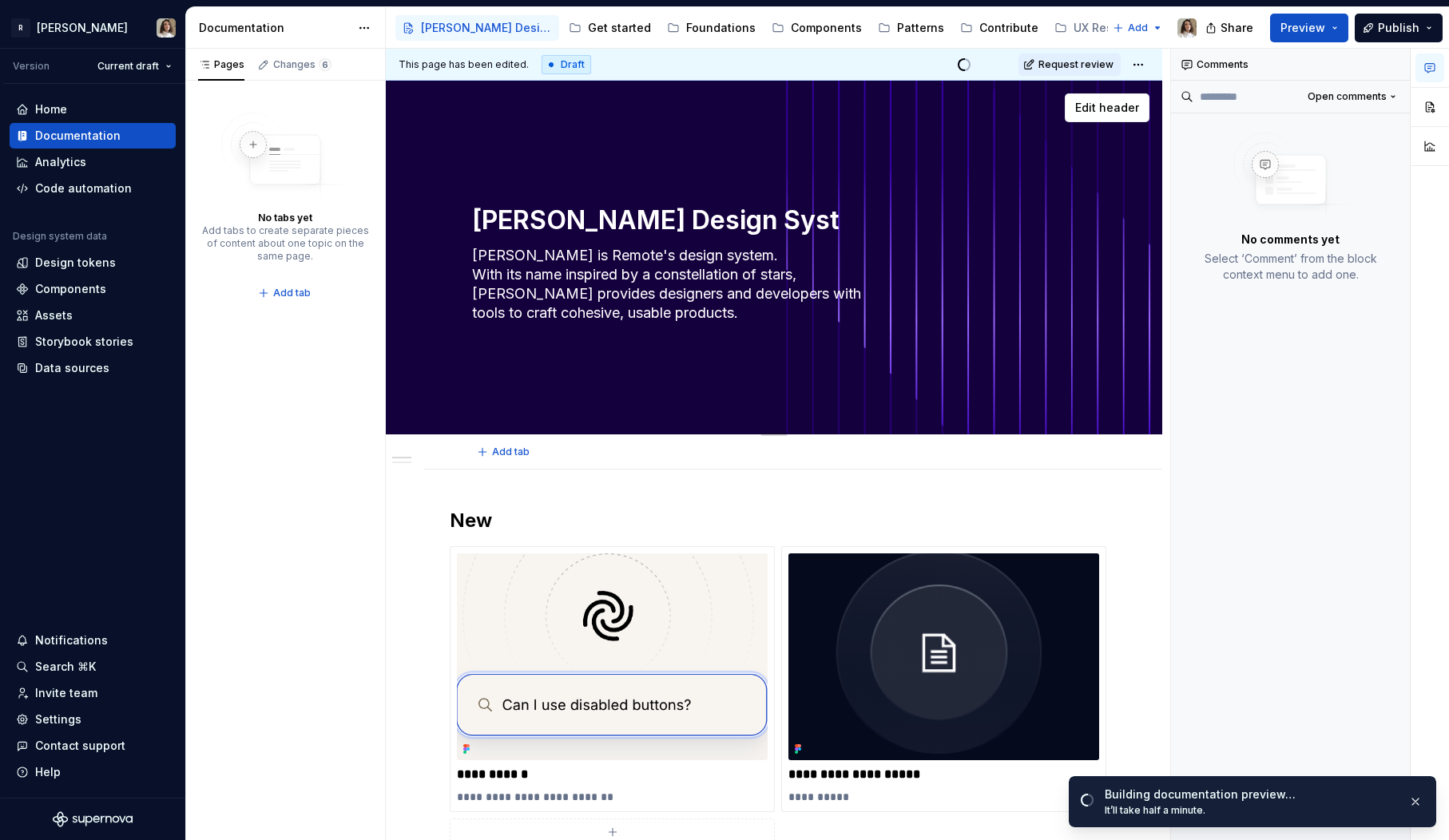
type textarea "Norma Design Syste"
type textarea "*"
type textarea "Norma Design System"
click at [582, 230] on textarea "Norma Design System" at bounding box center [770, 220] width 604 height 38
click at [572, 210] on textarea "Norma Design System" at bounding box center [770, 220] width 604 height 38
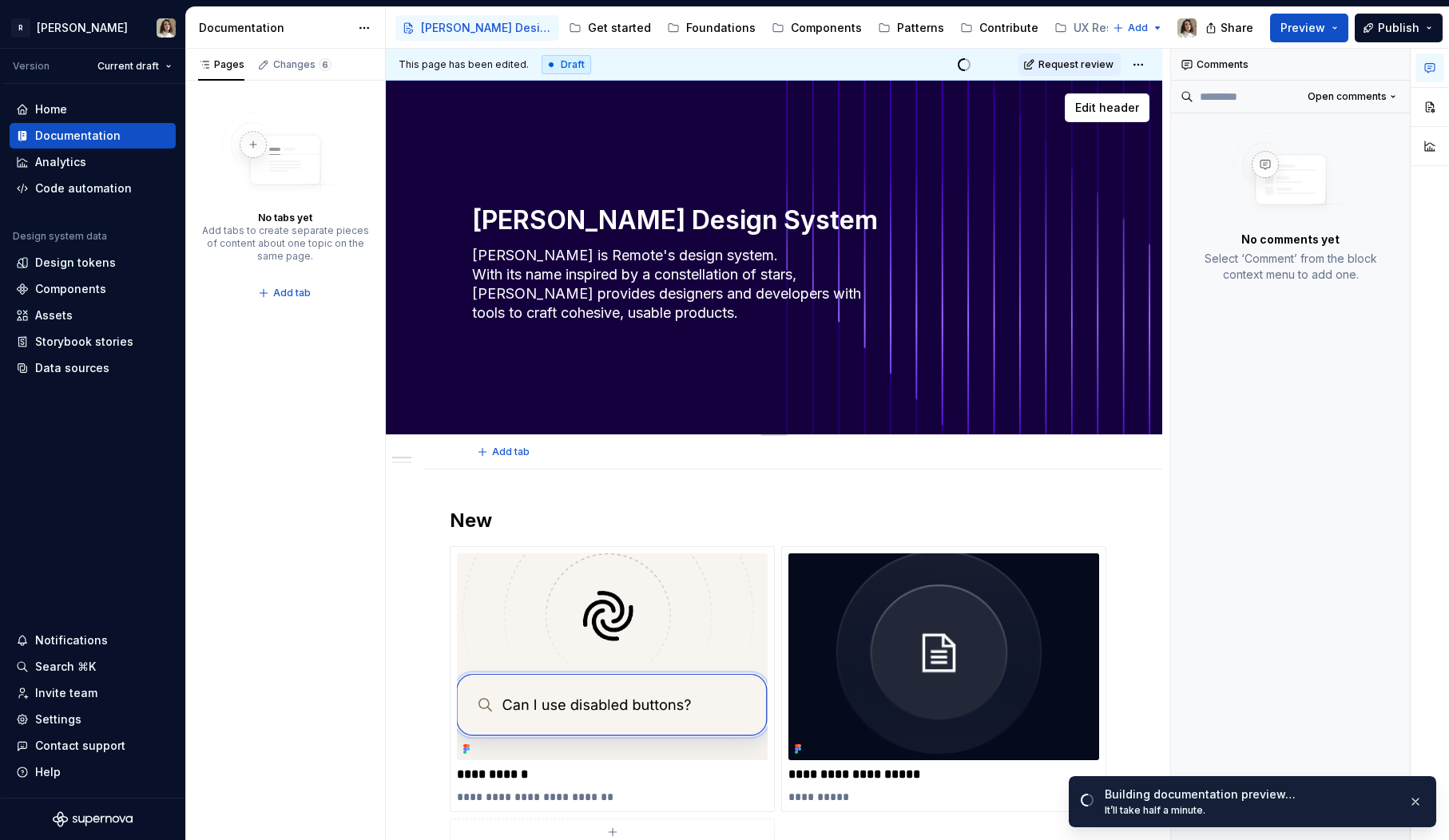
click at [572, 210] on textarea "Norma Design System" at bounding box center [770, 220] width 604 height 38
type textarea "*"
type textarea "[PERSON_NAME]"
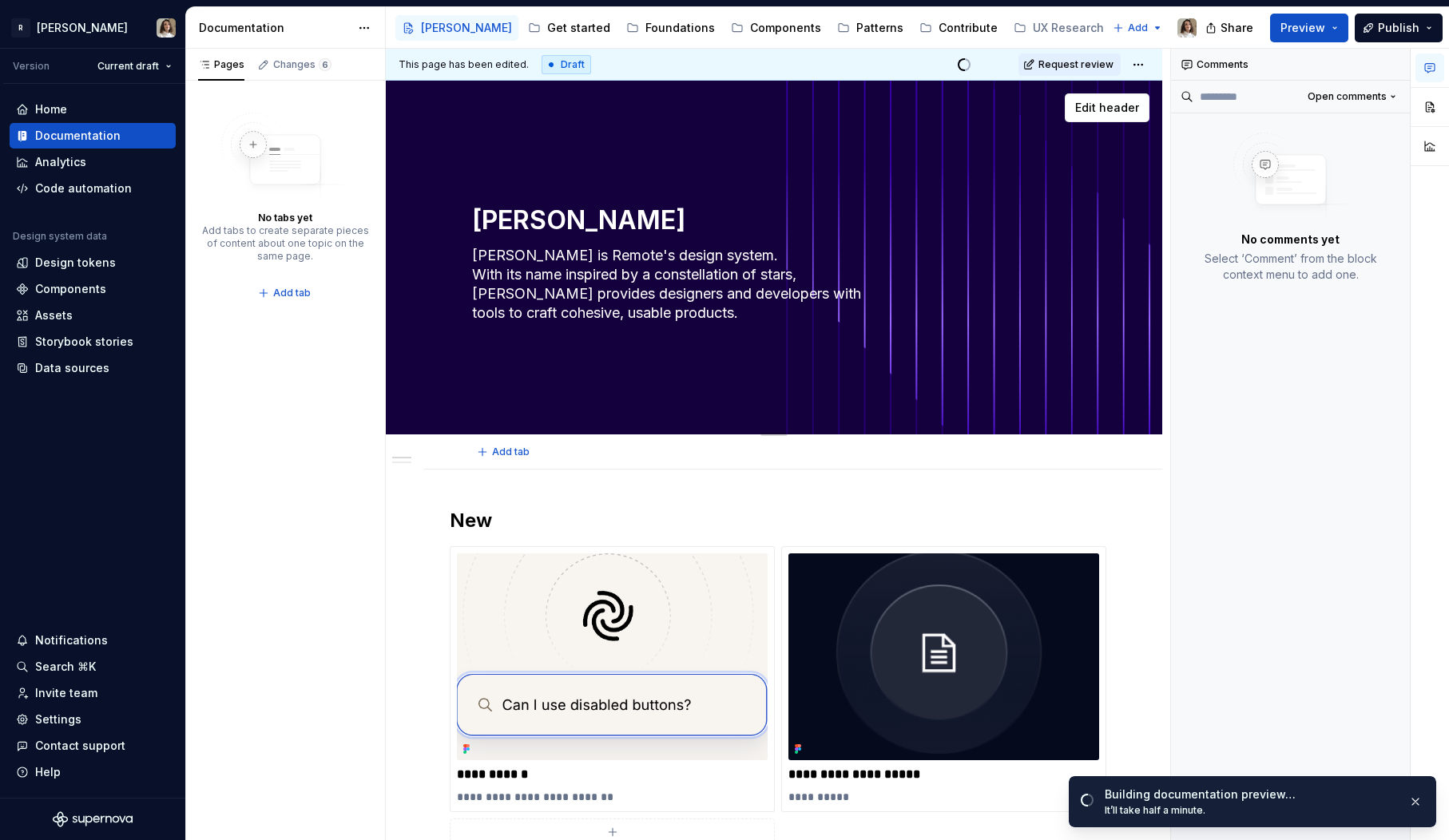
type textarea "*"
type textarea "[PERSON_NAME]"
type textarea "*"
type textarea "[PERSON_NAME]"
click at [1307, 21] on span "Preview" at bounding box center [1303, 28] width 45 height 16
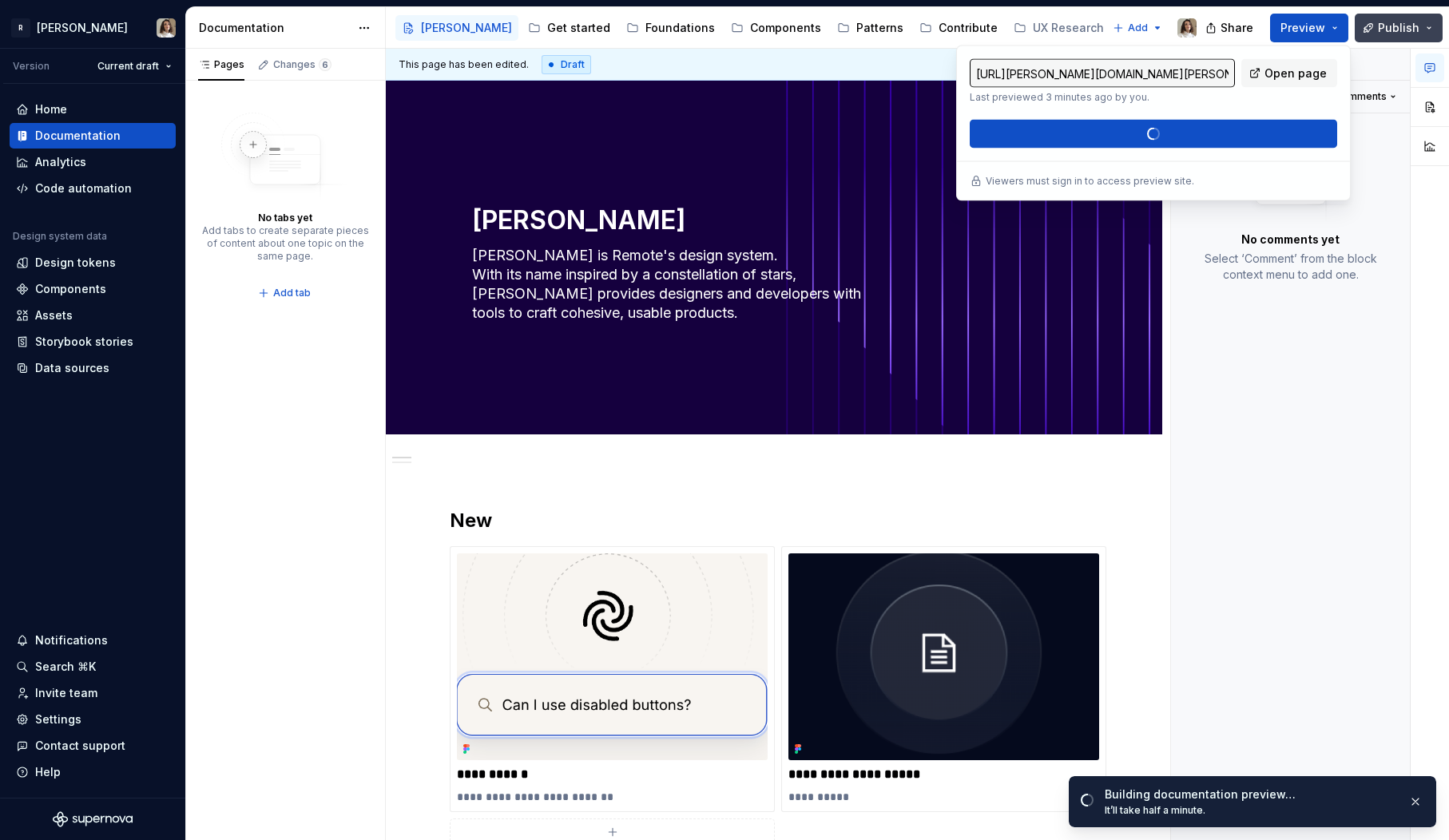
click at [1430, 16] on button "Publish" at bounding box center [1398, 28] width 87 height 29
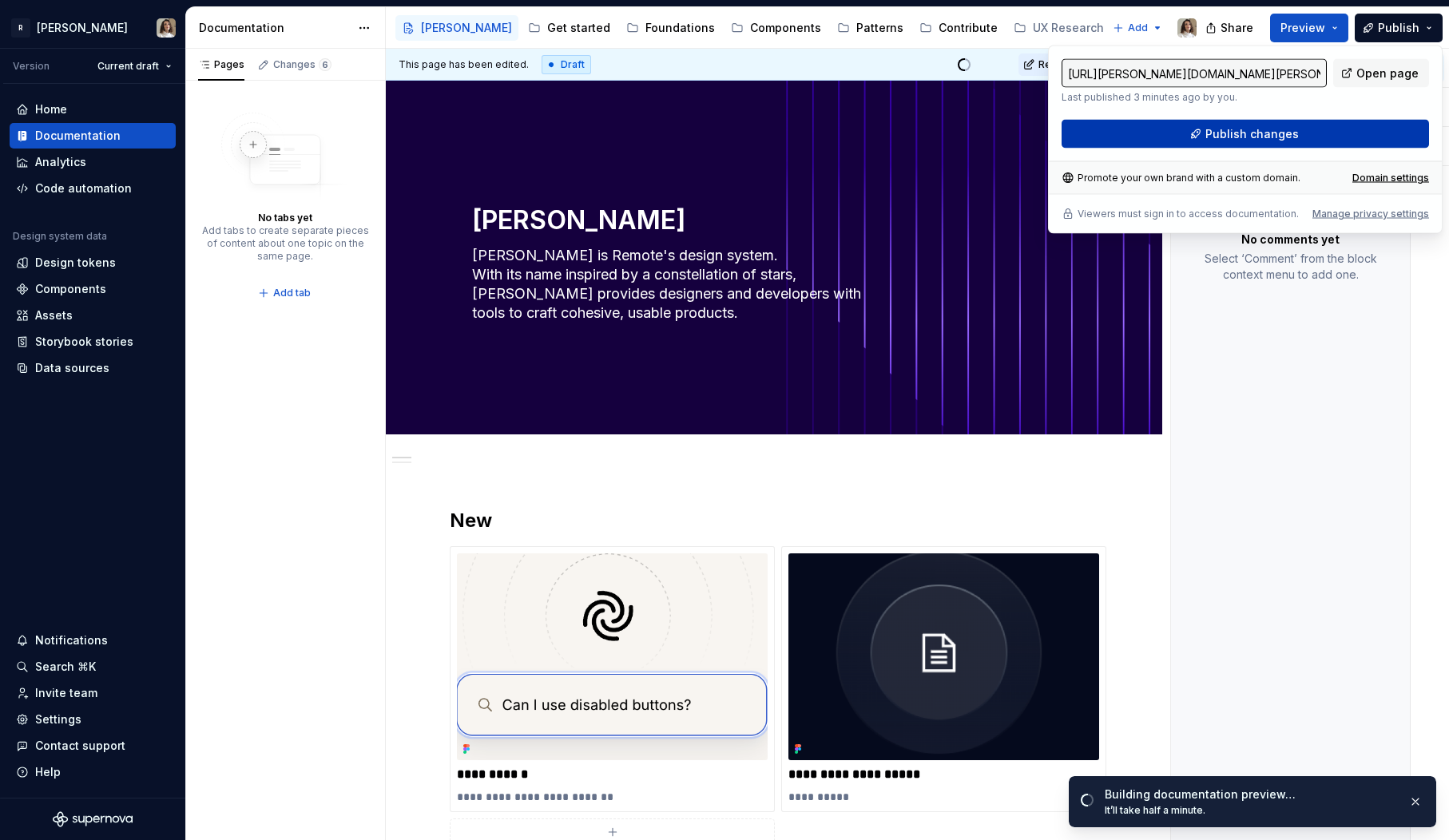
click at [1248, 127] on span "Publish changes" at bounding box center [1252, 134] width 94 height 16
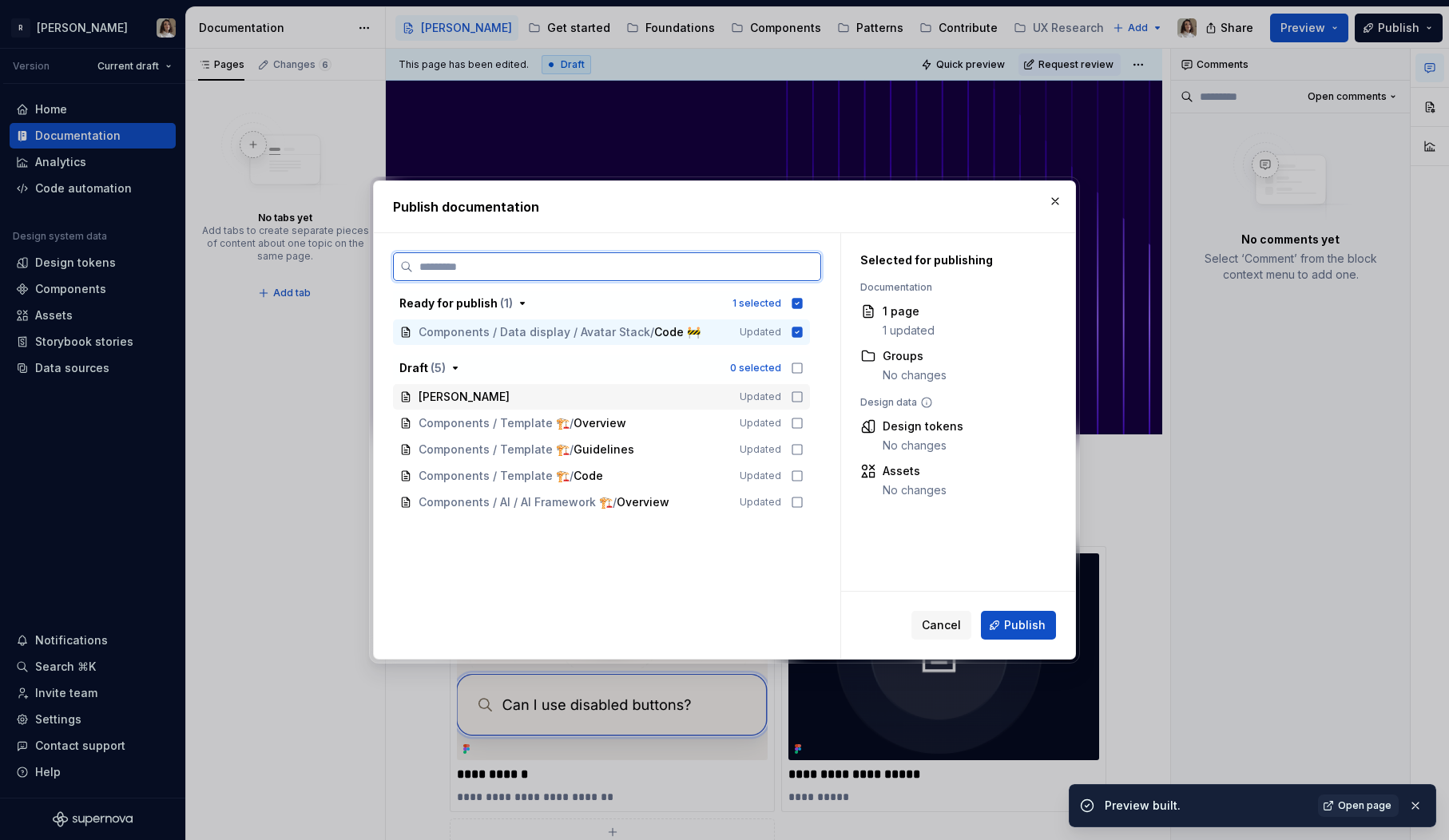
click at [804, 393] on icon at bounding box center [797, 397] width 13 height 13
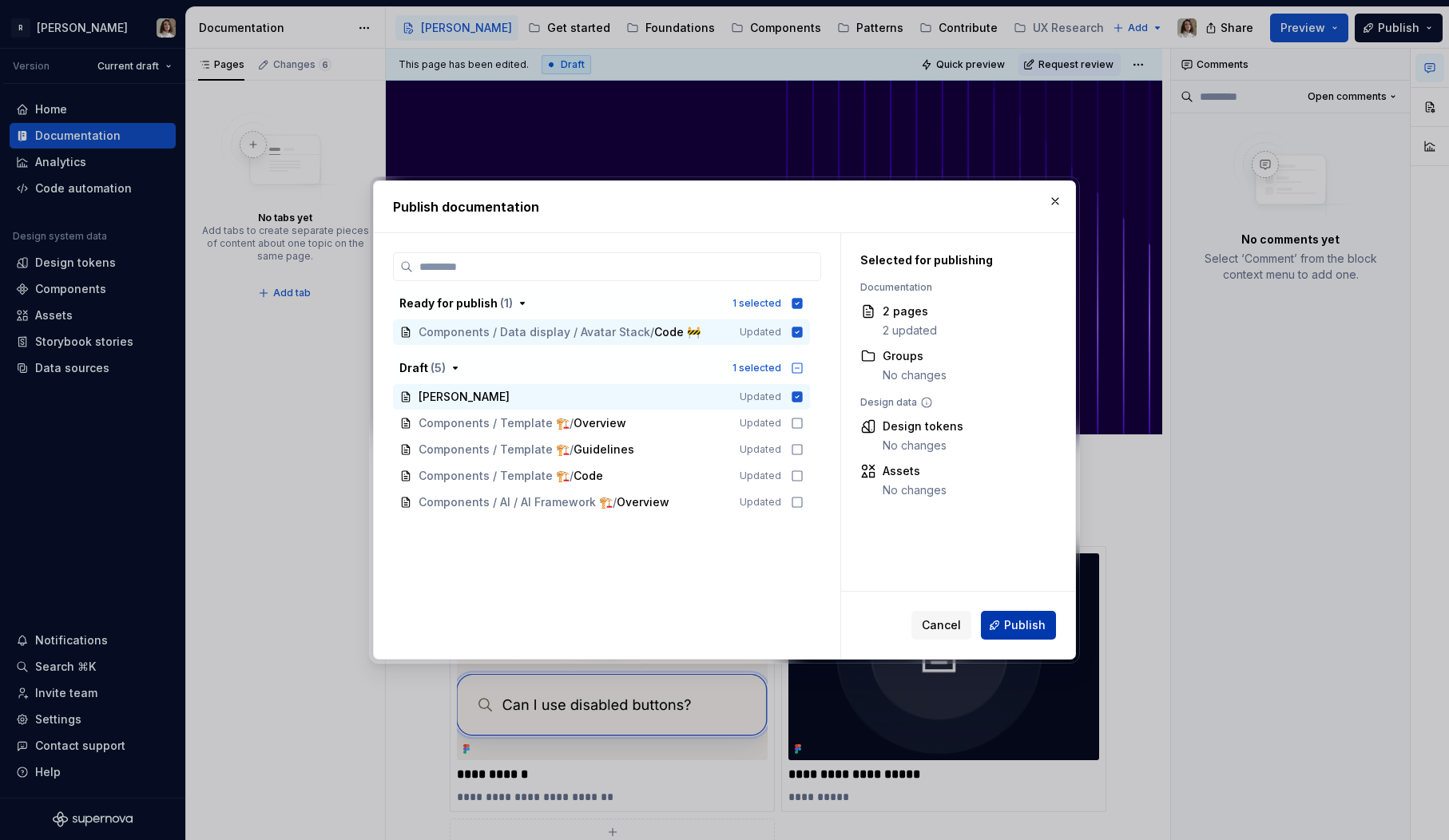
click at [1014, 629] on span "Publish" at bounding box center [1025, 625] width 42 height 16
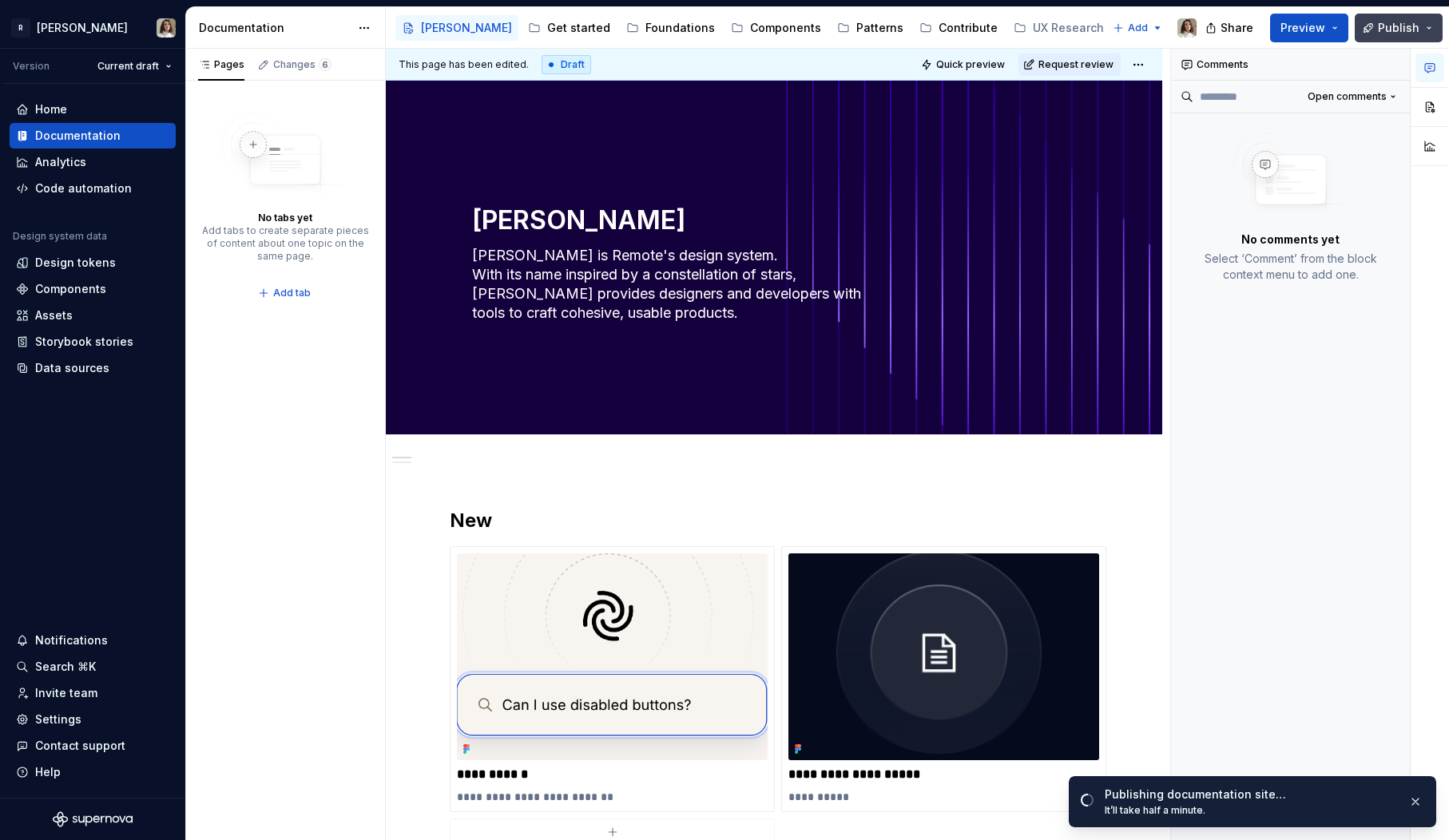
click at [1407, 29] on span "Publish" at bounding box center [1399, 28] width 42 height 16
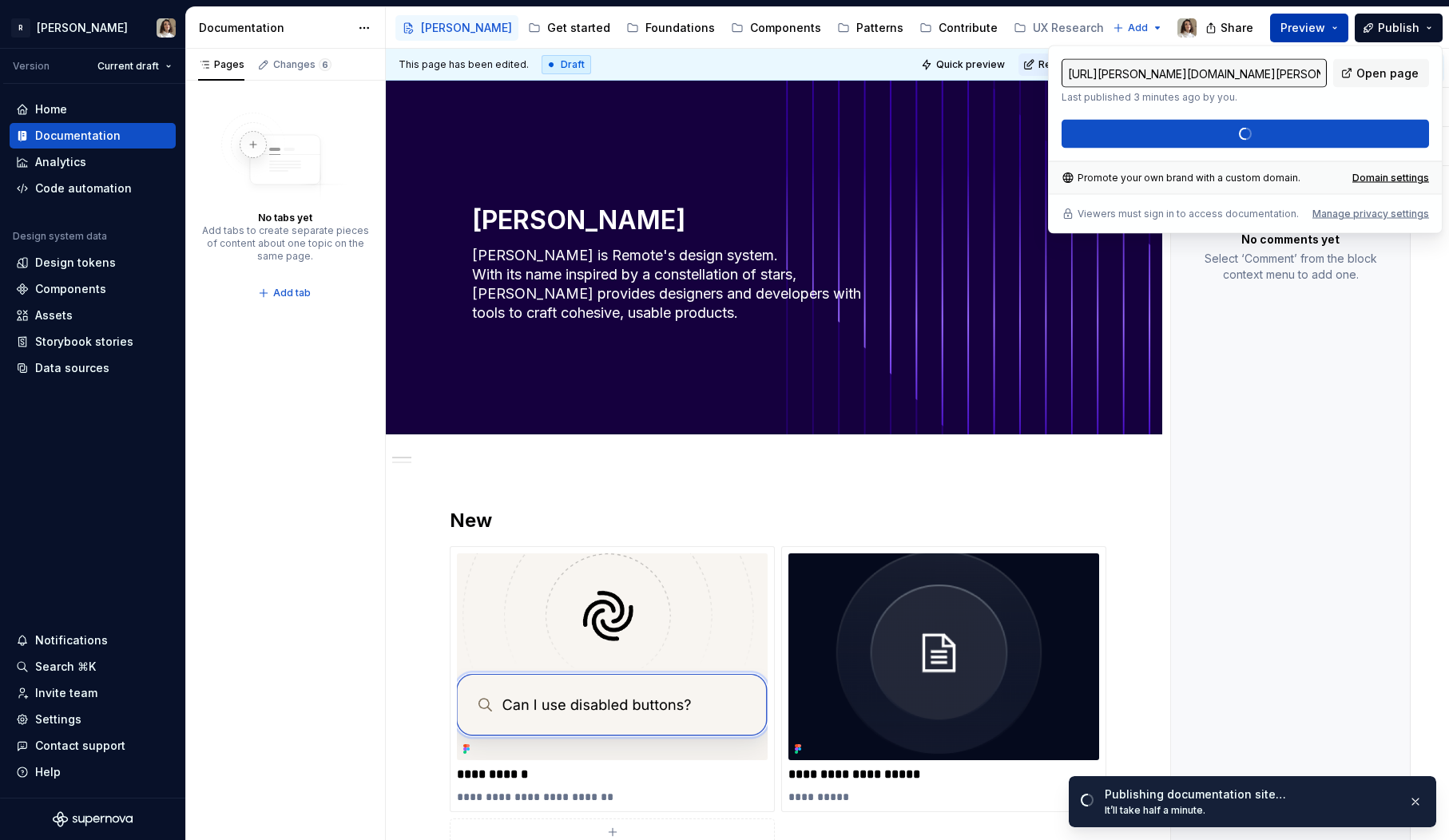
click at [1318, 20] on span "Preview" at bounding box center [1303, 28] width 45 height 16
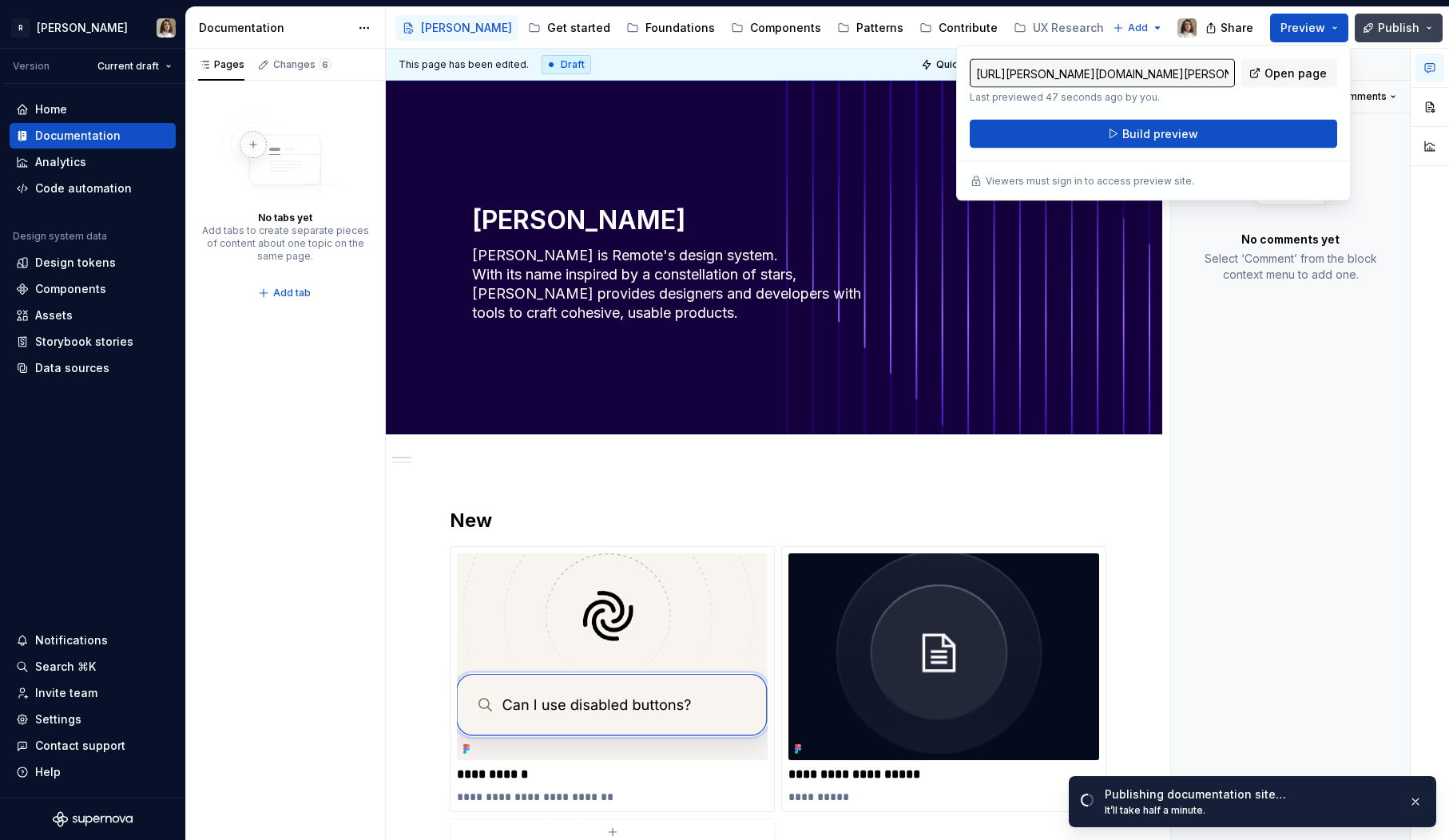
click at [1406, 29] on span "Publish" at bounding box center [1399, 28] width 42 height 16
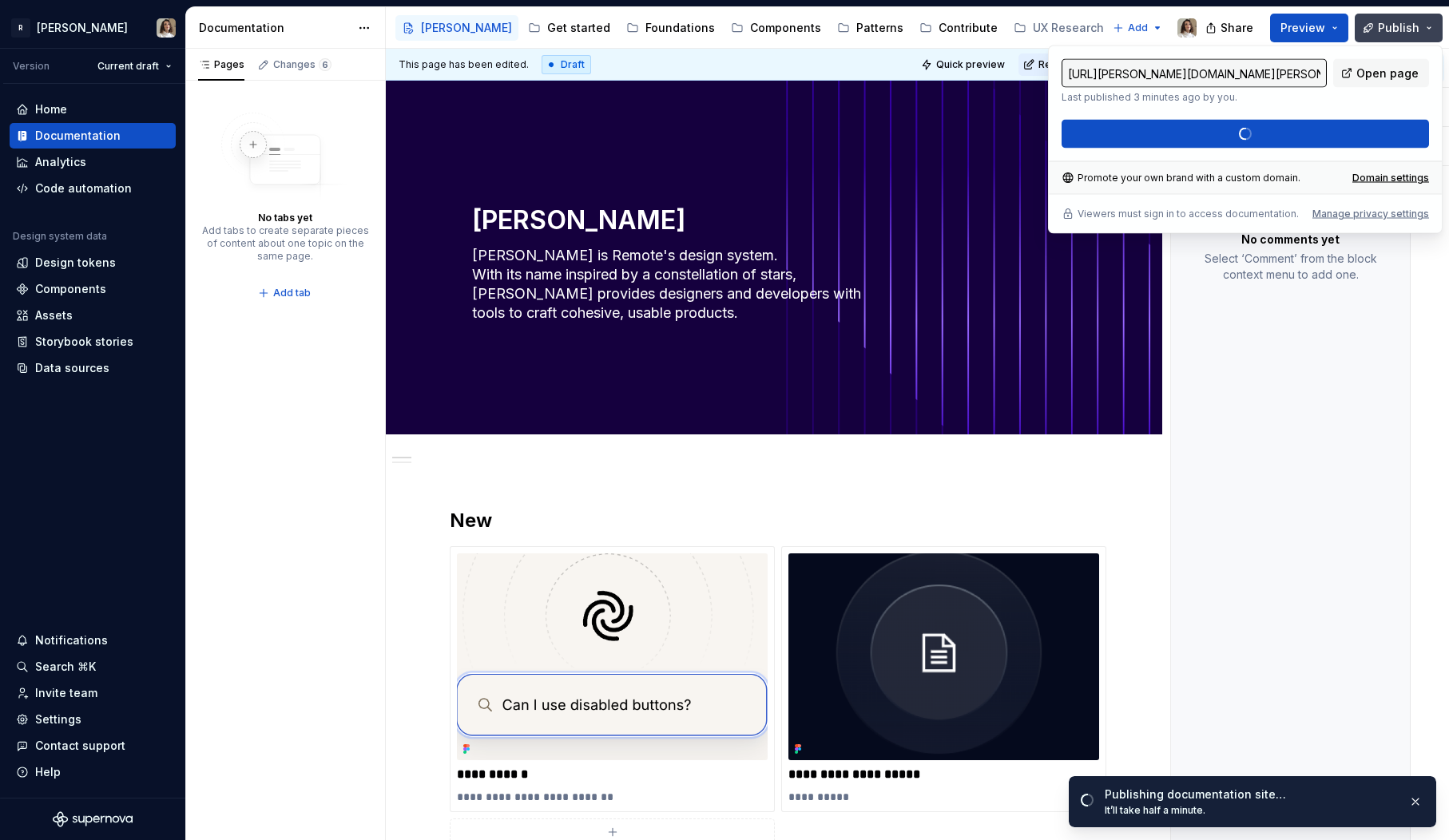
type textarea "*"
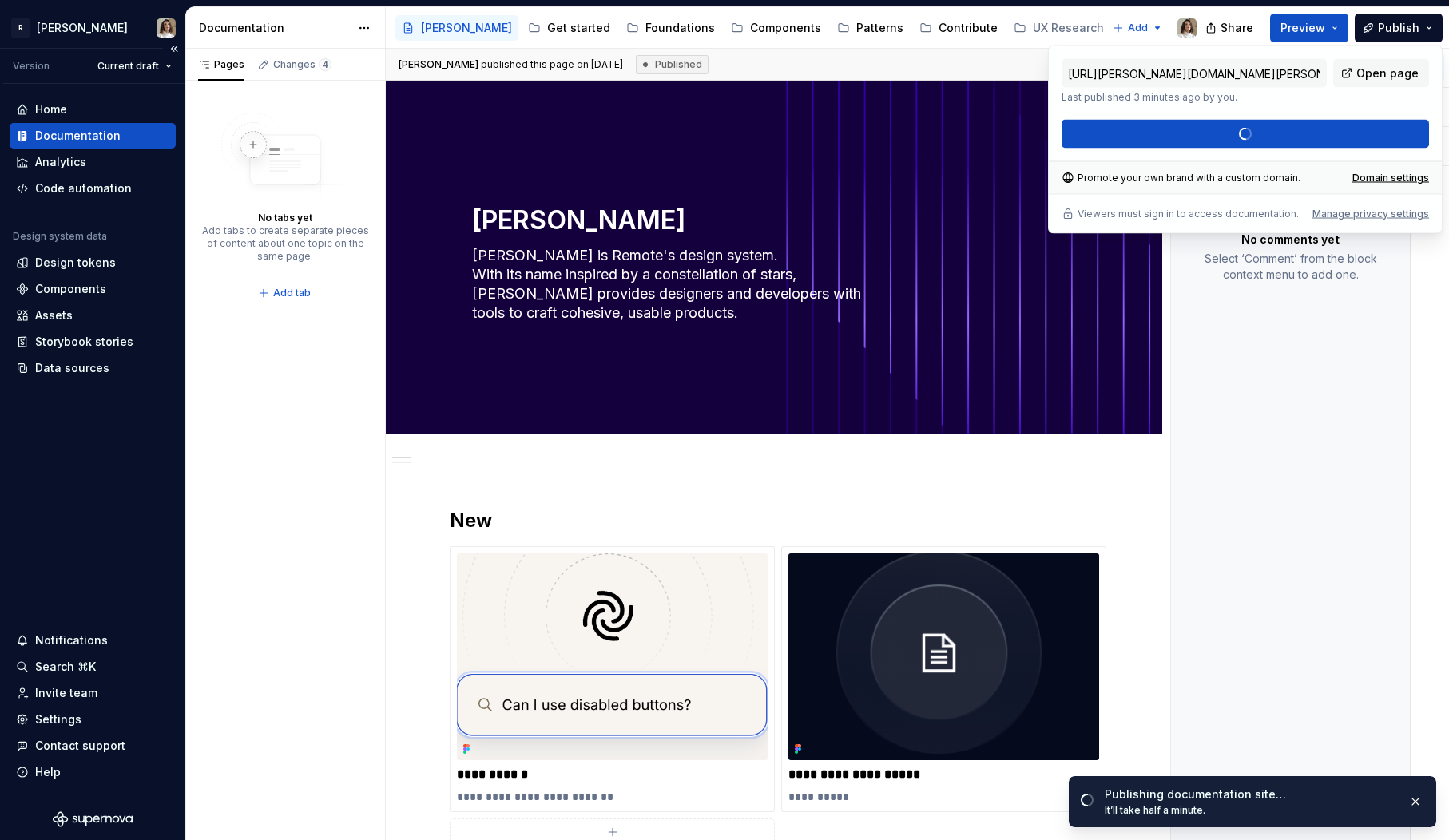
type input "https://norma.preview.supernova-docs.io/latest/norma-Ntjej0kG"
type textarea "*"
type input "https://norma.supernova-docs.io/latest/norma-Ntjej0kG"
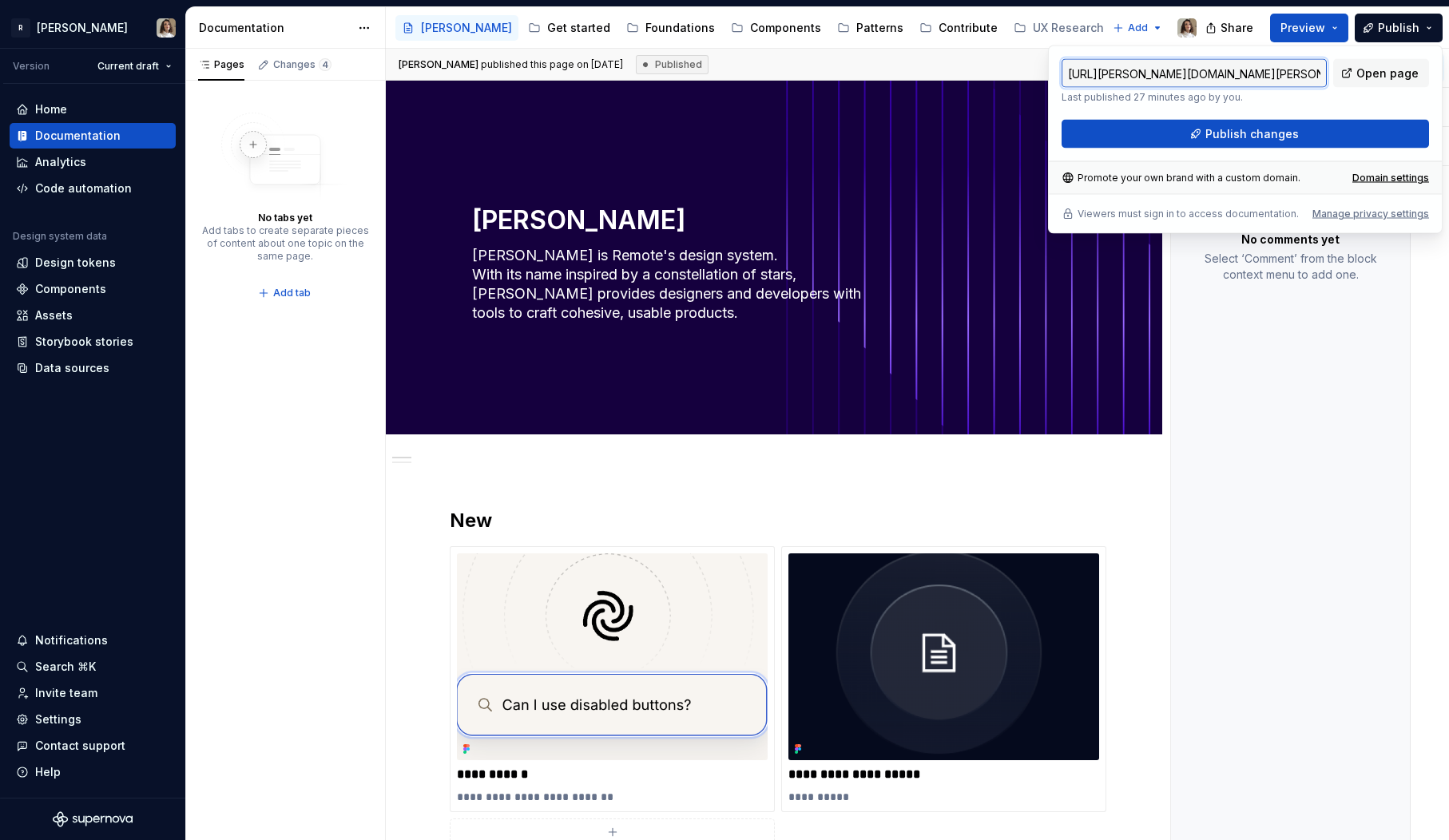
type textarea "*"
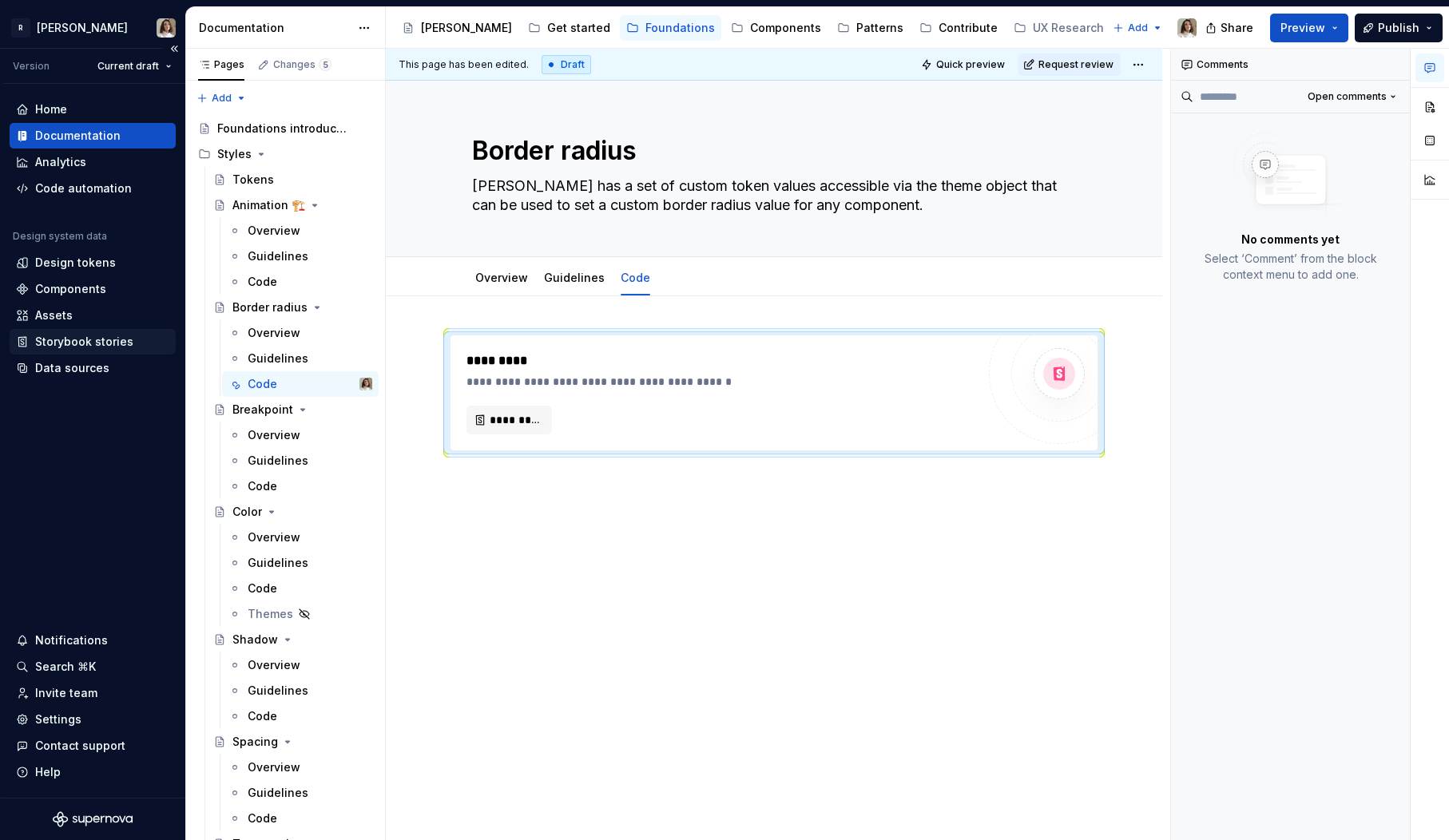
click at [59, 345] on div "Storybook stories" at bounding box center [84, 342] width 98 height 16
type textarea "*"
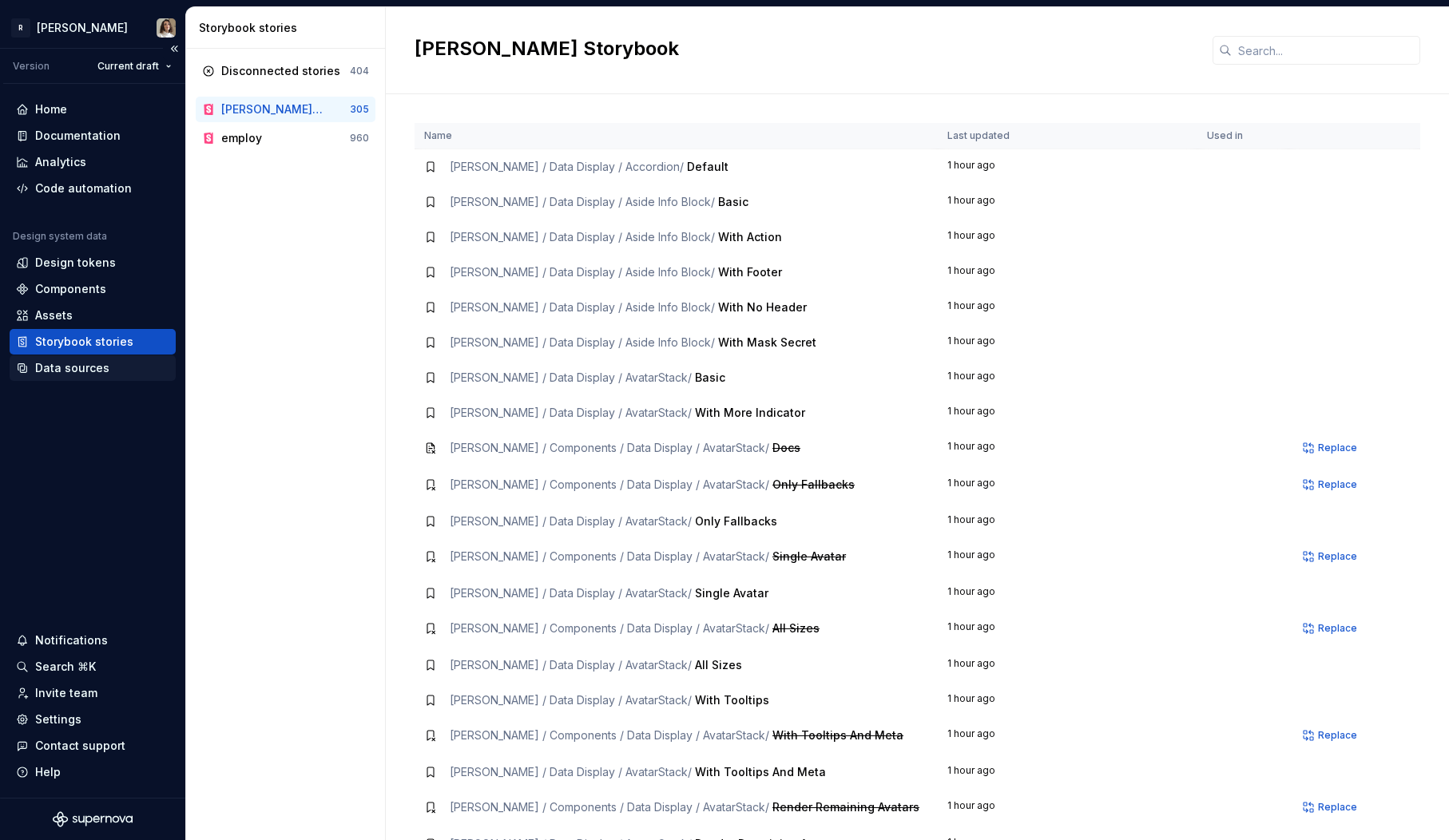
click at [89, 362] on div "Data sources" at bounding box center [73, 368] width 74 height 16
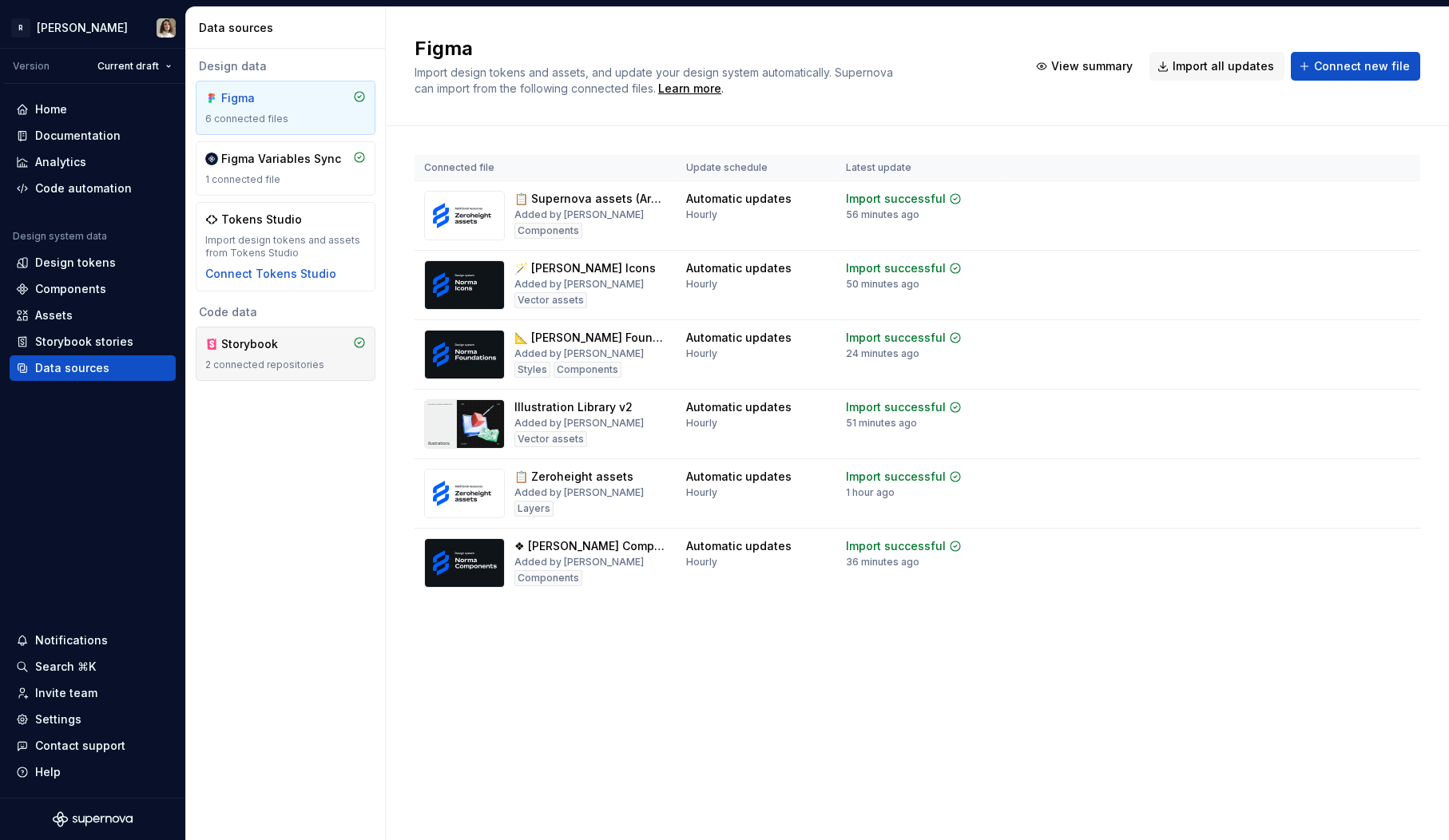
click at [241, 357] on div "Storybook 2 connected repositories" at bounding box center [285, 353] width 160 height 36
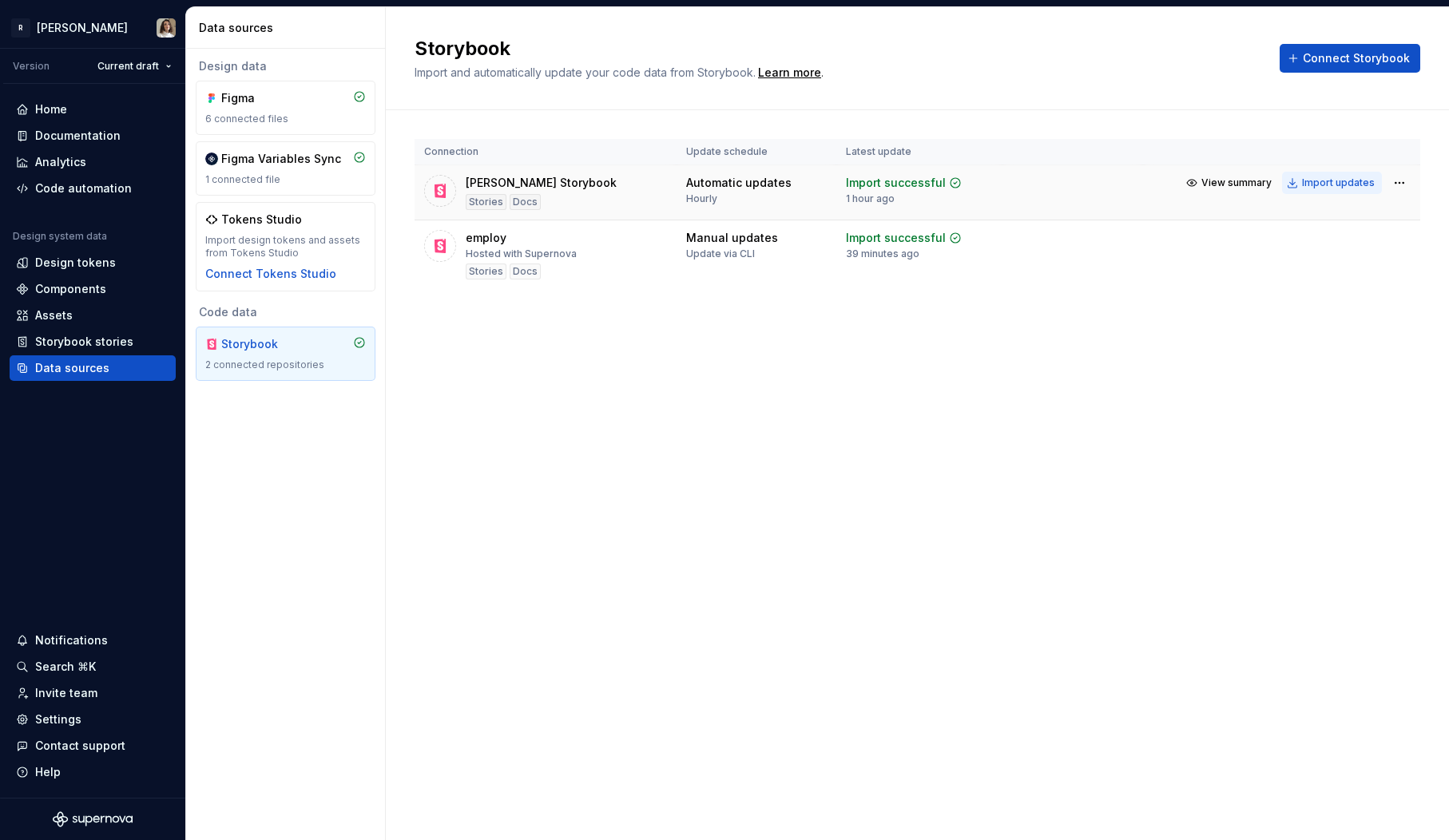
click at [1344, 185] on div "Import updates" at bounding box center [1338, 183] width 73 height 13
click at [72, 340] on div "Storybook stories" at bounding box center [84, 342] width 98 height 16
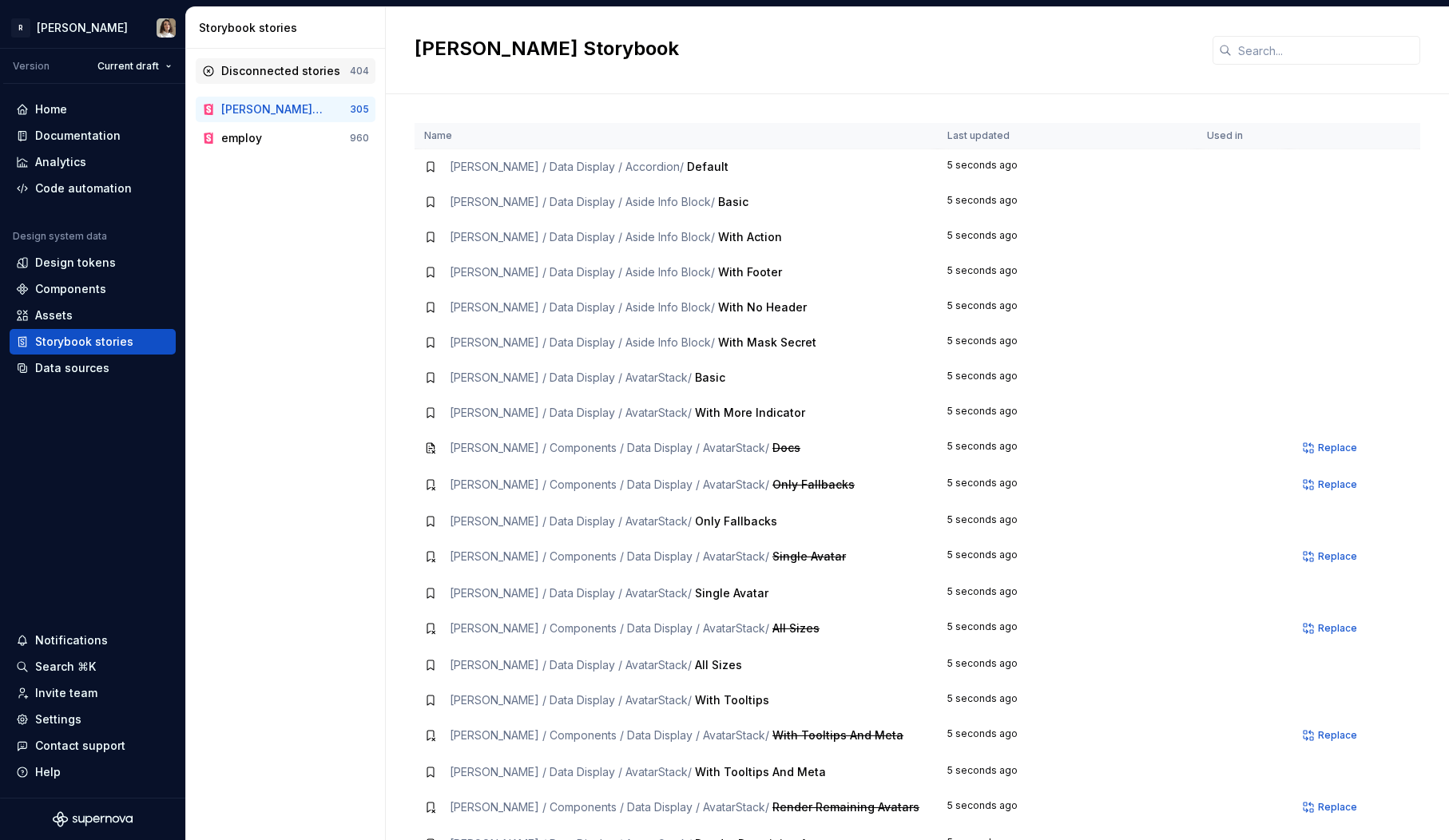
click at [276, 74] on div "Disconnected stories" at bounding box center [281, 71] width 119 height 16
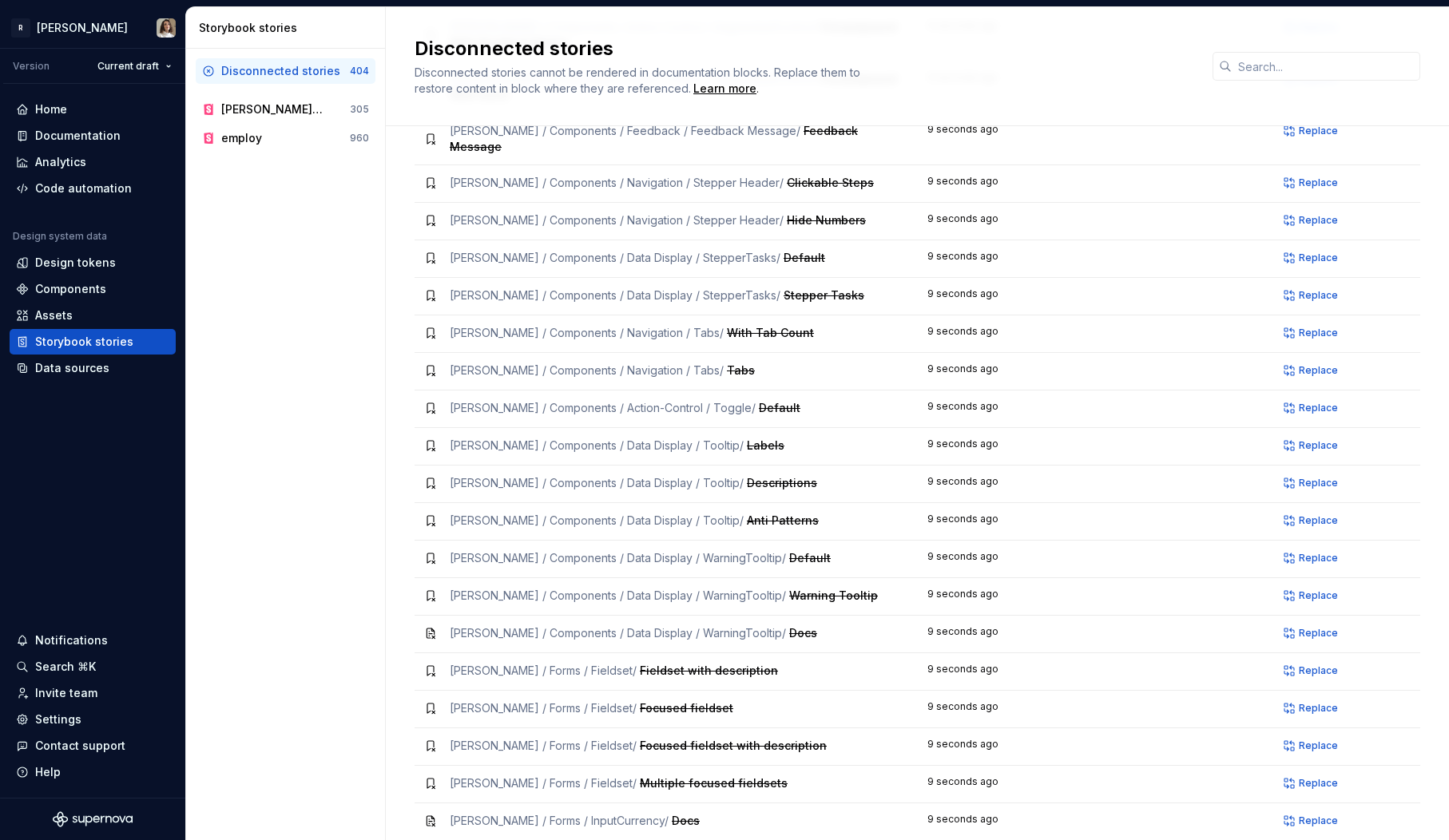
scroll to position [14756, 0]
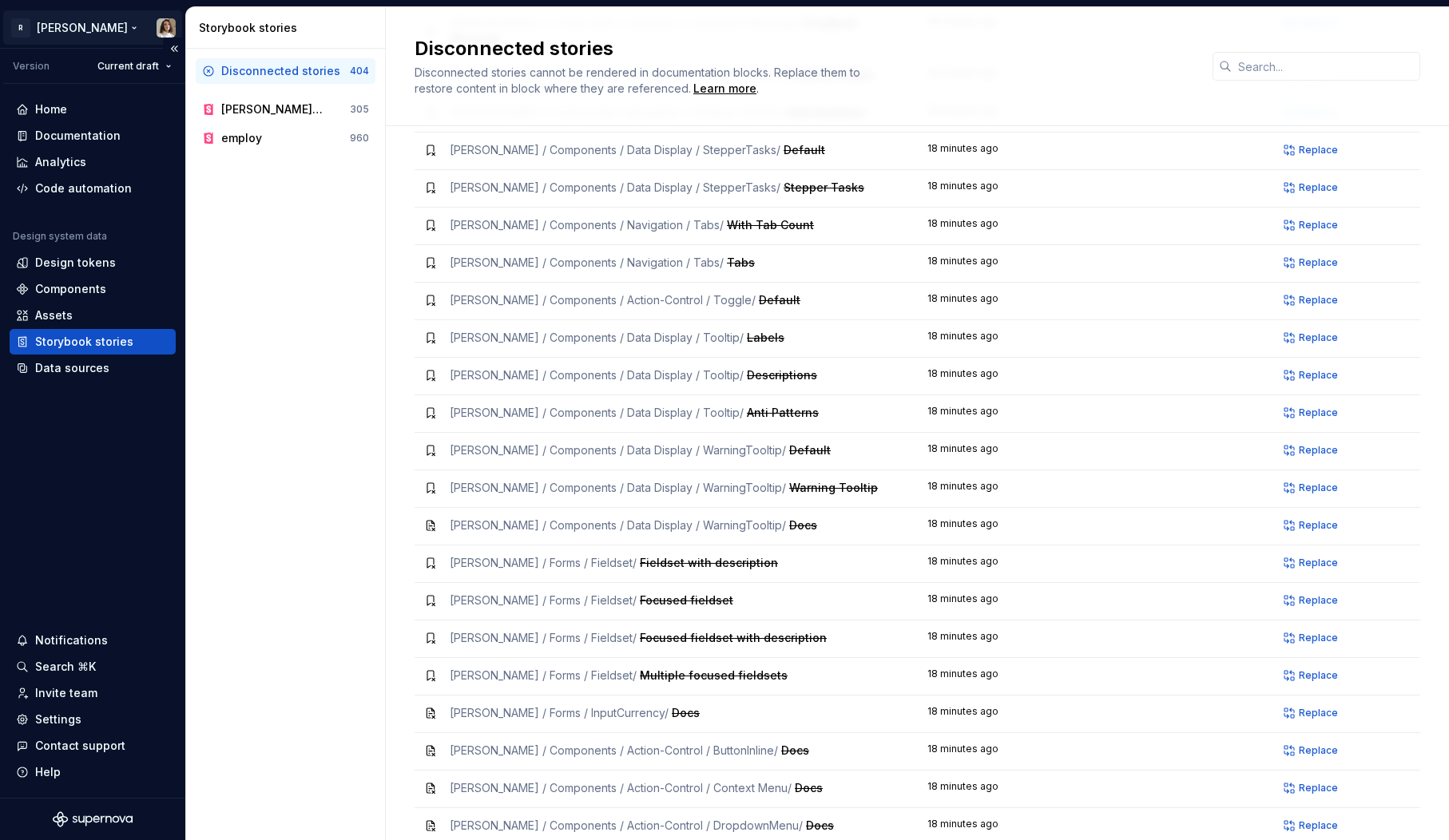
click at [75, 21] on html "R Norma Version Current draft Home Documentation Analytics Code automation Desi…" at bounding box center [724, 420] width 1449 height 840
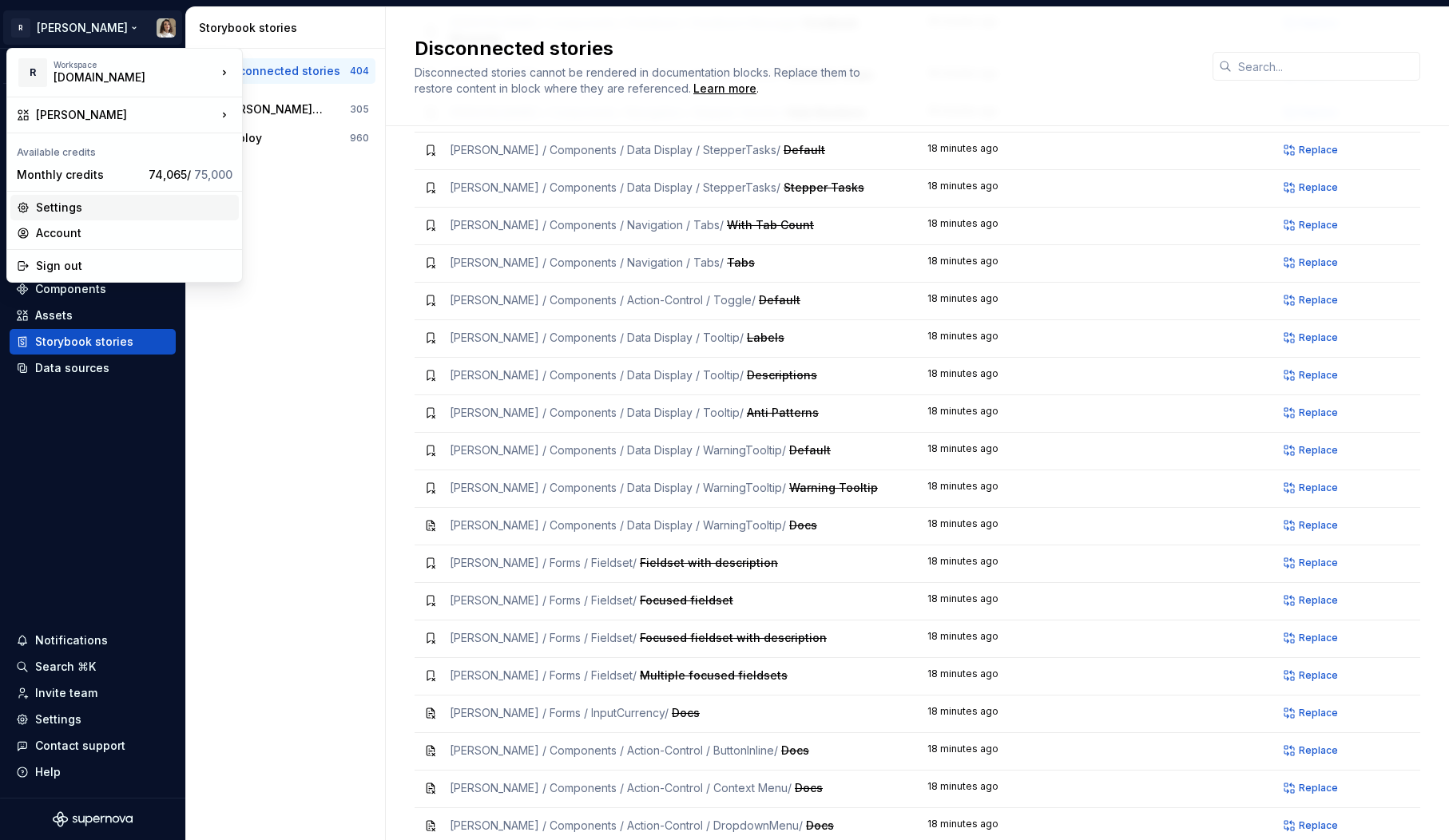
click at [62, 202] on div "Settings" at bounding box center [134, 208] width 197 height 16
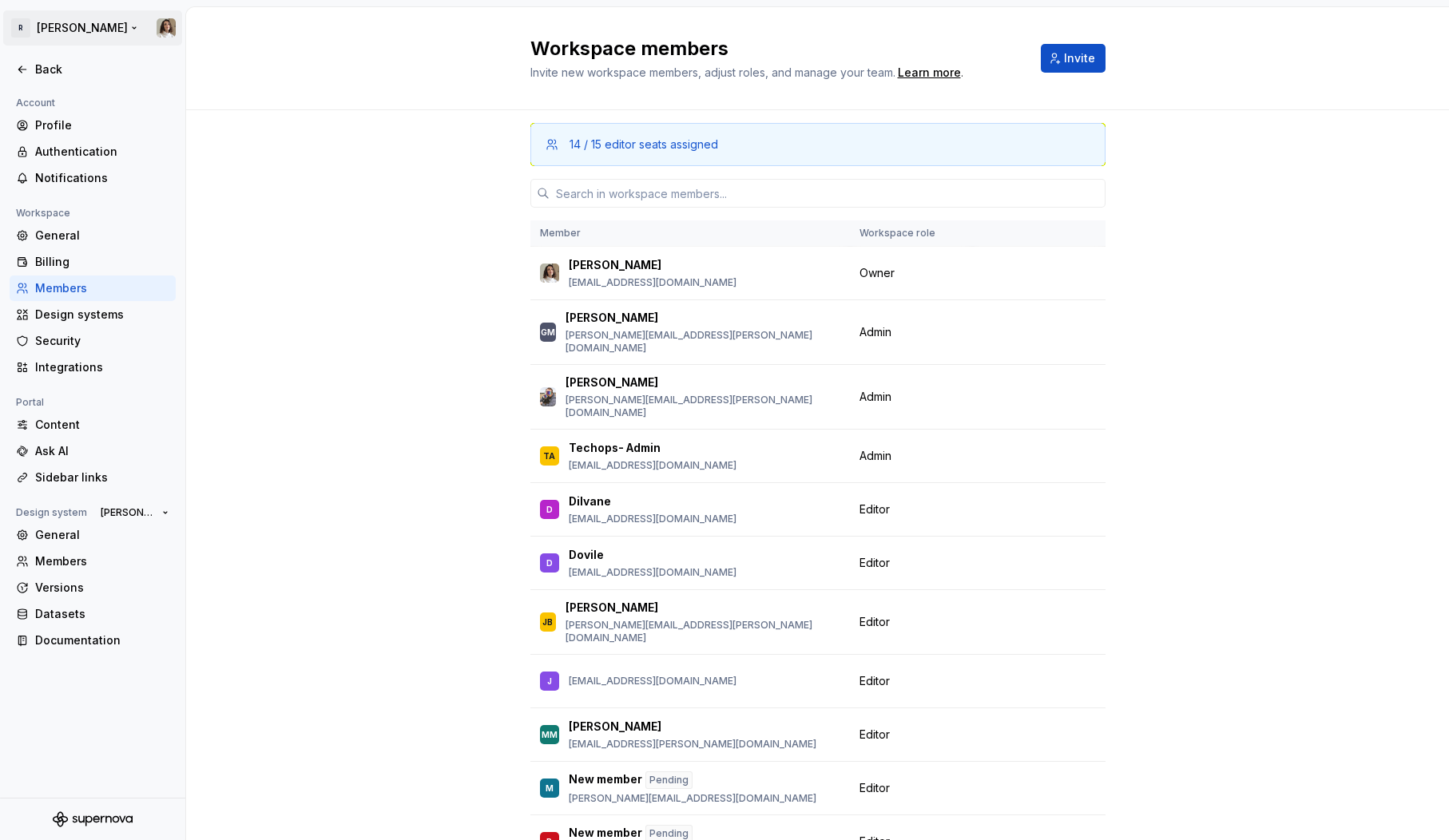
click at [65, 29] on html "R Norma Back Account Profile Authentication Notifications Workspace General Bil…" at bounding box center [724, 420] width 1449 height 840
click at [61, 64] on div "Back" at bounding box center [102, 69] width 134 height 16
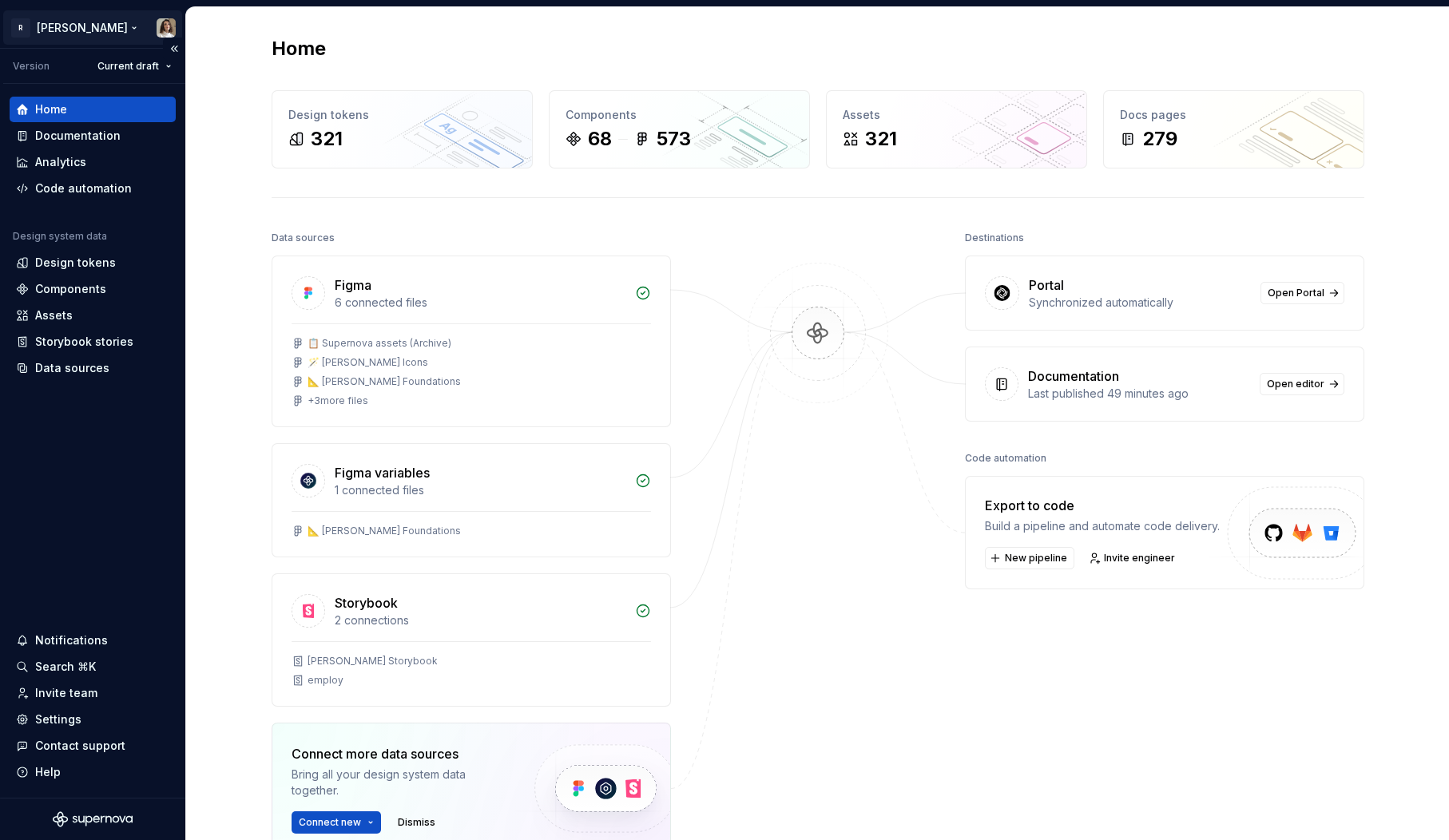
click at [66, 33] on html "R Norma Version Current draft Home Documentation Analytics Code automation Desi…" at bounding box center [724, 420] width 1449 height 840
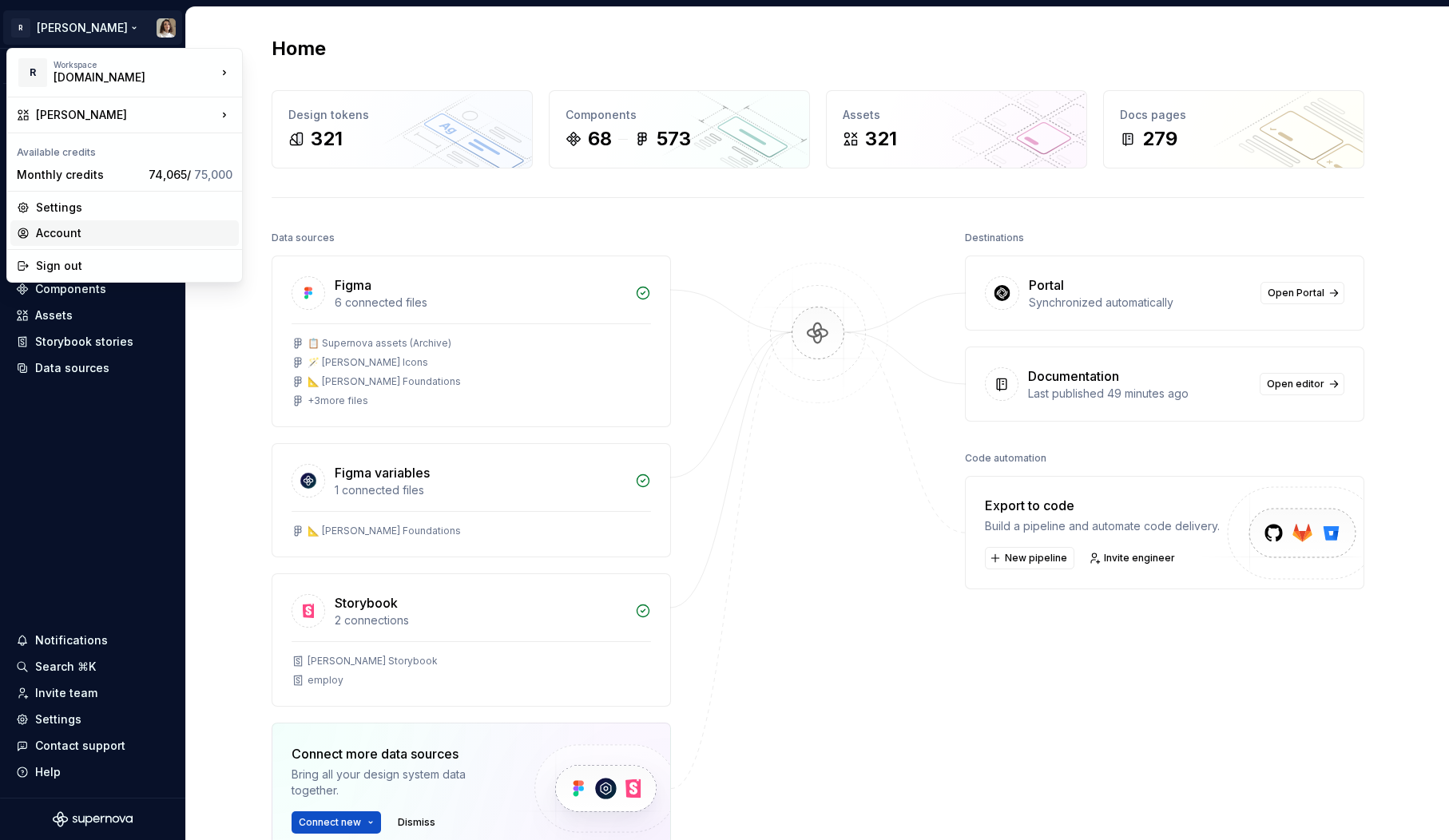
click at [76, 230] on div "Account" at bounding box center [134, 233] width 197 height 16
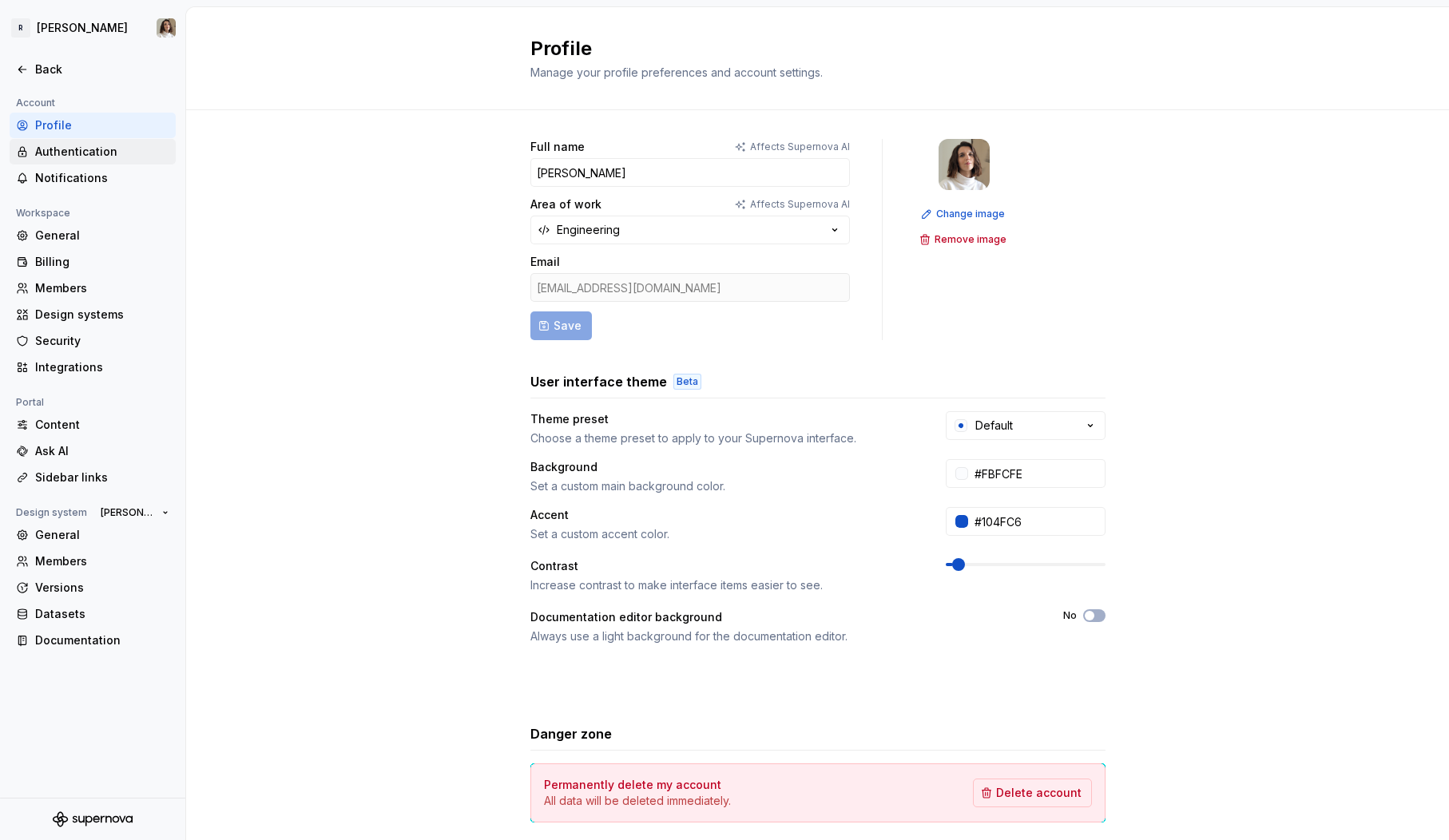
click at [78, 152] on div "Authentication" at bounding box center [102, 152] width 134 height 16
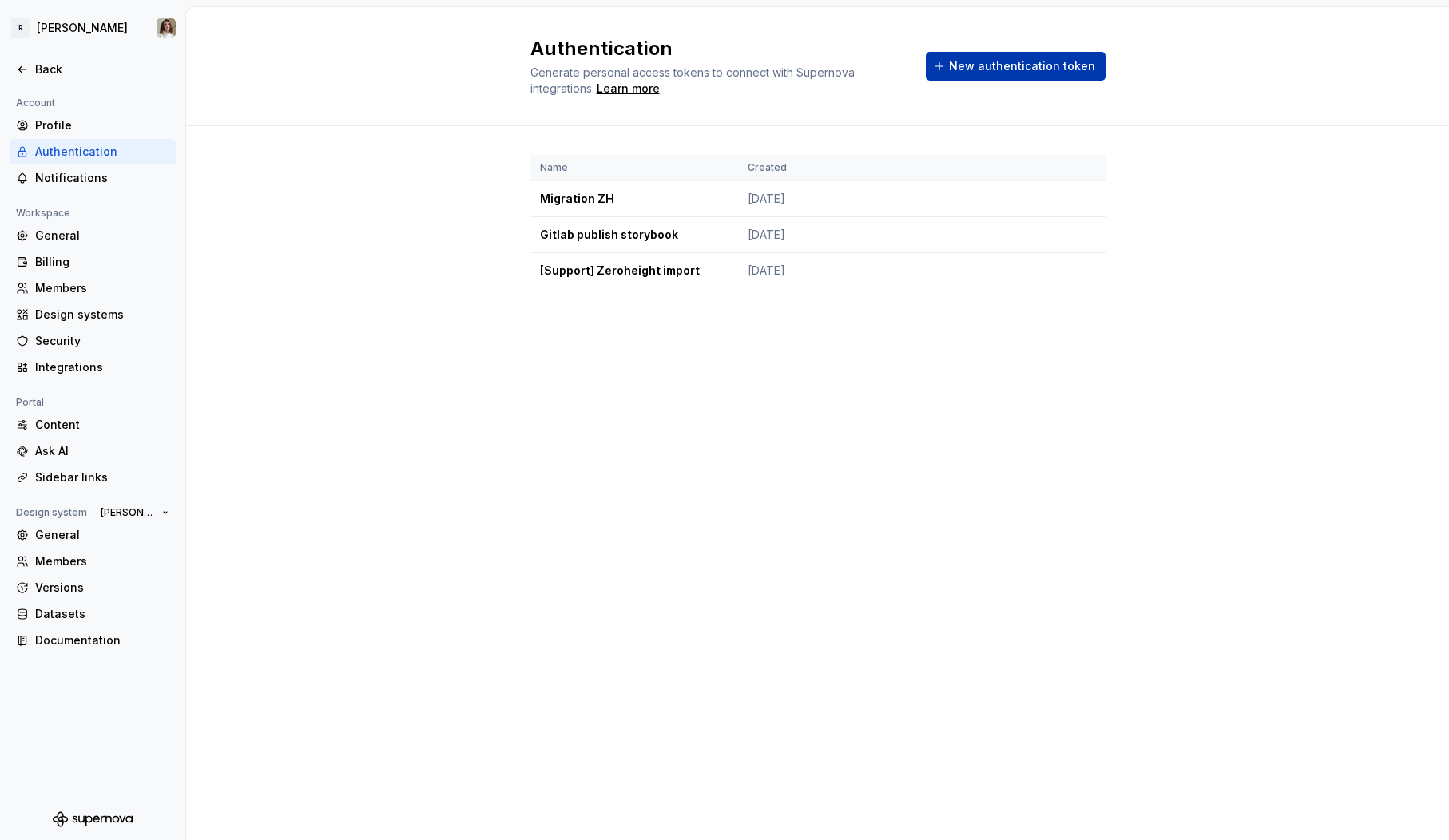
click at [1036, 64] on span "New authentication token" at bounding box center [1022, 66] width 146 height 16
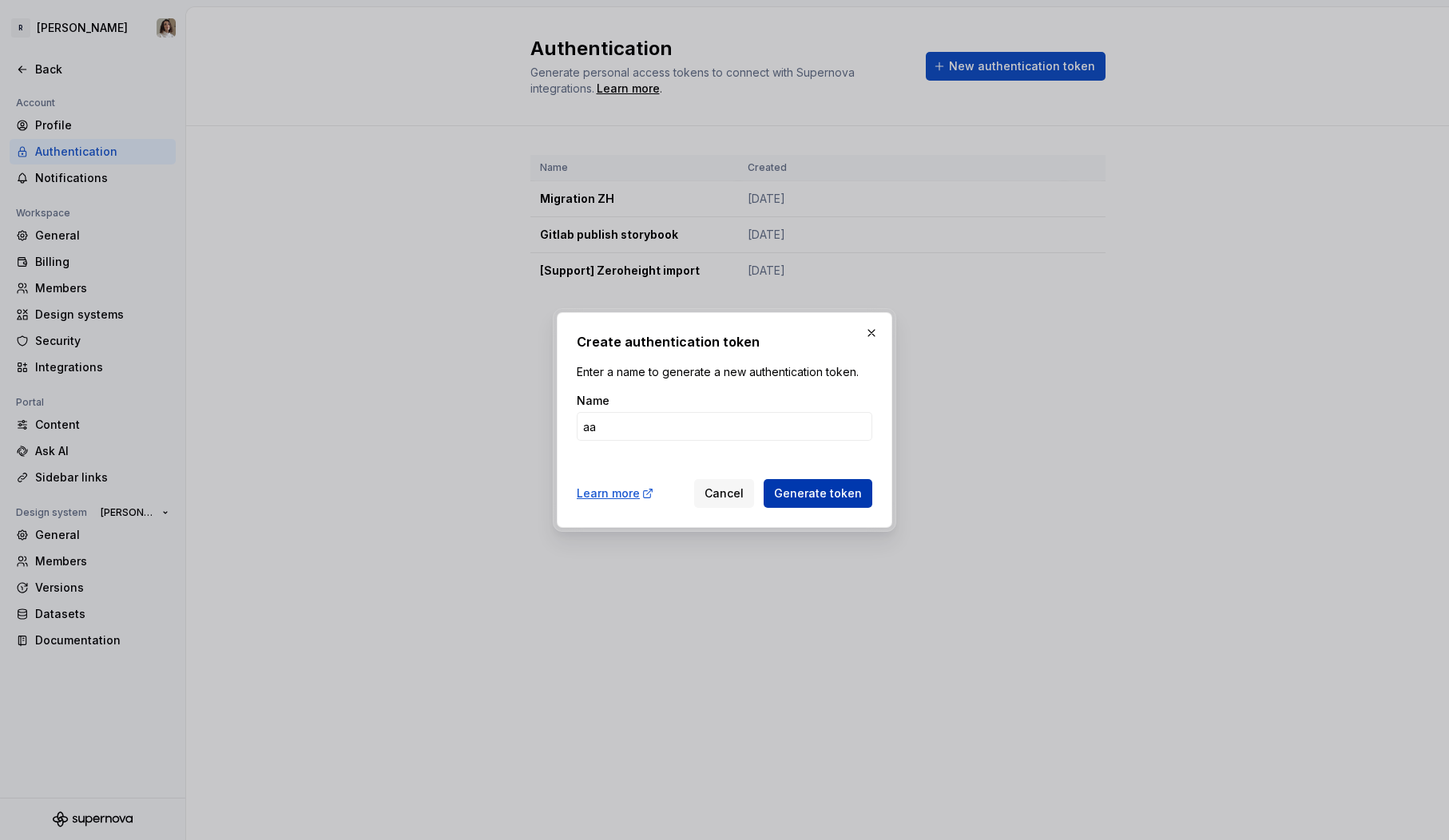
type input "aa"
click at [807, 499] on span "Generate token" at bounding box center [818, 494] width 87 height 16
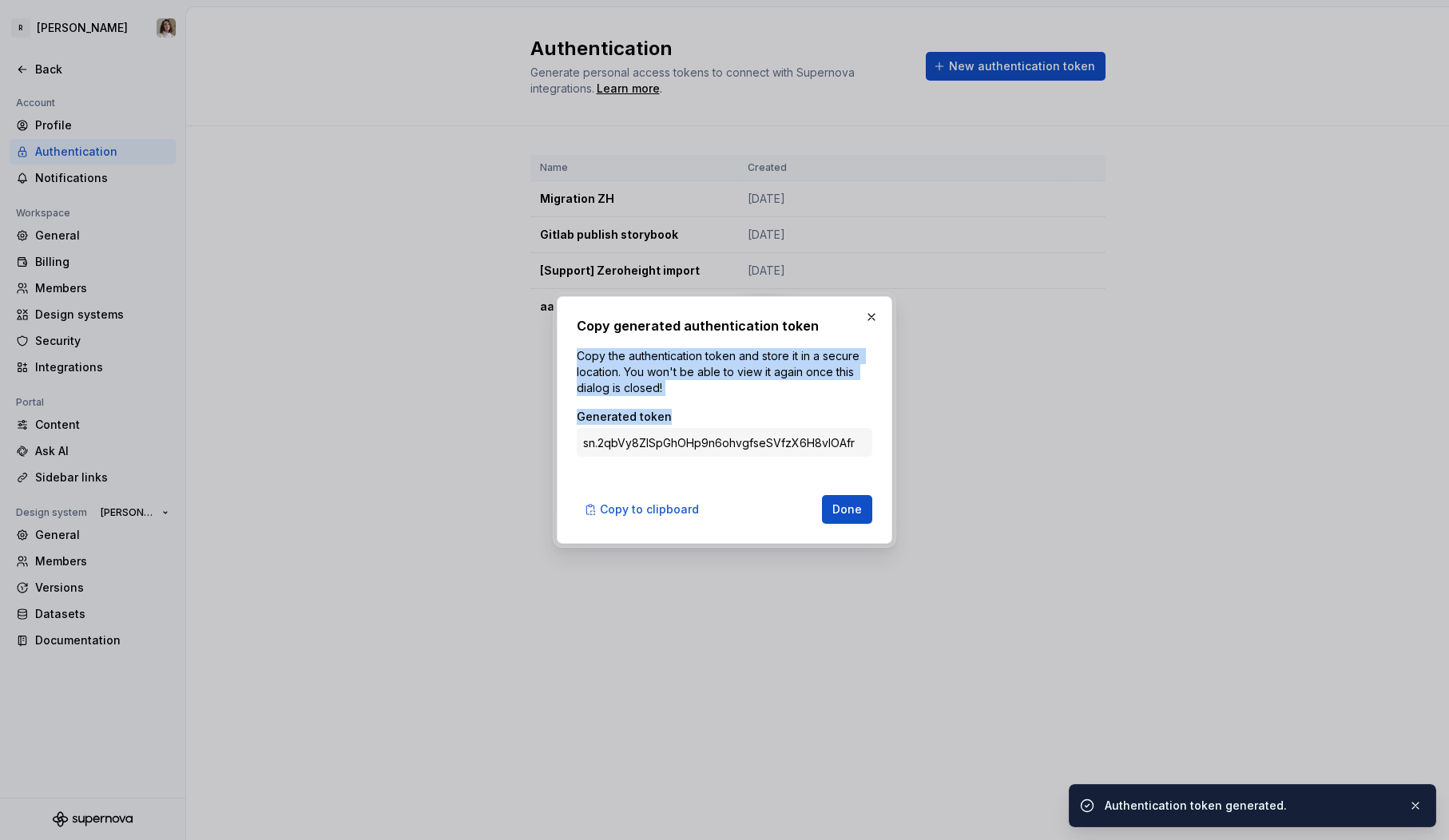
drag, startPoint x: 816, startPoint y: 496, endPoint x: 851, endPoint y: 344, distance: 156.0
click at [851, 344] on div "Copy generated authentication token Copy the authentication token and store it …" at bounding box center [724, 420] width 295 height 208
click at [868, 313] on button "button" at bounding box center [871, 317] width 23 height 23
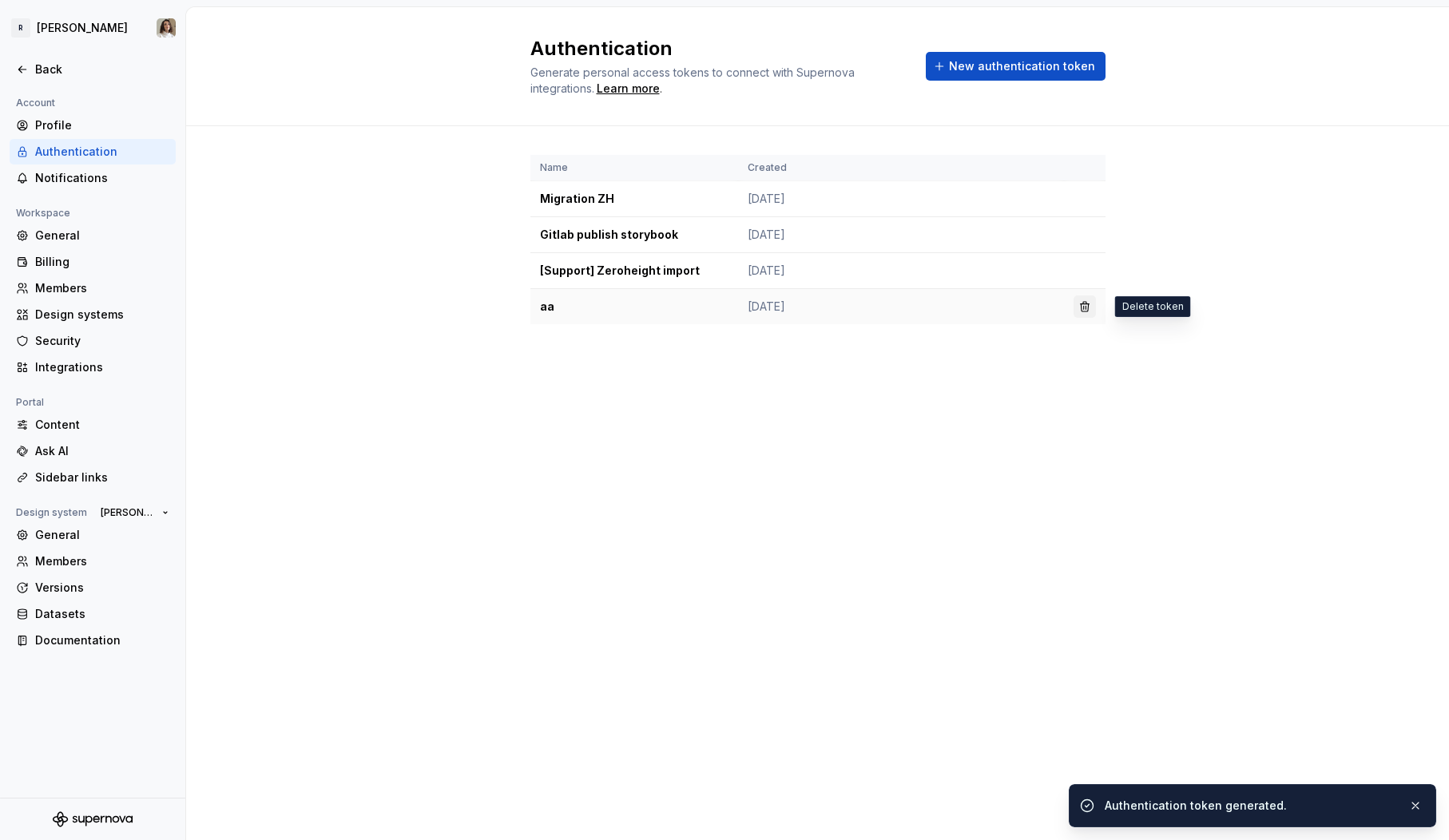
click at [1089, 307] on button "button" at bounding box center [1085, 307] width 23 height 23
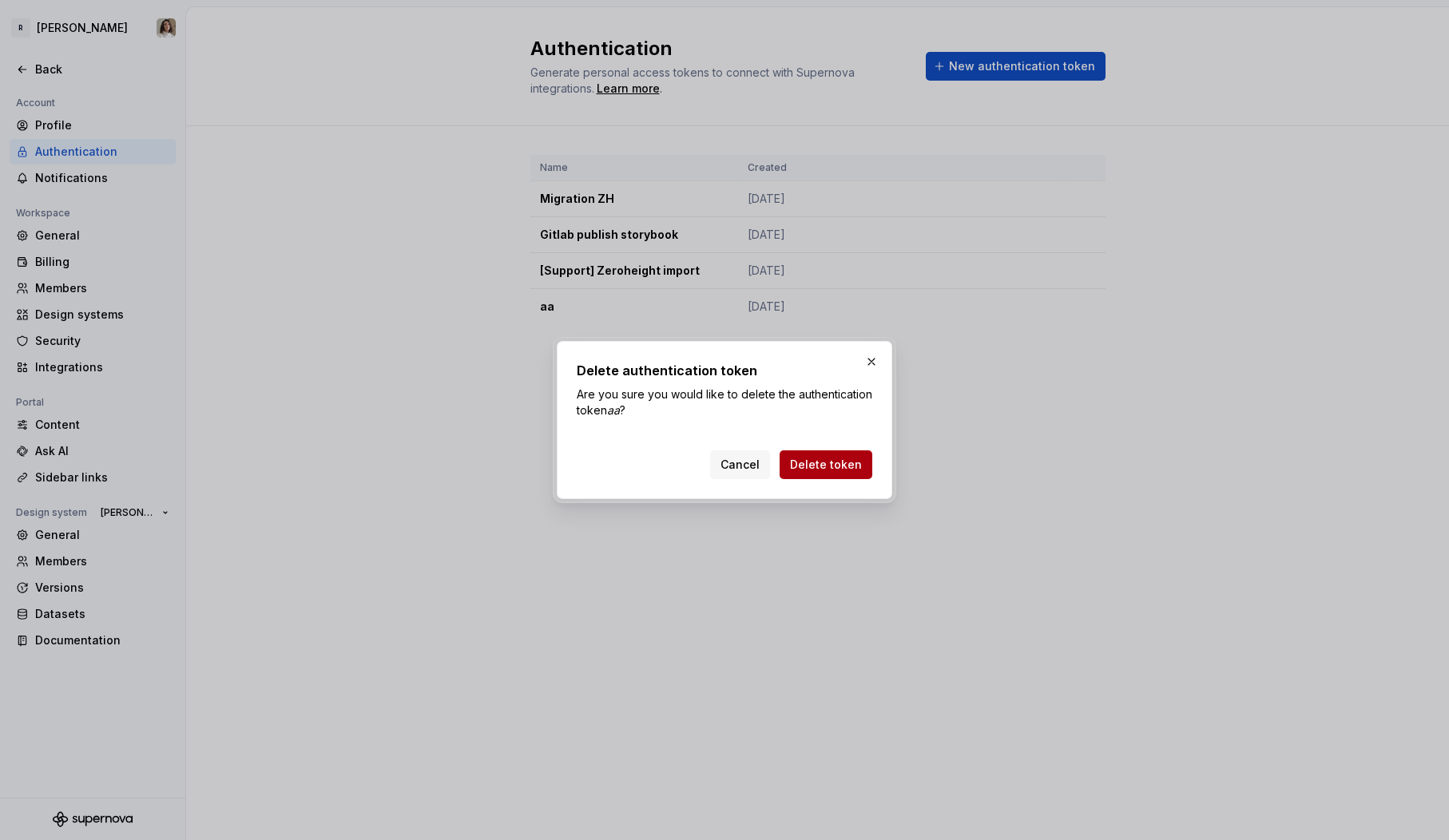
click at [847, 461] on span "Delete token" at bounding box center [825, 465] width 72 height 16
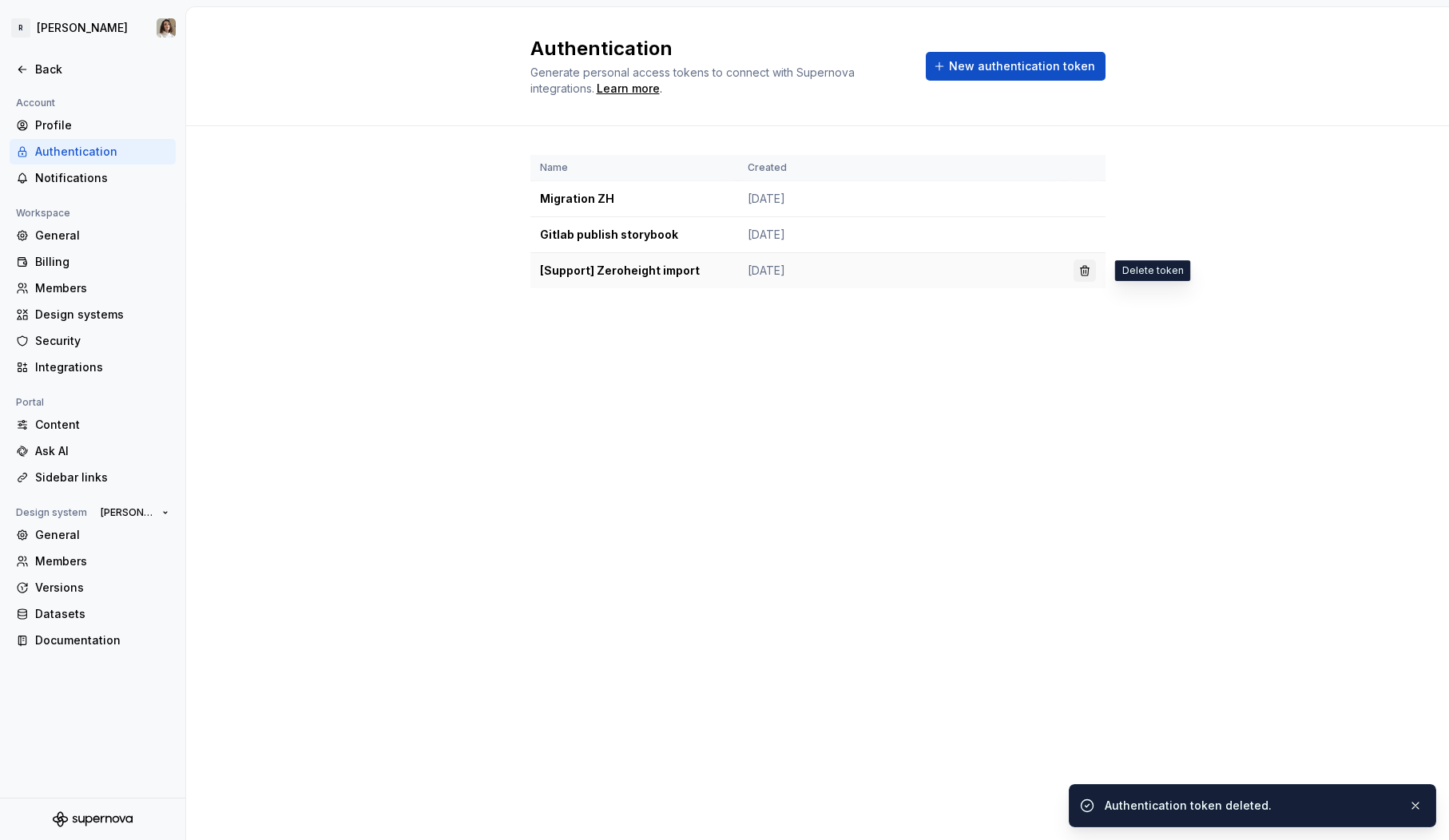
click at [1085, 270] on button "button" at bounding box center [1085, 271] width 23 height 23
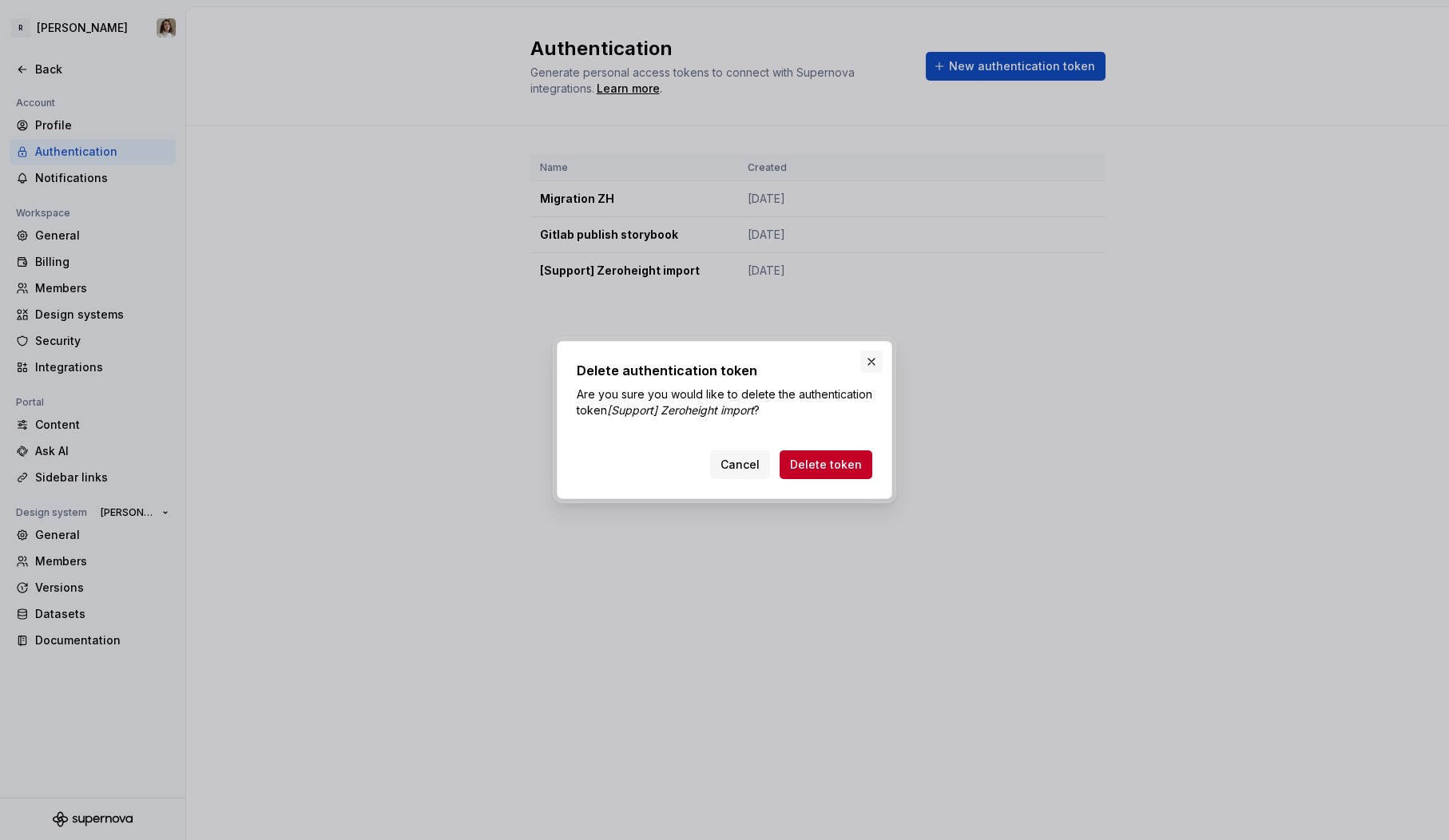
click at [872, 356] on button "button" at bounding box center [871, 362] width 23 height 23
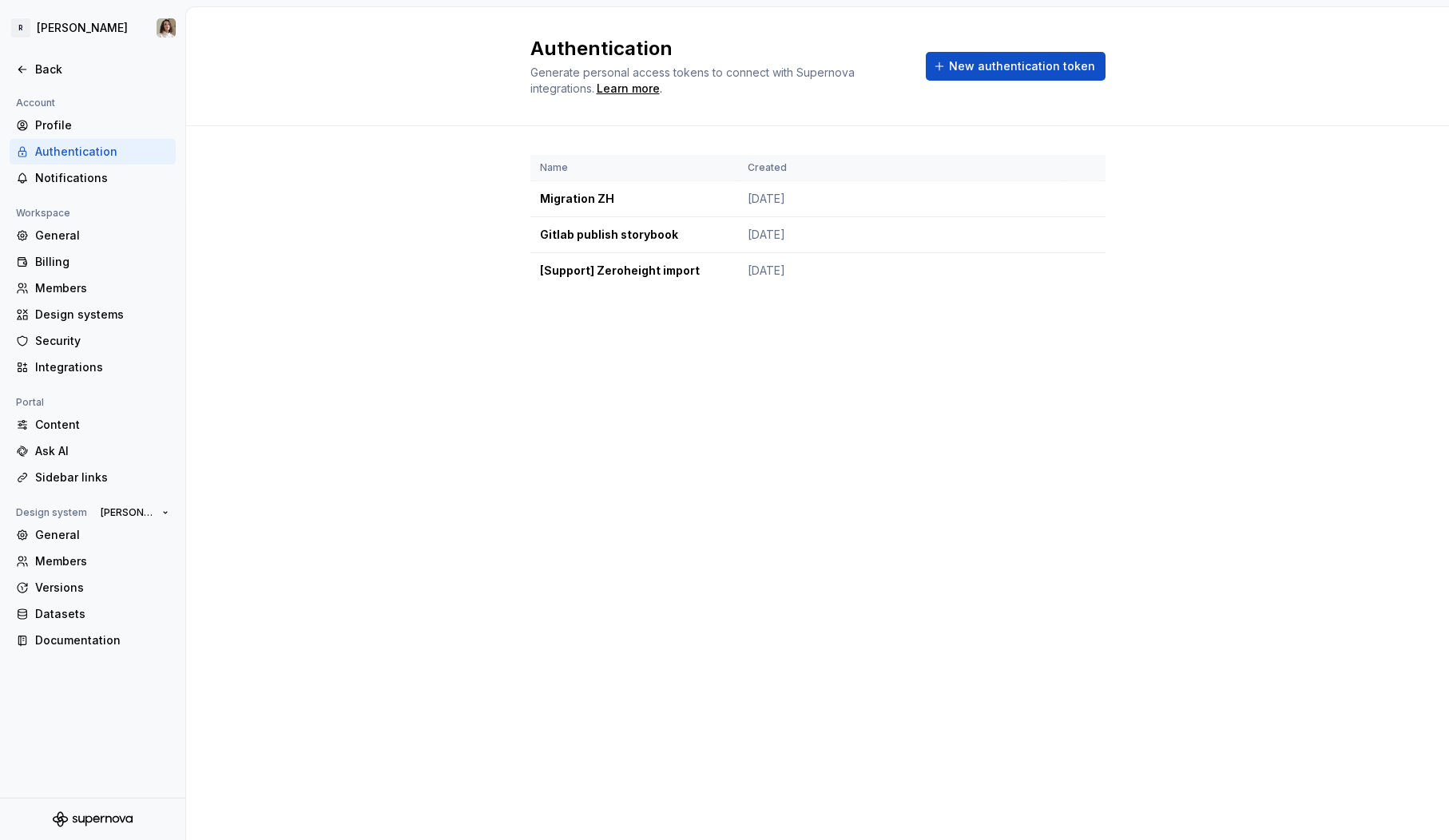
click at [785, 178] on th "Created" at bounding box center [901, 168] width 326 height 26
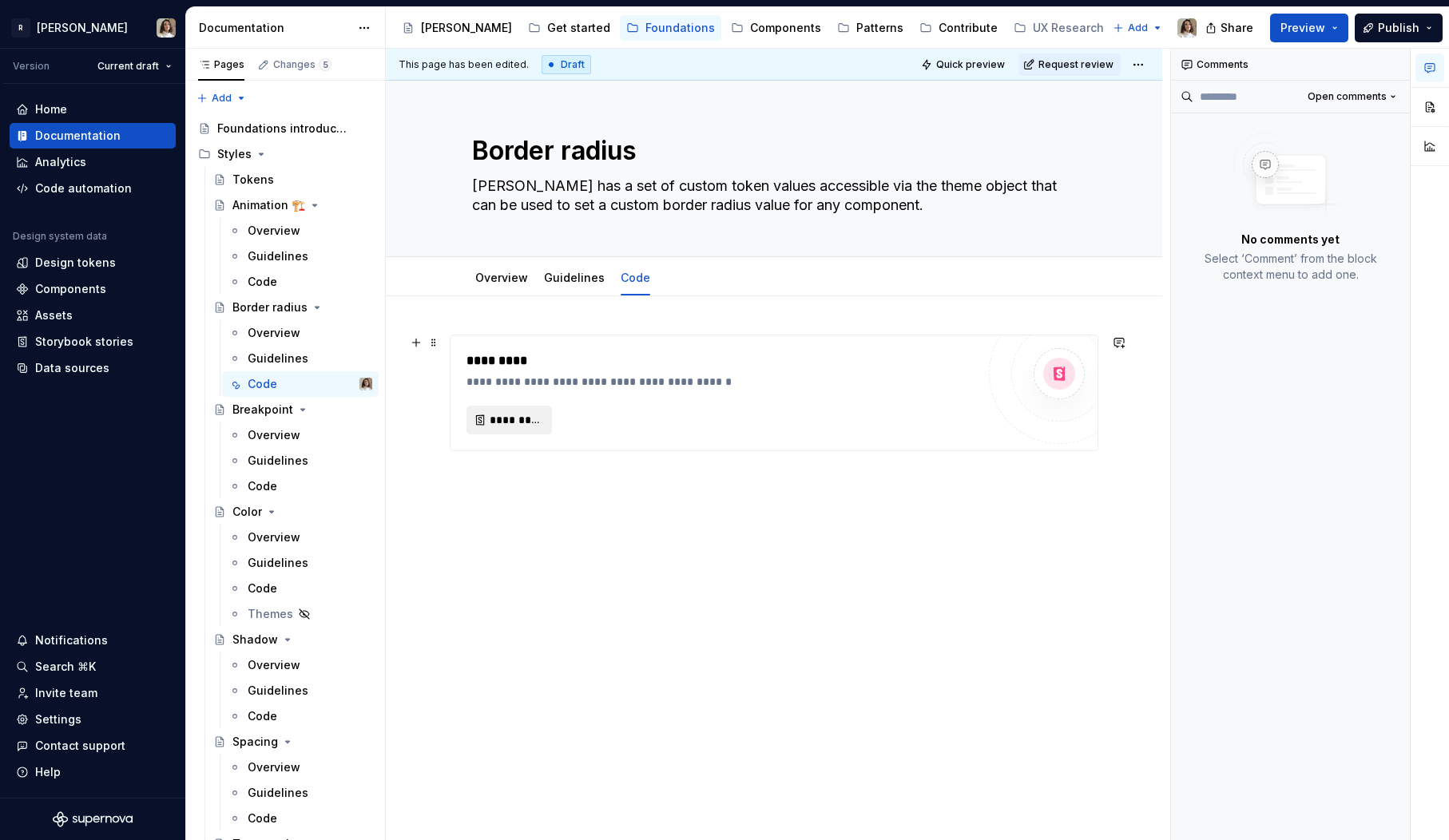
click at [489, 425] on span "*********" at bounding box center [515, 420] width 52 height 16
type textarea "*"
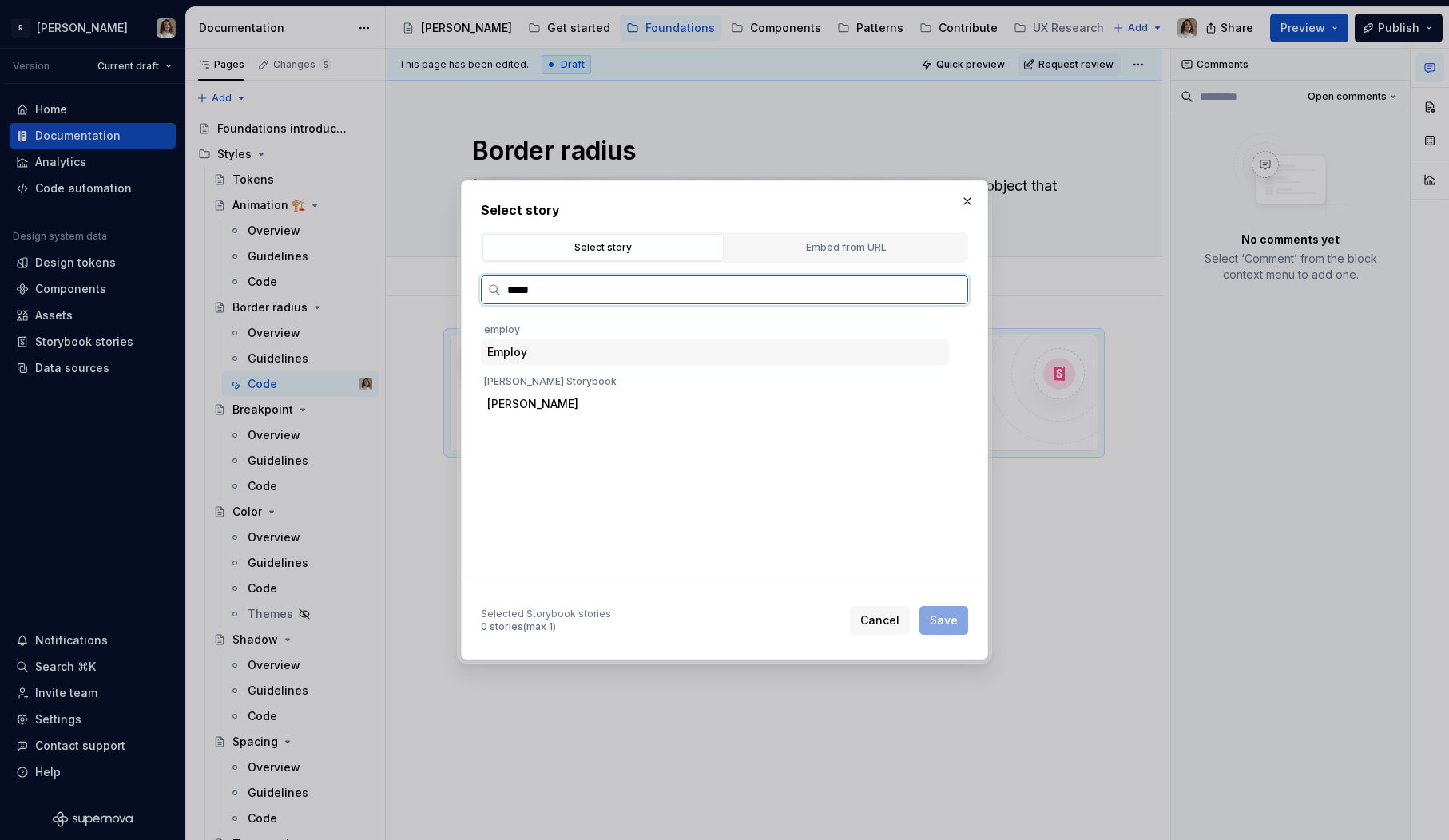
type input "******"
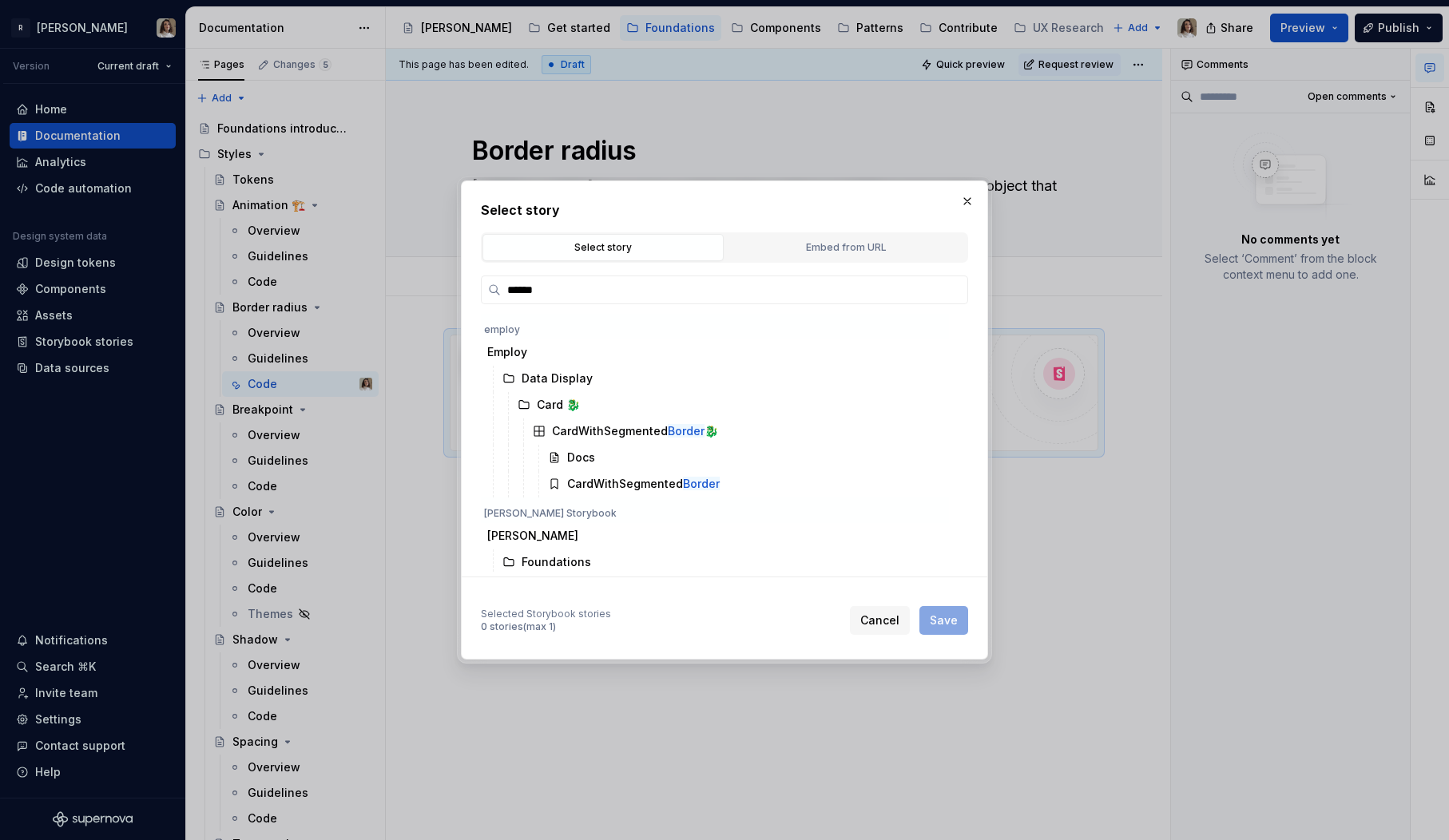
scroll to position [81, 0]
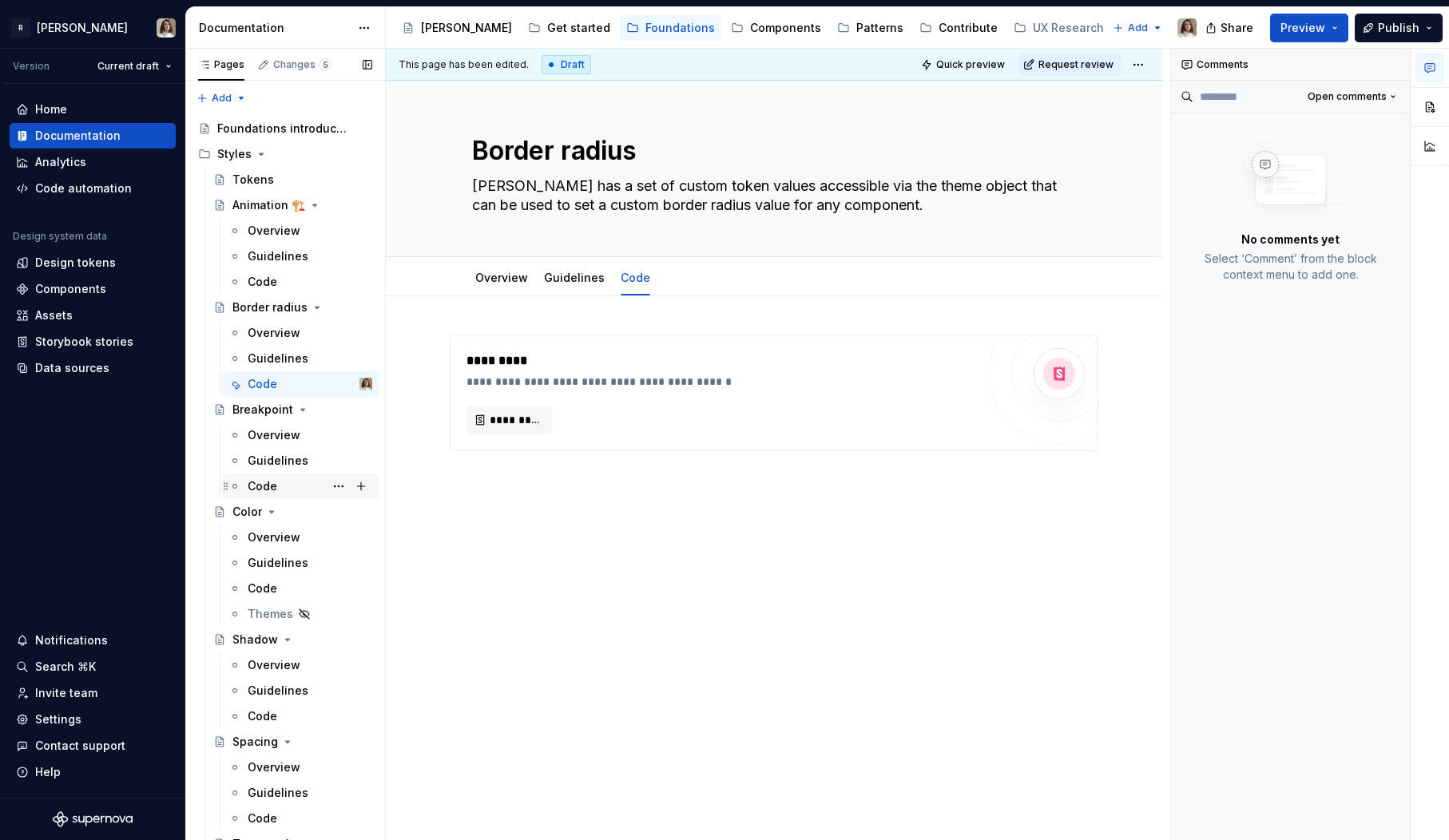
click at [277, 496] on div "Code" at bounding box center [310, 487] width 125 height 23
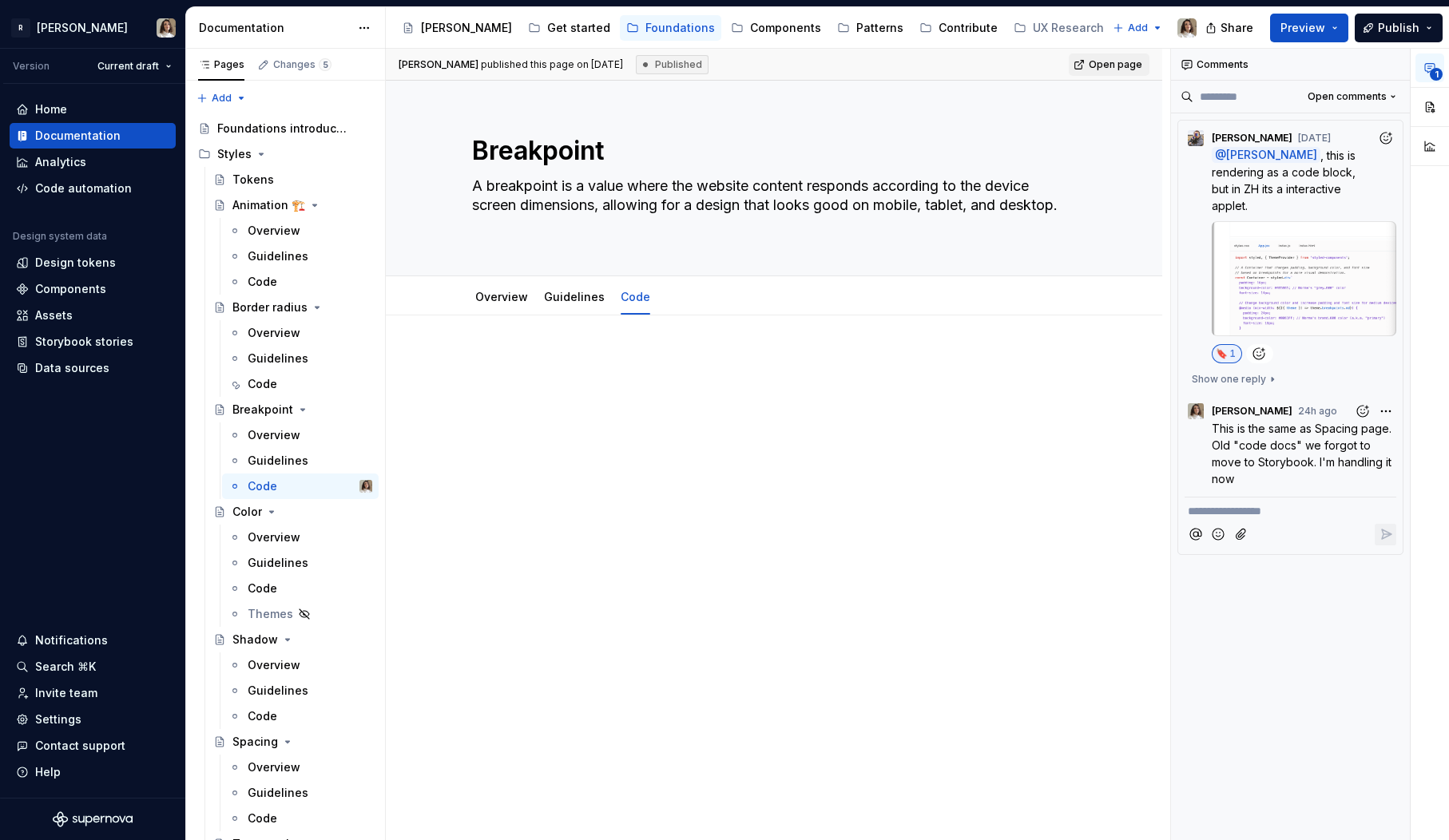
click at [521, 394] on div at bounding box center [773, 384] width 649 height 61
click at [280, 594] on div "Code" at bounding box center [310, 589] width 125 height 23
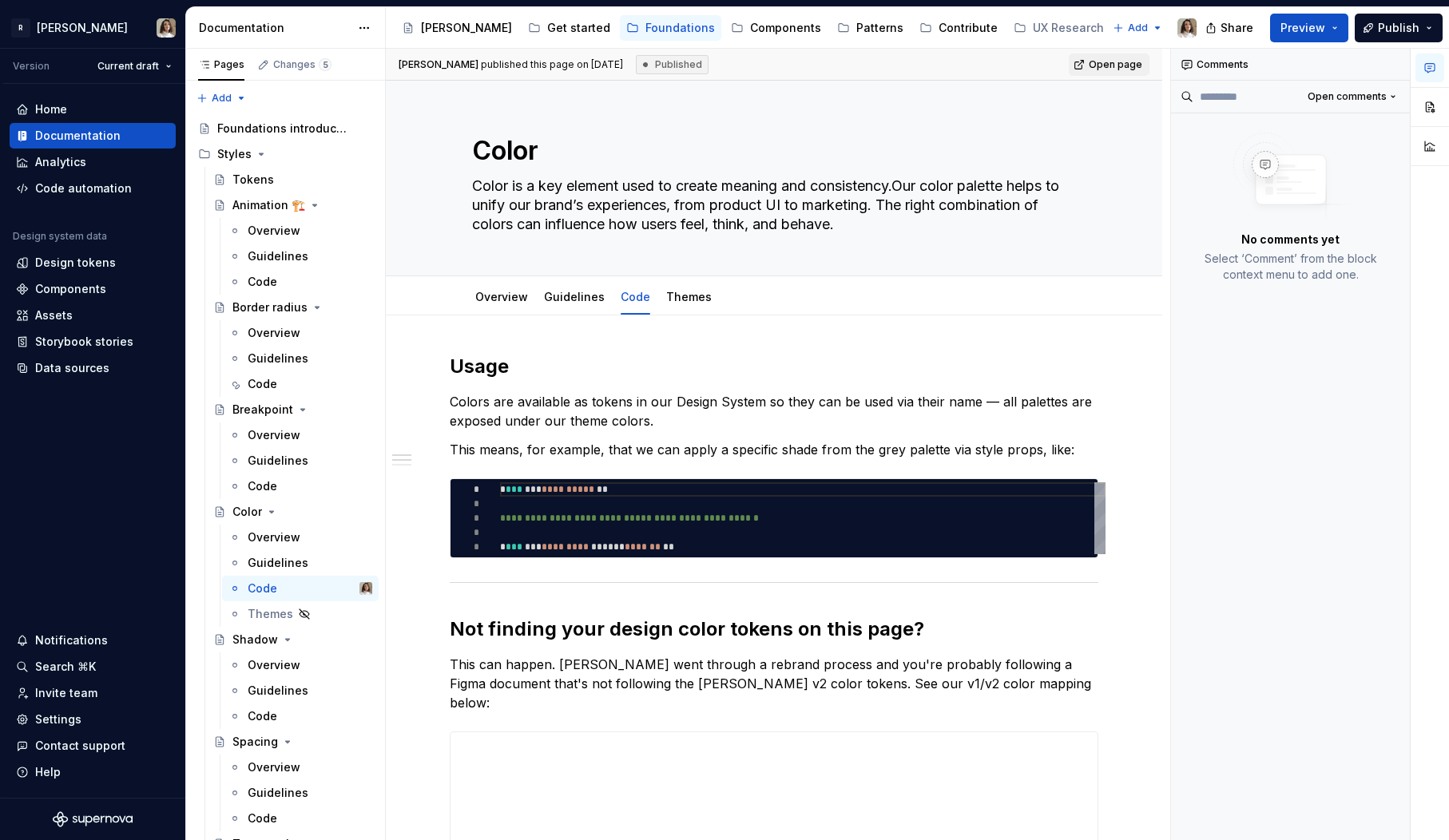
click at [528, 373] on h2 "Usage" at bounding box center [773, 367] width 649 height 26
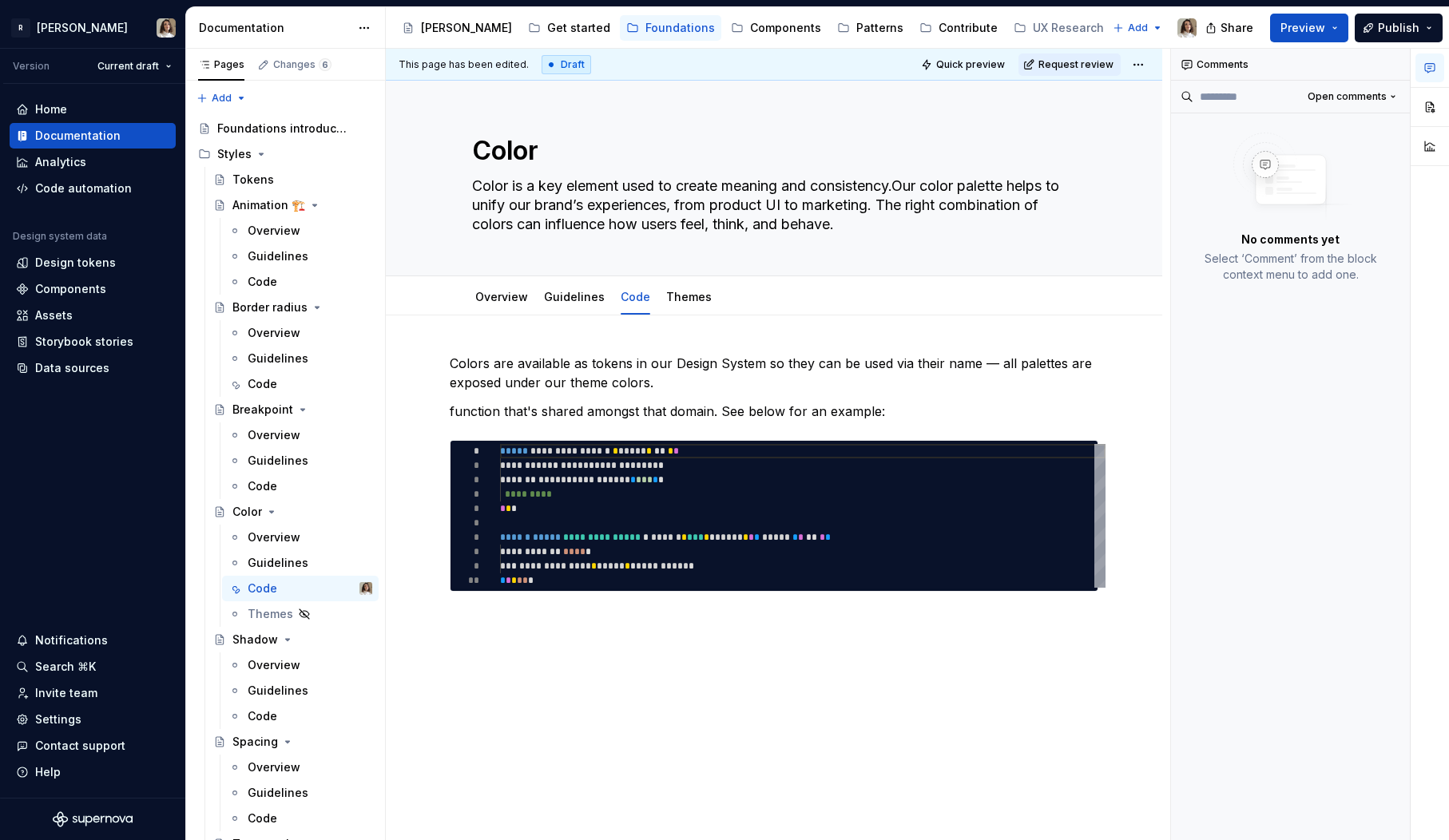
type textarea "*"
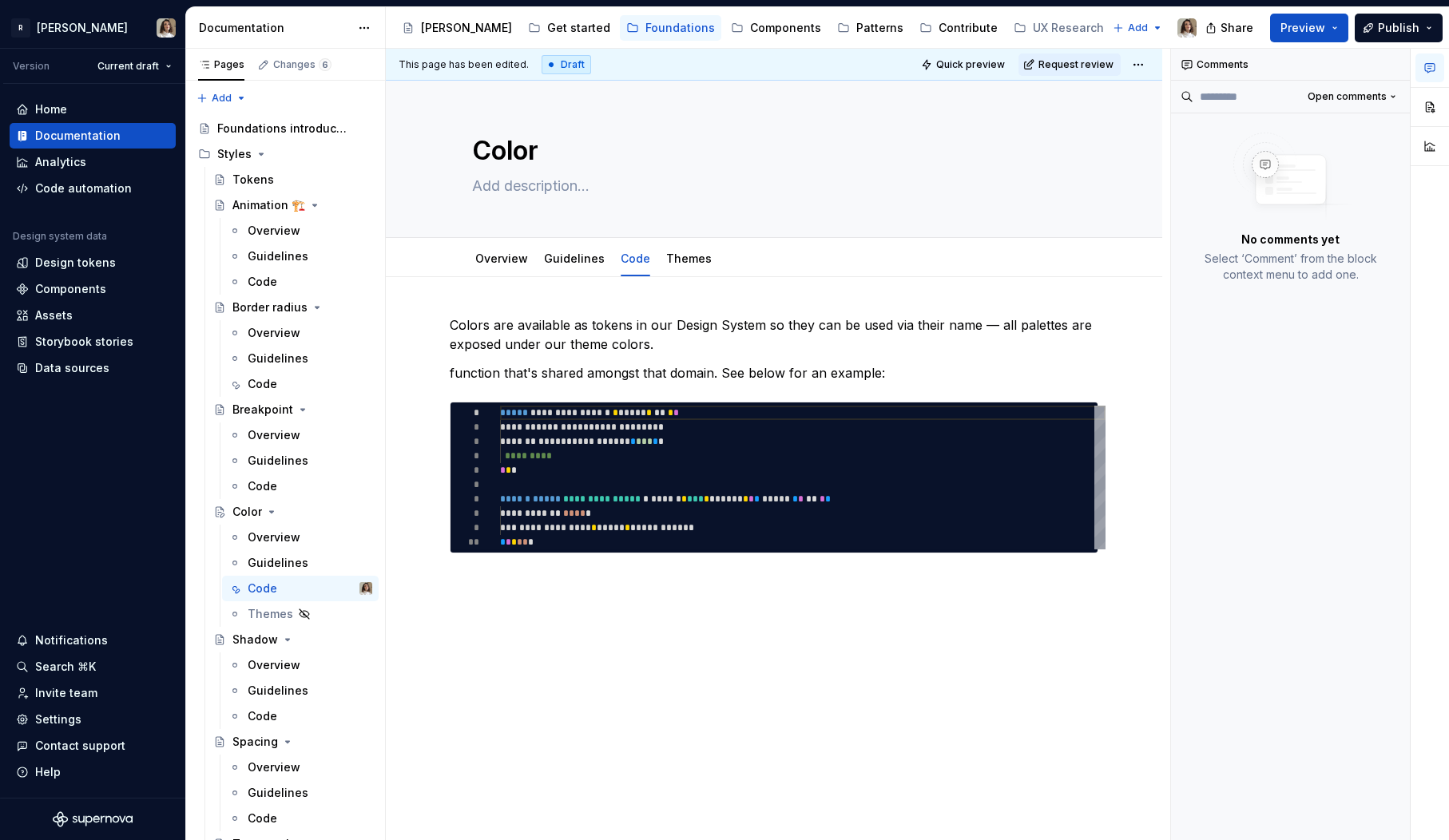
type textarea "*"
type textarea "Color is a key element used to create meaning and consistency.Our color palette…"
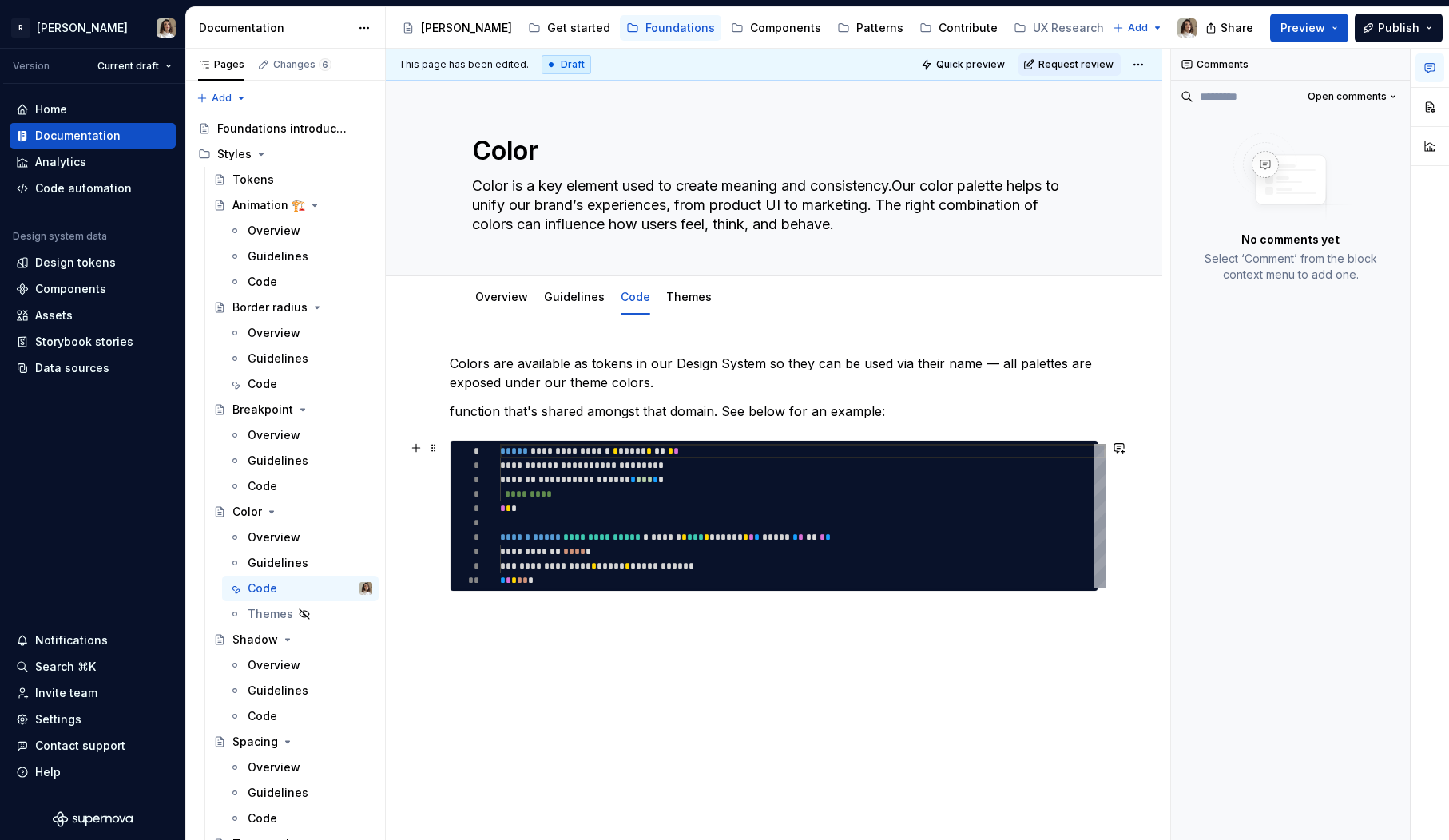
type textarea "*"
type textarea "**********"
click at [521, 501] on div "**********" at bounding box center [802, 516] width 605 height 144
type textarea "*"
type textarea "**********"
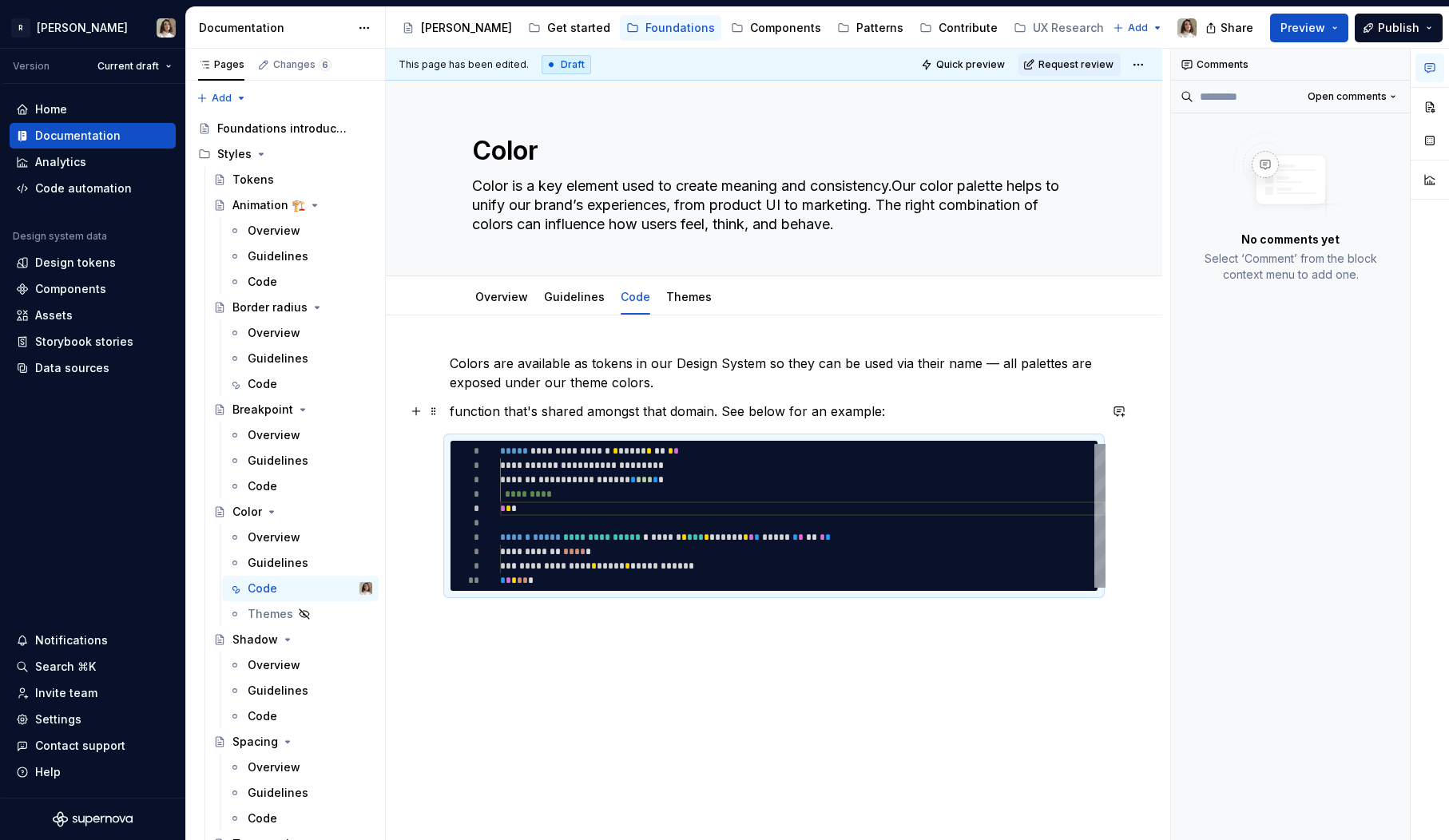
scroll to position [57, 11]
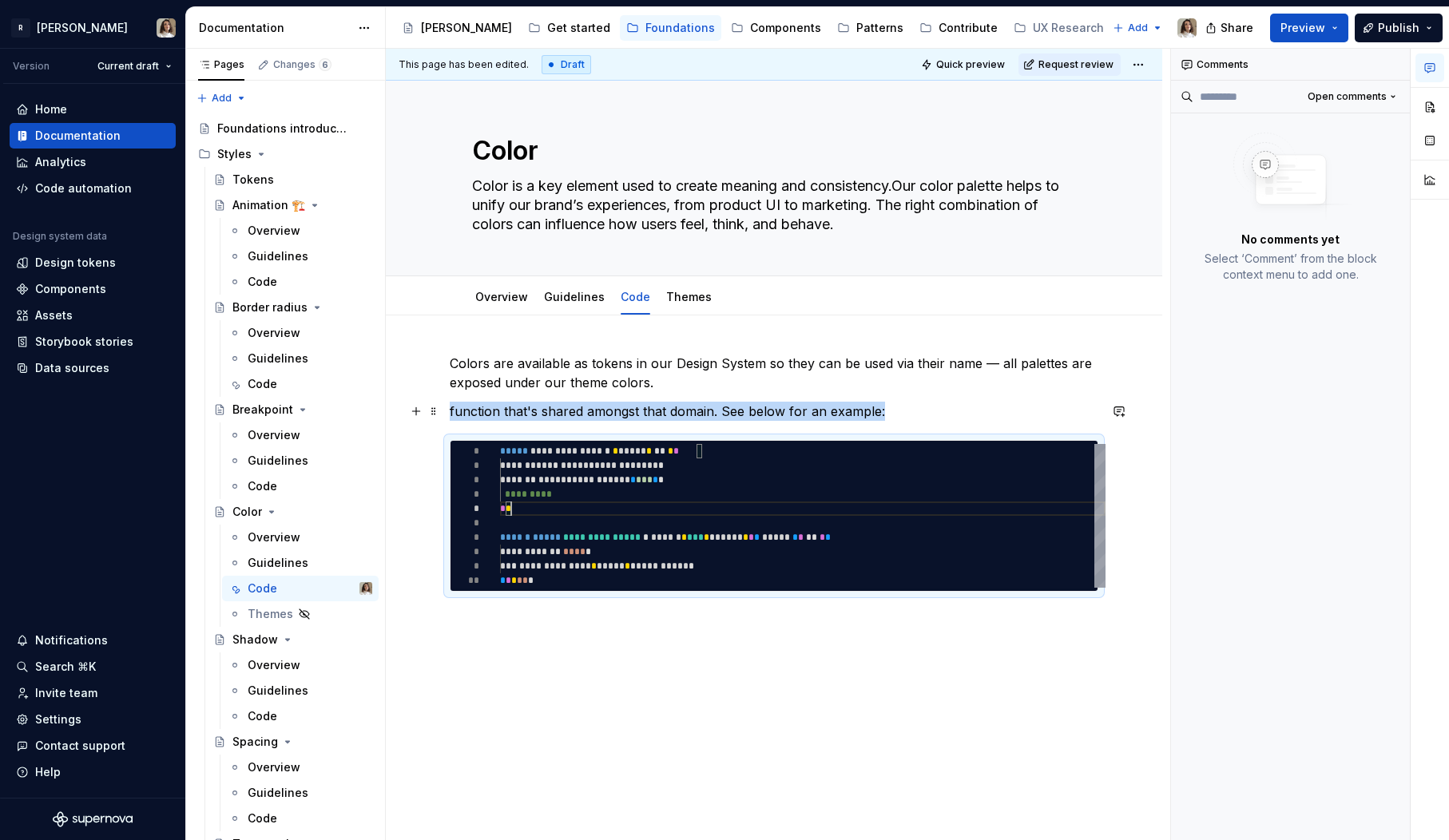
click at [581, 408] on p "function that's shared amongst that domain. See below for an example:" at bounding box center [773, 411] width 649 height 19
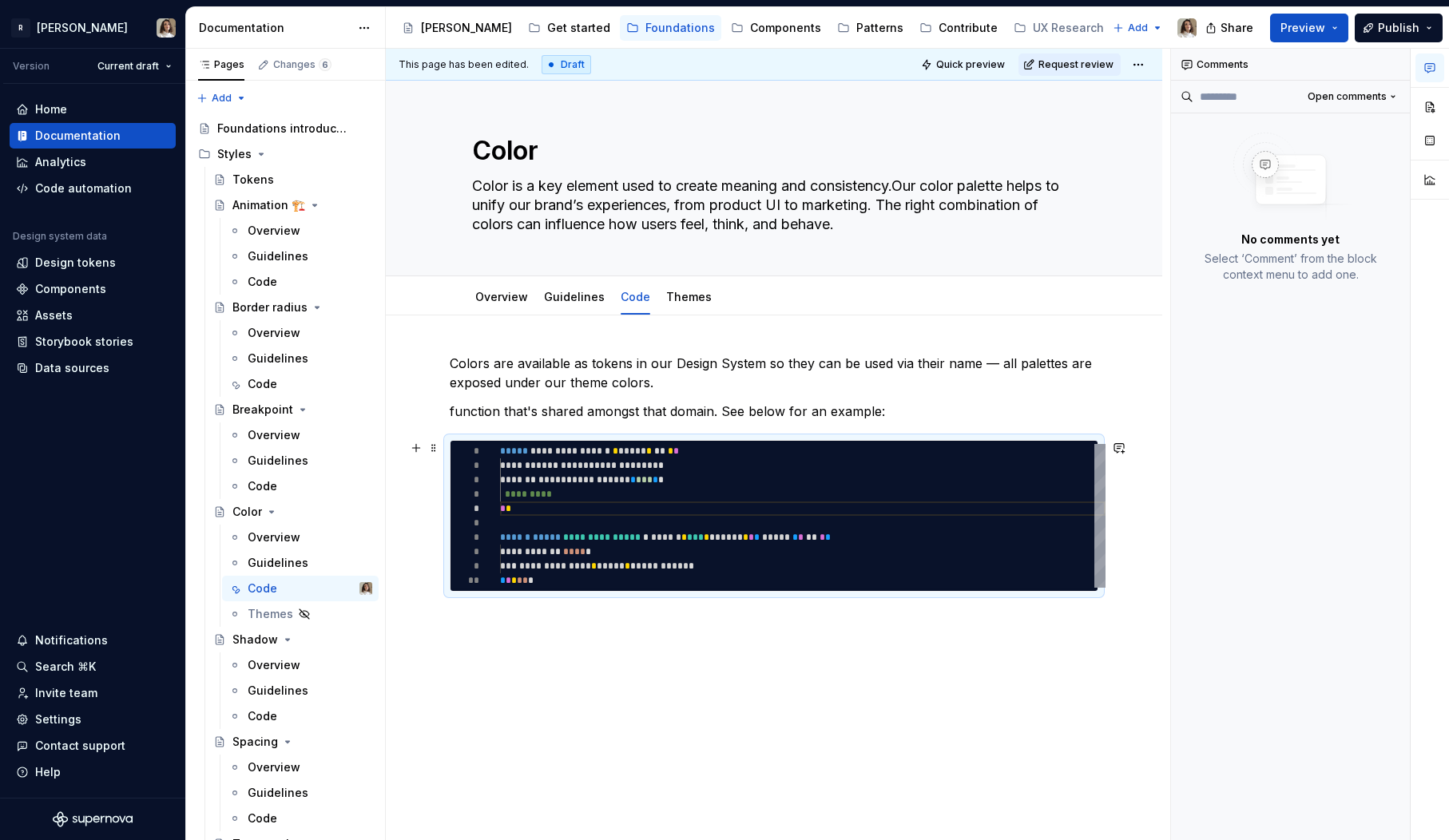
click at [1004, 462] on div "**********" at bounding box center [802, 516] width 605 height 144
type textarea "*"
type textarea "**********"
click at [438, 447] on span at bounding box center [433, 449] width 13 height 23
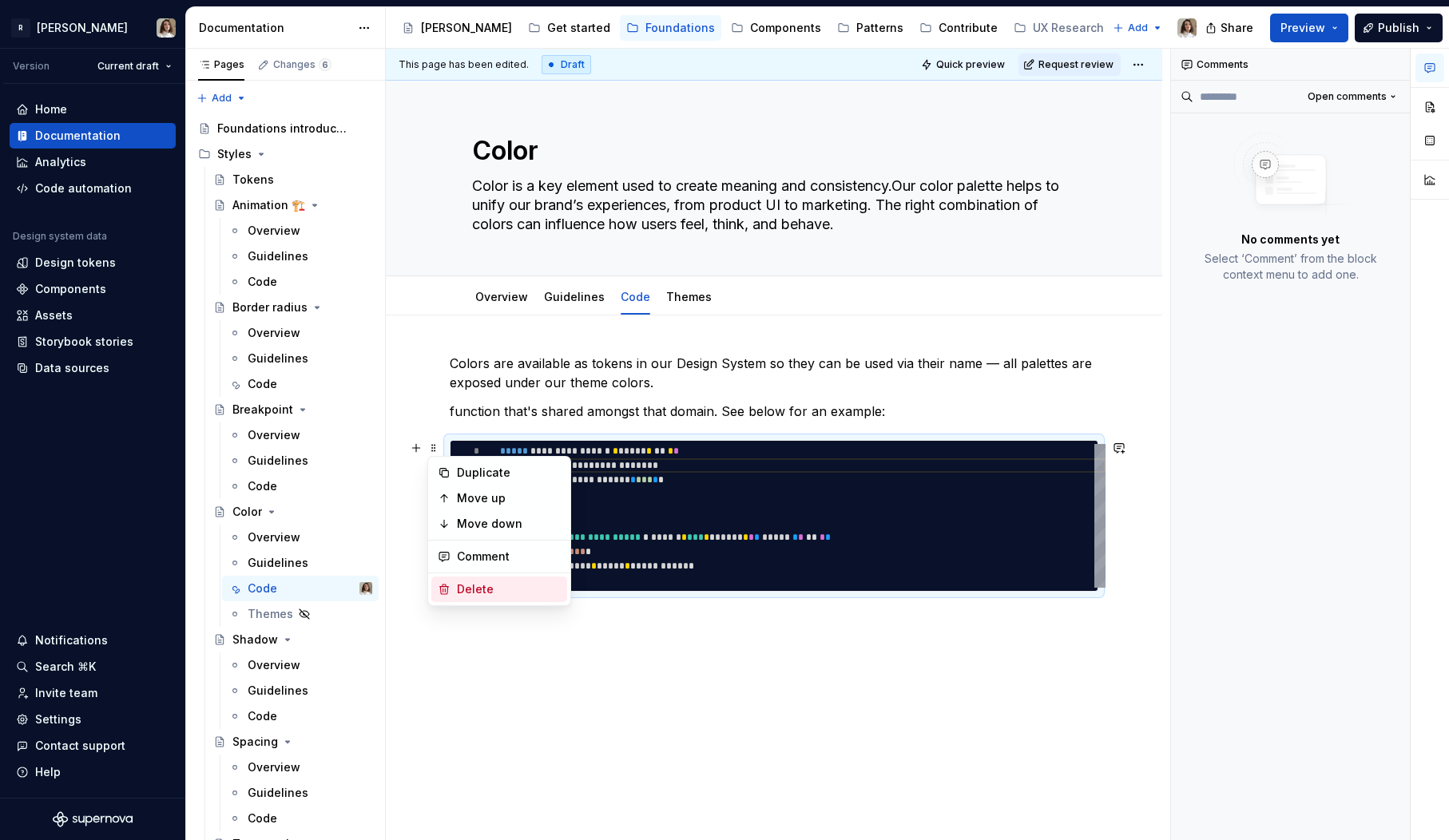
click at [463, 588] on div "Delete" at bounding box center [509, 589] width 104 height 16
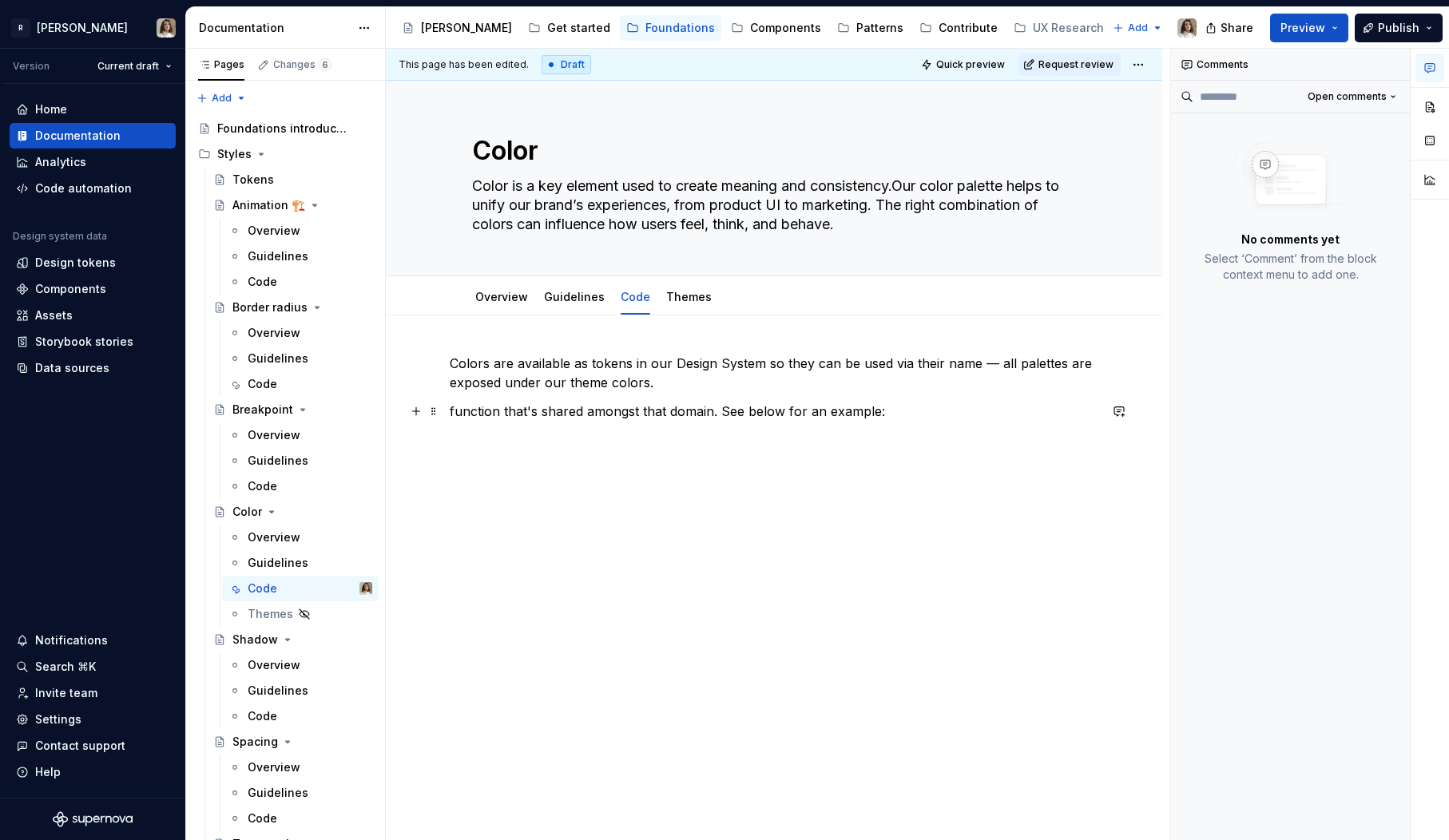
click at [517, 417] on p "function that's shared amongst that domain. See below for an example:" at bounding box center [773, 411] width 649 height 19
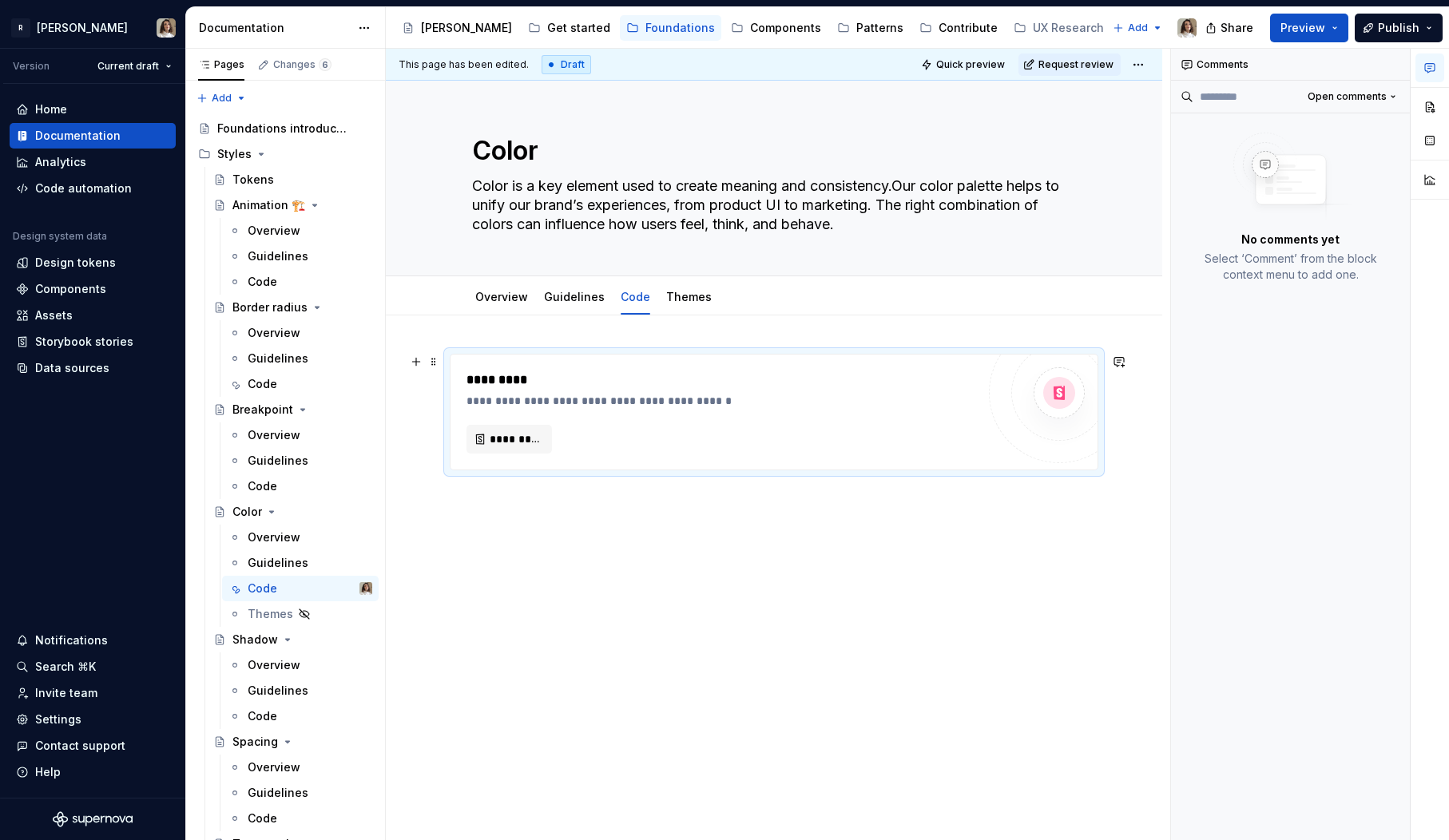
click at [527, 456] on div "**********" at bounding box center [773, 412] width 647 height 115
click at [522, 443] on span "*********" at bounding box center [515, 439] width 52 height 16
type textarea "*"
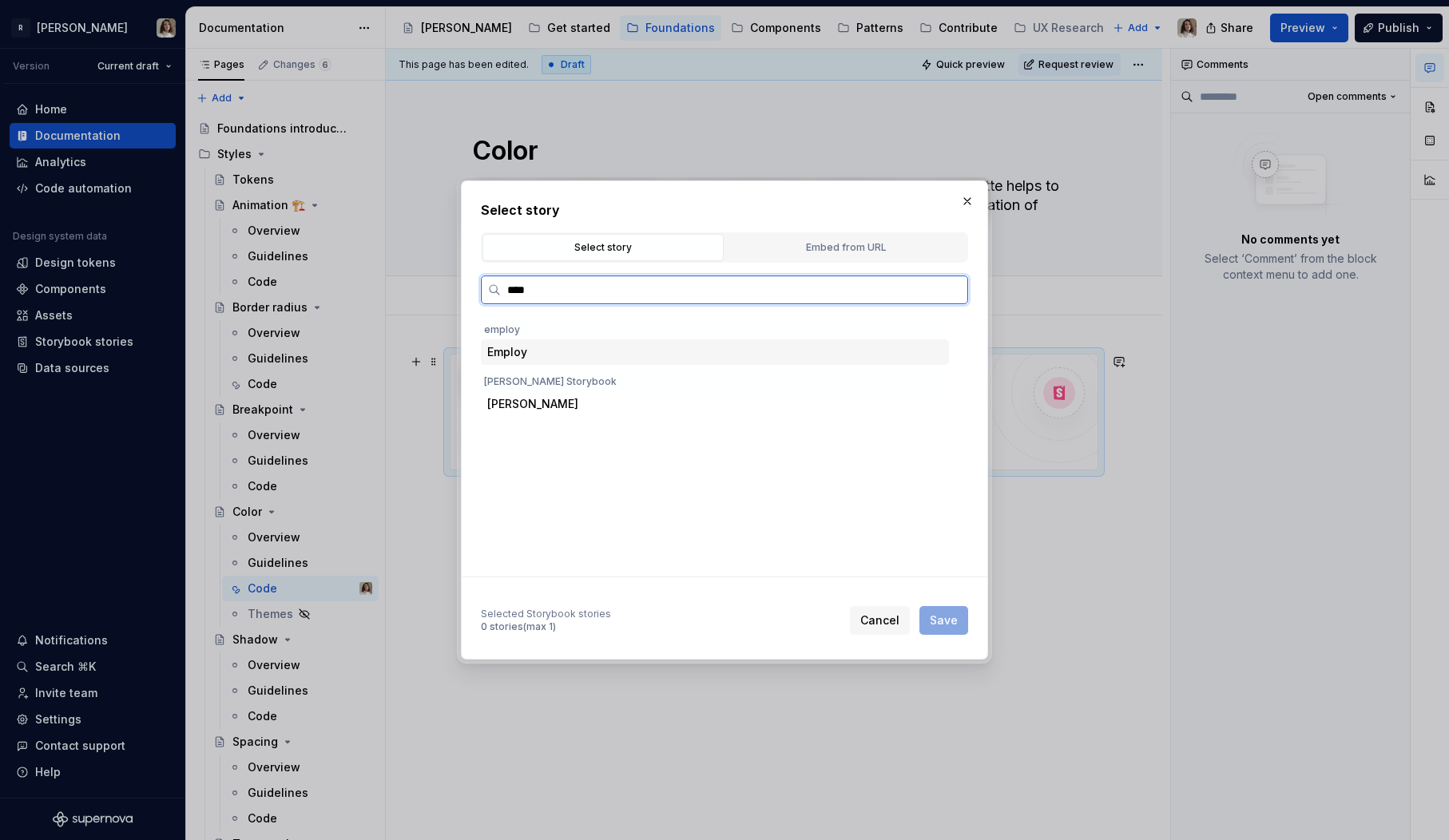
type input "*****"
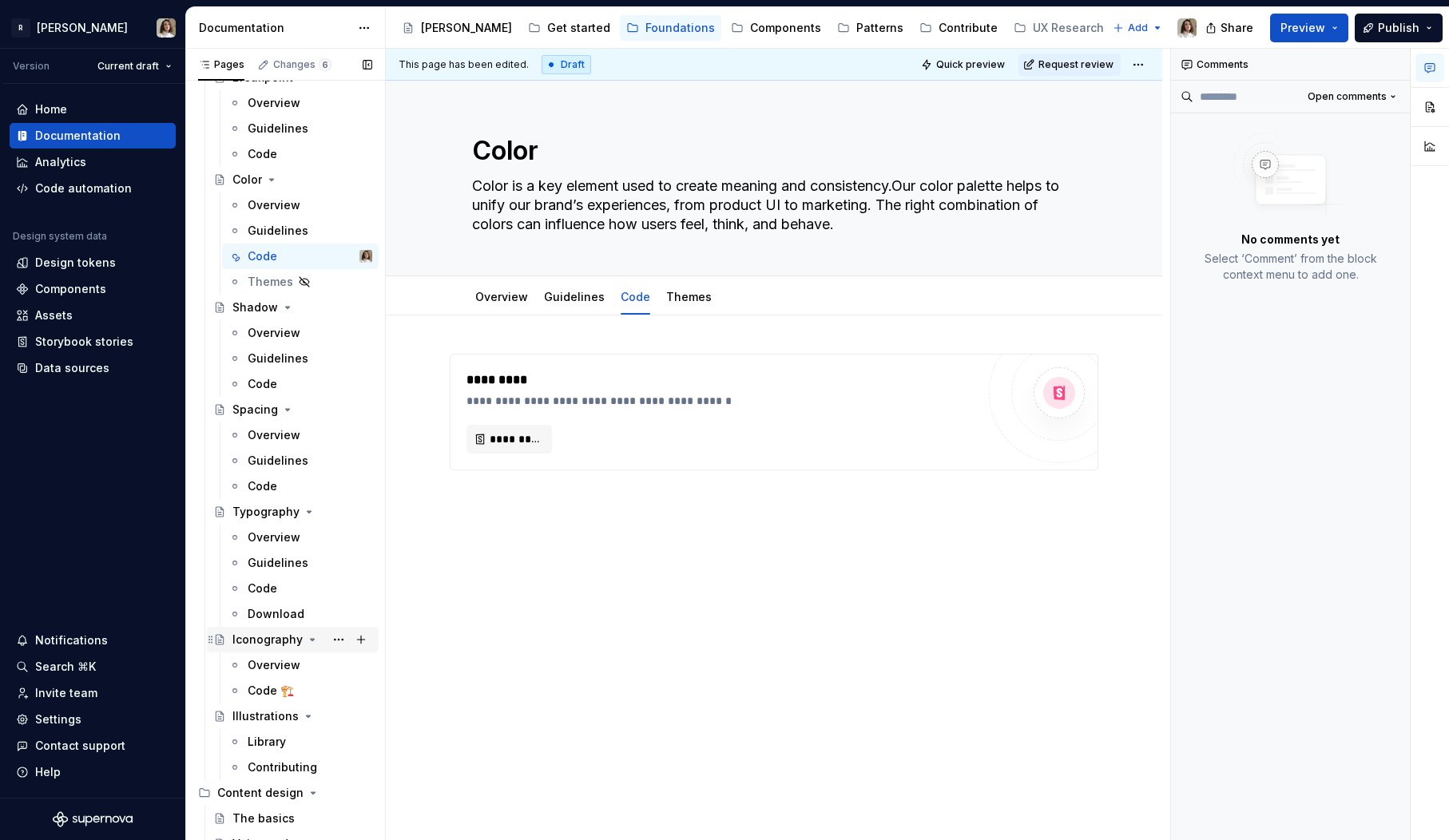
scroll to position [333, 0]
click at [286, 588] on div "Code" at bounding box center [310, 588] width 125 height 23
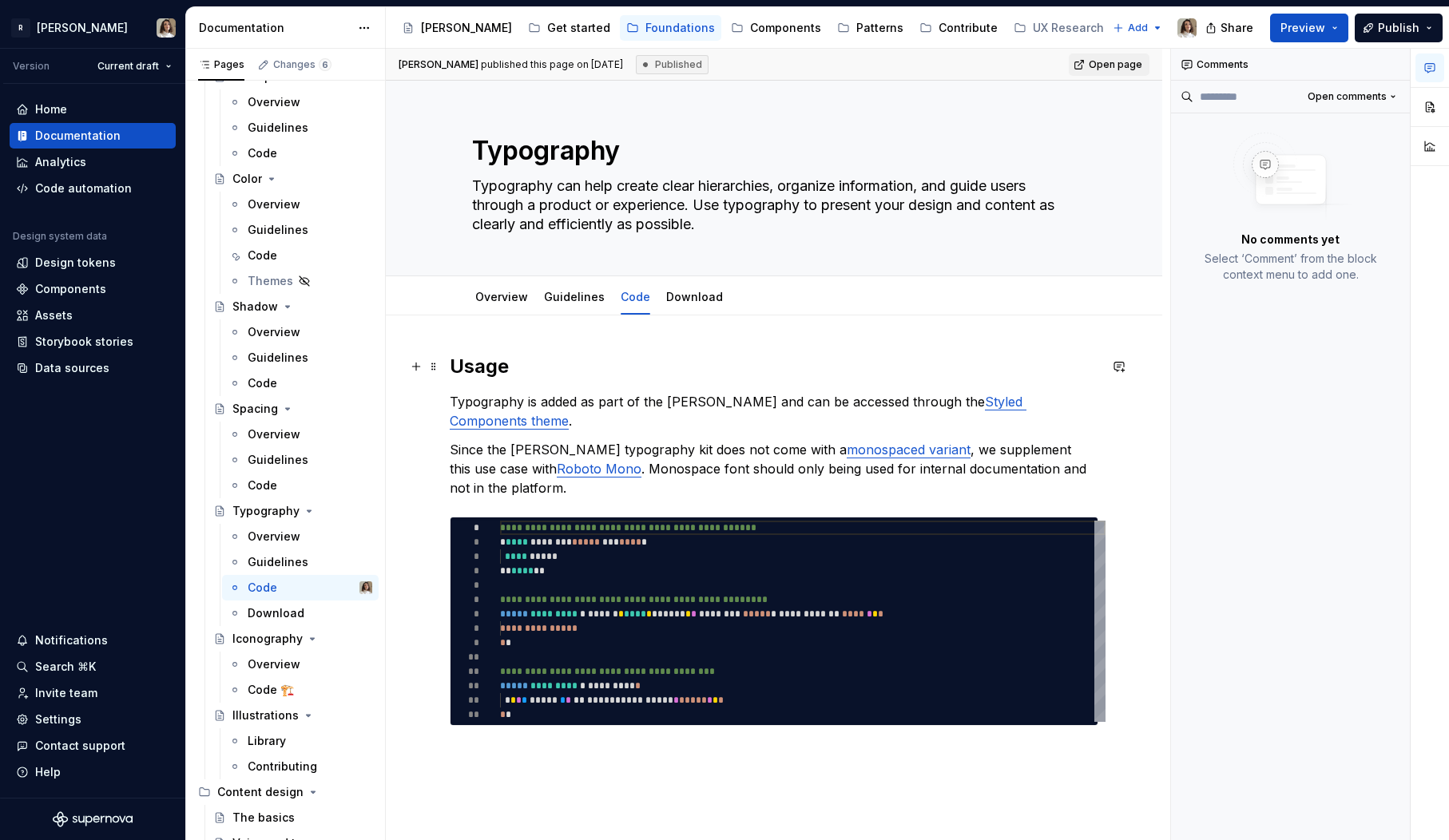
click at [524, 372] on h2 "Usage" at bounding box center [773, 367] width 649 height 26
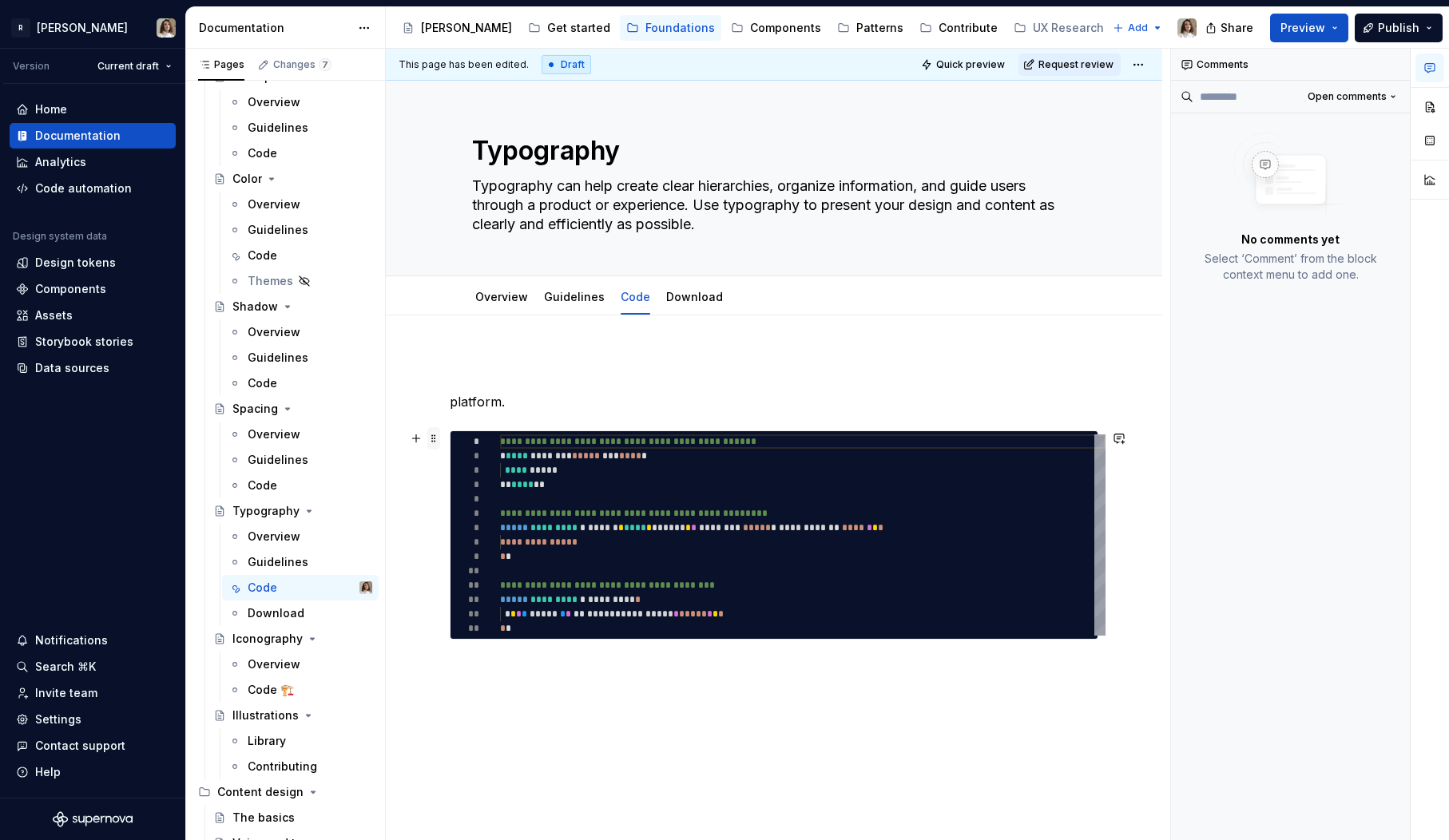
click at [433, 439] on span at bounding box center [433, 438] width 13 height 23
type textarea "*"
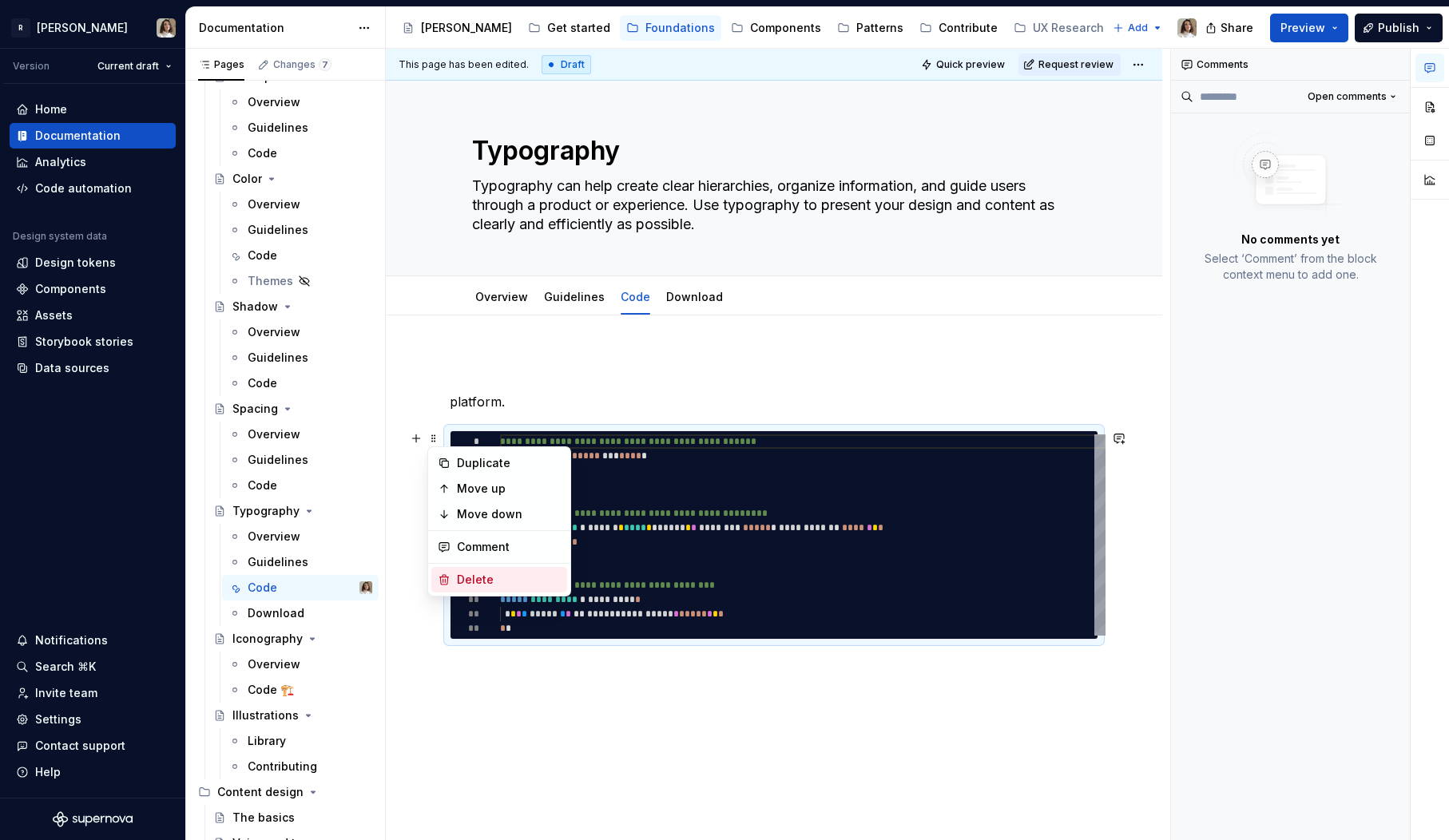
click at [479, 572] on div "Delete" at bounding box center [509, 579] width 104 height 16
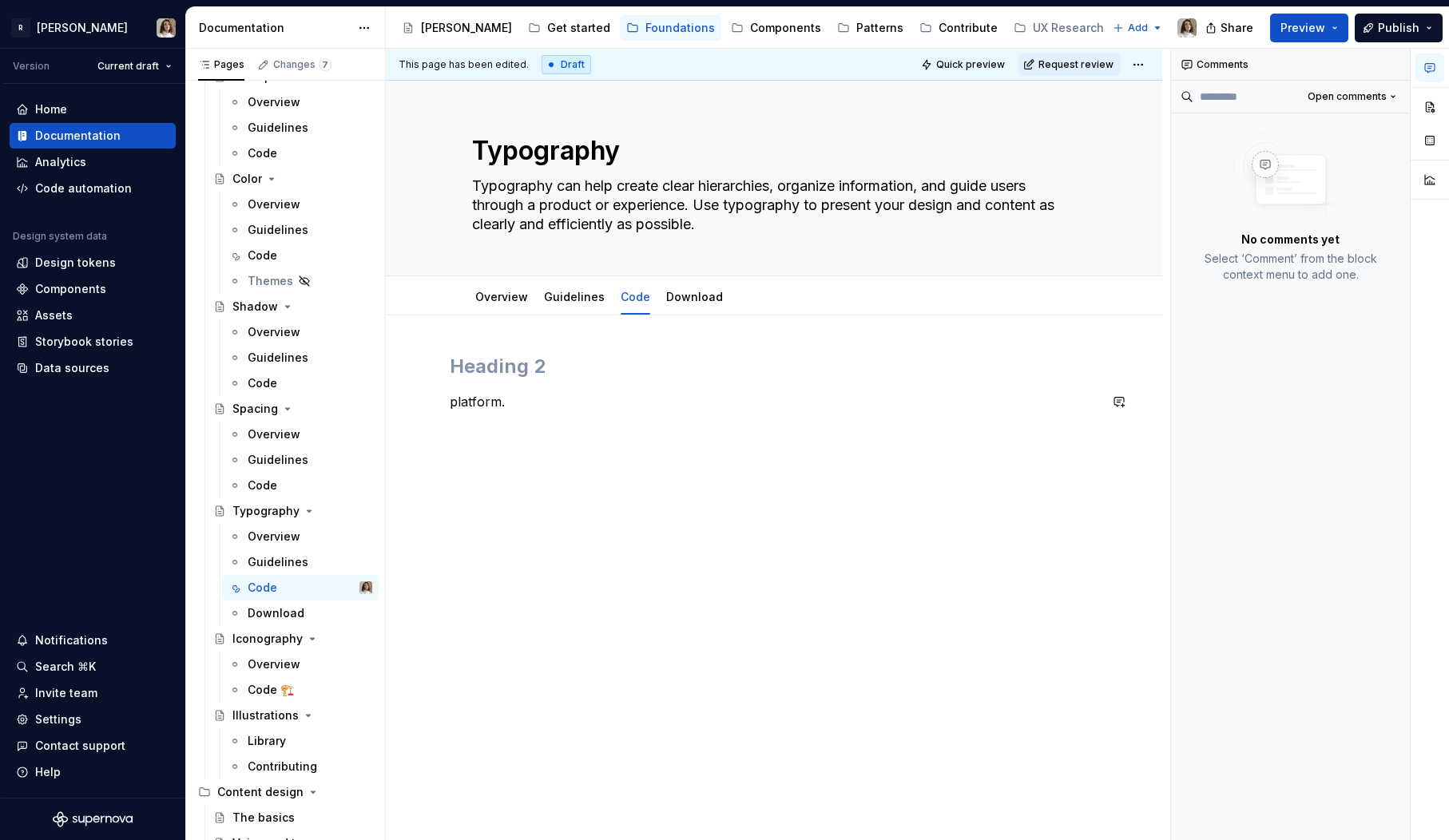
click at [473, 389] on div "platform." at bounding box center [773, 384] width 649 height 61
click at [475, 362] on h2 at bounding box center [773, 367] width 649 height 26
type textarea "*"
